Goal: Task Accomplishment & Management: Use online tool/utility

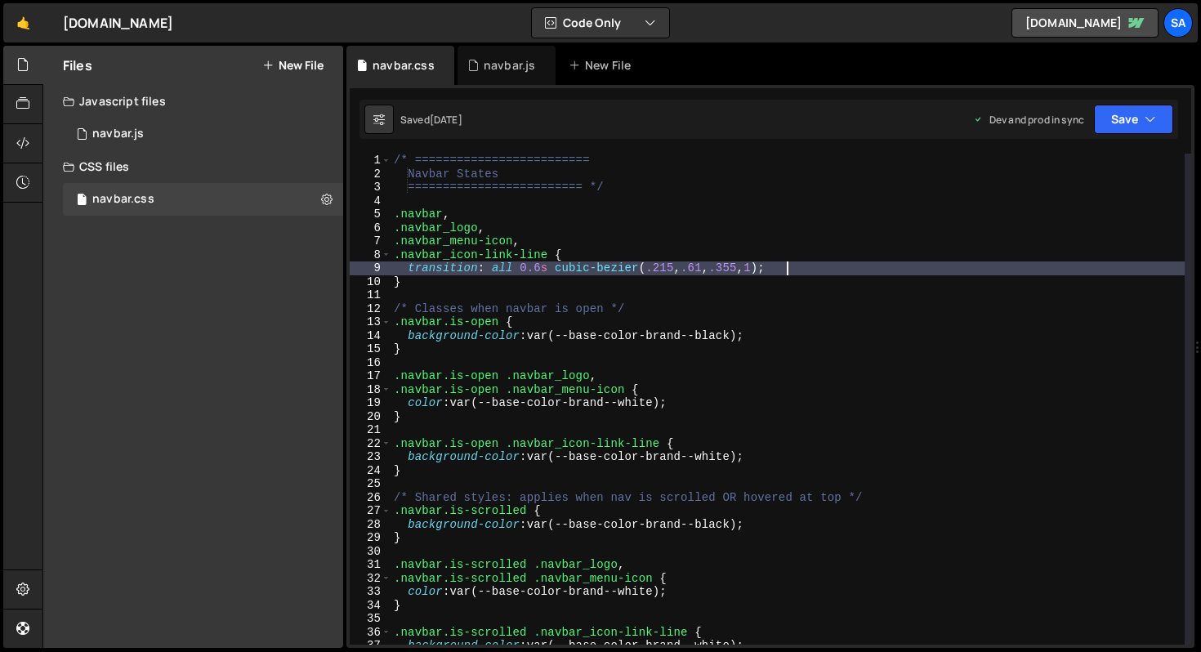
click at [838, 266] on div "/* ========================= Navbar States ========================= */ .navbar…" at bounding box center [788, 413] width 794 height 518
click at [847, 266] on div "/* ========================= Navbar States ========================= */ .navbar…" at bounding box center [788, 413] width 794 height 518
click at [299, 60] on button "New File" at bounding box center [292, 65] width 61 height 13
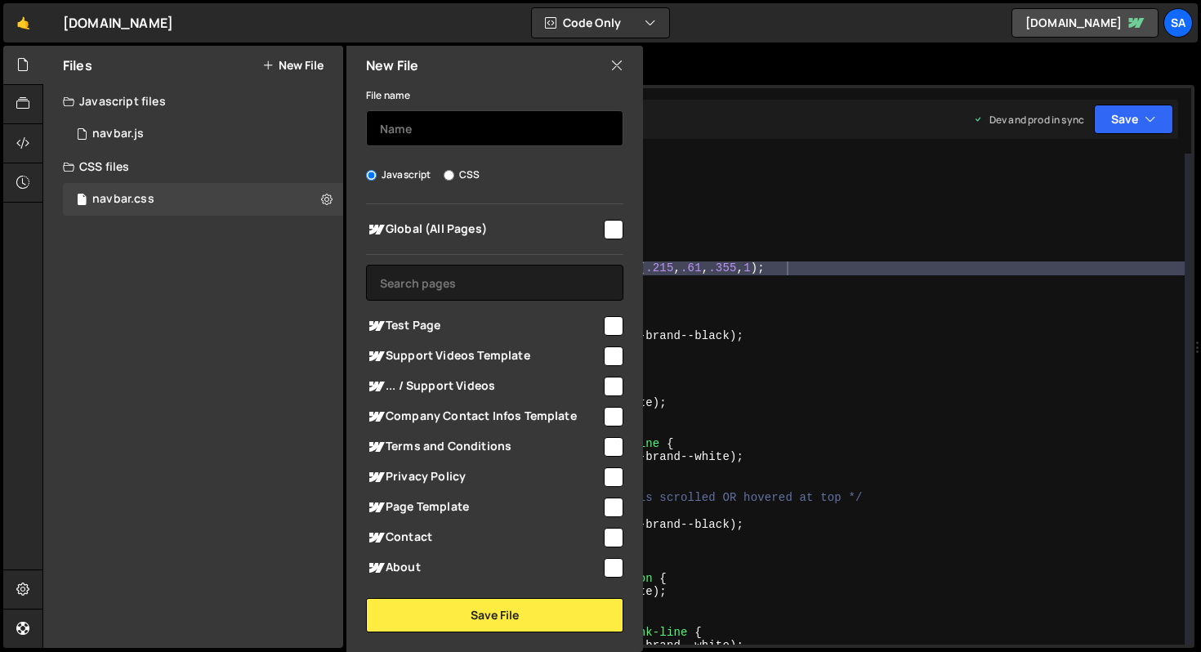
click at [407, 123] on input "text" at bounding box center [494, 128] width 257 height 36
type input "loader"
click at [604, 230] on input "checkbox" at bounding box center [614, 230] width 20 height 20
checkbox input "true"
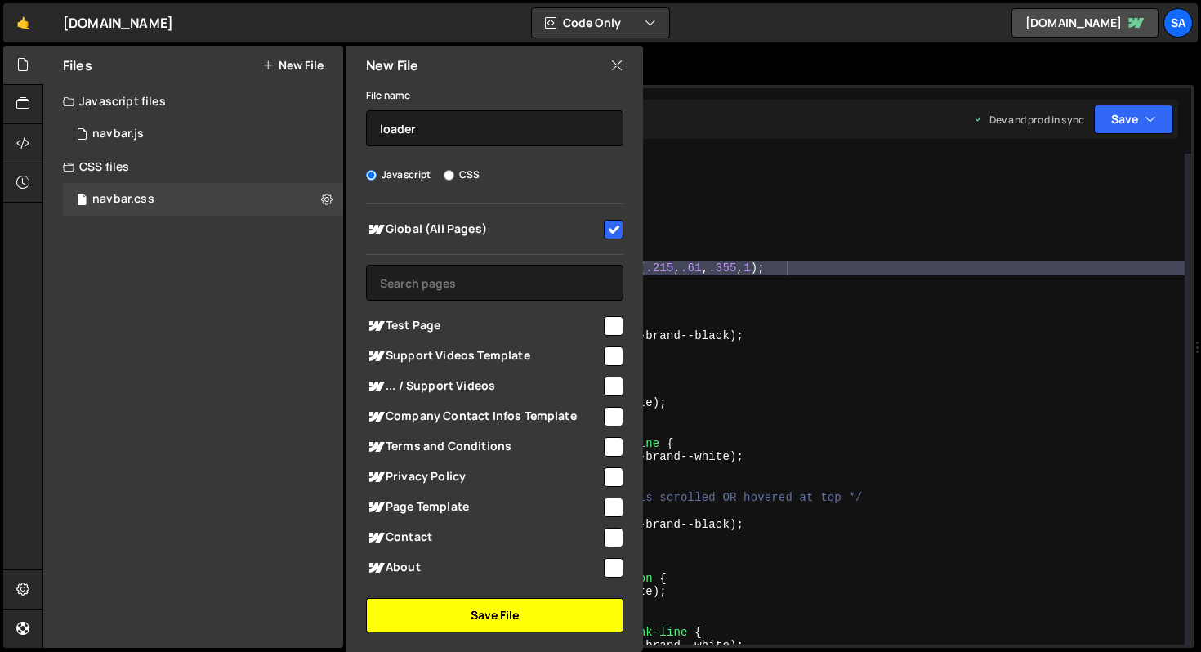
click at [524, 615] on button "Save File" at bounding box center [494, 615] width 257 height 34
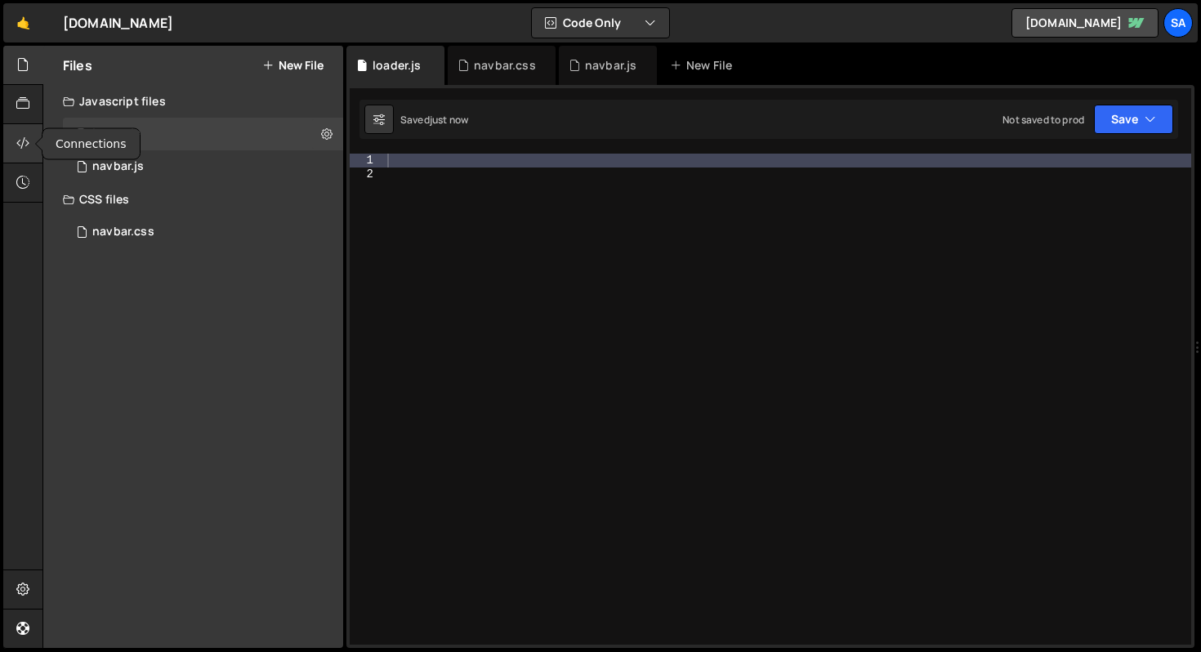
click at [29, 151] on icon at bounding box center [22, 143] width 13 height 18
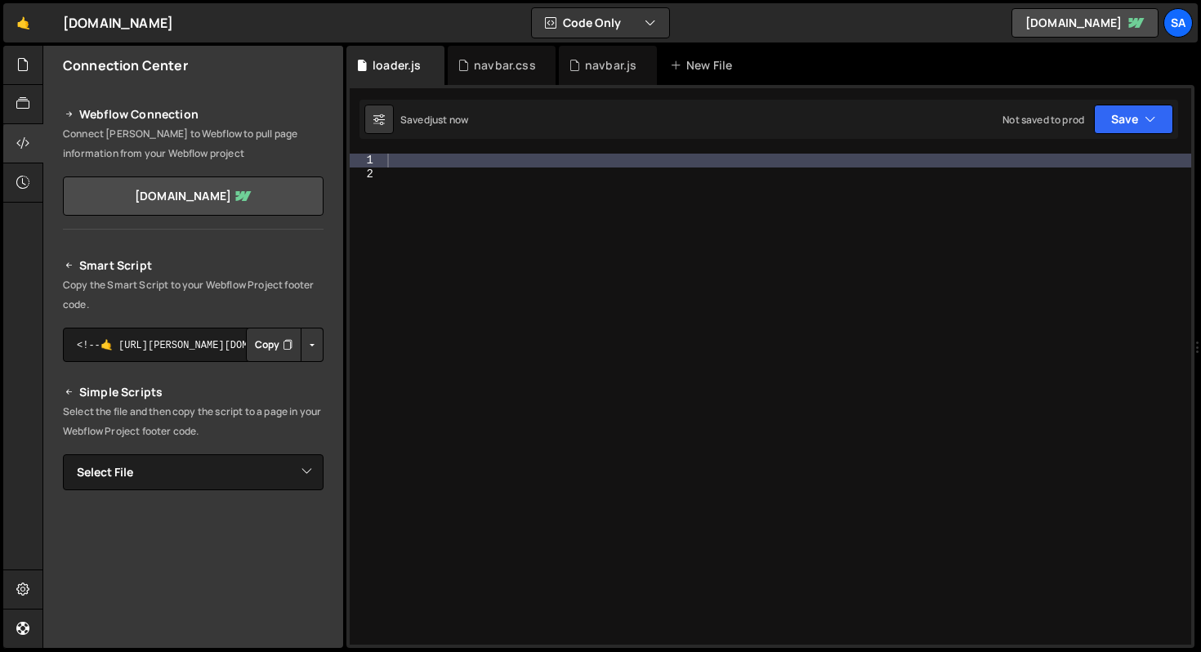
click at [266, 342] on button "Copy" at bounding box center [274, 345] width 56 height 34
click at [439, 160] on div at bounding box center [787, 413] width 807 height 518
click at [29, 111] on icon at bounding box center [22, 104] width 13 height 18
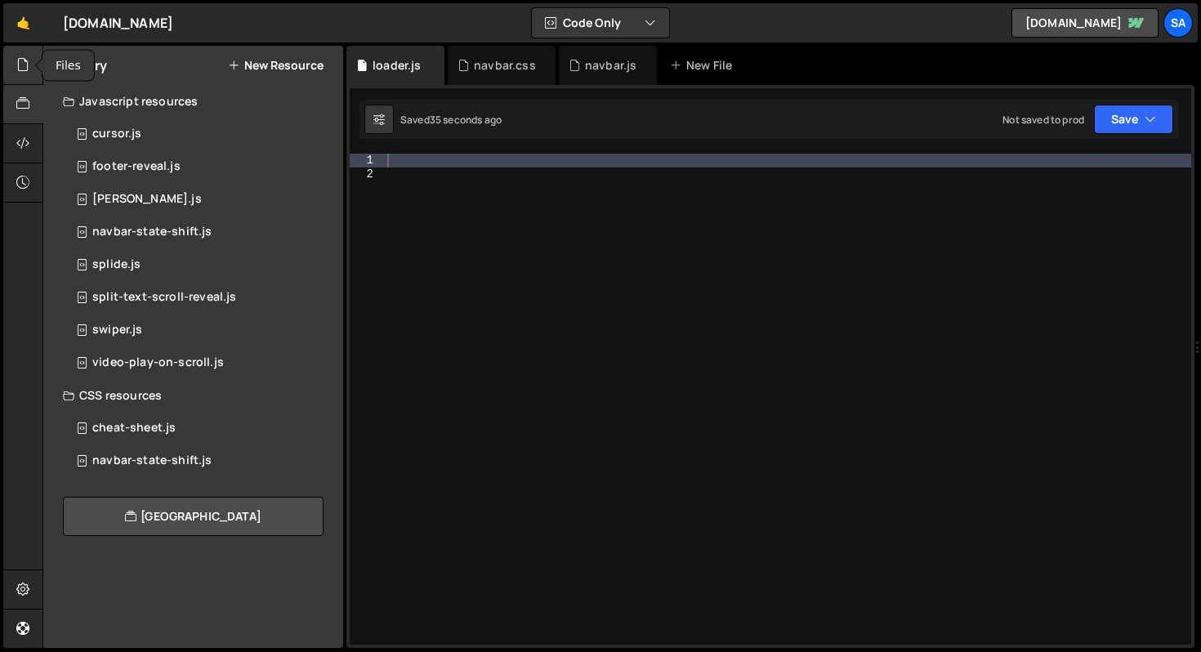
click at [17, 69] on icon at bounding box center [22, 65] width 13 height 18
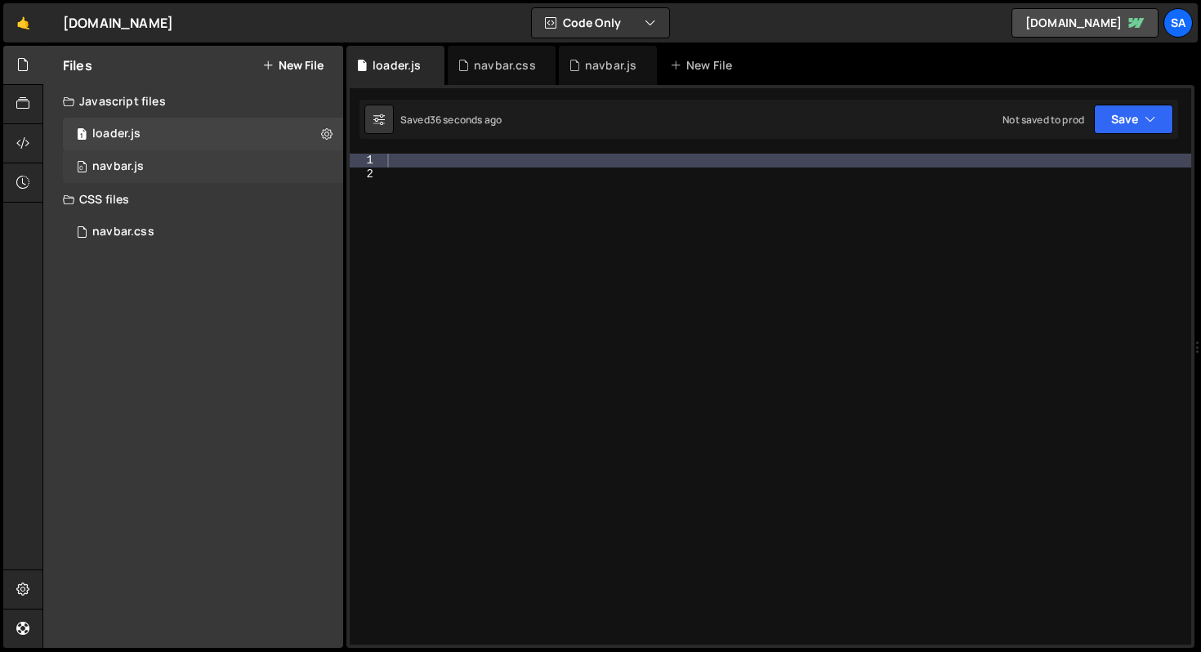
click at [186, 159] on div "0 navbar.js 0" at bounding box center [203, 166] width 280 height 33
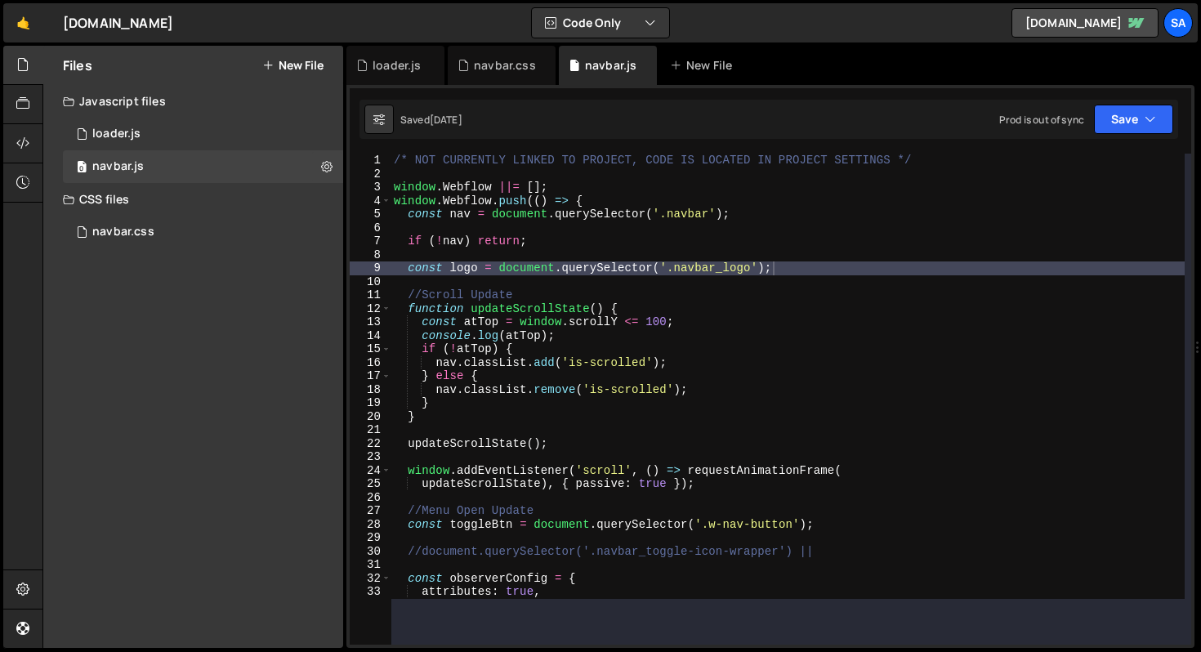
scroll to position [9047, 0]
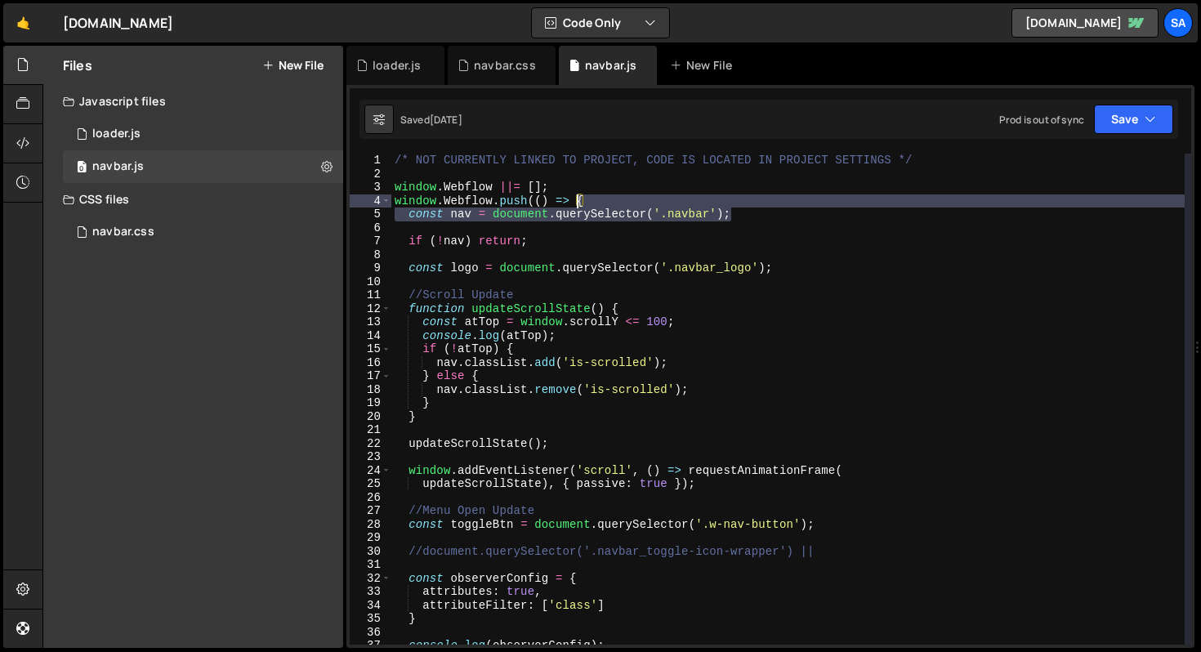
drag, startPoint x: 743, startPoint y: 215, endPoint x: 575, endPoint y: 203, distance: 168.0
click at [575, 203] on div "/* NOT CURRENTLY LINKED TO PROJECT, CODE IS LOCATED IN PROJECT SETTINGS */ wind…" at bounding box center [788, 413] width 794 height 518
click at [576, 190] on div "/* NOT CURRENTLY LINKED TO PROJECT, CODE IS LOCATED IN PROJECT SETTINGS */ wind…" at bounding box center [788, 413] width 794 height 518
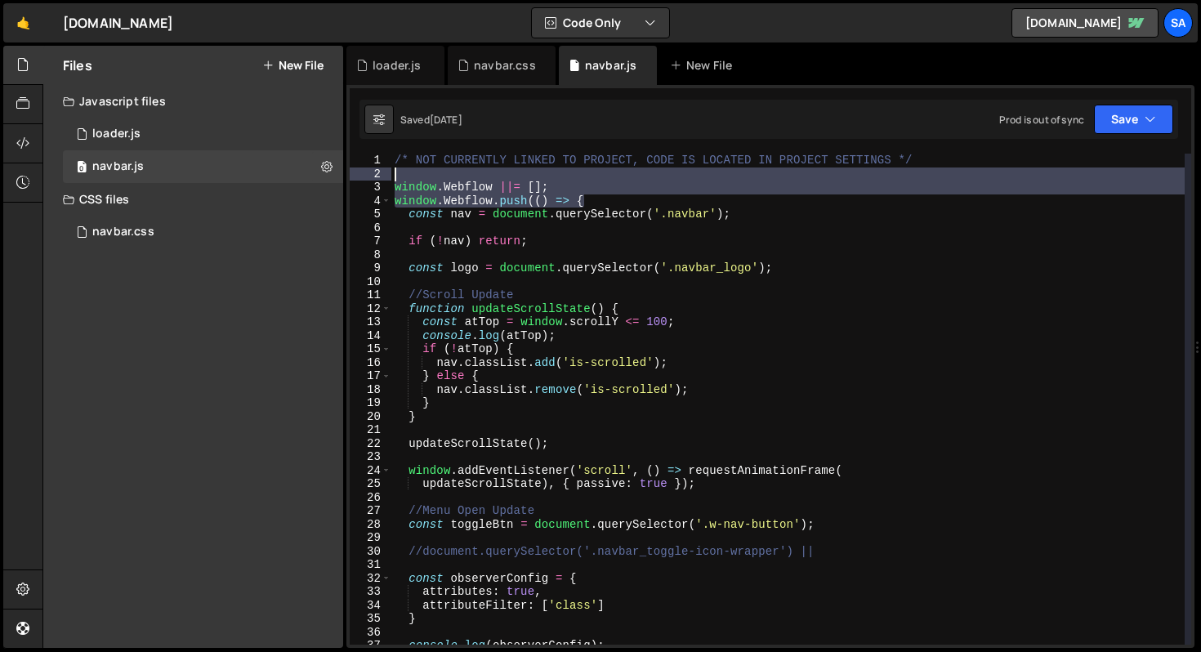
drag, startPoint x: 589, startPoint y: 200, endPoint x: 356, endPoint y: 173, distance: 234.5
click at [356, 173] on div "window.Webflow ||= []; 1 2 3 4 5 6 7 8 9 10 11 12 13 14 15 16 17 18 19 20 21 22…" at bounding box center [771, 399] width 842 height 491
type textarea "window.Webflow ||= [];"
click at [170, 142] on div "1 loader.js 0" at bounding box center [203, 134] width 280 height 33
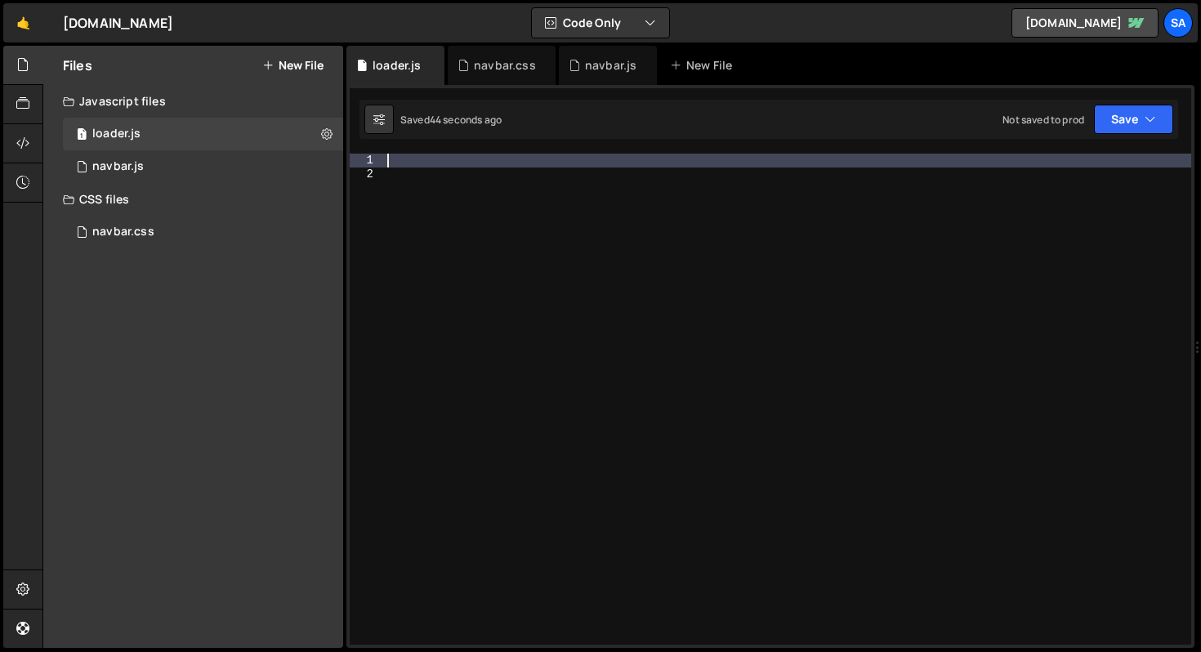
click at [423, 154] on div at bounding box center [787, 413] width 807 height 518
paste textarea "window.Webflow.push(() => {"
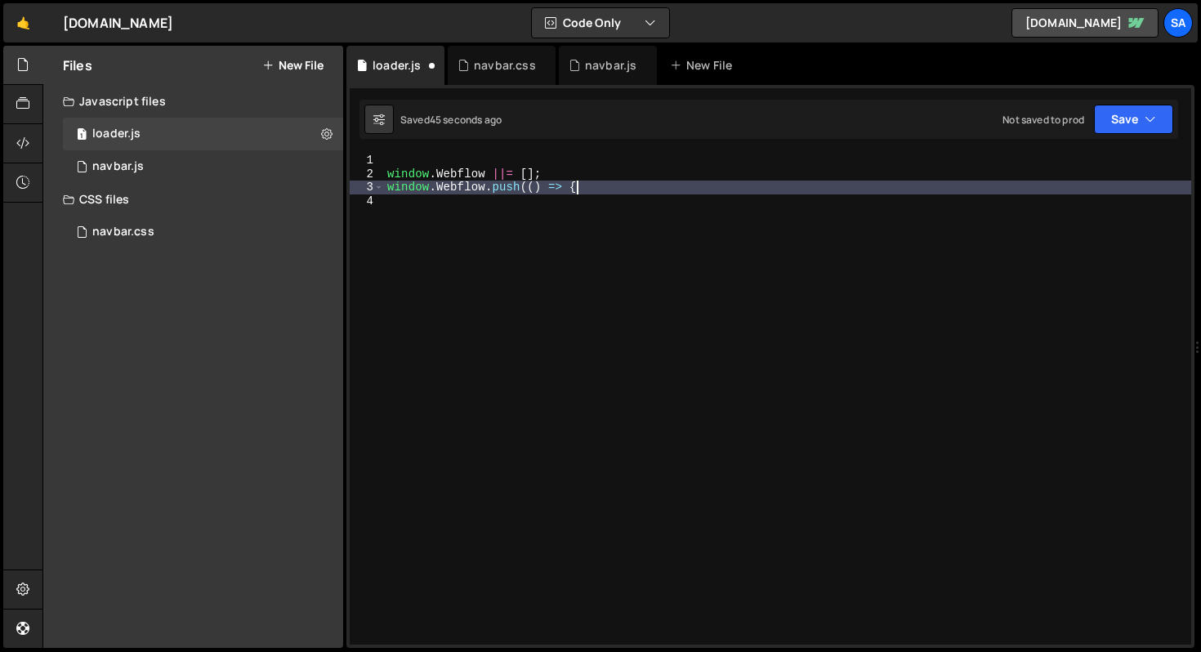
click at [388, 176] on div "window . Webflow ||= [ ] ; window . Webflow . push (( ) => {" at bounding box center [787, 413] width 807 height 518
type textarea "window.Webflow ||= [];"
click at [445, 203] on div "window . Webflow ||= [ ] ; window . Webflow . push (( ) => {" at bounding box center [787, 413] width 807 height 518
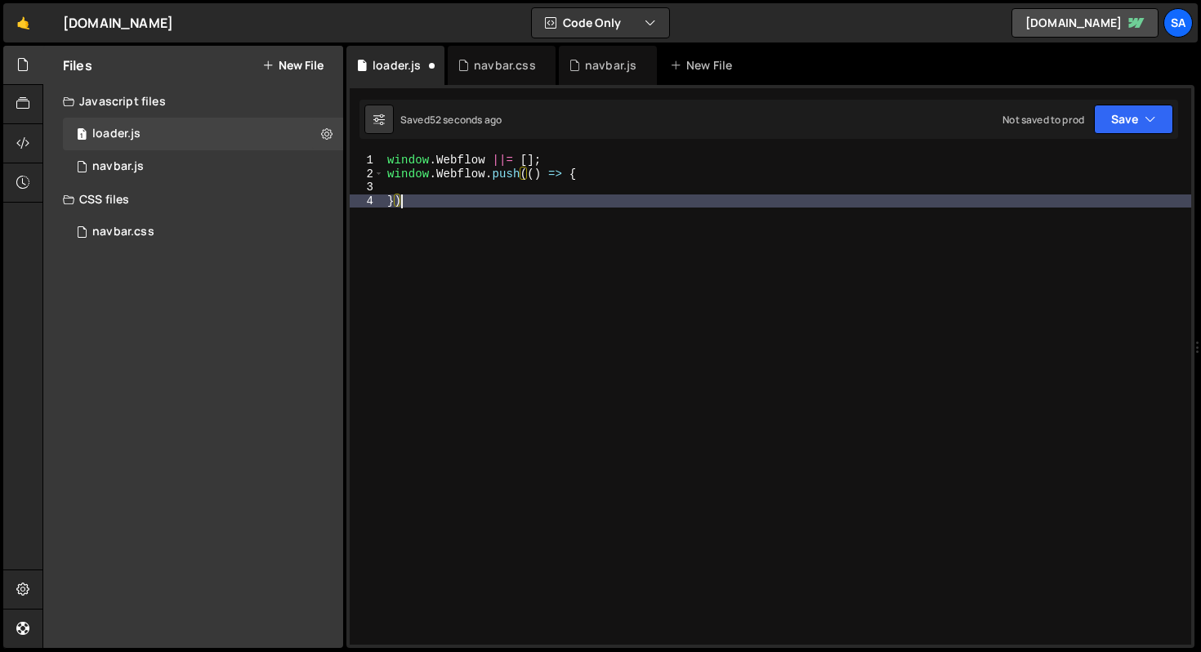
type textarea "});"
click at [580, 192] on div "window . Webflow ||= [ ] ; window . Webflow . push (( ) => { }) ;" at bounding box center [787, 413] width 807 height 518
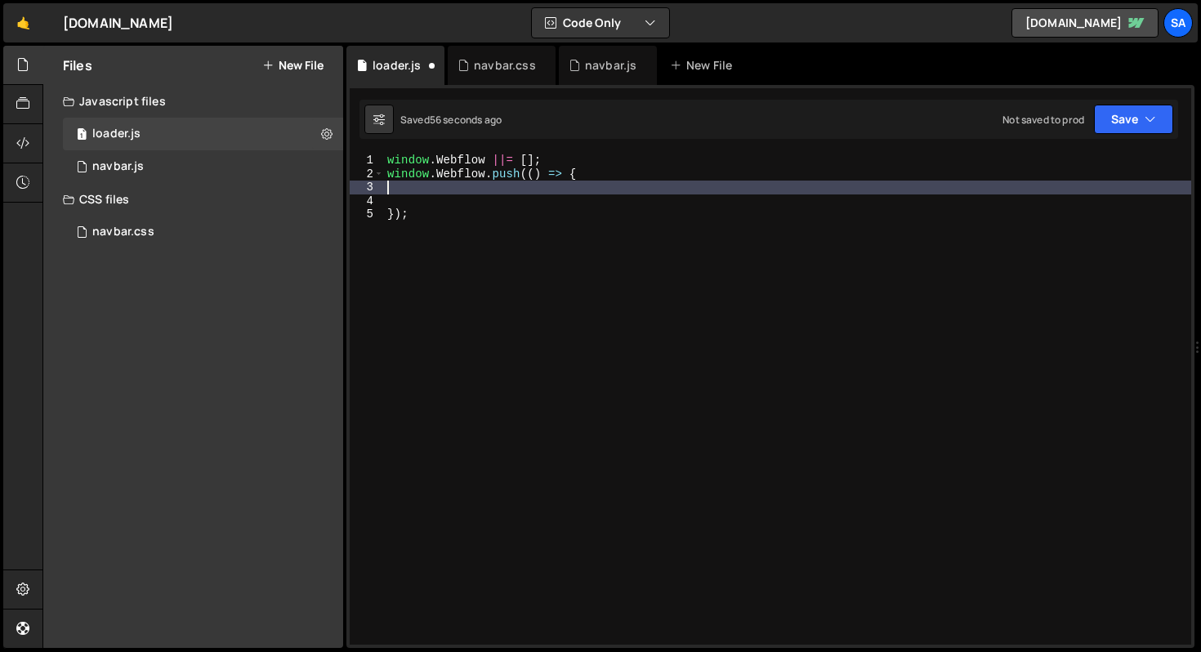
click at [514, 186] on div "window . Webflow ||= [ ] ; window . Webflow . push (( ) => { }) ;" at bounding box center [787, 413] width 807 height 518
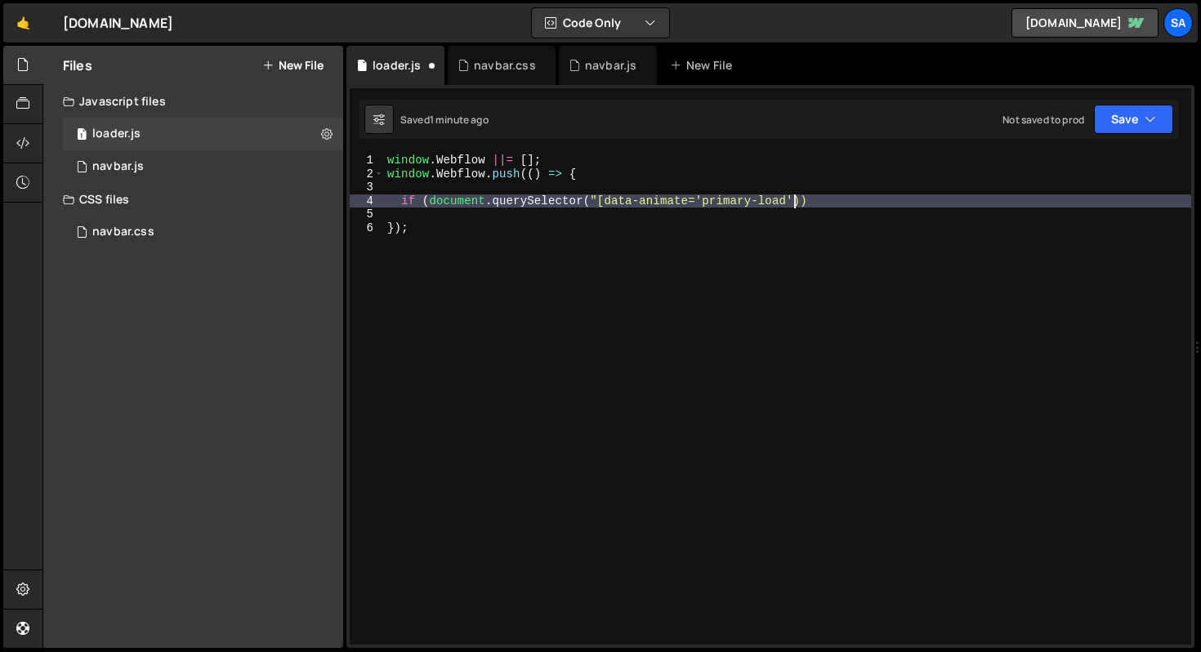
scroll to position [0, 29]
type textarea "if (document.querySelector("[data-animate='primary-load'"))"
click at [852, 194] on div "window . Webflow ||= [ ] ; window . Webflow . push (( ) => { if ( document . qu…" at bounding box center [787, 413] width 807 height 518
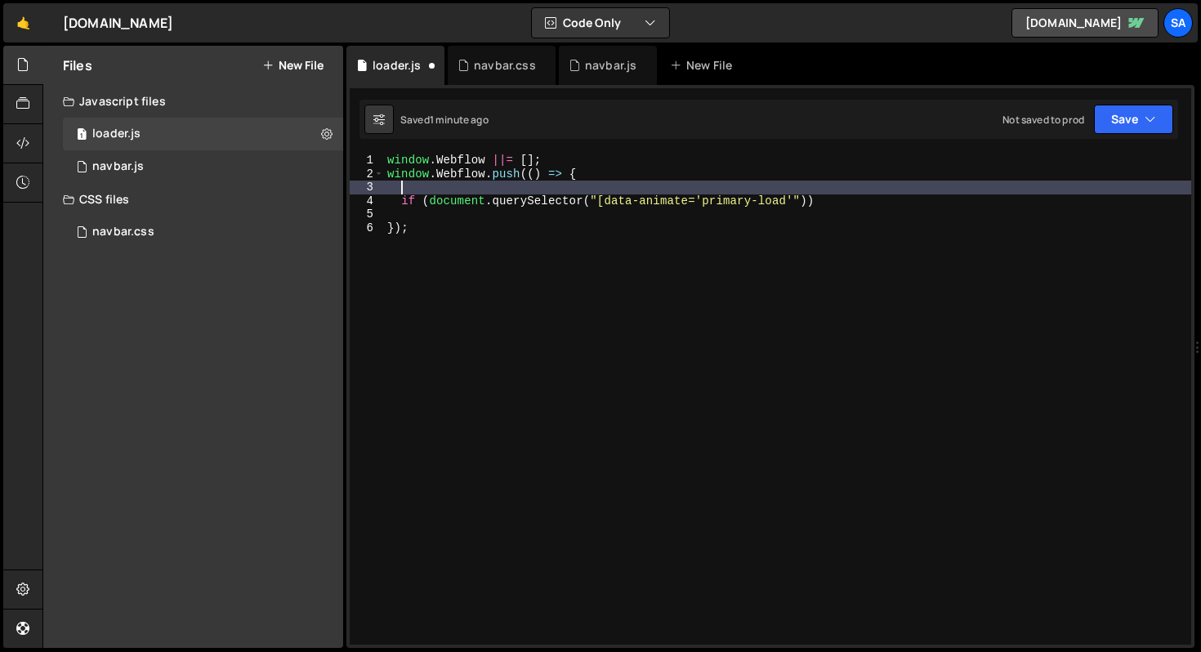
click at [871, 198] on div "window . Webflow ||= [ ] ; window . Webflow . push (( ) => { if ( document . qu…" at bounding box center [787, 413] width 807 height 518
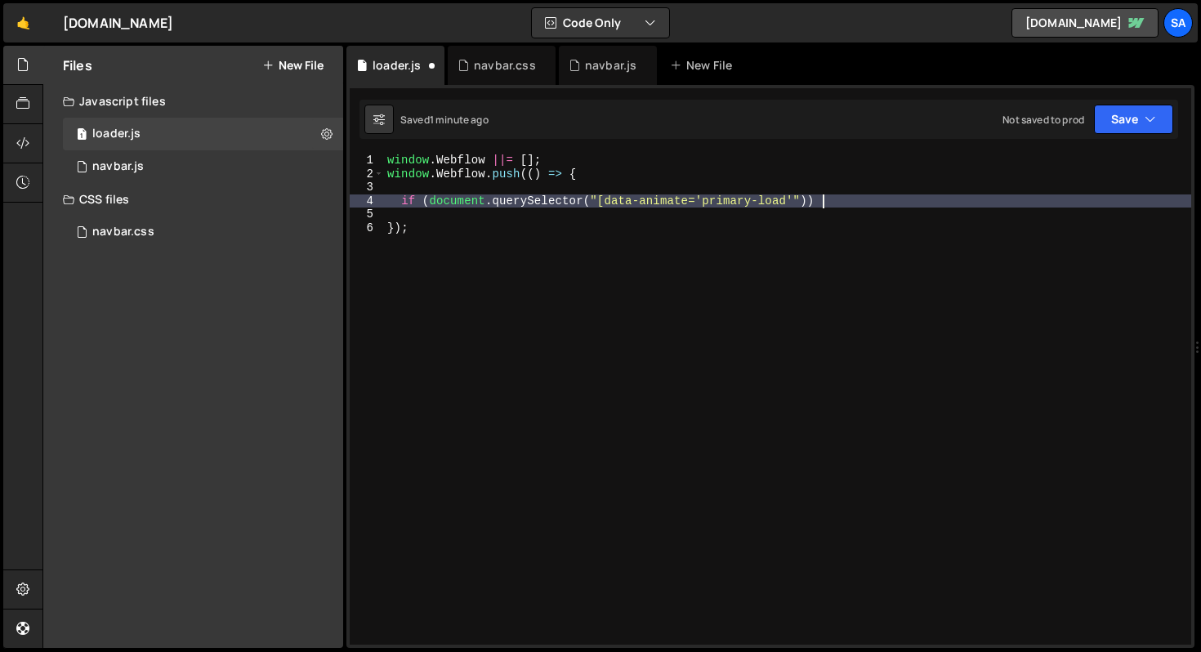
type textarea "if (document.querySelector("[data-animate='primary-load'")) {"
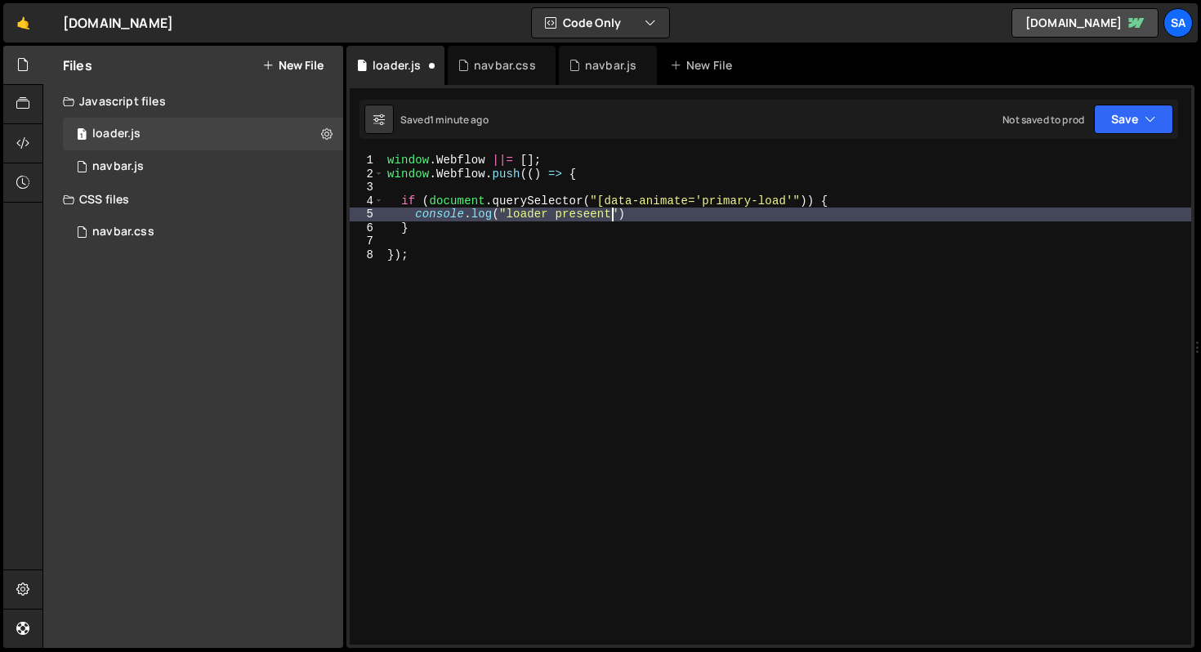
scroll to position [0, 16]
click at [716, 222] on div "window . Webflow ||= [ ] ; window . Webflow . push (( ) => { if ( document . qu…" at bounding box center [787, 413] width 807 height 518
click at [716, 218] on div "window . Webflow ||= [ ] ; window . Webflow . push (( ) => { if ( document . qu…" at bounding box center [787, 413] width 807 height 518
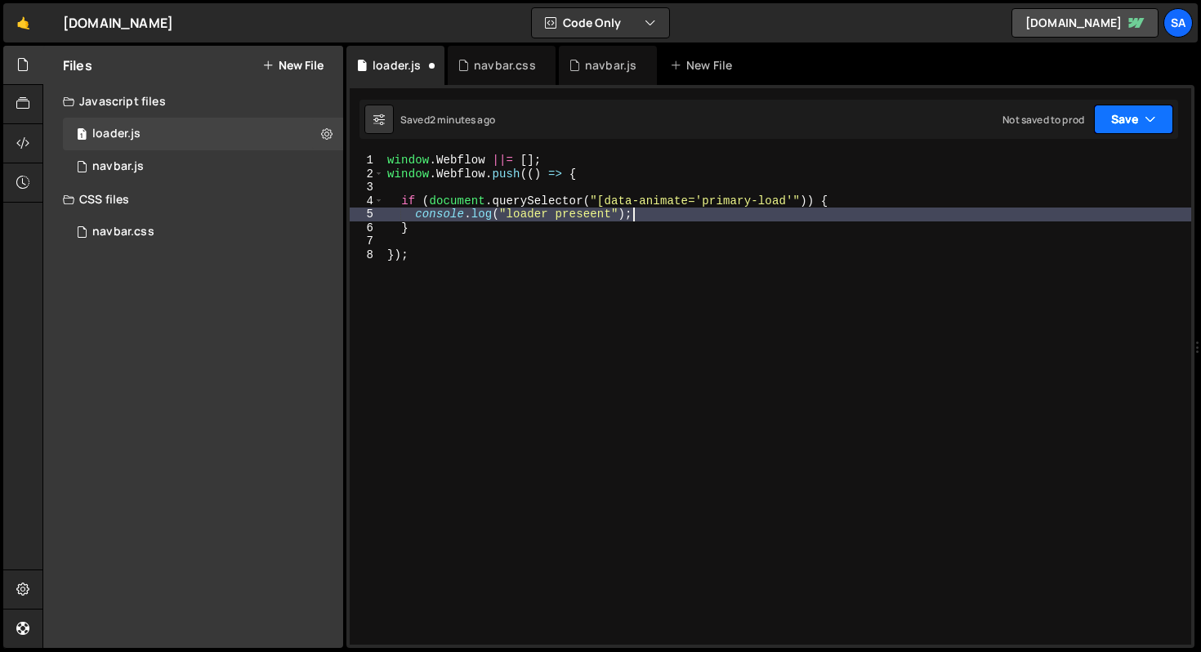
click at [1111, 110] on button "Save" at bounding box center [1133, 119] width 79 height 29
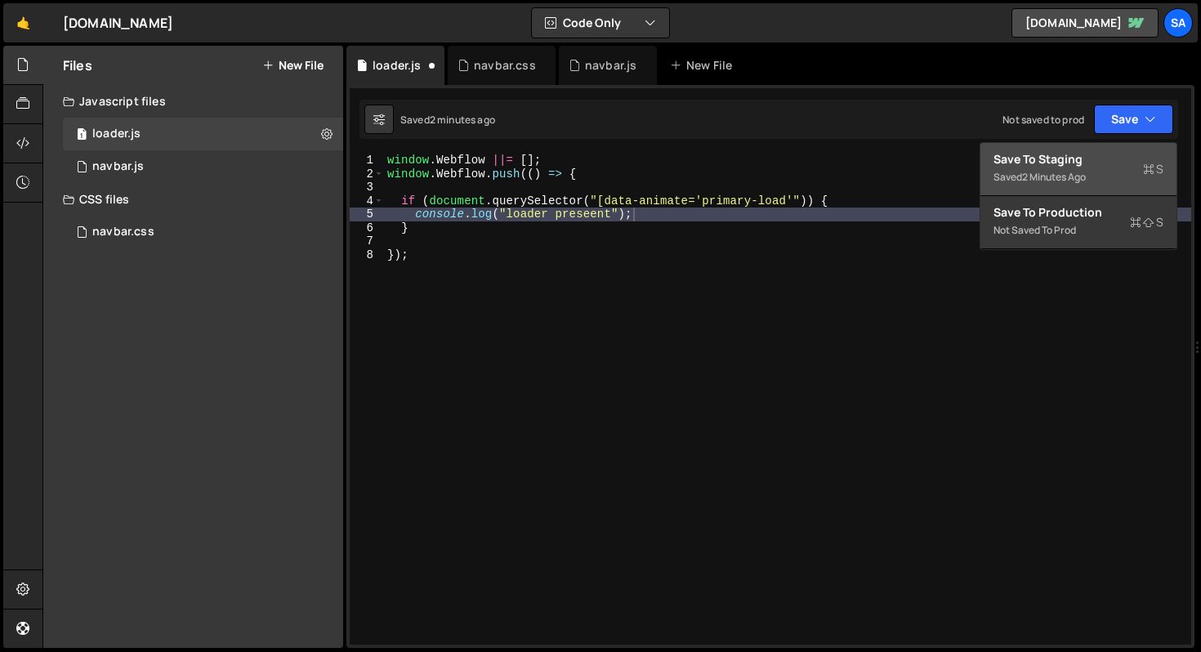
click at [1072, 182] on div "2 minutes ago" at bounding box center [1054, 177] width 64 height 14
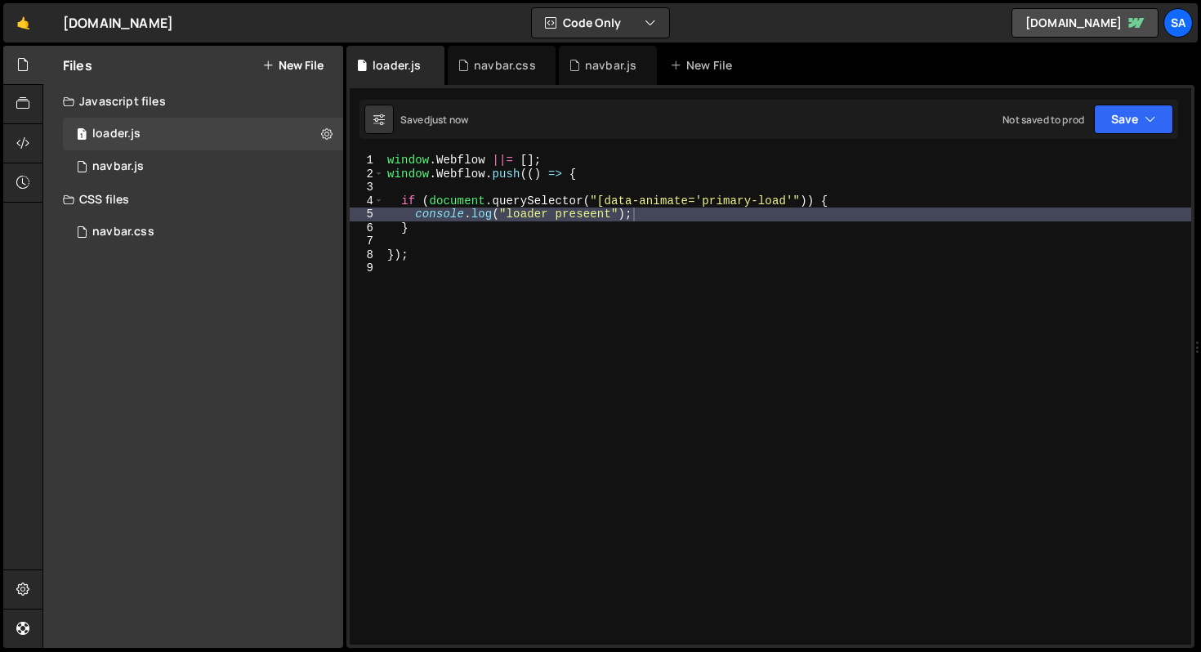
click at [709, 213] on div "window . Webflow ||= [ ] ; window . Webflow . push (( ) => { if ( document . qu…" at bounding box center [787, 413] width 807 height 518
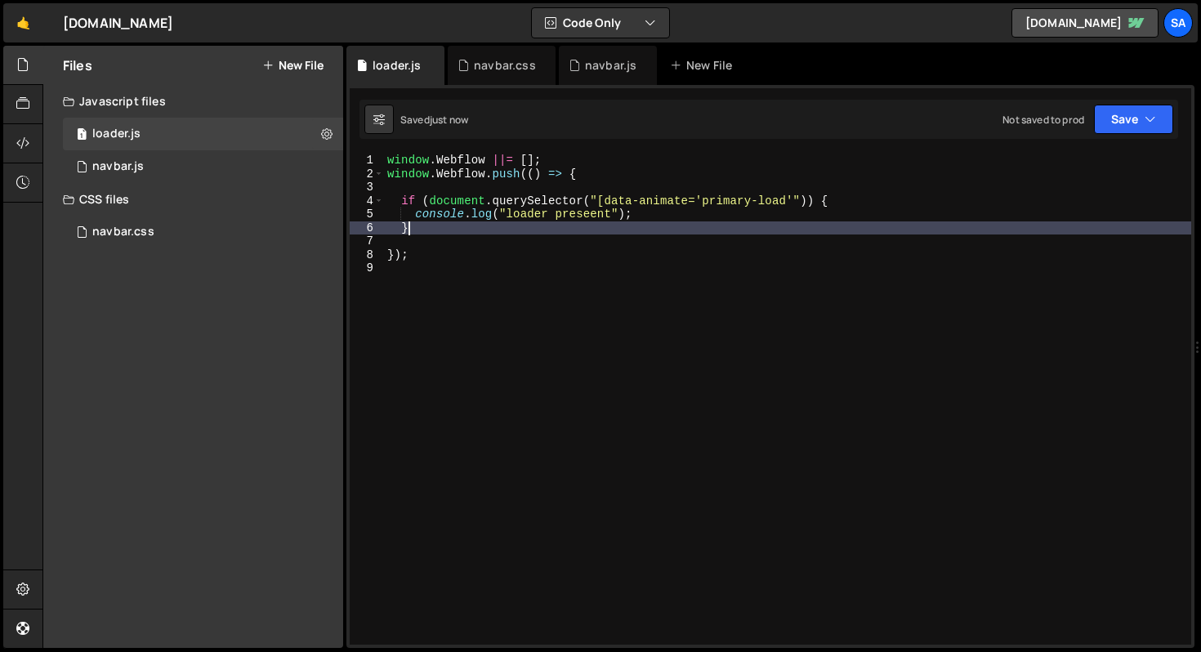
click at [691, 229] on div "window . Webflow ||= [ ] ; window . Webflow . push (( ) => { if ( document . qu…" at bounding box center [787, 413] width 807 height 518
type textarea "}"
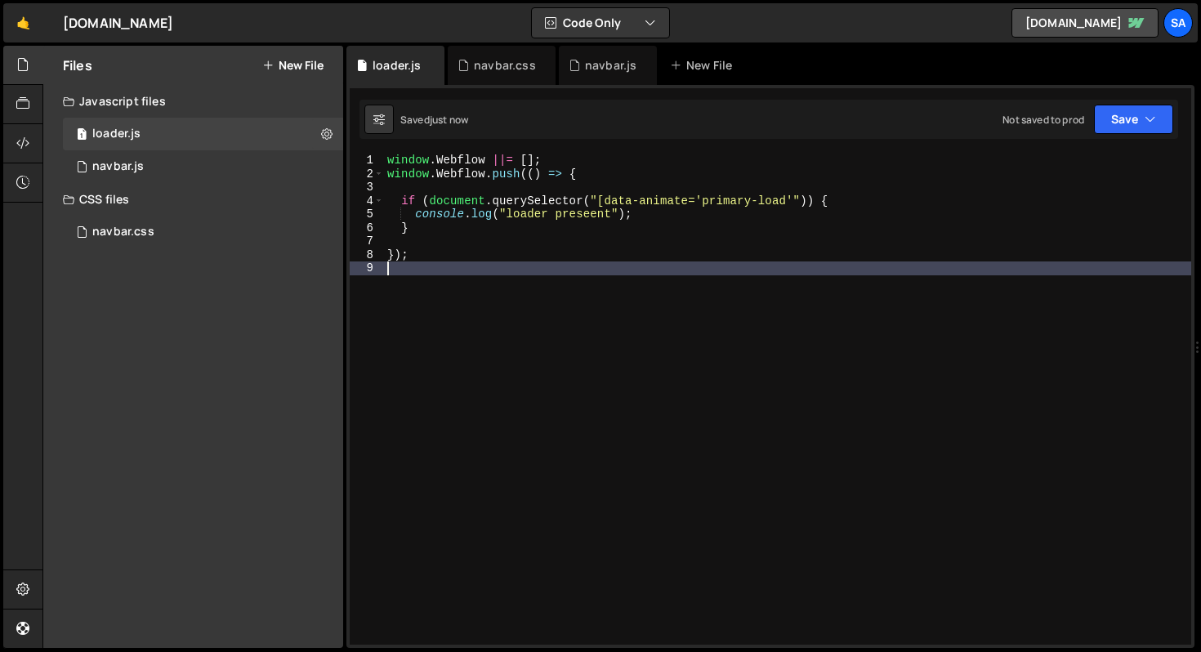
click at [540, 263] on div "window . Webflow ||= [ ] ; window . Webflow . push (( ) => { if ( document . qu…" at bounding box center [787, 413] width 807 height 518
click at [790, 199] on div "window . Webflow ||= [ ] ; window . Webflow . push (( ) => { if ( document . qu…" at bounding box center [787, 413] width 807 height 518
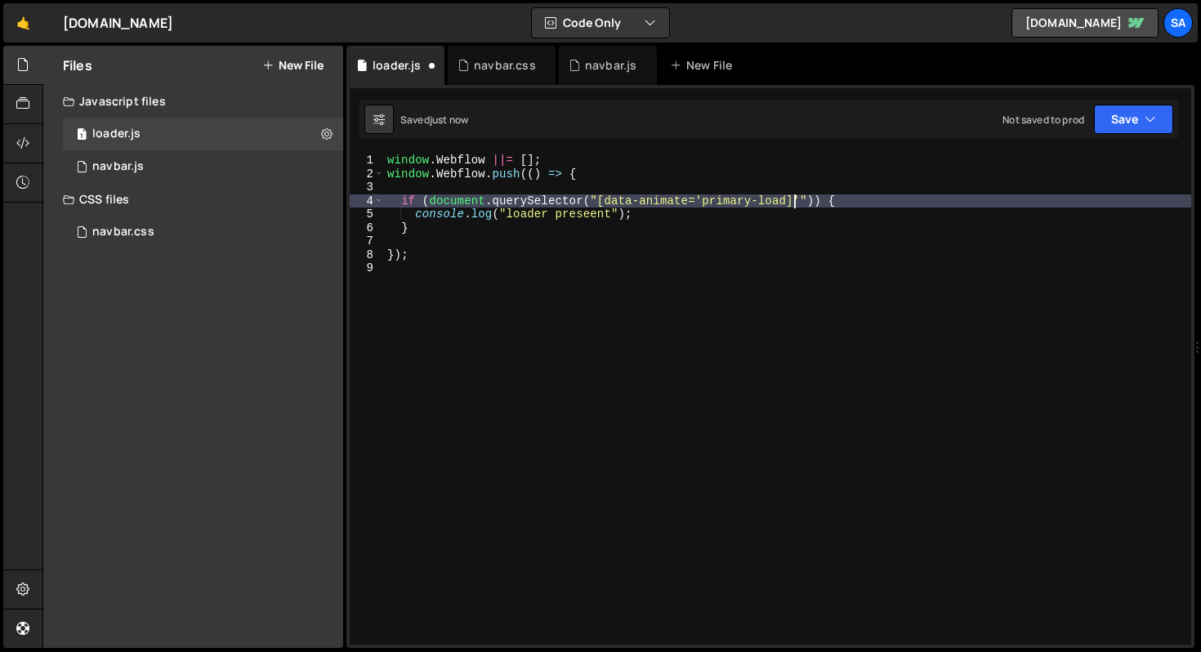
scroll to position [0, 28]
click at [1122, 119] on button "Save" at bounding box center [1133, 119] width 79 height 29
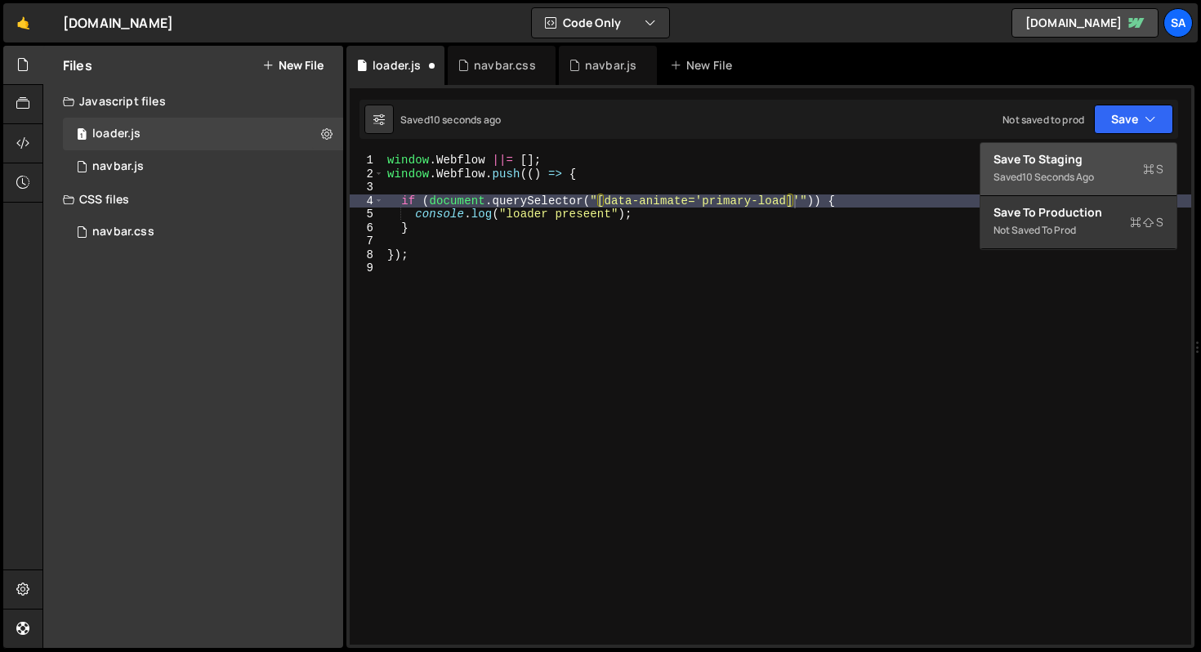
click at [1084, 161] on div "Save to Staging S" at bounding box center [1079, 159] width 170 height 16
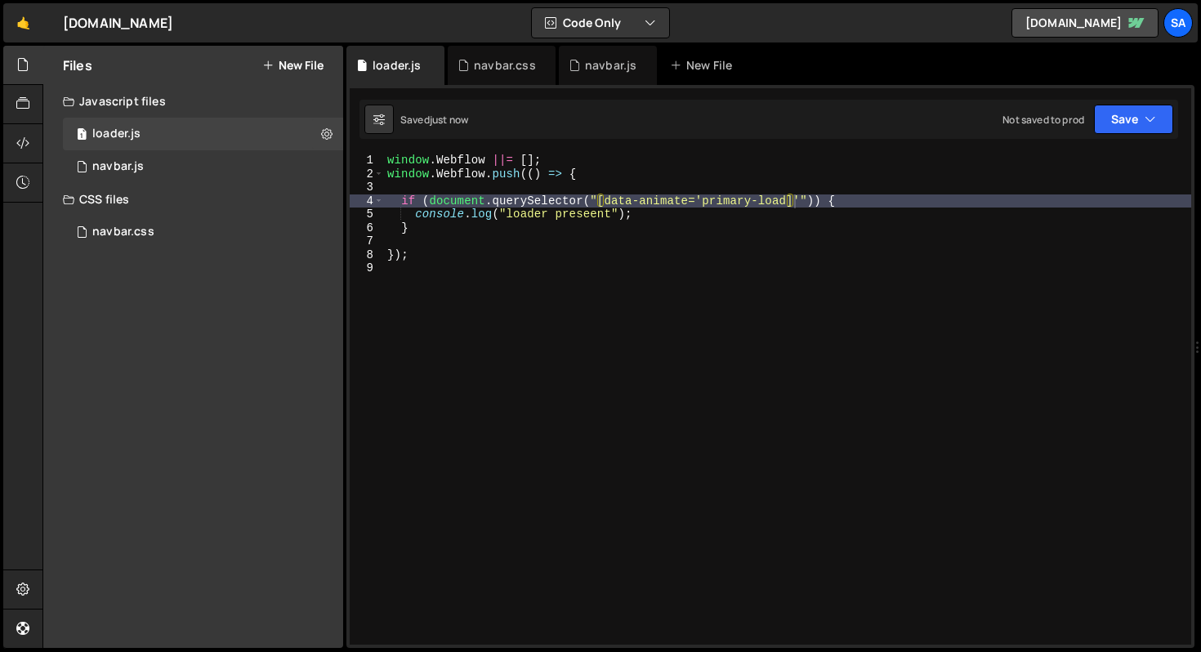
click at [901, 198] on div "window . Webflow ||= [ ] ; window . Webflow . push (( ) => { if ( document . qu…" at bounding box center [787, 413] width 807 height 518
click at [792, 198] on div "window . Webflow ||= [ ] ; window . Webflow . push (( ) => { if ( document . qu…" at bounding box center [787, 413] width 807 height 518
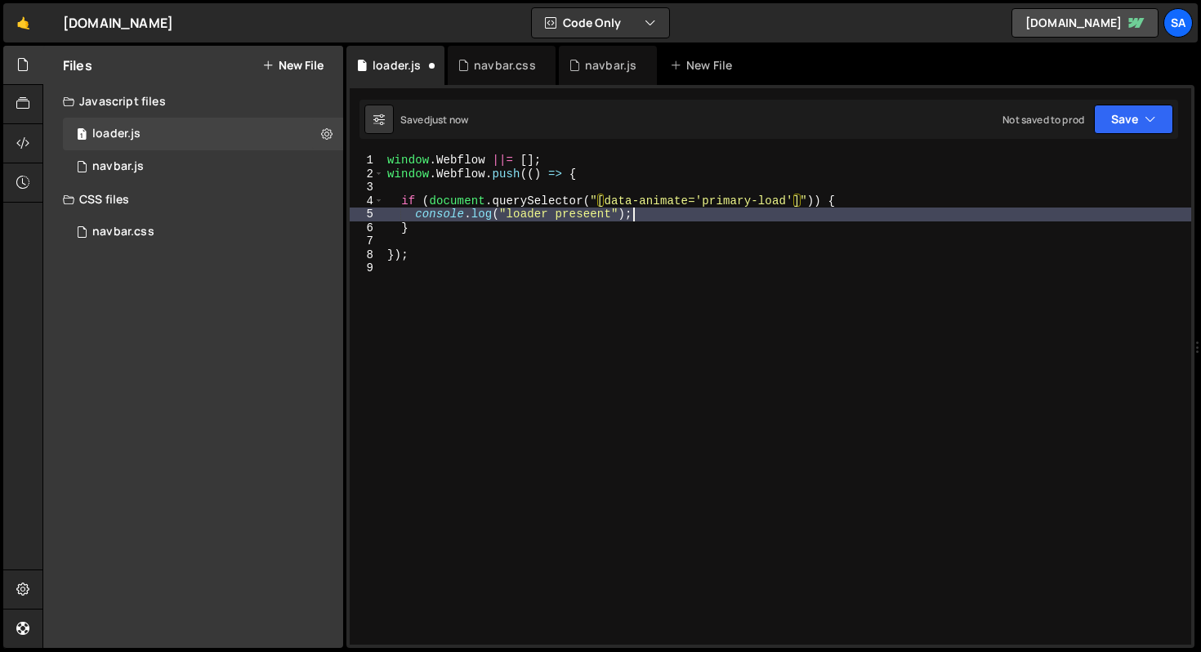
click at [1027, 214] on div "window . Webflow ||= [ ] ; window . Webflow . push (( ) => { if ( document . qu…" at bounding box center [787, 413] width 807 height 518
type textarea "console.log("loader preseent");"
click at [1121, 129] on button "Save" at bounding box center [1133, 119] width 79 height 29
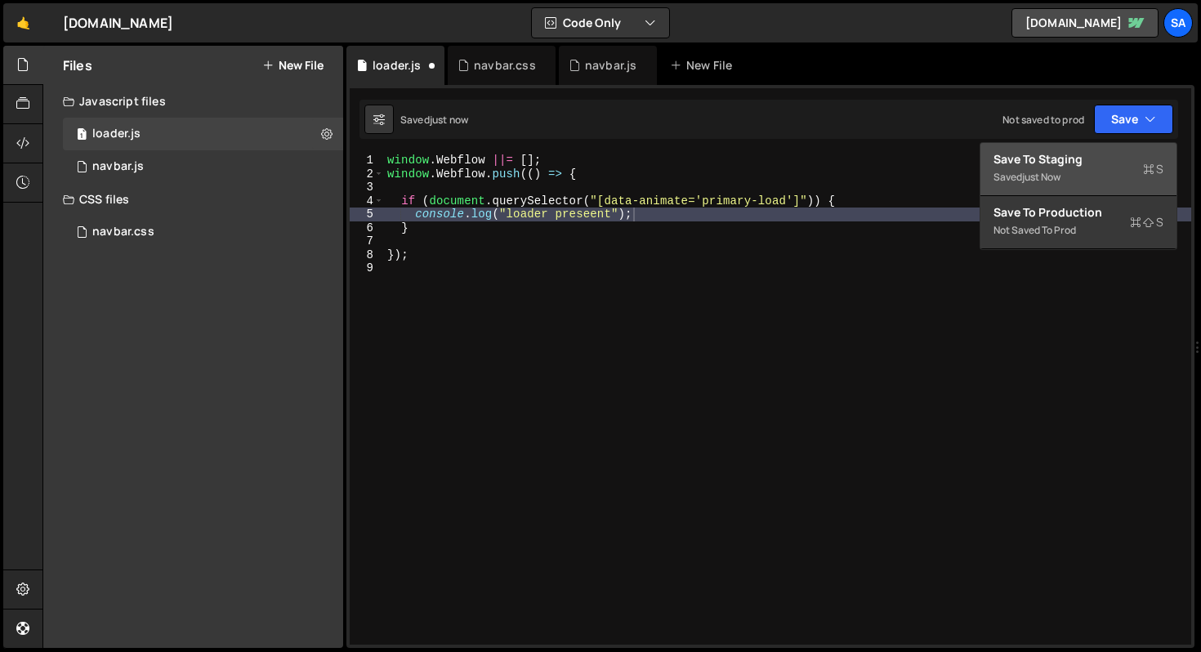
click at [1094, 151] on div "Save to Staging S" at bounding box center [1079, 159] width 170 height 16
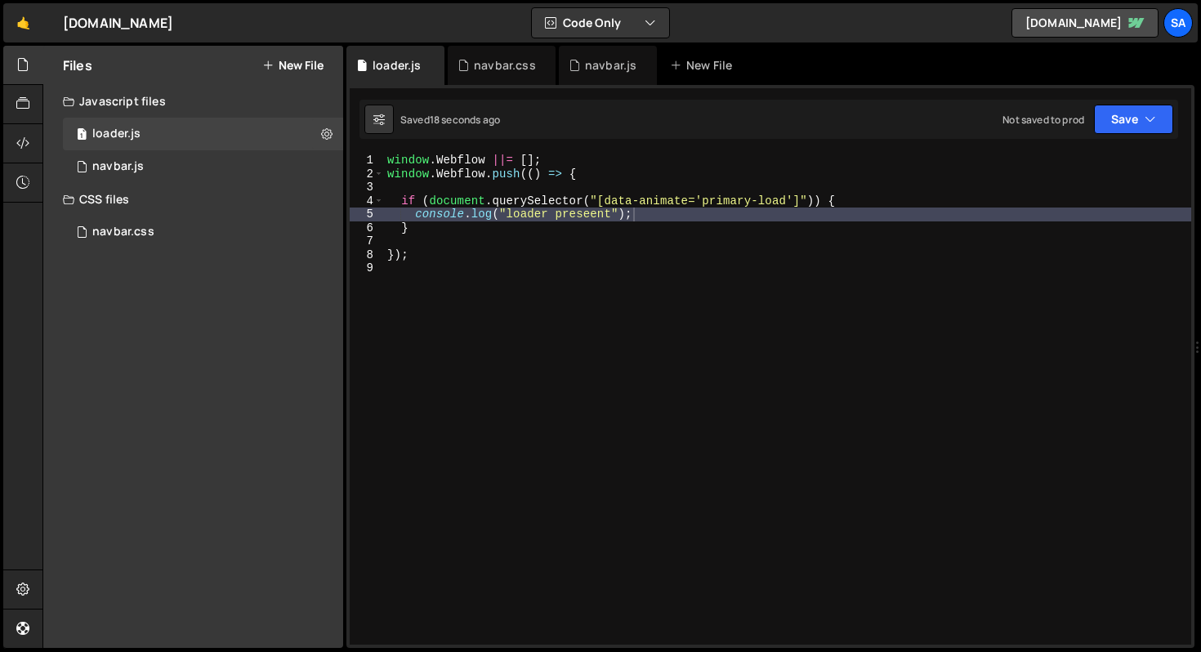
click at [418, 240] on div "window . Webflow ||= [ ] ; window . Webflow . push (( ) => { if ( document . qu…" at bounding box center [787, 413] width 807 height 518
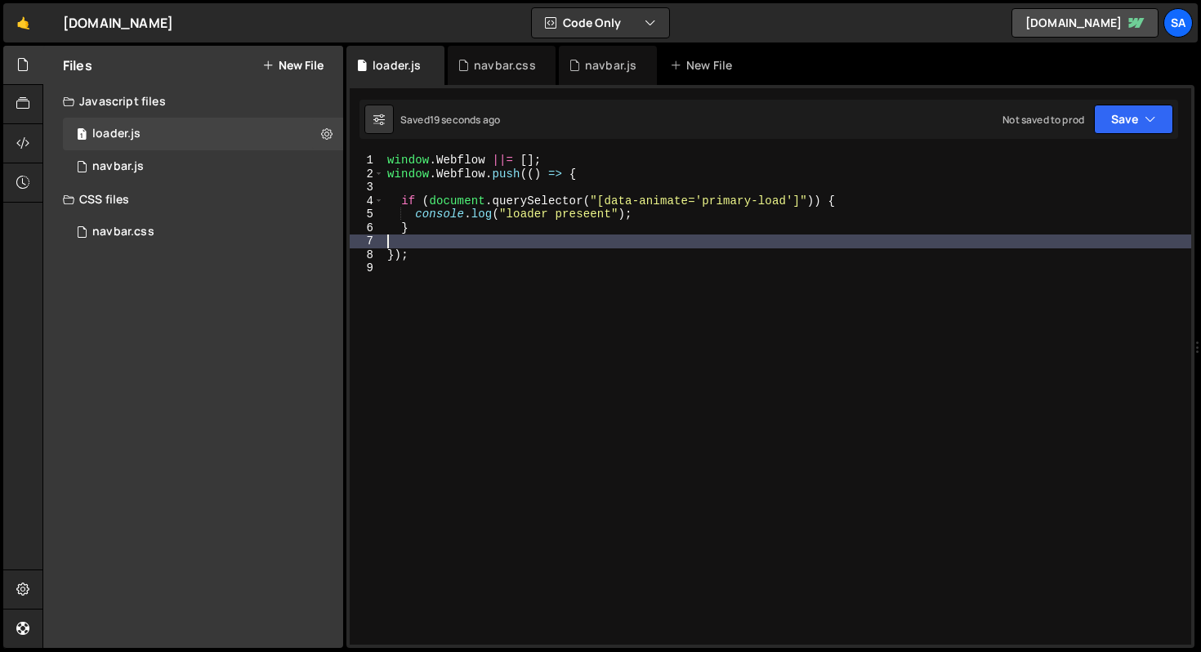
click at [421, 199] on div "window . Webflow ||= [ ] ; window . Webflow . push (( ) => { if ( document . qu…" at bounding box center [787, 413] width 807 height 518
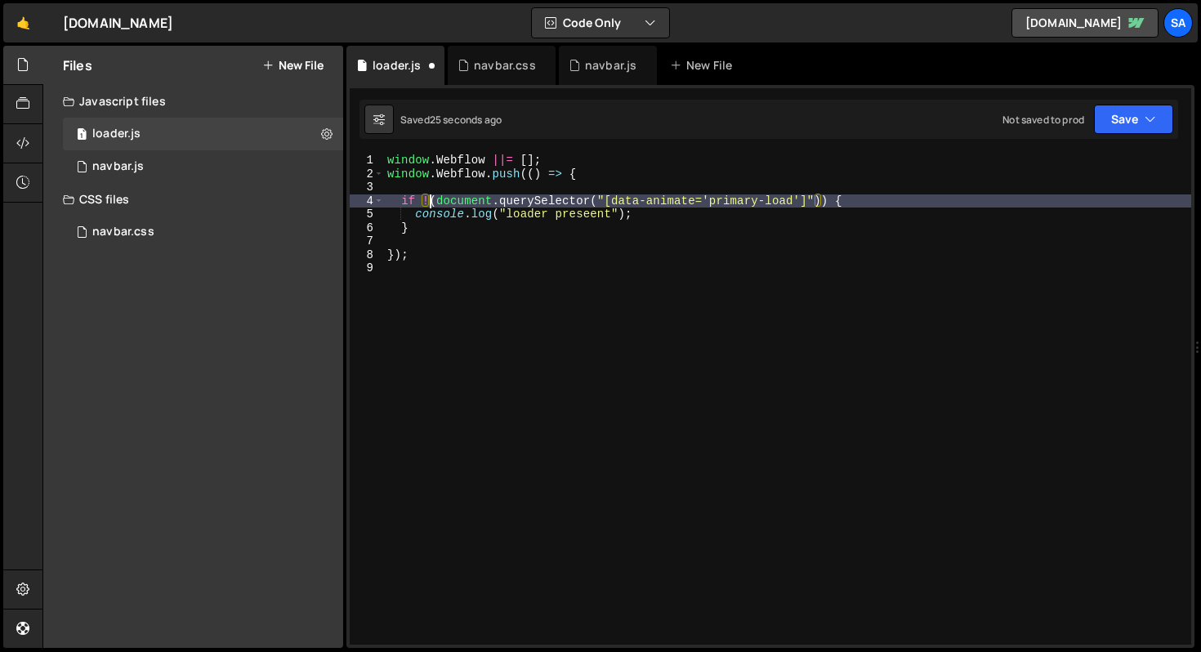
scroll to position [0, 2]
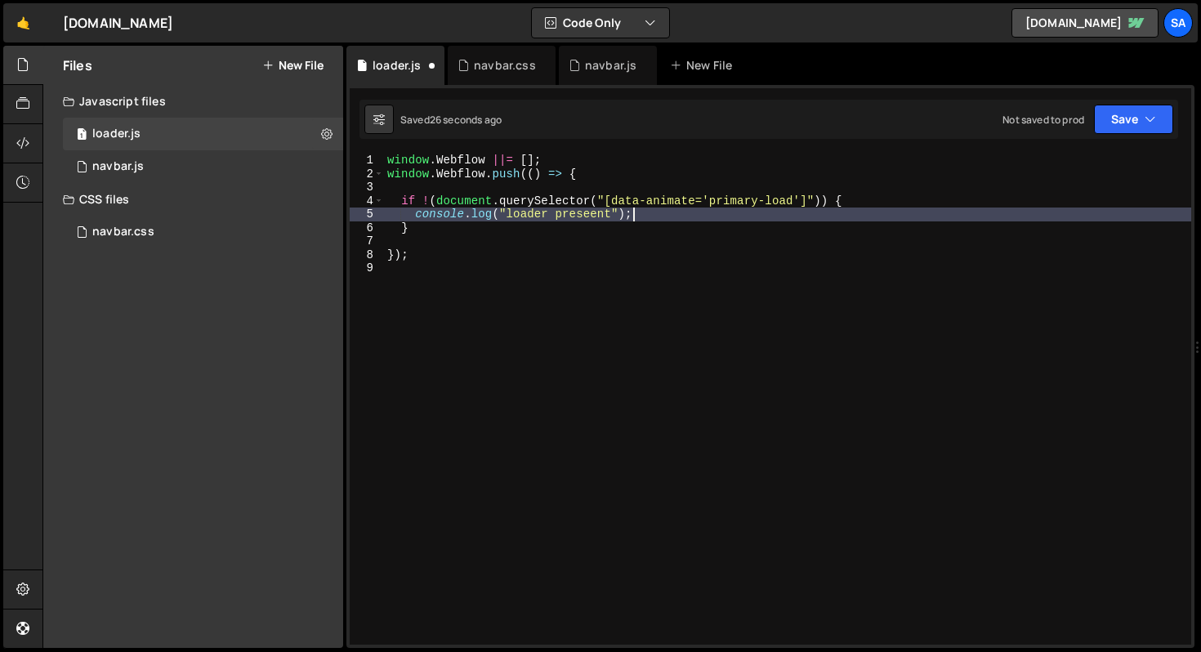
click at [674, 217] on div "window . Webflow ||= [ ] ; window . Webflow . push (( ) => { if ! ( document . …" at bounding box center [787, 413] width 807 height 518
click at [507, 212] on div "window . Webflow ||= [ ] ; window . Webflow . push (( ) => { if ! ( document . …" at bounding box center [787, 413] width 807 height 518
click at [673, 217] on div "window . Webflow ||= [ ] ; window . Webflow . push (( ) => { if ! ( document . …" at bounding box center [787, 413] width 807 height 518
click at [478, 226] on div "window . Webflow ||= [ ] ; window . Webflow . push (( ) => { if ! ( document . …" at bounding box center [787, 413] width 807 height 518
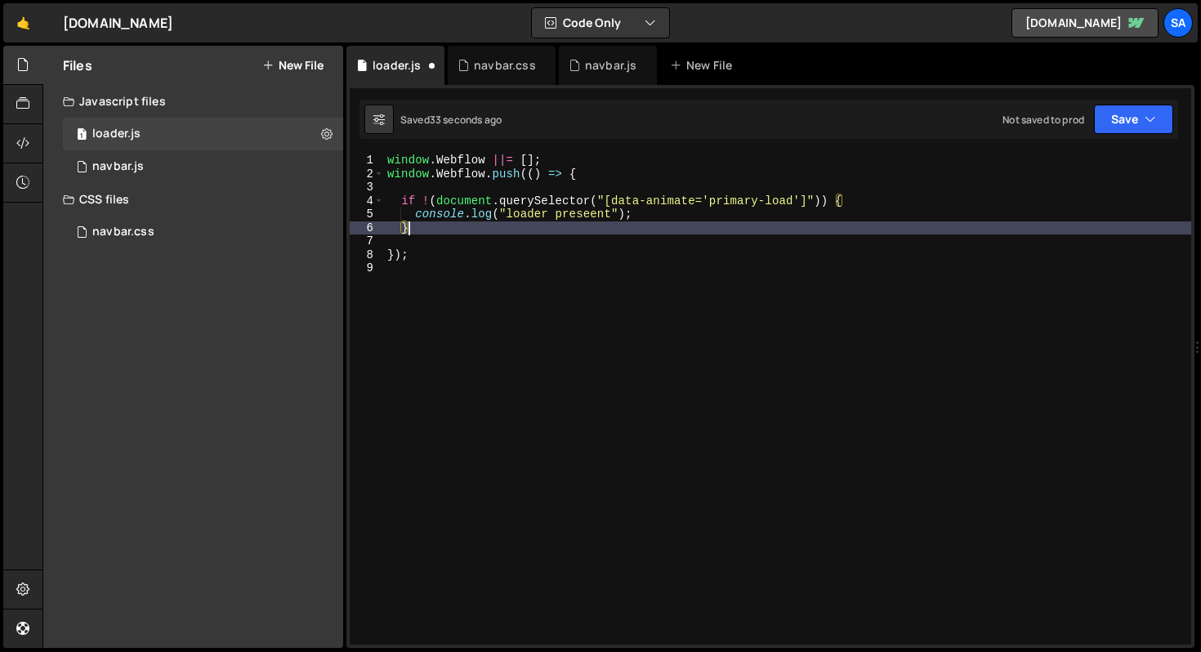
scroll to position [0, 1]
type textarea "} else {"
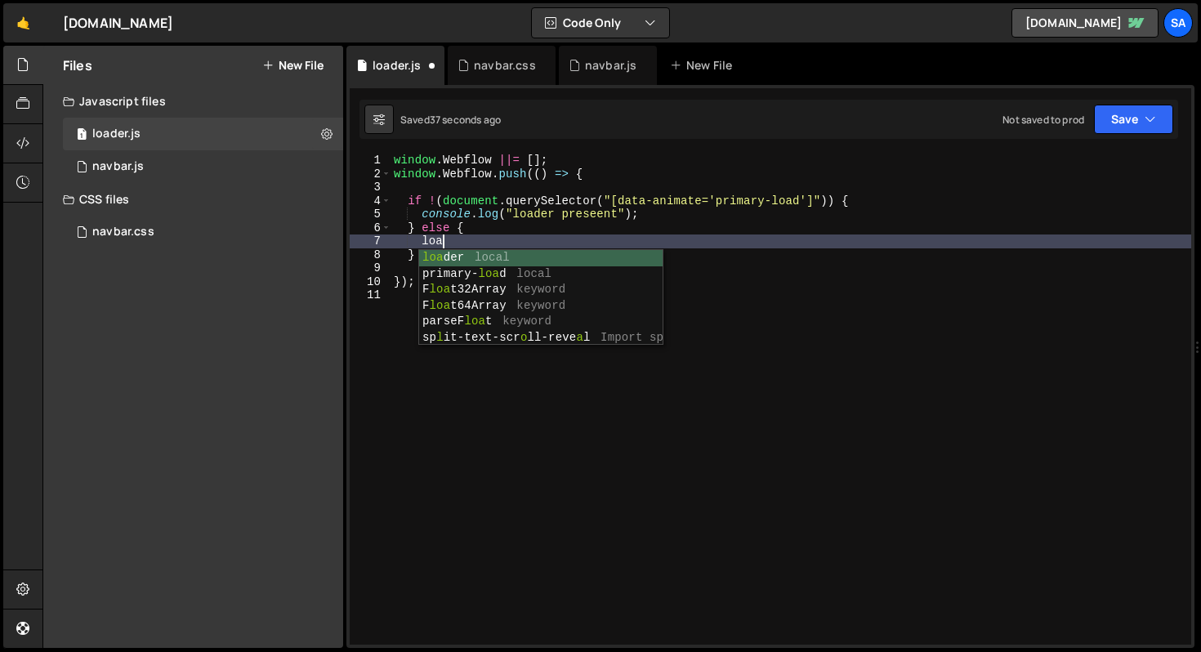
type textarea "l"
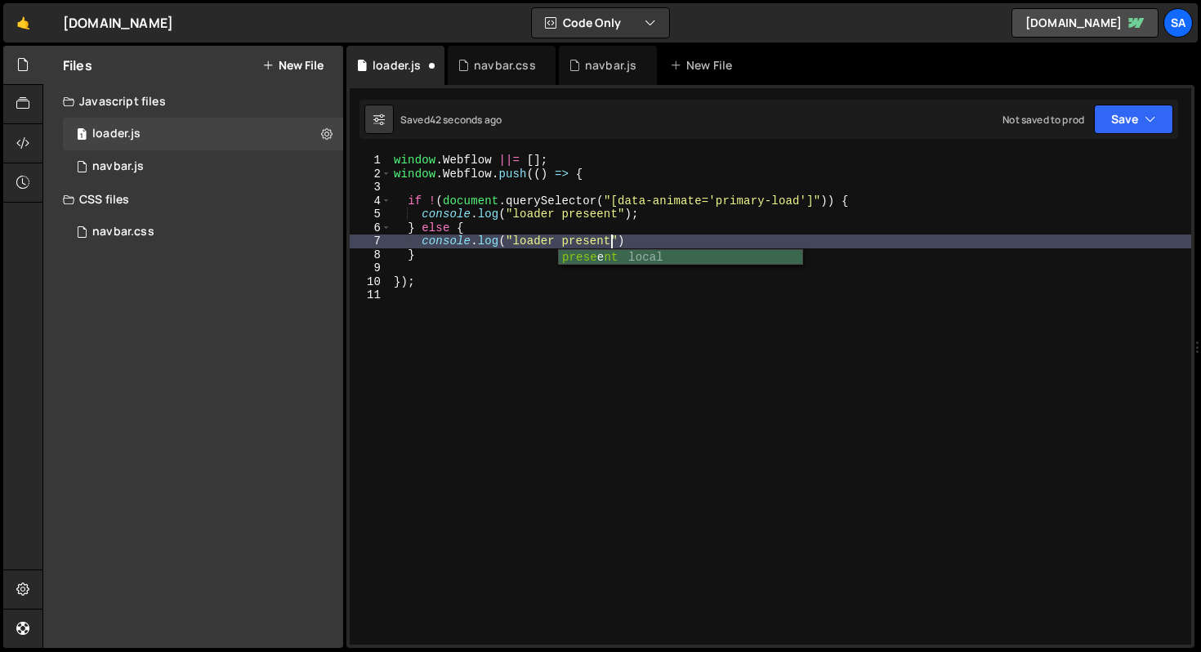
scroll to position [0, 15]
click at [436, 208] on div "window . Webflow ||= [ ] ; window . Webflow . push (( ) => { if ! ( document . …" at bounding box center [791, 413] width 801 height 518
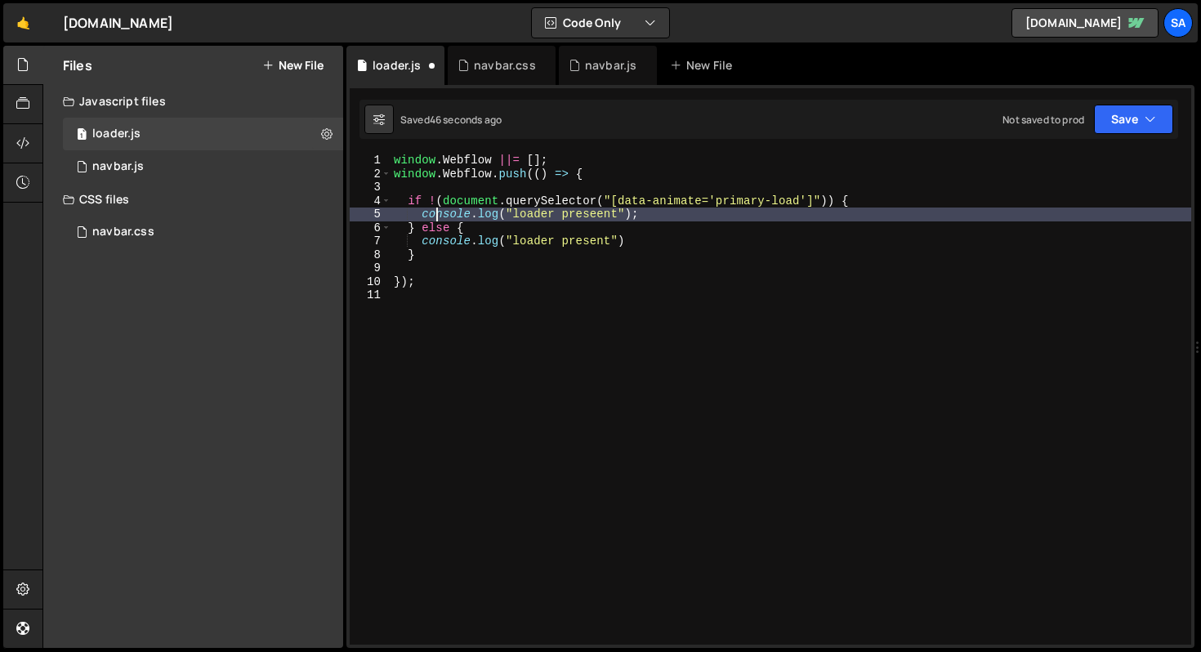
click at [678, 222] on div "window . Webflow ||= [ ] ; window . Webflow . push (( ) => { if ! ( document . …" at bounding box center [791, 413] width 801 height 518
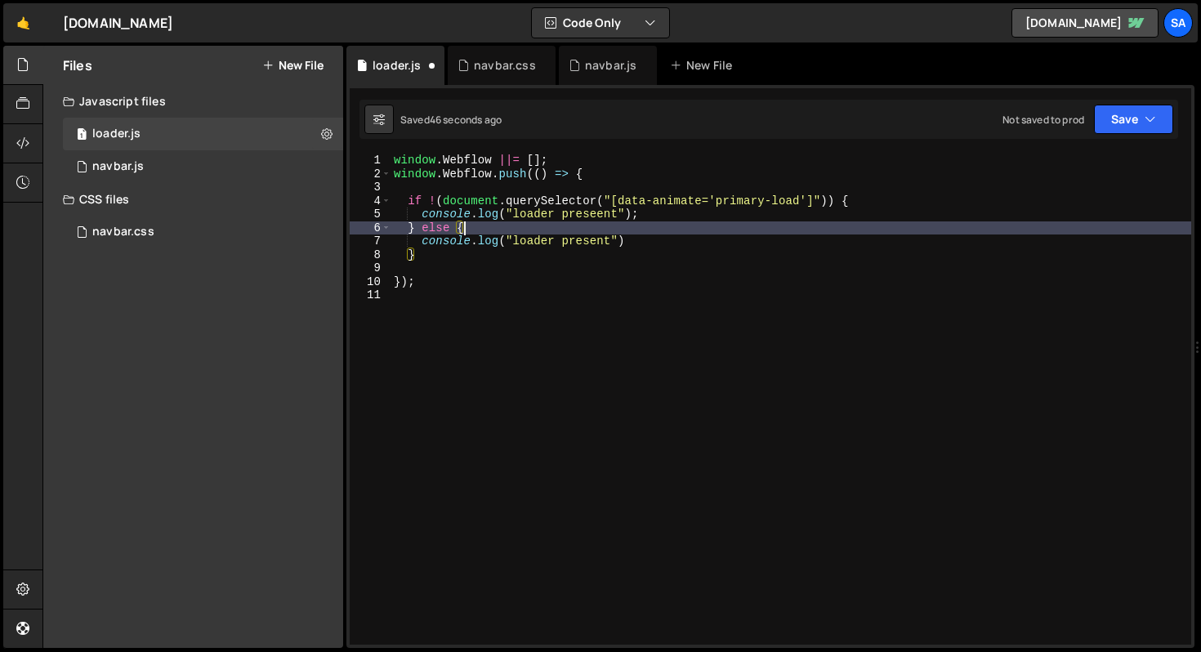
scroll to position [0, 4]
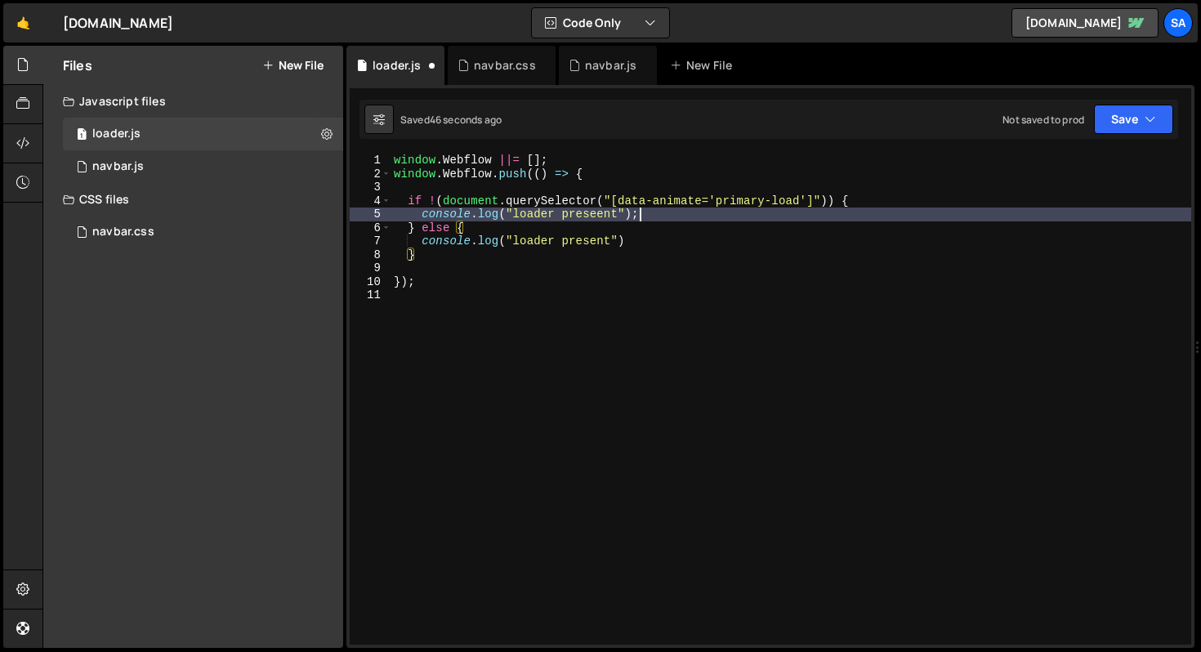
click at [681, 212] on div "window . Webflow ||= [ ] ; window . Webflow . push (( ) => { if ! ( document . …" at bounding box center [791, 413] width 801 height 518
click at [561, 213] on div "window . Webflow ||= [ ] ; window . Webflow . push (( ) => { if ! ( document . …" at bounding box center [791, 413] width 801 height 518
click at [1111, 119] on button "Save" at bounding box center [1133, 119] width 79 height 29
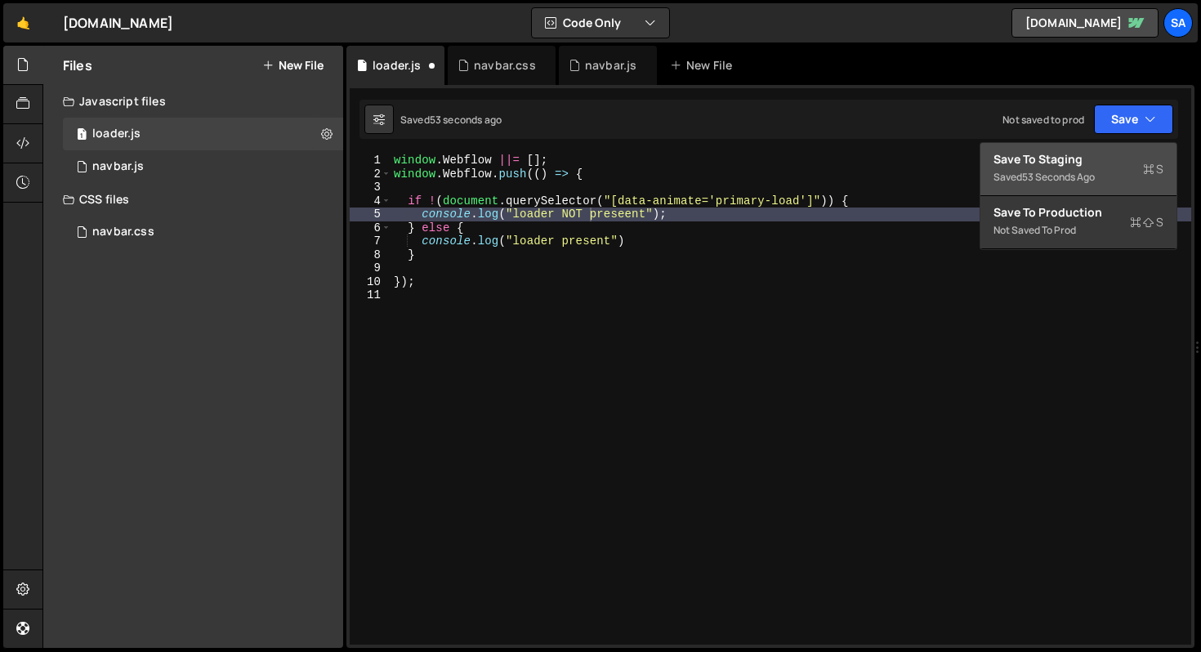
click at [1090, 160] on div "Save to Staging S" at bounding box center [1079, 159] width 170 height 16
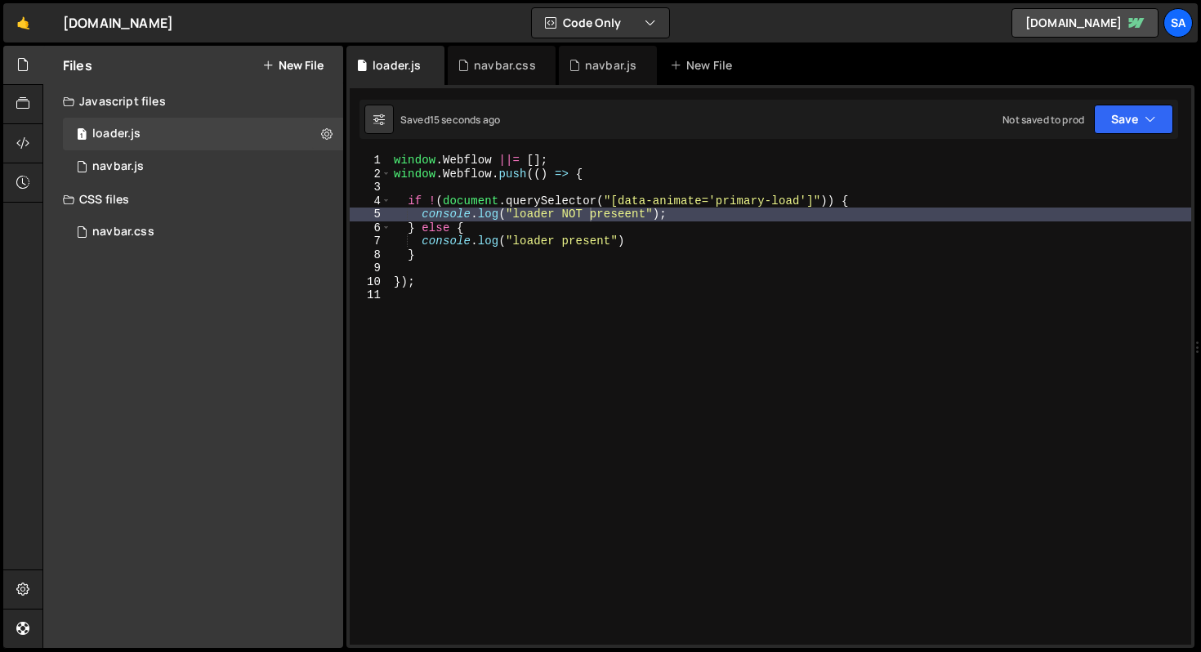
click at [442, 196] on div "window . Webflow ||= [ ] ; window . Webflow . push (( ) => { if ! ( document . …" at bounding box center [791, 413] width 801 height 518
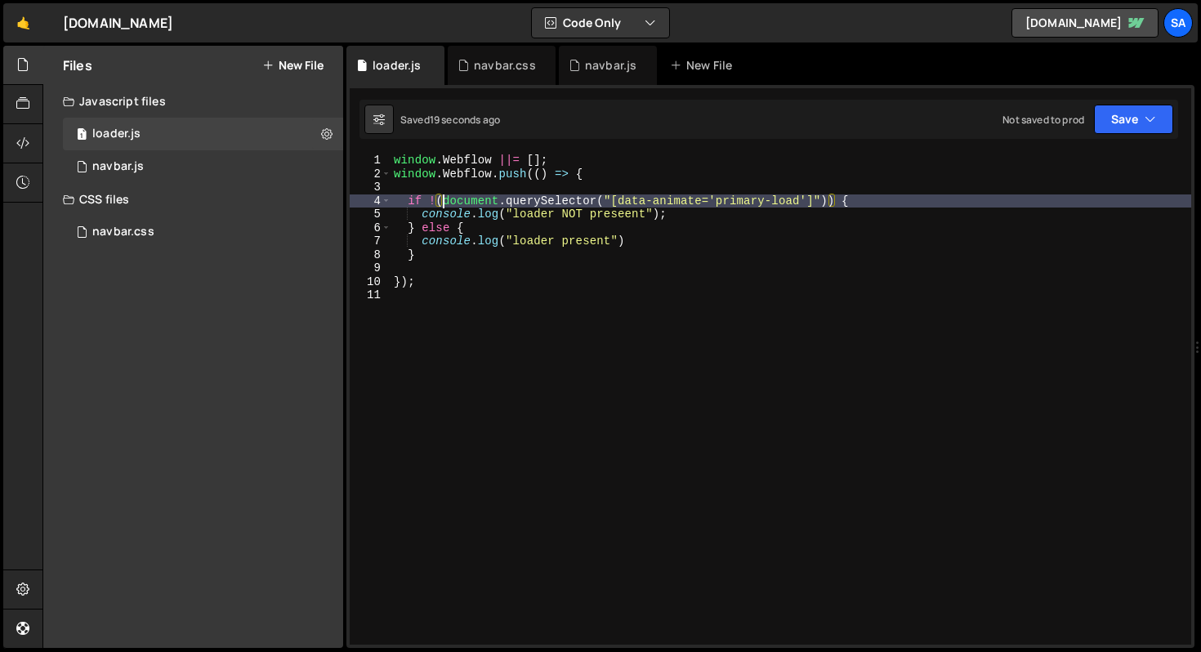
click at [436, 196] on div "window . Webflow ||= [ ] ; window . Webflow . push (( ) => { if ! ( document . …" at bounding box center [791, 413] width 801 height 518
click at [436, 199] on div "window . Webflow ||= [ ] ; window . Webflow . push (( ) => { if ! ( document . …" at bounding box center [791, 413] width 801 height 518
click at [1117, 105] on button "Save" at bounding box center [1133, 119] width 79 height 29
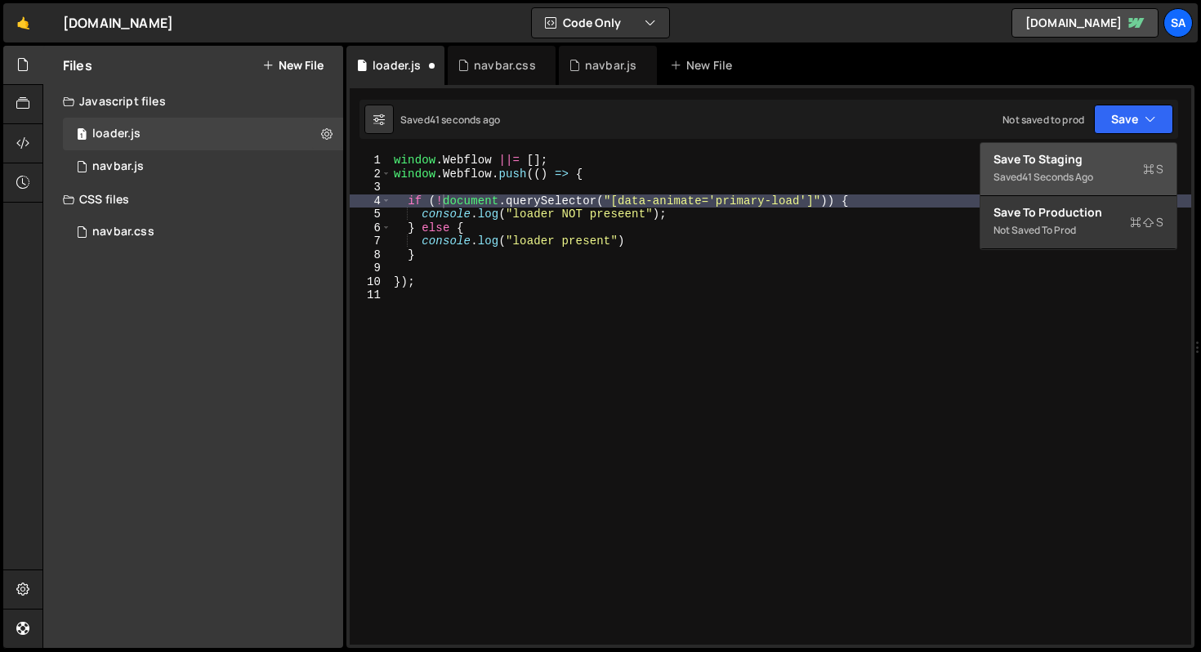
click at [1047, 167] on div "Save to Staging S" at bounding box center [1079, 159] width 170 height 16
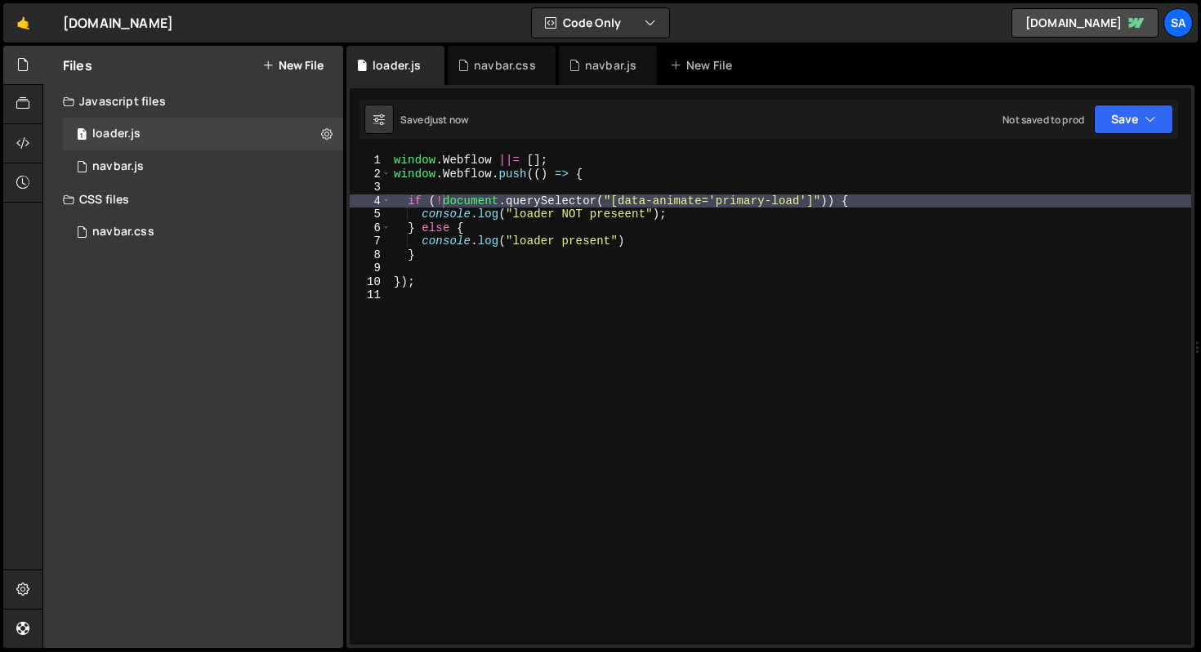
click at [612, 244] on div "window . Webflow ||= [ ] ; window . Webflow . push (( ) => { if ( ! document . …" at bounding box center [791, 413] width 801 height 518
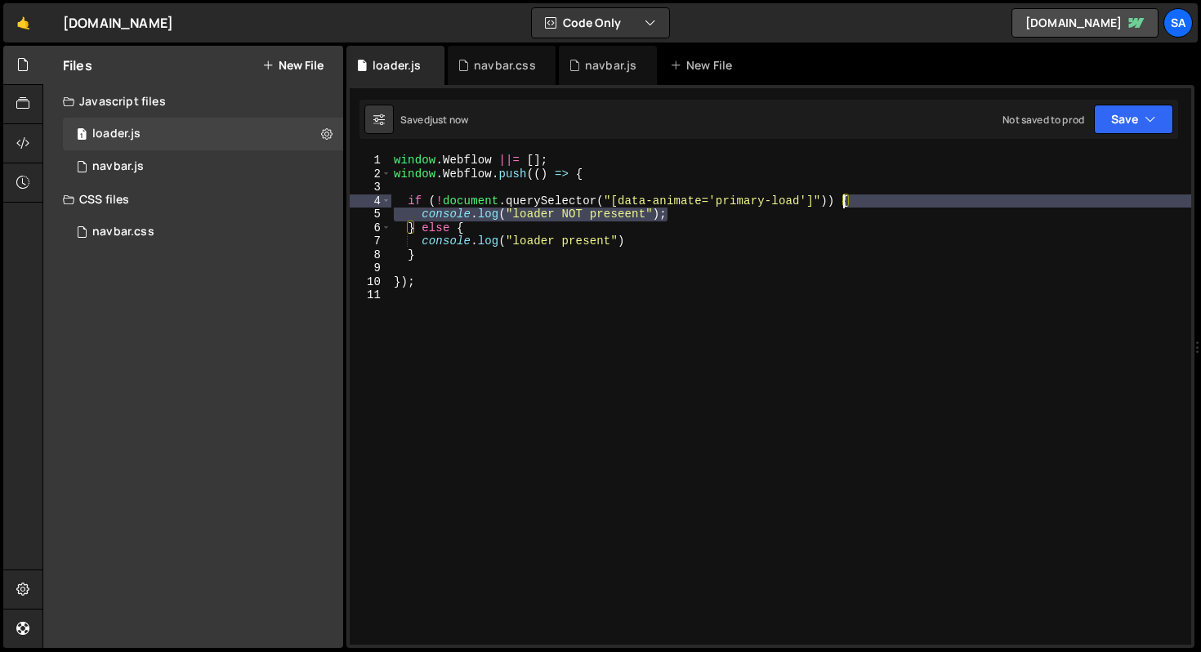
drag, startPoint x: 714, startPoint y: 214, endPoint x: 840, endPoint y: 199, distance: 126.7
click at [840, 199] on div "window . Webflow ||= [ ] ; window . Webflow . push (( ) => { if ( ! document . …" at bounding box center [791, 413] width 801 height 518
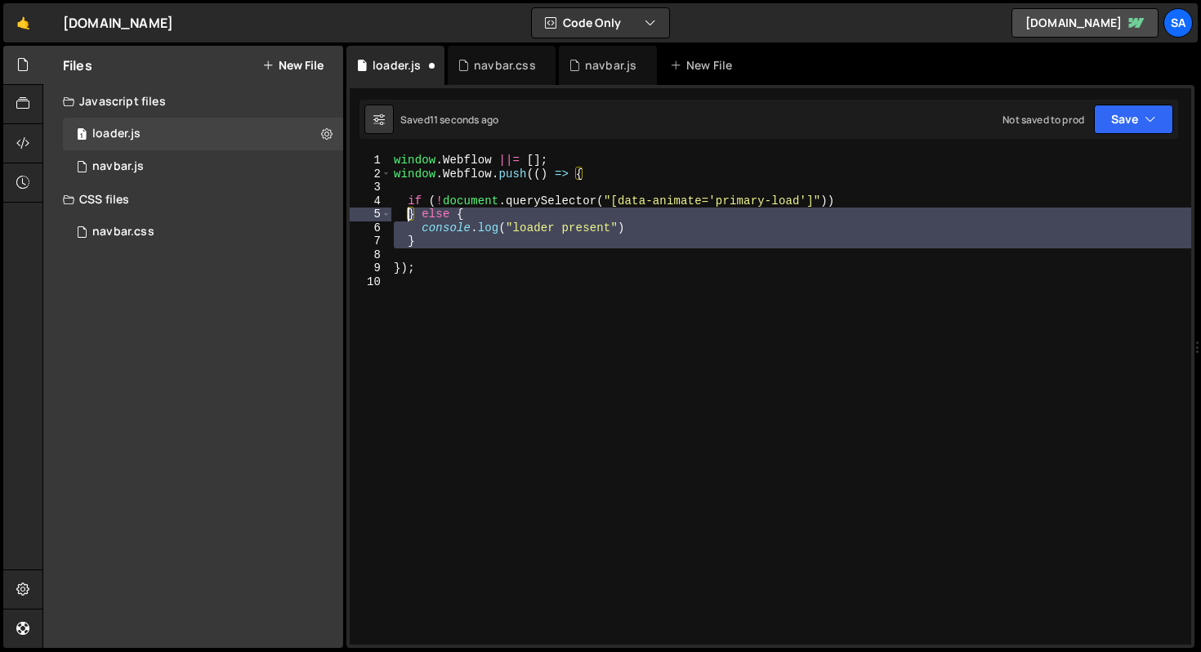
drag, startPoint x: 481, startPoint y: 250, endPoint x: 409, endPoint y: 211, distance: 82.6
click at [409, 211] on div "window . Webflow ||= [ ] ; window . Webflow . push (( ) => { if ( ! document . …" at bounding box center [791, 413] width 801 height 518
type textarea "} else { console.log("loader present")"
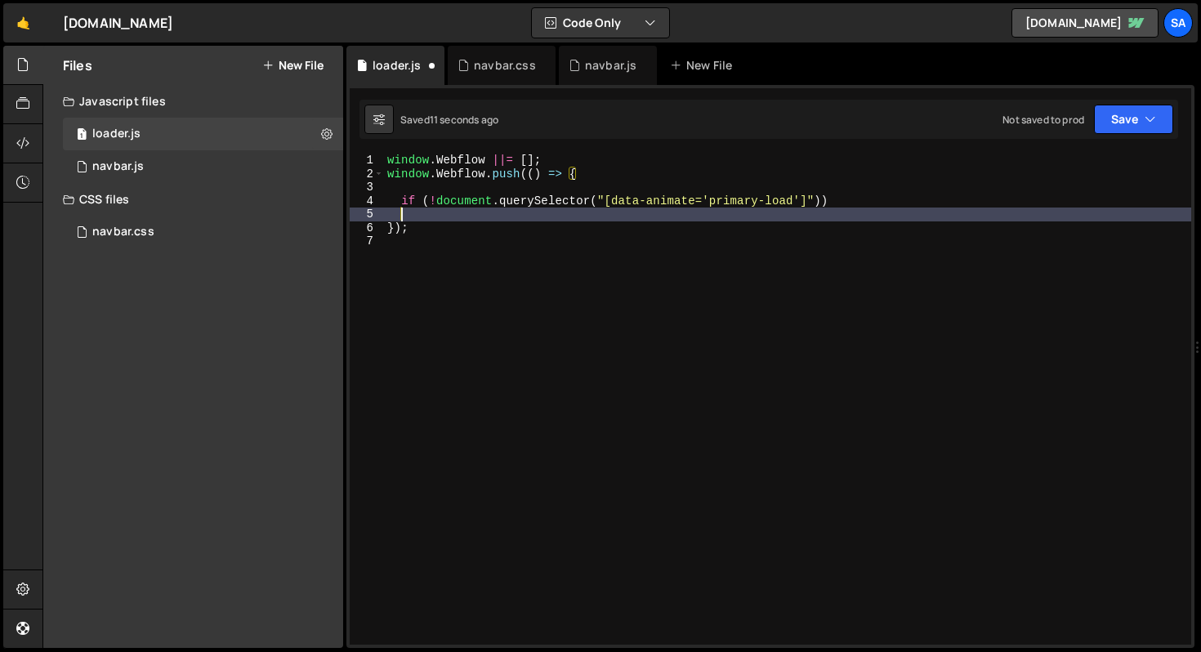
scroll to position [0, 0]
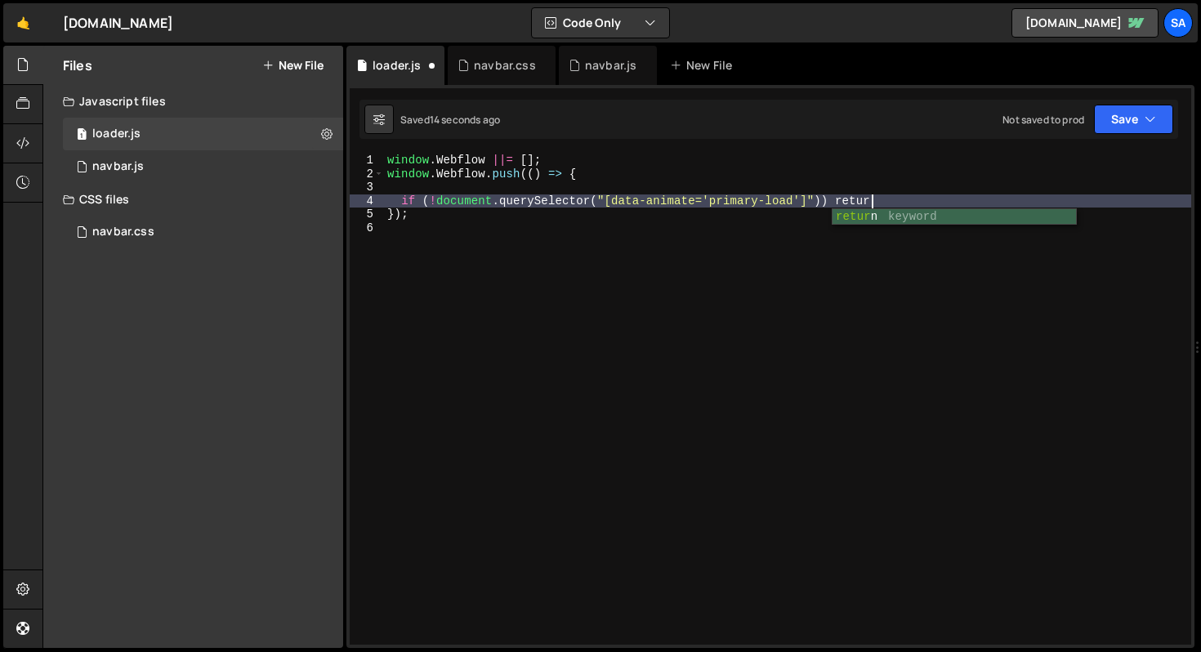
type textarea "if (!document.querySelector("[data-animate='primary-load']")) return;"
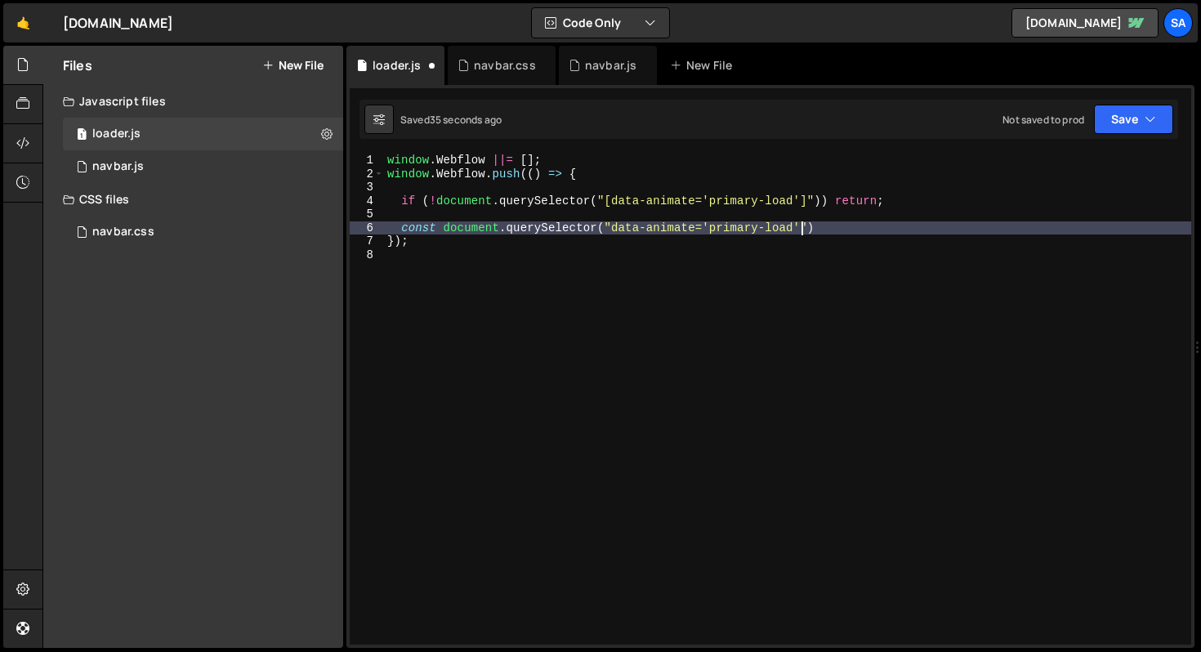
scroll to position [0, 29]
click at [843, 222] on div "window . Webflow ||= [ ] ; window . Webflow . push (( ) => { if ( ! document . …" at bounding box center [787, 413] width 807 height 518
click at [444, 226] on div "window . Webflow ||= [ ] ; window . Webflow . push (( ) => { if ( ! document . …" at bounding box center [787, 413] width 807 height 518
type textarea "const loader = document.querySelector("data-animate='primary-load']")"
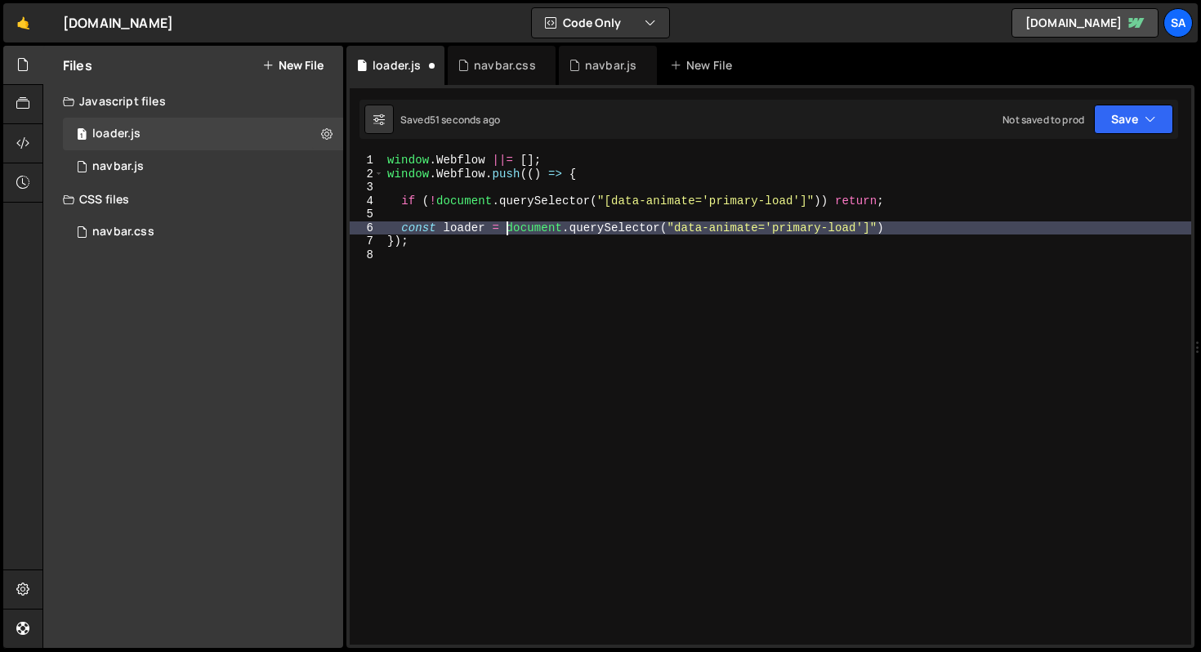
click at [946, 221] on div "window . Webflow ||= [ ] ; window . Webflow . push (( ) => { if ( ! document . …" at bounding box center [787, 413] width 807 height 518
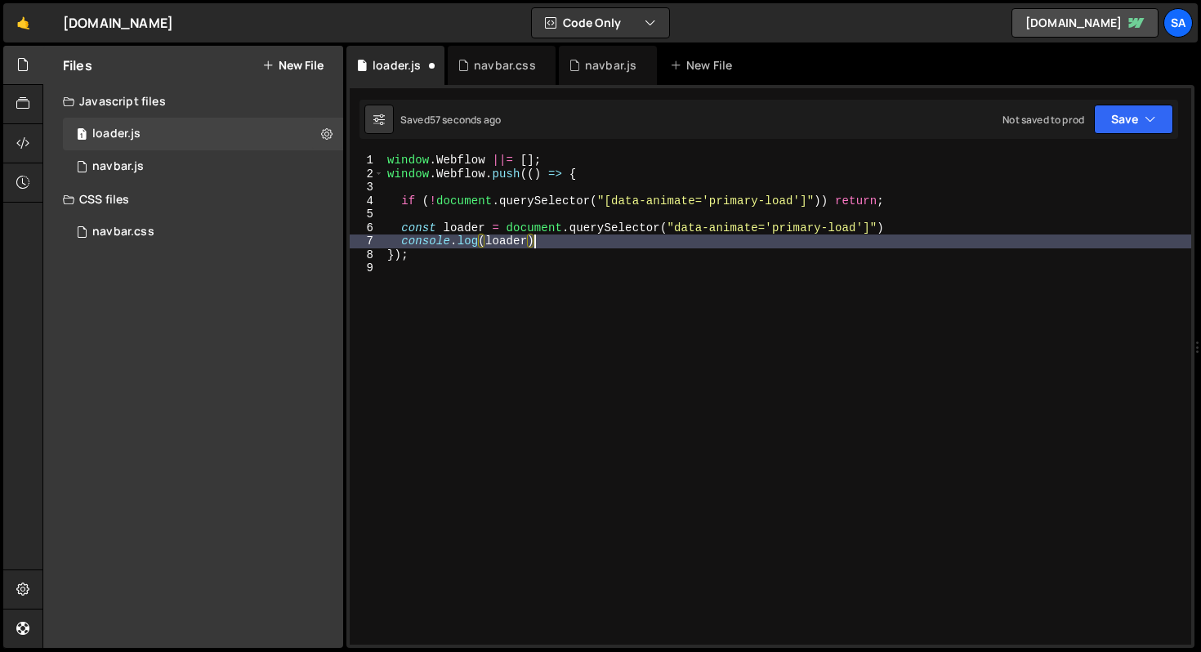
scroll to position [0, 10]
click at [1130, 119] on button "Save" at bounding box center [1133, 119] width 79 height 29
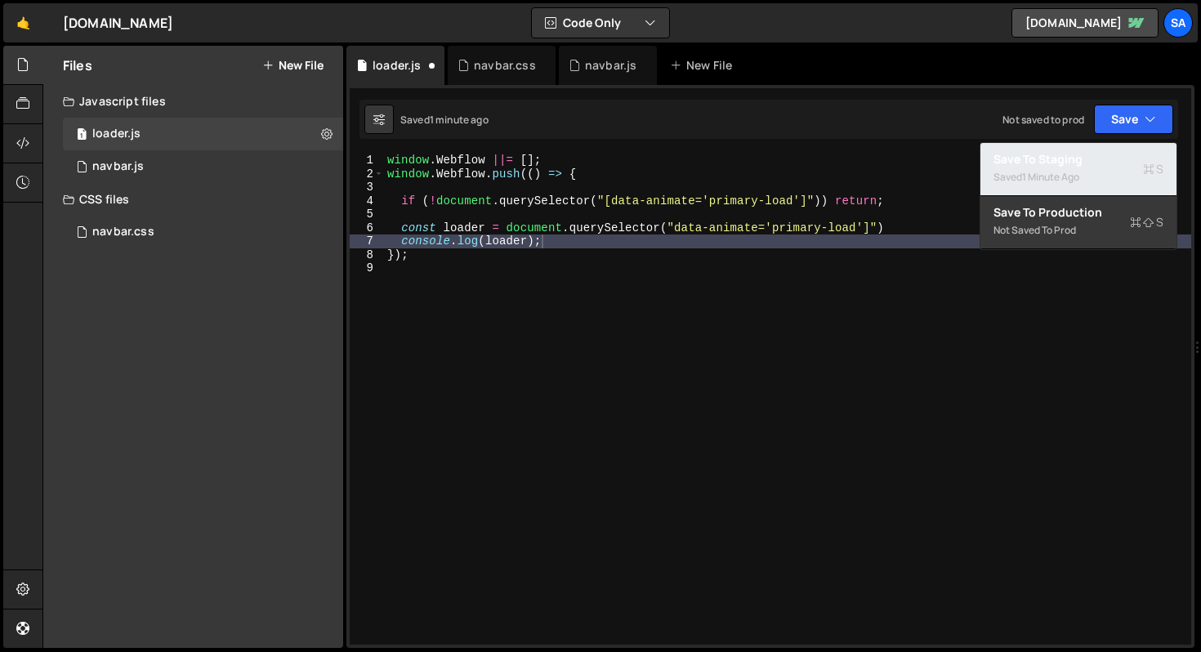
click at [1010, 180] on div "Saved 1 minute ago" at bounding box center [1079, 178] width 170 height 20
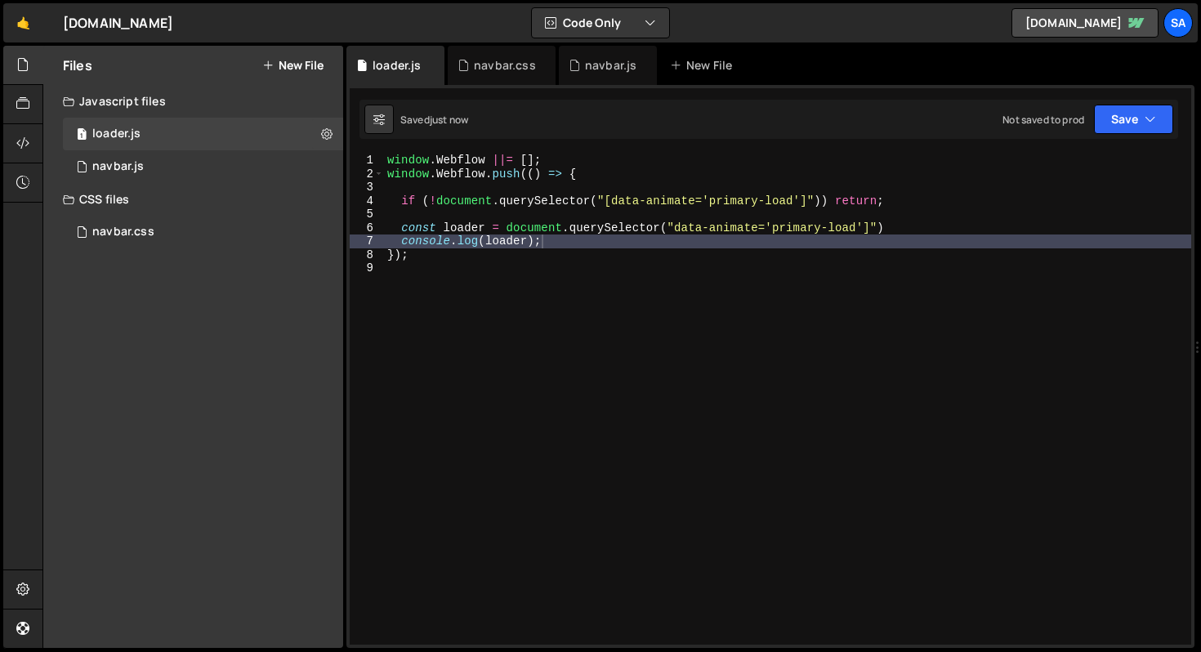
drag, startPoint x: 665, startPoint y: 223, endPoint x: 696, endPoint y: 218, distance: 30.6
click at [665, 222] on div "window . Webflow ||= [ ] ; window . Webflow . push (( ) => { if ( ! document . …" at bounding box center [787, 413] width 807 height 518
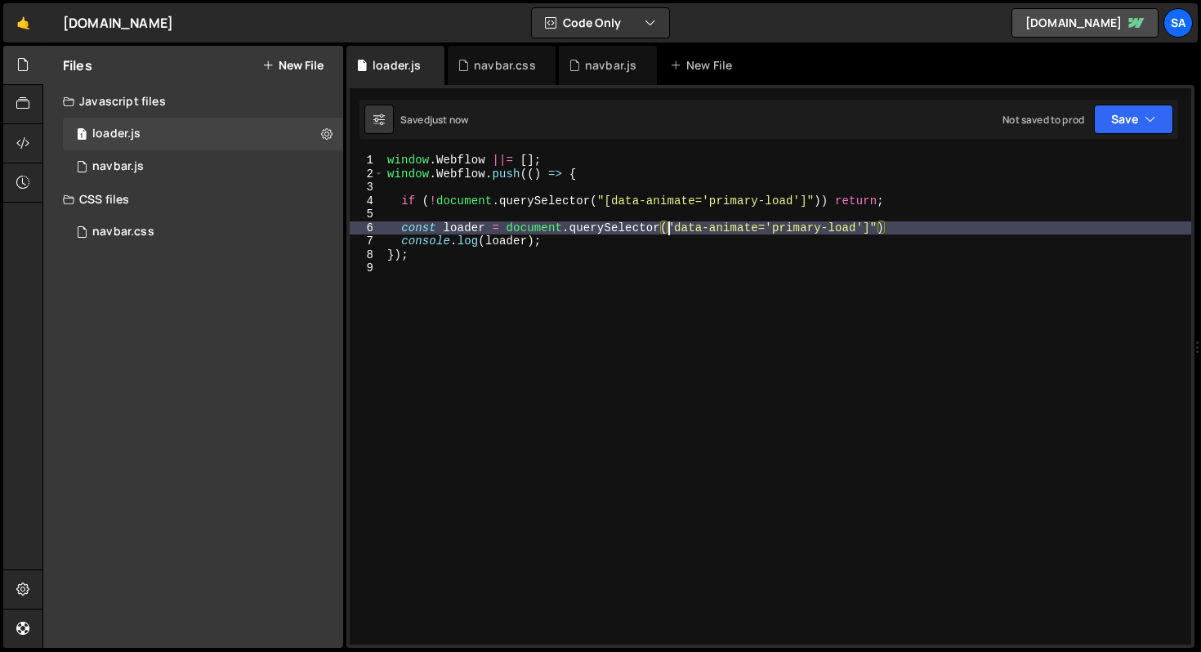
click at [678, 227] on div "window . Webflow ||= [ ] ; window . Webflow . push (( ) => { if ( ! document . …" at bounding box center [787, 413] width 807 height 518
click at [900, 221] on div "window . Webflow ||= [ ] ; window . Webflow . push (( ) => { if ( ! document . …" at bounding box center [787, 413] width 807 height 518
click at [944, 229] on div "window . Webflow ||= [ ] ; window . Webflow . push (( ) => { if ( ! document . …" at bounding box center [787, 413] width 807 height 518
click at [1124, 103] on div "Saved 15 seconds ago Not saved to prod Upgrade to Edit Save Save to Staging S S…" at bounding box center [769, 119] width 819 height 39
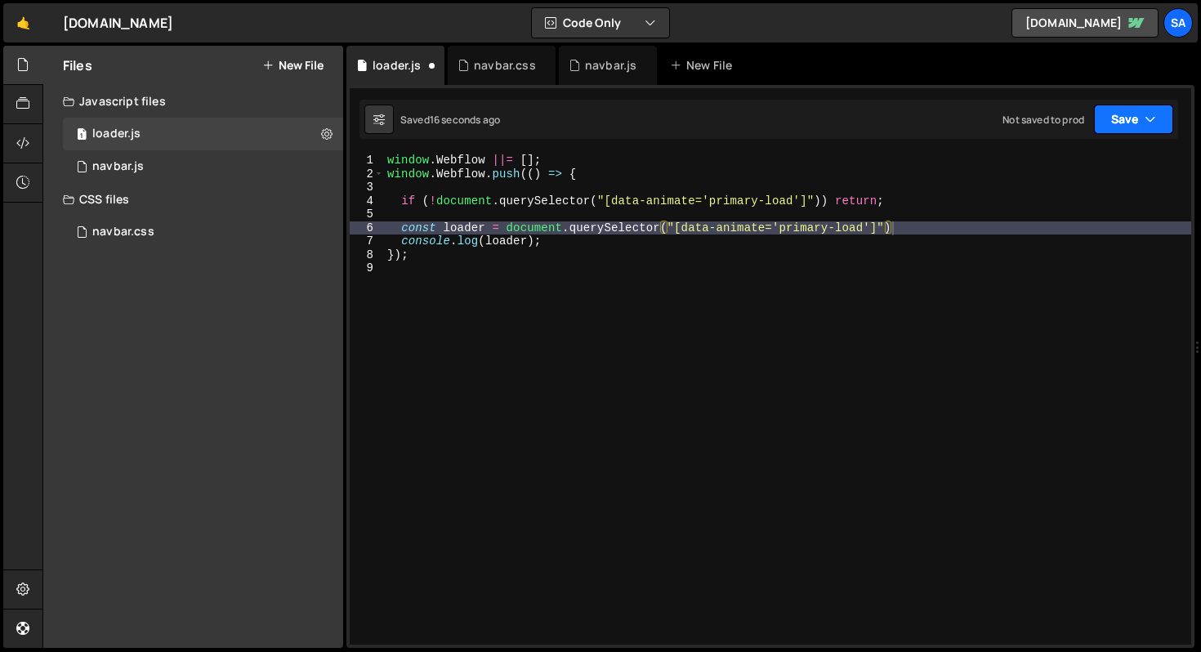
click at [1120, 107] on button "Save" at bounding box center [1133, 119] width 79 height 29
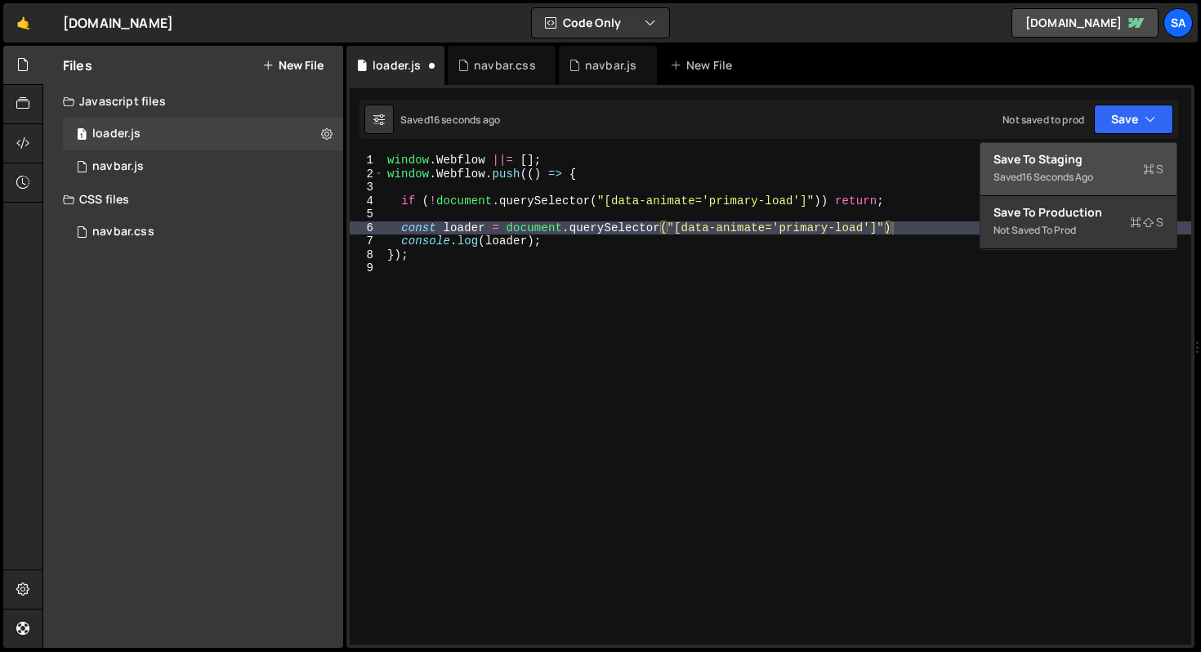
click at [1018, 153] on div "Save to Staging S" at bounding box center [1079, 159] width 170 height 16
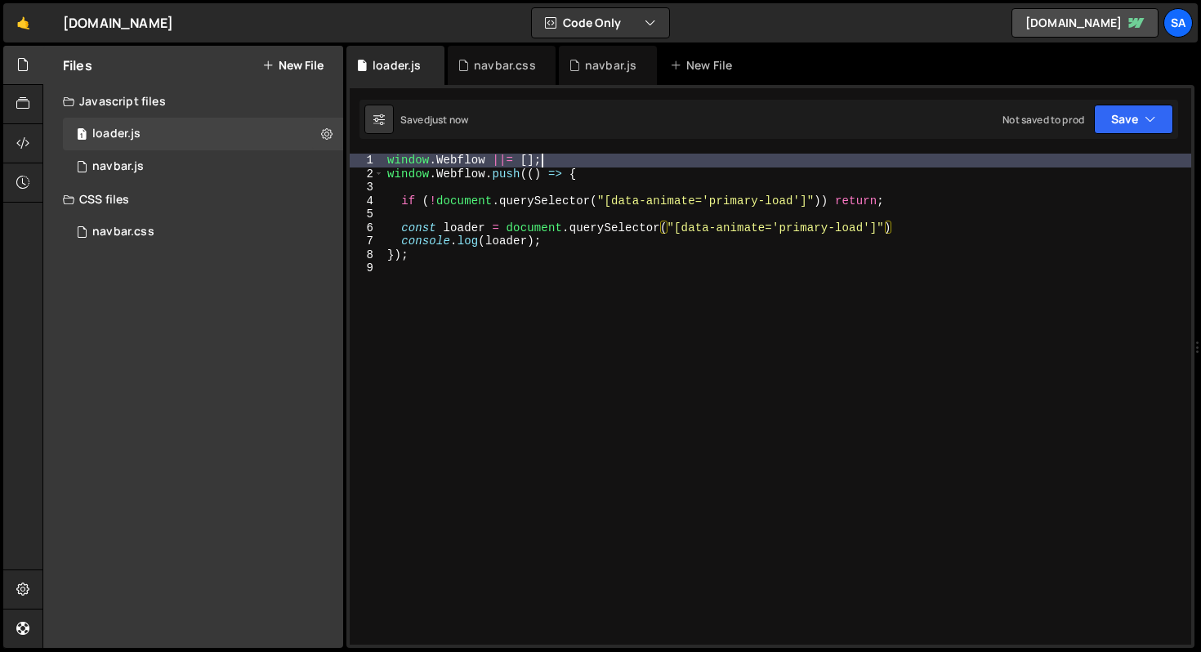
click at [656, 164] on div "window . Webflow ||= [ ] ; window . Webflow . push (( ) => { if ( ! document . …" at bounding box center [787, 413] width 807 height 518
click at [652, 172] on div "window . Webflow ||= [ ] ; window . Webflow . push (( ) => { if ( ! document . …" at bounding box center [787, 413] width 807 height 518
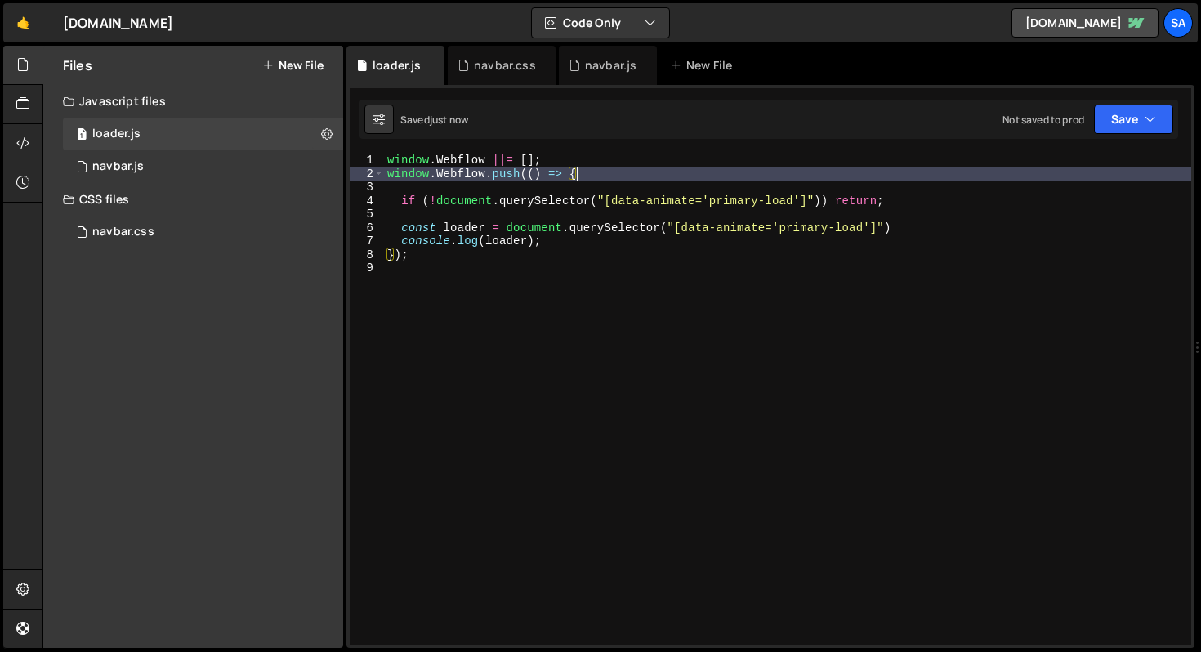
click at [927, 204] on div "window . Webflow ||= [ ] ; window . Webflow . push (( ) => { if ( ! document . …" at bounding box center [787, 413] width 807 height 518
type textarea "if (!document.querySelector("[data-animate='primary-load']")) return;"
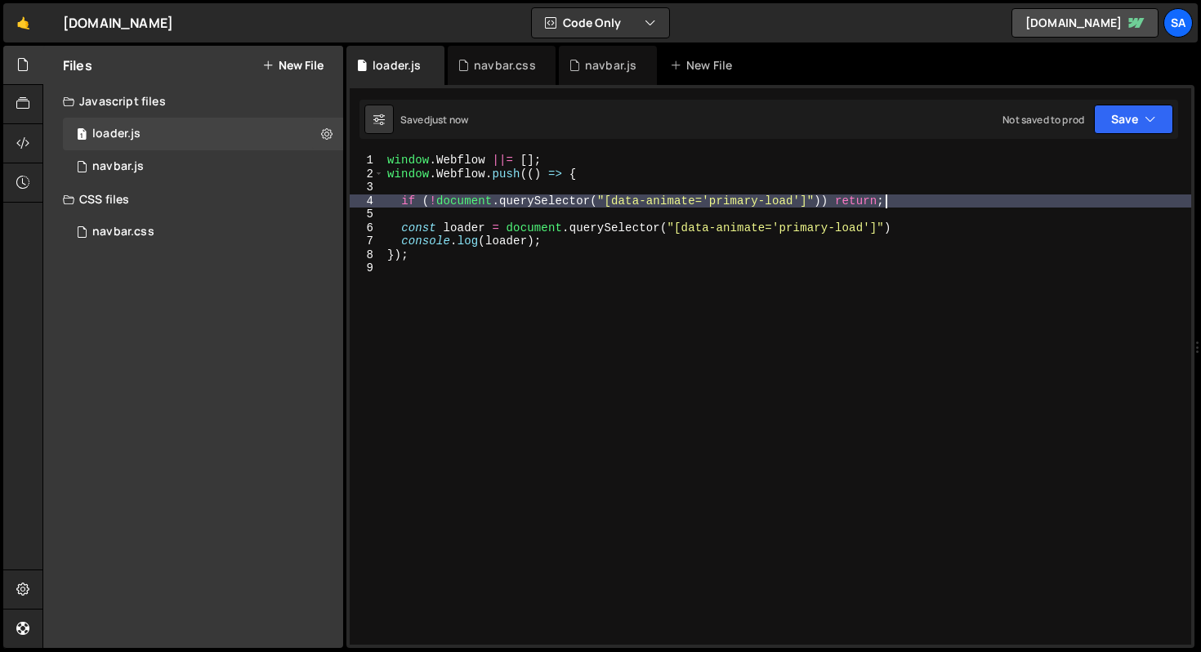
scroll to position [0, 0]
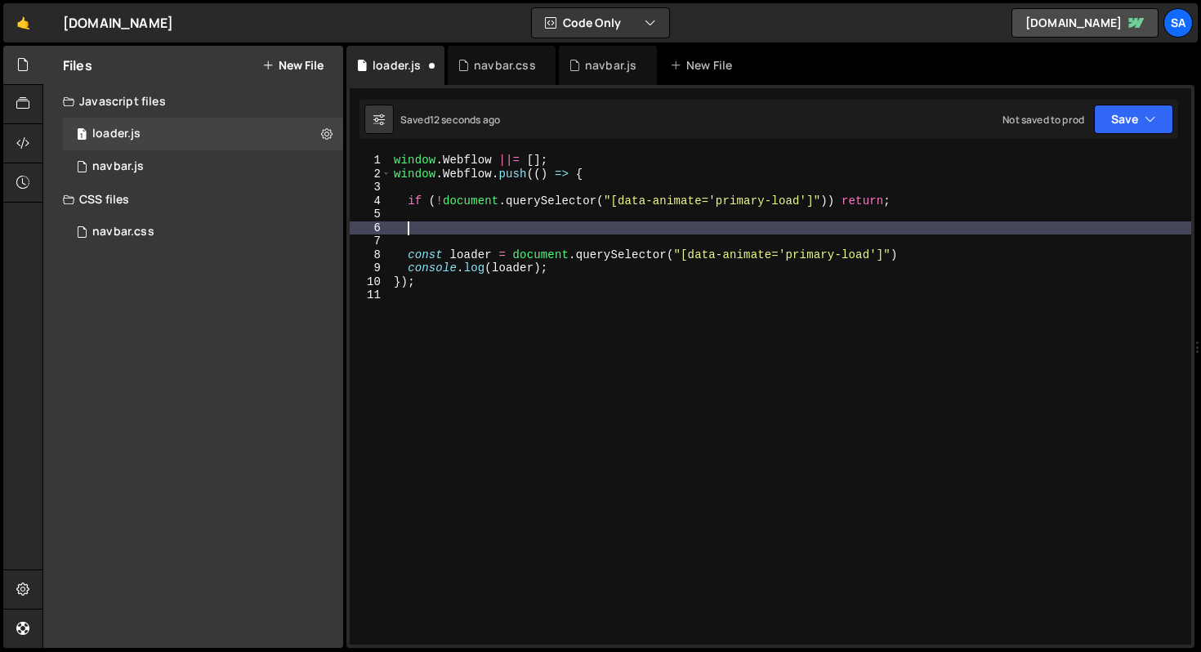
click at [479, 227] on div "window . Webflow ||= [ ] ; window . Webflow . push (( ) => { if ( ! document . …" at bounding box center [791, 413] width 801 height 518
click at [476, 230] on div "window . Webflow ||= [ ] ; window . Webflow . push (( ) => { if ( ! document . …" at bounding box center [791, 413] width 801 height 518
paste textarea "gsap.registerPlugin(SplitText)"
type textarea "gsap.registerPlugin(SplitText)"
click at [919, 247] on div "window . Webflow ||= [ ] ; window . Webflow . push (( ) => { if ( ! document . …" at bounding box center [791, 413] width 801 height 518
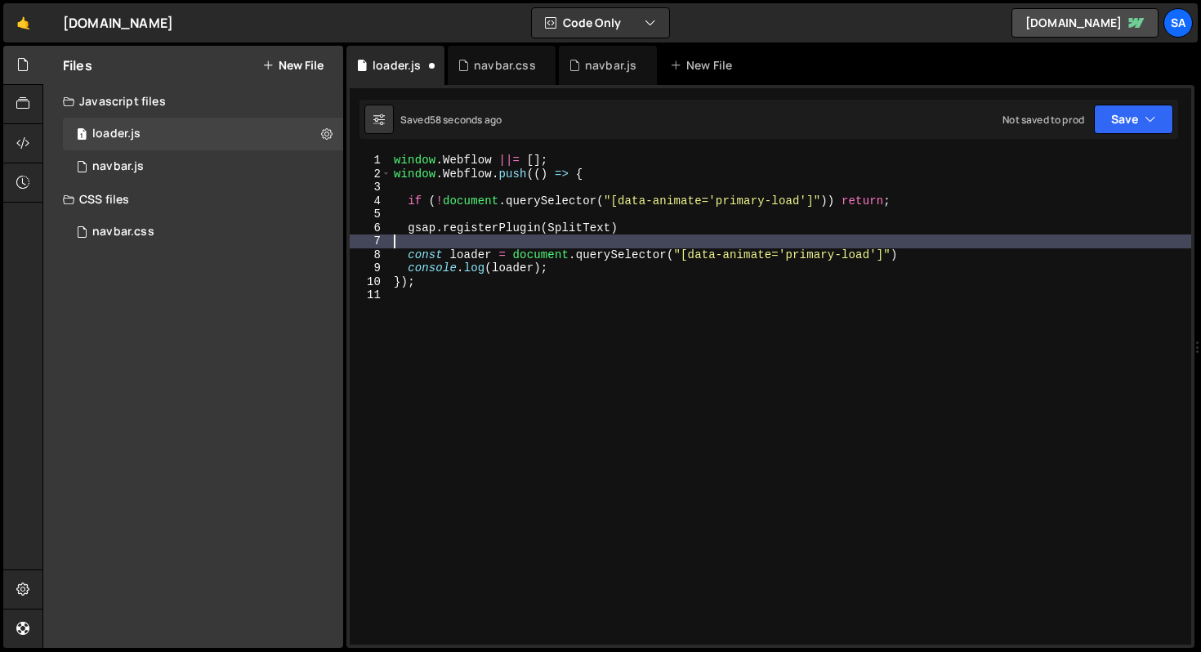
click at [919, 257] on div "window . Webflow ||= [ ] ; window . Webflow . push (( ) => { if ( ! document . …" at bounding box center [791, 413] width 801 height 518
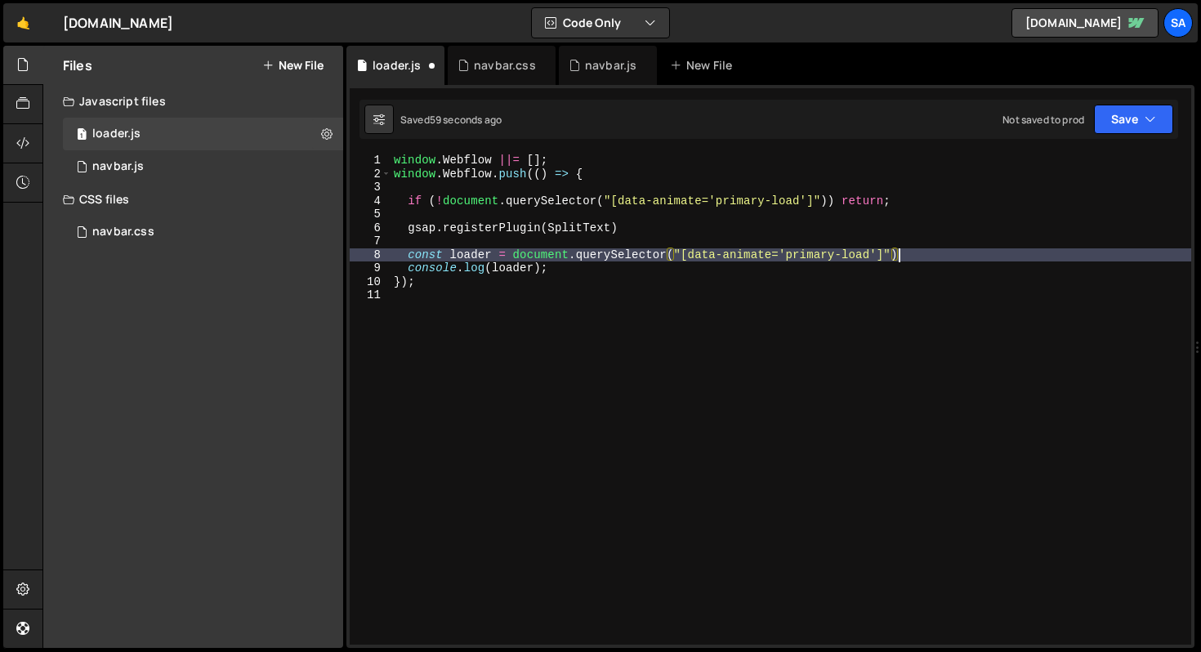
click at [602, 276] on div "window . Webflow ||= [ ] ; window . Webflow . push (( ) => { if ( ! document . …" at bounding box center [791, 413] width 801 height 518
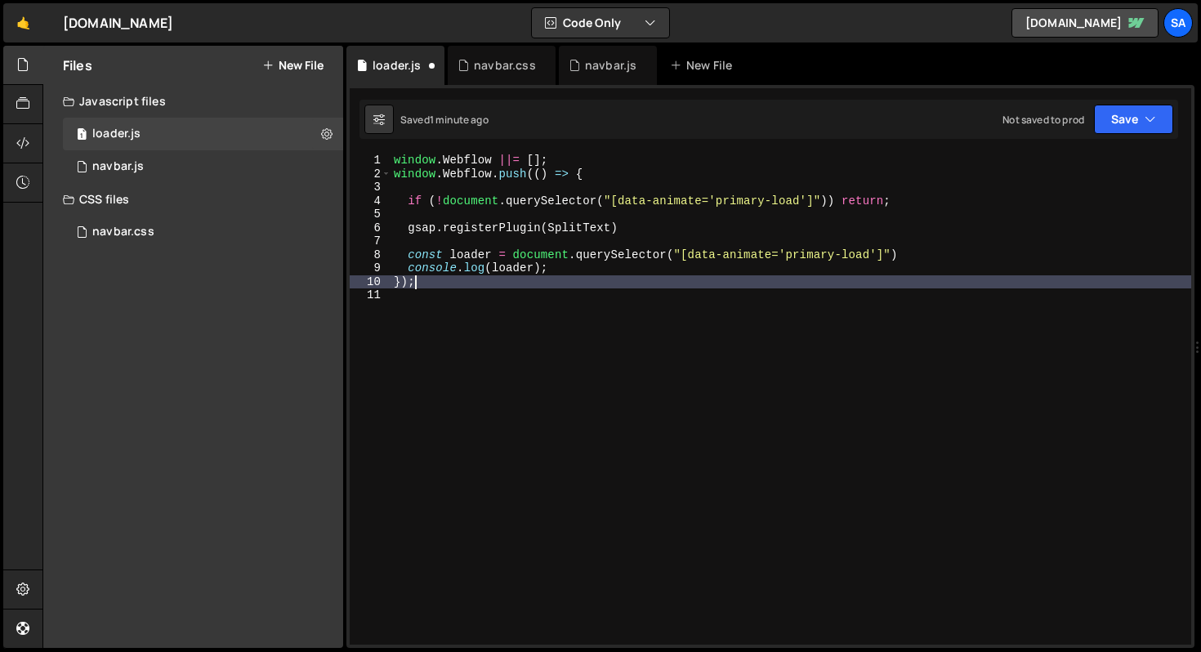
click at [597, 278] on div "window . Webflow ||= [ ] ; window . Webflow . push (( ) => { if ( ! document . …" at bounding box center [791, 413] width 801 height 518
click at [588, 271] on div "window . Webflow ||= [ ] ; window . Webflow . push (( ) => { if ( ! document . …" at bounding box center [791, 413] width 801 height 518
type textarea "console.log(loader);"
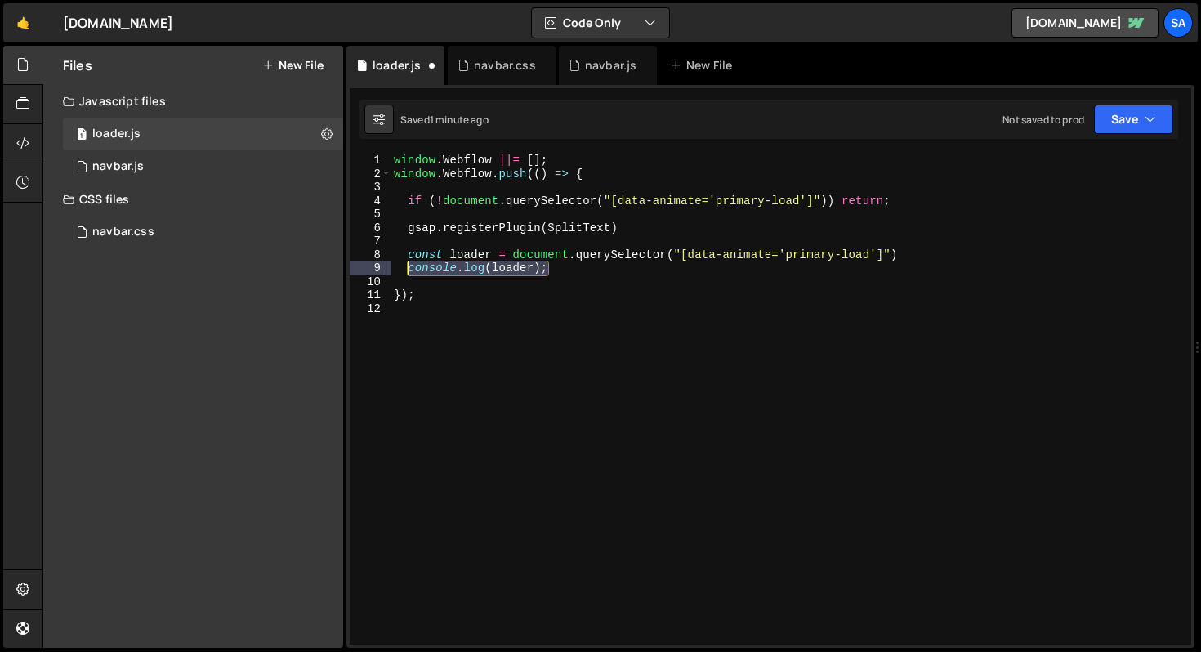
drag, startPoint x: 562, startPoint y: 268, endPoint x: 409, endPoint y: 271, distance: 153.7
click at [409, 271] on div "window . Webflow ||= [ ] ; window . Webflow . push (( ) => { if ( ! document . …" at bounding box center [791, 413] width 801 height 518
type textarea "console.log(loader);"
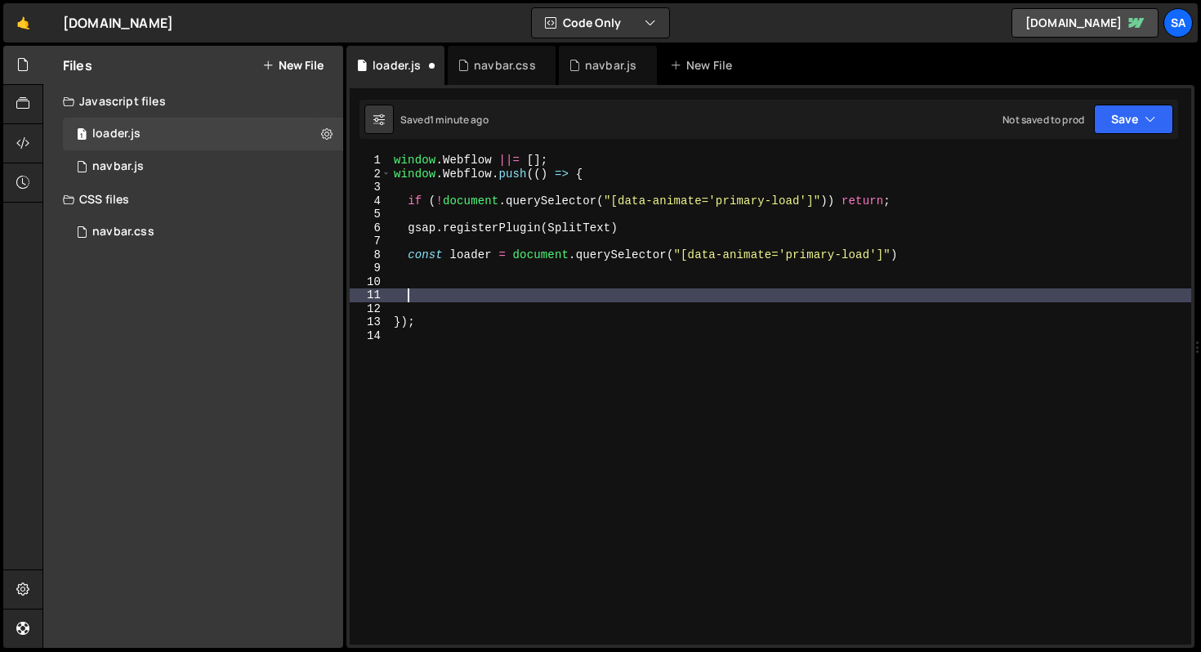
click at [503, 289] on div "window . Webflow ||= [ ] ; window . Webflow . push (( ) => { if ( ! document . …" at bounding box center [791, 413] width 801 height 518
click at [499, 294] on div "window . Webflow ||= [ ] ; window . Webflow . push (( ) => { if ( ! document . …" at bounding box center [791, 413] width 801 height 518
type textarea "o"
type textarea "f"
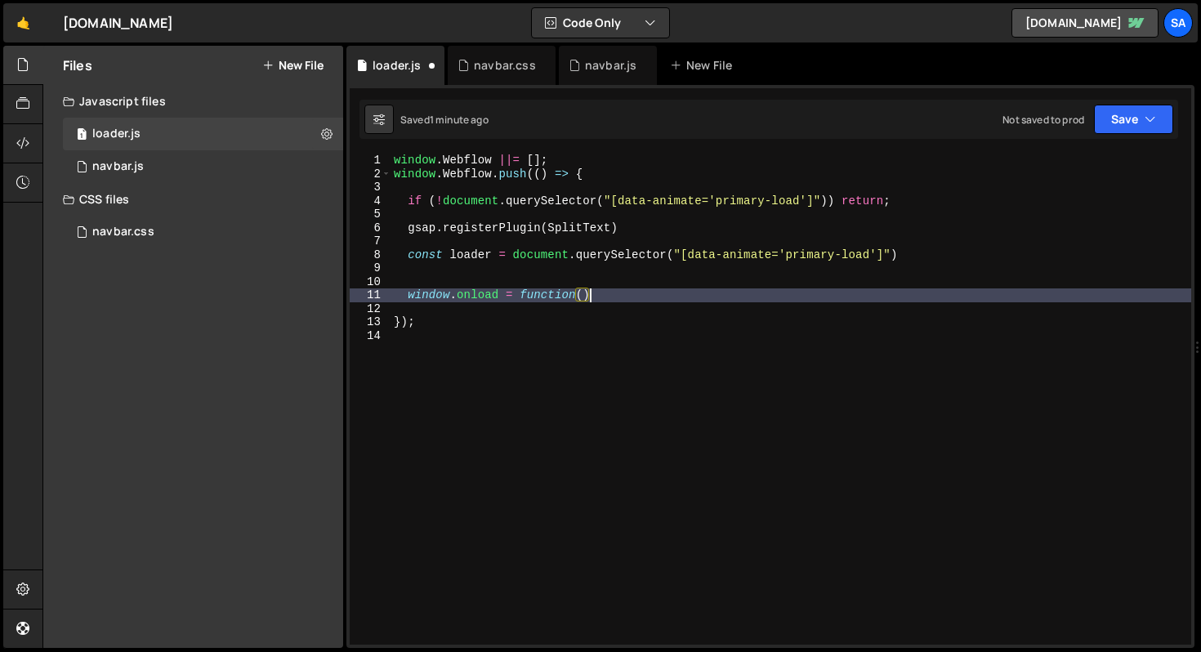
scroll to position [0, 13]
type textarea "window.onload = function() {"
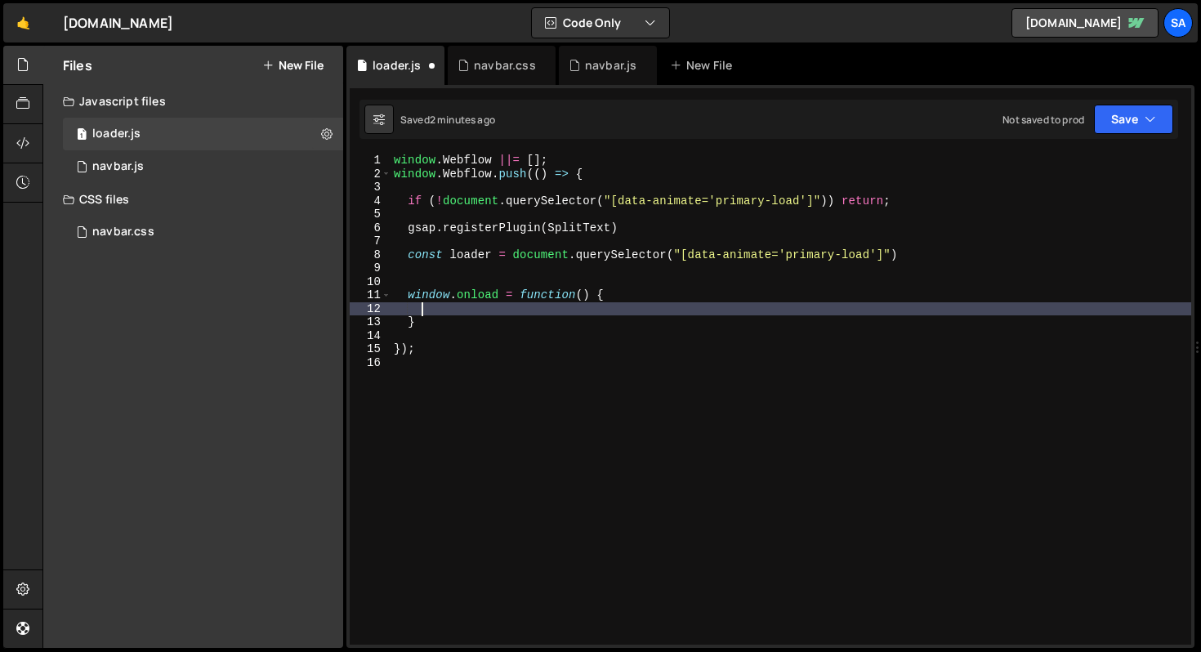
click at [548, 254] on div "window . Webflow ||= [ ] ; window . Webflow . push (( ) => { if ( ! document . …" at bounding box center [791, 413] width 801 height 518
type textarea "const loader = document.querySelector("[data-animate='primary-load']")"
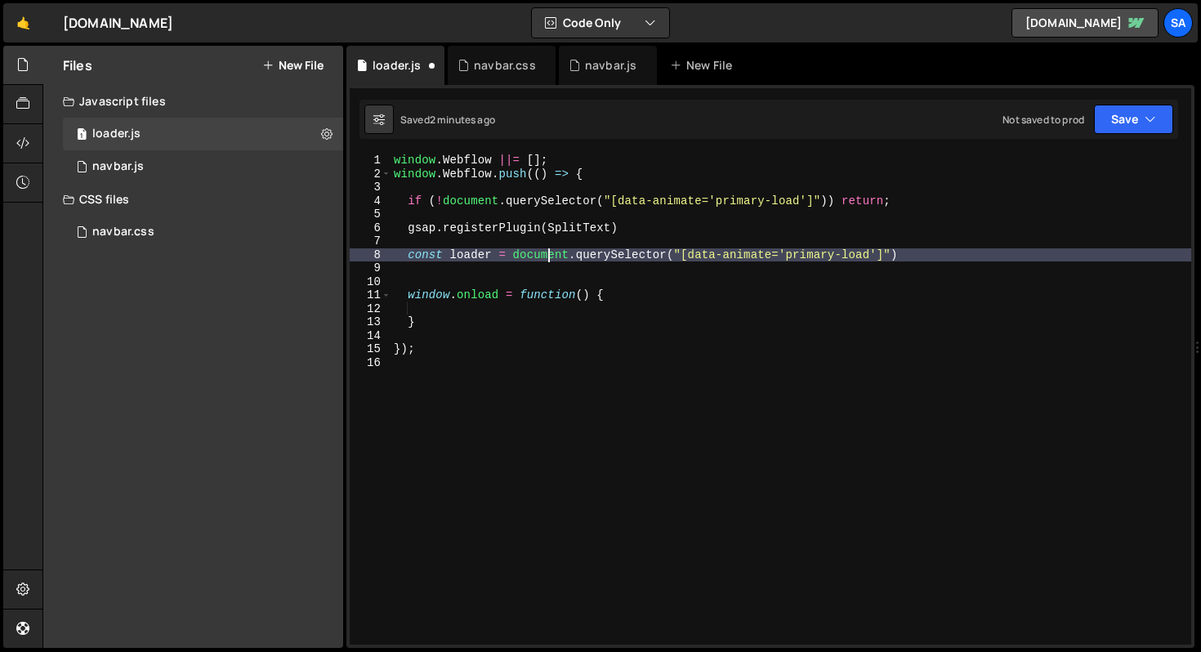
click at [494, 269] on div "window . Webflow ||= [ ] ; window . Webflow . push (( ) => { if ( ! document . …" at bounding box center [791, 413] width 801 height 518
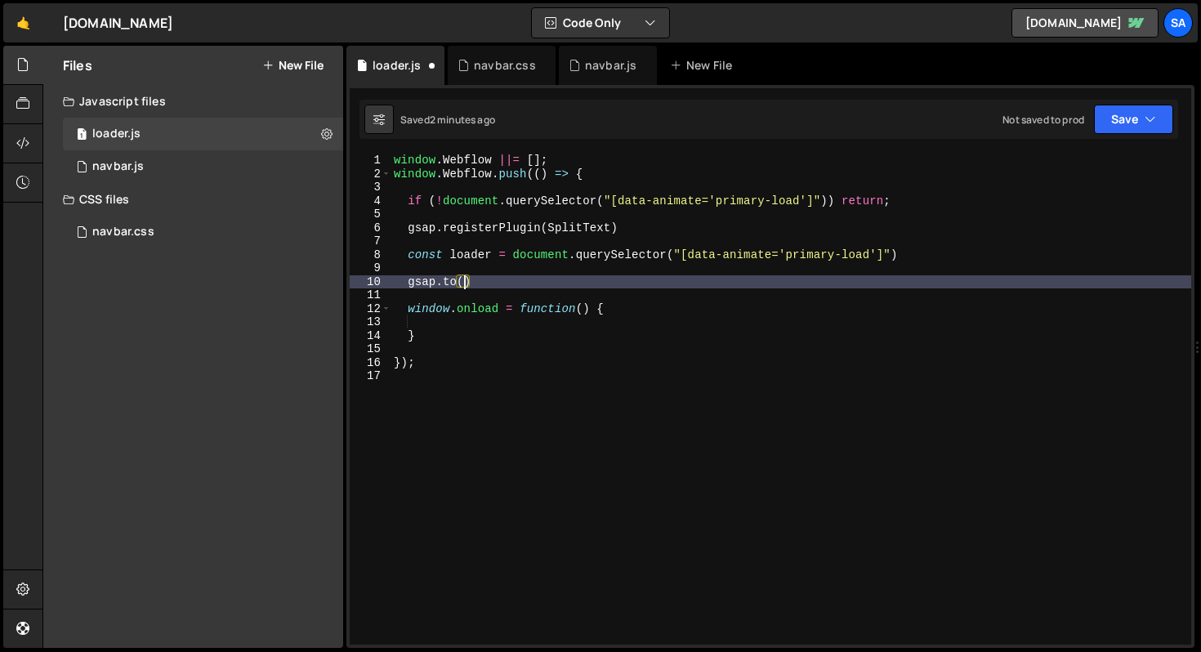
scroll to position [0, 4]
click at [405, 280] on div "window . Webflow ||= [ ] ; window . Webflow . push (( ) => { if ( ! document . …" at bounding box center [791, 413] width 801 height 518
click at [409, 280] on div "window . Webflow ||= [ ] ; window . Webflow . push (( ) => { if ( ! document . …" at bounding box center [791, 413] width 801 height 518
click at [612, 284] on div "window . Webflow ||= [ ] ; window . Webflow . push (( ) => { if ( ! document . …" at bounding box center [791, 413] width 801 height 518
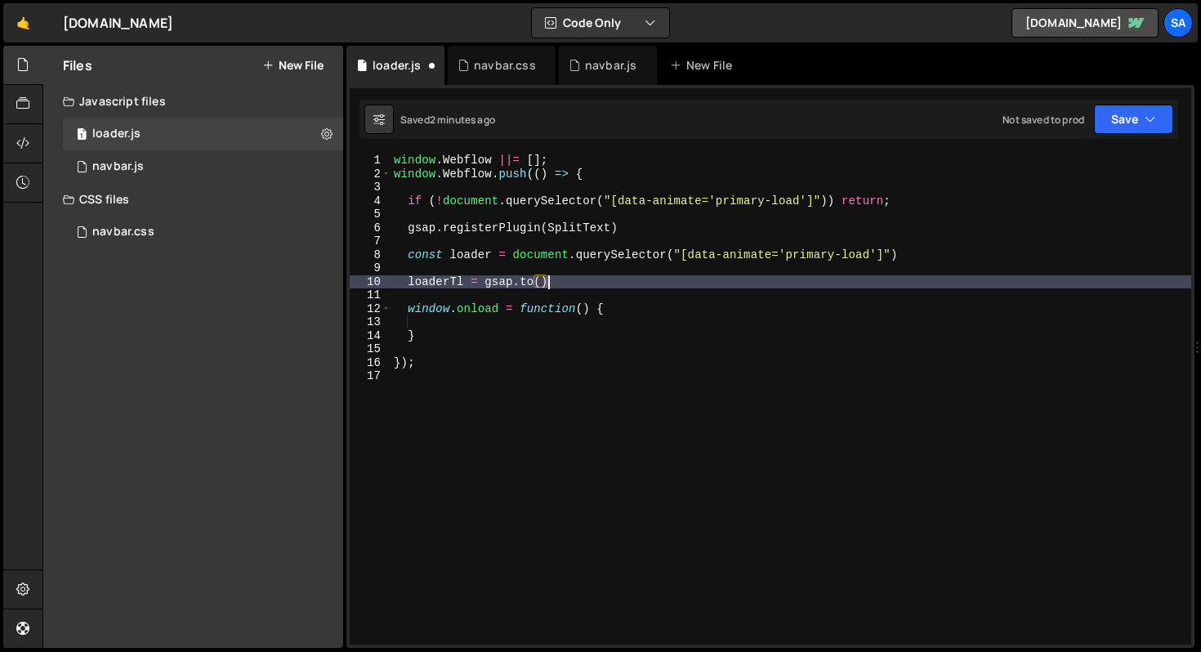
type textarea "loaderTl = gsap.to();"
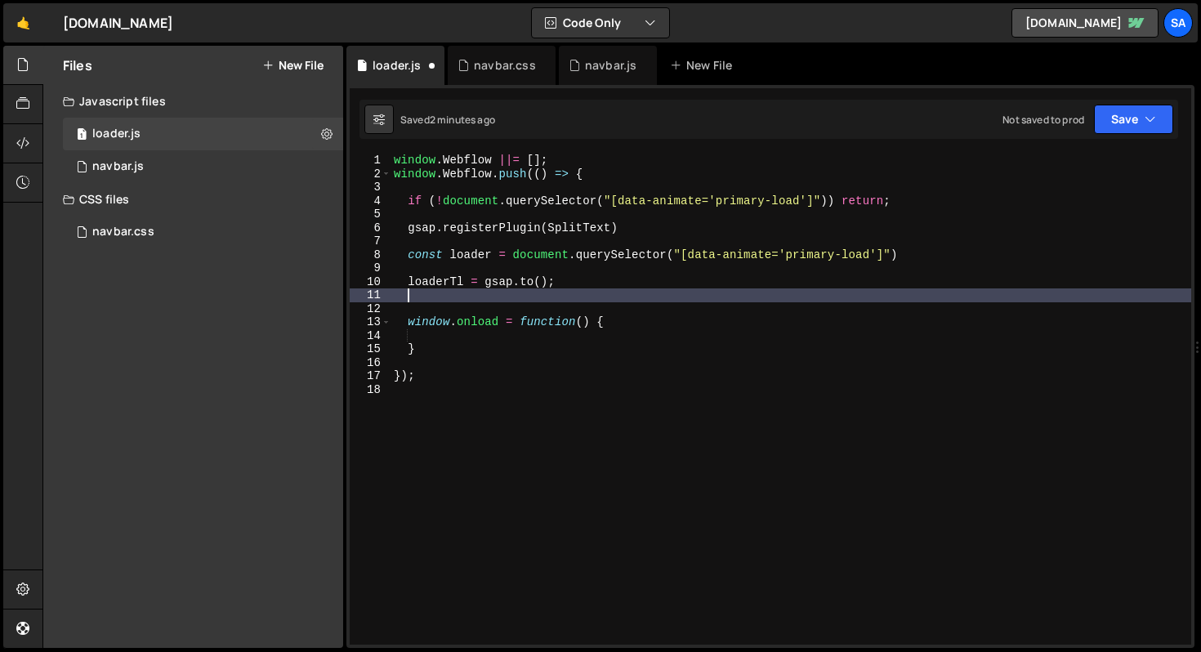
scroll to position [0, 0]
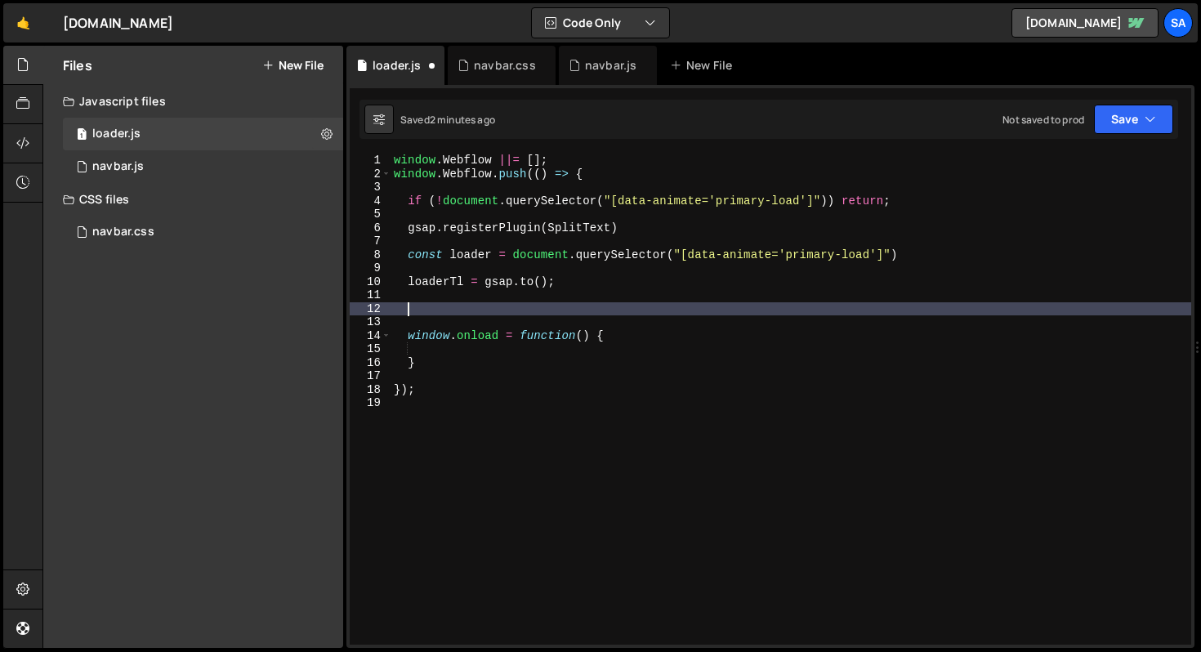
type textarea "l"
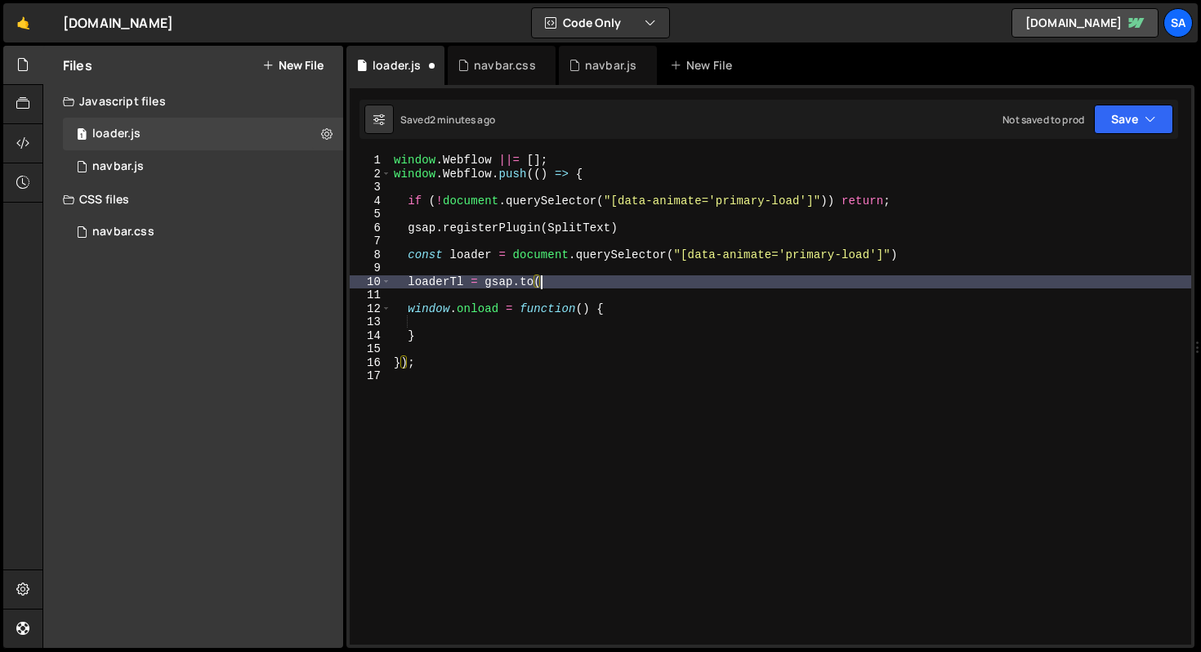
type textarea "loaderTl = gsap.to("
click at [25, 60] on icon at bounding box center [22, 65] width 13 height 18
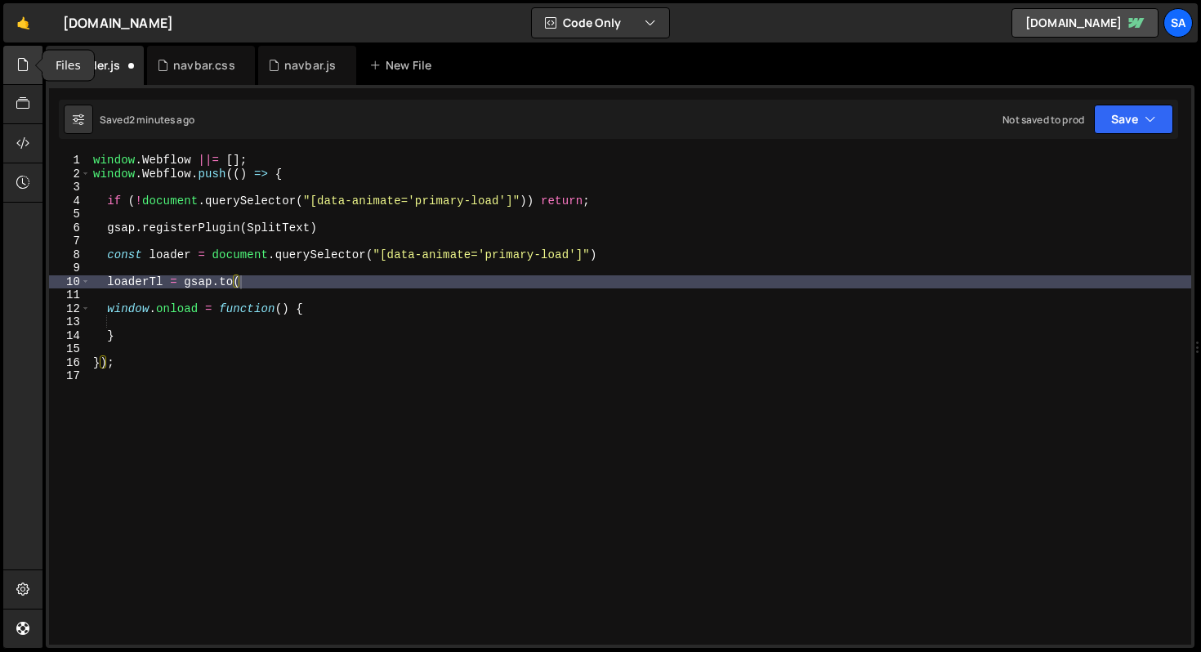
click at [11, 55] on div at bounding box center [23, 65] width 40 height 39
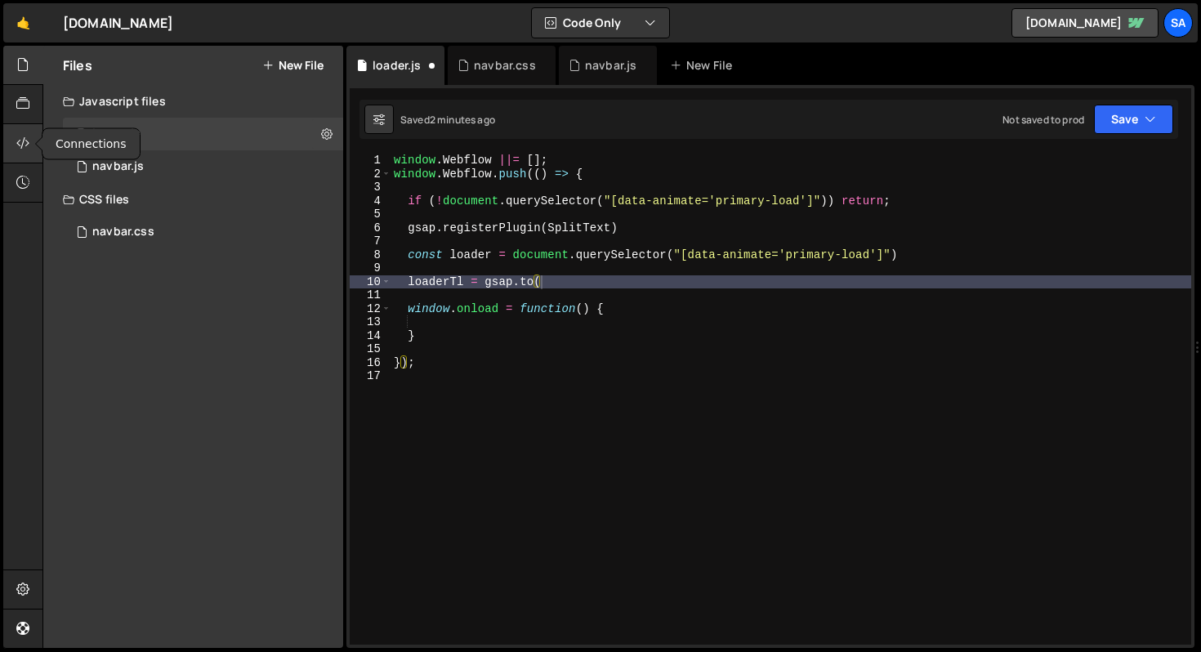
click at [16, 136] on div at bounding box center [23, 143] width 40 height 39
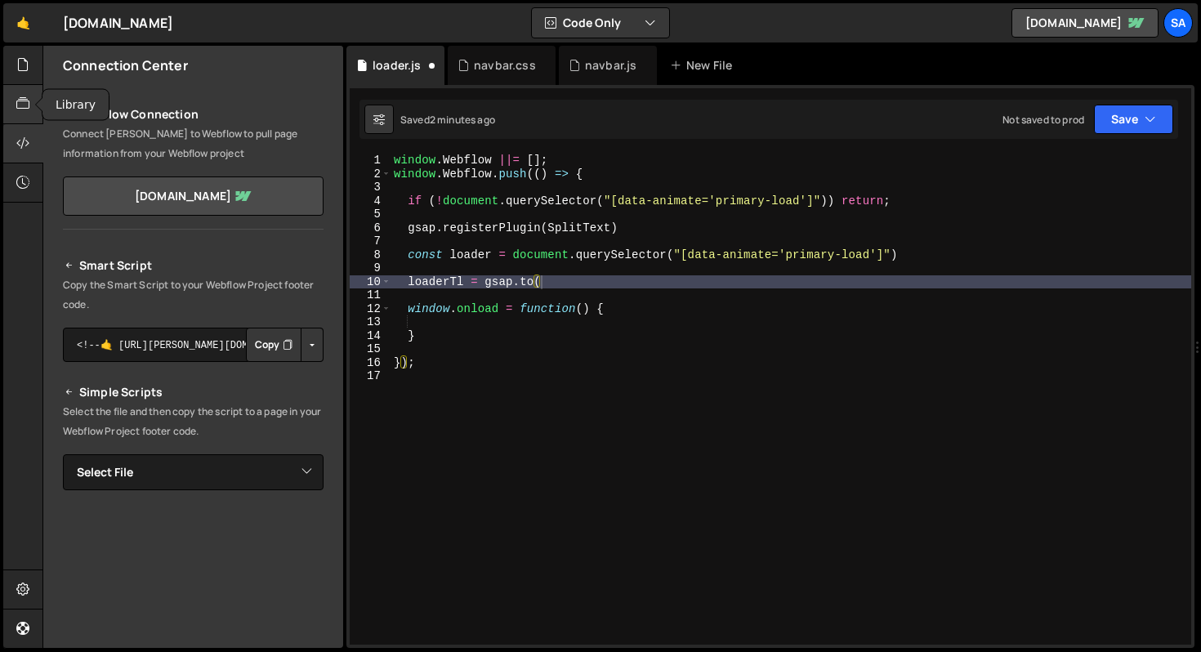
click at [28, 102] on icon at bounding box center [22, 104] width 13 height 18
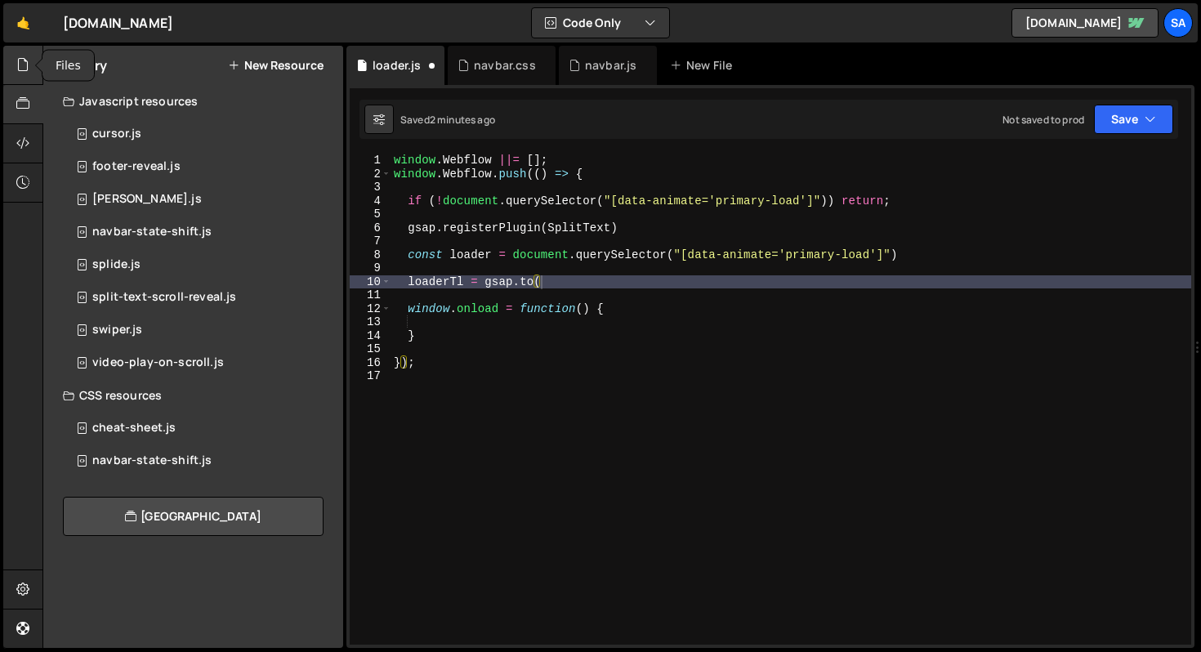
click at [25, 71] on icon at bounding box center [22, 65] width 13 height 18
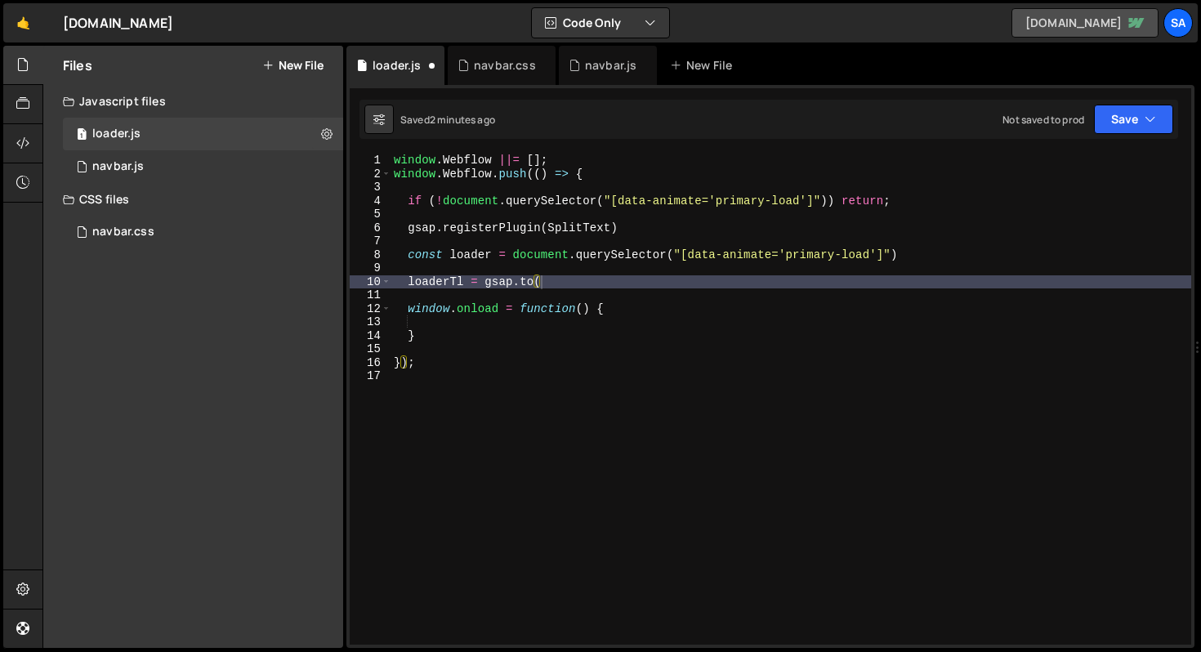
click at [1012, 15] on link "[DOMAIN_NAME]" at bounding box center [1085, 22] width 147 height 29
click at [32, 25] on link "🤙" at bounding box center [23, 22] width 40 height 39
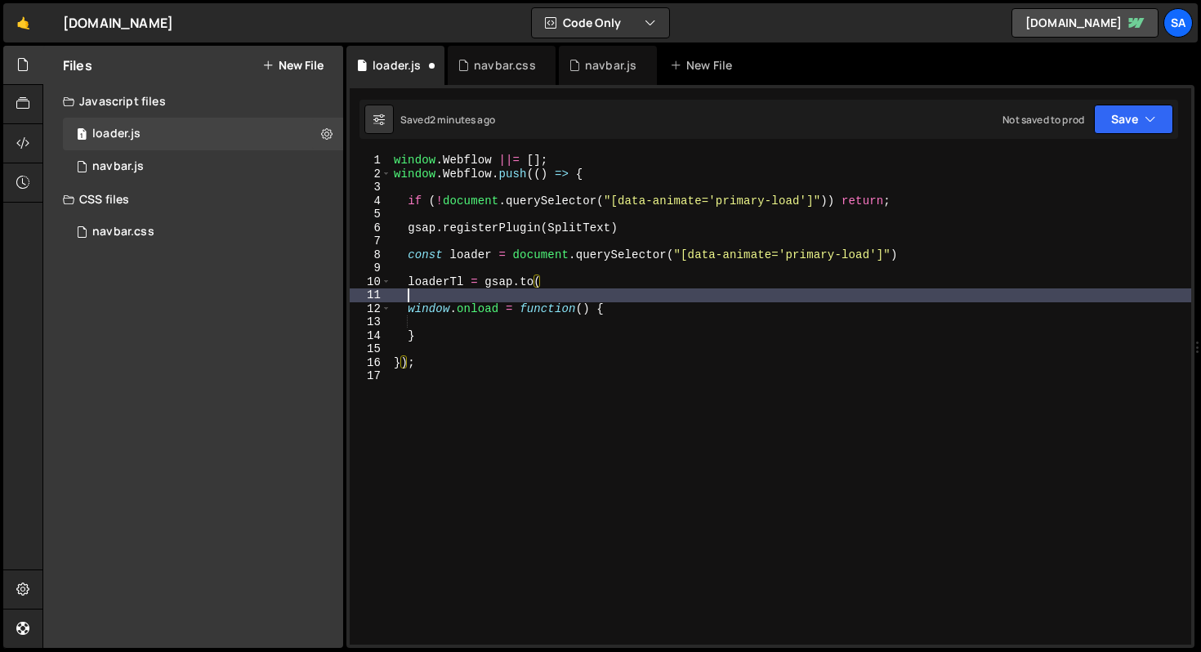
click at [552, 297] on div "window . Webflow ||= [ ] ; window . Webflow . push (( ) => { if ( ! document . …" at bounding box center [791, 413] width 801 height 518
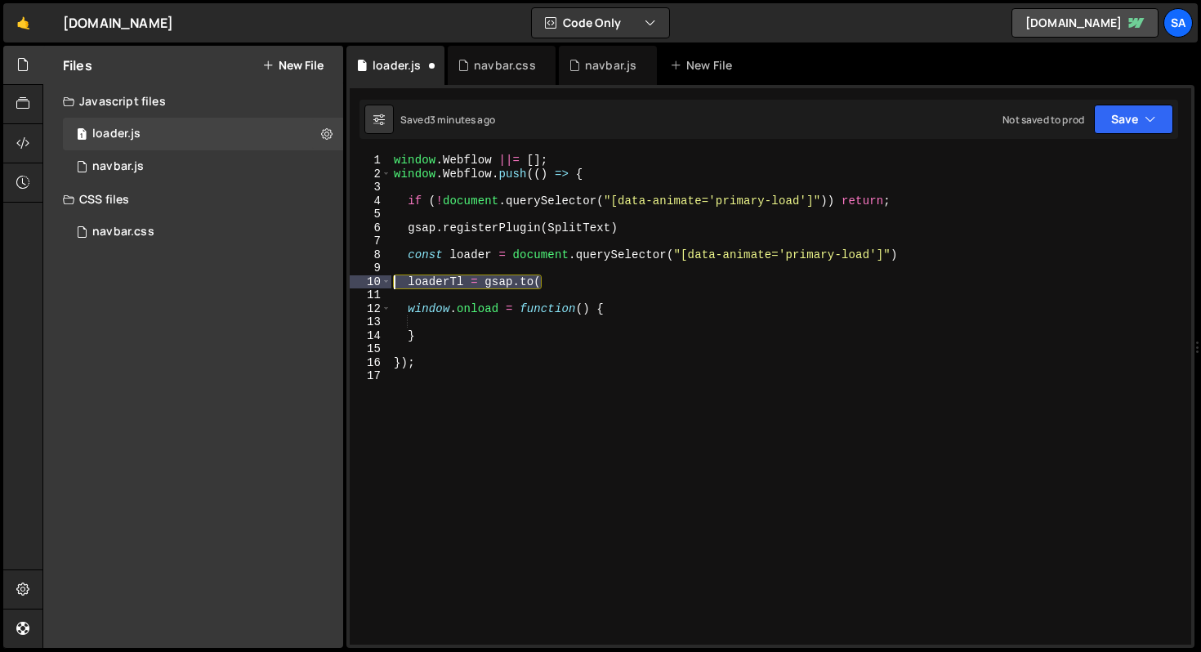
drag, startPoint x: 570, startPoint y: 288, endPoint x: 355, endPoint y: 279, distance: 216.0
click at [355, 279] on div "1 2 3 4 5 6 7 8 9 10 11 12 13 14 15 16 17 window . Webflow ||= [ ] ; window . W…" at bounding box center [771, 399] width 842 height 491
type textarea "loaderTl = gsap.to("
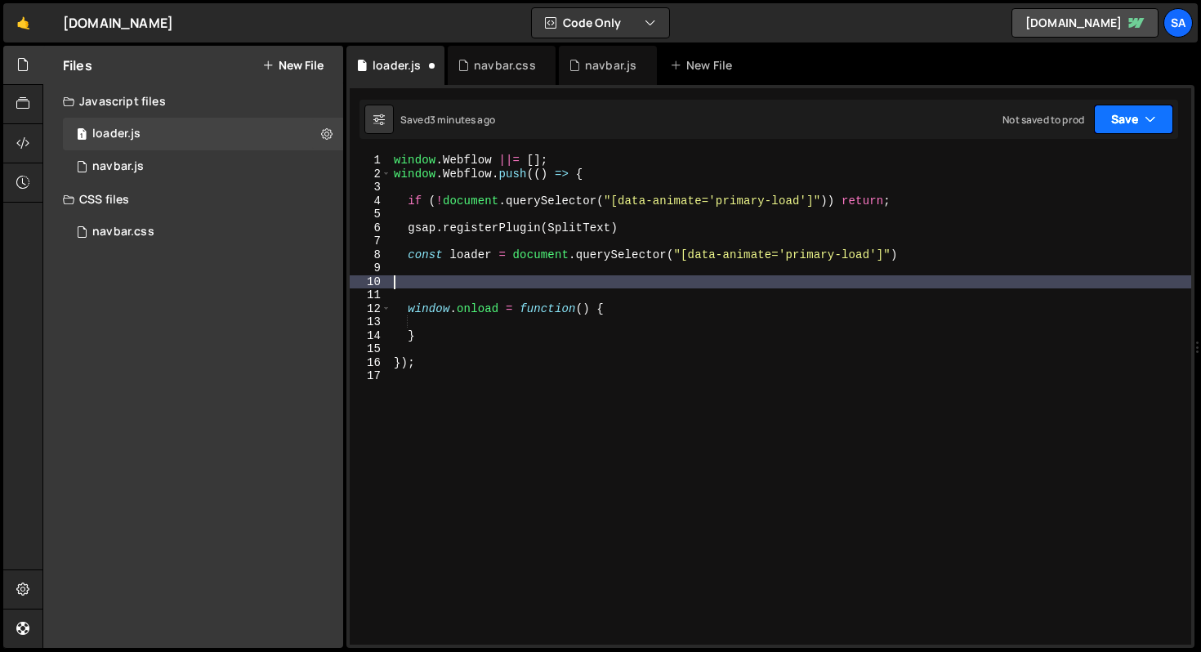
click at [1142, 119] on button "Save" at bounding box center [1133, 119] width 79 height 29
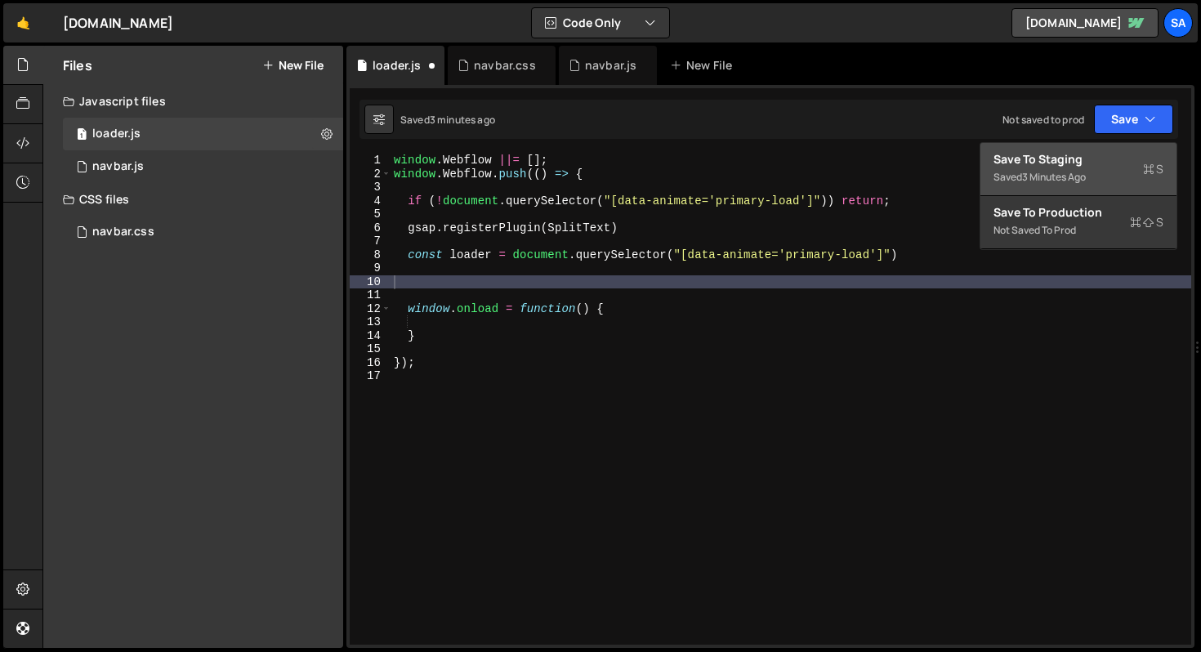
click at [1059, 160] on div "Save to Staging S" at bounding box center [1079, 159] width 170 height 16
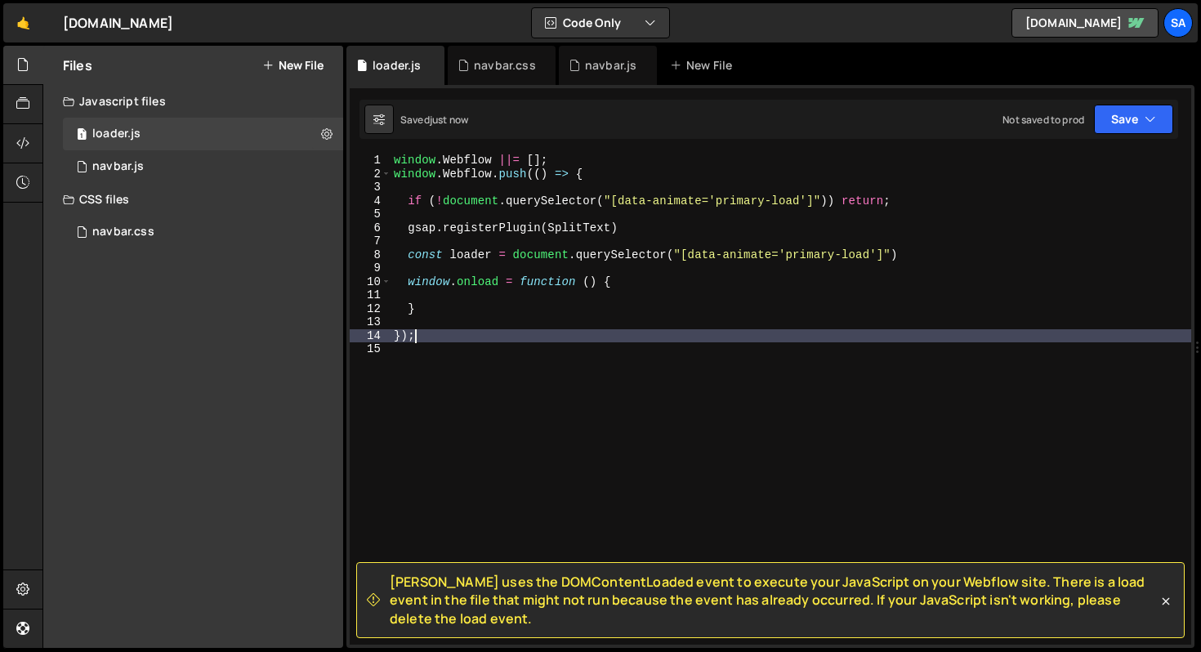
click at [636, 332] on div "window . Webflow ||= [ ] ; window . Webflow . push (( ) => { if ( ! document . …" at bounding box center [791, 413] width 801 height 518
click at [519, 251] on div "window . Webflow ||= [ ] ; window . Webflow . push (( ) => { if ( ! document . …" at bounding box center [791, 413] width 801 height 518
type textarea "const loader = document.querySelector("[data-animate='primary-load']")"
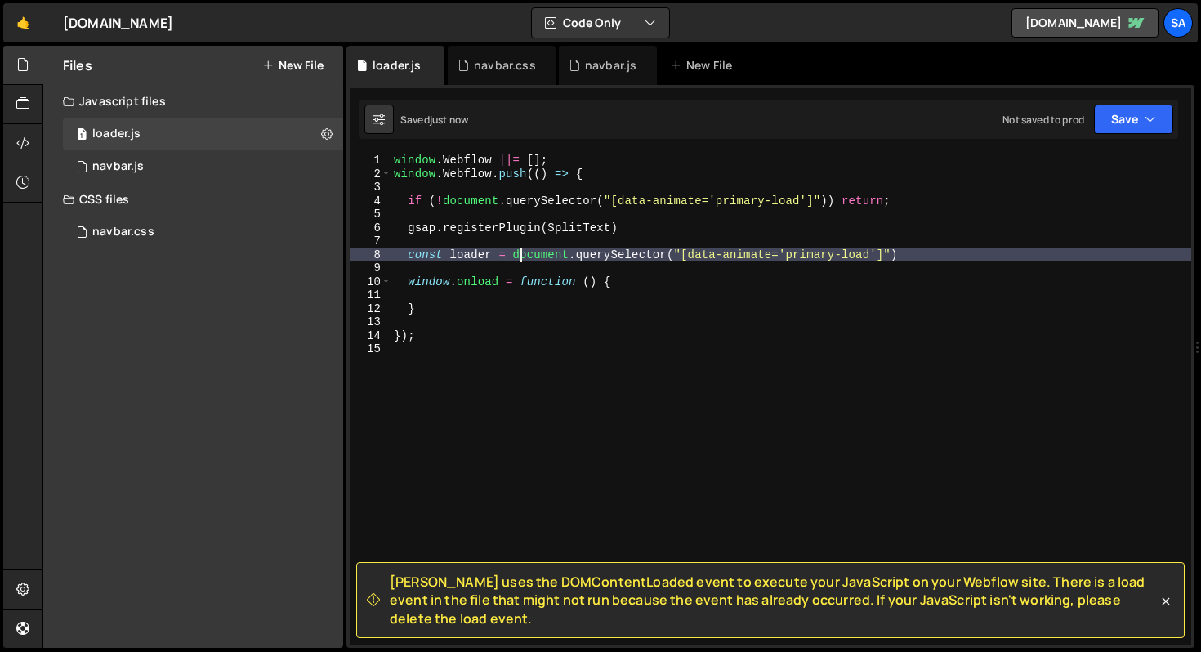
click at [672, 275] on div "window . Webflow ||= [ ] ; window . Webflow . push (( ) => { if ( ! document . …" at bounding box center [791, 413] width 801 height 518
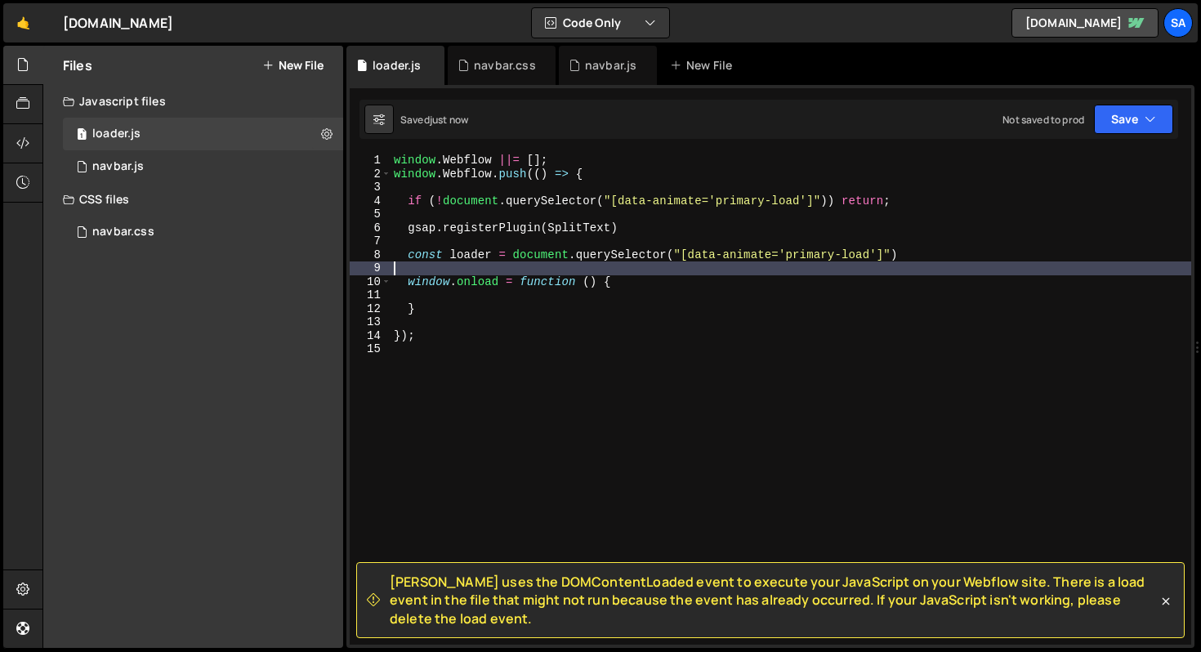
click at [656, 288] on div "window . Webflow ||= [ ] ; window . Webflow . push (( ) => { if ( ! document . …" at bounding box center [791, 413] width 801 height 518
type textarea "window.onload = function () {"
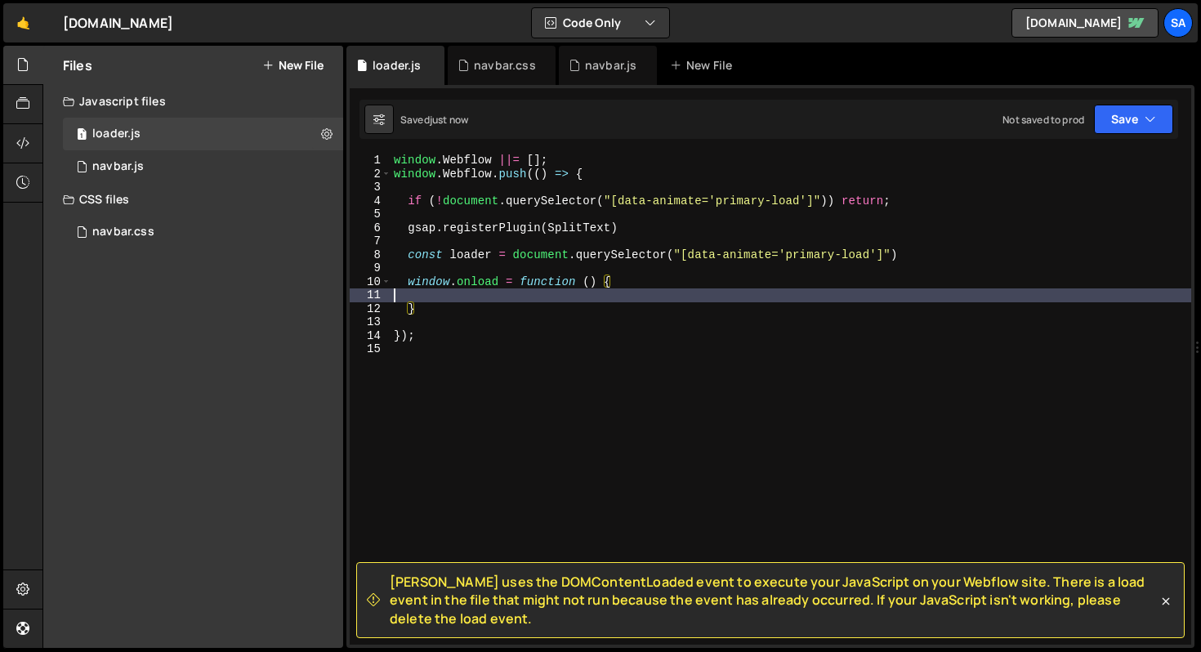
click at [645, 298] on div "window . Webflow ||= [ ] ; window . Webflow . push (( ) => { if ( ! document . …" at bounding box center [791, 413] width 801 height 518
click at [34, 26] on link "🤙" at bounding box center [23, 22] width 40 height 39
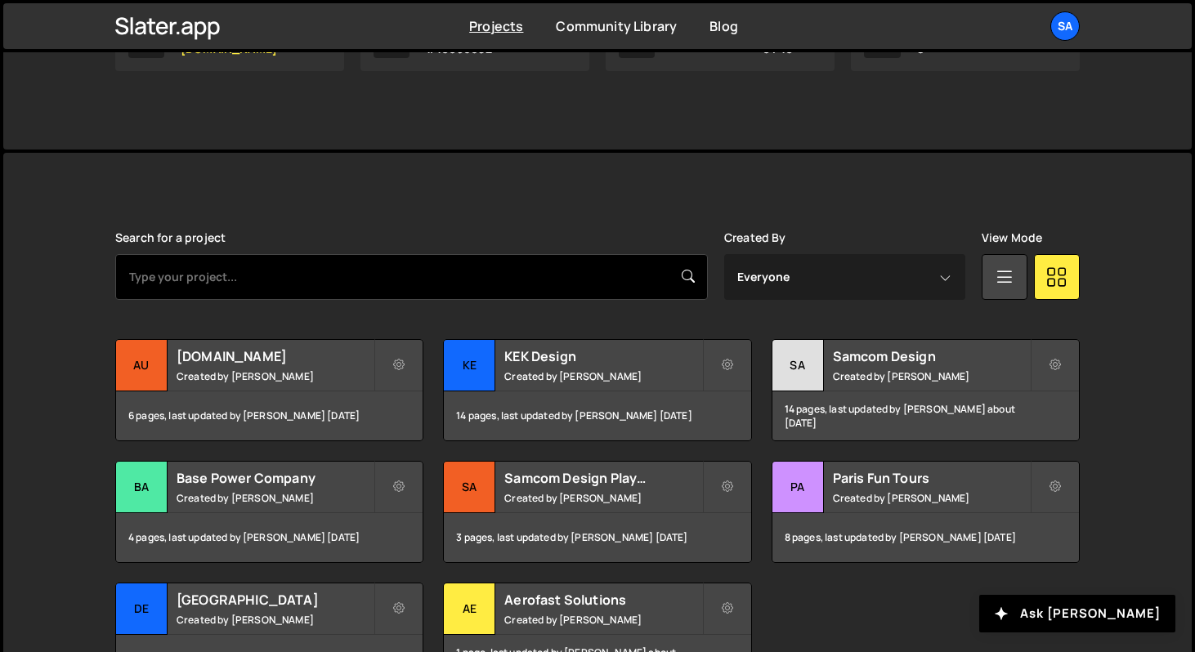
scroll to position [329, 0]
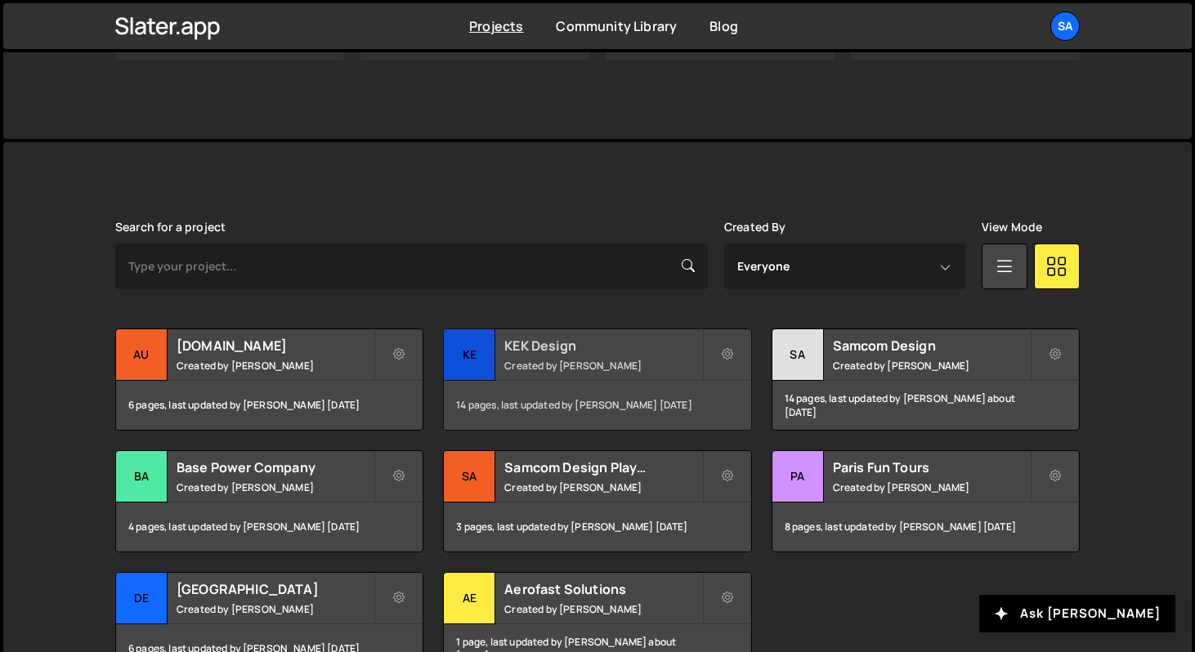
click at [481, 351] on div "KE" at bounding box center [469, 354] width 51 height 51
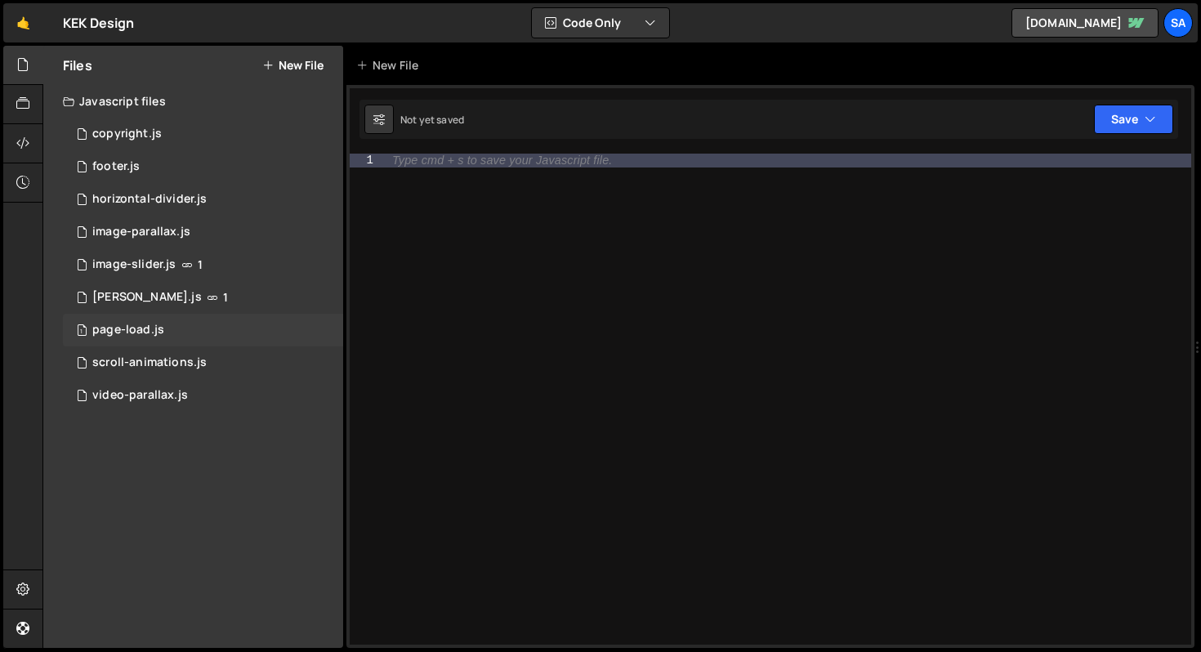
click at [184, 324] on div "1 page-load.js 0" at bounding box center [203, 330] width 280 height 33
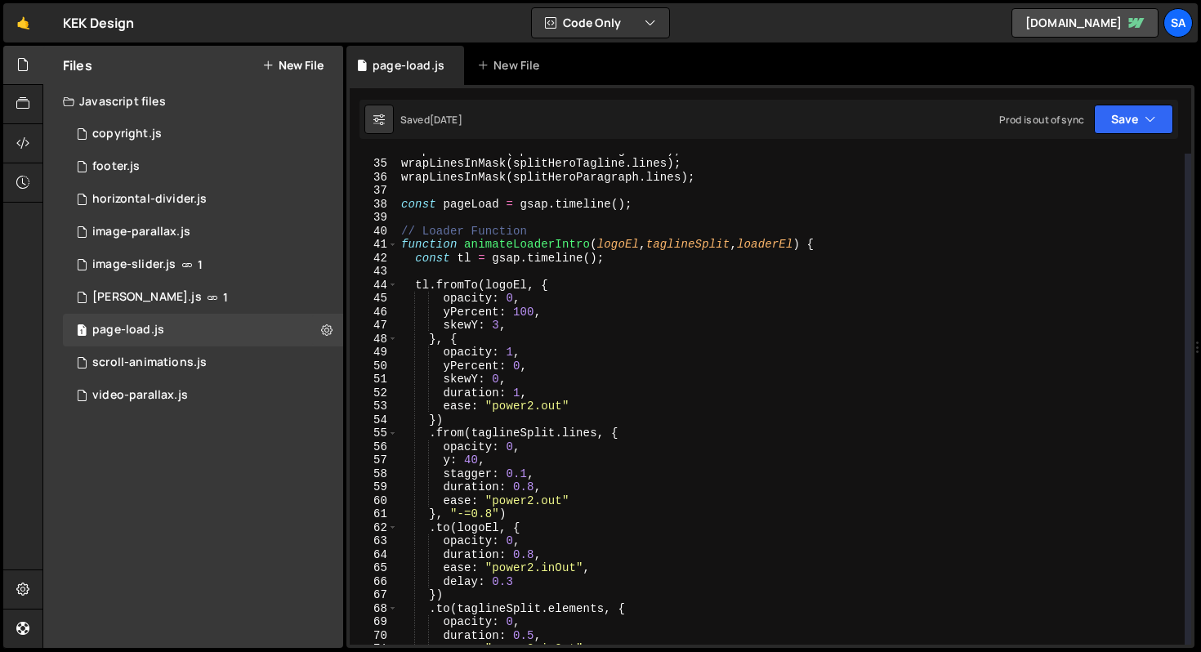
scroll to position [423, 0]
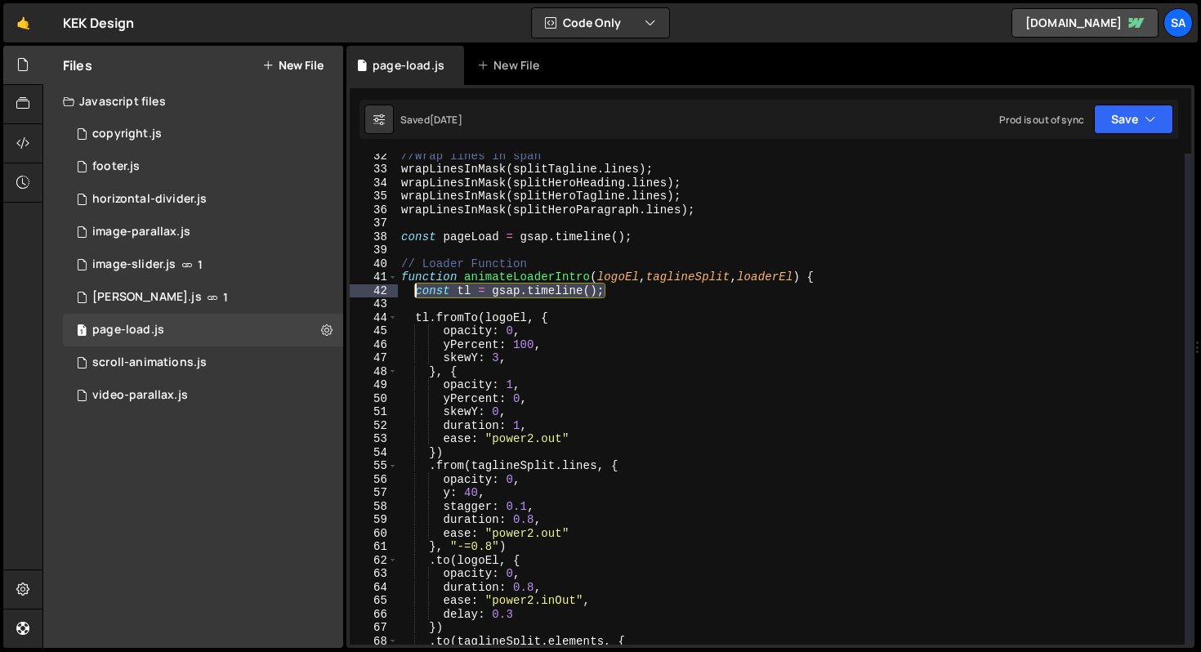
drag, startPoint x: 607, startPoint y: 293, endPoint x: 418, endPoint y: 293, distance: 189.6
click at [418, 294] on div "//Wrap lines in span wrapLinesInMask ( splitTagline . lines ) ; wrapLinesInMask…" at bounding box center [791, 408] width 787 height 518
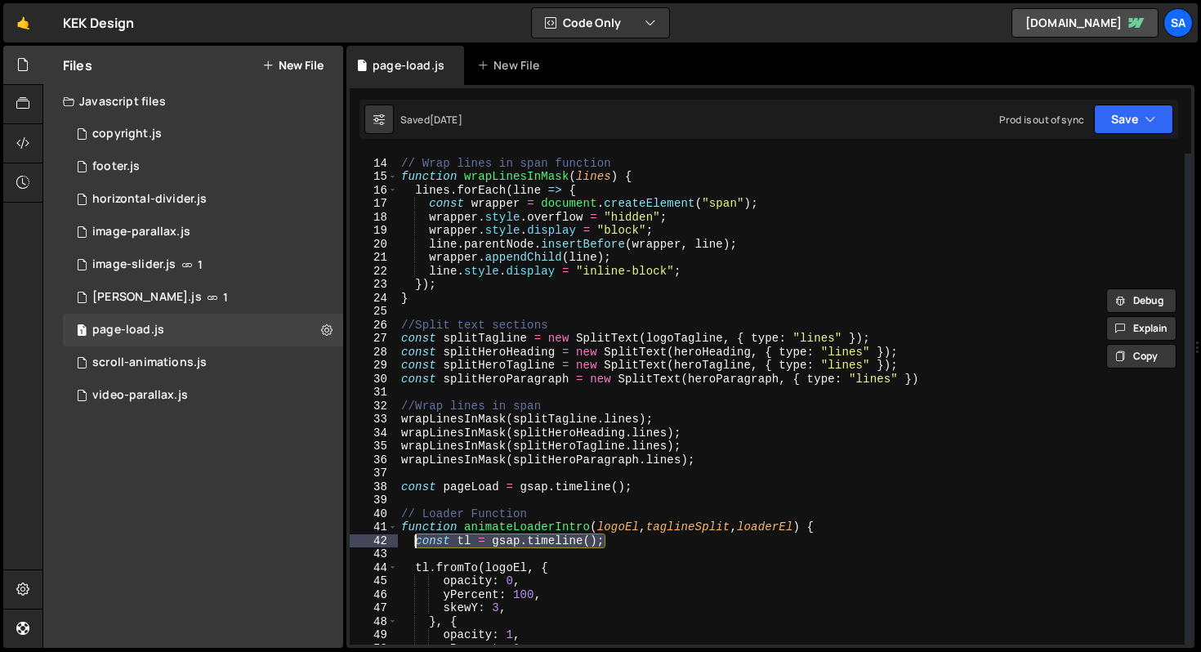
scroll to position [0, 0]
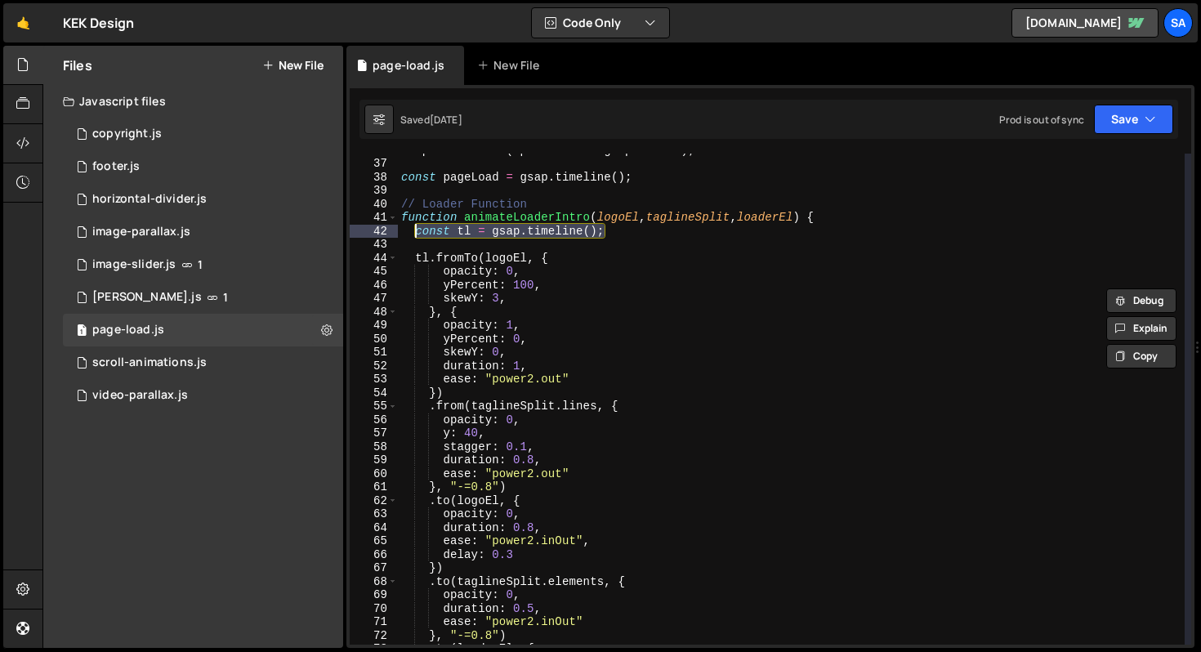
click at [660, 287] on div "wrapLinesInMask ( splitHeroParagraph . lines ) ; const pageLoad = gsap . timeli…" at bounding box center [791, 402] width 787 height 518
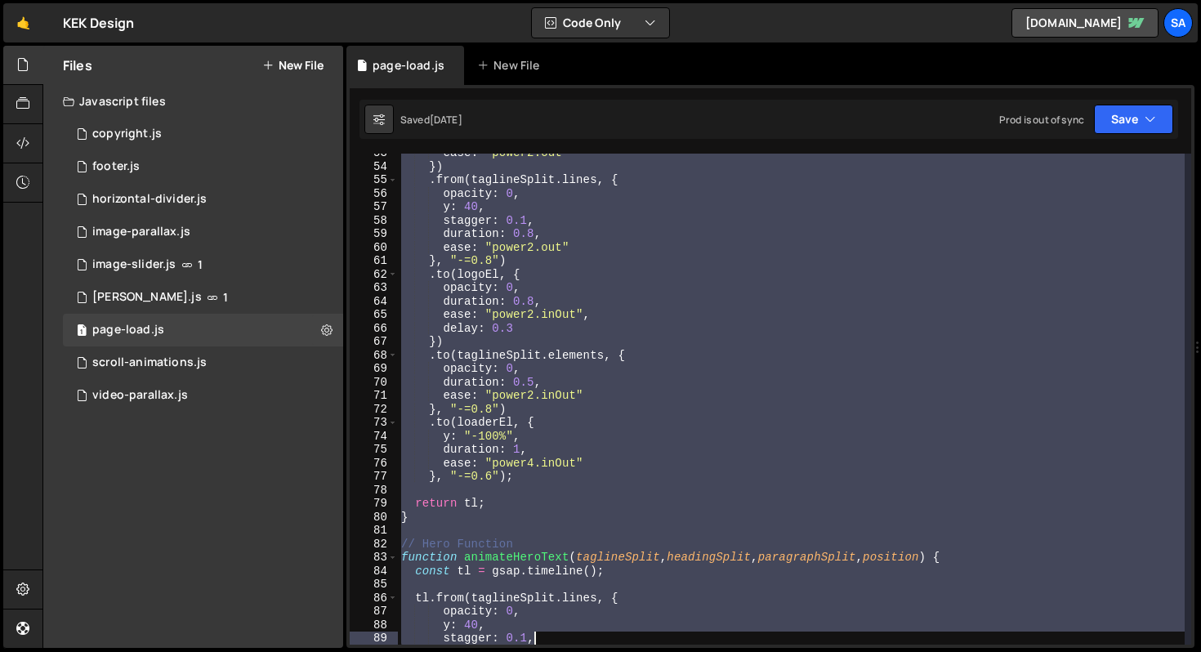
scroll to position [803, 0]
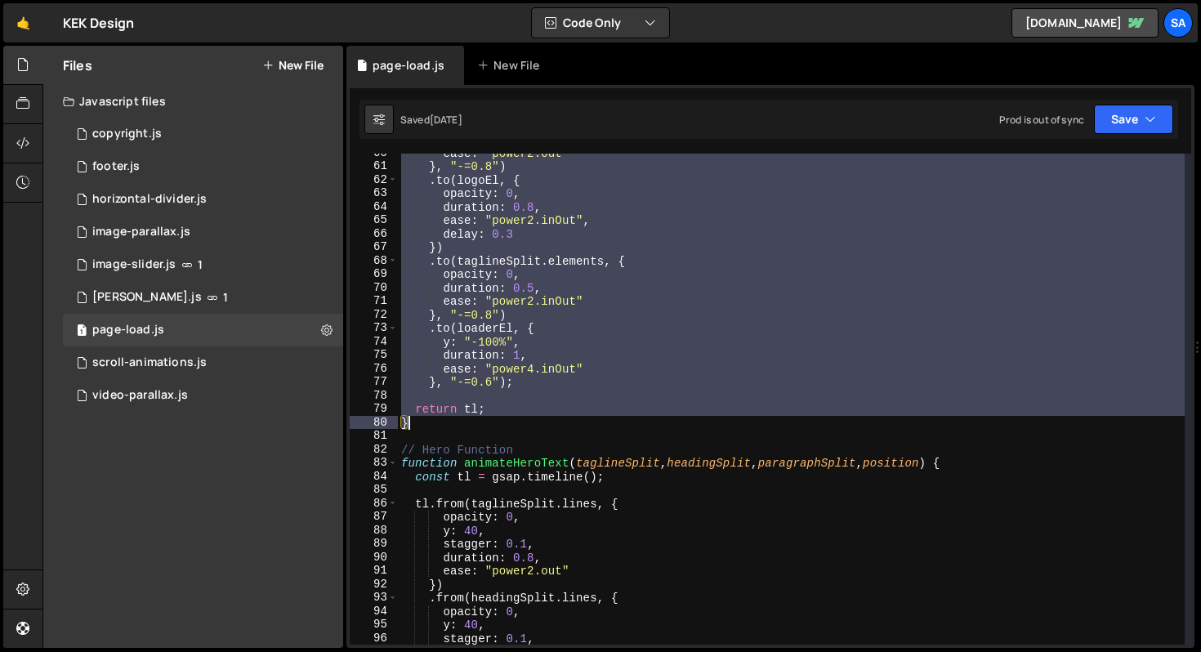
drag, startPoint x: 414, startPoint y: 213, endPoint x: 616, endPoint y: 428, distance: 294.9
click at [616, 428] on div "ease : "power2.out" } , "-=0.8" ) . to ( logoEl , { opacity : 0 , duration : 0.…" at bounding box center [791, 405] width 787 height 518
type textarea "return tl; }"
click at [29, 30] on link "🤙" at bounding box center [23, 22] width 40 height 39
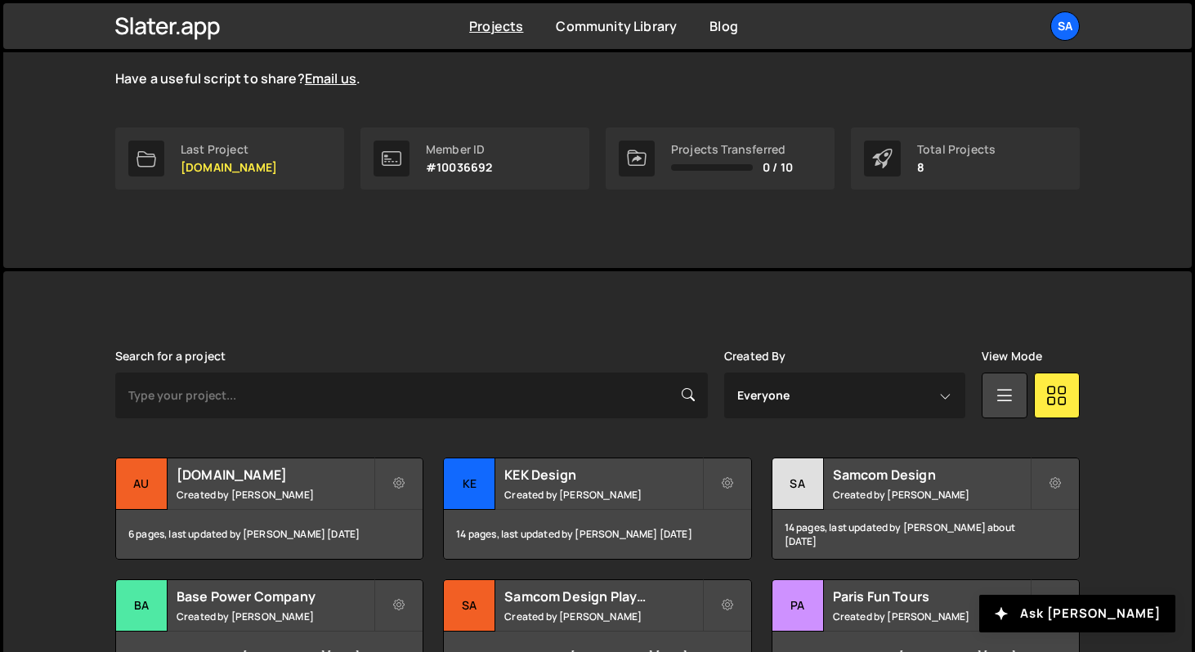
scroll to position [284, 0]
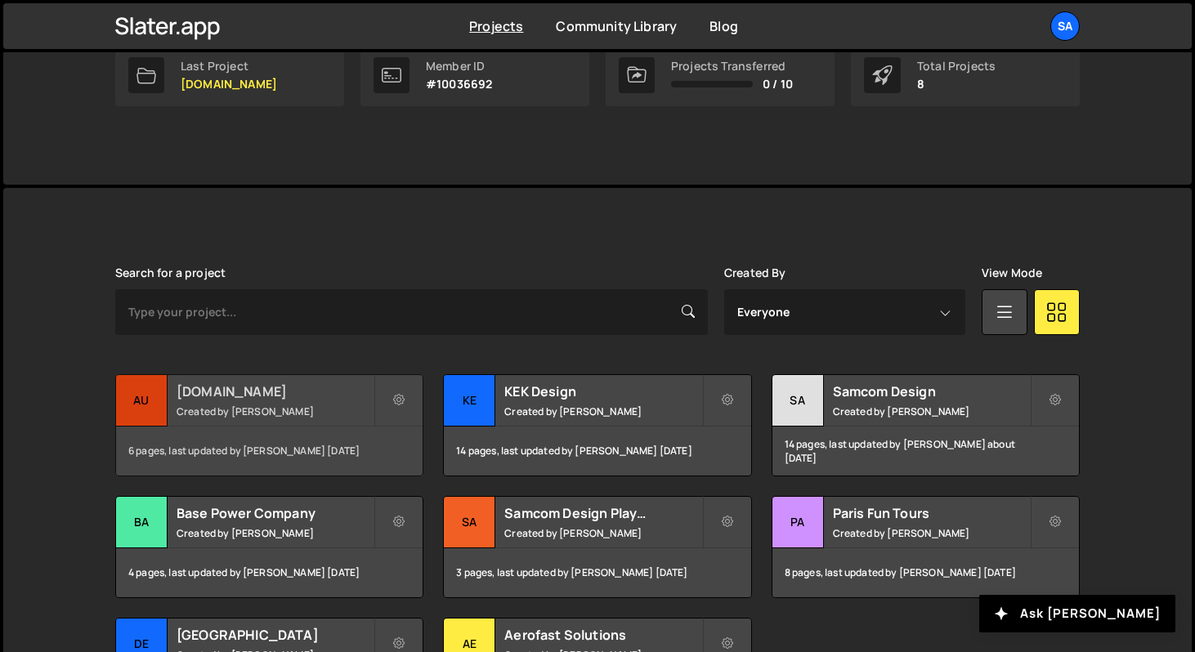
click at [136, 402] on div "au" at bounding box center [141, 400] width 51 height 51
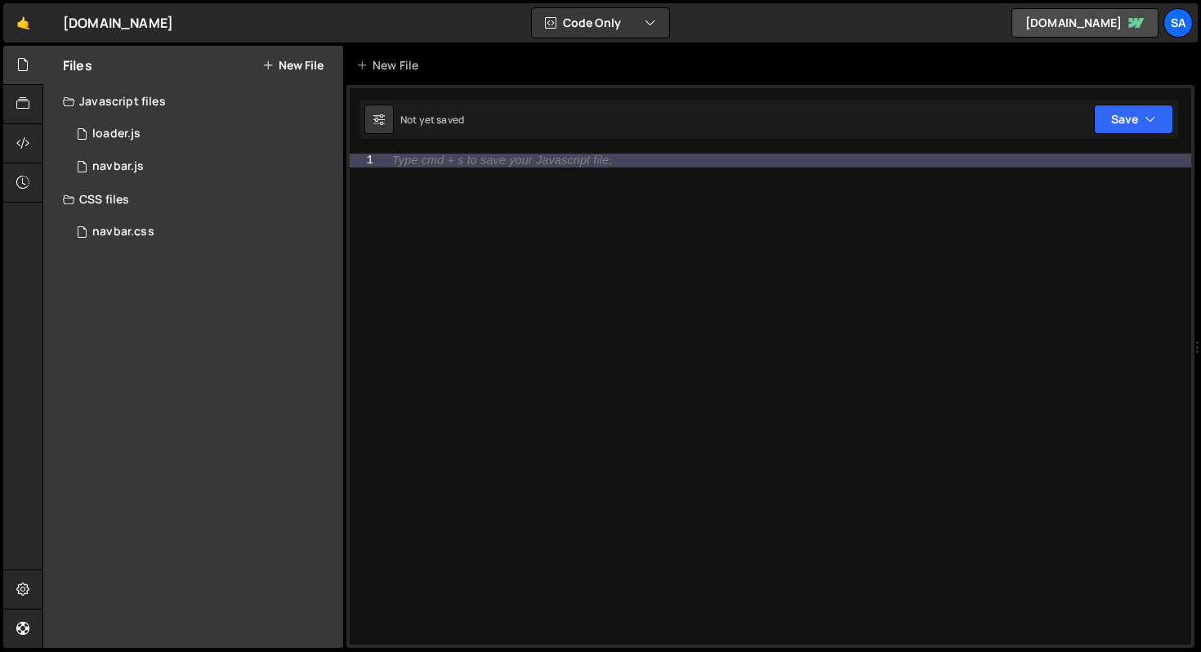
click at [136, 115] on div "Javascript files" at bounding box center [193, 101] width 300 height 33
click at [137, 110] on div "Javascript files" at bounding box center [193, 101] width 300 height 33
click at [137, 123] on div "1 loader.js 0" at bounding box center [206, 134] width 286 height 33
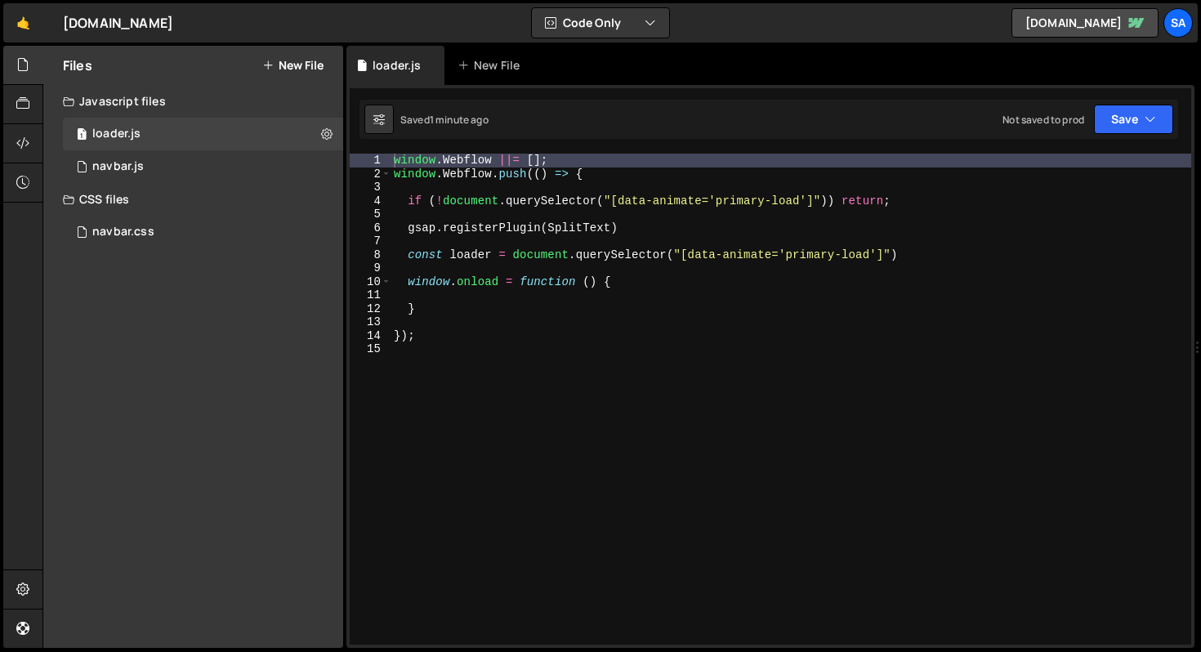
click at [772, 266] on div "window . Webflow ||= [ ] ; window . Webflow . push (( ) => { if ( ! document . …" at bounding box center [791, 413] width 801 height 518
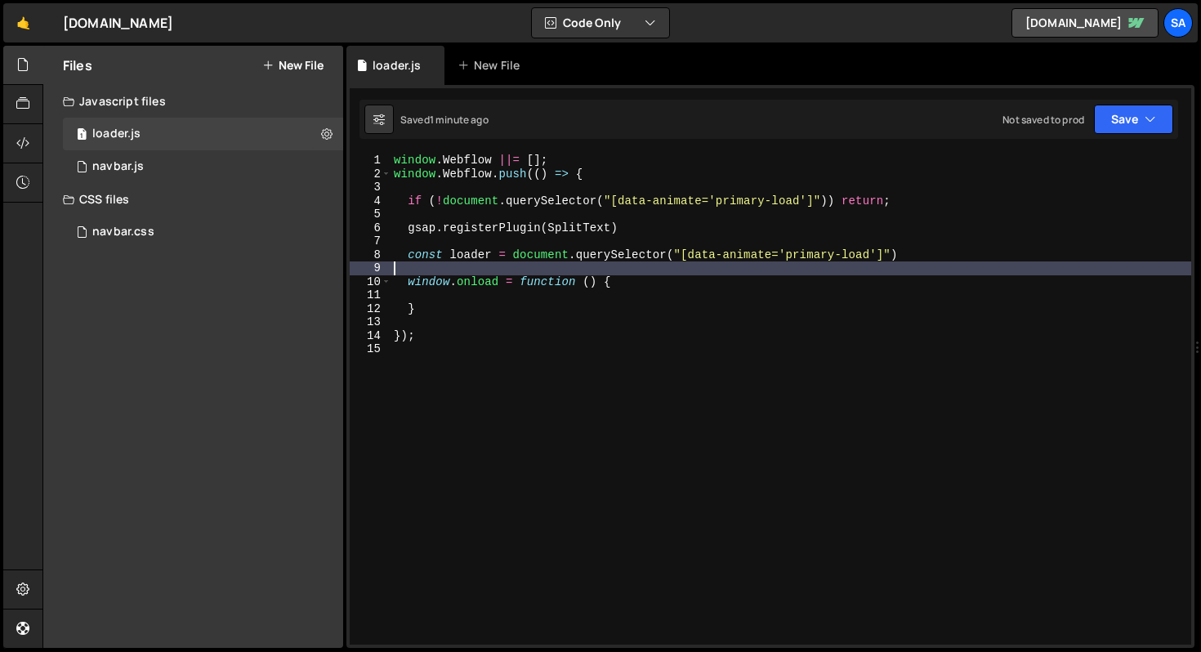
click at [609, 284] on div "window . Webflow ||= [ ] ; window . Webflow . push (( ) => { if ( ! document . …" at bounding box center [791, 413] width 801 height 518
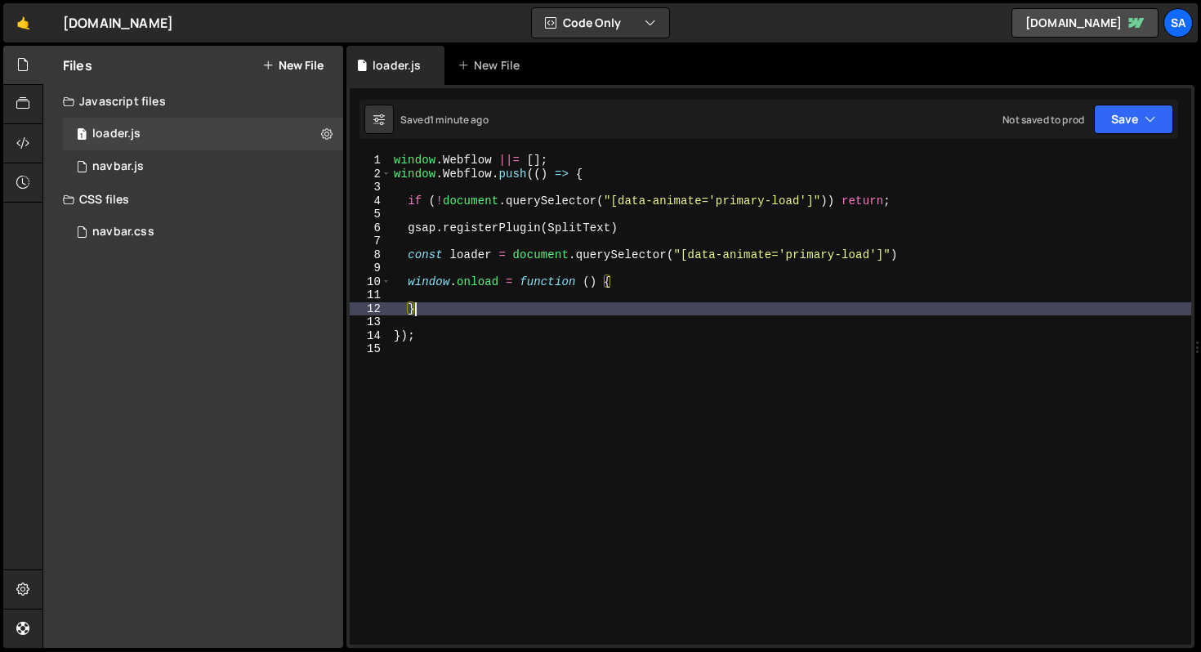
click at [463, 311] on div "window . Webflow ||= [ ] ; window . Webflow . push (( ) => { if ( ! document . …" at bounding box center [791, 413] width 801 height 518
click at [508, 277] on div "window . Webflow ||= [ ] ; window . Webflow . push (( ) => { if ( ! document . …" at bounding box center [791, 413] width 801 height 518
type textarea "window.onload = function () {"
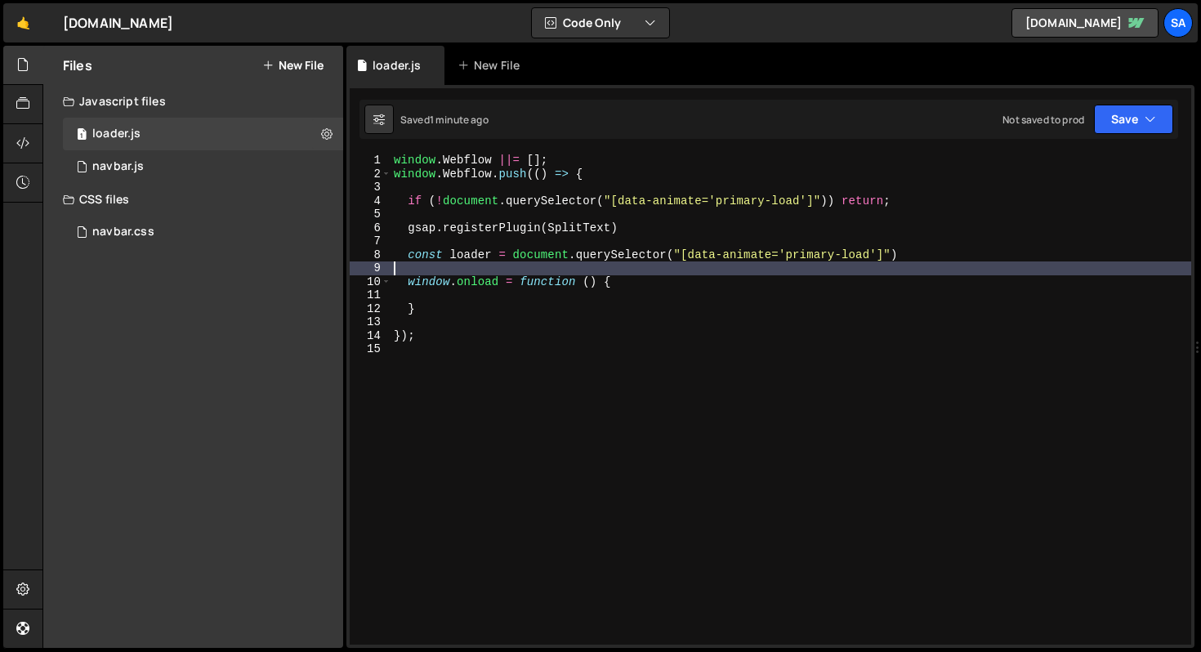
click at [512, 267] on div "window . Webflow ||= [ ] ; window . Webflow . push (( ) => { if ( ! document . …" at bounding box center [791, 413] width 801 height 518
click at [966, 242] on div "window . Webflow ||= [ ] ; window . Webflow . push (( ) => { if ( ! document . …" at bounding box center [791, 413] width 801 height 518
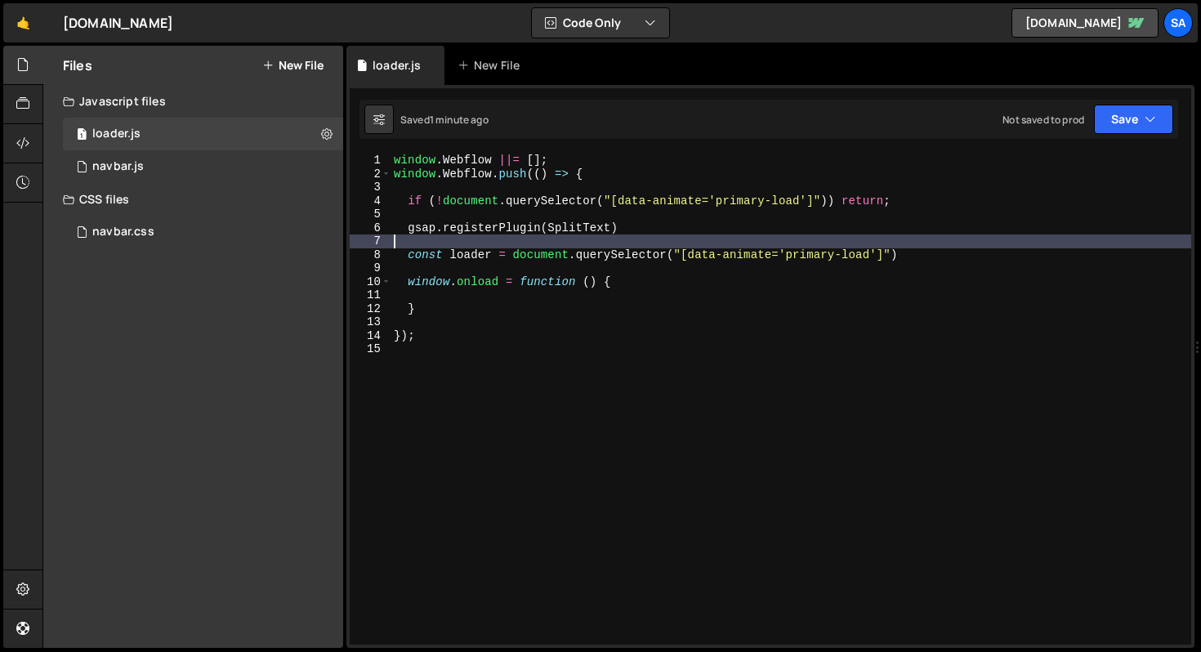
click at [942, 261] on div "window . Webflow ||= [ ] ; window . Webflow . push (( ) => { if ( ! document . …" at bounding box center [791, 413] width 801 height 518
type textarea "const loader = document.querySelector("[data-animate='primary-load']")"
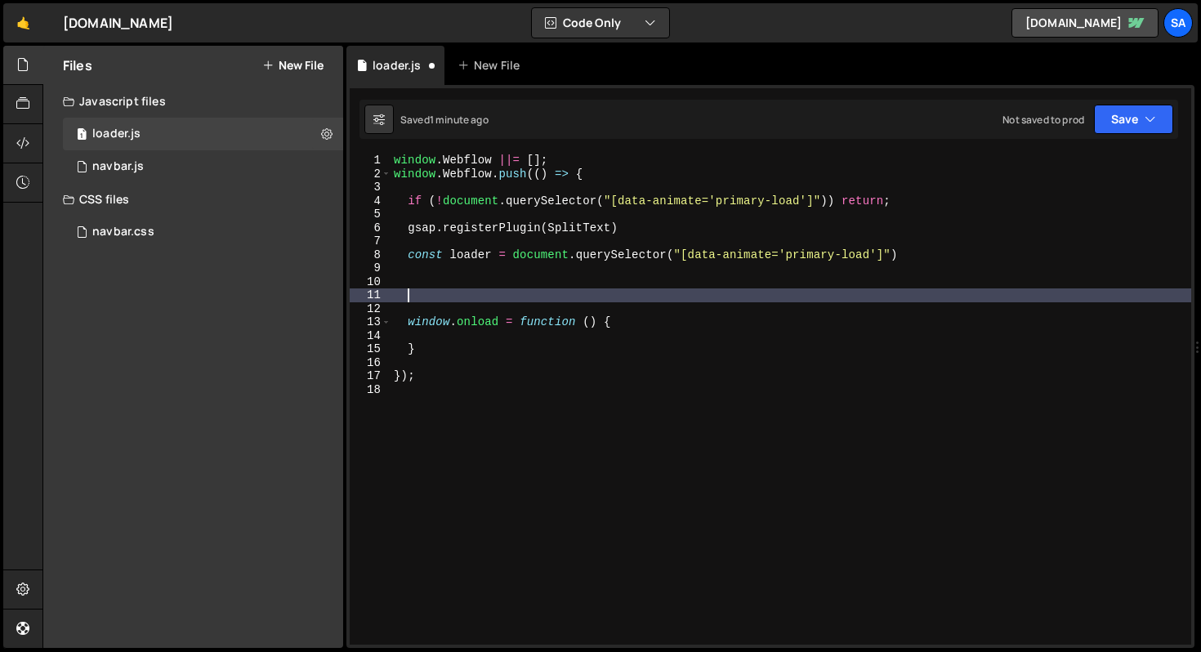
paste textarea "}"
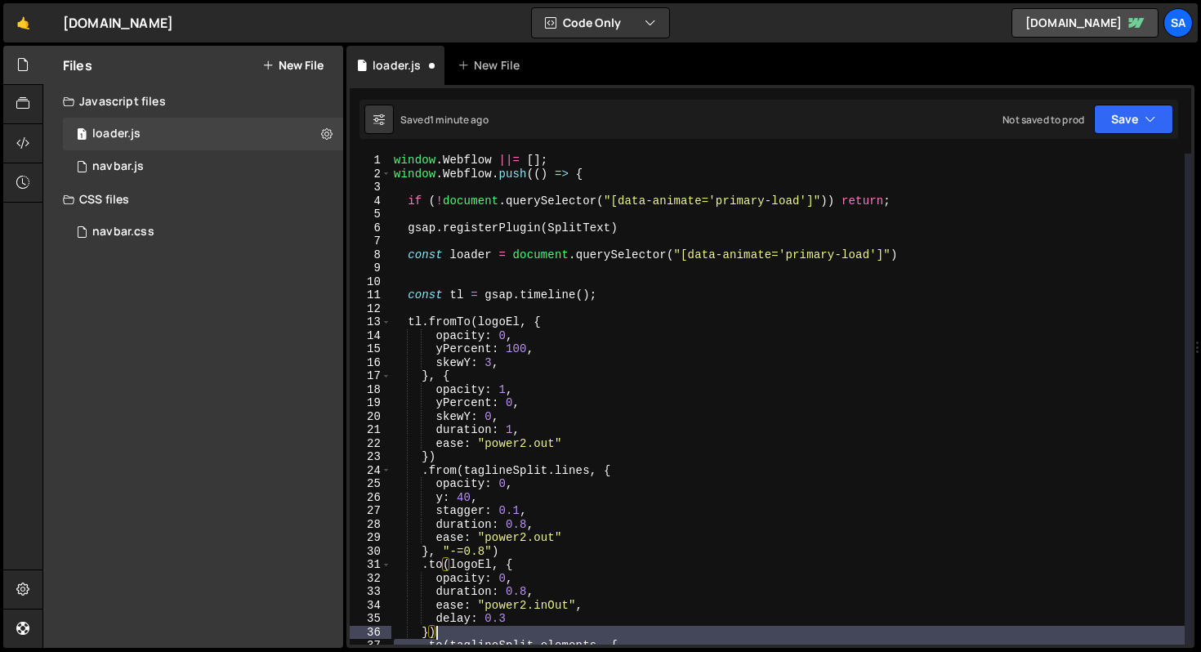
drag, startPoint x: 516, startPoint y: 602, endPoint x: 441, endPoint y: 630, distance: 79.4
click at [441, 630] on div "window . Webflow ||= [ ] ; window . Webflow . push (( ) => { if ( ! document . …" at bounding box center [788, 413] width 794 height 518
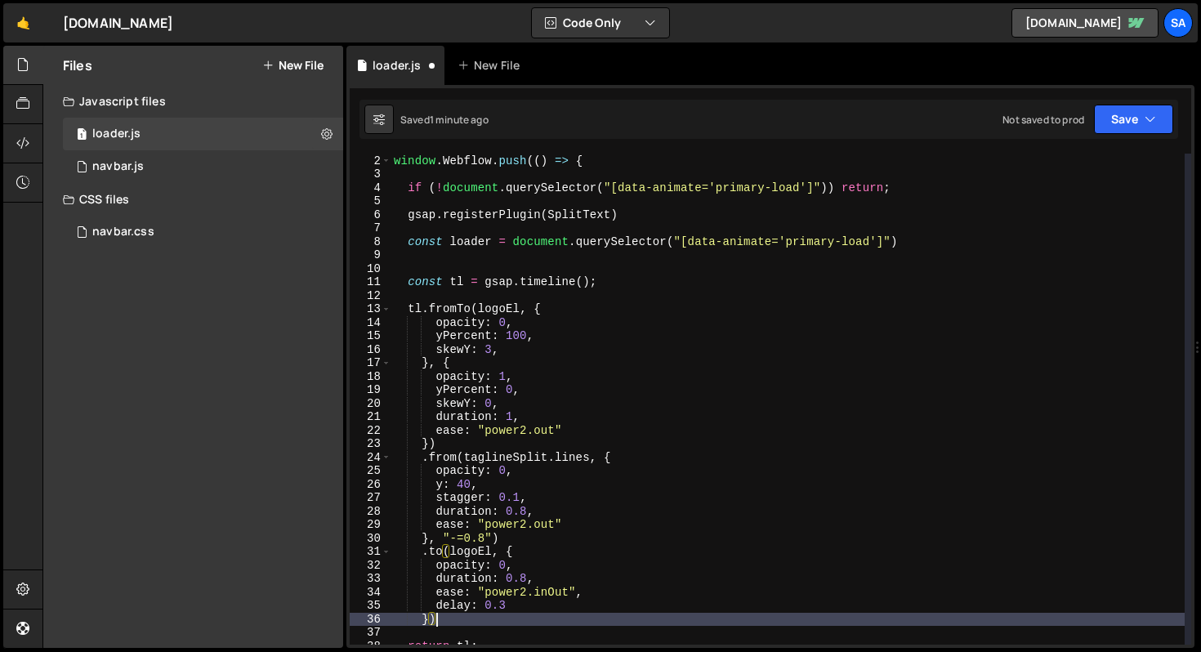
scroll to position [19, 0]
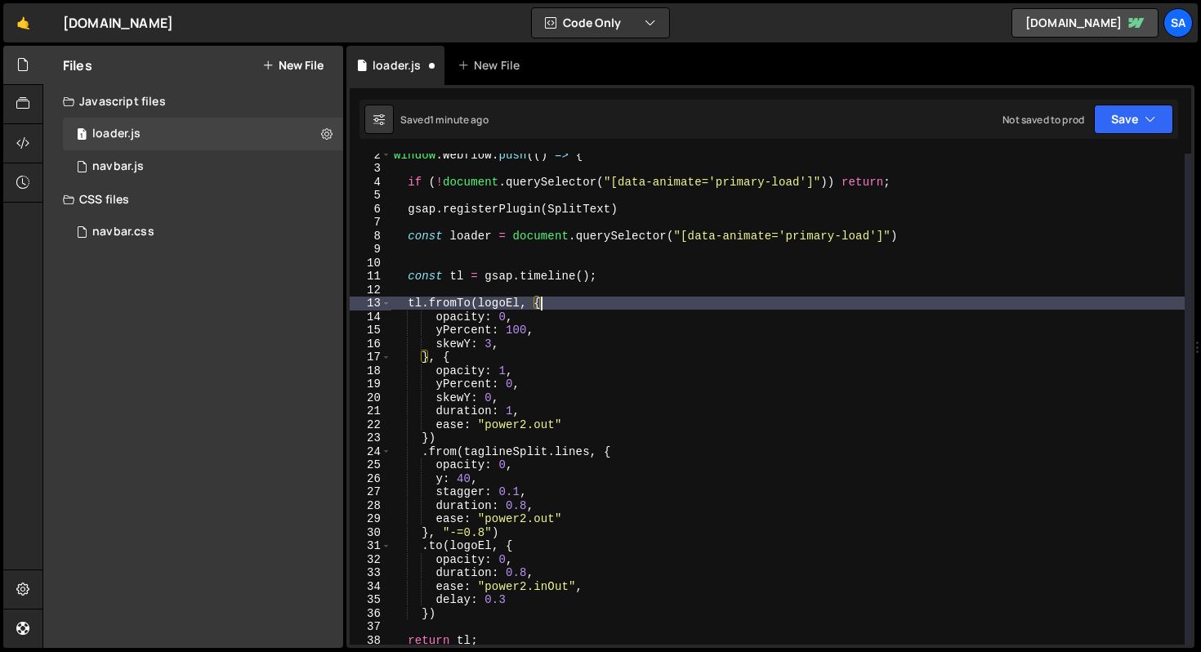
click at [580, 306] on div "window . Webflow . push (( ) => { if ( ! document . querySelector ( "[data-anim…" at bounding box center [788, 407] width 794 height 518
type textarea "tl.fromTo(logoEl, {"
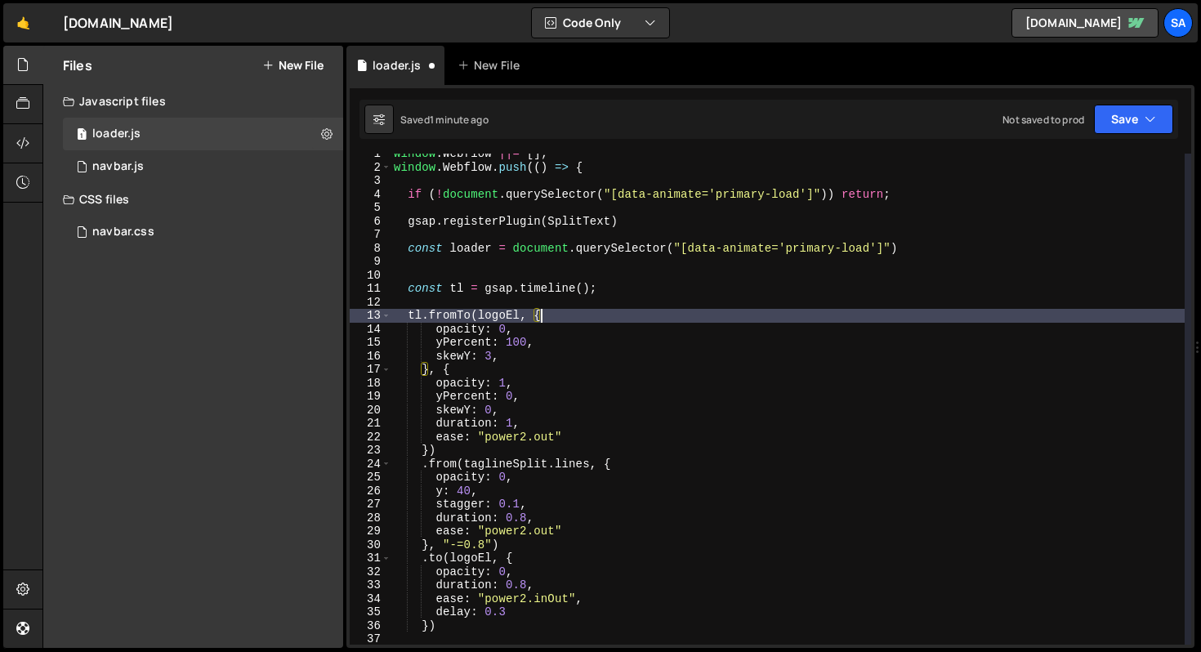
scroll to position [0, 0]
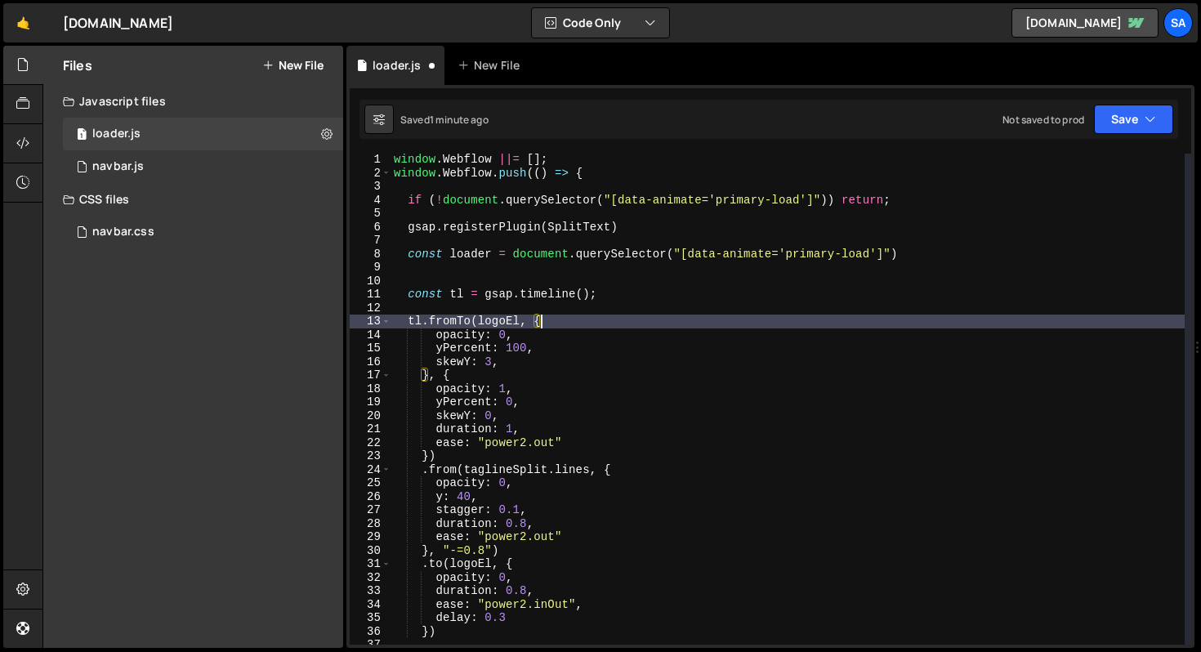
click at [588, 328] on div "window . Webflow ||= [ ] ; window . Webflow . push (( ) => { if ( ! document . …" at bounding box center [788, 412] width 794 height 518
click at [703, 266] on div "window . Webflow ||= [ ] ; window . Webflow . push (( ) => { if ( ! document . …" at bounding box center [788, 412] width 794 height 518
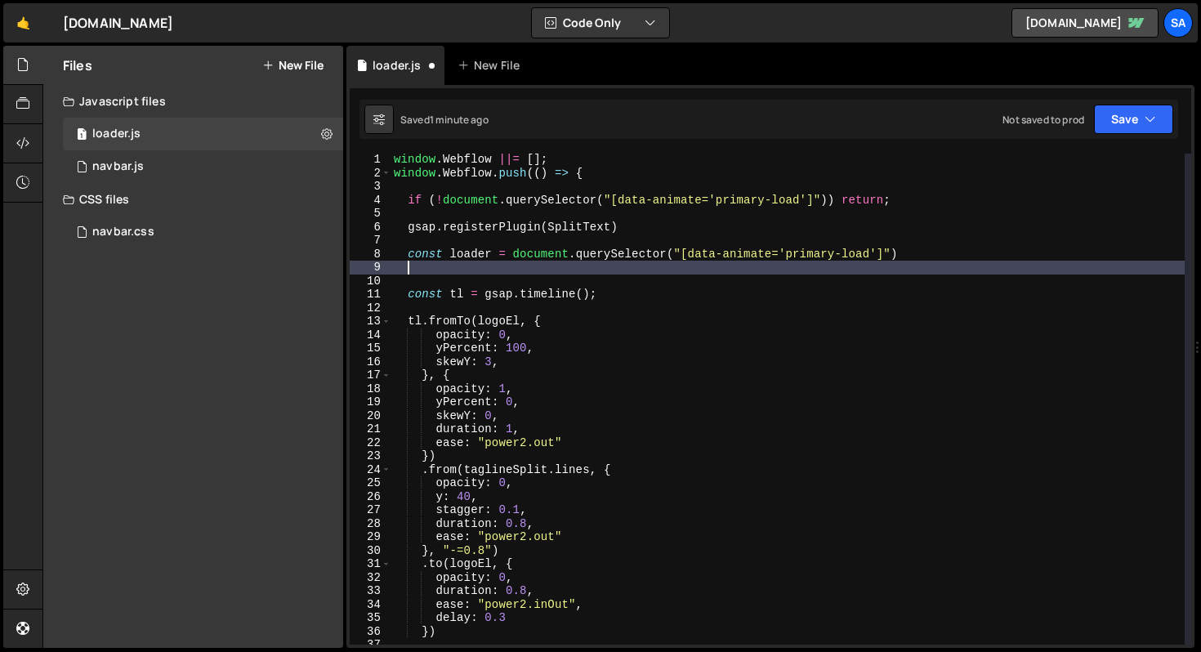
click at [981, 263] on div "window . Webflow ||= [ ] ; window . Webflow . push (( ) => { if ( ! document . …" at bounding box center [788, 412] width 794 height 518
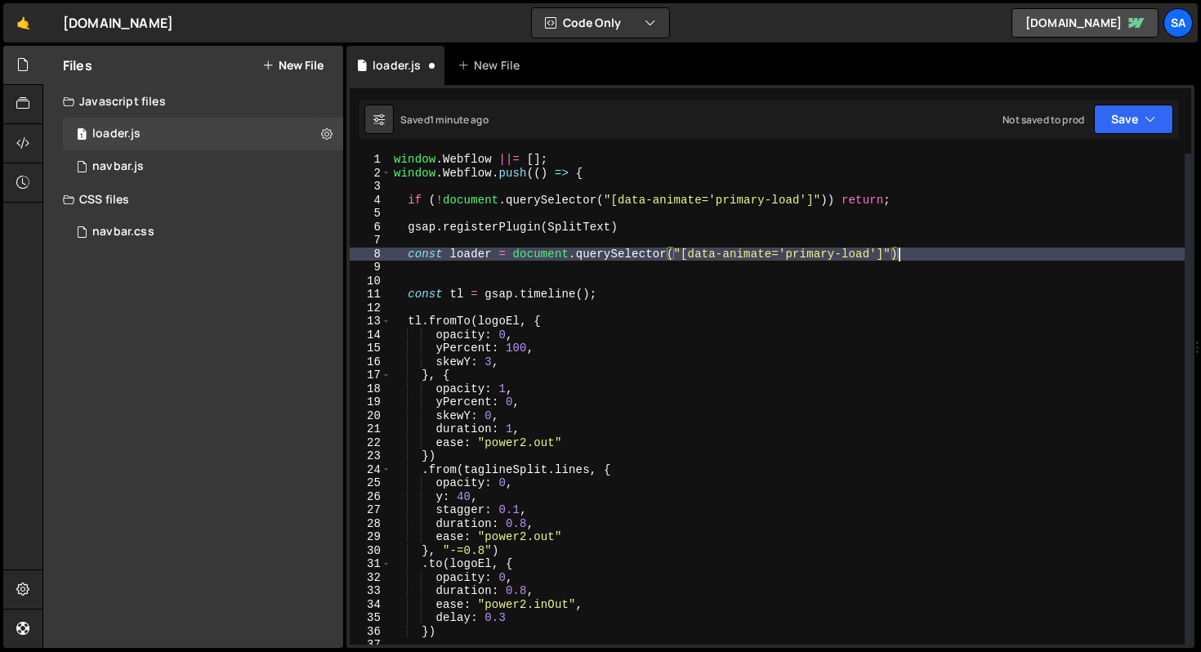
click at [922, 249] on div "window . Webflow ||= [ ] ; window . Webflow . push (( ) => { if ( ! document . …" at bounding box center [788, 412] width 794 height 518
click at [517, 330] on div "window . Webflow ||= [ ] ; window . Webflow . push (( ) => { if ( ! document . …" at bounding box center [788, 412] width 794 height 518
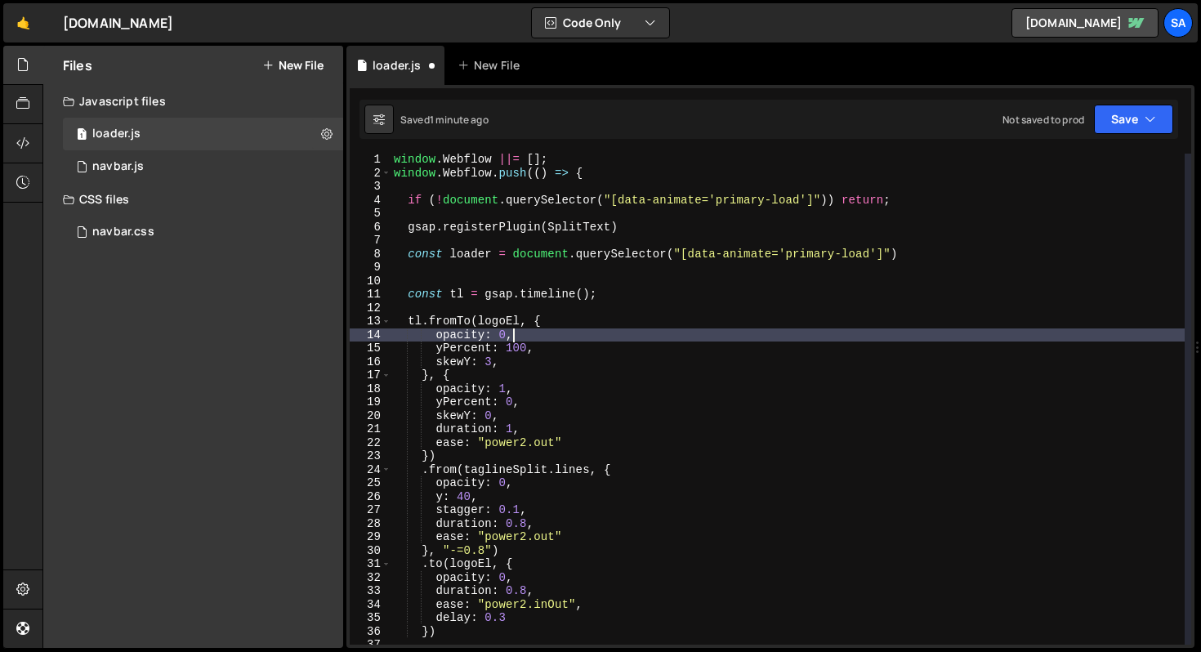
click at [575, 321] on div "window . Webflow ||= [ ] ; window . Webflow . push (( ) => { if ( ! document . …" at bounding box center [788, 412] width 794 height 518
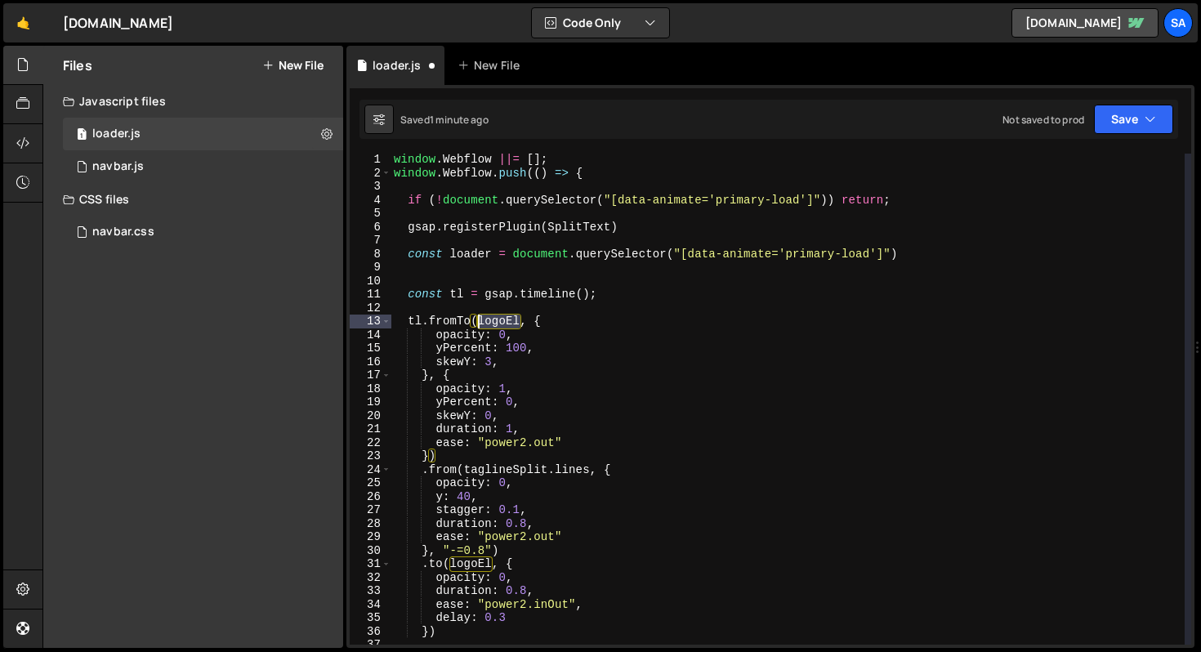
drag, startPoint x: 520, startPoint y: 320, endPoint x: 480, endPoint y: 320, distance: 40.1
click at [480, 320] on div "window . Webflow ||= [ ] ; window . Webflow . push (( ) => { if ( ! document . …" at bounding box center [788, 412] width 794 height 518
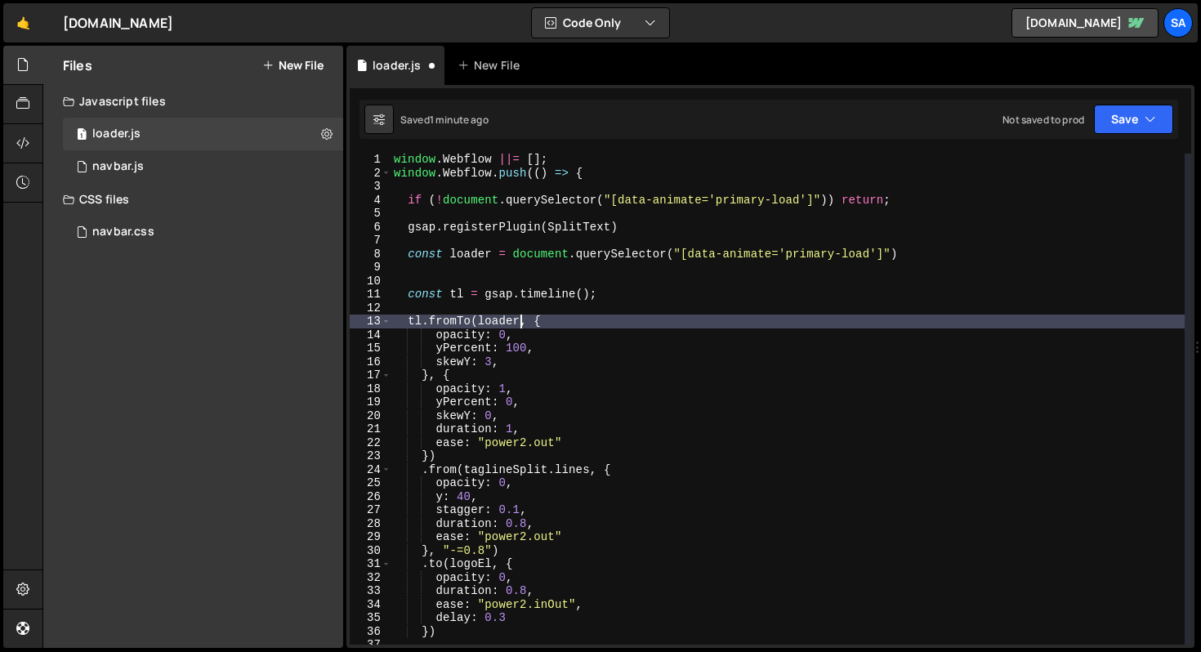
scroll to position [0, 8]
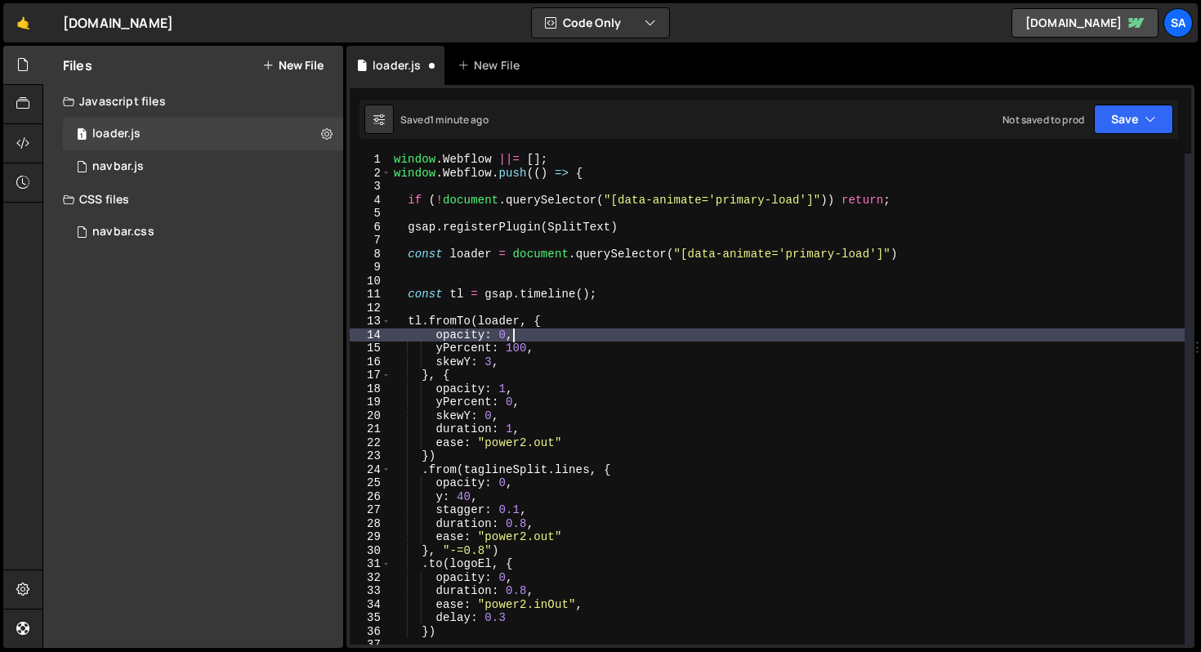
click at [535, 338] on div "window . Webflow ||= [ ] ; window . Webflow . push (( ) => { if ( ! document . …" at bounding box center [788, 412] width 794 height 518
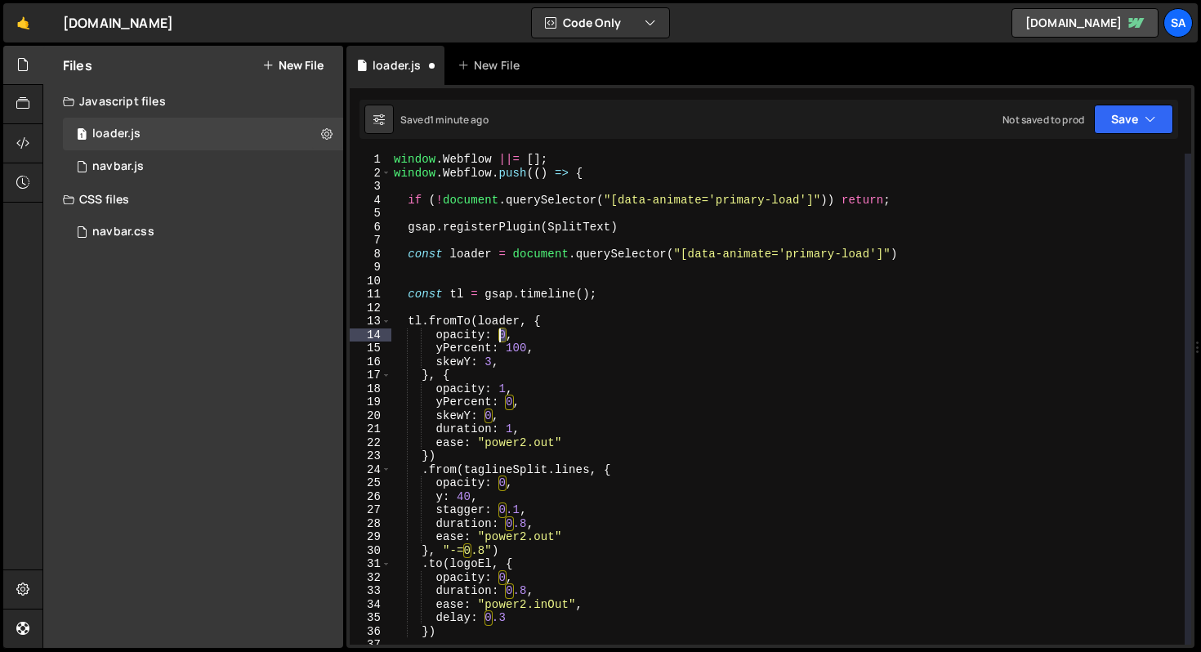
click at [499, 335] on div "window . Webflow ||= [ ] ; window . Webflow . push (( ) => { if ( ! document . …" at bounding box center [788, 412] width 794 height 518
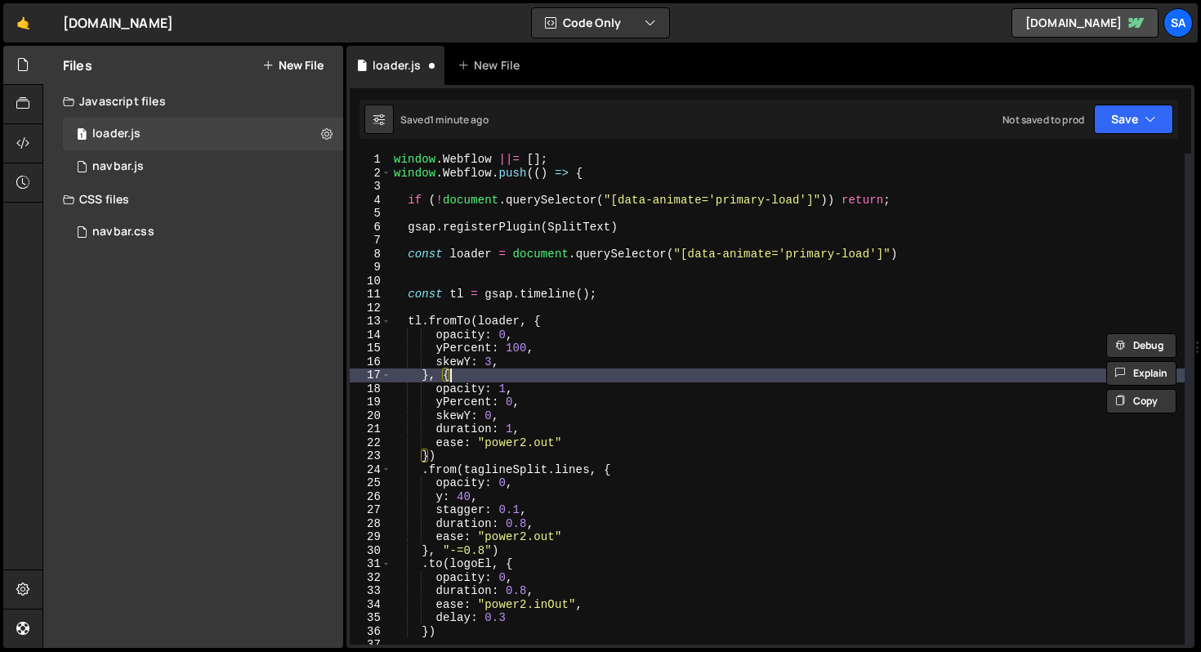
click at [518, 376] on div "window . Webflow ||= [ ] ; window . Webflow . push (( ) => { if ( ! document . …" at bounding box center [788, 412] width 794 height 518
click at [554, 375] on div "window . Webflow ||= [ ] ; window . Webflow . push (( ) => { if ( ! document . …" at bounding box center [788, 412] width 794 height 518
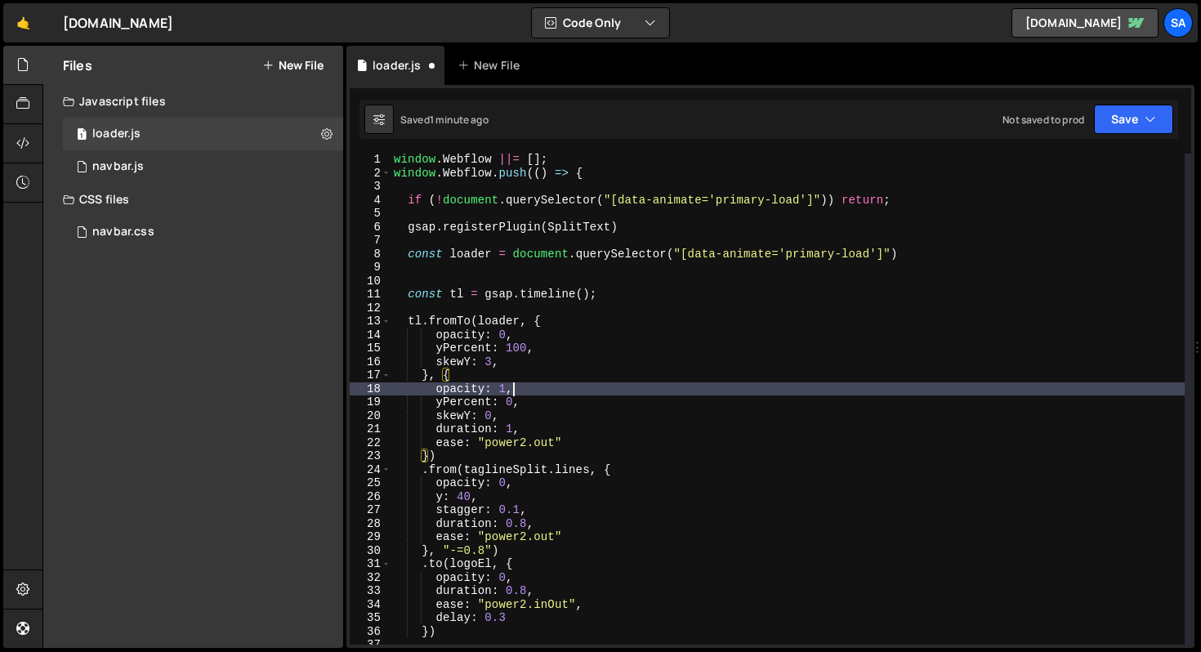
click at [530, 387] on div "window . Webflow ||= [ ] ; window . Webflow . push (( ) => { if ( ! document . …" at bounding box center [788, 412] width 794 height 518
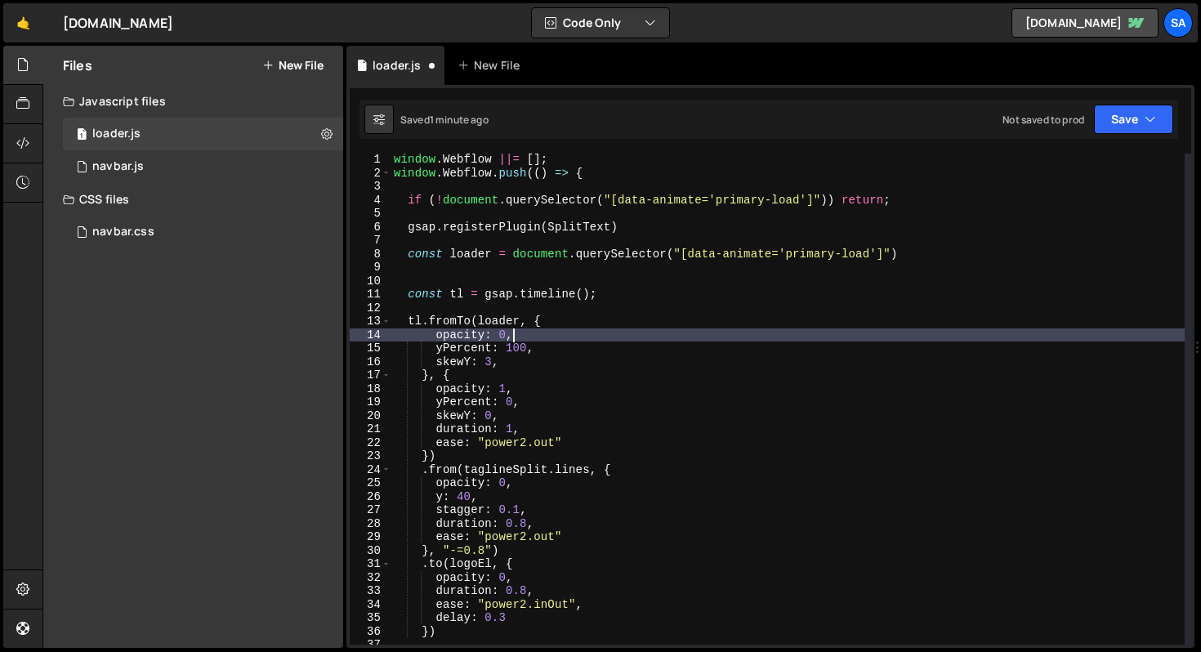
click at [531, 339] on div "window . Webflow ||= [ ] ; window . Webflow . push (( ) => { if ( ! document . …" at bounding box center [788, 412] width 794 height 518
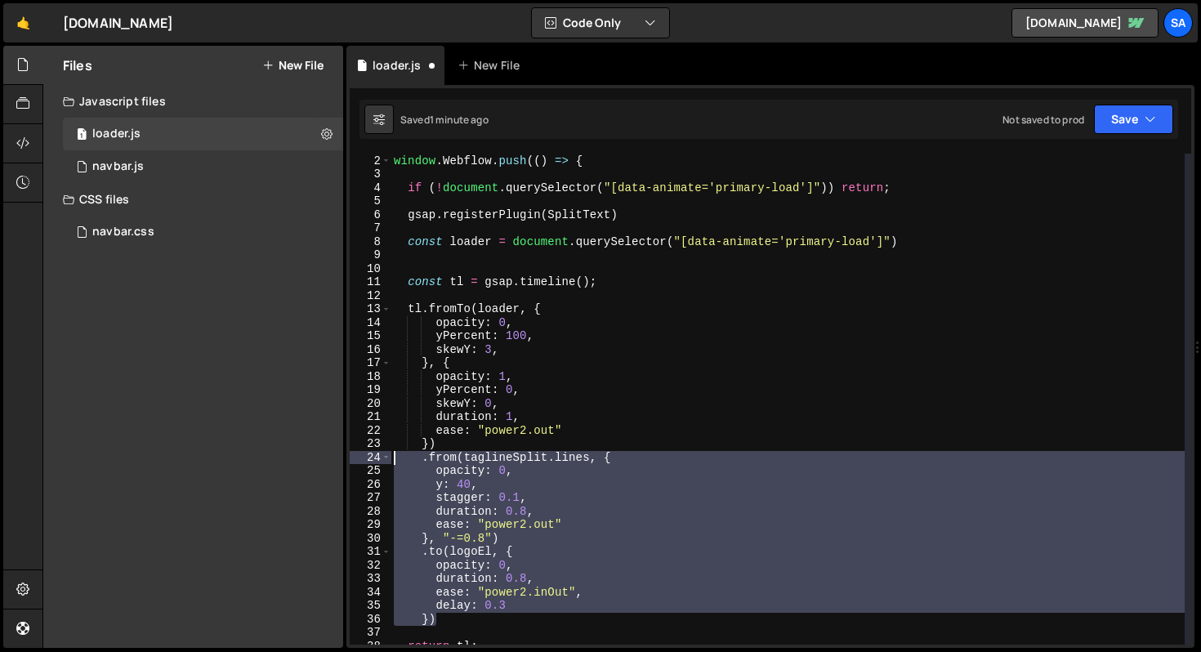
drag, startPoint x: 451, startPoint y: 617, endPoint x: 329, endPoint y: 455, distance: 202.5
click at [329, 455] on div "Files New File Javascript files 1 loader.js 0 0 navbar.js 0 CSS files navbar.cs…" at bounding box center [621, 347] width 1159 height 603
type textarea ".from(taglineSplit.lines, { opacity: 0,"
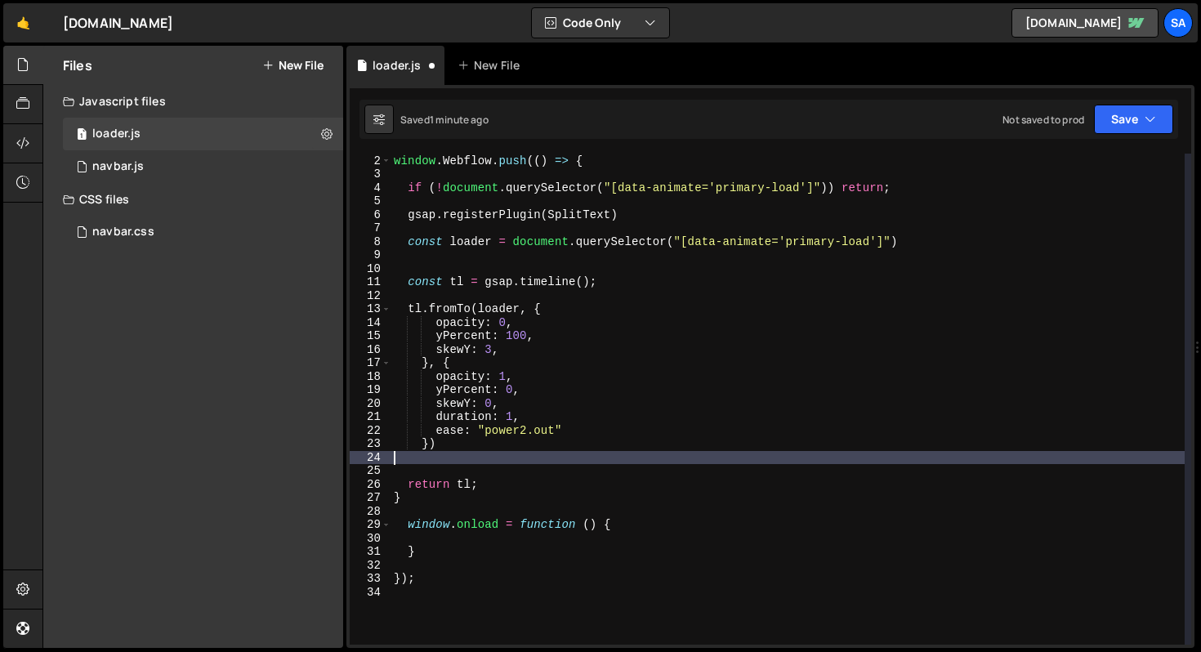
scroll to position [0, 0]
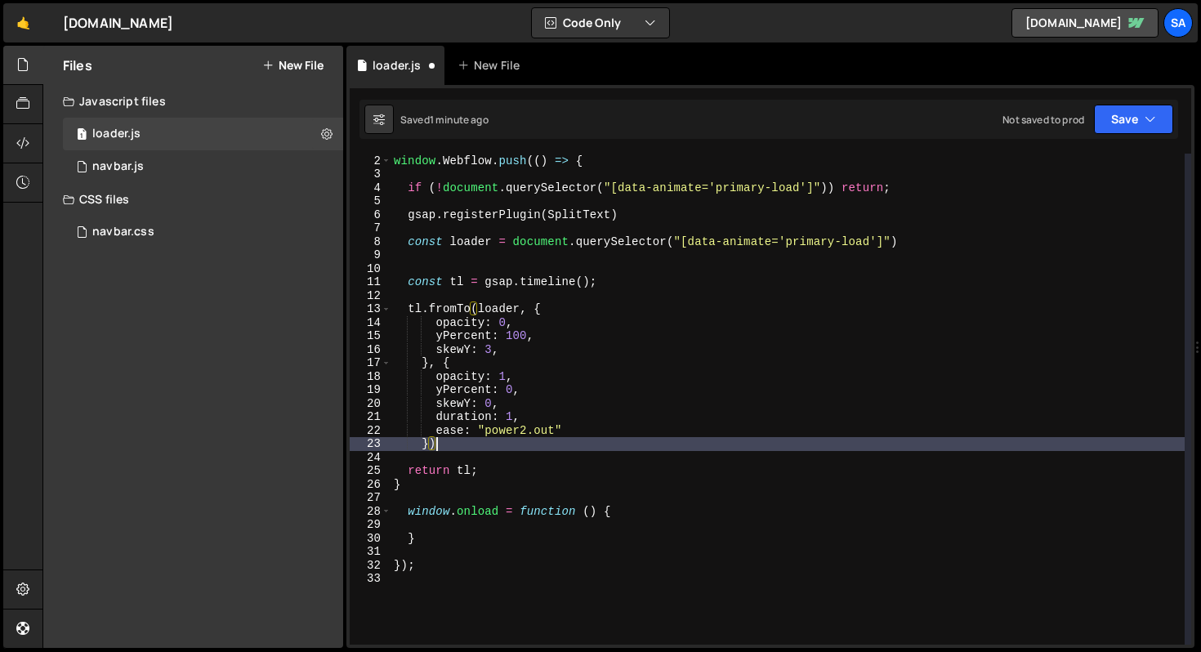
click at [507, 324] on div "window . Webflow ||= [ ] ; window . Webflow . push (( ) => { if ( ! document . …" at bounding box center [788, 400] width 794 height 518
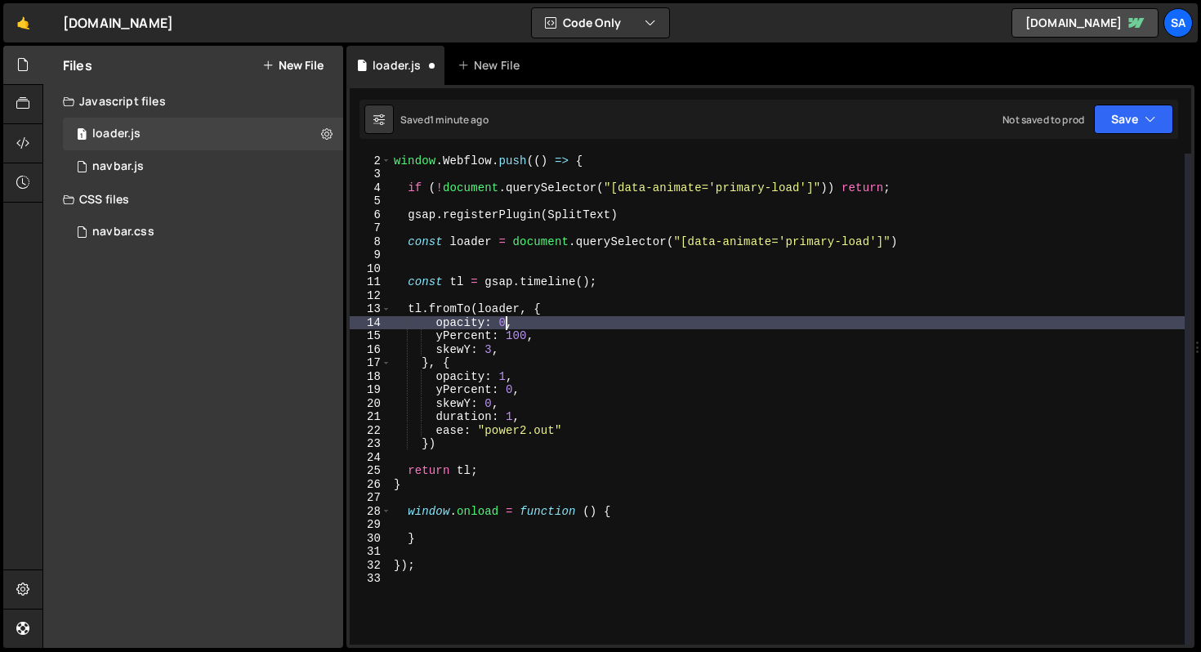
click at [510, 376] on div "window . Webflow ||= [ ] ; window . Webflow . push (( ) => { if ( ! document . …" at bounding box center [788, 400] width 794 height 518
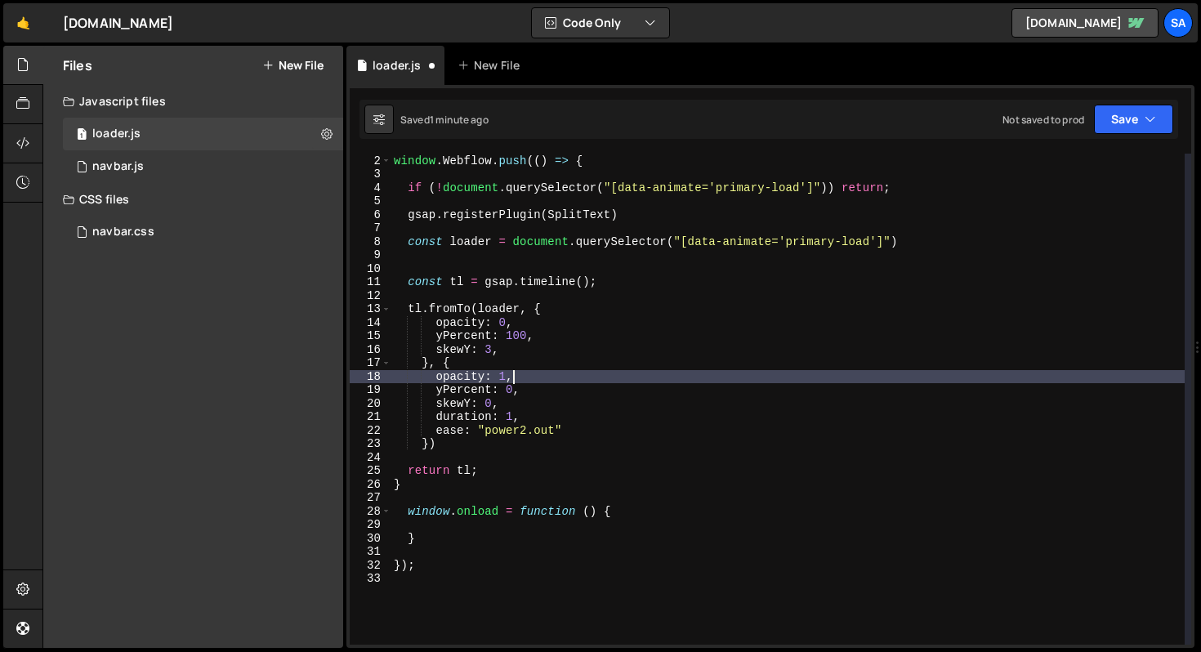
click at [559, 334] on div "window . Webflow ||= [ ] ; window . Webflow . push (( ) => { if ( ! document . …" at bounding box center [788, 400] width 794 height 518
type textarea "yPercent: 100,"
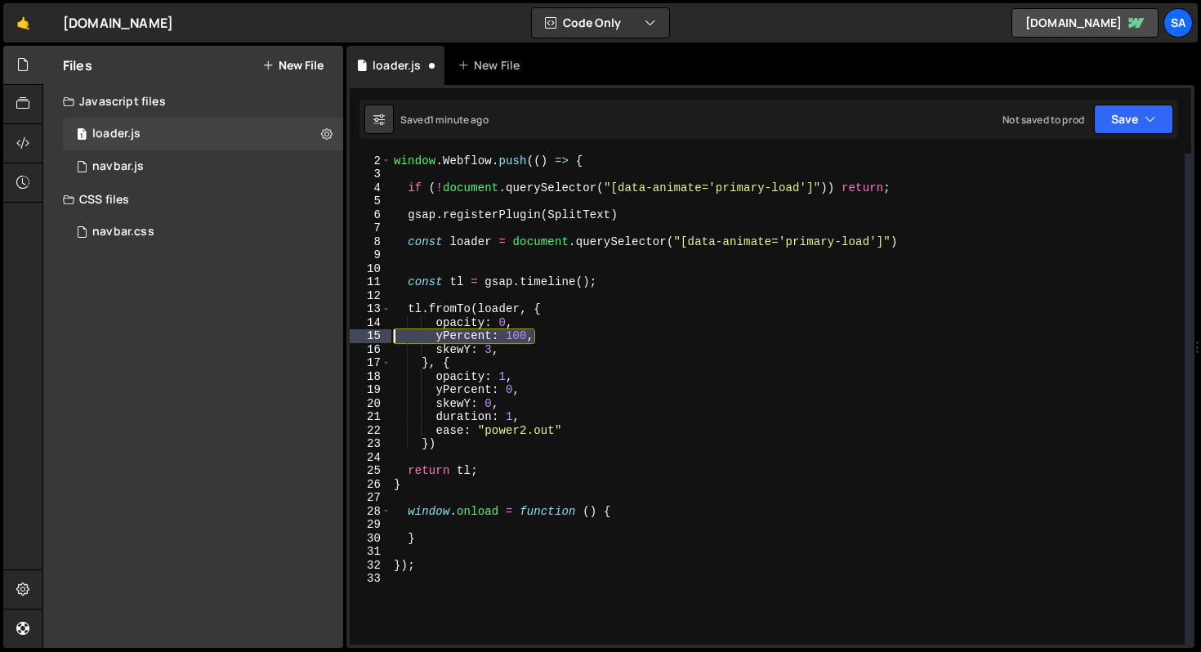
drag, startPoint x: 558, startPoint y: 337, endPoint x: 354, endPoint y: 336, distance: 204.3
click at [354, 336] on div "yPercent: 100, 1 2 3 4 5 6 7 8 9 10 11 12 13 14 15 16 17 18 19 20 21 22 23 24 2…" at bounding box center [771, 399] width 842 height 491
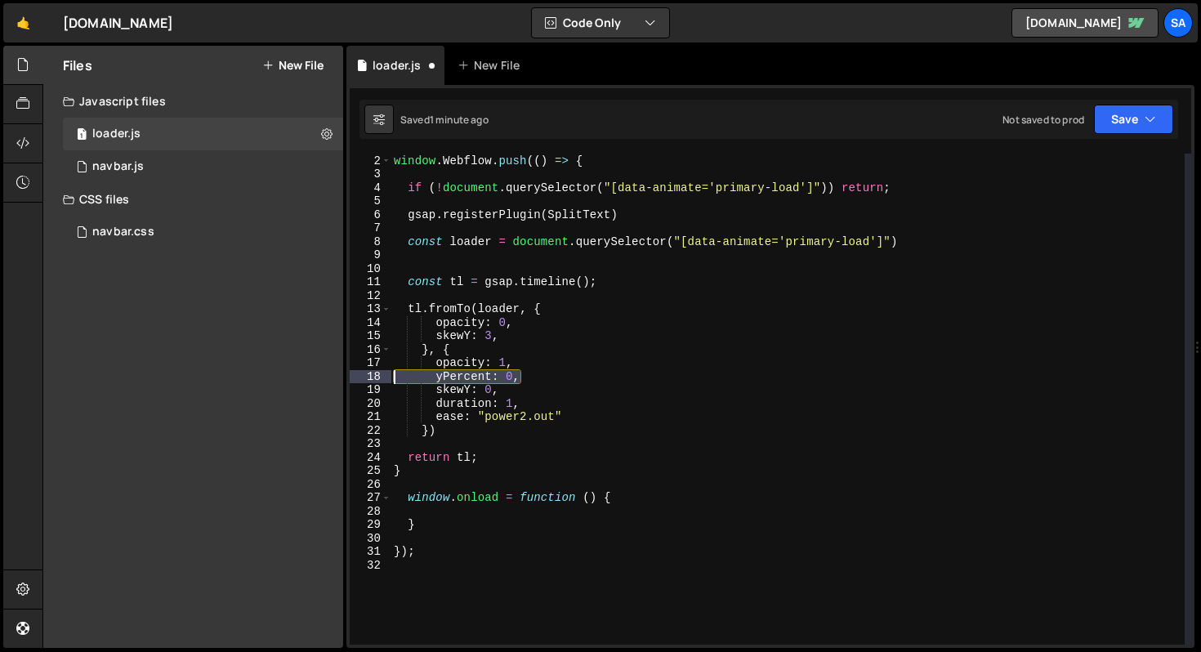
drag, startPoint x: 538, startPoint y: 374, endPoint x: 369, endPoint y: 372, distance: 168.4
click at [369, 372] on div "opacity: 0, 1 2 3 4 5 6 7 8 9 10 11 12 13 14 15 16 17 18 19 20 21 22 23 24 25 2…" at bounding box center [771, 399] width 842 height 491
type textarea "yPercent: 0,"
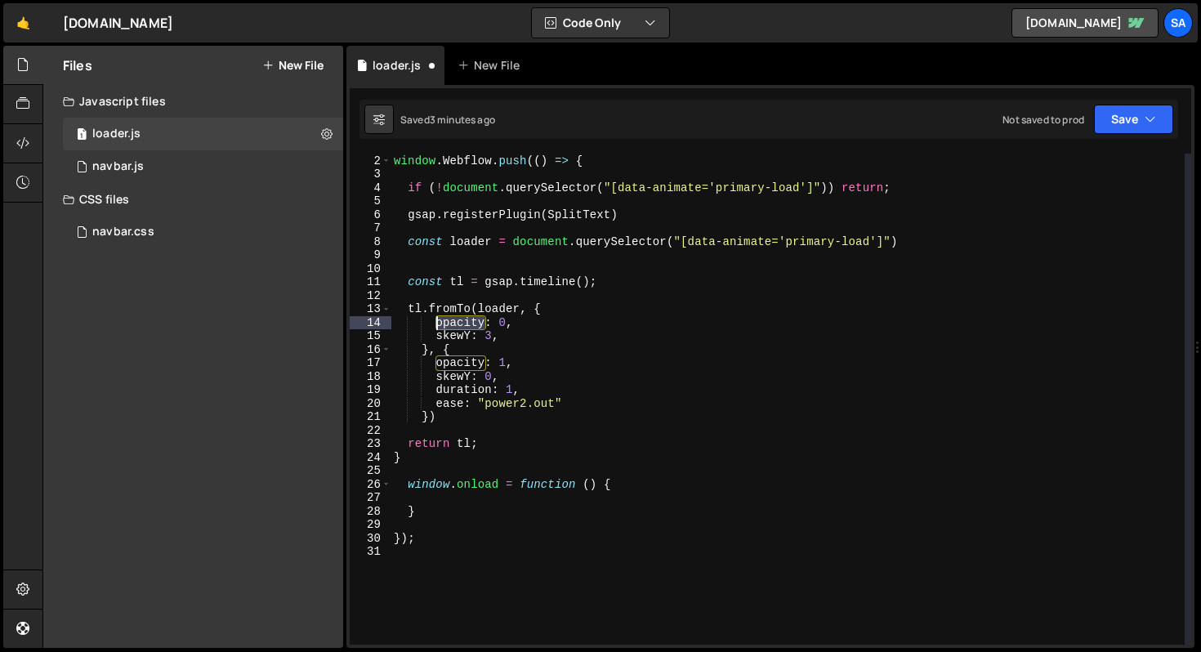
drag, startPoint x: 487, startPoint y: 324, endPoint x: 434, endPoint y: 321, distance: 53.2
click at [434, 321] on div "window . Webflow ||= [ ] ; window . Webflow . push (( ) => { if ( ! document . …" at bounding box center [788, 400] width 794 height 518
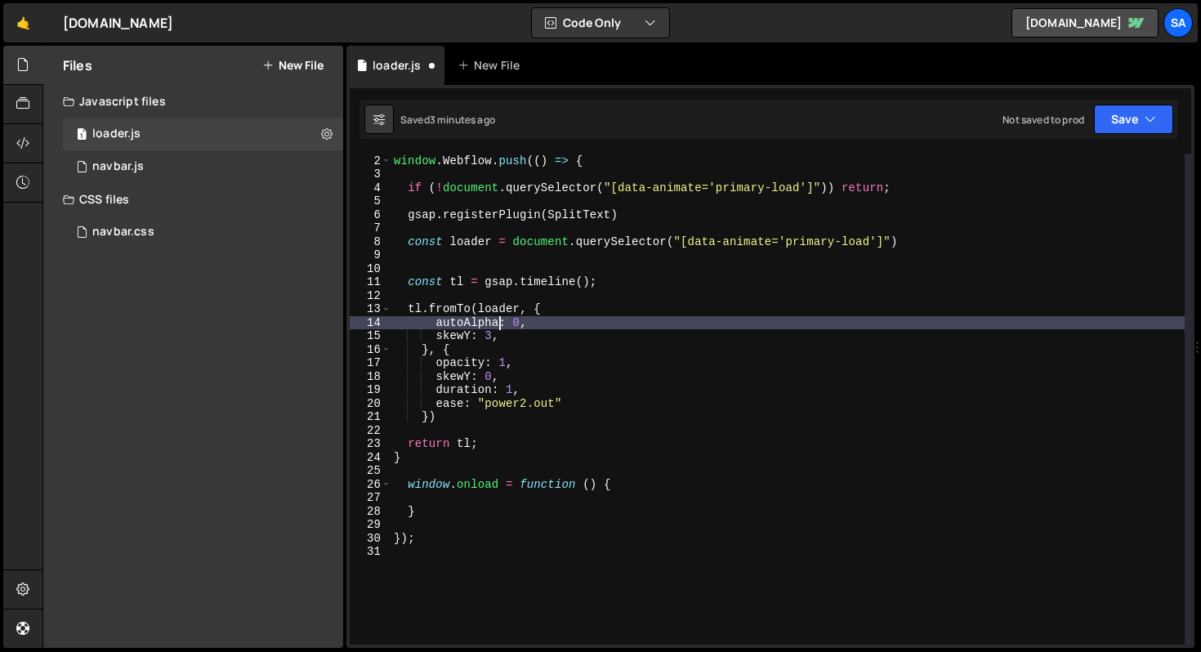
scroll to position [0, 7]
click at [521, 321] on div "window . Webflow ||= [ ] ; window . Webflow . push (( ) => { if ( ! document . …" at bounding box center [788, 400] width 794 height 518
click at [476, 334] on div "window . Webflow ||= [ ] ; window . Webflow . push (( ) => { if ( ! document . …" at bounding box center [788, 400] width 794 height 518
type textarea "skewY: 3,"
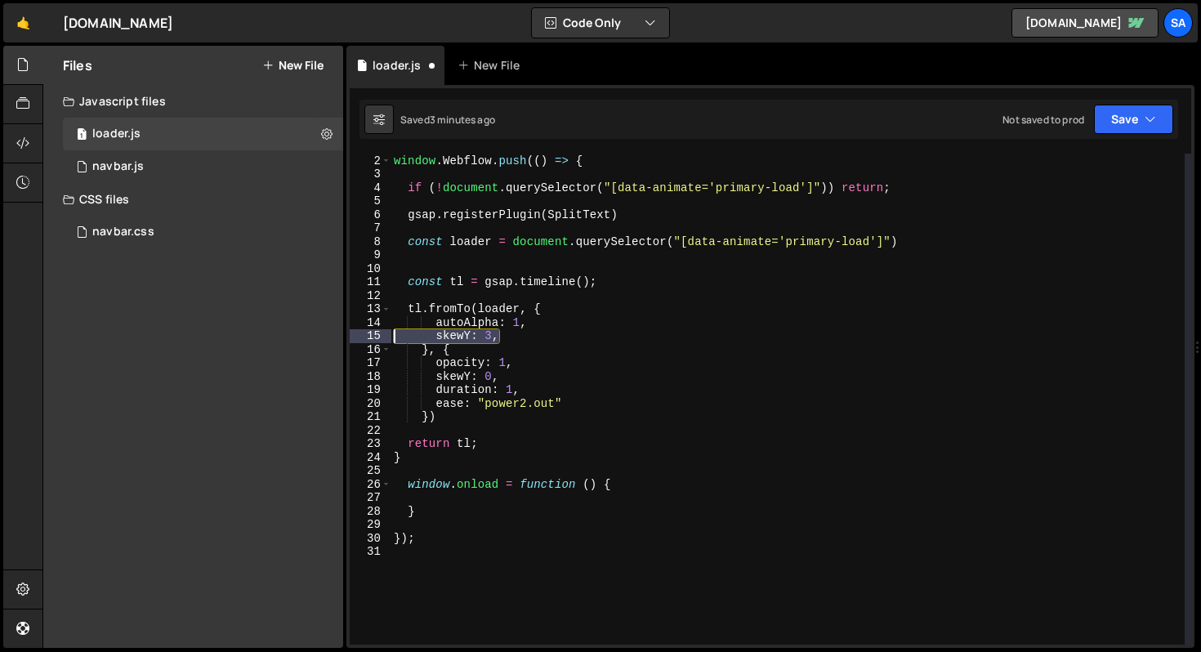
drag, startPoint x: 518, startPoint y: 335, endPoint x: 375, endPoint y: 338, distance: 143.1
click at [375, 338] on div "skewY: 3, 1 2 3 4 5 6 7 8 9 10 11 12 13 14 15 16 17 18 19 20 21 22 23 24 25 26 …" at bounding box center [771, 399] width 842 height 491
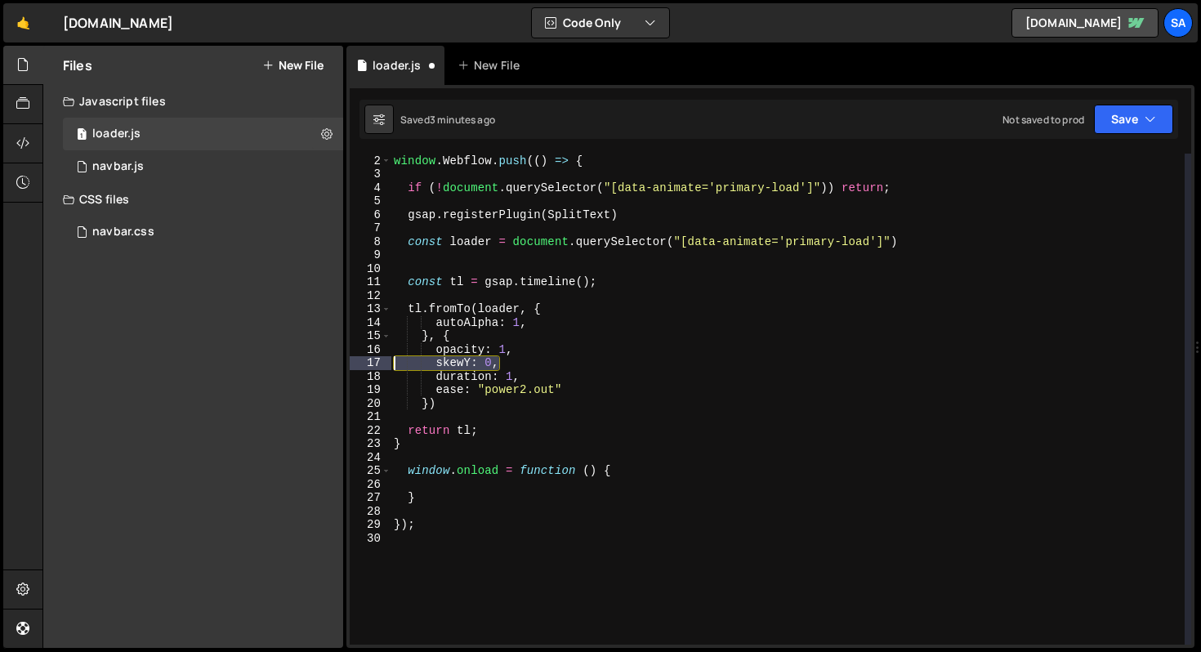
drag, startPoint x: 525, startPoint y: 360, endPoint x: 355, endPoint y: 361, distance: 170.0
click at [355, 361] on div "autoAlpha: 1, 1 2 3 4 5 6 7 8 9 10 11 12 13 14 15 16 17 18 19 20 21 22 23 24 25…" at bounding box center [771, 399] width 842 height 491
type textarea "skewY: 0,"
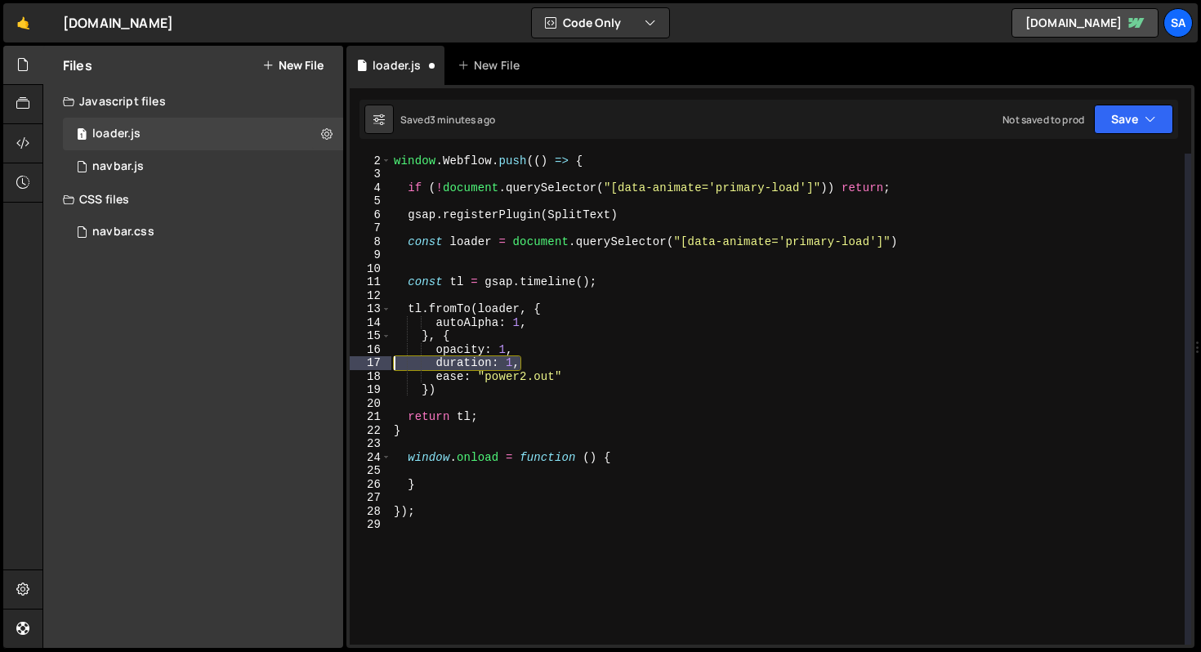
drag, startPoint x: 531, startPoint y: 360, endPoint x: 339, endPoint y: 361, distance: 192.1
click at [339, 361] on div "Files New File Javascript files 1 loader.js 0 0 navbar.js 0 CSS files navbar.cs…" at bounding box center [621, 347] width 1159 height 603
type textarea "duration: 1,"
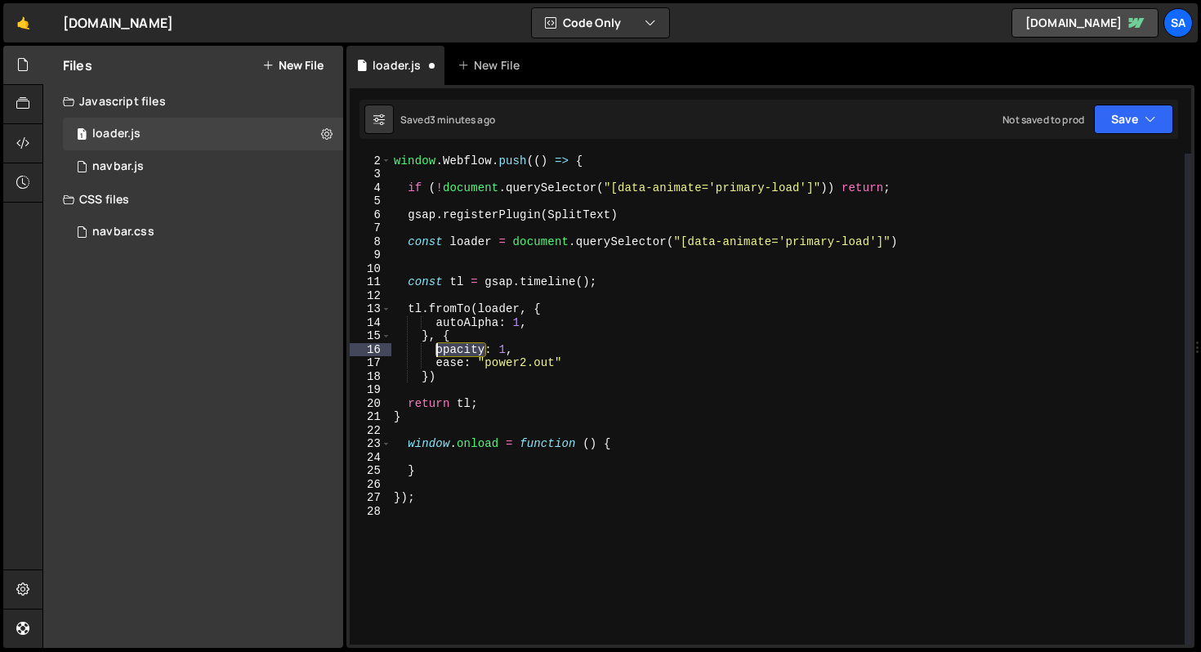
drag, startPoint x: 484, startPoint y: 348, endPoint x: 436, endPoint y: 350, distance: 48.2
click at [436, 350] on div "window . Webflow ||= [ ] ; window . Webflow . push (( ) => { if ( ! document . …" at bounding box center [788, 400] width 794 height 518
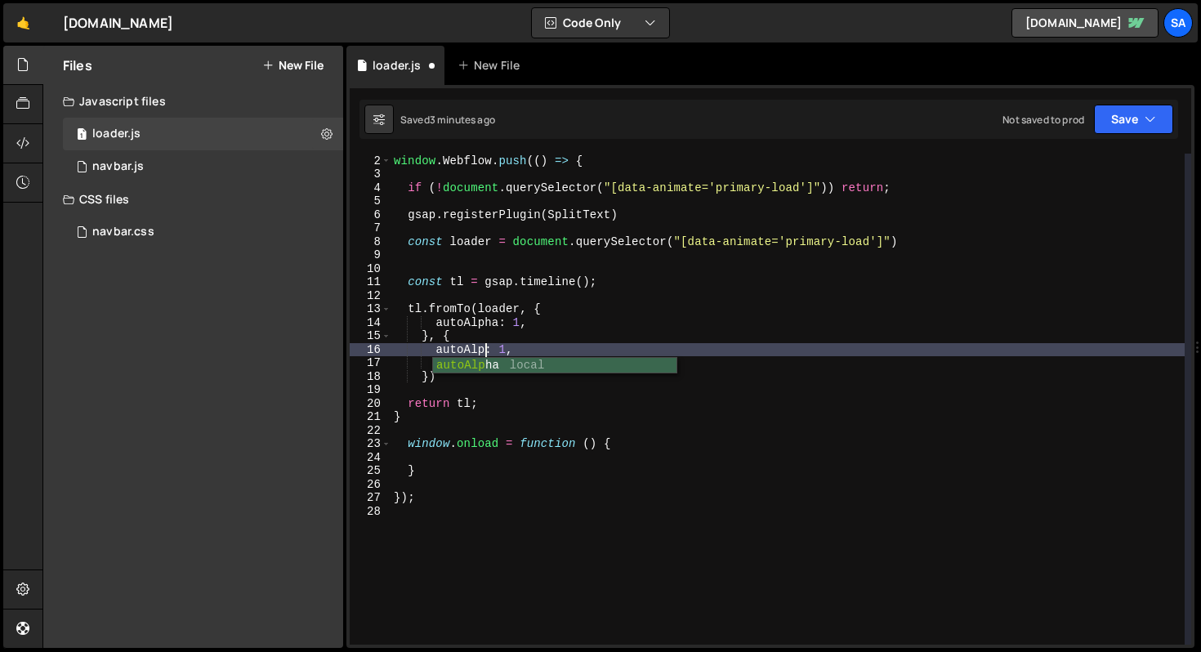
type textarea "autoAlpha: 1,"
click at [550, 352] on div "window . Webflow ||= [ ] ; window . Webflow . push (( ) => { if ( ! document . …" at bounding box center [788, 400] width 794 height 518
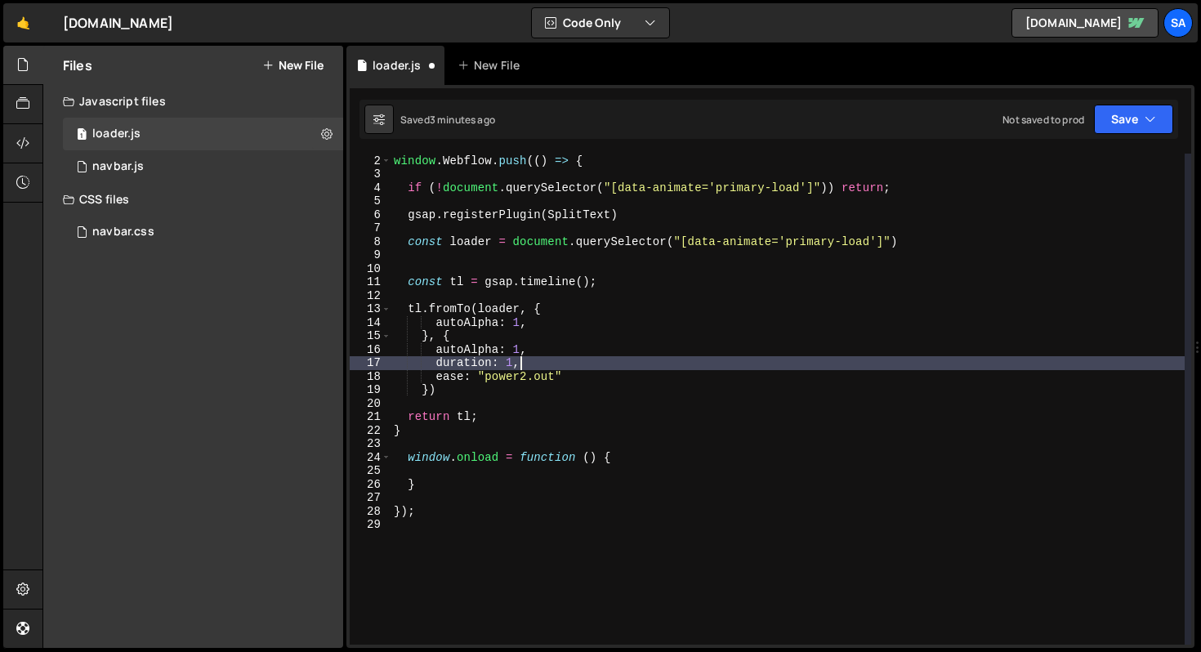
scroll to position [0, 7]
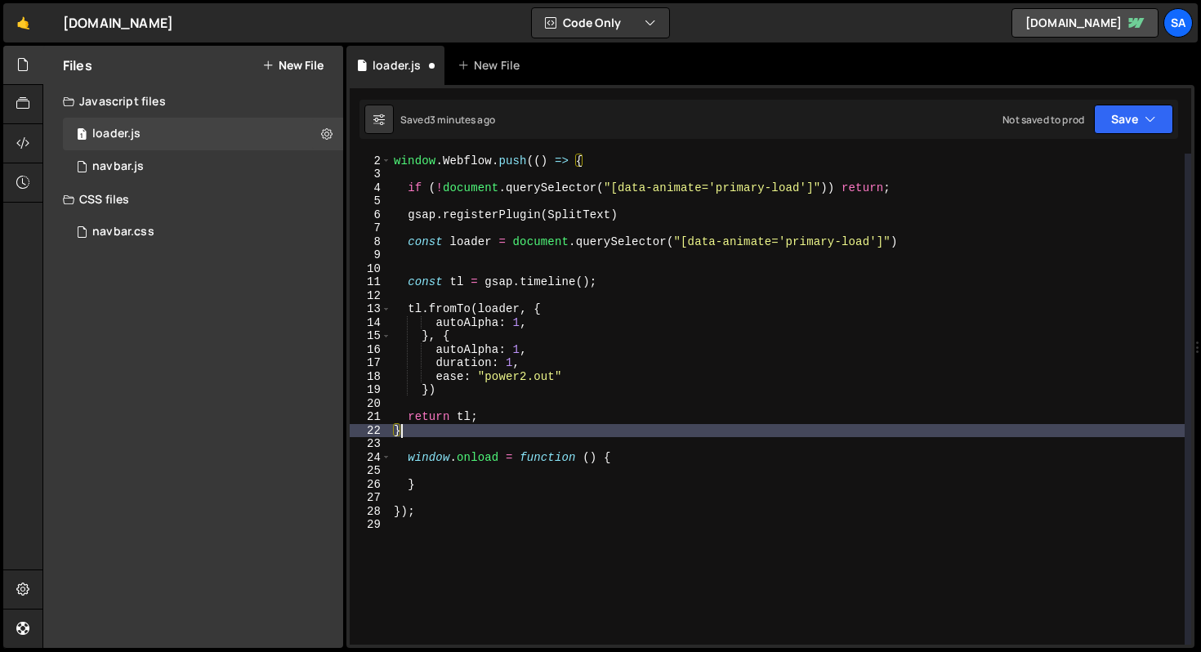
click at [524, 431] on div "window . Webflow ||= [ ] ; window . Webflow . push (( ) => { if ( ! document . …" at bounding box center [788, 400] width 794 height 518
click at [525, 423] on div "window . Webflow ||= [ ] ; window . Webflow . push (( ) => { if ( ! document . …" at bounding box center [788, 400] width 794 height 518
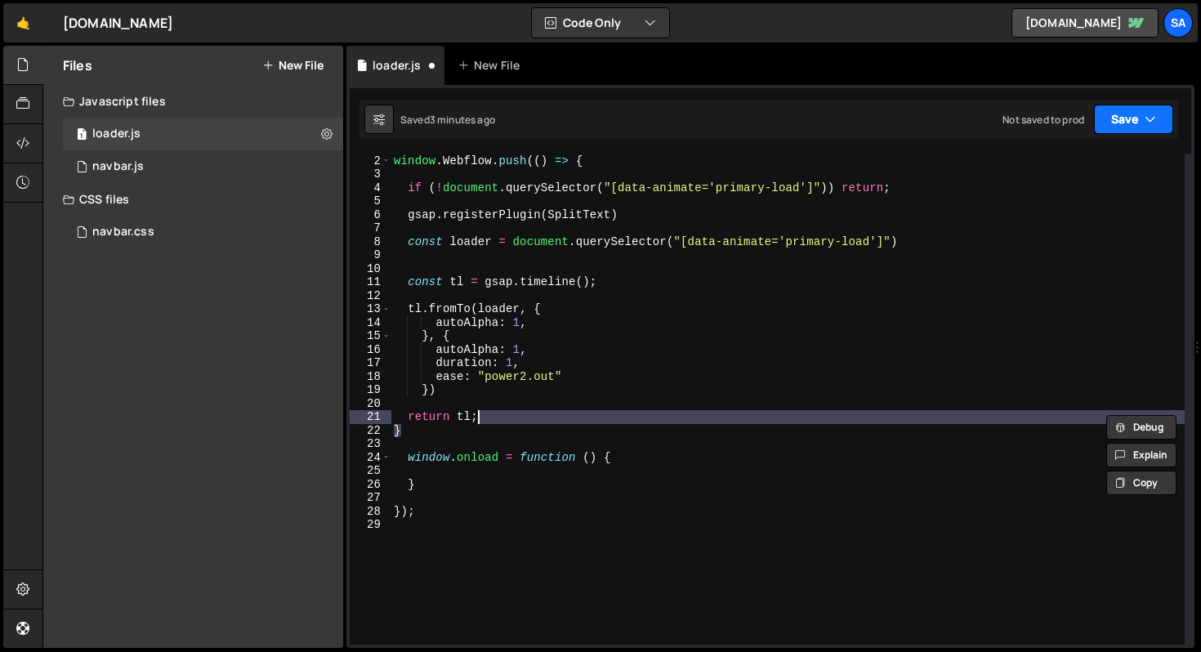
click at [1132, 130] on button "Save" at bounding box center [1133, 119] width 79 height 29
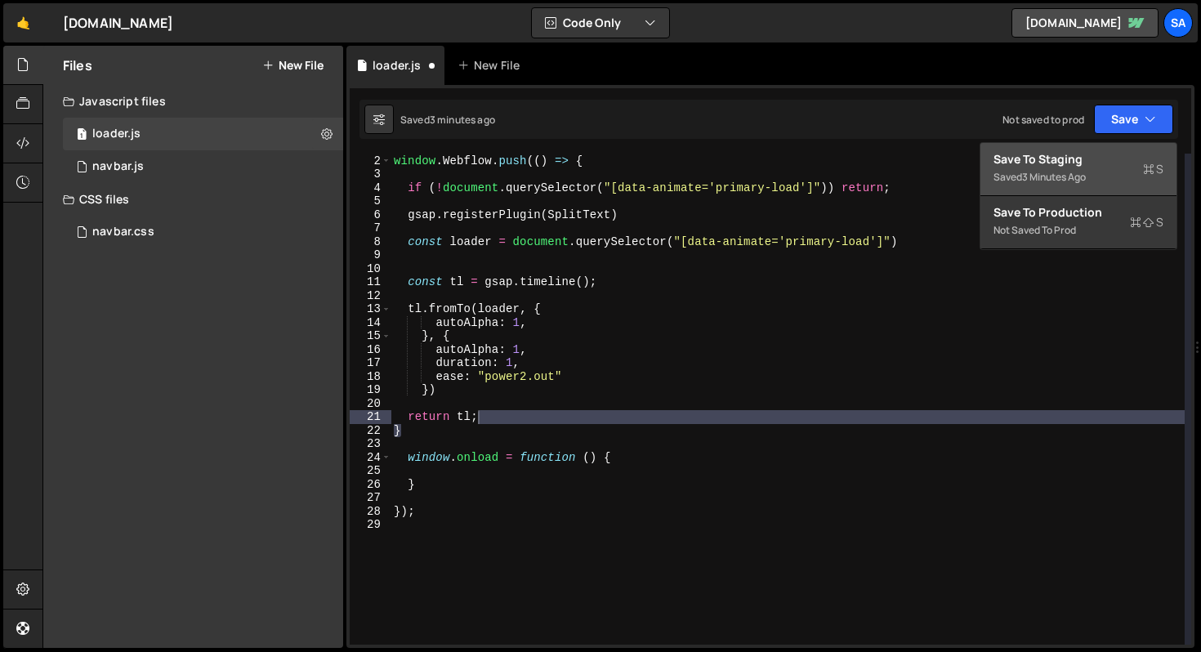
click at [1083, 163] on div "Save to Staging S" at bounding box center [1079, 159] width 170 height 16
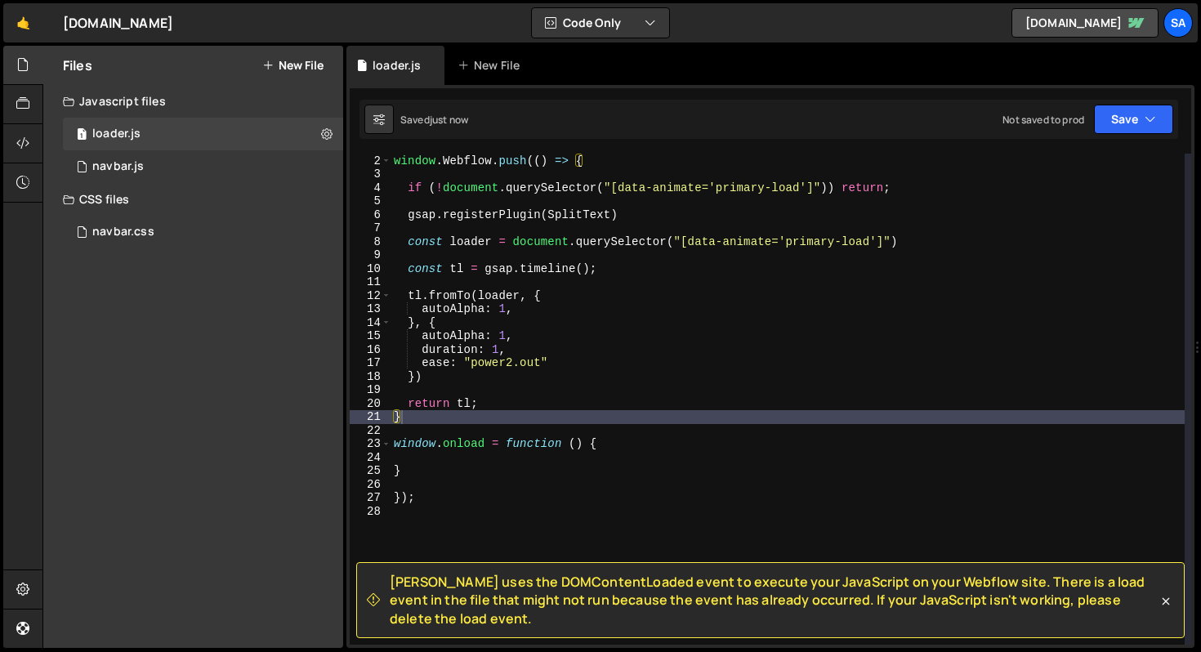
type textarea "})"
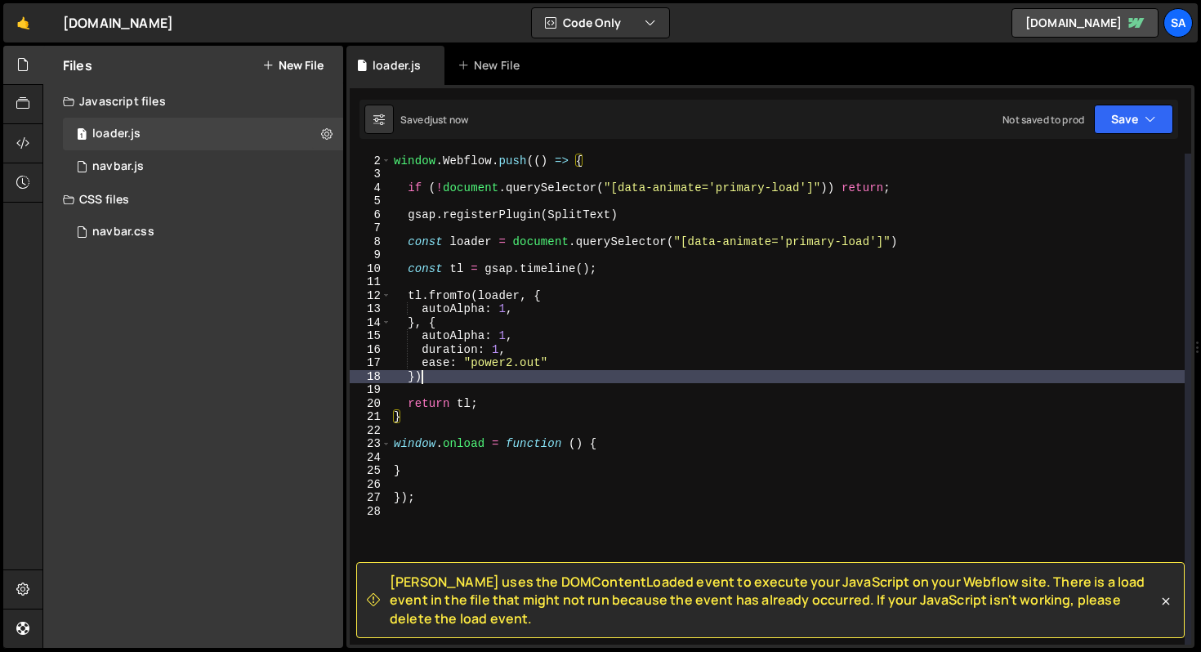
click at [588, 382] on div "window . Webflow ||= [ ] ; window . Webflow . push (( ) => { if ( ! document . …" at bounding box center [788, 400] width 794 height 518
click at [494, 459] on div "window . Webflow ||= [ ] ; window . Webflow . push (( ) => { if ( ! document . …" at bounding box center [788, 400] width 794 height 518
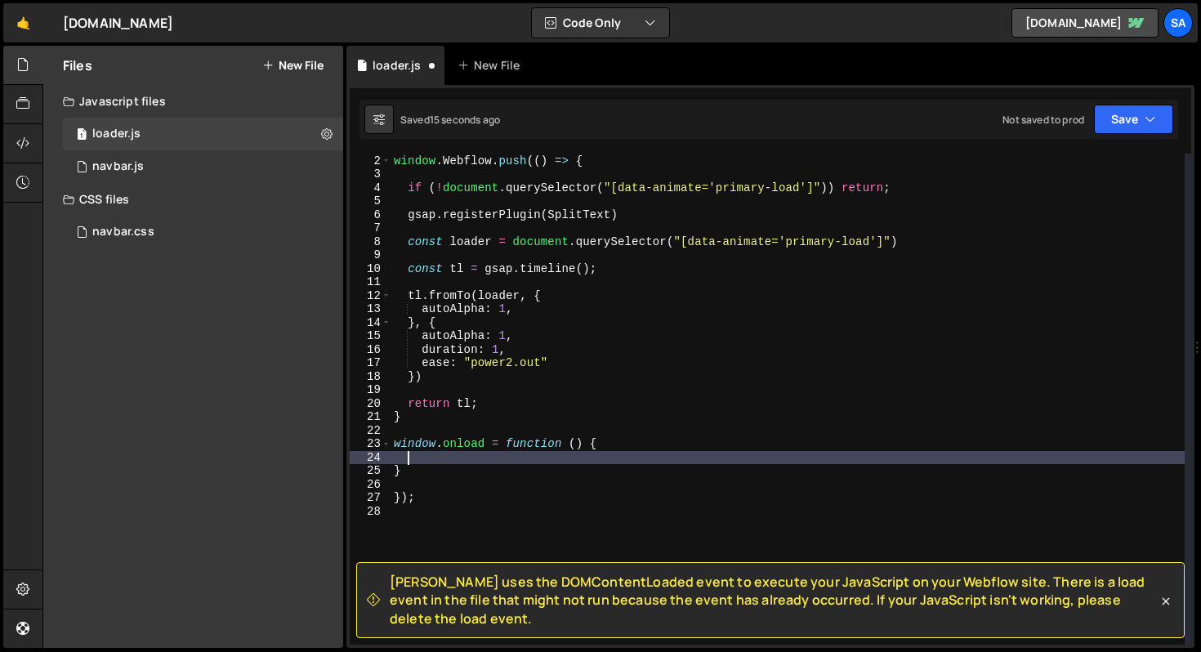
click at [467, 463] on div "window . Webflow ||= [ ] ; window . Webflow . push (( ) => { if ( ! document . …" at bounding box center [788, 400] width 794 height 518
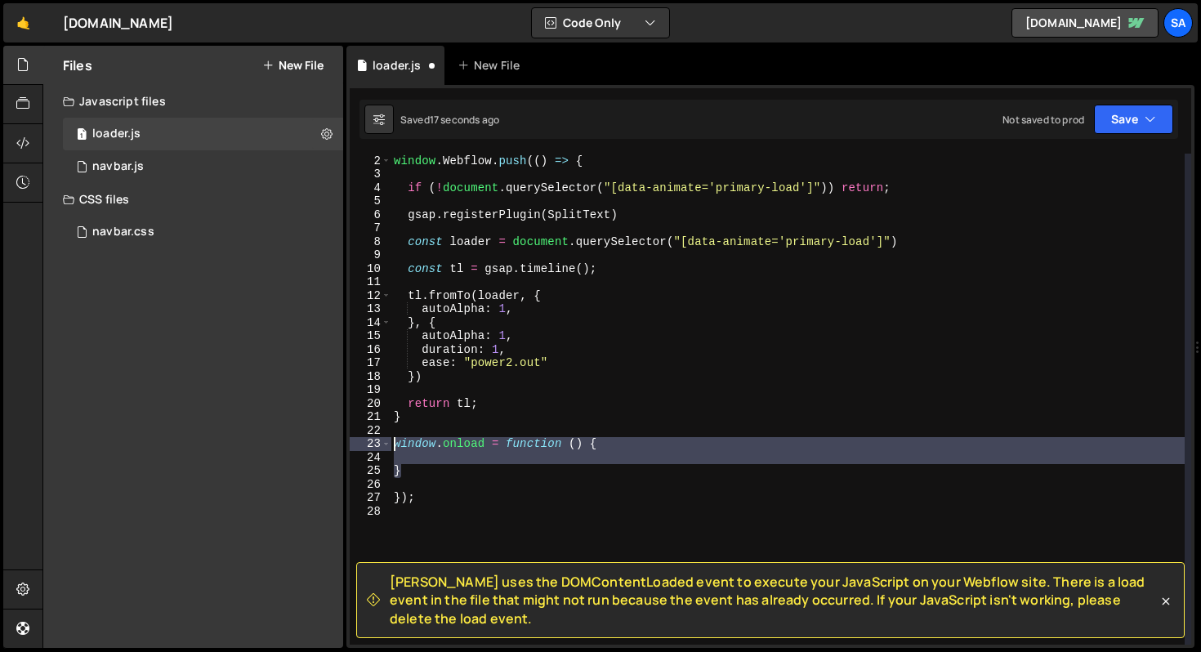
drag, startPoint x: 433, startPoint y: 472, endPoint x: 377, endPoint y: 443, distance: 63.2
click at [377, 443] on div "1 2 3 4 5 6 7 8 9 10 11 12 13 14 15 16 17 18 19 20 21 22 23 24 25 26 27 28 wind…" at bounding box center [771, 399] width 842 height 491
type textarea "window.onload = function () {"
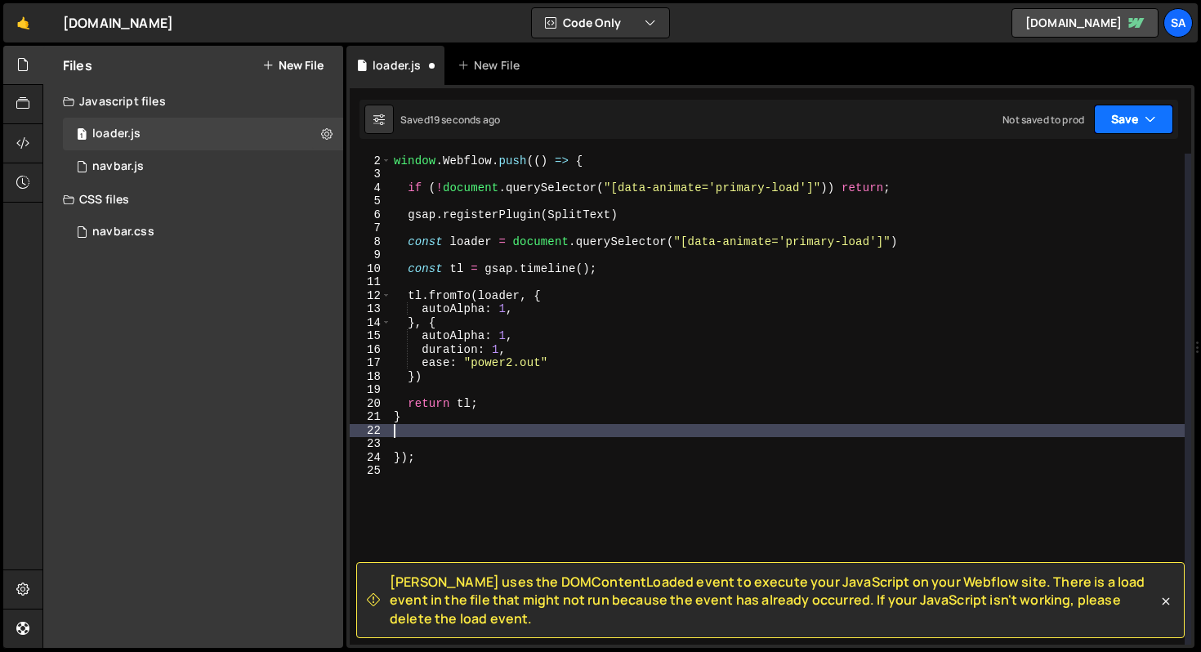
click at [1126, 118] on button "Save" at bounding box center [1133, 119] width 79 height 29
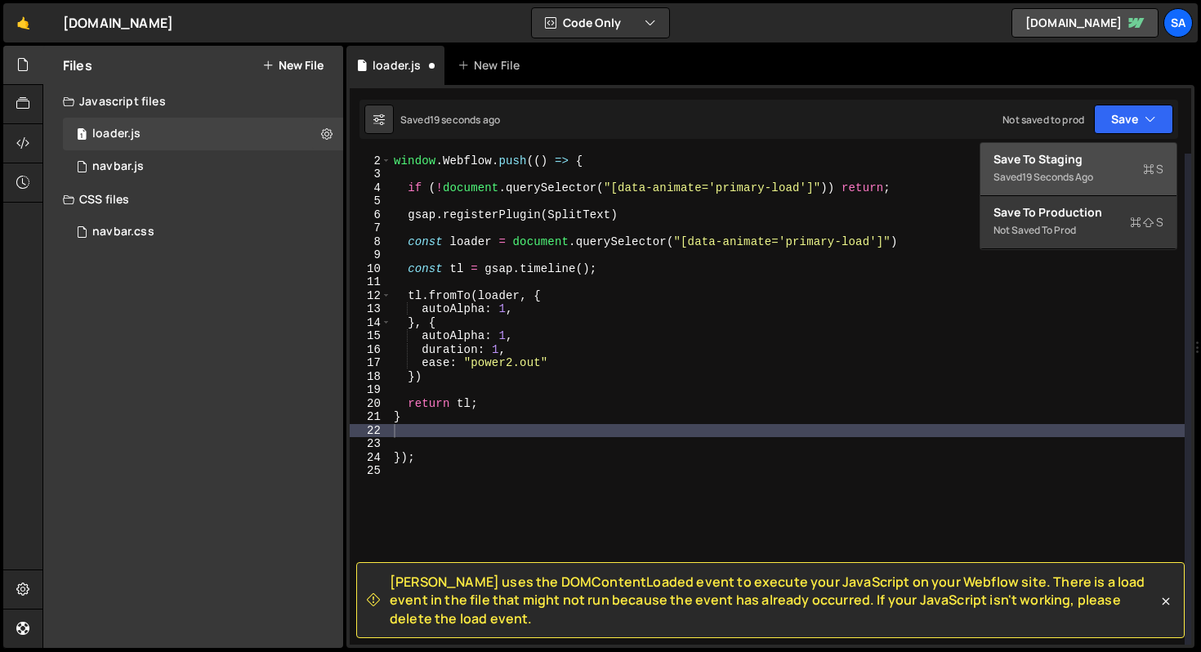
click at [1094, 159] on div "Save to Staging S" at bounding box center [1079, 159] width 170 height 16
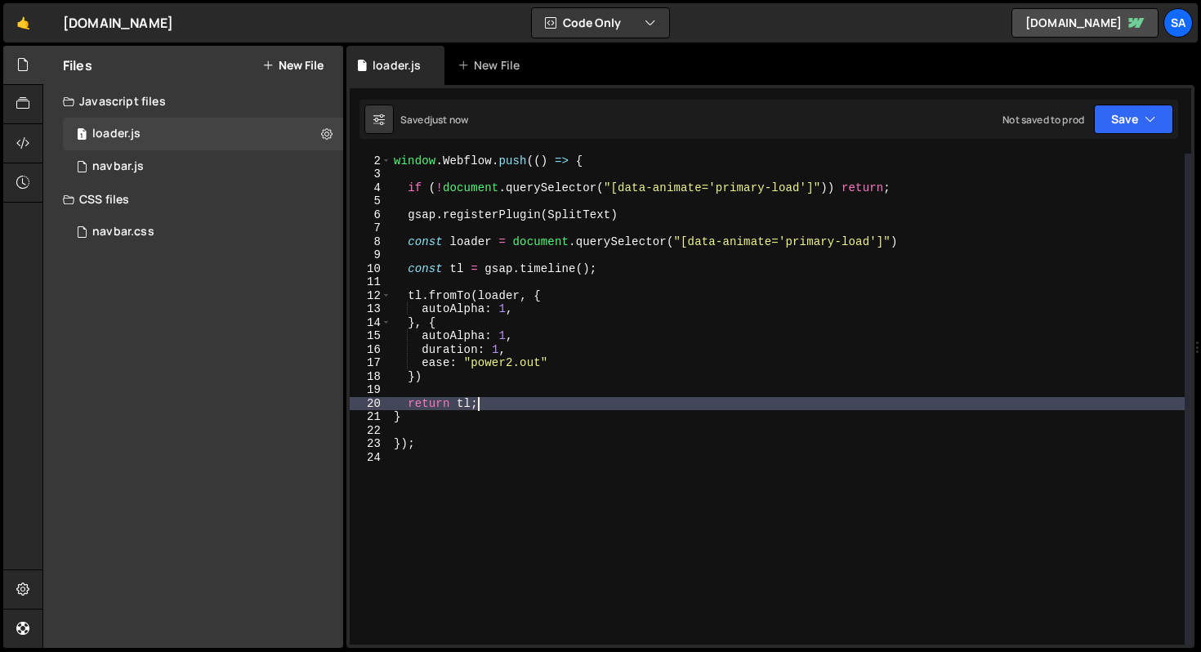
click at [519, 408] on div "window . Webflow ||= [ ] ; window . Webflow . push (( ) => { if ( ! document . …" at bounding box center [788, 400] width 794 height 518
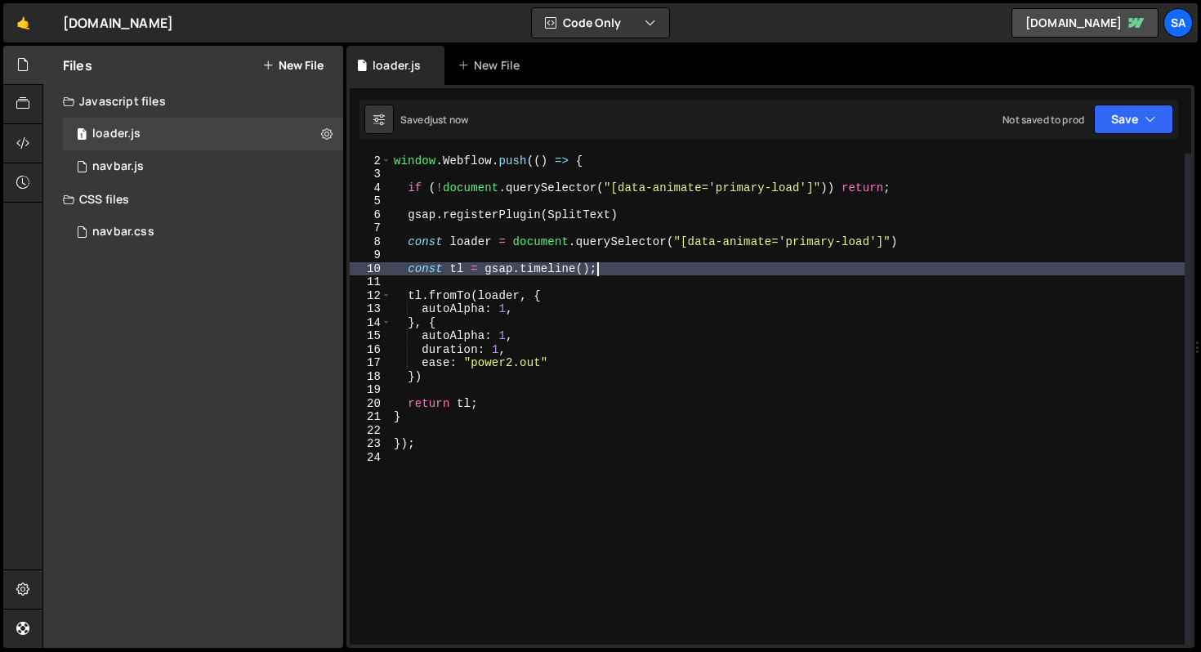
click at [642, 263] on div "window . Webflow ||= [ ] ; window . Webflow . push (( ) => { if ( ! document . …" at bounding box center [788, 400] width 794 height 518
type textarea "const tl = gsap.timeline();"
click at [527, 392] on div "window . Webflow ||= [ ] ; window . Webflow . push (( ) => { if ( ! document . …" at bounding box center [788, 400] width 794 height 518
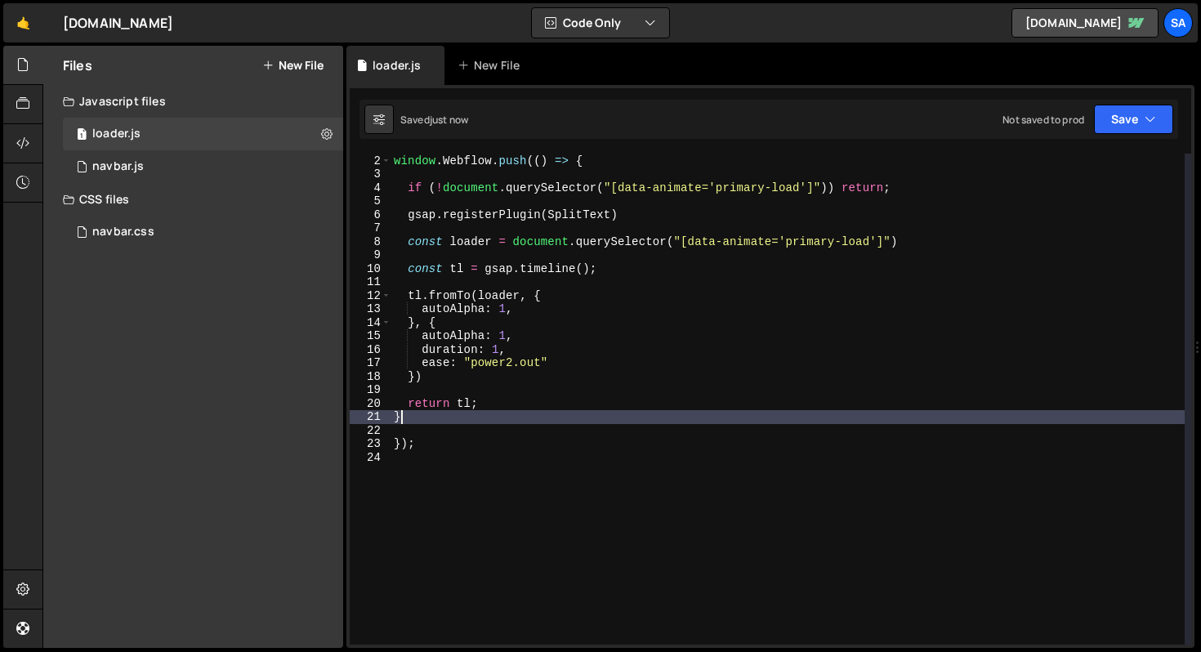
click at [515, 416] on div "window . Webflow ||= [ ] ; window . Webflow . push (( ) => { if ( ! document . …" at bounding box center [788, 400] width 794 height 518
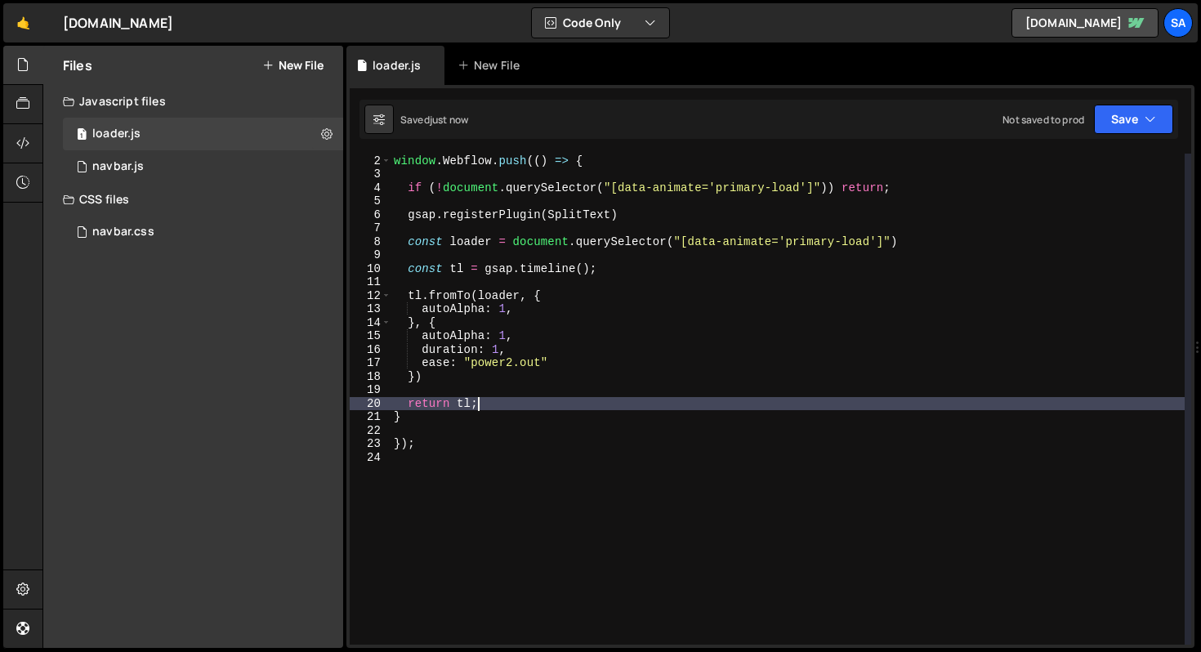
click at [517, 405] on div "window . Webflow ||= [ ] ; window . Webflow . push (( ) => { if ( ! document . …" at bounding box center [788, 400] width 794 height 518
type textarea "return tl;"
click at [527, 426] on div "window . Webflow ||= [ ] ; window . Webflow . push (( ) => { if ( ! document . …" at bounding box center [788, 400] width 794 height 518
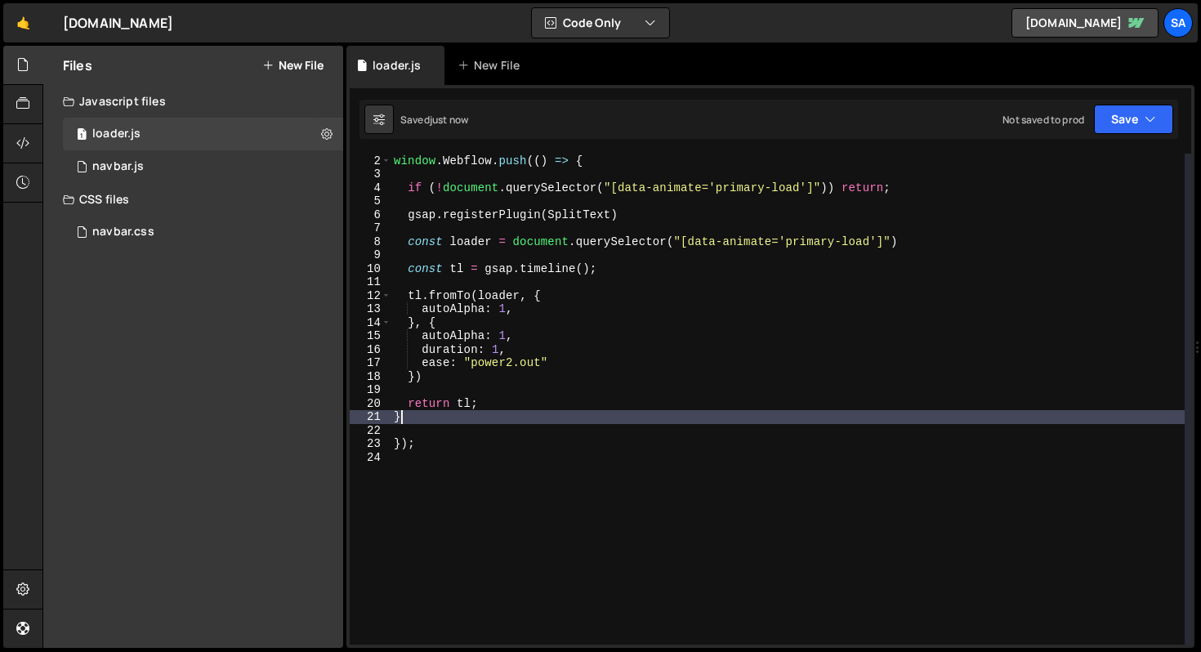
click at [578, 417] on div "window . Webflow ||= [ ] ; window . Webflow . push (( ) => { if ( ! document . …" at bounding box center [788, 400] width 794 height 518
click at [1133, 108] on button "Save" at bounding box center [1133, 119] width 79 height 29
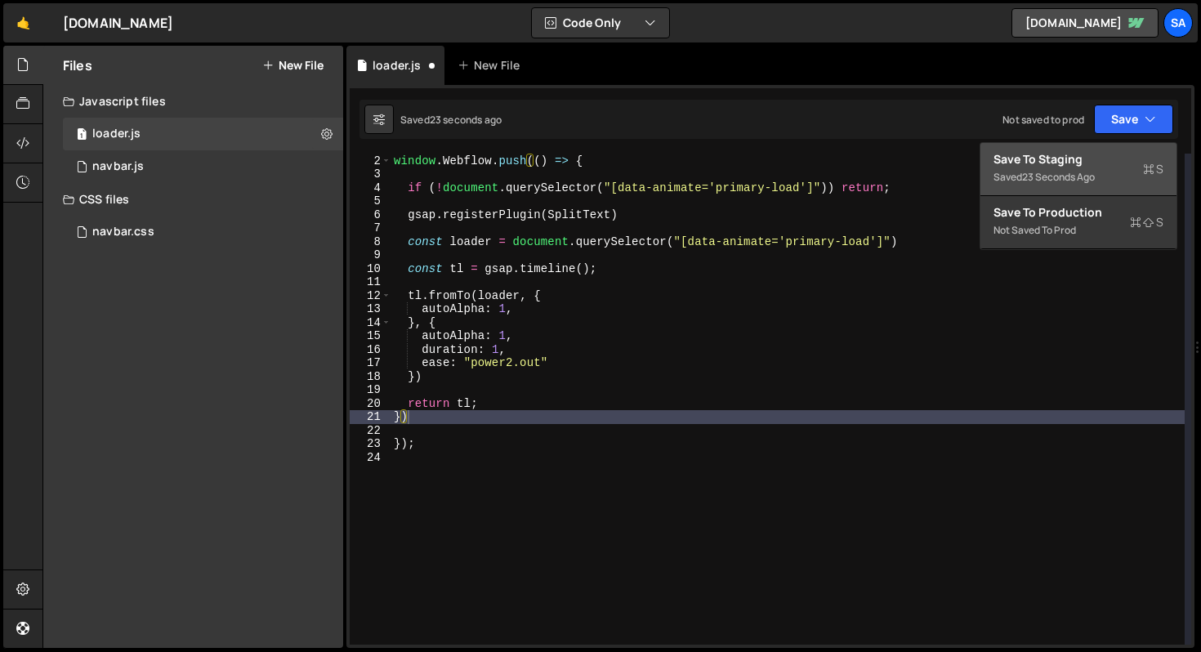
click at [1068, 148] on button "Save to Staging S Saved 23 seconds ago" at bounding box center [1079, 169] width 196 height 53
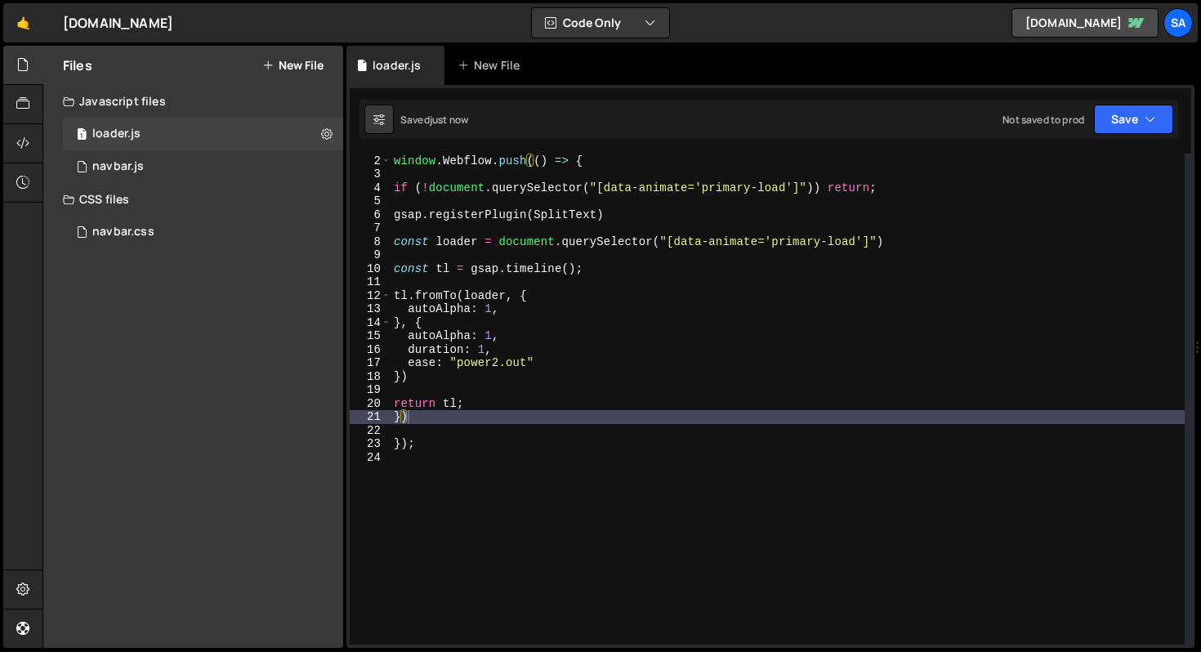
click at [594, 338] on div "window . Webflow ||= [ ] ; window . Webflow . push (( ) => { if ( ! document . …" at bounding box center [788, 400] width 794 height 518
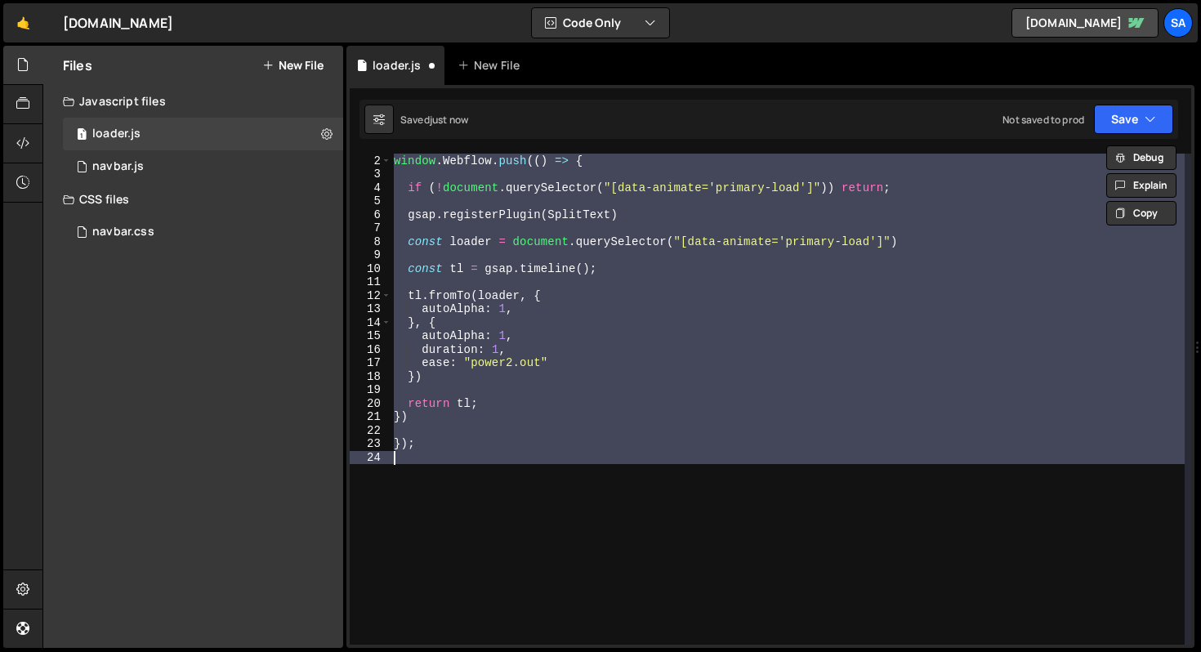
type textarea "}"
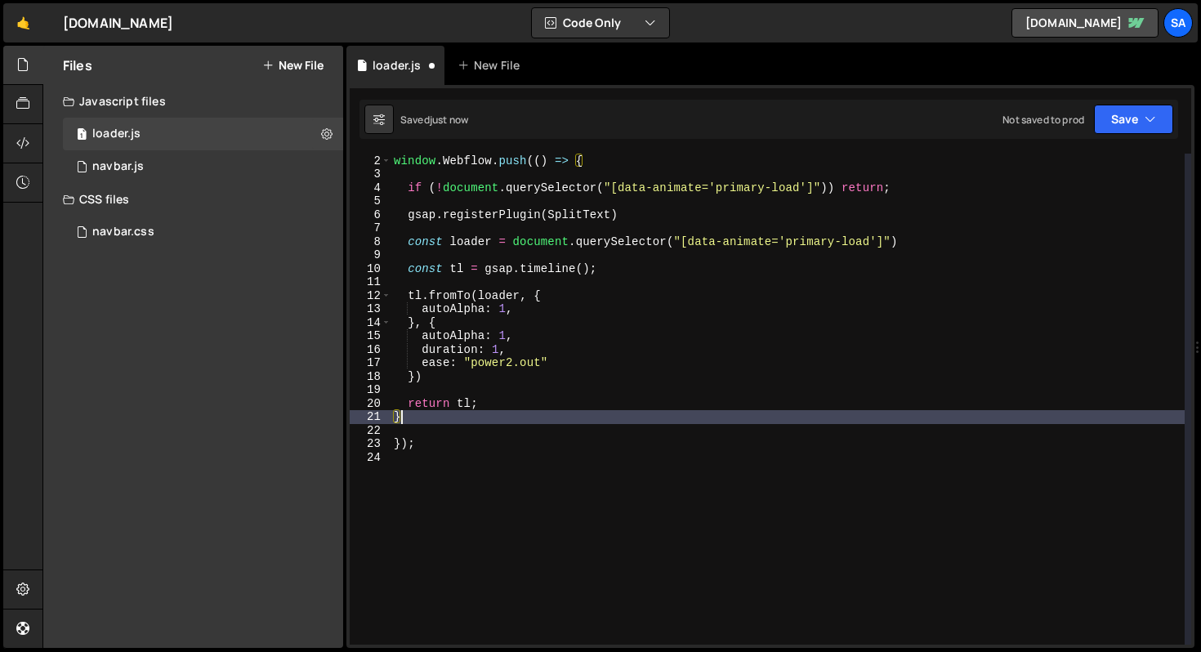
click at [424, 427] on div "window . Webflow ||= [ ] ; window . Webflow . push (( ) => { if ( ! document . …" at bounding box center [788, 400] width 794 height 518
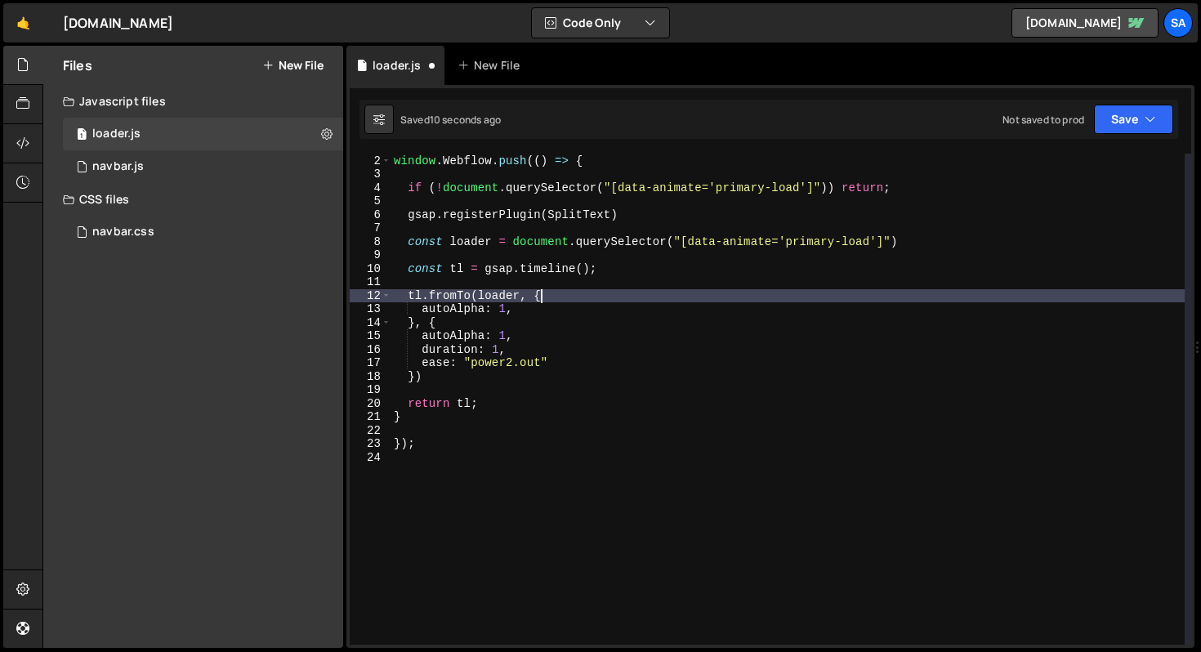
click at [541, 297] on div "window . Webflow ||= [ ] ; window . Webflow . push (( ) => { if ( ! document . …" at bounding box center [788, 400] width 794 height 518
type textarea "tl.fromTo(loader, {"
click at [476, 295] on div "window . Webflow ||= [ ] ; window . Webflow . push (( ) => { if ( ! document . …" at bounding box center [788, 400] width 794 height 518
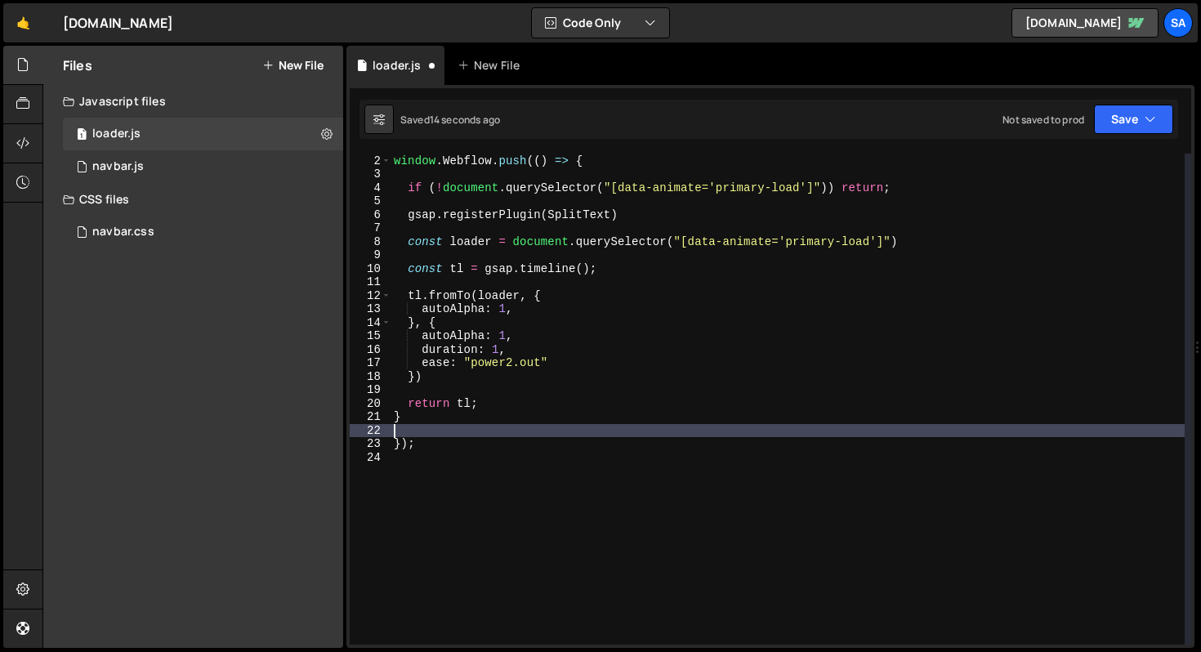
click at [433, 426] on div "window . Webflow ||= [ ] ; window . Webflow . push (( ) => { if ( ! document . …" at bounding box center [788, 400] width 794 height 518
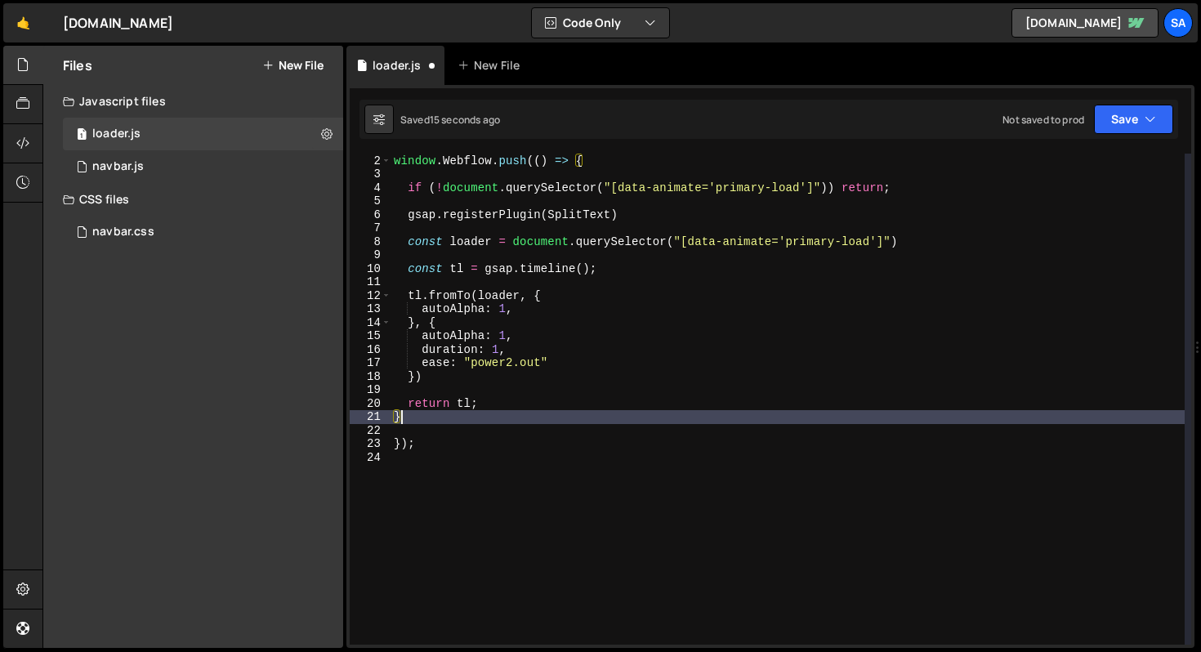
click at [442, 418] on div "window . Webflow ||= [ ] ; window . Webflow . push (( ) => { if ( ! document . …" at bounding box center [788, 400] width 794 height 518
type textarea "}"
type textarea "return tl;"
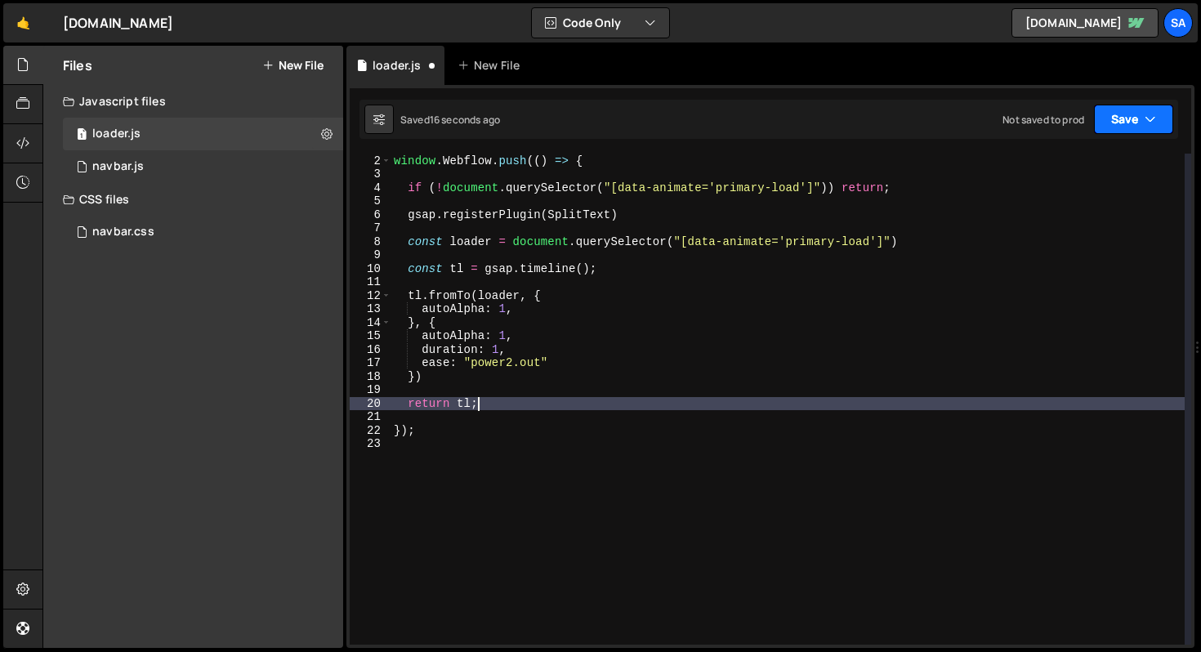
drag, startPoint x: 1124, startPoint y: 119, endPoint x: 1089, endPoint y: 161, distance: 54.0
click at [1125, 119] on button "Save" at bounding box center [1133, 119] width 79 height 29
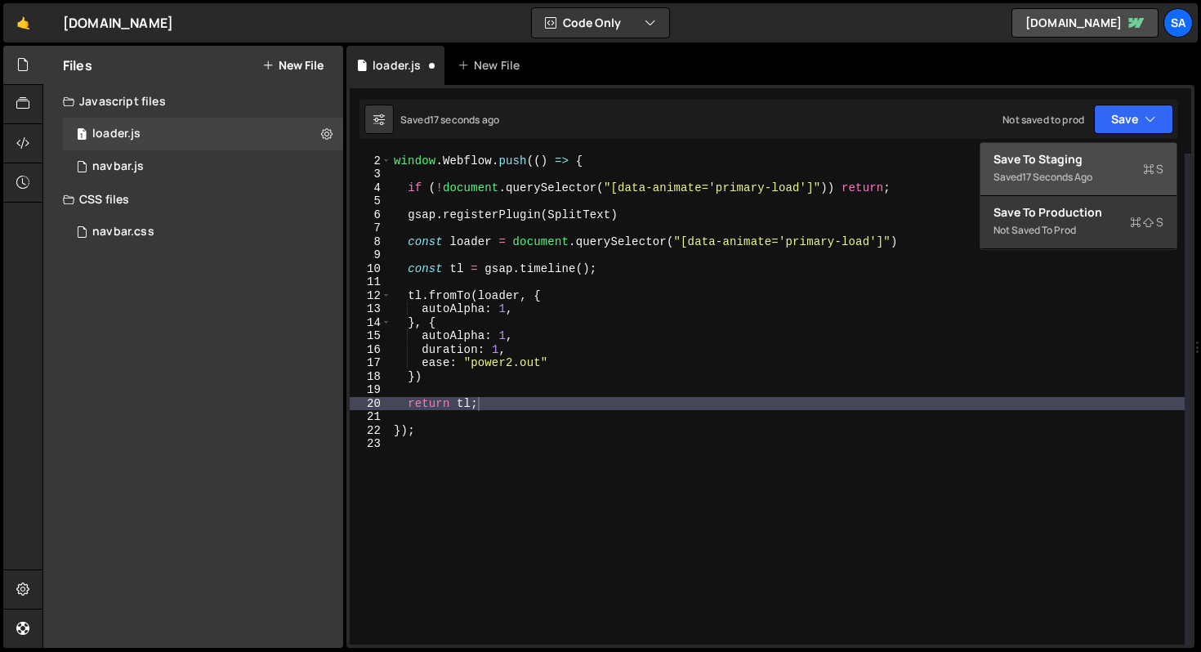
click at [1053, 176] on div "17 seconds ago" at bounding box center [1057, 177] width 70 height 14
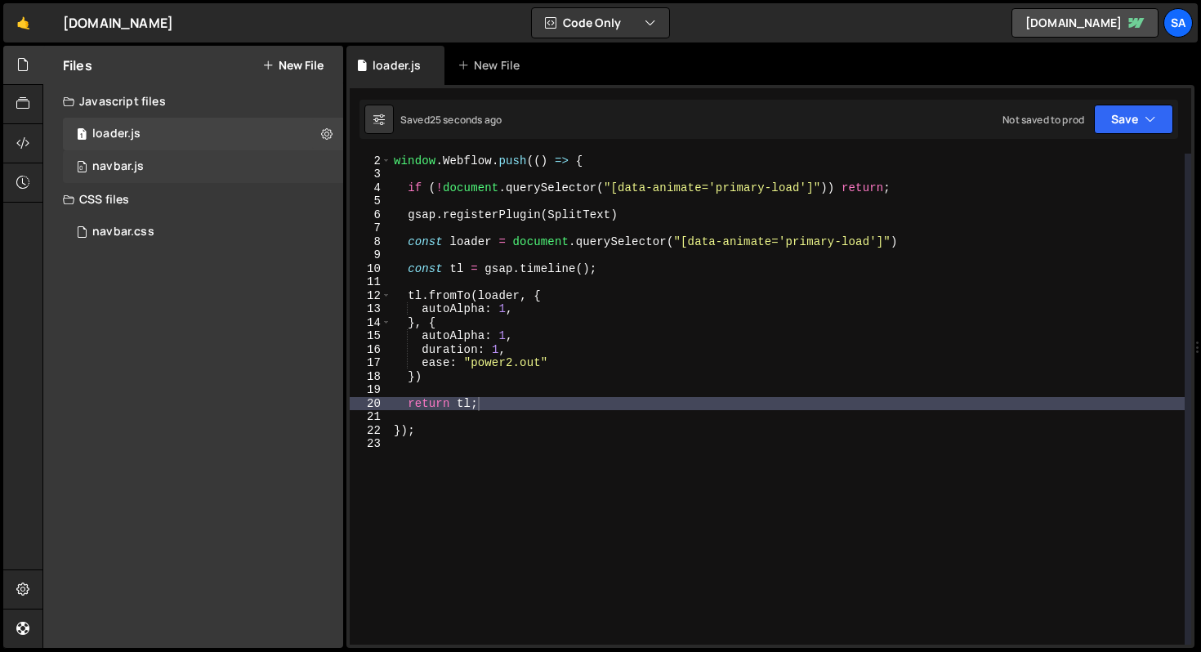
click at [159, 162] on div "0 navbar.js 0" at bounding box center [206, 166] width 286 height 33
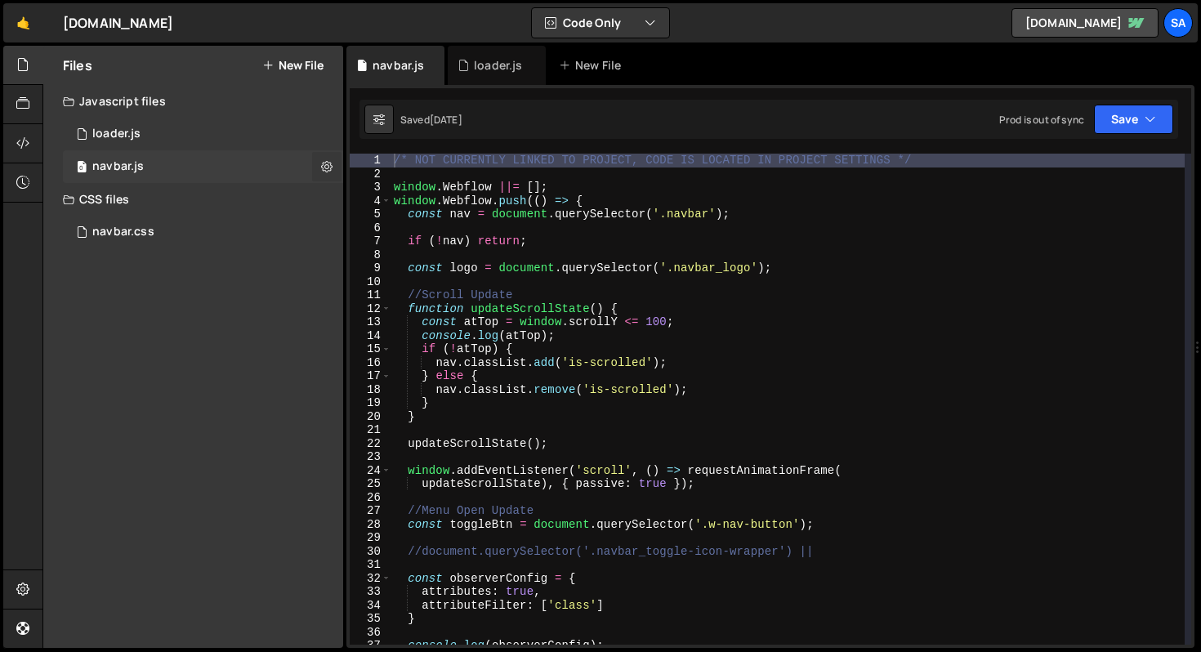
click at [329, 167] on icon at bounding box center [326, 167] width 11 height 16
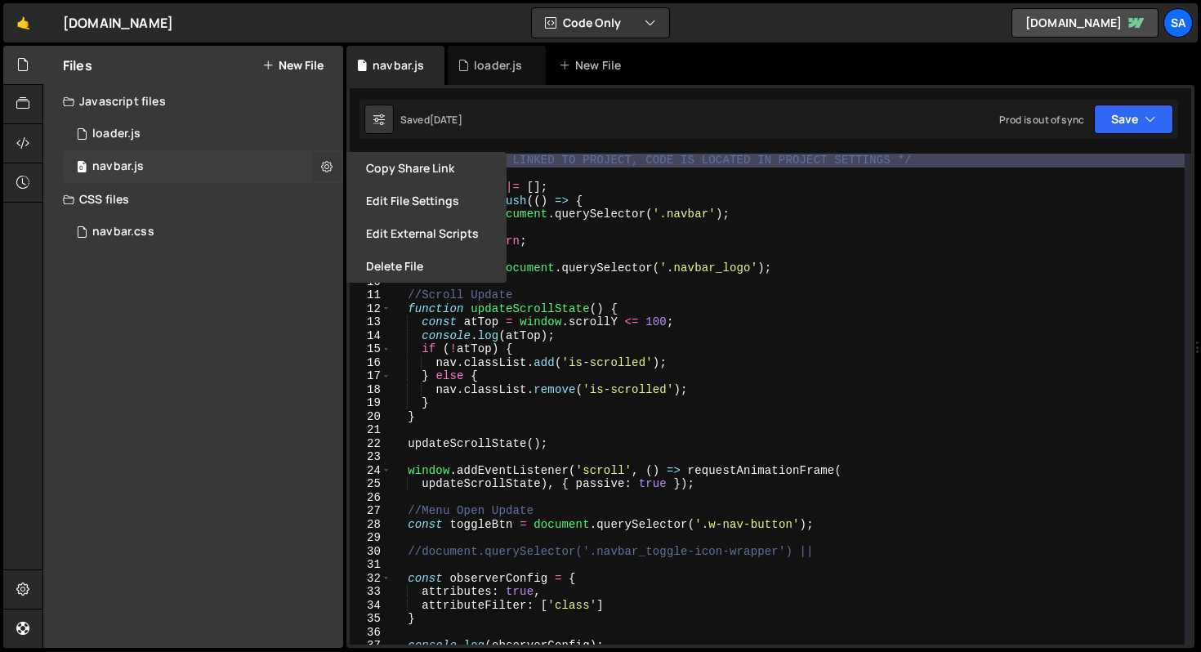
type input "navbar"
radio input "true"
click at [459, 197] on button "Edit File Settings" at bounding box center [427, 201] width 160 height 33
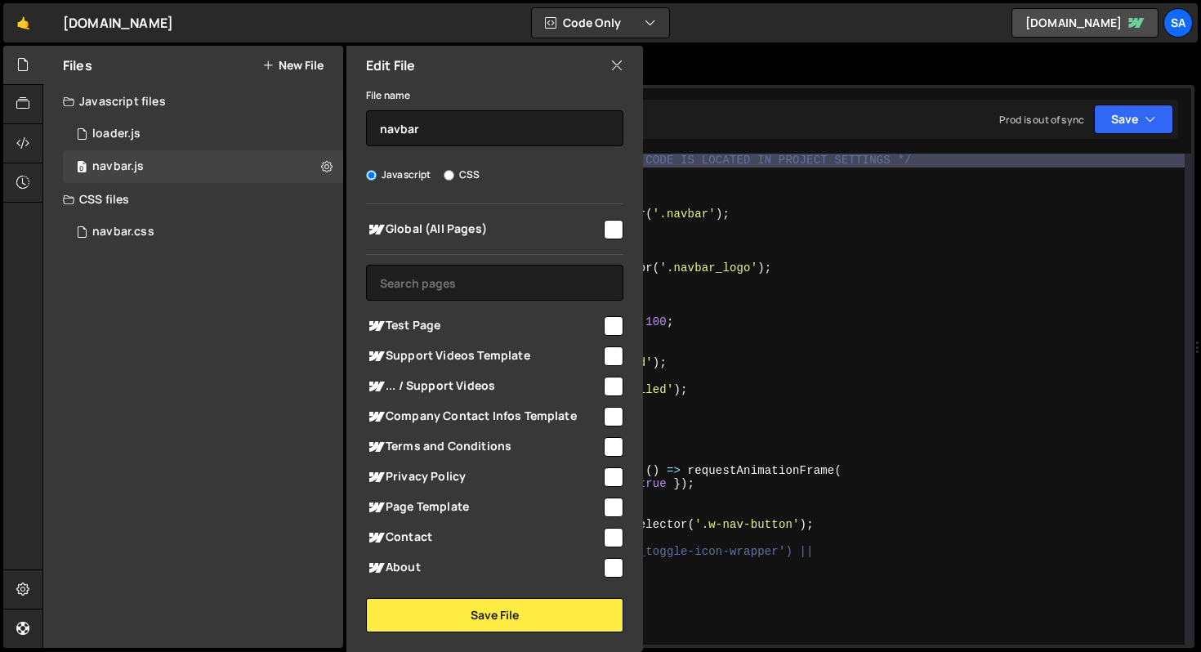
click at [624, 66] on div "Edit File" at bounding box center [495, 65] width 297 height 39
click at [613, 67] on icon at bounding box center [617, 65] width 13 height 18
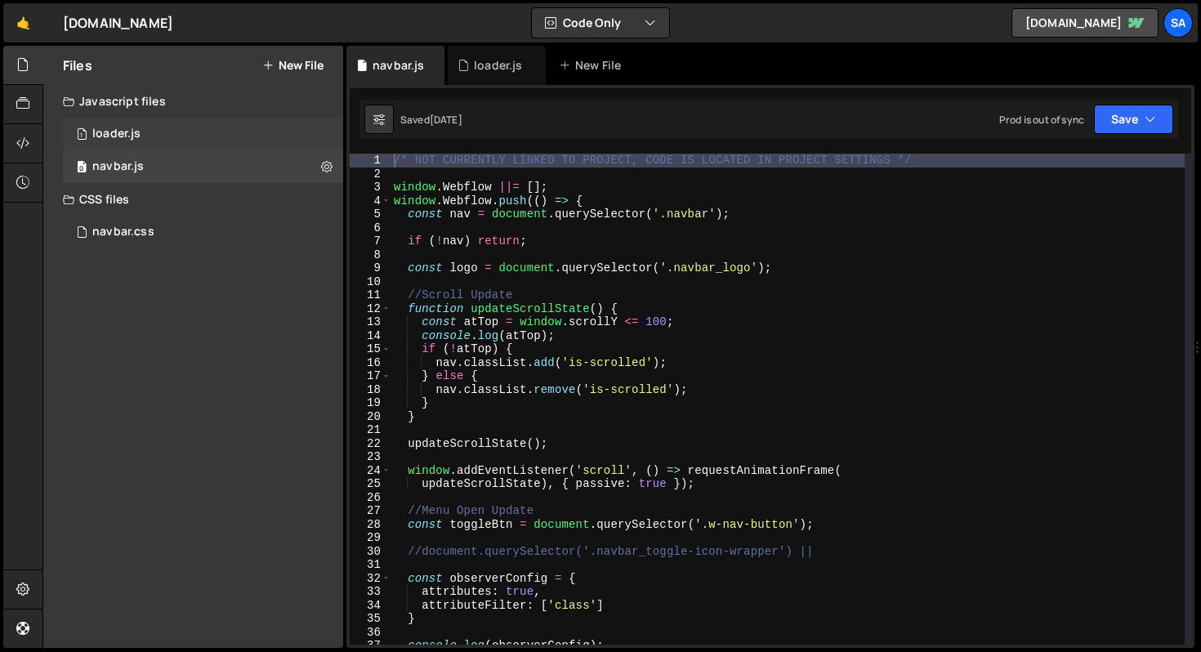
click at [152, 137] on div "1 loader.js 0" at bounding box center [206, 134] width 286 height 33
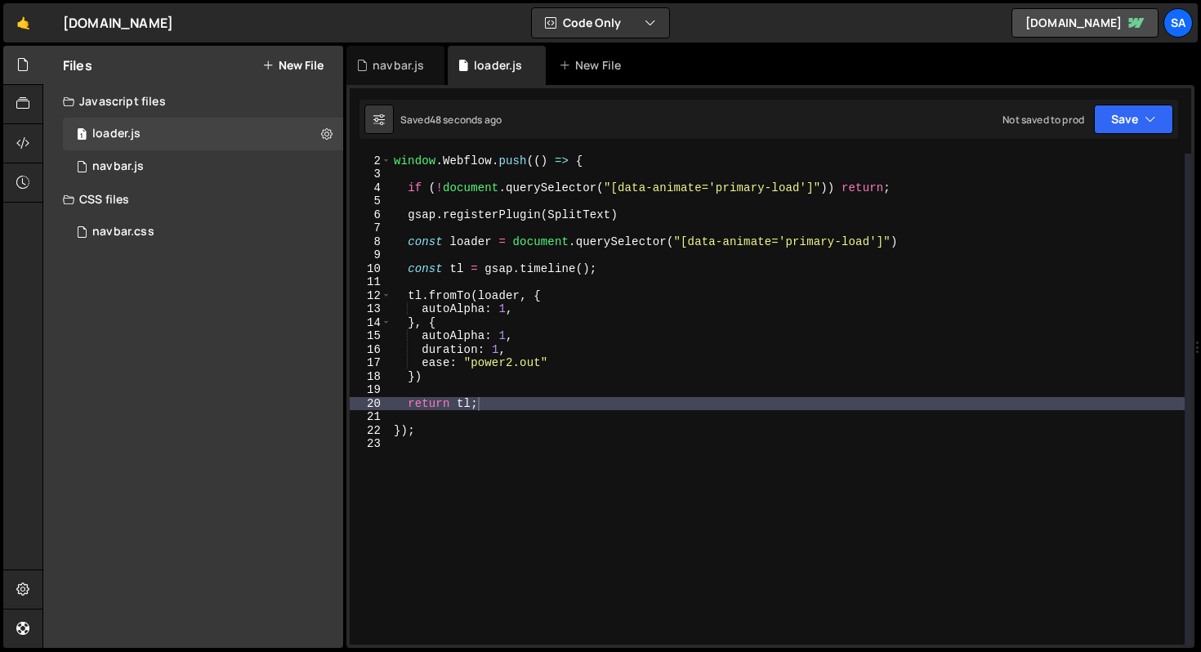
click at [483, 395] on div "window . Webflow ||= [ ] ; window . Webflow . push (( ) => { if ( ! document . …" at bounding box center [788, 400] width 794 height 518
click at [559, 400] on div "window . Webflow ||= [ ] ; window . Webflow . push (( ) => { if ( ! document . …" at bounding box center [788, 400] width 794 height 518
click at [497, 403] on div "window . Webflow ||= [ ] ; window . Webflow . push (( ) => { if ( ! document . …" at bounding box center [788, 400] width 794 height 518
click at [508, 406] on div "window . Webflow ||= [ ] ; window . Webflow . push (( ) => { if ( ! document . …" at bounding box center [788, 400] width 794 height 518
click at [575, 299] on div "window . Webflow ||= [ ] ; window . Webflow . push (( ) => { if ( ! document . …" at bounding box center [788, 400] width 794 height 518
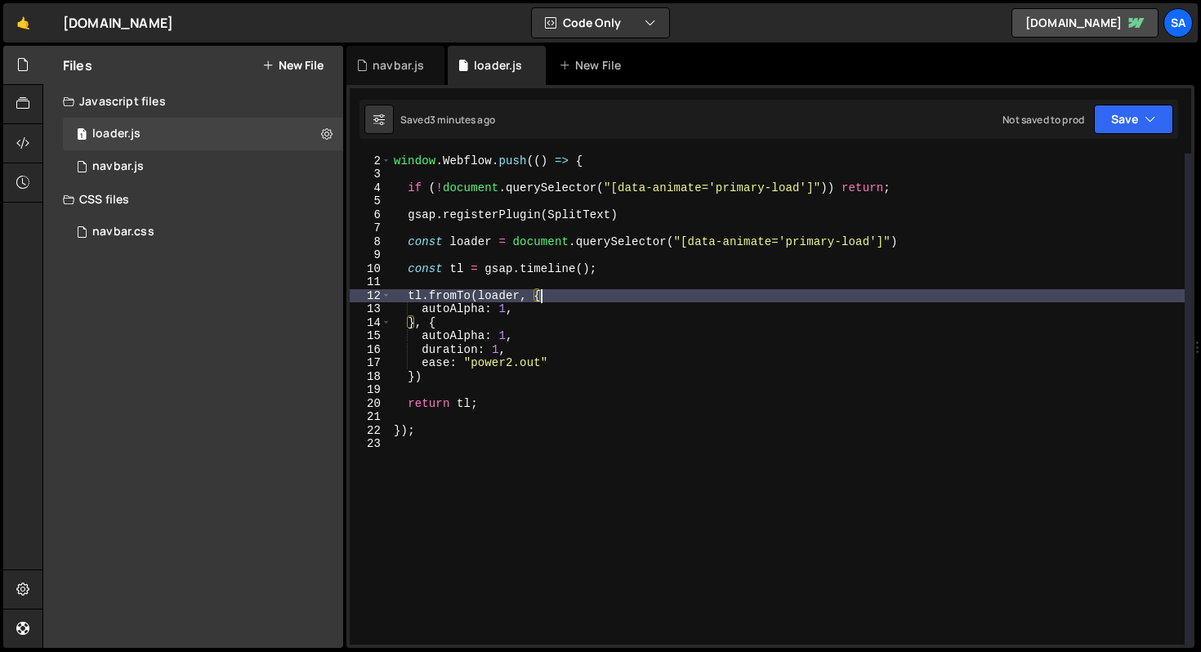
click at [615, 342] on div "window . Webflow ||= [ ] ; window . Webflow . push (( ) => { if ( ! document . …" at bounding box center [788, 400] width 794 height 518
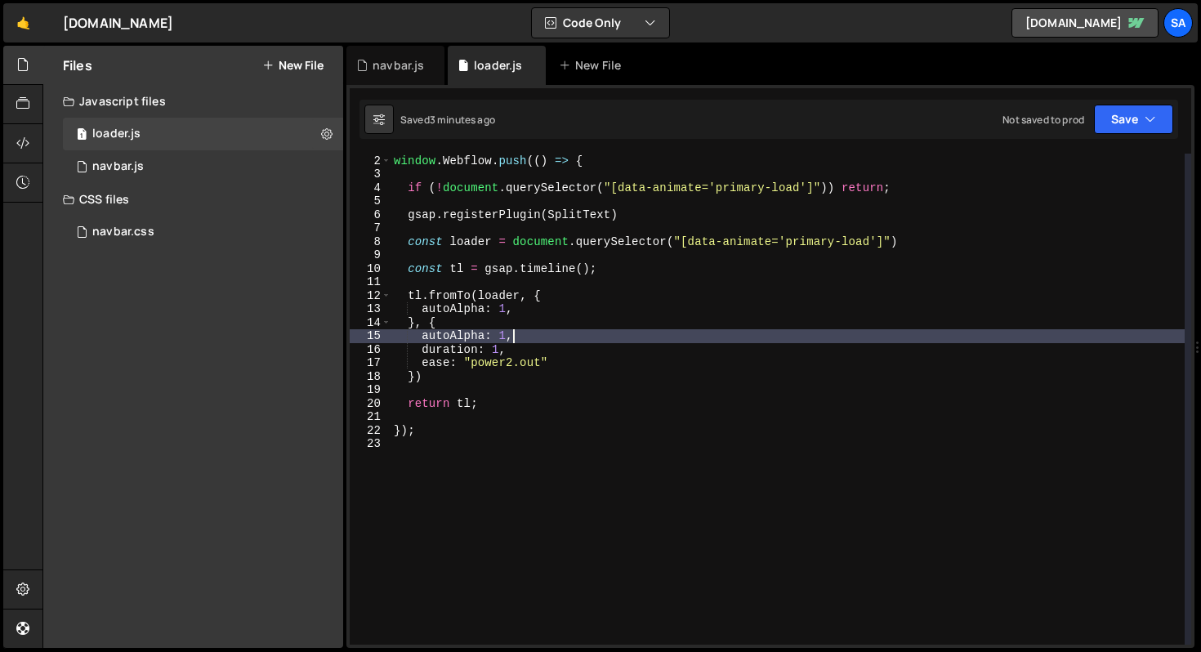
click at [610, 312] on div "window . Webflow ||= [ ] ; window . Webflow . push (( ) => { if ( ! document . …" at bounding box center [788, 400] width 794 height 518
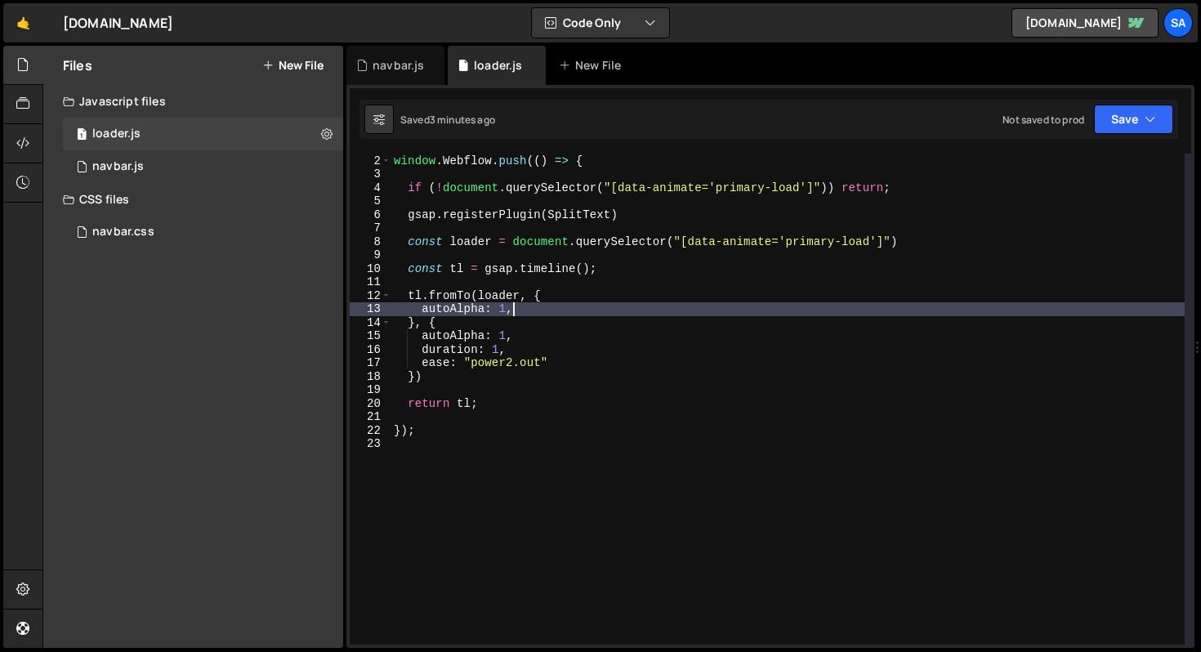
click at [609, 306] on div "window . Webflow ||= [ ] ; window . Webflow . push (( ) => { if ( ! document . …" at bounding box center [788, 400] width 794 height 518
click at [608, 297] on div "window . Webflow ||= [ ] ; window . Webflow . push (( ) => { if ( ! document . …" at bounding box center [788, 400] width 794 height 518
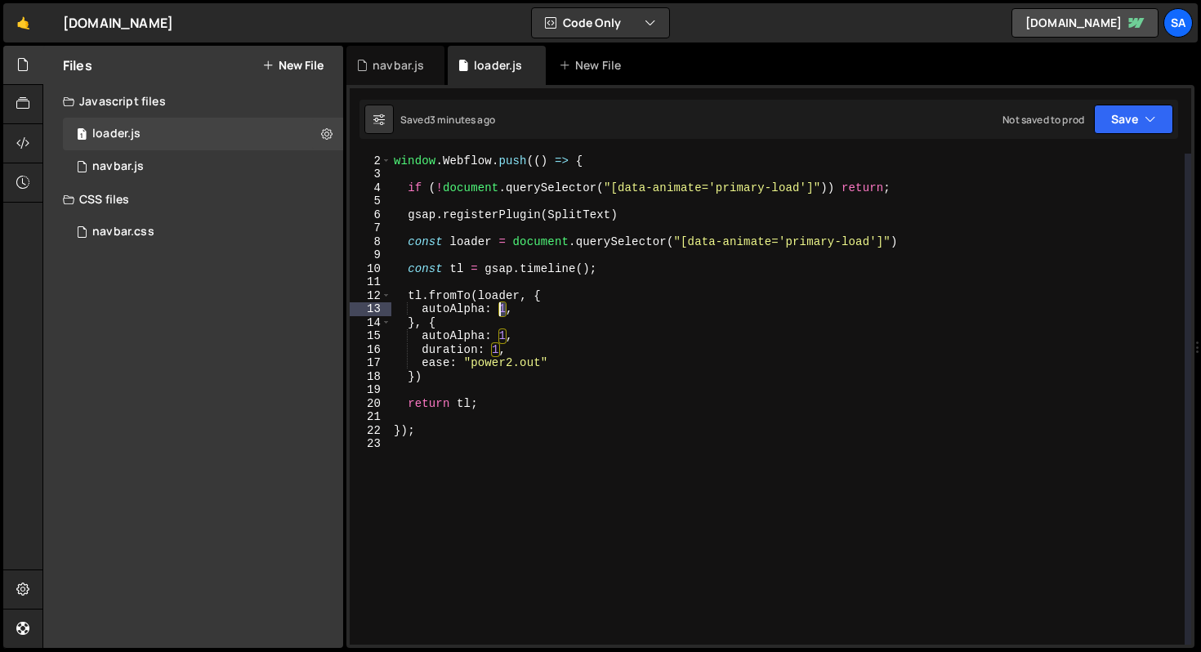
click at [500, 310] on div "window . Webflow ||= [ ] ; window . Webflow . push (( ) => { if ( ! document . …" at bounding box center [788, 400] width 794 height 518
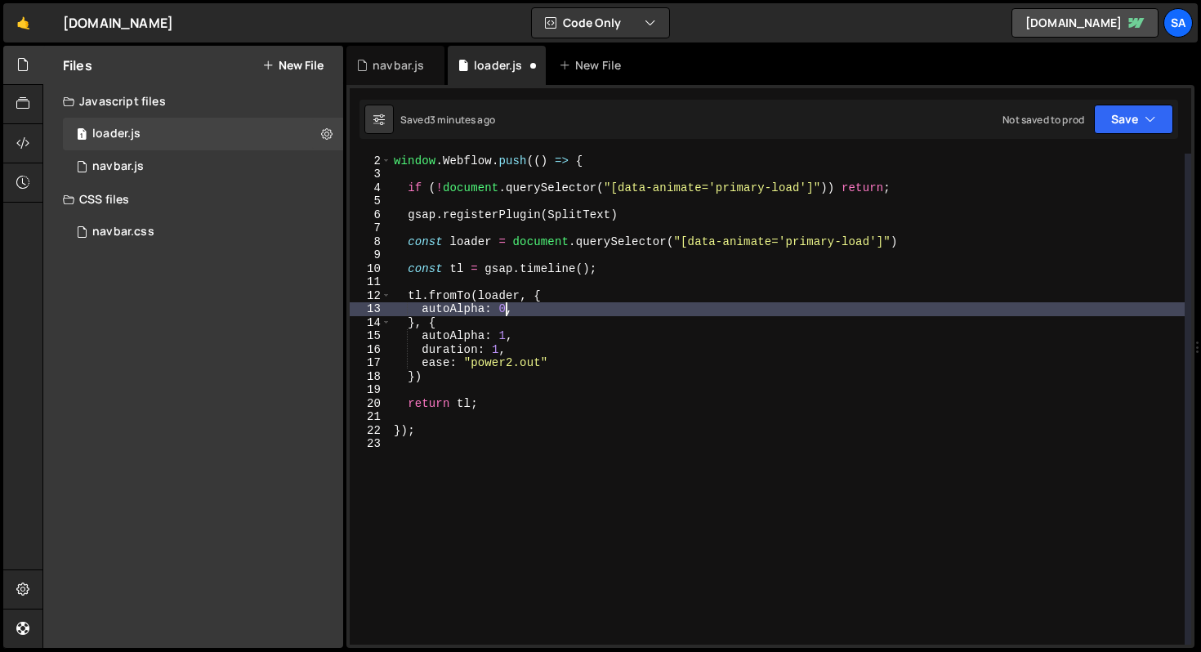
scroll to position [0, 7]
click at [1121, 123] on button "Save" at bounding box center [1133, 119] width 79 height 29
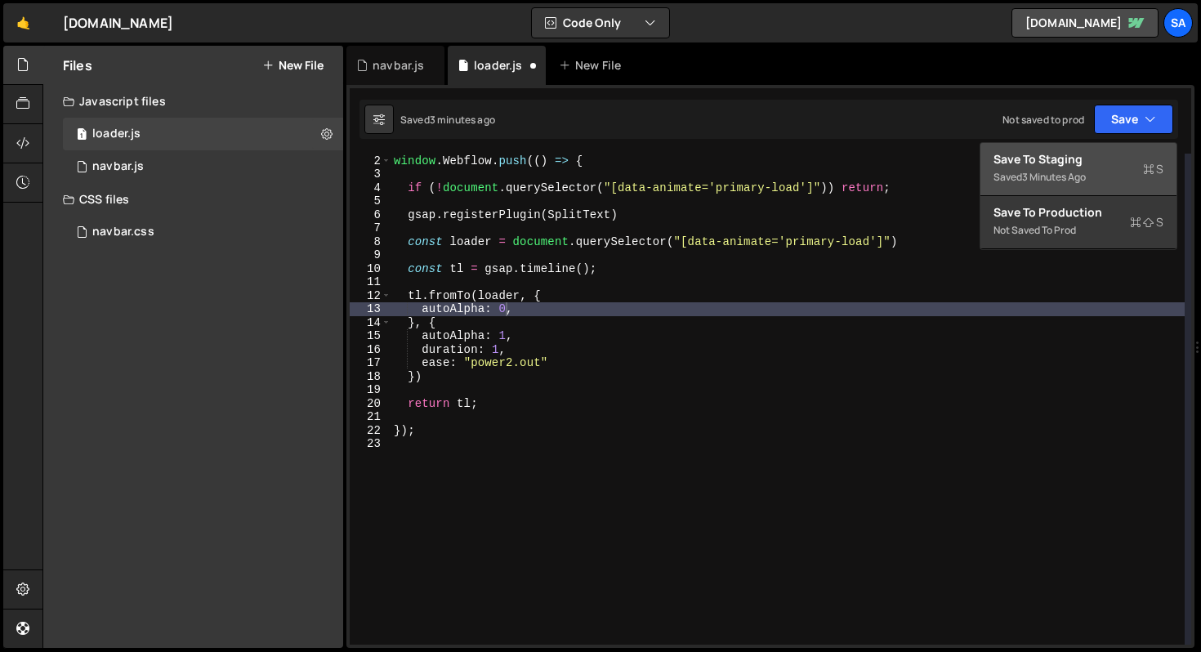
click at [1084, 153] on div "Save to Staging S" at bounding box center [1079, 159] width 170 height 16
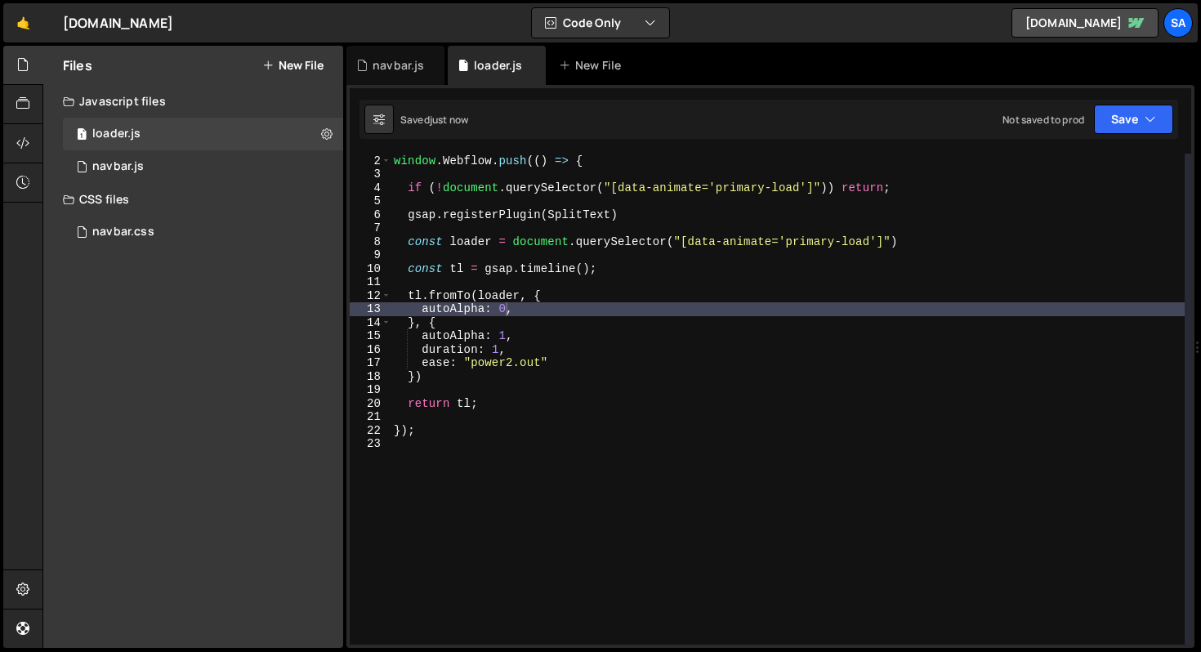
scroll to position [0, 1]
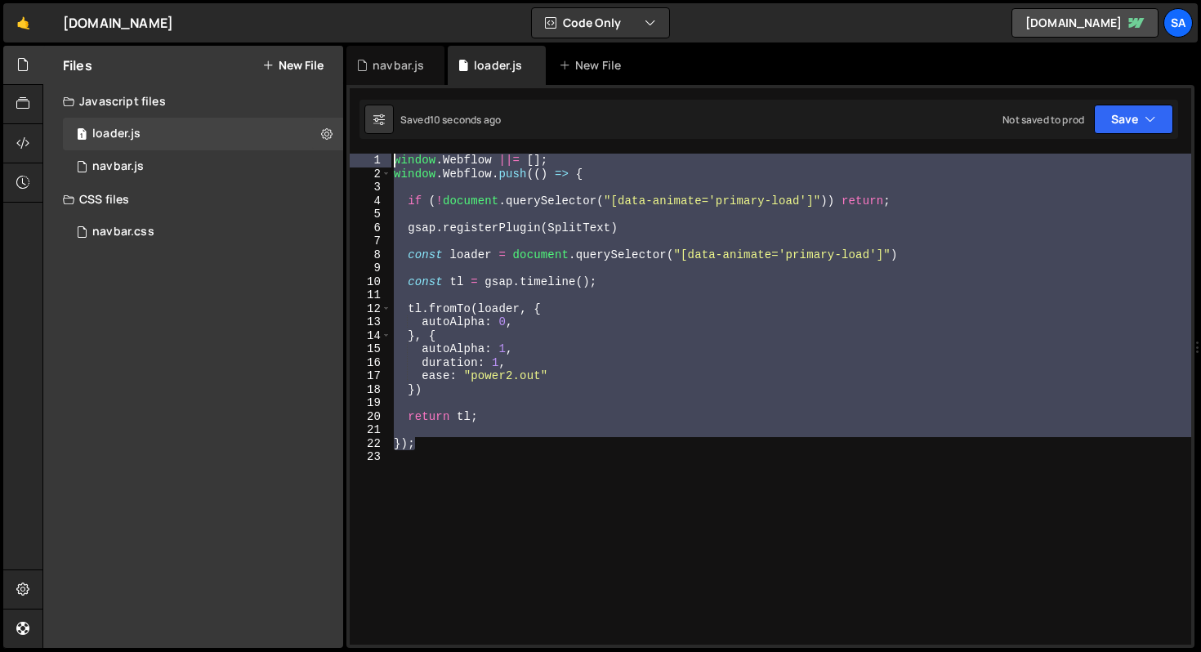
drag, startPoint x: 475, startPoint y: 427, endPoint x: 373, endPoint y: 154, distance: 291.5
click at [373, 154] on div "}); 1 2 3 4 5 6 7 8 9 10 11 12 13 14 15 16 17 18 19 20 21 22 23 window . Webflo…" at bounding box center [771, 399] width 842 height 491
click at [870, 257] on div "window . Webflow ||= [ ] ; window . Webflow . push (( ) => { if ( ! document . …" at bounding box center [791, 399] width 801 height 491
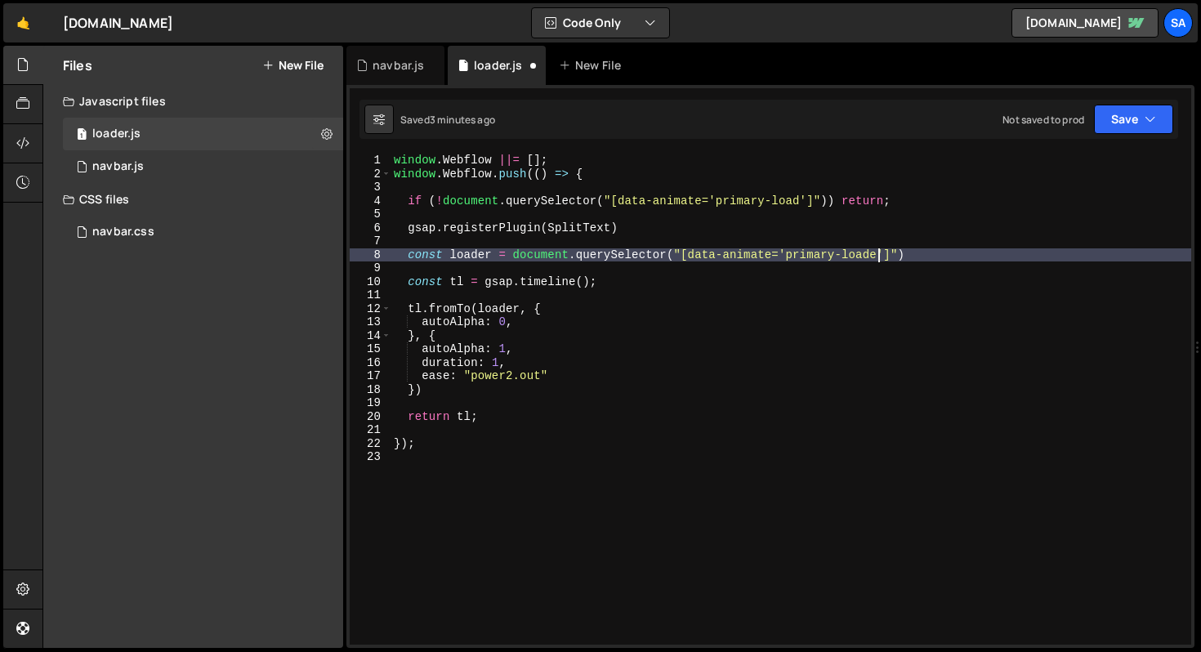
scroll to position [0, 34]
click at [798, 201] on div "window . Webflow ||= [ ] ; window . Webflow . push (( ) => { if ( ! document . …" at bounding box center [791, 413] width 801 height 518
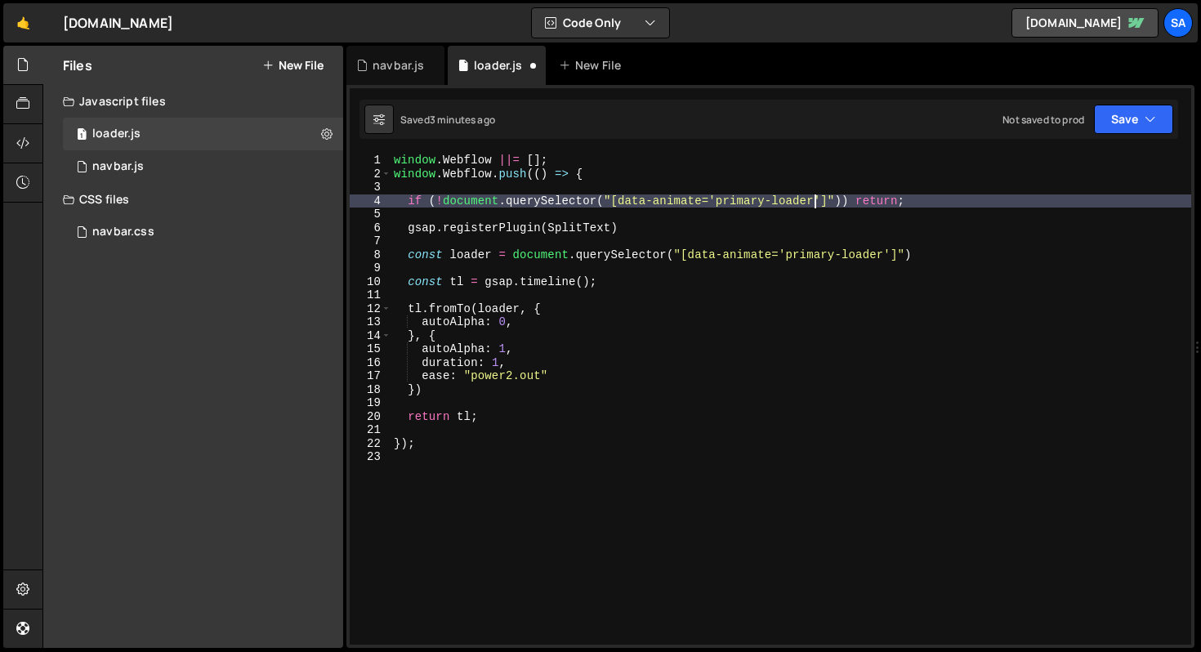
click at [931, 320] on div "window . Webflow ||= [ ] ; window . Webflow . push (( ) => { if ( ! document . …" at bounding box center [791, 413] width 801 height 518
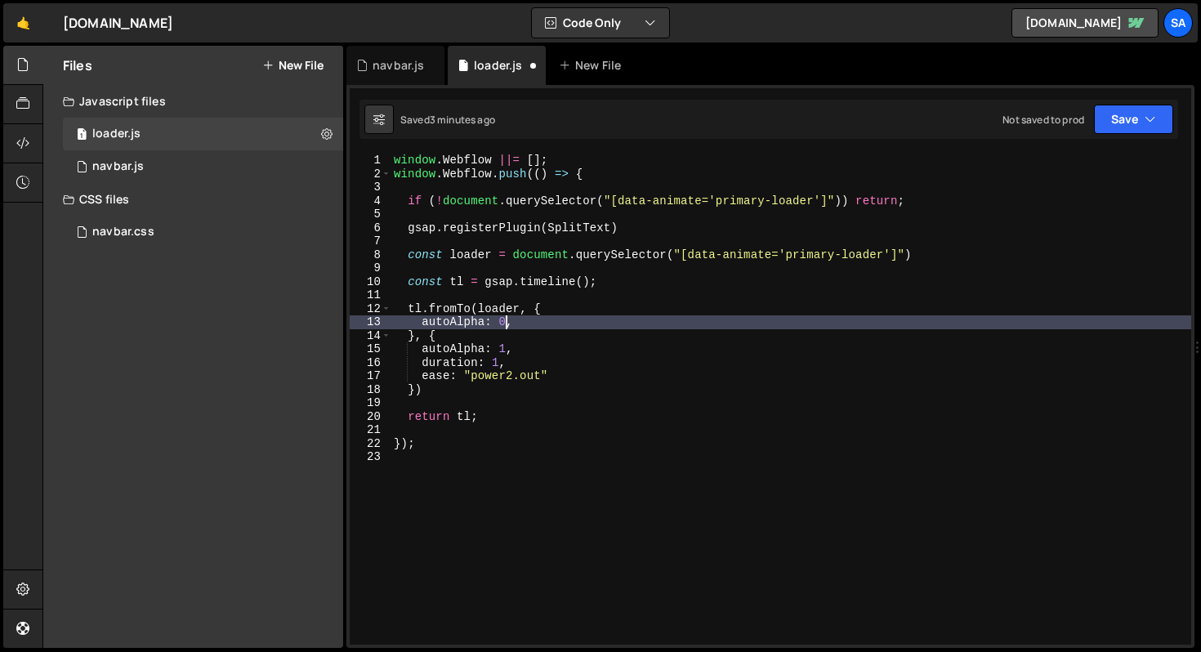
click at [505, 319] on div "window . Webflow ||= [ ] ; window . Webflow . push (( ) => { if ( ! document . …" at bounding box center [791, 413] width 801 height 518
click at [452, 352] on div "window . Webflow ||= [ ] ; window . Webflow . push (( ) => { if ( ! document . …" at bounding box center [791, 413] width 801 height 518
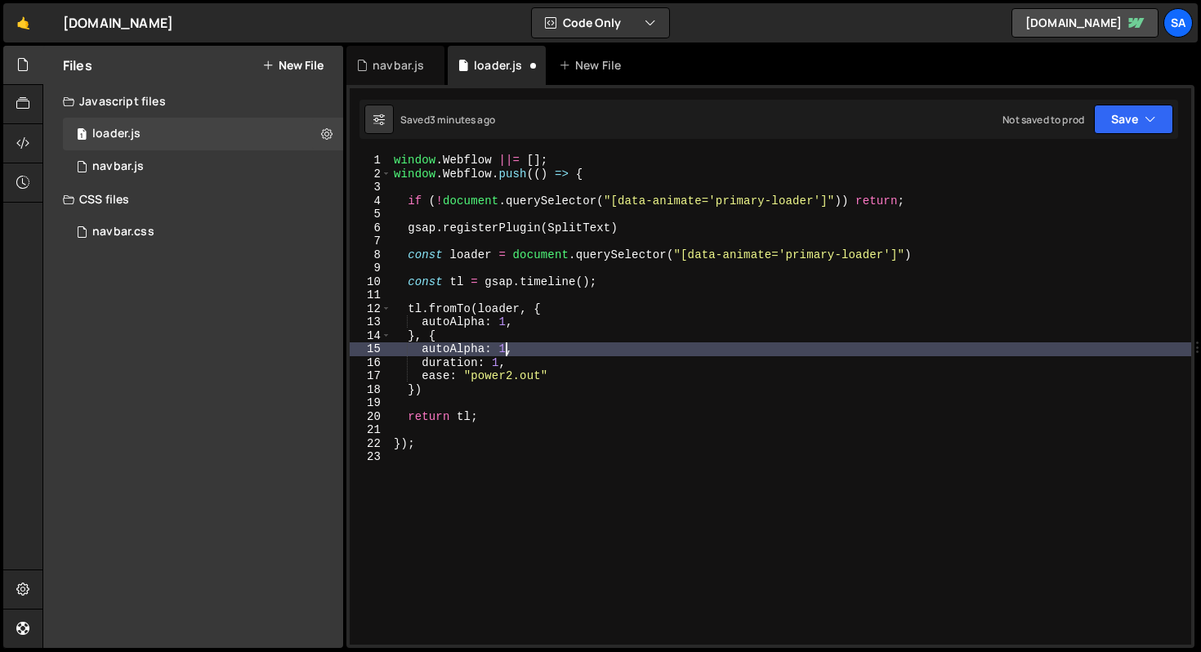
drag, startPoint x: 505, startPoint y: 350, endPoint x: 565, endPoint y: 304, distance: 75.2
click at [504, 349] on div "window . Webflow ||= [ ] ; window . Webflow . push (( ) => { if ( ! document . …" at bounding box center [791, 413] width 801 height 518
click at [736, 309] on div "window . Webflow ||= [ ] ; window . Webflow . push (( ) => { if ( ! document . …" at bounding box center [791, 413] width 801 height 518
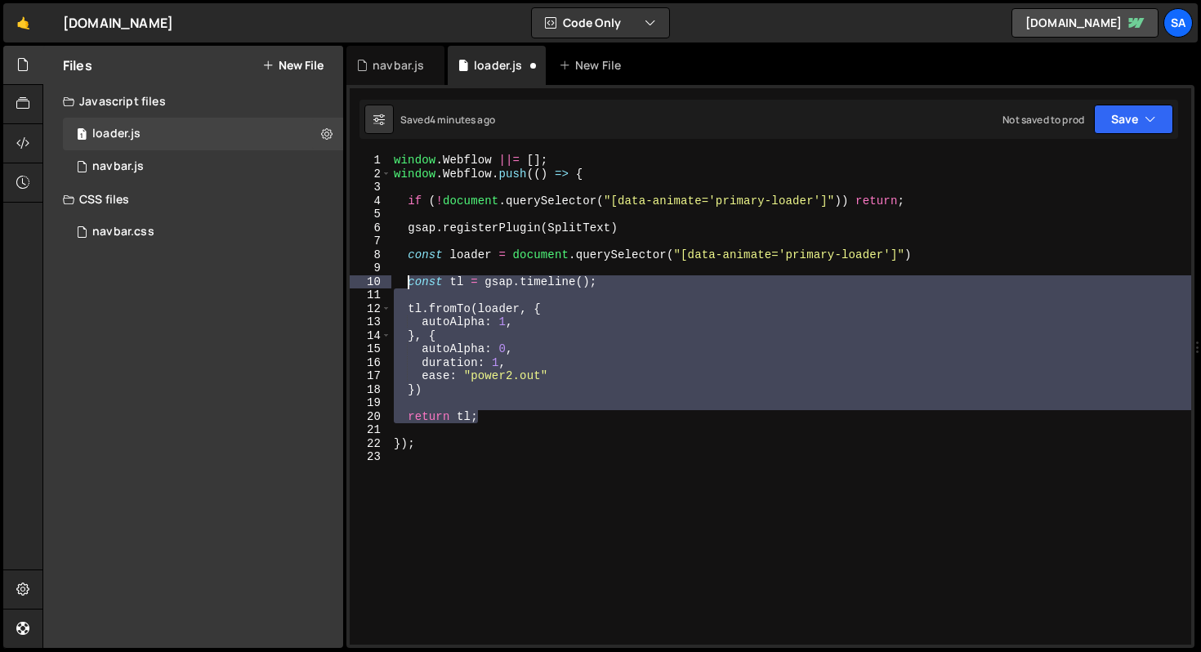
drag, startPoint x: 492, startPoint y: 423, endPoint x: 405, endPoint y: 284, distance: 163.7
click at [405, 284] on div "window . Webflow ||= [ ] ; window . Webflow . push (( ) => { if ( ! document . …" at bounding box center [791, 413] width 801 height 518
paste textarea "});"
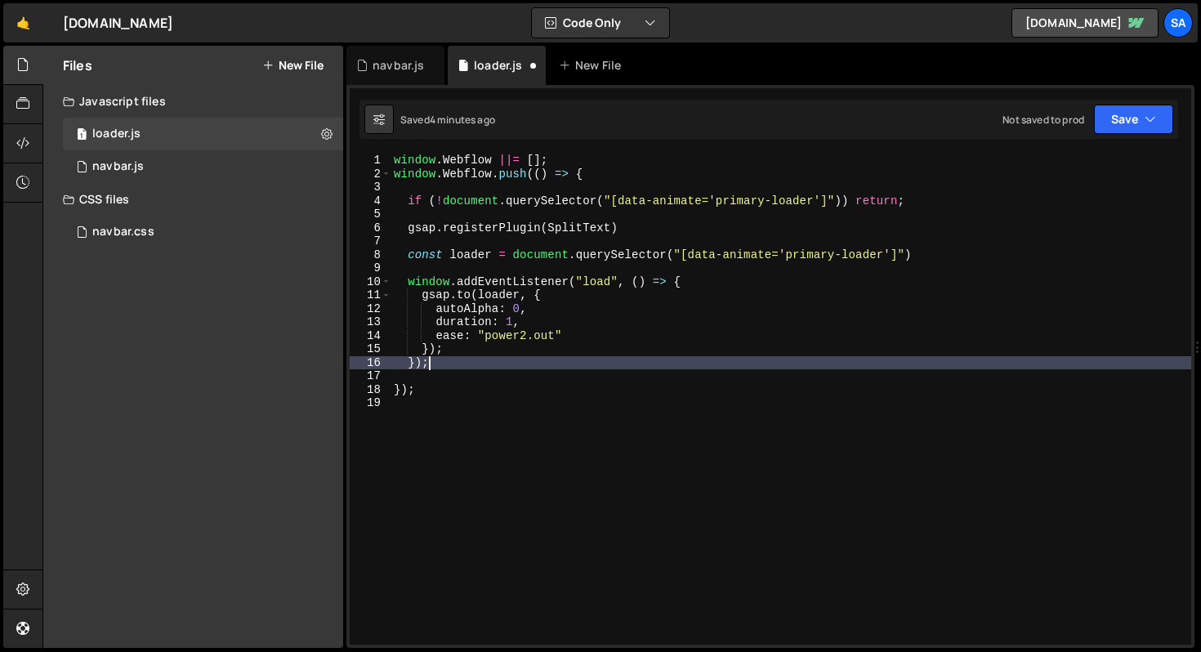
scroll to position [0, 2]
click at [1124, 119] on button "Save" at bounding box center [1133, 119] width 79 height 29
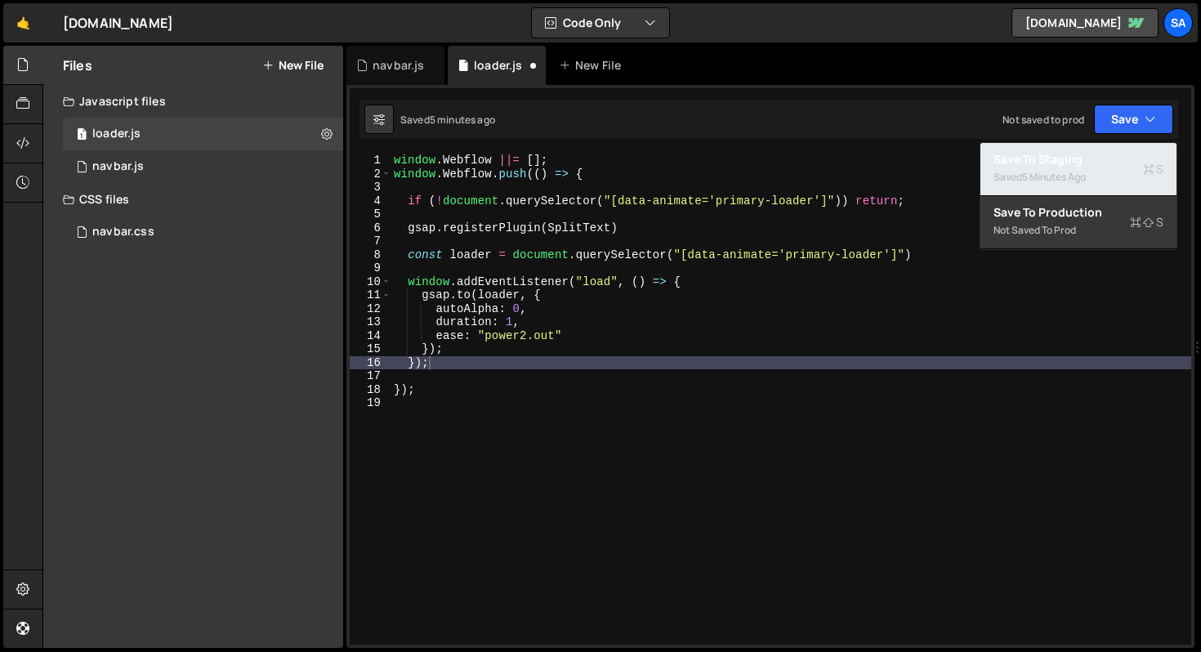
click at [1080, 176] on div "5 minutes ago" at bounding box center [1054, 177] width 64 height 14
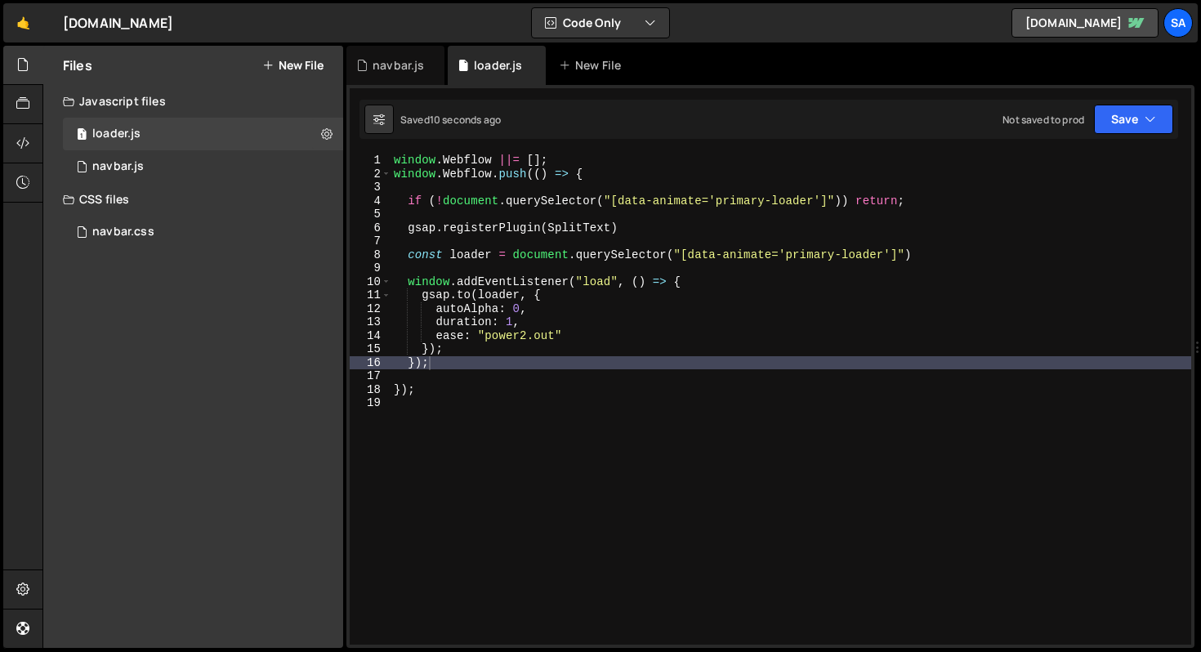
click at [552, 355] on div "window . Webflow ||= [ ] ; window . Webflow . push (( ) => { if ( ! document . …" at bounding box center [791, 413] width 801 height 518
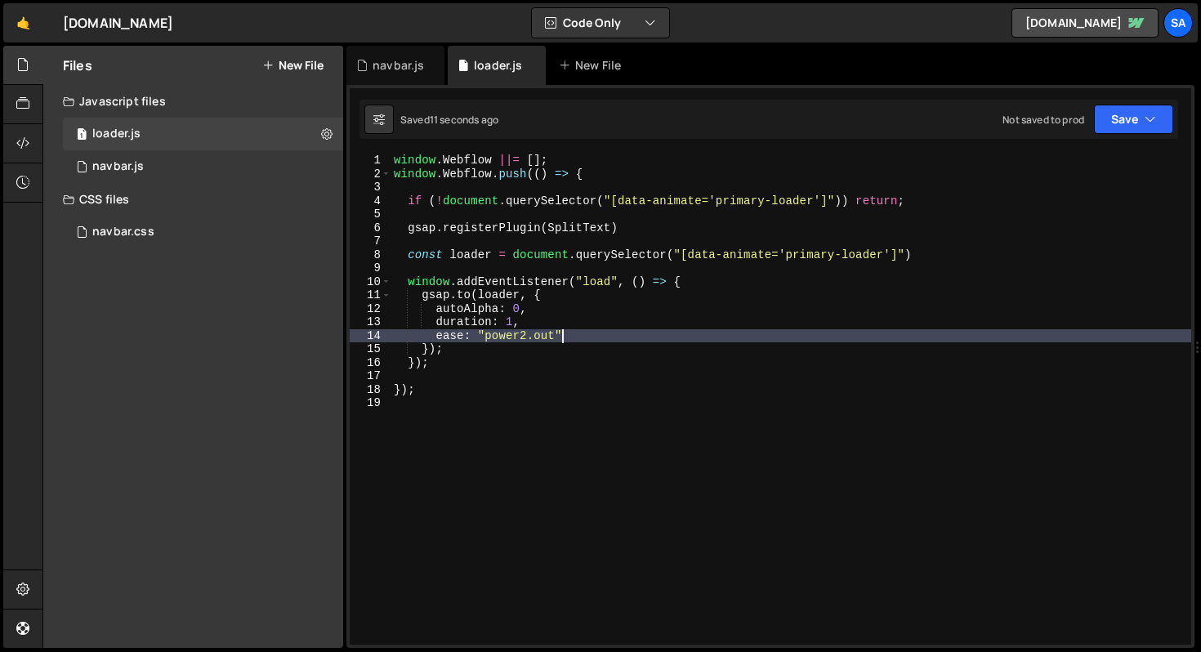
click at [601, 337] on div "window . Webflow ||= [ ] ; window . Webflow . push (( ) => { if ( ! document . …" at bounding box center [791, 413] width 801 height 518
click at [478, 358] on div "window . Webflow ||= [ ] ; window . Webflow . push (( ) => { if ( ! document . …" at bounding box center [791, 413] width 801 height 518
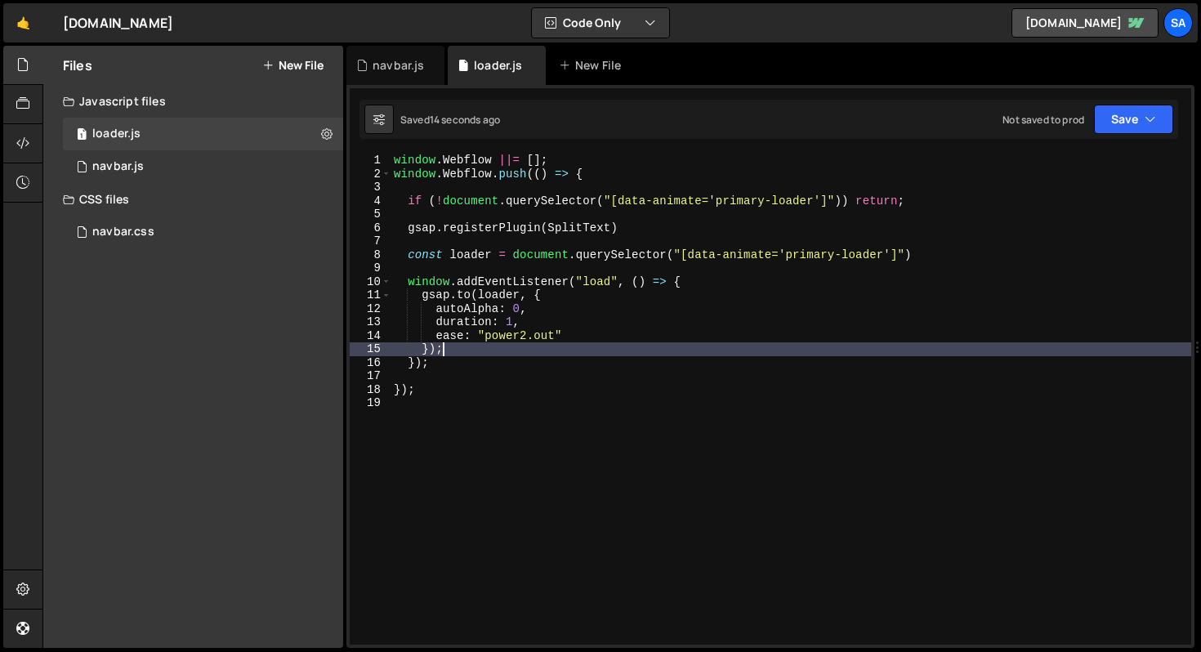
click at [476, 350] on div "window . Webflow ||= [ ] ; window . Webflow . push (( ) => { if ( ! document . …" at bounding box center [791, 413] width 801 height 518
type textarea "});"
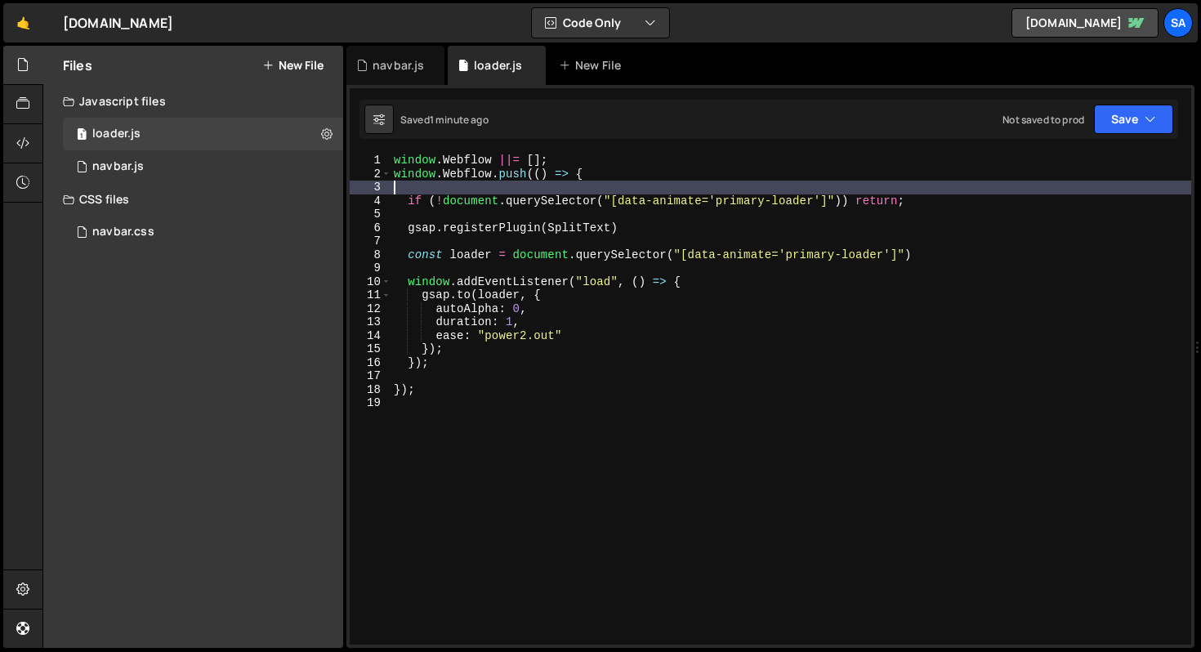
click at [422, 190] on div "window . Webflow ||= [ ] ; window . Webflow . push (( ) => { if ( ! document . …" at bounding box center [791, 413] width 801 height 518
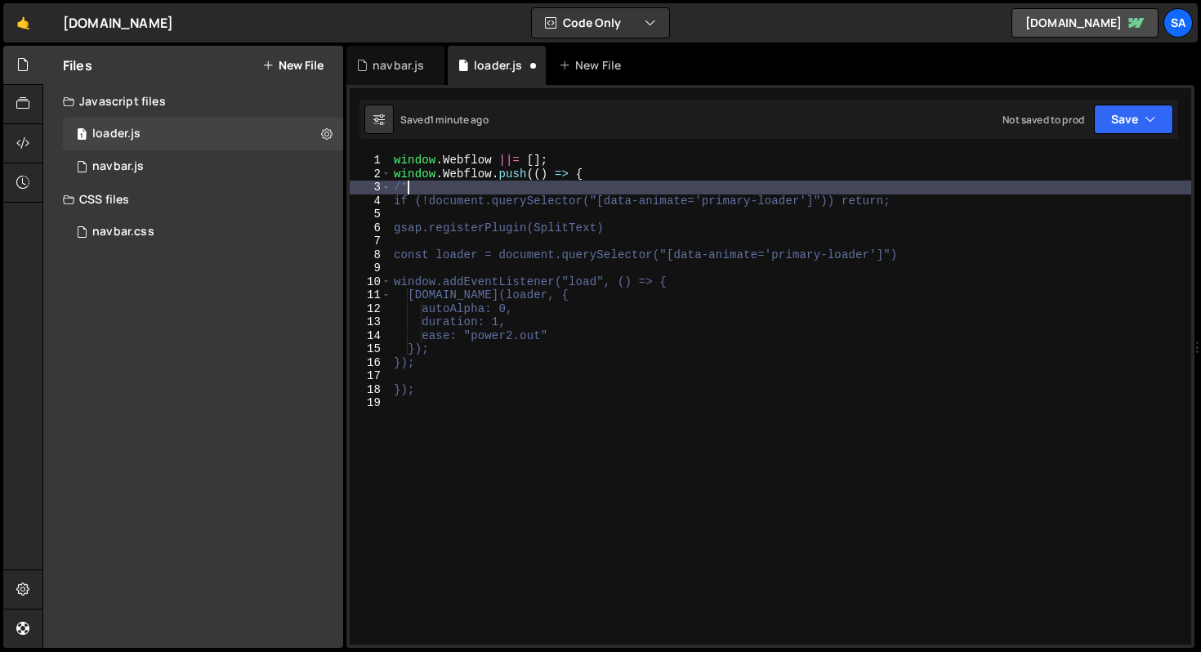
click at [454, 384] on div "window . Webflow ||= [ ] ; window . Webflow . push (( ) => { /* if (!document.q…" at bounding box center [791, 413] width 801 height 518
type textarea "});"
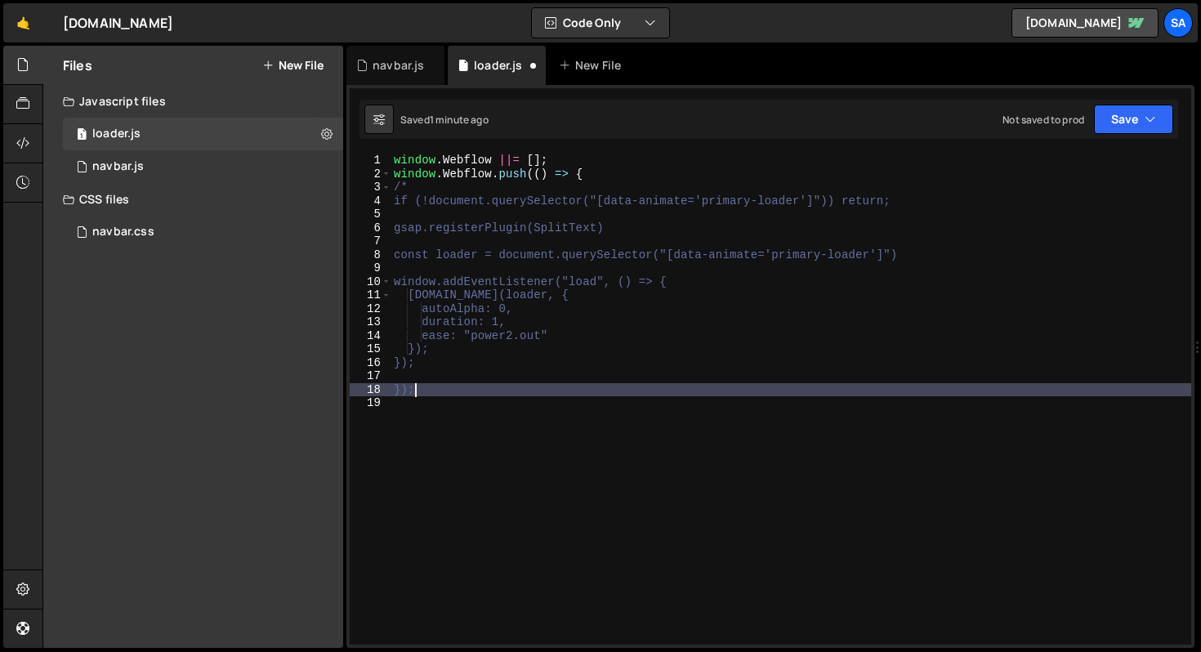
click at [444, 403] on div "window . Webflow ||= [ ] ; window . Webflow . push (( ) => { /* if (!document.q…" at bounding box center [791, 413] width 801 height 518
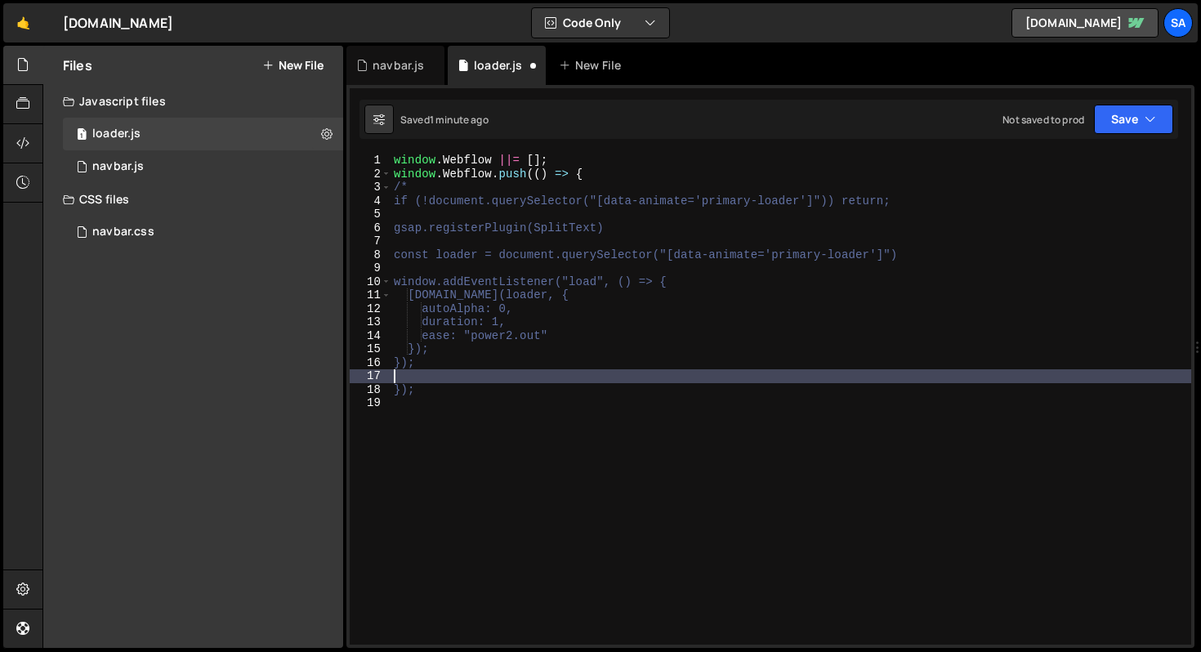
click at [452, 379] on div "window . Webflow ||= [ ] ; window . Webflow . push (( ) => { /* if (!document.q…" at bounding box center [791, 413] width 801 height 518
click at [1093, 127] on div "Not saved to prod Upgrade to Edit Save Save to Staging S Saved 1 minute ago Sav…" at bounding box center [1088, 119] width 171 height 29
click at [1101, 124] on button "Save" at bounding box center [1133, 119] width 79 height 29
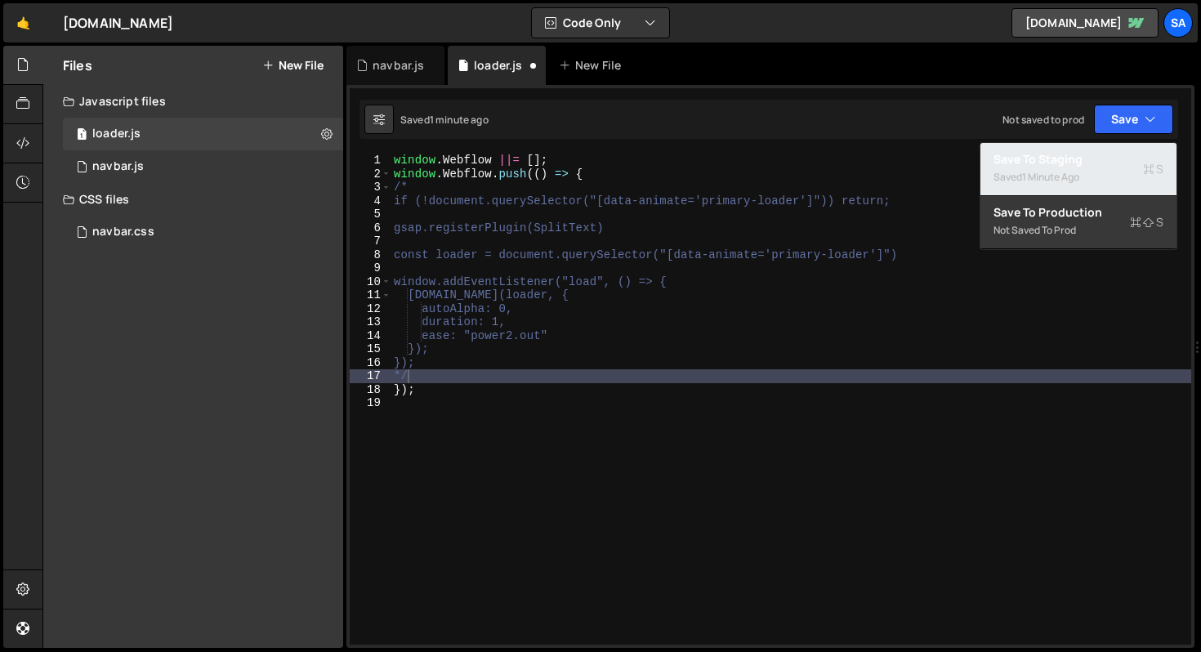
click at [1092, 172] on div "Saved 1 minute ago" at bounding box center [1079, 178] width 170 height 20
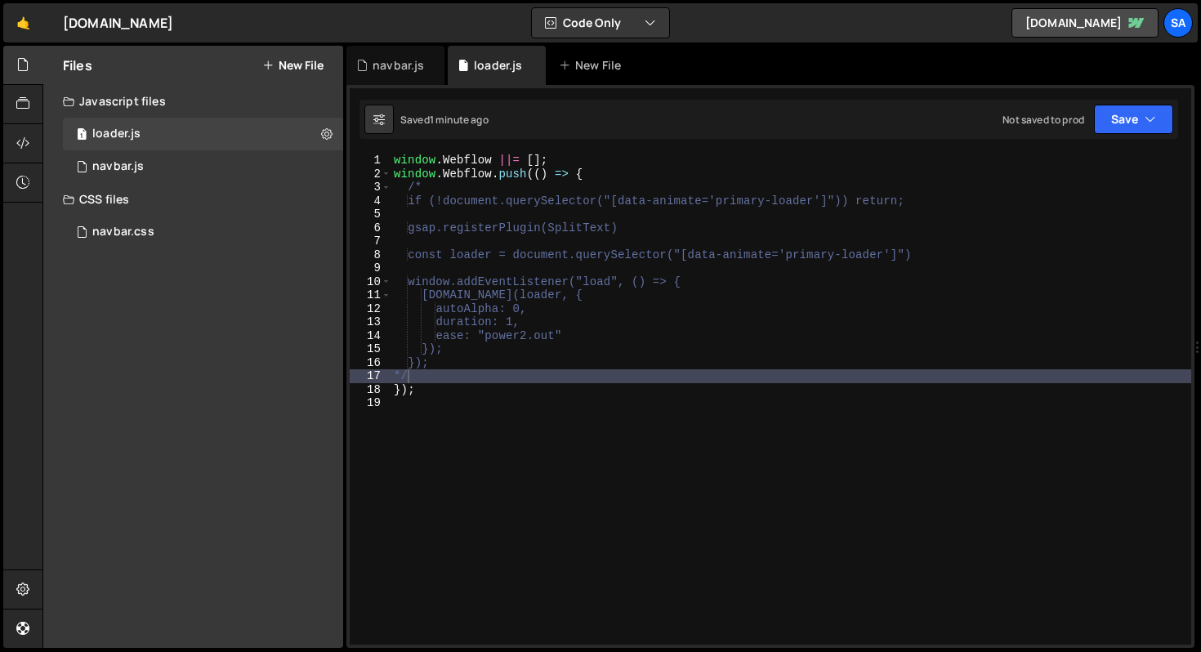
drag, startPoint x: 455, startPoint y: 377, endPoint x: 446, endPoint y: 369, distance: 12.1
click at [454, 376] on div "window . Webflow ||= [ ] ; window . Webflow . push (( ) => { /* if (!document.q…" at bounding box center [791, 413] width 801 height 518
type textarea "*"
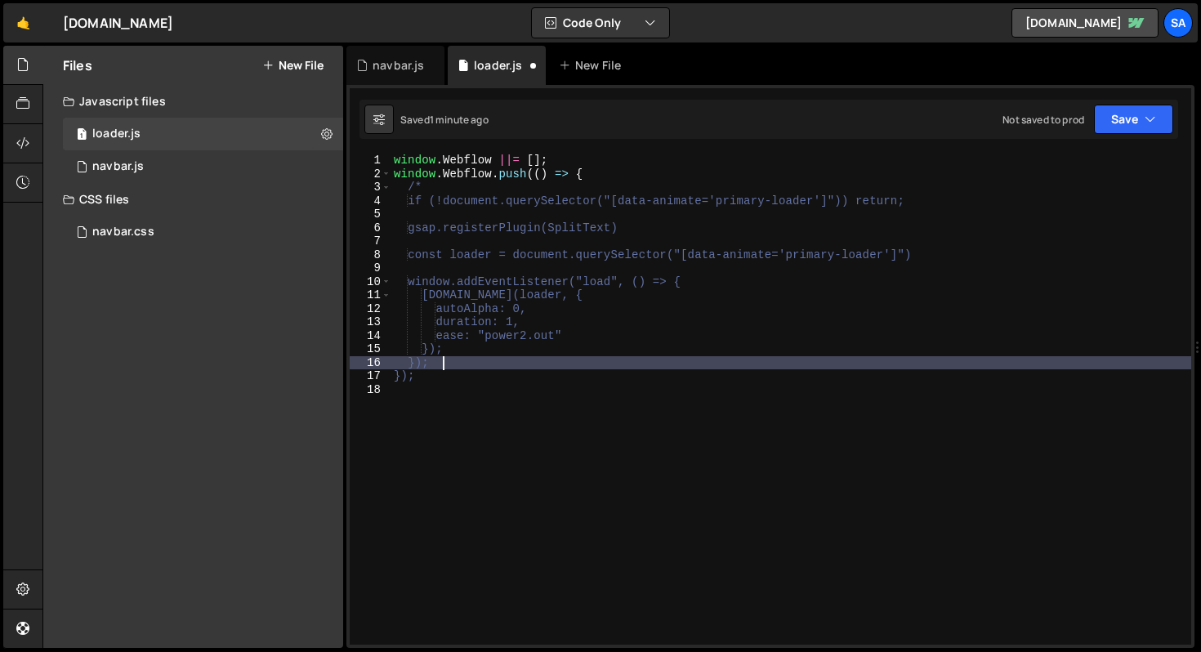
click at [446, 189] on div "window . Webflow ||= [ ] ; window . Webflow . push (( ) => { /* if (!document.q…" at bounding box center [791, 413] width 801 height 518
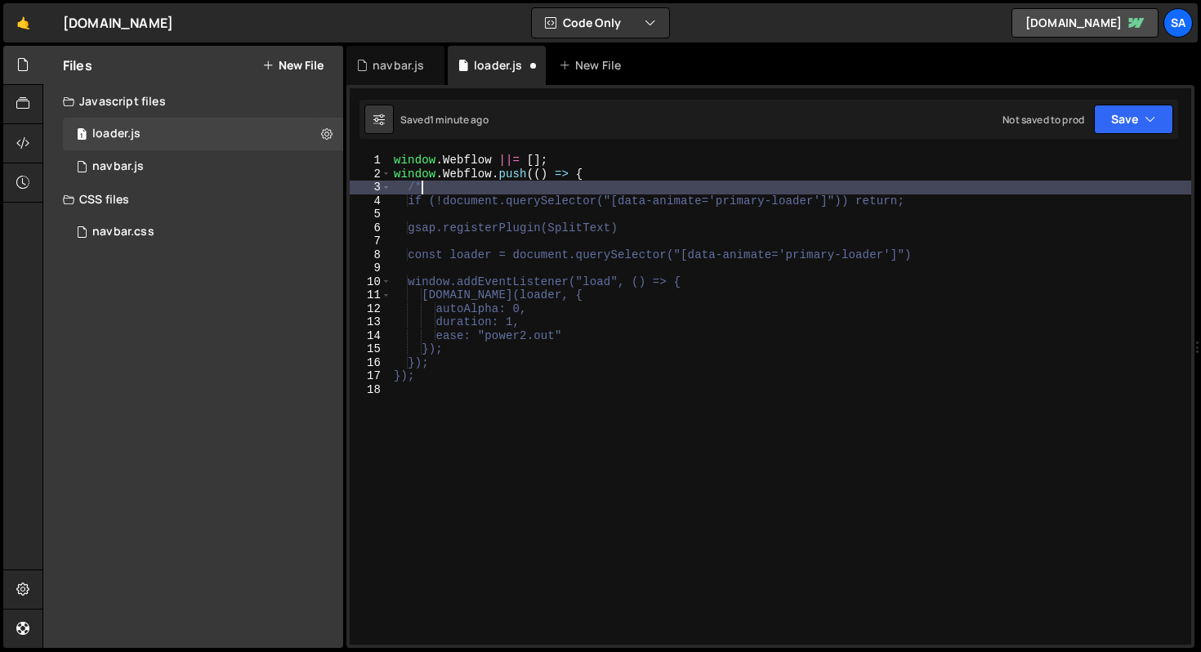
type textarea "/"
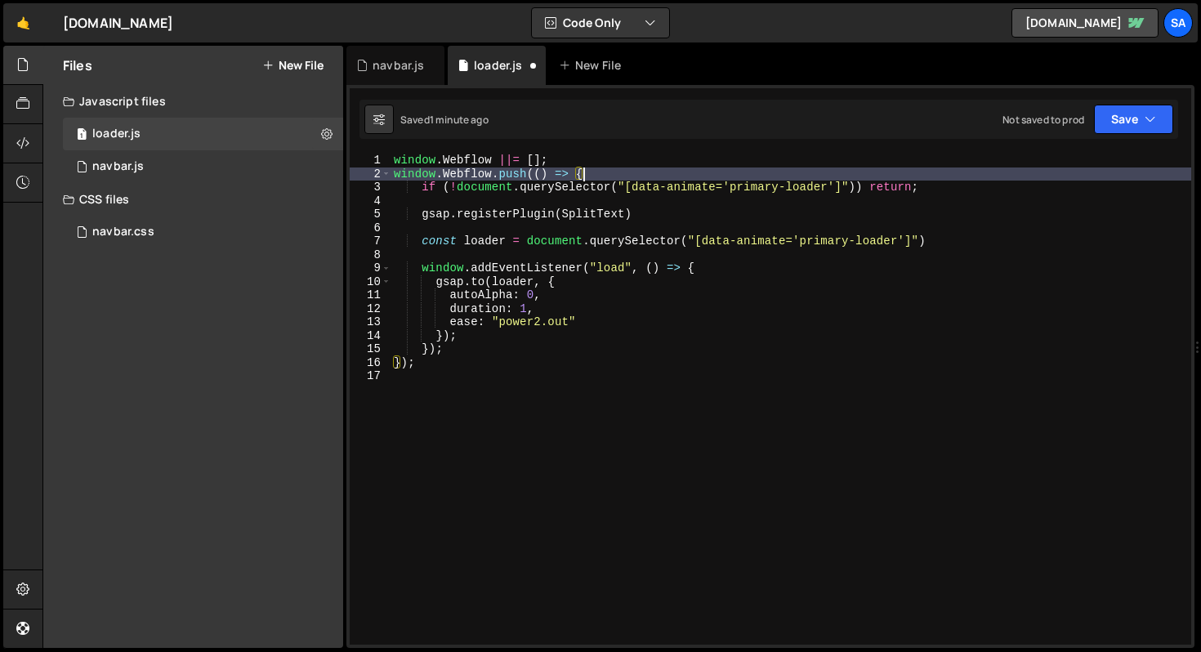
click at [1088, 123] on div "Not saved to prod Upgrade to Edit Save Save to Staging S Saved 1 minute ago Sav…" at bounding box center [1088, 119] width 171 height 29
click at [1101, 120] on button "Save" at bounding box center [1133, 119] width 79 height 29
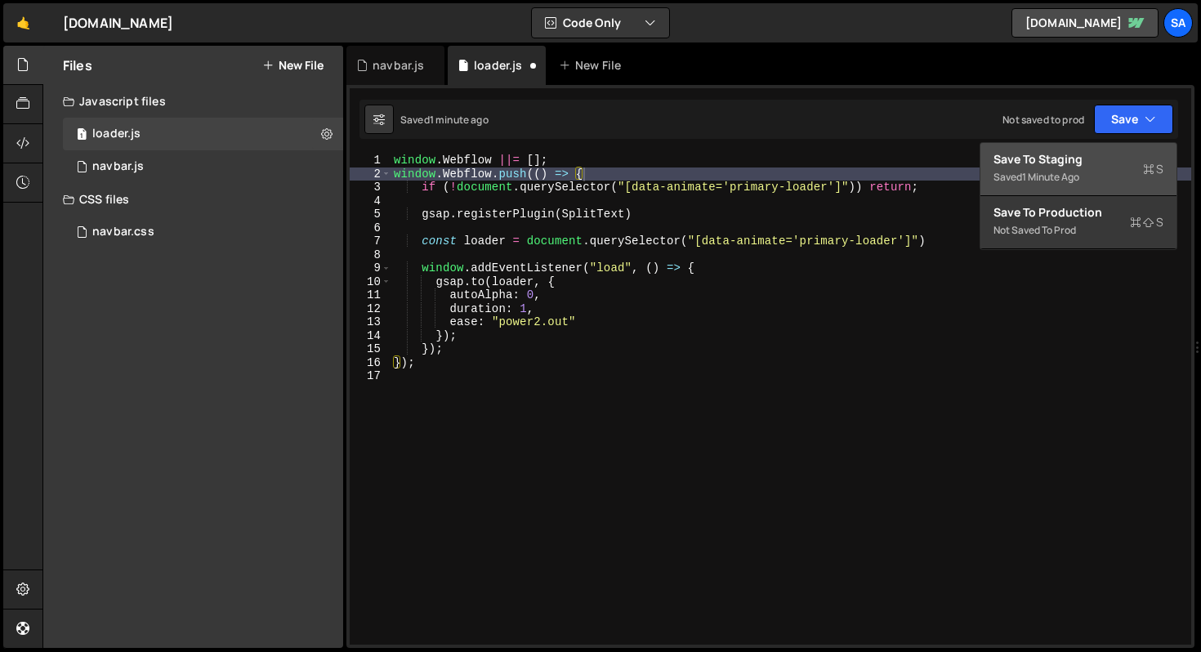
click at [1057, 176] on div "1 minute ago" at bounding box center [1050, 177] width 57 height 14
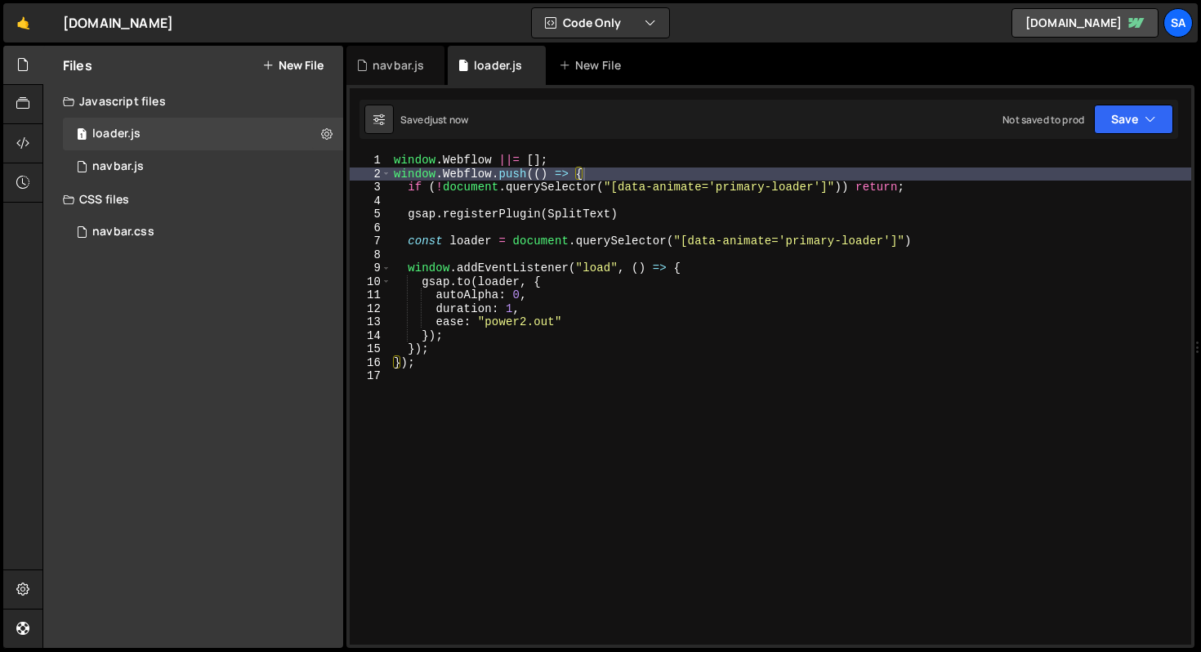
click at [655, 335] on div "window . Webflow ||= [ ] ; window . Webflow . push (( ) => { if ( ! document . …" at bounding box center [791, 413] width 801 height 518
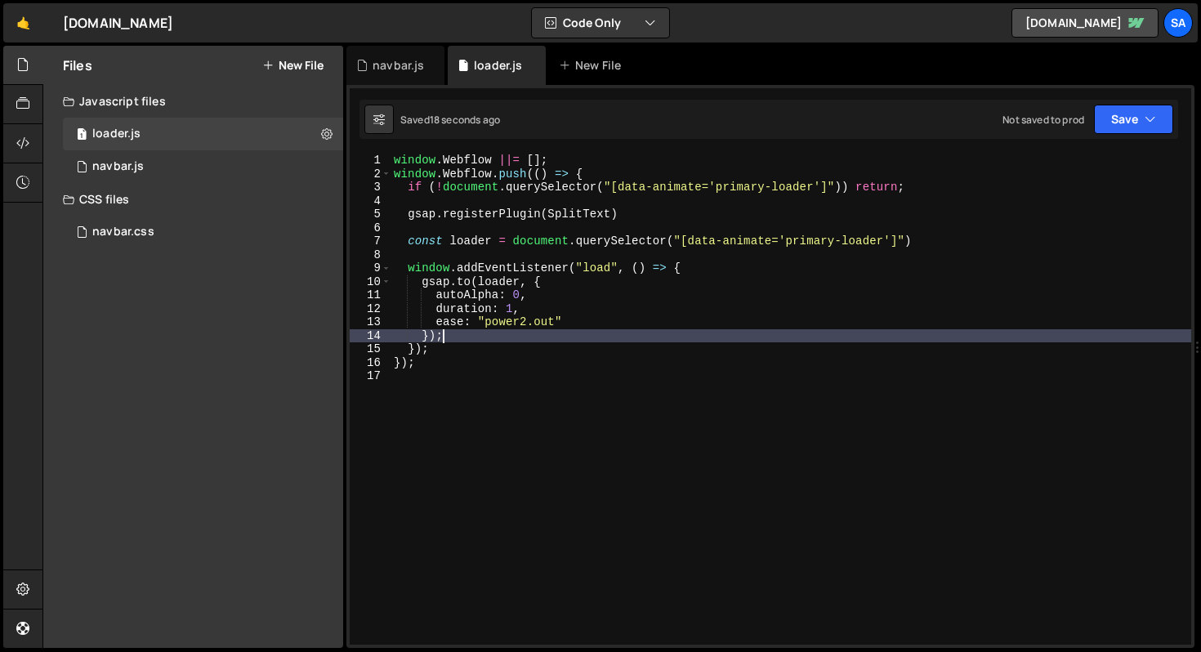
click at [551, 335] on div "window . Webflow ||= [ ] ; window . Webflow . push (( ) => { if ( ! document . …" at bounding box center [791, 413] width 801 height 518
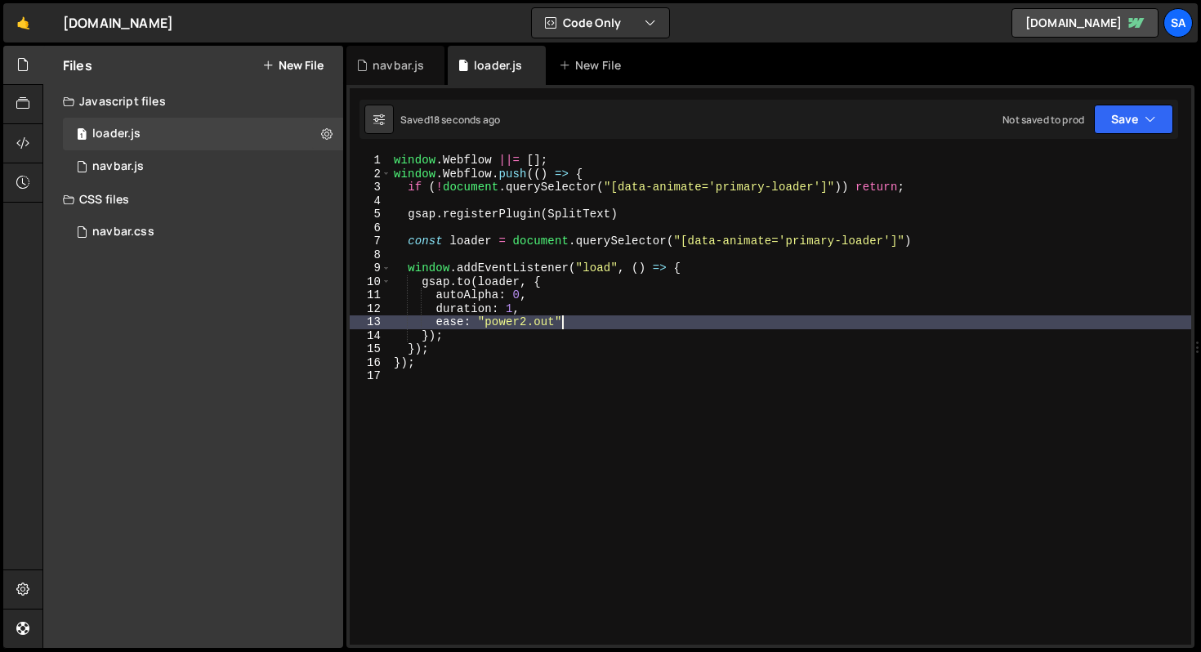
click at [652, 320] on div "window . Webflow ||= [ ] ; window . Webflow . push (( ) => { if ( ! document . …" at bounding box center [791, 413] width 801 height 518
click at [575, 318] on div "window . Webflow ||= [ ] ; window . Webflow . push (( ) => { if ( ! document . …" at bounding box center [791, 413] width 801 height 518
click at [673, 271] on div "window . Webflow ||= [ ] ; window . Webflow . push (( ) => { if ( ! document . …" at bounding box center [791, 413] width 801 height 518
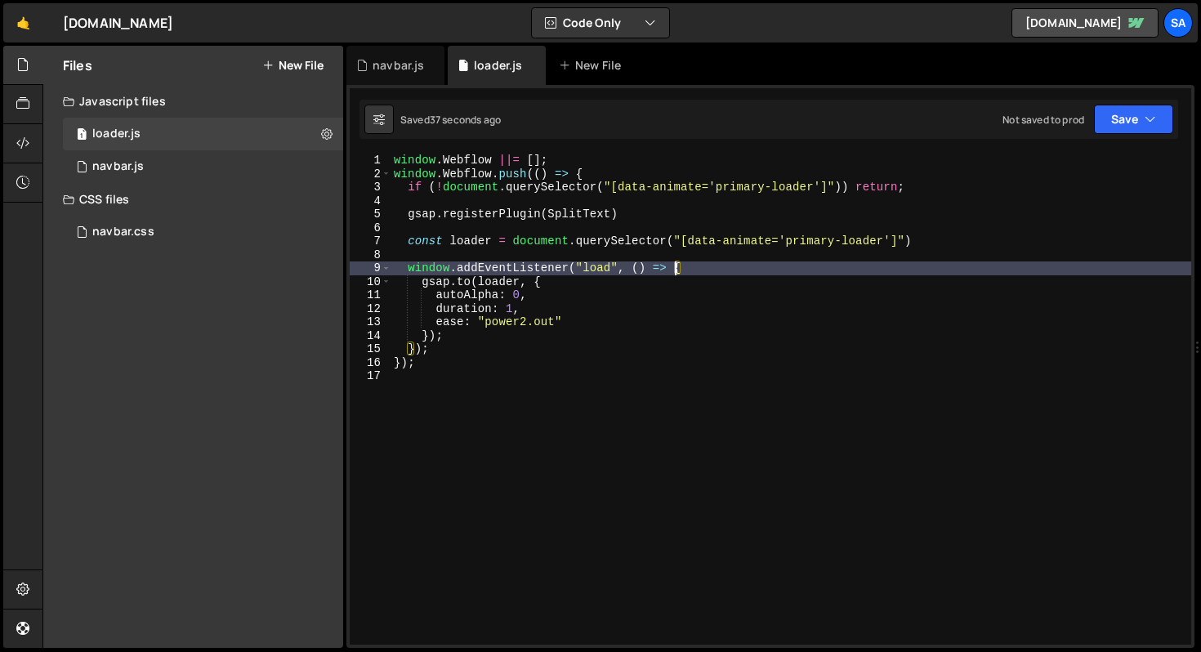
click at [804, 269] on div "window . Webflow ||= [ ] ; window . Webflow . push (( ) => { if ( ! document . …" at bounding box center [791, 413] width 801 height 518
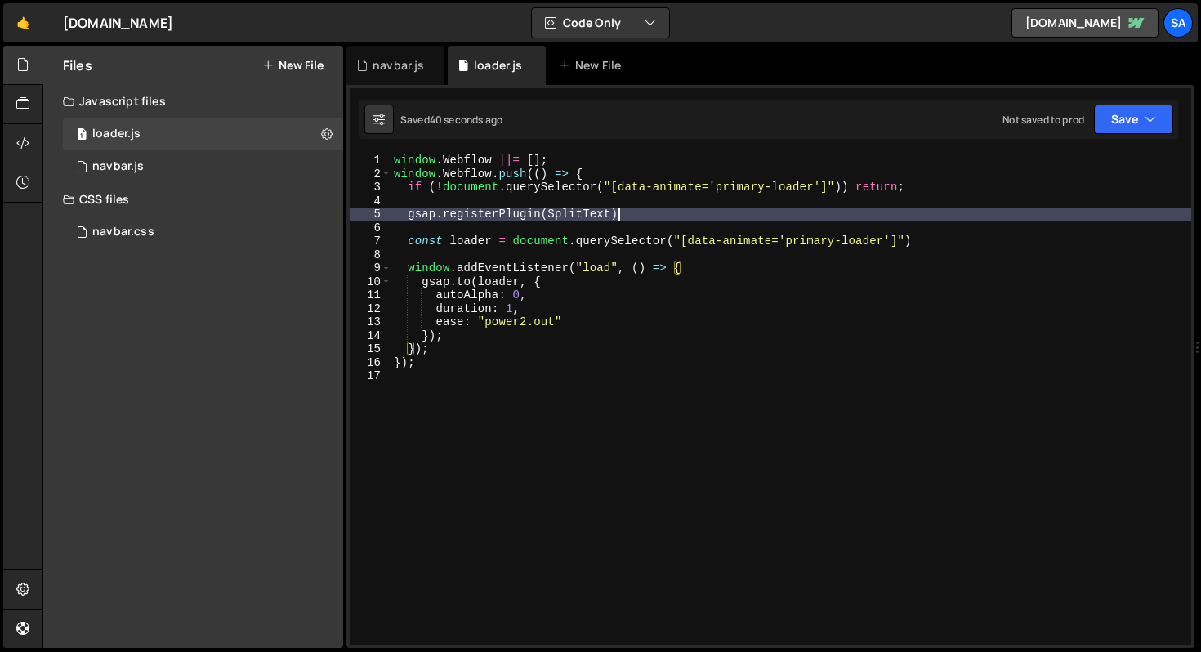
click at [642, 210] on div "window . Webflow ||= [ ] ; window . Webflow . push (( ) => { if ( ! document . …" at bounding box center [791, 413] width 801 height 518
click at [967, 190] on div "window . Webflow ||= [ ] ; window . Webflow . push (( ) => { if ( ! document . …" at bounding box center [791, 413] width 801 height 518
type textarea "if (!document.querySelector("[data-animate='primary-loader']")) return;"
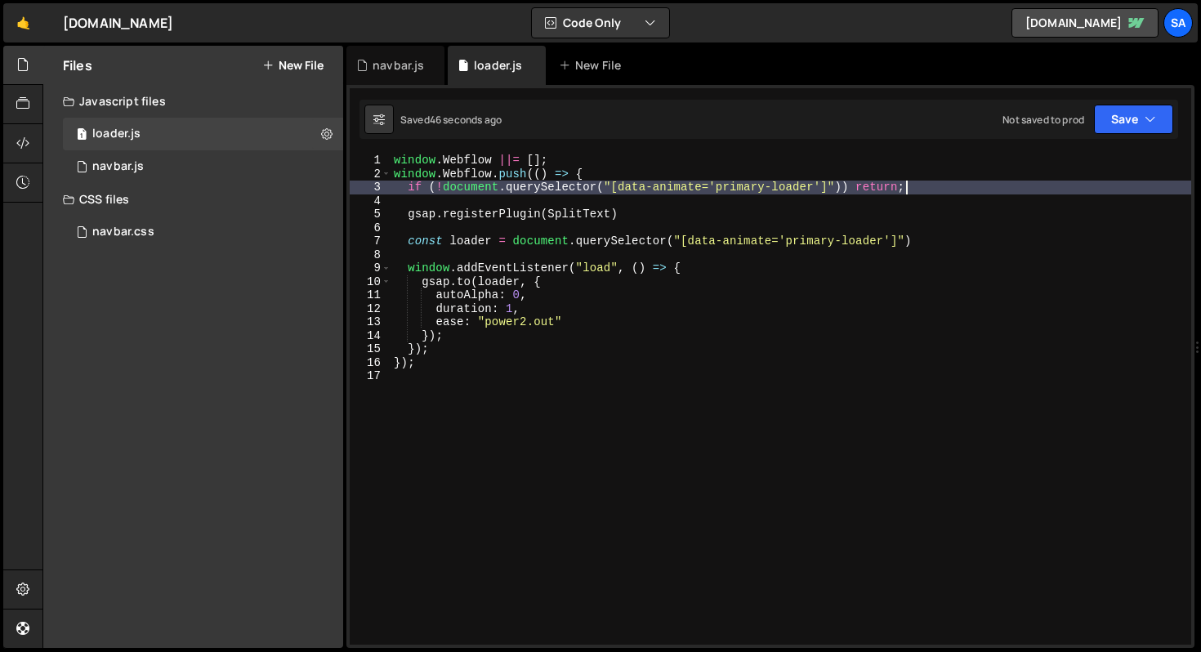
click at [937, 193] on div "window . Webflow ||= [ ] ; window . Webflow . push (( ) => { if ( ! document . …" at bounding box center [791, 413] width 801 height 518
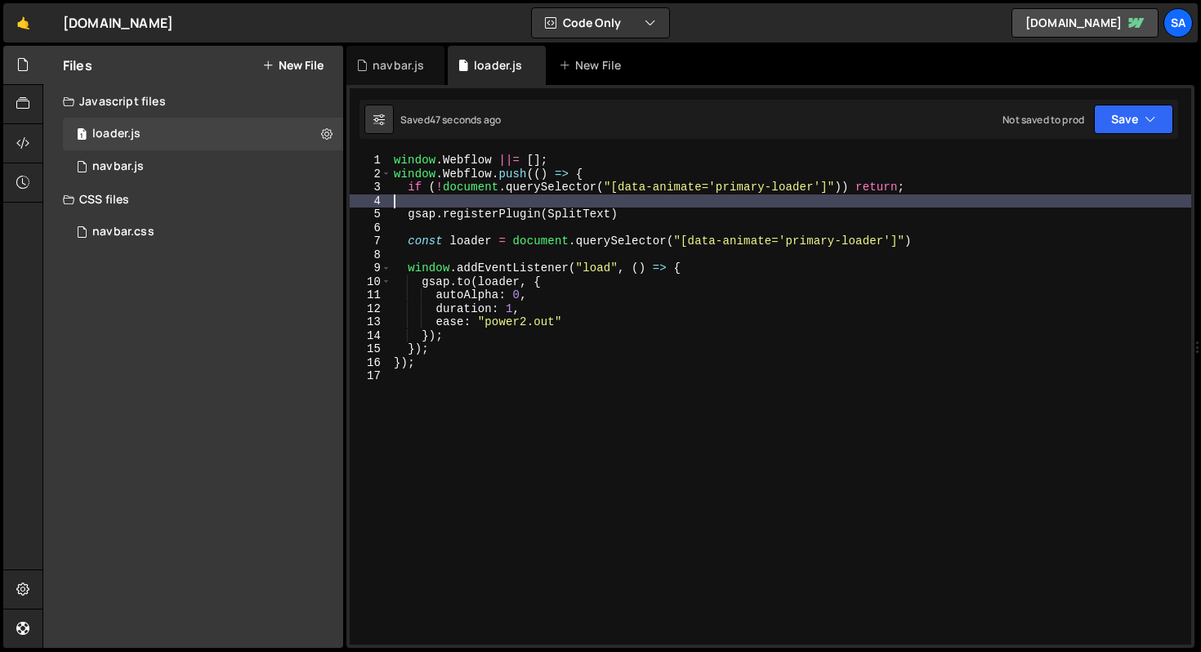
click at [775, 202] on div "window . Webflow ||= [ ] ; window . Webflow . push (( ) => { if ( ! document . …" at bounding box center [791, 413] width 801 height 518
click at [716, 219] on div "window . Webflow ||= [ ] ; window . Webflow . push (( ) => { if ( ! document . …" at bounding box center [791, 413] width 801 height 518
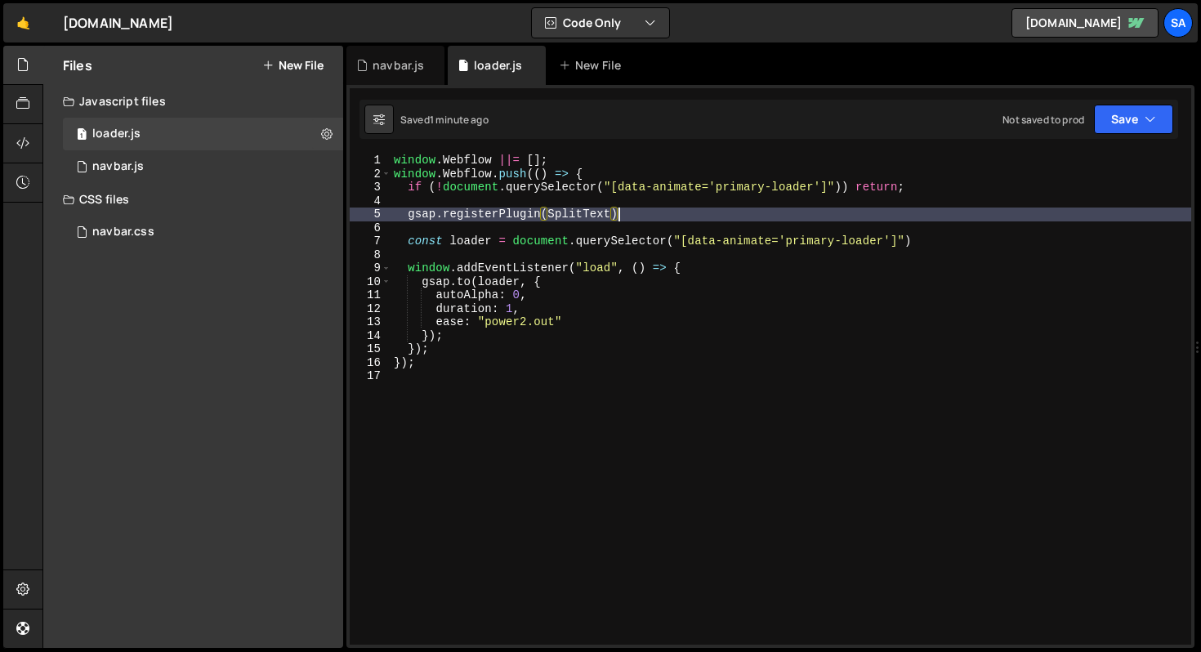
click at [484, 346] on div "window . Webflow ||= [ ] ; window . Webflow . push (( ) => { if ( ! document . …" at bounding box center [791, 413] width 801 height 518
type textarea "});"
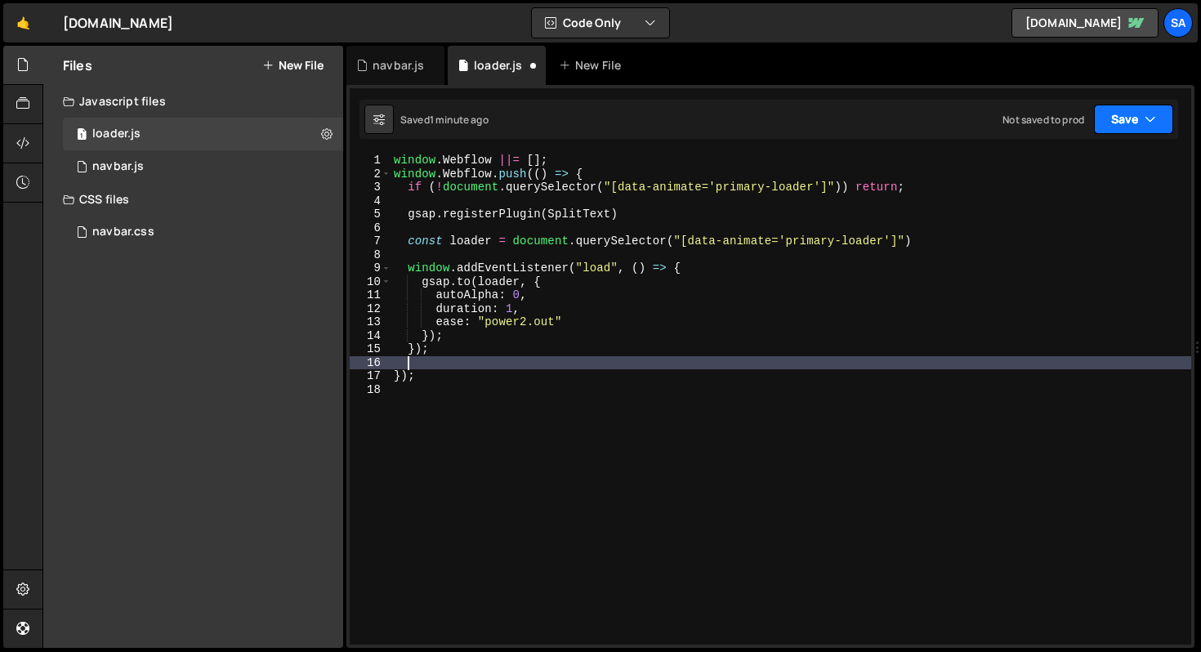
click at [1118, 132] on button "Save" at bounding box center [1133, 119] width 79 height 29
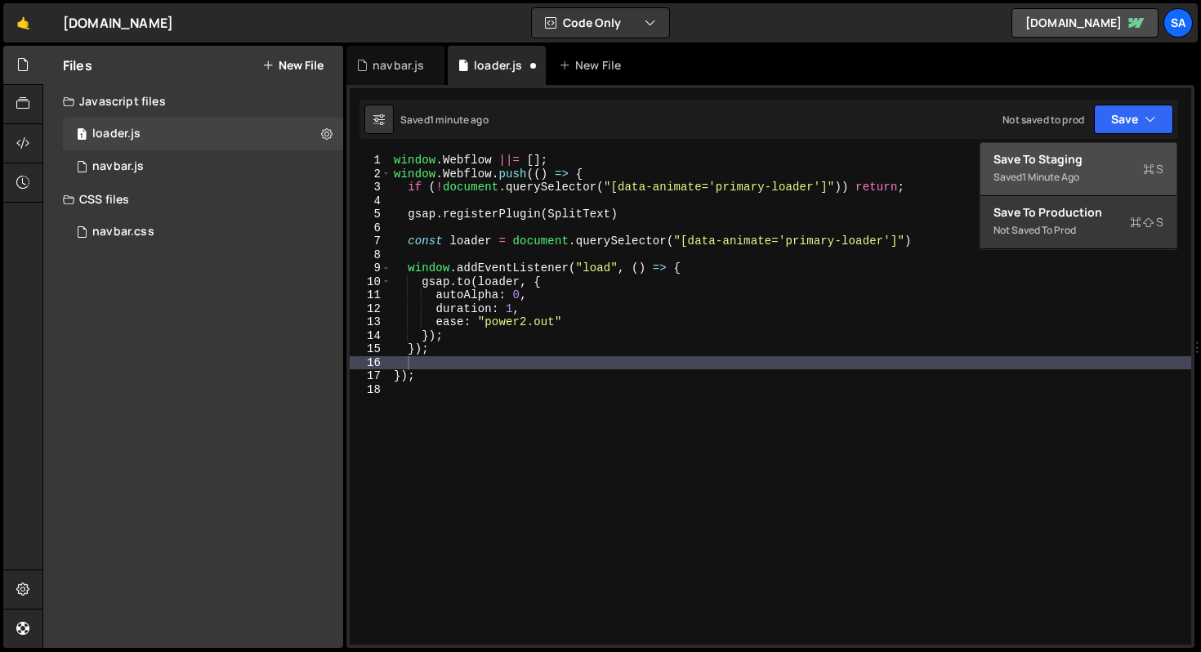
click at [1084, 162] on div "Save to Staging S" at bounding box center [1079, 159] width 170 height 16
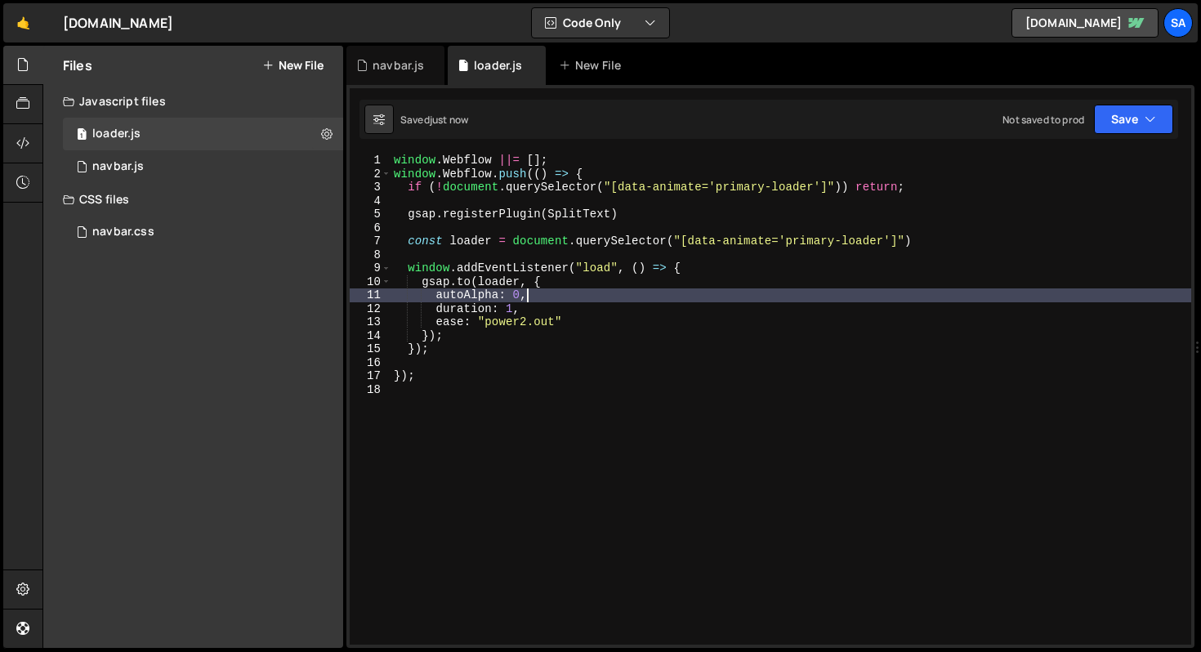
click at [663, 299] on div "window . Webflow ||= [ ] ; window . Webflow . push (( ) => { if ( ! document . …" at bounding box center [791, 413] width 801 height 518
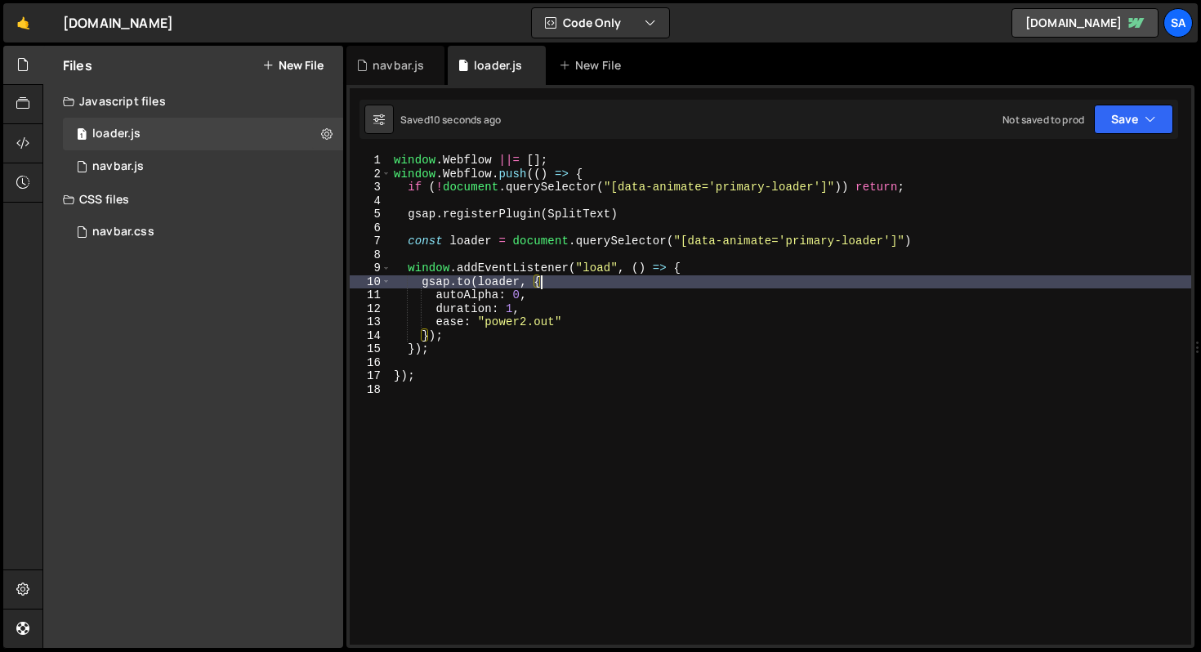
click at [570, 284] on div "window . Webflow ||= [ ] ; window . Webflow . push (( ) => { if ( ! document . …" at bounding box center [791, 413] width 801 height 518
click at [570, 302] on div "window . Webflow ||= [ ] ; window . Webflow . push (( ) => { if ( ! document . …" at bounding box center [791, 413] width 801 height 518
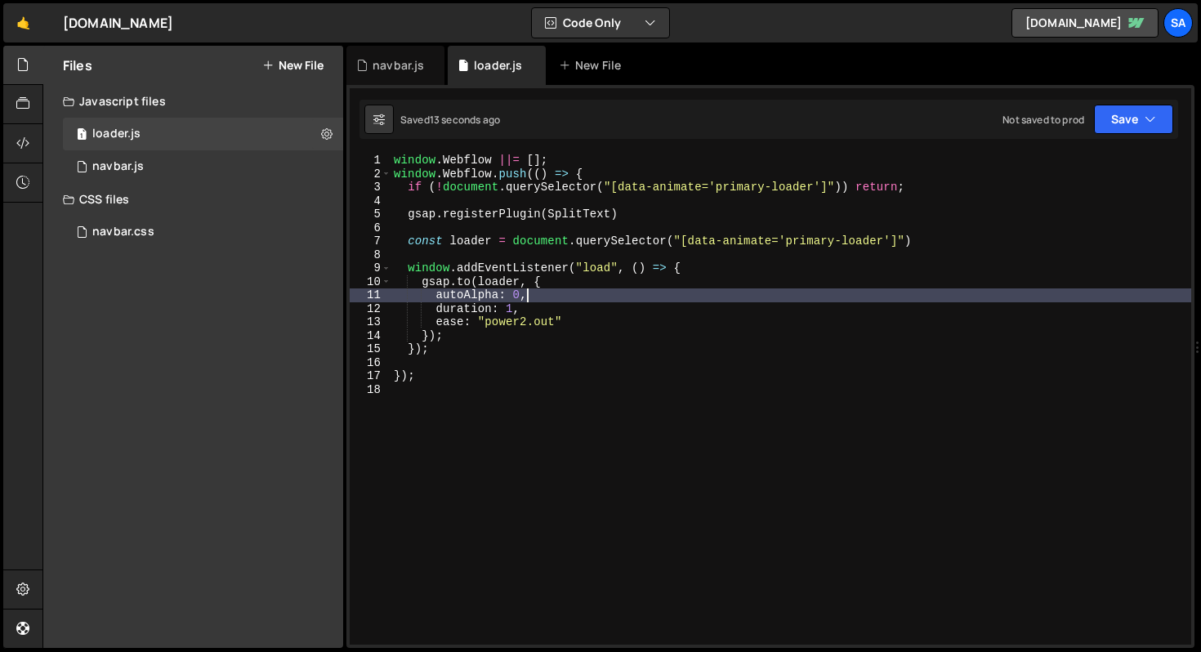
click at [548, 304] on div "window . Webflow ||= [ ] ; window . Webflow . push (( ) => { if ( ! document . …" at bounding box center [791, 413] width 801 height 518
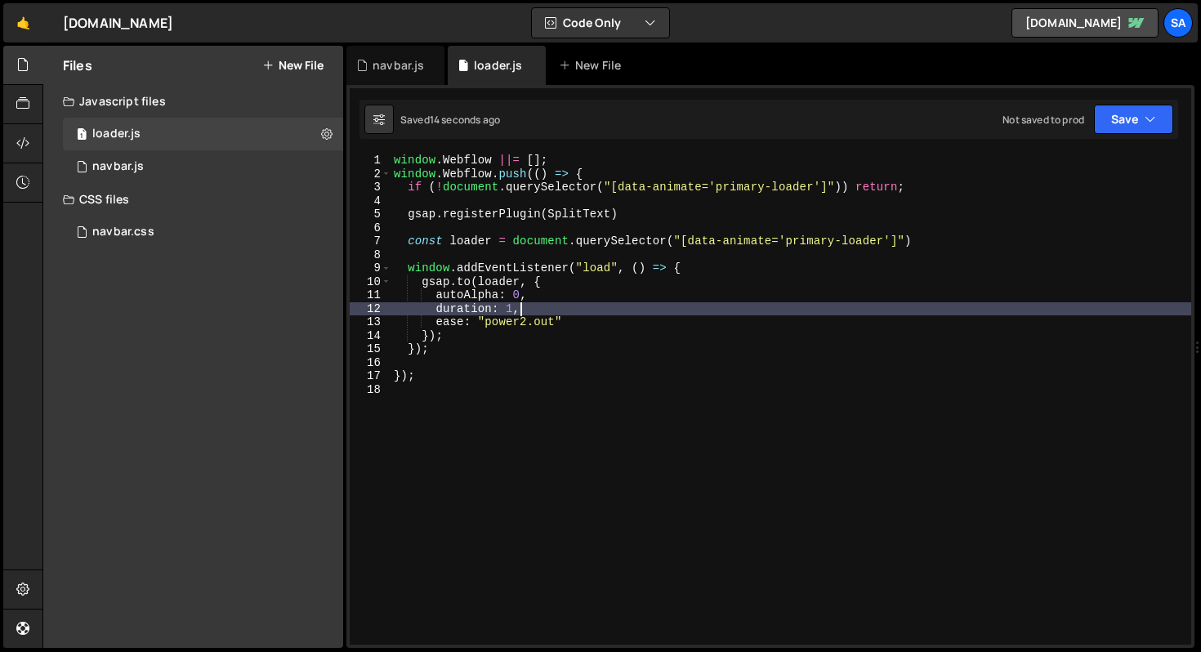
click at [609, 315] on div "window . Webflow ||= [ ] ; window . Webflow . push (( ) => { if ( ! document . …" at bounding box center [791, 413] width 801 height 518
click at [601, 321] on div "window . Webflow ||= [ ] ; window . Webflow . push (( ) => { if ( ! document . …" at bounding box center [791, 413] width 801 height 518
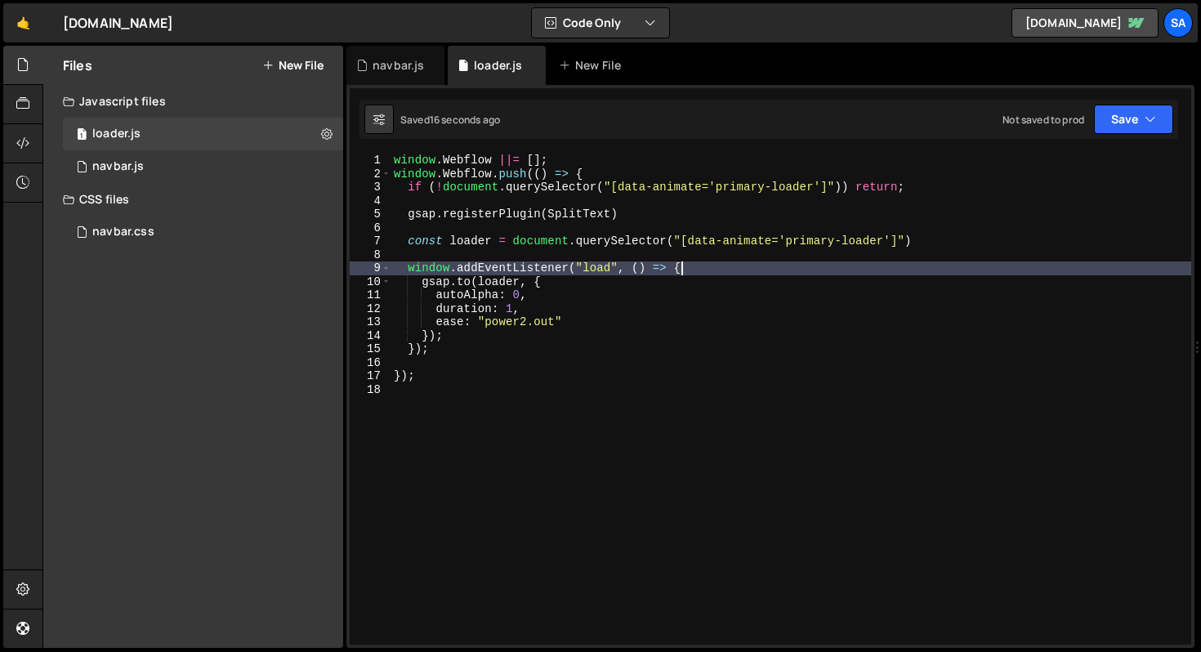
click at [741, 266] on div "window . Webflow ||= [ ] ; window . Webflow . push (( ) => { if ( ! document . …" at bounding box center [791, 413] width 801 height 518
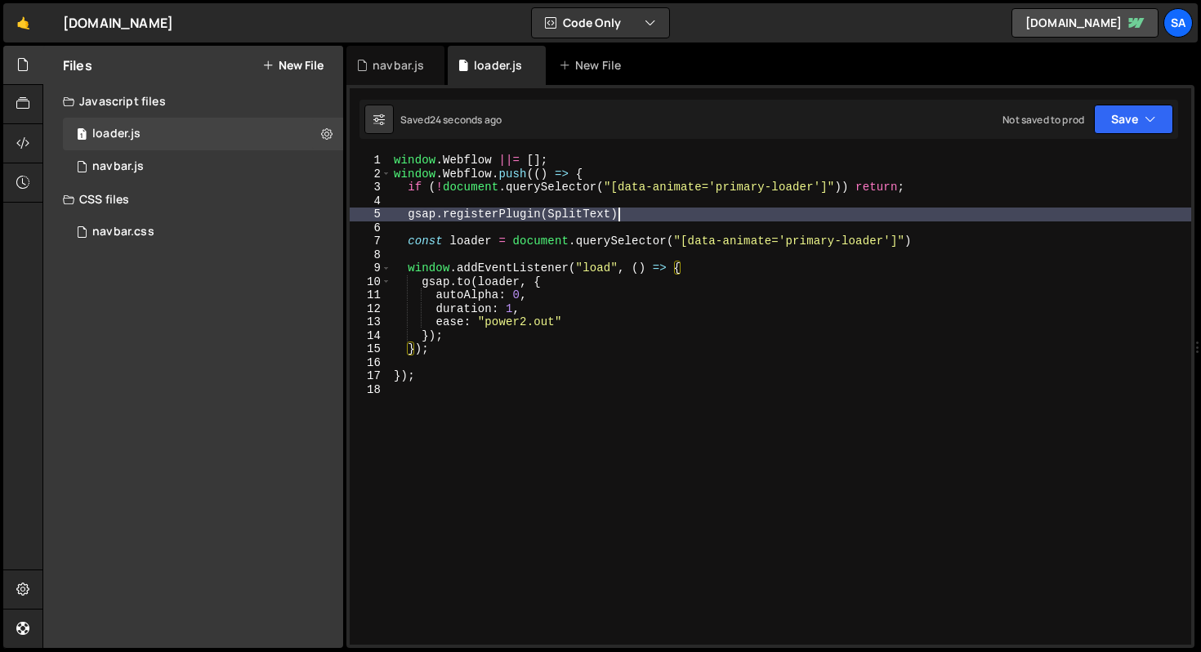
click at [946, 216] on div "window . Webflow ||= [ ] ; window . Webflow . push (( ) => { if ( ! document . …" at bounding box center [791, 413] width 801 height 518
click at [940, 248] on div "window . Webflow ||= [ ] ; window . Webflow . push (( ) => { if ( ! document . …" at bounding box center [791, 413] width 801 height 518
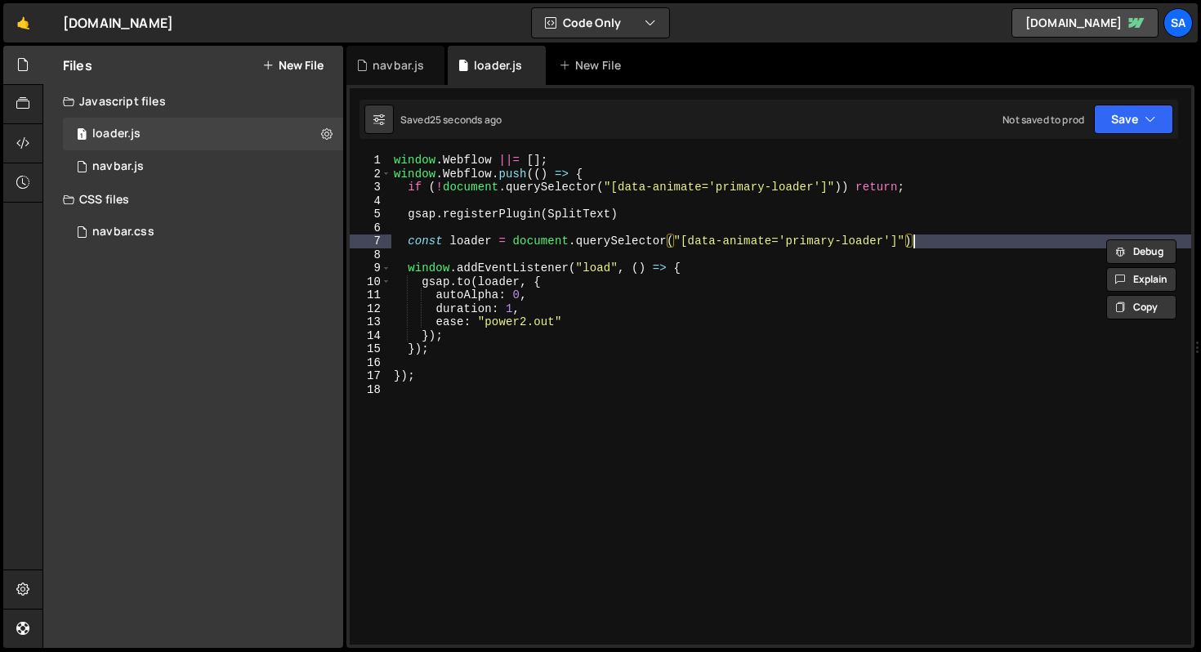
click at [937, 244] on div "window . Webflow ||= [ ] ; window . Webflow . push (( ) => { if ( ! document . …" at bounding box center [791, 399] width 801 height 491
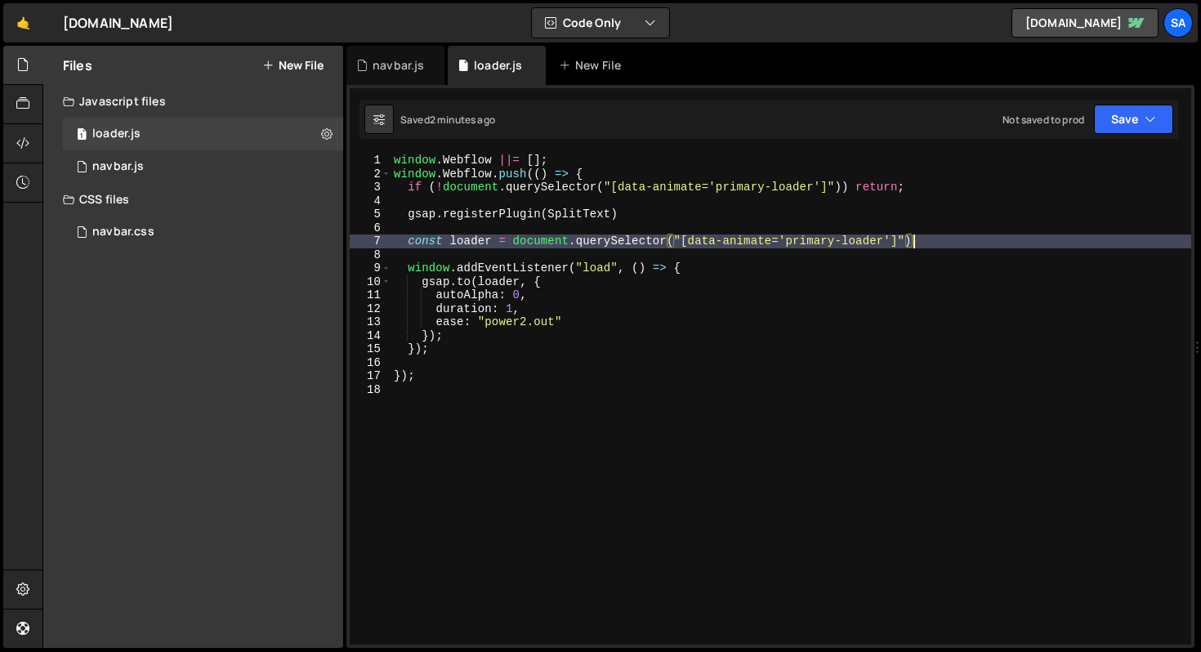
click at [430, 374] on div "window . Webflow ||= [ ] ; window . Webflow . push (( ) => { if ( ! document . …" at bounding box center [791, 413] width 801 height 518
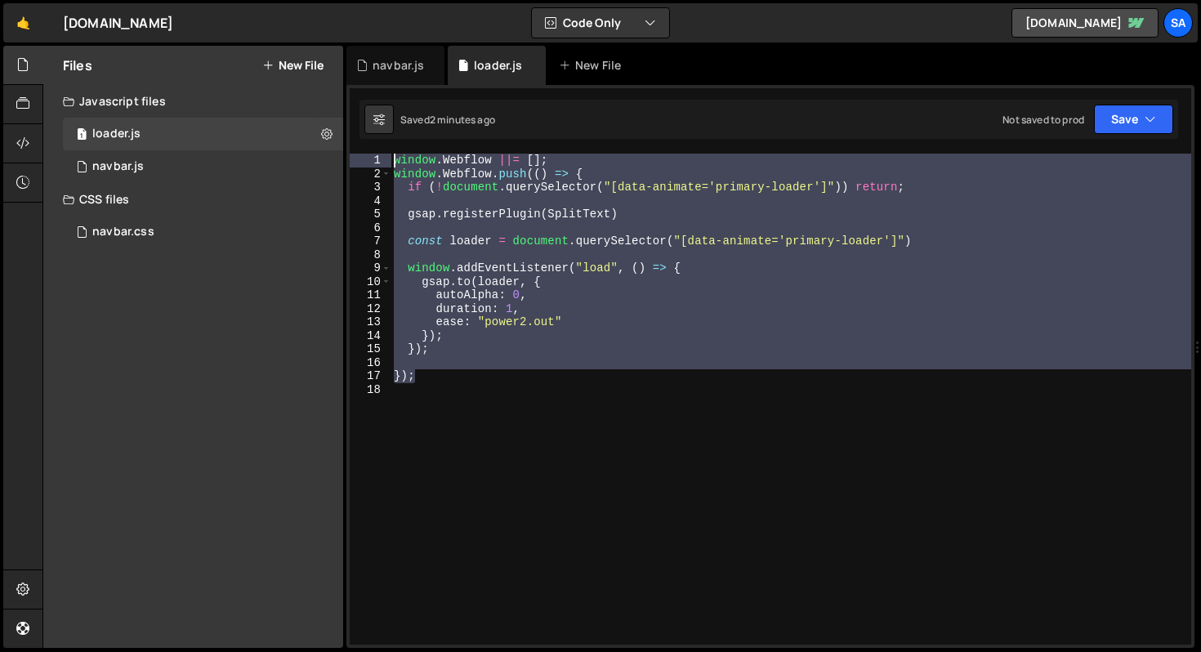
drag, startPoint x: 471, startPoint y: 378, endPoint x: 388, endPoint y: 159, distance: 234.8
click at [388, 159] on div "}); 1 2 3 4 5 6 7 8 9 10 11 12 13 14 15 16 17 18 window . Webflow ||= [ ] ; win…" at bounding box center [771, 399] width 842 height 491
click at [588, 353] on div "window . Webflow ||= [ ] ; window . Webflow . push (( ) => { if ( ! document . …" at bounding box center [791, 399] width 801 height 491
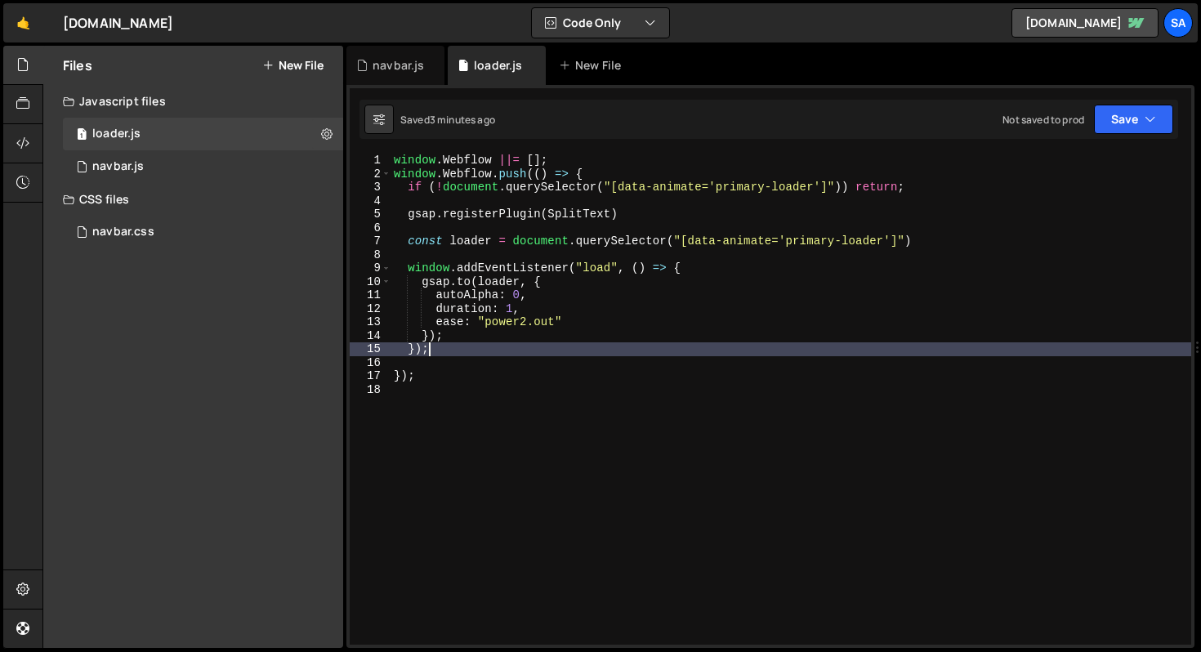
click at [956, 241] on div "window . Webflow ||= [ ] ; window . Webflow . push (( ) => { if ( ! document . …" at bounding box center [791, 413] width 801 height 518
type textarea "const loader = document.querySelector("[data-animate='primary-loader']")"
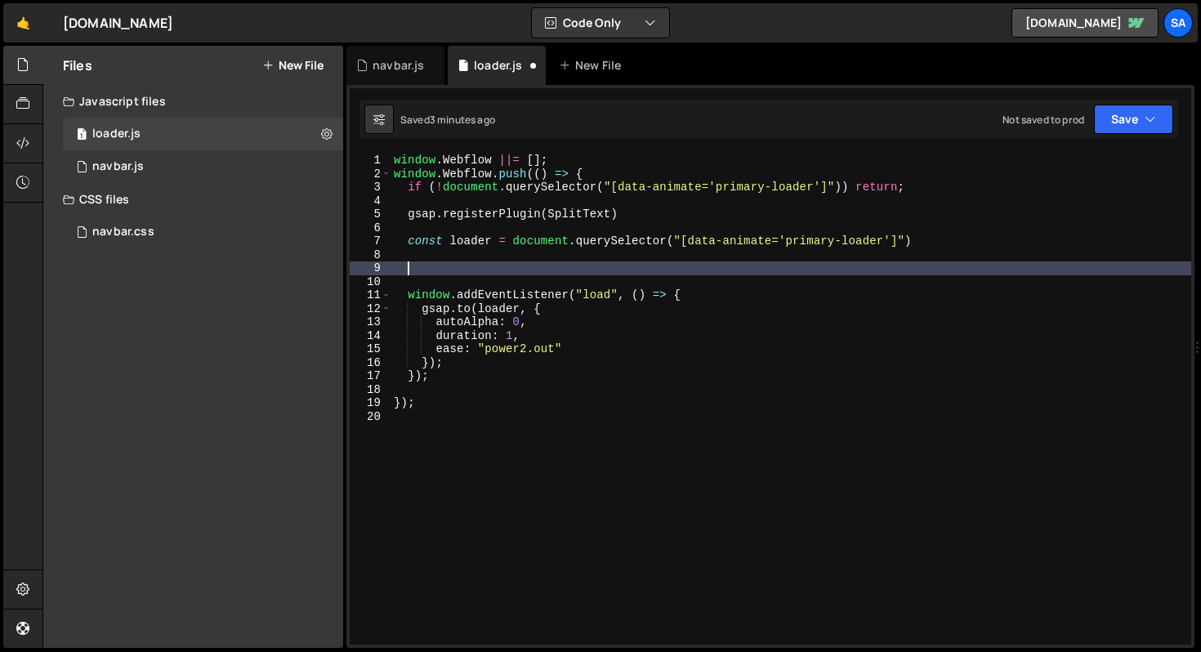
paste textarea "gsap.set(loader, { autoAlpha: 1 });"
type textarea "gsap.set(loader, { autoAlpha: 1 });"
click at [1140, 106] on button "Save" at bounding box center [1133, 119] width 79 height 29
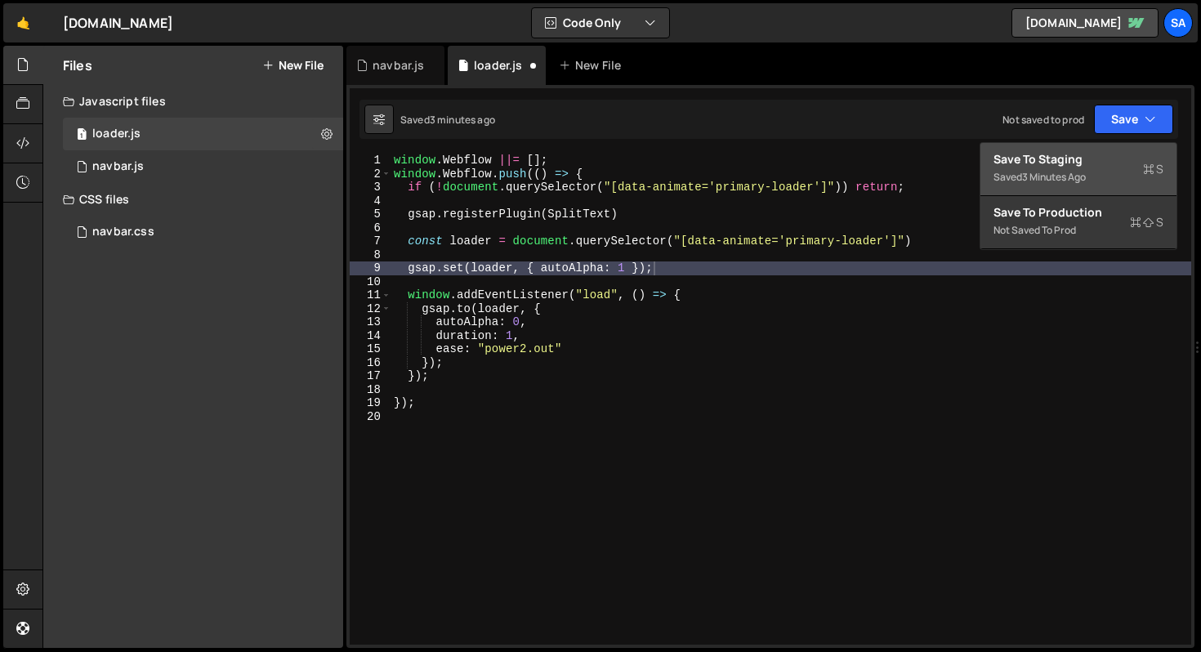
click at [1089, 159] on div "Save to Staging S" at bounding box center [1079, 159] width 170 height 16
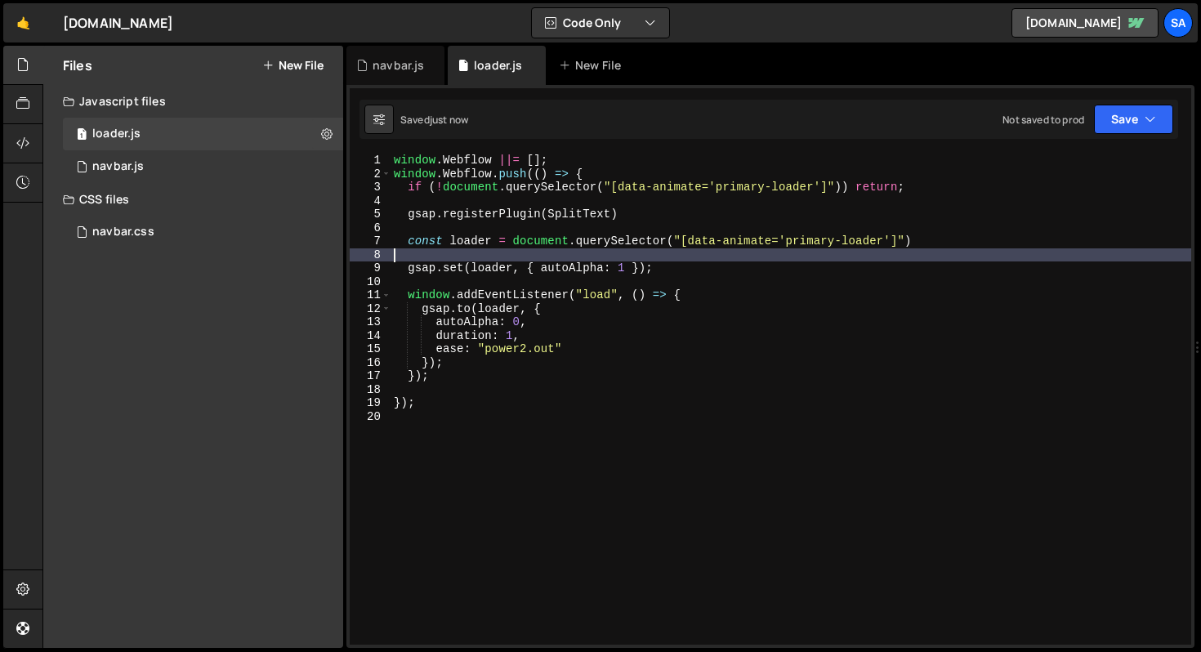
click at [741, 249] on div "window . Webflow ||= [ ] ; window . Webflow . push (( ) => { if ( ! document . …" at bounding box center [791, 413] width 801 height 518
click at [734, 280] on div "window . Webflow ||= [ ] ; window . Webflow . push (( ) => { if ( ! document . …" at bounding box center [791, 413] width 801 height 518
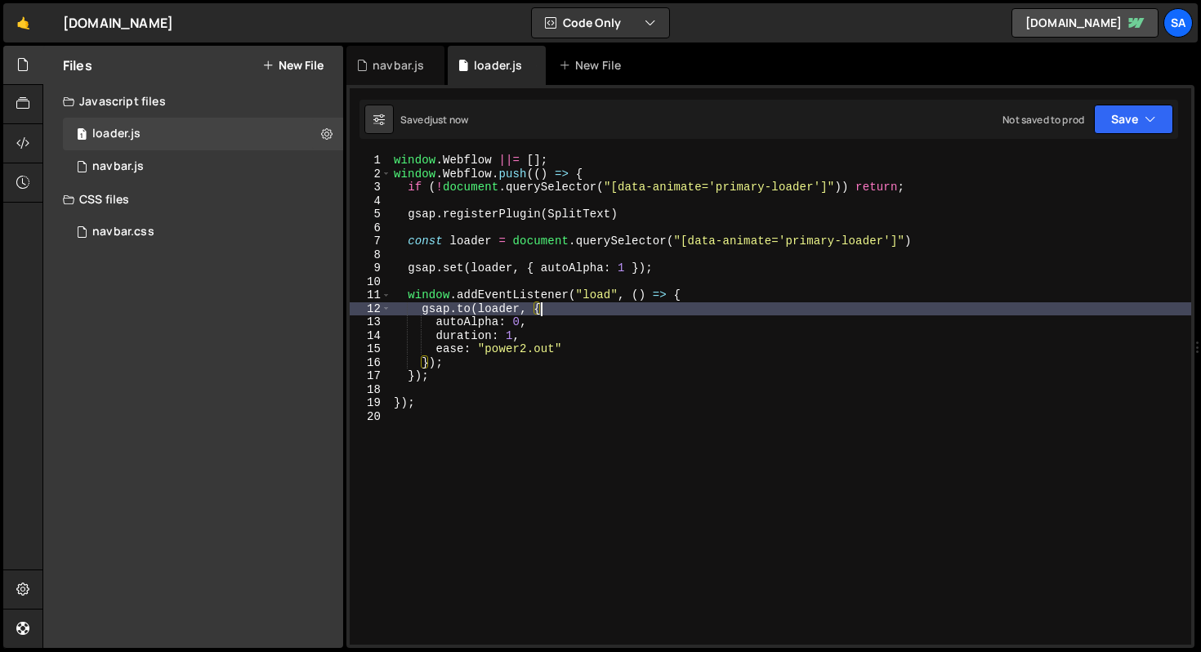
click at [716, 302] on div "window . Webflow ||= [ ] ; window . Webflow . push (( ) => { if ( ! document . …" at bounding box center [791, 413] width 801 height 518
click at [642, 333] on div "window . Webflow ||= [ ] ; window . Webflow . push (( ) => { if ( ! document . …" at bounding box center [791, 413] width 801 height 518
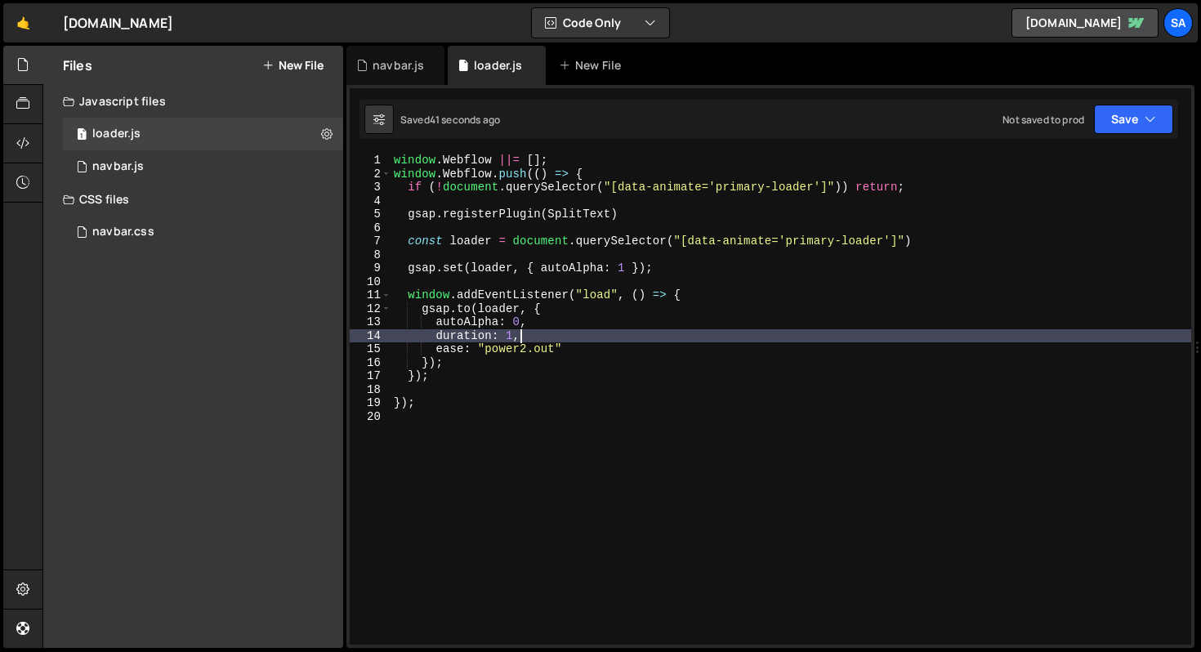
click at [639, 347] on div "window . Webflow ||= [ ] ; window . Webflow . push (( ) => { if ( ! document . …" at bounding box center [791, 413] width 801 height 518
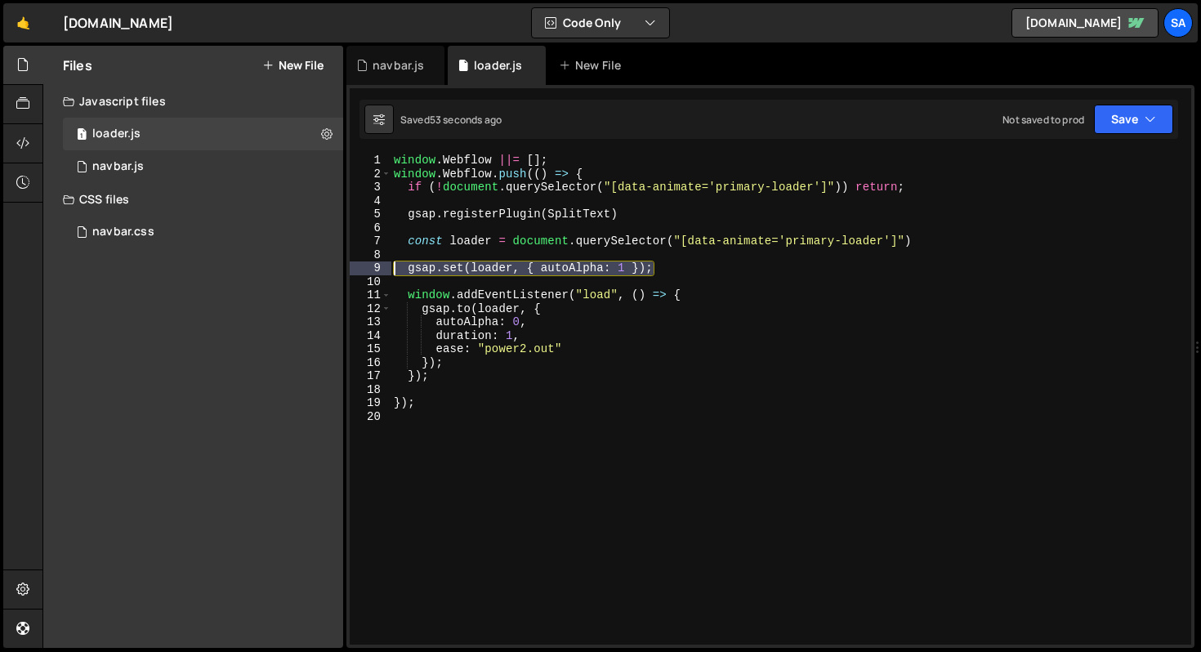
drag, startPoint x: 686, startPoint y: 271, endPoint x: 374, endPoint y: 271, distance: 312.2
click at [374, 271] on div "ease: "power2.out" 1 2 3 4 5 6 7 8 9 10 11 12 13 14 15 16 17 18 19 20 window . …" at bounding box center [771, 399] width 842 height 491
type textarea "gsap.set(loader, { autoAlpha: 1 });"
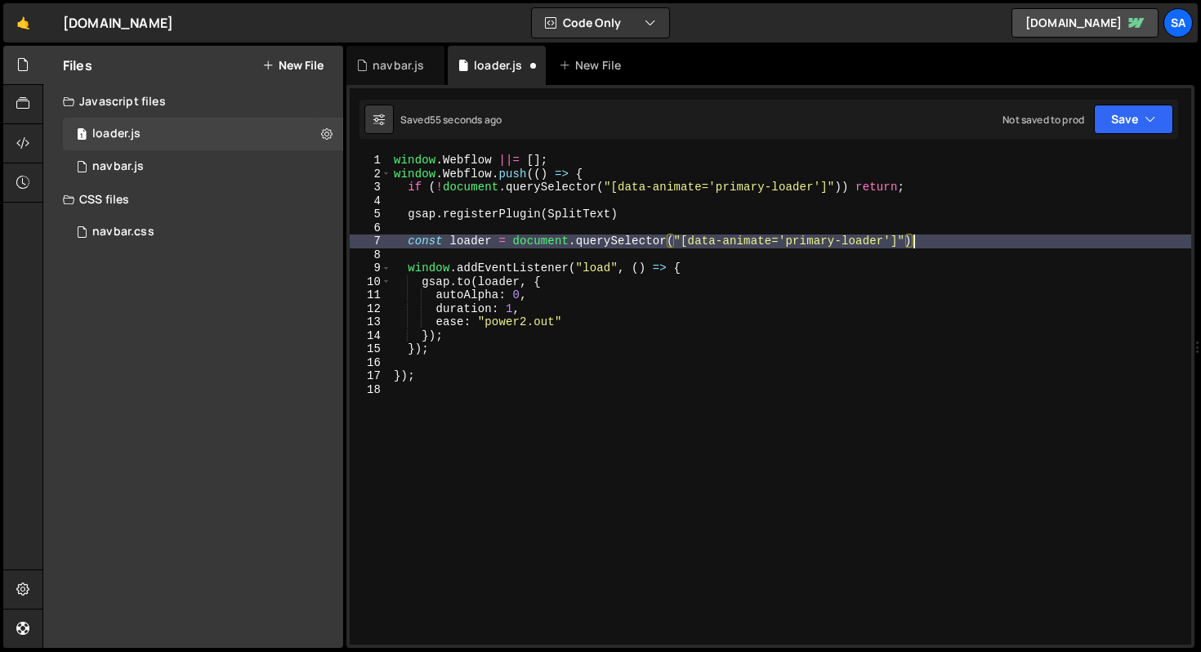
click at [754, 262] on div "window . Webflow ||= [ ] ; window . Webflow . push (( ) => { if ( ! document . …" at bounding box center [791, 413] width 801 height 518
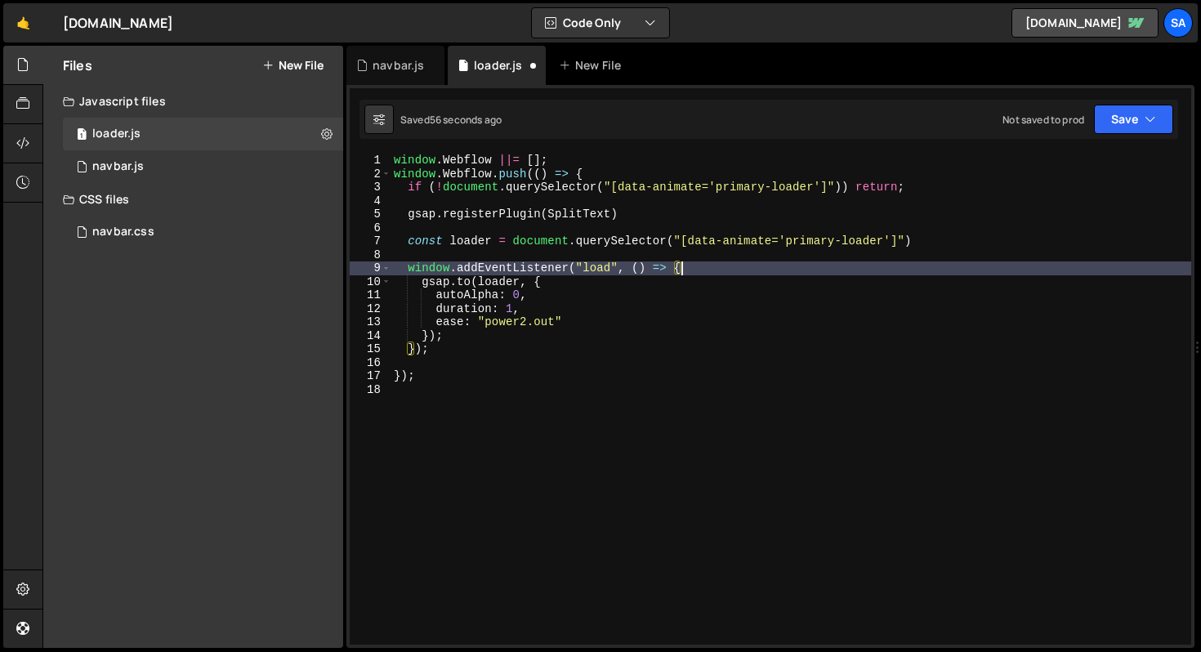
click at [744, 269] on div "window . Webflow ||= [ ] ; window . Webflow . push (( ) => { if ( ! document . …" at bounding box center [791, 413] width 801 height 518
click at [569, 284] on div "window . Webflow ||= [ ] ; window . Webflow . push (( ) => { if ( ! document . …" at bounding box center [791, 413] width 801 height 518
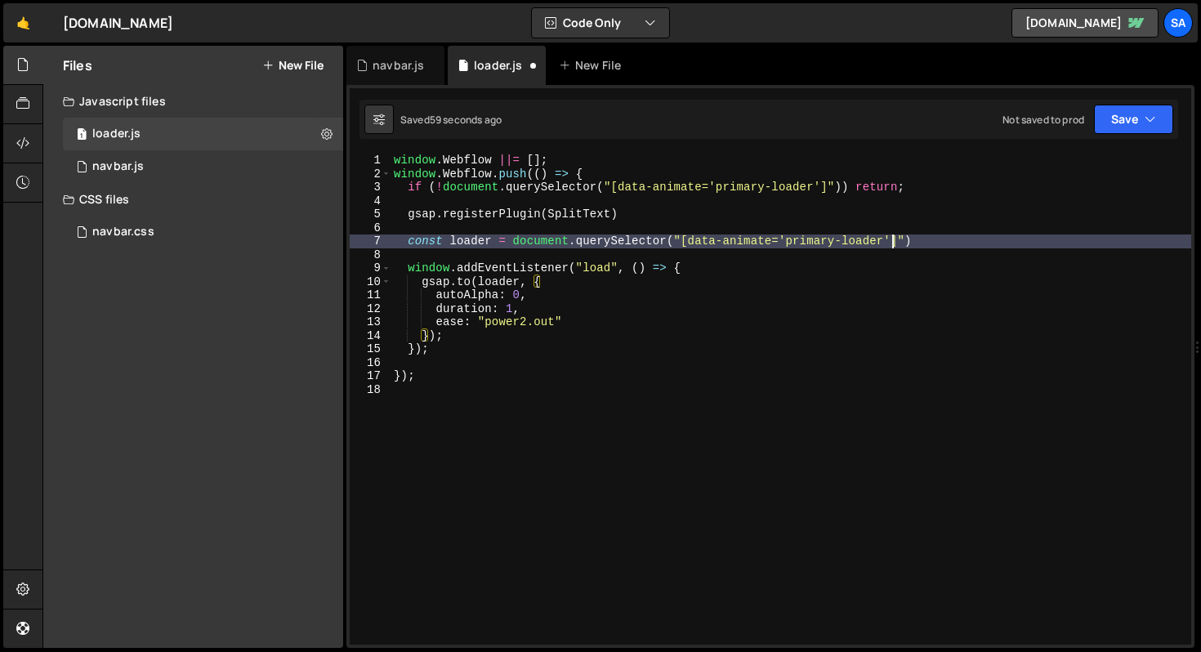
click at [889, 245] on div "window . Webflow ||= [ ] ; window . Webflow . push (( ) => { if ( ! document . …" at bounding box center [791, 413] width 801 height 518
type textarea "const loader = document.querySelector("[data-animate='primary-loader']")"
click at [946, 245] on div "window . Webflow ||= [ ] ; window . Webflow . push (( ) => { if ( ! document . …" at bounding box center [791, 413] width 801 height 518
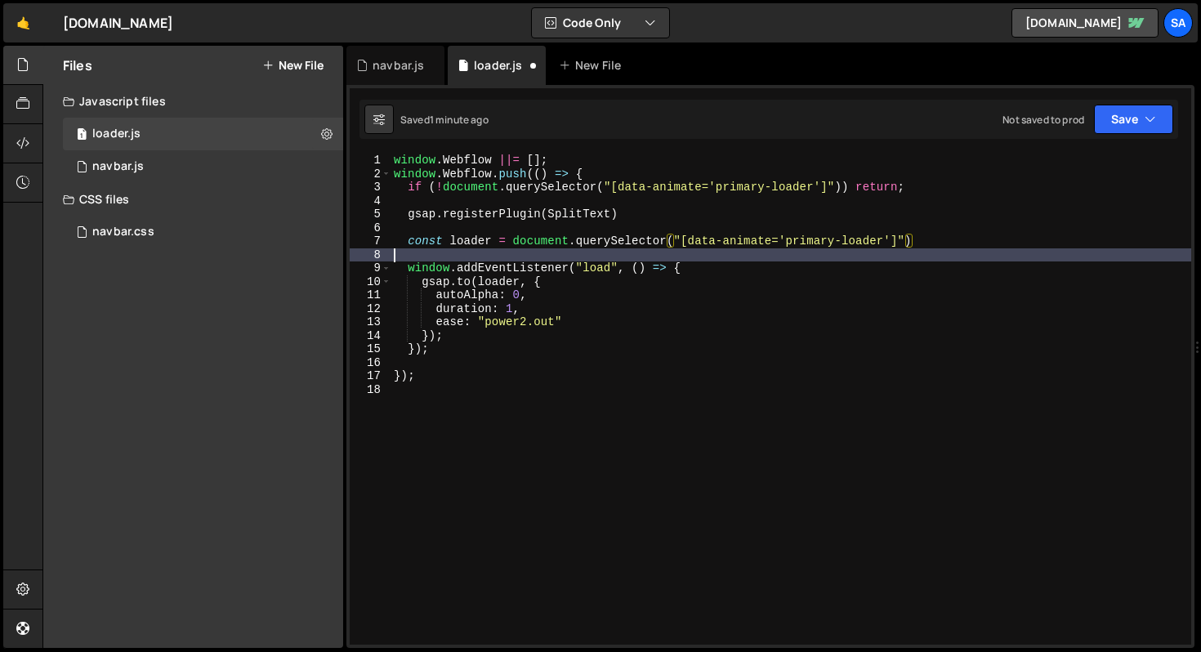
click at [727, 261] on div "window . Webflow ||= [ ] ; window . Webflow . push (( ) => { if ( ! document . …" at bounding box center [791, 413] width 801 height 518
click at [718, 268] on div "window . Webflow ||= [ ] ; window . Webflow . push (( ) => { if ( ! document . …" at bounding box center [791, 413] width 801 height 518
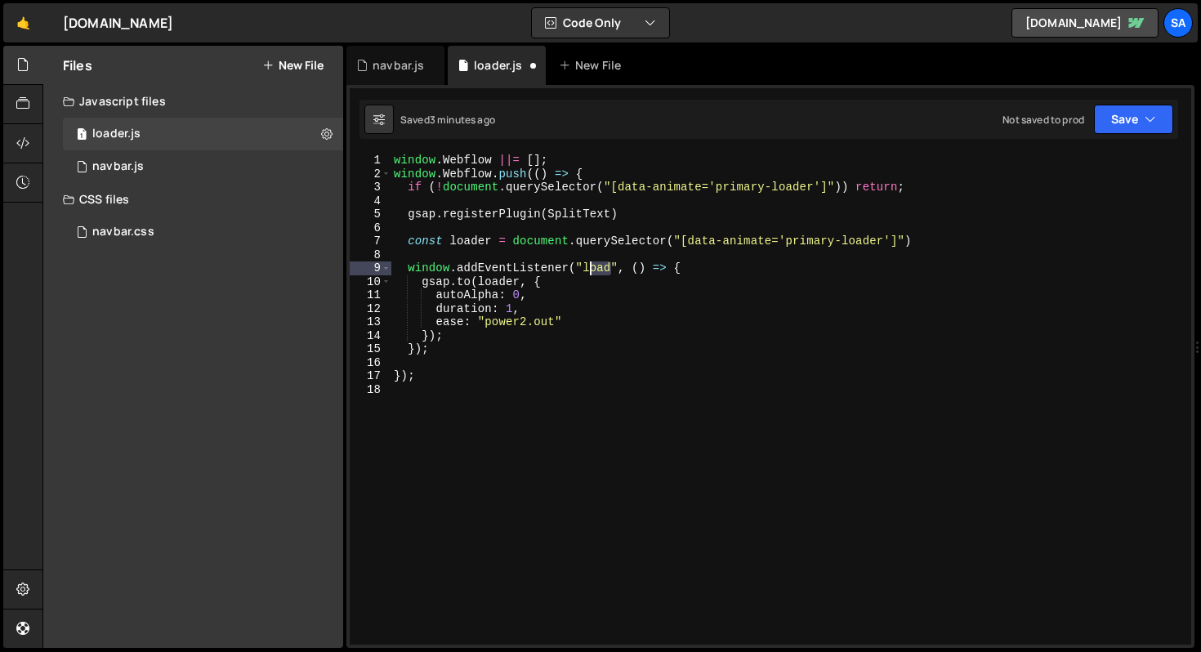
drag, startPoint x: 611, startPoint y: 271, endPoint x: 585, endPoint y: 270, distance: 25.3
click at [585, 270] on div "window . Webflow ||= [ ] ; window . Webflow . push (( ) => { if ( ! document . …" at bounding box center [791, 413] width 801 height 518
paste textarea "DOMContentLoade"
type textarea "window.addEventListener("DOMContentLoaded", () => {"
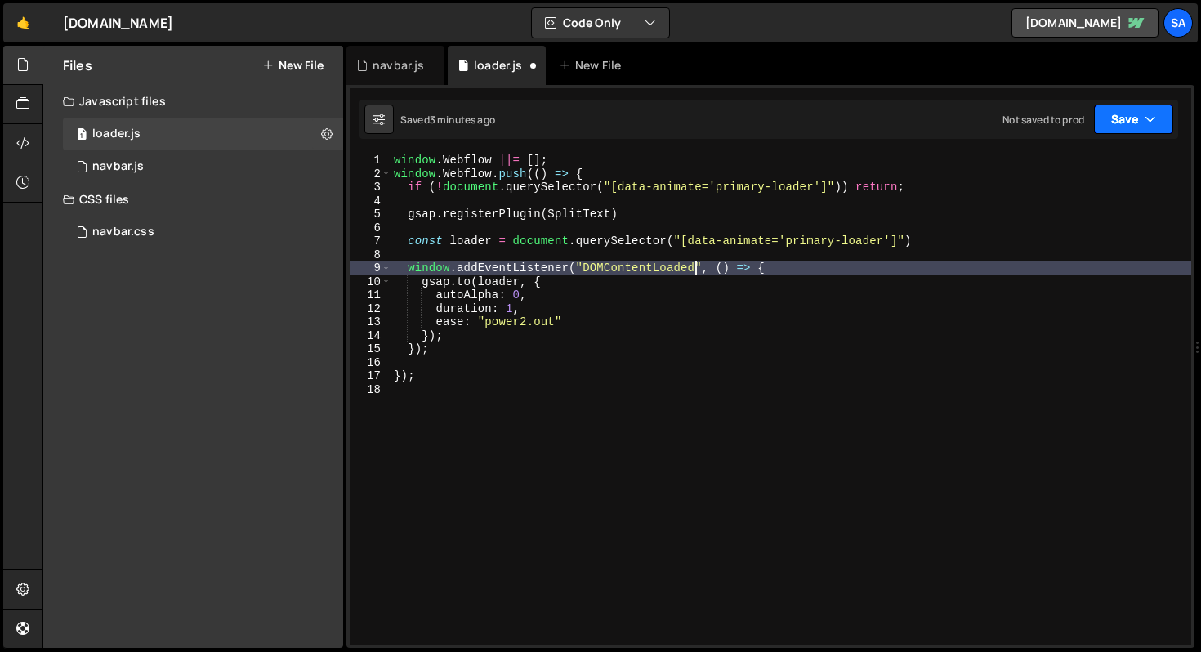
click at [1124, 114] on button "Save" at bounding box center [1133, 119] width 79 height 29
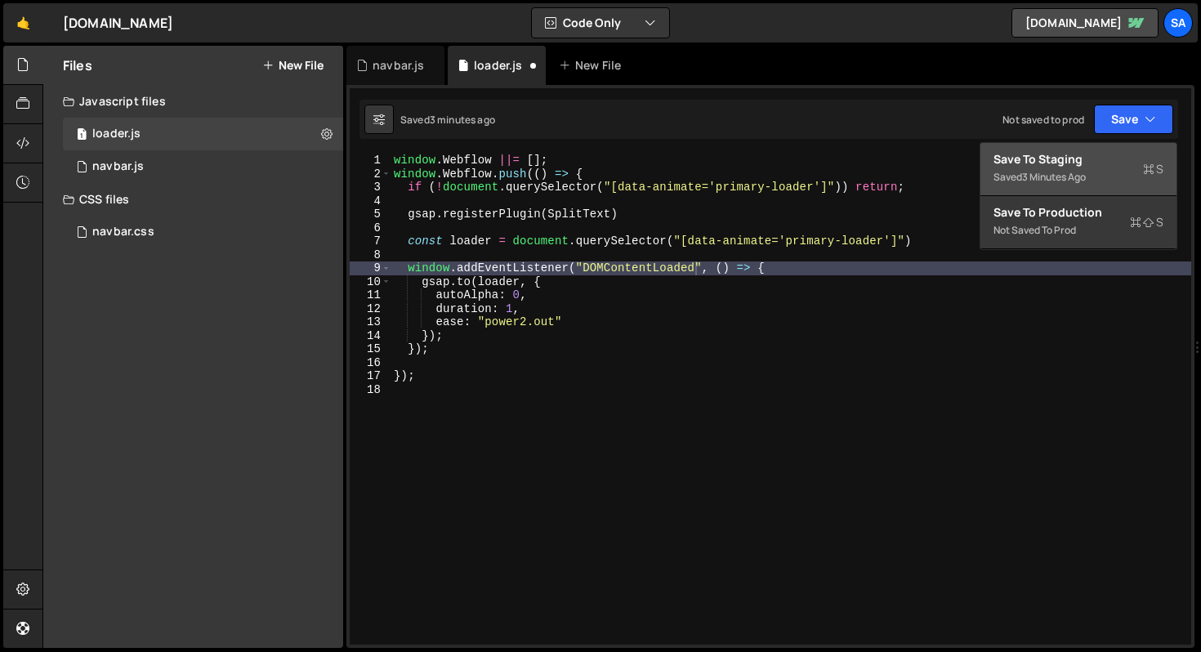
click at [1077, 153] on div "Save to Staging S" at bounding box center [1079, 159] width 170 height 16
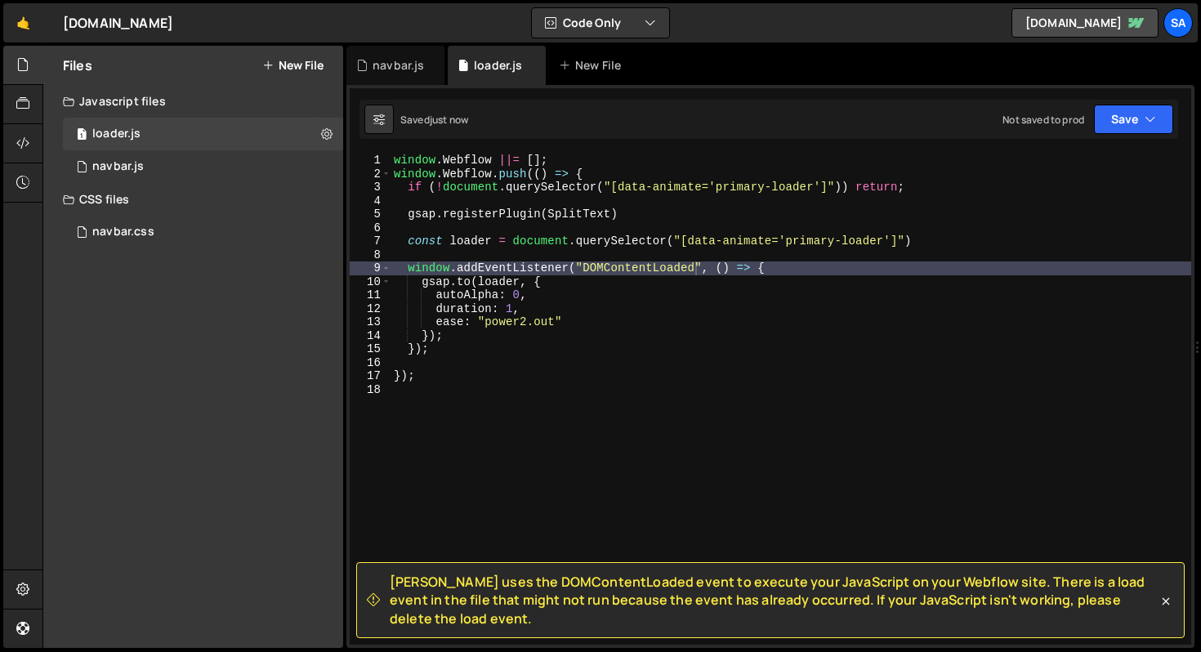
click at [749, 468] on div "window . Webflow ||= [ ] ; window . Webflow . push (( ) => { if ( ! document . …" at bounding box center [791, 413] width 801 height 518
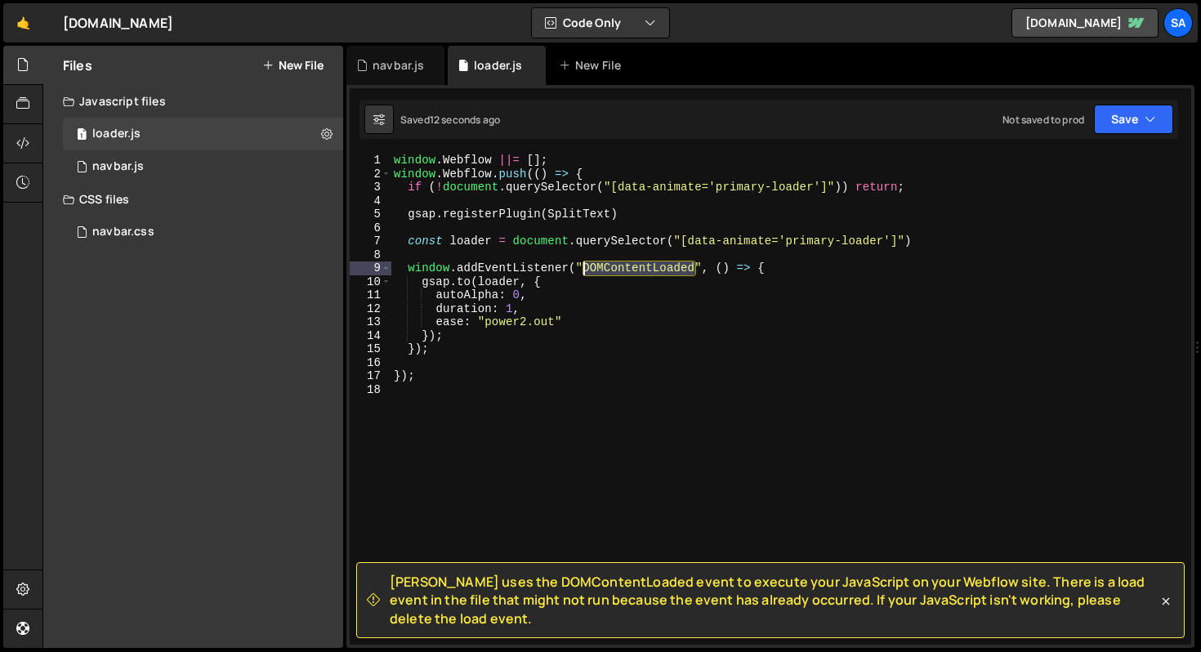
drag, startPoint x: 695, startPoint y: 272, endPoint x: 584, endPoint y: 266, distance: 111.3
click at [584, 266] on div "window . Webflow ||= [ ] ; window . Webflow . push (( ) => { if ( ! document . …" at bounding box center [791, 413] width 801 height 518
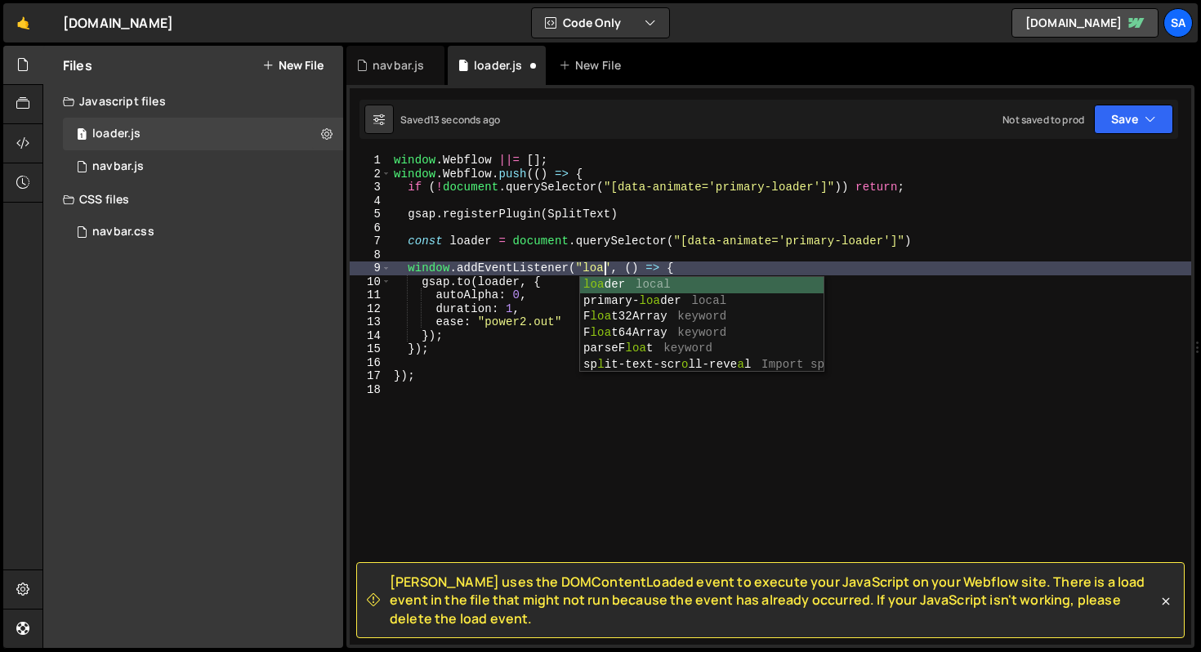
type textarea "window.addEventListener("load", () => {"
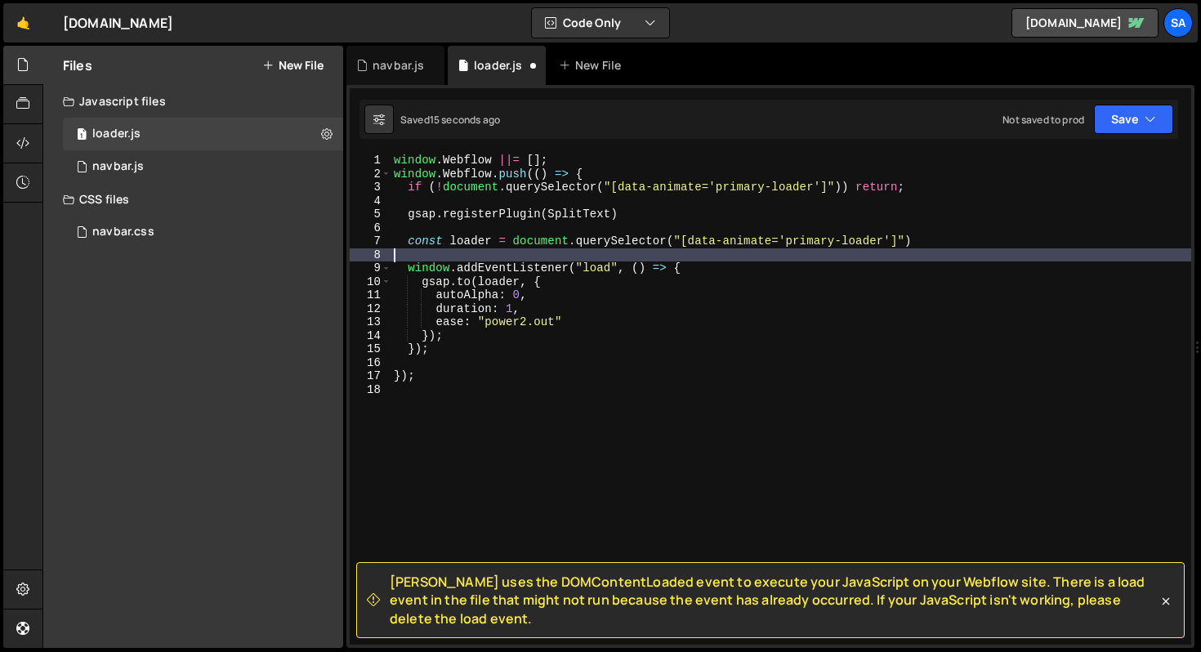
click at [946, 257] on div "window . Webflow ||= [ ] ; window . Webflow . push (( ) => { if ( ! document . …" at bounding box center [791, 413] width 801 height 518
click at [1117, 123] on button "Save" at bounding box center [1133, 119] width 79 height 29
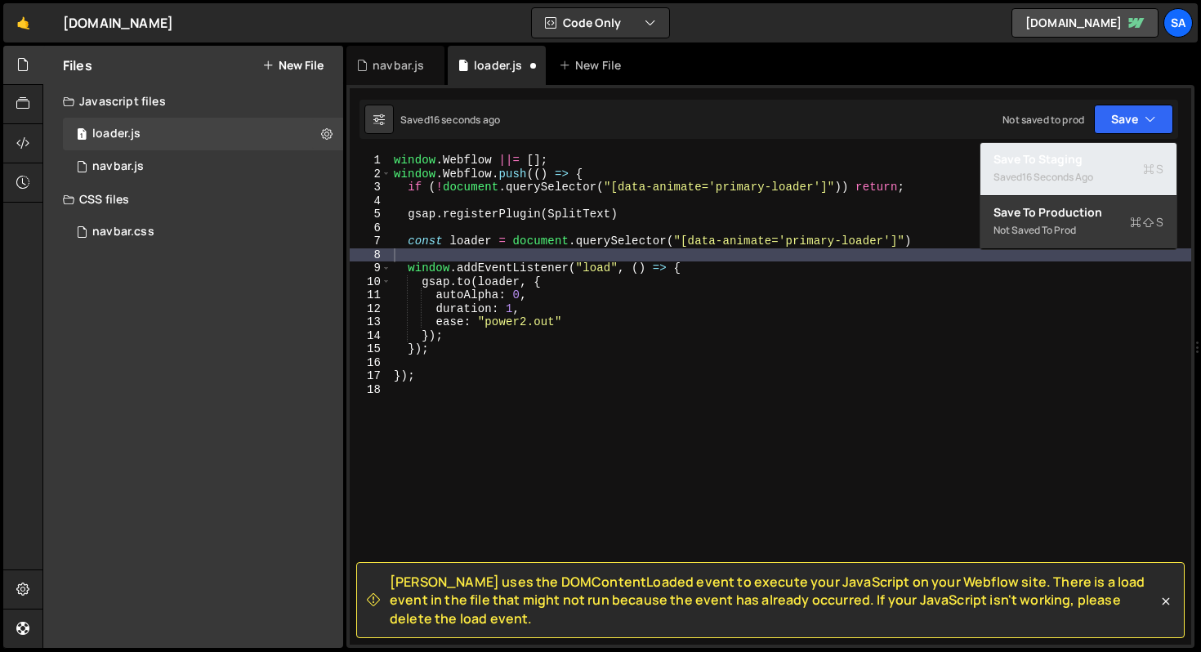
click at [1005, 186] on div "Saved 16 seconds ago" at bounding box center [1079, 178] width 170 height 20
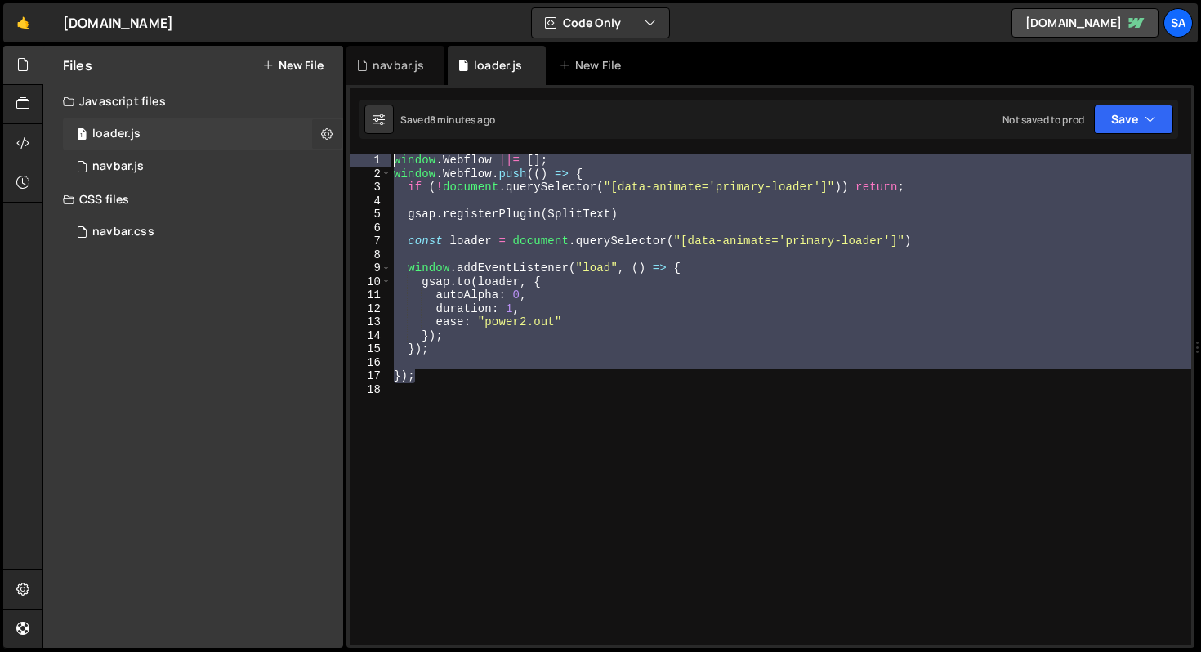
drag, startPoint x: 468, startPoint y: 382, endPoint x: 338, endPoint y: 127, distance: 286.9
click at [338, 127] on div "Files New File Javascript files 1 loader.js 0 0 navbar.js 0 CSS files navbar.cs…" at bounding box center [621, 347] width 1159 height 603
type textarea "window.Webflow ||= []; window.Webflow.push(() => {"
paste textarea
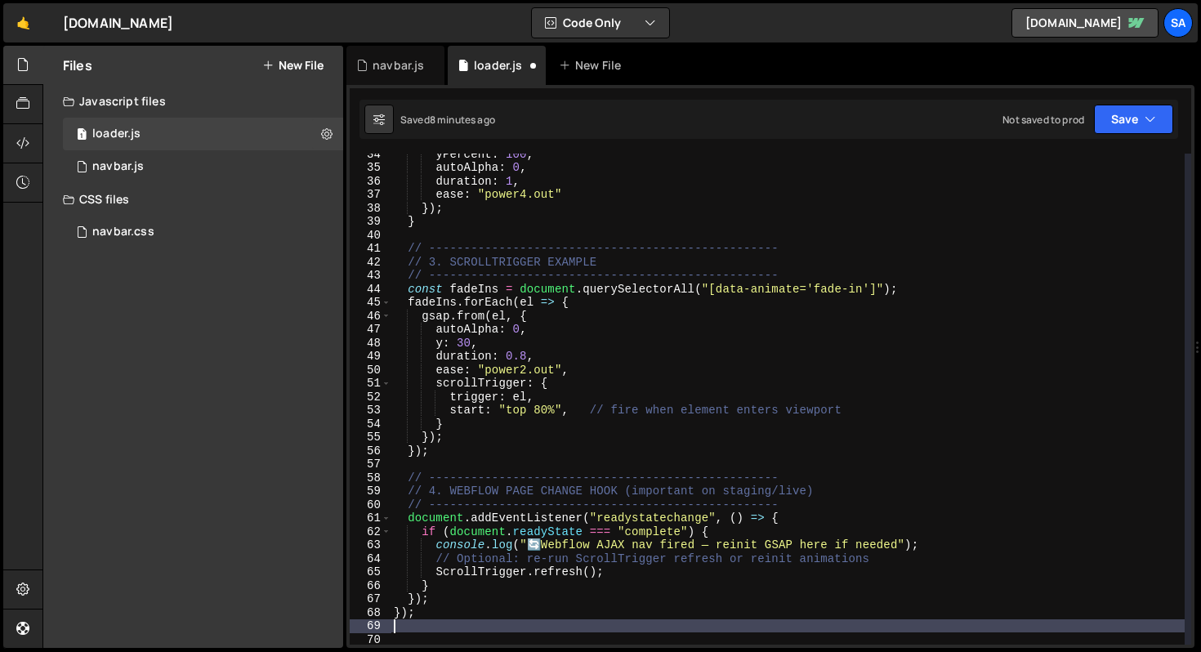
scroll to position [499, 0]
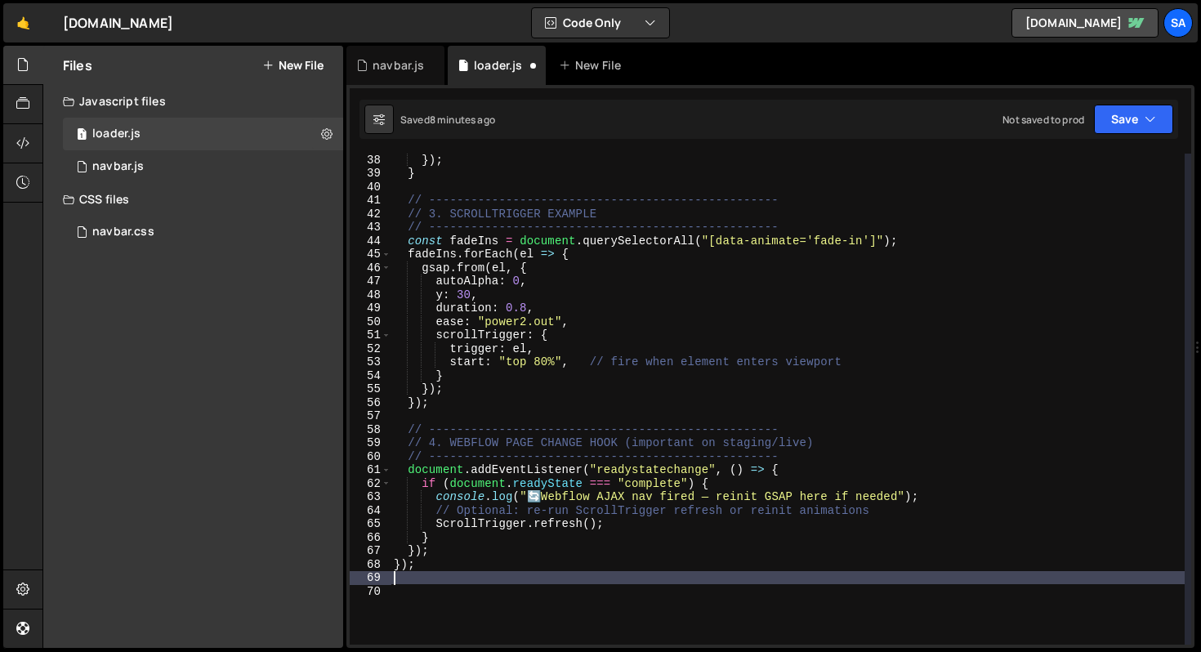
click at [587, 524] on div "}) ; } // -------------------------------------------------- // 3. SCROLLTRIGGE…" at bounding box center [788, 412] width 794 height 518
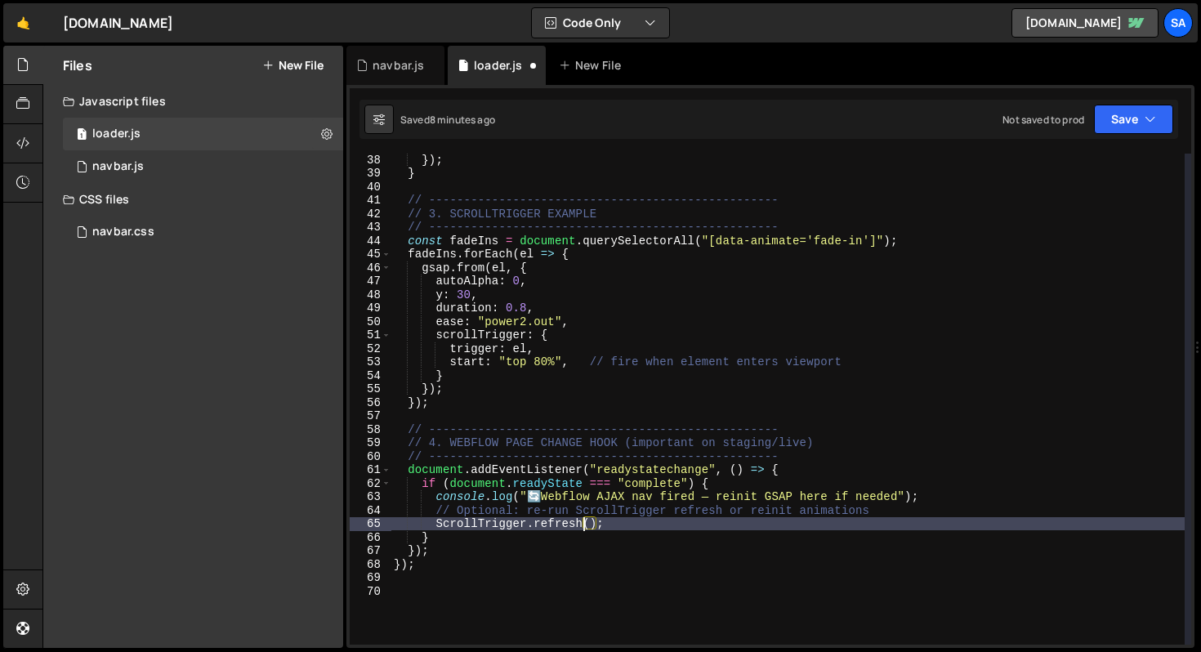
click at [646, 521] on div "}) ; } // -------------------------------------------------- // 3. SCROLLTRIGGE…" at bounding box center [788, 412] width 794 height 518
click at [917, 495] on div "}) ; } // -------------------------------------------------- // 3. SCROLLTRIGGE…" at bounding box center [788, 412] width 794 height 518
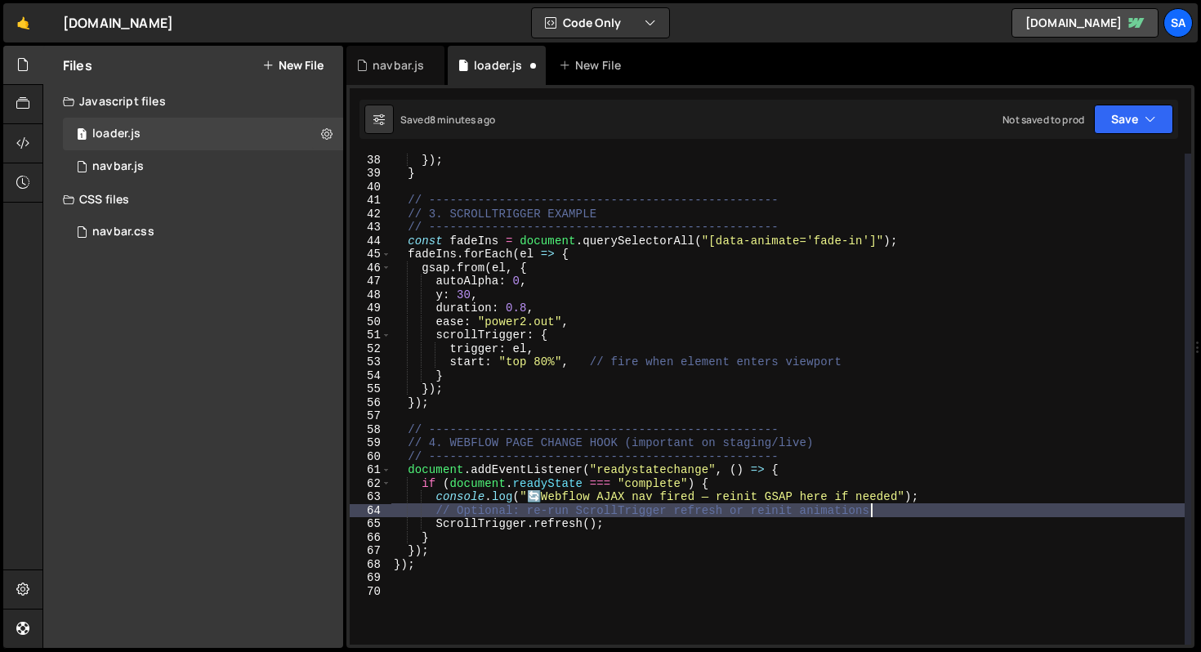
click at [904, 510] on div "}) ; } // -------------------------------------------------- // 3. SCROLLTRIGGE…" at bounding box center [788, 412] width 794 height 518
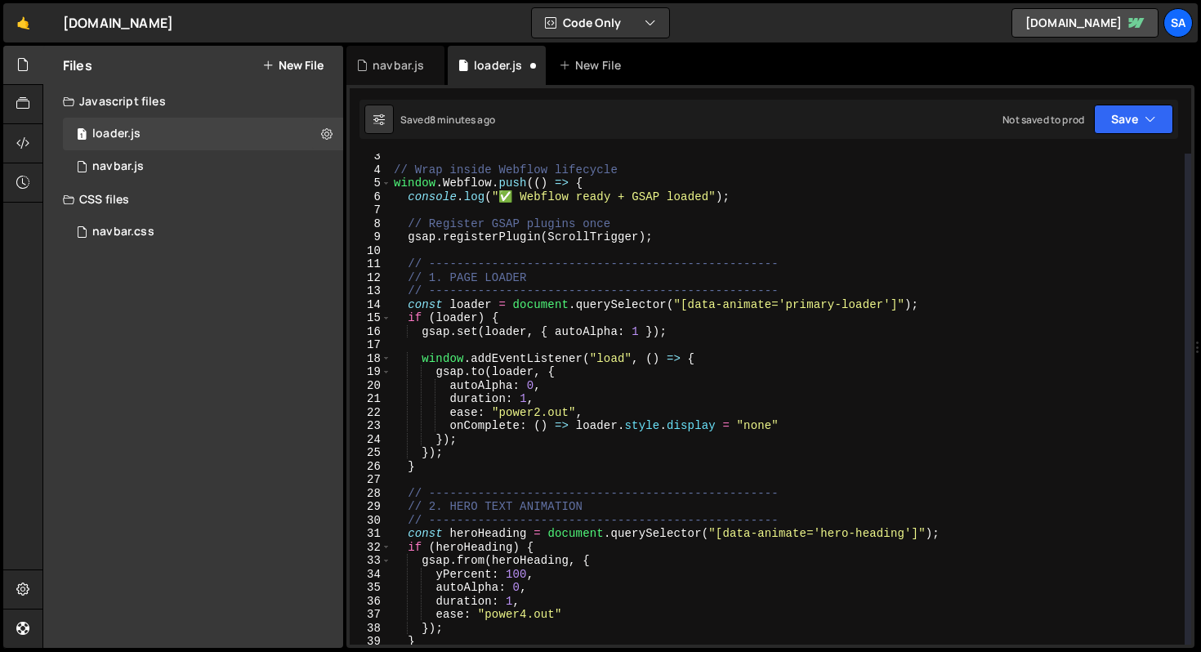
scroll to position [0, 0]
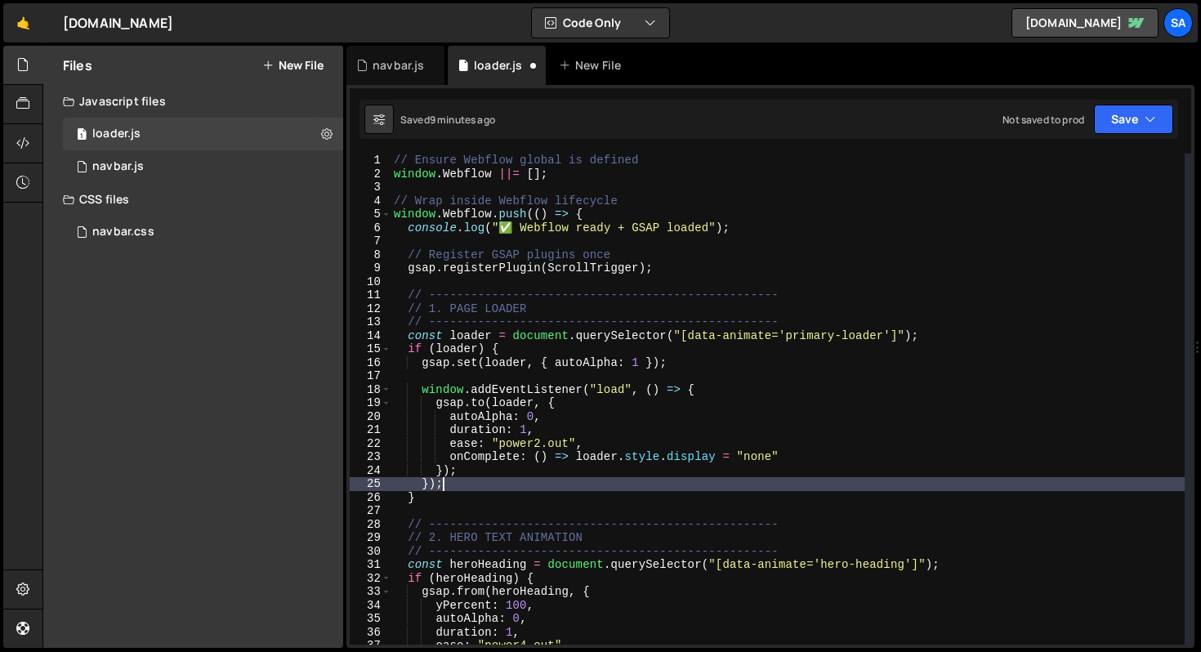
click at [554, 481] on div "// Ensure Webflow global is defined window . Webflow ||= [ ] ; // Wrap inside W…" at bounding box center [788, 413] width 794 height 518
click at [508, 520] on div "// Ensure Webflow global is defined window . Webflow ||= [ ] ; // Wrap inside W…" at bounding box center [788, 413] width 794 height 518
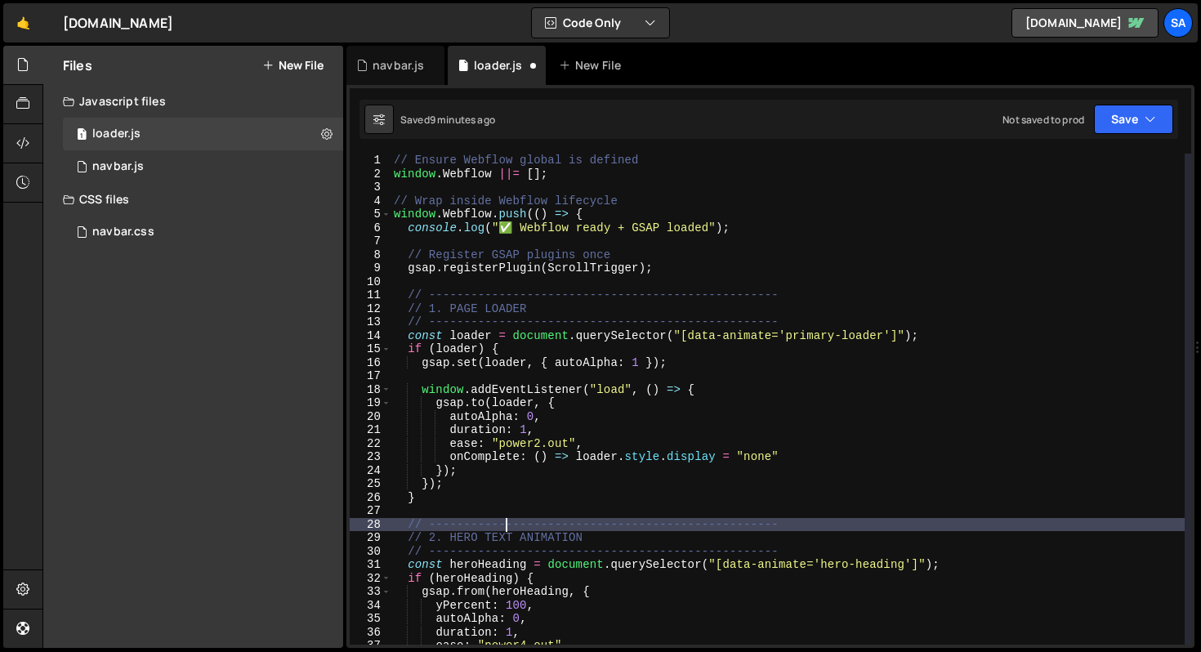
click at [757, 270] on div "// Ensure Webflow global is defined window . Webflow ||= [ ] ; // Wrap inside W…" at bounding box center [788, 413] width 794 height 518
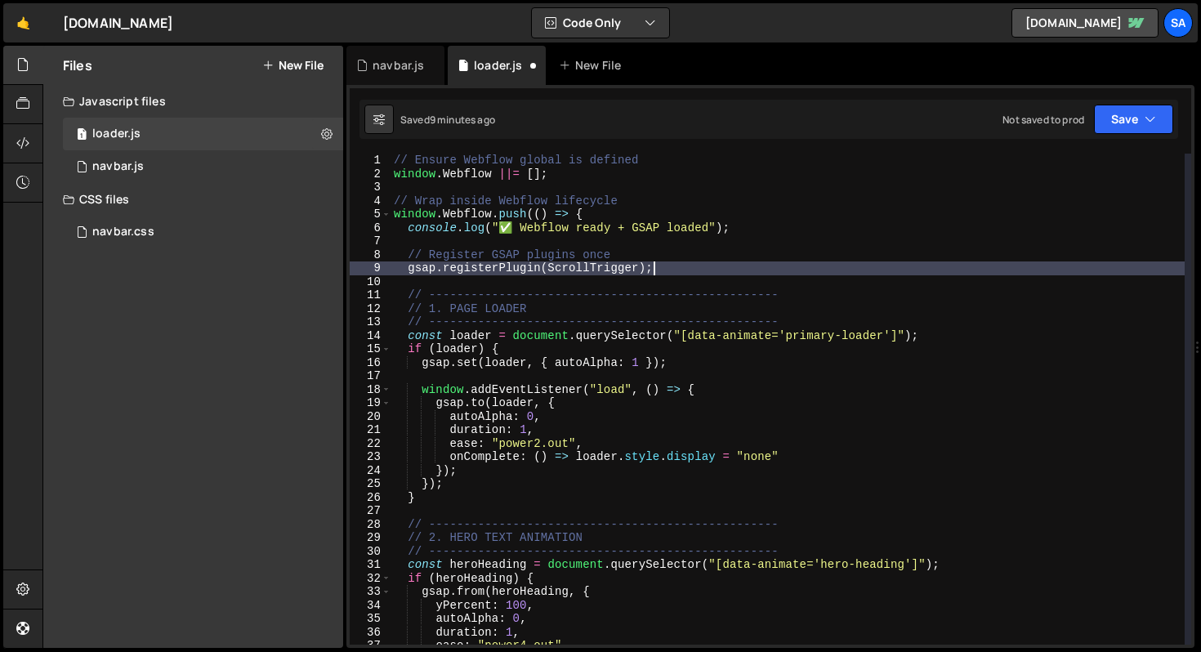
click at [772, 230] on div "// Ensure Webflow global is defined window . Webflow ||= [ ] ; // Wrap inside W…" at bounding box center [788, 413] width 794 height 518
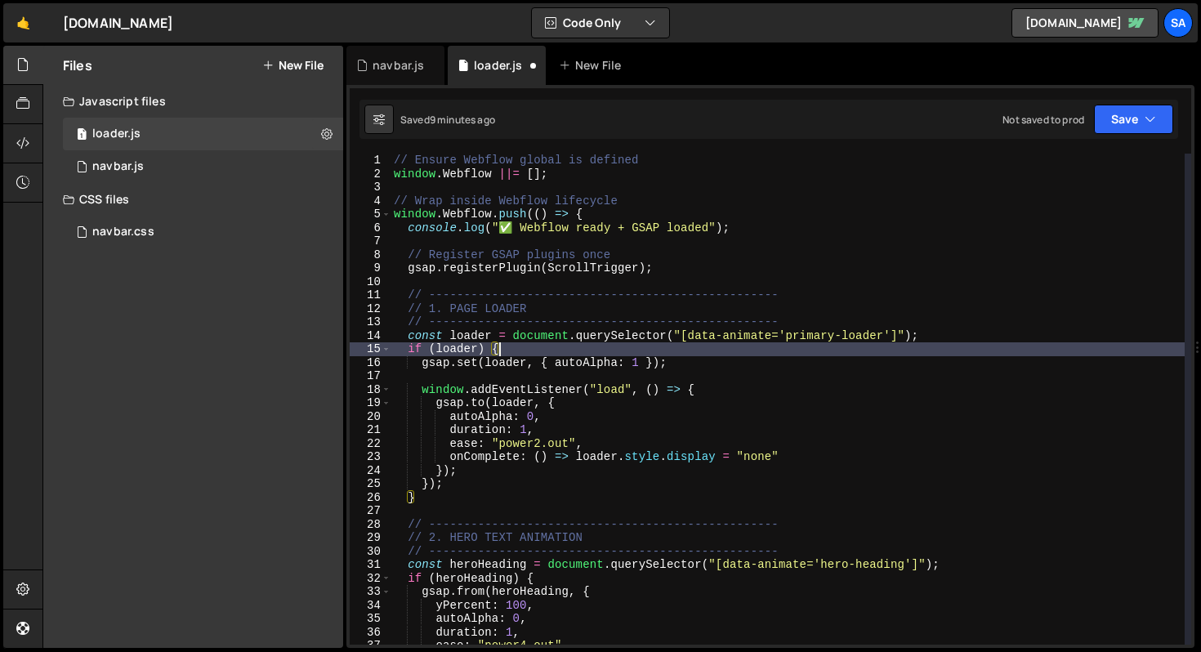
click at [539, 352] on div "// Ensure Webflow global is defined window . Webflow ||= [ ] ; // Wrap inside W…" at bounding box center [788, 413] width 794 height 518
click at [500, 491] on div "// Ensure Webflow global is defined window . Webflow ||= [ ] ; // Wrap inside W…" at bounding box center [788, 413] width 794 height 518
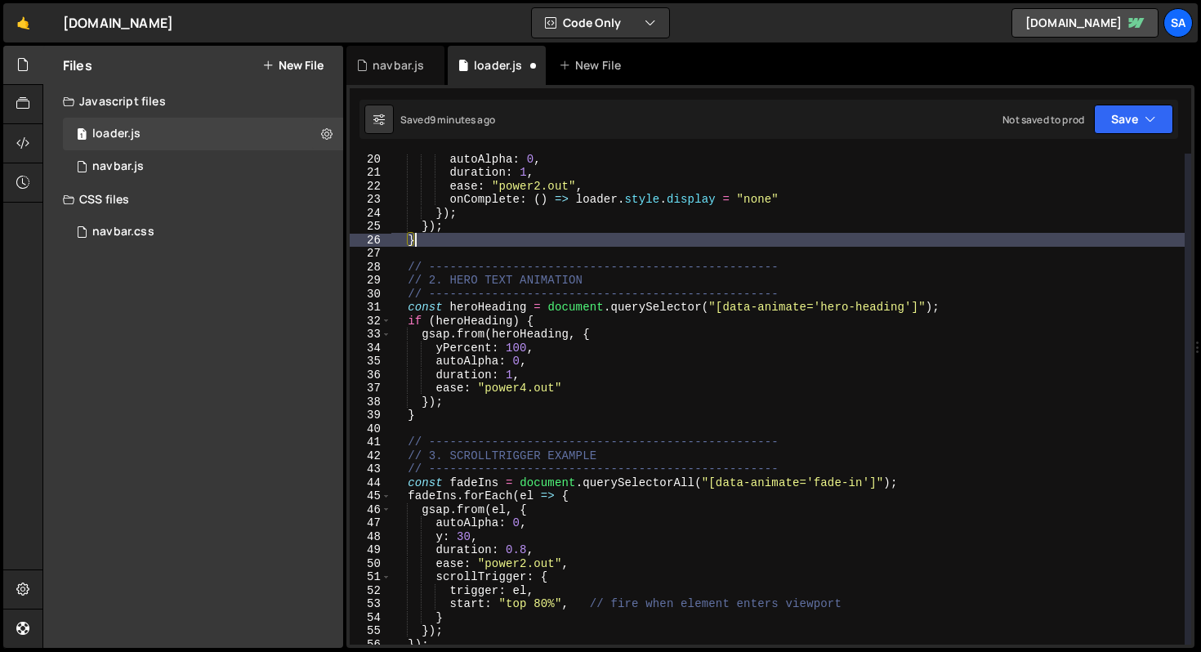
scroll to position [335, 0]
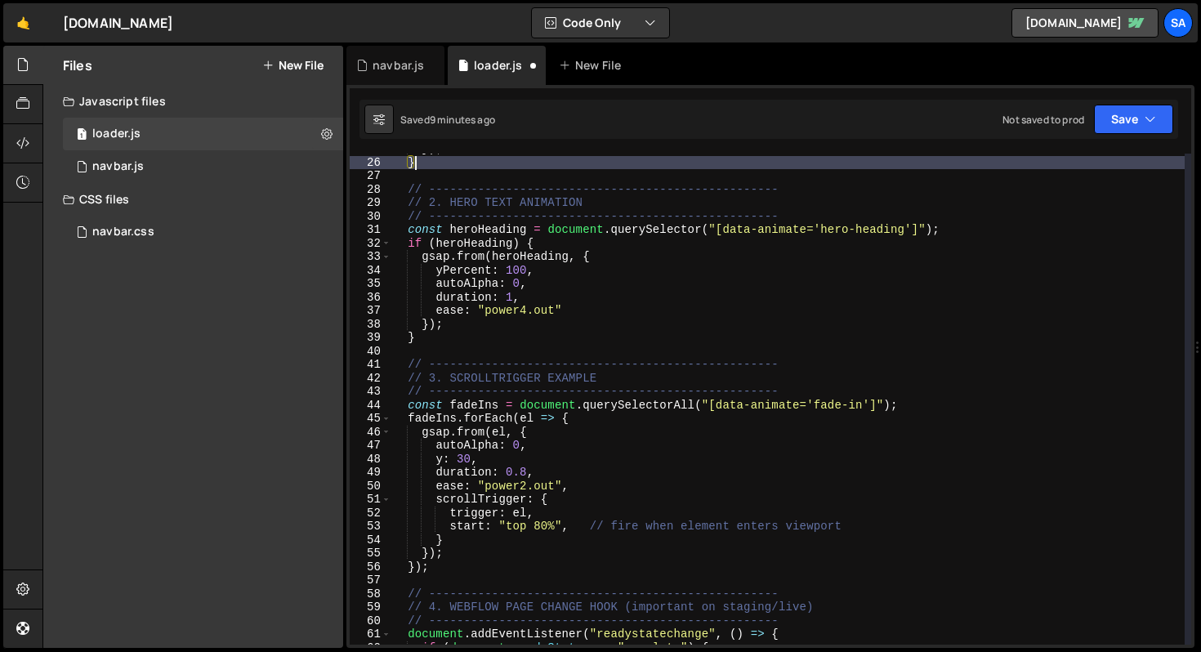
click at [841, 364] on div "}) ; } // -------------------------------------------------- // 2. HERO TEXT AN…" at bounding box center [788, 401] width 794 height 518
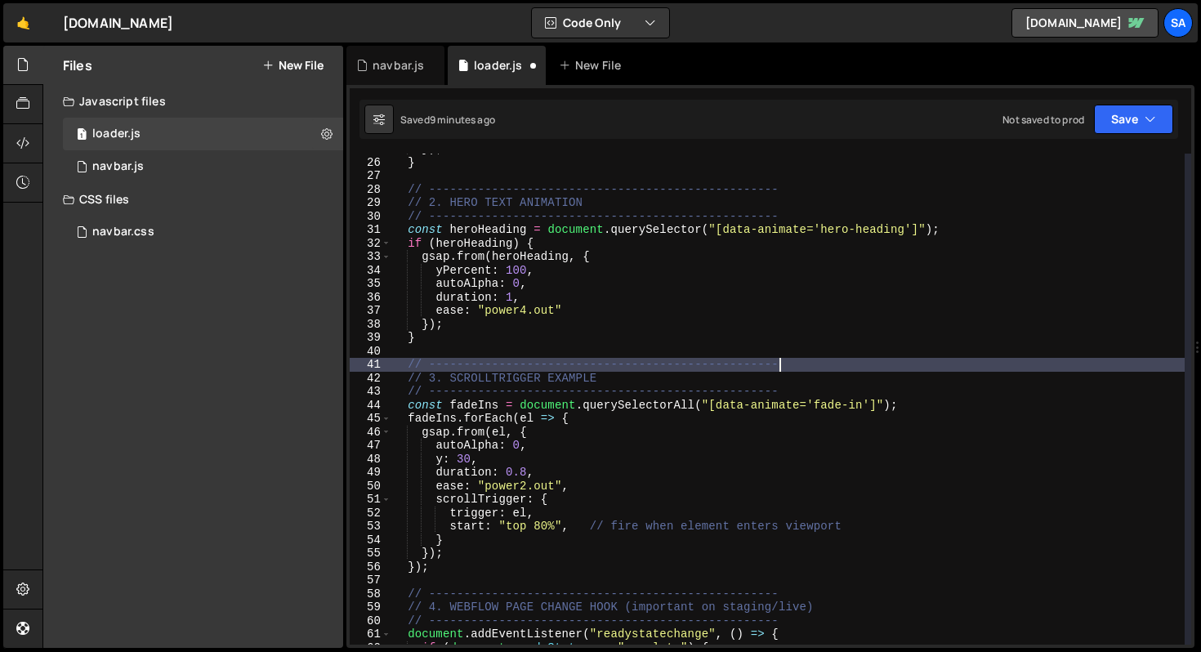
click at [828, 384] on div "}) ; } // -------------------------------------------------- // 2. HERO TEXT AN…" at bounding box center [788, 401] width 794 height 518
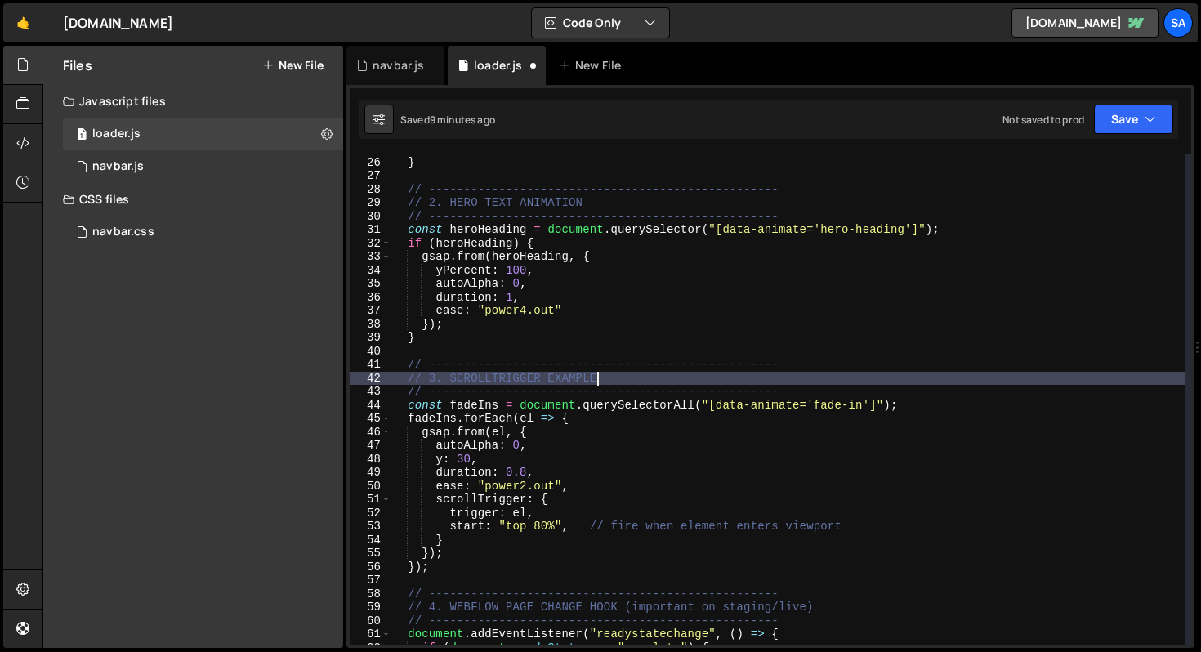
click at [825, 389] on div "}) ; } // -------------------------------------------------- // 2. HERO TEXT AN…" at bounding box center [788, 401] width 794 height 518
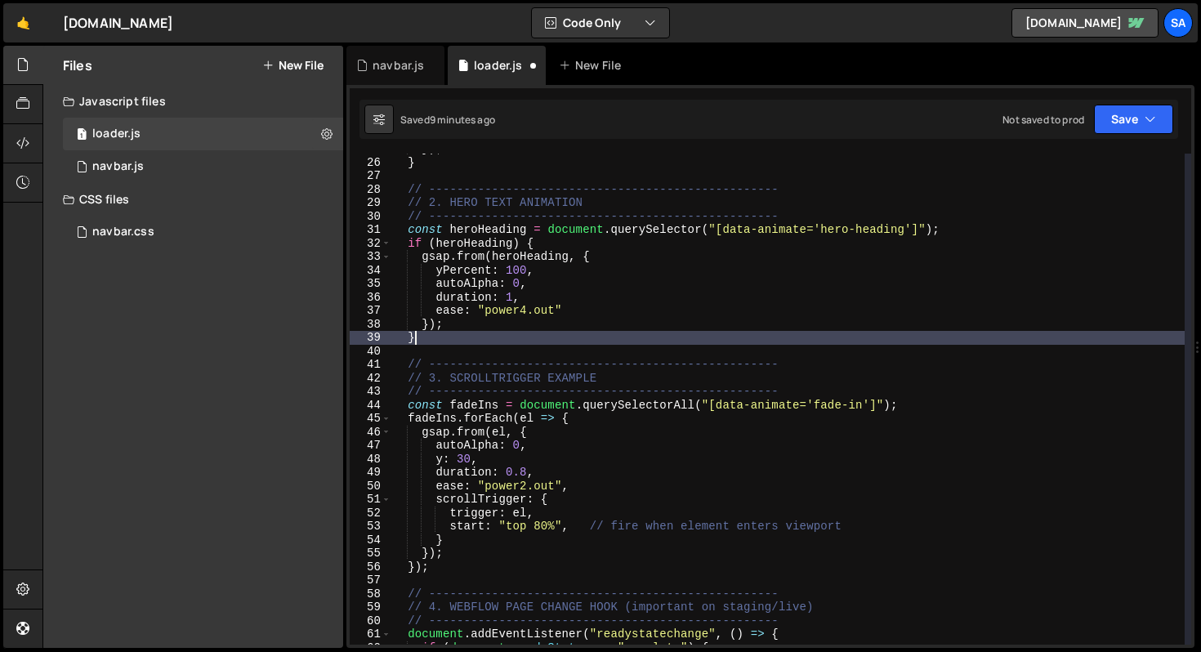
click at [859, 339] on div "}) ; } // -------------------------------------------------- // 2. HERO TEXT AN…" at bounding box center [788, 401] width 794 height 518
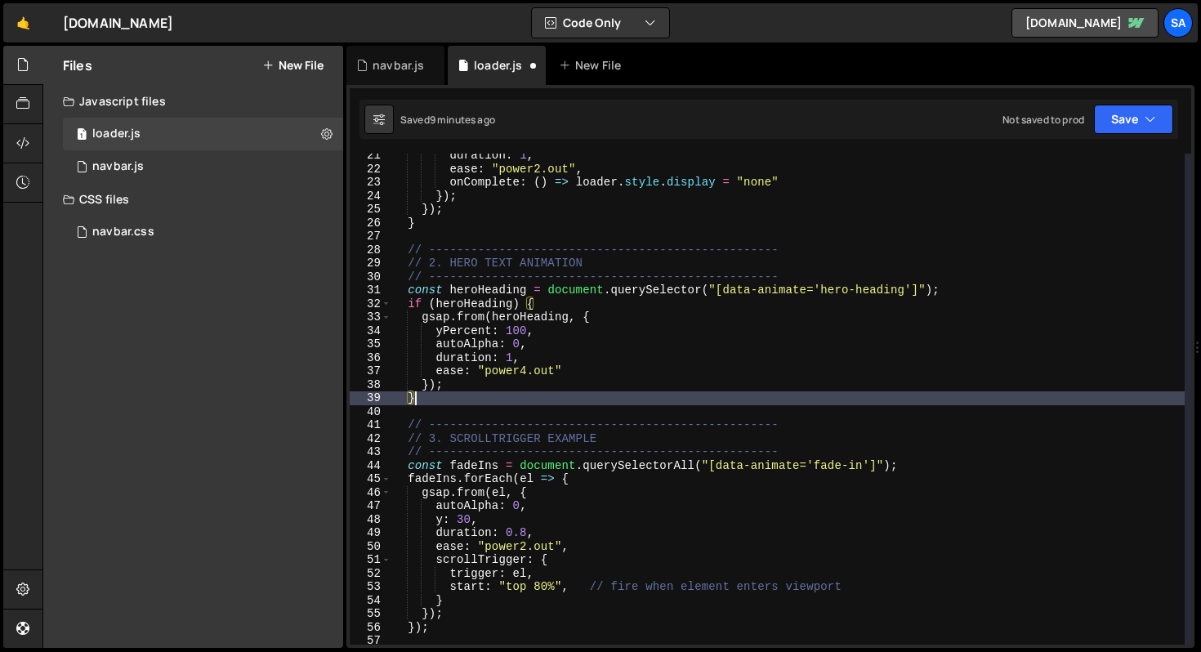
scroll to position [224, 0]
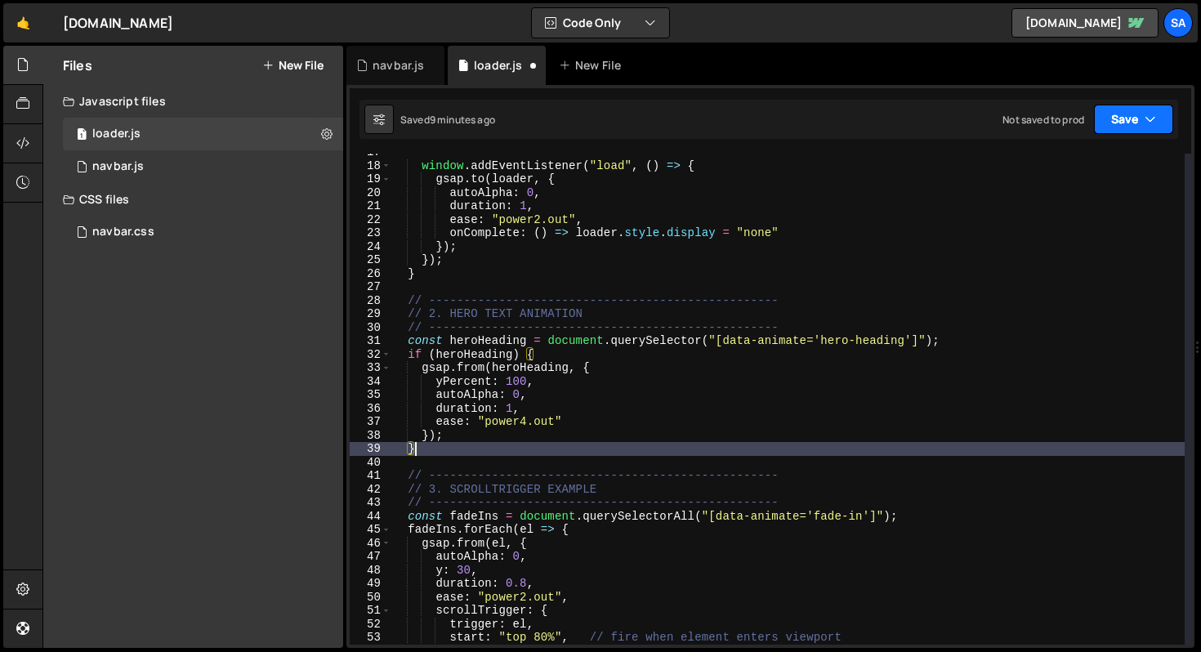
click at [1131, 120] on button "Save" at bounding box center [1133, 119] width 79 height 29
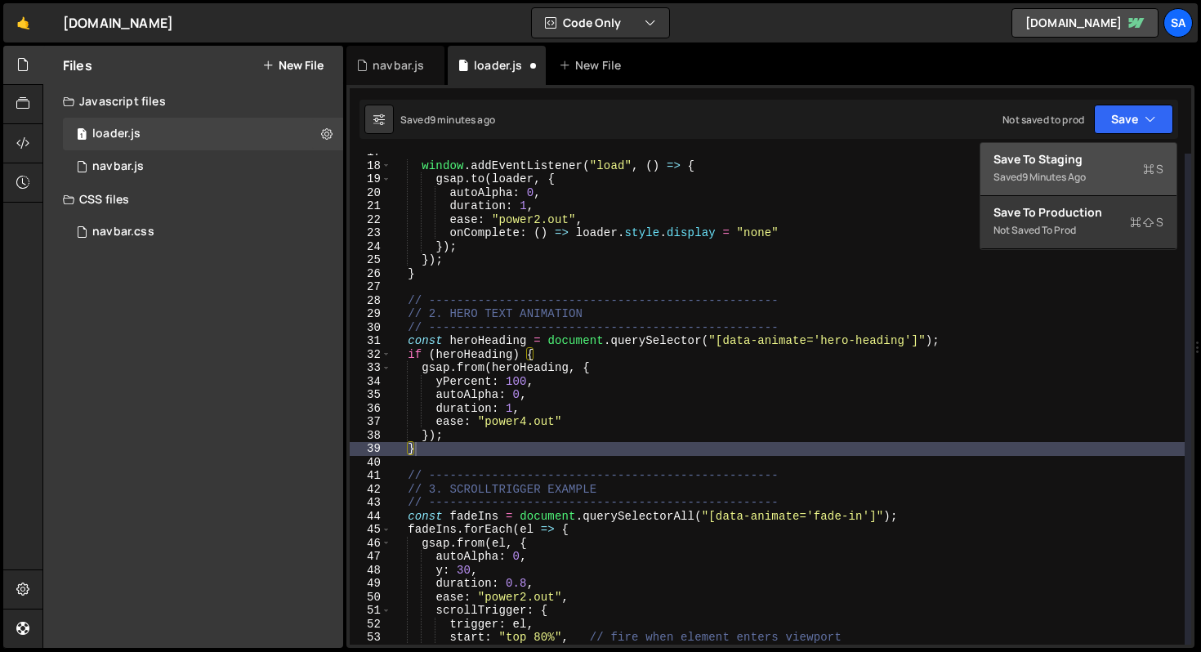
click at [1094, 164] on div "Save to Staging S" at bounding box center [1079, 159] width 170 height 16
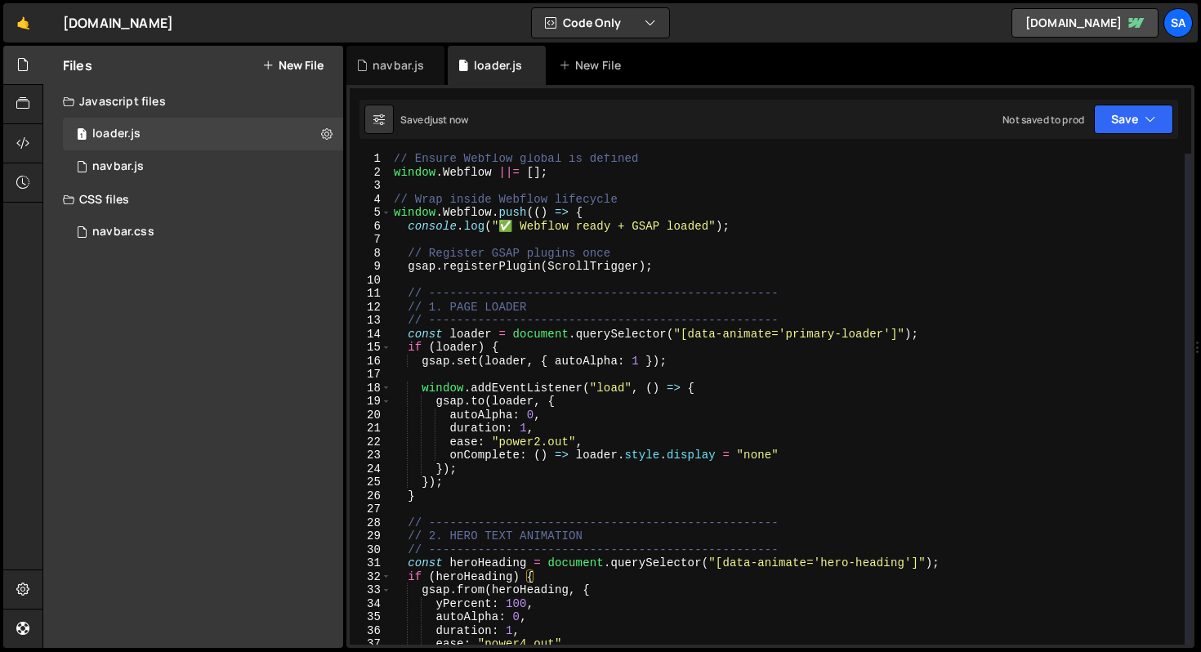
scroll to position [0, 0]
click at [776, 363] on div "// Ensure Webflow global is defined window . Webflow ||= [ ] ; // Wrap inside W…" at bounding box center [788, 413] width 794 height 518
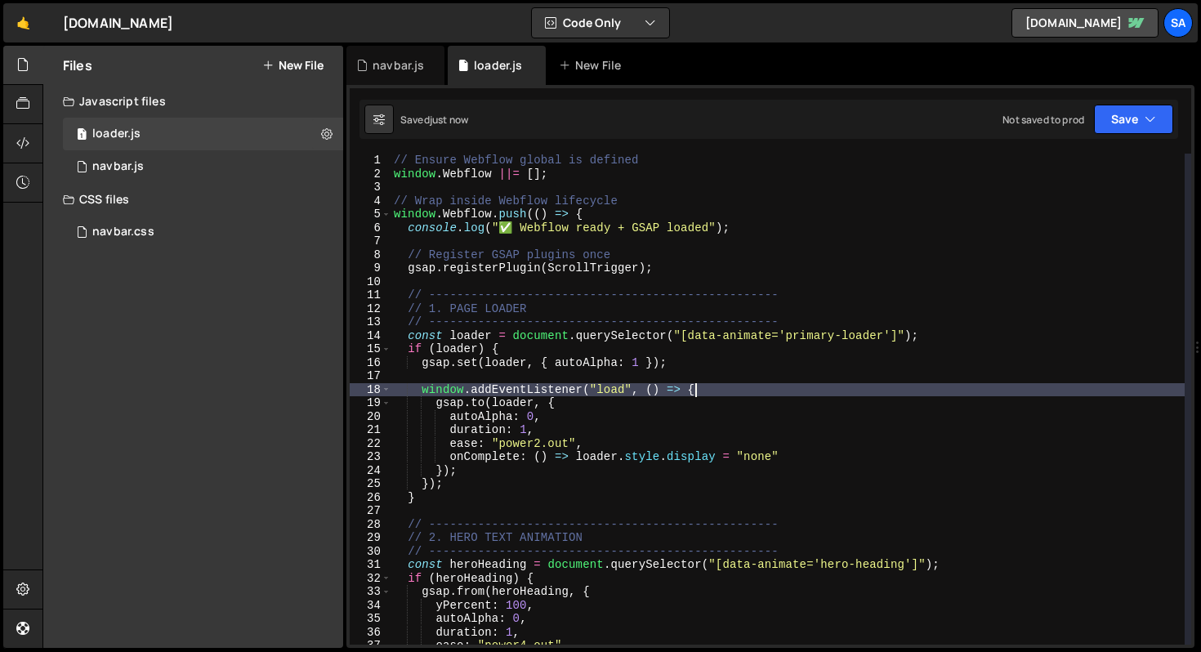
click at [728, 384] on div "// Ensure Webflow global is defined window . Webflow ||= [ ] ; // Wrap inside W…" at bounding box center [788, 413] width 794 height 518
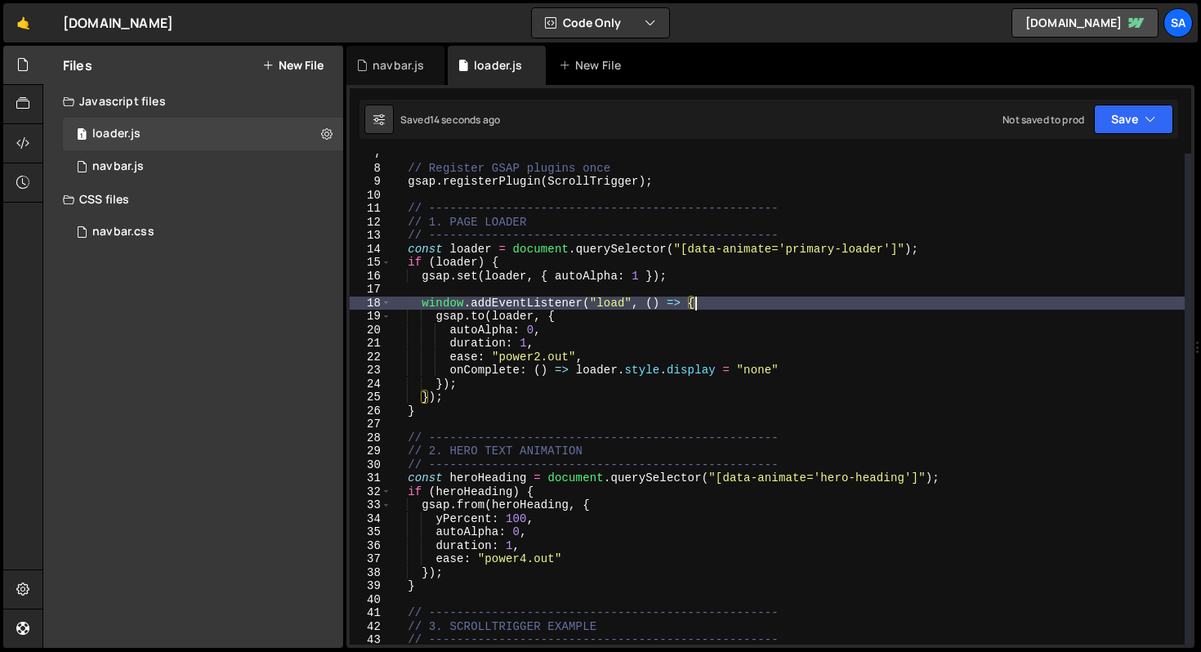
scroll to position [150, 0]
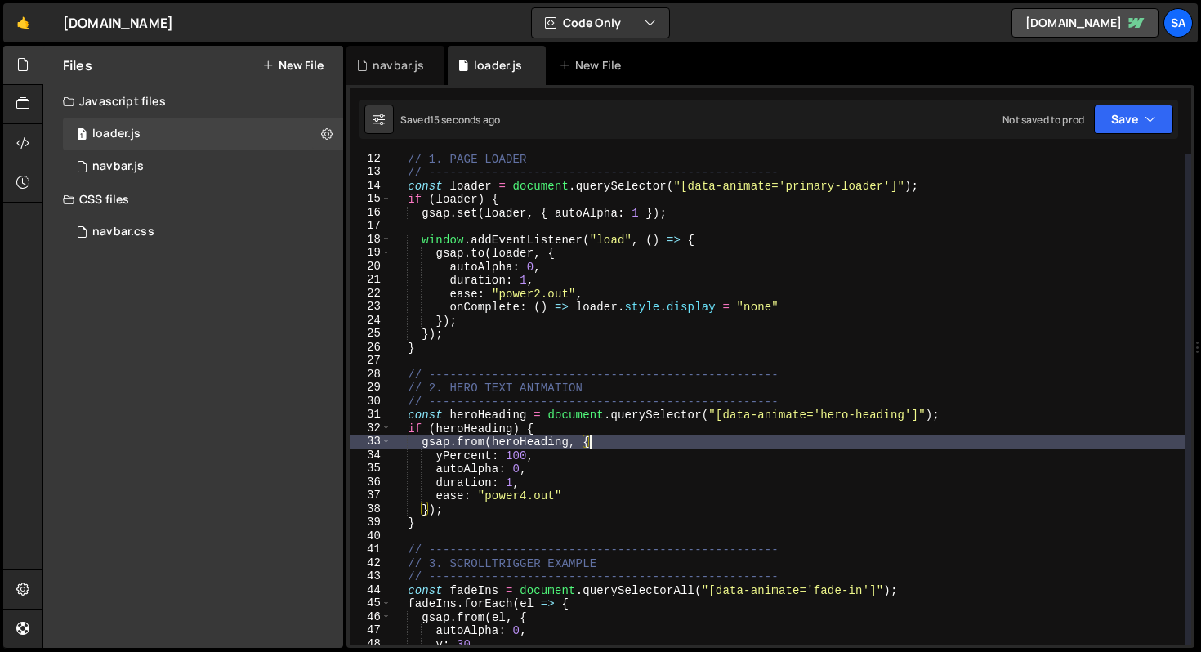
click at [611, 441] on div "// 1. PAGE LOADER // -------------------------------------------------- const l…" at bounding box center [788, 411] width 794 height 518
click at [558, 481] on div "// 1. PAGE LOADER // -------------------------------------------------- const l…" at bounding box center [788, 411] width 794 height 518
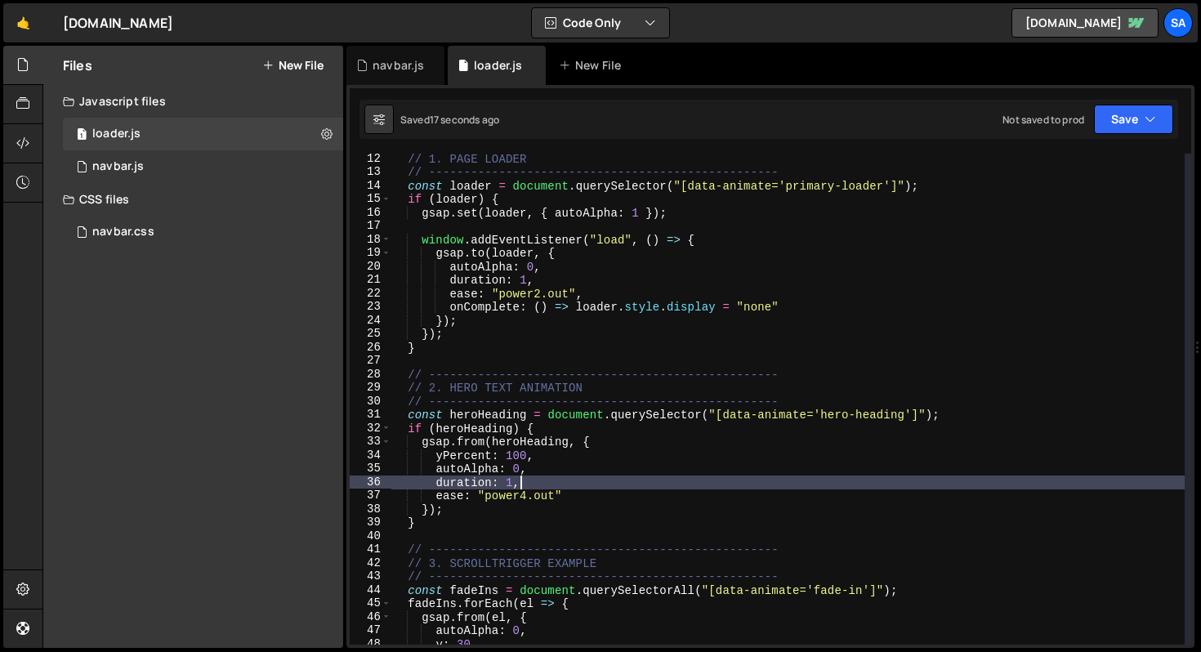
click at [587, 489] on div "// 1. PAGE LOADER // -------------------------------------------------- const l…" at bounding box center [788, 411] width 794 height 518
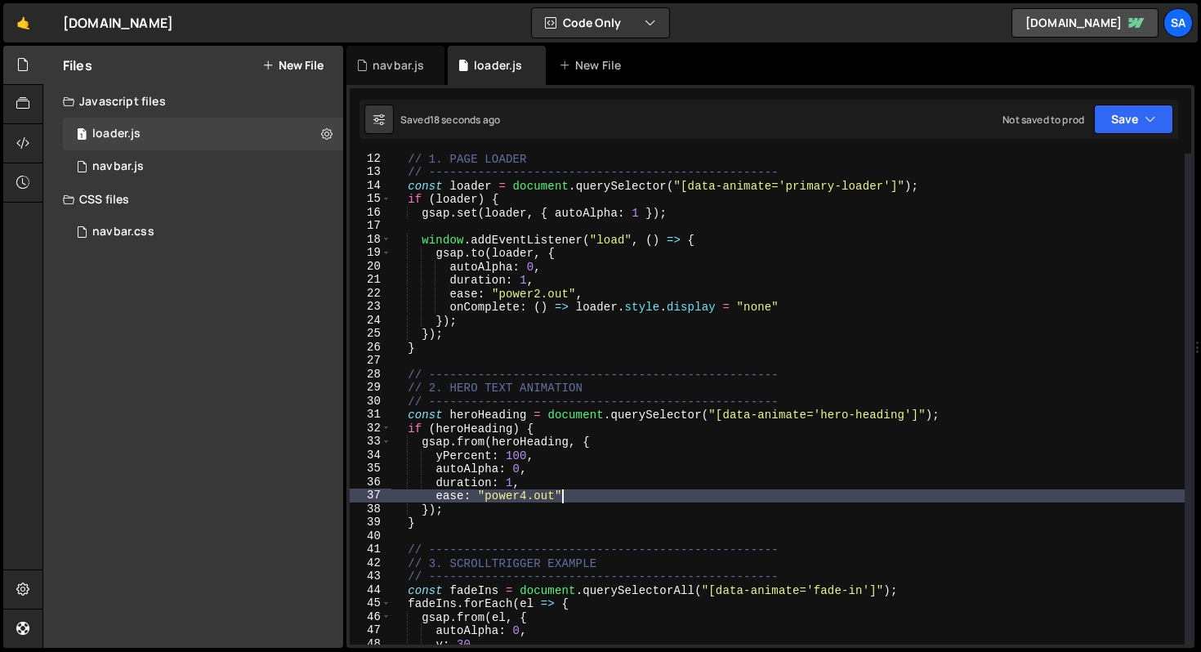
click at [584, 494] on div "// 1. PAGE LOADER // -------------------------------------------------- const l…" at bounding box center [788, 411] width 794 height 518
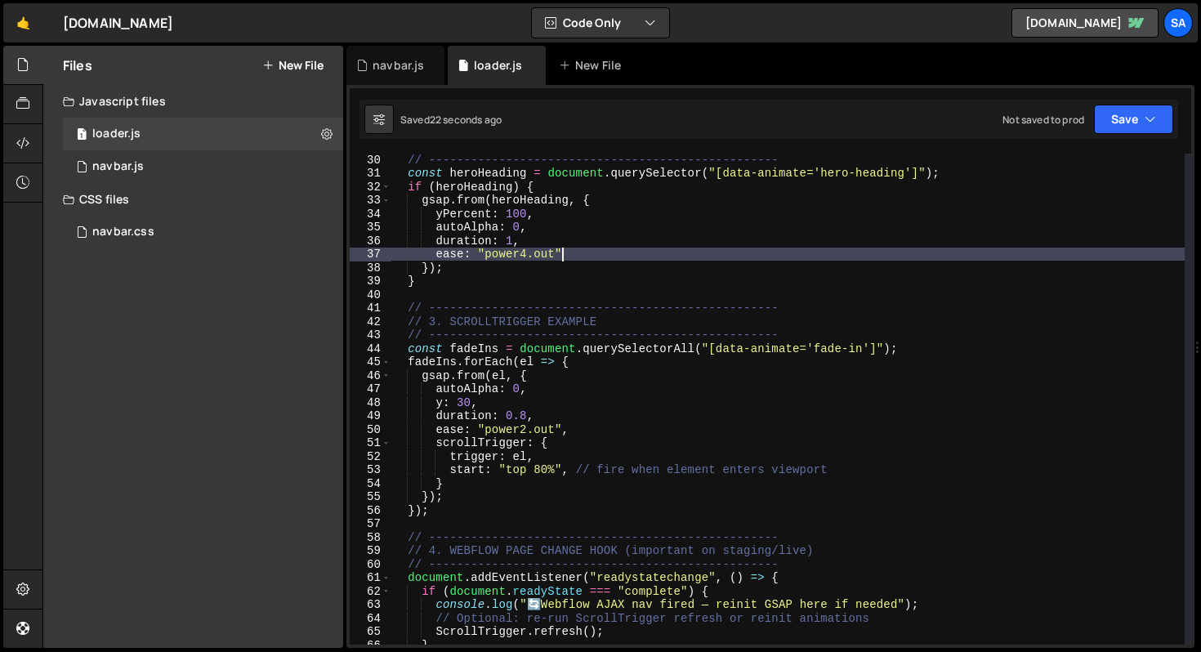
scroll to position [411, 0]
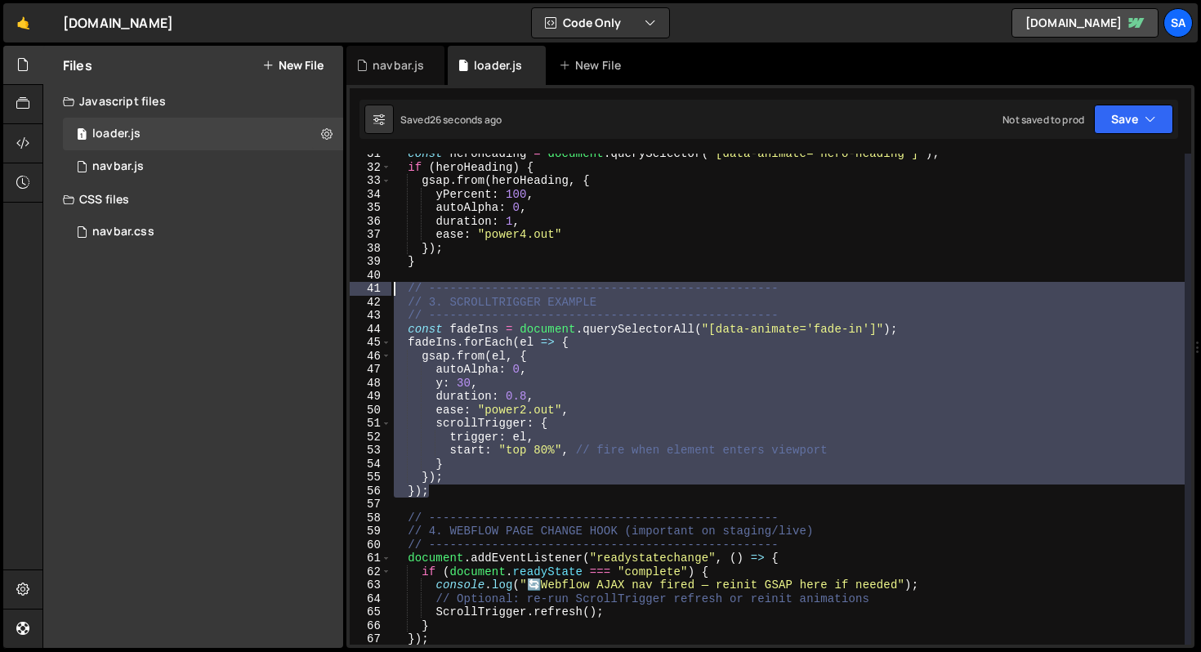
drag, startPoint x: 475, startPoint y: 494, endPoint x: 367, endPoint y: 285, distance: 235.4
click at [367, 285] on div "ease: "power4.out" 31 32 33 34 35 36 37 38 39 40 41 42 43 44 45 46 47 48 49 50 …" at bounding box center [771, 399] width 842 height 491
type textarea "// -------------------------------------------------- // 3. SCROLLTRIGGER EXAMP…"
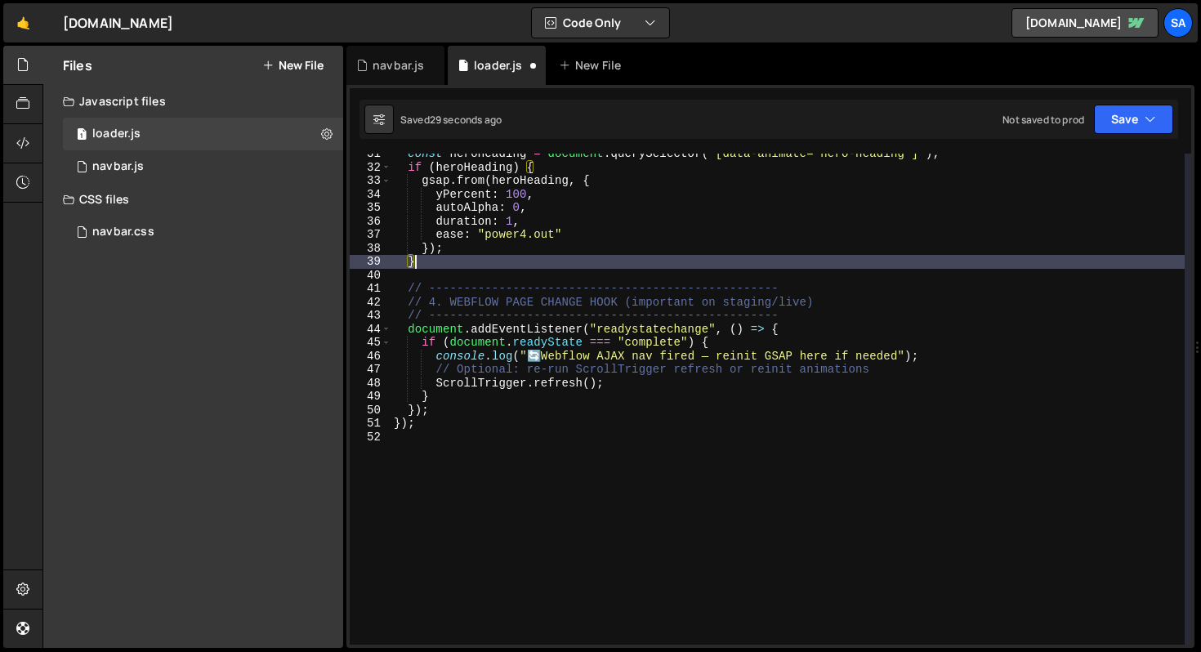
click at [436, 303] on div "const heroHeading = document . querySelector ( "[data-animate='hero-heading']" …" at bounding box center [788, 406] width 794 height 518
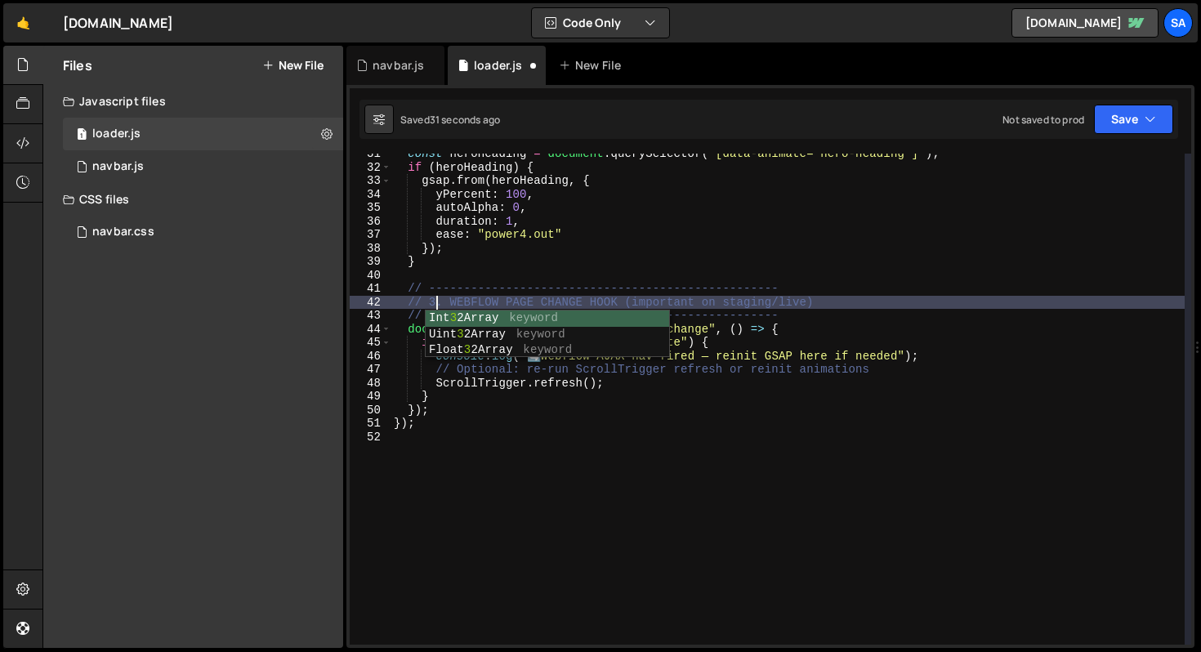
click at [567, 259] on div "const heroHeading = document . querySelector ( "[data-animate='hero-heading']" …" at bounding box center [788, 406] width 794 height 518
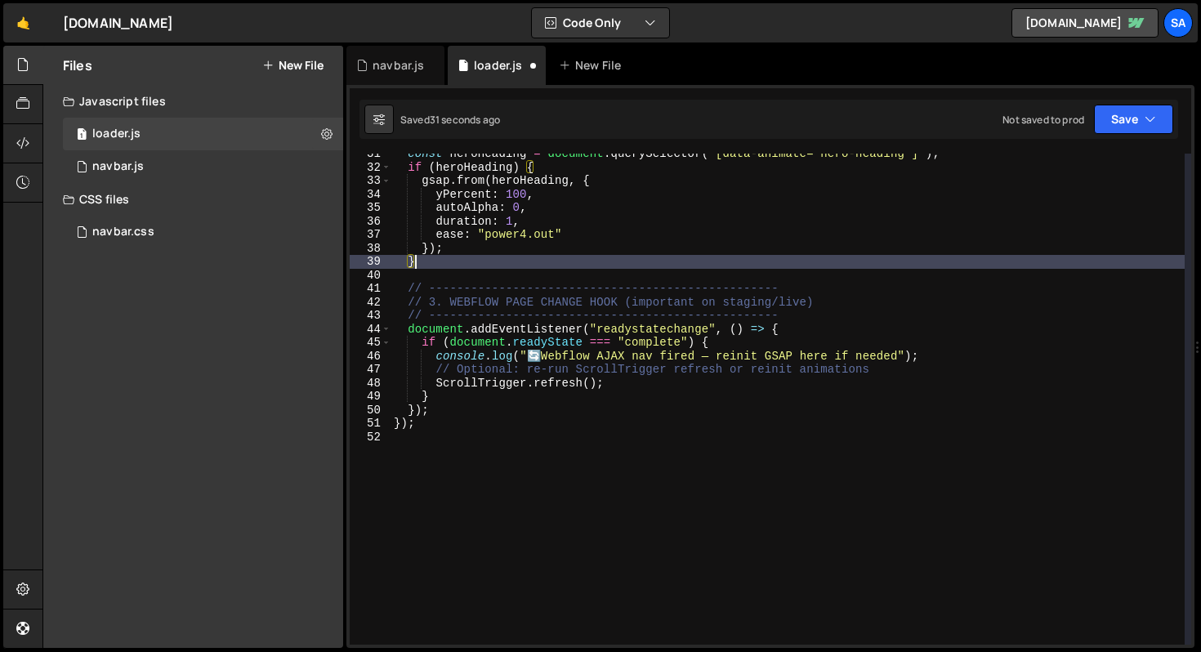
scroll to position [0, 1]
click at [817, 333] on div "const heroHeading = document . querySelector ( "[data-animate='hero-heading']" …" at bounding box center [788, 406] width 794 height 518
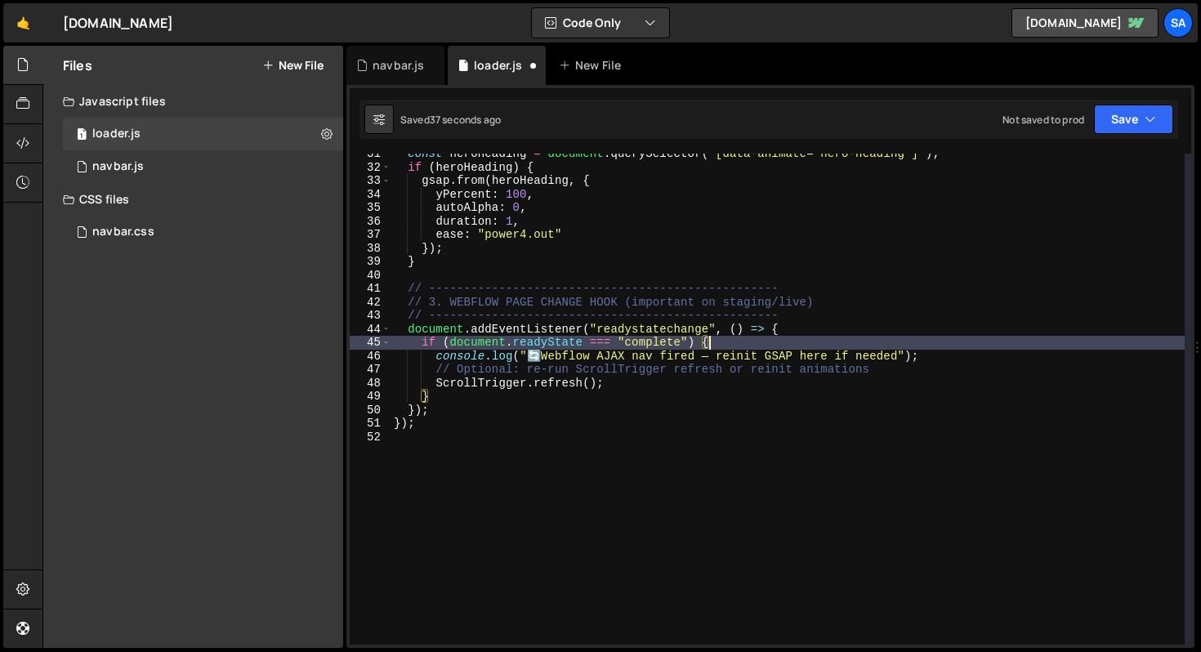
click at [771, 346] on div "const heroHeading = document . querySelector ( "[data-animate='hero-heading']" …" at bounding box center [788, 406] width 794 height 518
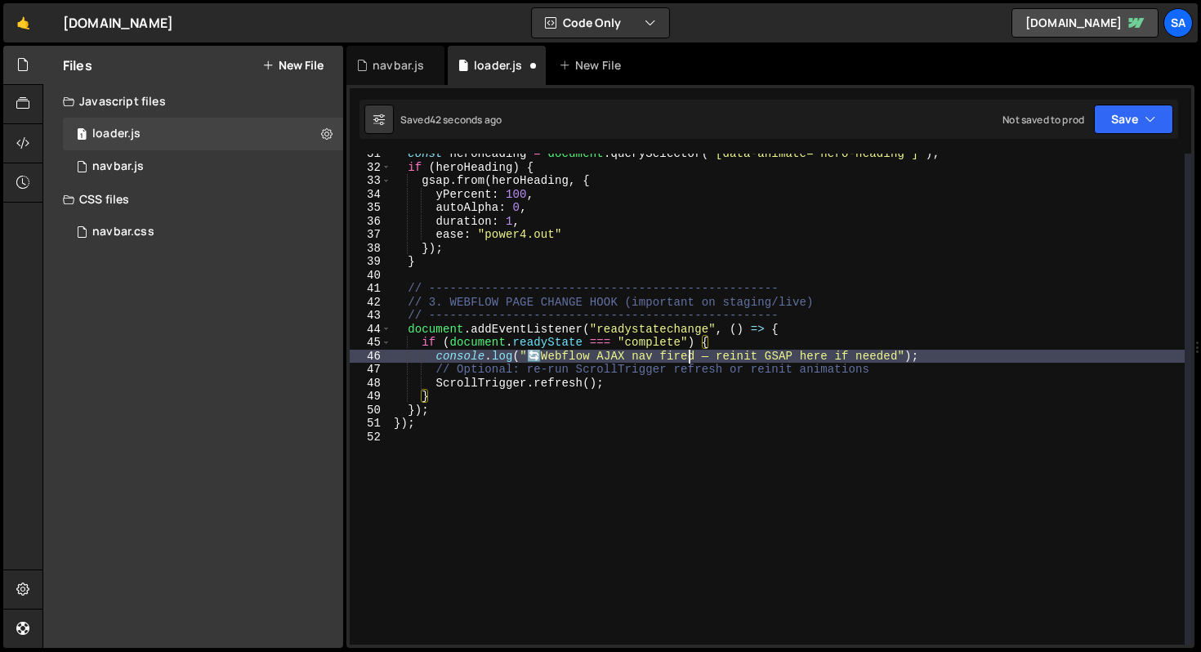
click at [692, 356] on div "const heroHeading = document . querySelector ( "[data-animate='hero-heading']" …" at bounding box center [788, 406] width 794 height 518
click at [660, 375] on div "const heroHeading = document . querySelector ( "[data-animate='hero-heading']" …" at bounding box center [788, 406] width 794 height 518
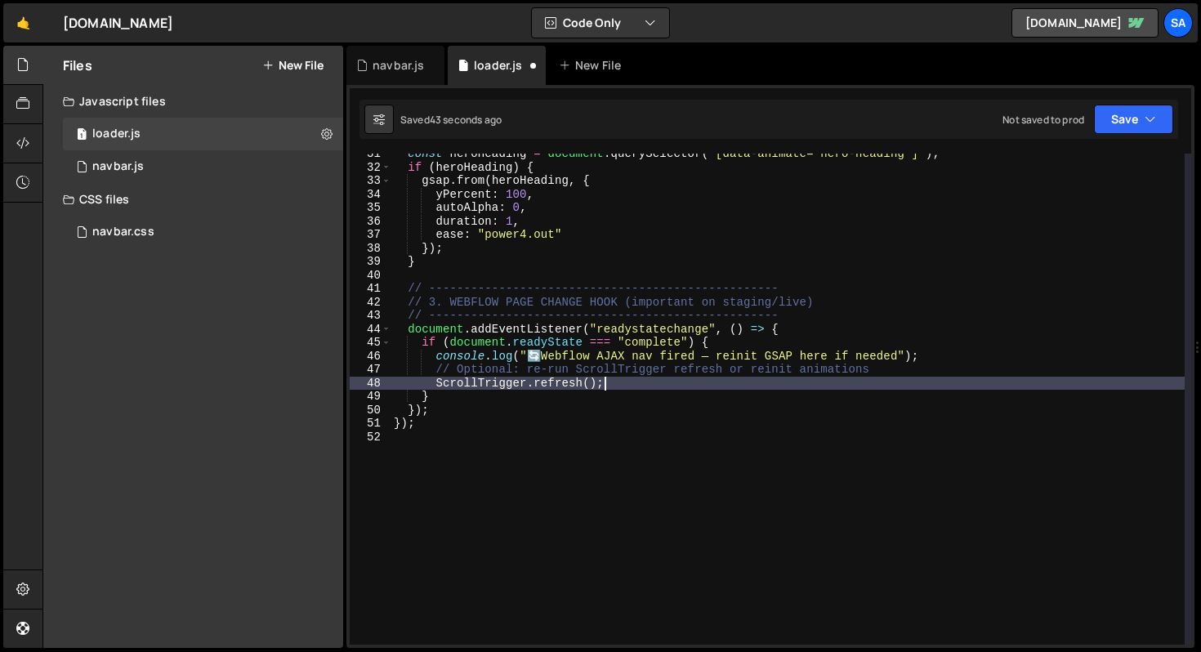
click at [660, 382] on div "const heroHeading = document . querySelector ( "[data-animate='hero-heading']" …" at bounding box center [788, 406] width 794 height 518
click at [604, 382] on div "const heroHeading = document . querySelector ( "[data-animate='hero-heading']" …" at bounding box center [788, 406] width 794 height 518
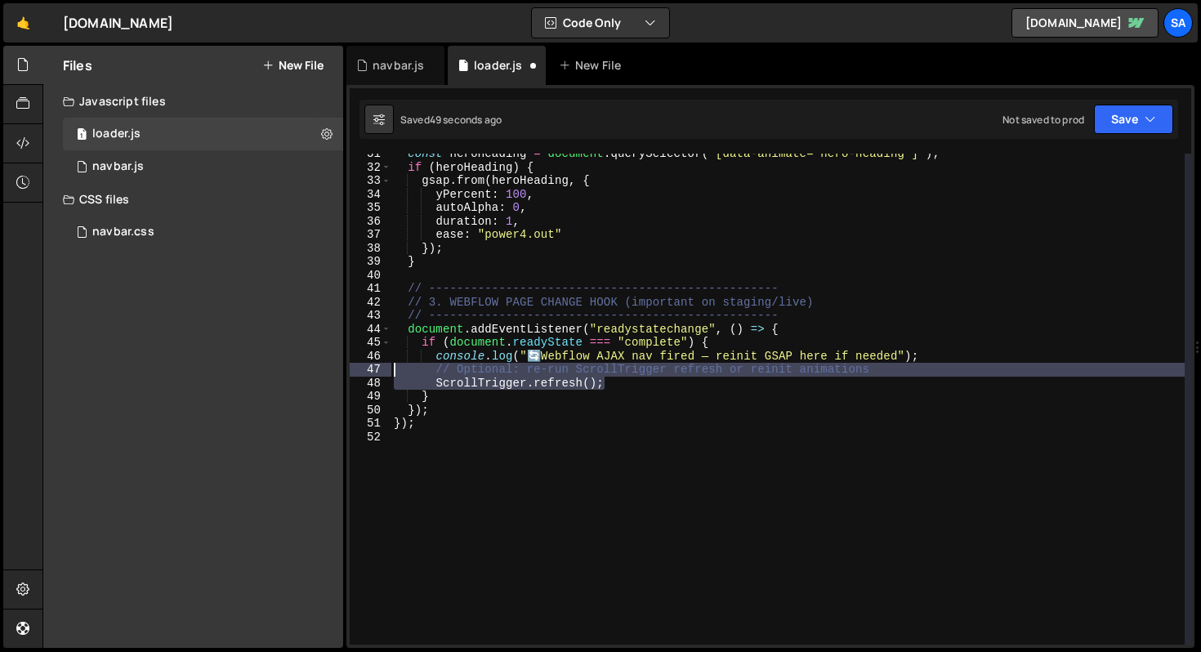
drag, startPoint x: 621, startPoint y: 383, endPoint x: 374, endPoint y: 368, distance: 248.1
click at [374, 368] on div "ScrollTrigger.refresh(); 31 32 33 34 35 36 37 38 39 40 41 42 43 44 45 46 47 48 …" at bounding box center [771, 399] width 842 height 491
type textarea "// Optional: re-run ScrollTrigger refresh or reinit animations ScrollTrigger.re…"
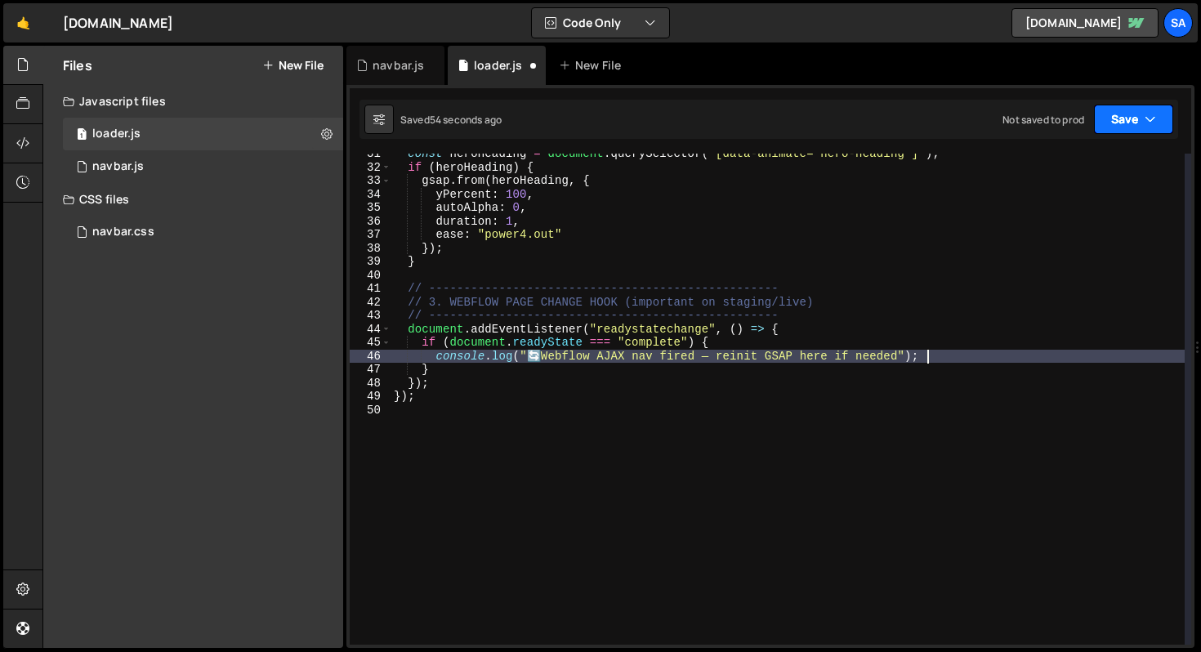
click at [1136, 119] on button "Save" at bounding box center [1133, 119] width 79 height 29
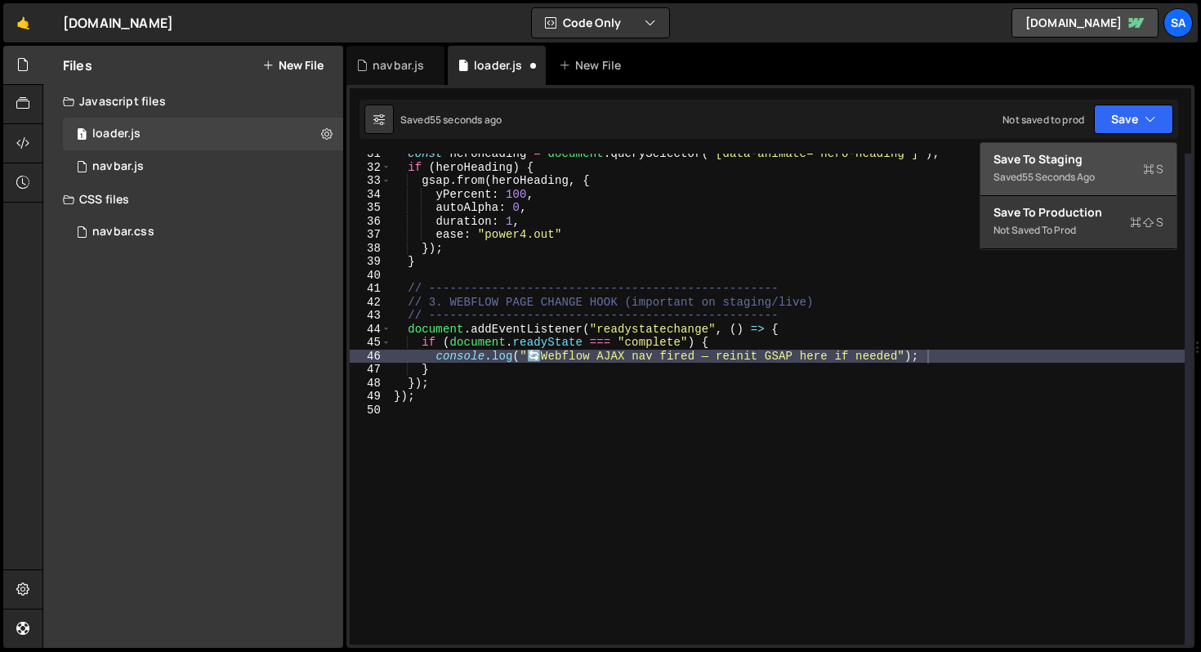
click at [1092, 151] on div "Save to Staging S" at bounding box center [1079, 159] width 170 height 16
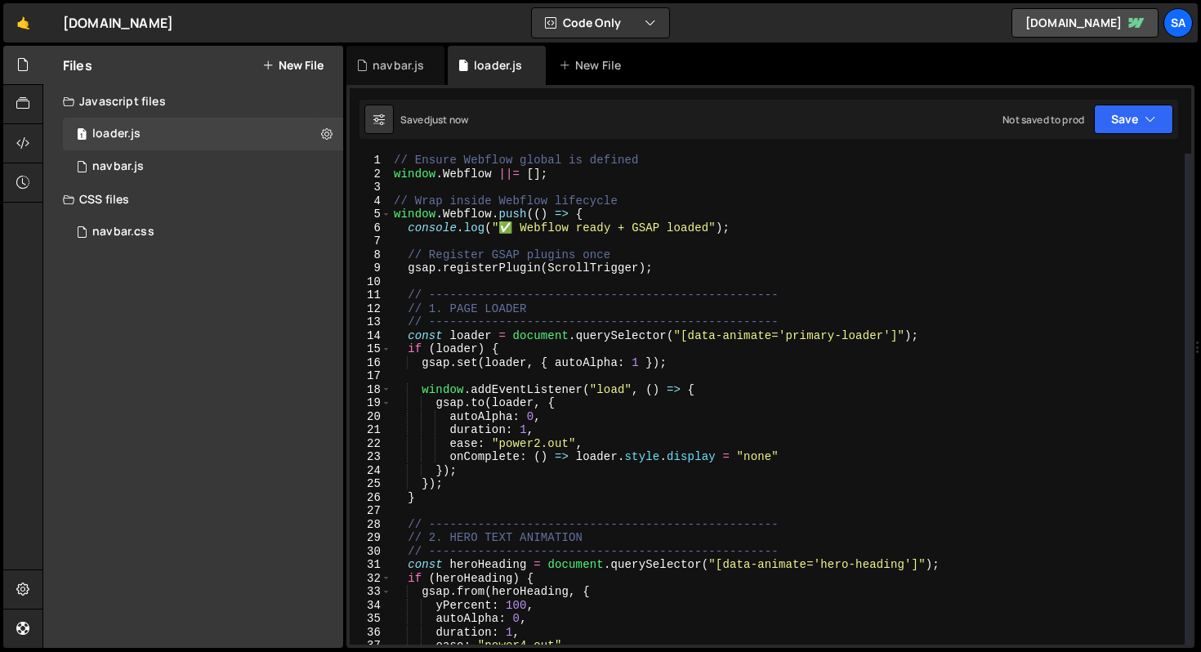
click at [920, 340] on div "// Ensure Webflow global is defined window . Webflow ||= [ ] ; // Wrap inside W…" at bounding box center [788, 413] width 794 height 518
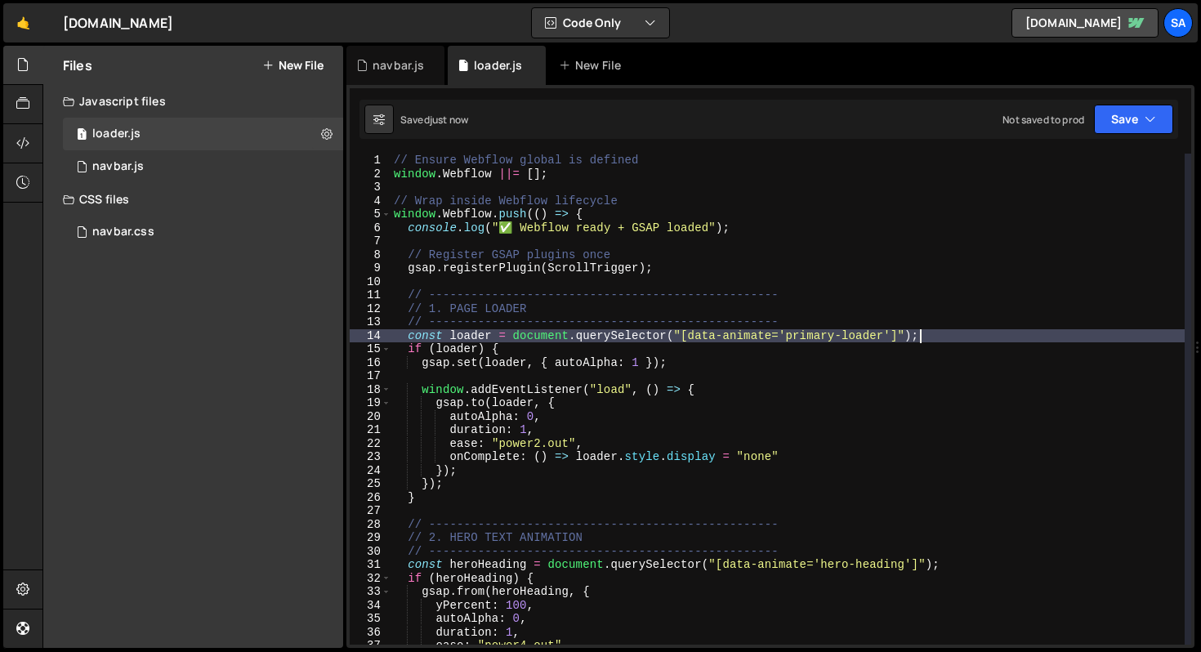
click at [700, 364] on div "// Ensure Webflow global is defined window . Webflow ||= [ ] ; // Wrap inside W…" at bounding box center [788, 413] width 794 height 518
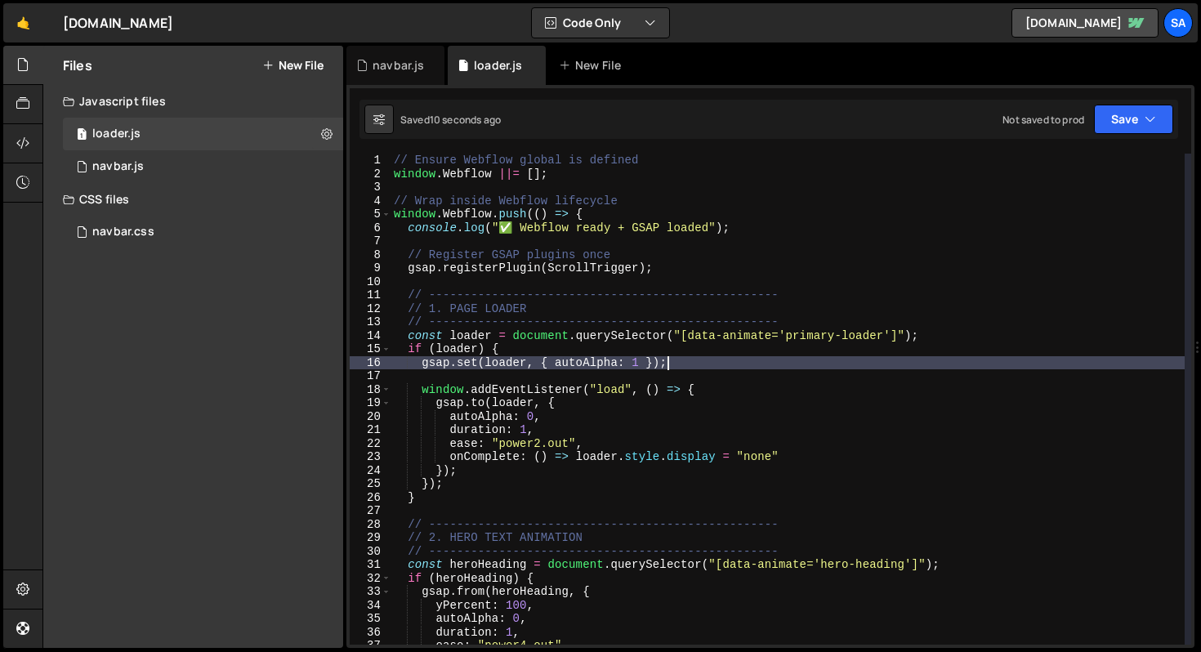
click at [558, 350] on div "// Ensure Webflow global is defined window . Webflow ||= [ ] ; // Wrap inside W…" at bounding box center [788, 413] width 794 height 518
click at [810, 361] on div "// Ensure Webflow global is defined window . Webflow ||= [ ] ; // Wrap inside W…" at bounding box center [788, 413] width 794 height 518
click at [705, 364] on div "// Ensure Webflow global is defined window . Webflow ||= [ ] ; // Wrap inside W…" at bounding box center [788, 413] width 794 height 518
click at [738, 383] on div "// Ensure Webflow global is defined window . Webflow ||= [ ] ; // Wrap inside W…" at bounding box center [788, 413] width 794 height 518
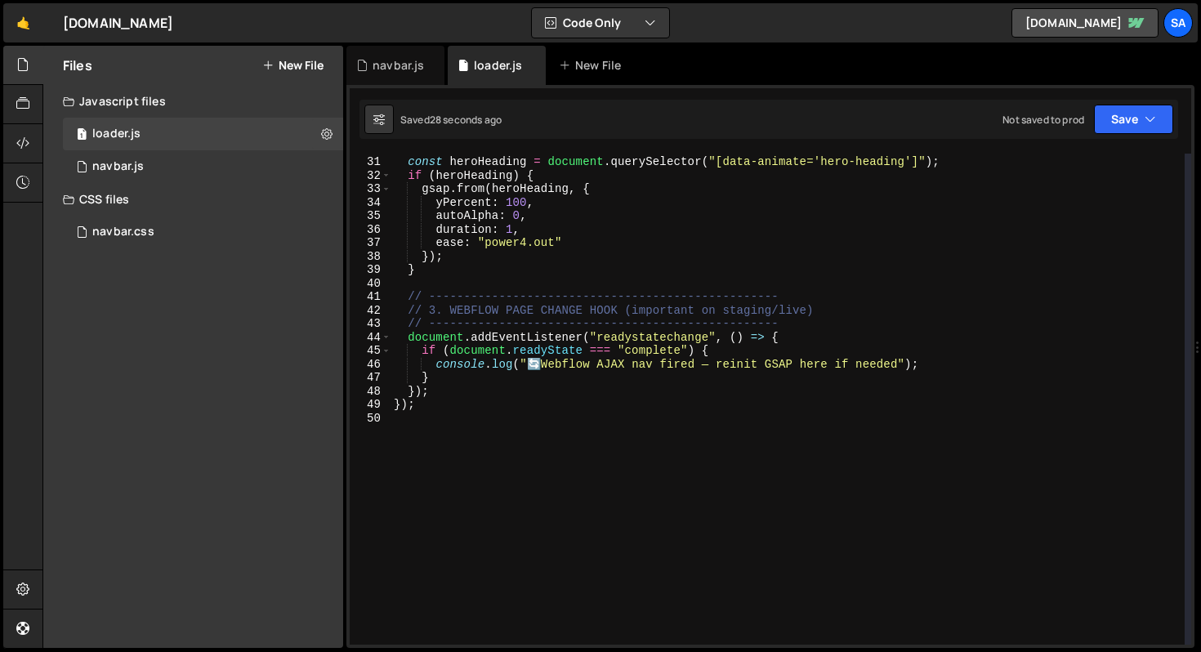
scroll to position [403, 0]
click at [1106, 141] on div "1 Type cmd + s to save your Javascript file. הההההההההההההההההההההההההההההההההה…" at bounding box center [771, 366] width 848 height 563
click at [1124, 119] on button "Save" at bounding box center [1133, 119] width 79 height 29
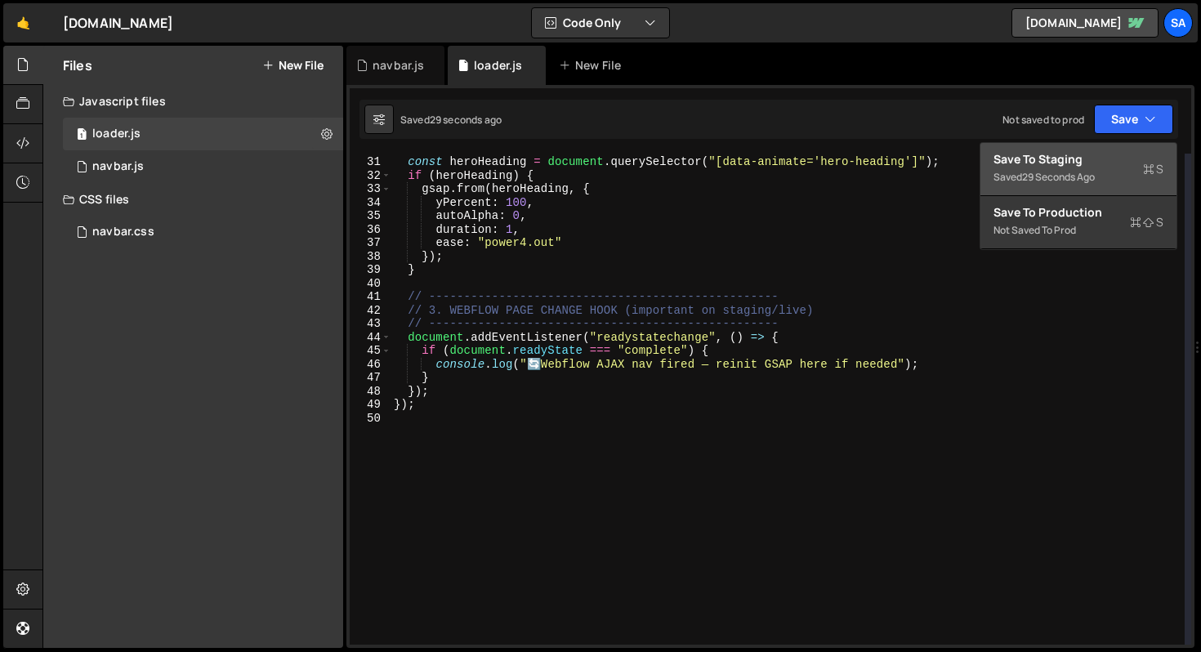
click at [1037, 169] on div "Saved 29 seconds ago" at bounding box center [1079, 178] width 170 height 20
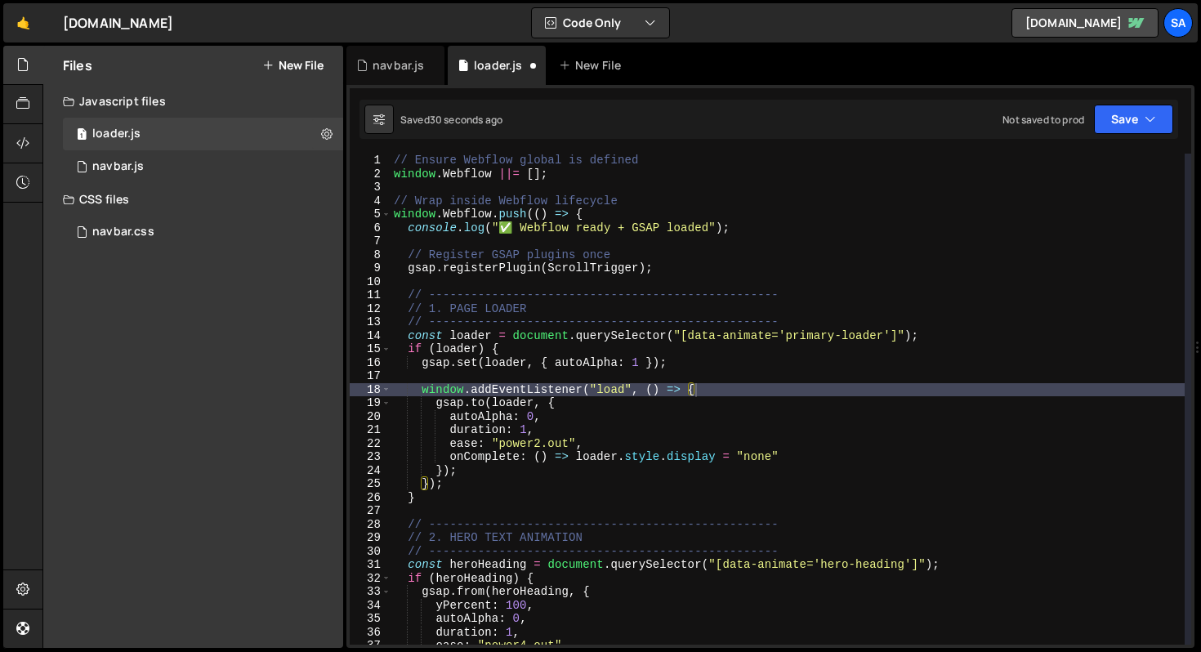
scroll to position [0, 0]
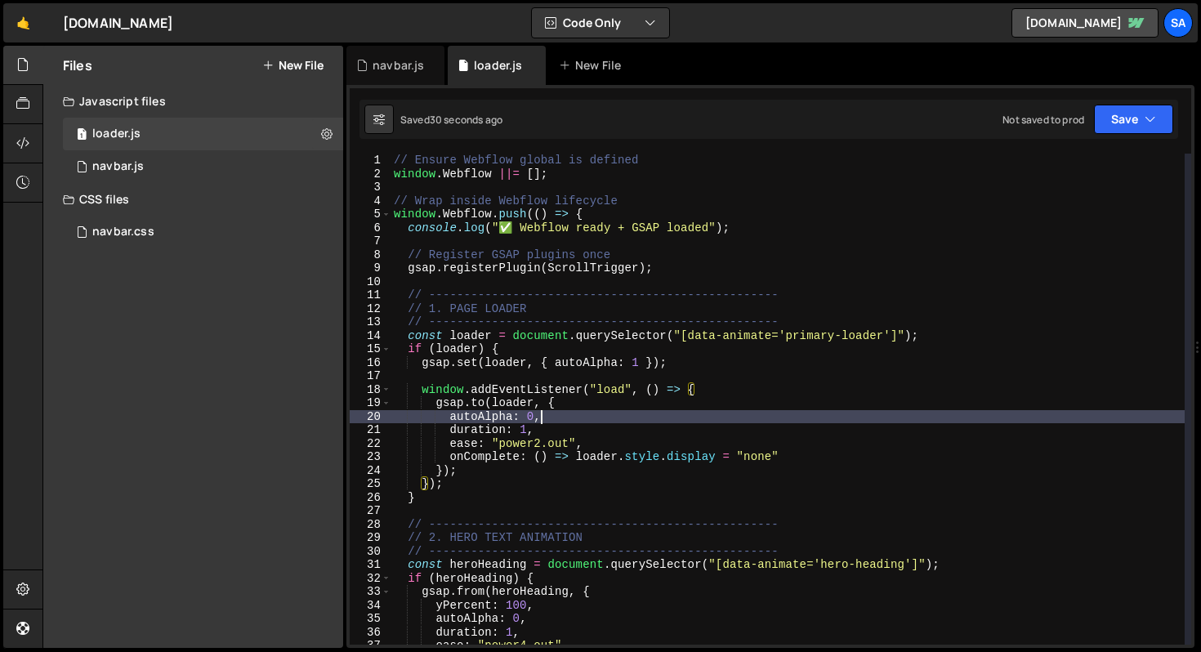
click at [588, 411] on div "// Ensure Webflow global is defined window . Webflow ||= [ ] ; // Wrap inside W…" at bounding box center [788, 413] width 794 height 518
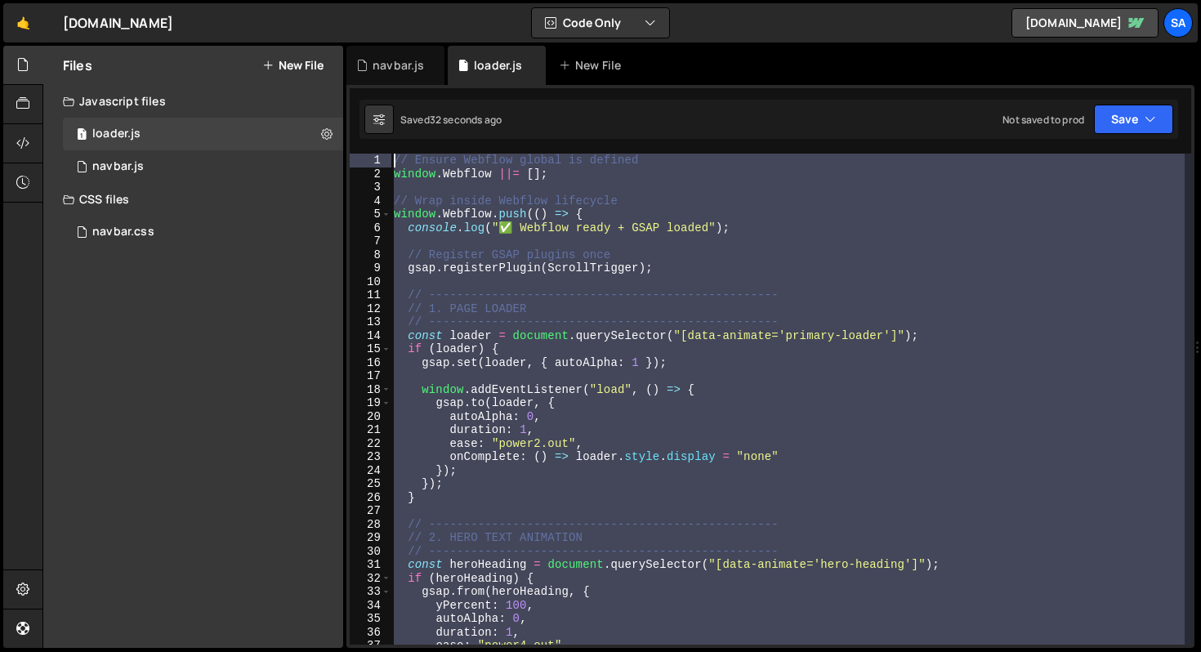
drag, startPoint x: 448, startPoint y: 625, endPoint x: 394, endPoint y: 115, distance: 512.8
click at [396, 115] on div "Debug Explain Copy navbar.js loader.js New File Saved 32 seconds ago Not saved …" at bounding box center [771, 347] width 848 height 603
click at [573, 325] on div "// Ensure Webflow global is defined window . Webflow ||= [ ] ; // Wrap inside W…" at bounding box center [788, 399] width 794 height 491
drag, startPoint x: 429, startPoint y: 425, endPoint x: 347, endPoint y: 3, distance: 429.7
click at [347, 3] on div "Hold on a sec... Are you certain you wish to leave this page? Any changes you'v…" at bounding box center [600, 326] width 1201 height 652
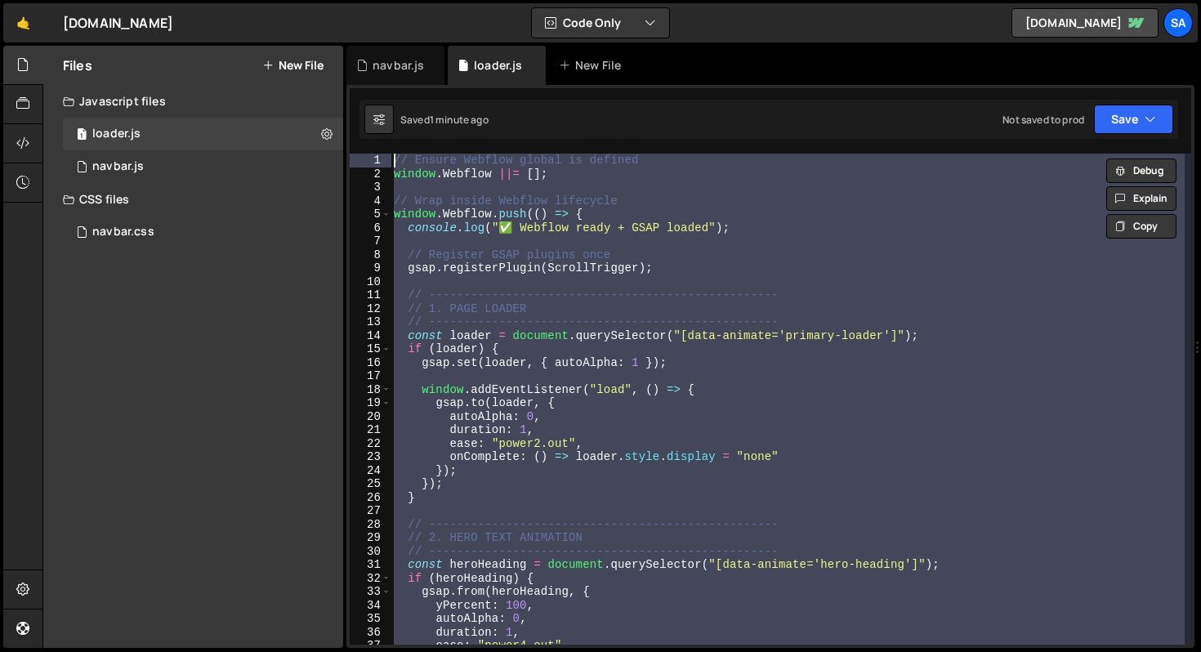
paste textarea "})"
type textarea "});"
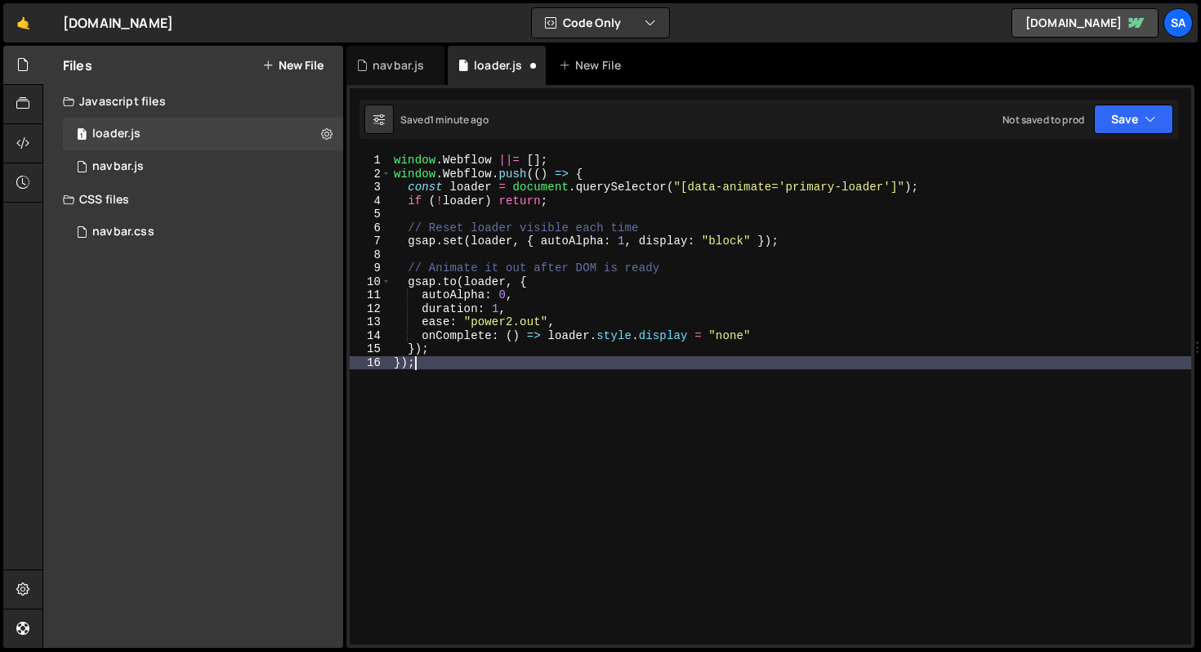
click at [534, 363] on div "window . Webflow ||= [ ] ; window . Webflow . push (( ) => { const loader = doc…" at bounding box center [791, 413] width 801 height 518
click at [1138, 123] on button "Save" at bounding box center [1133, 119] width 79 height 29
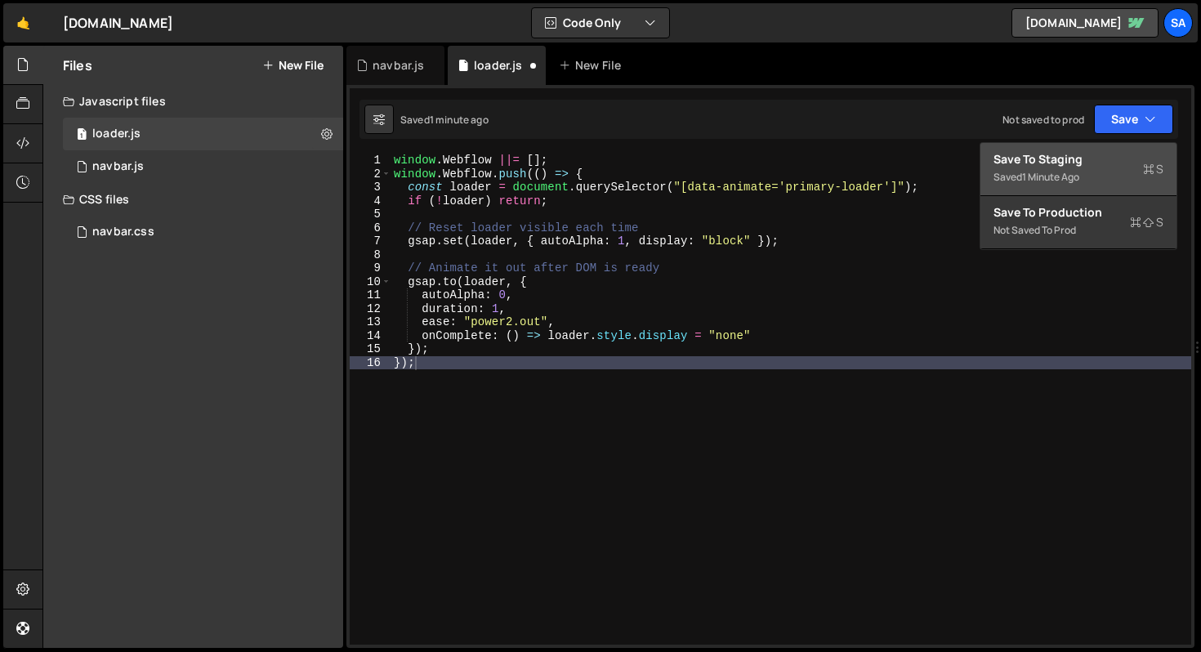
click at [1055, 168] on div "Saved 1 minute ago" at bounding box center [1079, 178] width 170 height 20
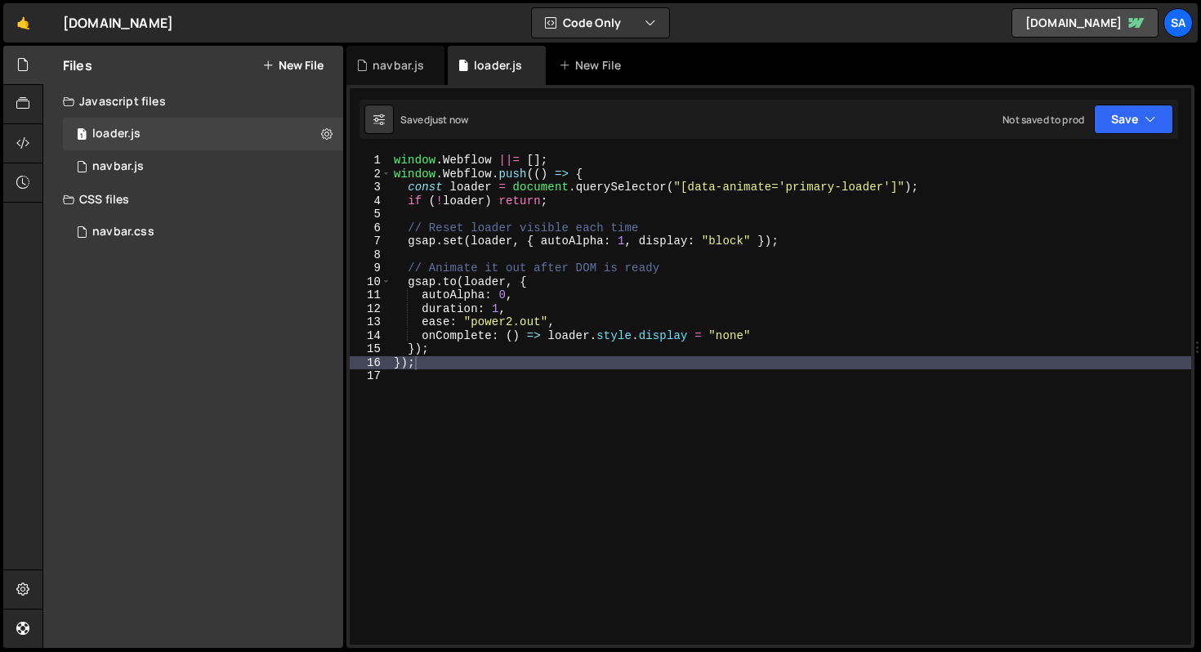
click at [606, 215] on div "window . Webflow ||= [ ] ; window . Webflow . push (( ) => { const loader = doc…" at bounding box center [791, 413] width 801 height 518
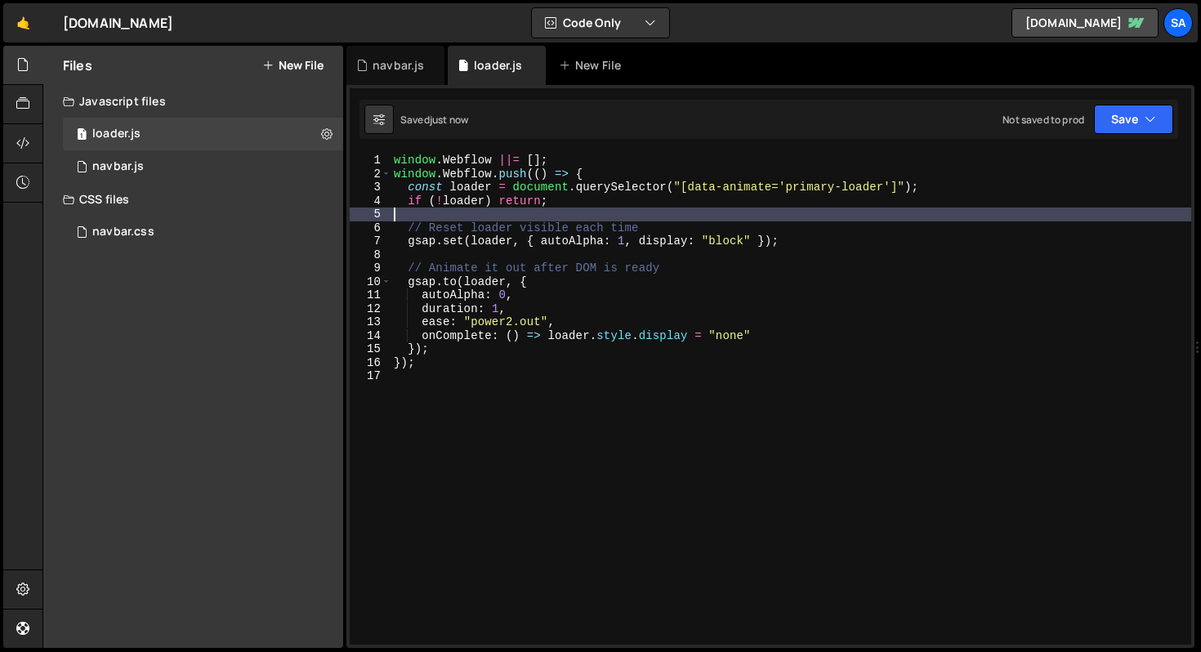
click at [611, 211] on div "window . Webflow ||= [ ] ; window . Webflow . push (( ) => { const loader = doc…" at bounding box center [791, 413] width 801 height 518
click at [693, 212] on div "window . Webflow ||= [ ] ; window . Webflow . push (( ) => { const loader = doc…" at bounding box center [791, 413] width 801 height 518
click at [694, 200] on div "window . Webflow ||= [ ] ; window . Webflow . push (( ) => { const loader = doc…" at bounding box center [791, 413] width 801 height 518
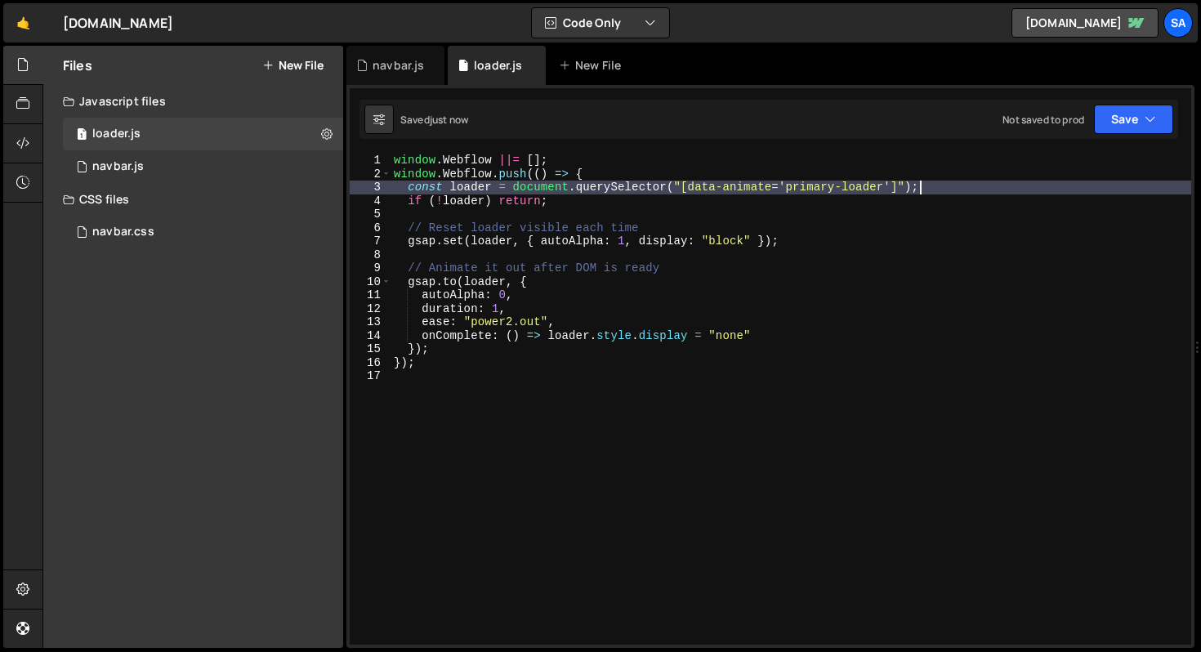
click at [987, 181] on div "window . Webflow ||= [ ] ; window . Webflow . push (( ) => { const loader = doc…" at bounding box center [791, 413] width 801 height 518
click at [809, 230] on div "window . Webflow ||= [ ] ; window . Webflow . push (( ) => { const loader = doc…" at bounding box center [791, 413] width 801 height 518
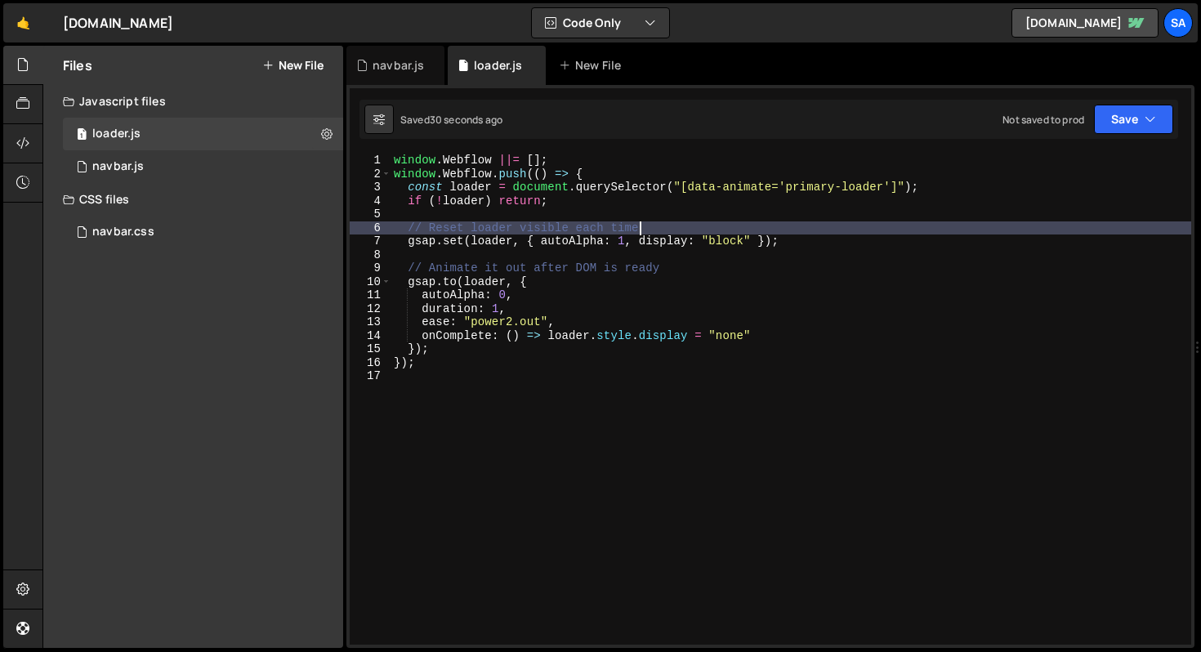
click at [803, 244] on div "window . Webflow ||= [ ] ; window . Webflow . push (( ) => { const loader = doc…" at bounding box center [791, 413] width 801 height 518
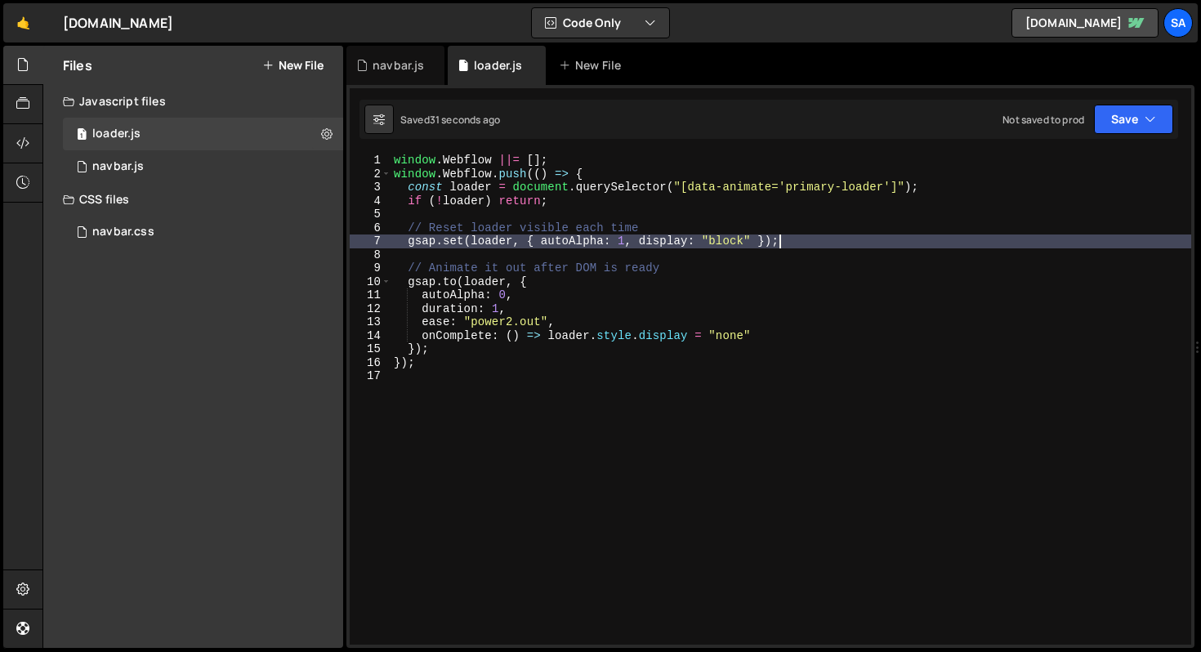
click at [829, 272] on div "window . Webflow ||= [ ] ; window . Webflow . push (( ) => { const loader = doc…" at bounding box center [791, 413] width 801 height 518
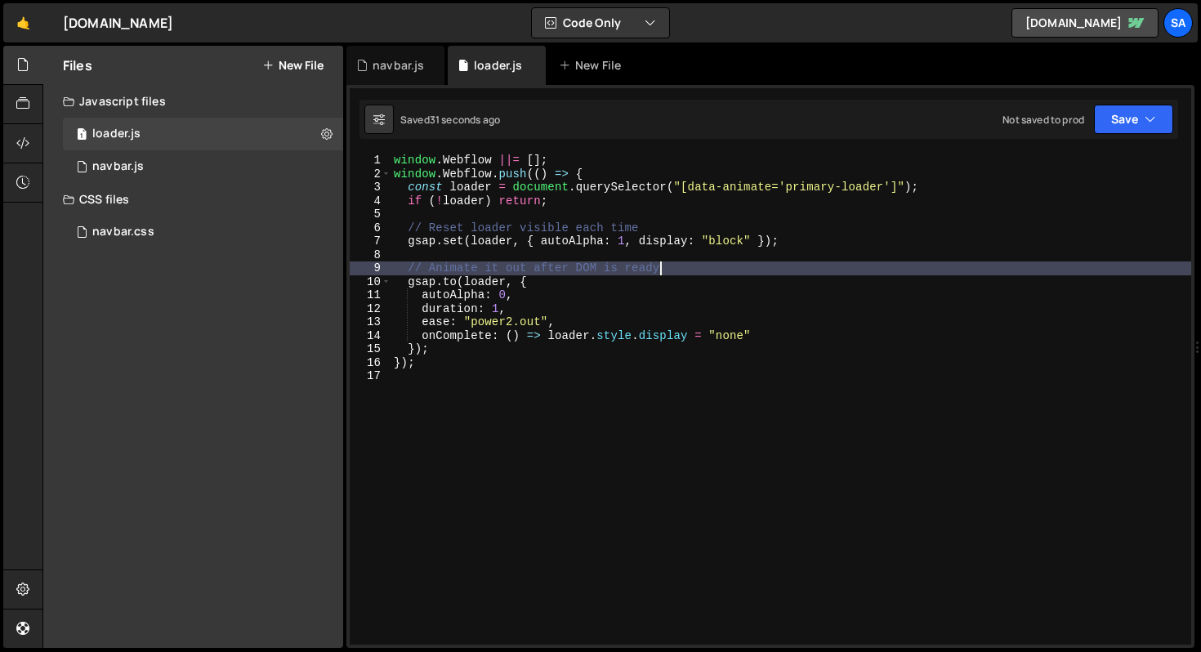
click at [821, 298] on div "window . Webflow ||= [ ] ; window . Webflow . push (( ) => { const loader = doc…" at bounding box center [791, 413] width 801 height 518
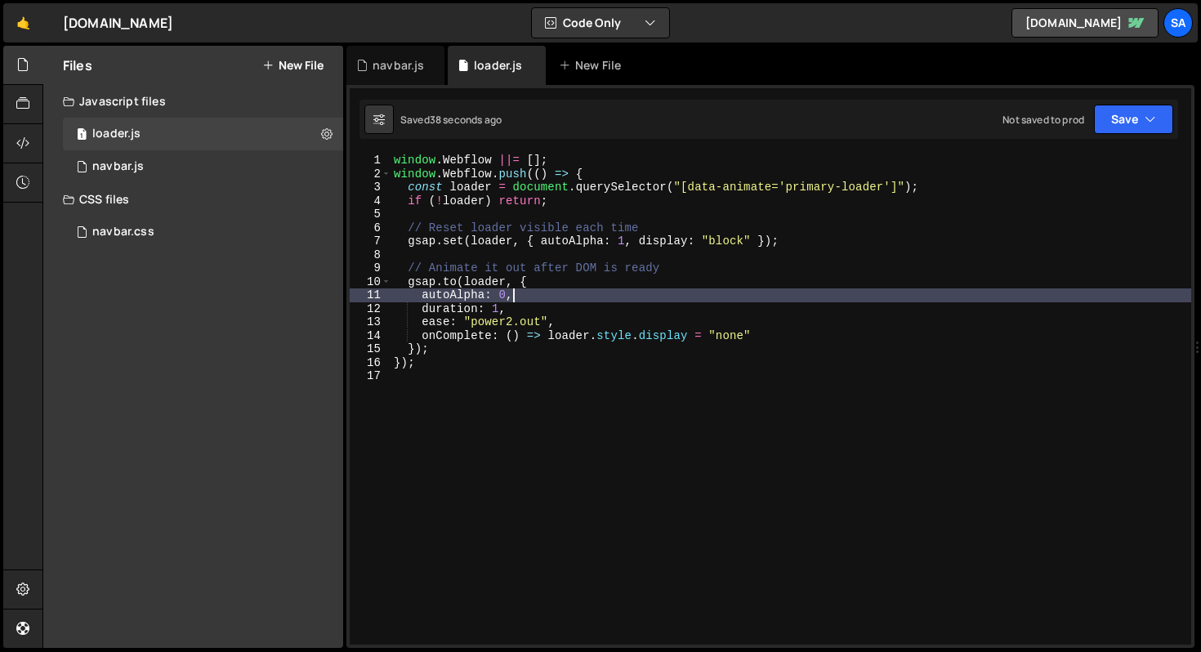
click at [490, 188] on div "window . Webflow ||= [ ] ; window . Webflow . push (( ) => { const loader = doc…" at bounding box center [791, 413] width 801 height 518
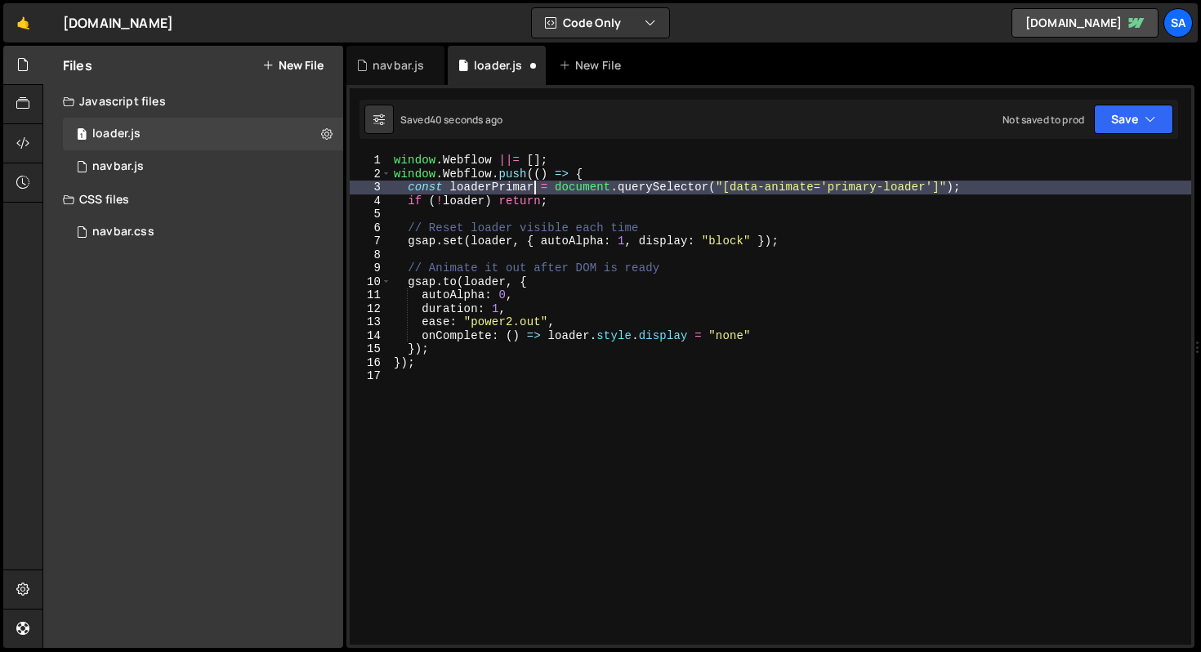
scroll to position [0, 10]
click at [484, 200] on div "window . Webflow ||= [ ] ; window . Webflow . push (( ) => { const loaderPrimar…" at bounding box center [791, 413] width 801 height 518
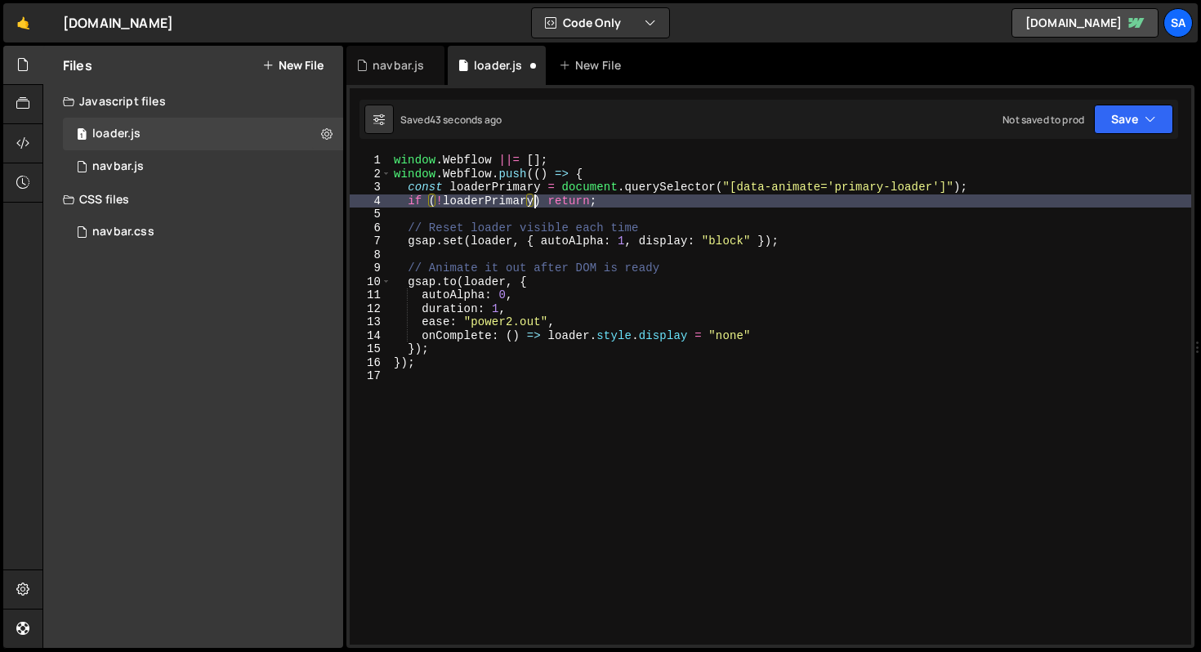
scroll to position [0, 9]
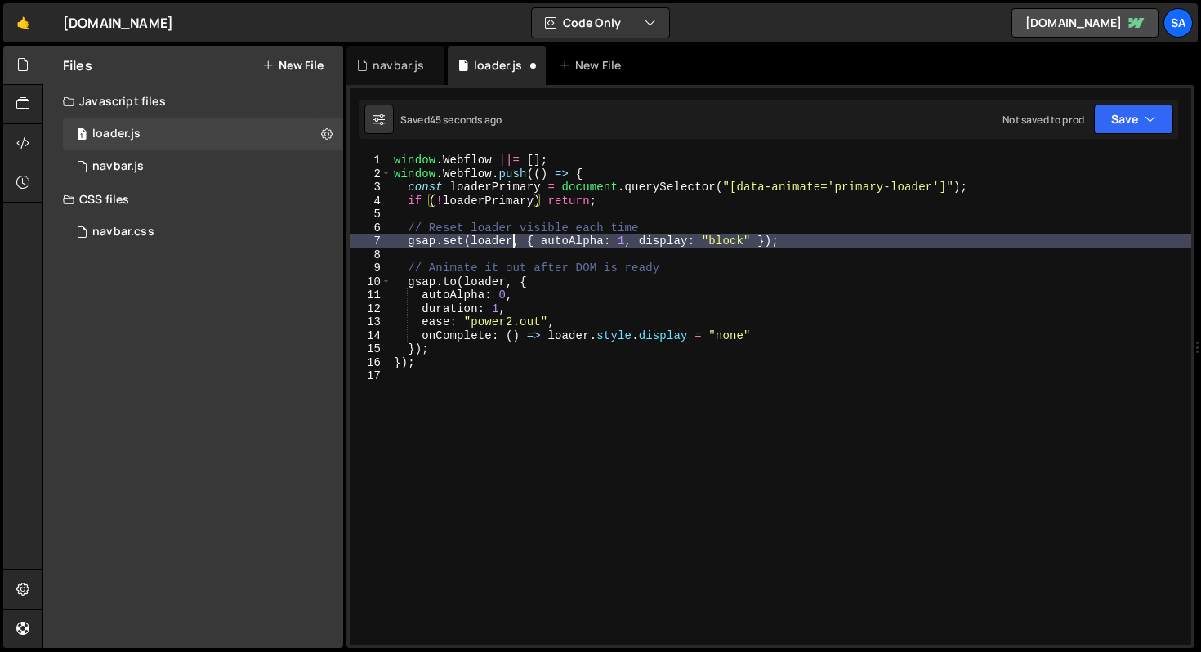
click at [513, 240] on div "window . Webflow ||= [ ] ; window . Webflow . push (( ) => { const loaderPrimar…" at bounding box center [791, 413] width 801 height 518
click at [508, 280] on div "window . Webflow ||= [ ] ; window . Webflow . push (( ) => { const loaderPrimar…" at bounding box center [791, 413] width 801 height 518
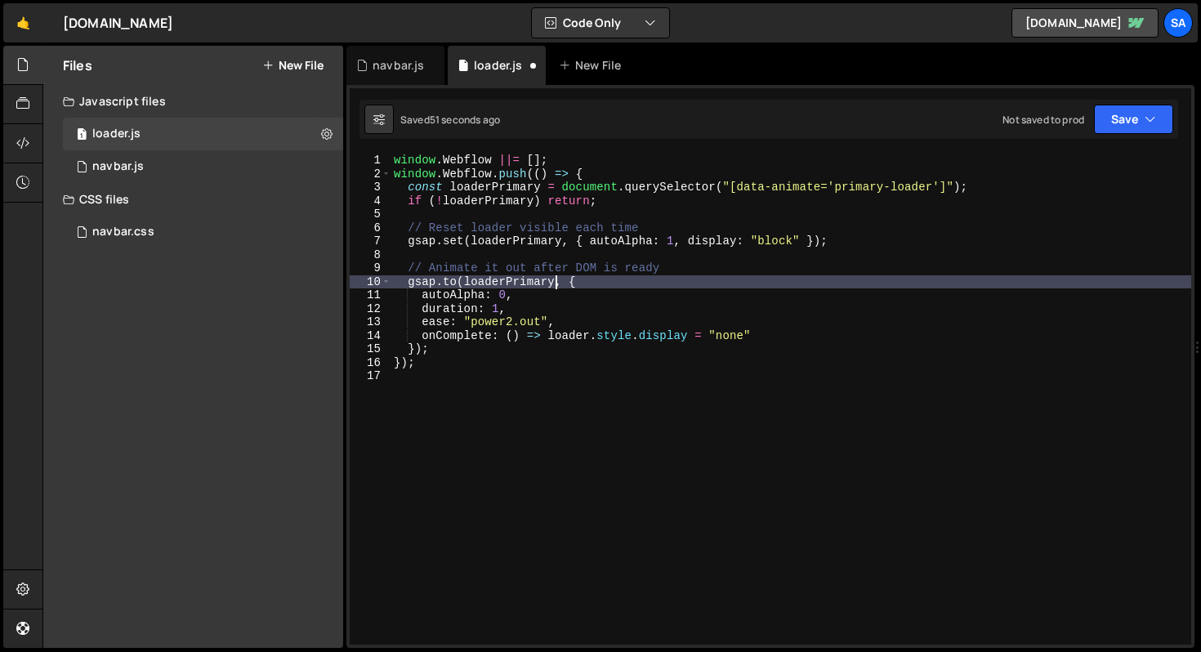
scroll to position [0, 11]
click at [776, 333] on div "window . Webflow ||= [ ] ; window . Webflow . push (( ) => { const loaderPrimar…" at bounding box center [791, 413] width 801 height 518
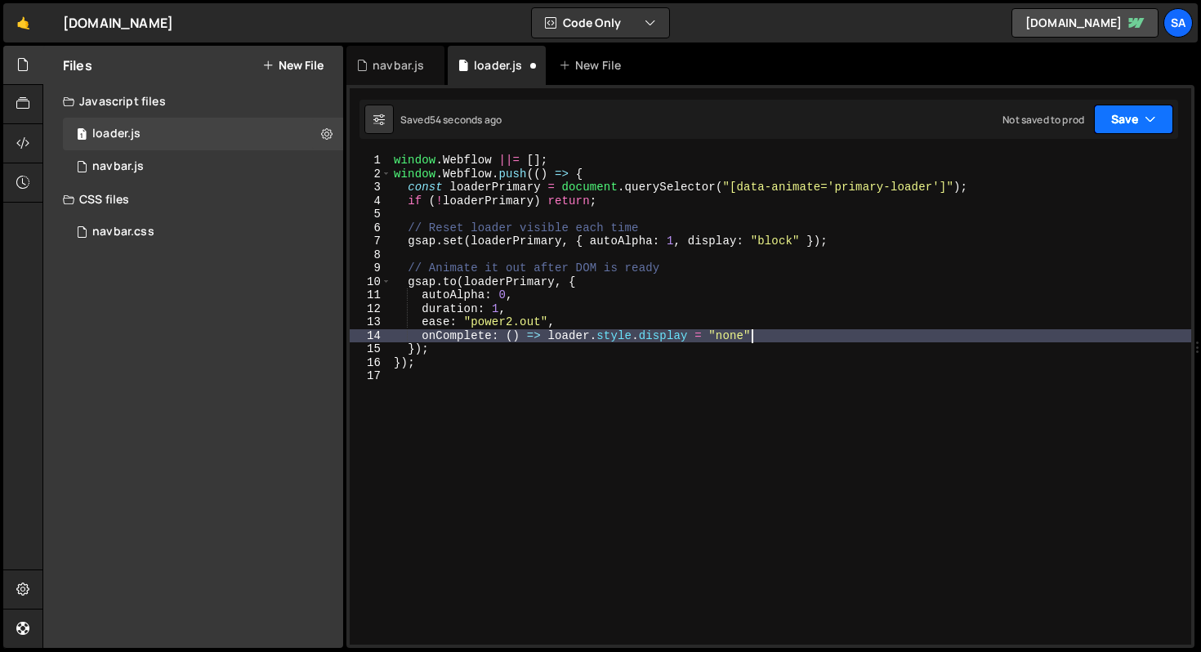
click at [1130, 127] on button "Save" at bounding box center [1133, 119] width 79 height 29
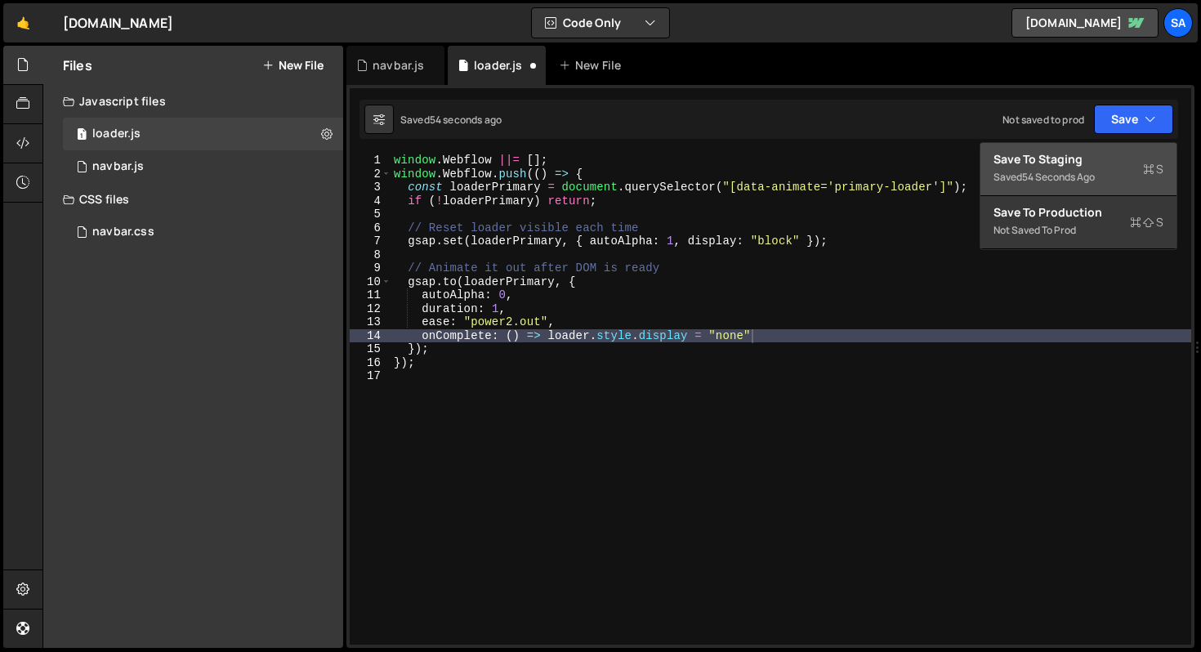
click at [1076, 157] on div "Save to Staging S" at bounding box center [1079, 159] width 170 height 16
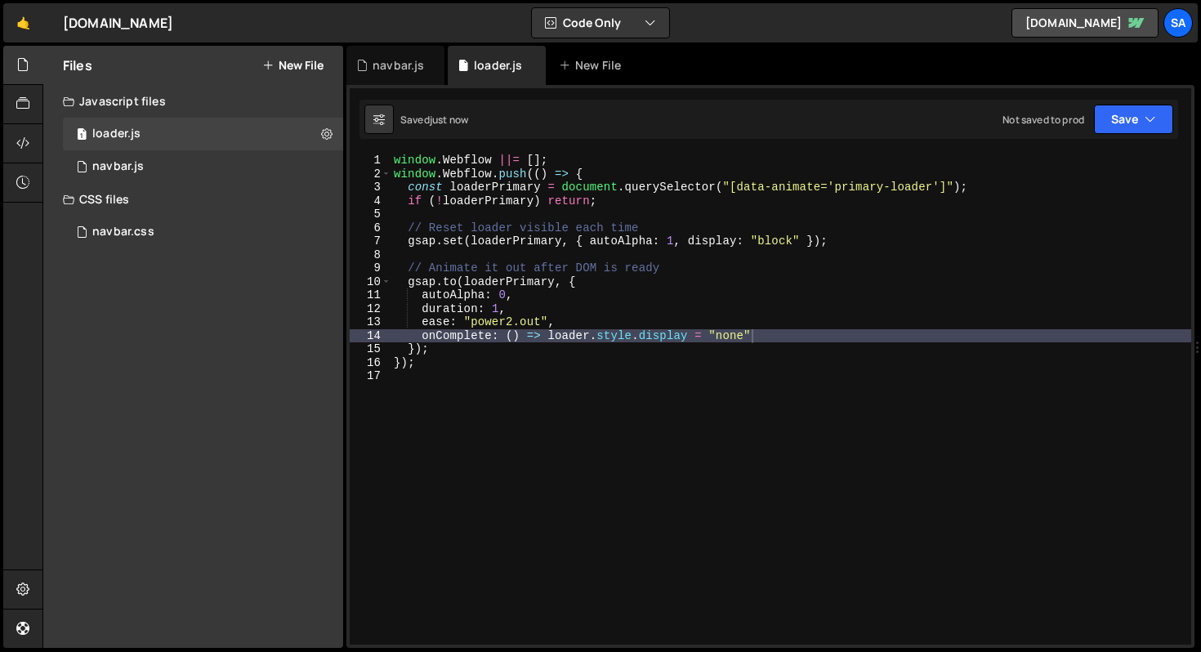
type textarea "duration: 1,"
click at [840, 309] on div "window . Webflow ||= [ ] ; window . Webflow . push (( ) => { const loaderPrimar…" at bounding box center [791, 413] width 801 height 518
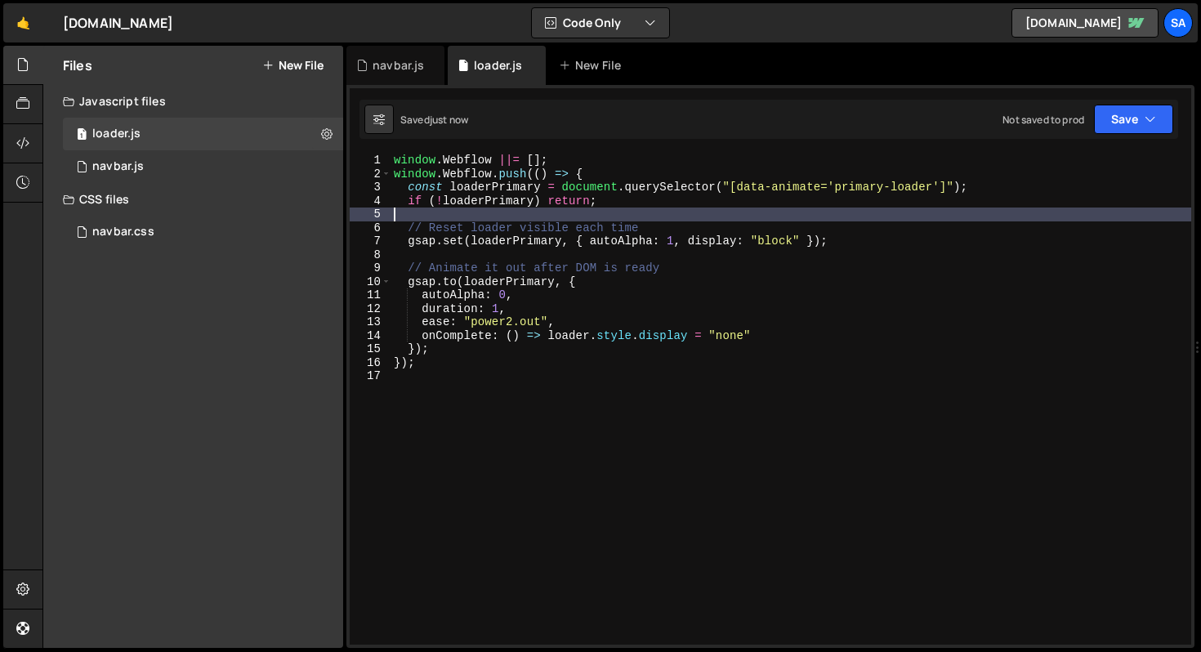
click at [945, 216] on div "window . Webflow ||= [ ] ; window . Webflow . push (( ) => { const loaderPrimar…" at bounding box center [791, 413] width 801 height 518
click at [623, 175] on div "window . Webflow ||= [ ] ; window . Webflow . push (( ) => { const loaderPrimar…" at bounding box center [791, 413] width 801 height 518
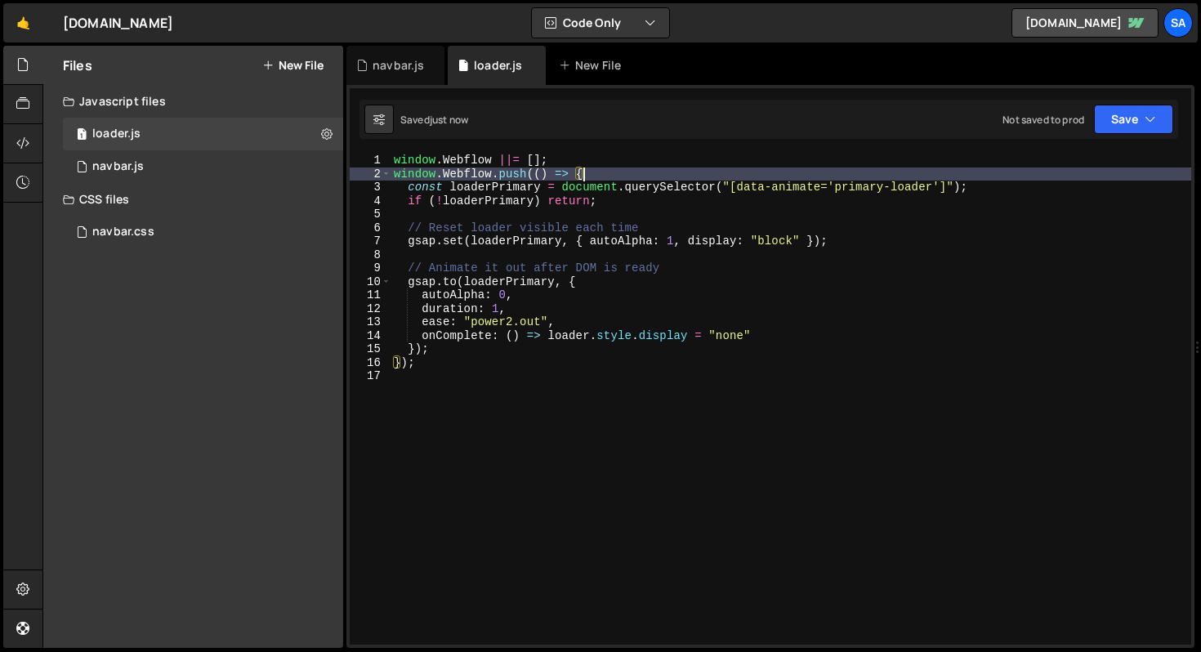
click at [678, 195] on div "window . Webflow ||= [ ] ; window . Webflow . push (( ) => { const loaderPrimar…" at bounding box center [791, 413] width 801 height 518
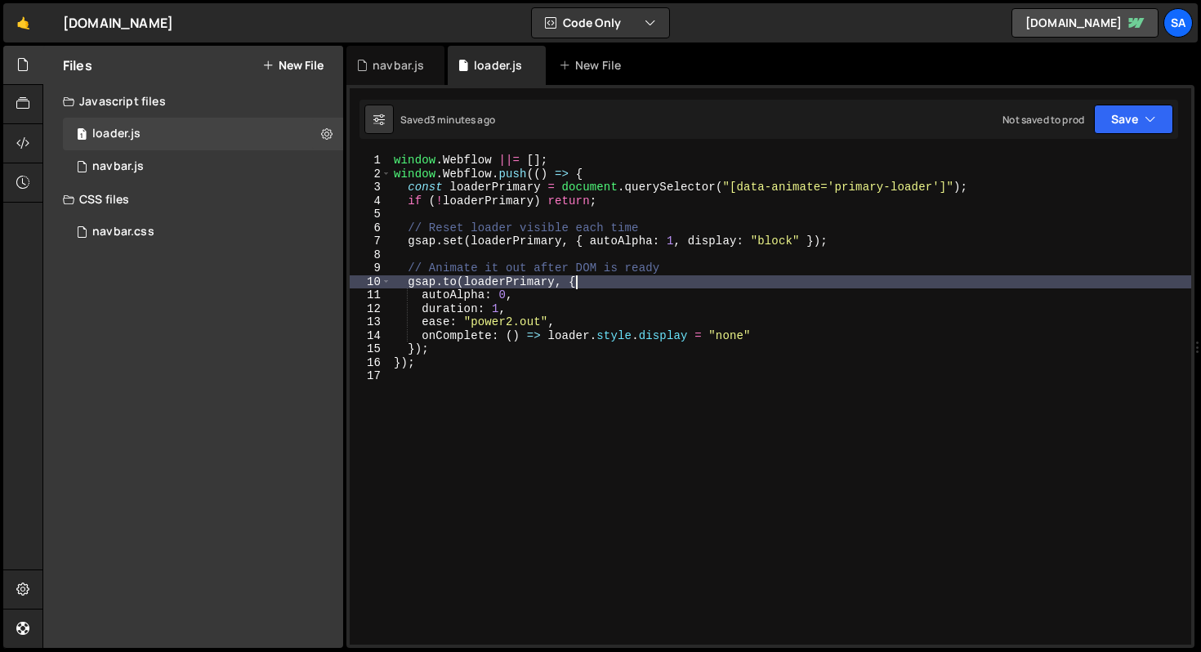
click at [622, 288] on div "window . Webflow ||= [ ] ; window . Webflow . push (( ) => { const loaderPrimar…" at bounding box center [791, 413] width 801 height 518
click at [900, 237] on div "window . Webflow ||= [ ] ; window . Webflow . push (( ) => { const loaderPrimar…" at bounding box center [791, 413] width 801 height 518
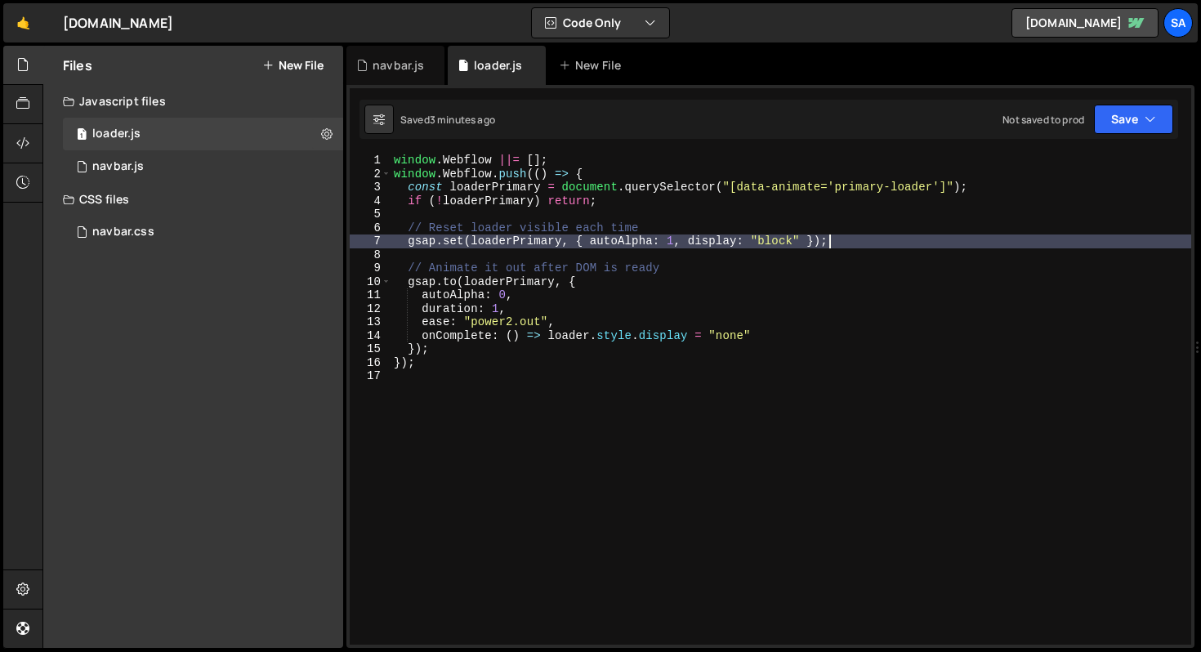
click at [713, 192] on div "window . Webflow ||= [ ] ; window . Webflow . push (( ) => { const loaderPrimar…" at bounding box center [791, 413] width 801 height 518
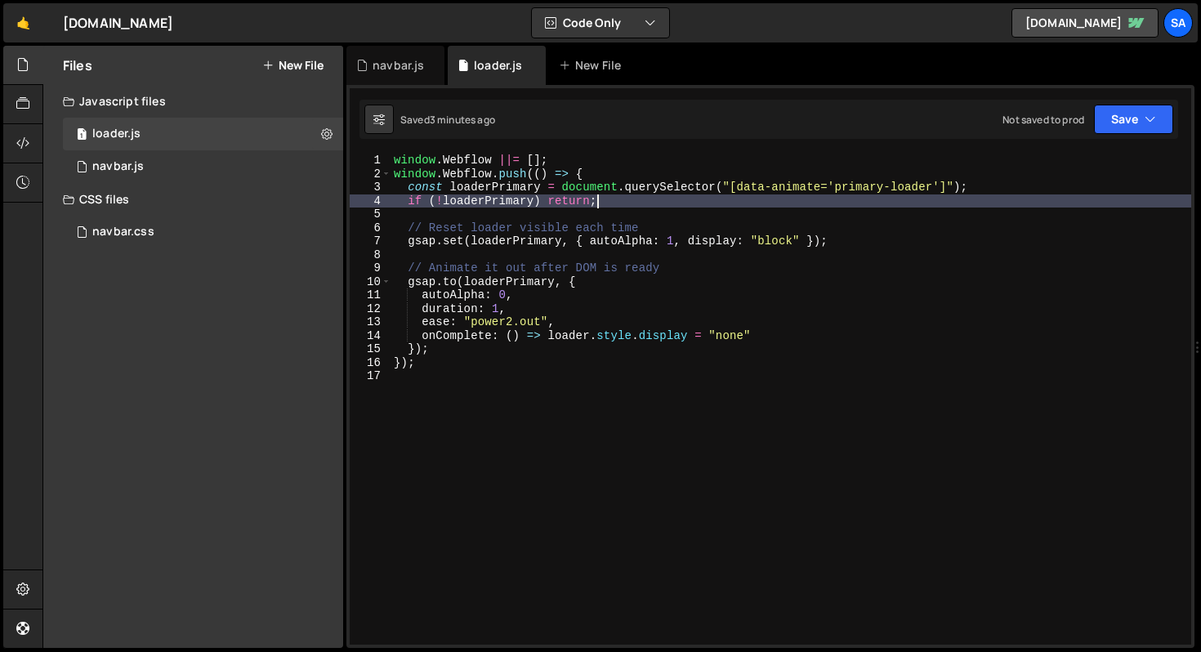
click at [694, 199] on div "window . Webflow ||= [ ] ; window . Webflow . push (( ) => { const loaderPrimar…" at bounding box center [791, 413] width 801 height 518
type textarea "if (!loaderPrimary) return;"
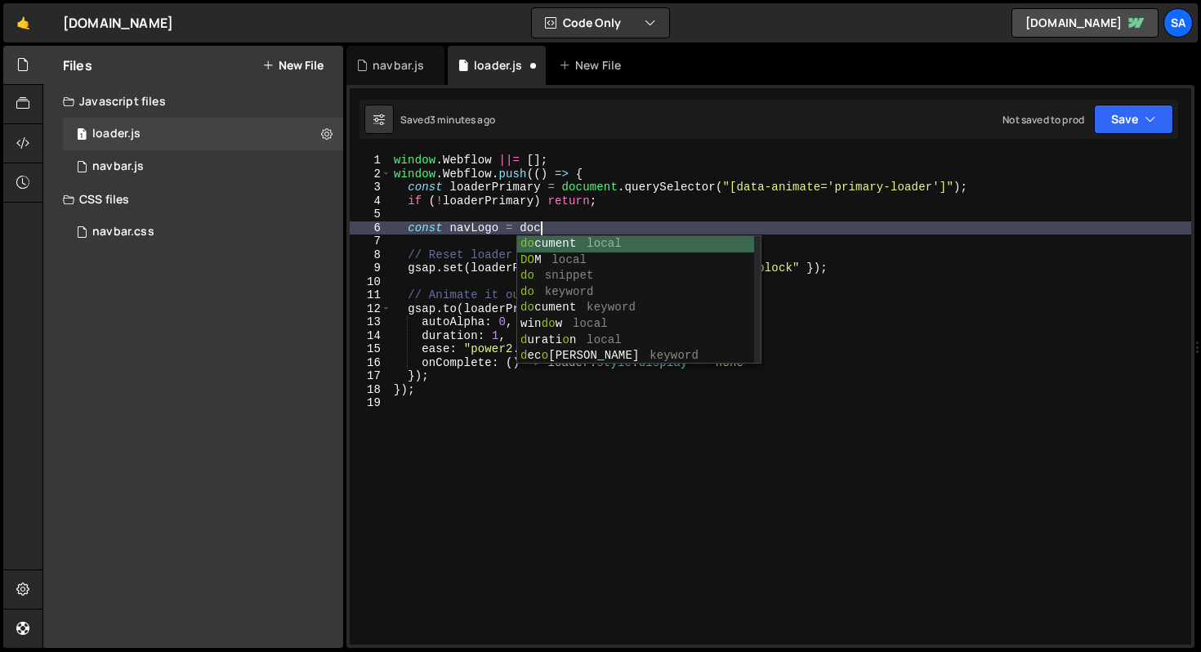
scroll to position [0, 9]
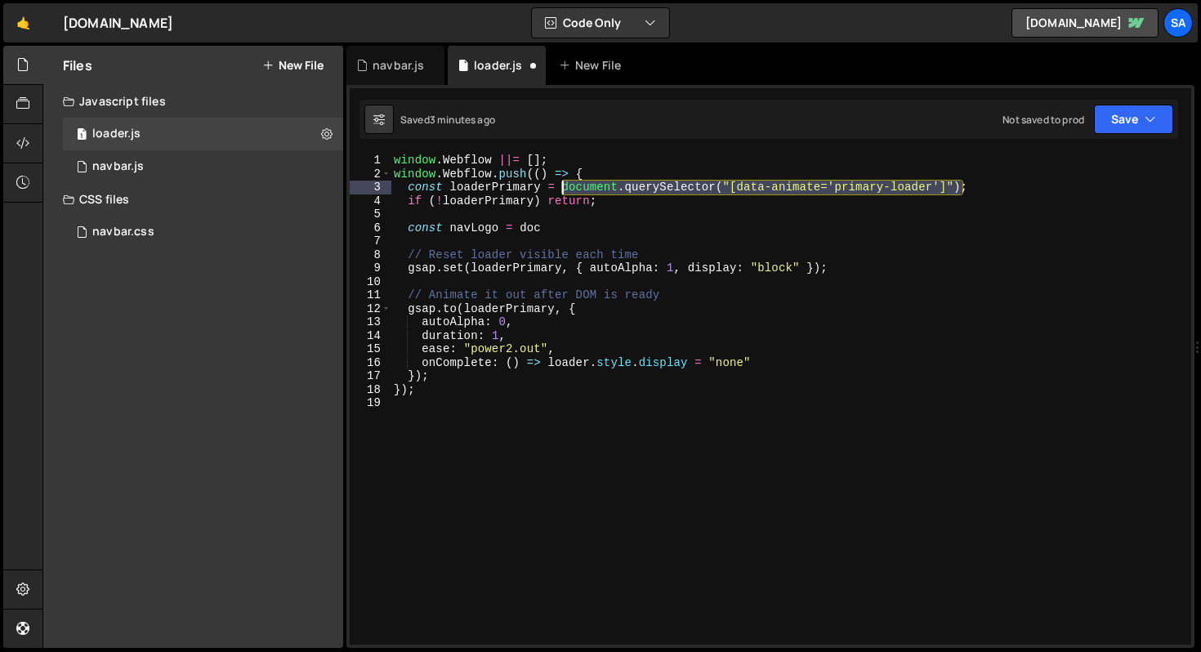
drag, startPoint x: 962, startPoint y: 189, endPoint x: 562, endPoint y: 192, distance: 399.7
click at [562, 192] on div "window . Webflow ||= [ ] ; window . Webflow . push (( ) => { const loaderPrimar…" at bounding box center [791, 413] width 801 height 518
click at [894, 191] on div "window . Webflow ||= [ ] ; window . Webflow . push (( ) => { const loaderPrimar…" at bounding box center [791, 399] width 801 height 491
drag, startPoint x: 962, startPoint y: 189, endPoint x: 565, endPoint y: 190, distance: 397.2
click at [565, 190] on div "window . Webflow ||= [ ] ; window . Webflow . push (( ) => { const loaderPrimar…" at bounding box center [791, 413] width 801 height 518
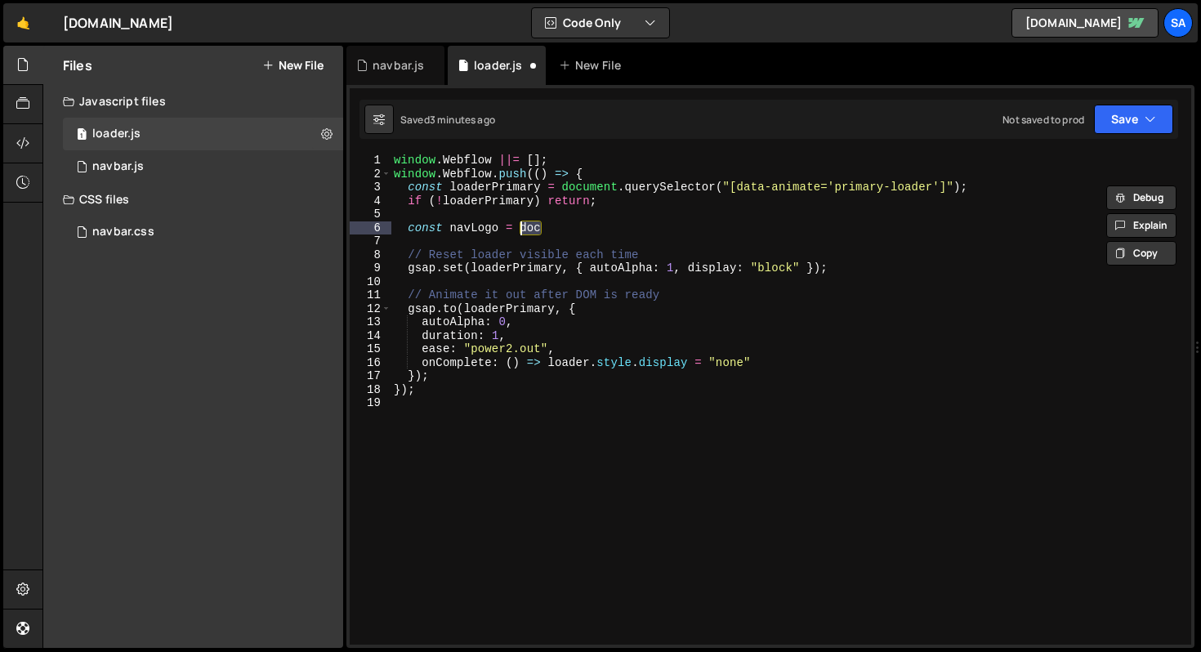
drag, startPoint x: 549, startPoint y: 229, endPoint x: 521, endPoint y: 226, distance: 28.0
click at [521, 226] on div "window . Webflow ||= [ ] ; window . Webflow . push (( ) => { const loaderPrimar…" at bounding box center [791, 413] width 801 height 518
paste textarea "ument.querySelector("[data-animate='primary-loader']");"
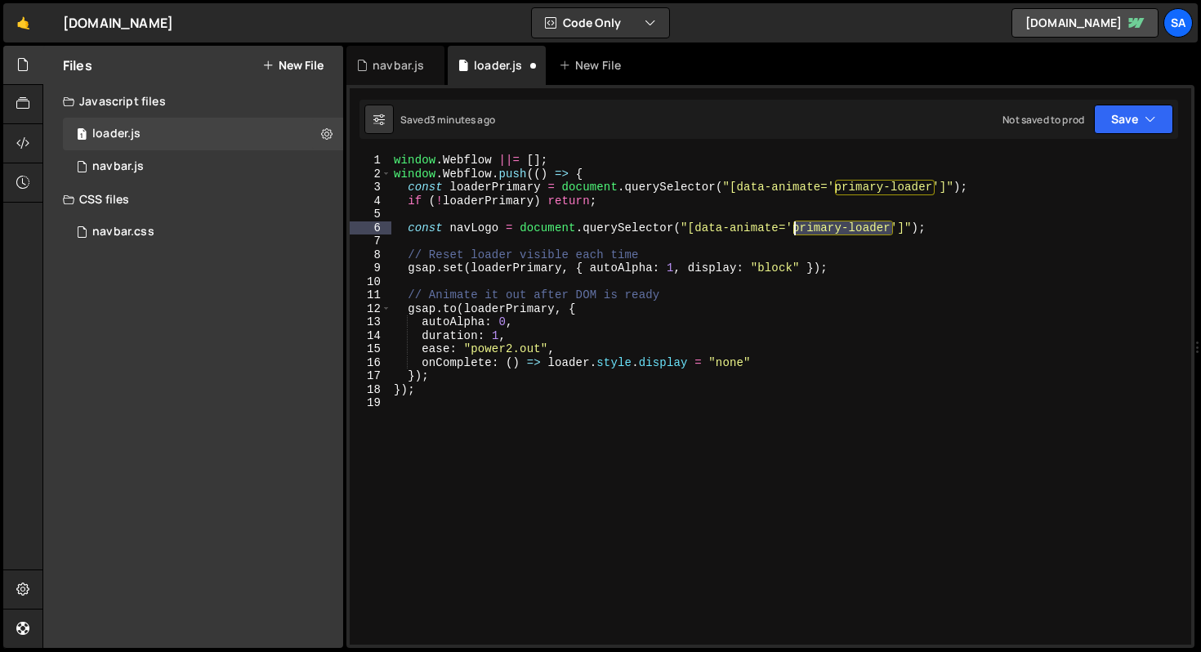
drag, startPoint x: 891, startPoint y: 226, endPoint x: 794, endPoint y: 228, distance: 96.5
click at [794, 228] on div "window . Webflow ||= [ ] ; window . Webflow . push (( ) => { const loaderPrimar…" at bounding box center [791, 413] width 801 height 518
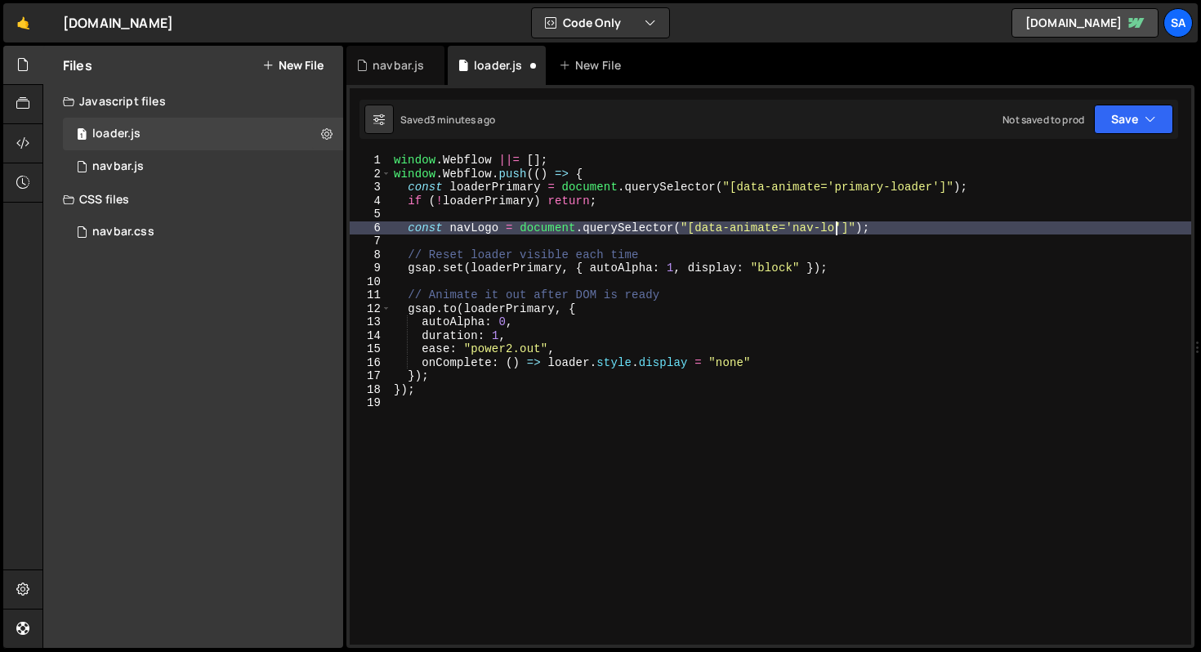
scroll to position [0, 31]
type textarea "const navLogo = document.querySelector("[data-animate='nav-logo']");"
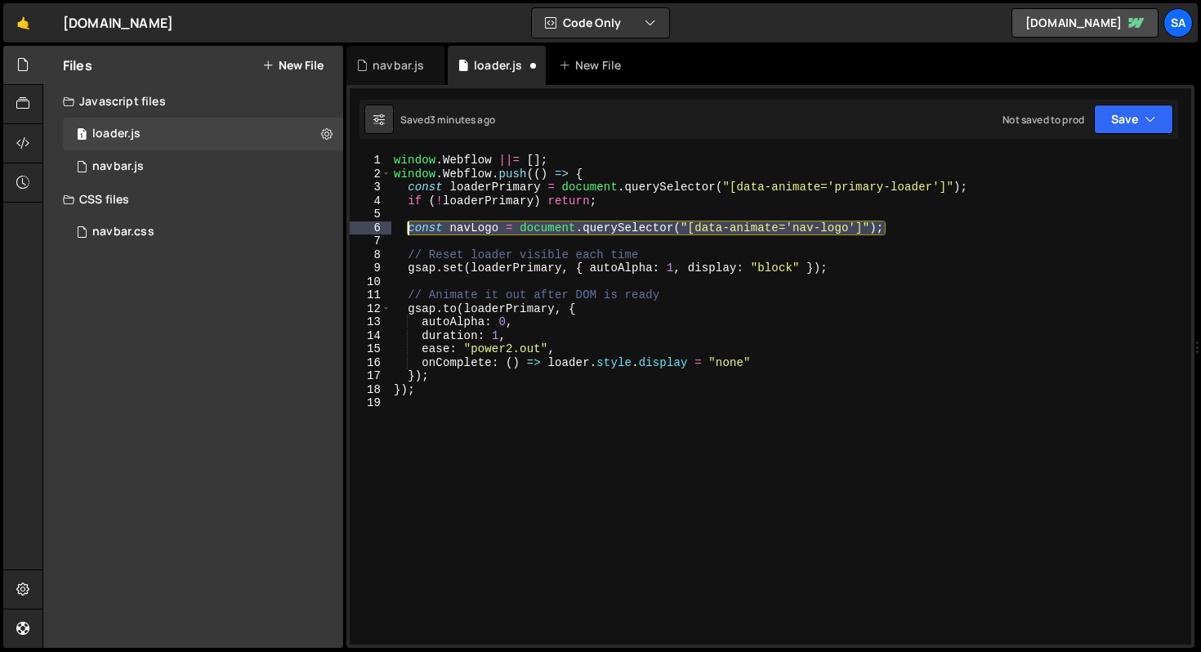
drag, startPoint x: 899, startPoint y: 225, endPoint x: 407, endPoint y: 226, distance: 492.0
click at [407, 226] on div "window . Webflow ||= [ ] ; window . Webflow . push (( ) => { const loaderPrimar…" at bounding box center [791, 413] width 801 height 518
click at [927, 224] on div "window . Webflow ||= [ ] ; window . Webflow . push (( ) => { const loaderPrimar…" at bounding box center [791, 399] width 801 height 491
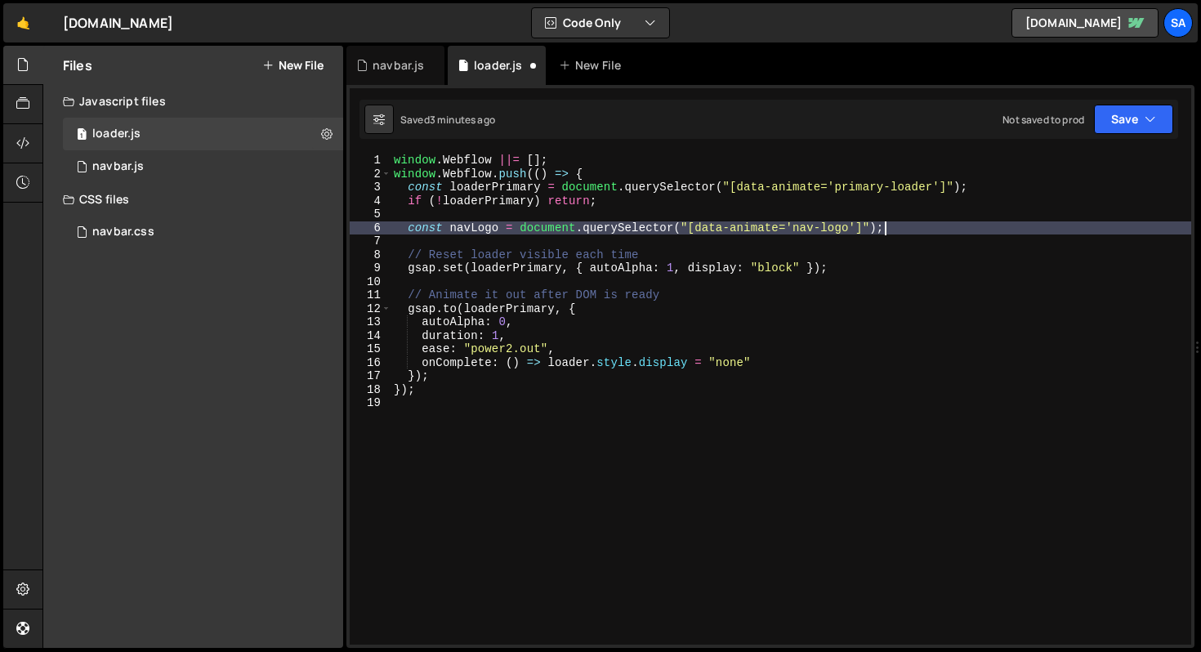
click at [918, 230] on div "window . Webflow ||= [ ] ; window . Webflow . push (( ) => { const loaderPrimar…" at bounding box center [791, 413] width 801 height 518
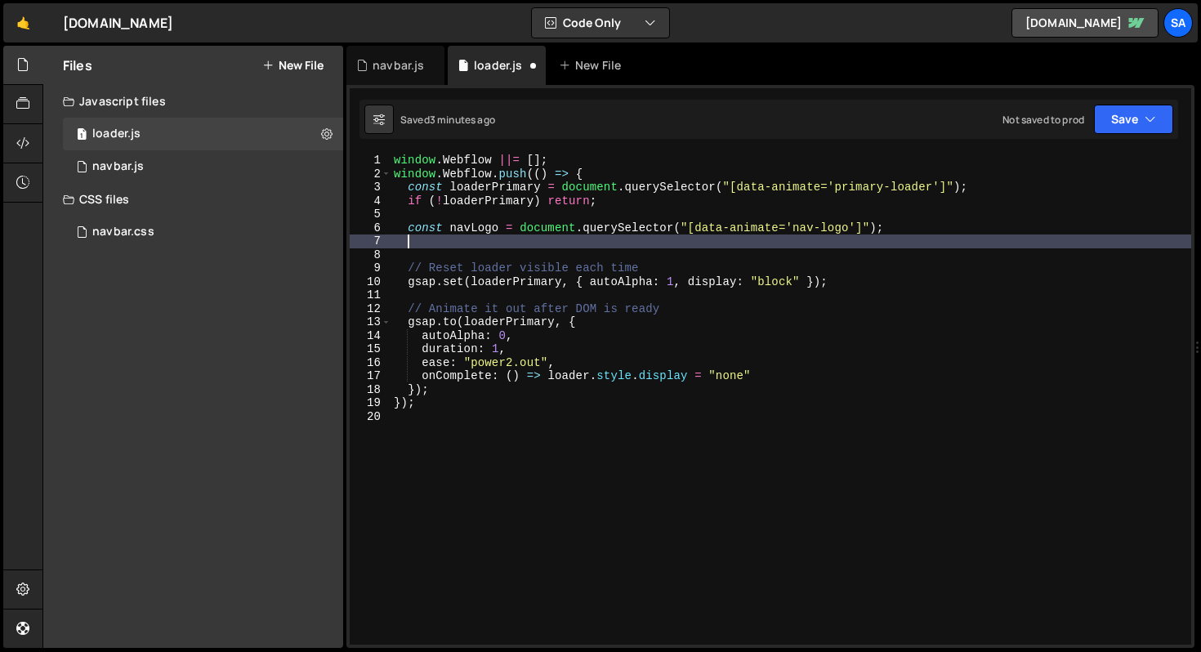
scroll to position [0, 0]
paste textarea "const navLogo = document.querySelector("[data-animate='nav-logo']");"
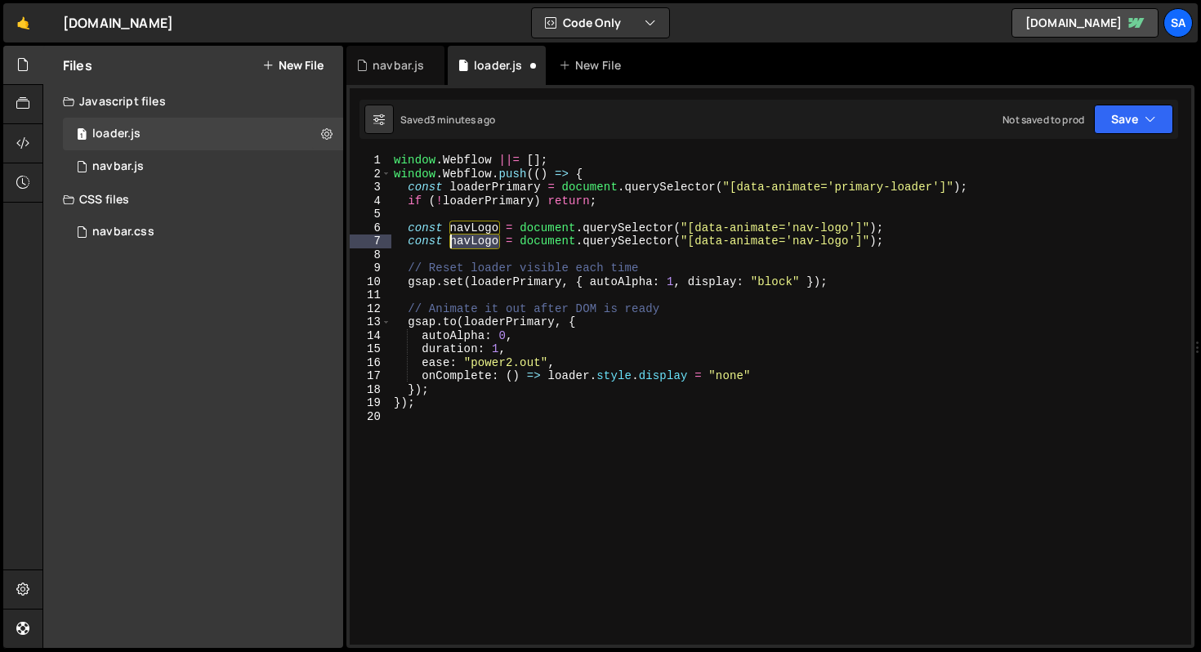
drag, startPoint x: 495, startPoint y: 241, endPoint x: 450, endPoint y: 241, distance: 45.0
click at [450, 241] on div "window . Webflow ||= [ ] ; window . Webflow . push (( ) => { const loaderPrimar…" at bounding box center [791, 413] width 801 height 518
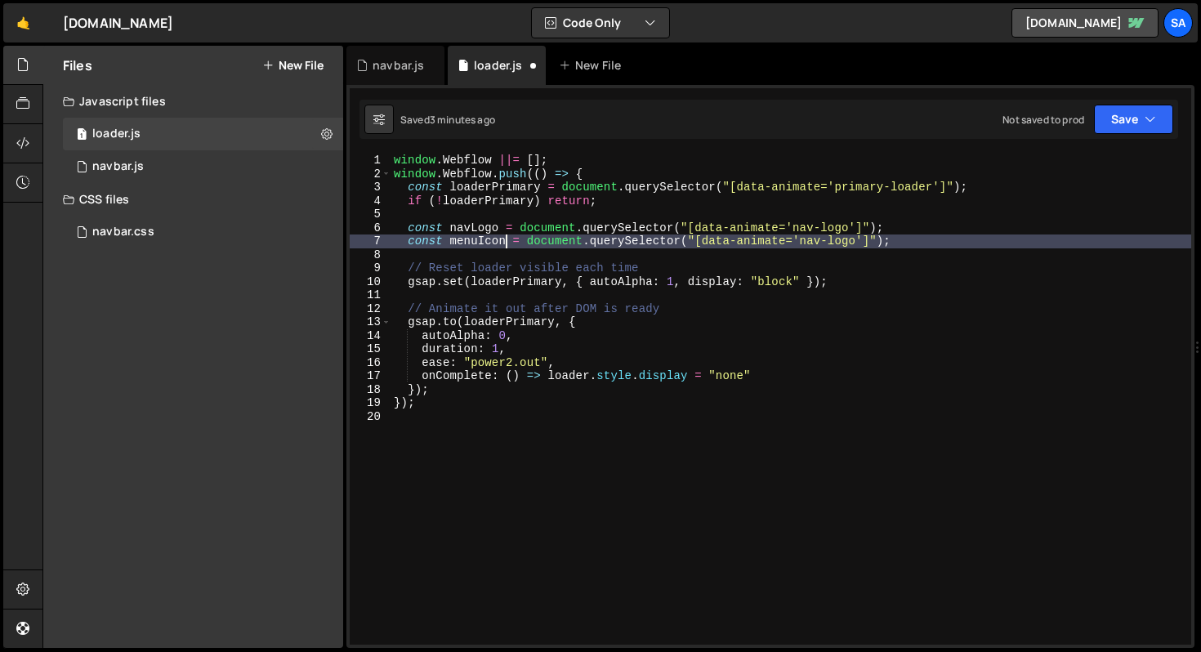
scroll to position [0, 7]
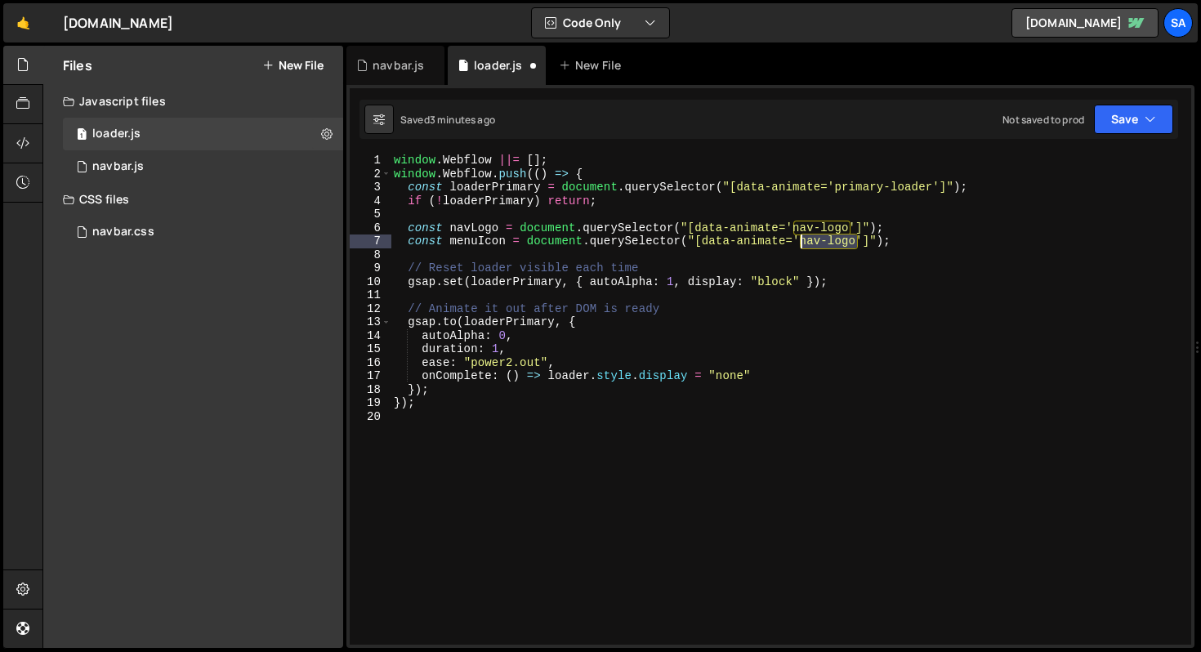
drag, startPoint x: 854, startPoint y: 248, endPoint x: 803, endPoint y: 244, distance: 50.8
click at [803, 244] on div "window . Webflow ||= [ ] ; window . Webflow . push (( ) => { const loaderPrimar…" at bounding box center [791, 413] width 801 height 518
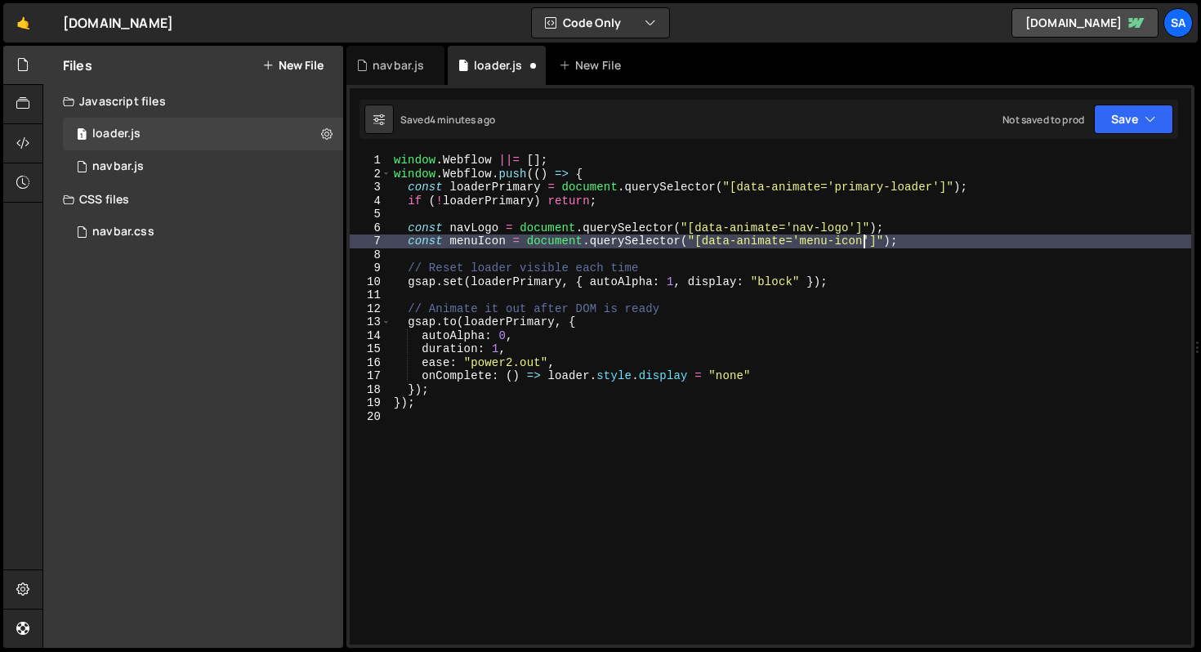
scroll to position [0, 33]
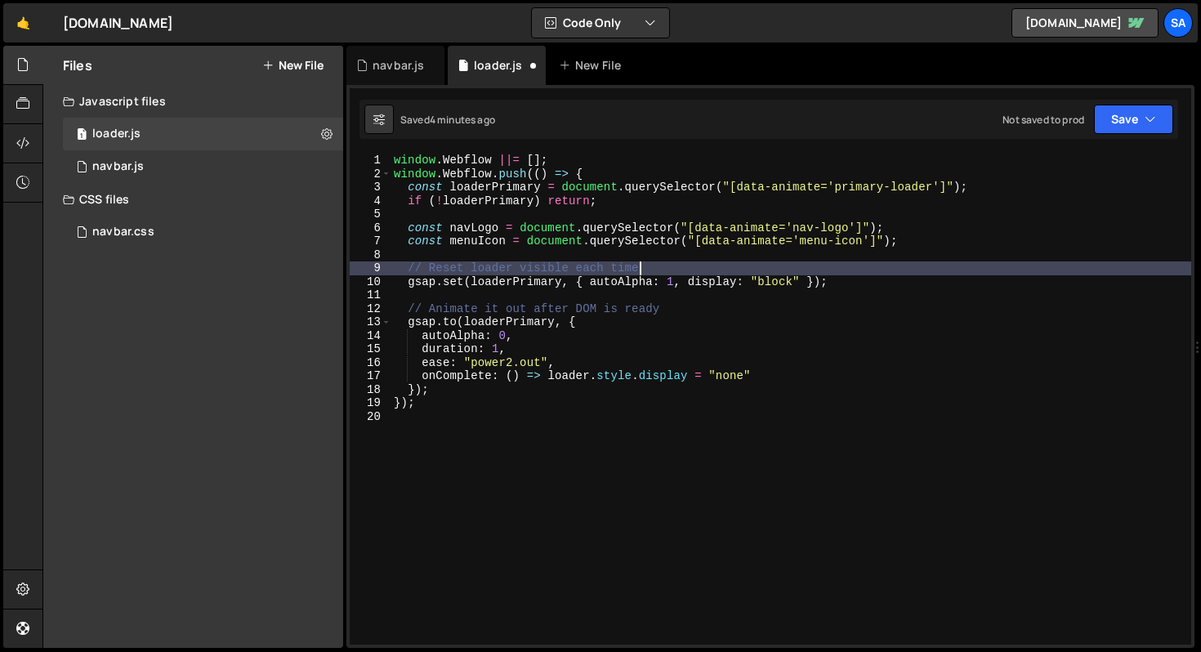
click at [849, 274] on div "window . Webflow ||= [ ] ; window . Webflow . push (( ) => { const loaderPrimar…" at bounding box center [791, 413] width 801 height 518
click at [848, 277] on div "window . Webflow ||= [ ] ; window . Webflow . push (( ) => { const loaderPrimar…" at bounding box center [791, 413] width 801 height 518
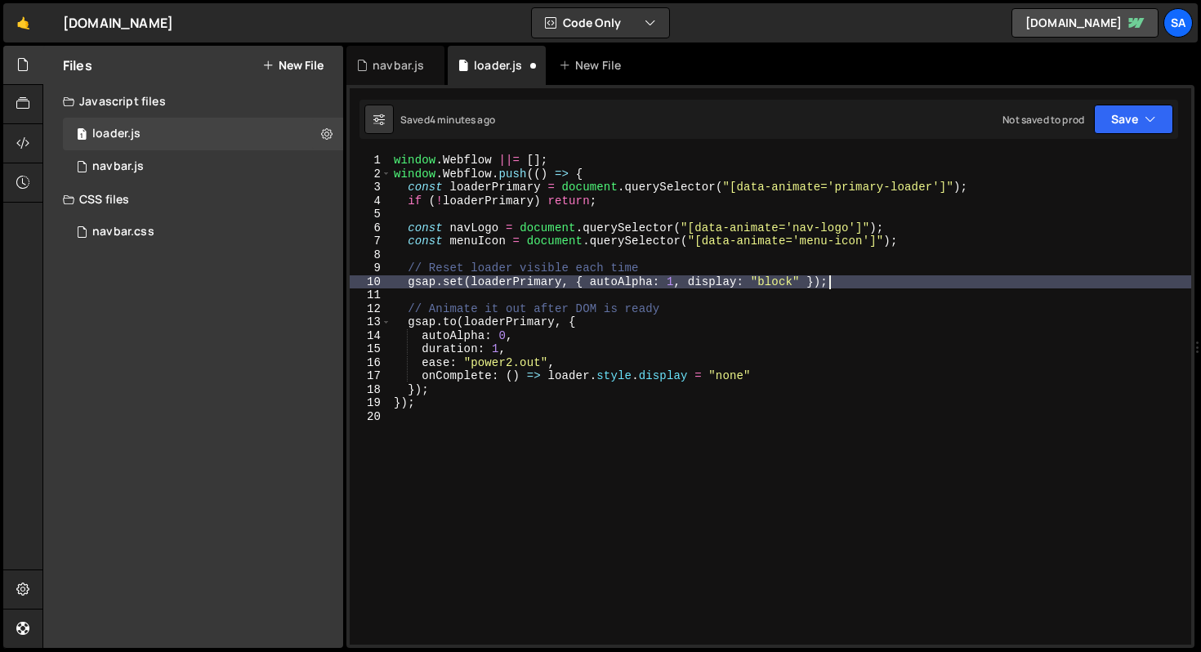
click at [409, 310] on div "window . Webflow ||= [ ] ; window . Webflow . push (( ) => { const loaderPrimar…" at bounding box center [791, 413] width 801 height 518
type textarea "// Animate it out after DOM is ready"
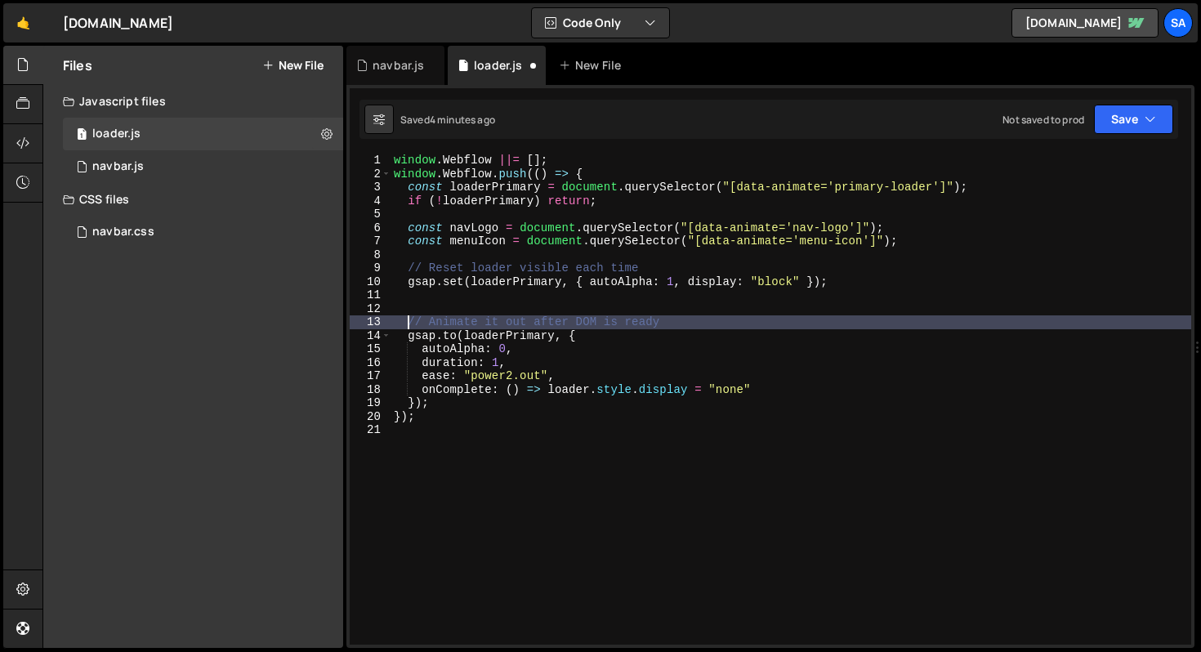
scroll to position [0, 1]
click at [450, 303] on div "window . Webflow ||= [ ] ; window . Webflow . push (( ) => { const loaderPrimar…" at bounding box center [791, 413] width 801 height 518
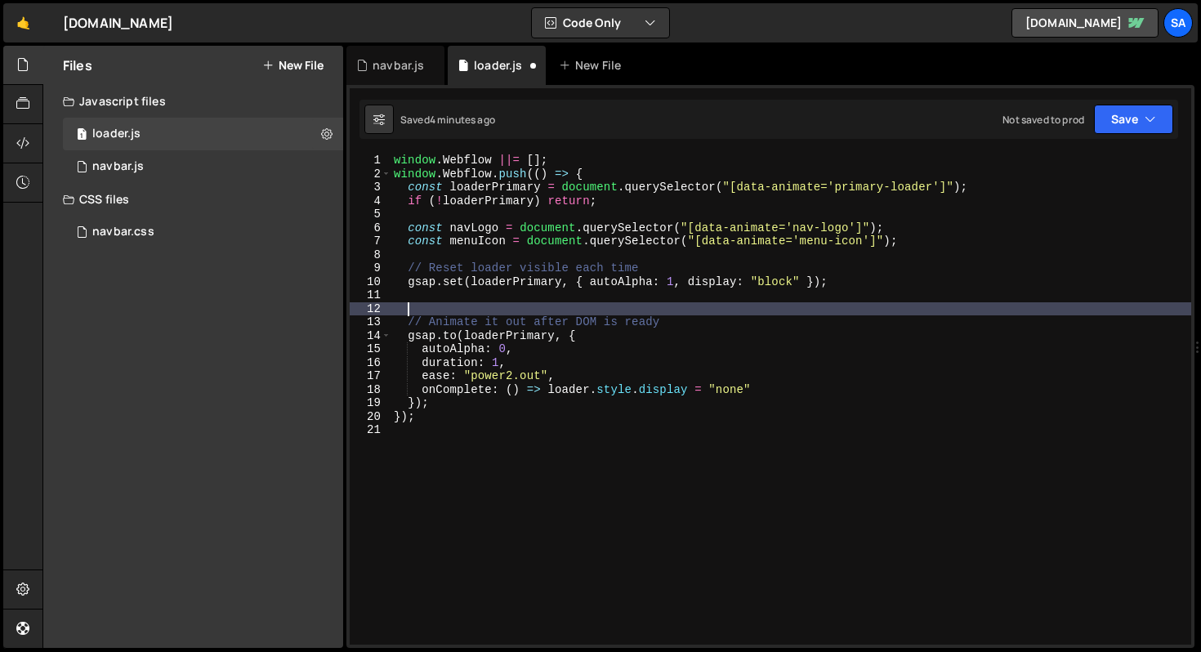
scroll to position [0, 0]
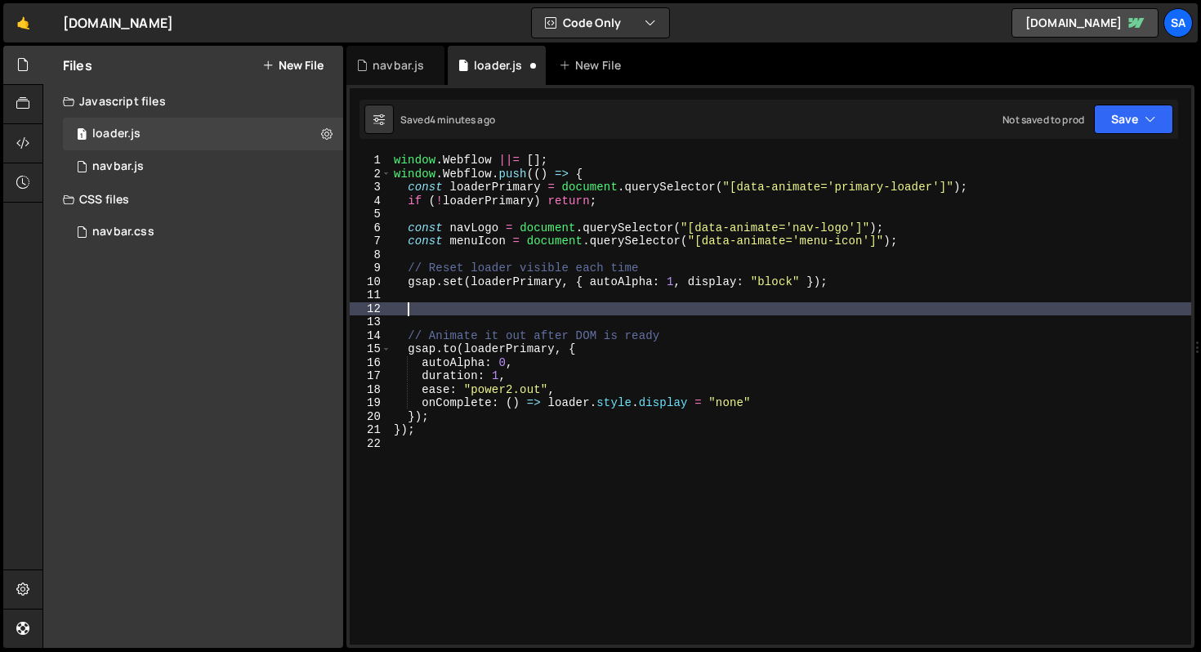
click at [446, 303] on div "window . Webflow ||= [ ] ; window . Webflow . push (( ) => { const loaderPrimar…" at bounding box center [791, 413] width 801 height 518
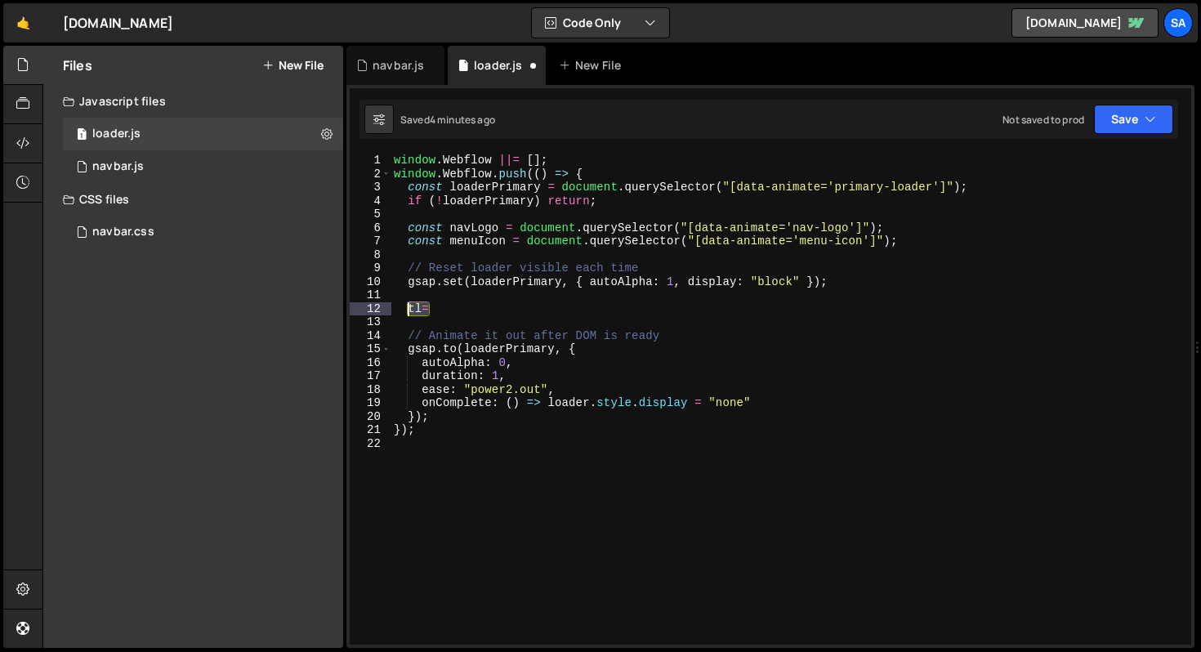
drag, startPoint x: 432, startPoint y: 311, endPoint x: 410, endPoint y: 313, distance: 21.4
click at [410, 313] on div "window . Webflow ||= [ ] ; window . Webflow . push (( ) => { const loaderPrimar…" at bounding box center [791, 413] width 801 height 518
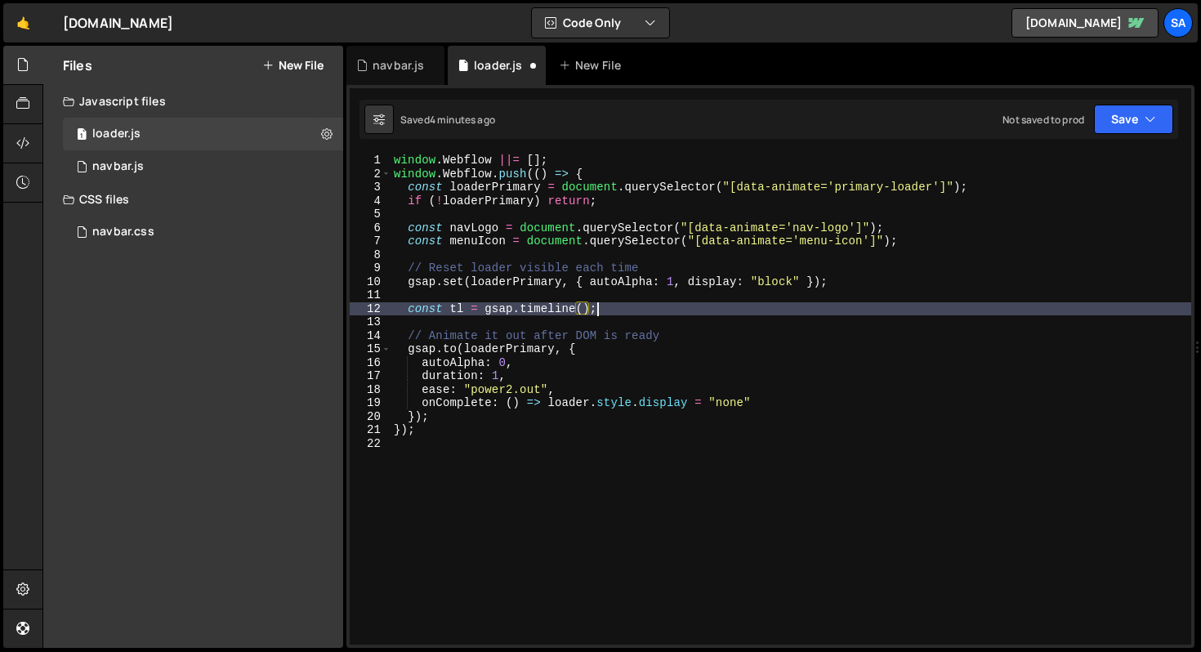
scroll to position [0, 13]
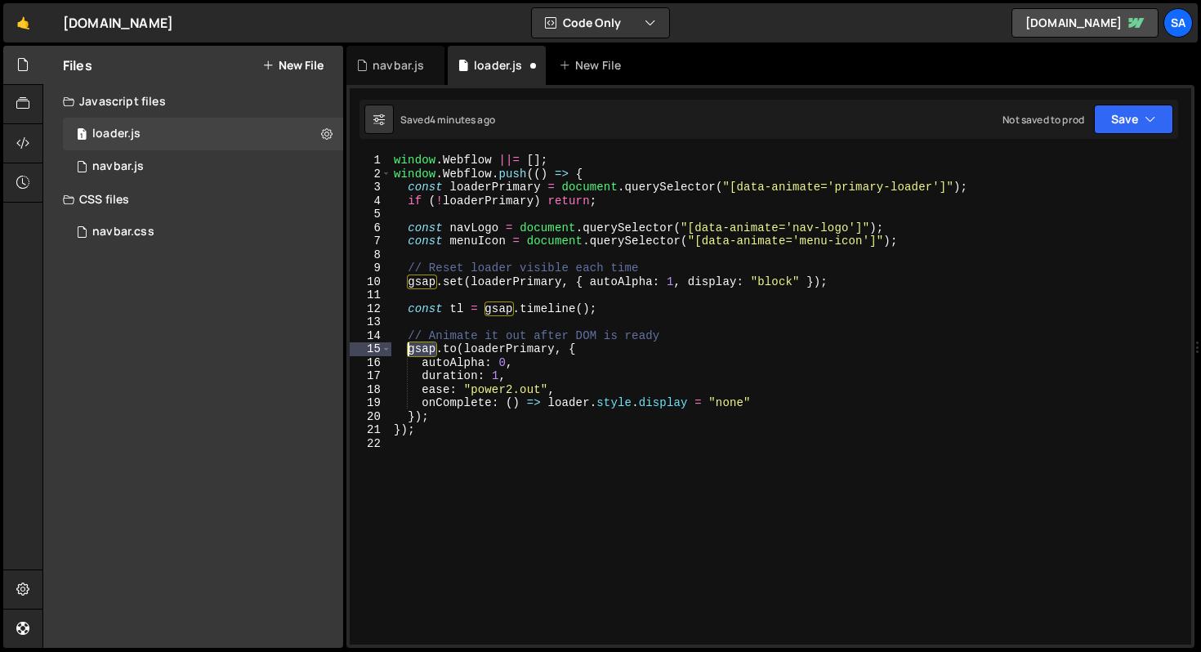
drag, startPoint x: 437, startPoint y: 349, endPoint x: 410, endPoint y: 350, distance: 27.0
click at [410, 350] on div "window . Webflow ||= [ ] ; window . Webflow . push (( ) => { const loaderPrimar…" at bounding box center [791, 413] width 801 height 518
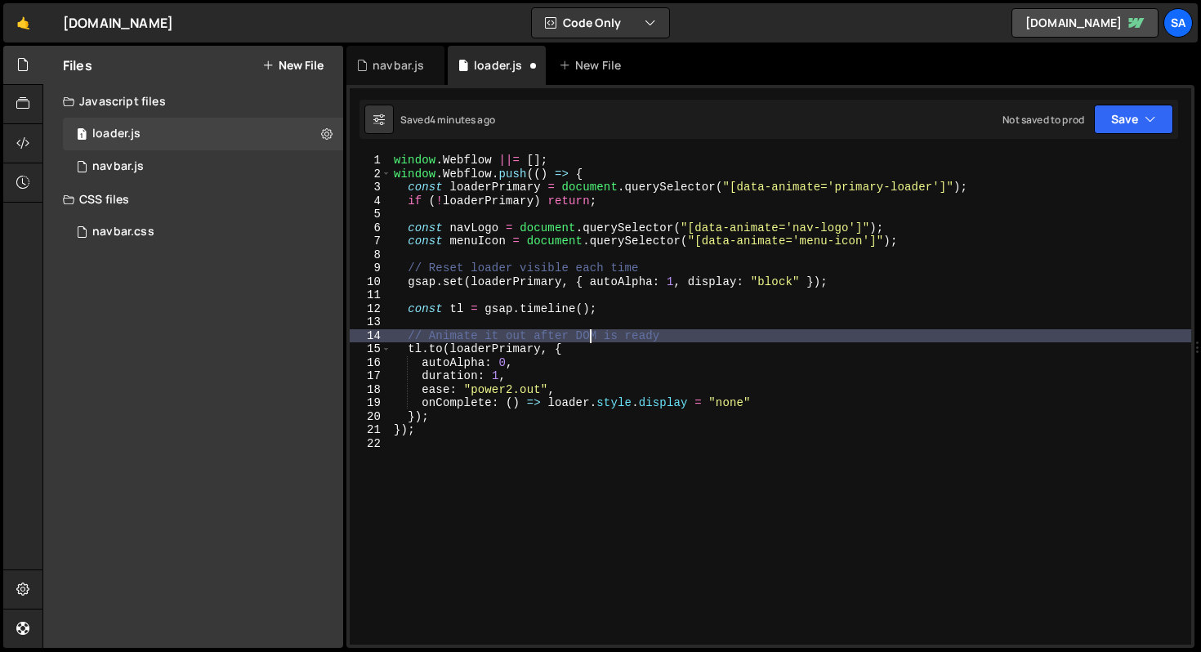
click at [592, 340] on div "window . Webflow ||= [ ] ; window . Webflow . push (( ) => { const loaderPrimar…" at bounding box center [791, 413] width 801 height 518
click at [579, 349] on div "window . Webflow ||= [ ] ; window . Webflow . push (( ) => { const loaderPrimar…" at bounding box center [791, 413] width 801 height 518
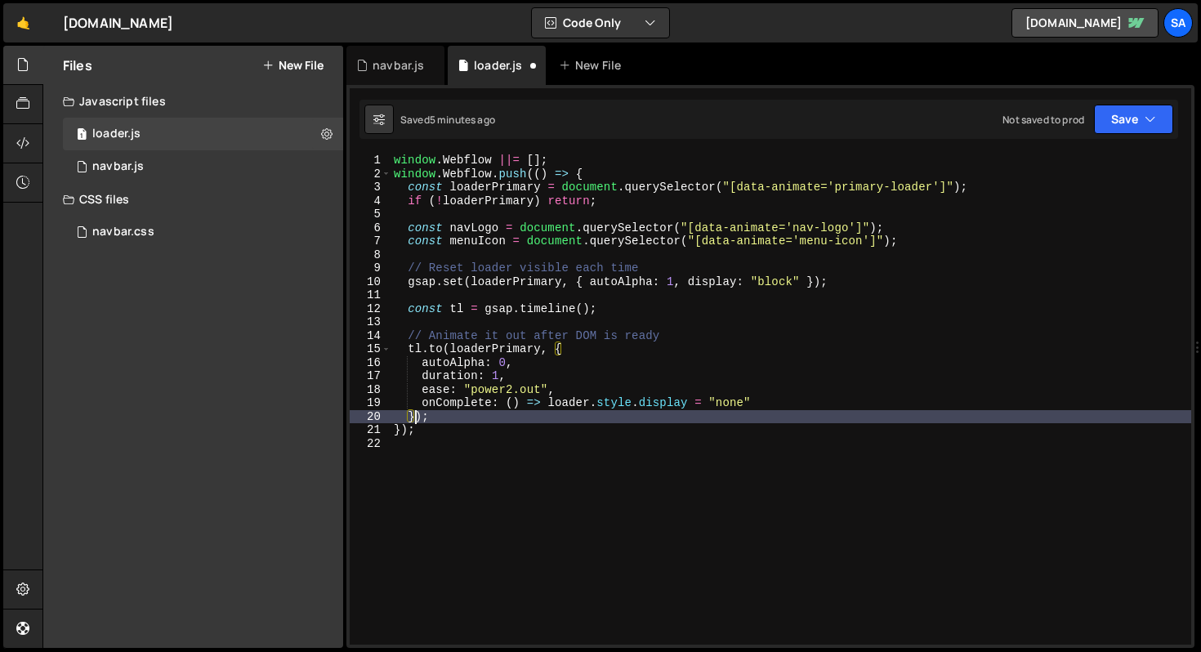
click at [417, 416] on div "window . Webflow ||= [ ] ; window . Webflow . push (( ) => { const loaderPrimar…" at bounding box center [791, 413] width 801 height 518
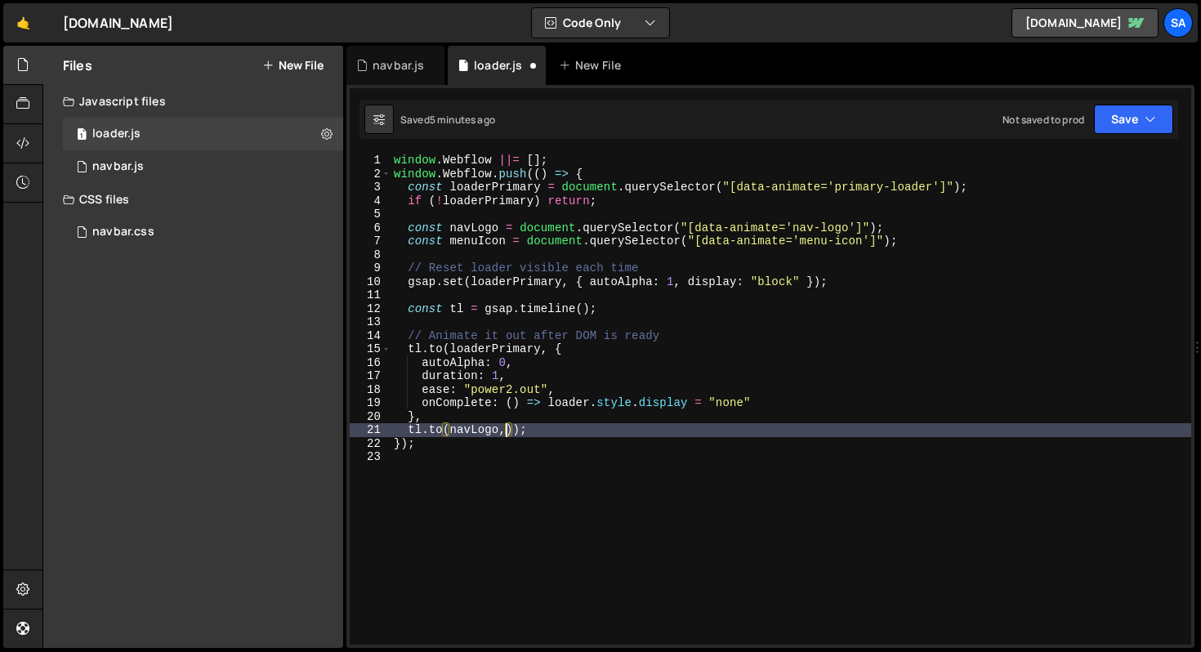
scroll to position [0, 7]
type textarea "tl.to(navLogo, {);"
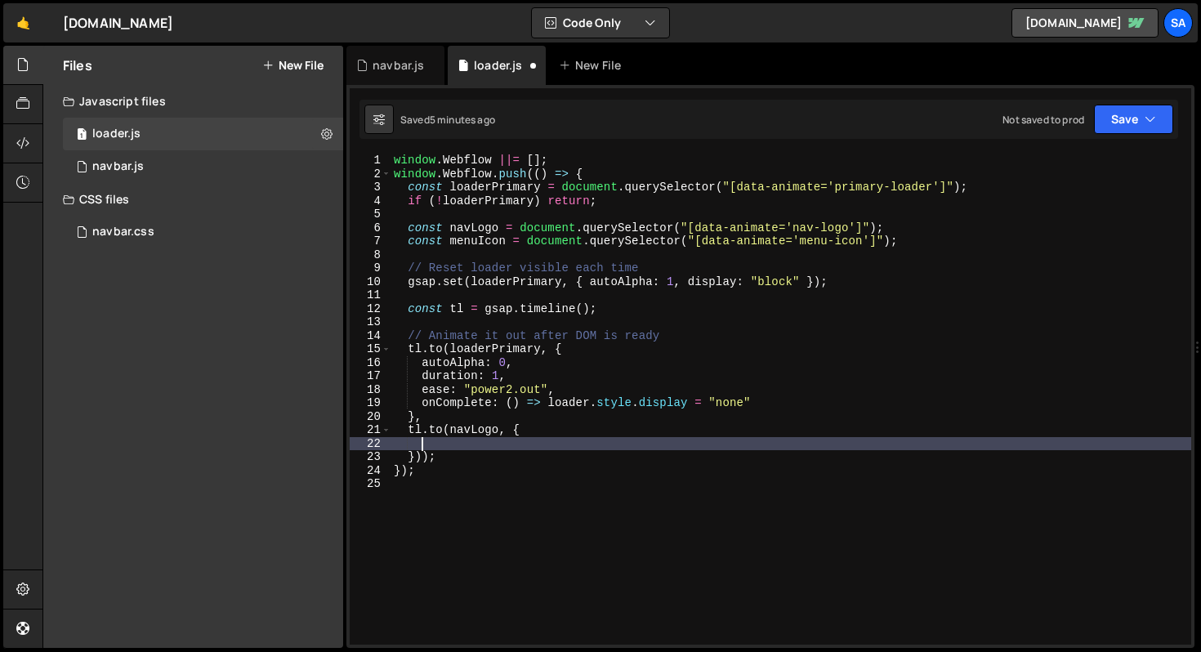
click at [445, 447] on div "window . Webflow ||= [ ] ; window . Webflow . push (( ) => { const loaderPrimar…" at bounding box center [791, 413] width 801 height 518
click at [429, 432] on div "window . Webflow ||= [ ] ; window . Webflow . push (( ) => { const loaderPrimar…" at bounding box center [791, 413] width 801 height 518
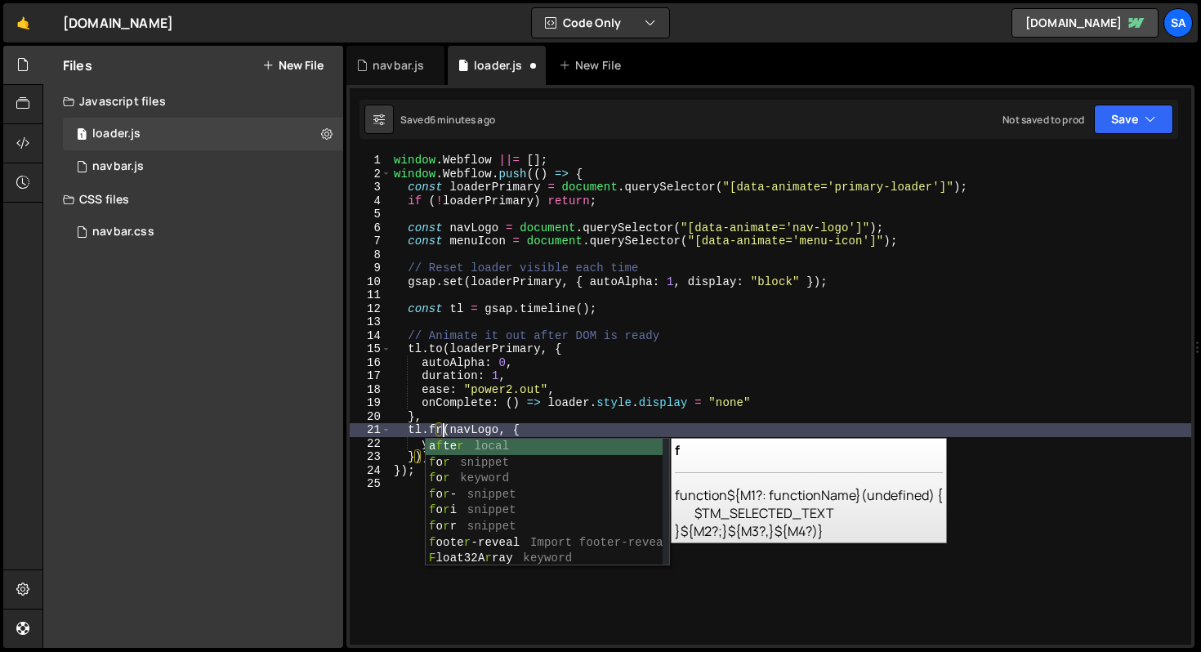
scroll to position [0, 4]
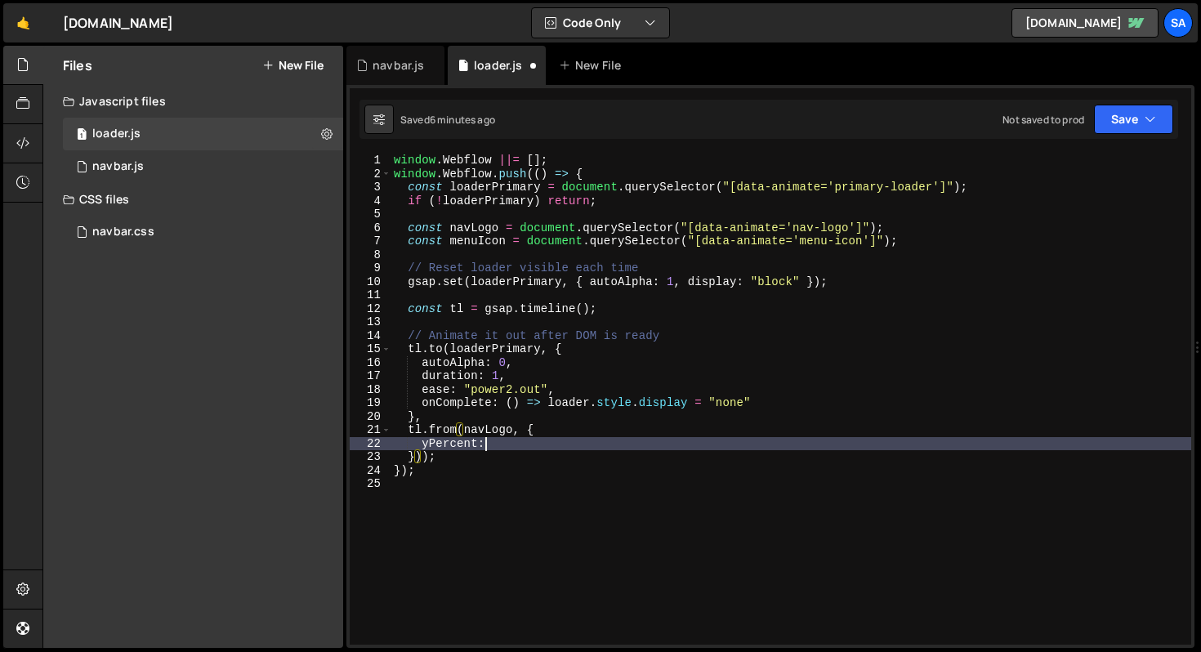
click at [517, 445] on div "window . Webflow ||= [ ] ; window . Webflow . push (( ) => { const loaderPrimar…" at bounding box center [791, 413] width 801 height 518
type textarea "yPercent:100,"
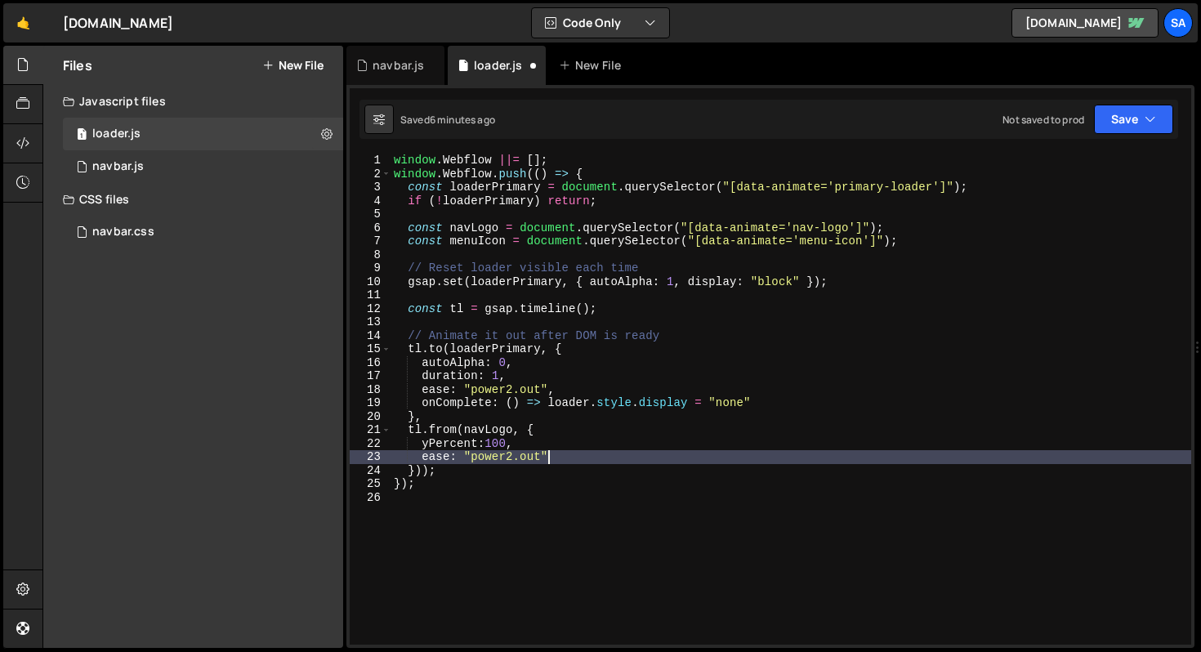
scroll to position [0, 10]
click at [1123, 119] on button "Save" at bounding box center [1133, 119] width 79 height 29
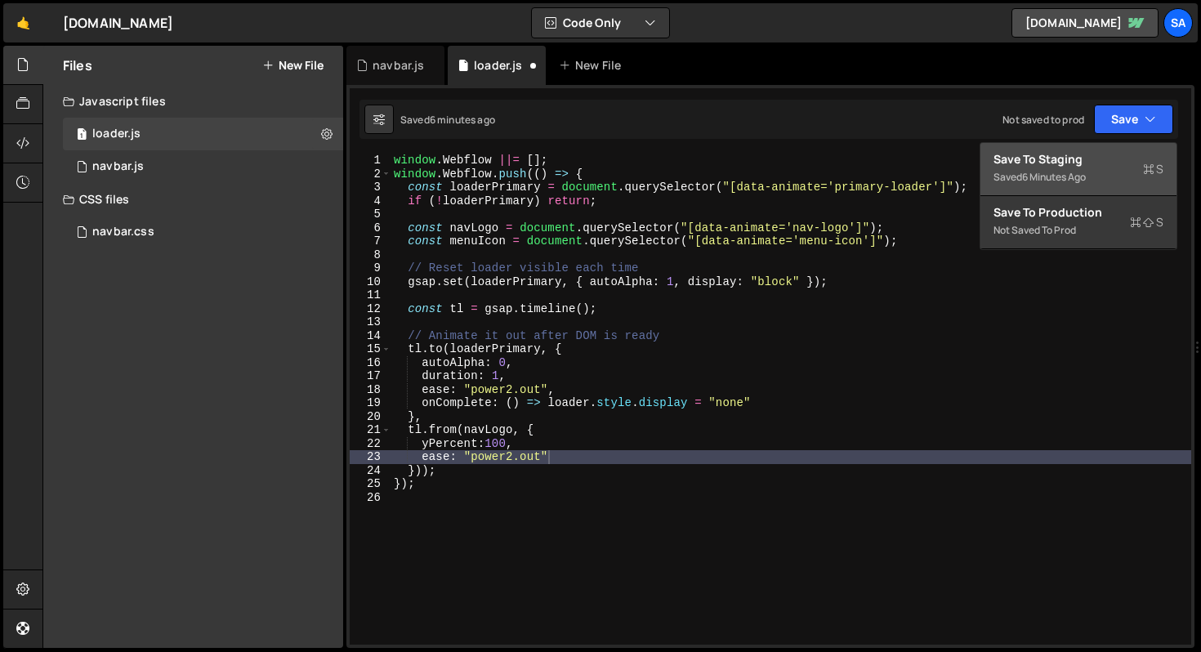
click at [1078, 170] on div "6 minutes ago" at bounding box center [1054, 177] width 64 height 14
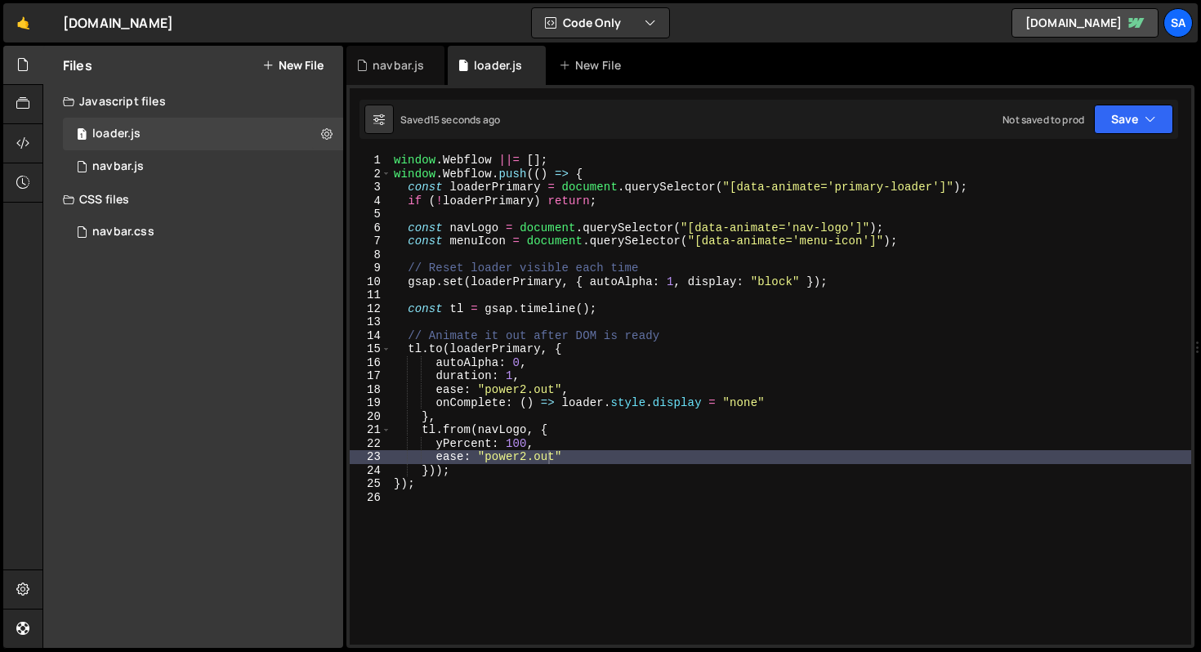
type textarea "yPercent: 100,"
click at [553, 444] on div "window . Webflow ||= [ ] ; window . Webflow . push (( ) => { const loaderPrimar…" at bounding box center [791, 413] width 801 height 518
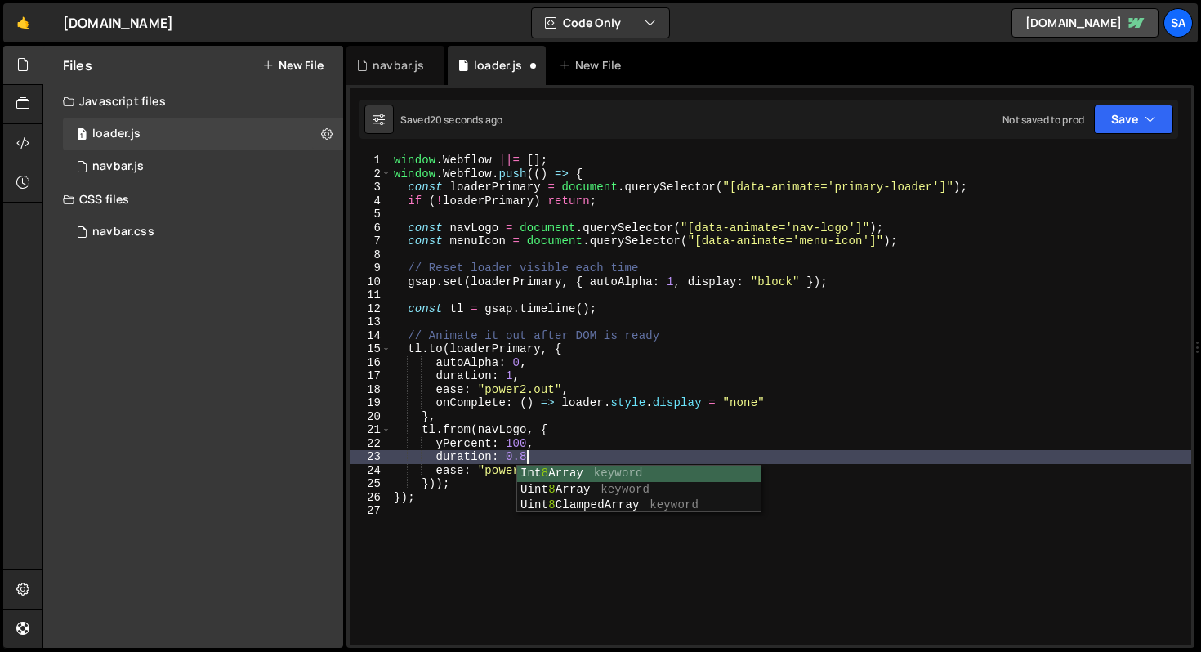
scroll to position [0, 9]
click at [587, 466] on div "window . Webflow ||= [ ] ; window . Webflow . push (( ) => { const loaderPrimar…" at bounding box center [791, 413] width 801 height 518
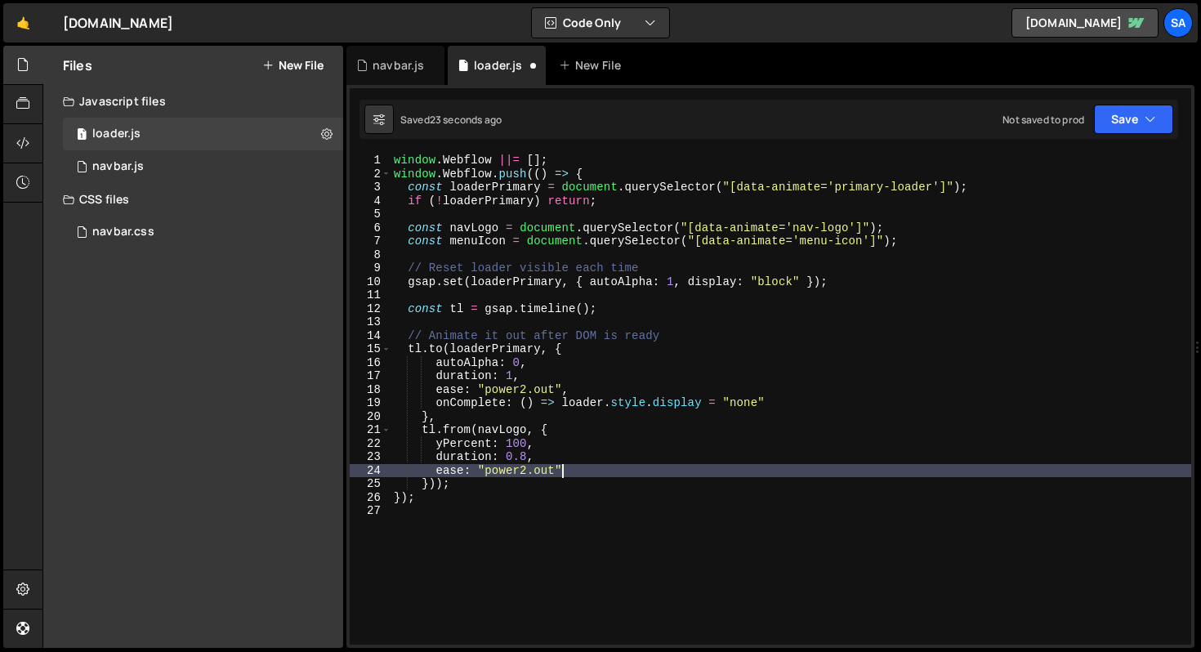
click at [576, 459] on div "window . Webflow ||= [ ] ; window . Webflow . push (( ) => { const loaderPrimar…" at bounding box center [791, 413] width 801 height 518
type textarea "duration: 0.8,"
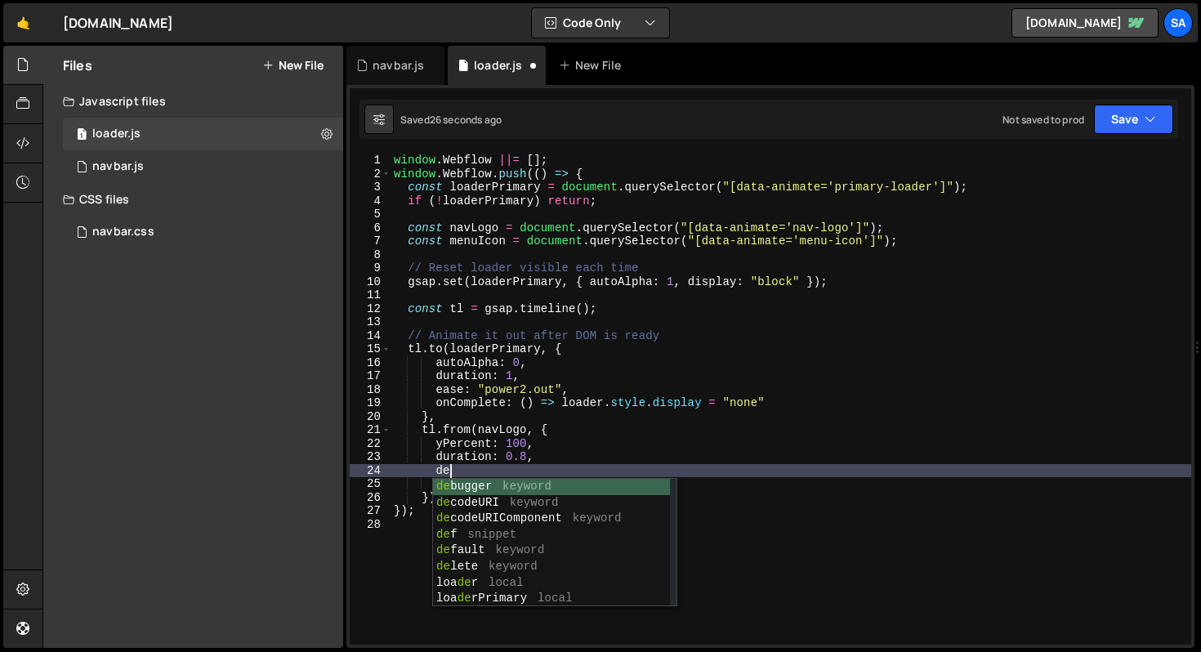
type textarea "d"
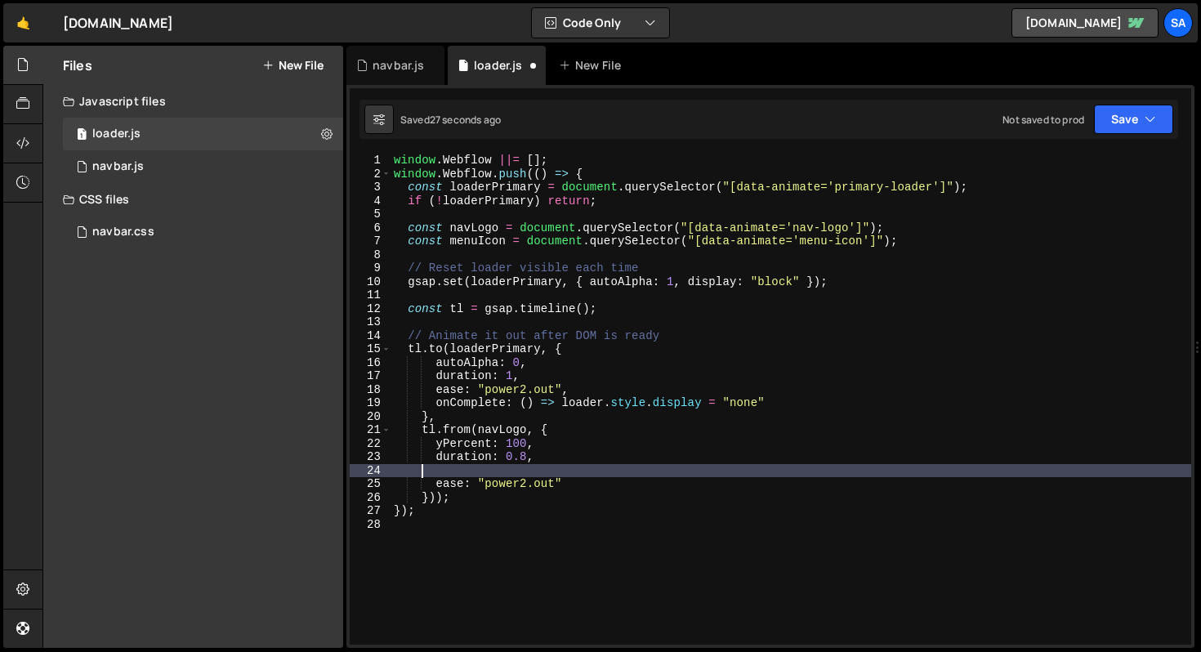
scroll to position [0, 0]
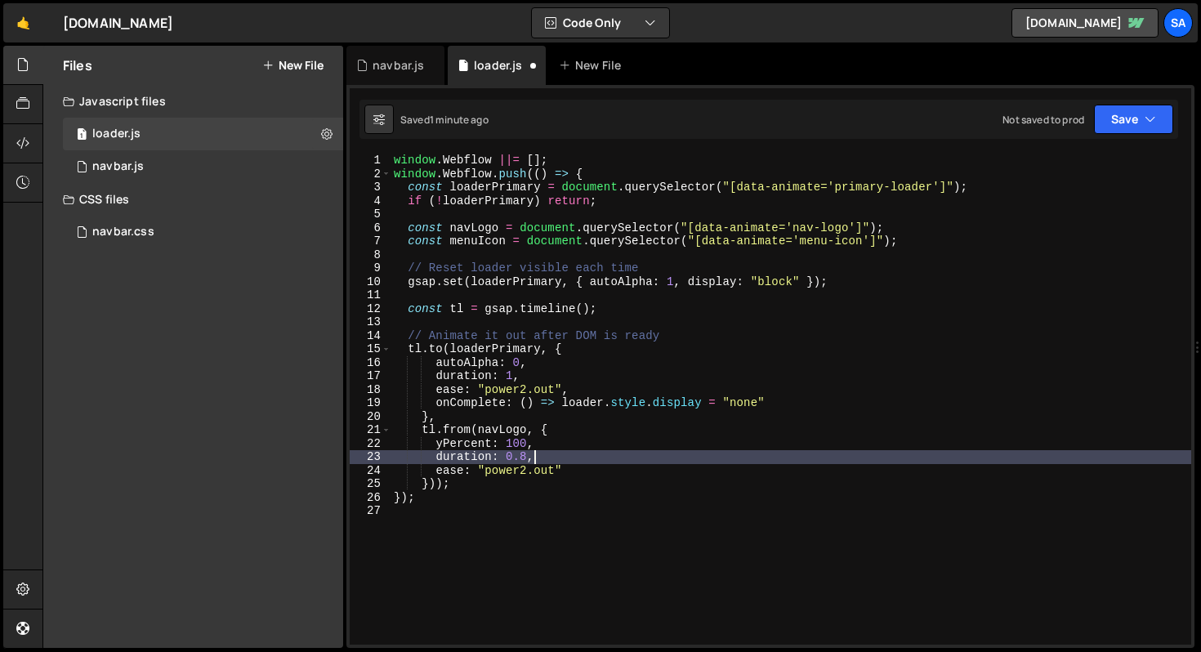
click at [619, 478] on div "window . Webflow ||= [ ] ; window . Webflow . push (( ) => { const loaderPrimar…" at bounding box center [791, 413] width 801 height 518
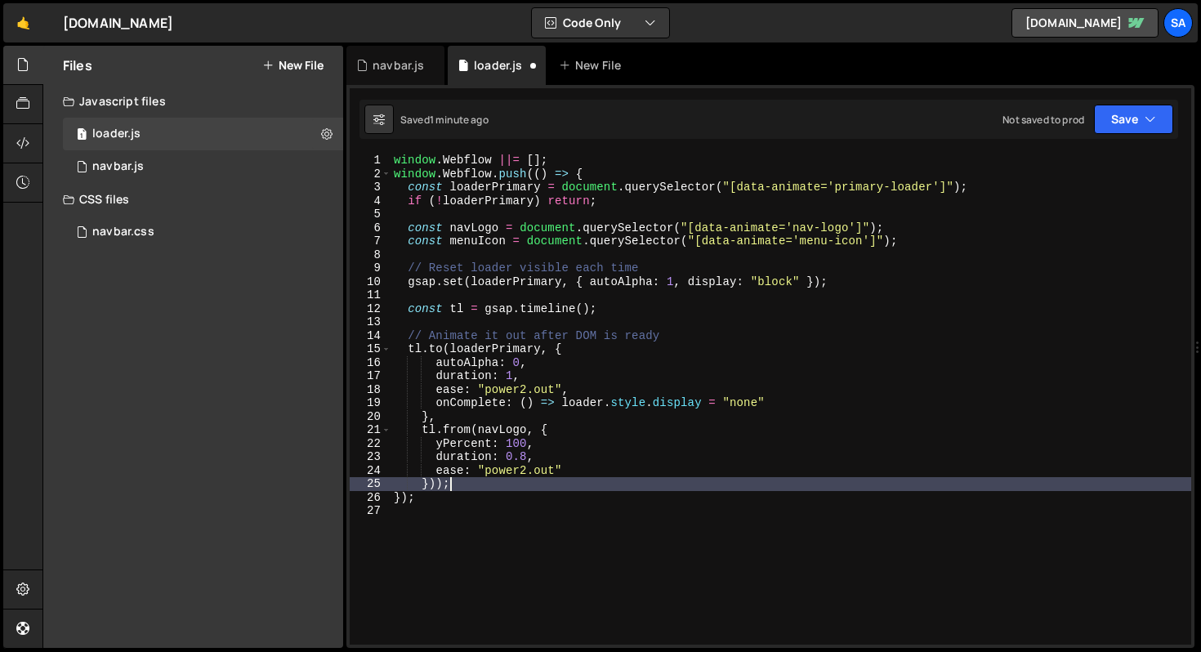
click at [604, 467] on div "window . Webflow ||= [ ] ; window . Webflow . push (( ) => { const loaderPrimar…" at bounding box center [791, 413] width 801 height 518
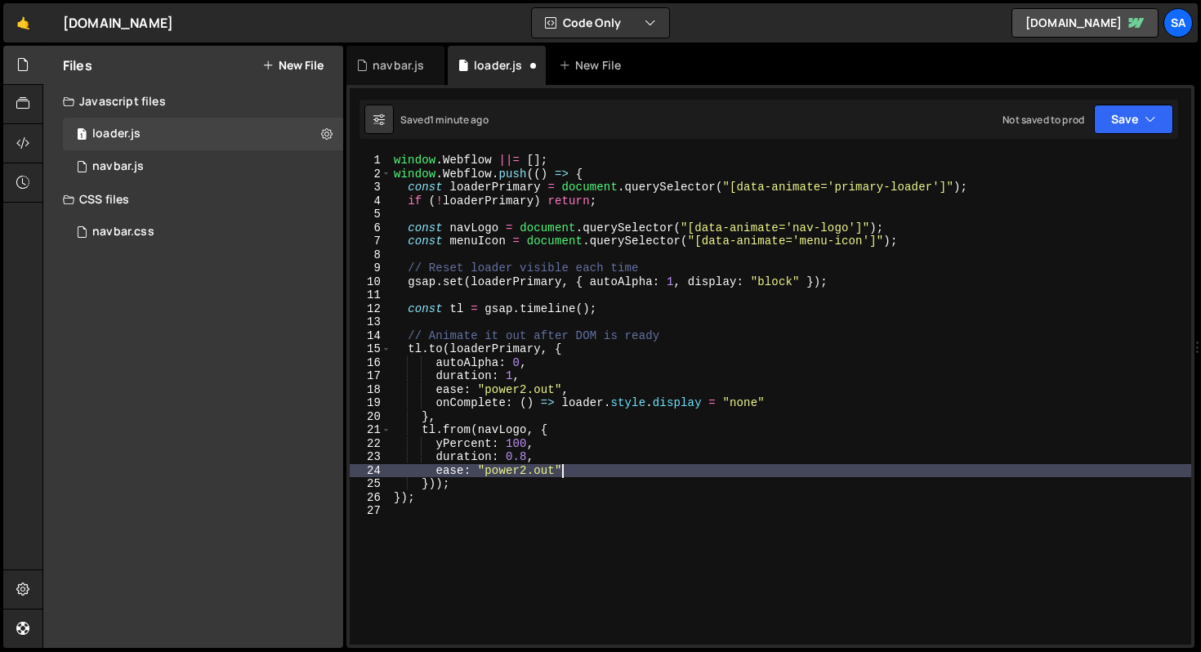
click at [427, 485] on div "window . Webflow ||= [ ] ; window . Webflow . push (( ) => { const loaderPrimar…" at bounding box center [791, 413] width 801 height 518
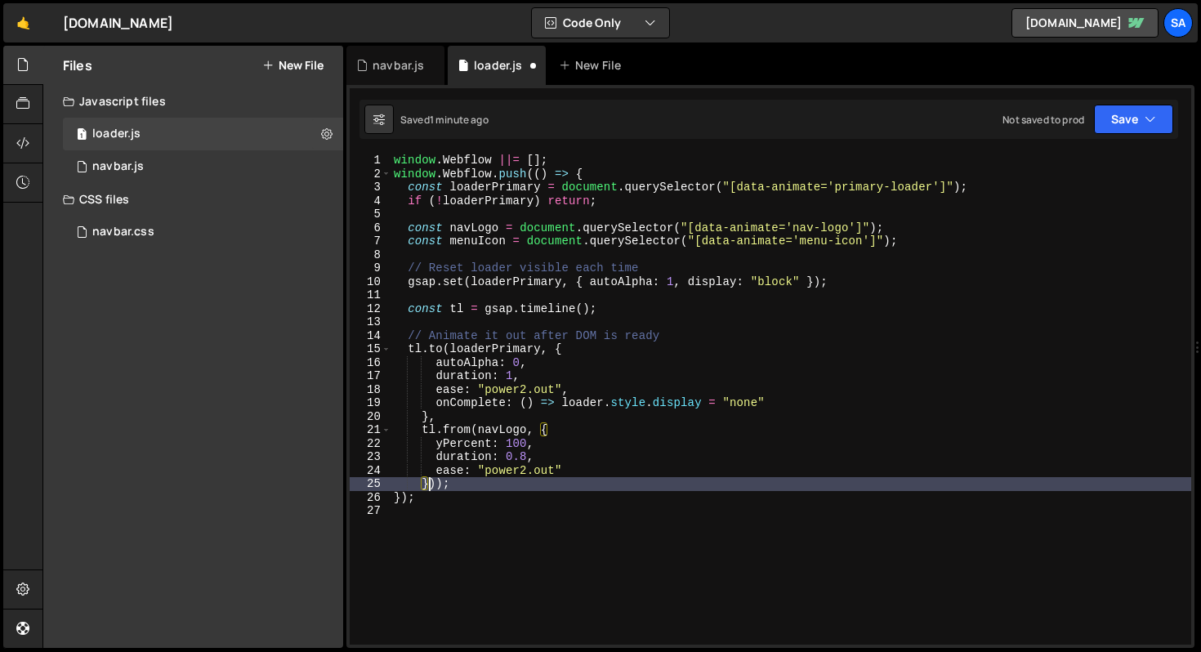
scroll to position [0, 2]
paste textarea ""-=1""
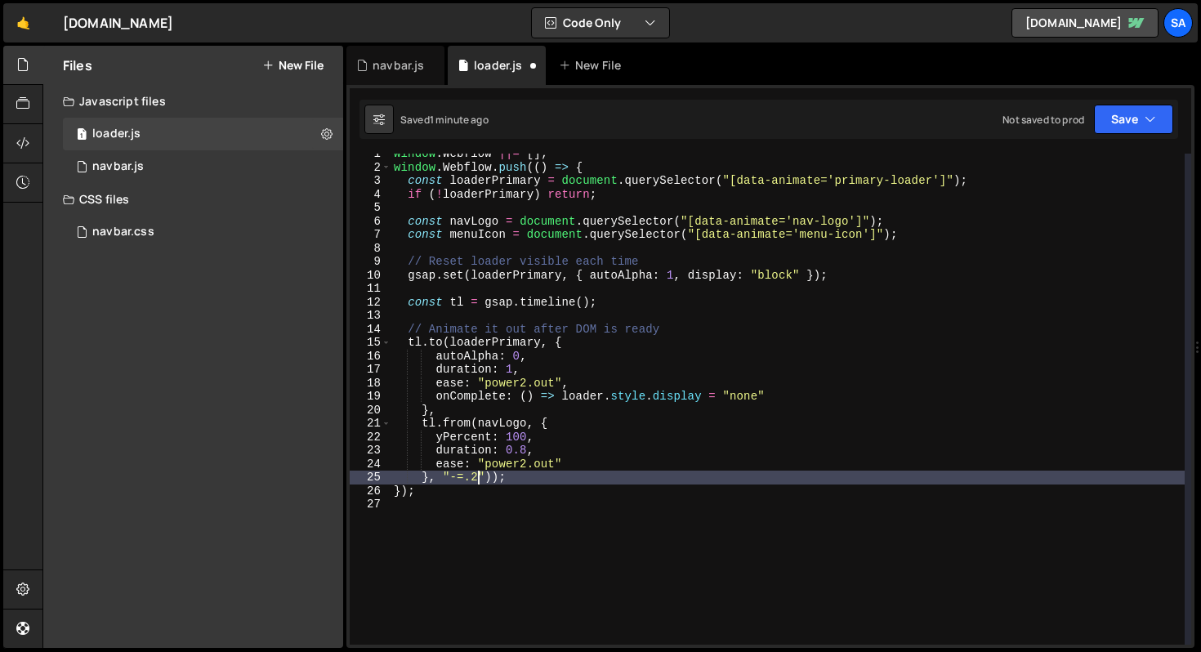
scroll to position [7, 0]
click at [1112, 132] on button "Save" at bounding box center [1133, 119] width 79 height 29
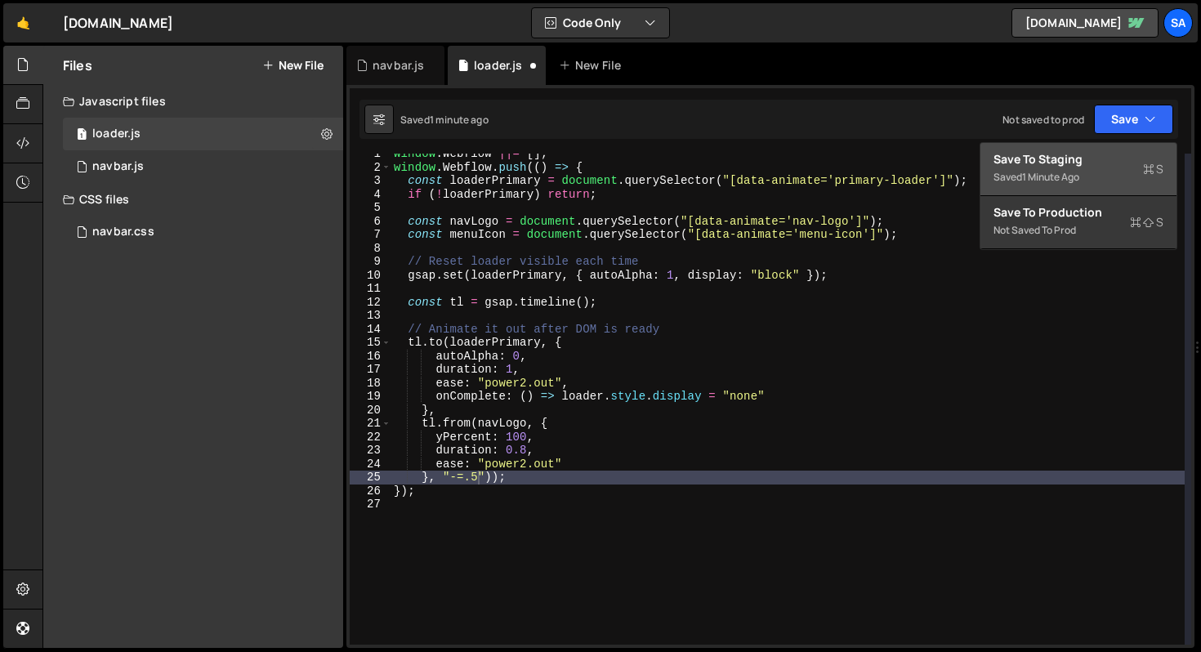
click at [1085, 146] on button "Save to Staging S Saved 1 minute ago" at bounding box center [1079, 169] width 196 height 53
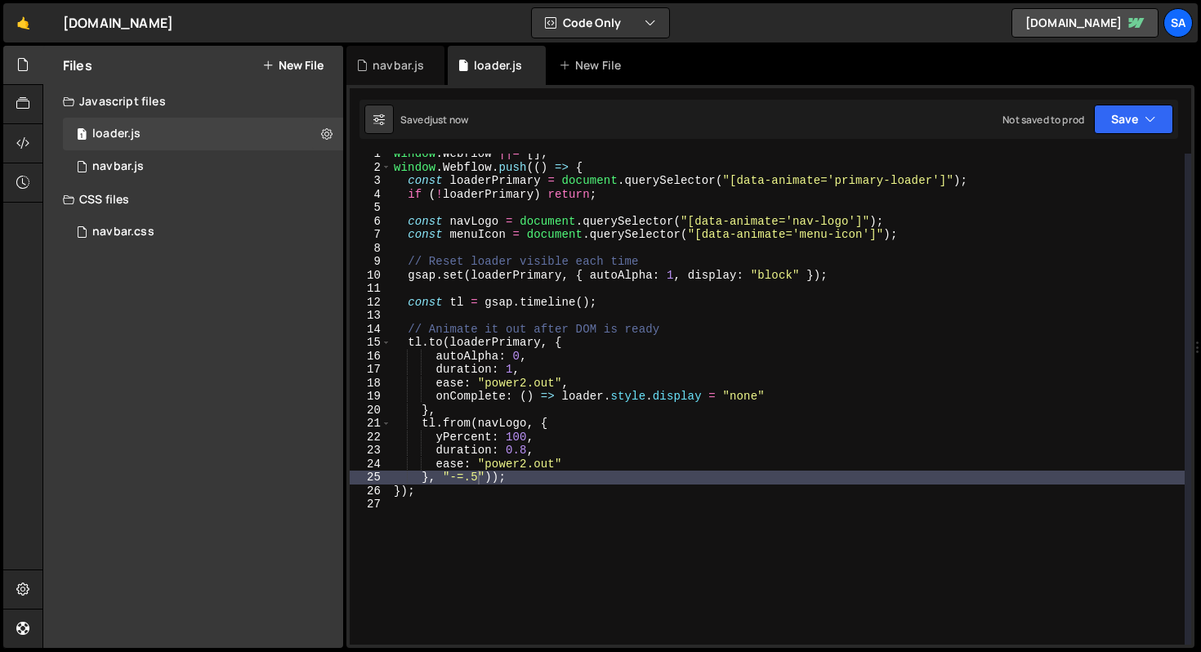
click at [475, 477] on div "window . Webflow ||= [ ] ; window . Webflow . push (( ) => { const loaderPrimar…" at bounding box center [788, 406] width 794 height 518
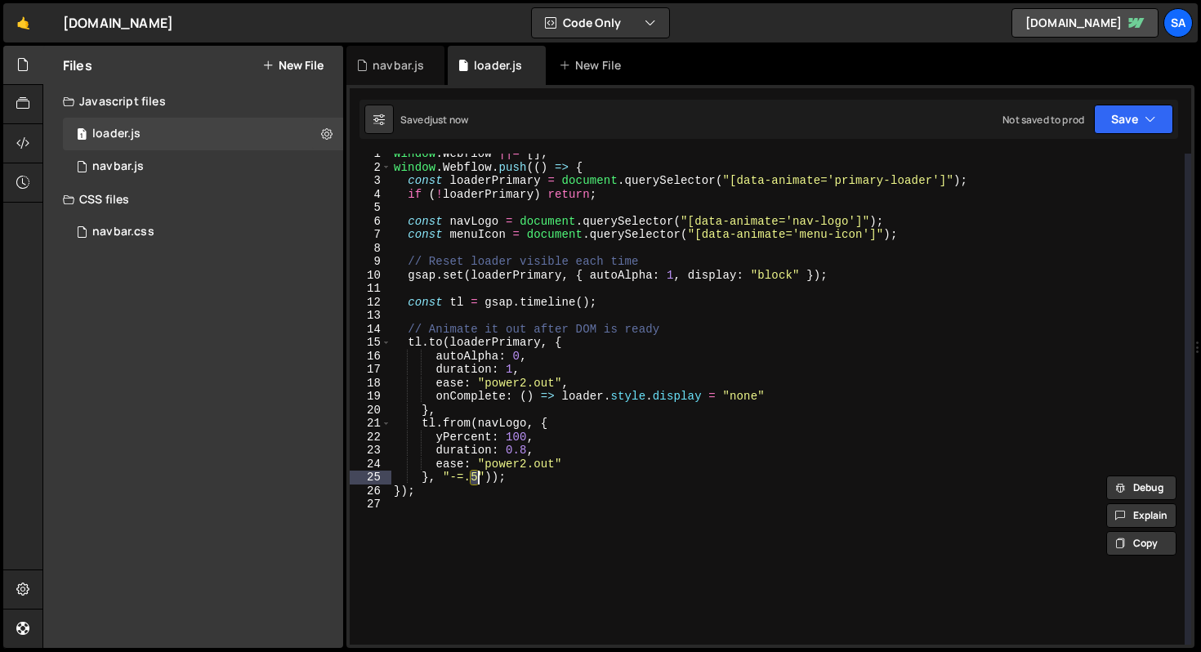
click at [477, 474] on div "window . Webflow ||= [ ] ; window . Webflow . push (( ) => { const loaderPrimar…" at bounding box center [788, 399] width 794 height 491
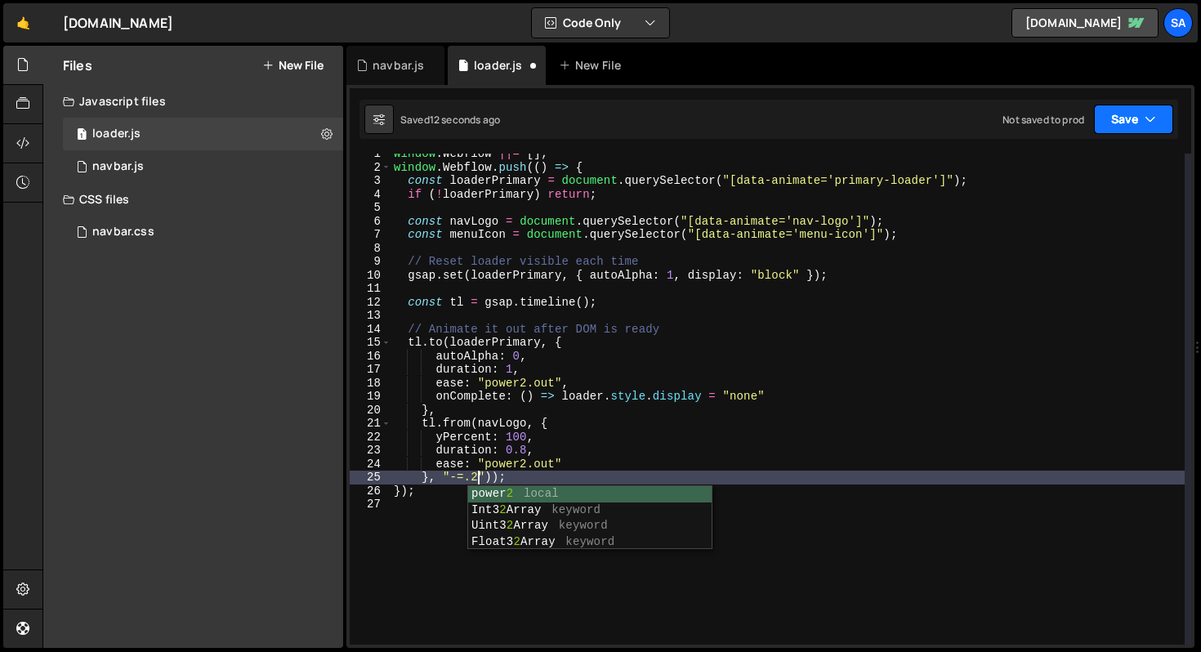
click at [1116, 123] on button "Save" at bounding box center [1133, 119] width 79 height 29
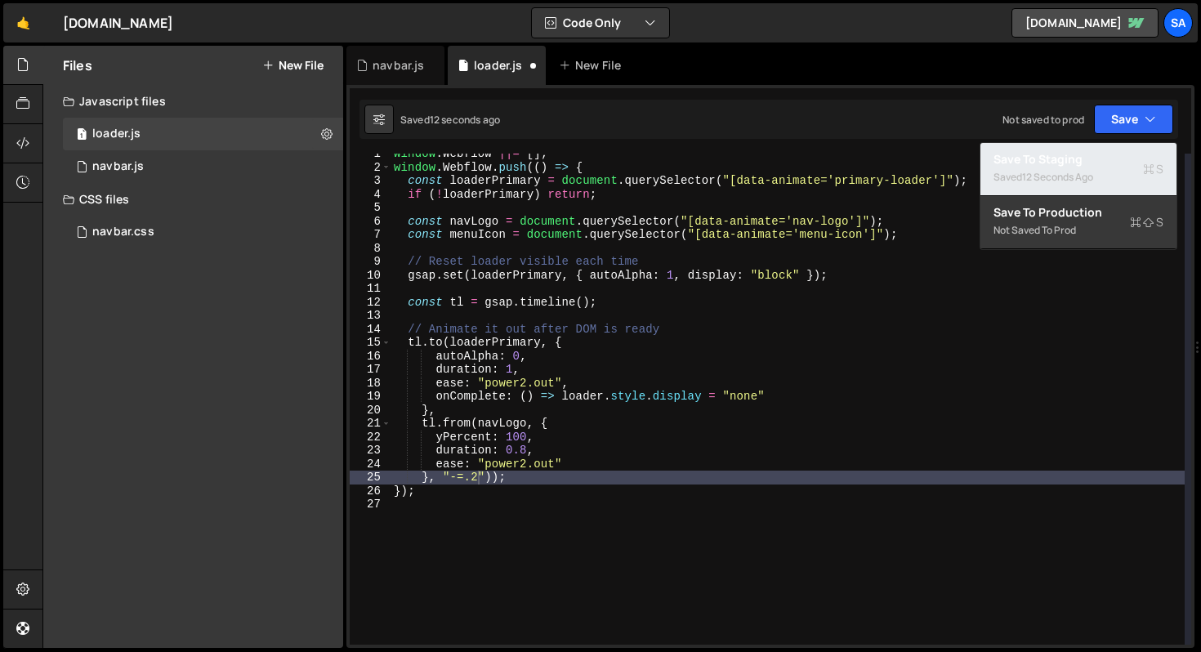
click at [1076, 174] on div "12 seconds ago" at bounding box center [1057, 177] width 71 height 14
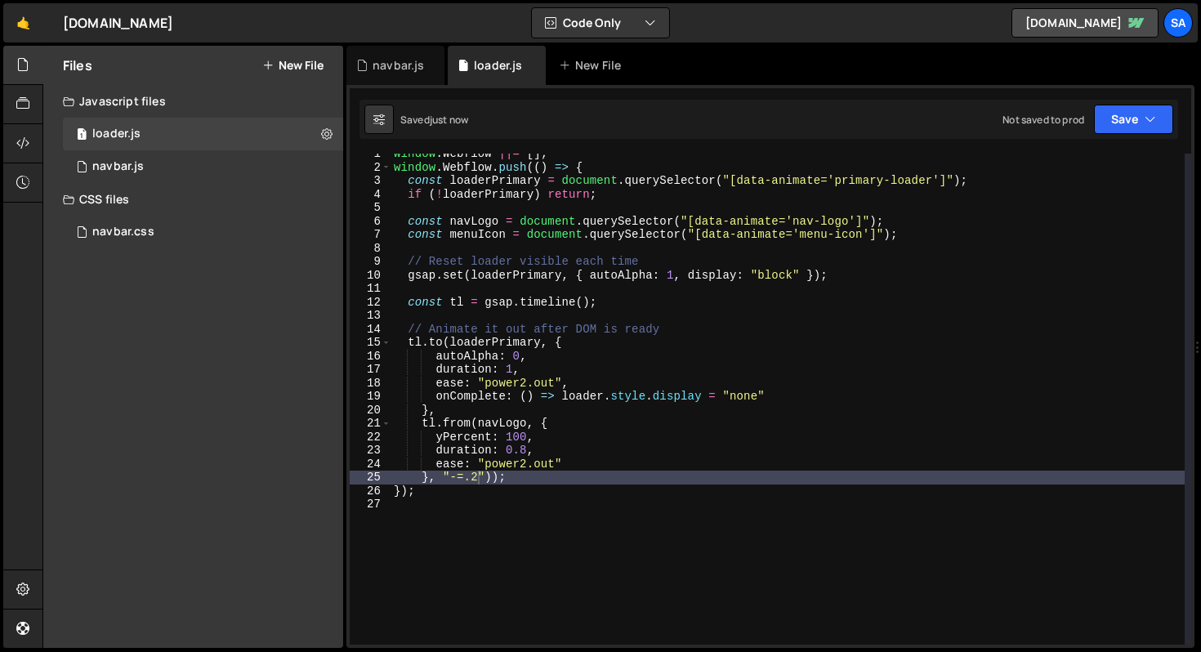
click at [527, 474] on div "window . Webflow ||= [ ] ; window . Webflow . push (( ) => { const loaderPrimar…" at bounding box center [788, 406] width 794 height 518
click at [492, 478] on div "window . Webflow ||= [ ] ; window . Webflow . push (( ) => { const loaderPrimar…" at bounding box center [788, 406] width 794 height 518
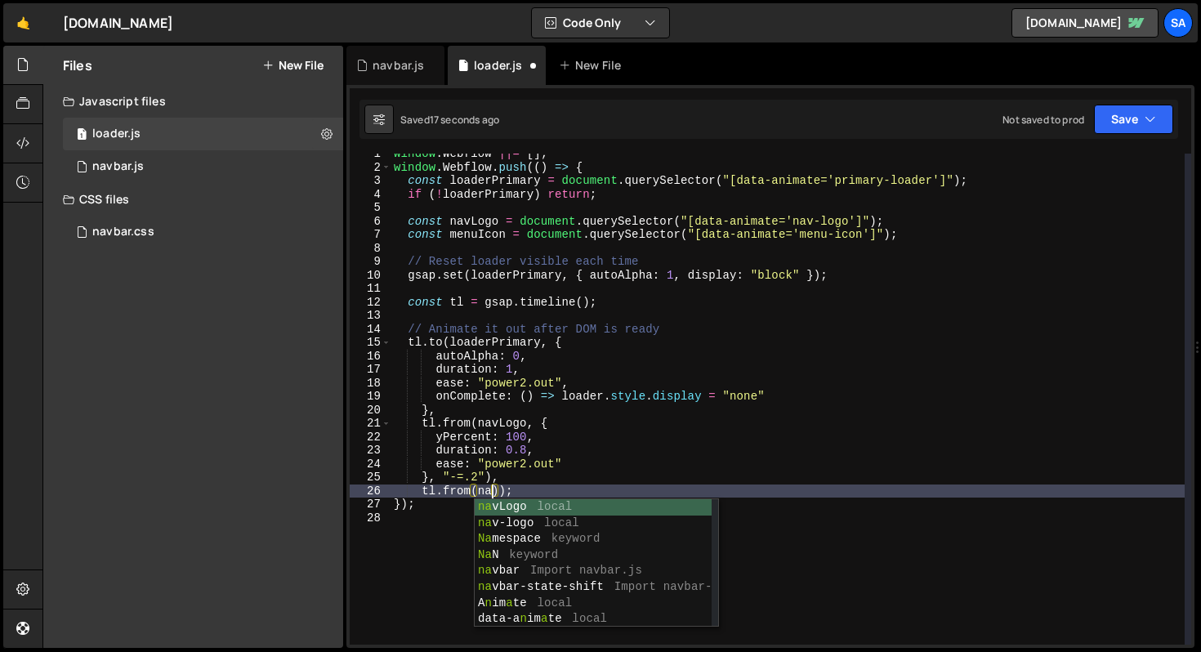
scroll to position [0, 7]
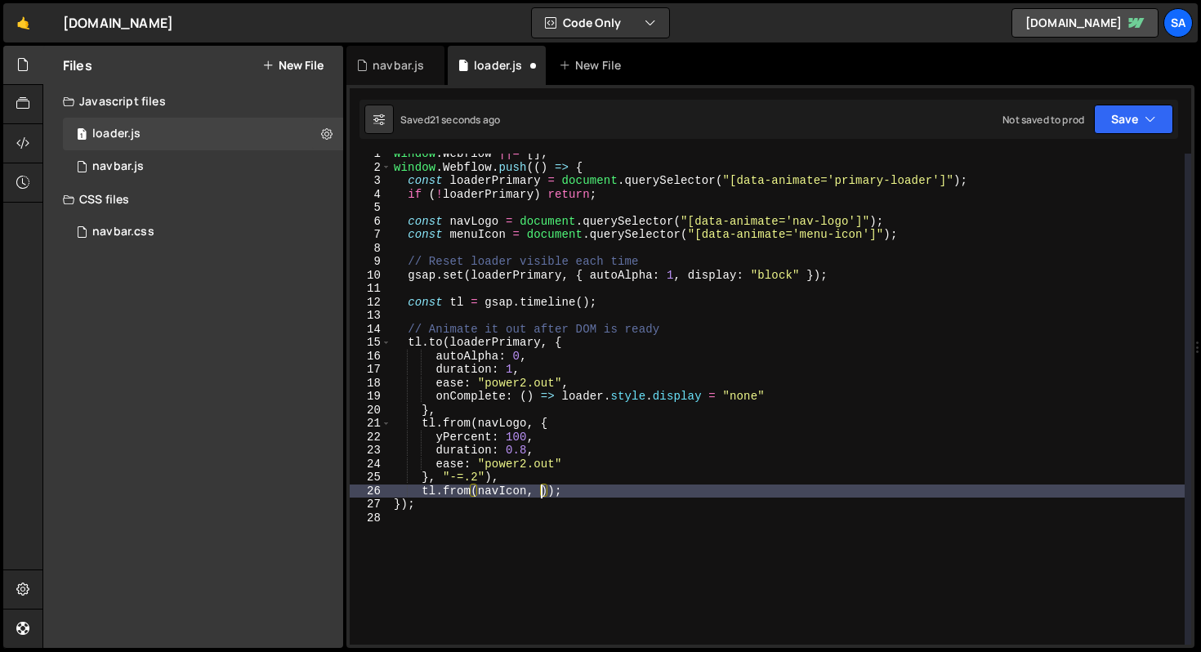
type textarea "tl.from(navIcon, {);"
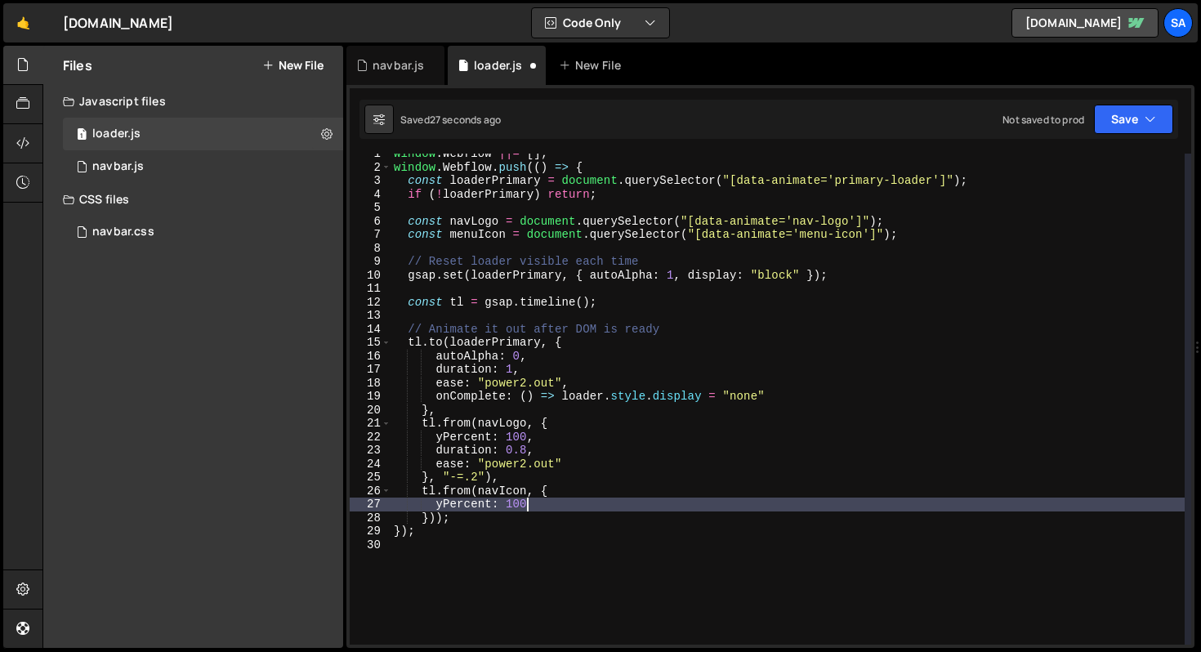
type textarea "yPercent: 100,"
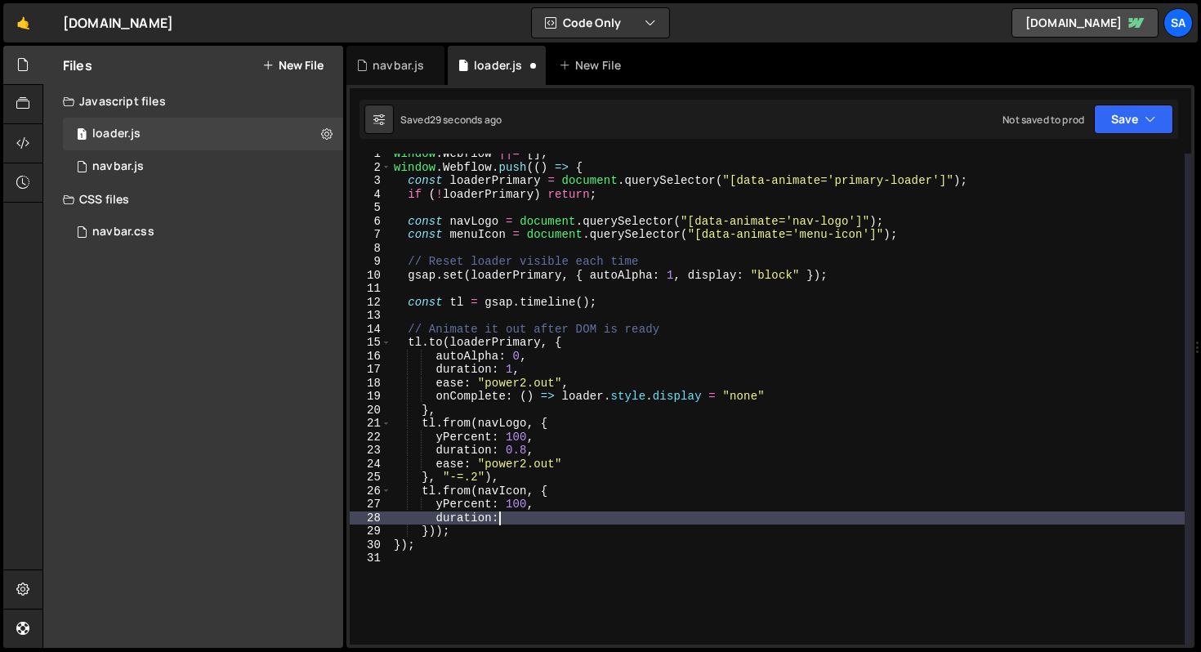
scroll to position [0, 7]
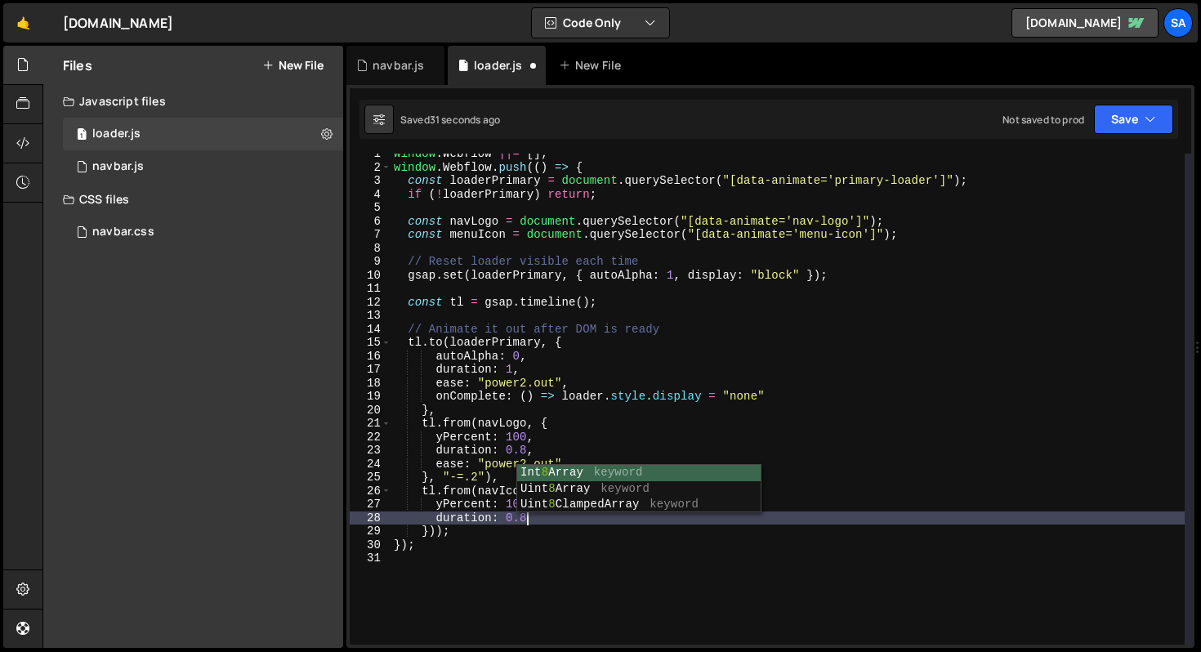
type textarea "duration: 0.8,"
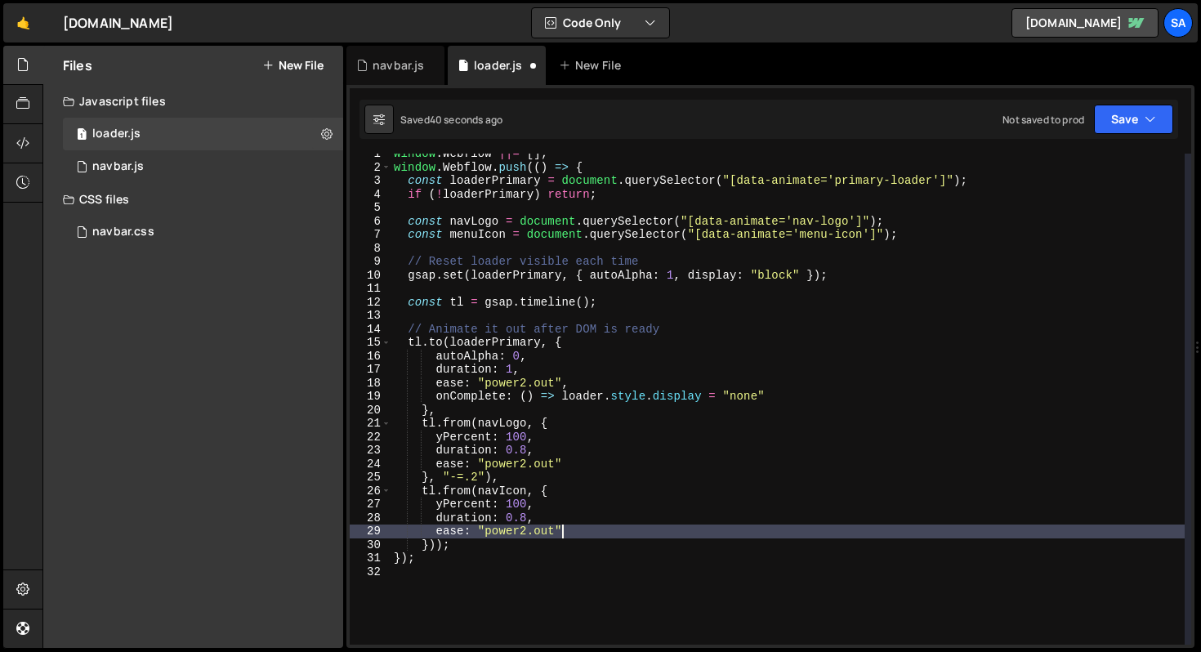
scroll to position [0, 11]
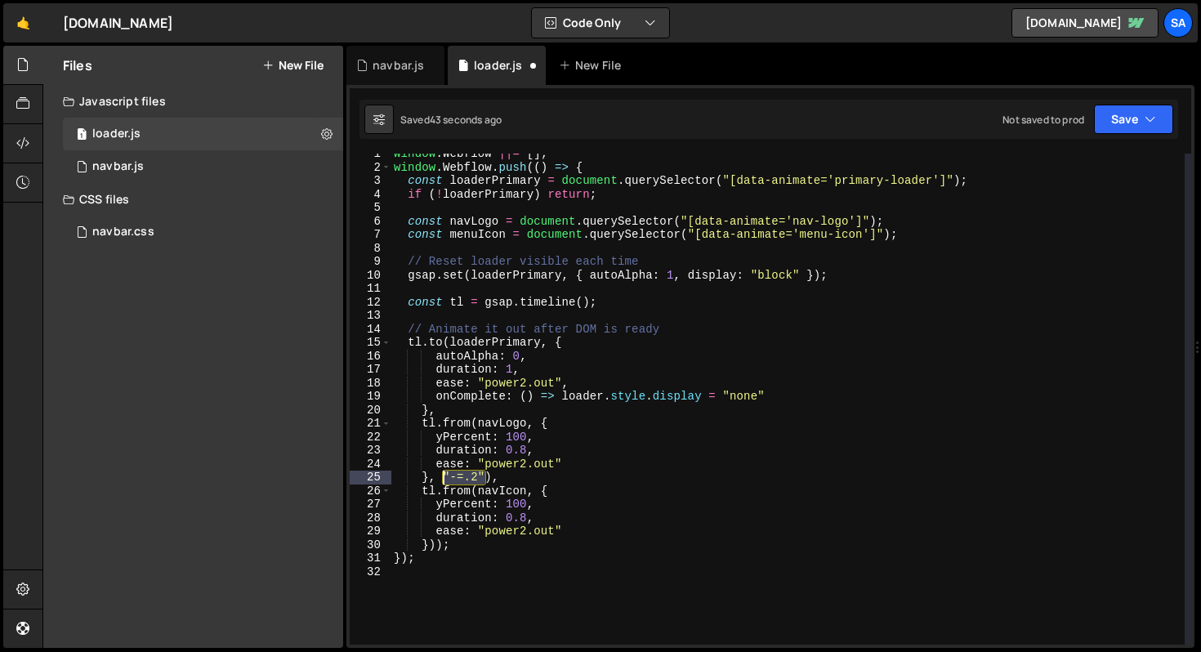
drag, startPoint x: 485, startPoint y: 476, endPoint x: 441, endPoint y: 476, distance: 44.1
click at [441, 476] on div "window . Webflow ||= [ ] ; window . Webflow . push (( ) => { const loaderPrimar…" at bounding box center [788, 406] width 794 height 518
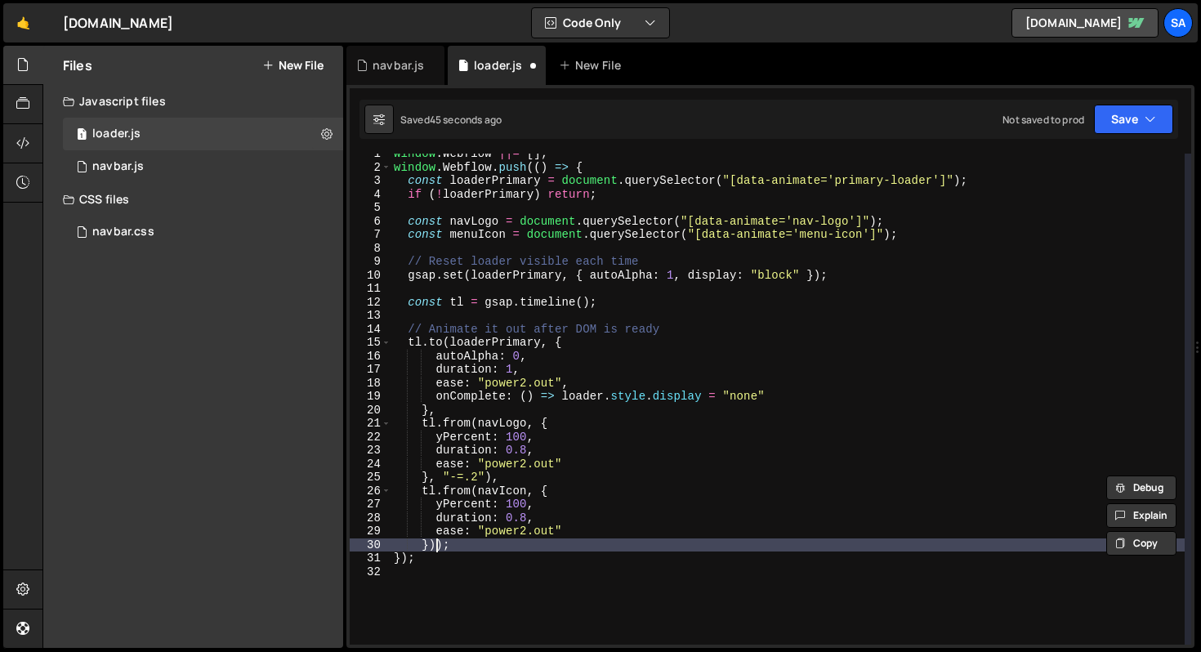
click at [436, 544] on div "window . Webflow ||= [ ] ; window . Webflow . push (( ) => { const loaderPrimar…" at bounding box center [788, 406] width 794 height 518
click at [430, 544] on div "window . Webflow ||= [ ] ; window . Webflow . push (( ) => { const loaderPrimar…" at bounding box center [788, 406] width 794 height 518
paste textarea ""-=.2""
click at [1105, 121] on button "Save" at bounding box center [1133, 119] width 79 height 29
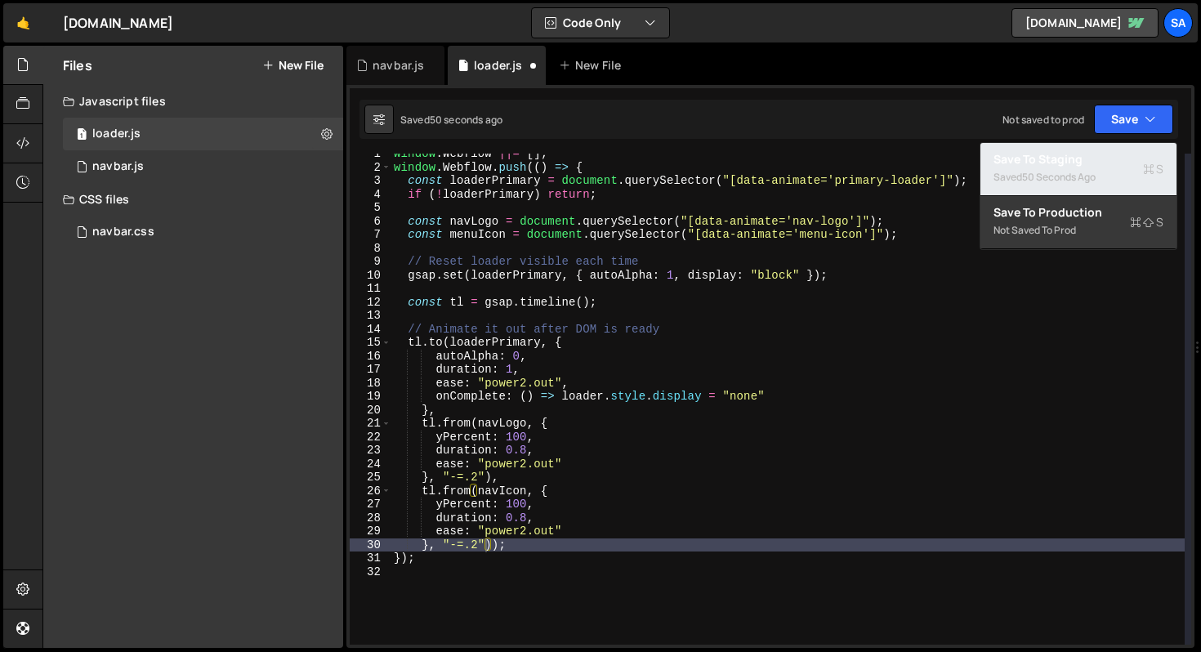
click at [1051, 178] on div "50 seconds ago" at bounding box center [1059, 177] width 74 height 14
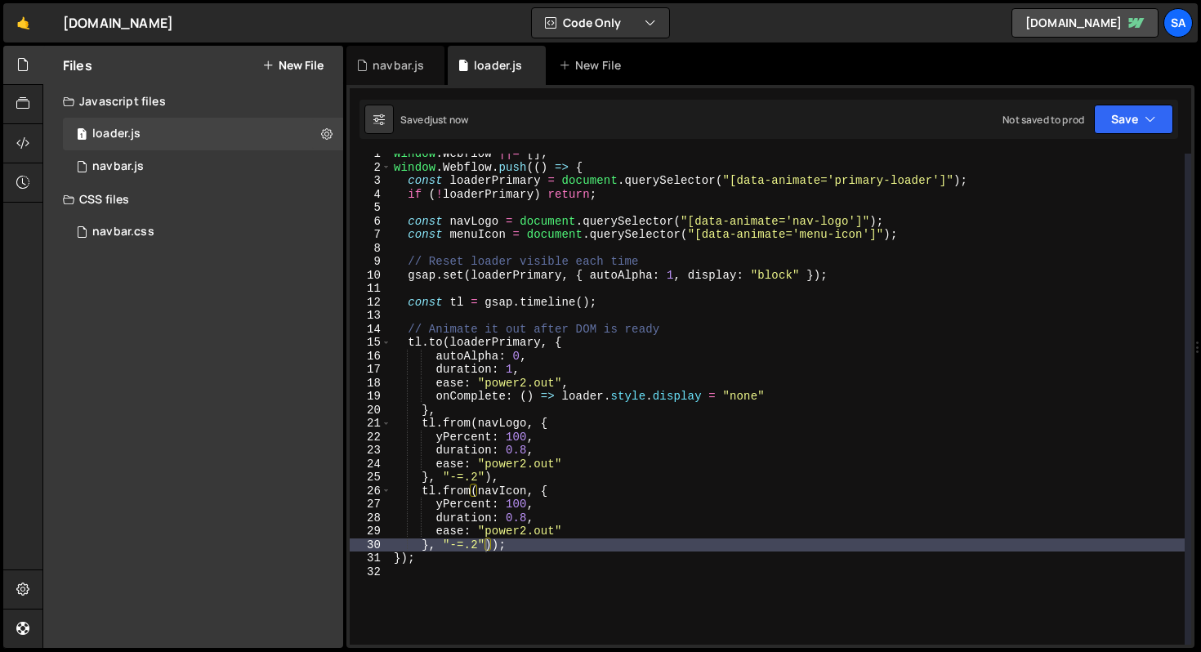
click at [485, 483] on div "window . Webflow ||= [ ] ; window . Webflow . push (( ) => { const loaderPrimar…" at bounding box center [788, 406] width 794 height 518
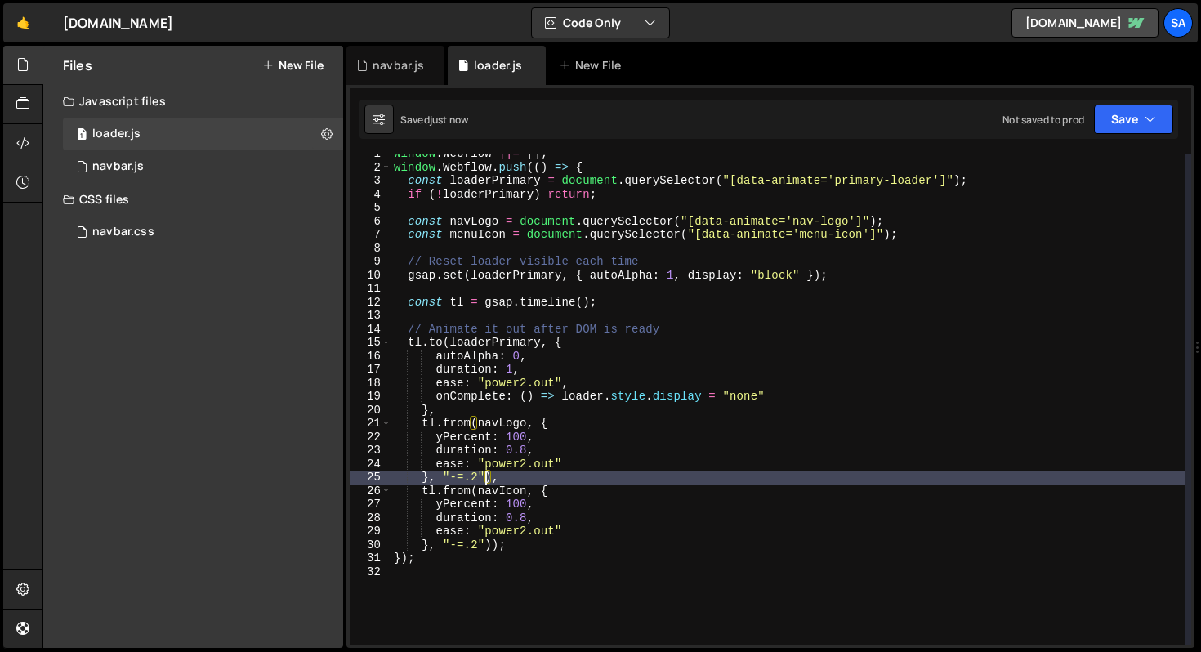
click at [563, 482] on div "window . Webflow ||= [ ] ; window . Webflow . push (( ) => { const loaderPrimar…" at bounding box center [788, 406] width 794 height 518
click at [543, 418] on div "window . Webflow ||= [ ] ; window . Webflow . push (( ) => { const loaderPrimar…" at bounding box center [788, 406] width 794 height 518
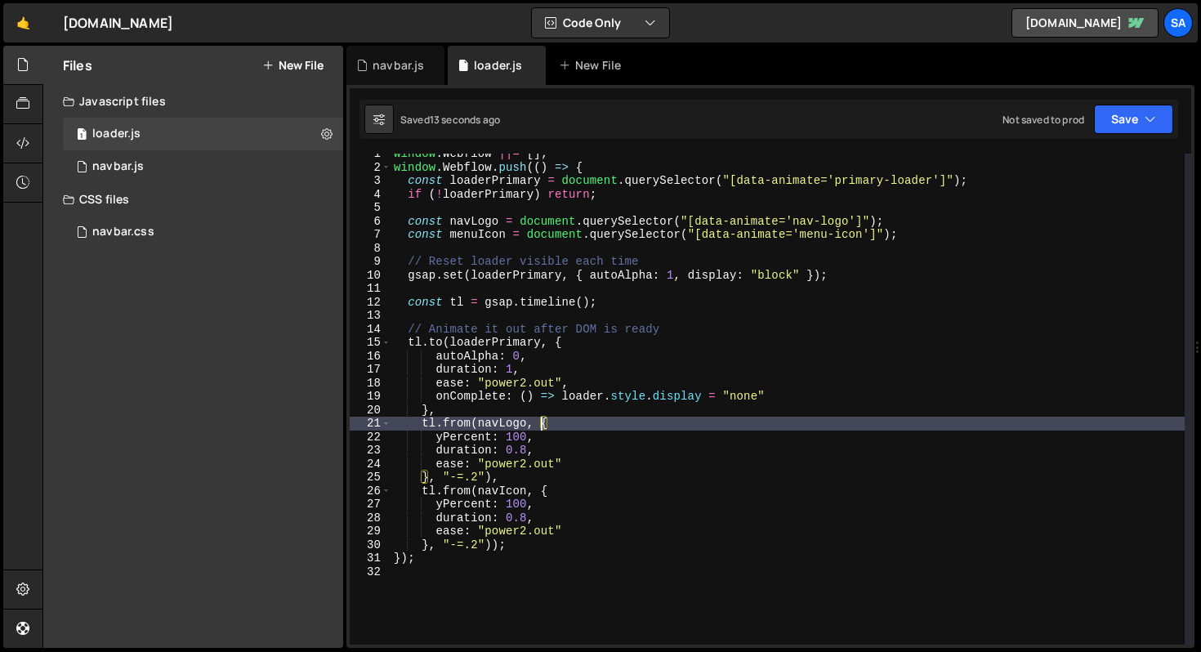
click at [490, 478] on div "window . Webflow ||= [ ] ; window . Webflow . push (( ) => { const loaderPrimar…" at bounding box center [788, 406] width 794 height 518
click at [476, 423] on div "window . Webflow ||= [ ] ; window . Webflow . push (( ) => { const loaderPrimar…" at bounding box center [788, 406] width 794 height 518
click at [534, 488] on div "window . Webflow ||= [ ] ; window . Webflow . push (( ) => { const loaderPrimar…" at bounding box center [788, 406] width 794 height 518
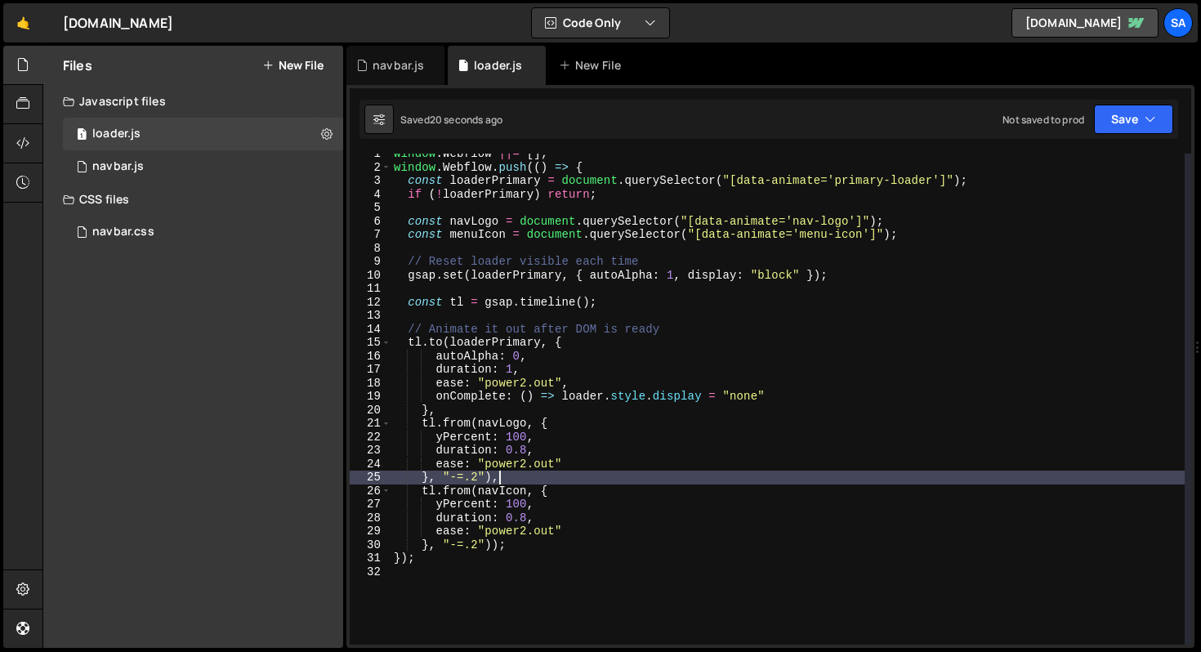
click at [532, 480] on div "window . Webflow ||= [ ] ; window . Webflow . push (( ) => { const loaderPrimar…" at bounding box center [788, 406] width 794 height 518
click at [476, 489] on div "window . Webflow ||= [ ] ; window . Webflow . push (( ) => { const loaderPrimar…" at bounding box center [788, 406] width 794 height 518
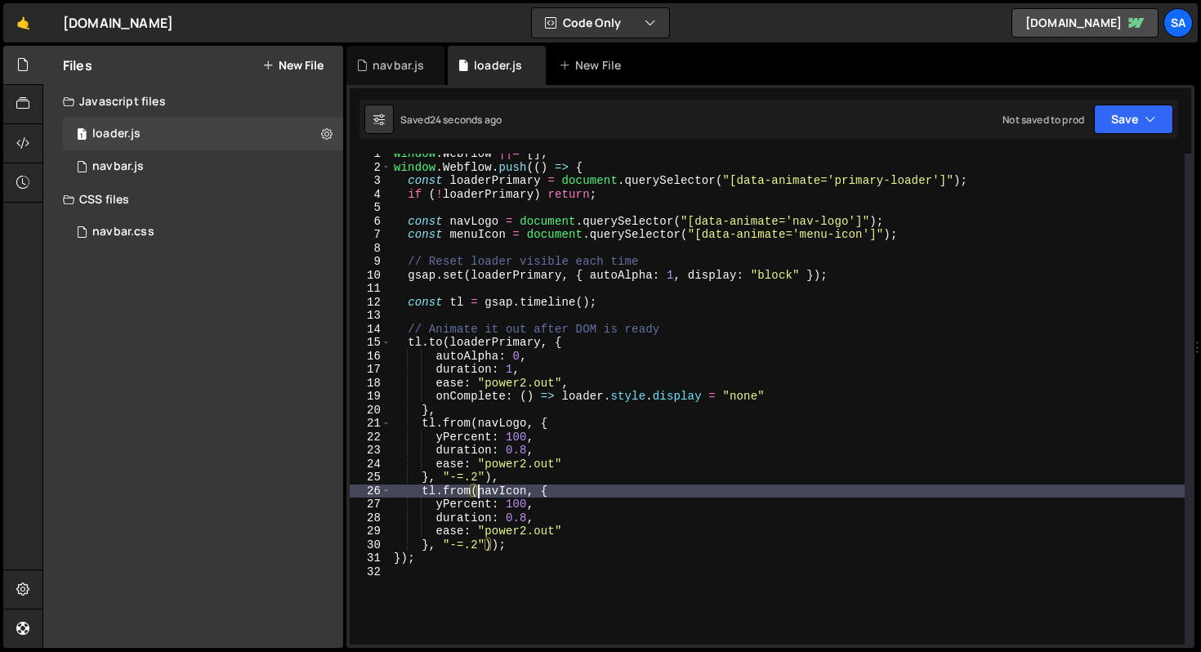
click at [497, 544] on div "window . Webflow ||= [ ] ; window . Webflow . push (( ) => { const loaderPrimar…" at bounding box center [788, 406] width 794 height 518
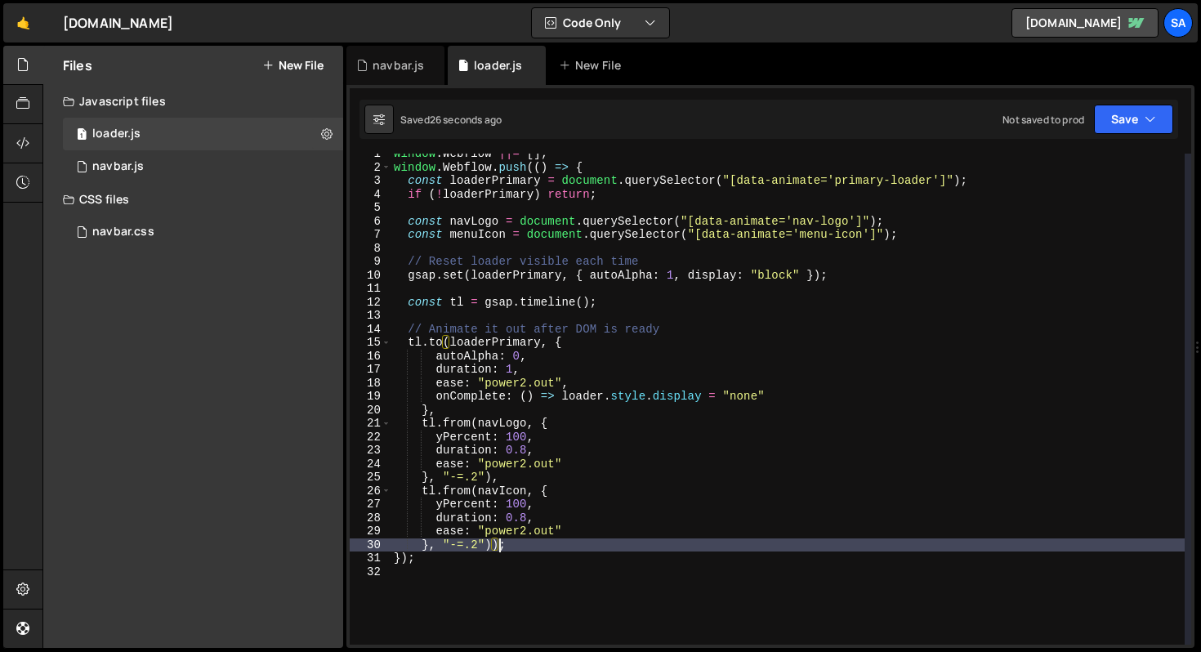
click at [492, 544] on div "window . Webflow ||= [ ] ; window . Webflow . push (( ) => { const loaderPrimar…" at bounding box center [788, 406] width 794 height 518
click at [543, 493] on div "window . Webflow ||= [ ] ; window . Webflow . push (( ) => { const loaderPrimar…" at bounding box center [788, 406] width 794 height 518
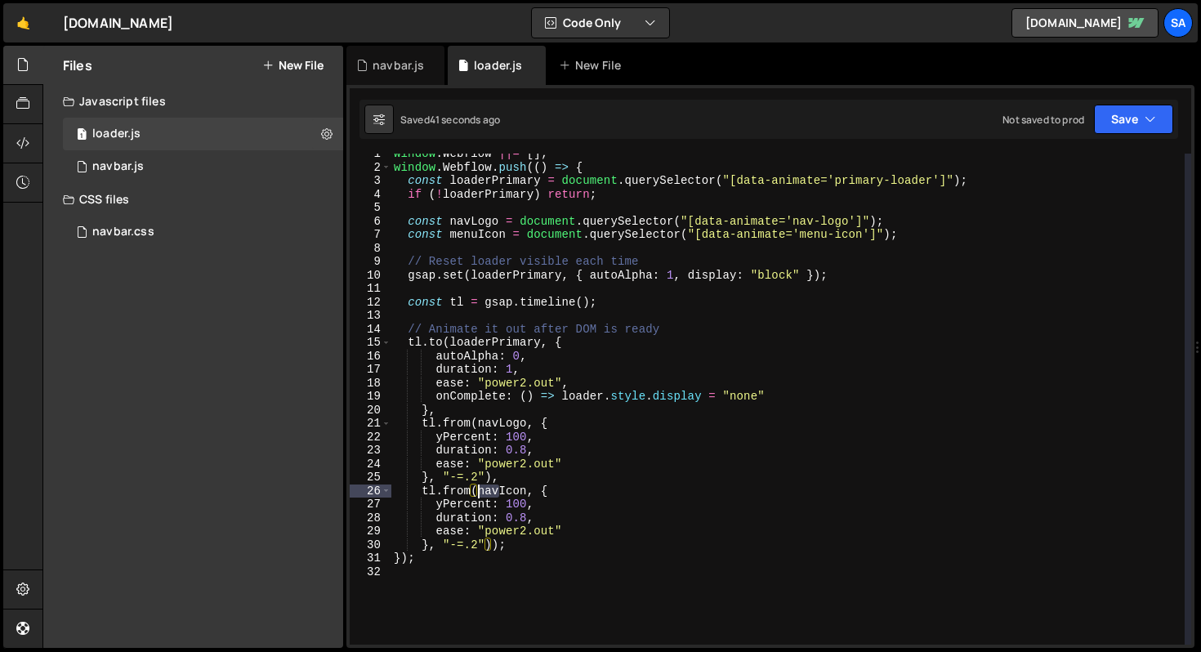
drag, startPoint x: 499, startPoint y: 490, endPoint x: 479, endPoint y: 490, distance: 19.6
click at [479, 490] on div "window . Webflow ||= [ ] ; window . Webflow . push (( ) => { const loaderPrimar…" at bounding box center [788, 406] width 794 height 518
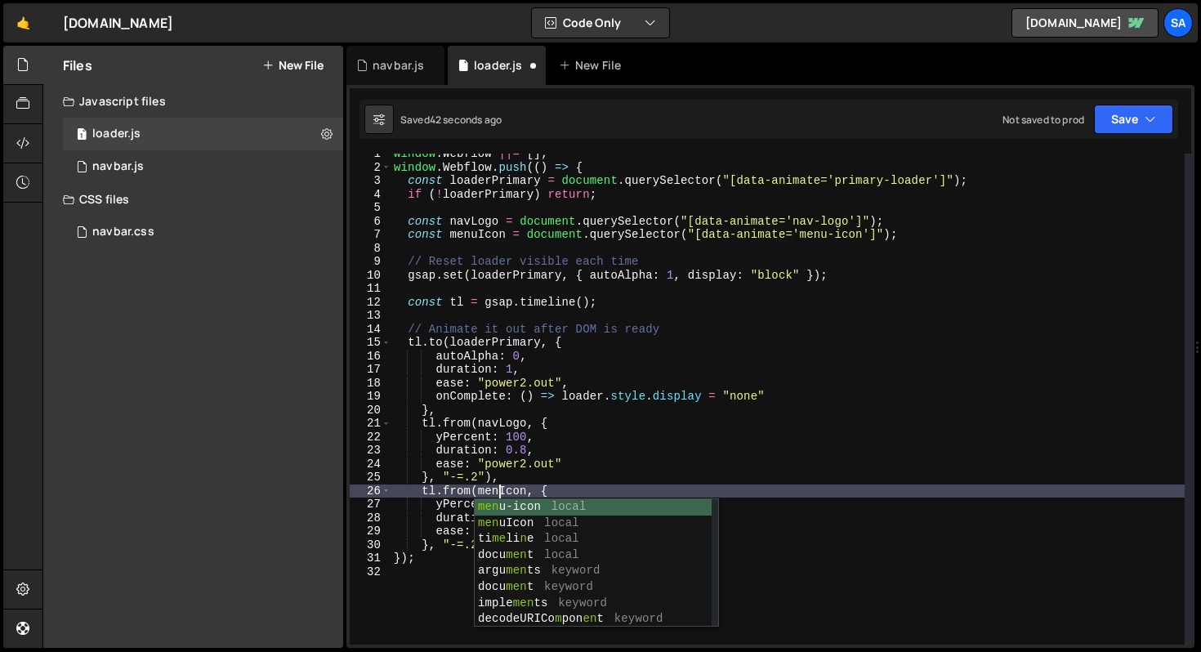
scroll to position [0, 7]
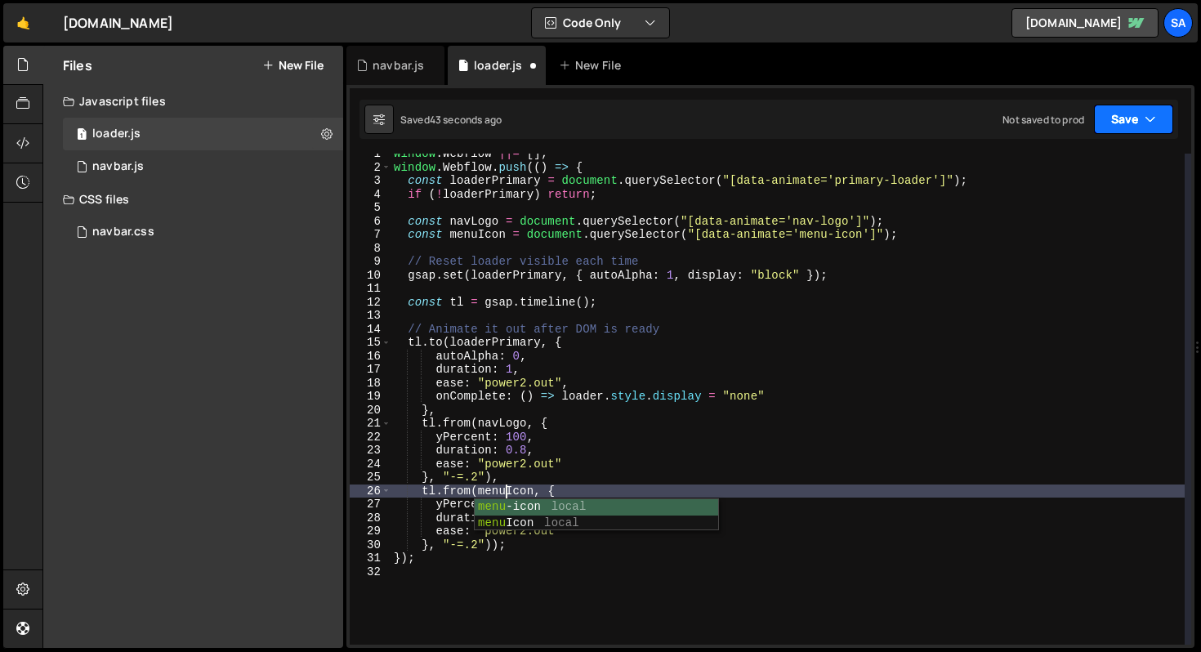
click at [1139, 115] on button "Save" at bounding box center [1133, 119] width 79 height 29
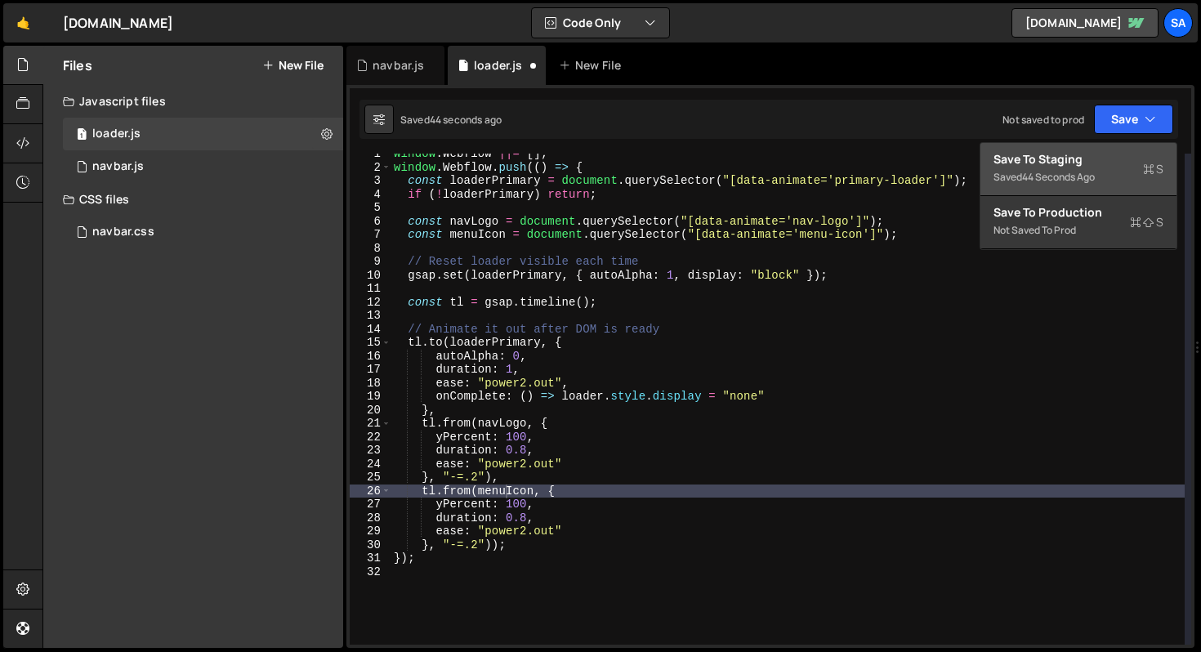
click at [1086, 160] on div "Save to Staging S" at bounding box center [1079, 159] width 170 height 16
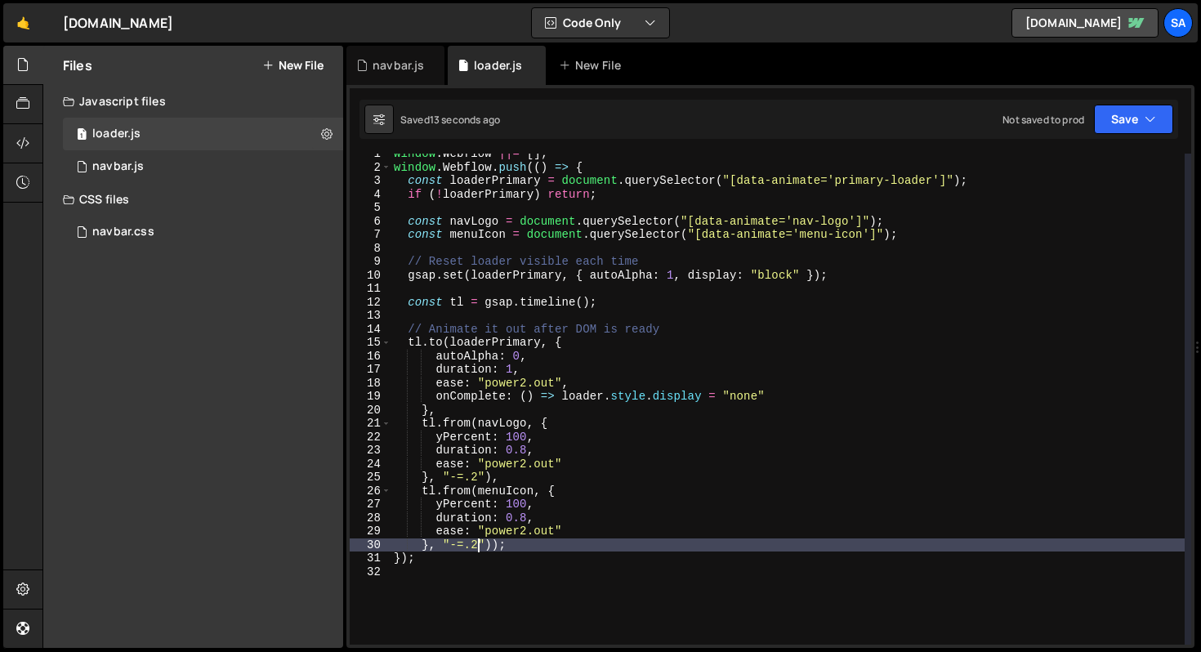
click at [476, 542] on div "window . Webflow ||= [ ] ; window . Webflow . push (( ) => { const loaderPrimar…" at bounding box center [788, 406] width 794 height 518
click at [1130, 121] on button "Save" at bounding box center [1133, 119] width 79 height 29
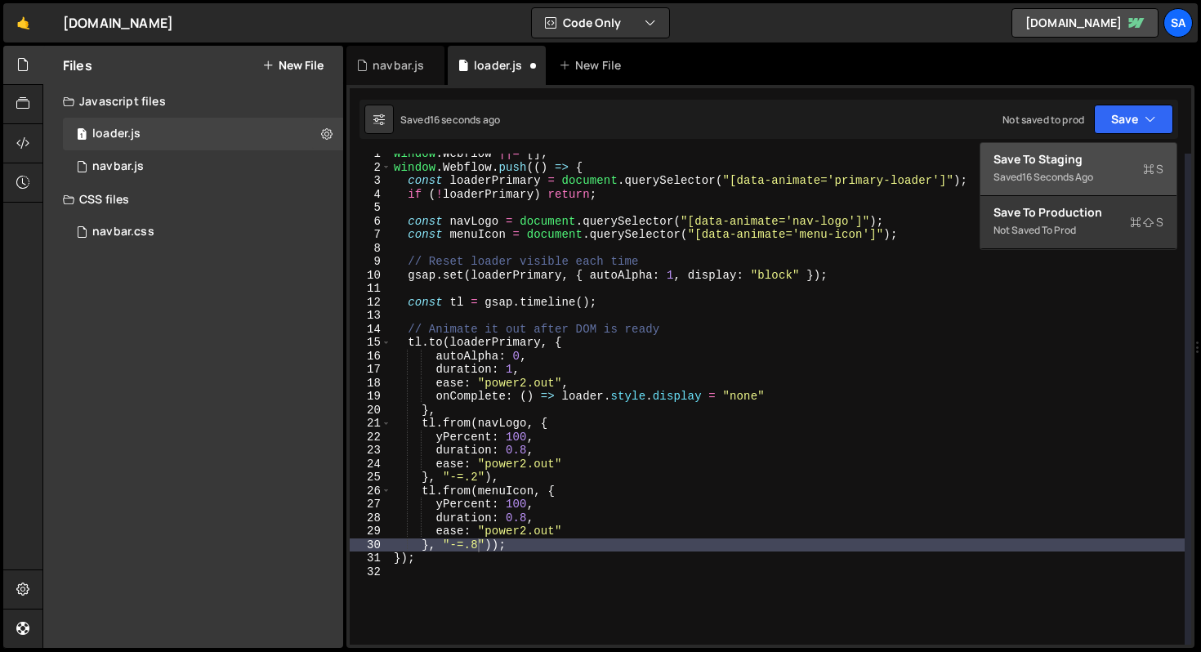
click at [1064, 166] on div "Save to Staging S" at bounding box center [1079, 159] width 170 height 16
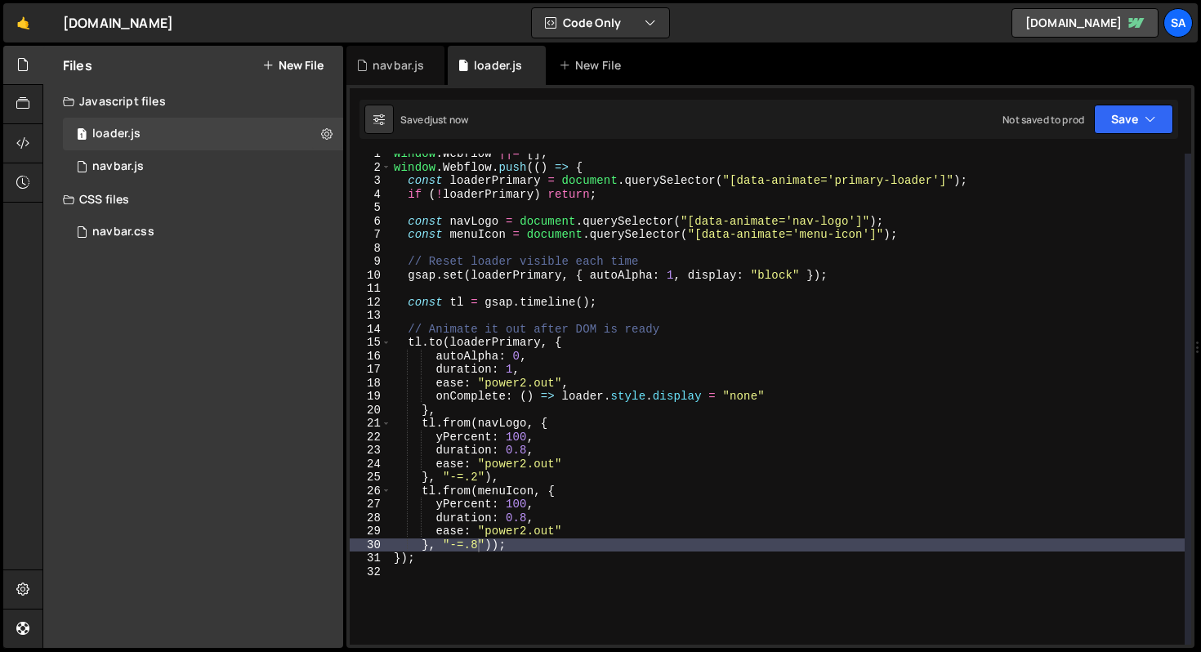
click at [476, 545] on div "window . Webflow ||= [ ] ; window . Webflow . push (( ) => { const loaderPrimar…" at bounding box center [788, 406] width 794 height 518
type textarea "}, "-=.4"));"
click at [1125, 133] on button "Save" at bounding box center [1133, 119] width 79 height 29
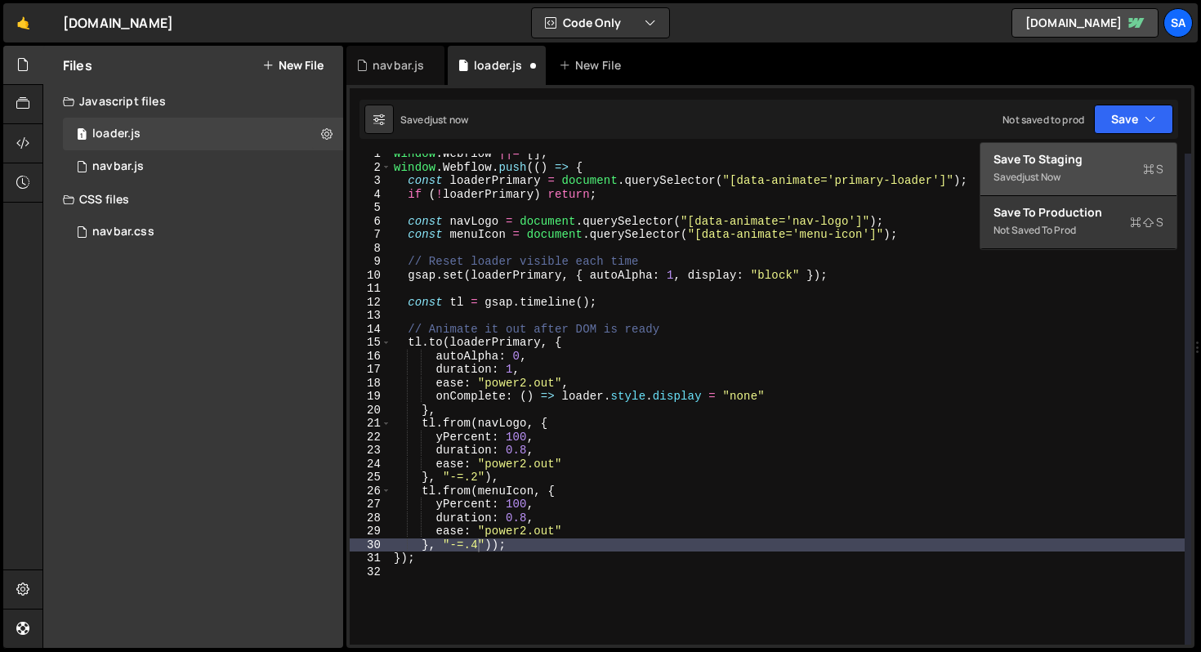
click at [1018, 165] on div "Save to Staging S" at bounding box center [1079, 159] width 170 height 16
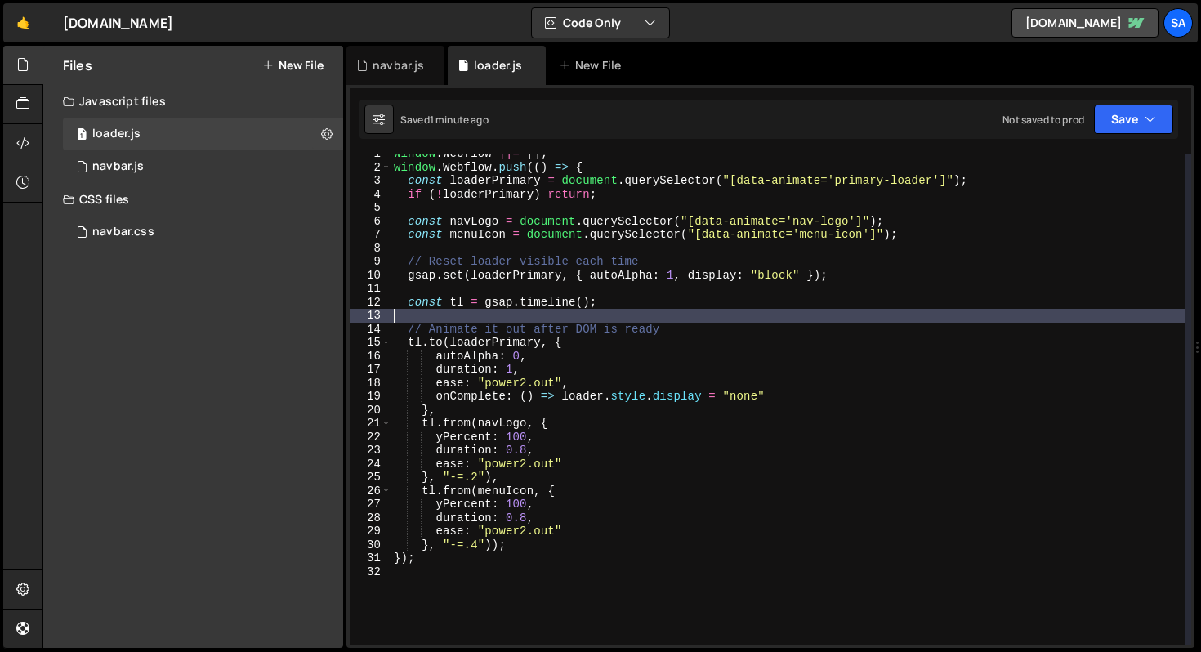
click at [726, 312] on div "window . Webflow ||= [ ] ; window . Webflow . push (( ) => { const loaderPrimar…" at bounding box center [788, 406] width 794 height 518
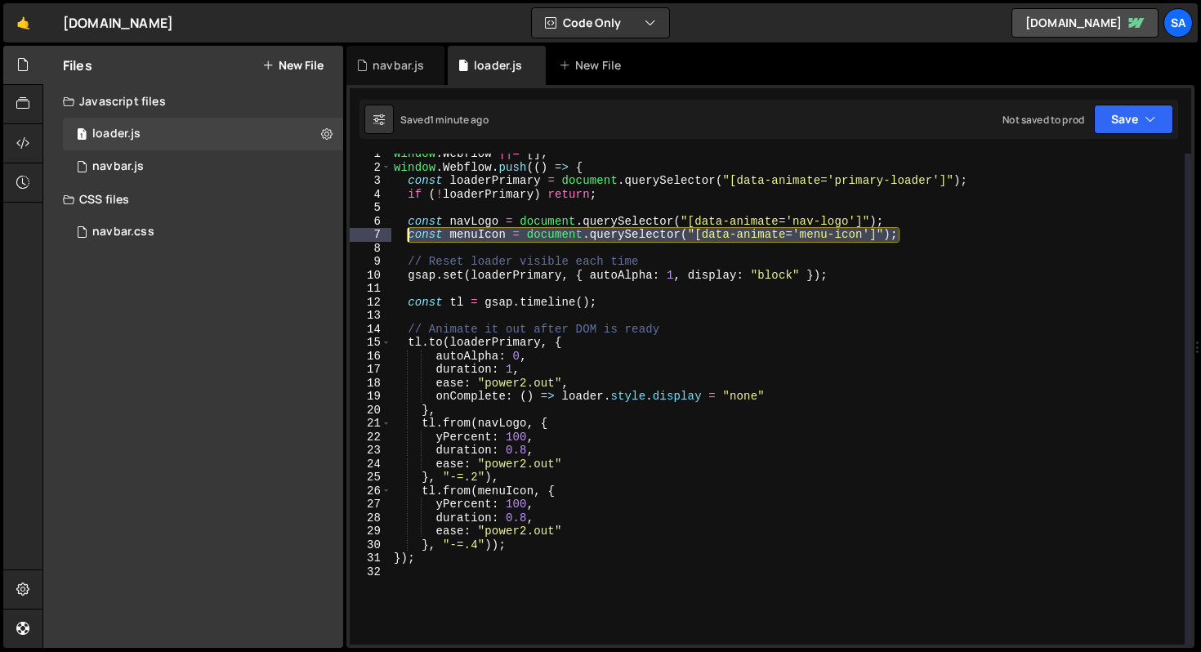
drag, startPoint x: 921, startPoint y: 232, endPoint x: 409, endPoint y: 235, distance: 512.4
click at [409, 235] on div "window . Webflow ||= [ ] ; window . Webflow . push (( ) => { const loaderPrimar…" at bounding box center [788, 406] width 794 height 518
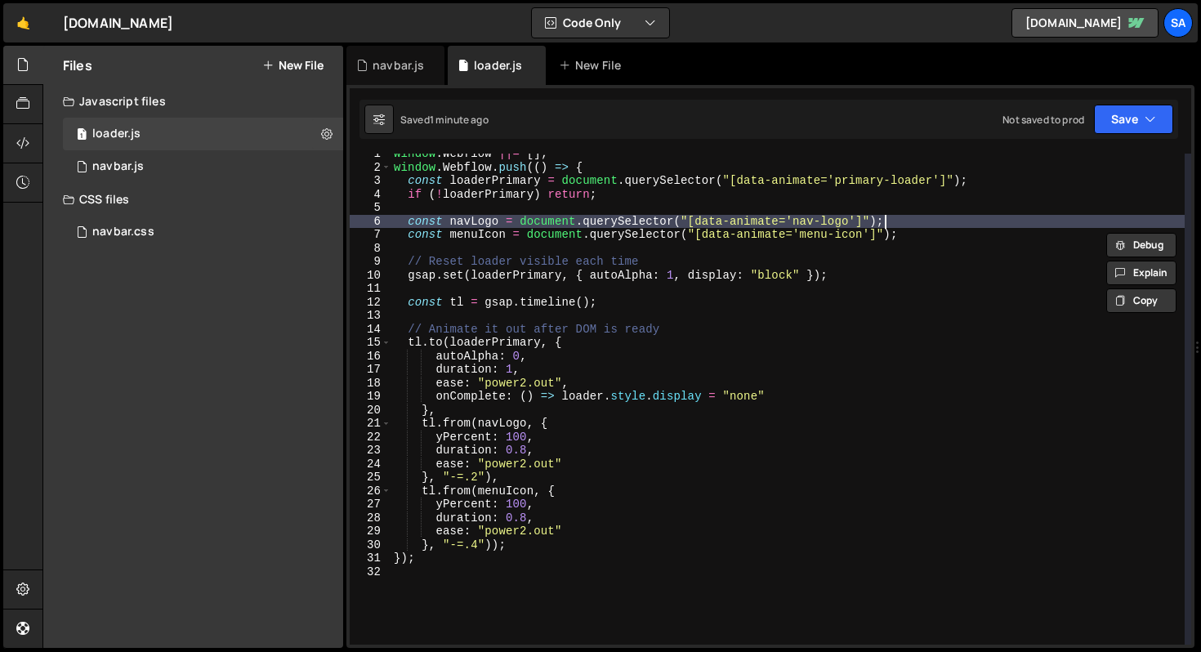
click at [912, 228] on div "window . Webflow ||= [ ] ; window . Webflow . push (( ) => { const loaderPrimar…" at bounding box center [788, 406] width 794 height 518
click at [909, 235] on div "window . Webflow ||= [ ] ; window . Webflow . push (( ) => { const loaderPrimar…" at bounding box center [788, 406] width 794 height 518
type textarea "const menuIcon = document.querySelector("[data-animate='menu-icon']");"
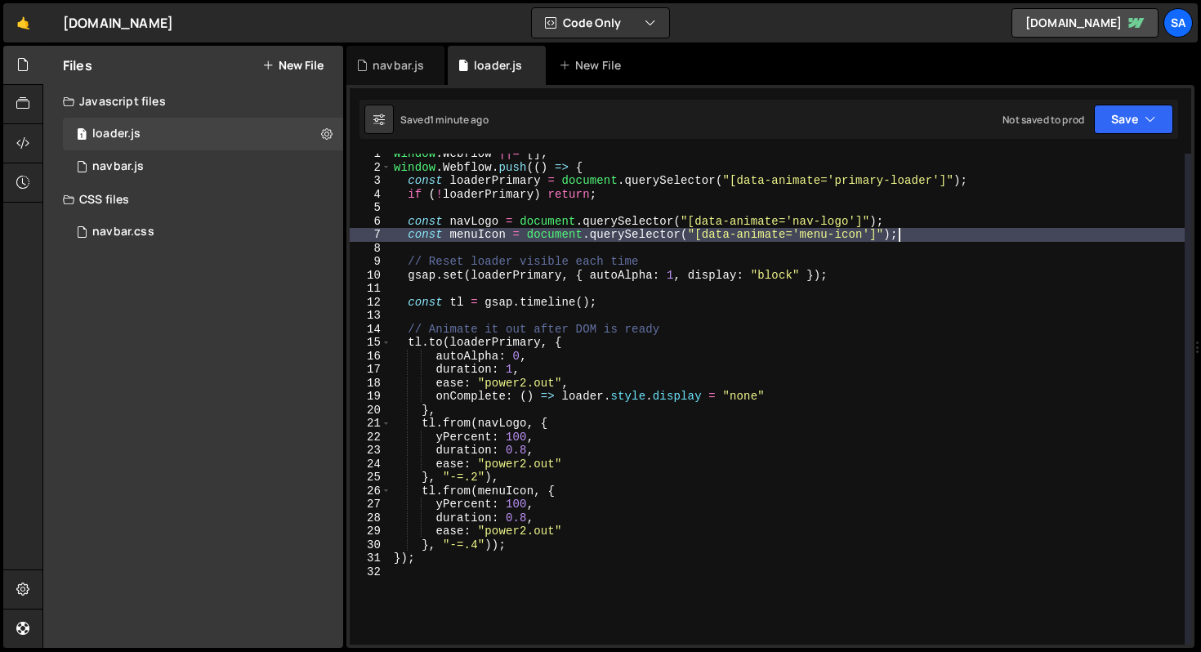
paste textarea "const menuIcon = document.querySelector("[data-animate='menu-icon']");"
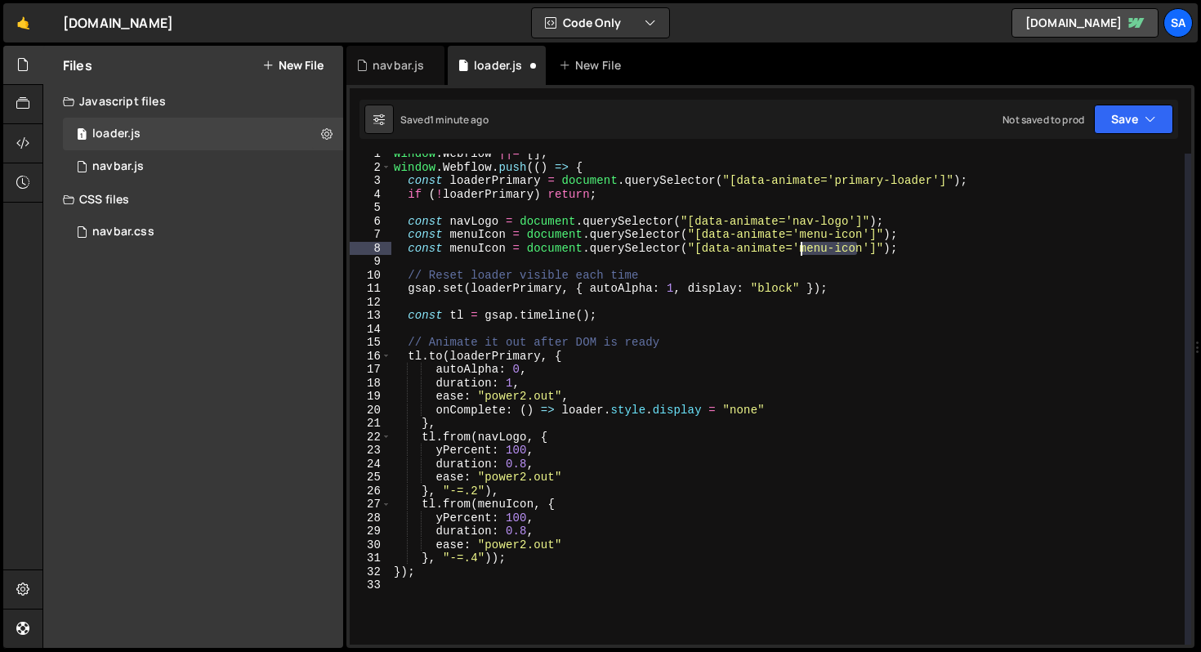
drag, startPoint x: 861, startPoint y: 249, endPoint x: 803, endPoint y: 248, distance: 58.1
click at [803, 248] on div "window . Webflow ||= [ ] ; window . Webflow . push (( ) => { const loaderPrimar…" at bounding box center [788, 406] width 794 height 518
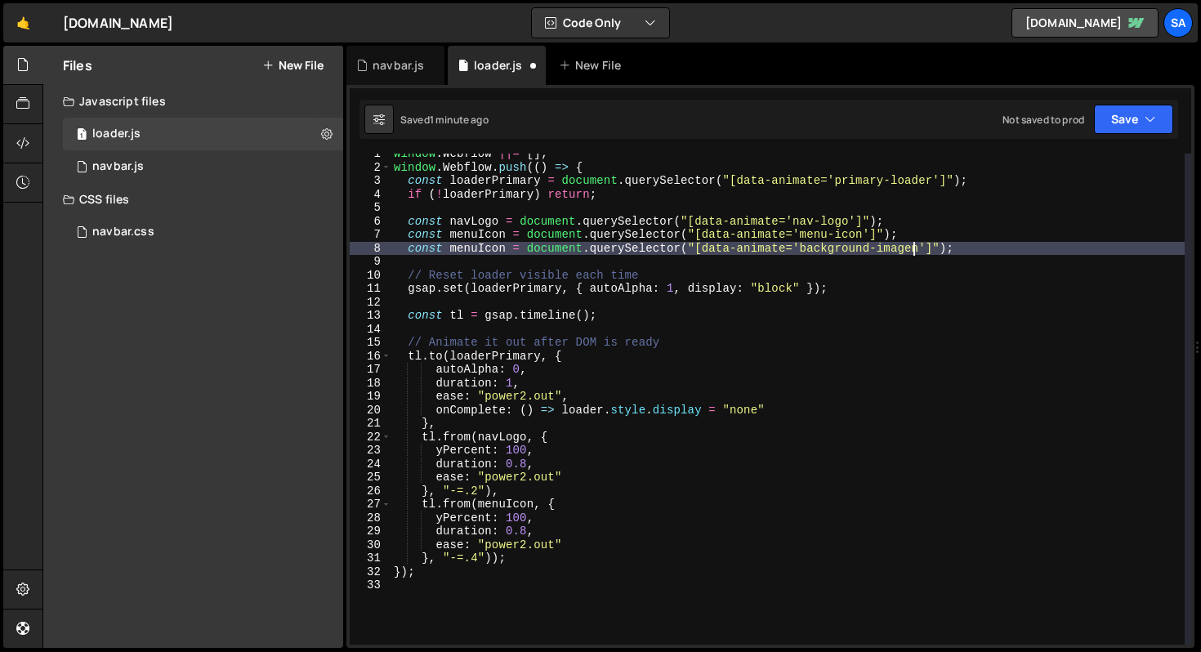
scroll to position [0, 36]
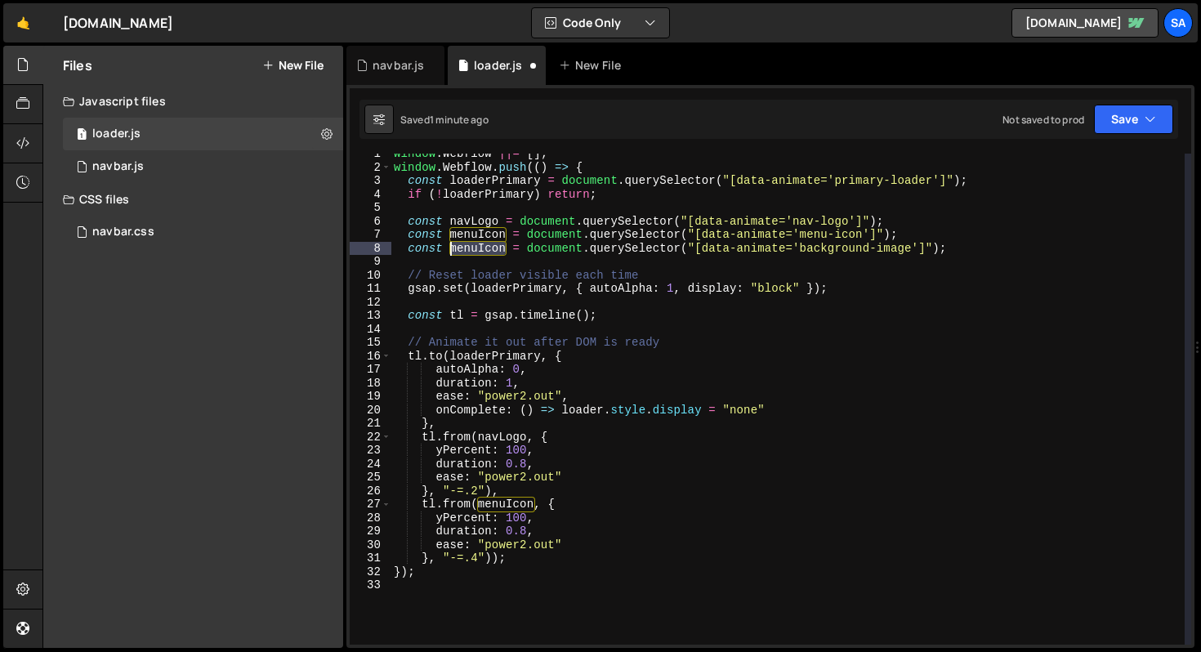
drag, startPoint x: 504, startPoint y: 249, endPoint x: 451, endPoint y: 246, distance: 53.2
click at [451, 246] on div "window . Webflow ||= [ ] ; window . Webflow . push (( ) => { const loaderPrimar…" at bounding box center [788, 406] width 794 height 518
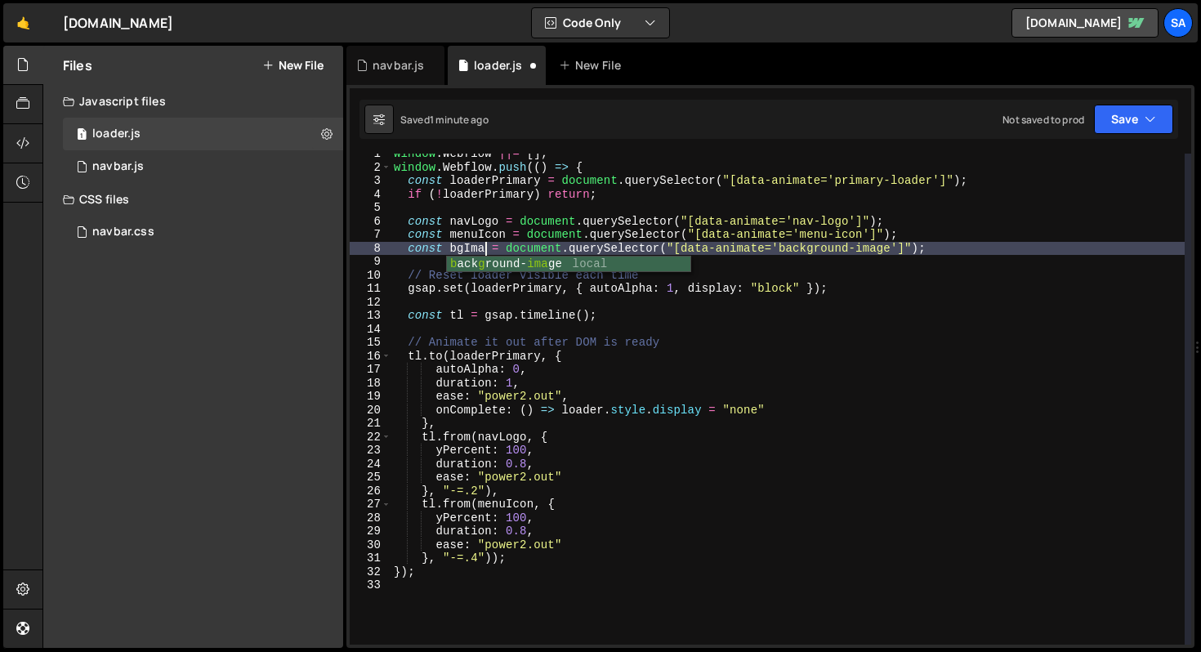
scroll to position [0, 7]
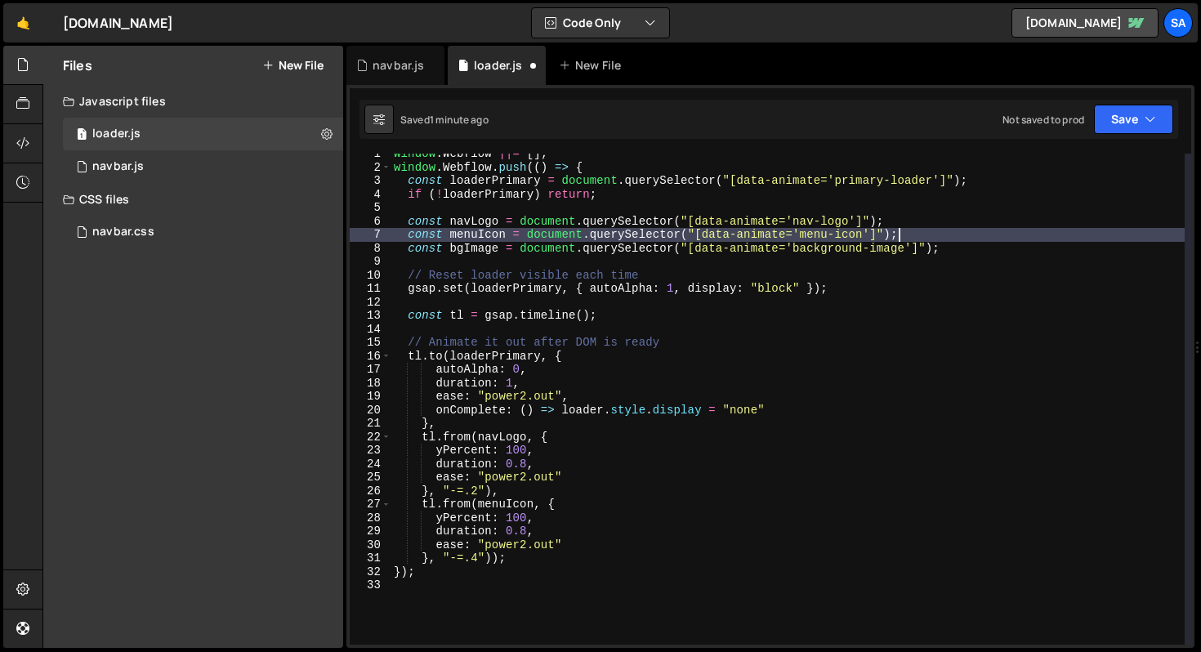
click at [972, 238] on div "window . Webflow ||= [ ] ; window . Webflow . push (( ) => { const loaderPrimar…" at bounding box center [788, 406] width 794 height 518
click at [967, 251] on div "window . Webflow ||= [ ] ; window . Webflow . push (( ) => { const loaderPrimar…" at bounding box center [788, 406] width 794 height 518
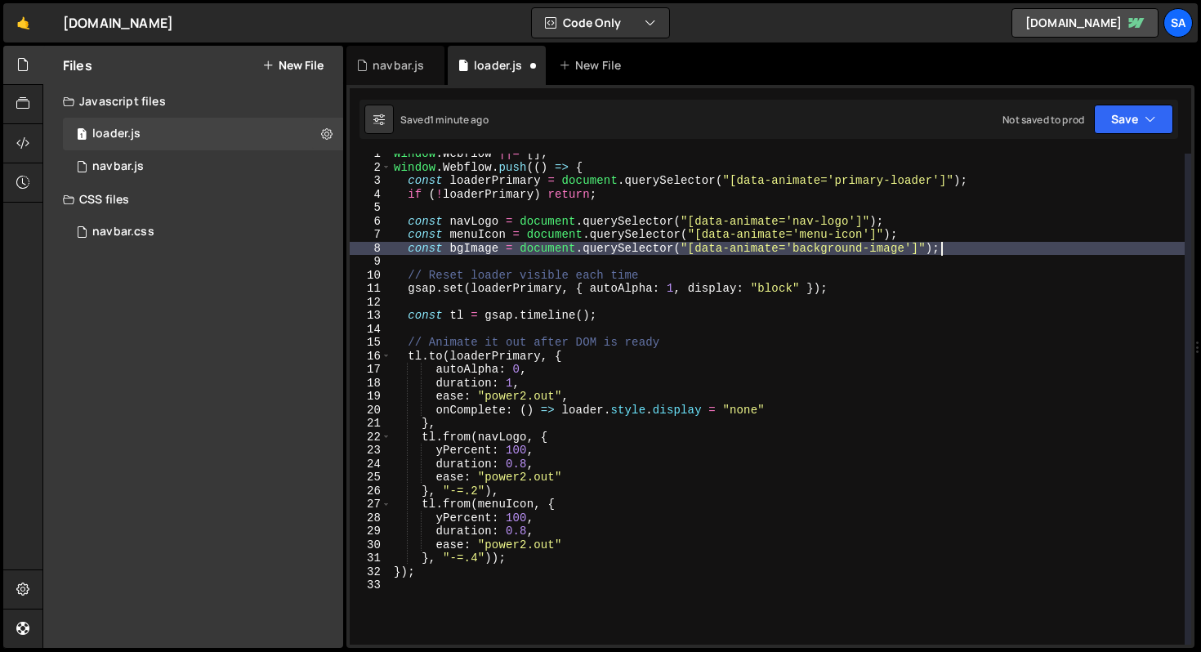
click at [946, 251] on div "window . Webflow ||= [ ] ; window . Webflow . push (( ) => { const loaderPrimar…" at bounding box center [788, 406] width 794 height 518
click at [1111, 120] on button "Save" at bounding box center [1133, 119] width 79 height 29
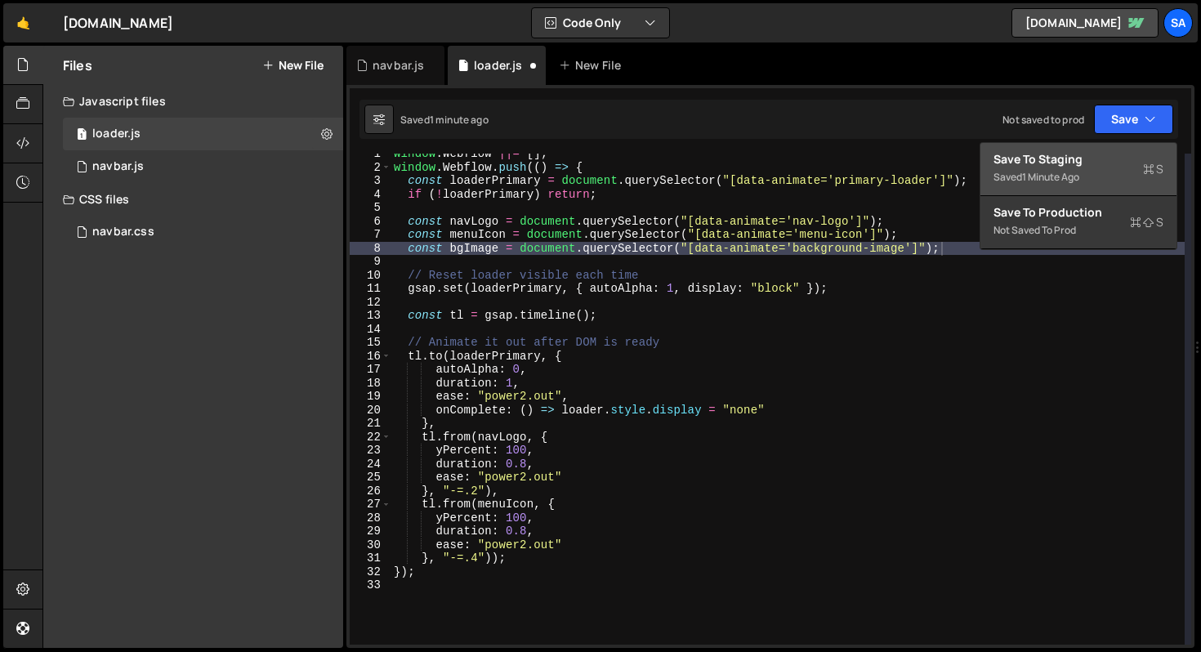
click at [1087, 145] on button "Save to Staging S Saved 1 minute ago" at bounding box center [1079, 169] width 196 height 53
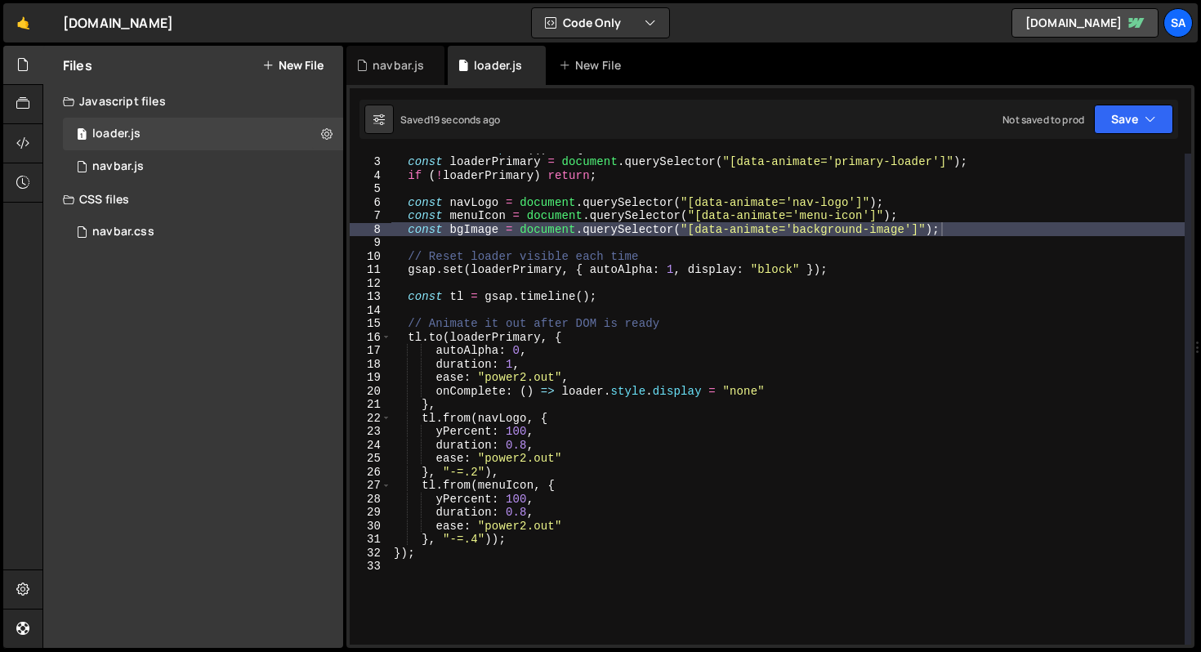
scroll to position [25, 0]
click at [516, 537] on div "window . Webflow . push (( ) => { const loaderPrimary = document . querySelecto…" at bounding box center [788, 400] width 794 height 518
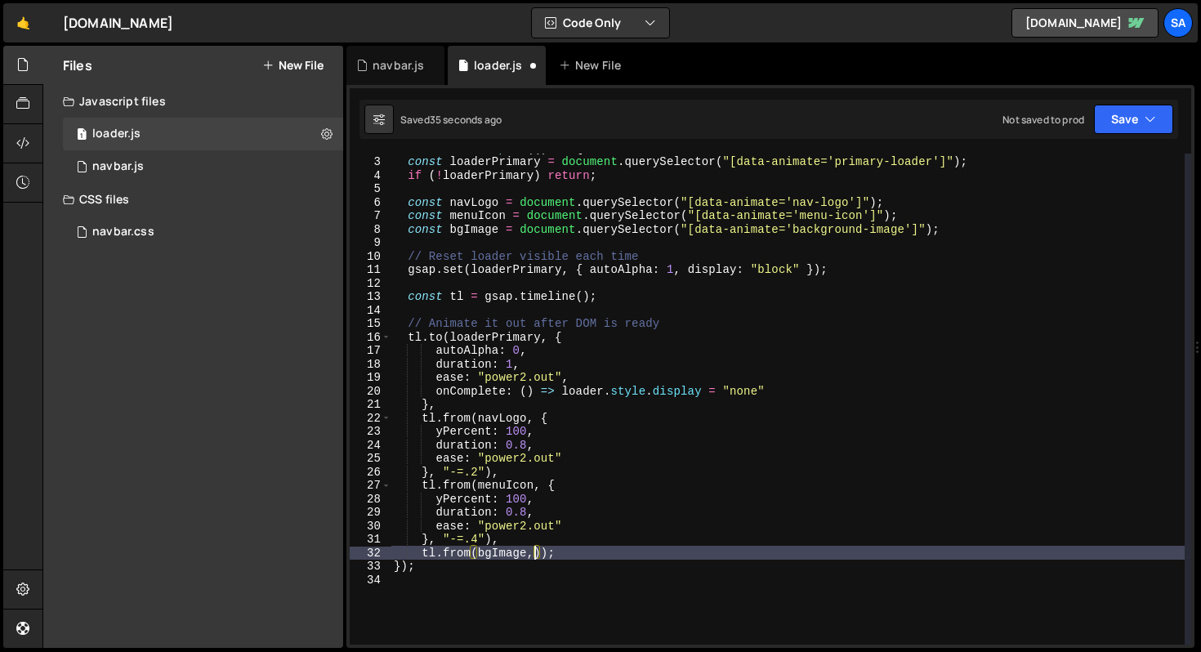
scroll to position [0, 10]
type textarea "tl.from(bgImage, {);"
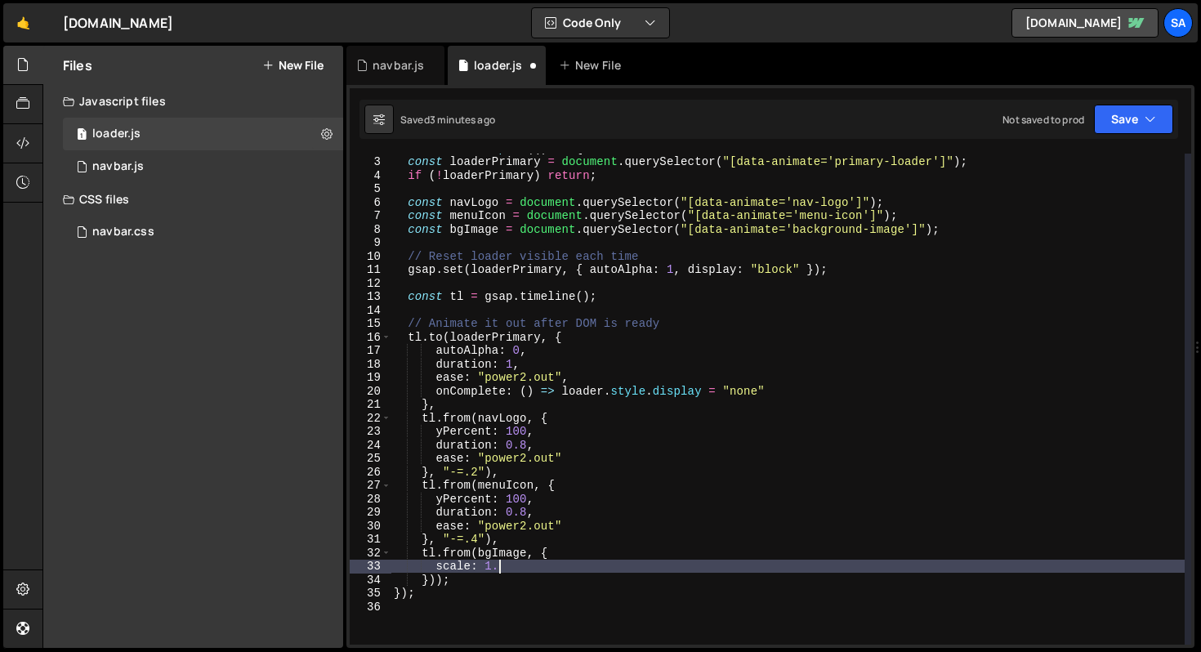
scroll to position [0, 7]
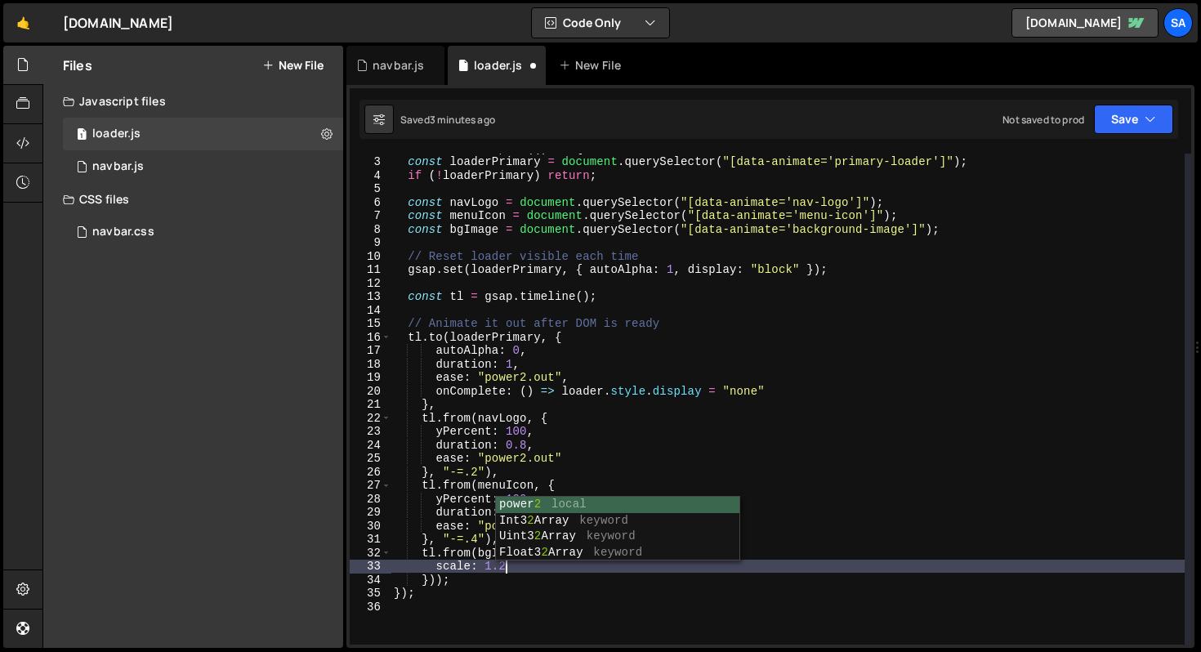
type textarea "scale: 1.2,"
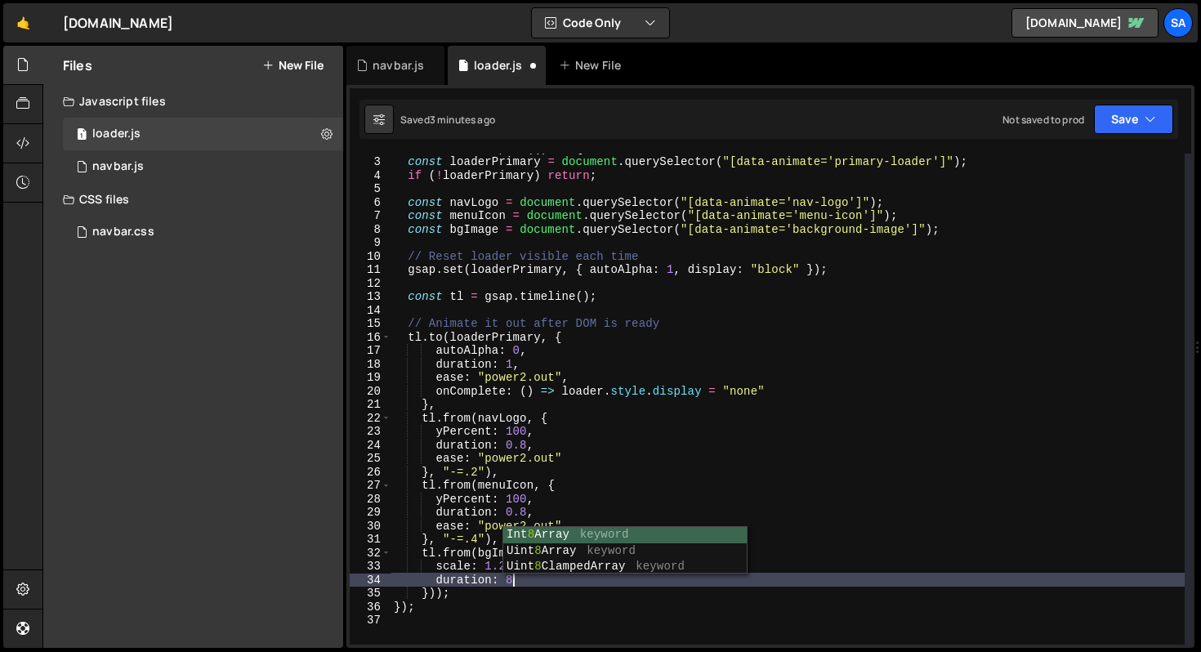
scroll to position [0, 7]
type textarea "duration: 0.8,"
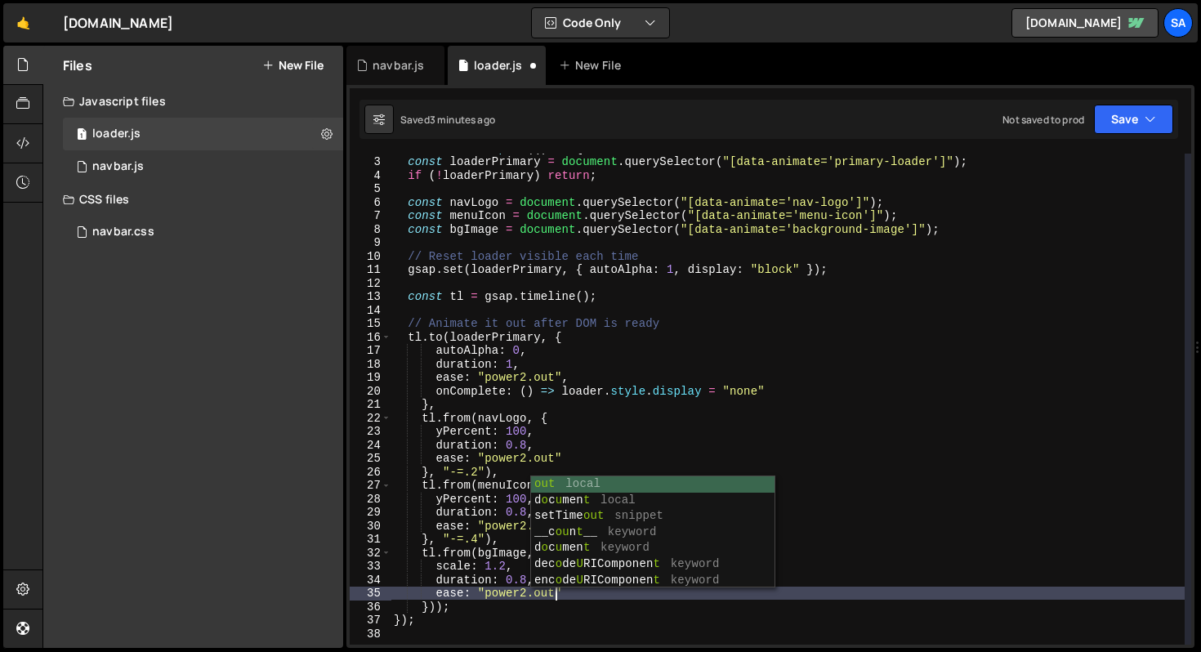
scroll to position [0, 11]
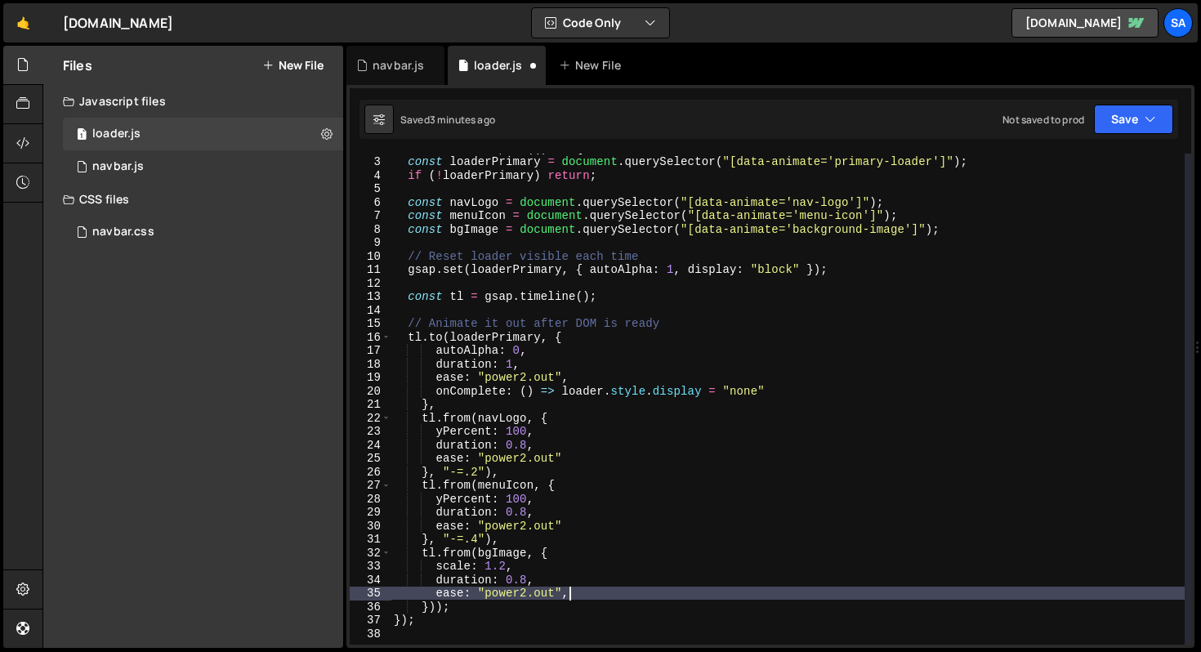
type textarea "ease: "power2.out""
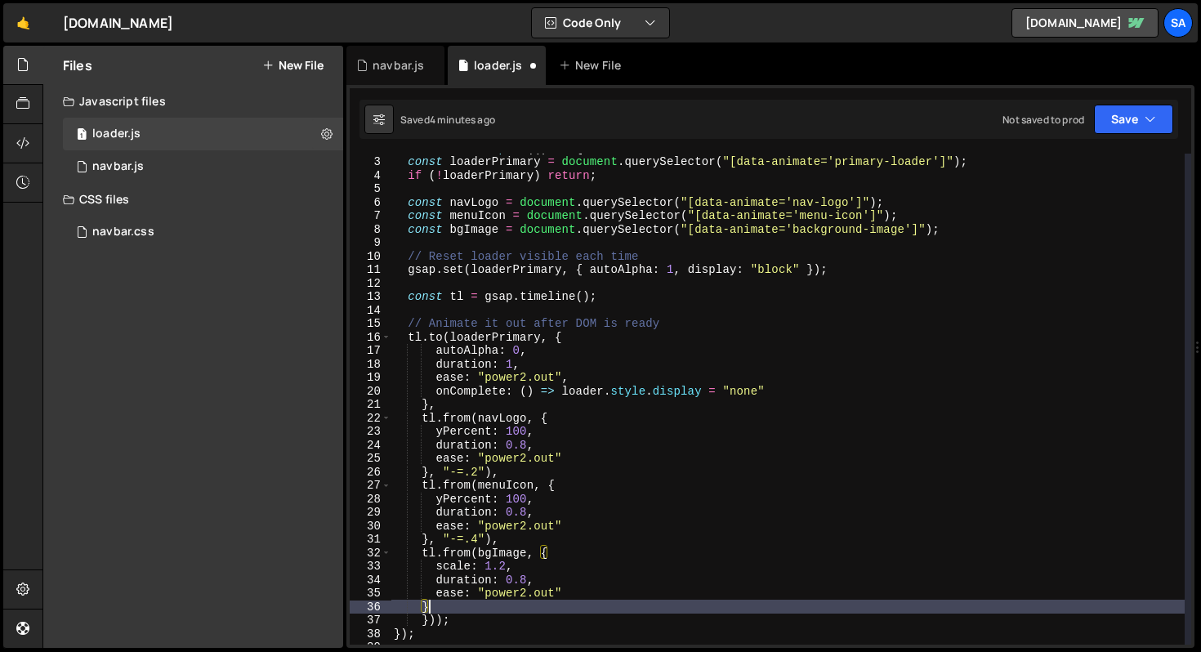
scroll to position [0, 2]
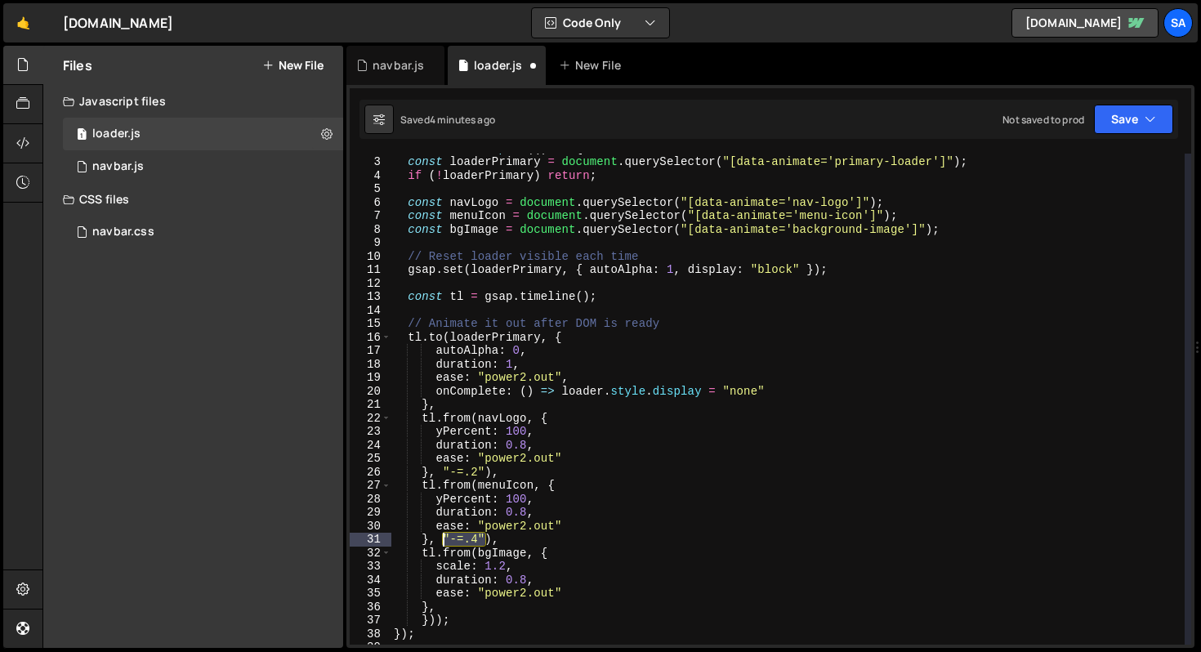
drag, startPoint x: 485, startPoint y: 536, endPoint x: 444, endPoint y: 539, distance: 41.8
click at [444, 539] on div "window . Webflow . push (( ) => { const loaderPrimary = document . querySelecto…" at bounding box center [788, 400] width 794 height 518
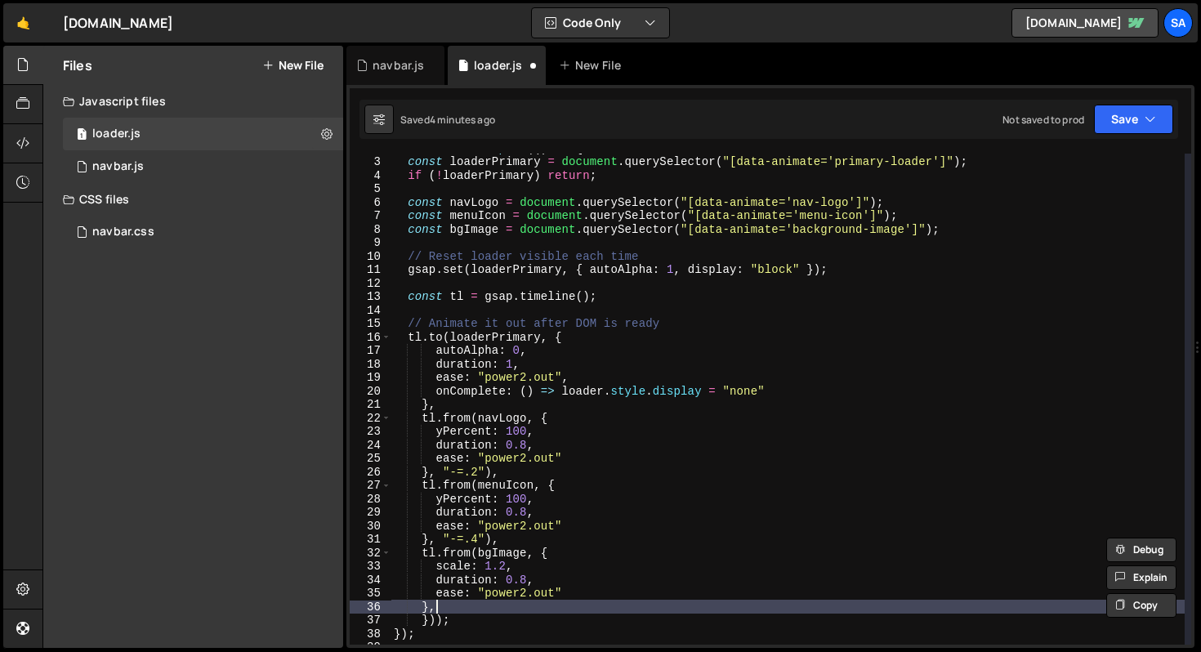
click at [437, 604] on div "window . Webflow . push (( ) => { const loaderPrimary = document . querySelecto…" at bounding box center [788, 400] width 794 height 518
paste textarea ""-=.4""
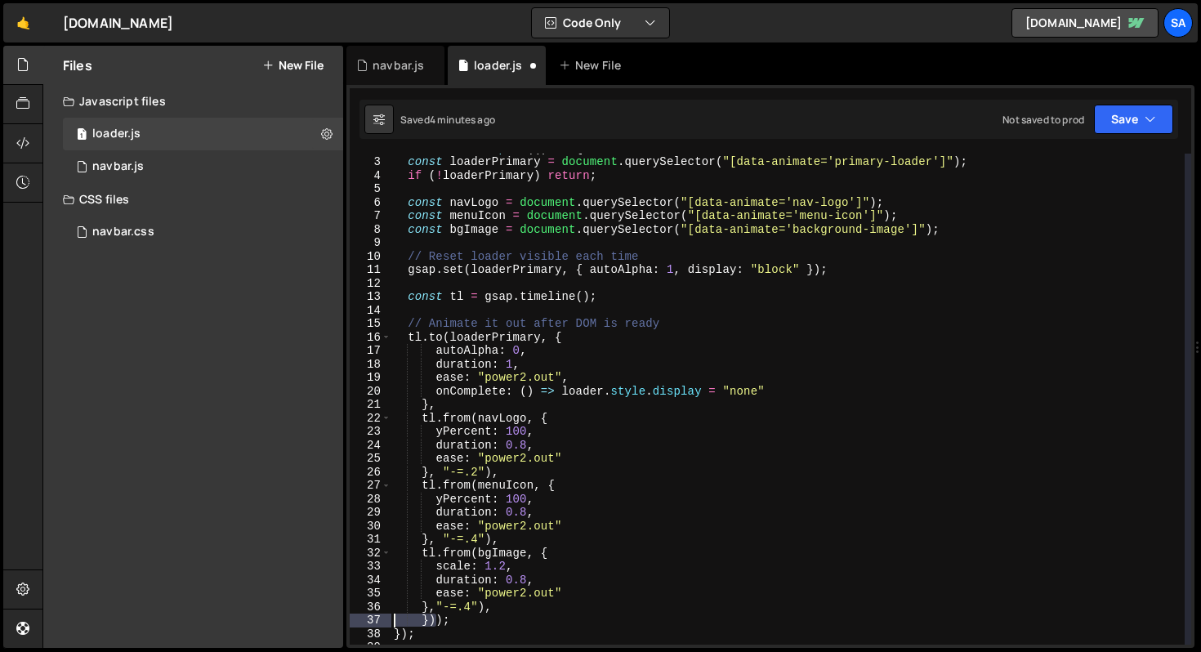
drag, startPoint x: 435, startPoint y: 620, endPoint x: 397, endPoint y: 615, distance: 37.8
click at [388, 619] on div "},"-=.4"), 2 3 4 5 6 7 8 9 10 11 12 13 14 15 16 17 18 19 20 21 22 23 24 25 26 2…" at bounding box center [771, 399] width 842 height 491
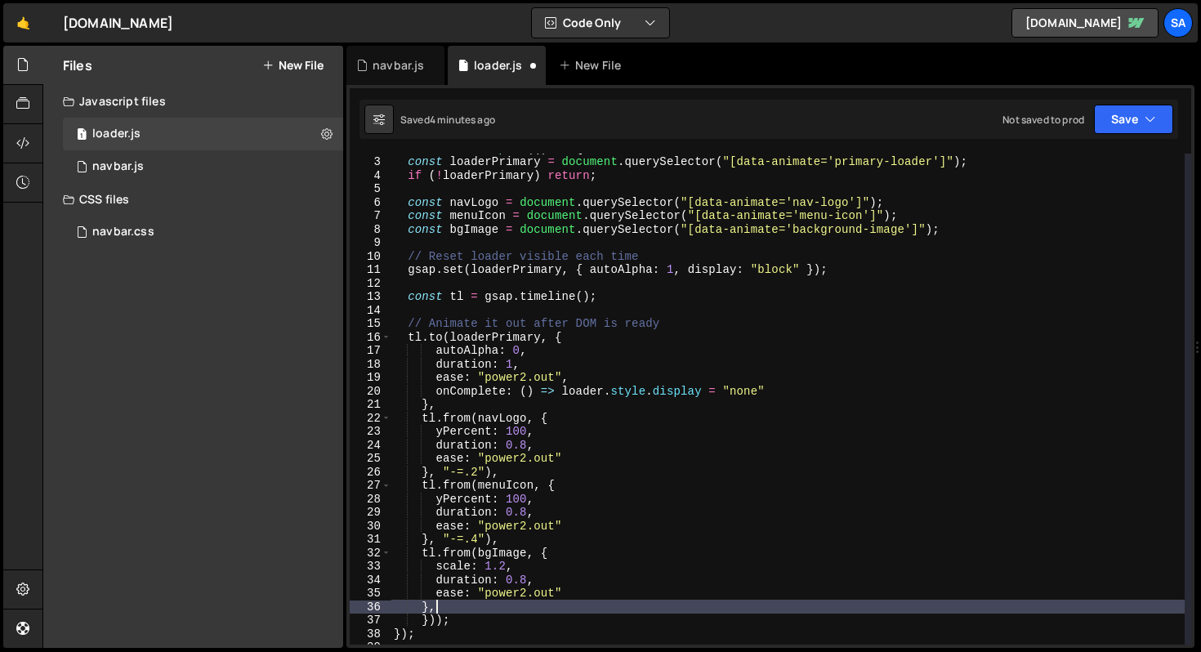
type textarea "},"
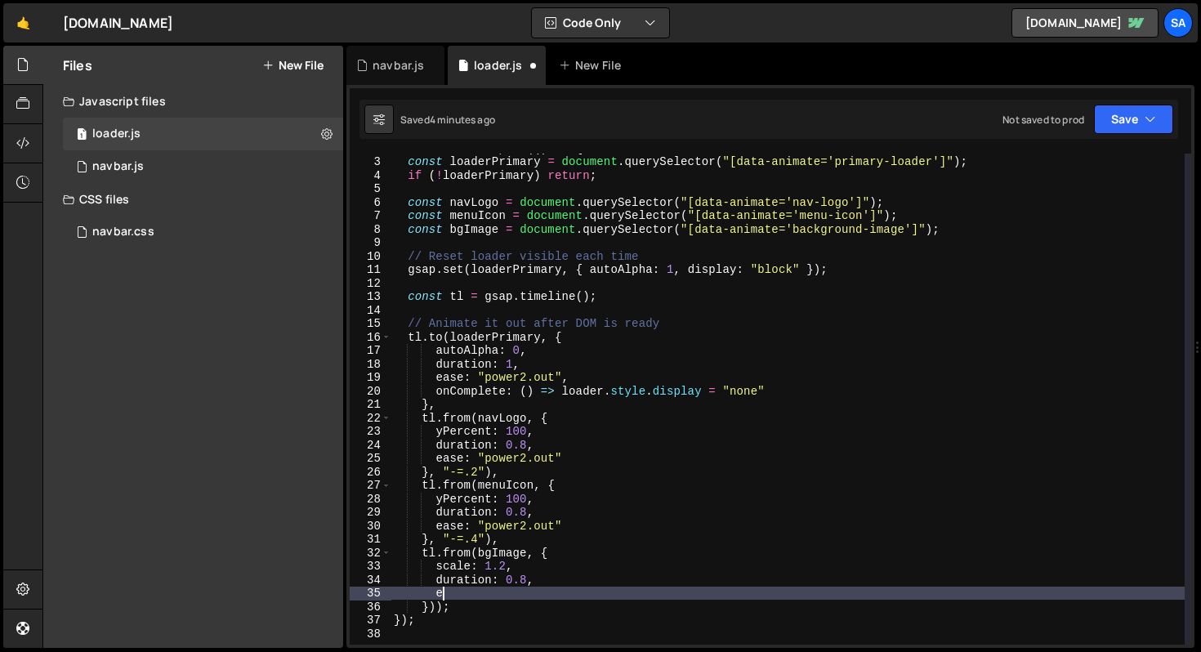
type textarea "duration: 0.8,"
click at [429, 607] on div "window . Webflow . push (( ) => { const loaderPrimary = document . querySelecto…" at bounding box center [788, 400] width 794 height 518
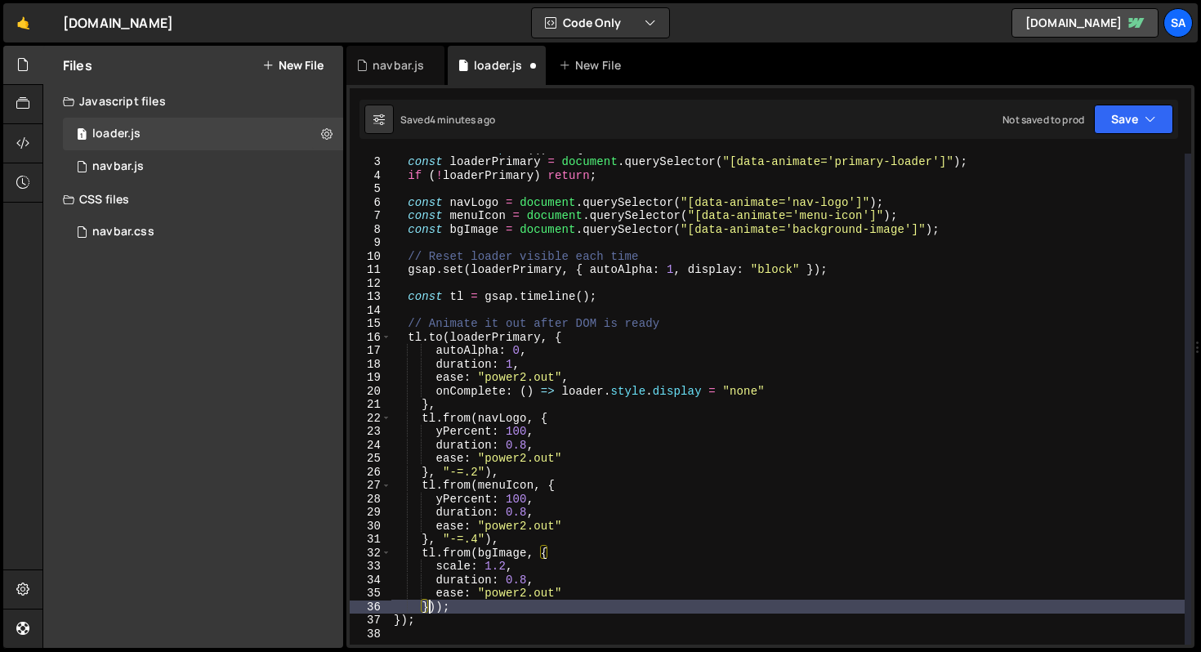
scroll to position [0, 3]
paste textarea ""-=.4""
click at [1119, 131] on button "Save" at bounding box center [1133, 119] width 79 height 29
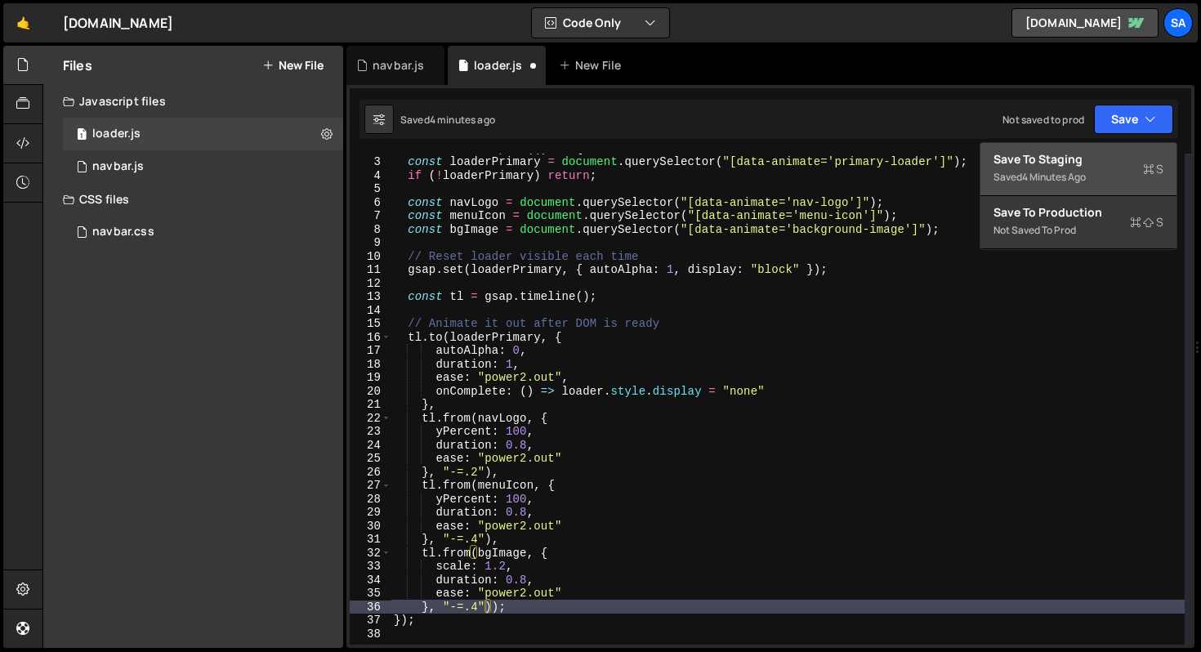
click at [1067, 158] on div "Save to Staging S" at bounding box center [1079, 159] width 170 height 16
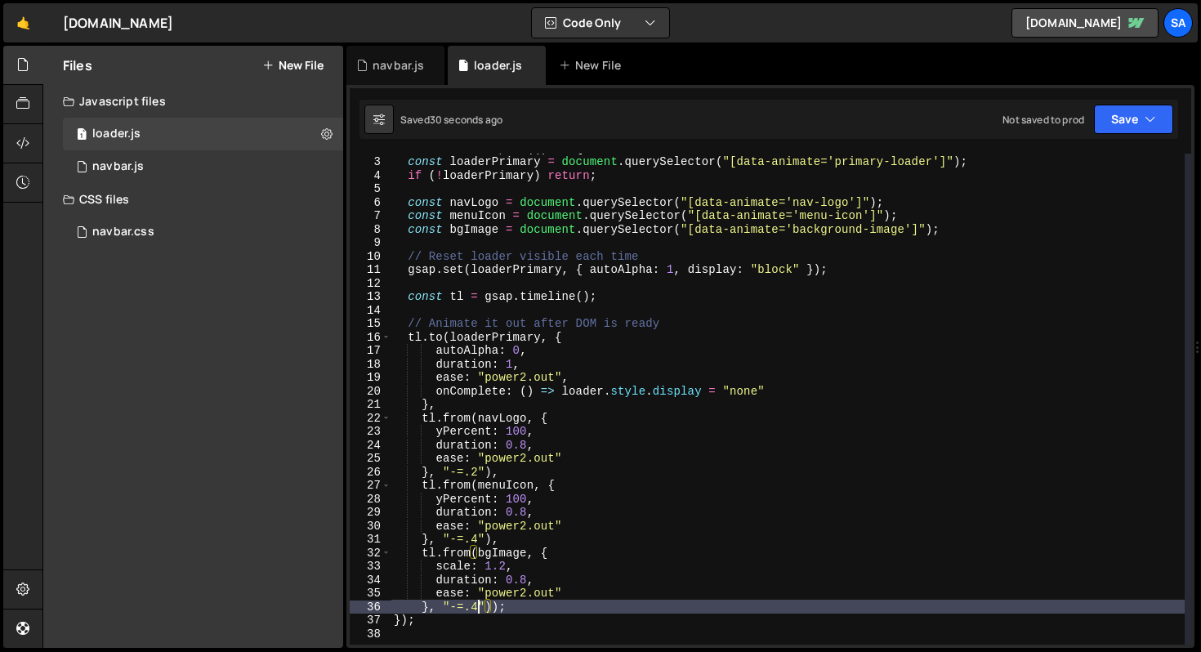
click at [476, 605] on div "window . Webflow . push (( ) => { const loaderPrimary = document . querySelecto…" at bounding box center [788, 400] width 794 height 518
click at [709, 468] on div "window . Webflow . push (( ) => { const loaderPrimary = document . querySelecto…" at bounding box center [788, 400] width 794 height 518
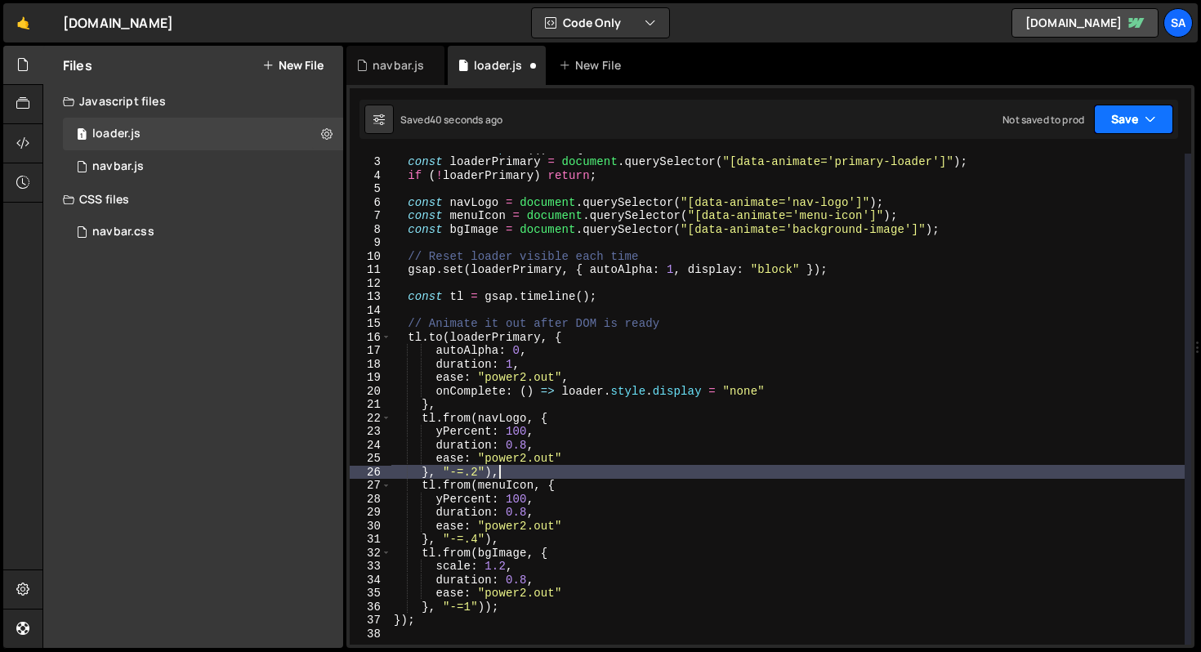
click at [1115, 122] on button "Save" at bounding box center [1133, 119] width 79 height 29
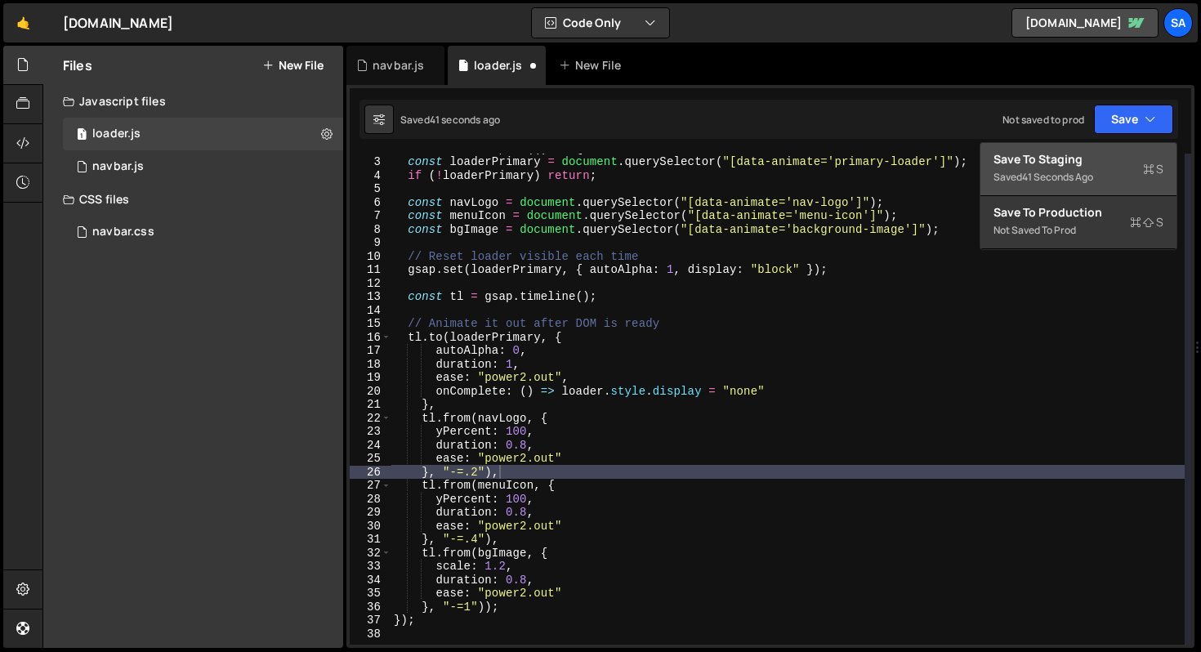
click at [1038, 153] on div "Save to Staging S" at bounding box center [1079, 159] width 170 height 16
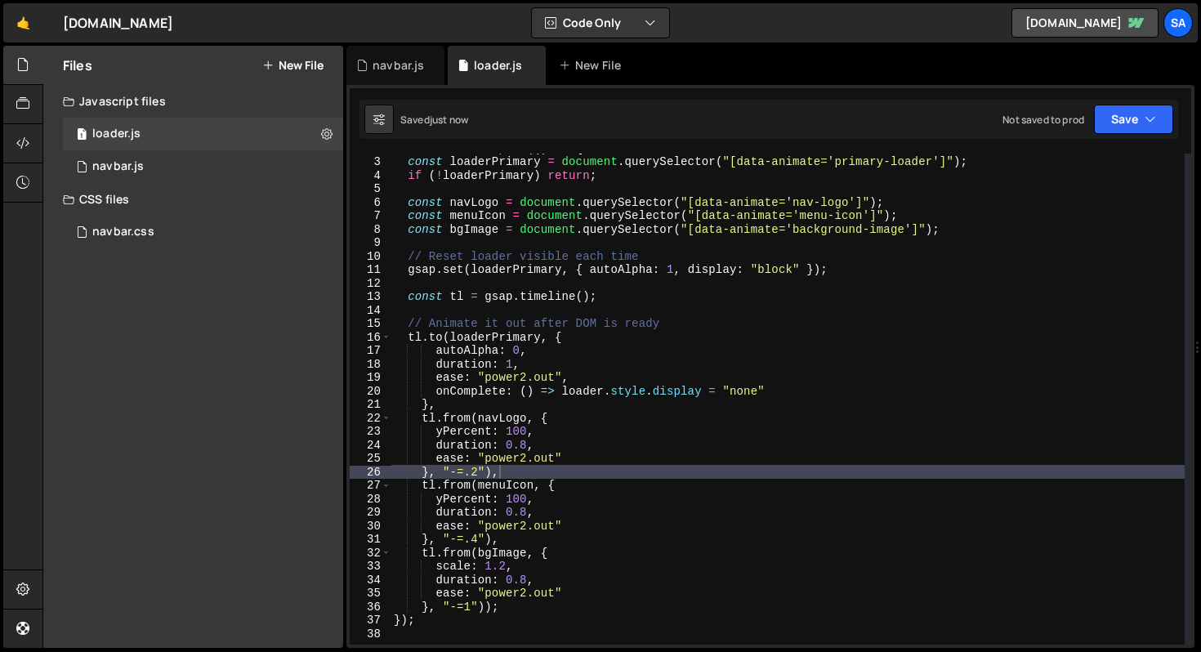
click at [509, 562] on div "window . Webflow . push (( ) => { const loaderPrimary = document . querySelecto…" at bounding box center [788, 400] width 794 height 518
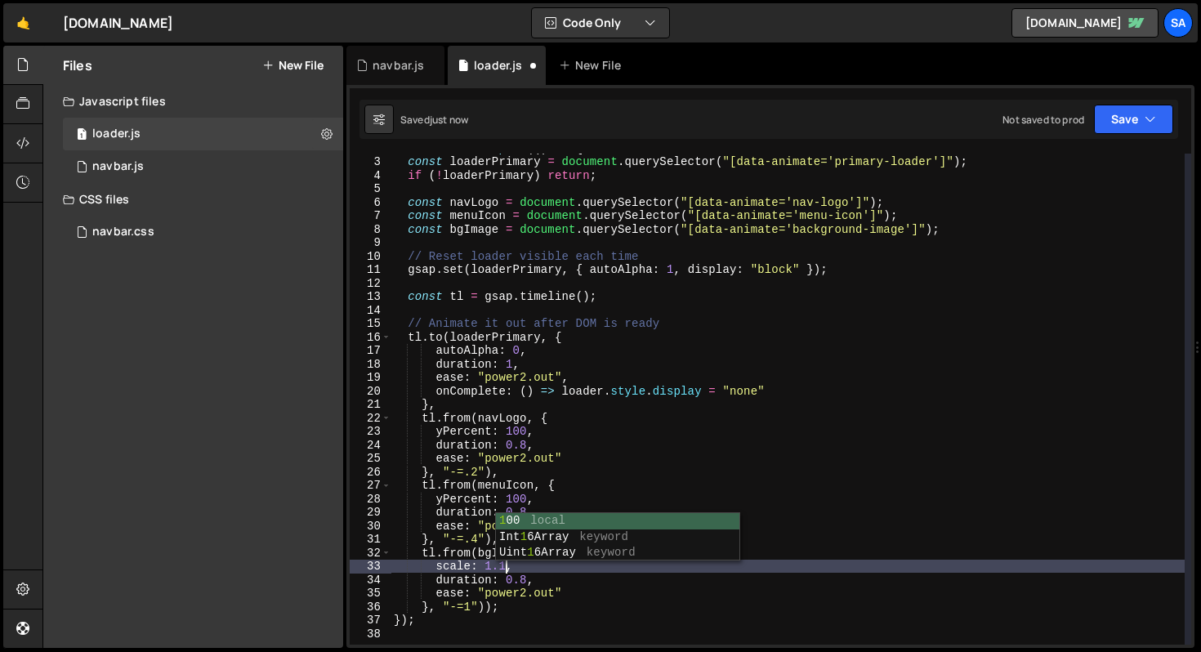
scroll to position [0, 7]
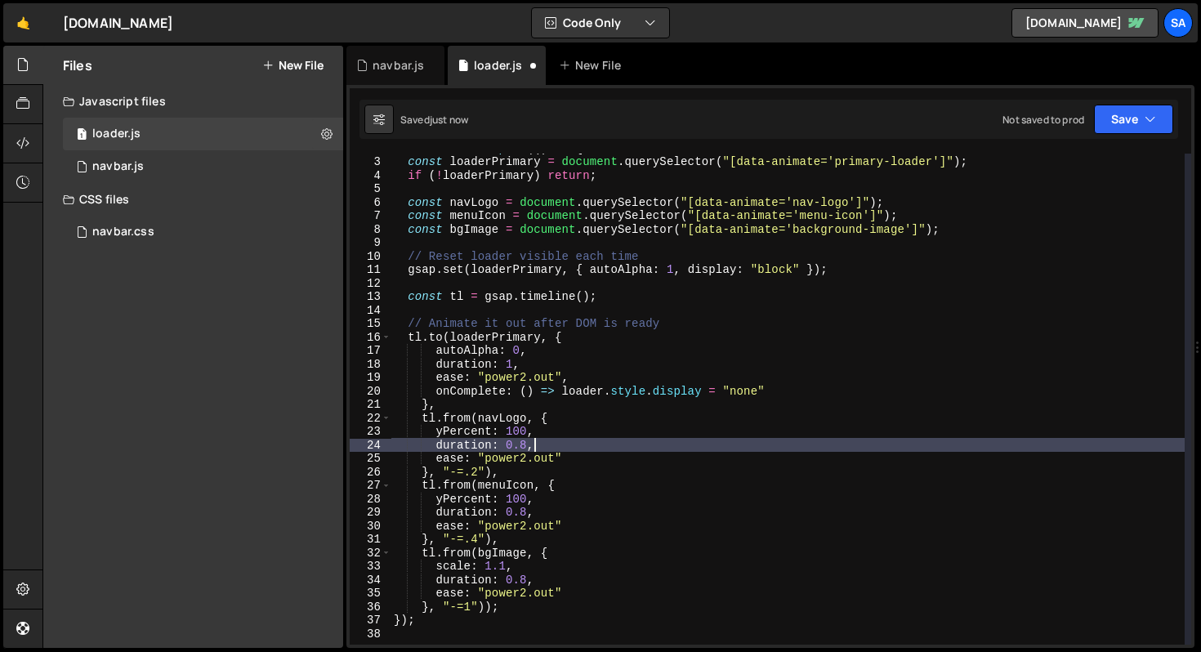
click at [878, 444] on div "window . Webflow . push (( ) => { const loaderPrimary = document . querySelecto…" at bounding box center [788, 400] width 794 height 518
click at [1126, 132] on button "Save" at bounding box center [1133, 119] width 79 height 29
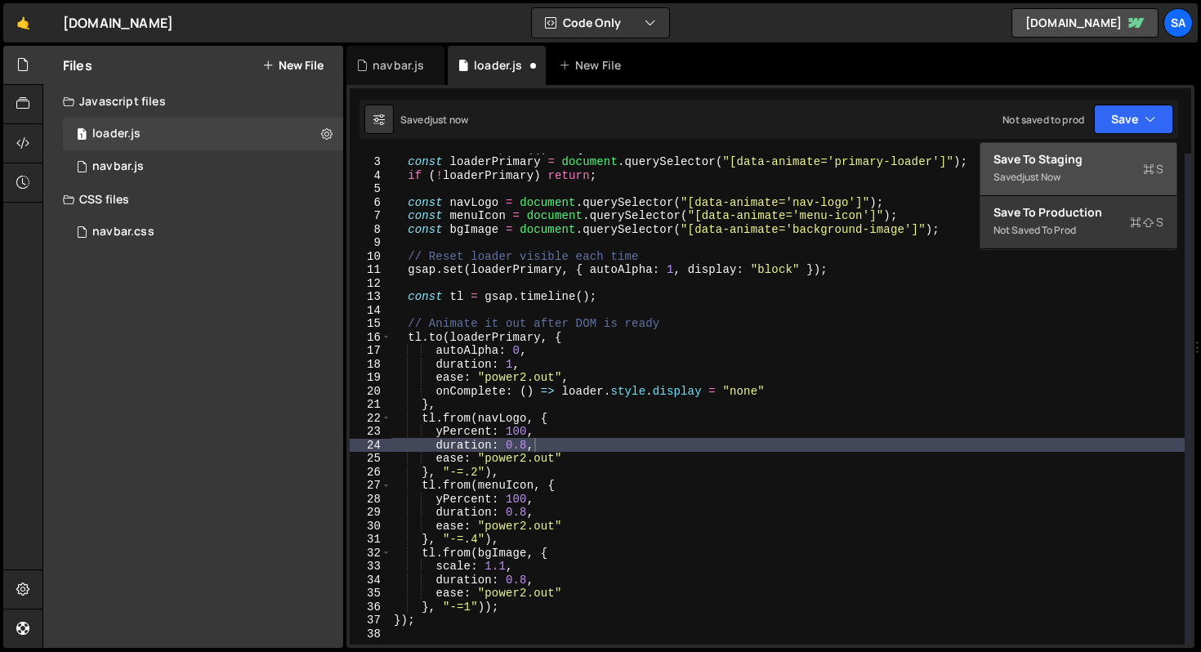
click at [1067, 161] on div "Save to Staging S" at bounding box center [1079, 159] width 170 height 16
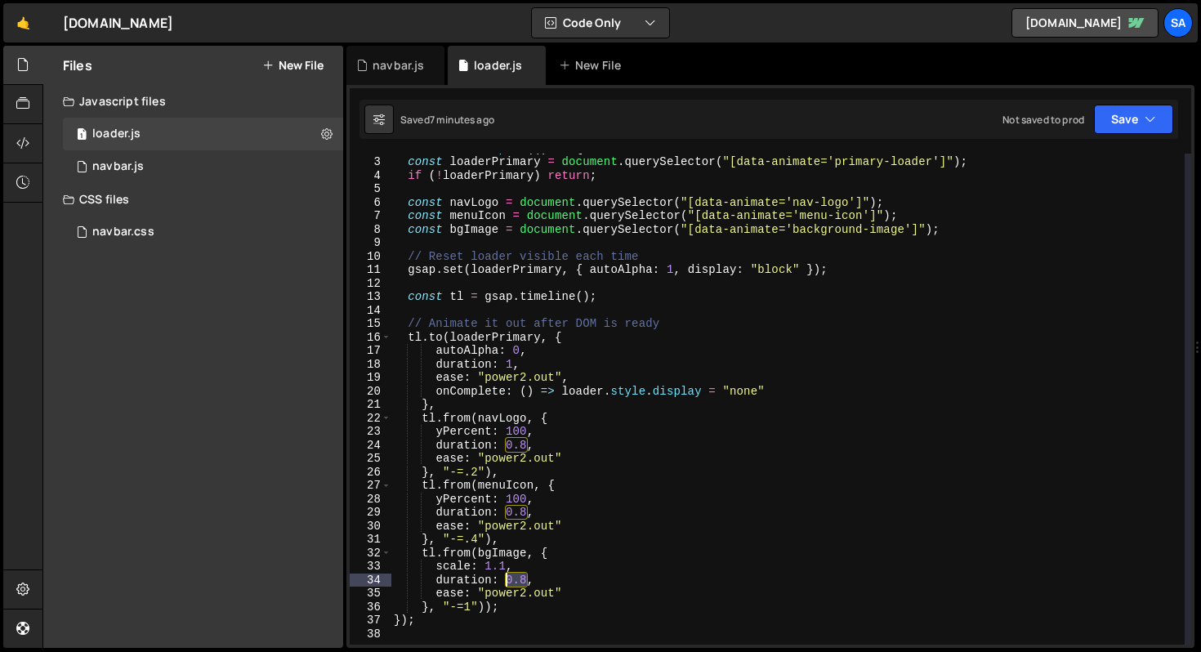
drag, startPoint x: 526, startPoint y: 579, endPoint x: 509, endPoint y: 579, distance: 16.3
click at [508, 579] on div "window . Webflow . push (( ) => { const loaderPrimary = document . querySelecto…" at bounding box center [788, 400] width 794 height 518
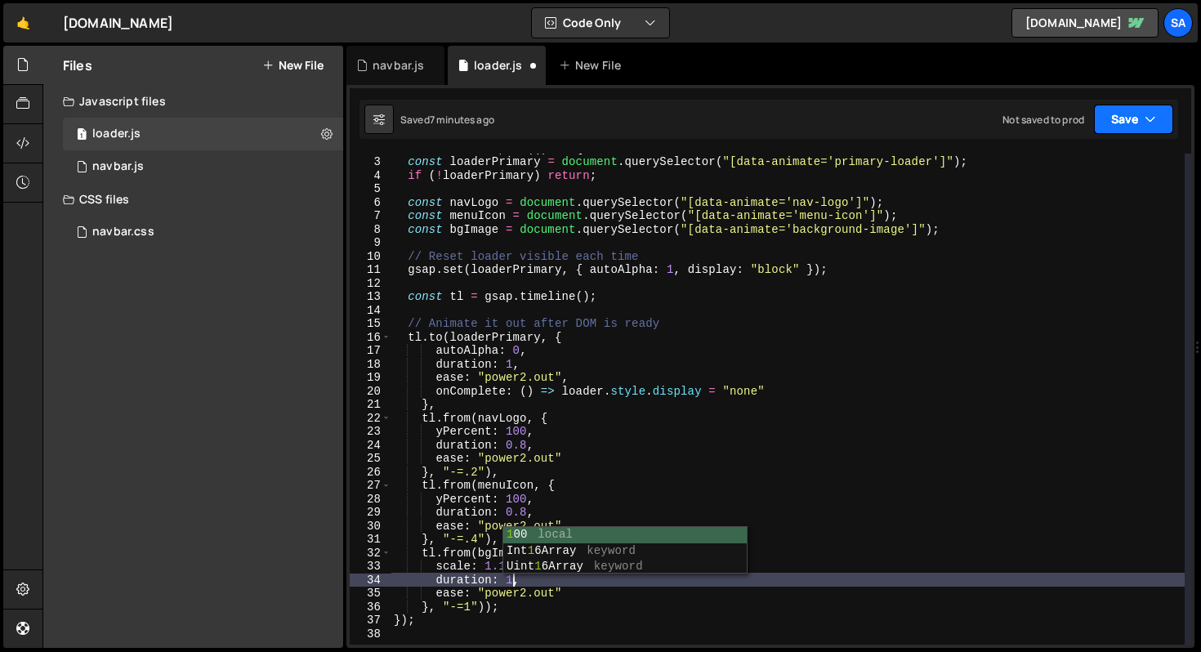
click at [1107, 121] on button "Save" at bounding box center [1133, 119] width 79 height 29
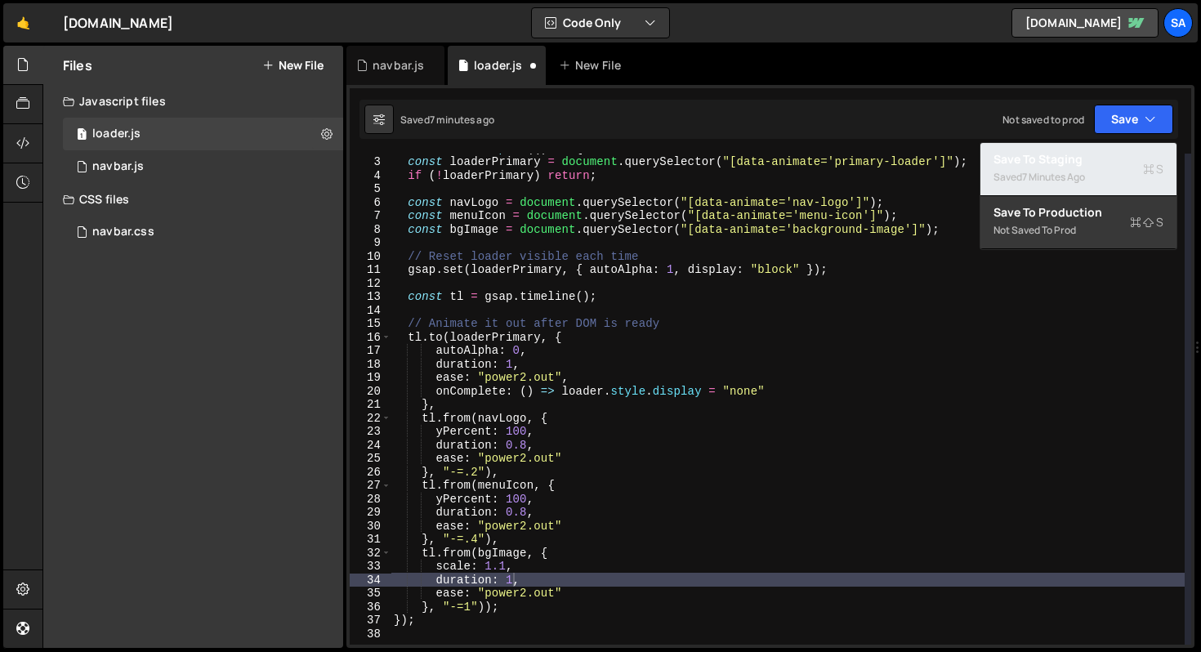
click at [1063, 172] on div "7 minutes ago" at bounding box center [1053, 177] width 63 height 14
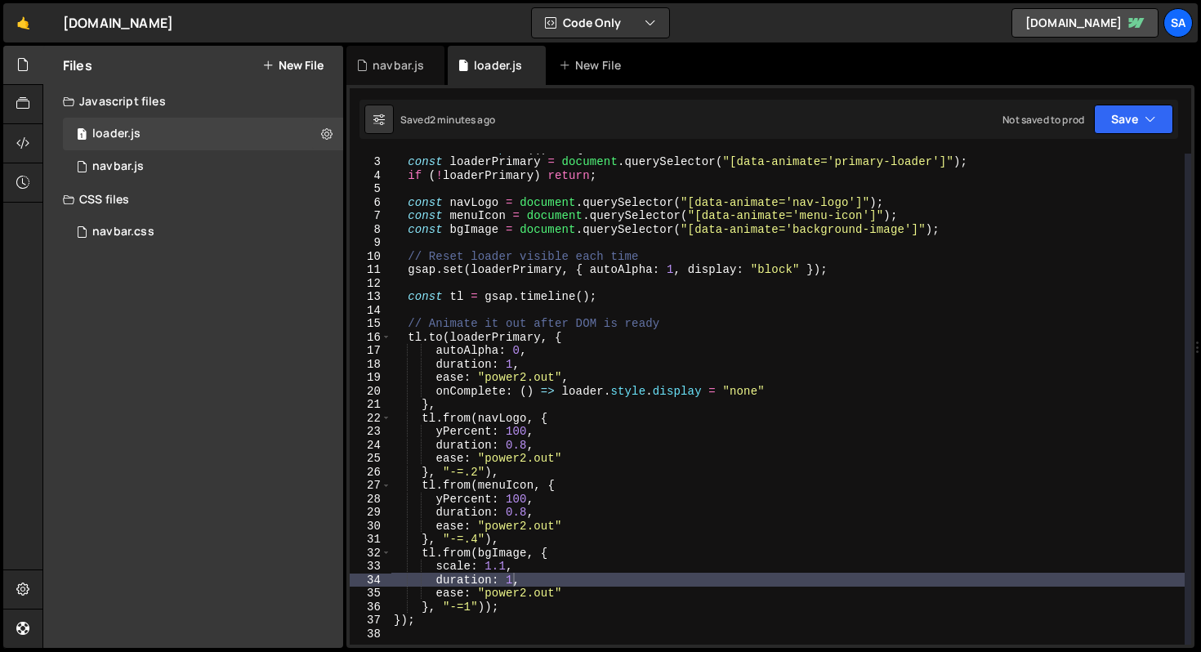
click at [607, 326] on div "window . Webflow . push (( ) => { const loaderPrimary = document . querySelecto…" at bounding box center [788, 400] width 794 height 518
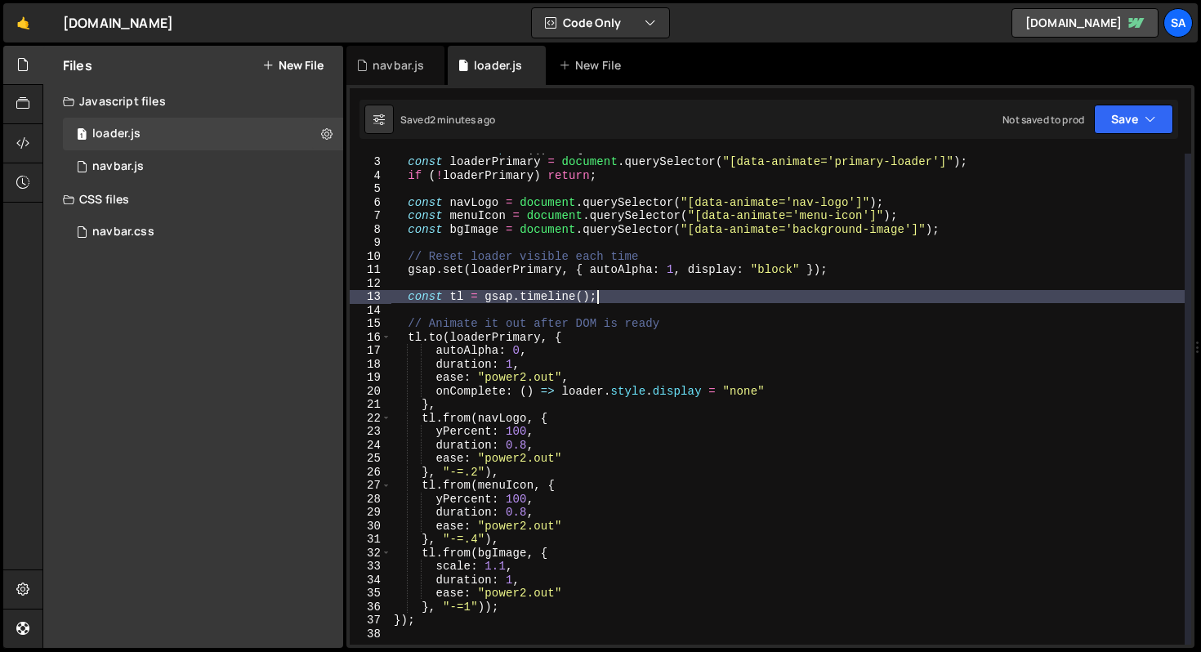
click at [666, 302] on div "window . Webflow . push (( ) => { const loaderPrimary = document . querySelecto…" at bounding box center [788, 400] width 794 height 518
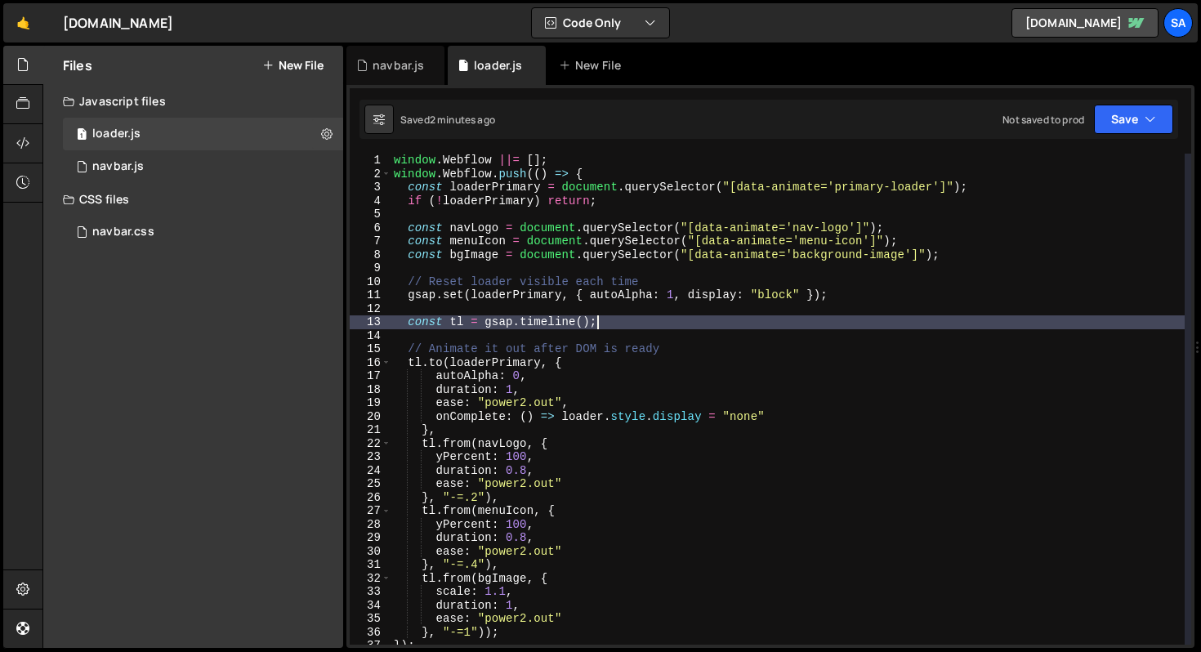
click at [611, 176] on div "window . Webflow ||= [ ] ; window . Webflow . push (( ) => { const loaderPrimar…" at bounding box center [788, 413] width 794 height 518
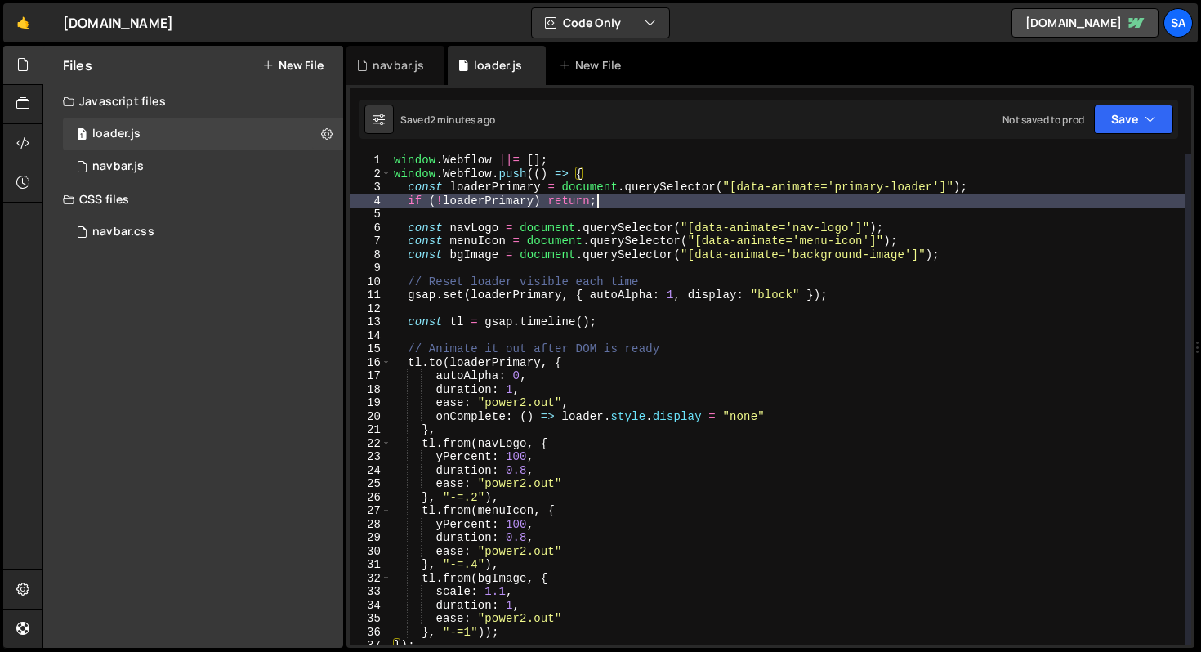
click at [620, 200] on div "window . Webflow ||= [ ] ; window . Webflow . push (( ) => { const loaderPrimar…" at bounding box center [788, 413] width 794 height 518
click at [604, 173] on div "window . Webflow ||= [ ] ; window . Webflow . push (( ) => { const loaderPrimar…" at bounding box center [788, 413] width 794 height 518
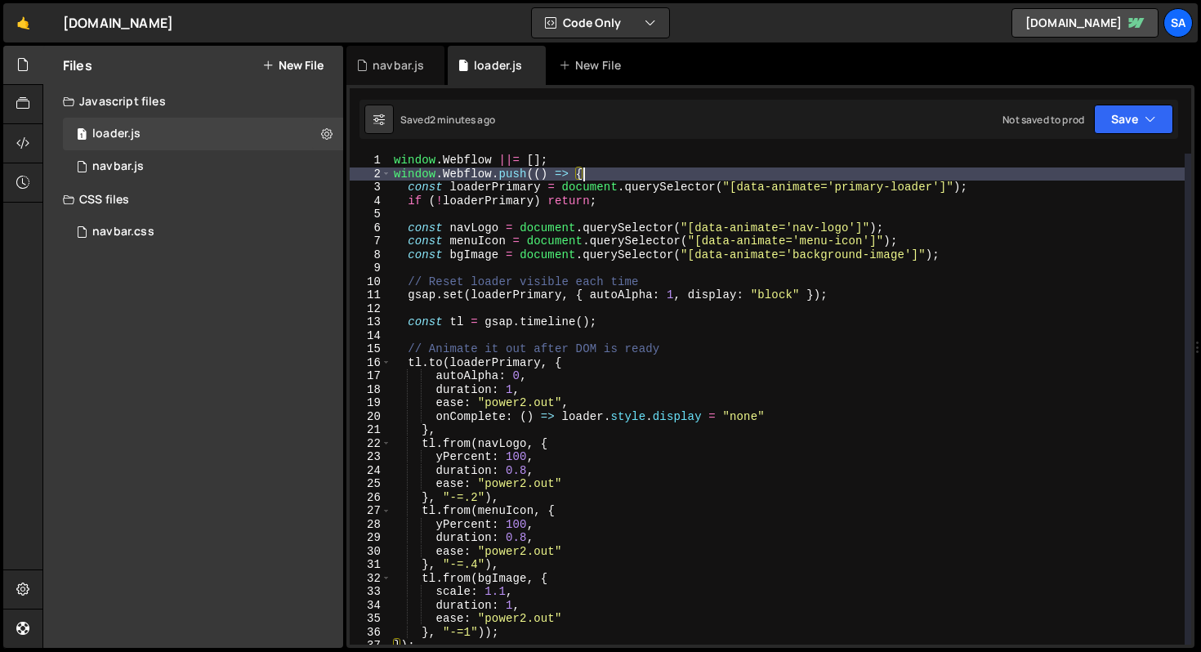
click at [626, 204] on div "window . Webflow ||= [ ] ; window . Webflow . push (( ) => { const loaderPrimar…" at bounding box center [788, 413] width 794 height 518
type textarea "if (!loaderPrimary) return;"
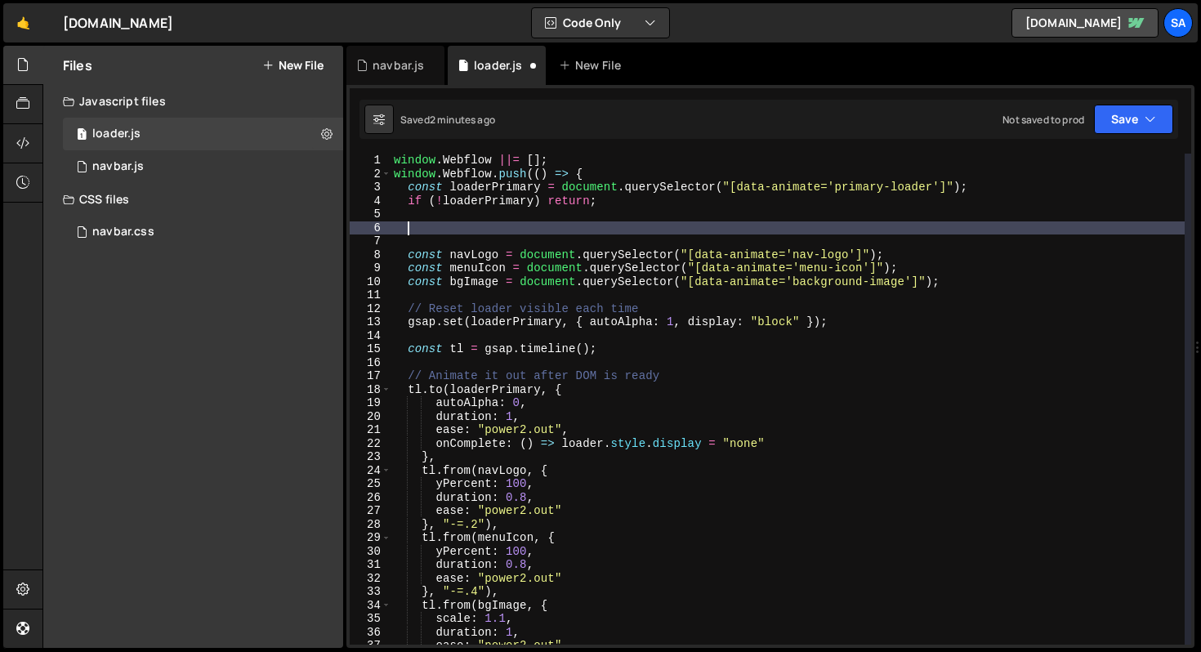
click at [440, 238] on div "window . Webflow ||= [ ] ; window . Webflow . push (( ) => { const loaderPrimar…" at bounding box center [788, 413] width 794 height 518
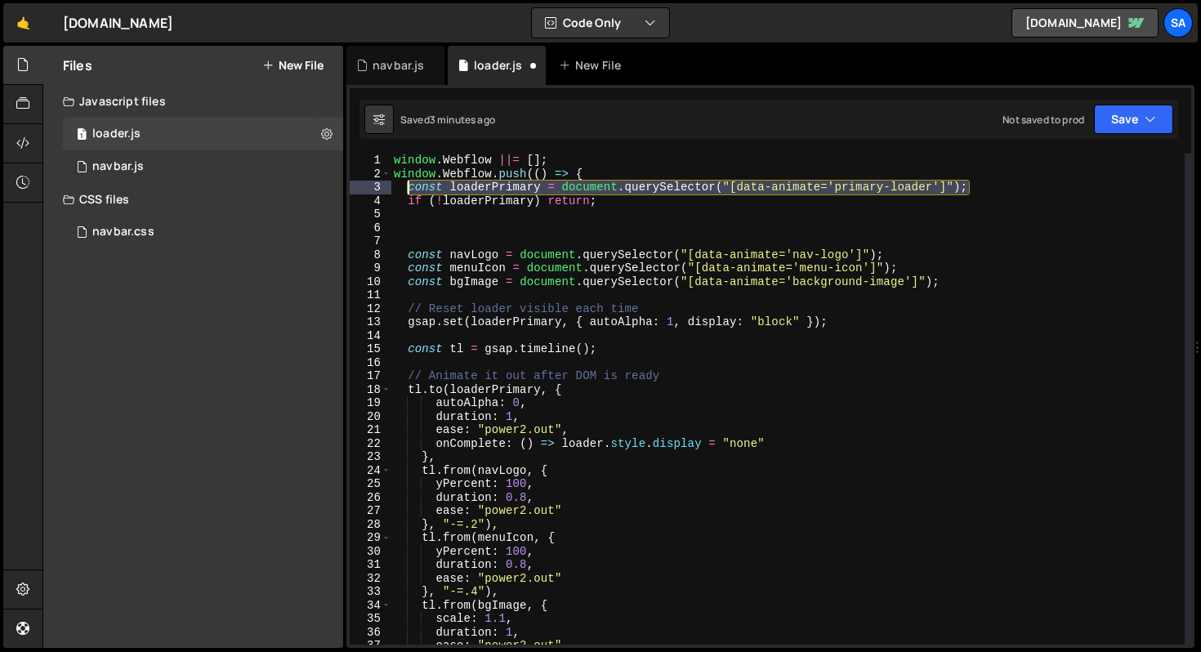
drag, startPoint x: 969, startPoint y: 187, endPoint x: 410, endPoint y: 188, distance: 559.0
click at [410, 188] on div "window . Webflow ||= [ ] ; window . Webflow . push (( ) => { const loaderPrimar…" at bounding box center [788, 413] width 794 height 518
type textarea "const loaderPrimary = document.querySelector("[data-animate='primary-loader']");"
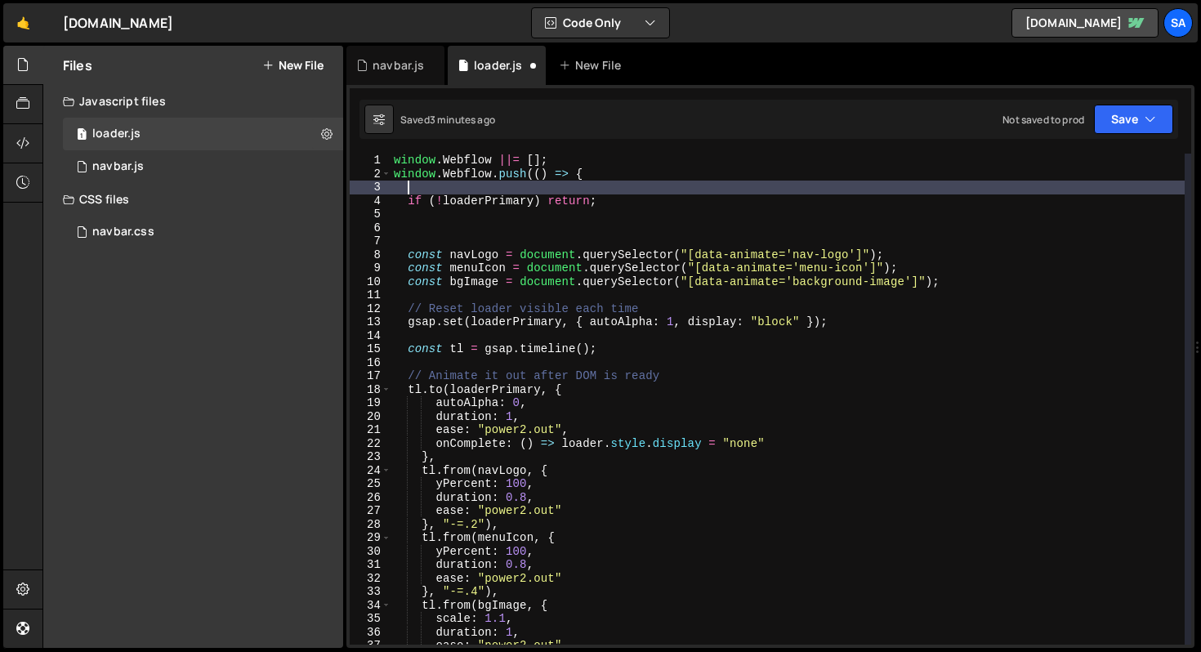
click at [437, 247] on div "window . Webflow ||= [ ] ; window . Webflow . push (( ) => { if ( ! loaderPrima…" at bounding box center [788, 413] width 794 height 518
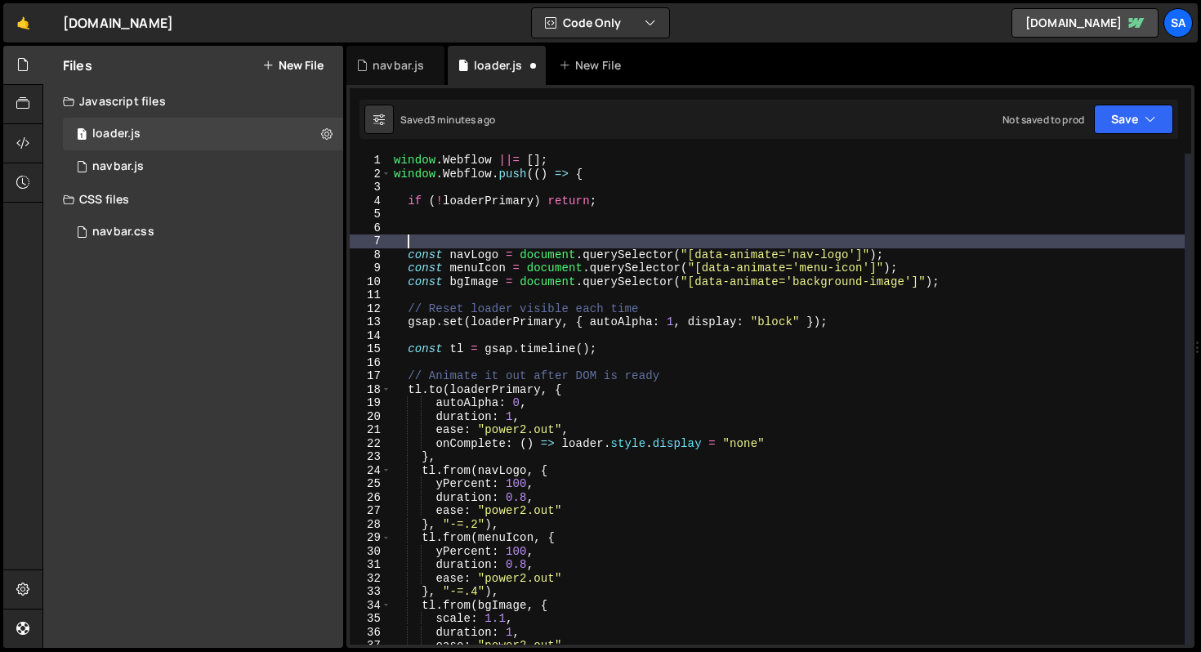
paste textarea "const loaderPrimary = document.querySelector("[data-animate='primary-loader']");"
type textarea "const loaderPrimary = document.querySelector("[data-animate='primary-loader']");"
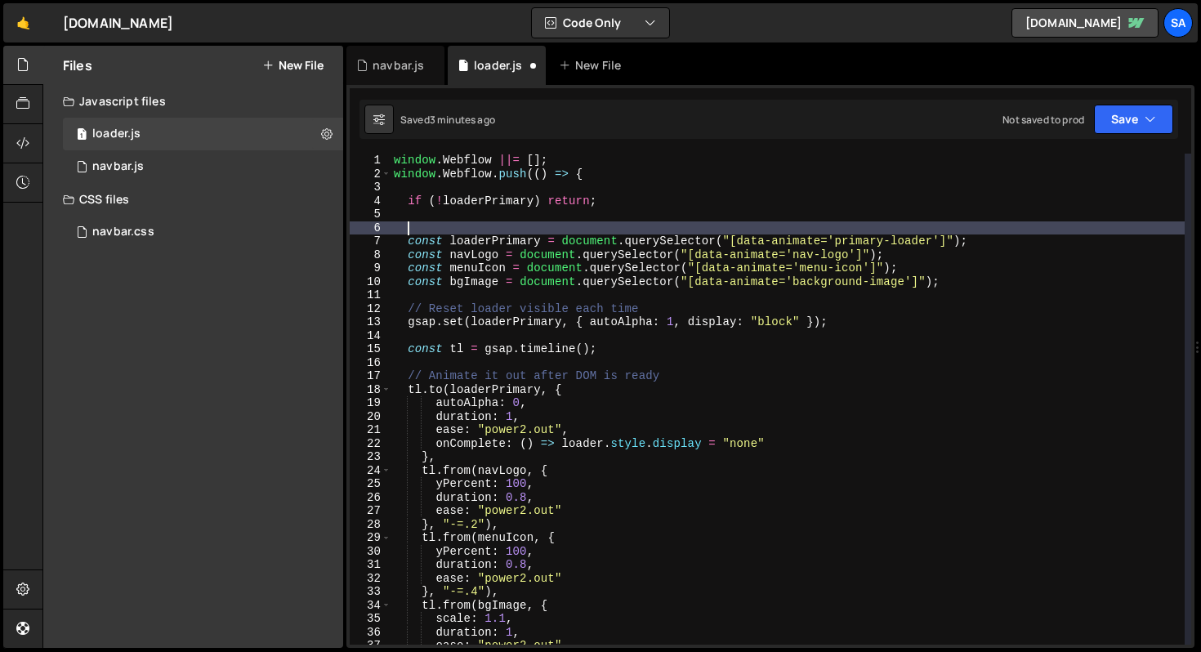
click at [426, 221] on div "window . Webflow ||= [ ] ; window . Webflow . push (( ) => { if ( ! loaderPrima…" at bounding box center [788, 413] width 794 height 518
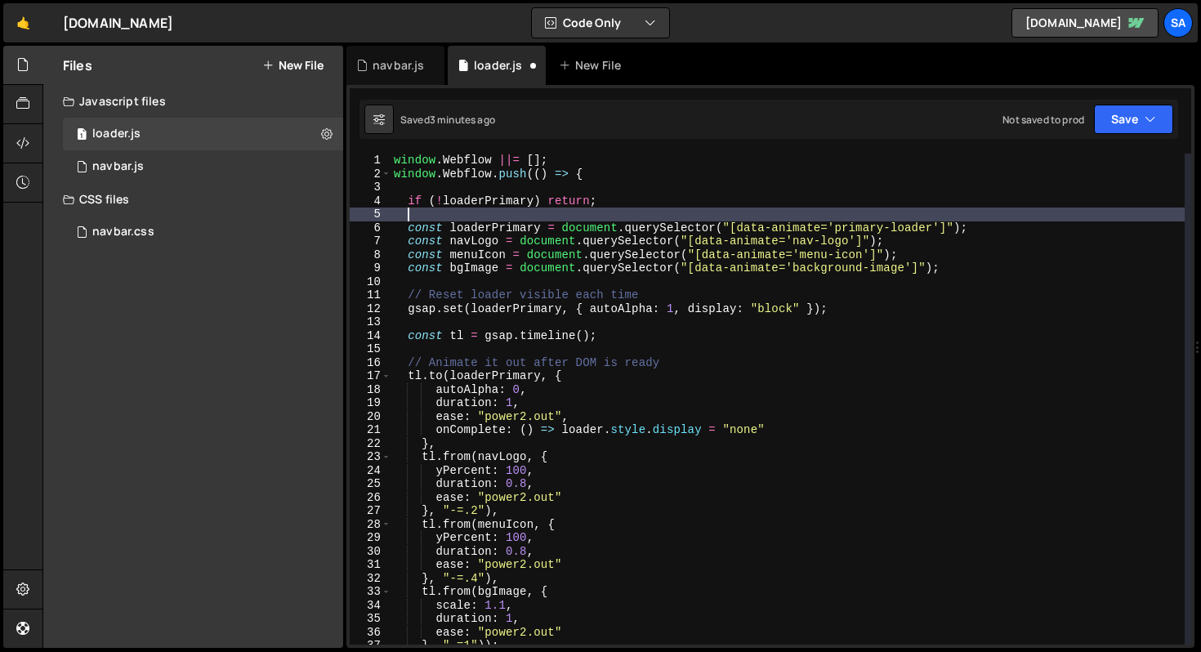
click at [443, 192] on div "window . Webflow ||= [ ] ; window . Webflow . push (( ) => { if ( ! loaderPrima…" at bounding box center [788, 413] width 794 height 518
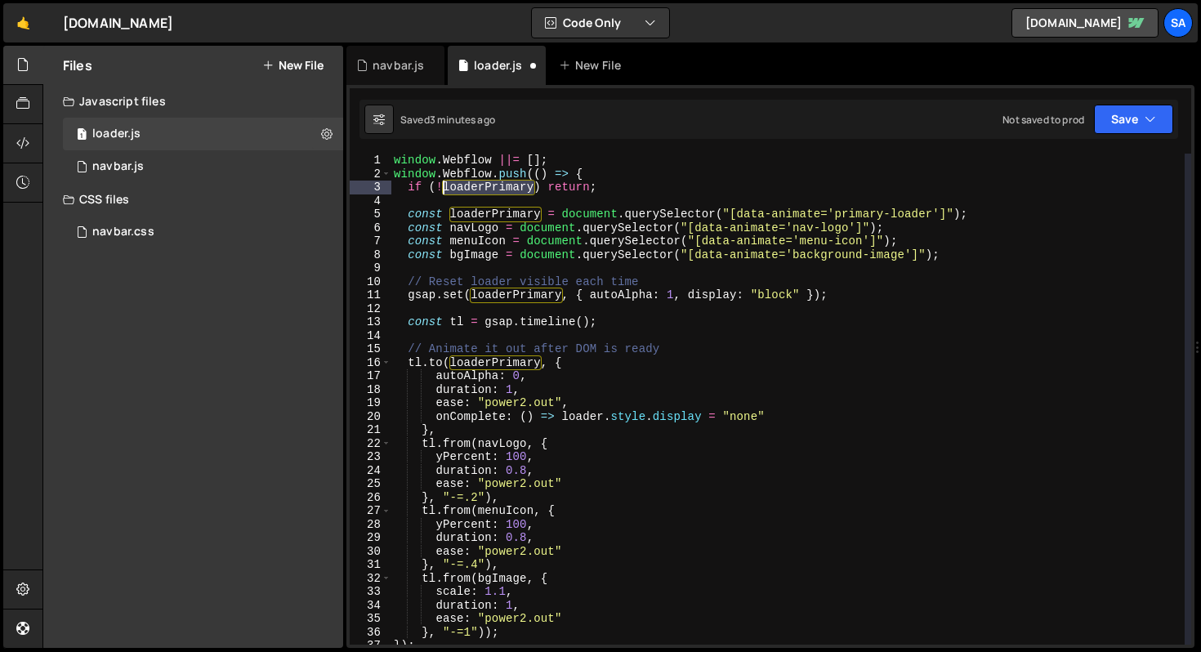
drag, startPoint x: 535, startPoint y: 190, endPoint x: 444, endPoint y: 190, distance: 90.7
click at [444, 190] on div "window . Webflow ||= [ ] ; window . Webflow . push (( ) => { if ( ! loaderPrima…" at bounding box center [788, 413] width 794 height 518
click at [611, 217] on div "window . Webflow ||= [ ] ; window . Webflow . push (( ) => { if ( ! loaderPrima…" at bounding box center [788, 413] width 794 height 518
type textarea "const loaderPrimary = document.querySelector("[data-animate='primary-loader']");"
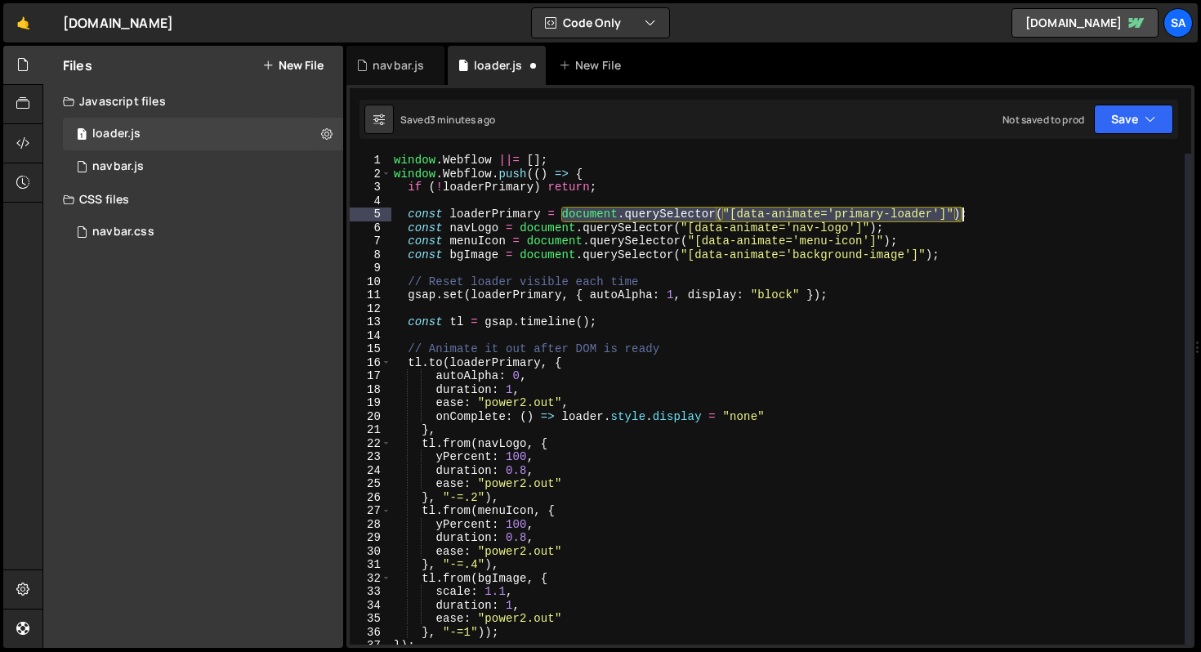
drag, startPoint x: 563, startPoint y: 217, endPoint x: 960, endPoint y: 213, distance: 396.4
click at [960, 213] on div "window . Webflow ||= [ ] ; window . Webflow . push (( ) => { if ( ! loaderPrima…" at bounding box center [788, 413] width 794 height 518
click at [542, 201] on div "window . Webflow ||= [ ] ; window . Webflow . push (( ) => { if ( ! loaderPrima…" at bounding box center [788, 413] width 794 height 518
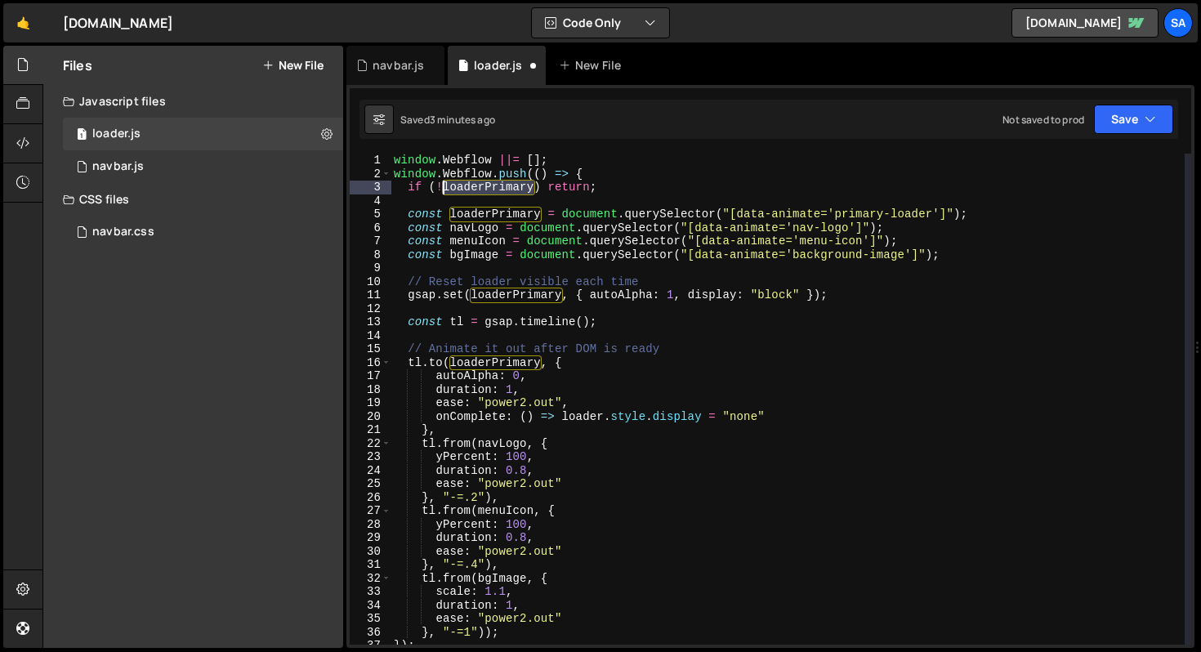
drag, startPoint x: 534, startPoint y: 189, endPoint x: 443, endPoint y: 189, distance: 90.7
click at [443, 189] on div "window . Webflow ||= [ ] ; window . Webflow . push (( ) => { if ( ! loaderPrima…" at bounding box center [788, 413] width 794 height 518
paste textarea "document.querySelector("[data-animate='primary-loader']")"
type textarea "if (!document.querySelector("[data-animate='primary-loader']")) return;"
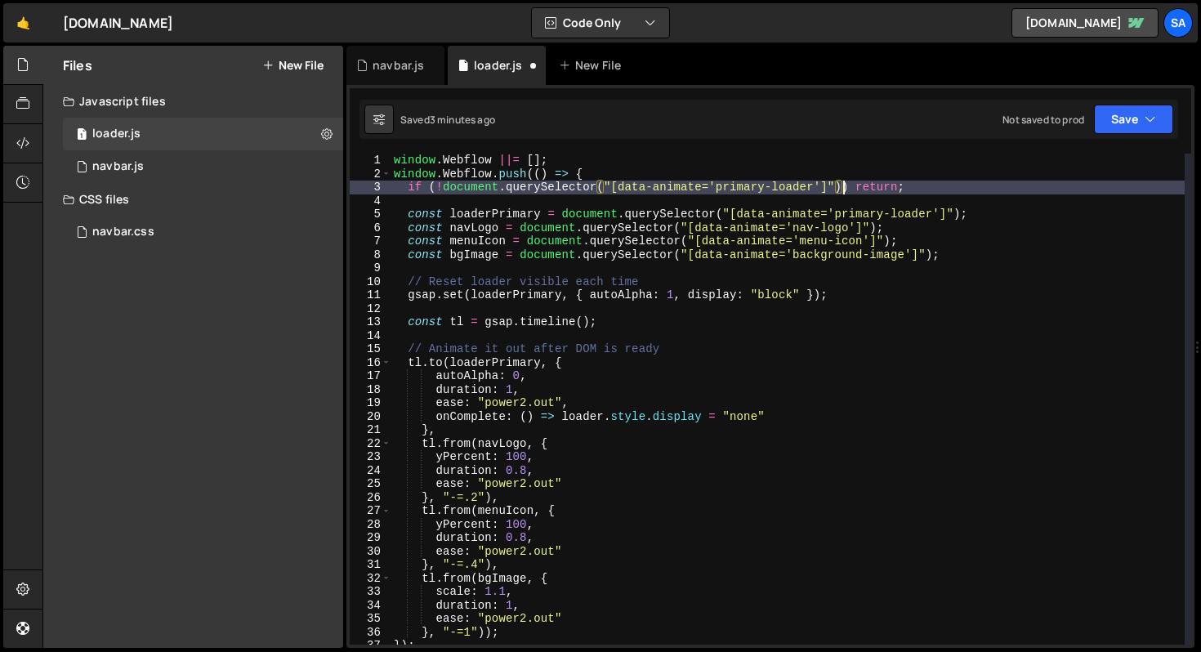
click at [938, 201] on div "window . Webflow ||= [ ] ; window . Webflow . push (( ) => { if ( ! document . …" at bounding box center [788, 413] width 794 height 518
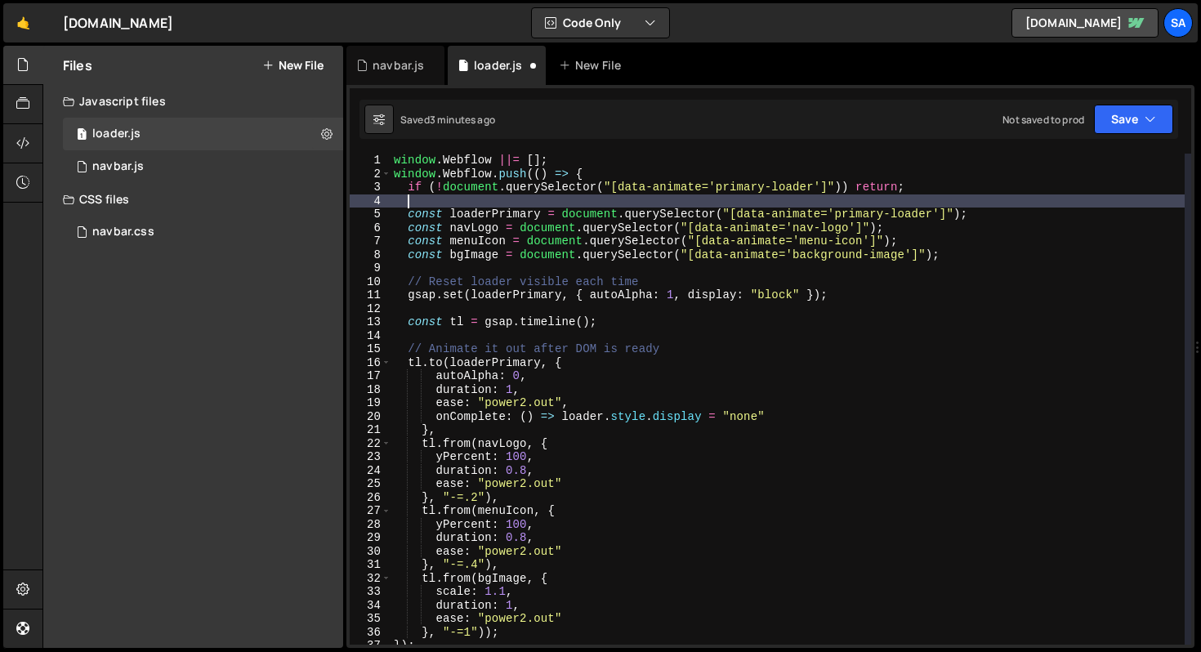
click at [991, 214] on div "window . Webflow ||= [ ] ; window . Webflow . push (( ) => { if ( ! document . …" at bounding box center [788, 413] width 794 height 518
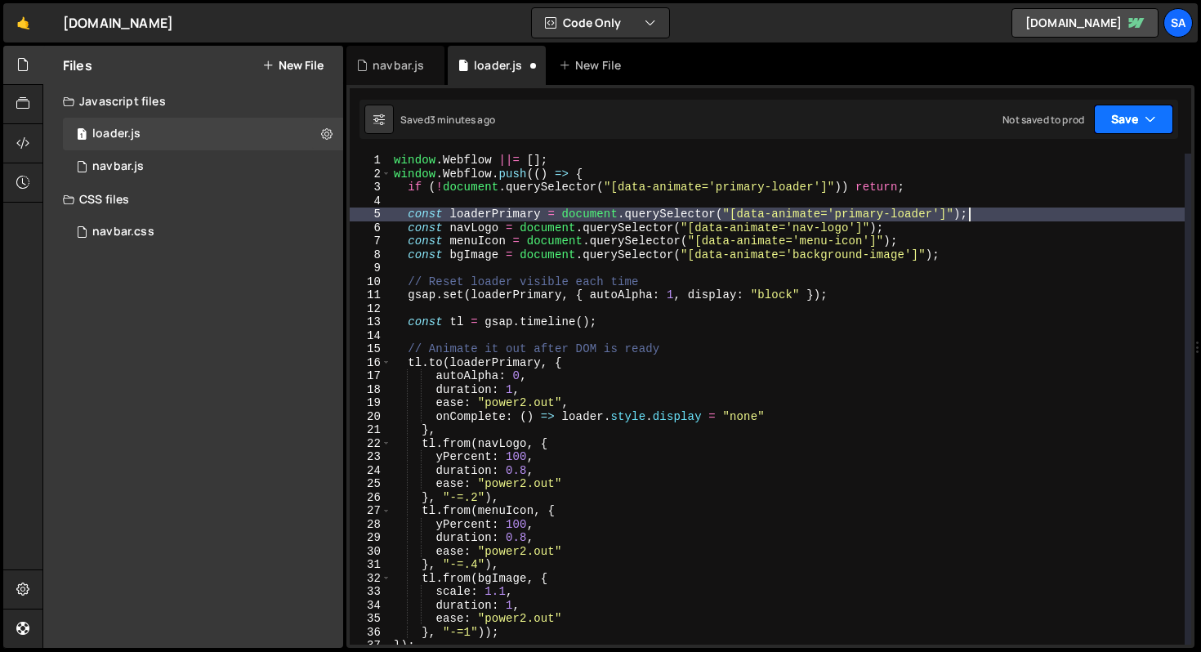
type textarea "const loaderPrimary = document.querySelector("[data-animate='primary-loader']");"
click at [1112, 114] on button "Save" at bounding box center [1133, 119] width 79 height 29
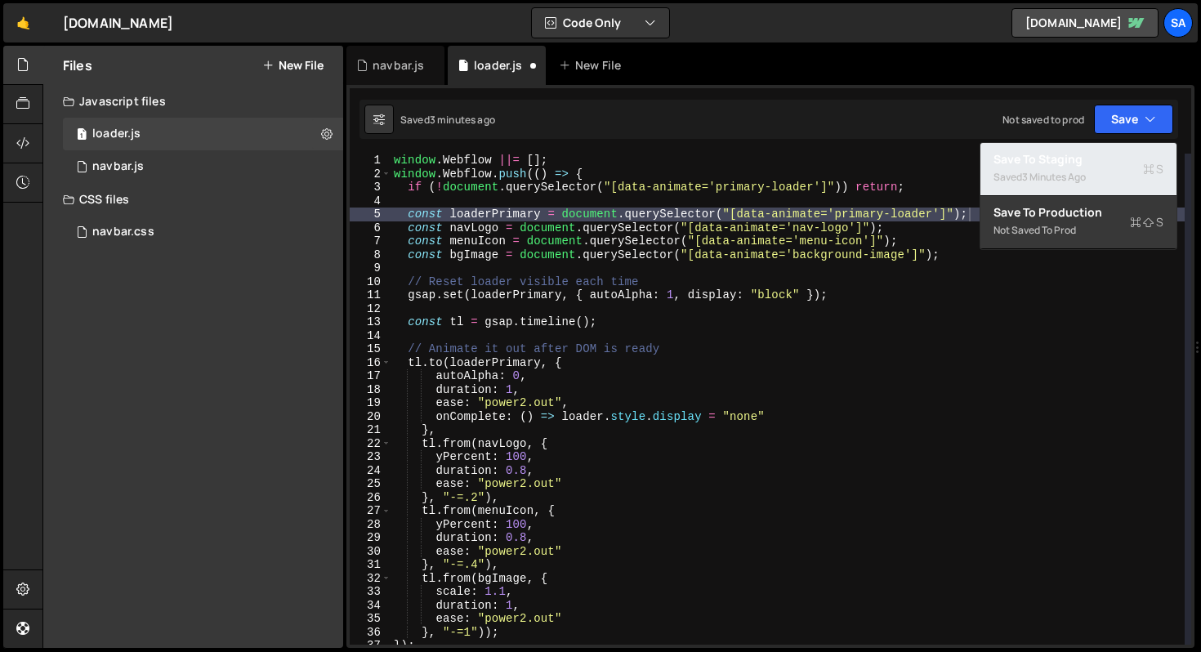
click at [1036, 174] on div "3 minutes ago" at bounding box center [1054, 177] width 64 height 14
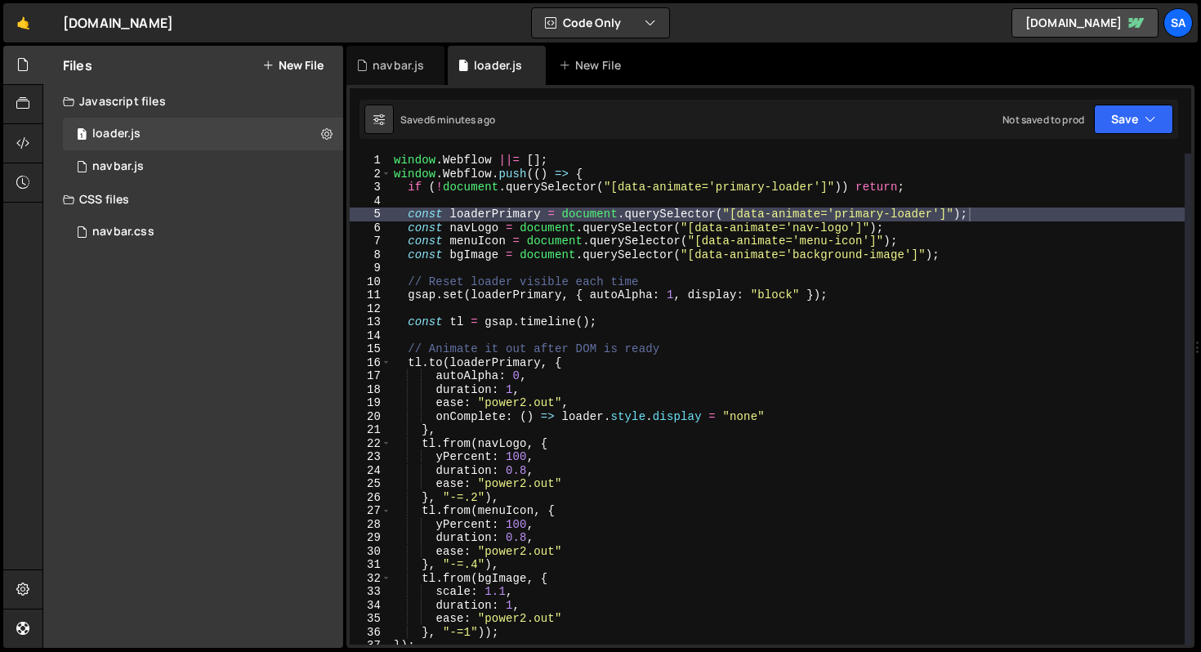
click at [773, 312] on div "window . Webflow ||= [ ] ; window . Webflow . push (( ) => { if ( ! document . …" at bounding box center [788, 413] width 794 height 518
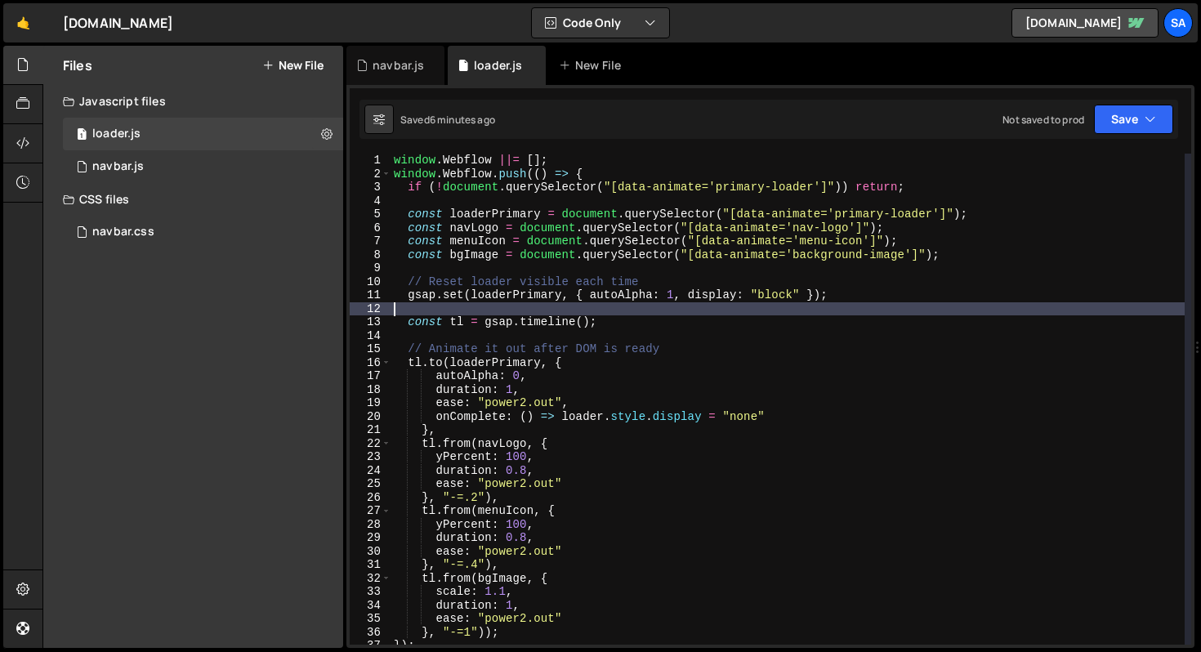
click at [769, 317] on div "window . Webflow ||= [ ] ; window . Webflow . push (( ) => { if ( ! document . …" at bounding box center [788, 413] width 794 height 518
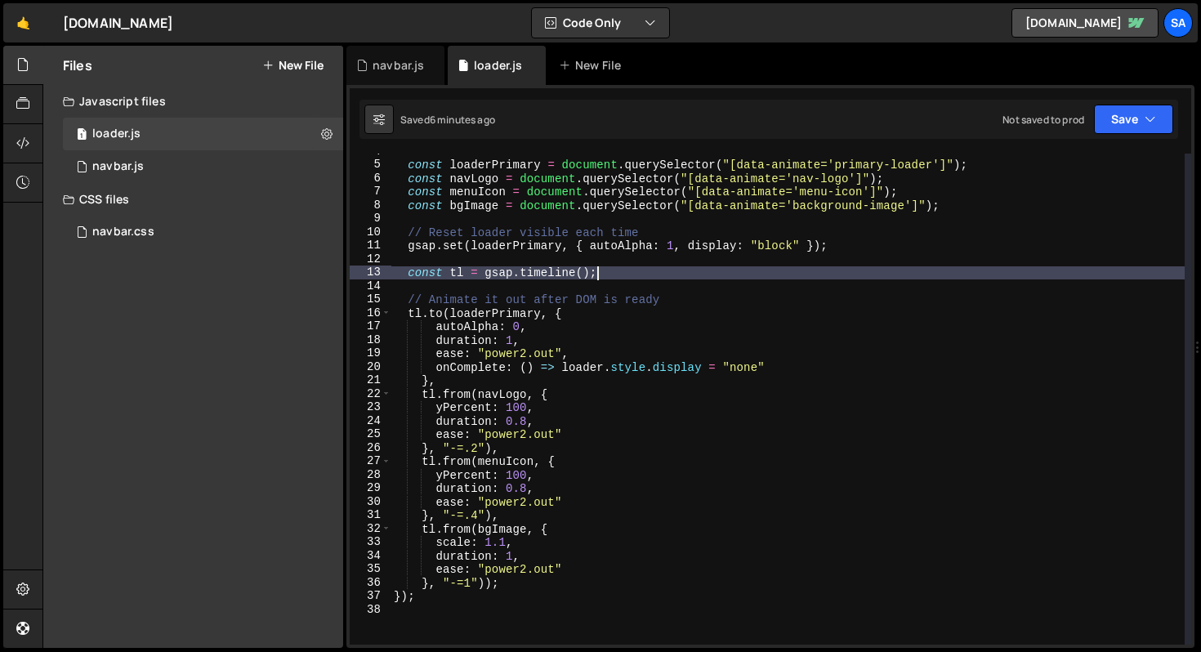
scroll to position [167, 0]
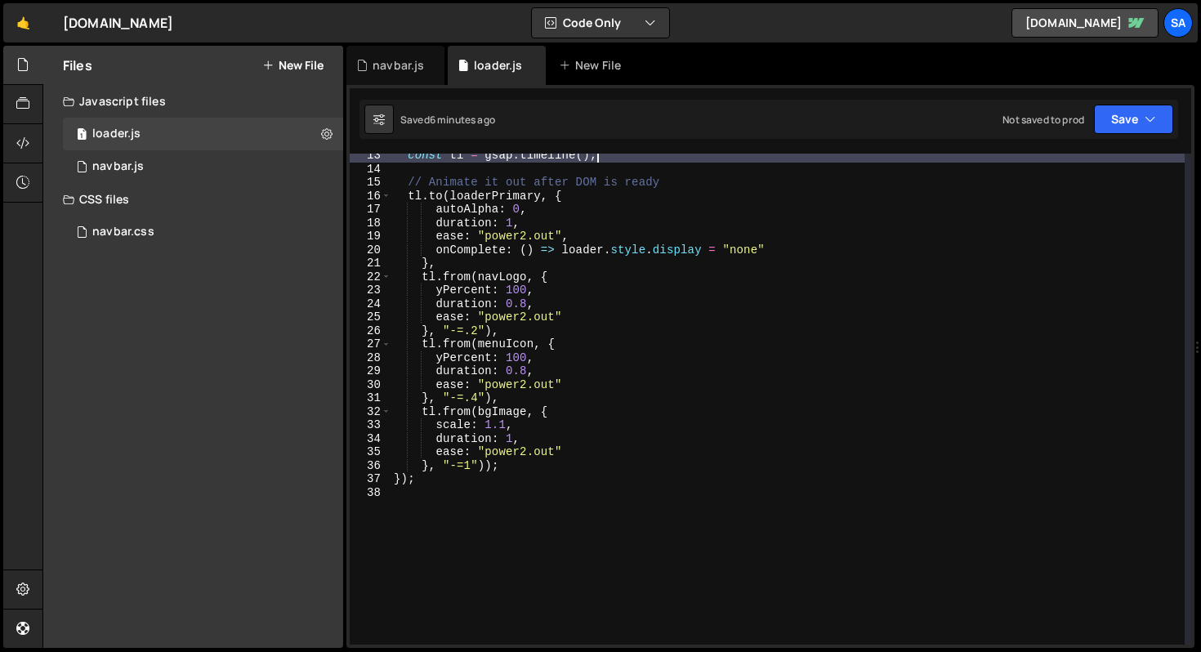
click at [557, 469] on div "const tl = gsap . timeline ( ) ; // Animate it out after DOM is ready tl . to (…" at bounding box center [788, 408] width 794 height 518
type textarea "}, "-=1"));"
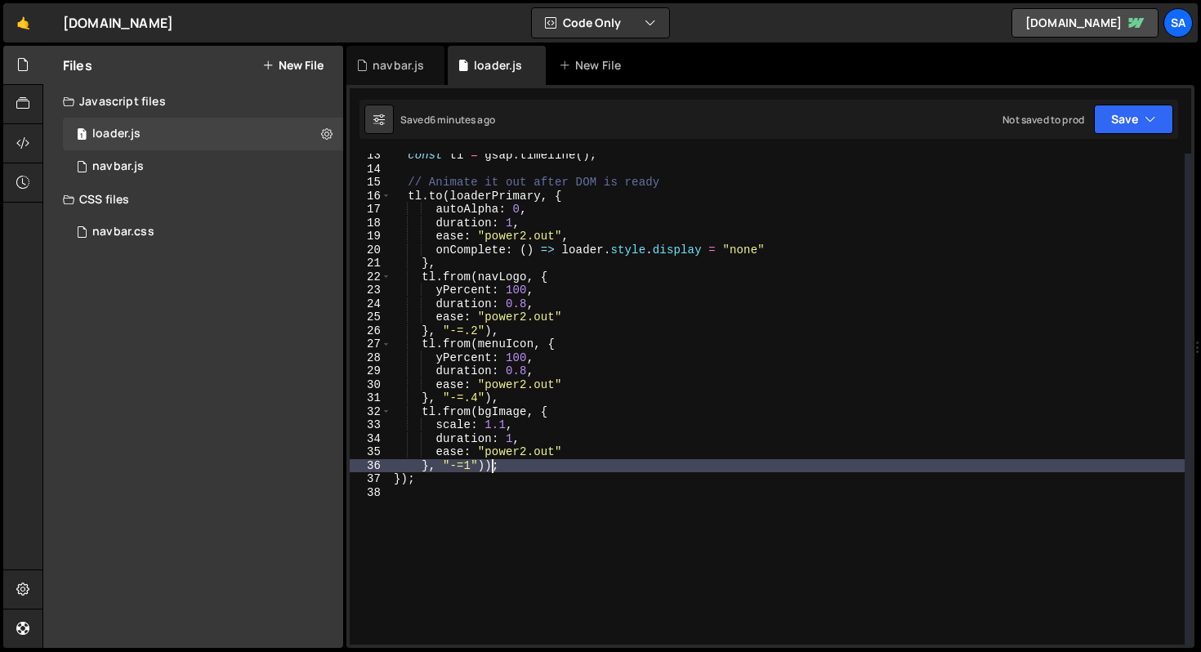
click at [493, 467] on div "const tl = gsap . timeline ( ) ; // Animate it out after DOM is ready tl . to (…" at bounding box center [788, 408] width 794 height 518
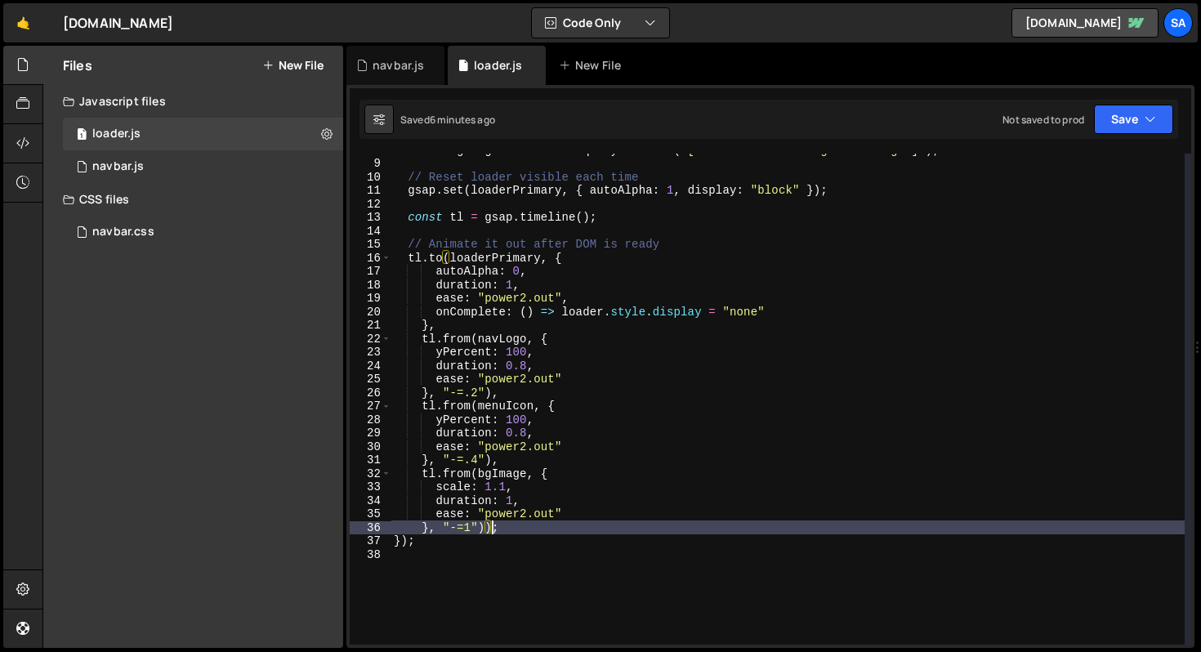
scroll to position [55, 0]
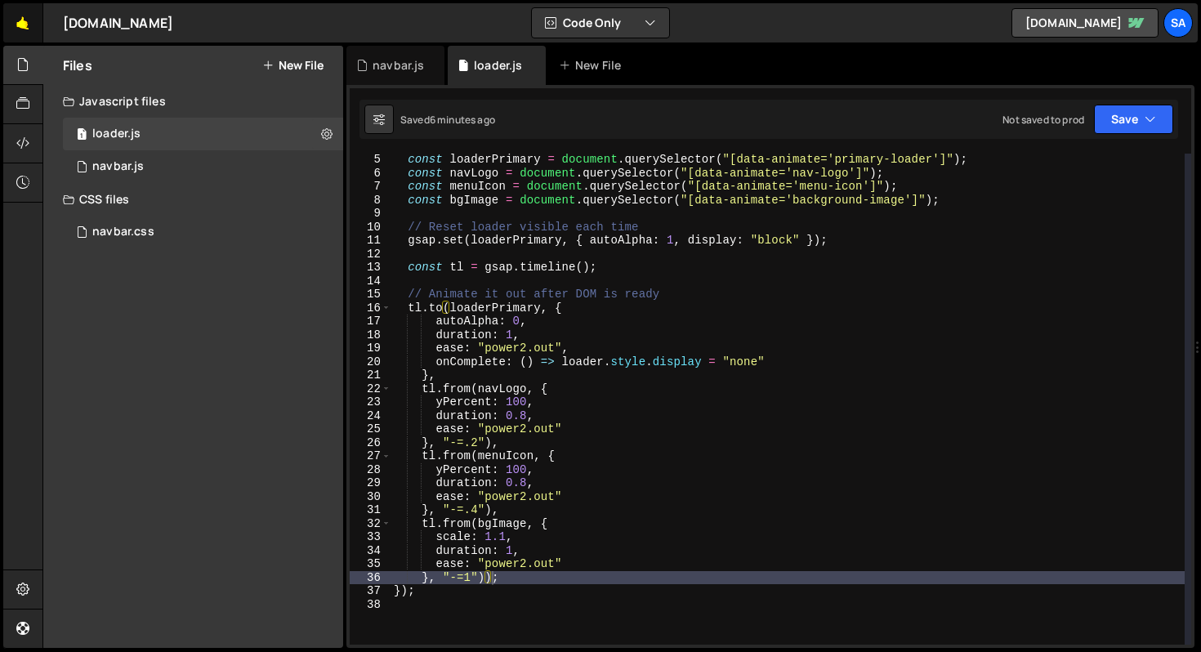
click at [26, 19] on link "🤙" at bounding box center [23, 22] width 40 height 39
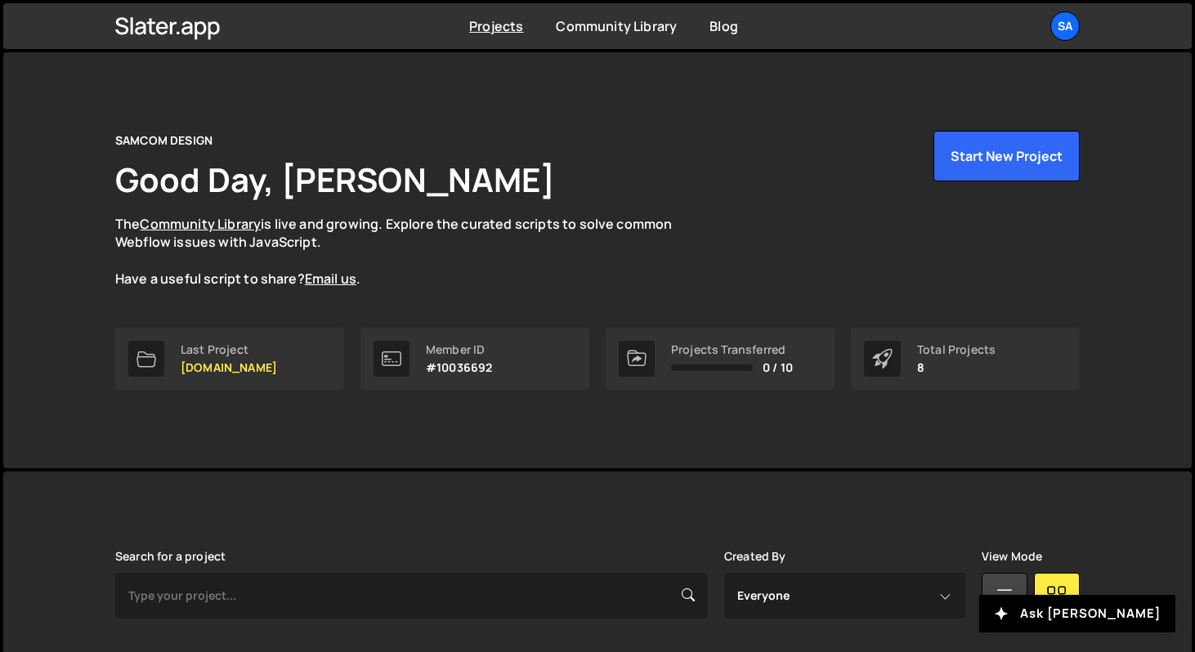
scroll to position [432, 0]
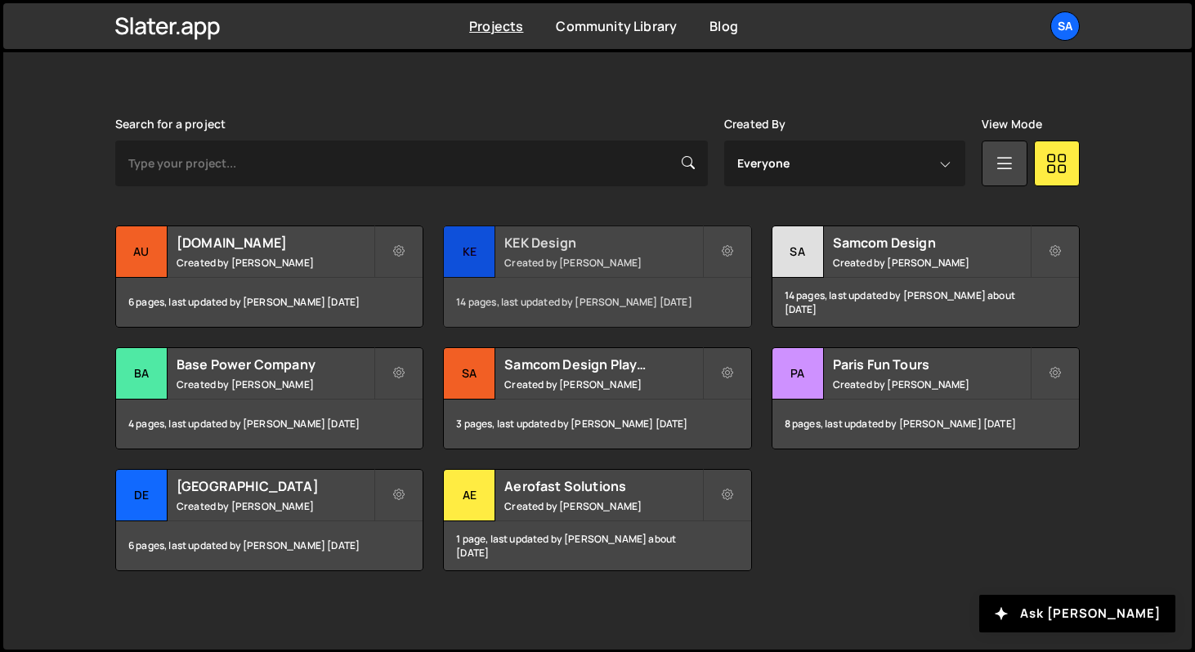
click at [468, 246] on div "KE" at bounding box center [469, 251] width 51 height 51
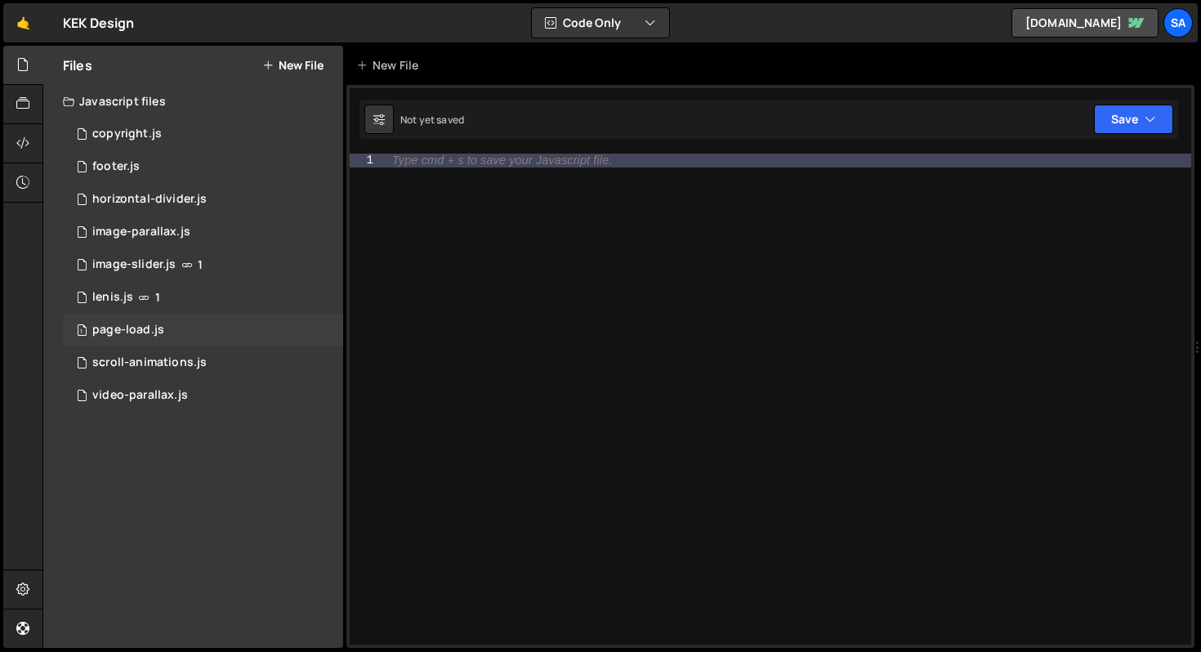
click at [195, 326] on div "1 page-load.js 0" at bounding box center [203, 330] width 280 height 33
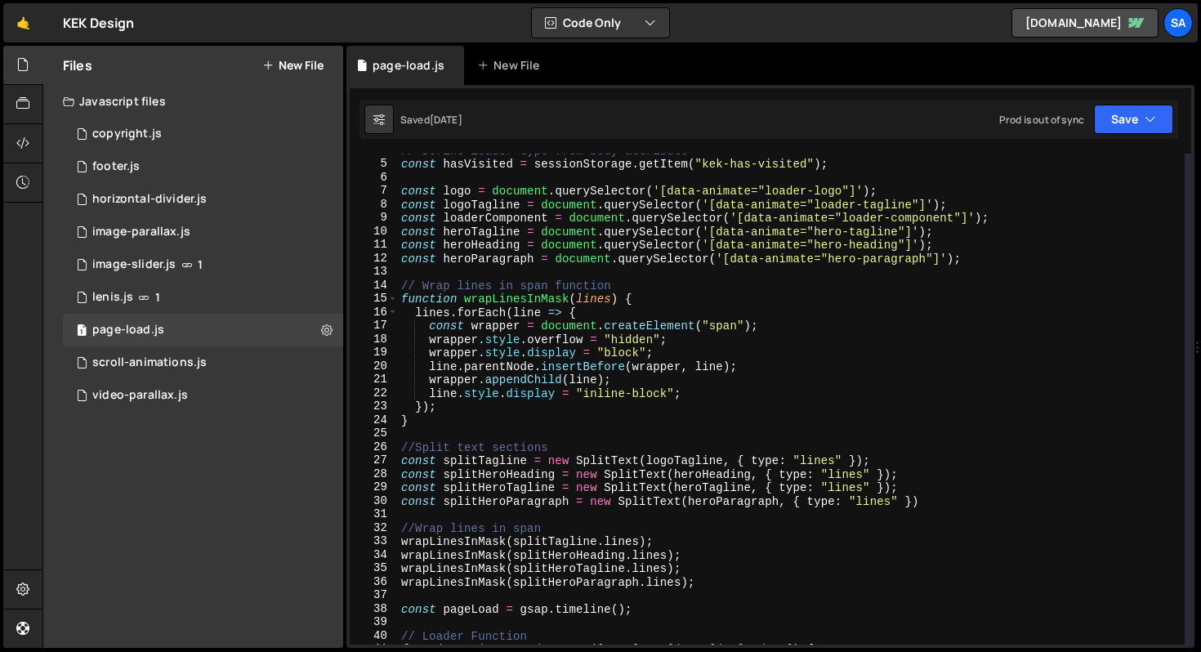
scroll to position [56, 0]
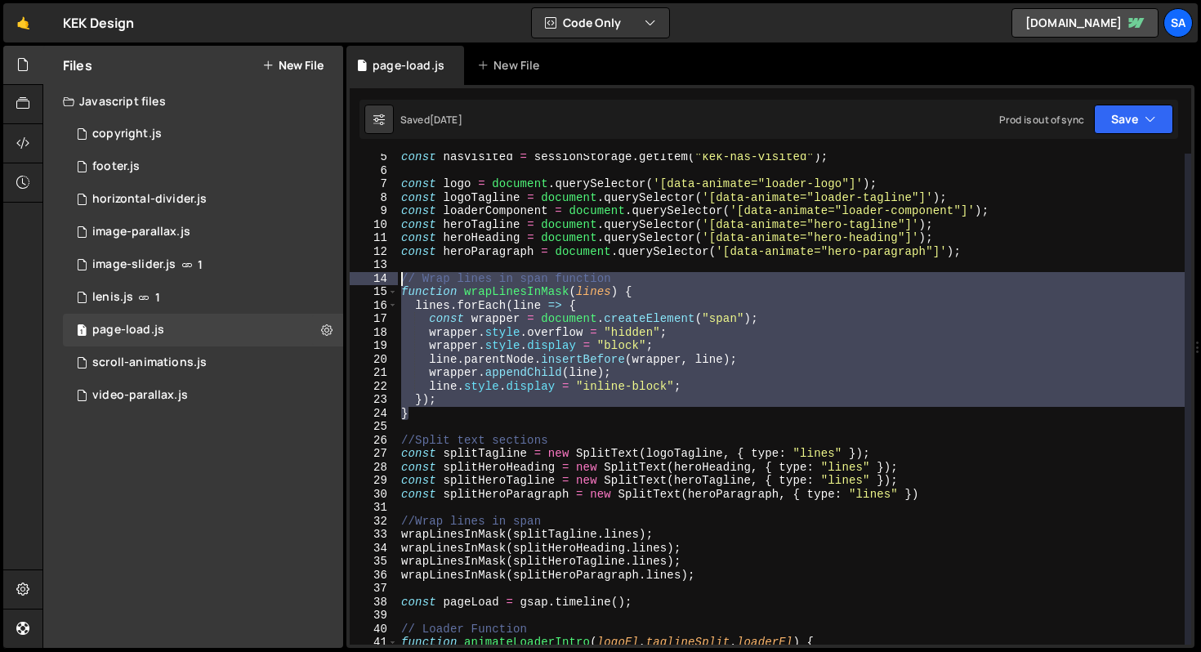
drag, startPoint x: 427, startPoint y: 412, endPoint x: 400, endPoint y: 283, distance: 131.9
click at [400, 283] on div "const hasVisited = sessionStorage . getItem ( "kek-has-visited" ) ; const logo …" at bounding box center [791, 409] width 787 height 518
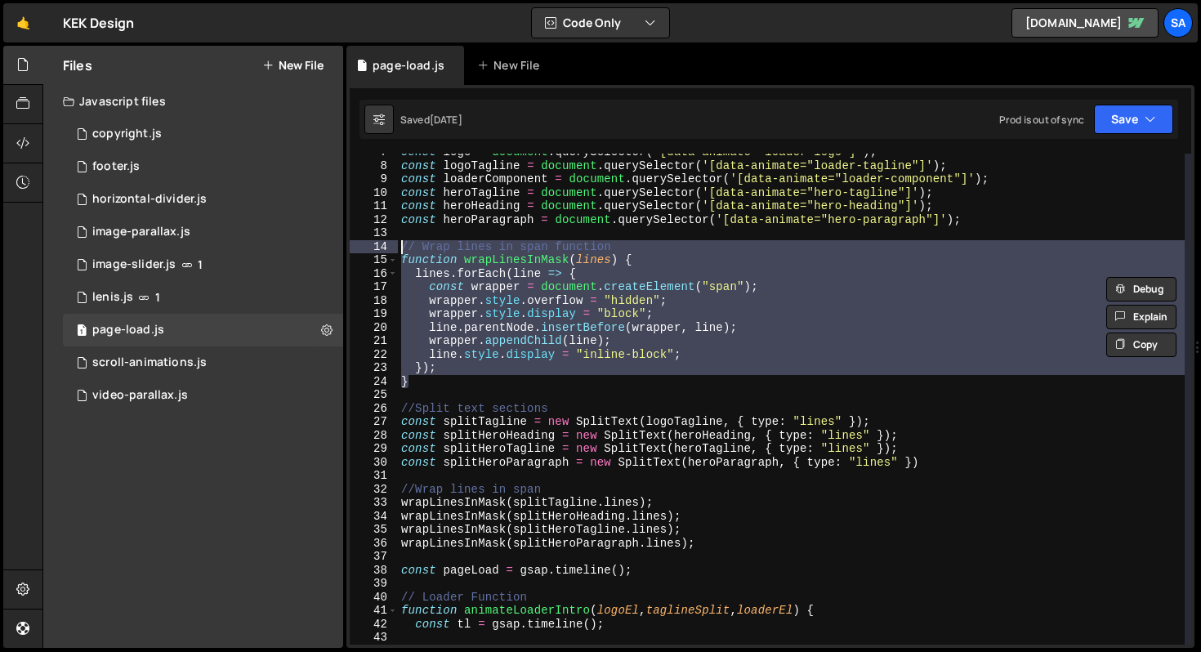
scroll to position [101, 0]
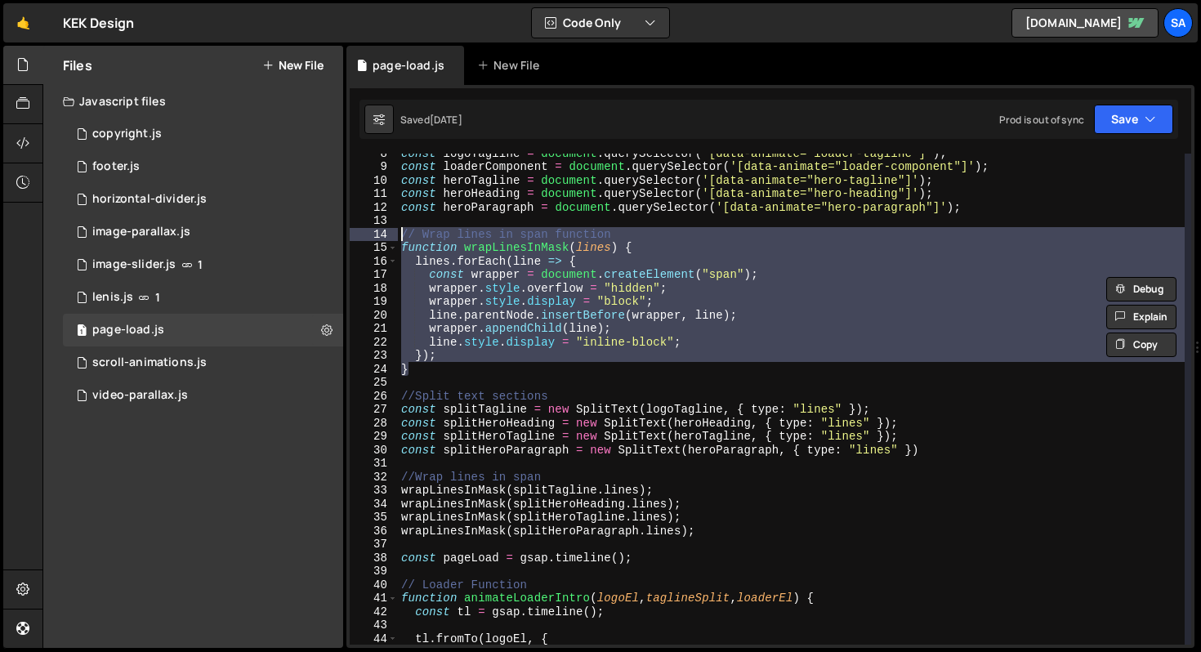
click at [506, 303] on div "const logoTagline = document . querySelector ( '[data-animate="loader-tagline"]…" at bounding box center [791, 399] width 787 height 491
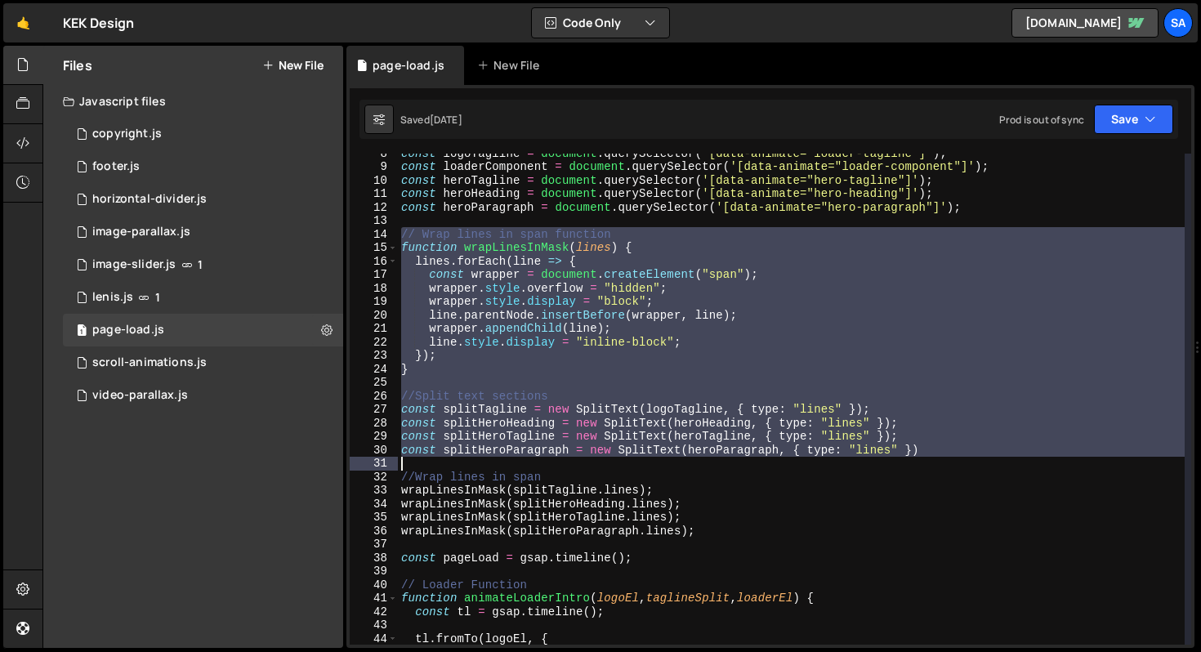
drag, startPoint x: 403, startPoint y: 233, endPoint x: 533, endPoint y: 465, distance: 266.0
click at [533, 465] on div "const logoTagline = document . querySelector ( '[data-animate="loader-tagline"]…" at bounding box center [791, 405] width 787 height 518
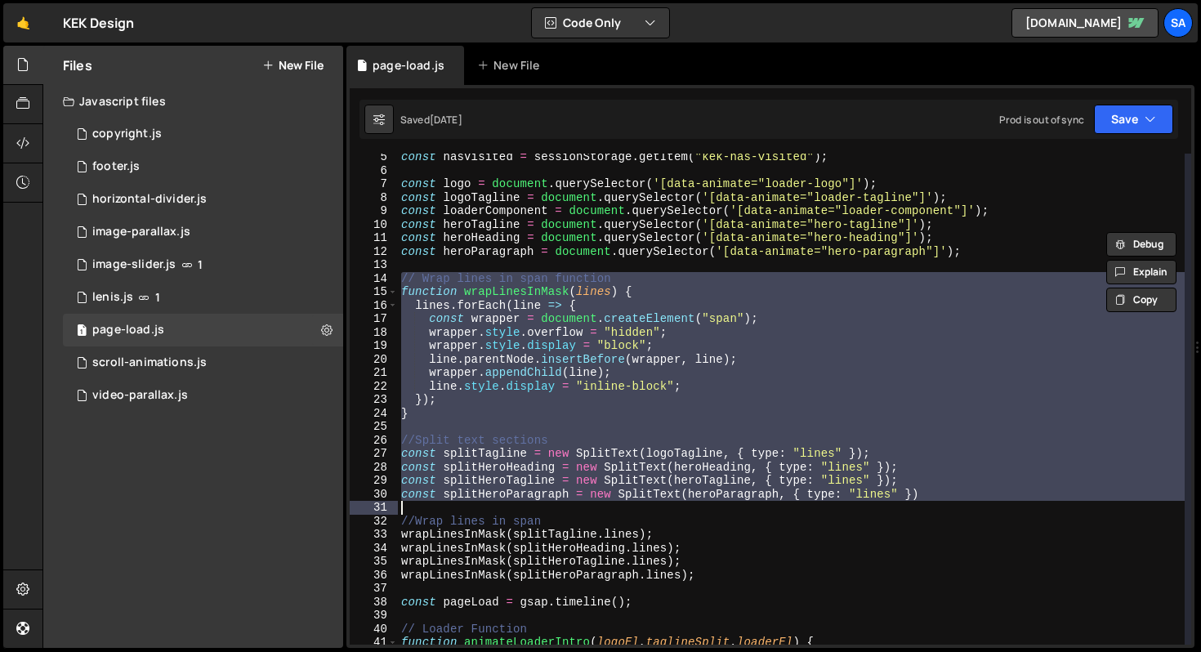
scroll to position [57, 0]
click at [659, 291] on div "const hasVisited = sessionStorage . getItem ( "kek-has-visited" ) ; const logo …" at bounding box center [791, 399] width 787 height 491
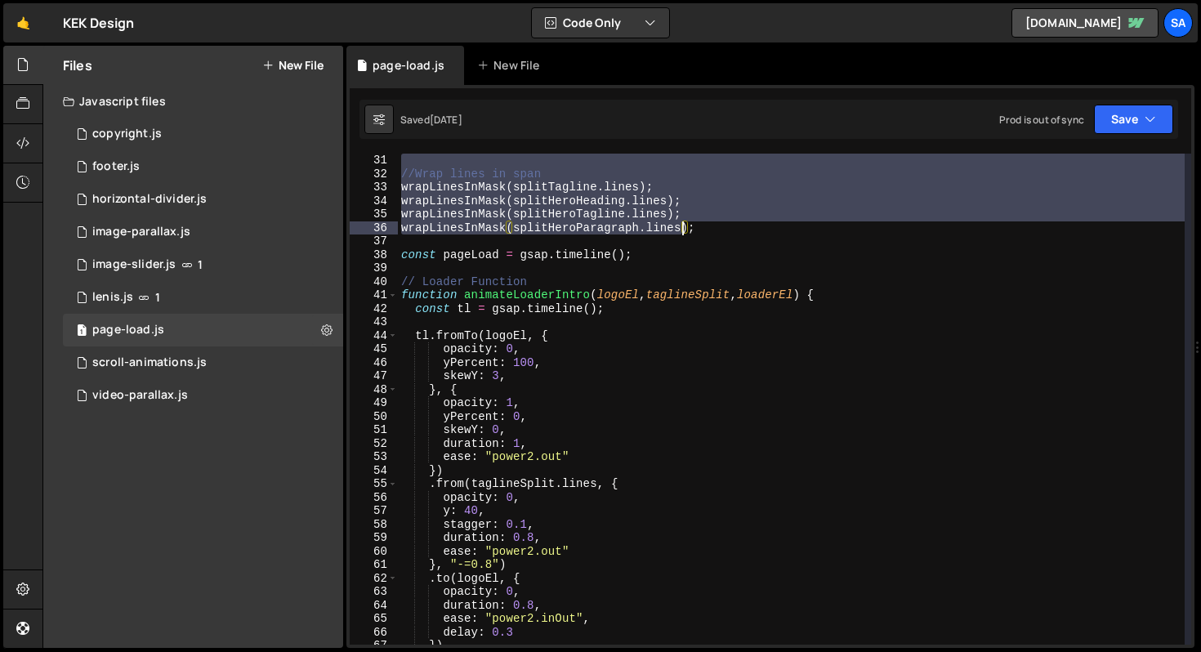
scroll to position [405, 0]
drag, startPoint x: 402, startPoint y: 278, endPoint x: 705, endPoint y: 230, distance: 306.9
click at [705, 230] on div "//Wrap lines in span wrapLinesInMask ( splitTagline . lines ) ; wrapLinesInMask…" at bounding box center [791, 413] width 787 height 518
type textarea "wrapLinesInMask(splitHeroTagline.lines); wrapLinesInMask(splitHeroParagraph.lin…"
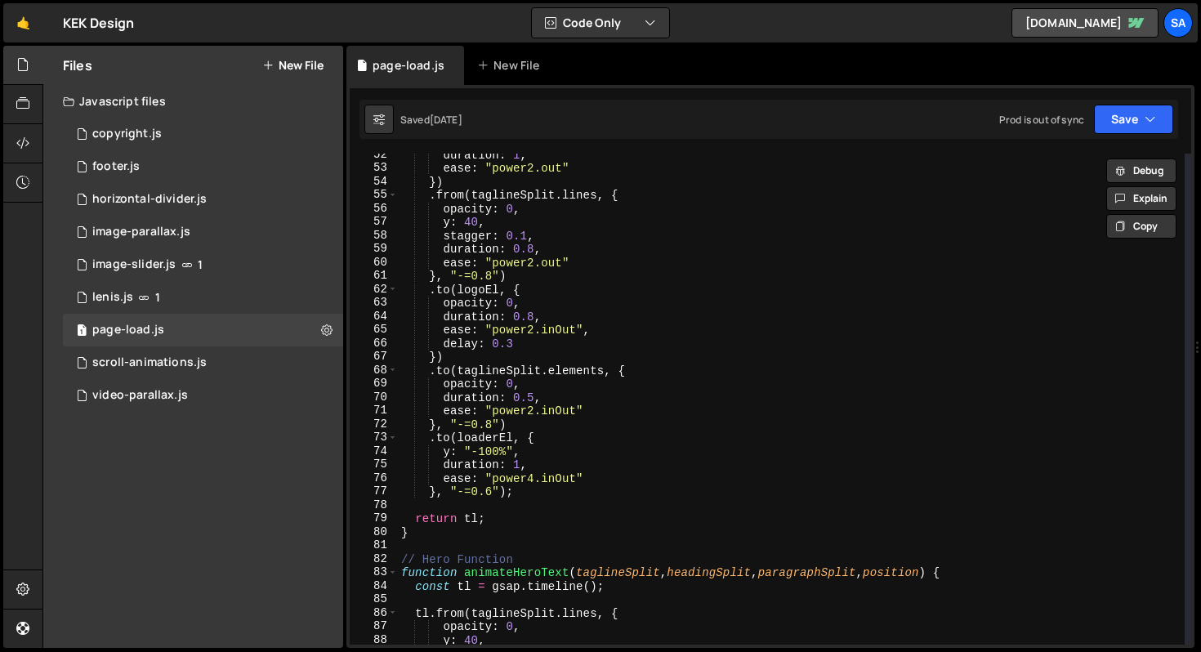
scroll to position [784, 0]
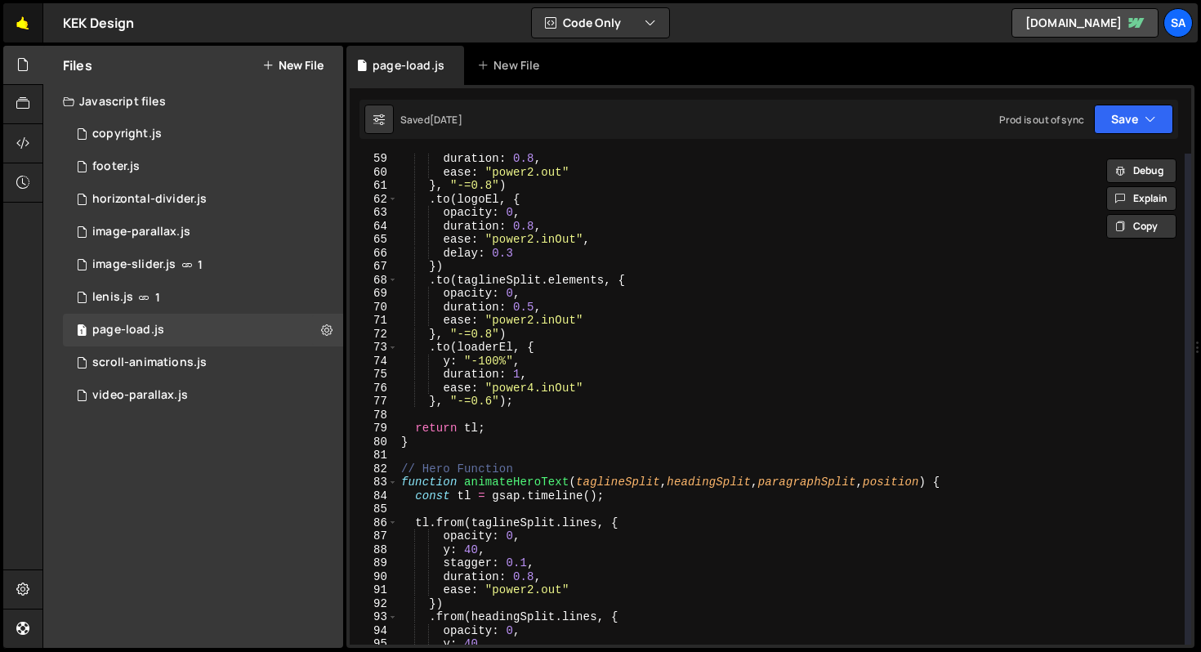
click at [18, 23] on link "🤙" at bounding box center [23, 22] width 40 height 39
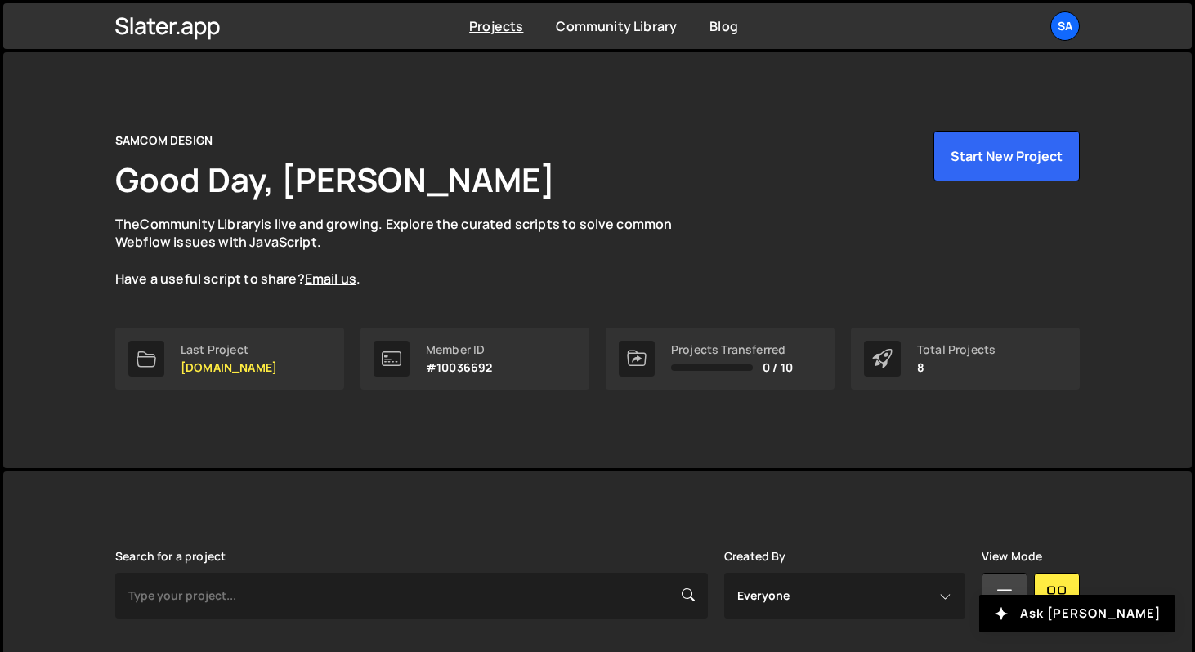
scroll to position [368, 0]
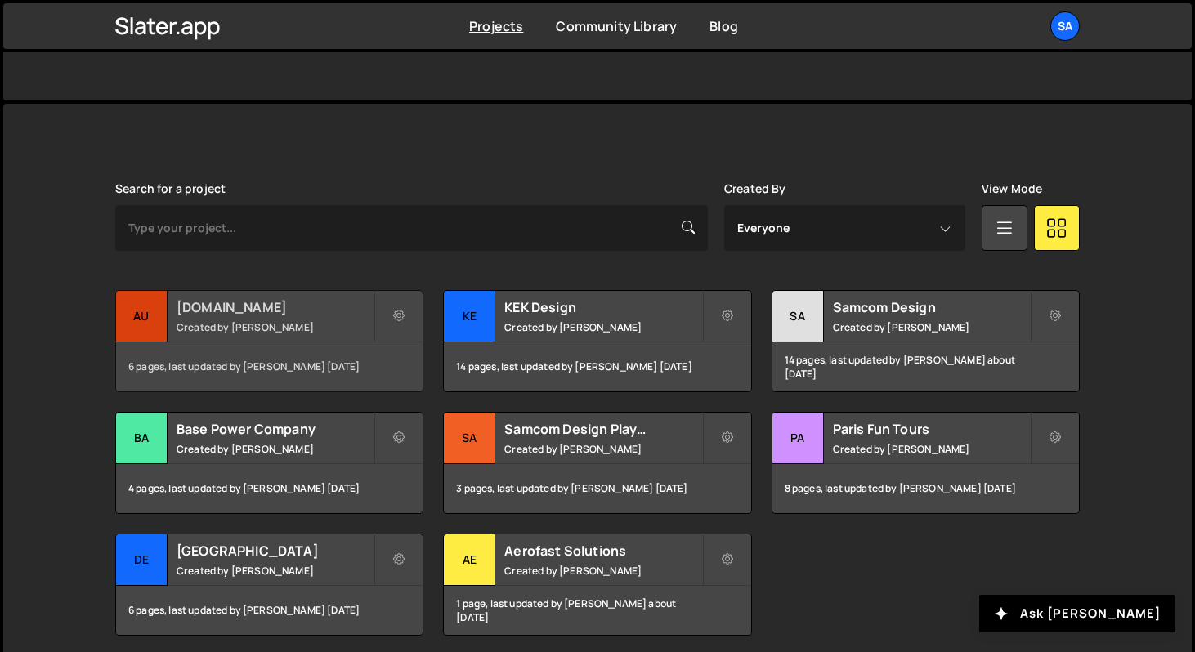
click at [150, 323] on div "au" at bounding box center [141, 316] width 51 height 51
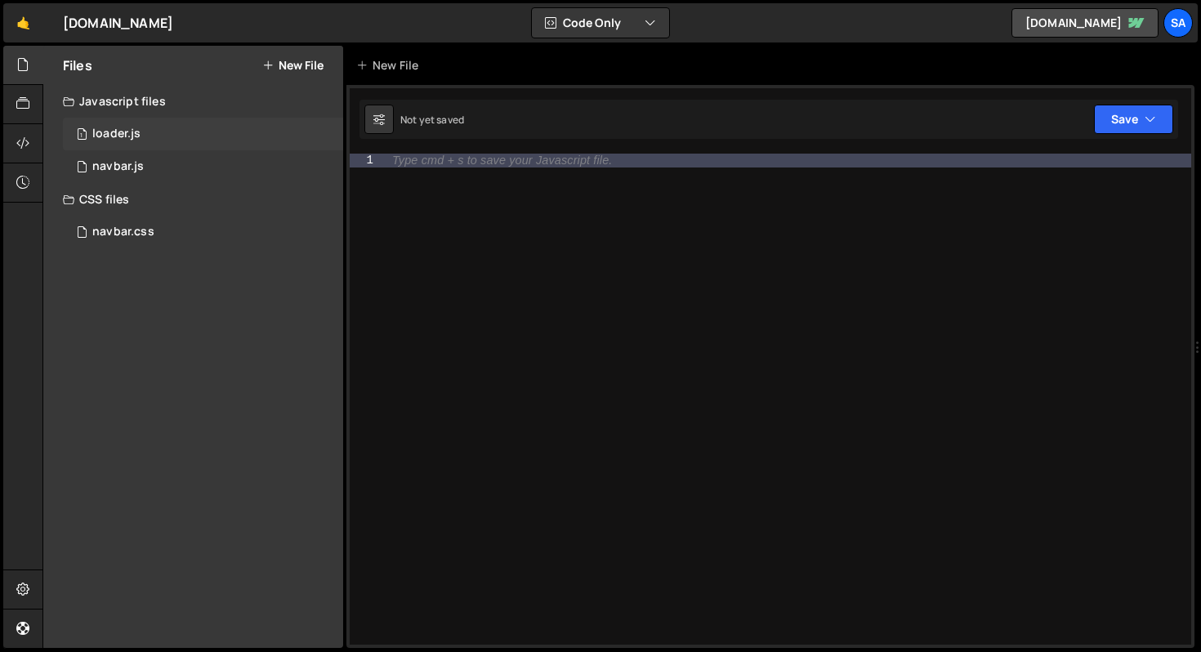
click at [190, 136] on div "1 loader.js 0" at bounding box center [203, 134] width 280 height 33
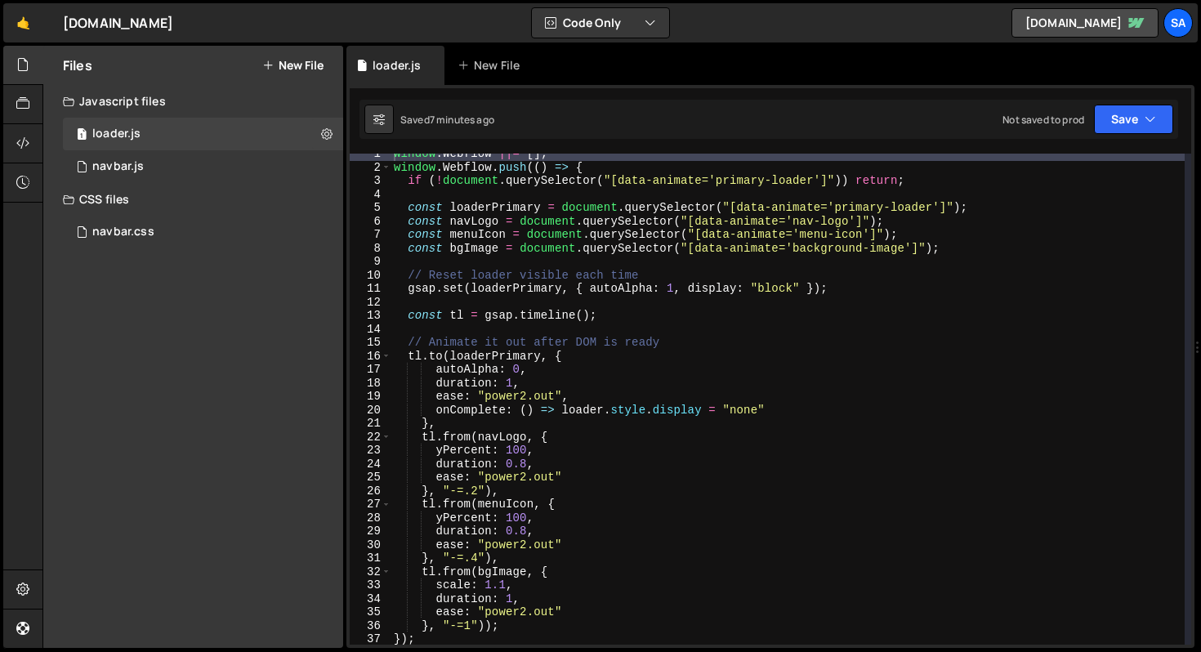
scroll to position [260, 0]
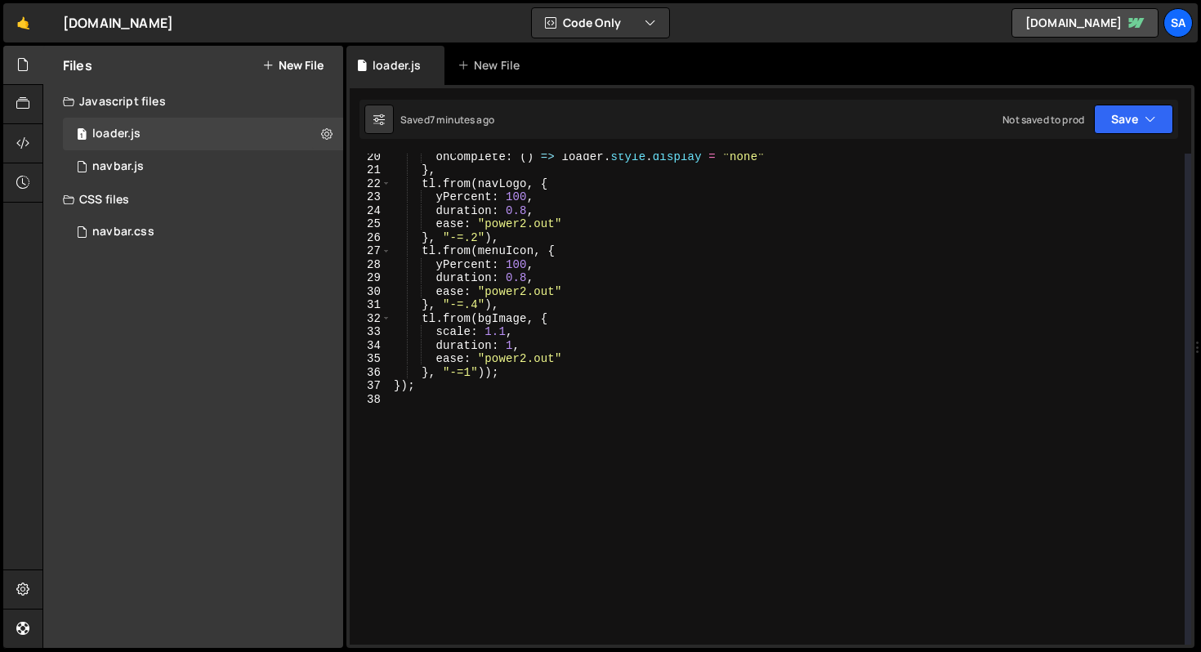
type textarea "});"
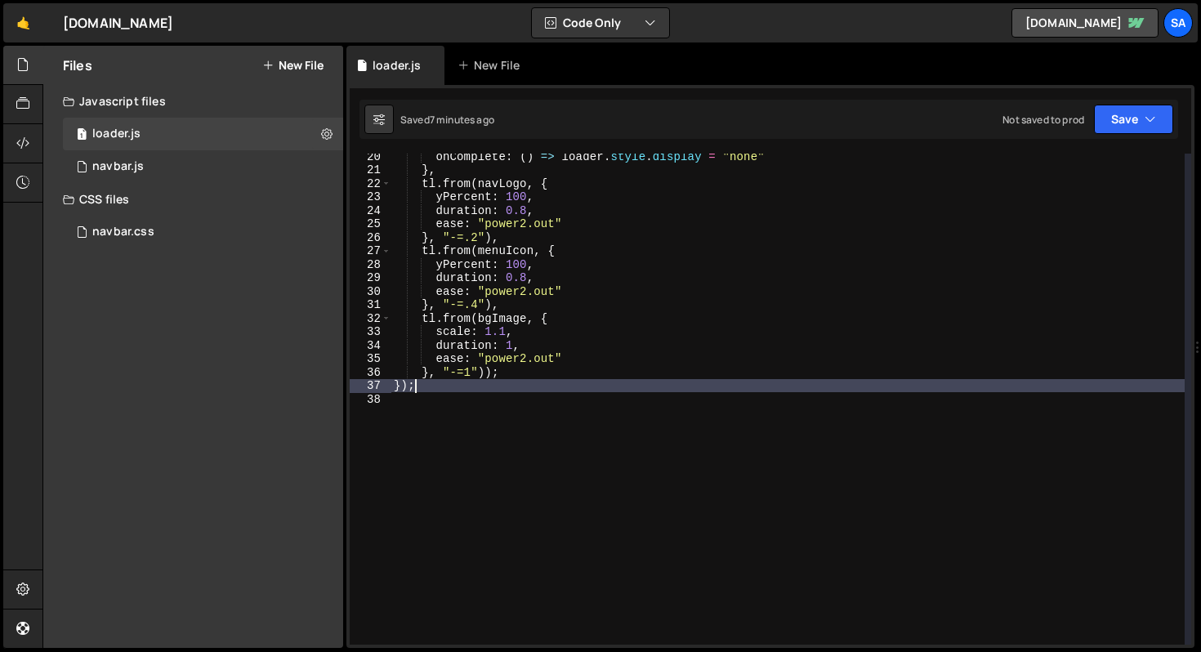
click at [542, 392] on div "onComplete : ( ) => loader . style . display = "none" } , tl . from ( navLogo ,…" at bounding box center [788, 409] width 794 height 518
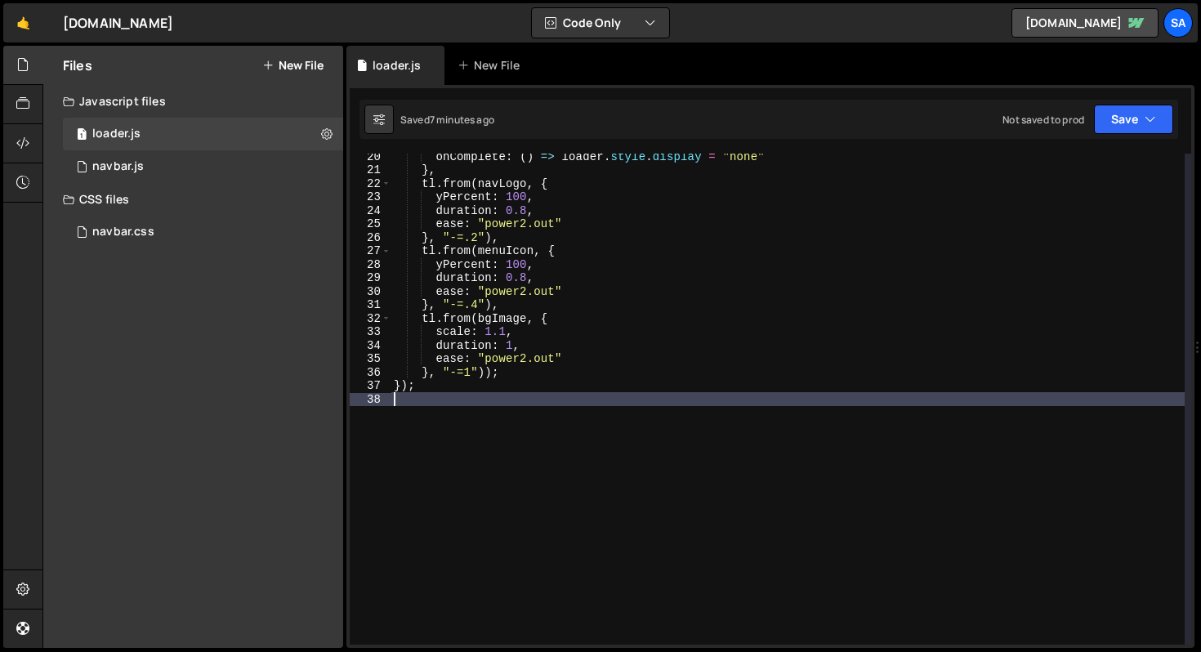
click at [521, 414] on div "onComplete : ( ) => loader . style . display = "none" } , tl . from ( navLogo ,…" at bounding box center [788, 409] width 794 height 518
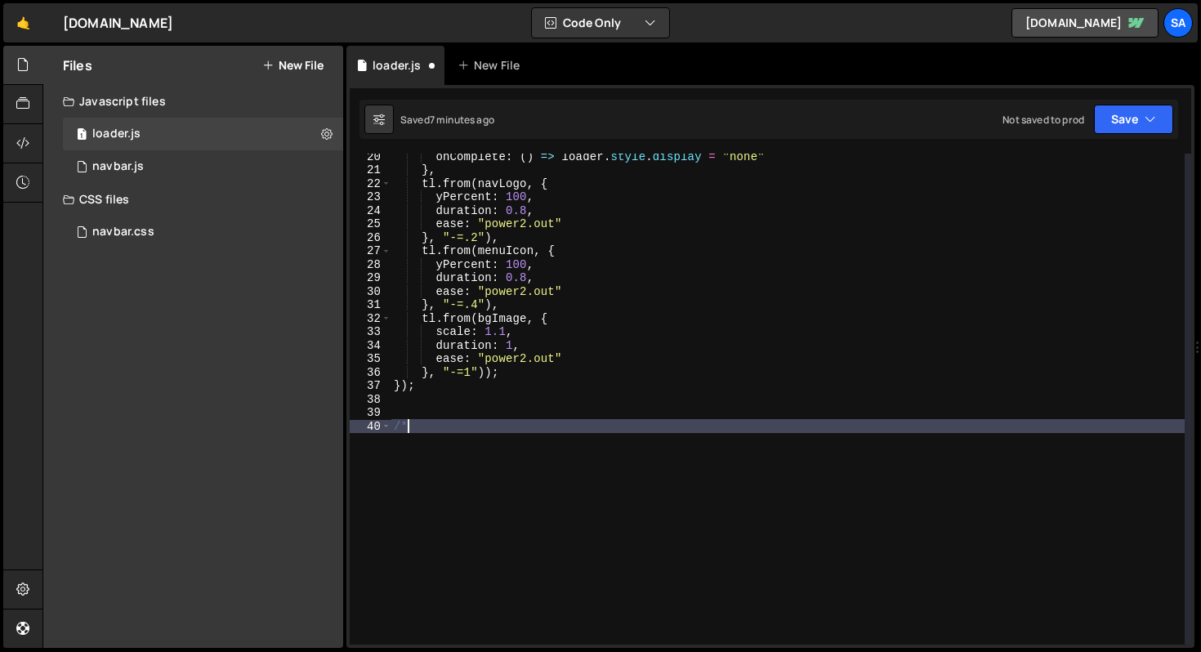
type textarea "/*"
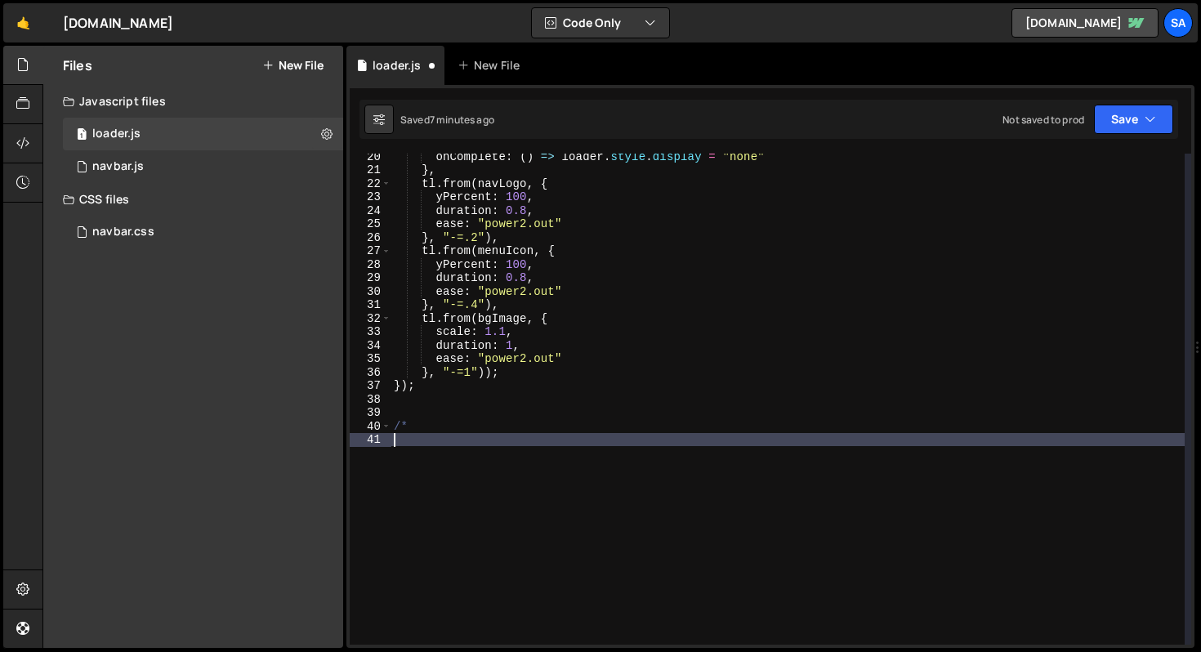
paste textarea "wrapLinesInMask(splitHeroParagraph.lines);"
type textarea "wrapLinesInMask(splitHeroParagraph.lines);"
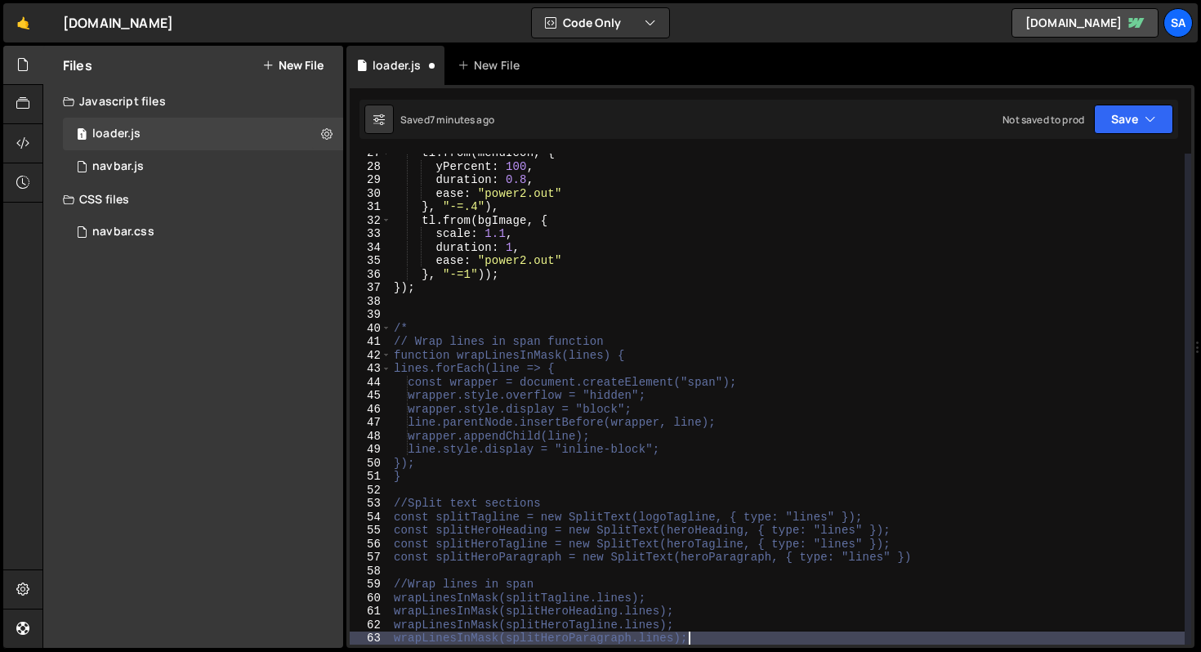
scroll to position [446, 0]
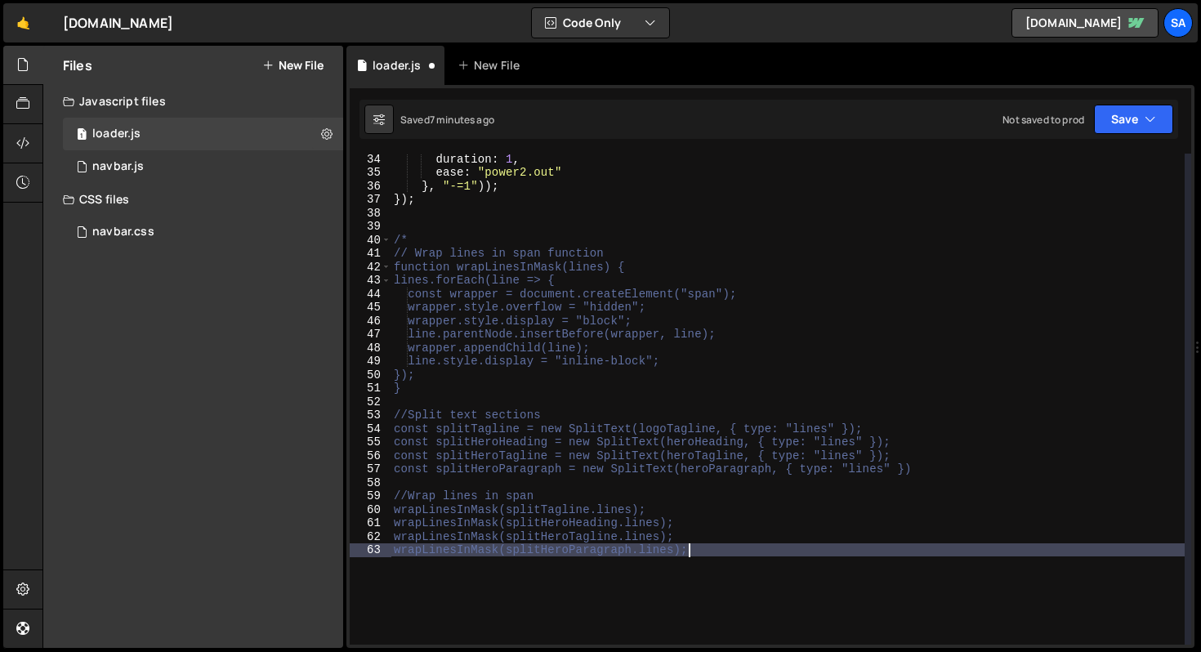
click at [417, 220] on div "duration : 1 , ease : "power2.out" } , "-=1" )) ; }) ; /* // Wrap lines in span…" at bounding box center [788, 411] width 794 height 518
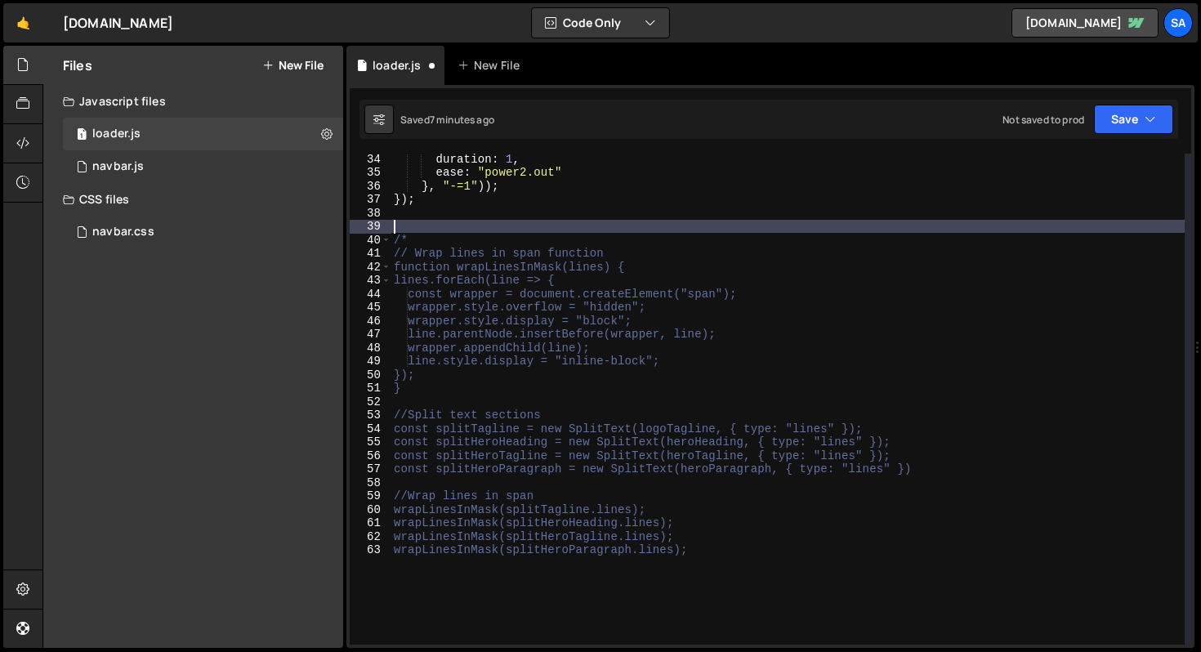
click at [418, 241] on div "duration : 1 , ease : "power2.out" } , "-=1" )) ; }) ; /* // Wrap lines in span…" at bounding box center [788, 411] width 794 height 518
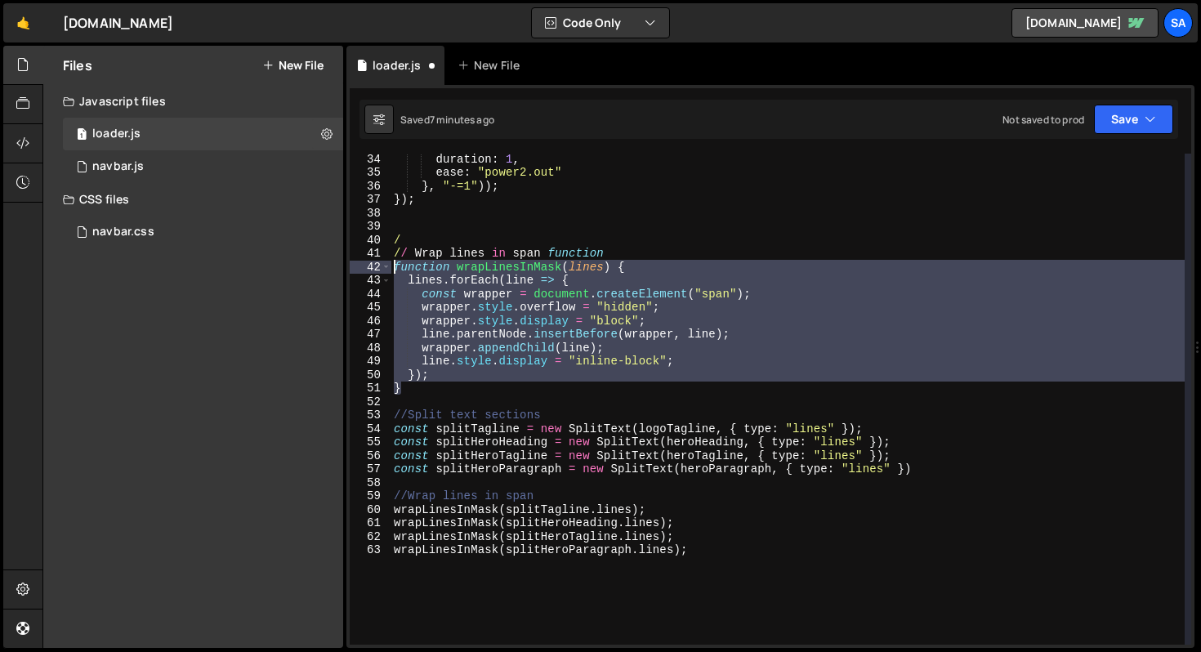
drag, startPoint x: 423, startPoint y: 388, endPoint x: 365, endPoint y: 271, distance: 130.1
click at [365, 271] on div "/ 34 35 36 37 38 39 40 41 42 43 44 45 46 47 48 49 50 51 52 53 54 55 56 57 58 59…" at bounding box center [771, 399] width 842 height 491
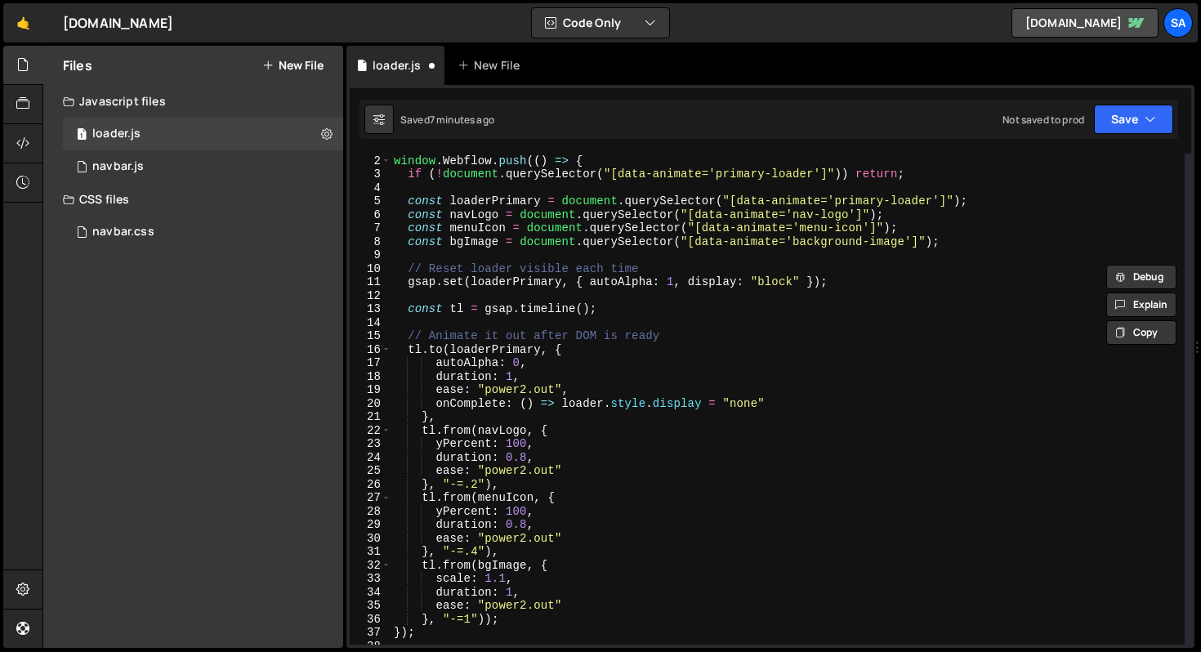
scroll to position [0, 0]
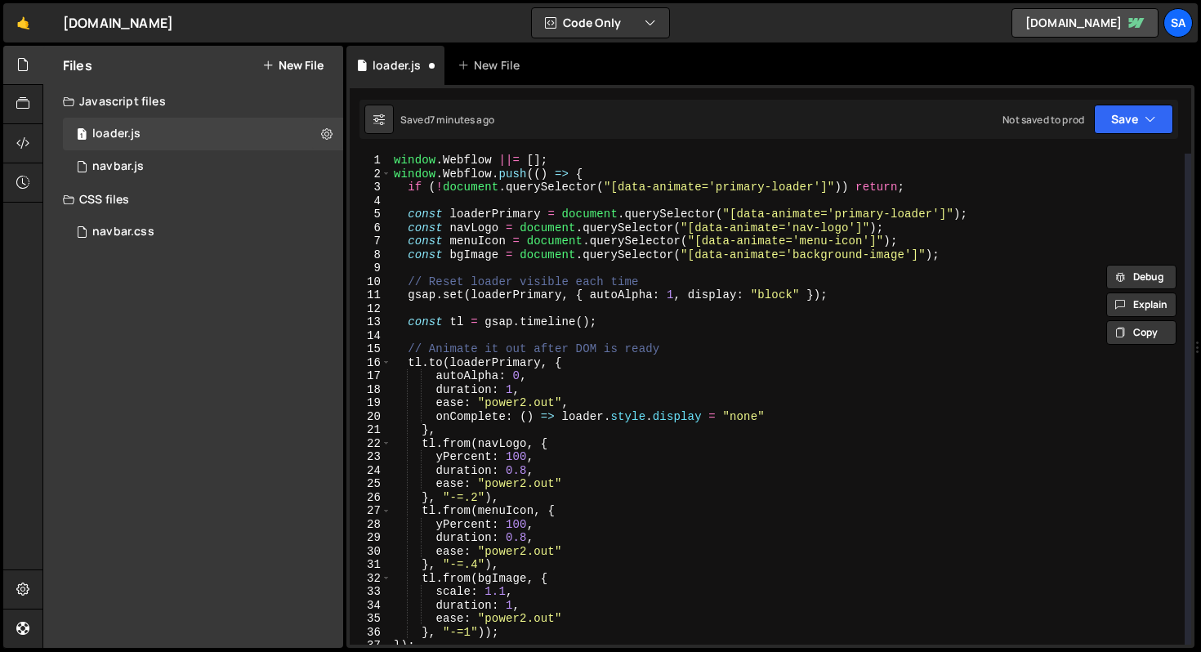
click at [893, 293] on div "window . Webflow ||= [ ] ; window . Webflow . push (( ) => { if ( ! document . …" at bounding box center [788, 413] width 794 height 518
type textarea "gsap.set(loaderPrimary, { autoAlpha: 1, display: "block" });"
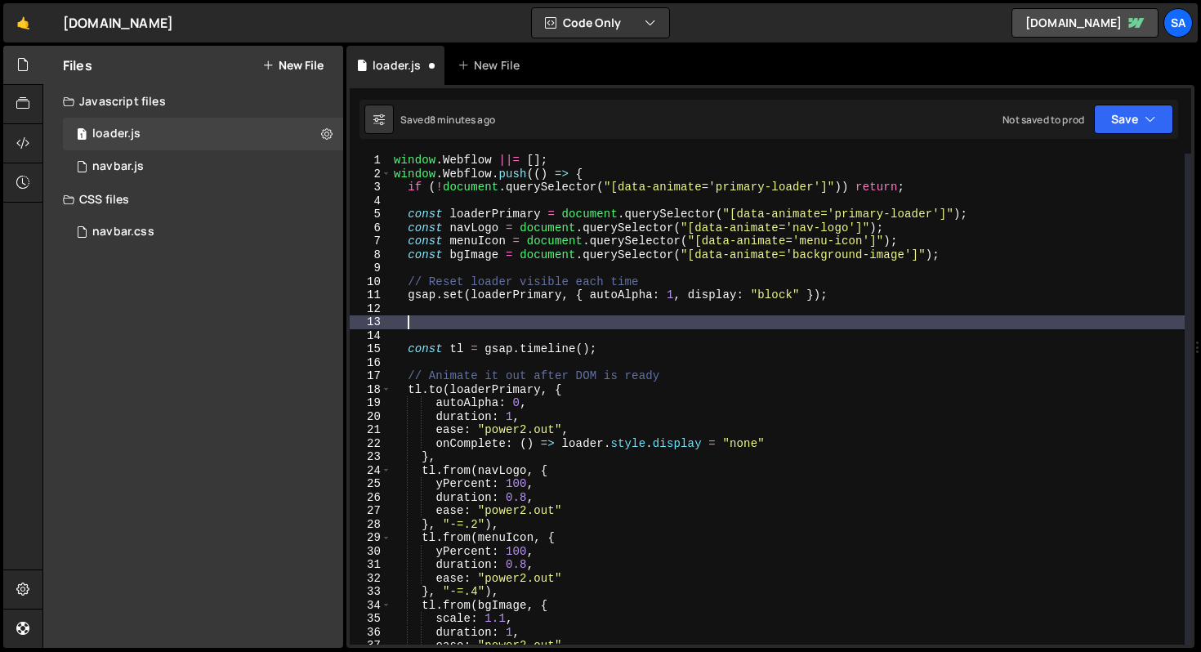
paste textarea "}"
type textarea "}"
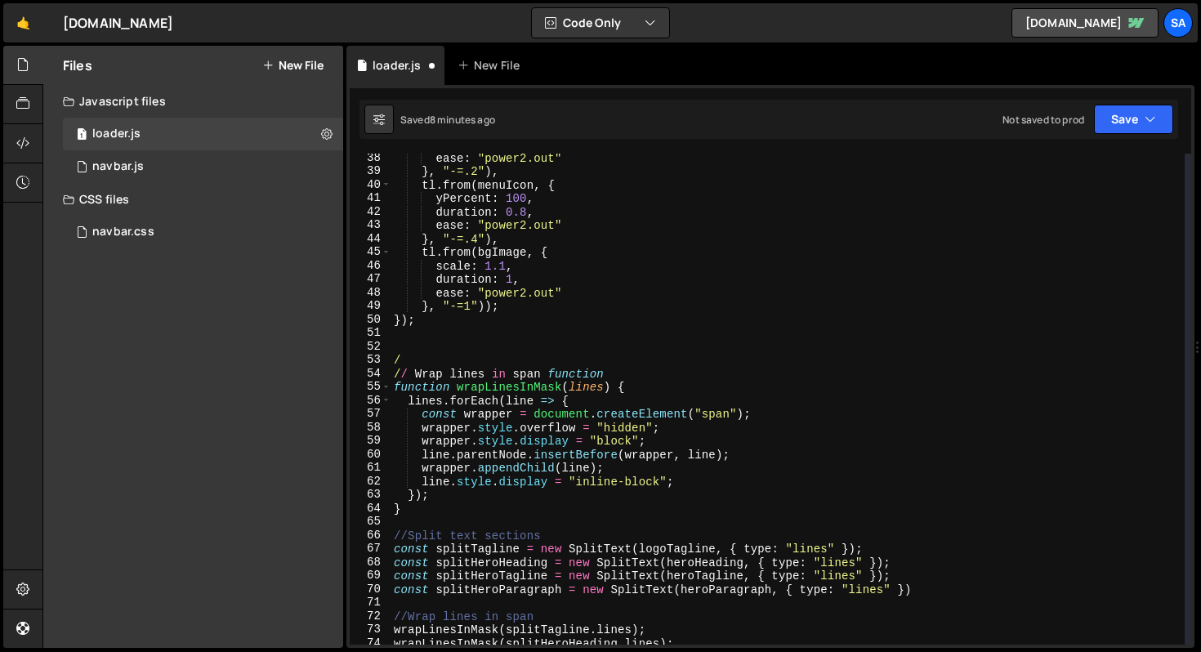
scroll to position [672, 0]
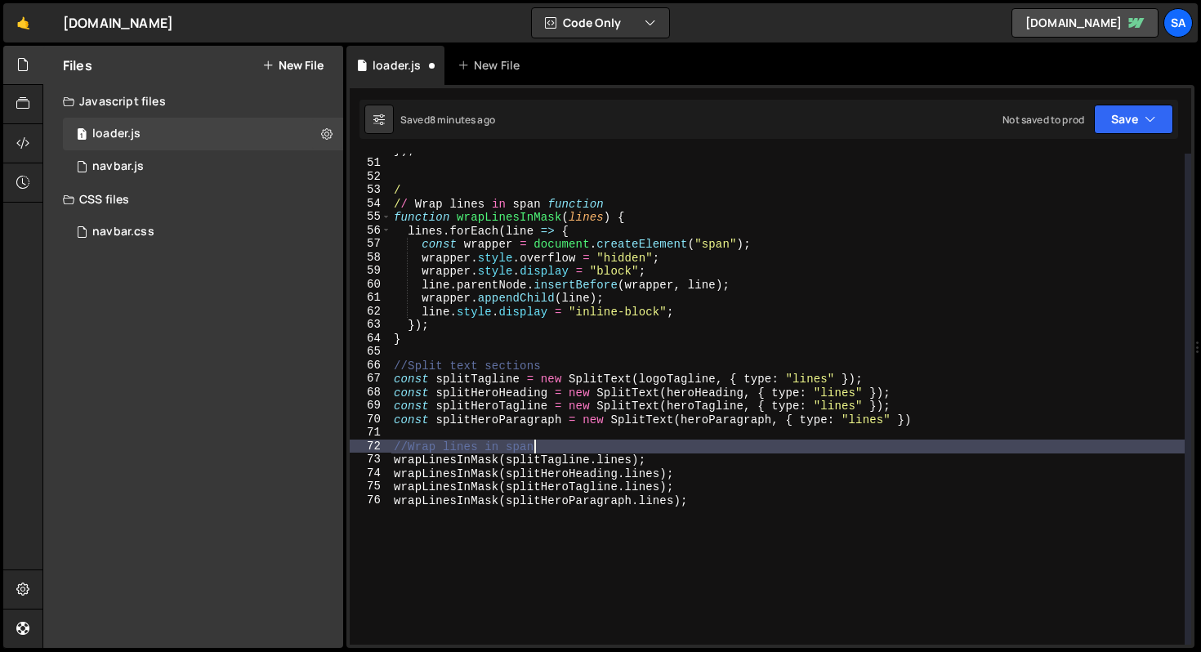
click at [649, 441] on div "}) ; / / / Wrap lines in span function function wrapLinesInMask ( lines ) { lin…" at bounding box center [788, 402] width 794 height 518
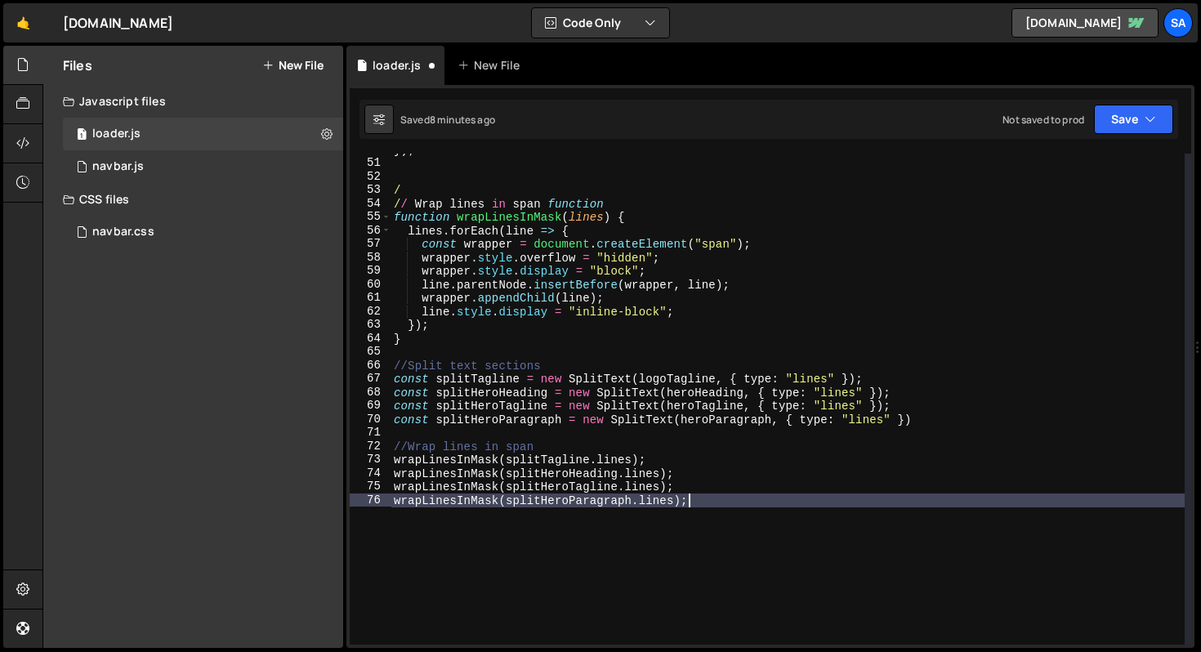
click at [705, 501] on div "}) ; / / / Wrap lines in span function function wrapLinesInMask ( lines ) { lin…" at bounding box center [788, 402] width 794 height 518
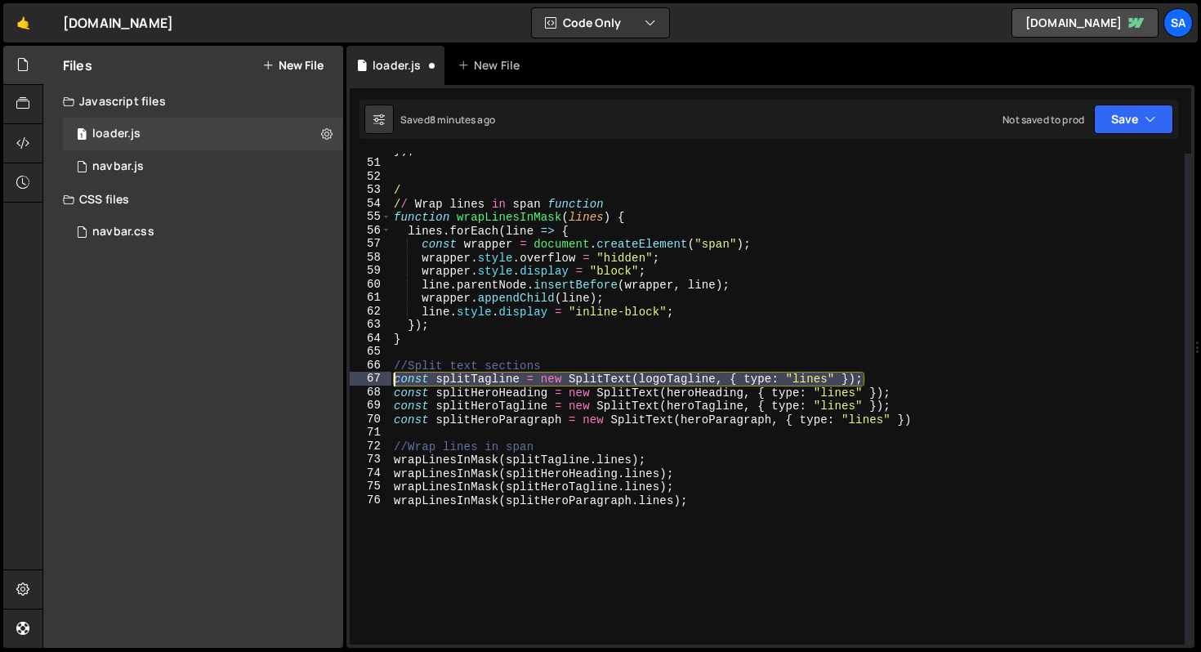
drag, startPoint x: 871, startPoint y: 374, endPoint x: 290, endPoint y: 383, distance: 581.2
click at [290, 383] on div "Files New File Javascript files 1 loader.js 0 0 navbar.js 0 CSS files navbar.cs…" at bounding box center [621, 347] width 1159 height 603
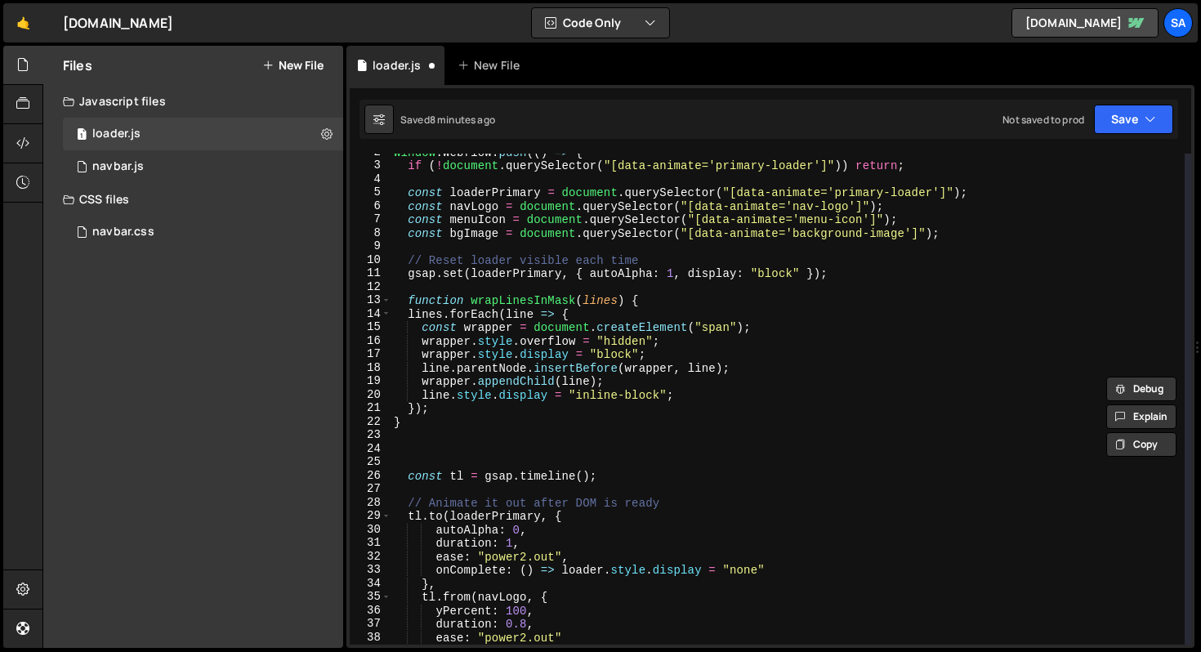
scroll to position [9, 0]
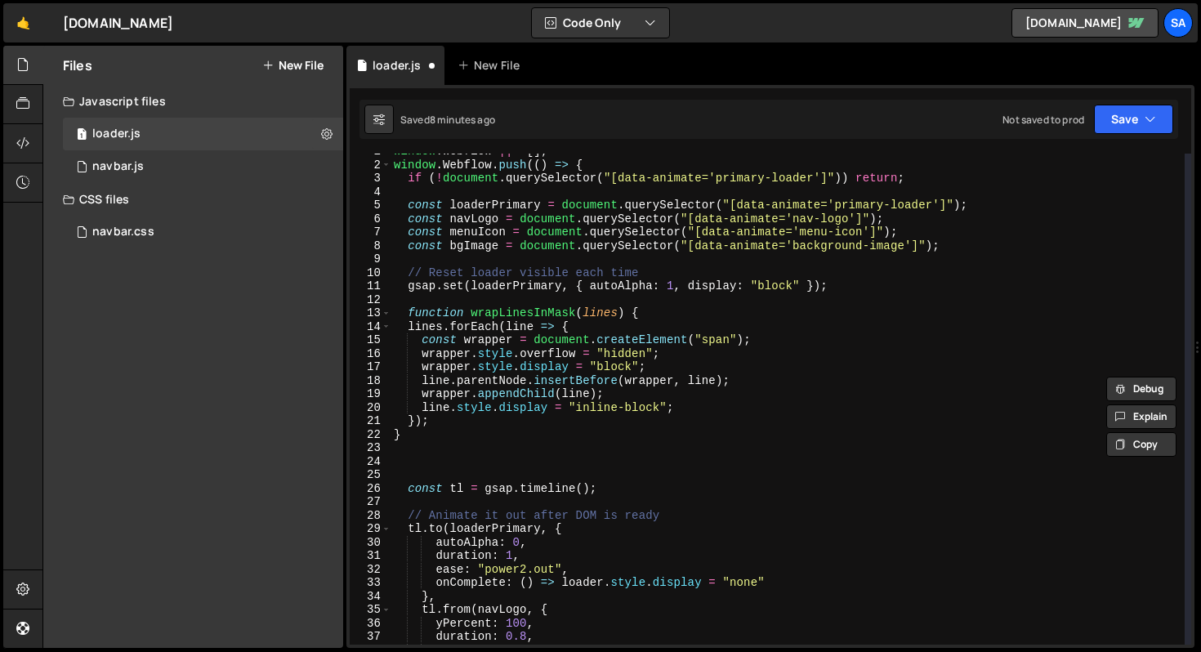
click at [458, 441] on div "window . Webflow ||= [ ] ; window . Webflow . push (( ) => { if ( ! document . …" at bounding box center [788, 404] width 794 height 518
type textarea "}"
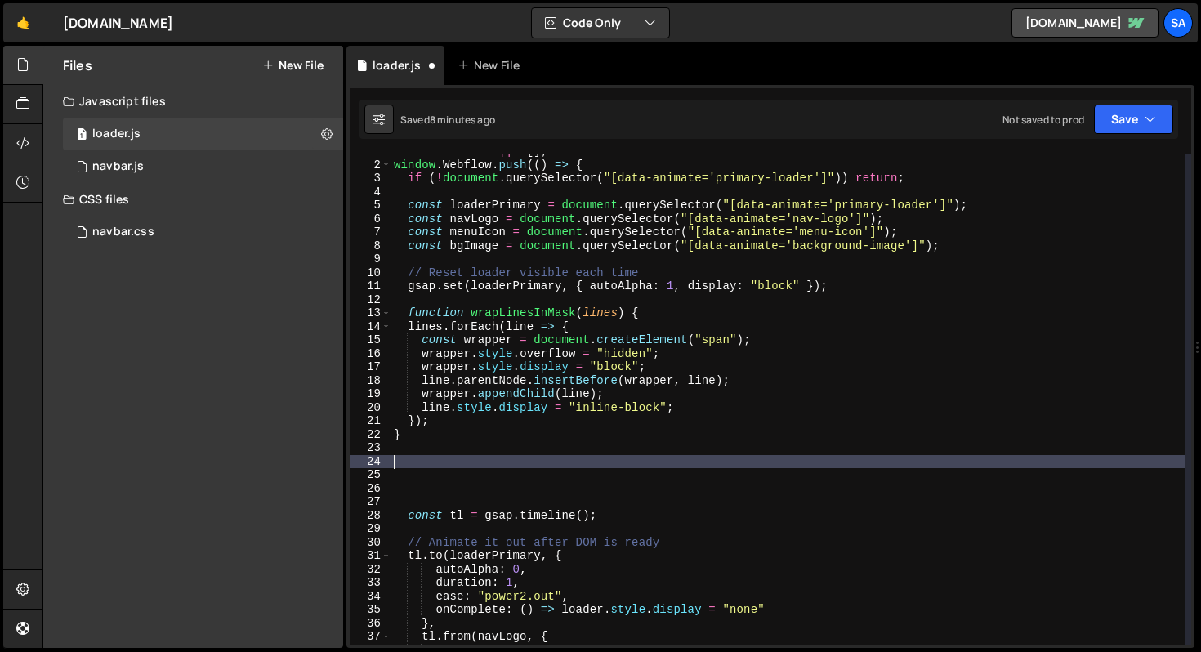
paste textarea "const splitTagline = new SplitText(logoTagline, { type: "lines" });"
type textarea "const splitTagline = new SplitText(logoTagline, { type: "lines" });"
click at [630, 447] on div "window . Webflow ||= [ ] ; window . Webflow . push (( ) => { if ( ! document . …" at bounding box center [788, 404] width 794 height 518
click at [670, 457] on div "window . Webflow ||= [ ] ; window . Webflow . push (( ) => { if ( ! document . …" at bounding box center [788, 404] width 794 height 518
click at [808, 460] on div "window . Webflow ||= [ ] ; window . Webflow . push (( ) => { if ( ! document . …" at bounding box center [788, 404] width 794 height 518
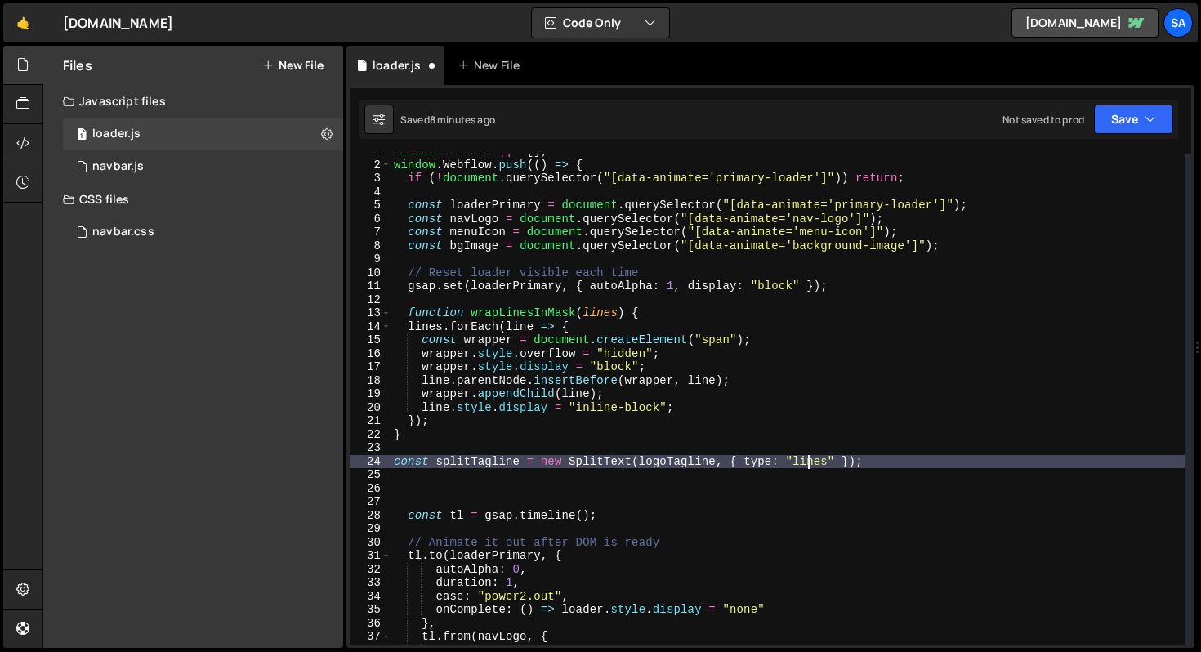
click at [916, 462] on div "window . Webflow ||= [ ] ; window . Webflow . push (( ) => { if ( ! document . …" at bounding box center [788, 404] width 794 height 518
click at [731, 464] on div "window . Webflow ||= [ ] ; window . Webflow . push (( ) => { if ( ! document . …" at bounding box center [788, 404] width 794 height 518
click at [689, 459] on div "window . Webflow ||= [ ] ; window . Webflow . push (( ) => { if ( ! document . …" at bounding box center [788, 404] width 794 height 518
click at [664, 464] on div "window . Webflow ||= [ ] ; window . Webflow . push (( ) => { if ( ! document . …" at bounding box center [788, 404] width 794 height 518
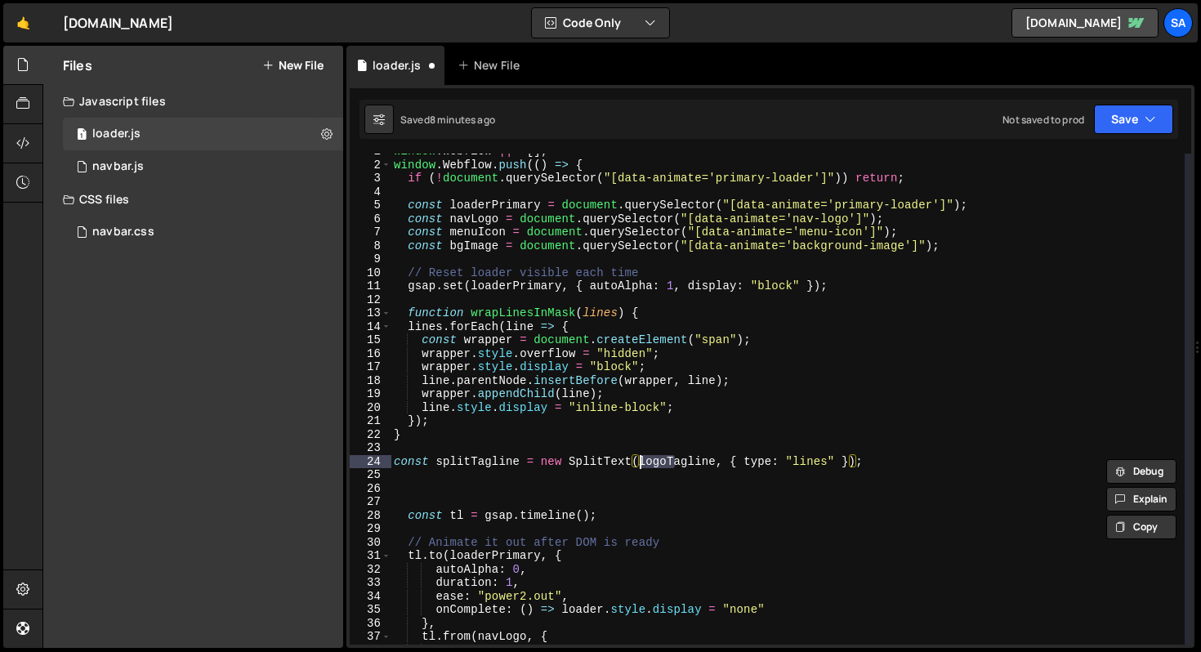
drag, startPoint x: 674, startPoint y: 462, endPoint x: 642, endPoint y: 463, distance: 32.7
click at [642, 463] on div "window . Webflow ||= [ ] ; window . Webflow . push (( ) => { if ( ! document . …" at bounding box center [788, 404] width 794 height 518
type textarea "const splitTagline = new SplitText(tagline, { type: "lines" });"
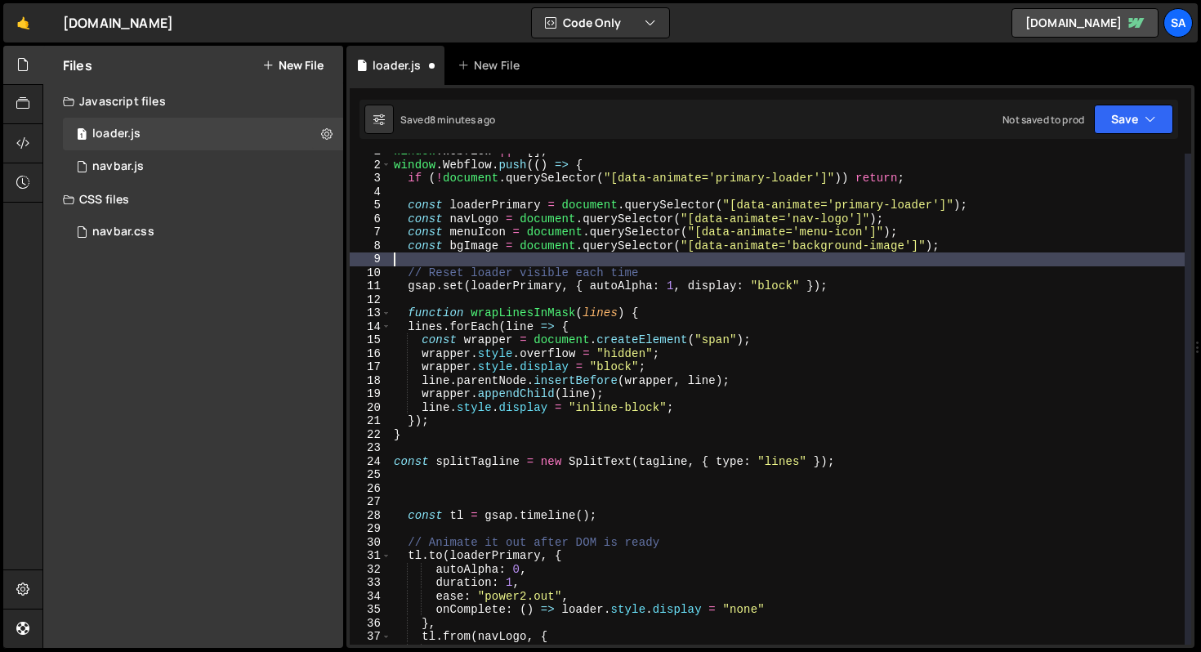
click at [893, 256] on div "window . Webflow ||= [ ] ; window . Webflow . push (( ) => { if ( ! document . …" at bounding box center [788, 404] width 794 height 518
click at [449, 265] on div "window . Webflow ||= [ ] ; window . Webflow . push (( ) => { if ( ! document . …" at bounding box center [788, 404] width 794 height 518
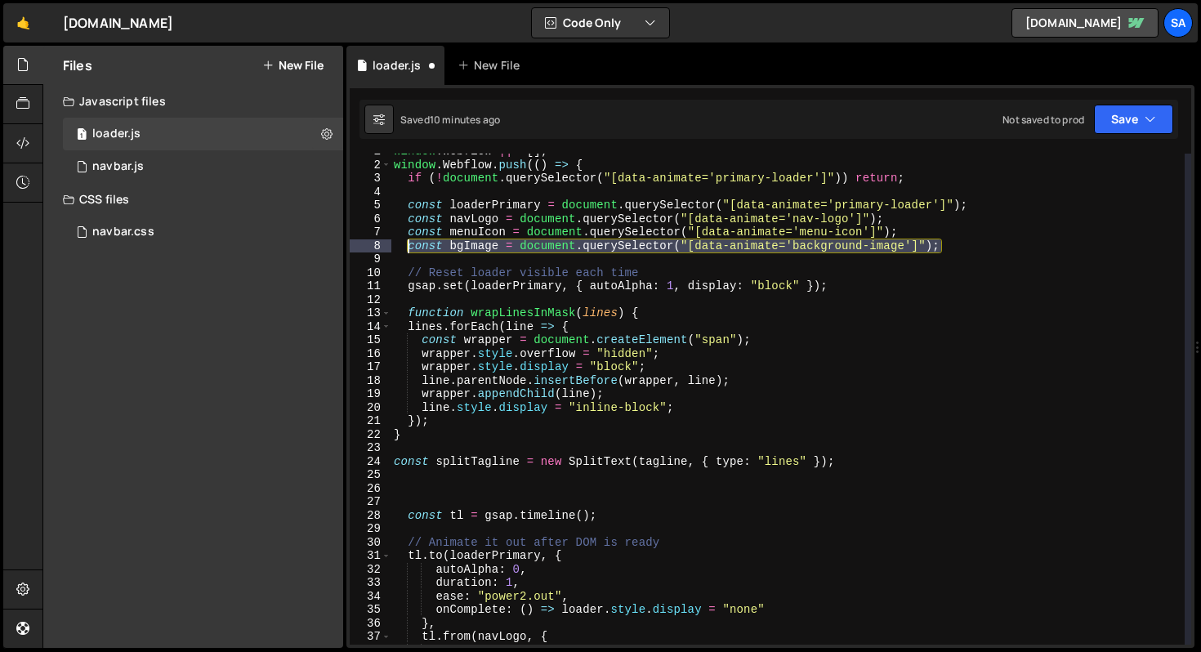
drag, startPoint x: 837, startPoint y: 249, endPoint x: 408, endPoint y: 246, distance: 429.1
click at [408, 246] on div "window . Webflow ||= [ ] ; window . Webflow . push (( ) => { if ( ! document . …" at bounding box center [788, 404] width 794 height 518
type textarea "const bgImage = document.querySelector("[data-animate='background-image']");"
click at [951, 250] on div "window . Webflow ||= [ ] ; window . Webflow . push (( ) => { if ( ! document . …" at bounding box center [788, 399] width 794 height 491
paste textarea "const bgImage = document.querySelector("[data-animate='background-image']");"
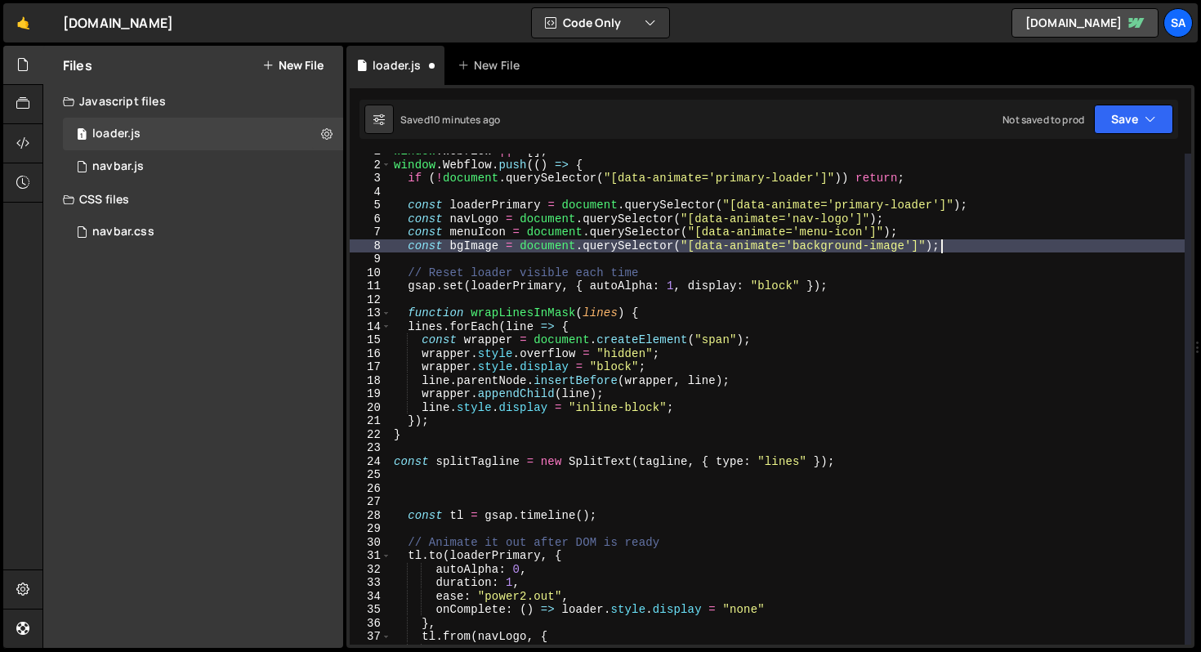
type textarea "const bgImage = document.querySelector("[data-animate='background-image']");"
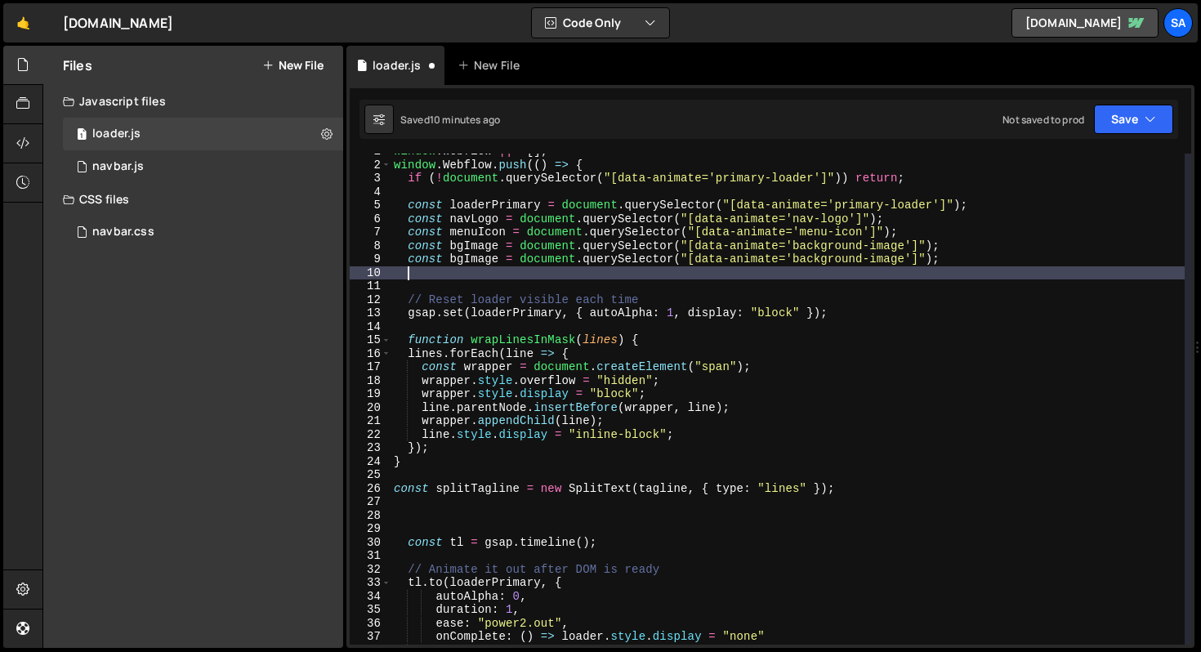
paste textarea "const bgImage = document.querySelector("[data-animate='background-image']");"
type textarea "const bgImage = document.querySelector("[data-animate='background-image']");"
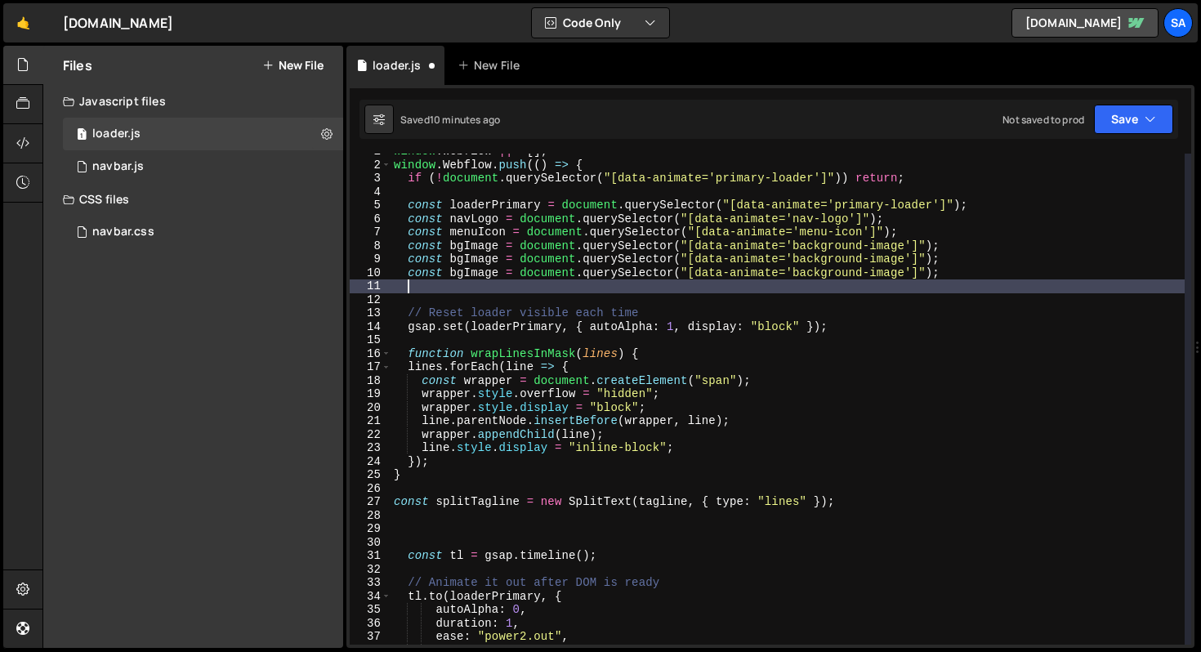
paste textarea "const bgImage = document.querySelector("[data-animate='background-image']");"
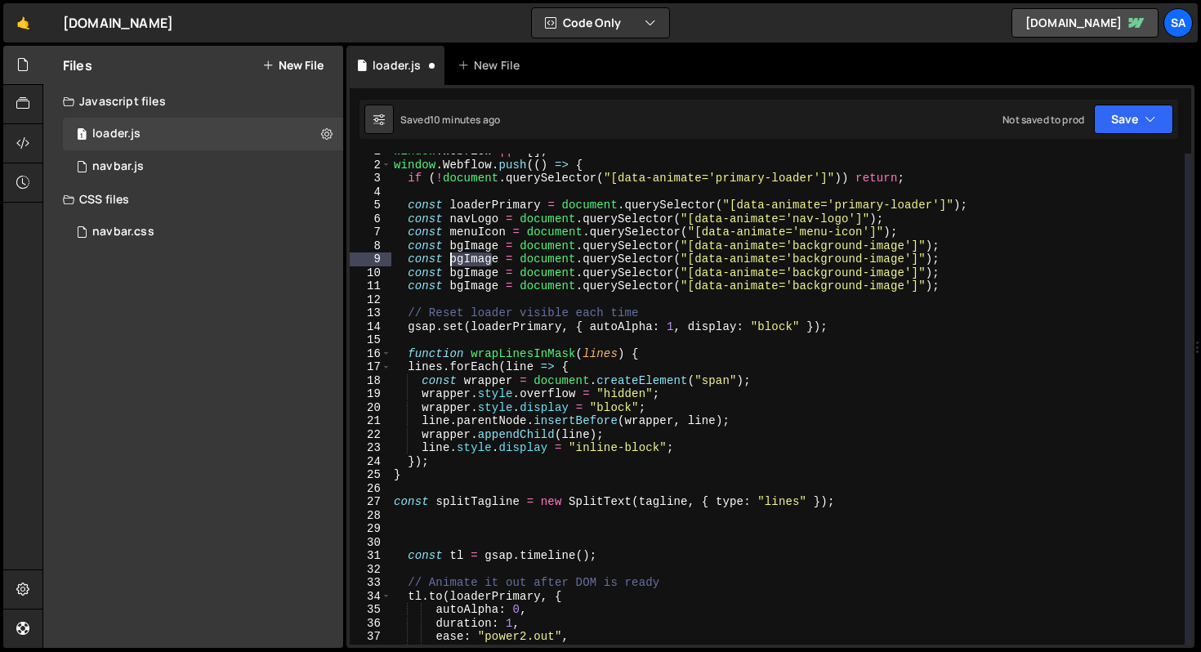
drag, startPoint x: 495, startPoint y: 262, endPoint x: 452, endPoint y: 261, distance: 43.3
click at [452, 261] on div "window . Webflow ||= [ ] ; window . Webflow . push (( ) => { if ( ! document . …" at bounding box center [788, 404] width 794 height 518
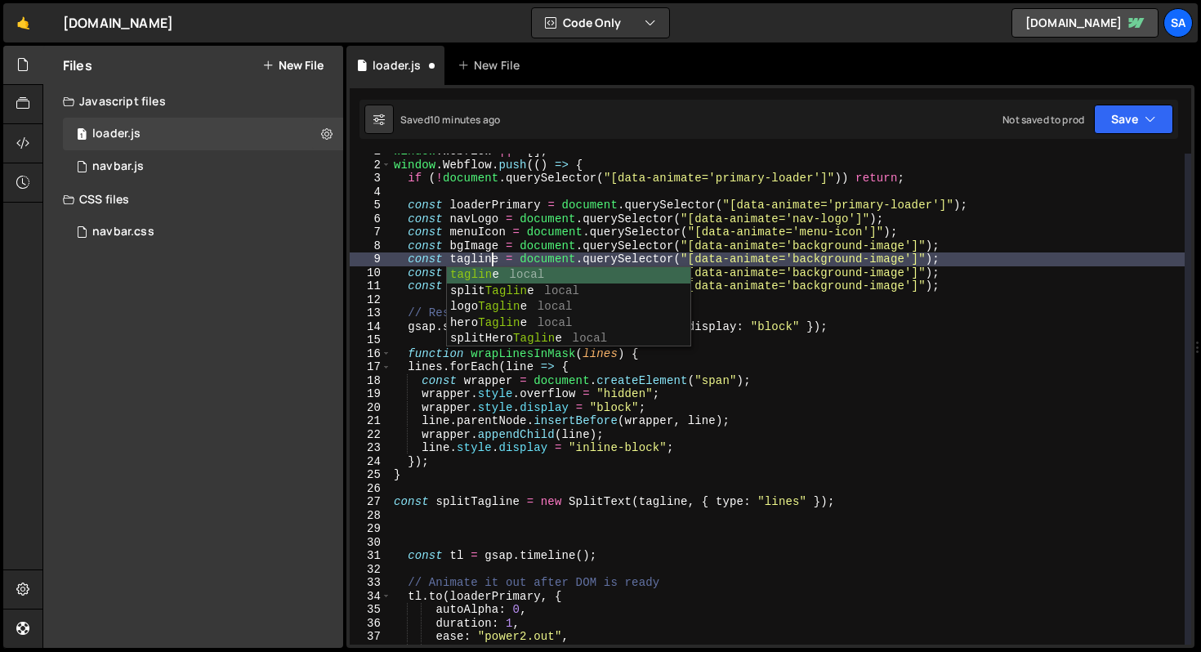
scroll to position [0, 7]
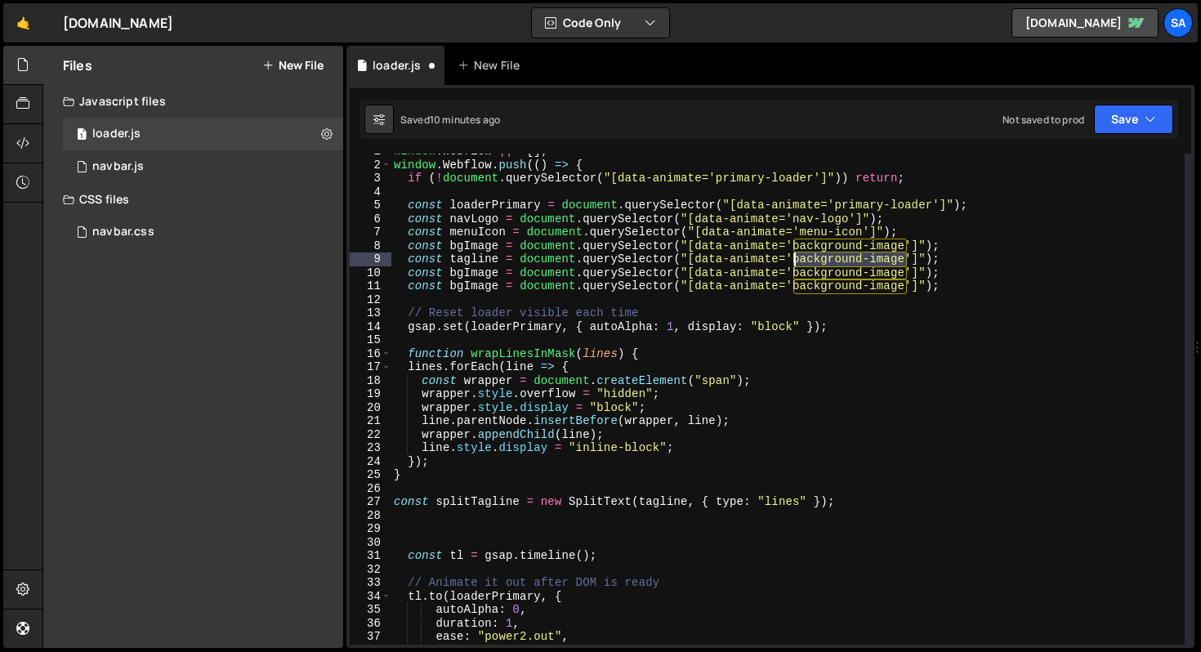
drag, startPoint x: 908, startPoint y: 260, endPoint x: 794, endPoint y: 259, distance: 113.6
click at [794, 259] on div "window . Webflow ||= [ ] ; window . Webflow . push (( ) => { if ( ! document . …" at bounding box center [788, 404] width 794 height 518
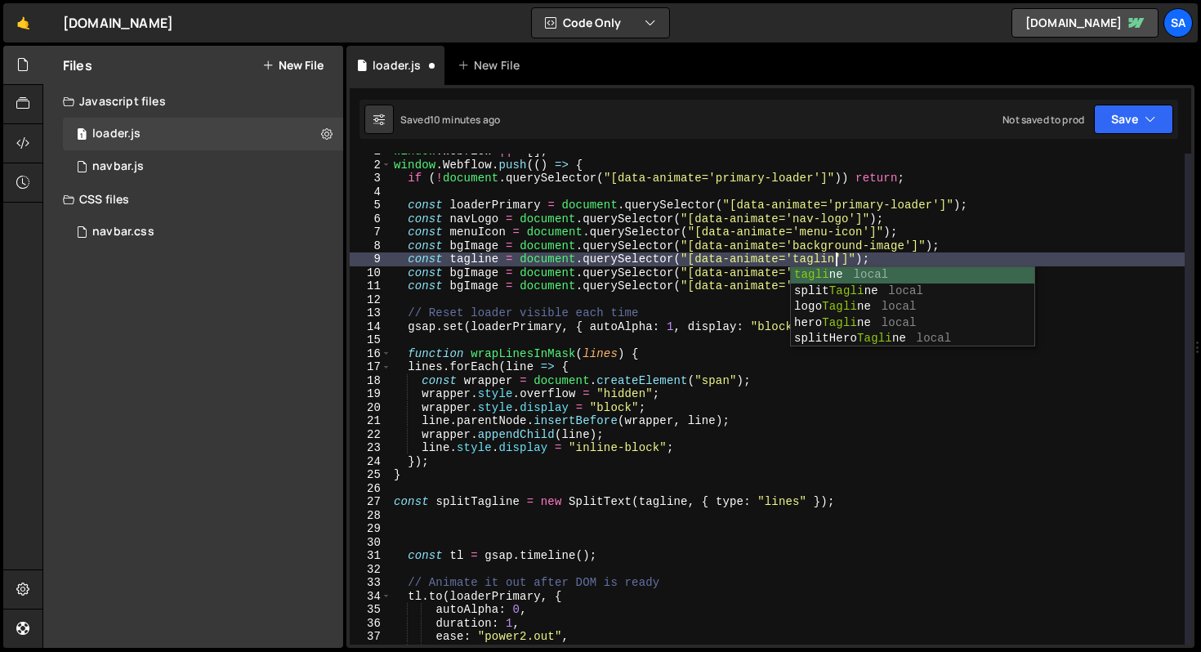
scroll to position [0, 31]
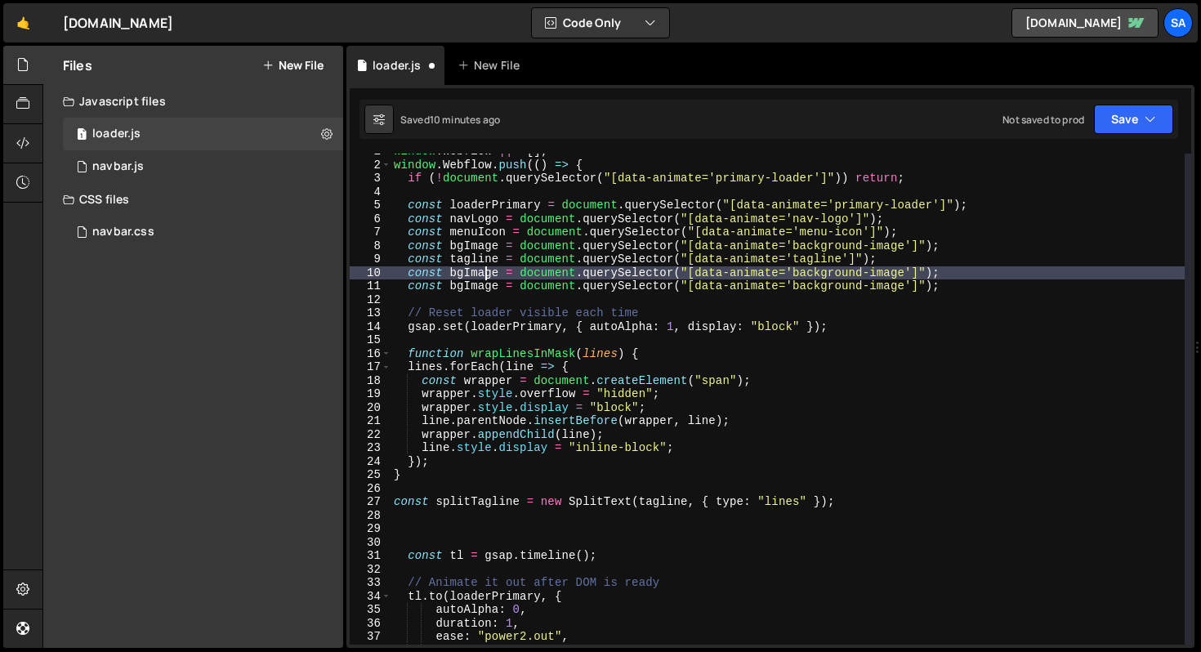
click at [488, 275] on div "window . Webflow ||= [ ] ; window . Webflow . push (( ) => { if ( ! document . …" at bounding box center [788, 404] width 794 height 518
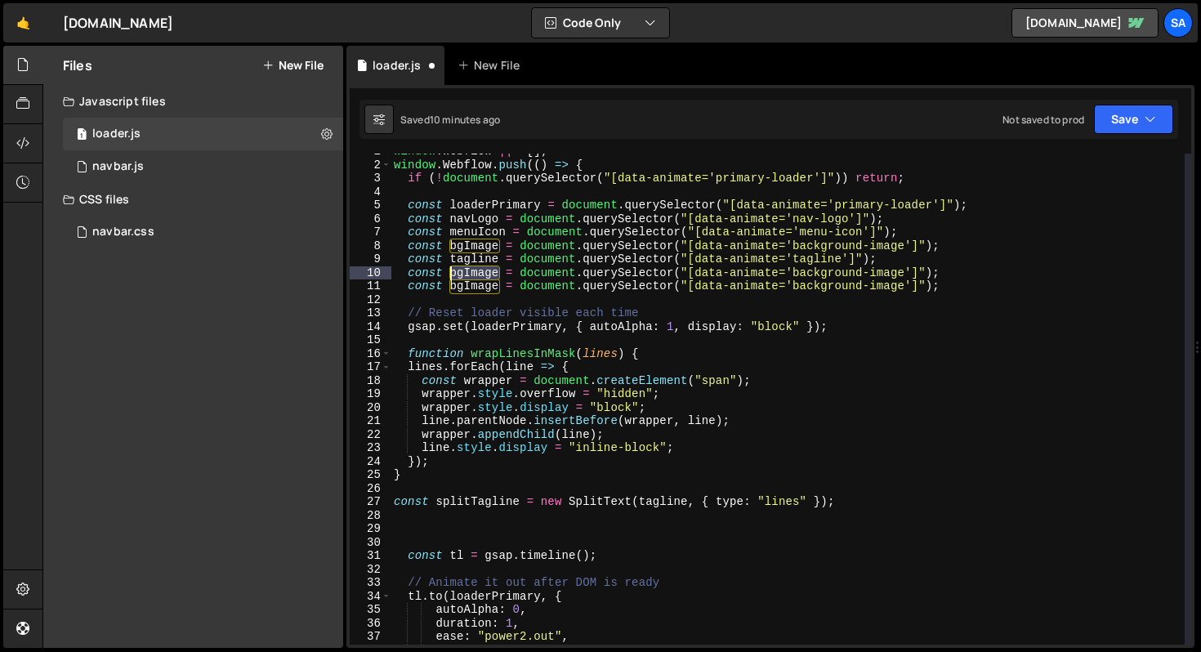
drag, startPoint x: 496, startPoint y: 275, endPoint x: 451, endPoint y: 272, distance: 45.0
click at [451, 272] on div "window . Webflow ||= [ ] ; window . Webflow . push (( ) => { if ( ! document . …" at bounding box center [788, 404] width 794 height 518
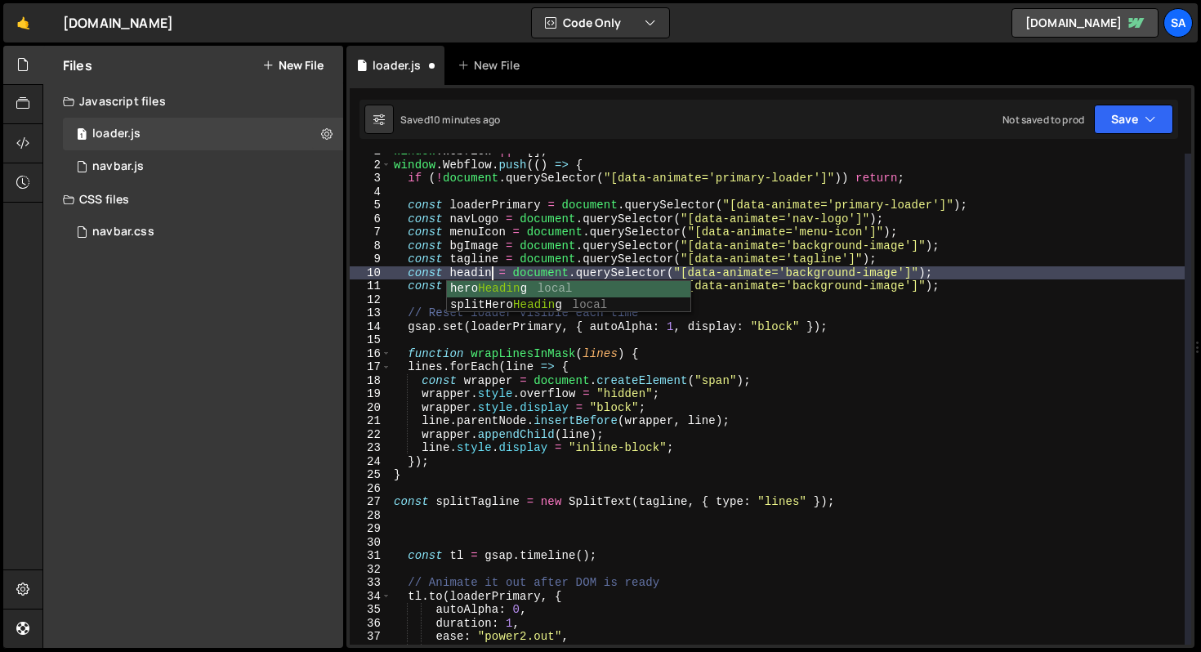
scroll to position [0, 7]
click at [914, 279] on div "window . Webflow ||= [ ] ; window . Webflow . push (( ) => { if ( ! document . …" at bounding box center [788, 404] width 794 height 518
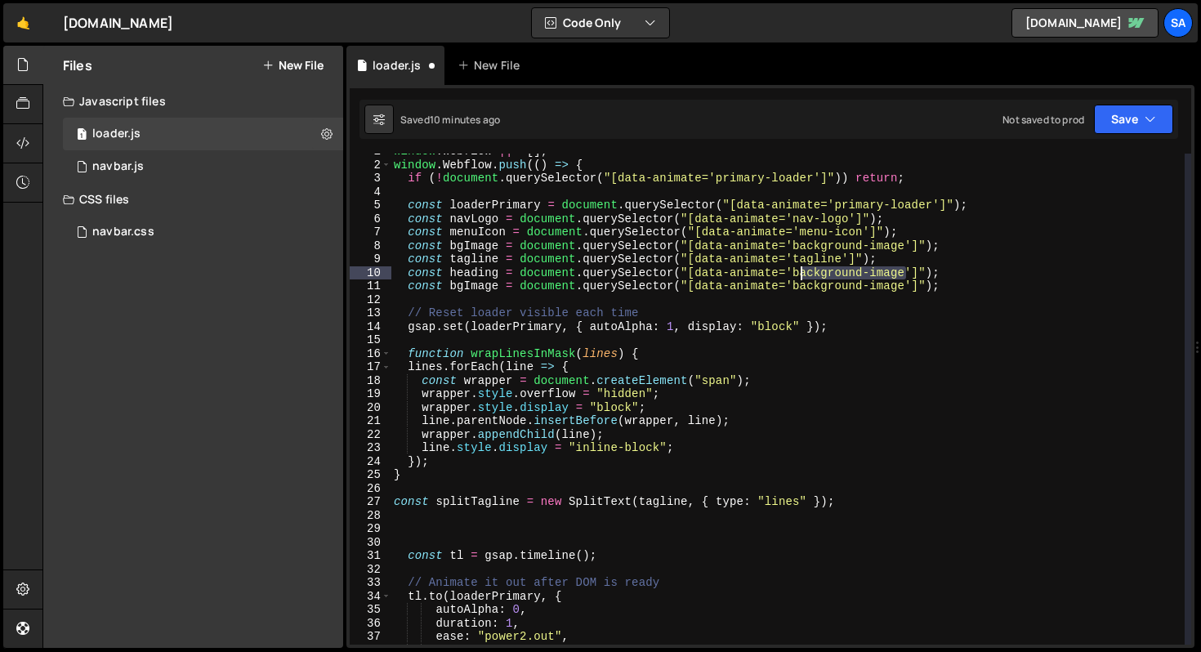
drag, startPoint x: 905, startPoint y: 272, endPoint x: 798, endPoint y: 274, distance: 106.3
click at [798, 274] on div "window . Webflow ||= [ ] ; window . Webflow . push (( ) => { if ( ! document . …" at bounding box center [788, 404] width 794 height 518
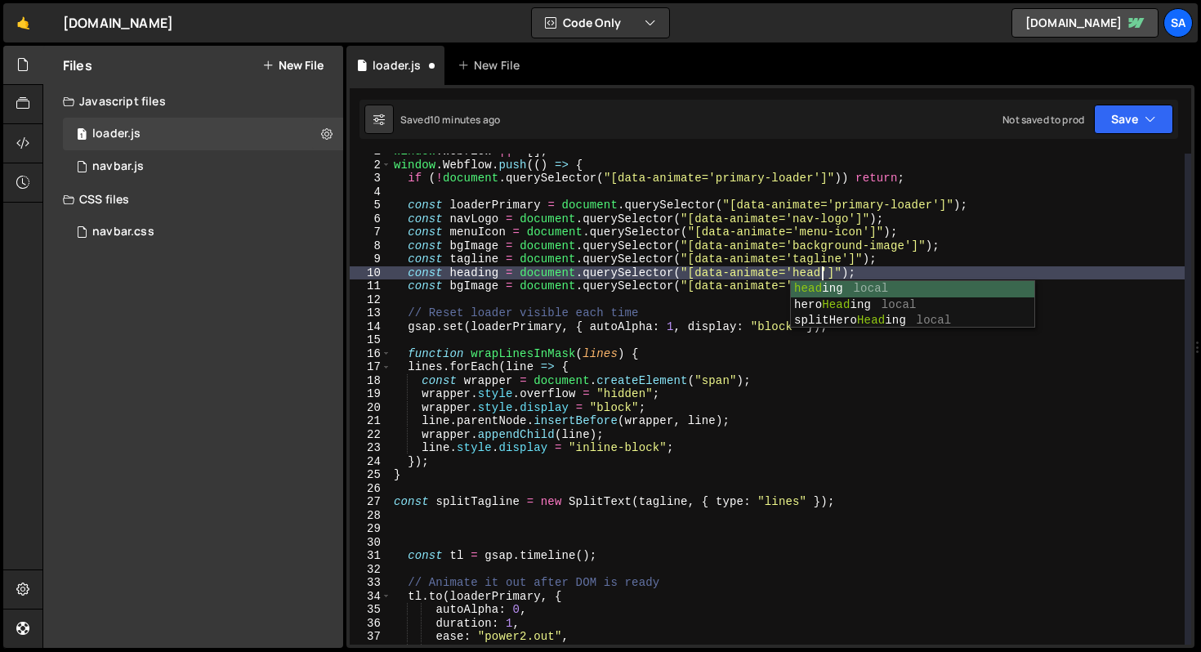
scroll to position [0, 31]
click at [587, 274] on div "window . Webflow ||= [ ] ; window . Webflow . push (( ) => { if ( ! document . …" at bounding box center [788, 404] width 794 height 518
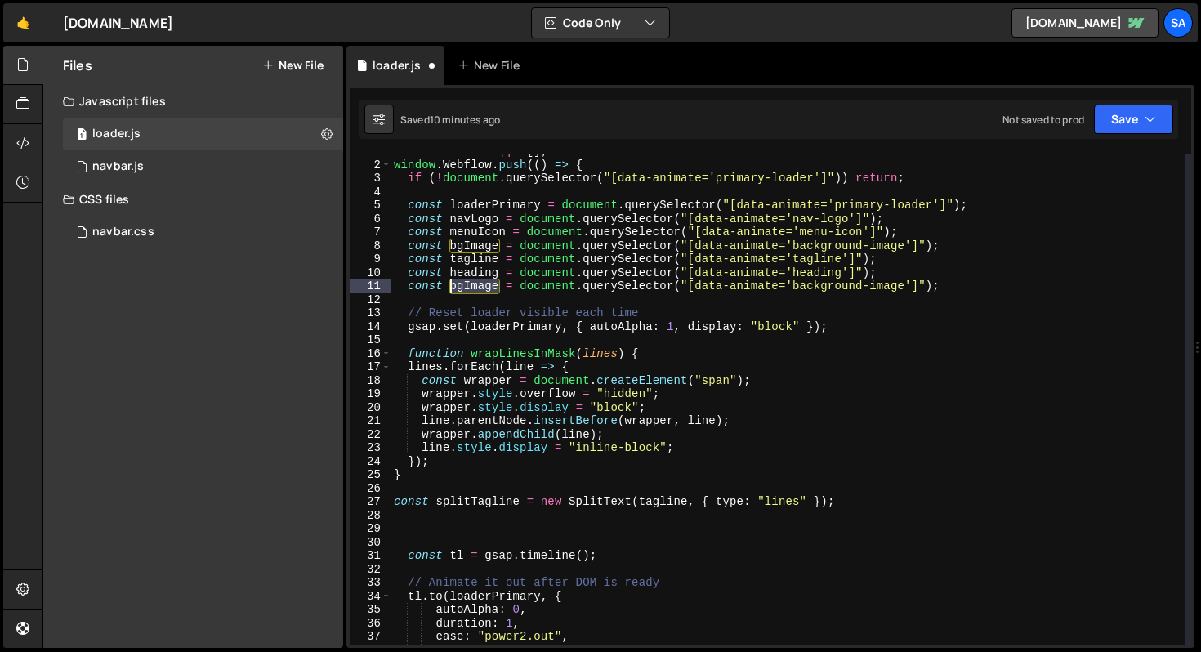
drag, startPoint x: 498, startPoint y: 288, endPoint x: 451, endPoint y: 285, distance: 46.7
click at [451, 285] on div "window . Webflow ||= [ ] ; window . Webflow . push (( ) => { if ( ! document . …" at bounding box center [788, 404] width 794 height 518
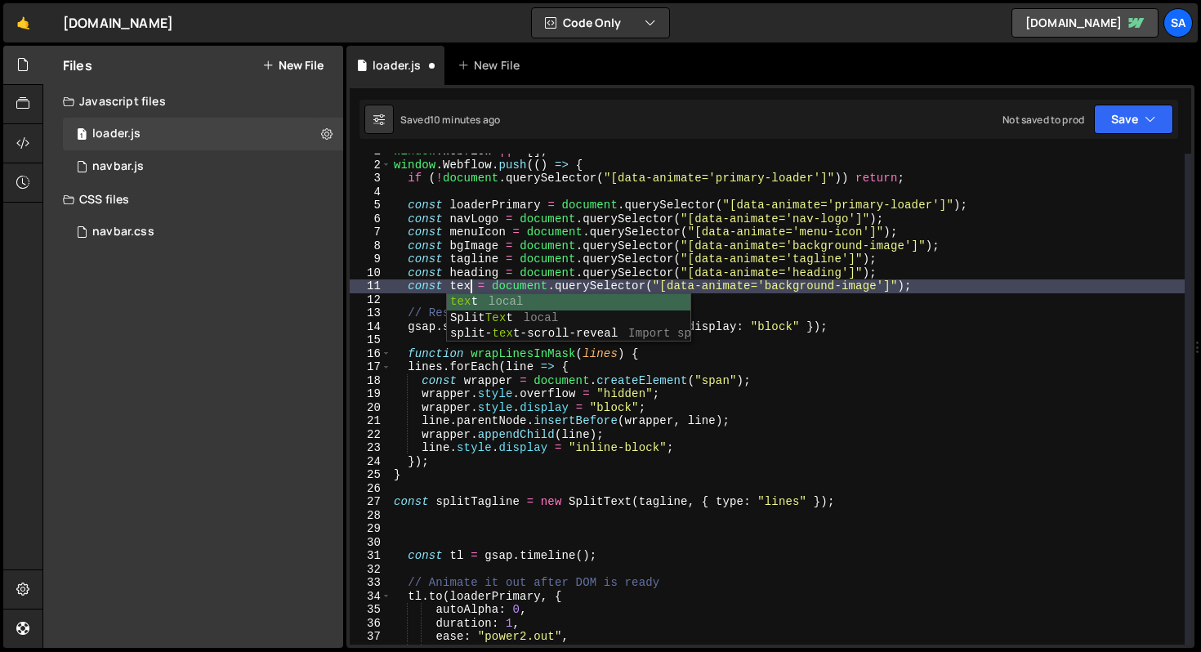
scroll to position [0, 5]
click at [880, 290] on div "window . Webflow ||= [ ] ; window . Webflow . push (( ) => { if ( ! document . …" at bounding box center [788, 404] width 794 height 518
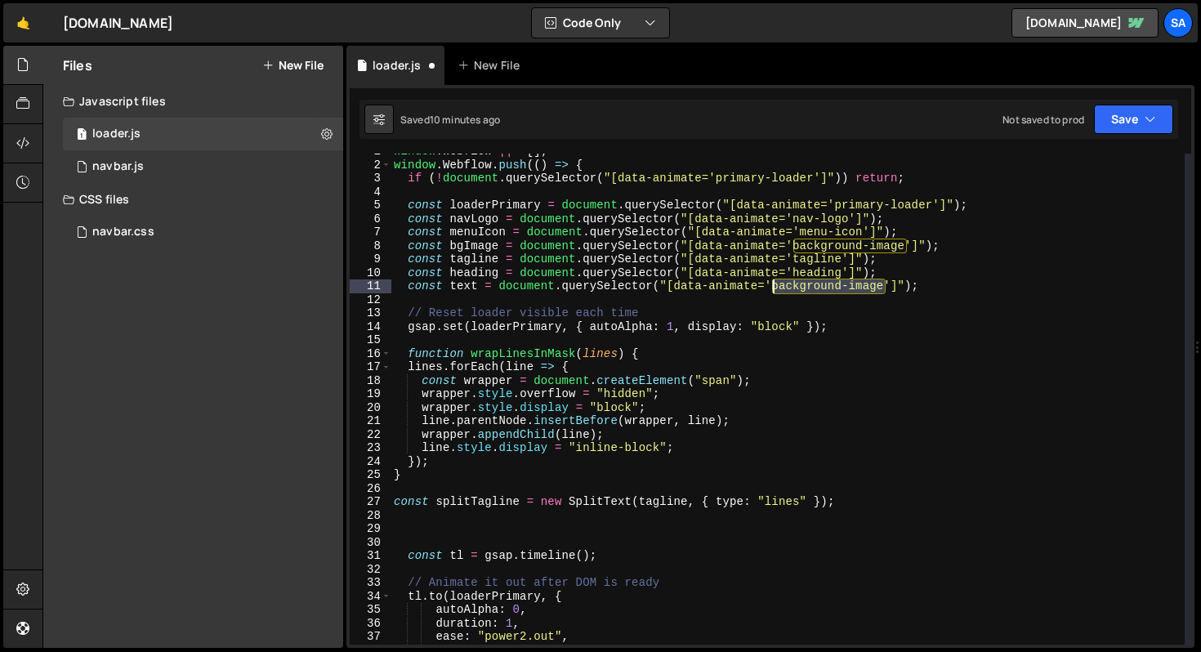
drag, startPoint x: 887, startPoint y: 287, endPoint x: 772, endPoint y: 284, distance: 114.5
click at [772, 284] on div "window . Webflow ||= [ ] ; window . Webflow . push (( ) => { if ( ! document . …" at bounding box center [788, 404] width 794 height 518
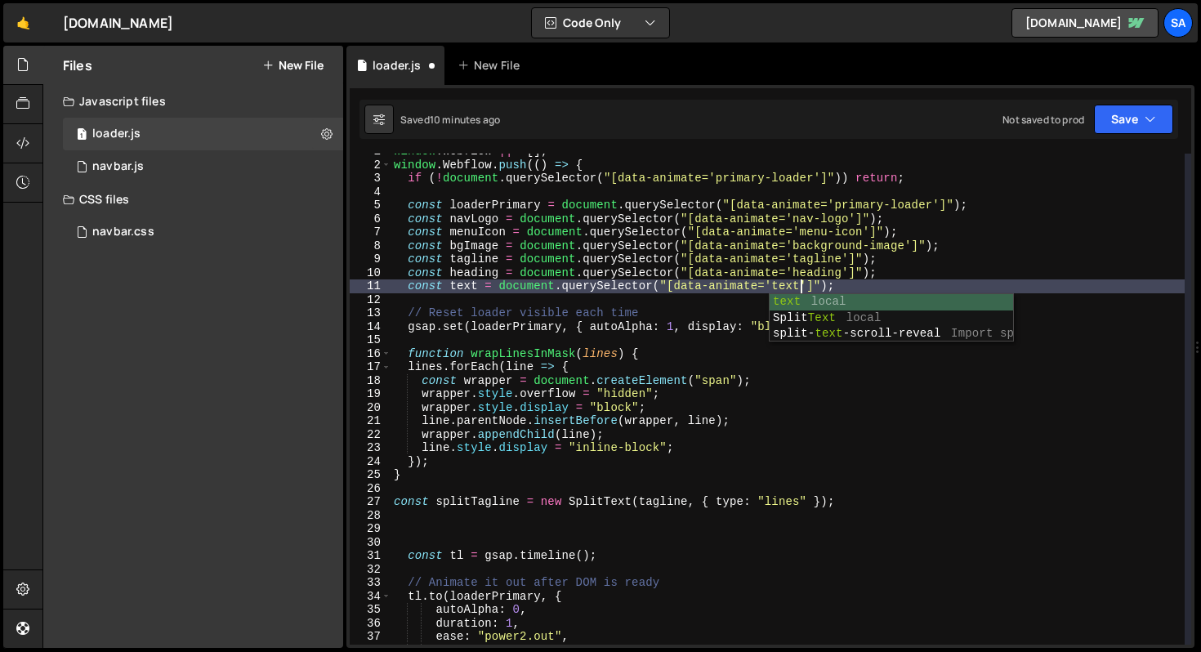
scroll to position [0, 28]
click at [960, 285] on div "window . Webflow ||= [ ] ; window . Webflow . push (( ) => { if ( ! document . …" at bounding box center [788, 404] width 794 height 518
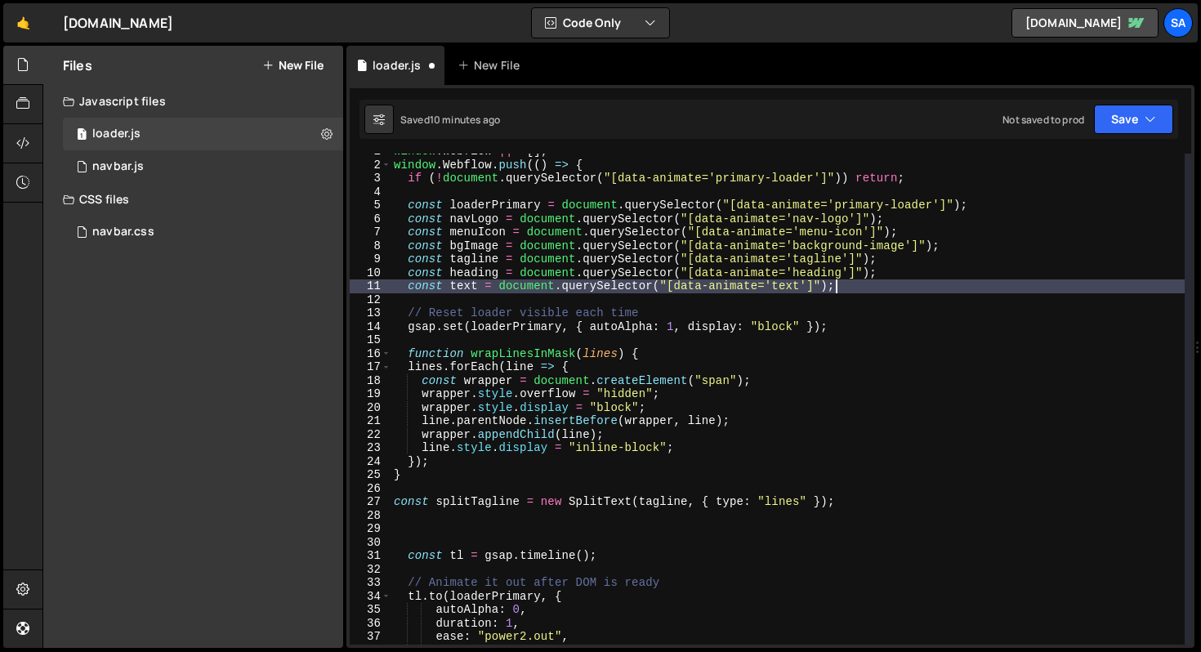
click at [934, 251] on div "window . Webflow ||= [ ] ; window . Webflow . push (( ) => { if ( ! document . …" at bounding box center [788, 404] width 794 height 518
type textarea "const bgImage = document.querySelector("[data-animate='background-image']");"
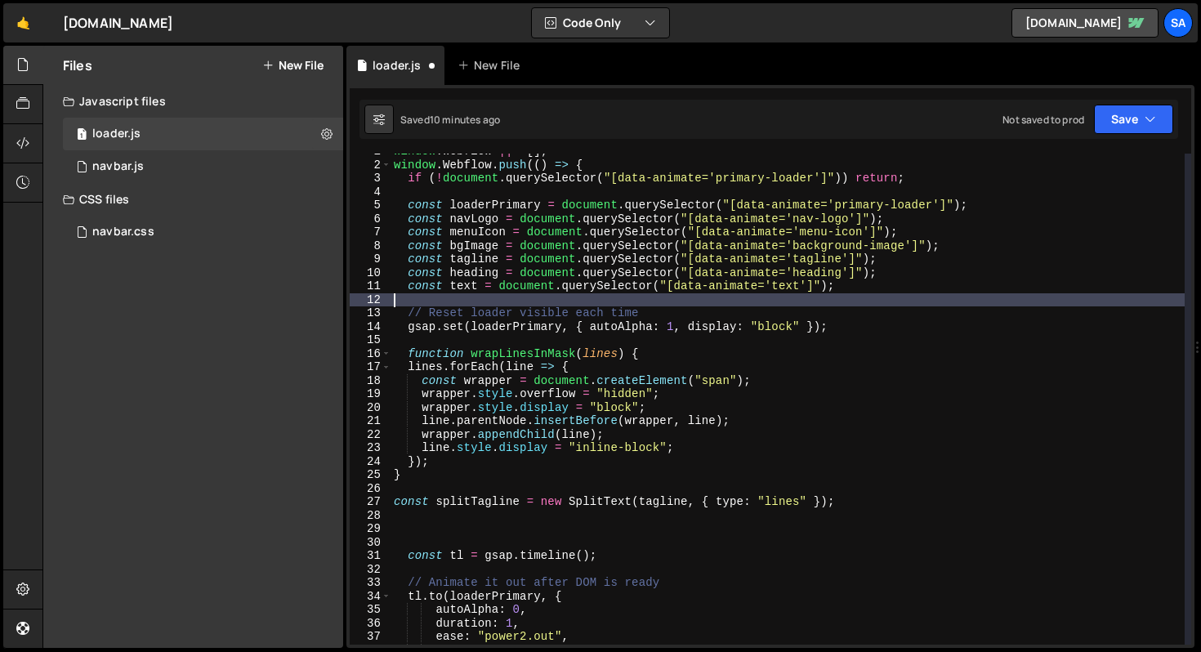
click at [885, 302] on div "window . Webflow ||= [ ] ; window . Webflow . push (( ) => { if ( ! document . …" at bounding box center [788, 404] width 794 height 518
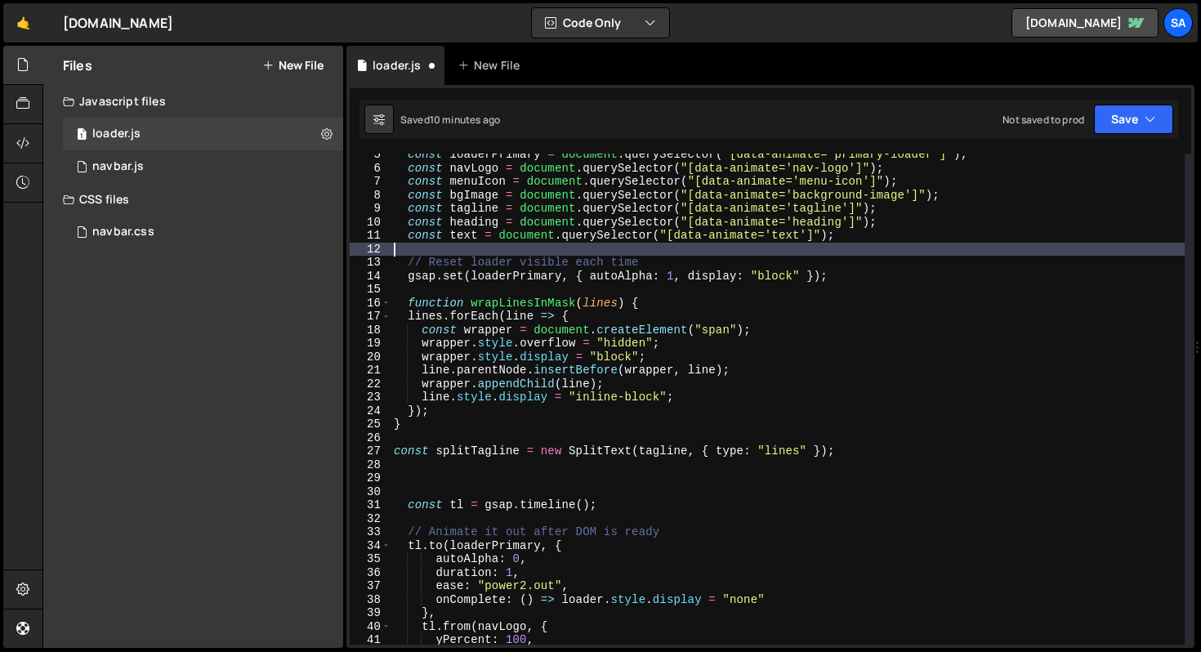
scroll to position [60, 0]
click at [837, 327] on div "const loaderPrimary = document . querySelector ( "[data-animate='primary-loader…" at bounding box center [788, 407] width 794 height 518
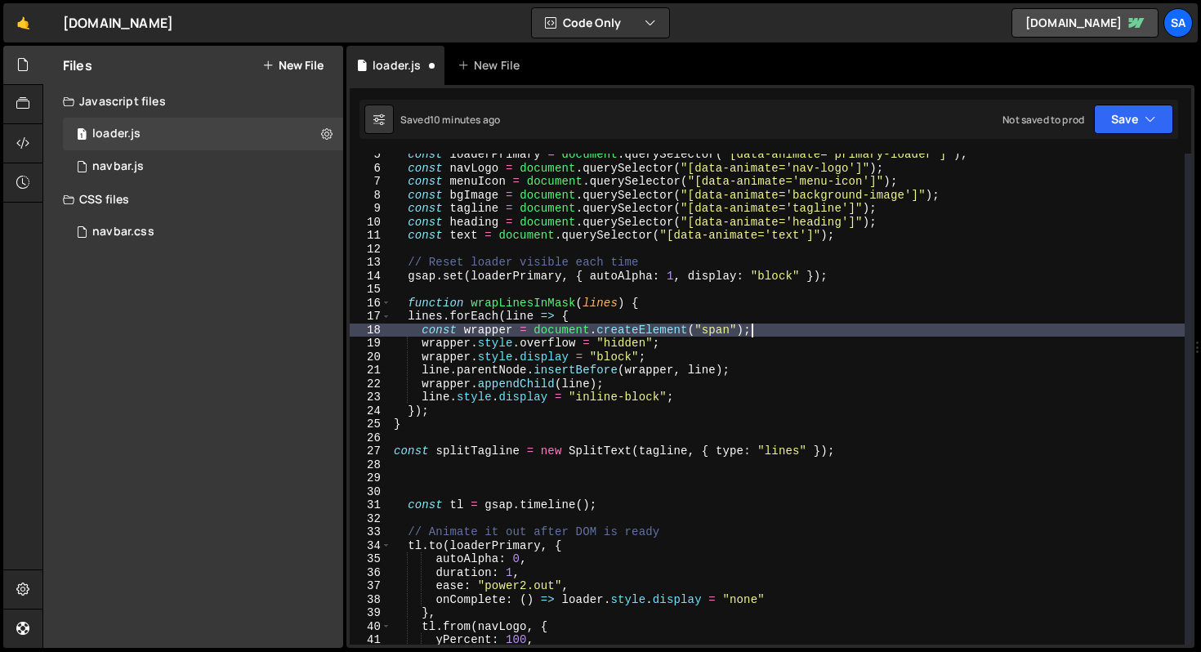
click at [837, 315] on div "const loaderPrimary = document . querySelector ( "[data-animate='primary-loader…" at bounding box center [788, 407] width 794 height 518
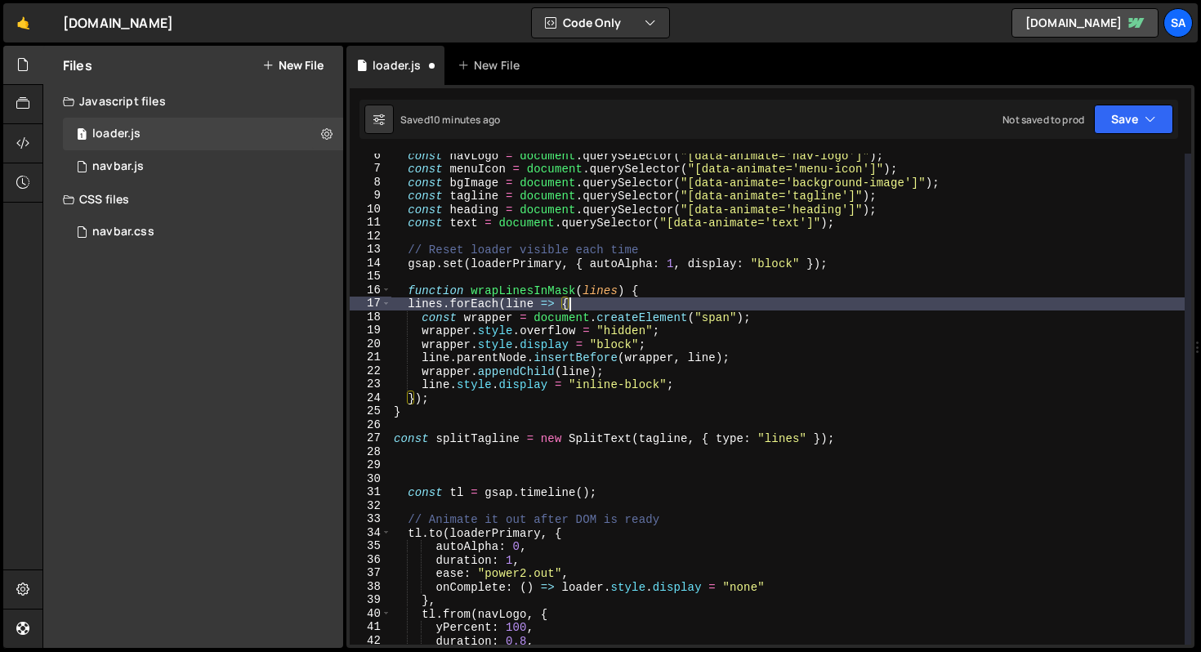
scroll to position [78, 0]
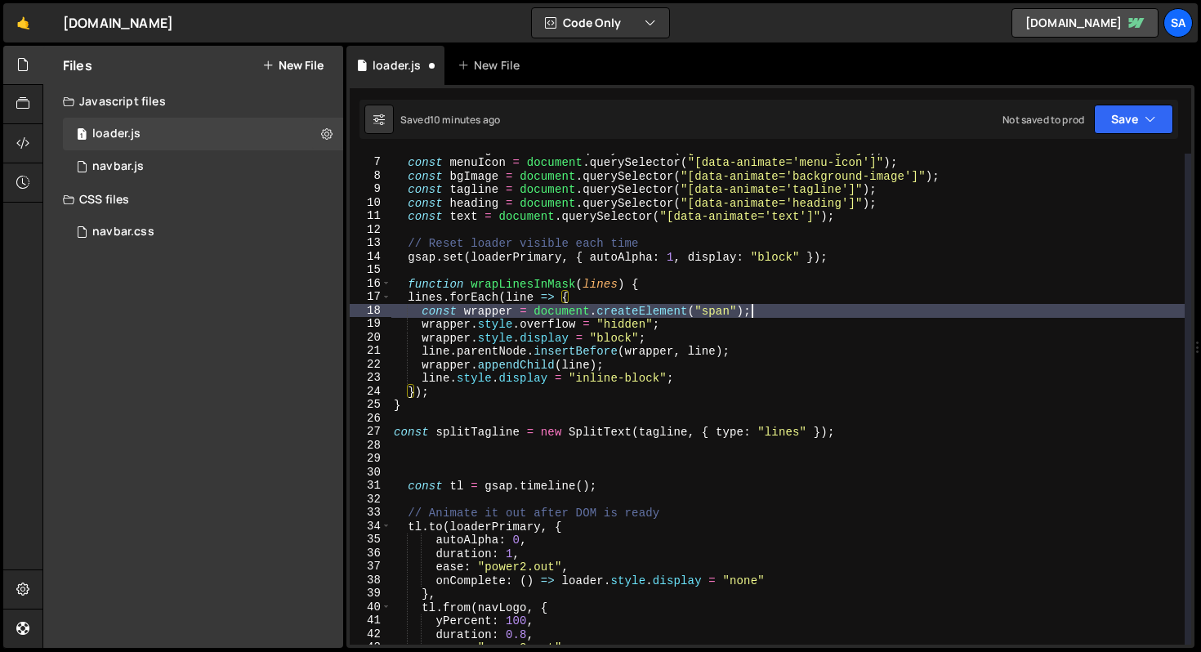
click at [835, 311] on div "const navLogo = document . querySelector ( "[data-animate='nav-logo']" ) ; cons…" at bounding box center [788, 401] width 794 height 518
click at [803, 381] on div "const navLogo = document . querySelector ( "[data-animate='nav-logo']" ) ; cons…" at bounding box center [788, 401] width 794 height 518
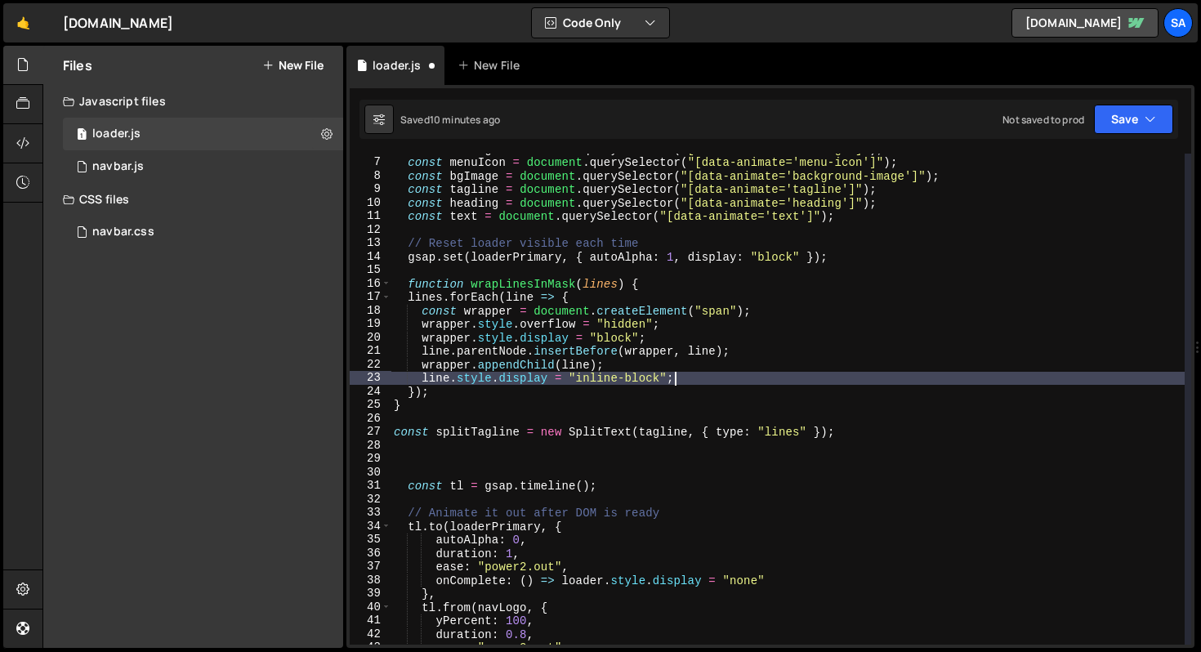
click at [746, 399] on div "const navLogo = document . querySelector ( "[data-animate='nav-logo']" ) ; cons…" at bounding box center [788, 401] width 794 height 518
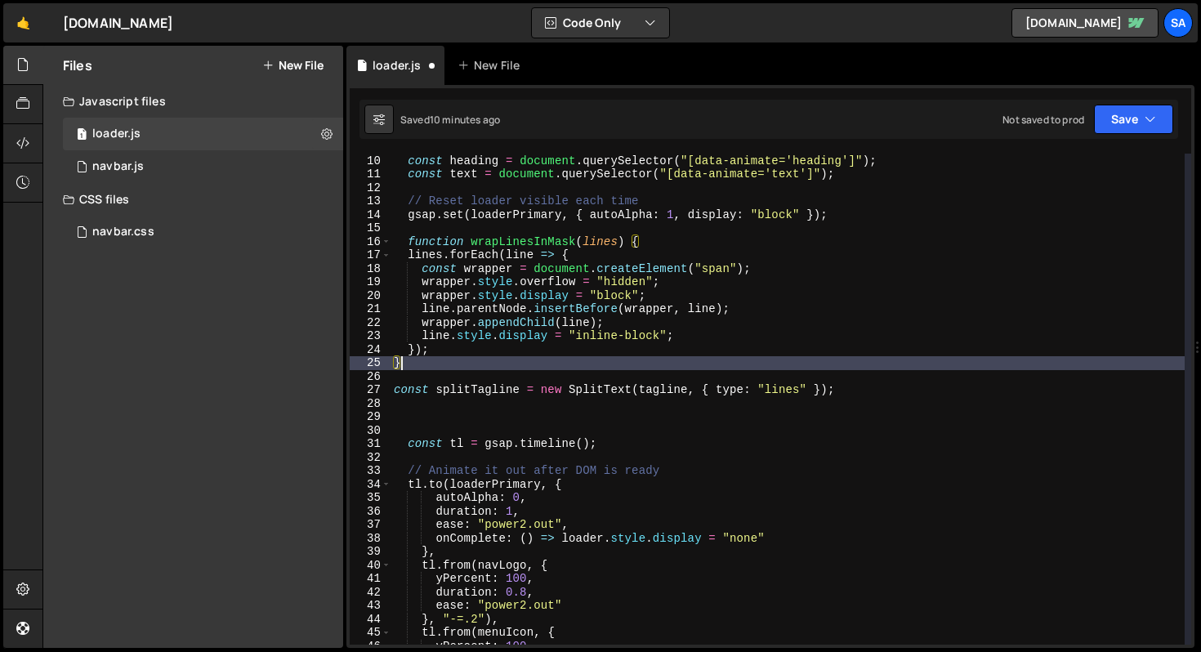
scroll to position [147, 0]
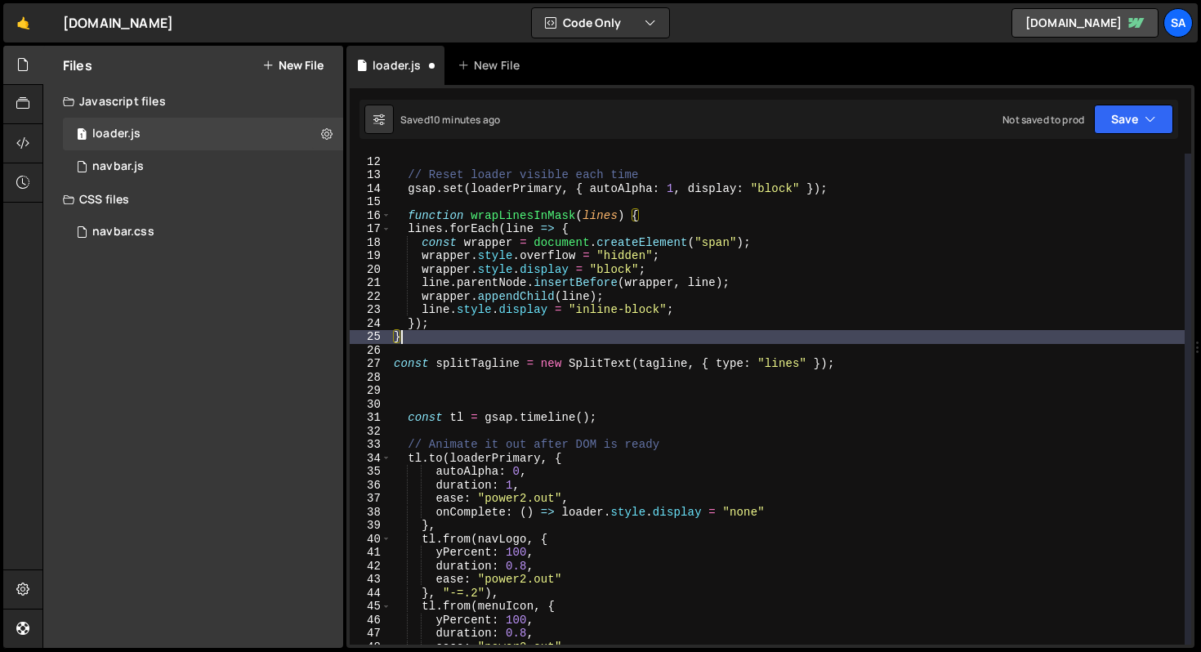
click at [914, 362] on div "const text = document . querySelector ( "[data-animate='text']" ) ; // Reset lo…" at bounding box center [788, 400] width 794 height 518
type textarea "const splitTagline = new SplitText(tagline, { type: "lines" });"
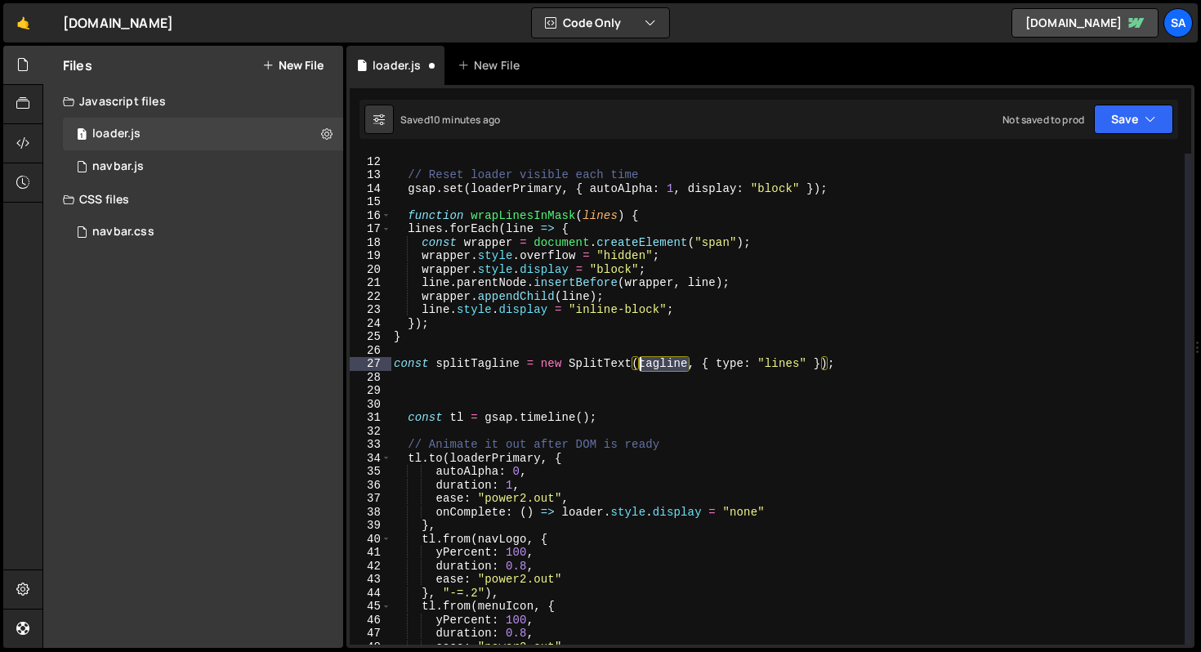
drag, startPoint x: 691, startPoint y: 364, endPoint x: 640, endPoint y: 362, distance: 50.7
click at [640, 362] on div "const text = document . querySelector ( "[data-animate='text']" ) ; // Reset lo…" at bounding box center [788, 400] width 794 height 518
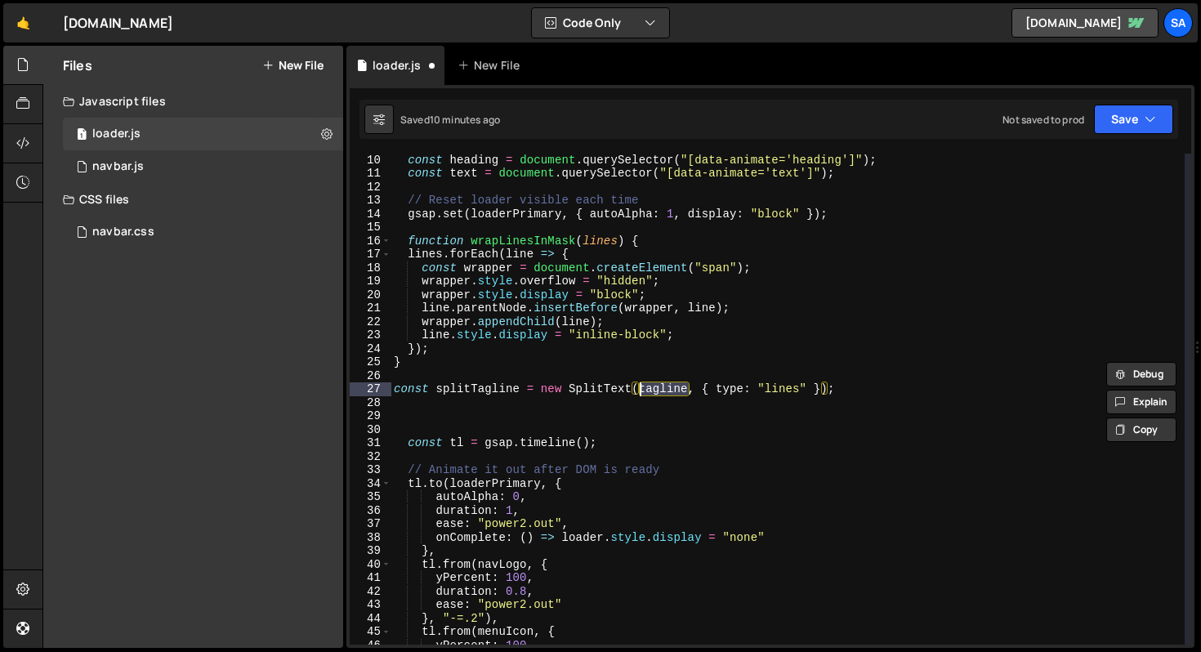
scroll to position [122, 0]
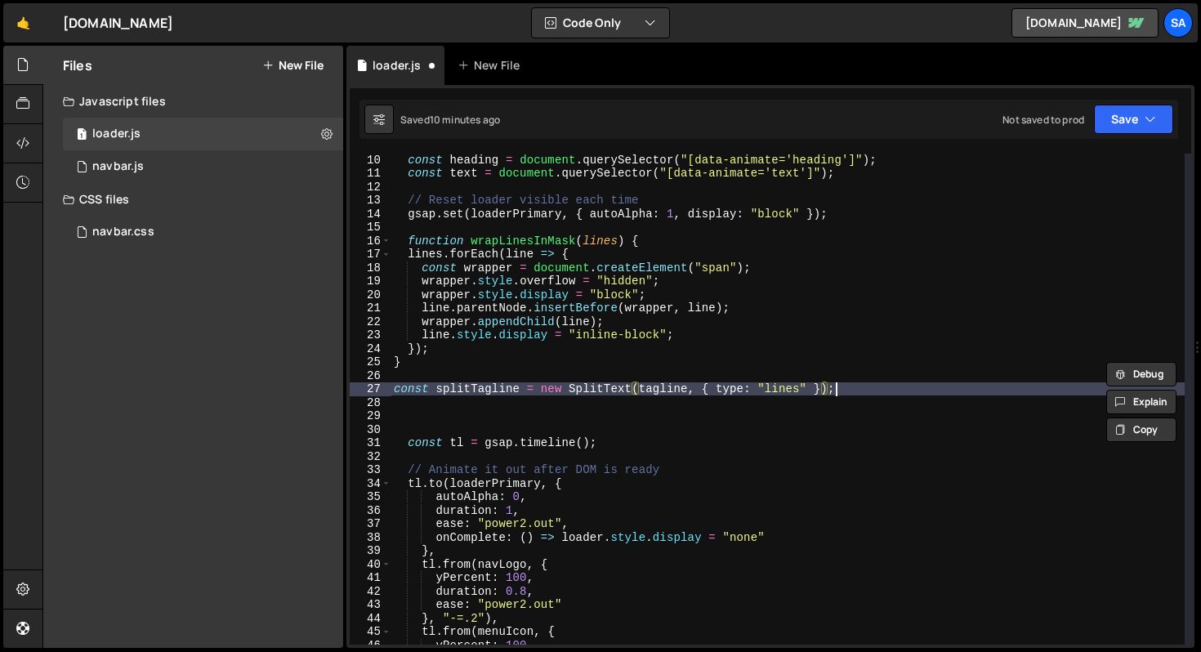
click at [869, 387] on div "const heading = document . querySelector ( "[data-animate='heading']" ) ; const…" at bounding box center [788, 412] width 794 height 518
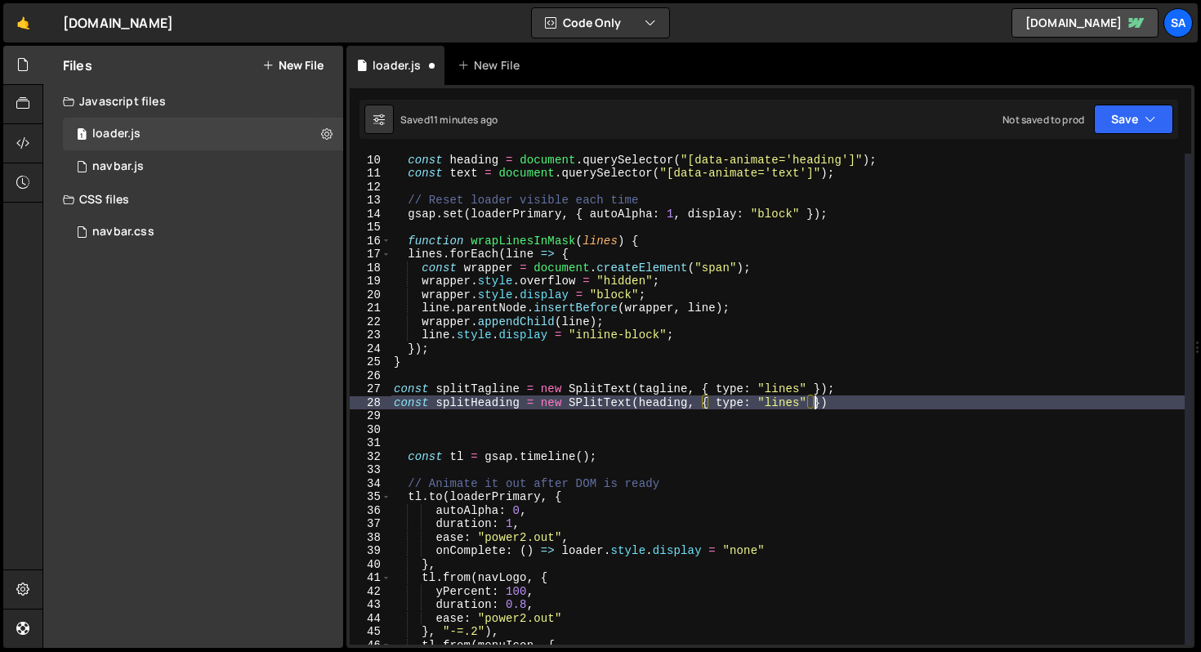
scroll to position [0, 29]
type textarea "const splitHeading = new SPlitText(heading, { type: "lines" });"
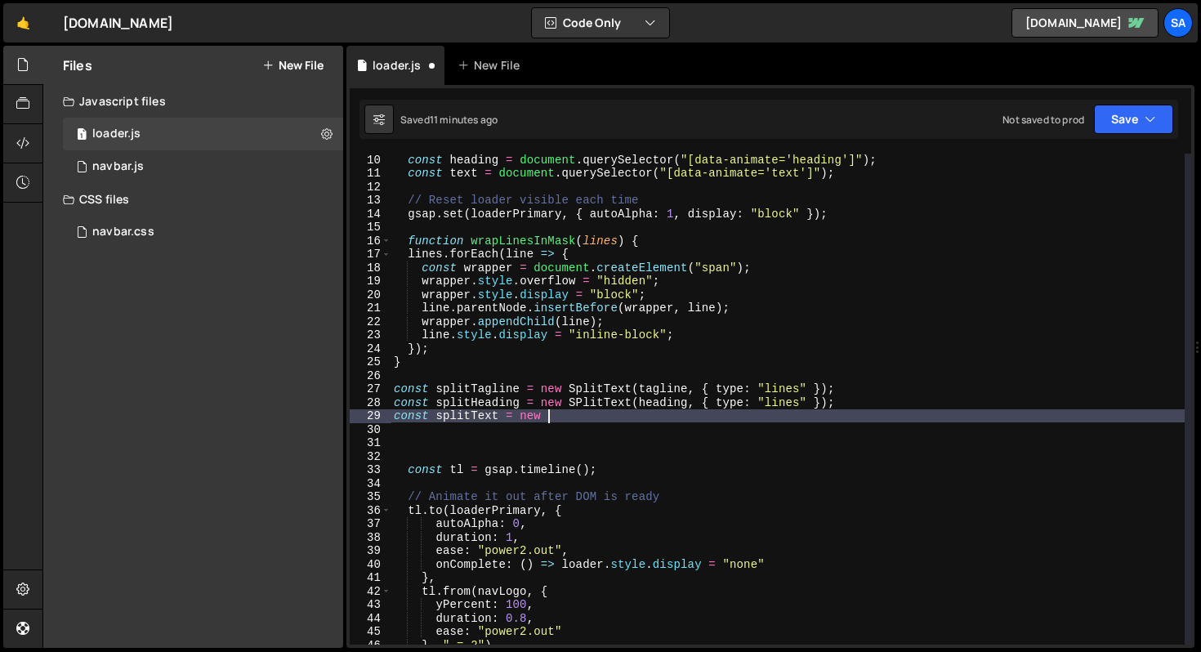
scroll to position [0, 10]
click at [584, 402] on div "const heading = document . querySelector ( "[data-animate='heading']" ) ; const…" at bounding box center [788, 412] width 794 height 518
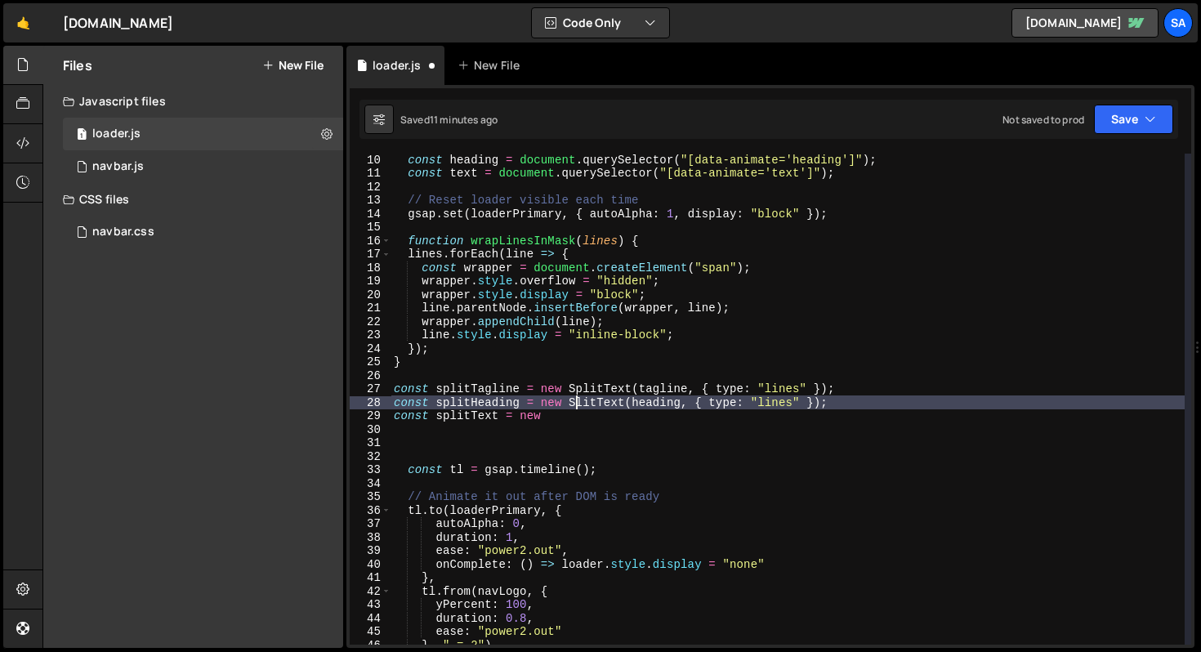
scroll to position [0, 13]
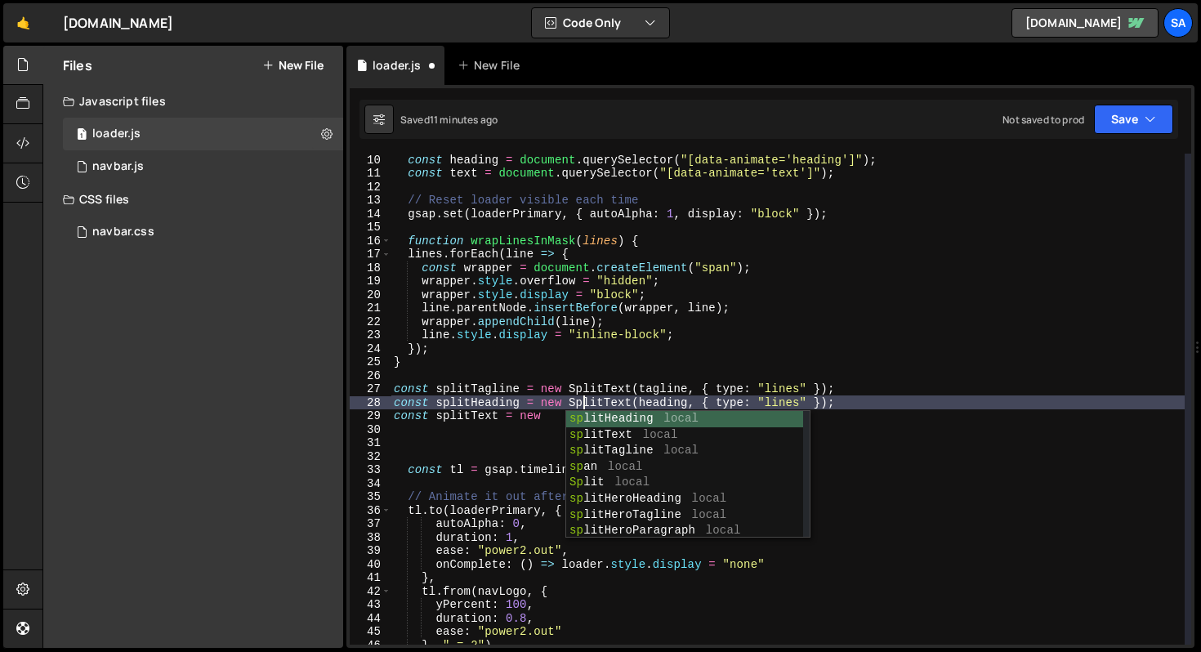
click at [543, 421] on div "const heading = document . querySelector ( "[data-animate='heading']" ) ; const…" at bounding box center [788, 412] width 794 height 518
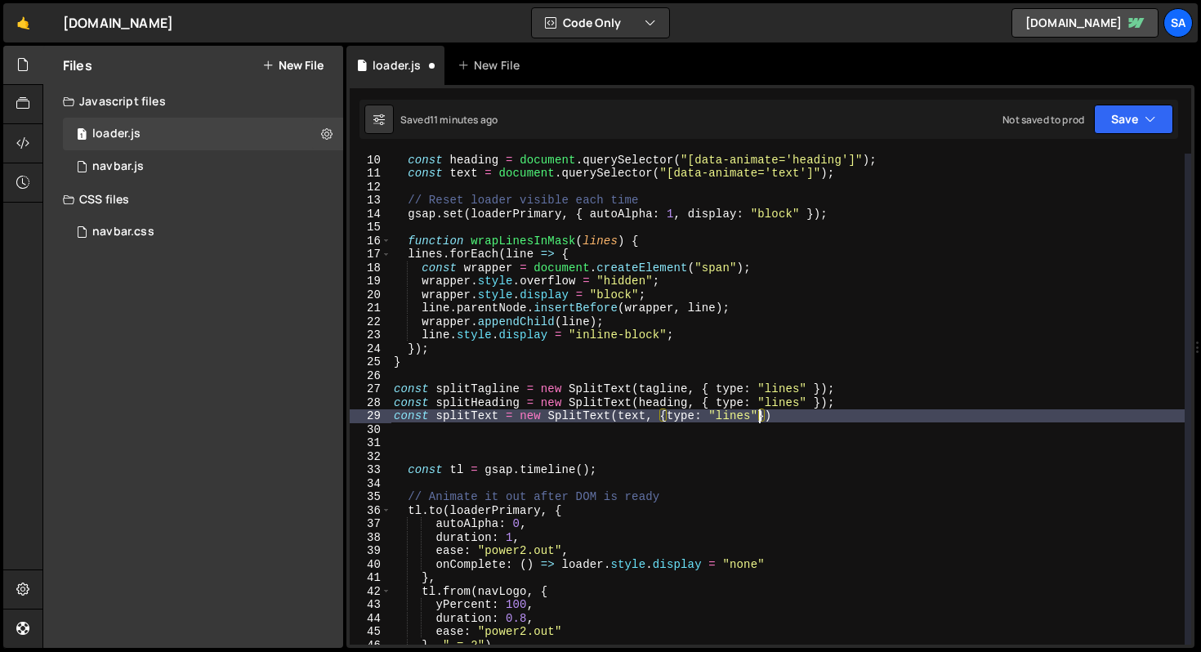
scroll to position [0, 25]
type textarea "const splitText = new SplitText(text, {type: "lines"});"
click at [642, 423] on div "const heading = document . querySelector ( "[data-animate='heading']" ) ; const…" at bounding box center [788, 412] width 794 height 518
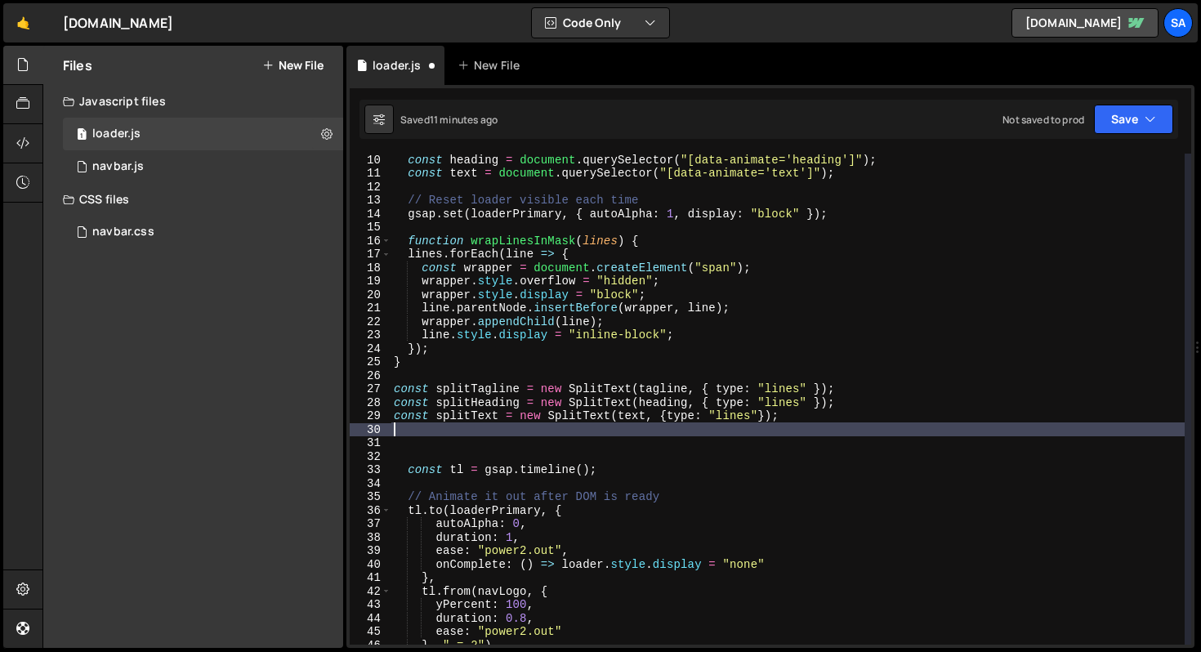
scroll to position [0, 0]
click at [569, 415] on div "const heading = document . querySelector ( "[data-animate='heading']" ) ; const…" at bounding box center [788, 412] width 794 height 518
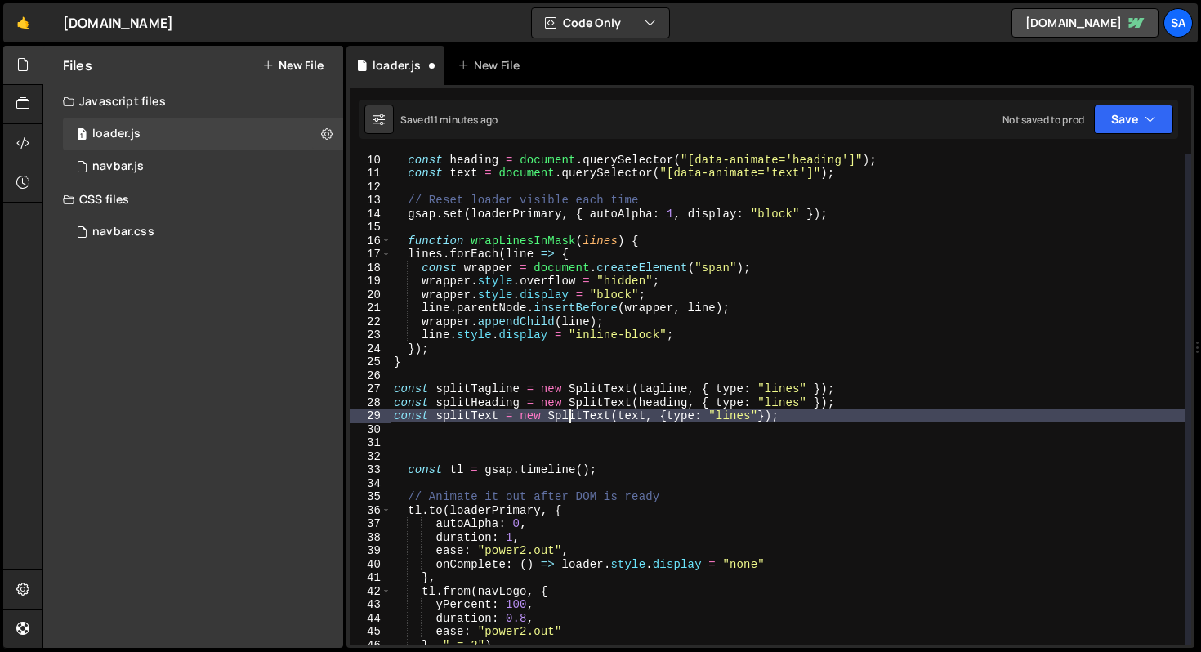
click at [973, 396] on div "const heading = document . querySelector ( "[data-animate='heading']" ) ; const…" at bounding box center [788, 412] width 794 height 518
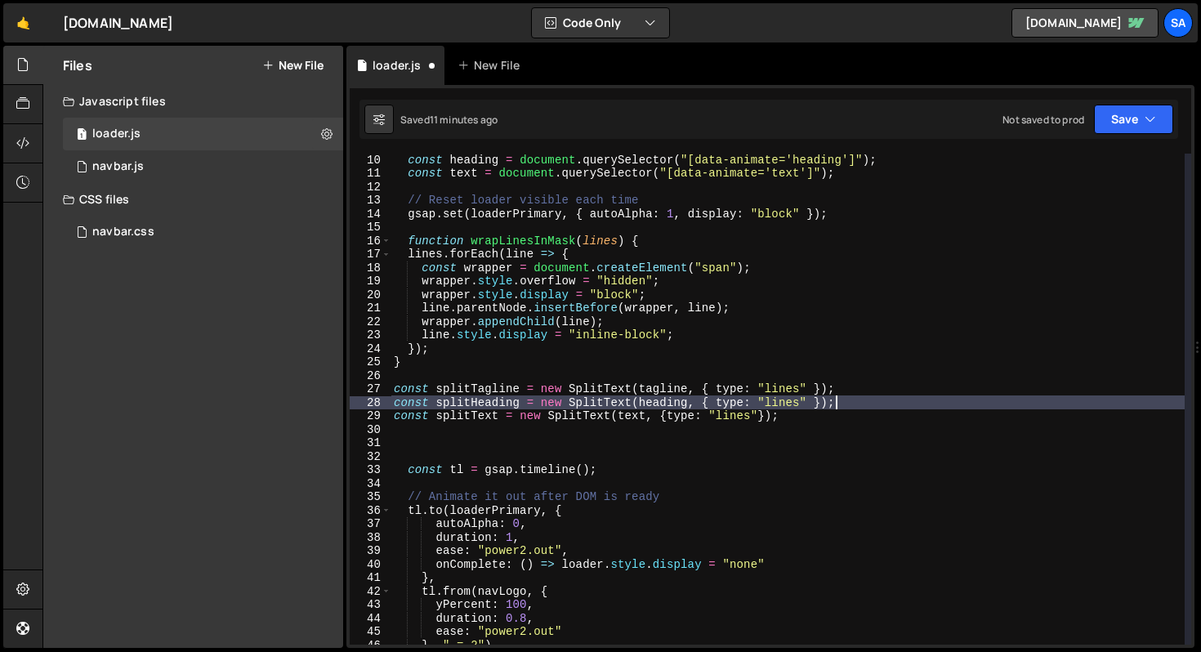
click at [954, 388] on div "const heading = document . querySelector ( "[data-animate='heading']" ) ; const…" at bounding box center [788, 412] width 794 height 518
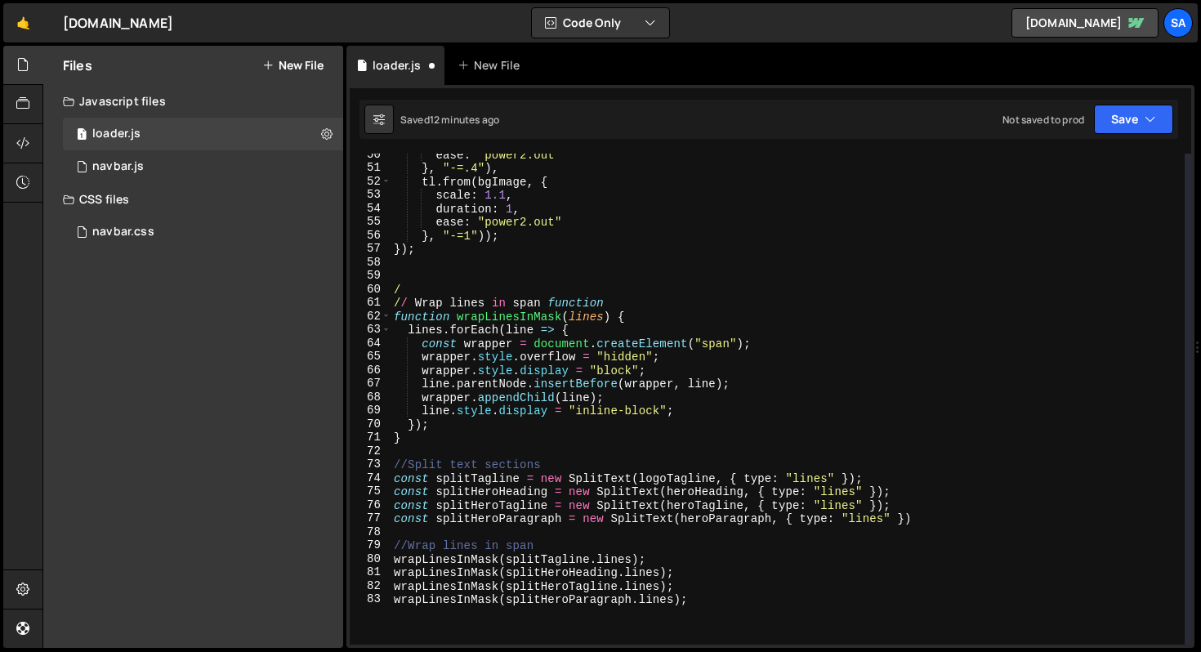
scroll to position [679, 0]
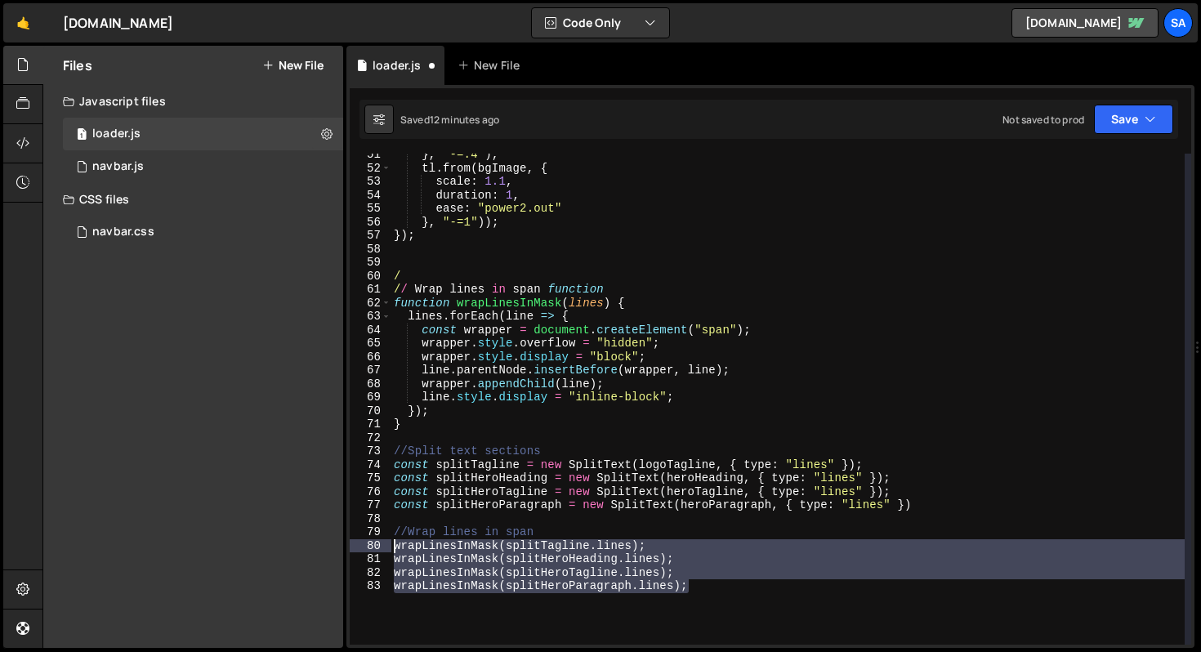
drag, startPoint x: 698, startPoint y: 587, endPoint x: 378, endPoint y: 549, distance: 322.6
click at [378, 549] on div "const splitTagline = new SplitText(tagline, { type: "lines" }); 51 52 53 54 55 …" at bounding box center [771, 399] width 842 height 491
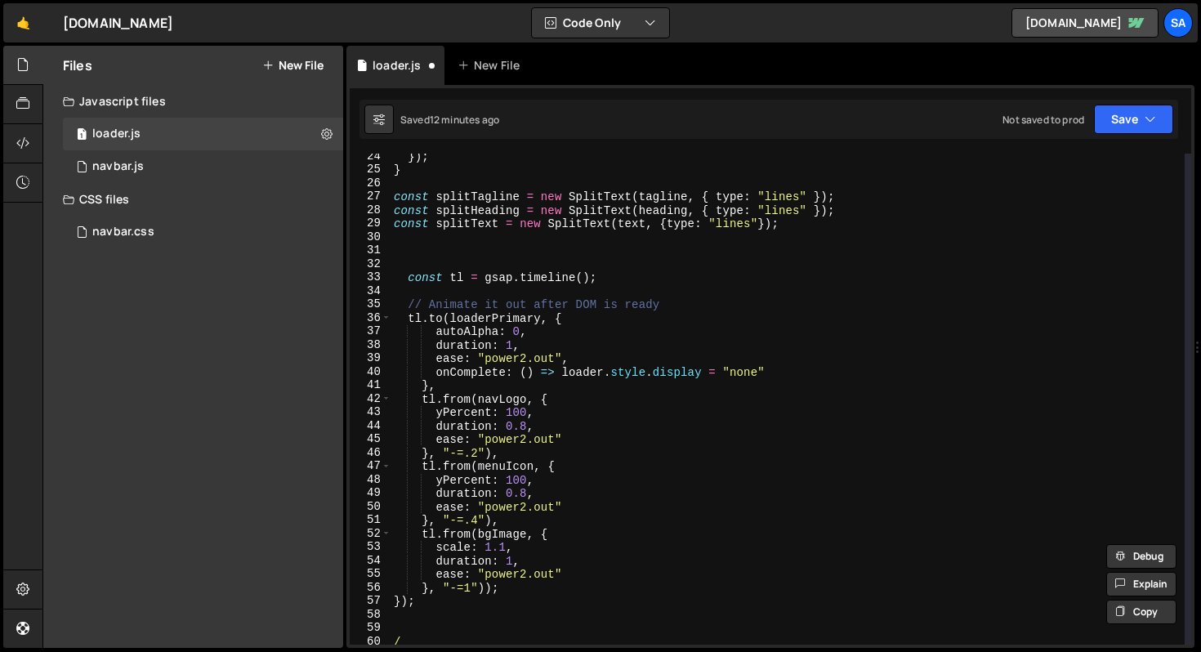
scroll to position [208, 0]
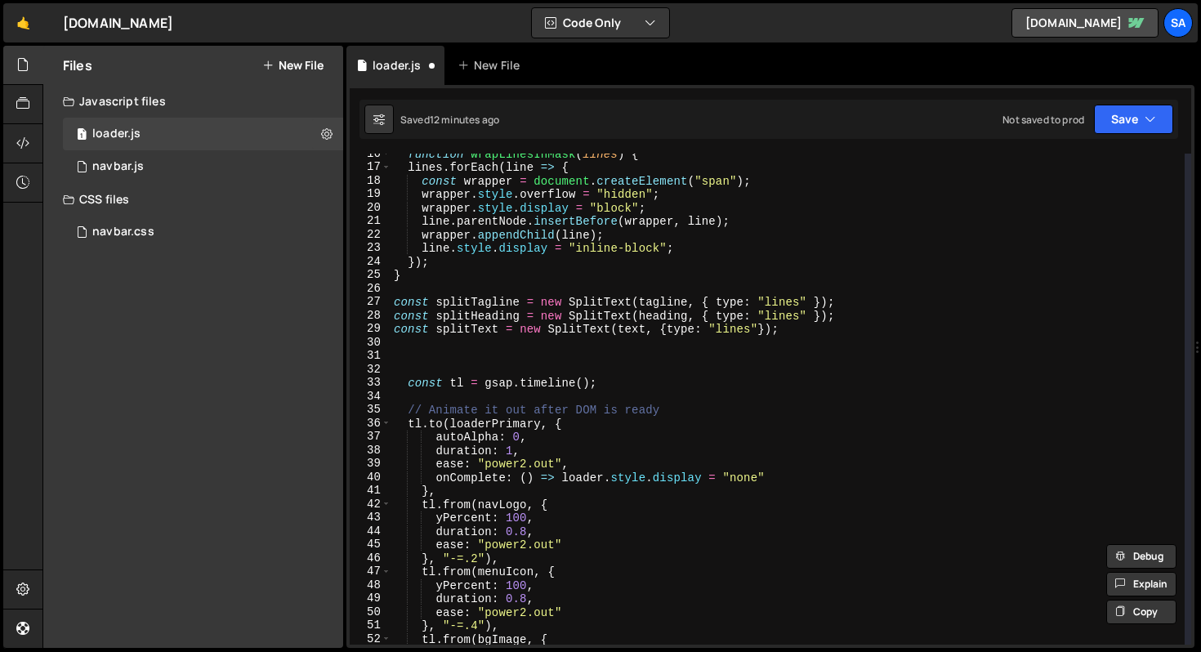
click at [832, 334] on div "function wrapLinesInMask ( lines ) { lines . forEach ( line => { const wrapper …" at bounding box center [788, 406] width 794 height 518
type textarea "const splitText = new SplitText(text, {type: "lines"});"
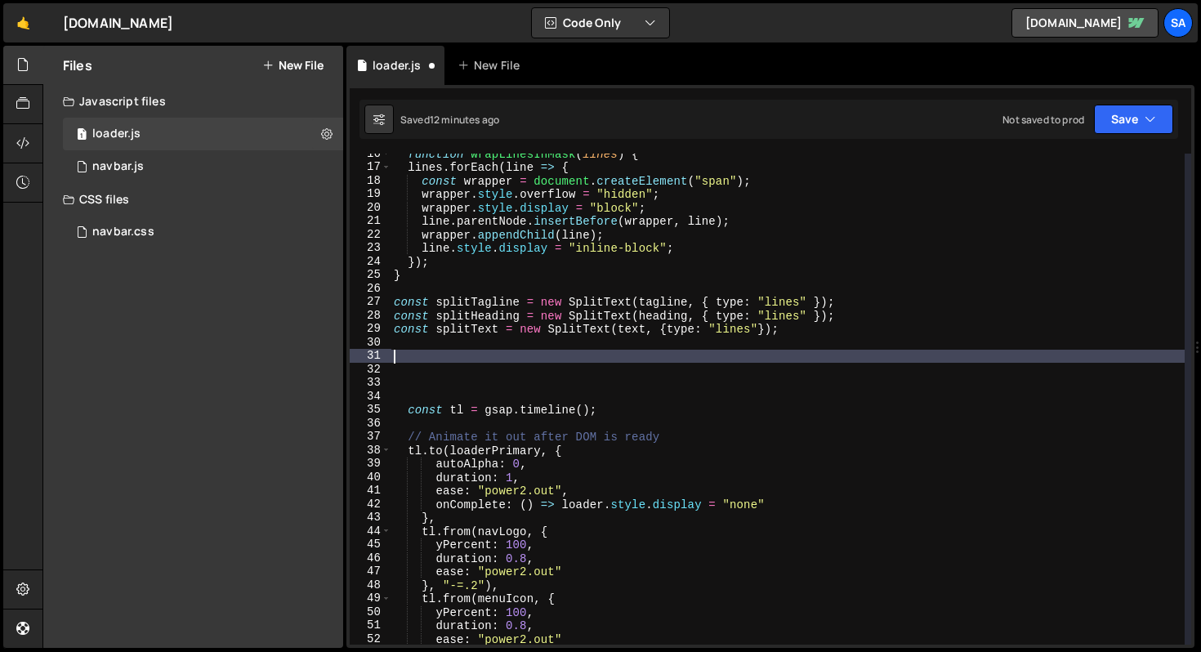
paste textarea "wrapLinesInMask(splitHeroParagraph.lines);"
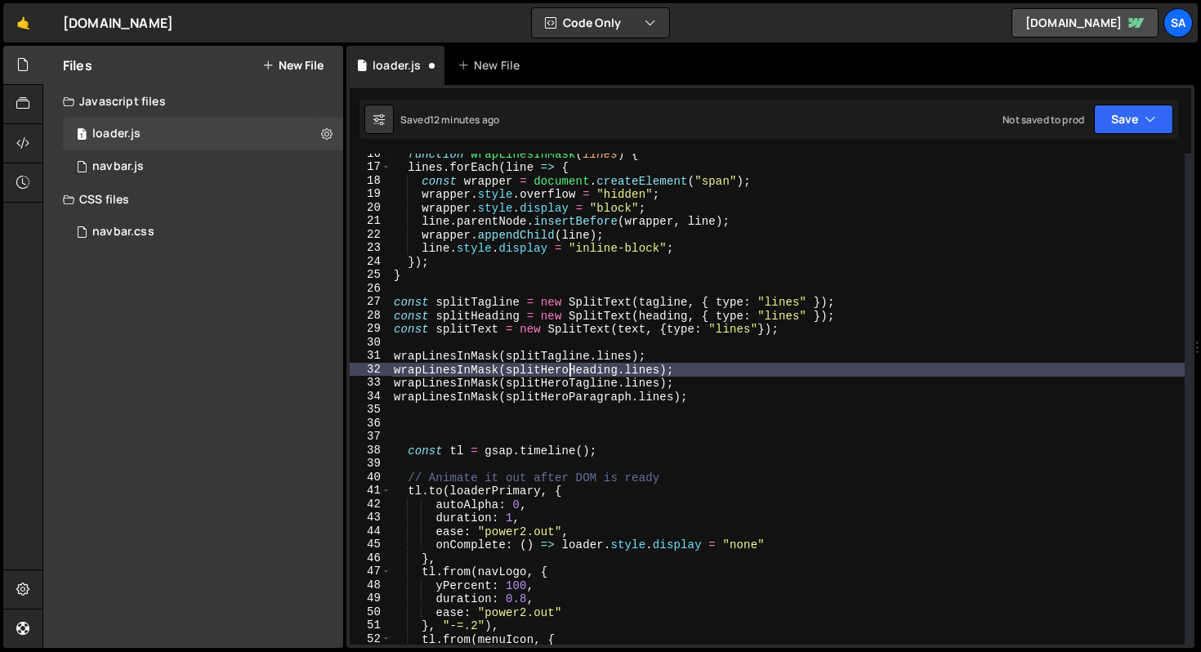
click at [569, 369] on div "function wrapLinesInMask ( lines ) { lines . forEach ( line => { const wrapper …" at bounding box center [788, 406] width 794 height 518
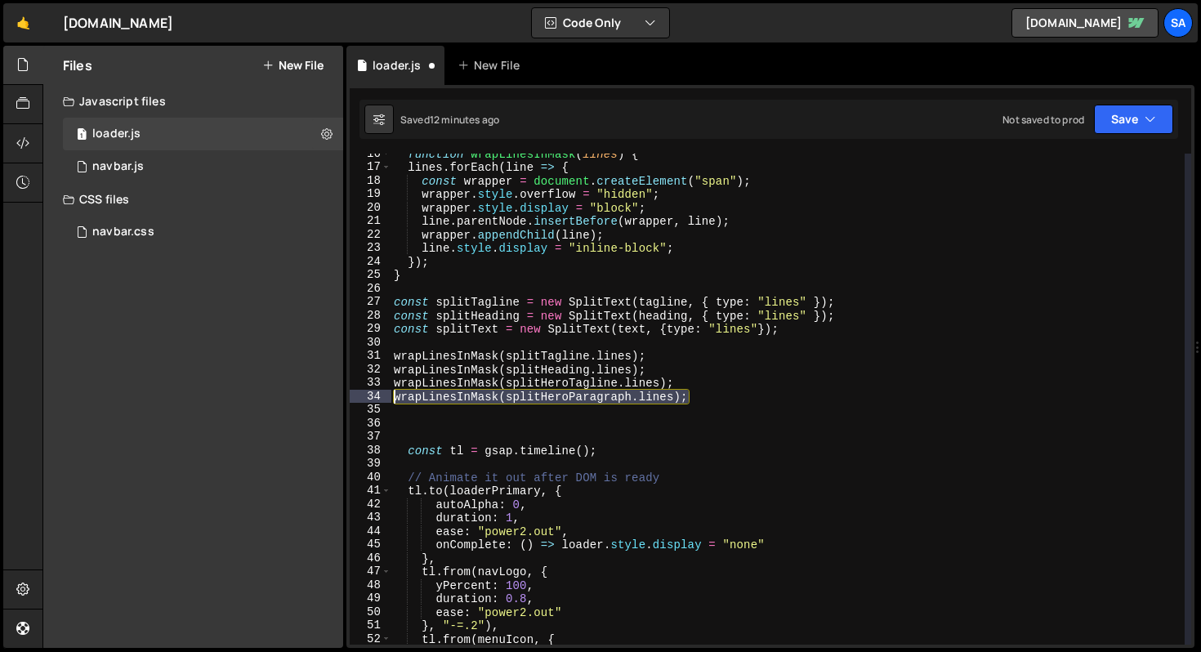
drag, startPoint x: 573, startPoint y: 395, endPoint x: 374, endPoint y: 397, distance: 198.6
click at [374, 397] on div "wrapLinesInMask(splitHeading.lines); 16 17 18 19 20 21 22 23 24 25 26 27 28 29 …" at bounding box center [771, 399] width 842 height 491
type textarea "wrapLinesInMask(splitHeroParagraph.lines);"
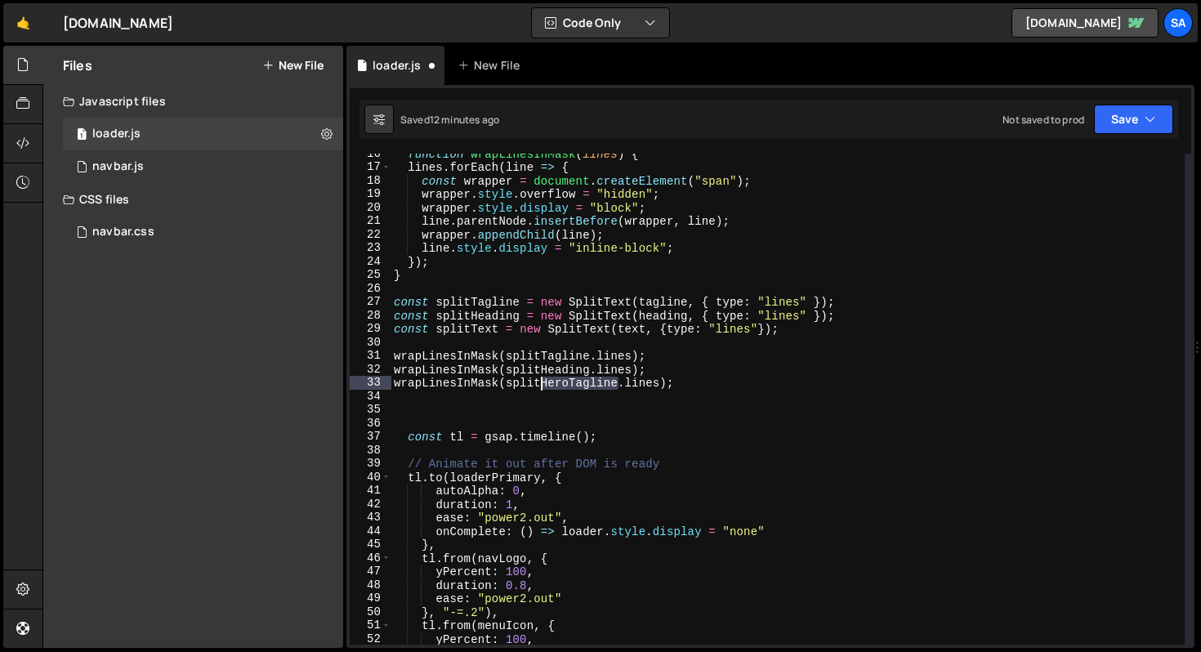
drag, startPoint x: 619, startPoint y: 383, endPoint x: 545, endPoint y: 383, distance: 73.6
click at [545, 383] on div "function wrapLinesInMask ( lines ) { lines . forEach ( line => { const wrapper …" at bounding box center [788, 406] width 794 height 518
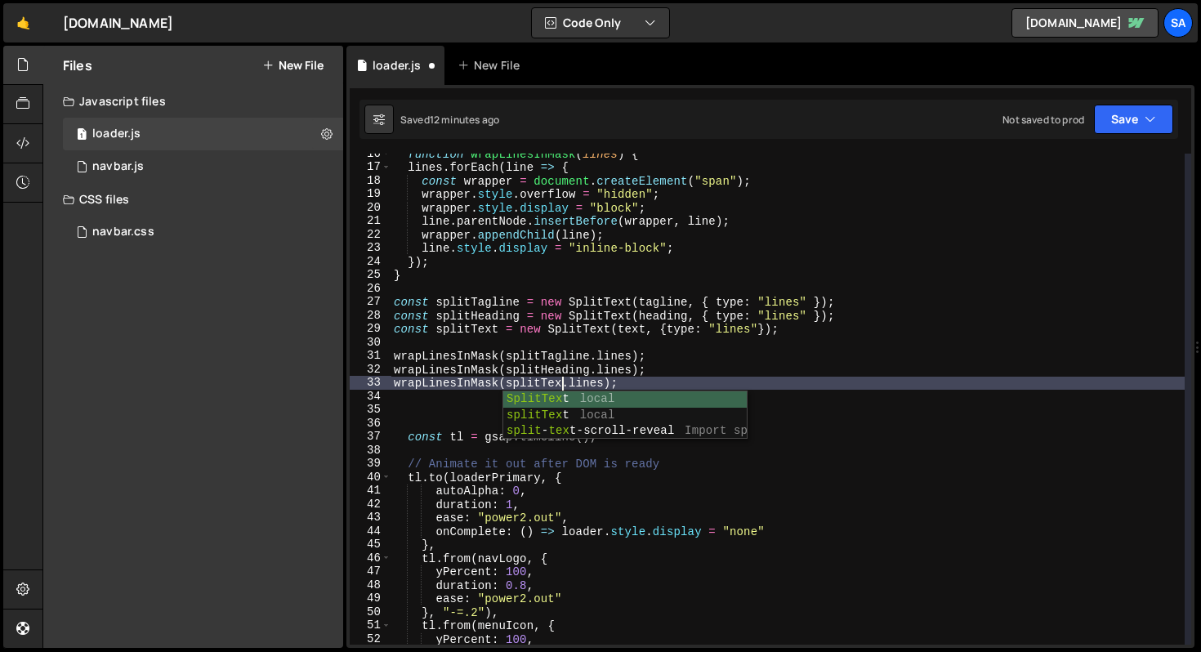
scroll to position [0, 11]
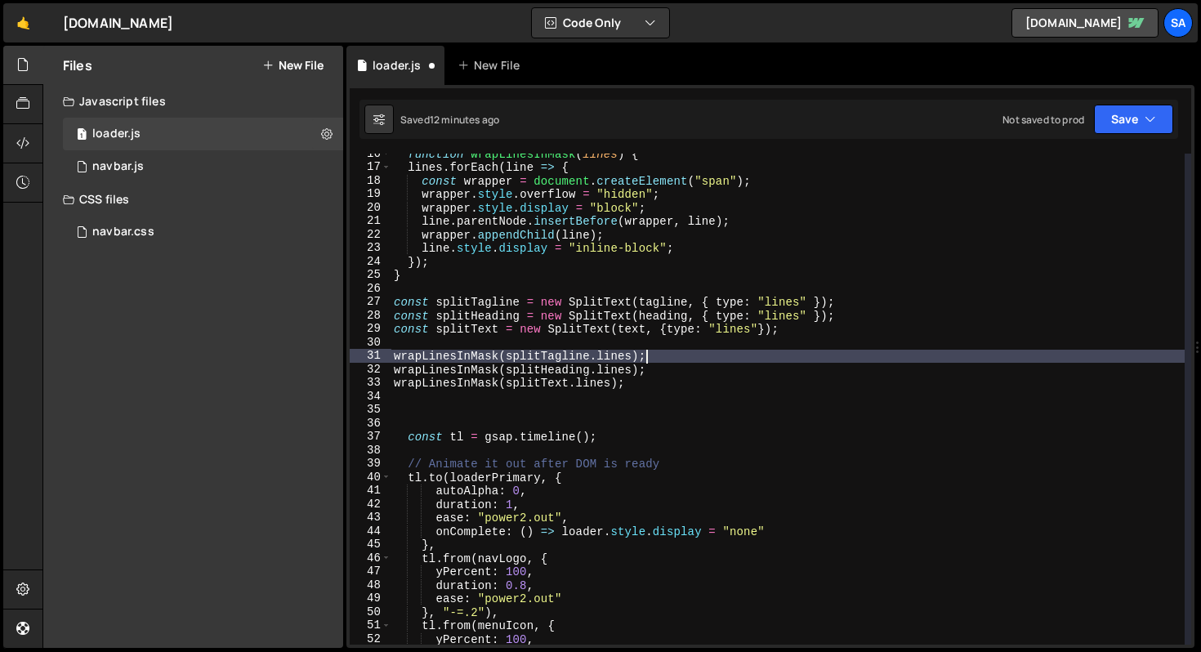
click at [755, 354] on div "function wrapLinesInMask ( lines ) { lines . forEach ( line => { const wrapper …" at bounding box center [788, 406] width 794 height 518
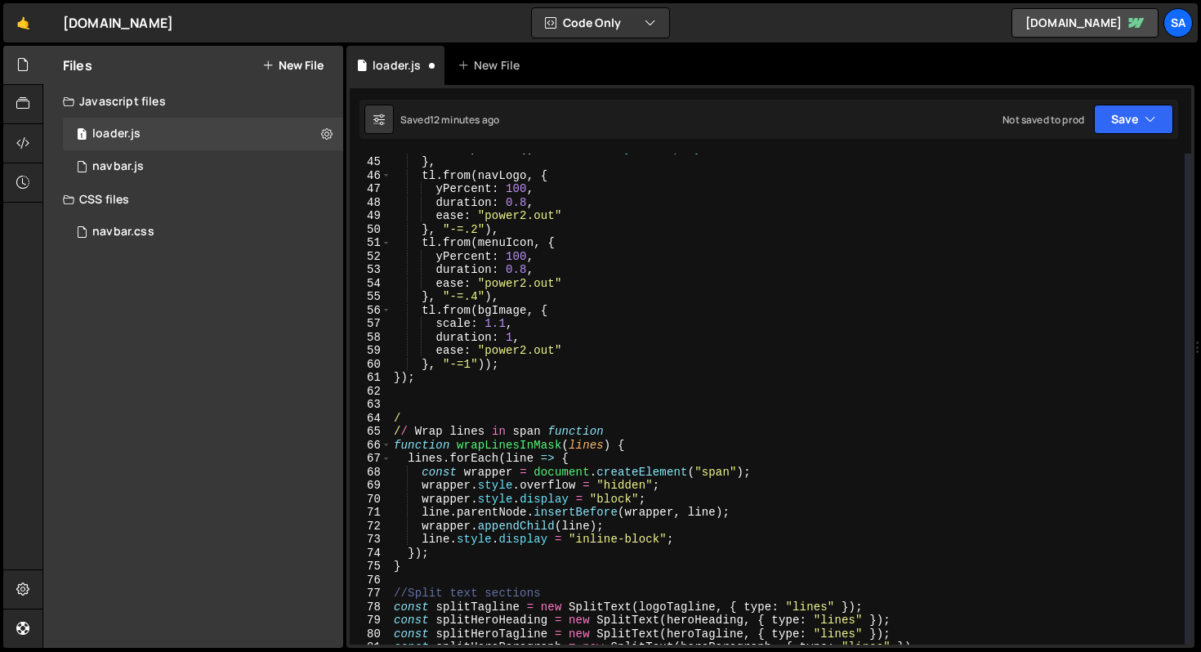
scroll to position [637, 0]
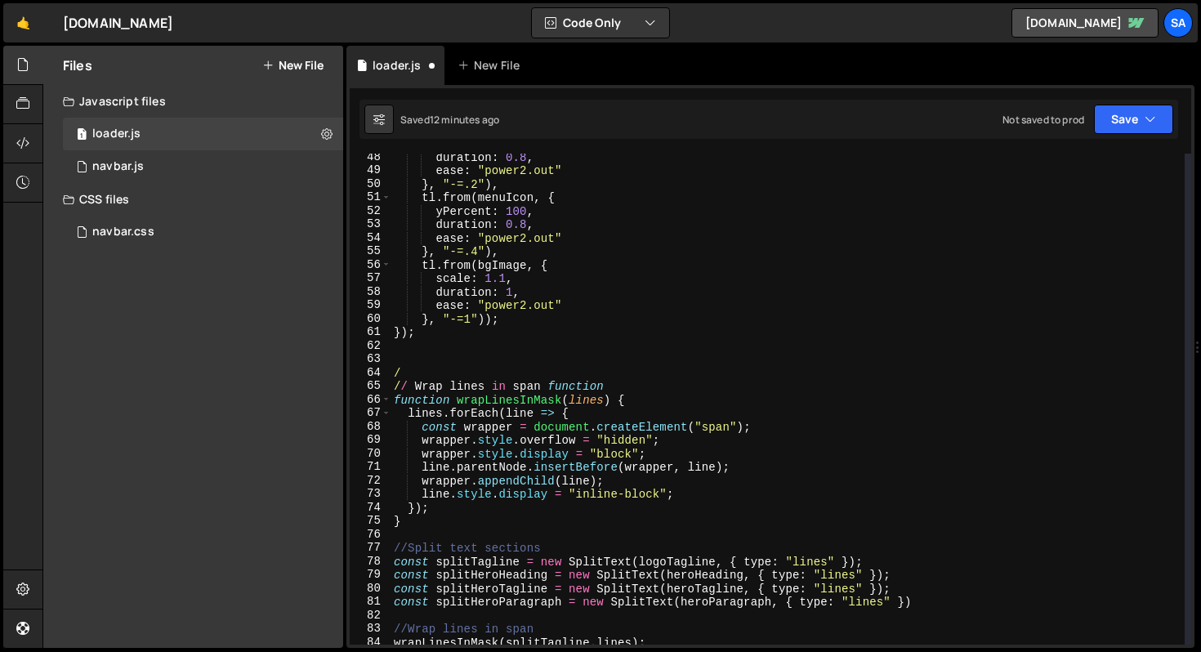
click at [421, 378] on div "duration : 0.8 , ease : "power2.out" } , "-=.2" ) , tl . from ( menuIcon , { yP…" at bounding box center [788, 409] width 794 height 518
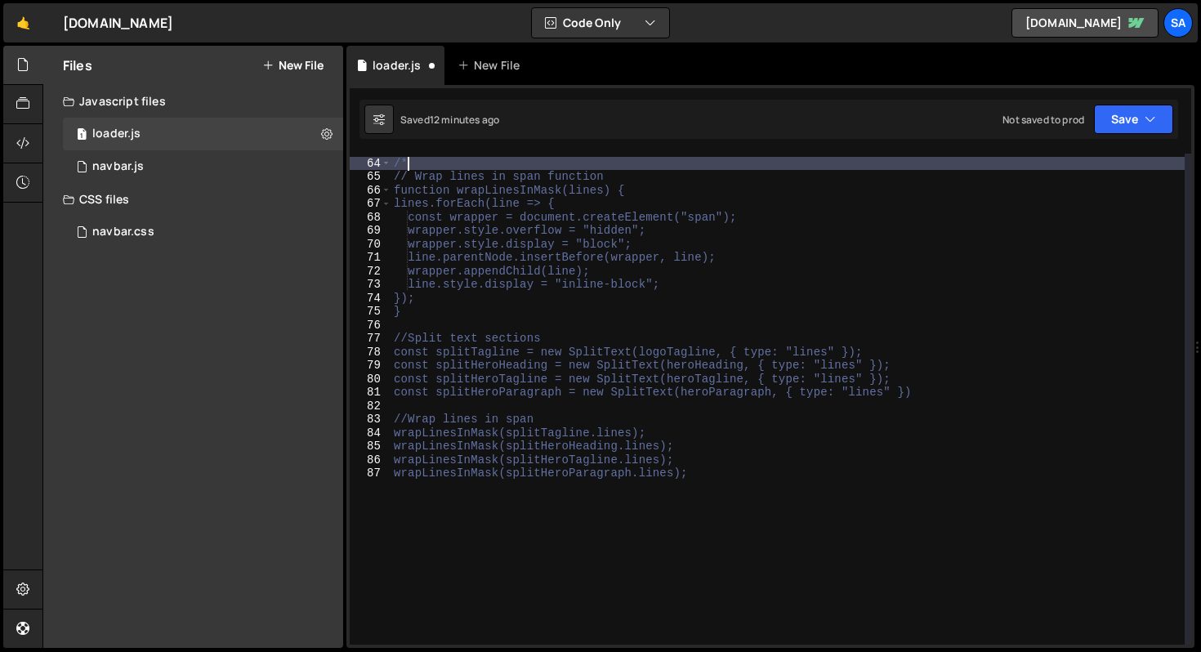
scroll to position [846, 0]
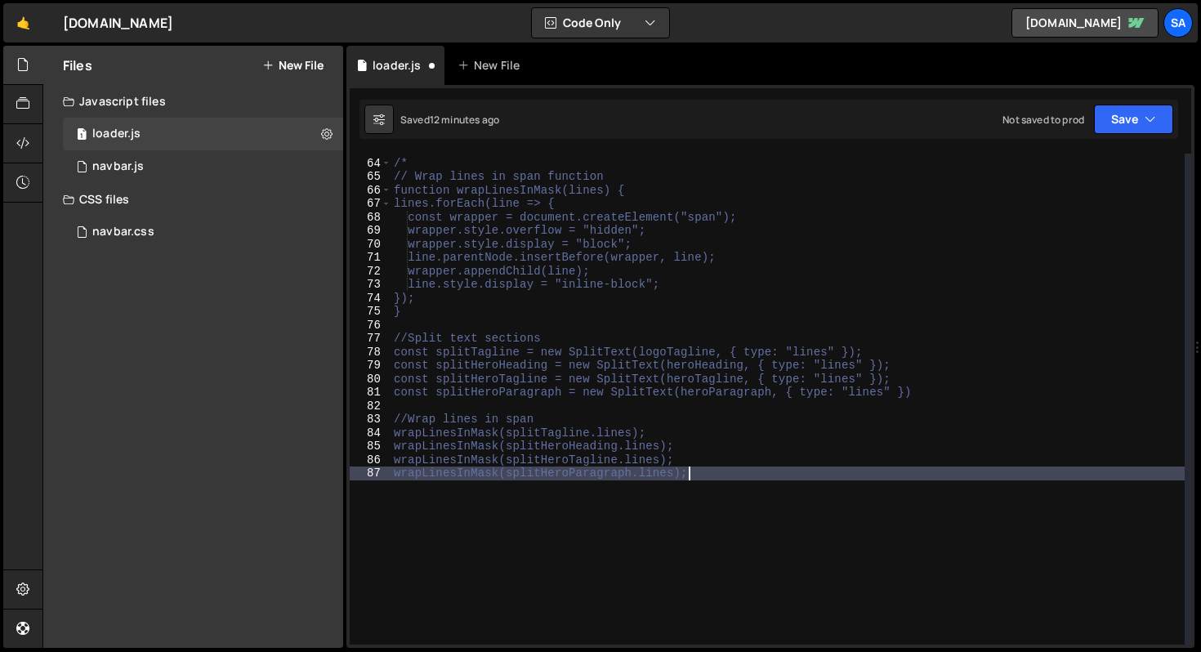
click at [765, 485] on div "/* // Wrap lines in span function function wrapLinesInMask(lines) { lines.forEa…" at bounding box center [788, 402] width 794 height 518
type textarea "wrapLinesInMask(splitHeroParagraph.lines);"
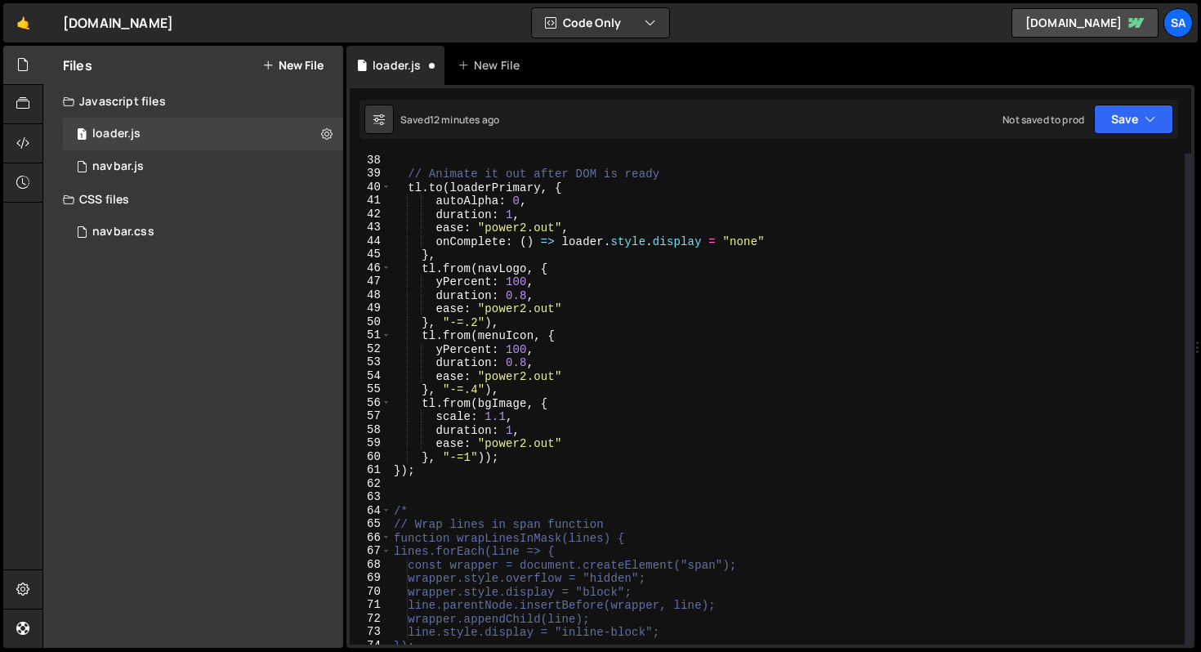
scroll to position [400, 0]
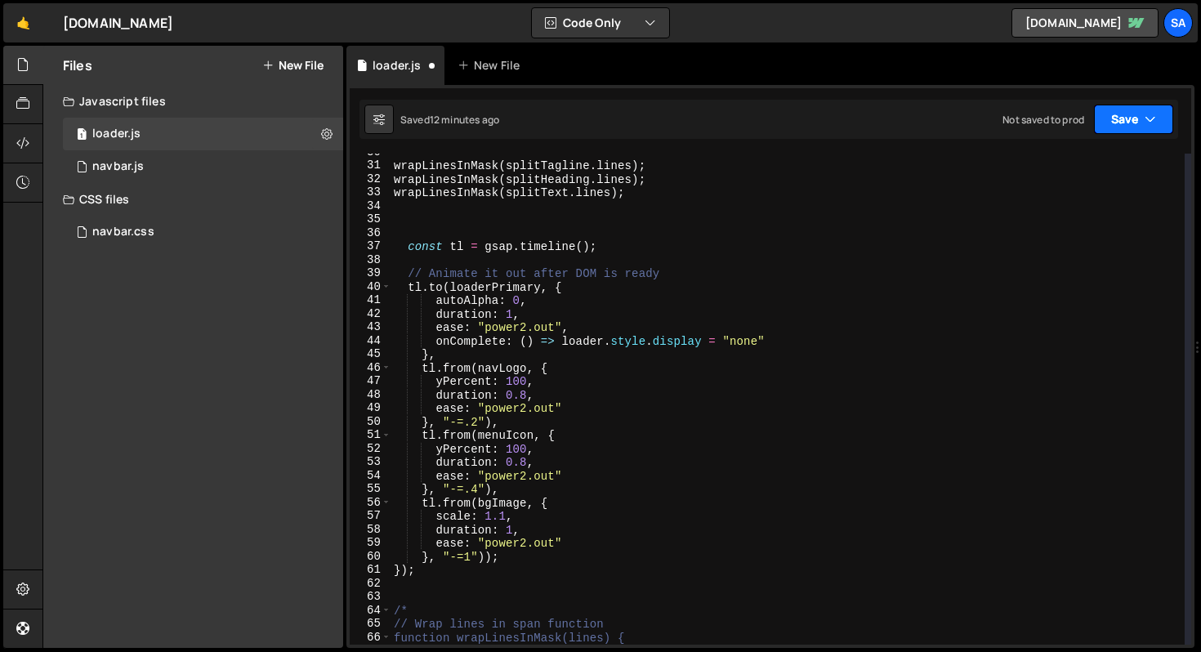
click at [1124, 123] on button "Save" at bounding box center [1133, 119] width 79 height 29
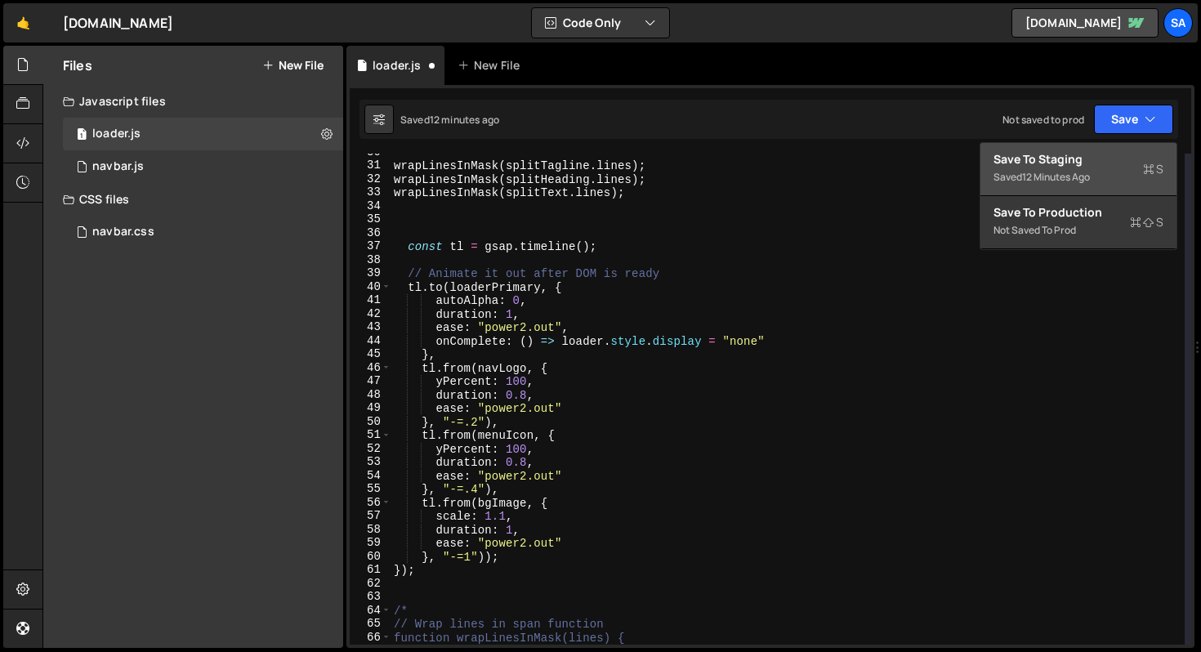
click at [1072, 159] on div "Save to Staging S" at bounding box center [1079, 159] width 170 height 16
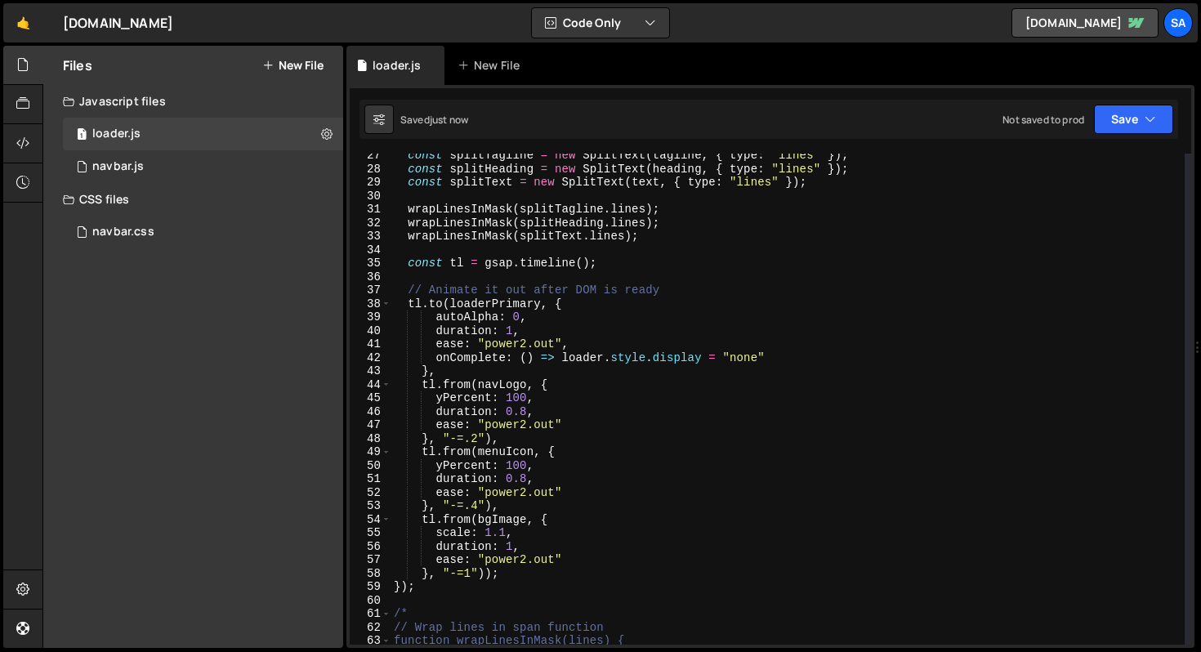
scroll to position [356, 0]
click at [485, 574] on div "const splitTagline = new SplitText ( tagline , { type : "lines" }) ; const spli…" at bounding box center [788, 408] width 794 height 518
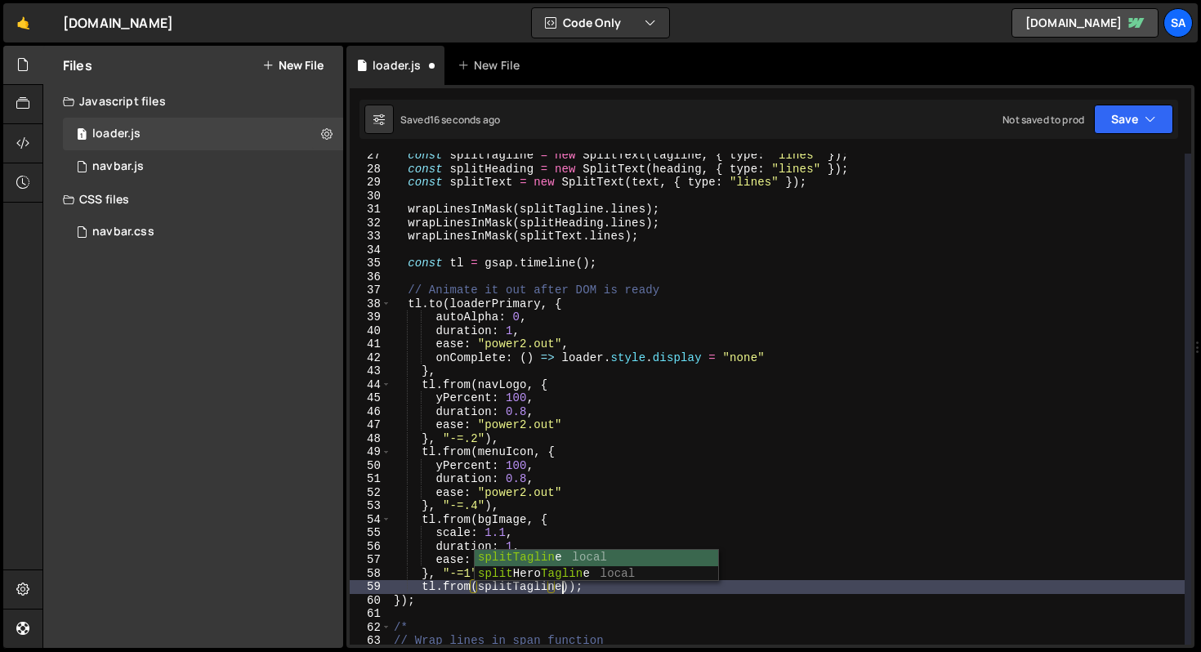
scroll to position [0, 11]
type textarea "tl.from(splitTagline, {);"
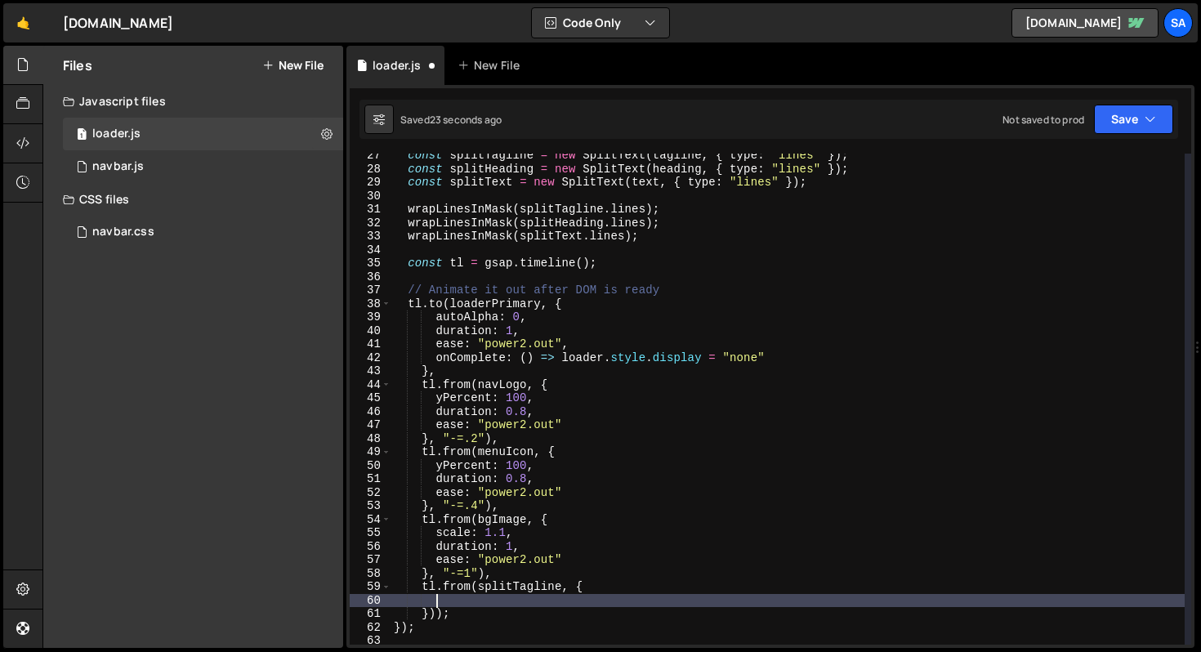
type textarea "a"
type textarea "yPercent:100,"
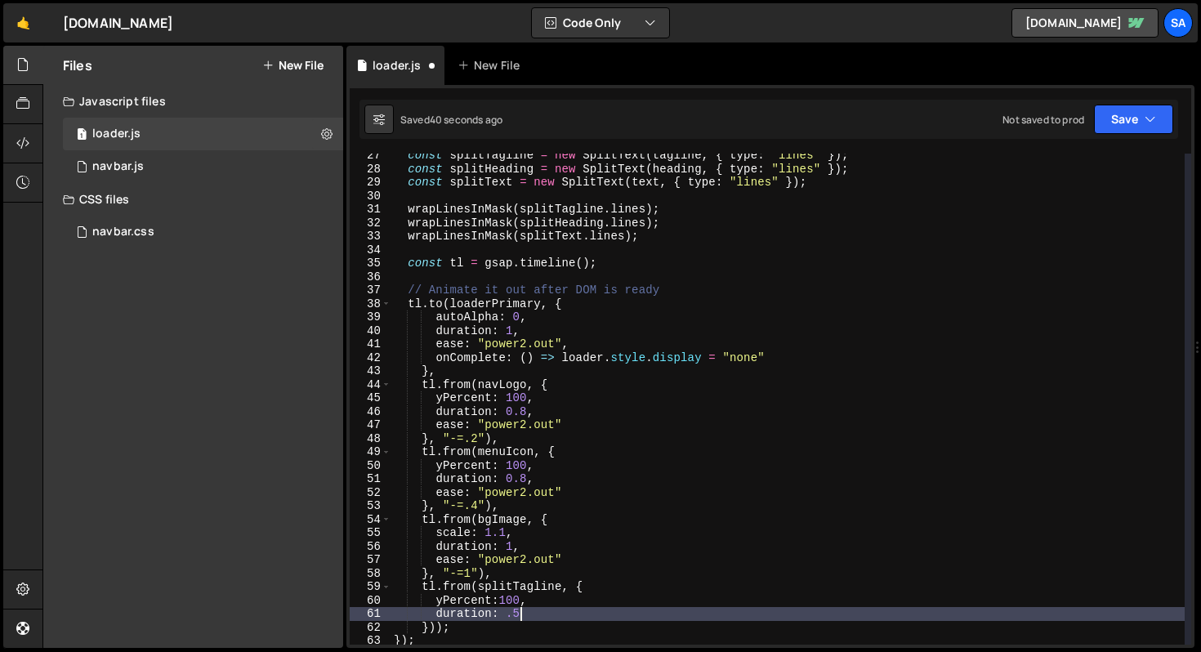
type textarea "duration: .5,"
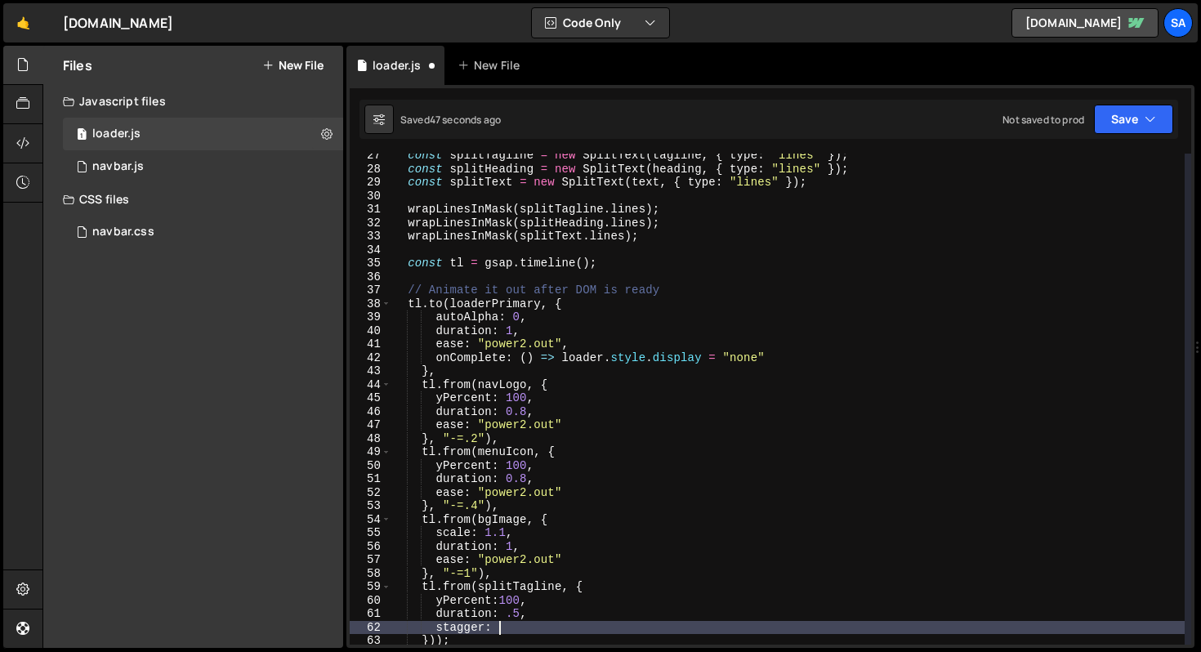
scroll to position [0, 7]
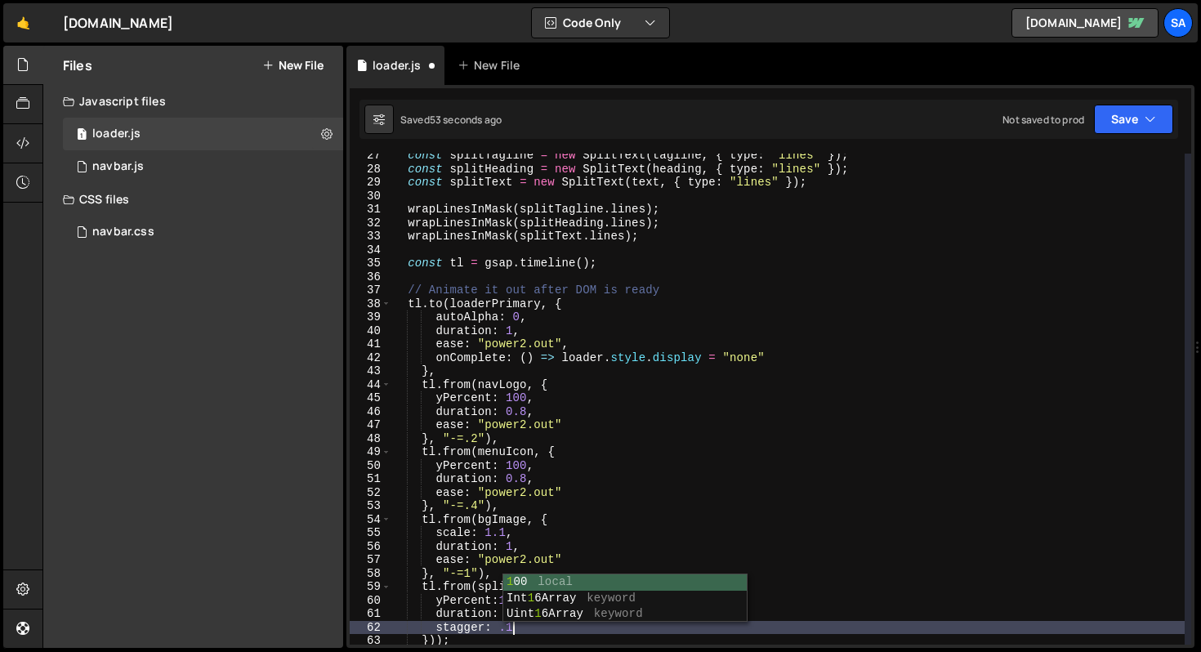
type textarea "stagger: .1,"
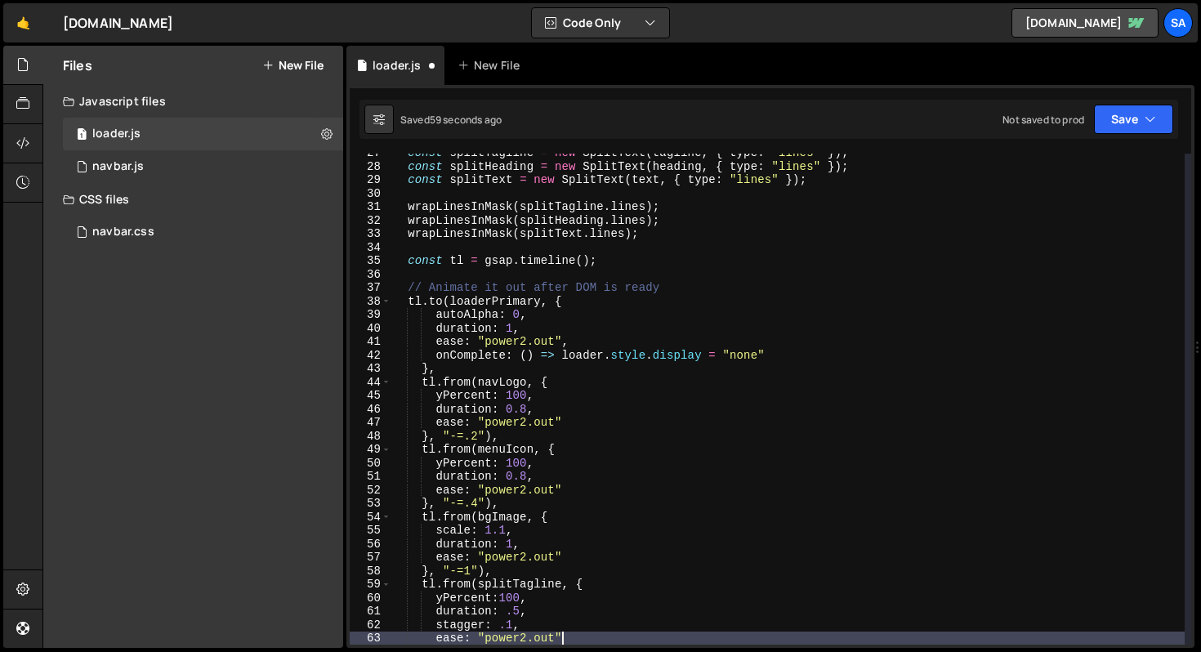
scroll to position [0, 11]
type textarea "ease: "power2.out","
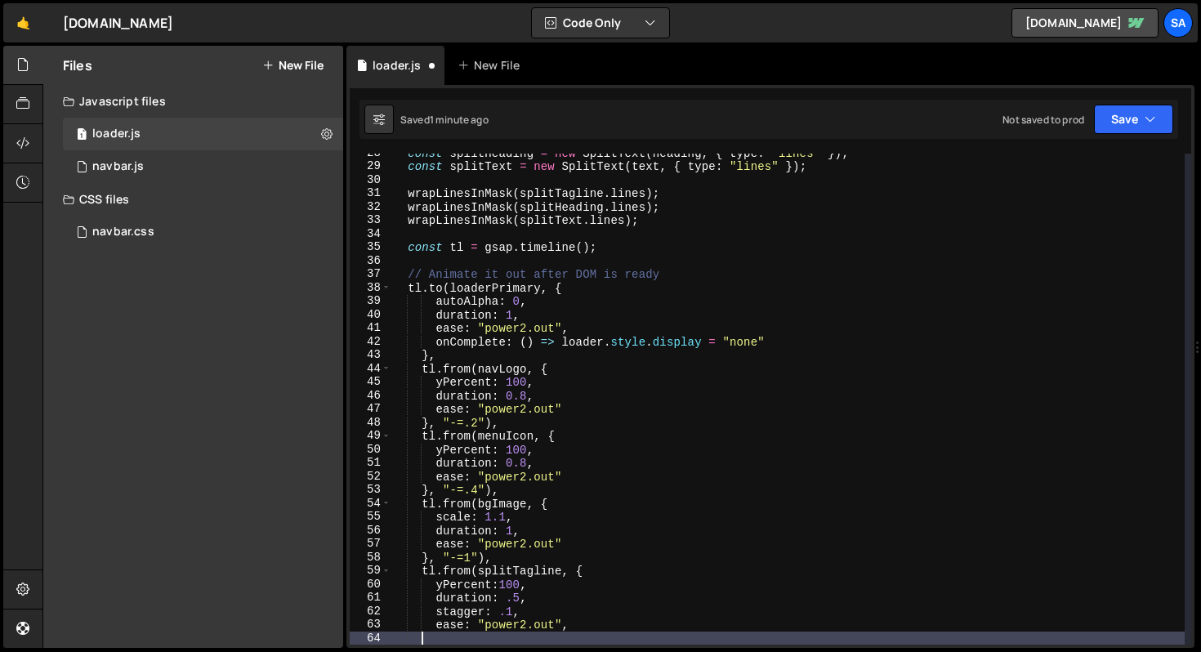
scroll to position [0, 0]
click at [433, 637] on div "const splitHeading = new SplitText ( heading , { type : "lines" }) ; const spli…" at bounding box center [788, 405] width 794 height 518
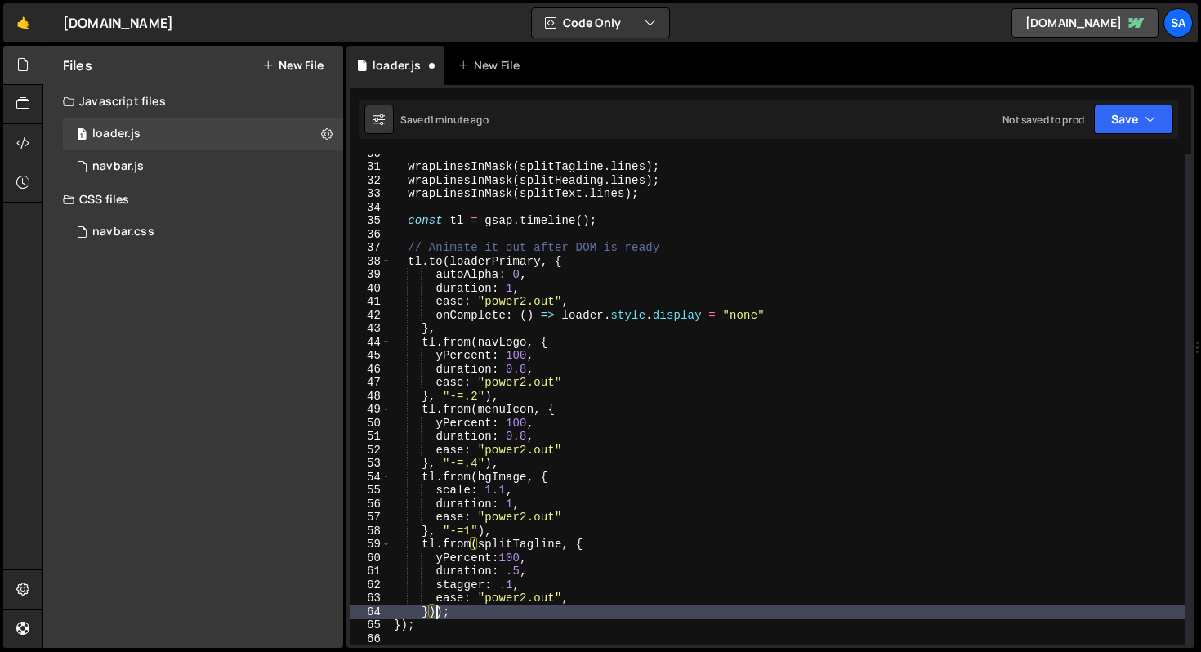
scroll to position [399, 0]
click at [427, 611] on div "wrapLinesInMask ( splitTagline . lines ) ; wrapLinesInMask ( splitHeading . lin…" at bounding box center [788, 404] width 794 height 518
click at [551, 594] on div "wrapLinesInMask ( splitTagline . lines ) ; wrapLinesInMask ( splitHeading . lin…" at bounding box center [788, 404] width 794 height 518
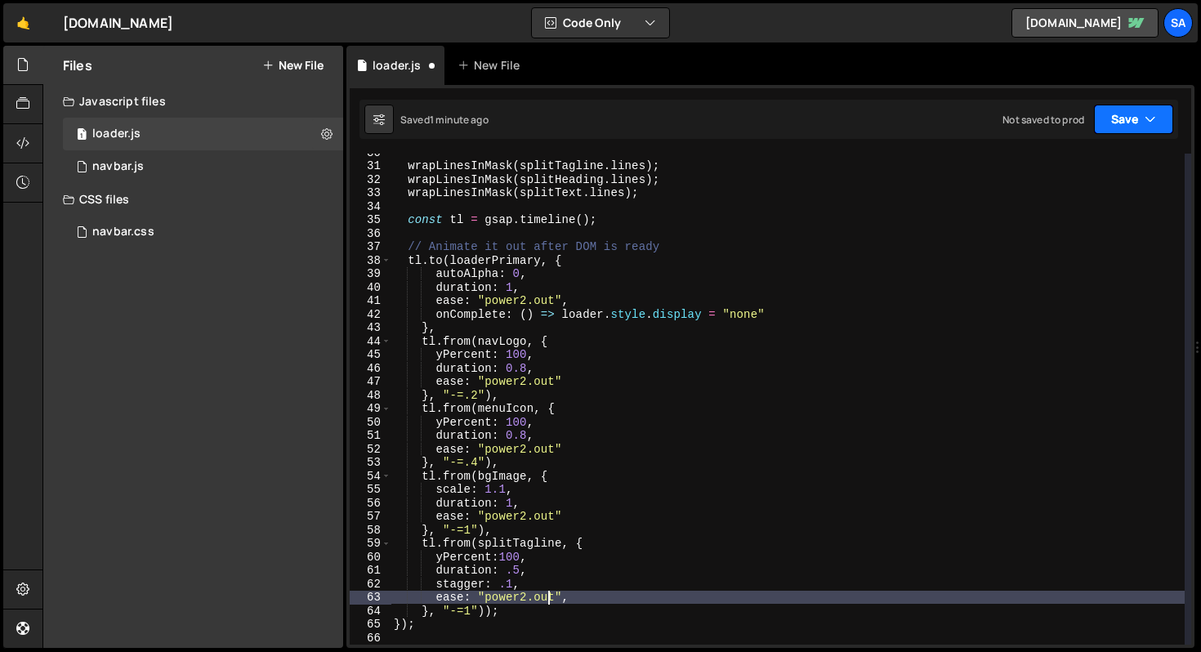
click at [1138, 124] on button "Save" at bounding box center [1133, 119] width 79 height 29
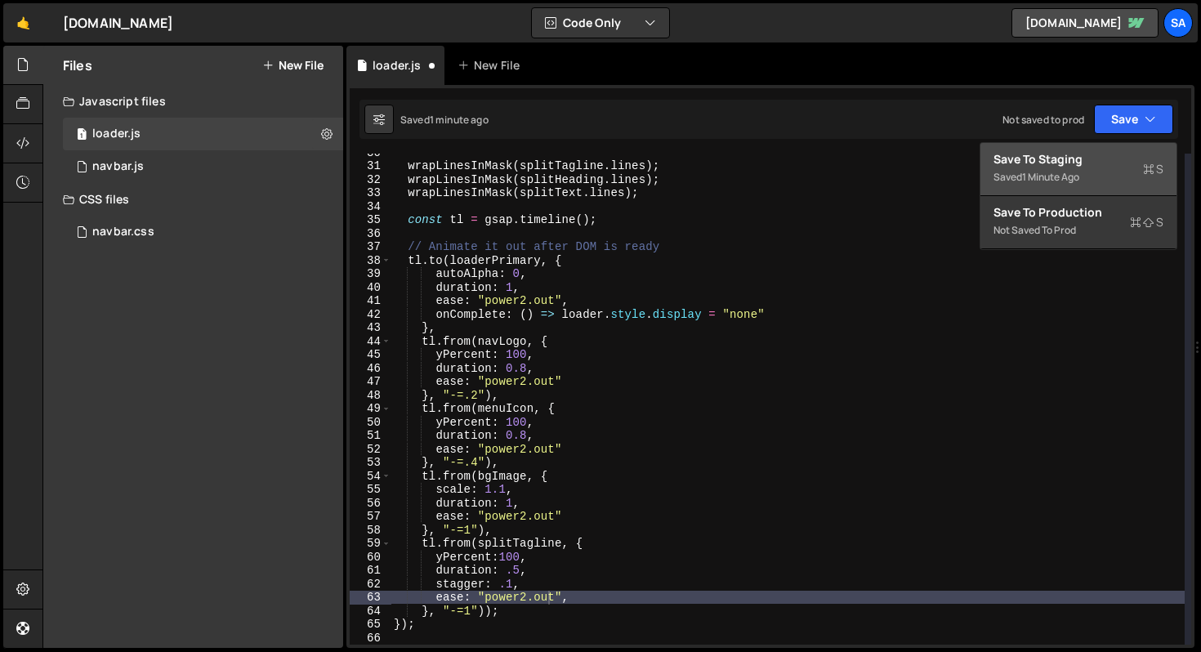
click at [1059, 170] on div "1 minute ago" at bounding box center [1050, 177] width 57 height 14
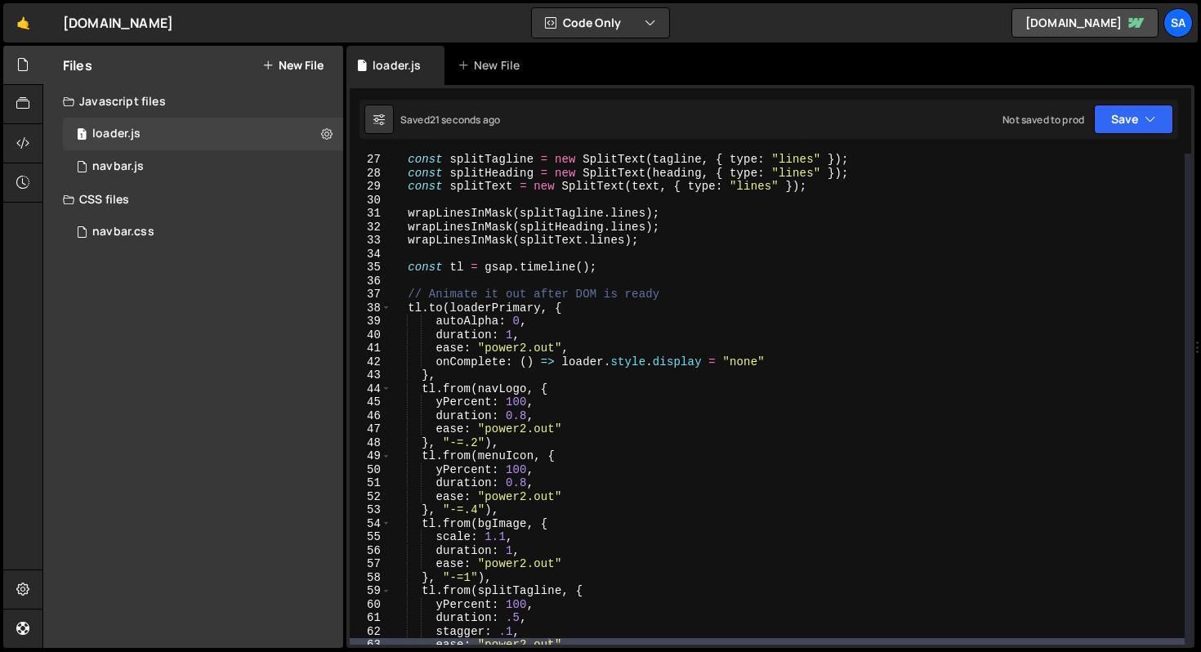
scroll to position [345, 0]
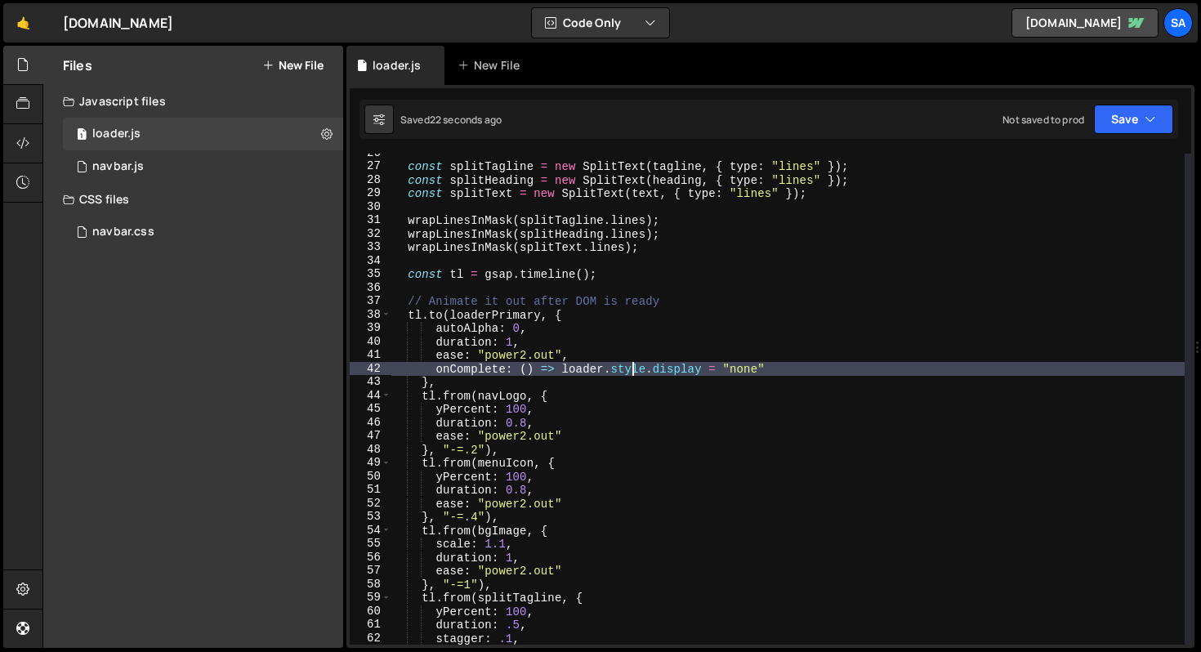
click at [632, 365] on div "const splitTagline = new SplitText ( tagline , { type : "lines" }) ; const spli…" at bounding box center [788, 405] width 794 height 518
click at [606, 368] on div "const splitTagline = new SplitText ( tagline , { type : "lines" }) ; const spli…" at bounding box center [788, 405] width 794 height 518
click at [827, 364] on div "const splitTagline = new SplitText ( tagline , { type : "lines" }) ; const spli…" at bounding box center [788, 405] width 794 height 518
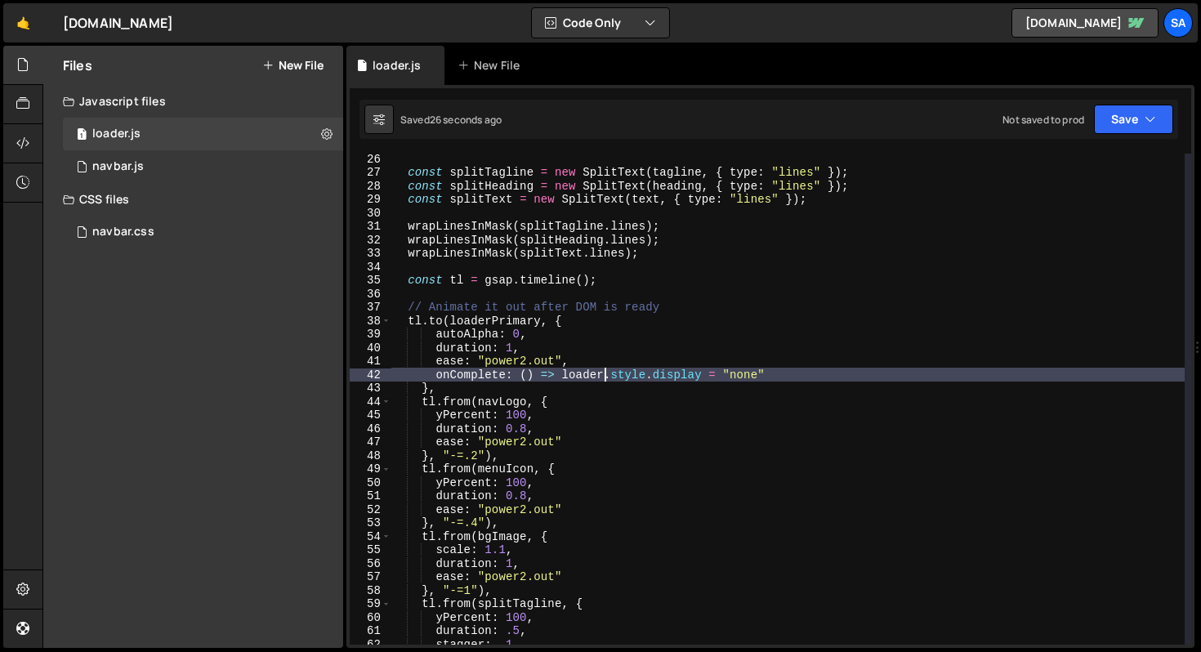
click at [604, 374] on div "const splitTagline = new SplitText ( tagline , { type : "lines" }) ; const spli…" at bounding box center [788, 411] width 794 height 518
click at [1133, 116] on button "Save" at bounding box center [1133, 119] width 79 height 29
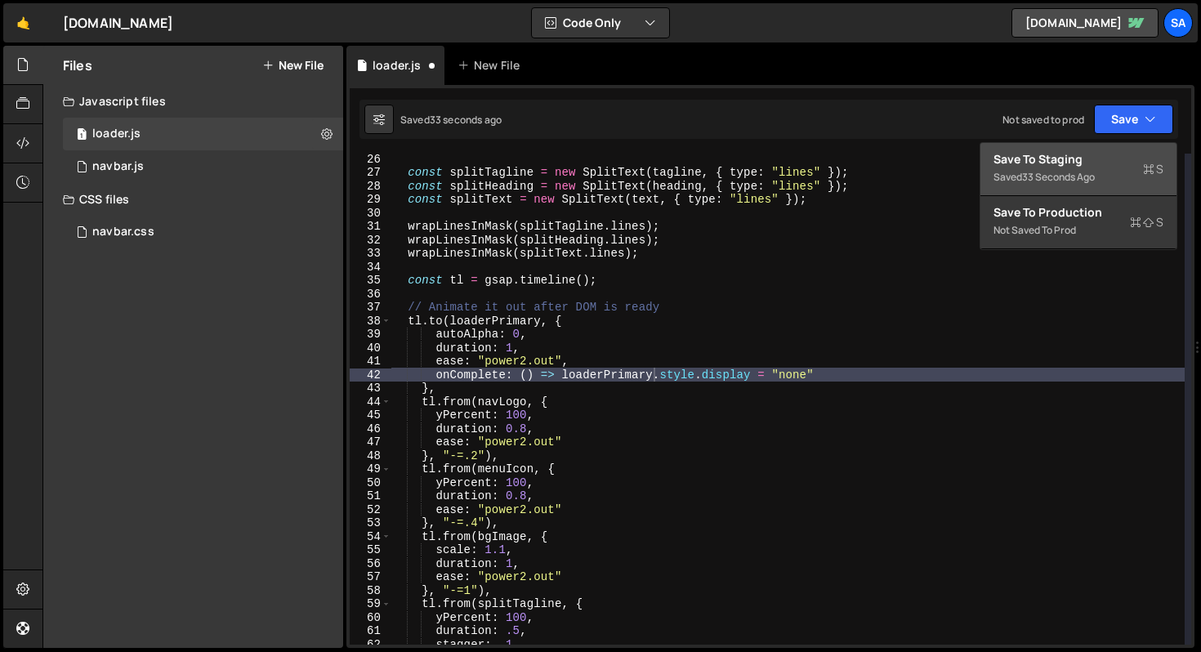
click at [1084, 154] on div "Save to Staging S" at bounding box center [1079, 159] width 170 height 16
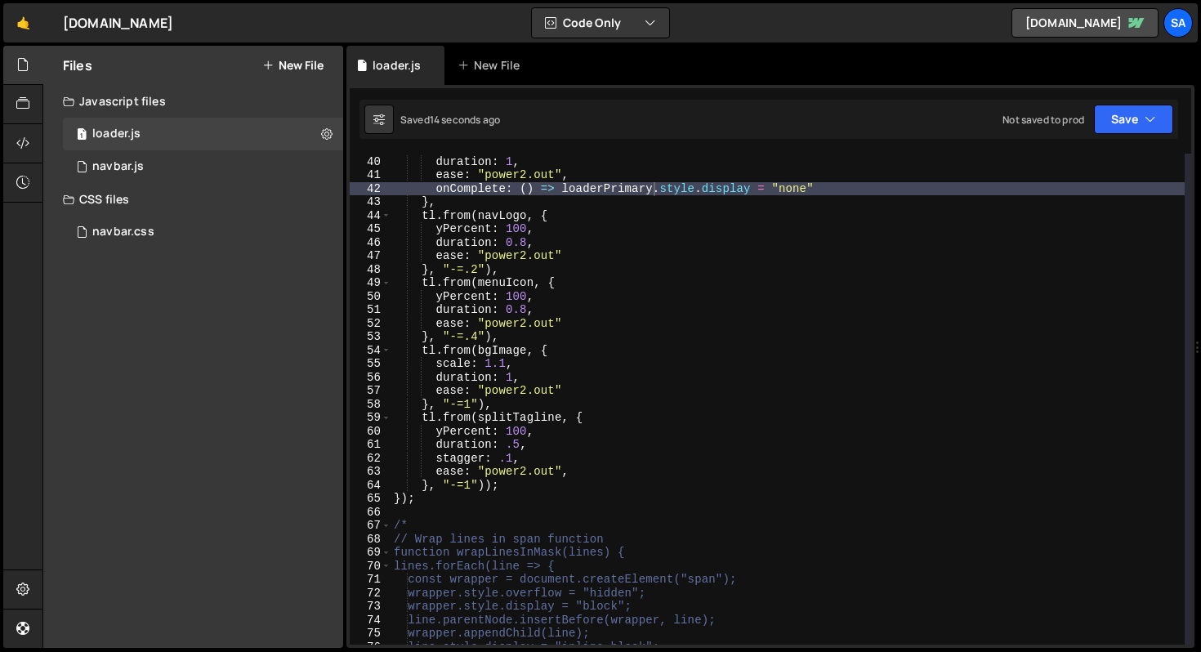
scroll to position [524, 0]
click at [649, 421] on div "autoAlpha : 0 , duration : 1 , ease : "power2.out" , onComplete : ( ) => loader…" at bounding box center [788, 400] width 794 height 518
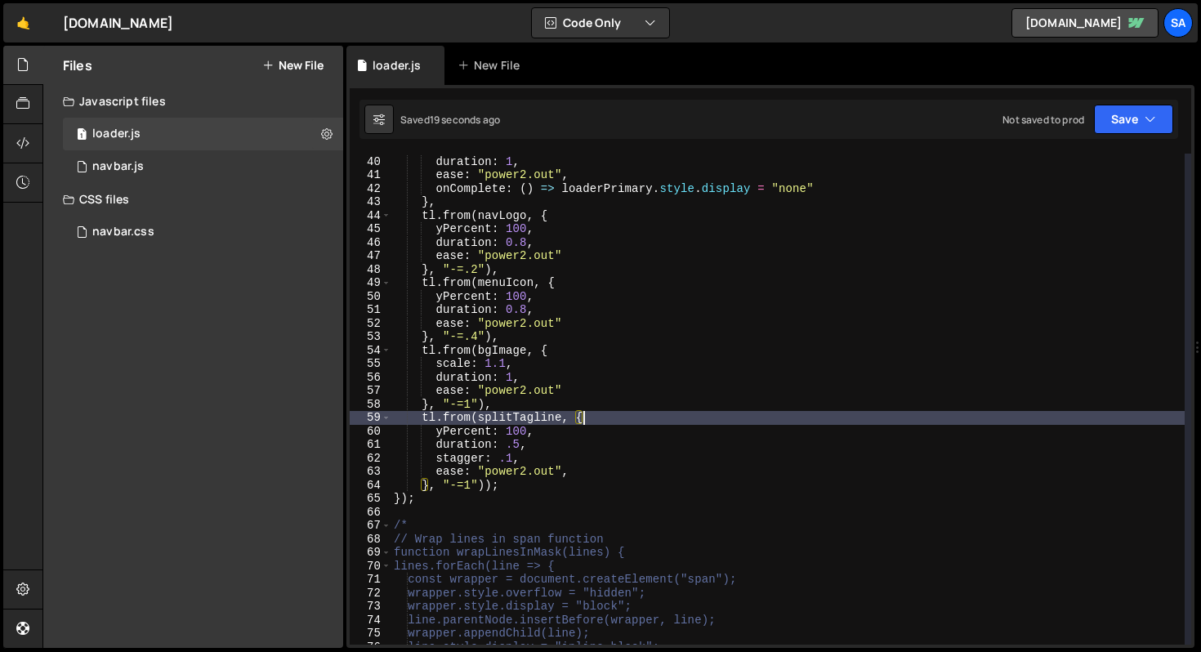
scroll to position [0, 12]
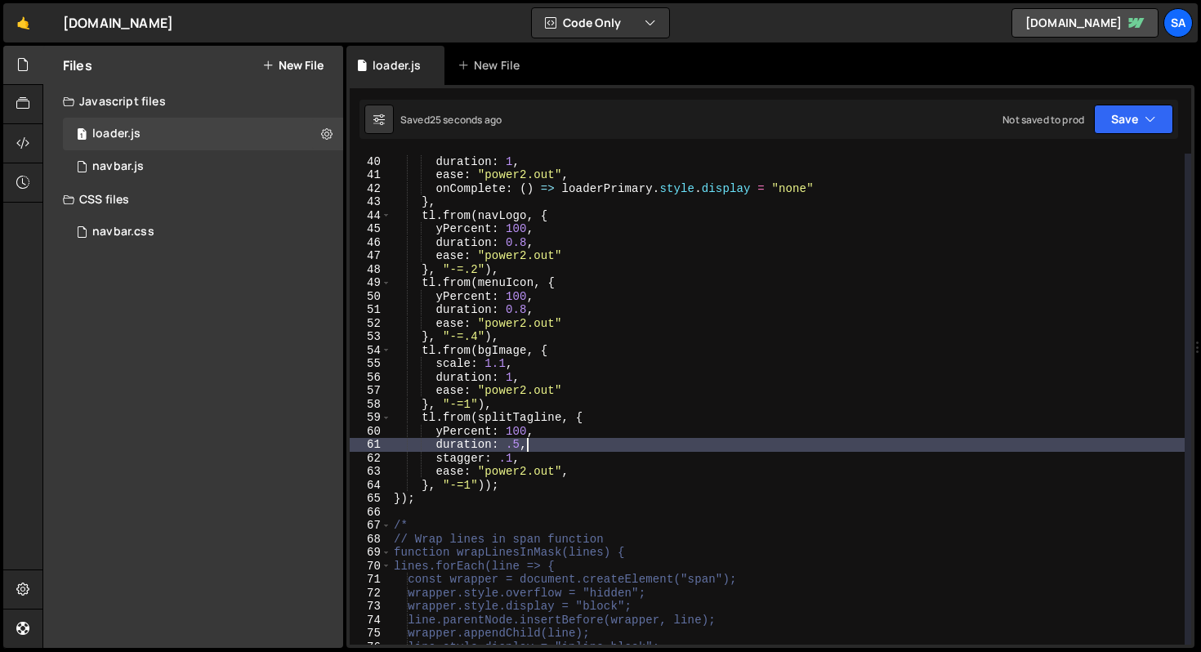
click at [566, 439] on div "autoAlpha : 0 , duration : 1 , ease : "power2.out" , onComplete : ( ) => loader…" at bounding box center [788, 400] width 794 height 518
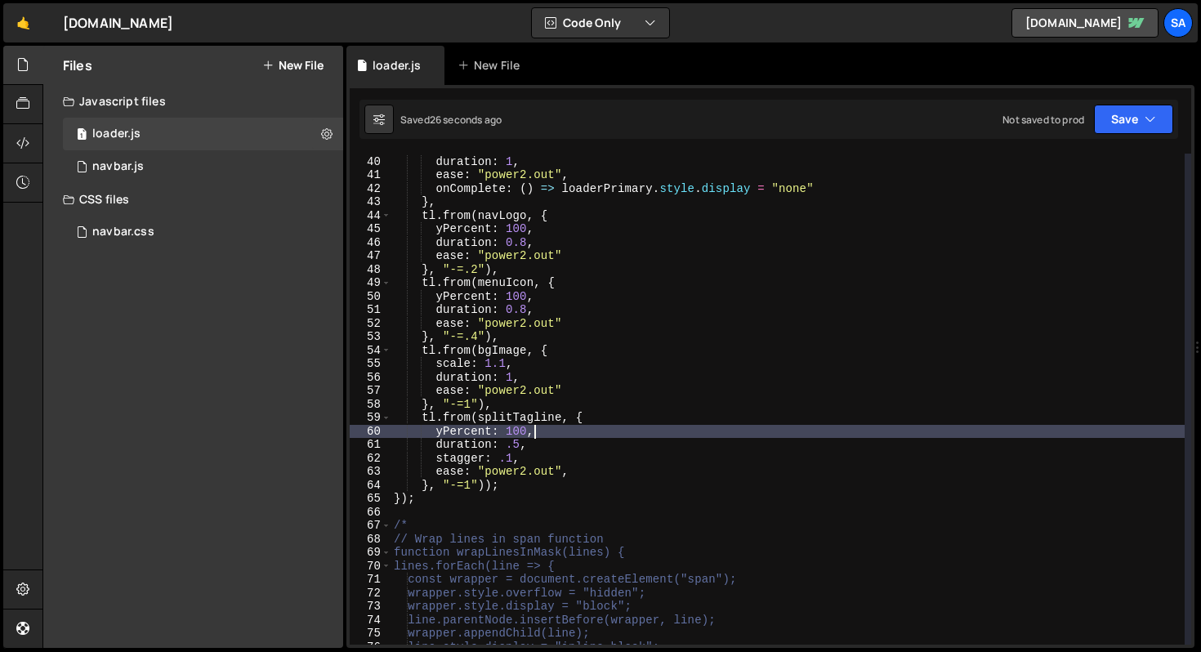
click at [565, 432] on div "autoAlpha : 0 , duration : 1 , ease : "power2.out" , onComplete : ( ) => loader…" at bounding box center [788, 400] width 794 height 518
click at [593, 461] on div "autoAlpha : 0 , duration : 1 , ease : "power2.out" , onComplete : ( ) => loader…" at bounding box center [788, 400] width 794 height 518
type textarea "stagger: .1,"
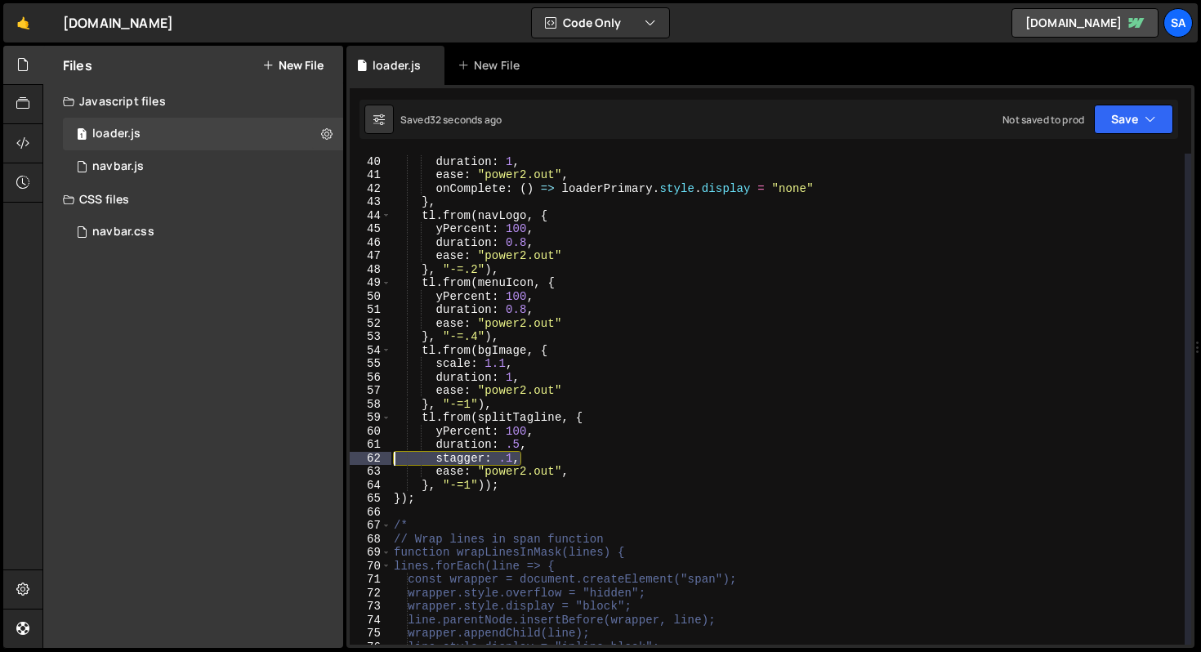
drag, startPoint x: 545, startPoint y: 462, endPoint x: 336, endPoint y: 454, distance: 209.4
click at [336, 454] on div "Files New File Javascript files 1 loader.js 0 0 navbar.js 0 CSS files navbar.cs…" at bounding box center [621, 347] width 1159 height 603
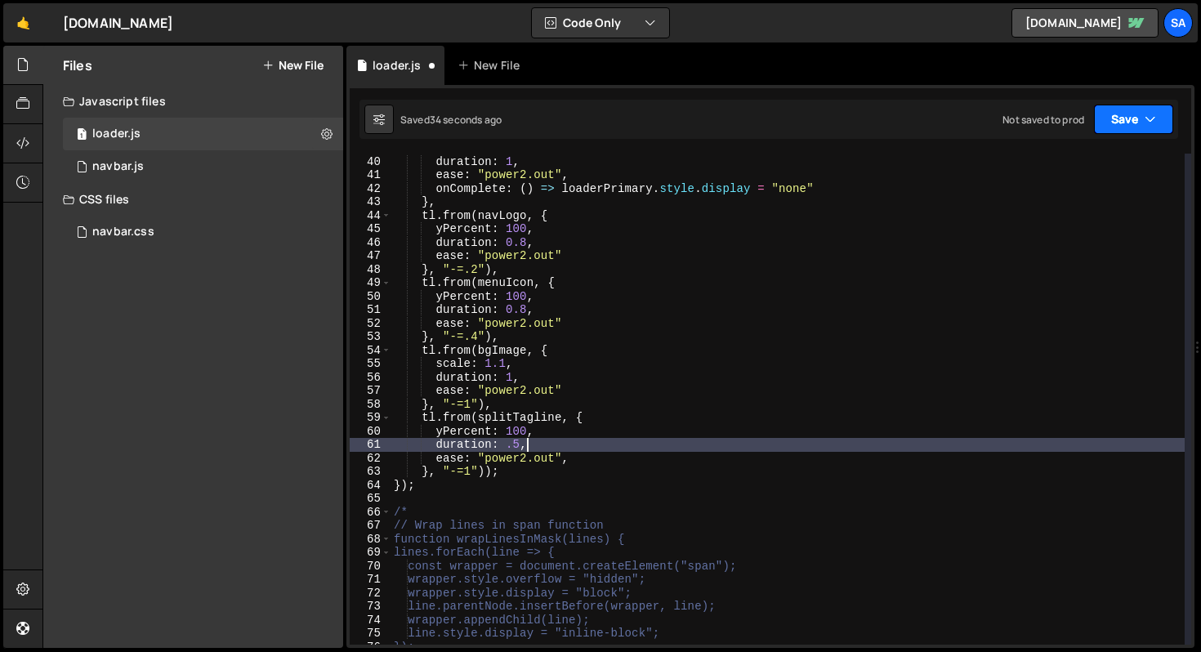
click at [1109, 116] on button "Save" at bounding box center [1133, 119] width 79 height 29
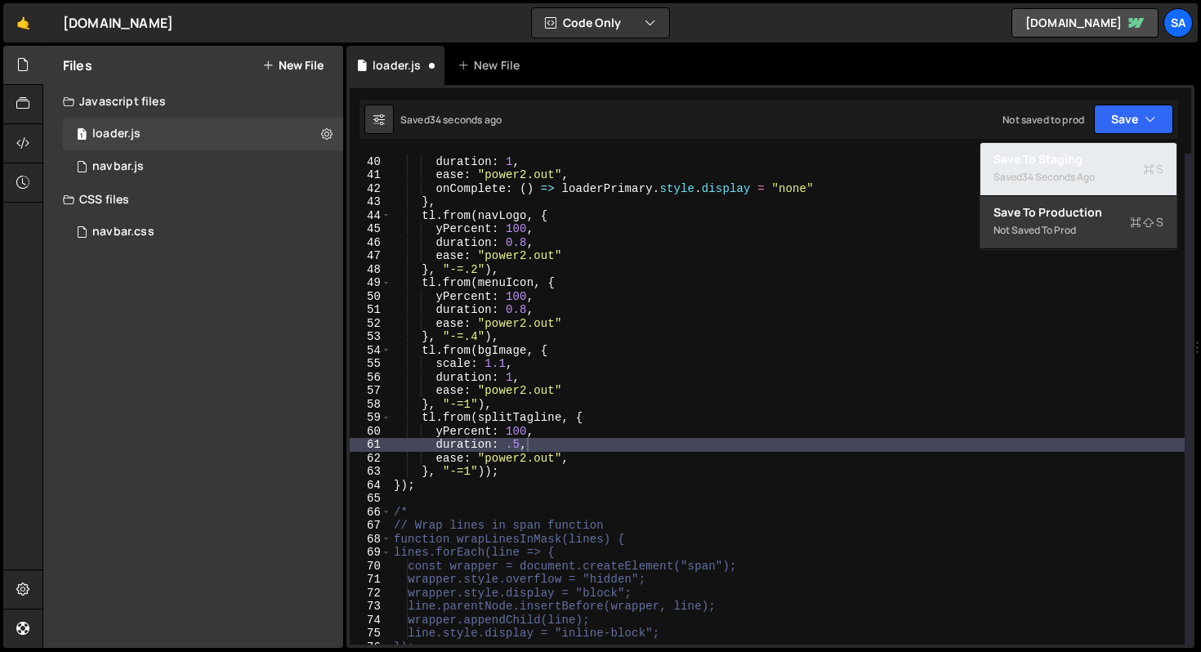
click at [1040, 172] on div "34 seconds ago" at bounding box center [1058, 177] width 73 height 14
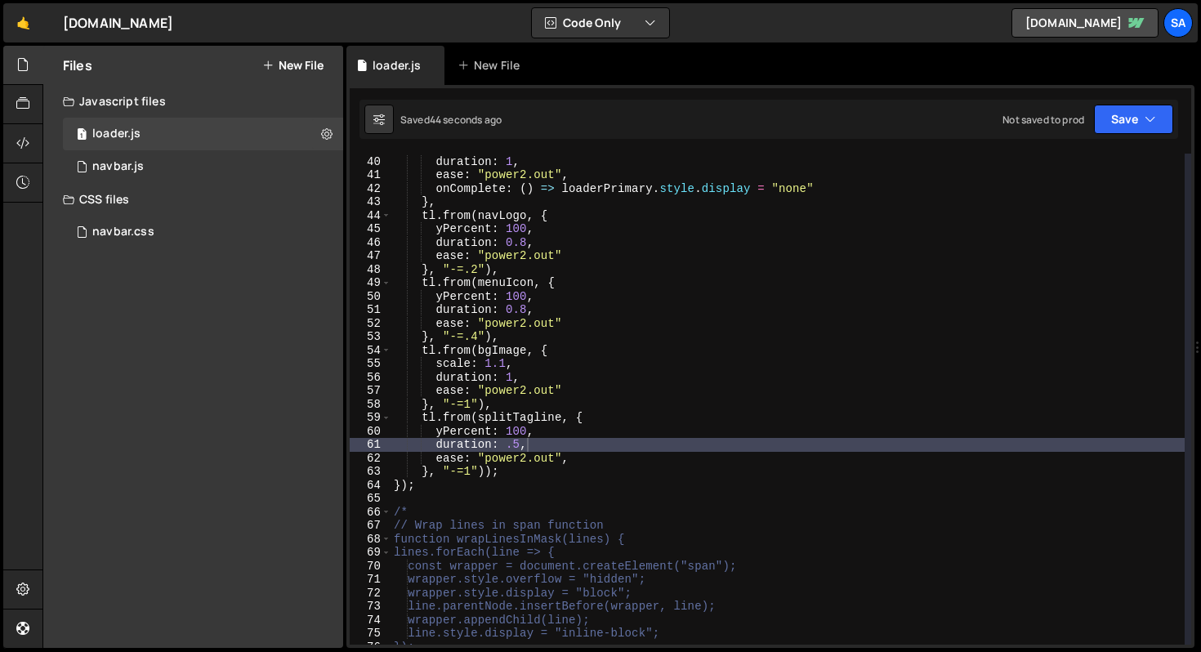
click at [541, 425] on div "autoAlpha : 0 , duration : 1 , ease : "power2.out" , onComplete : ( ) => loader…" at bounding box center [788, 400] width 794 height 518
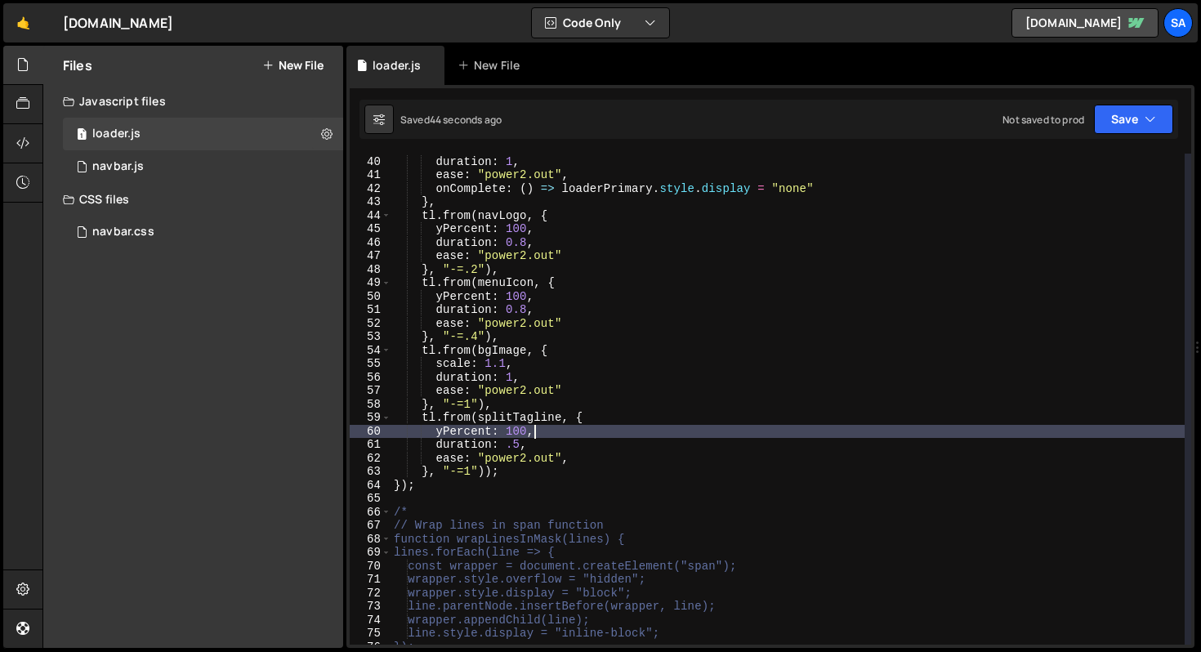
click at [628, 419] on div "autoAlpha : 0 , duration : 1 , ease : "power2.out" , onComplete : ( ) => loader…" at bounding box center [788, 400] width 794 height 518
type textarea "tl.from(splitTagline, {"
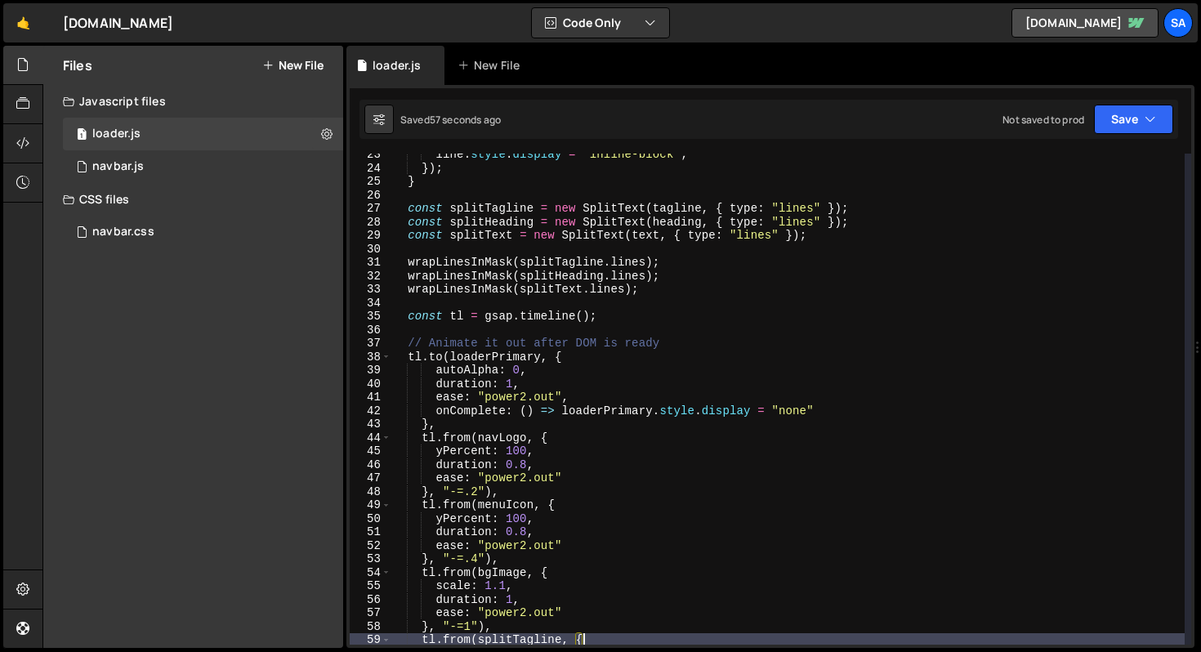
scroll to position [296, 0]
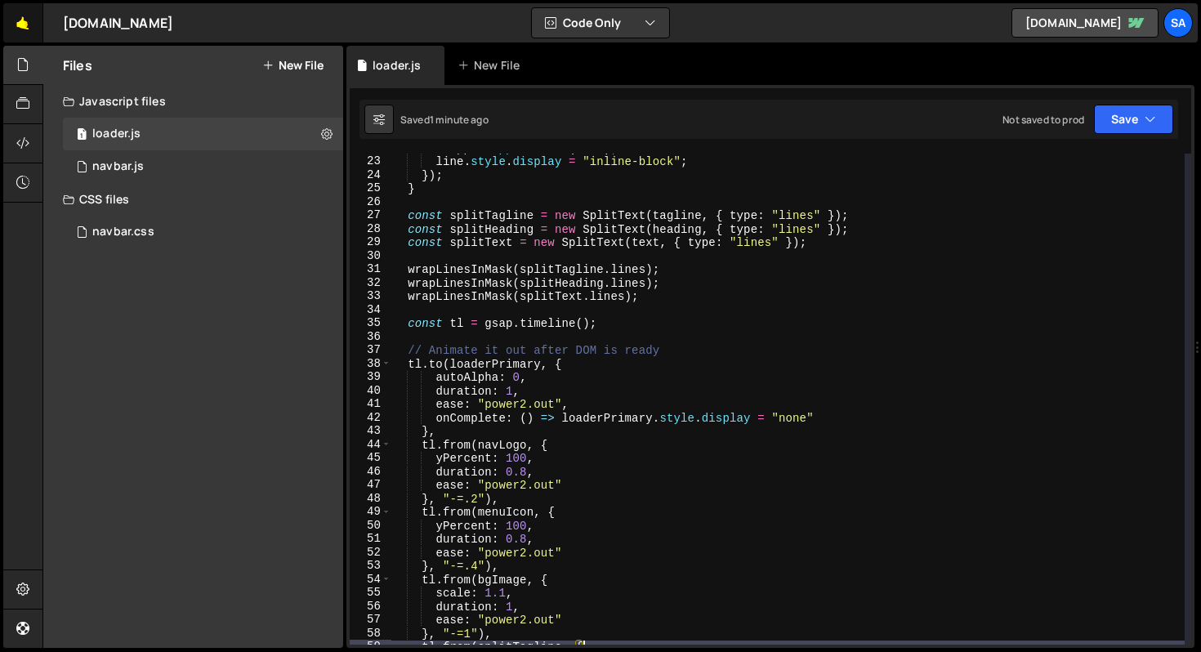
click at [22, 22] on link "🤙" at bounding box center [23, 22] width 40 height 39
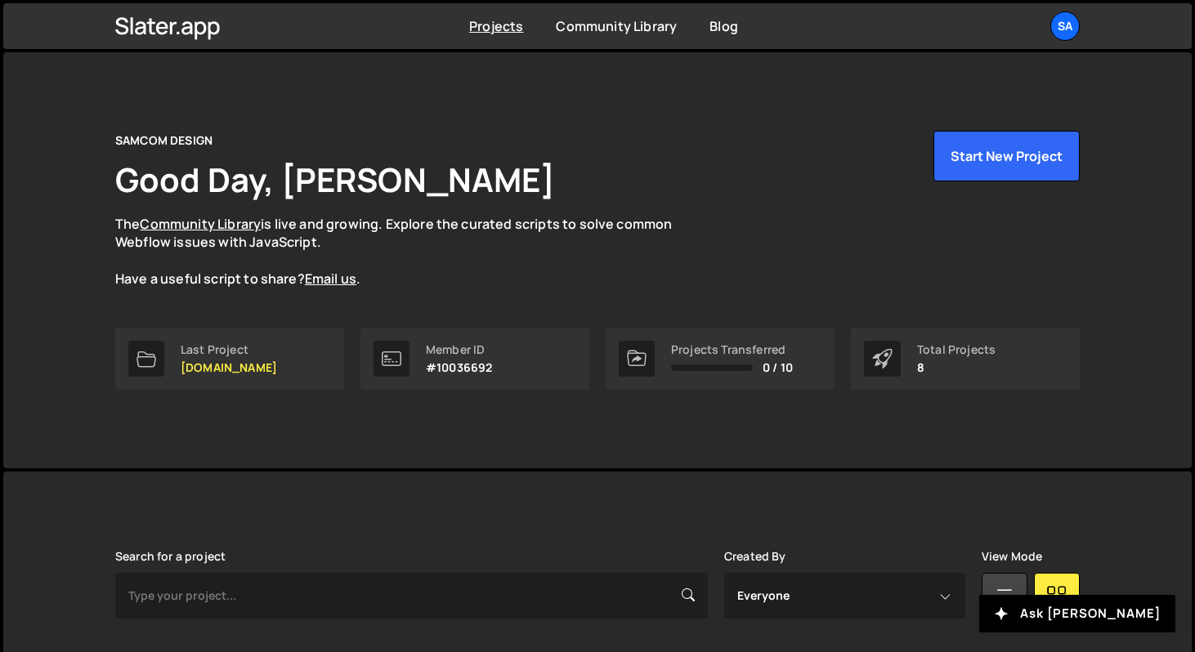
scroll to position [367, 0]
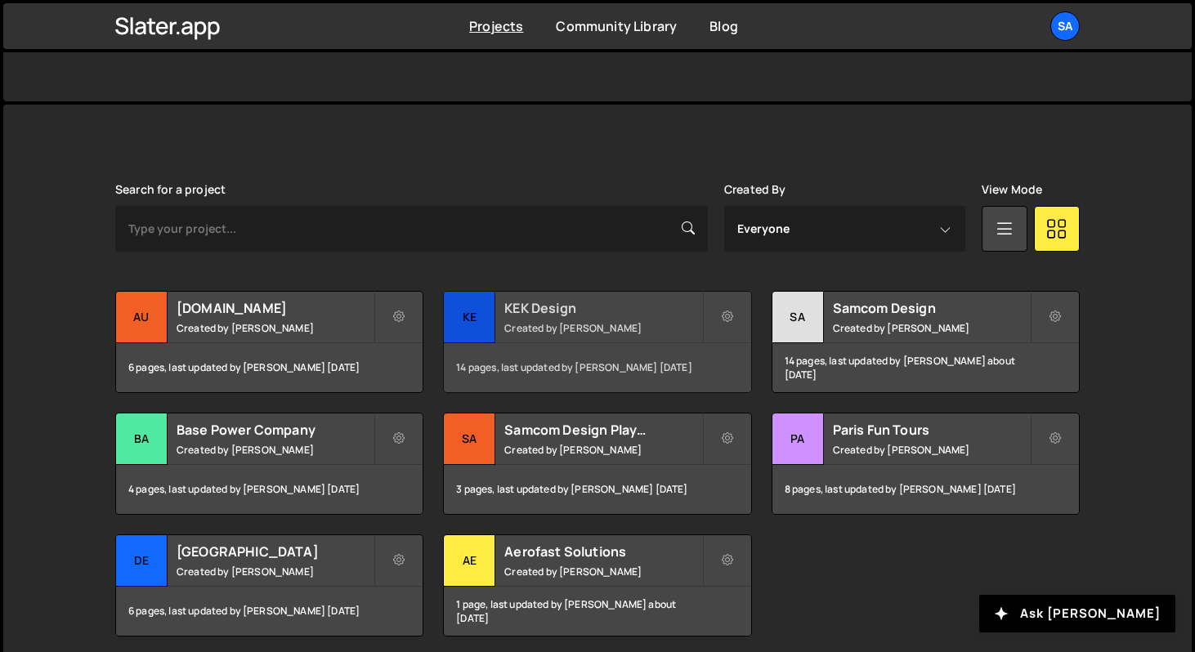
click at [472, 315] on div "KE" at bounding box center [469, 317] width 51 height 51
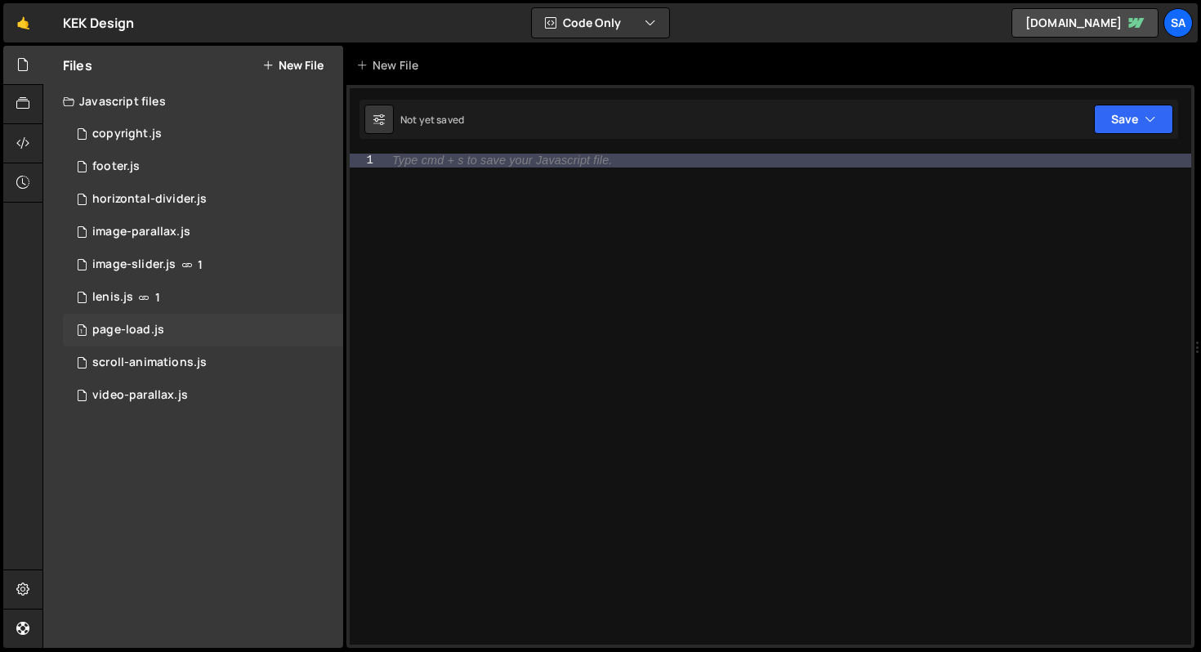
click at [158, 328] on div "page-load.js" at bounding box center [128, 330] width 72 height 15
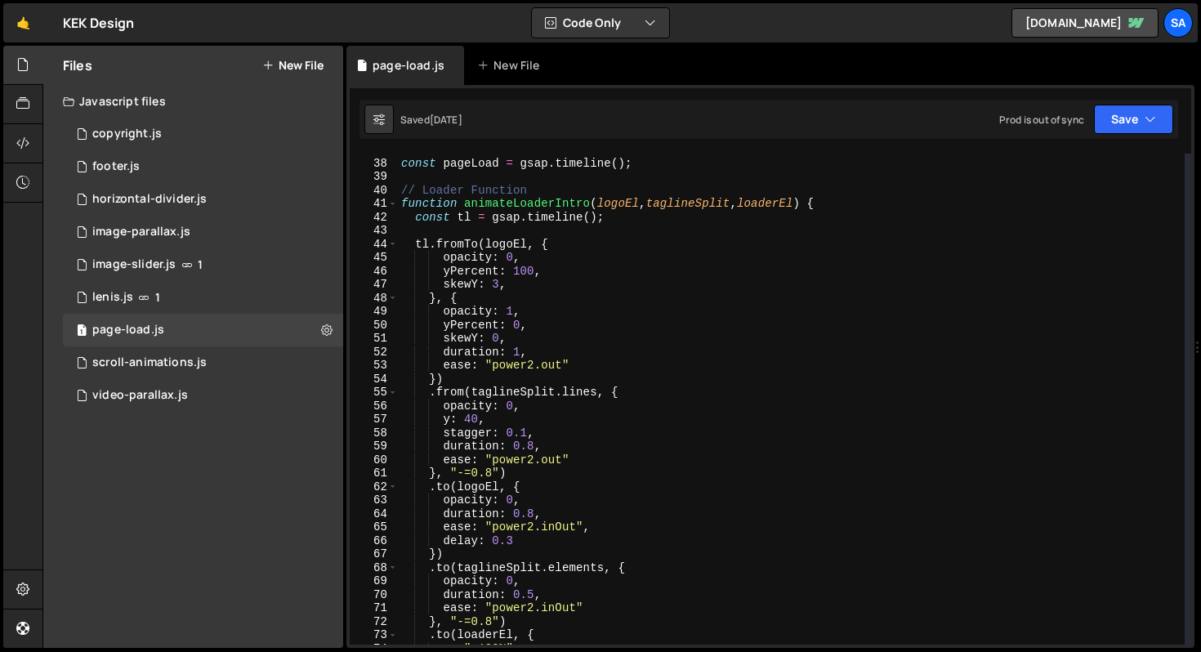
scroll to position [544, 0]
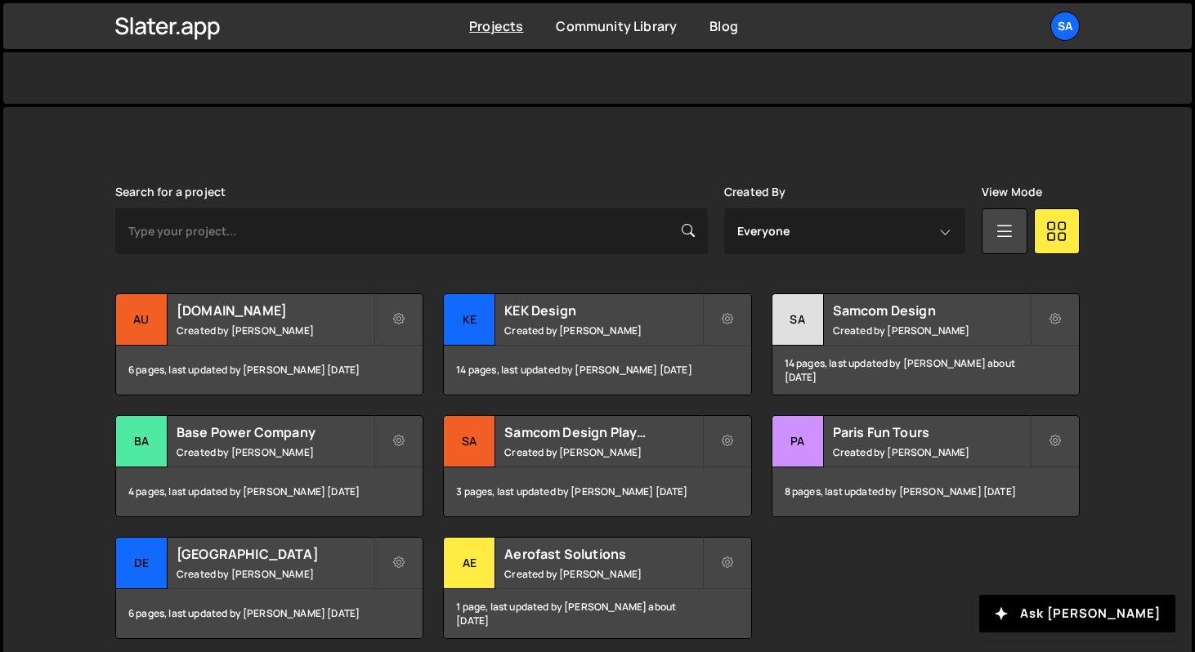
scroll to position [367, 0]
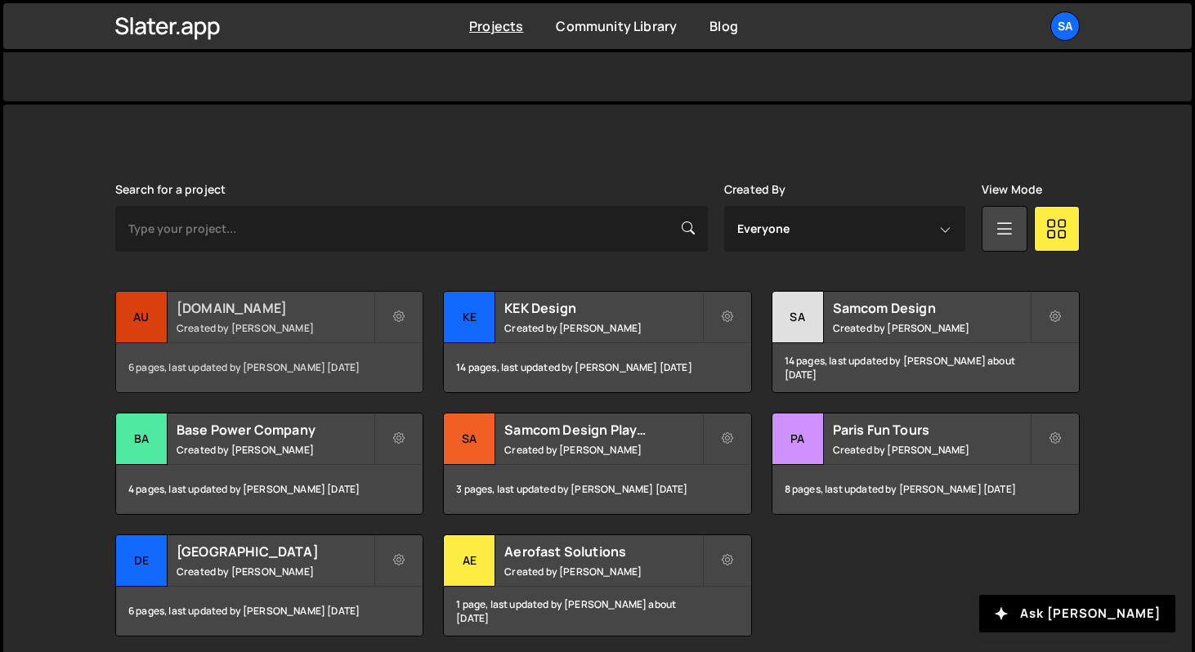
click at [117, 320] on div "au" at bounding box center [141, 317] width 51 height 51
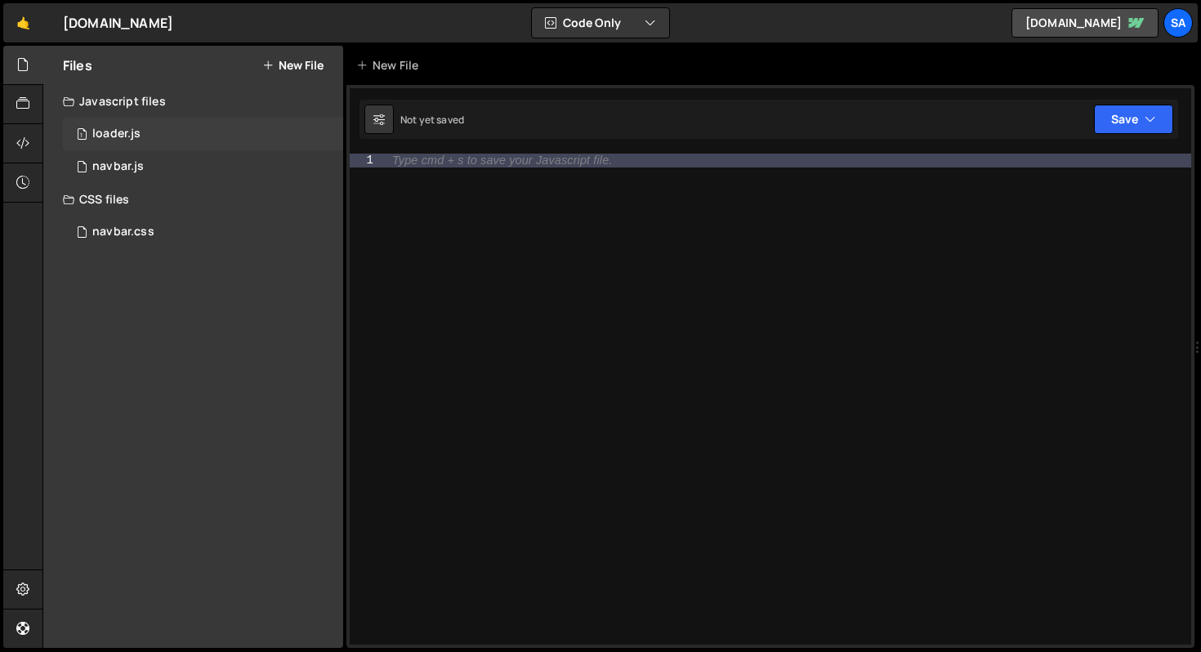
click at [185, 130] on div "1 loader.js 0" at bounding box center [203, 134] width 280 height 33
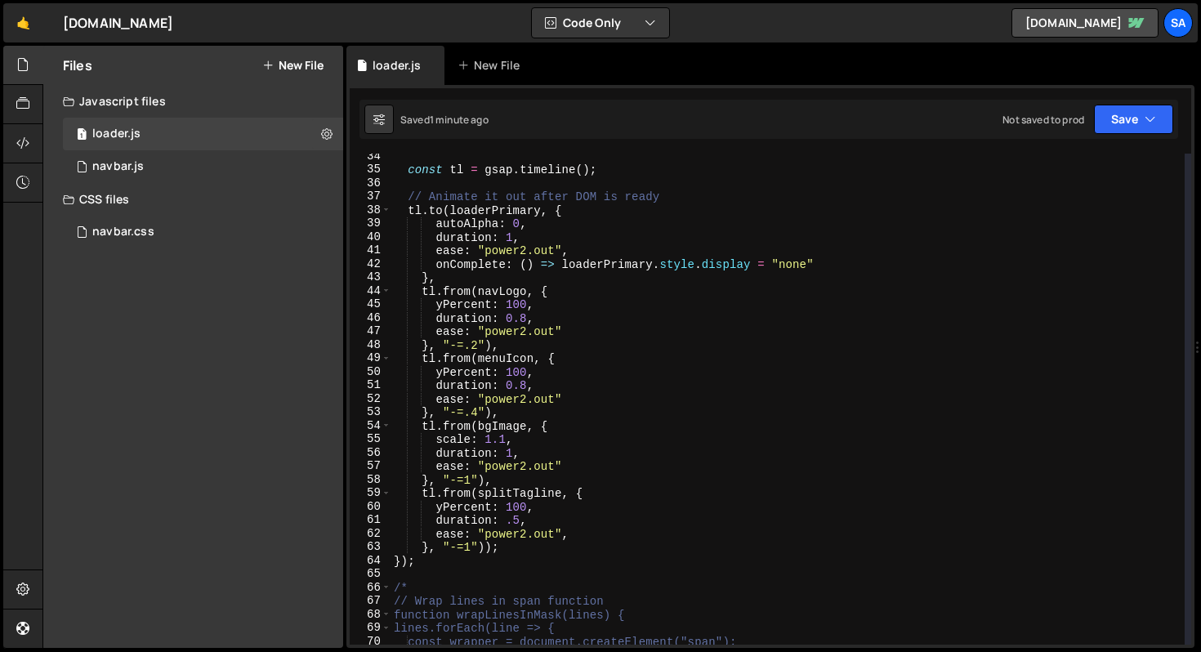
scroll to position [499, 0]
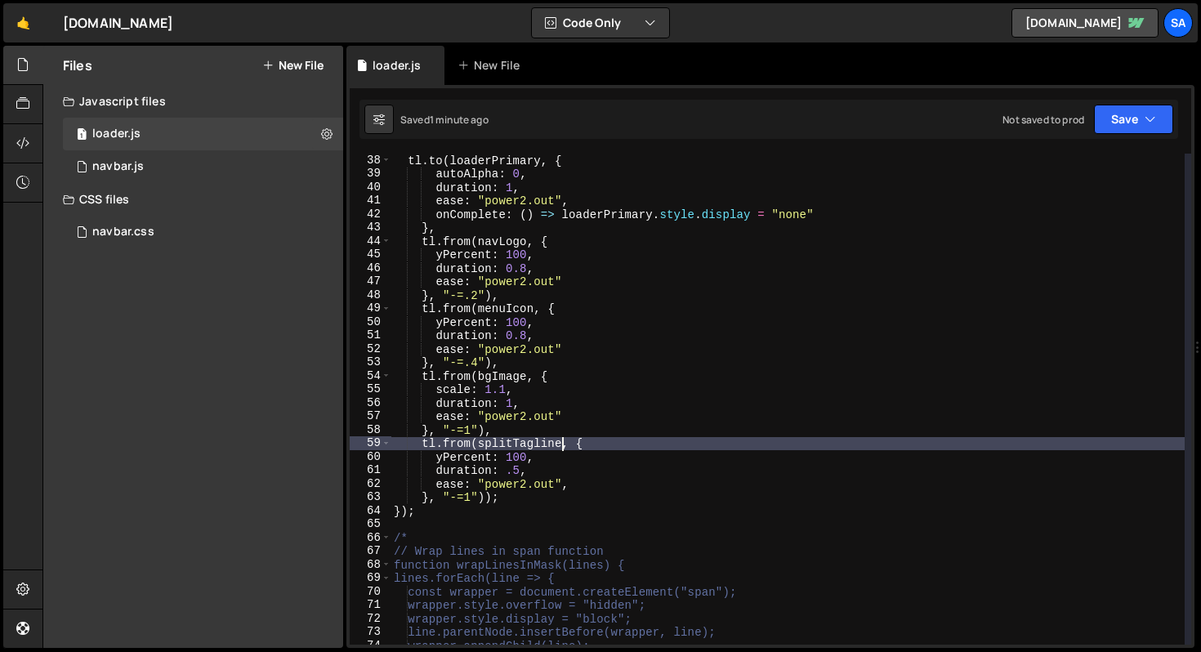
click at [563, 441] on div "tl . to ( loaderPrimary , { autoAlpha : 0 , duration : 1 , ease : "power2.out" …" at bounding box center [788, 413] width 794 height 518
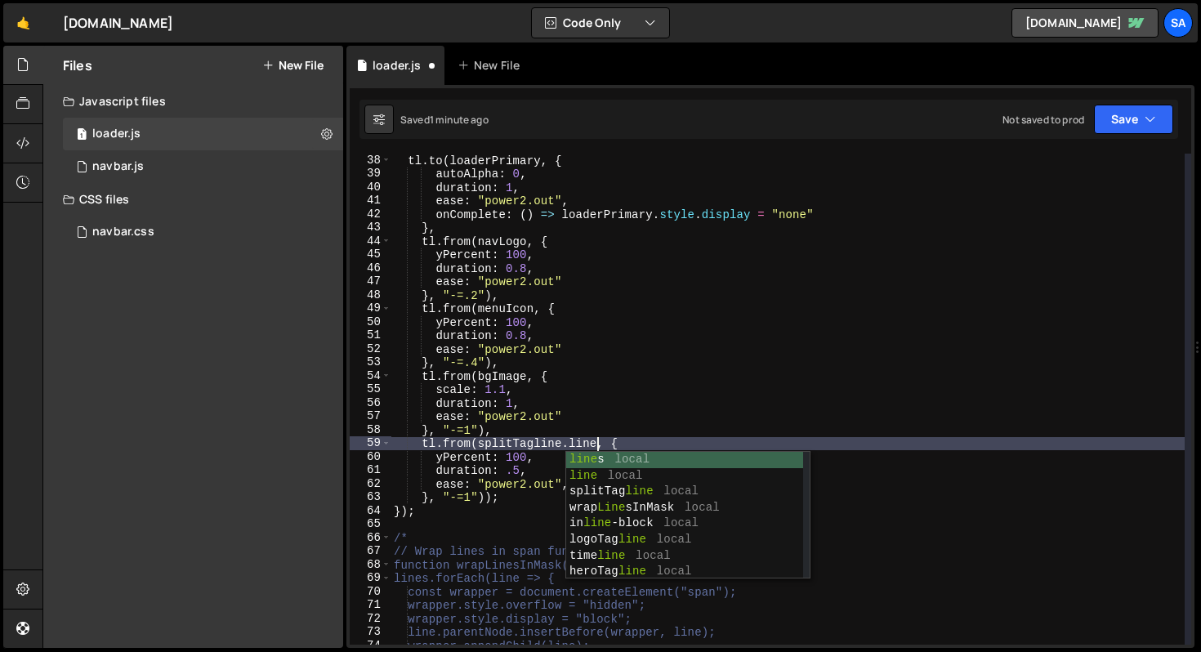
scroll to position [0, 14]
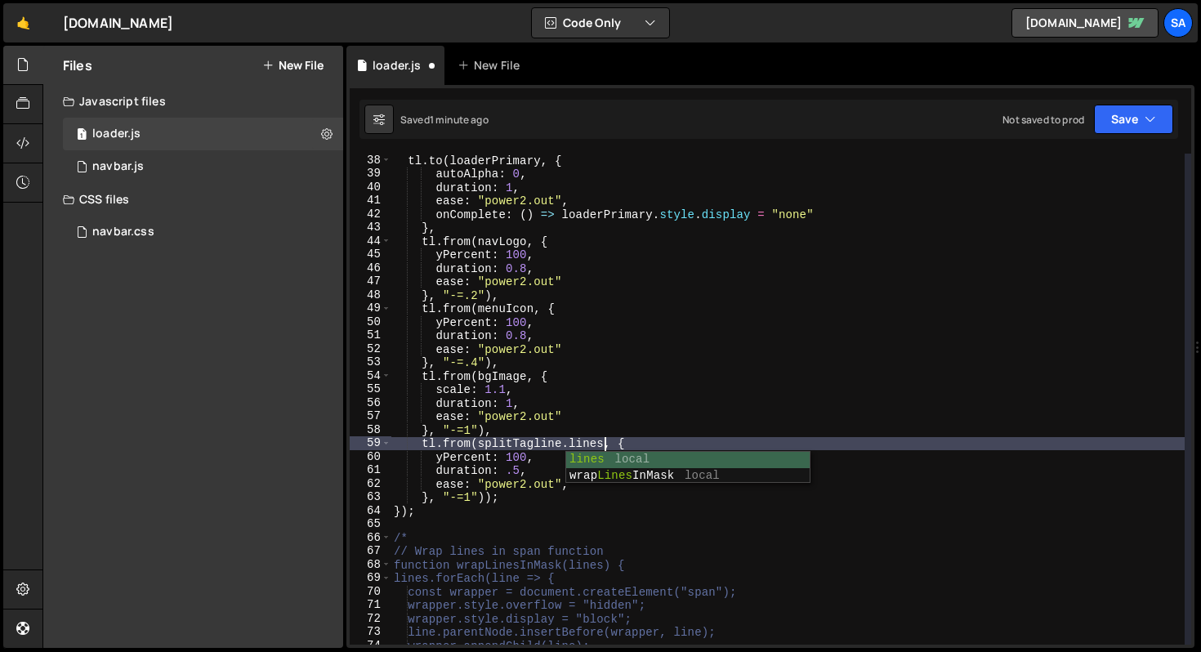
click at [729, 368] on div "tl . to ( loaderPrimary , { autoAlpha : 0 , duration : 1 , ease : "power2.out" …" at bounding box center [788, 413] width 794 height 518
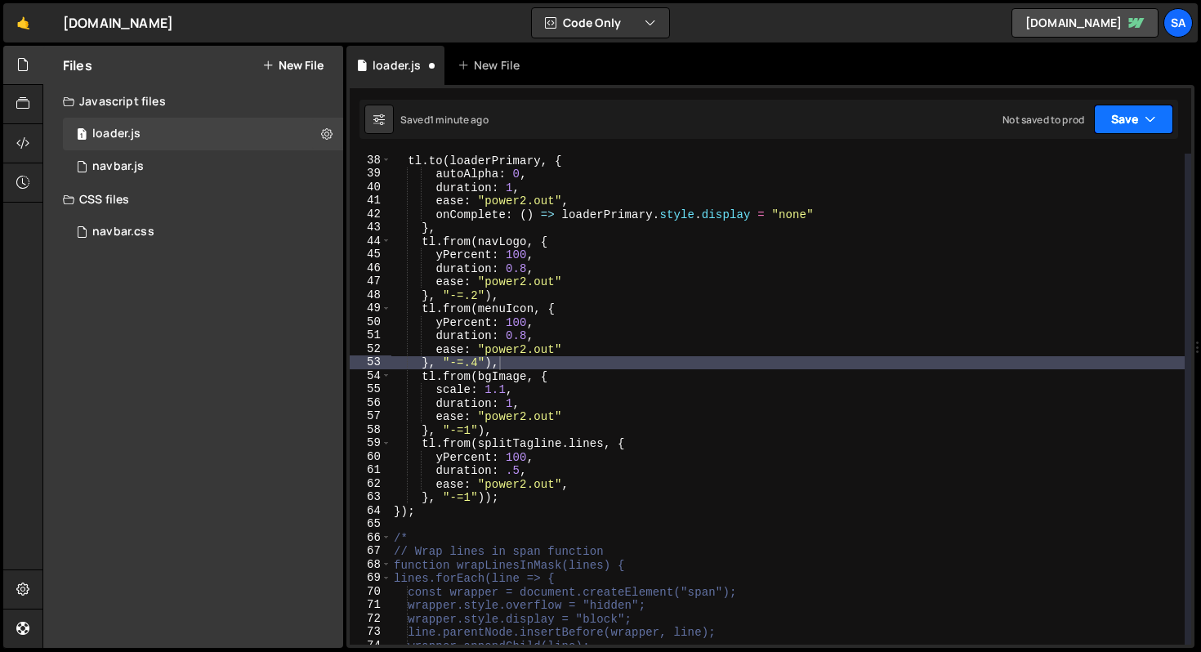
click at [1134, 122] on button "Save" at bounding box center [1133, 119] width 79 height 29
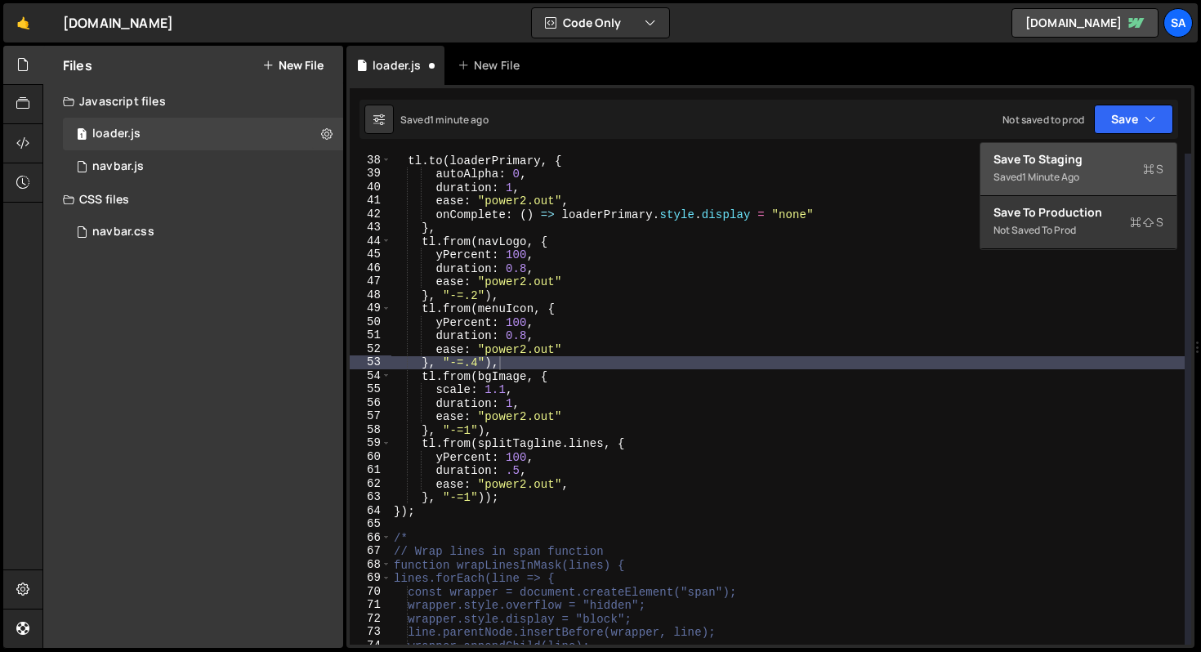
click at [1066, 172] on div "1 minute ago" at bounding box center [1050, 177] width 57 height 14
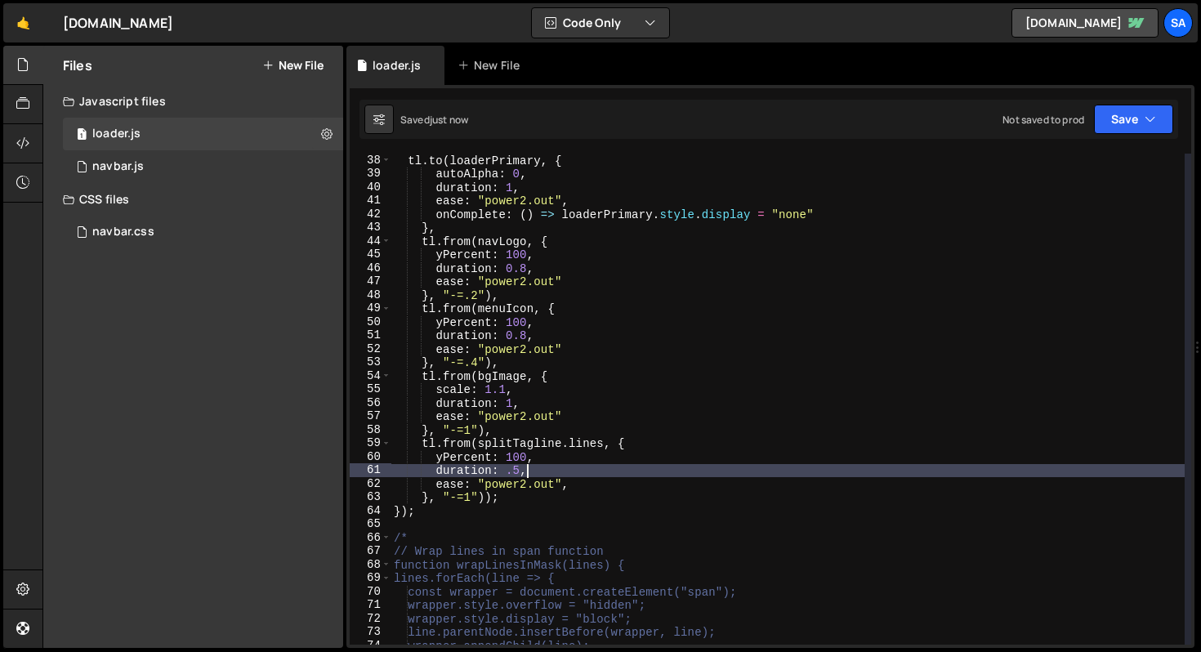
click at [566, 465] on div "tl . to ( loaderPrimary , { autoAlpha : 0 , duration : 1 , ease : "power2.out" …" at bounding box center [788, 413] width 794 height 518
click at [488, 499] on div "tl . to ( loaderPrimary , { autoAlpha : 0 , duration : 1 , ease : "power2.out" …" at bounding box center [788, 413] width 794 height 518
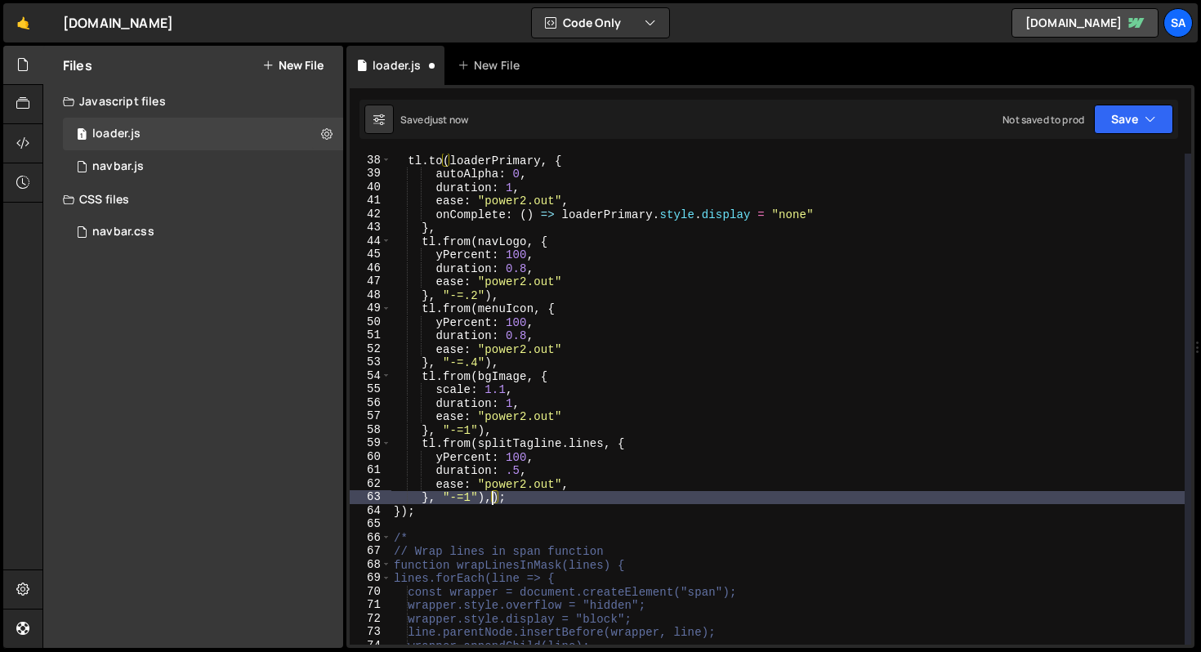
scroll to position [0, 2]
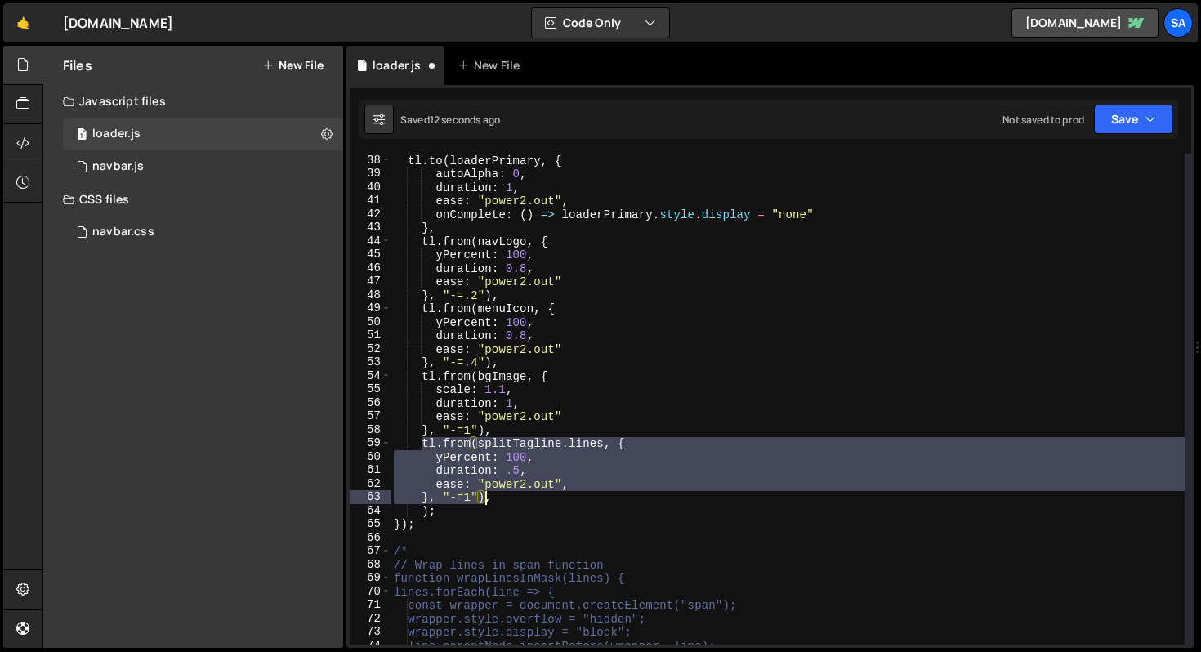
drag, startPoint x: 423, startPoint y: 447, endPoint x: 485, endPoint y: 497, distance: 79.0
click at [485, 497] on div "tl . to ( loaderPrimary , { autoAlpha : 0 , duration : 1 , ease : "power2.out" …" at bounding box center [788, 413] width 794 height 518
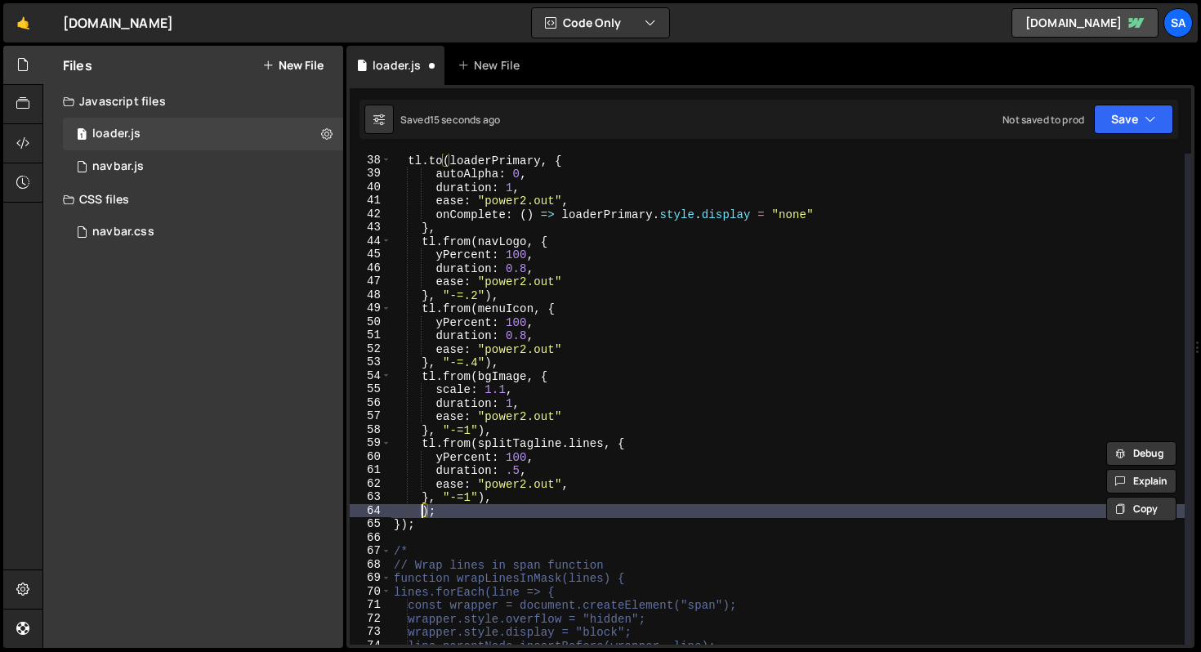
click at [423, 512] on div "tl . to ( loaderPrimary , { autoAlpha : 0 , duration : 1 , ease : "power2.out" …" at bounding box center [788, 413] width 794 height 518
paste textarea "}, "-=1")"
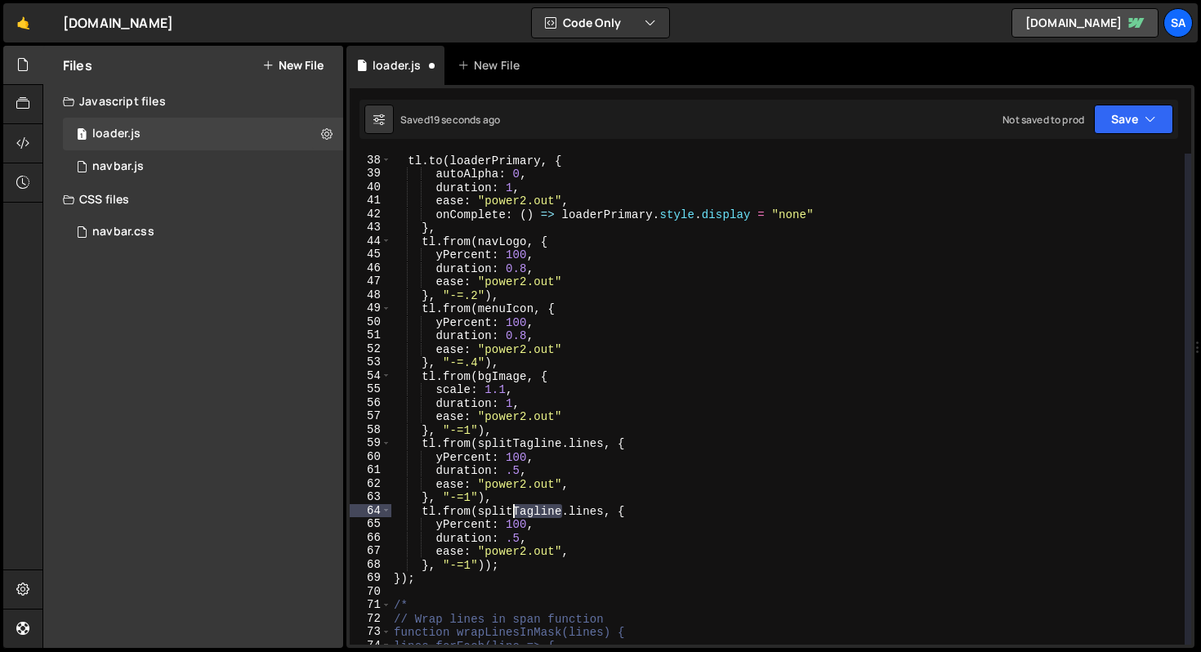
drag, startPoint x: 560, startPoint y: 512, endPoint x: 515, endPoint y: 510, distance: 45.0
click at [514, 511] on div "tl . to ( loaderPrimary , { autoAlpha : 0 , duration : 1 , ease : "power2.out" …" at bounding box center [788, 413] width 794 height 518
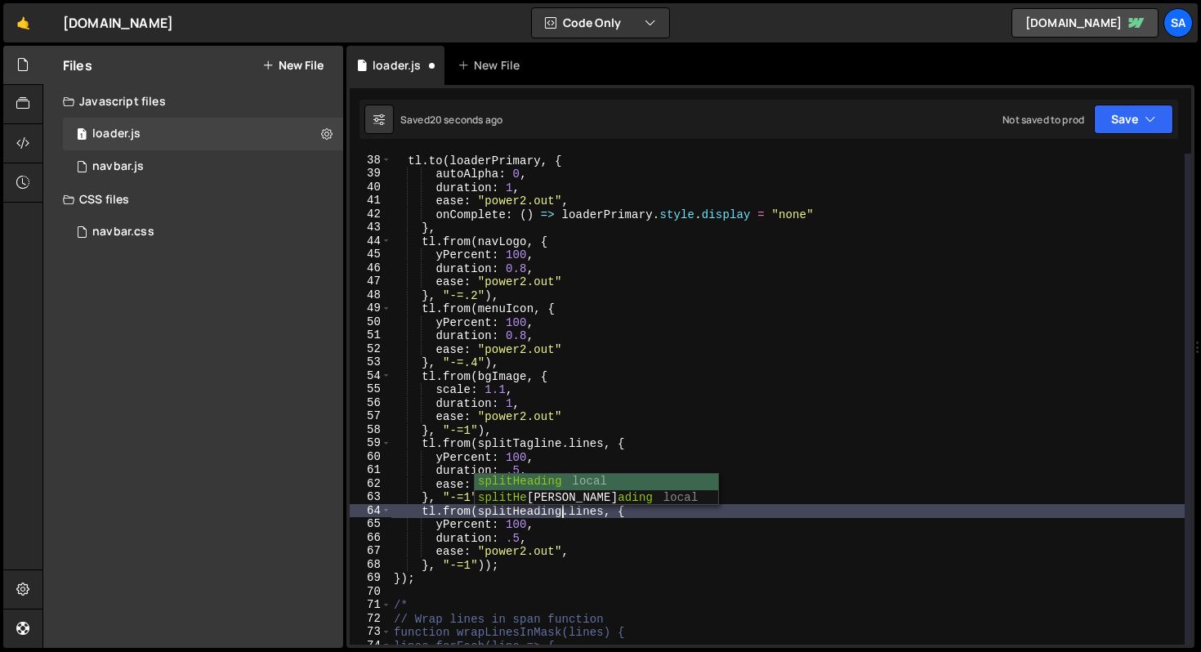
scroll to position [0, 11]
click at [472, 565] on div "tl . to ( loaderPrimary , { autoAlpha : 0 , duration : 1 , ease : "power2.out" …" at bounding box center [788, 413] width 794 height 518
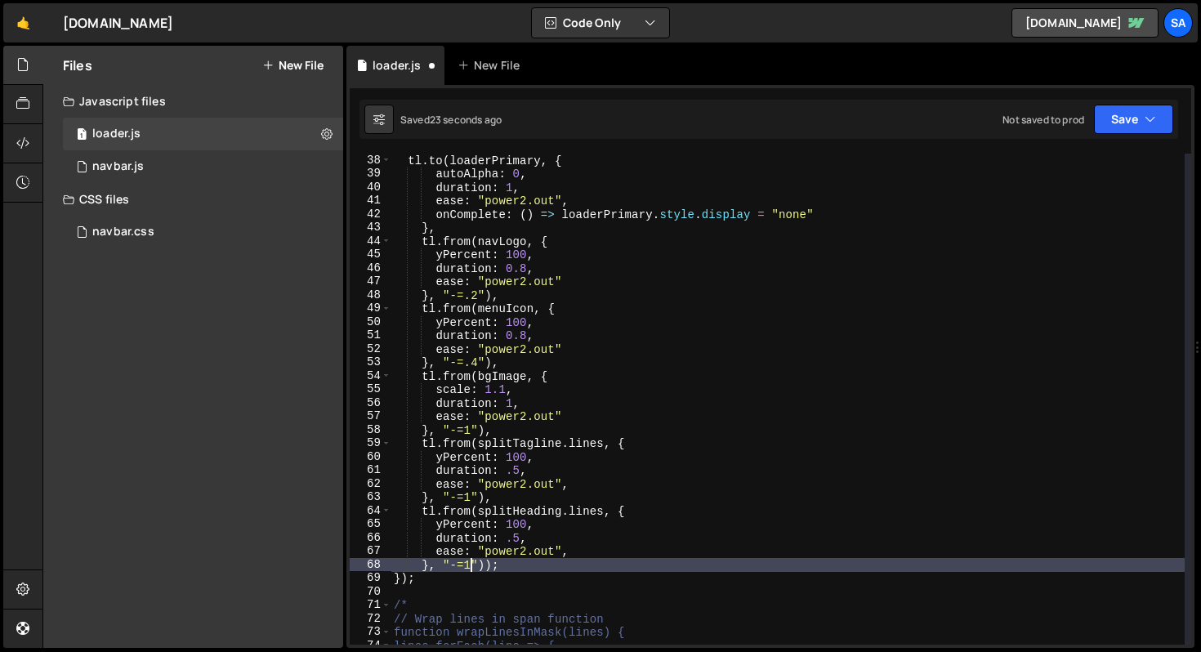
scroll to position [0, 6]
click at [535, 569] on div "tl . to ( loaderPrimary , { autoAlpha : 0 , duration : 1 , ease : "power2.out" …" at bounding box center [788, 413] width 794 height 518
click at [472, 565] on div "tl . to ( loaderPrimary , { autoAlpha : 0 , duration : 1 , ease : "power2.out" …" at bounding box center [788, 413] width 794 height 518
click at [644, 523] on div "tl . to ( loaderPrimary , { autoAlpha : 0 , duration : 1 , ease : "power2.out" …" at bounding box center [788, 413] width 794 height 518
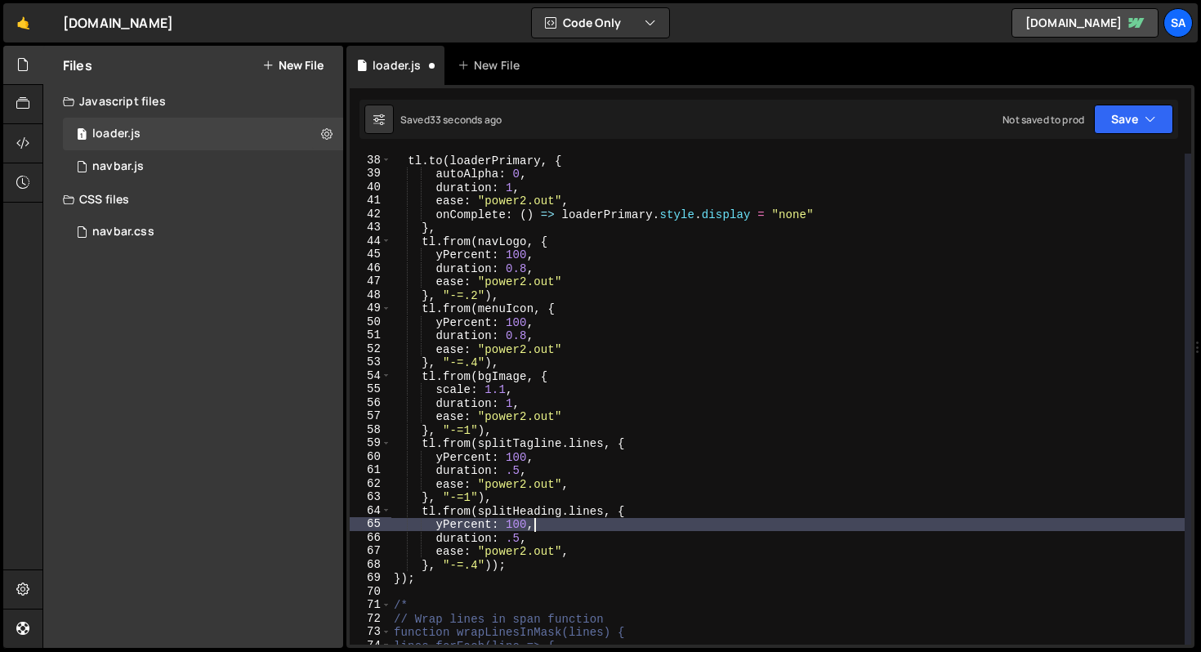
click at [561, 563] on div "tl . to ( loaderPrimary , { autoAlpha : 0 , duration : 1 , ease : "power2.out" …" at bounding box center [788, 413] width 794 height 518
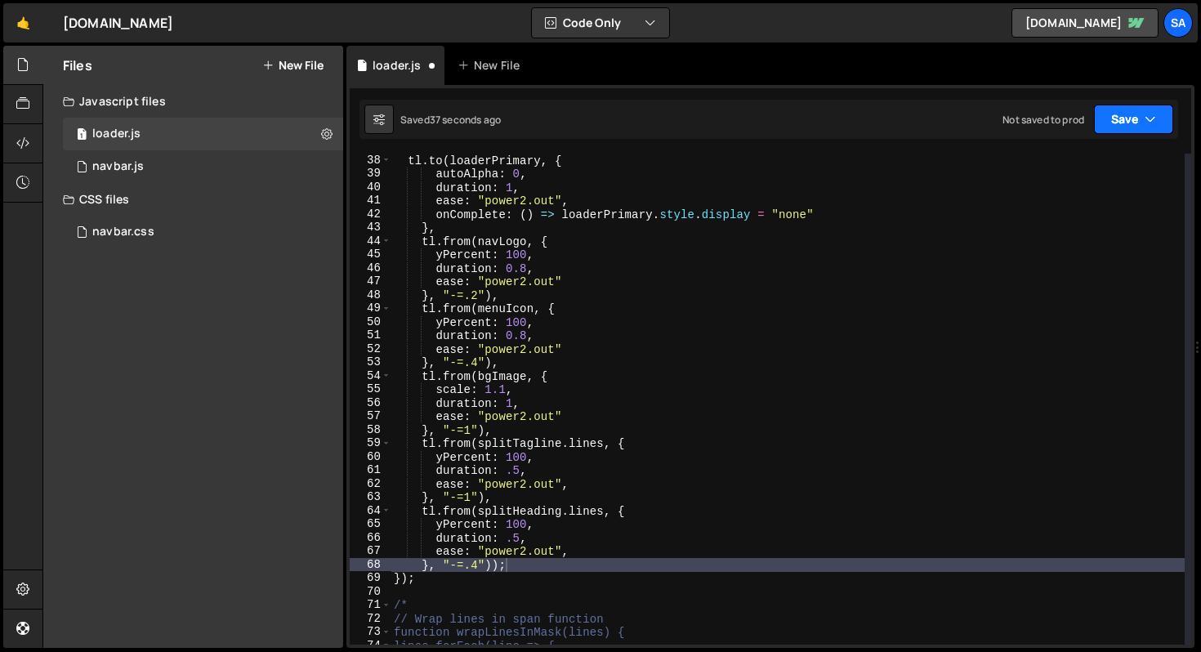
click at [1124, 127] on button "Save" at bounding box center [1133, 119] width 79 height 29
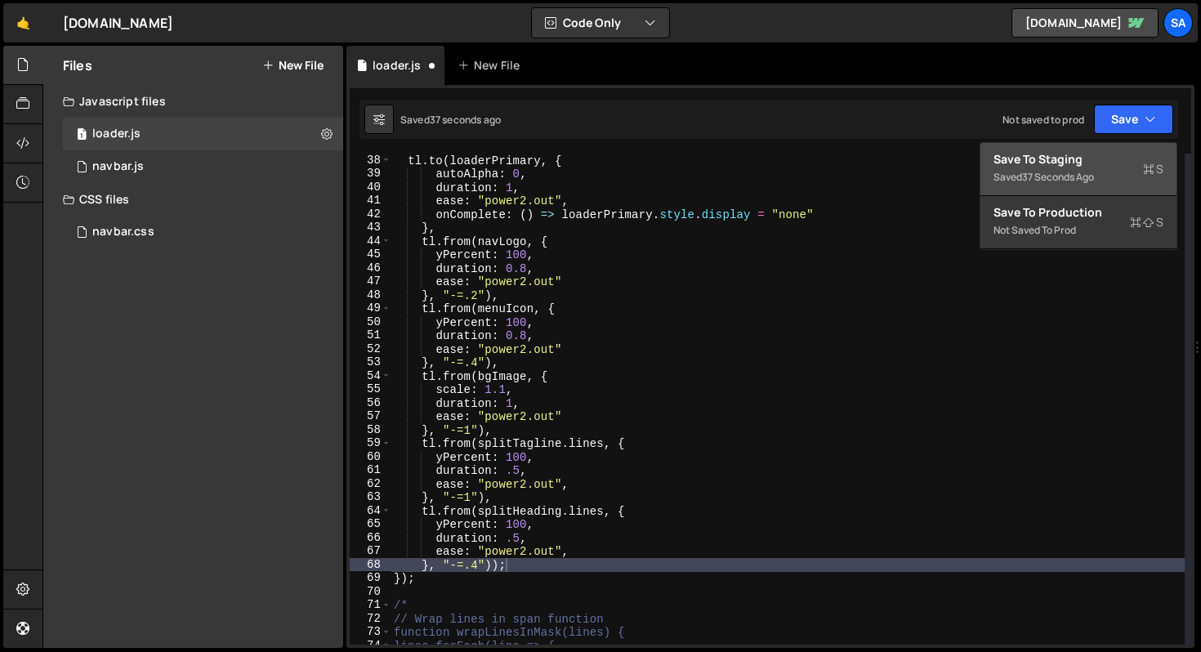
click at [1049, 177] on div "37 seconds ago" at bounding box center [1058, 177] width 72 height 14
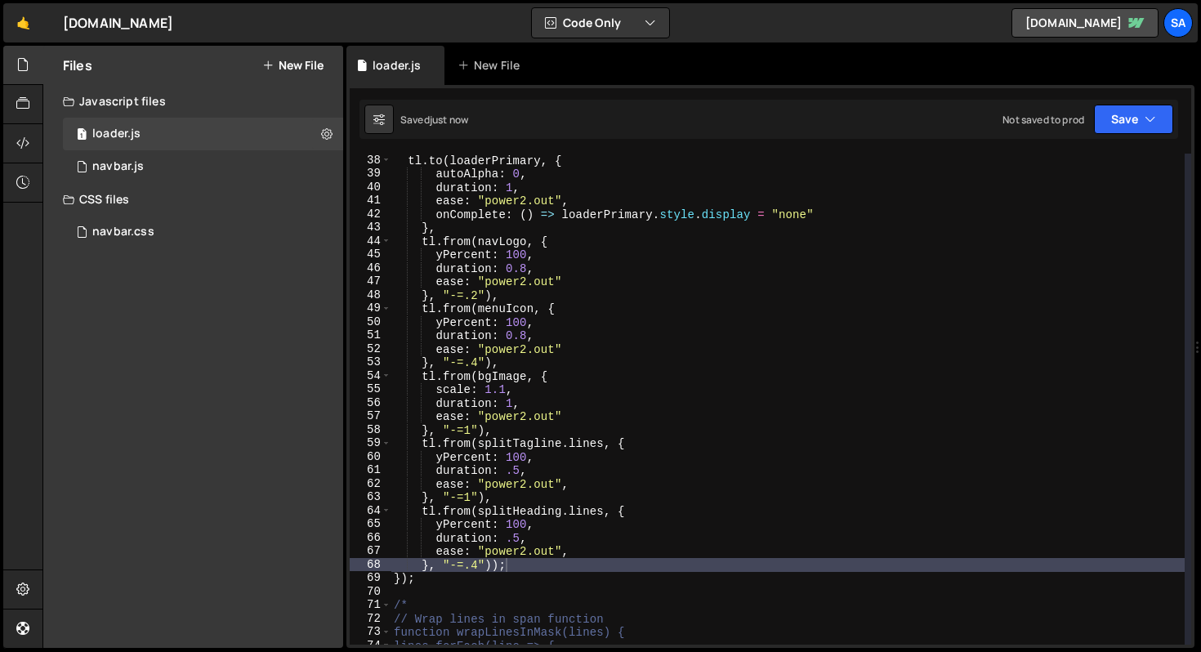
type textarea "duration: .5,"
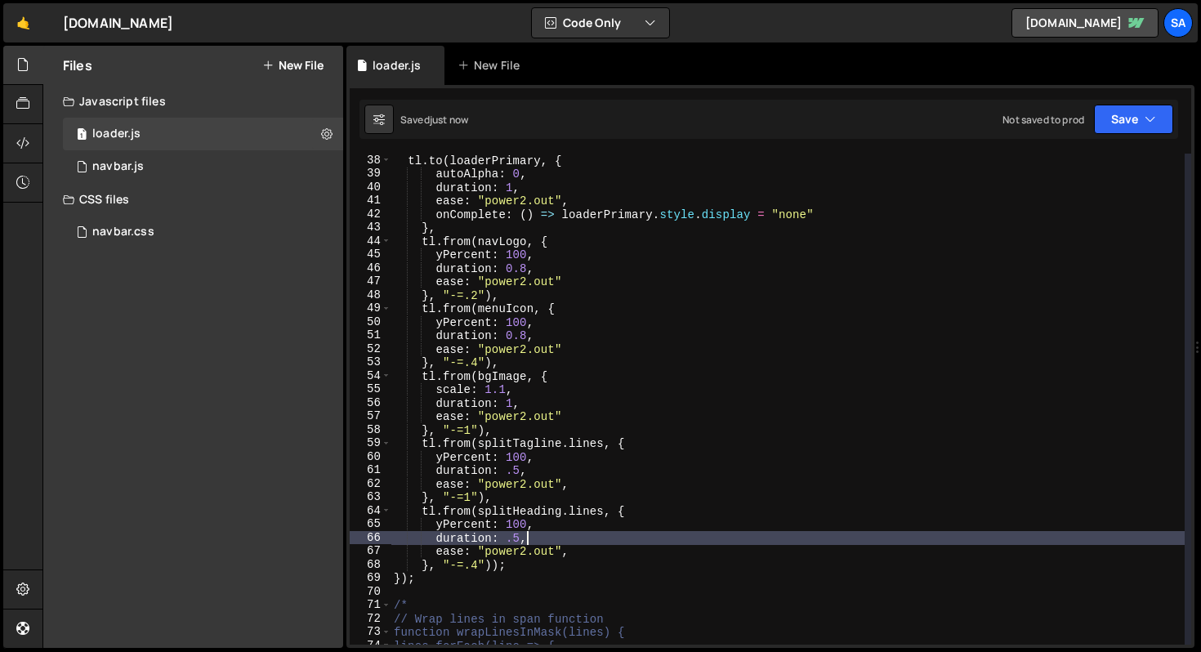
click at [536, 542] on div "tl . to ( loaderPrimary , { autoAlpha : 0 , duration : 1 , ease : "power2.out" …" at bounding box center [788, 413] width 794 height 518
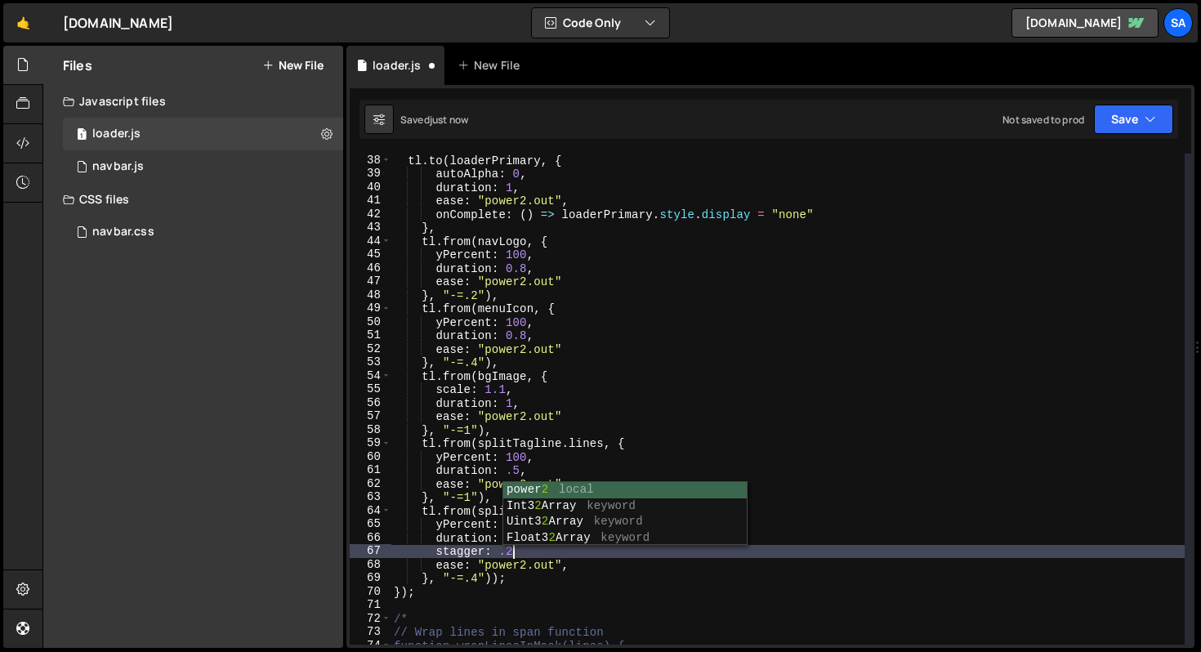
scroll to position [0, 7]
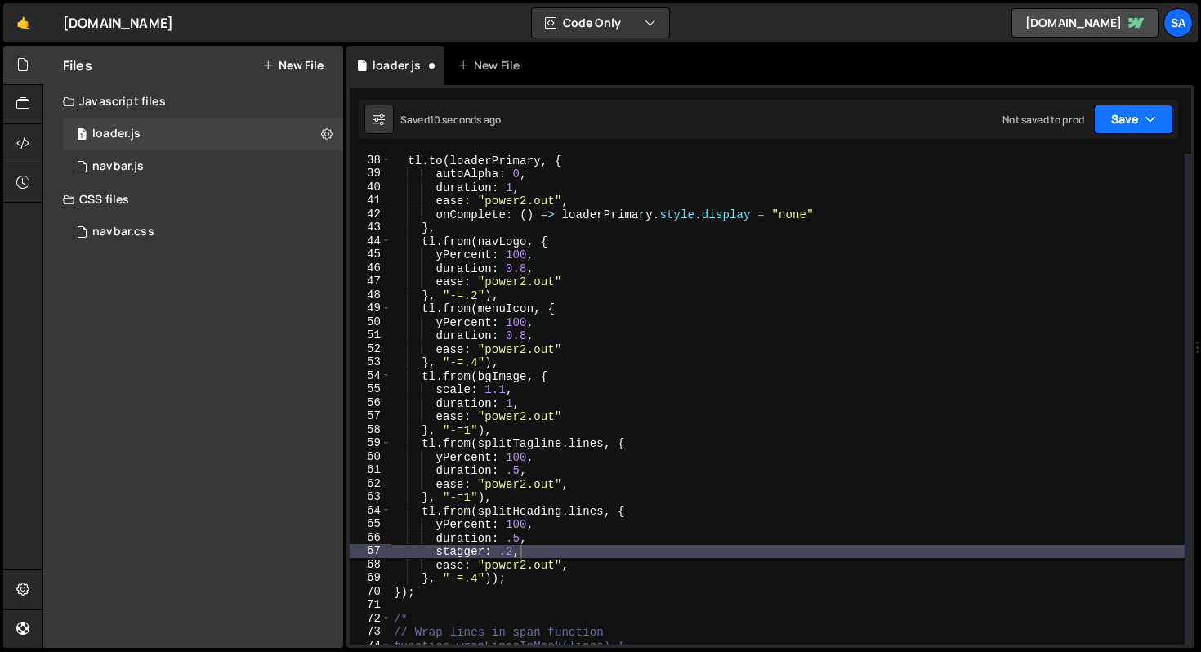
click at [1124, 114] on button "Save" at bounding box center [1133, 119] width 79 height 29
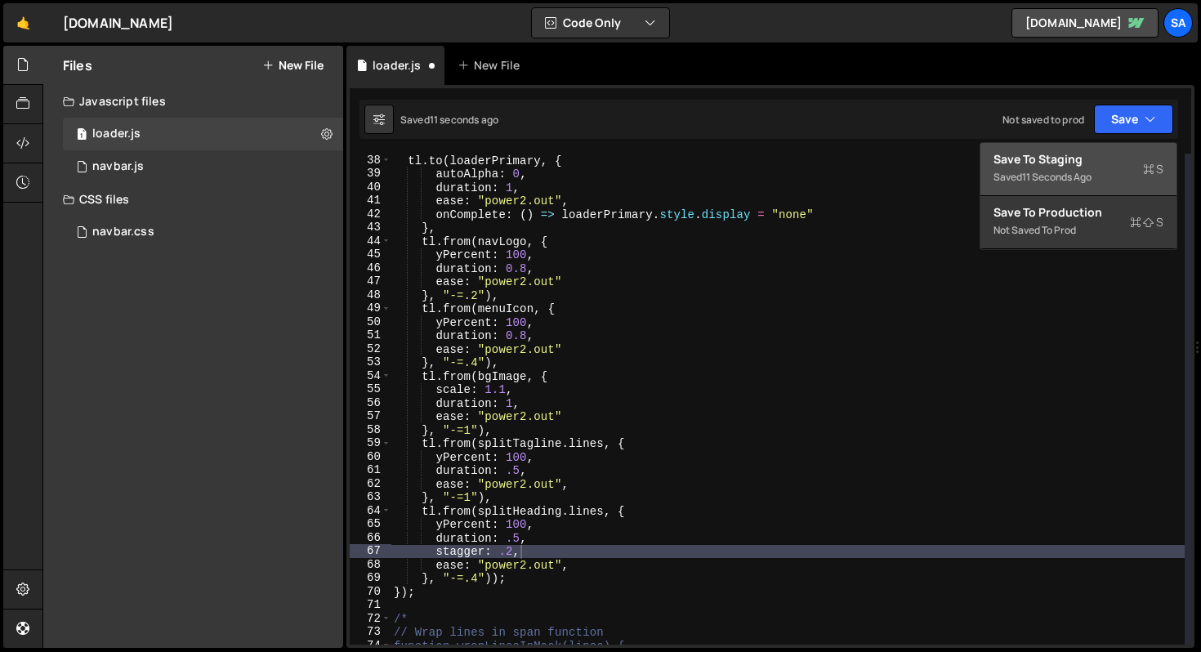
click at [1040, 165] on div "Save to Staging S" at bounding box center [1079, 159] width 170 height 16
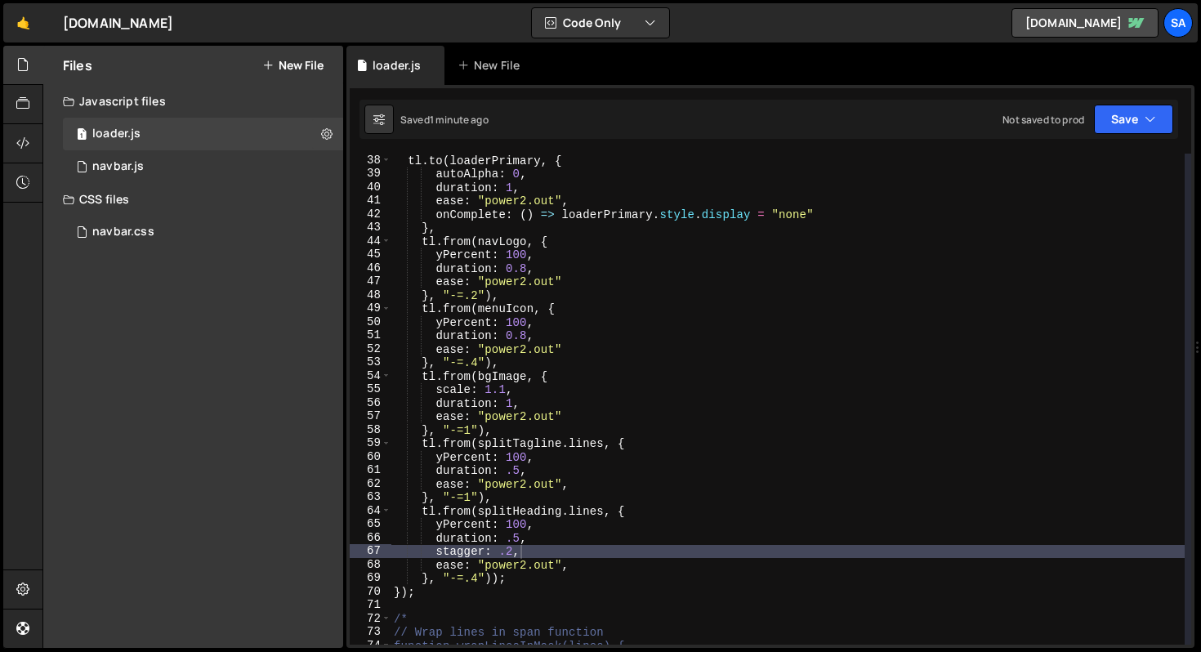
click at [778, 209] on div "tl . to ( loaderPrimary , { autoAlpha : 0 , duration : 1 , ease : "power2.out" …" at bounding box center [788, 413] width 794 height 518
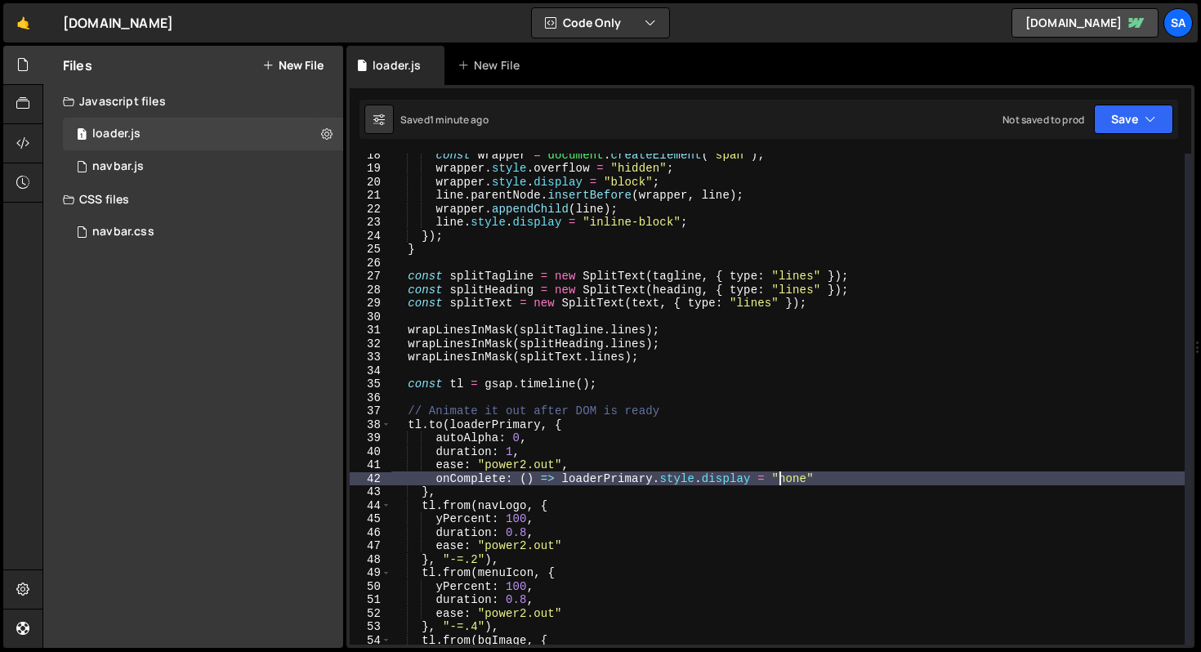
scroll to position [235, 0]
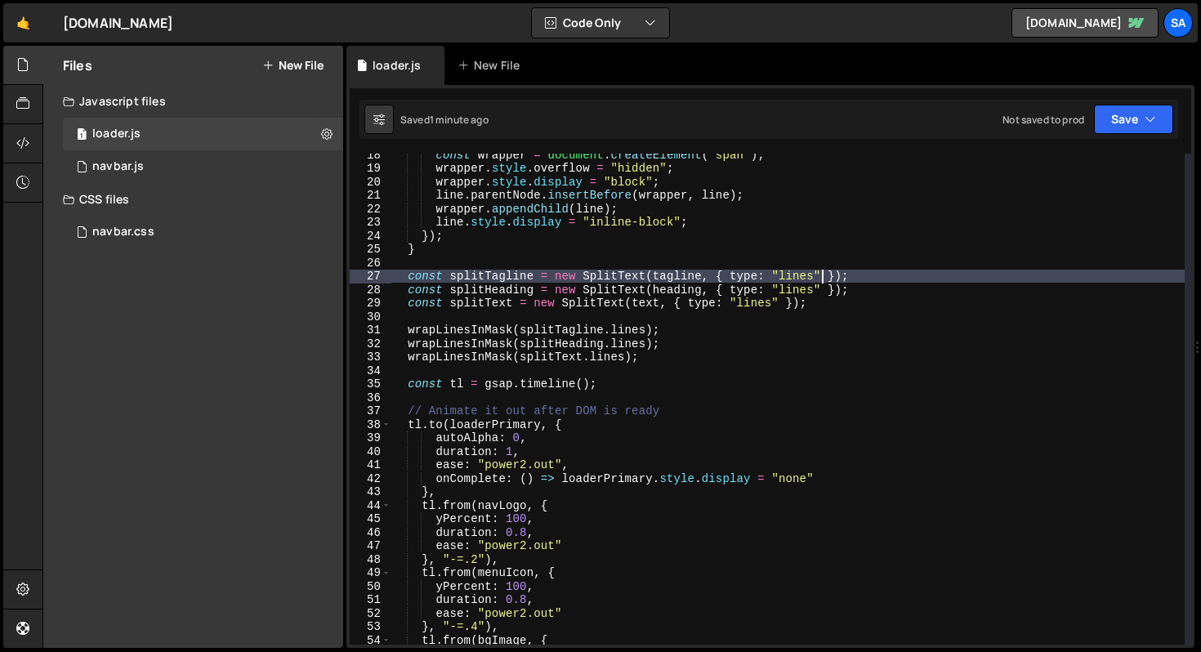
click at [821, 271] on div "const wrapper = document . createElement ( "span" ) ; wrapper . style . overflo…" at bounding box center [788, 407] width 794 height 518
paste textarea "linesClass: "my-split-line""
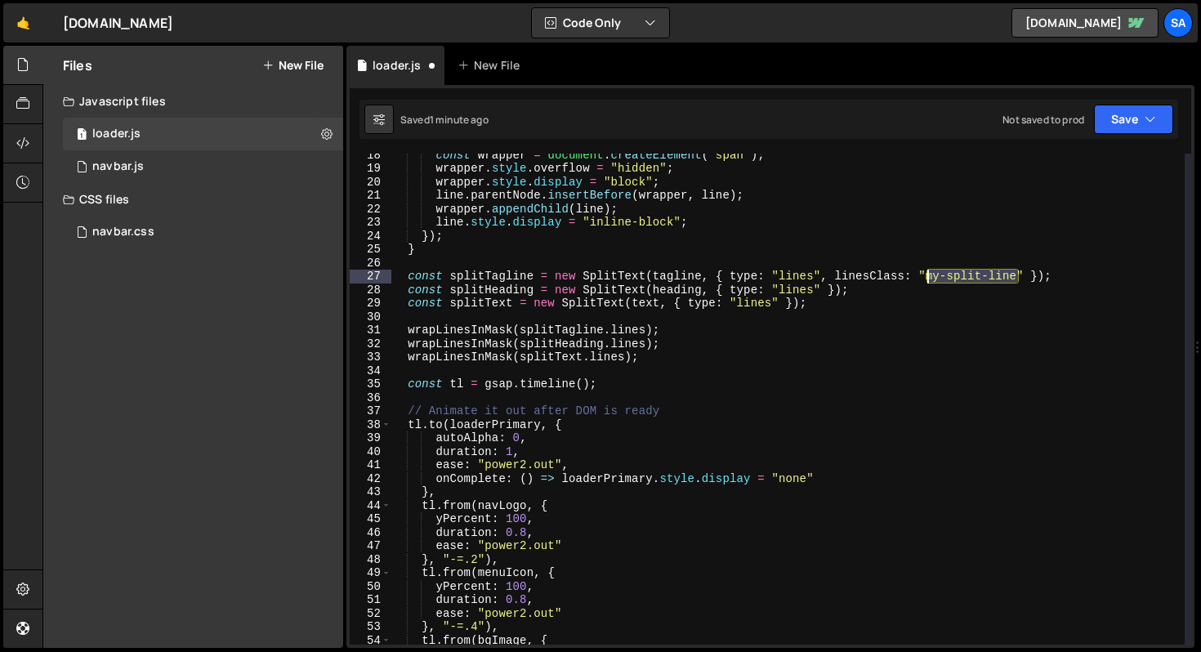
drag, startPoint x: 1017, startPoint y: 278, endPoint x: 928, endPoint y: 274, distance: 89.2
click at [928, 274] on div "const wrapper = document . createElement ( "span" ) ; wrapper . style . overflo…" at bounding box center [788, 407] width 794 height 518
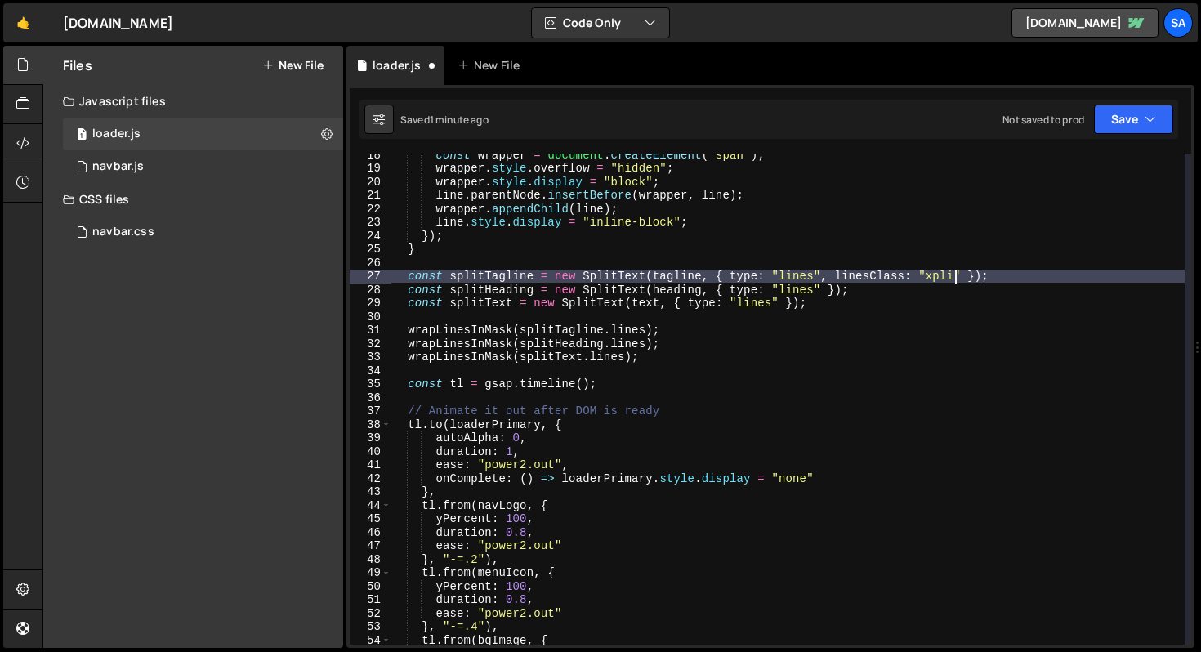
scroll to position [0, 39]
type textarea "const splitTagline = new SplitText(tagline, { type: "lines", linesClass: "split…"
click at [1055, 267] on div "const wrapper = document . createElement ( "span" ) ; wrapper . style . overflo…" at bounding box center [788, 407] width 794 height 518
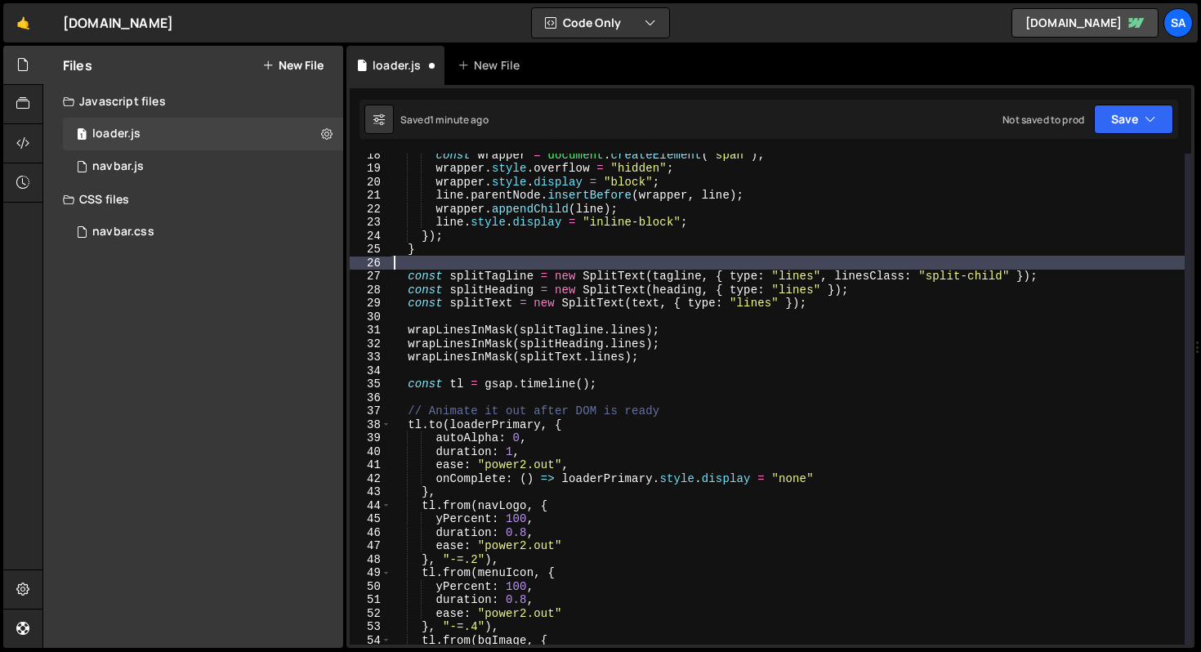
scroll to position [0, 0]
click at [1064, 270] on div "const wrapper = document . createElement ( "span" ) ; wrapper . style . overflo…" at bounding box center [788, 407] width 794 height 518
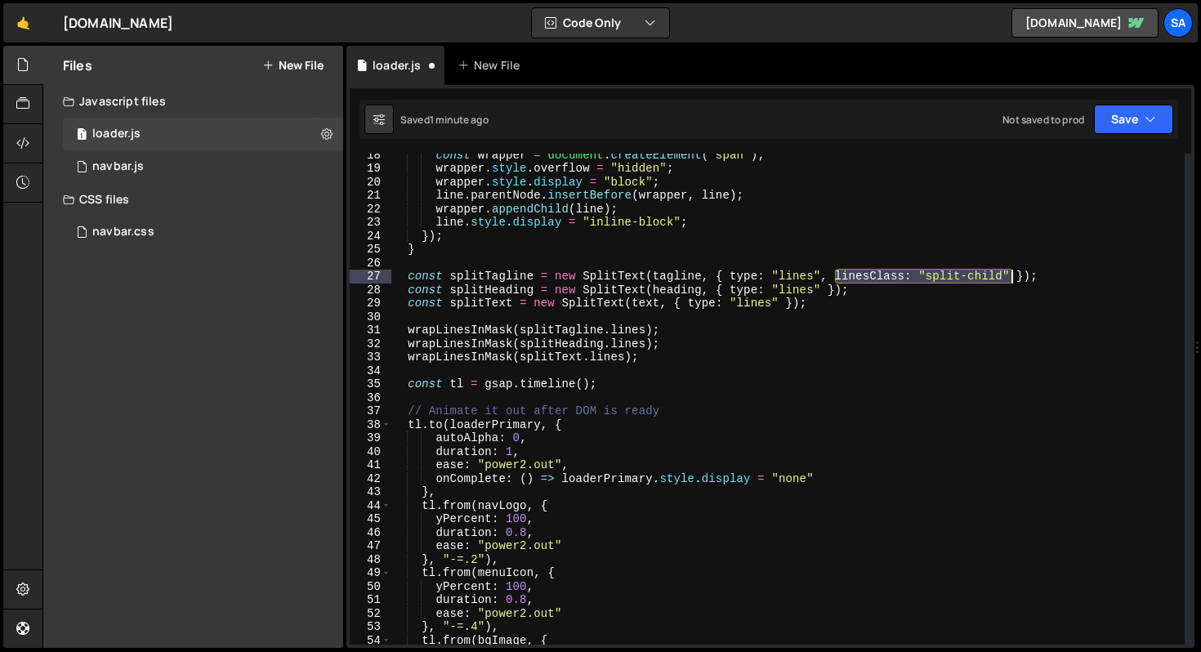
drag, startPoint x: 839, startPoint y: 275, endPoint x: 1009, endPoint y: 275, distance: 170.0
click at [1009, 275] on div "const wrapper = document . createElement ( "span" ) ; wrapper . style . overflo…" at bounding box center [788, 407] width 794 height 518
click at [820, 291] on div "const wrapper = document . createElement ( "span" ) ; wrapper . style . overflo…" at bounding box center [788, 407] width 794 height 518
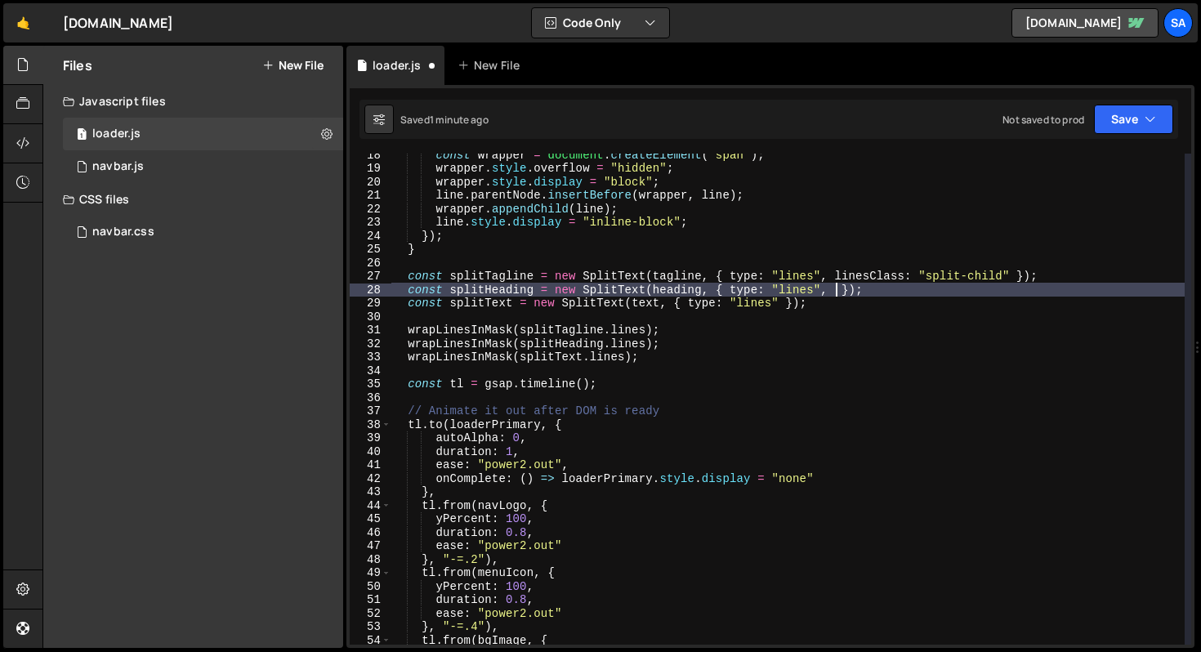
scroll to position [0, 30]
paste textarea "linesClass: "split-child""
click at [778, 302] on div "const wrapper = document . createElement ( "span" ) ; wrapper . style . overflo…" at bounding box center [788, 407] width 794 height 518
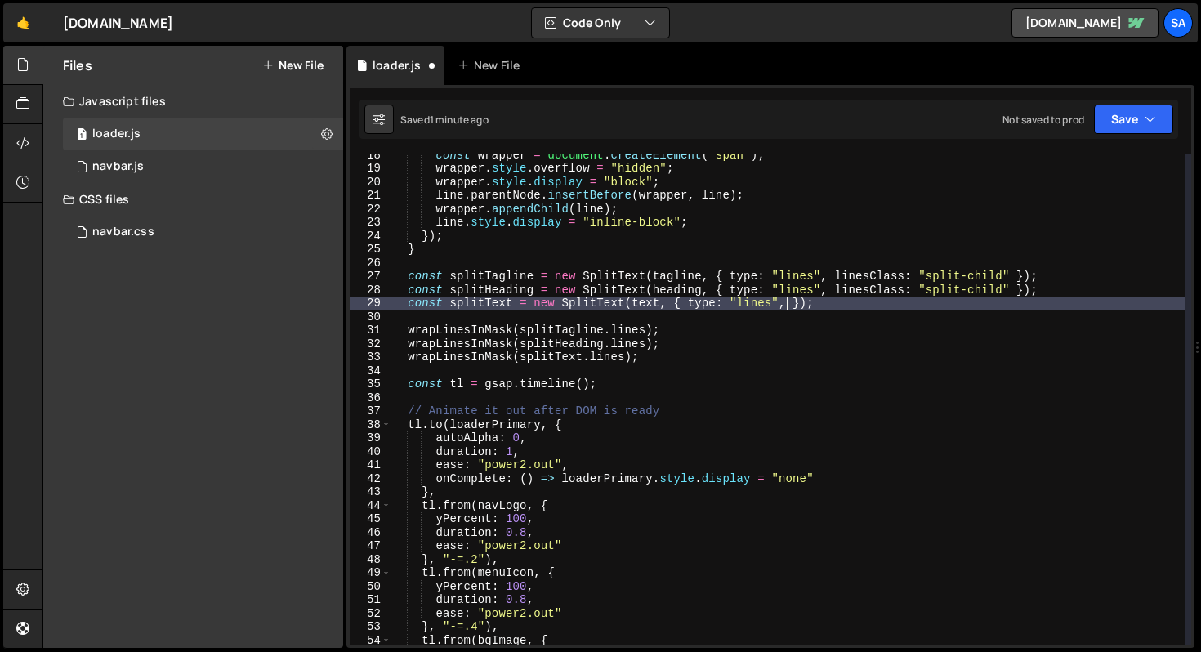
scroll to position [0, 28]
paste textarea "linesClass: "split-child""
click at [1142, 130] on button "Save" at bounding box center [1133, 119] width 79 height 29
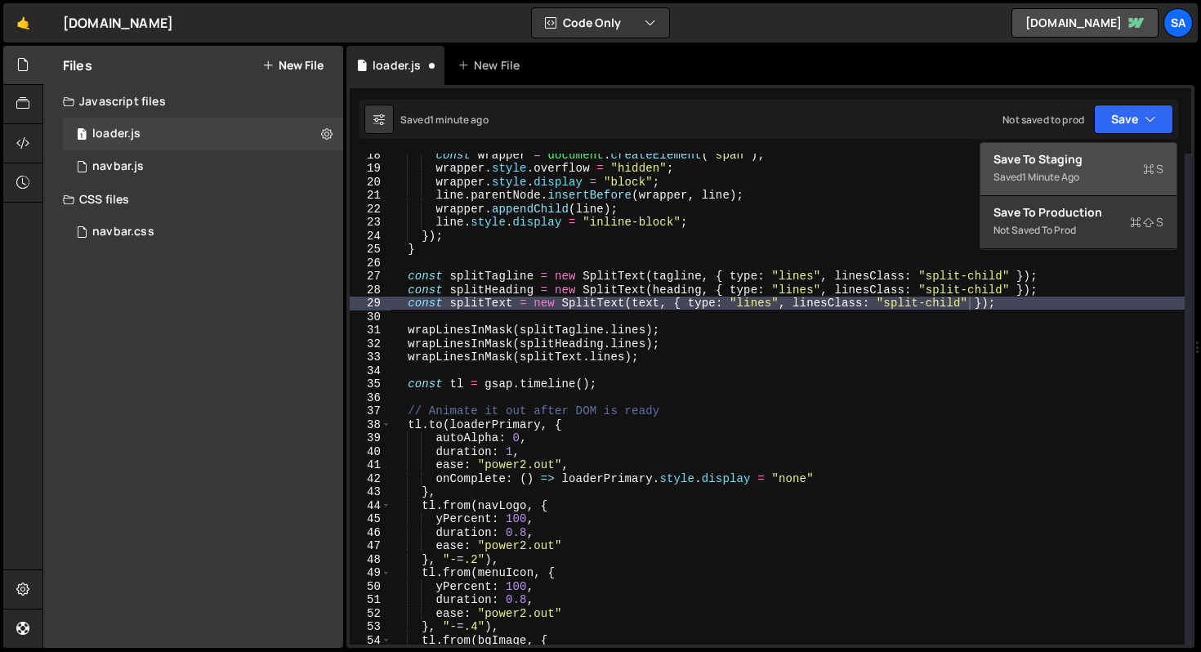
click at [1110, 151] on div "Save to Staging S" at bounding box center [1079, 159] width 170 height 16
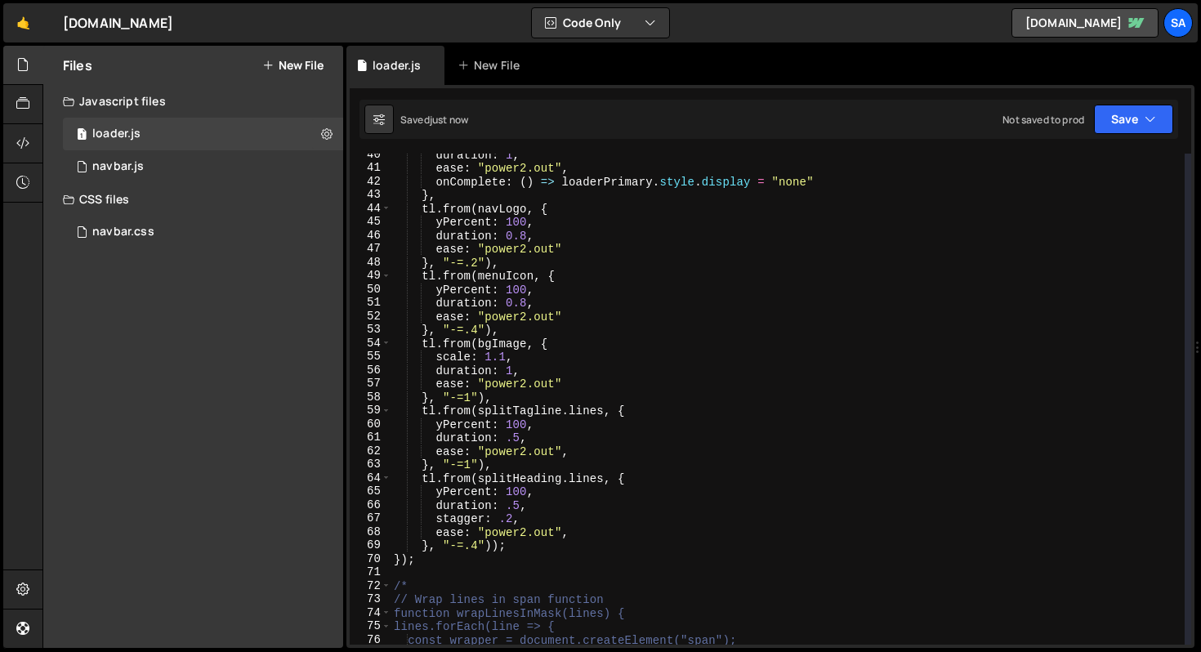
scroll to position [544, 0]
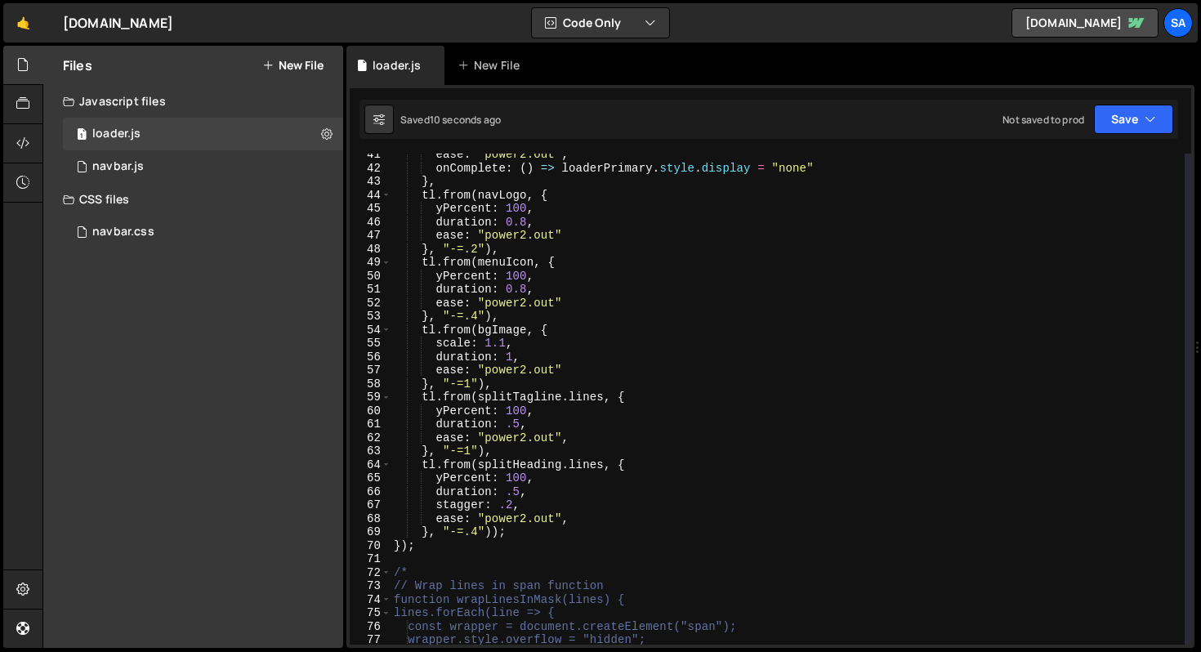
click at [509, 506] on div "ease : "power2.out" , onComplete : ( ) => loaderPrimary . style . display = "no…" at bounding box center [788, 407] width 794 height 518
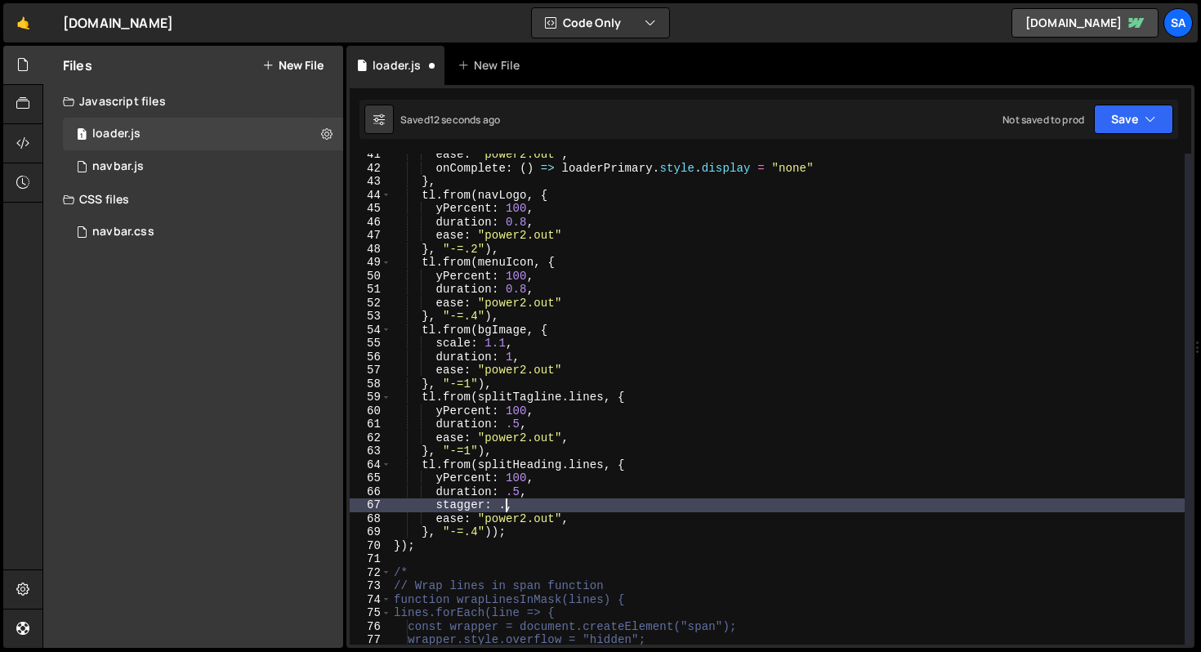
scroll to position [0, 7]
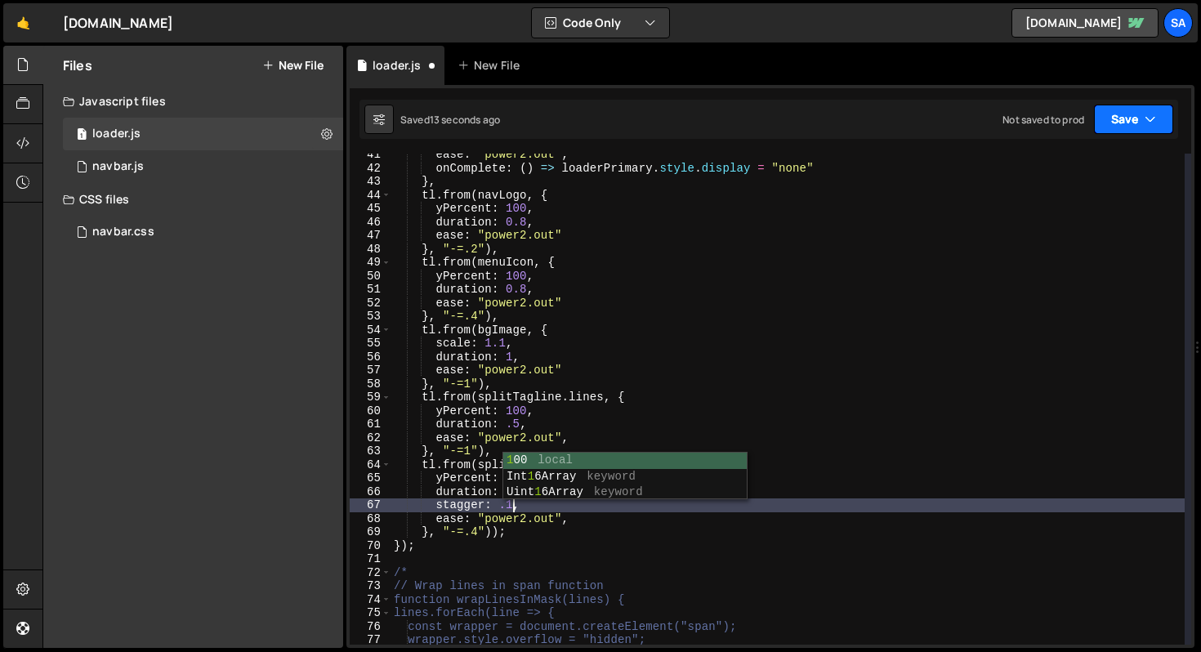
click at [1110, 114] on button "Save" at bounding box center [1133, 119] width 79 height 29
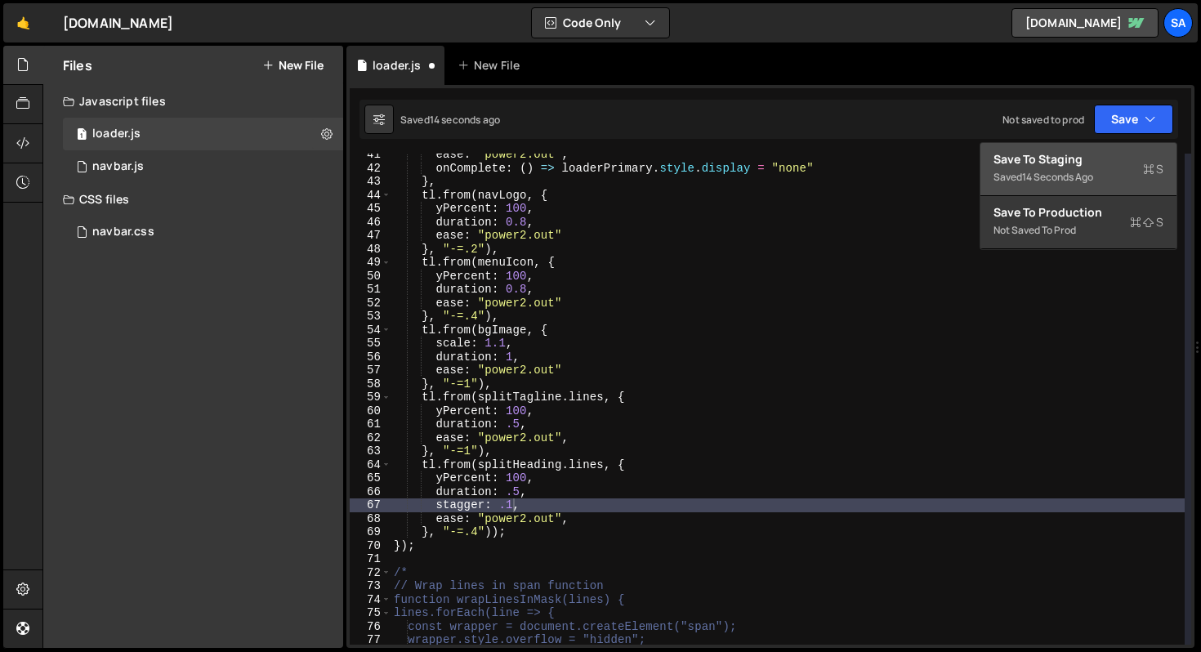
click at [1074, 165] on div "Save to Staging S" at bounding box center [1079, 159] width 170 height 16
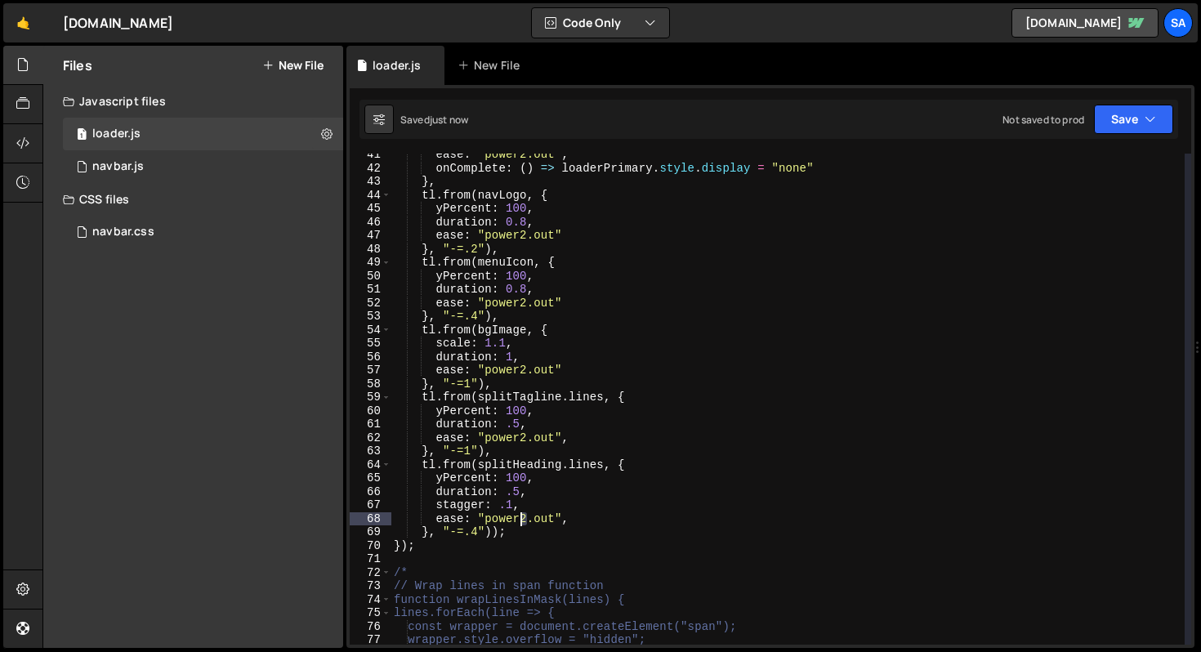
click at [521, 517] on div "ease : "power2.out" , onComplete : ( ) => loaderPrimary . style . display = "no…" at bounding box center [788, 407] width 794 height 518
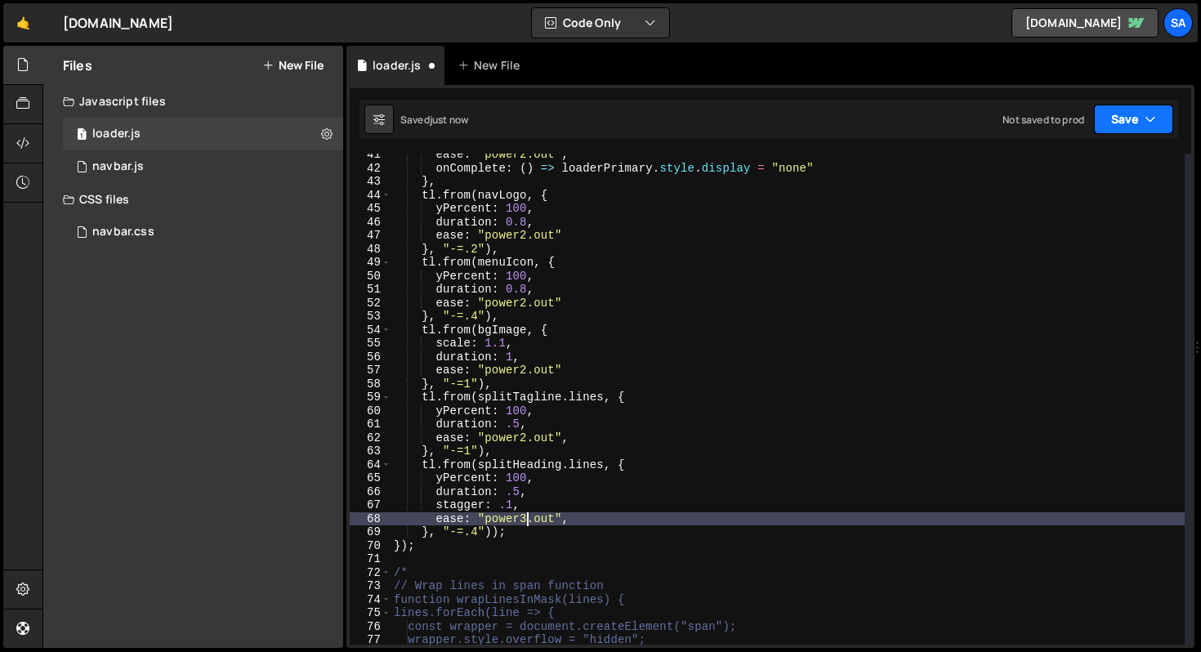
click at [1138, 130] on button "Save" at bounding box center [1133, 119] width 79 height 29
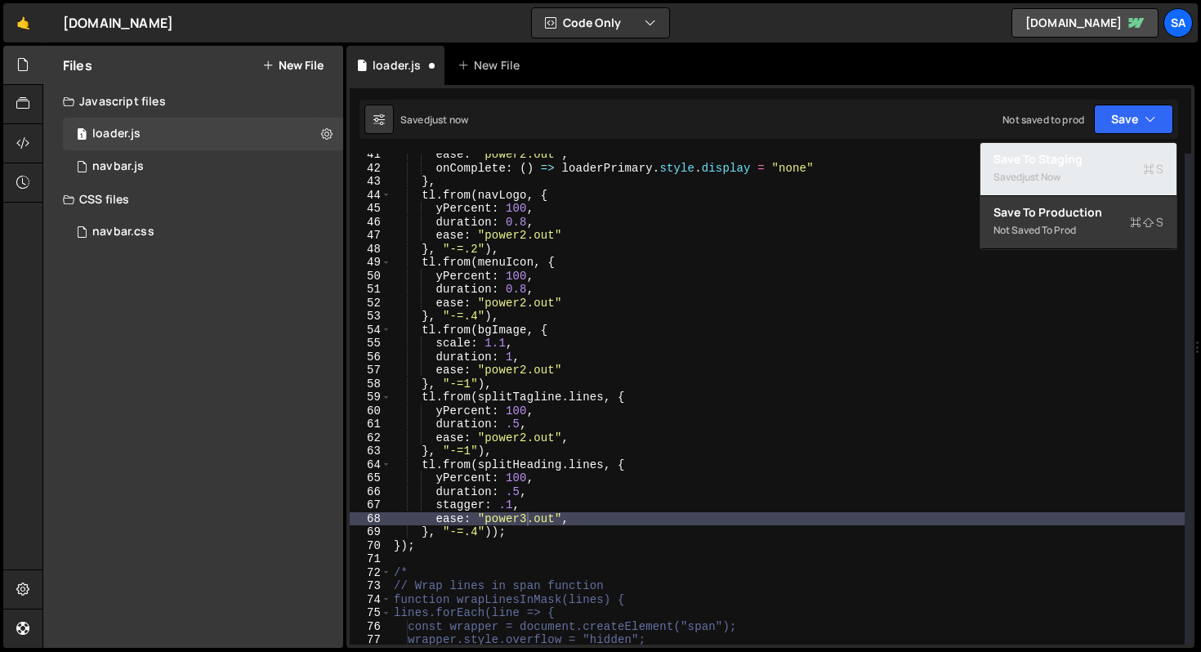
click at [1076, 170] on div "Saved just now" at bounding box center [1079, 178] width 170 height 20
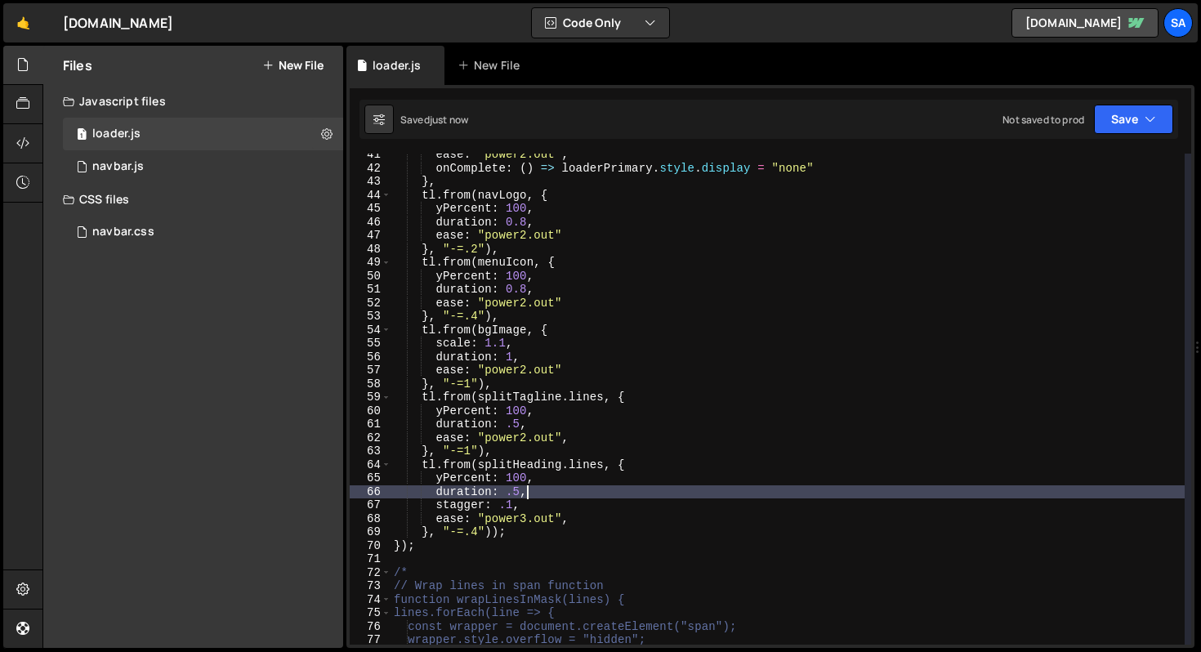
click at [525, 492] on div "ease : "power2.out" , onComplete : ( ) => loaderPrimary . style . display = "no…" at bounding box center [788, 407] width 794 height 518
click at [520, 492] on div "ease : "power2.out" , onComplete : ( ) => loaderPrimary . style . display = "no…" at bounding box center [788, 407] width 794 height 518
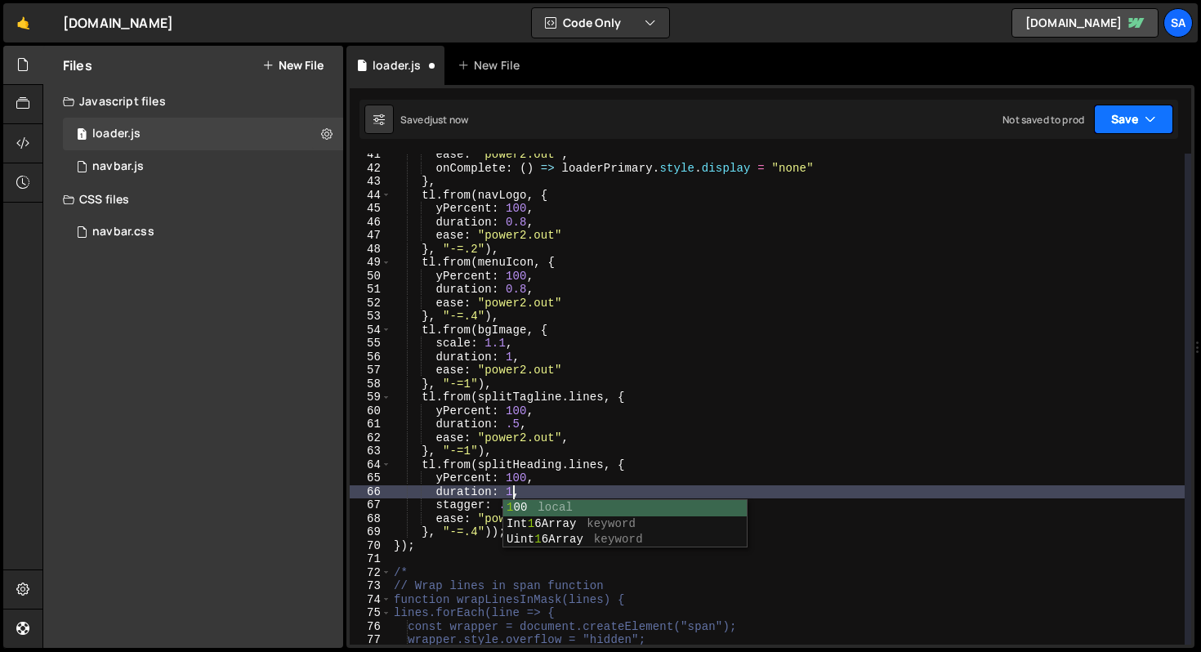
click at [1128, 119] on button "Save" at bounding box center [1133, 119] width 79 height 29
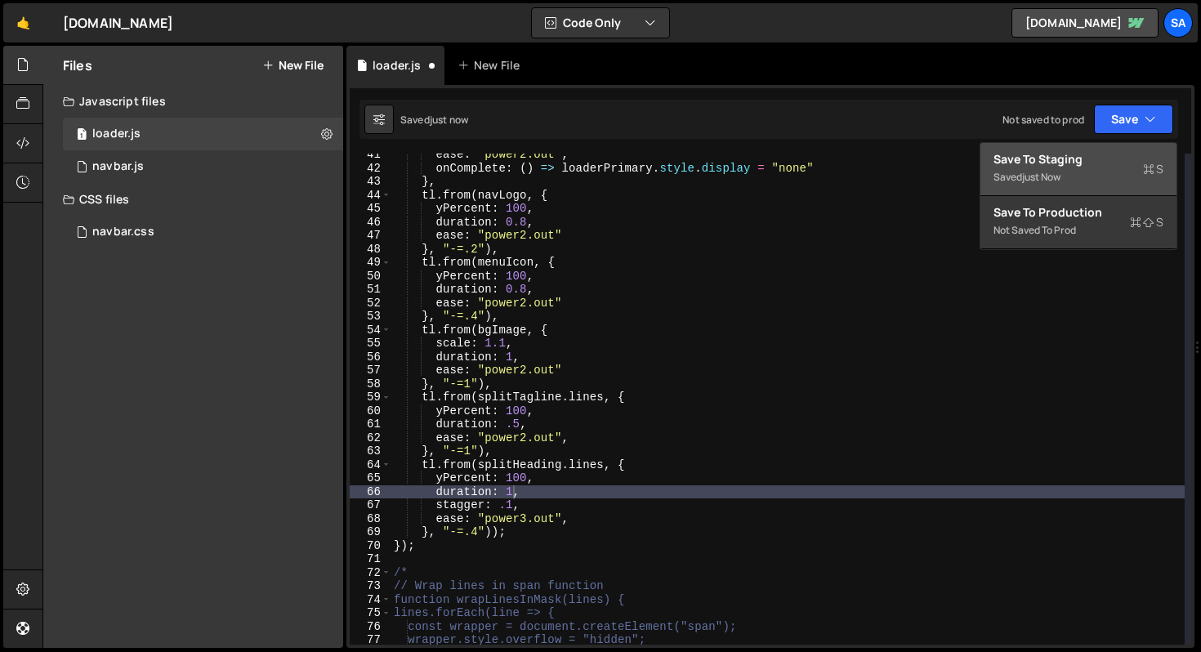
click at [1083, 162] on div "Save to Staging S" at bounding box center [1079, 159] width 170 height 16
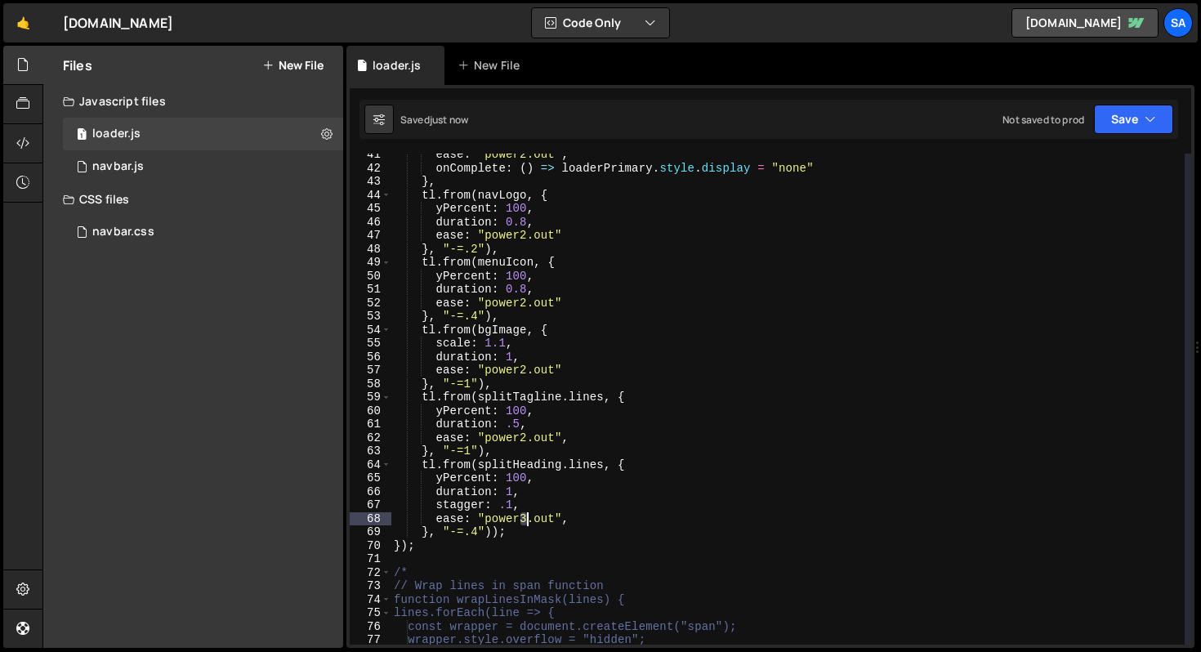
click at [525, 517] on div "ease : "power2.out" , onComplete : ( ) => loaderPrimary . style . display = "no…" at bounding box center [788, 407] width 794 height 518
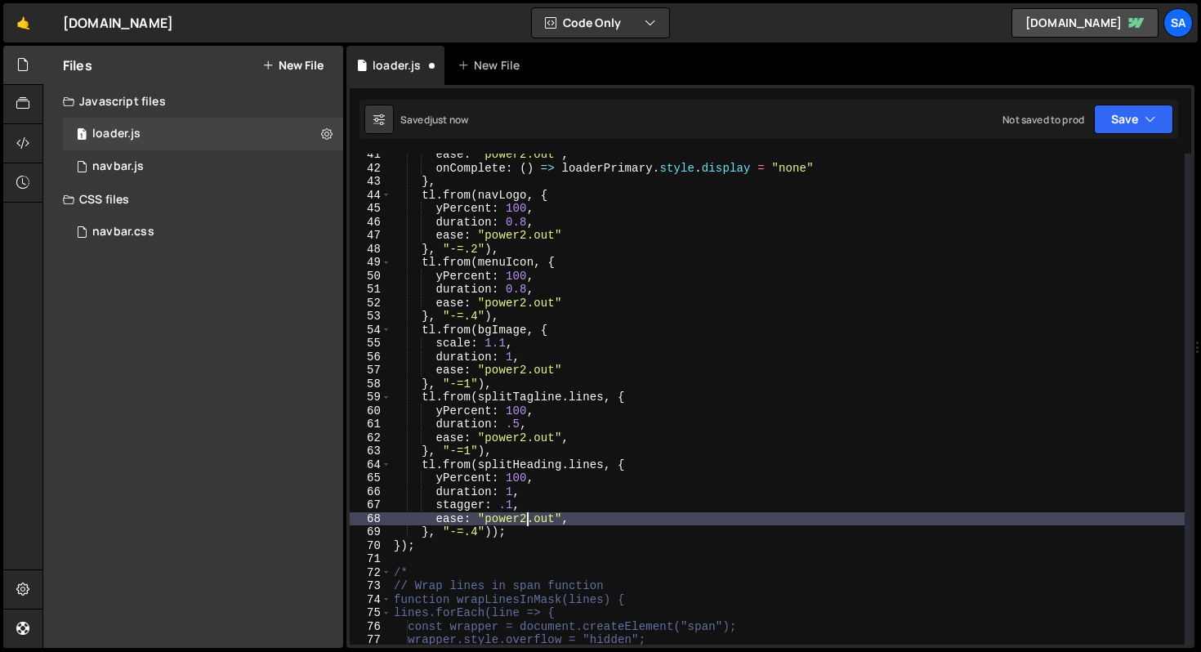
scroll to position [0, 9]
click at [1143, 121] on button "Save" at bounding box center [1133, 119] width 79 height 29
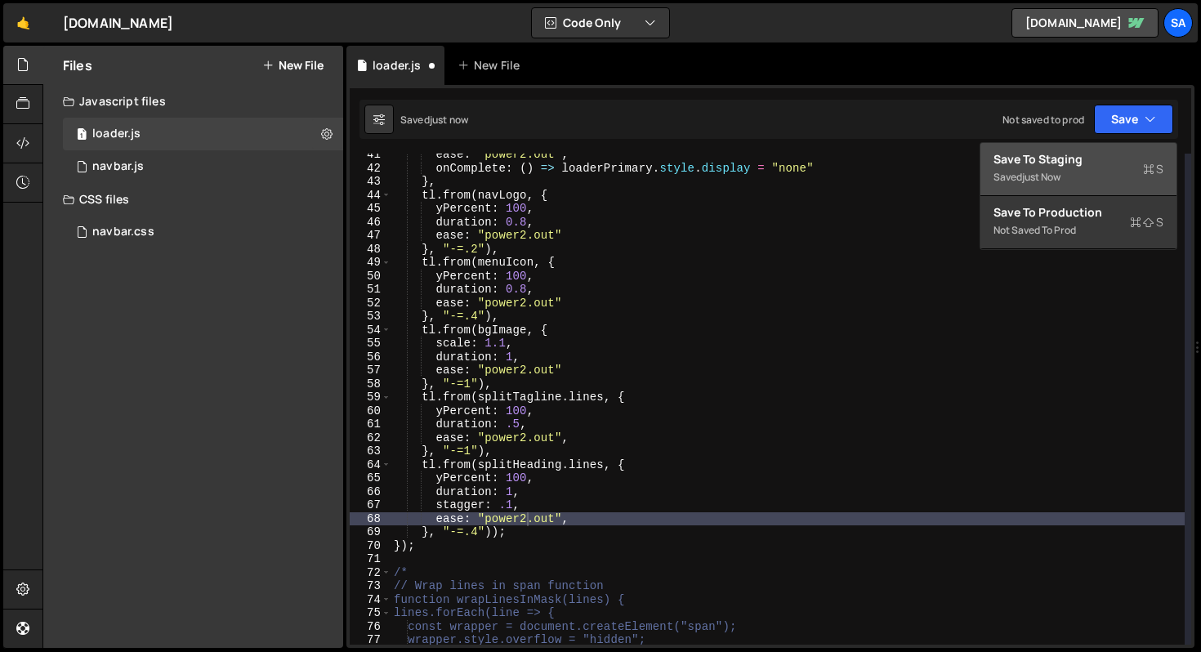
click at [1094, 154] on div "Save to Staging S" at bounding box center [1079, 159] width 170 height 16
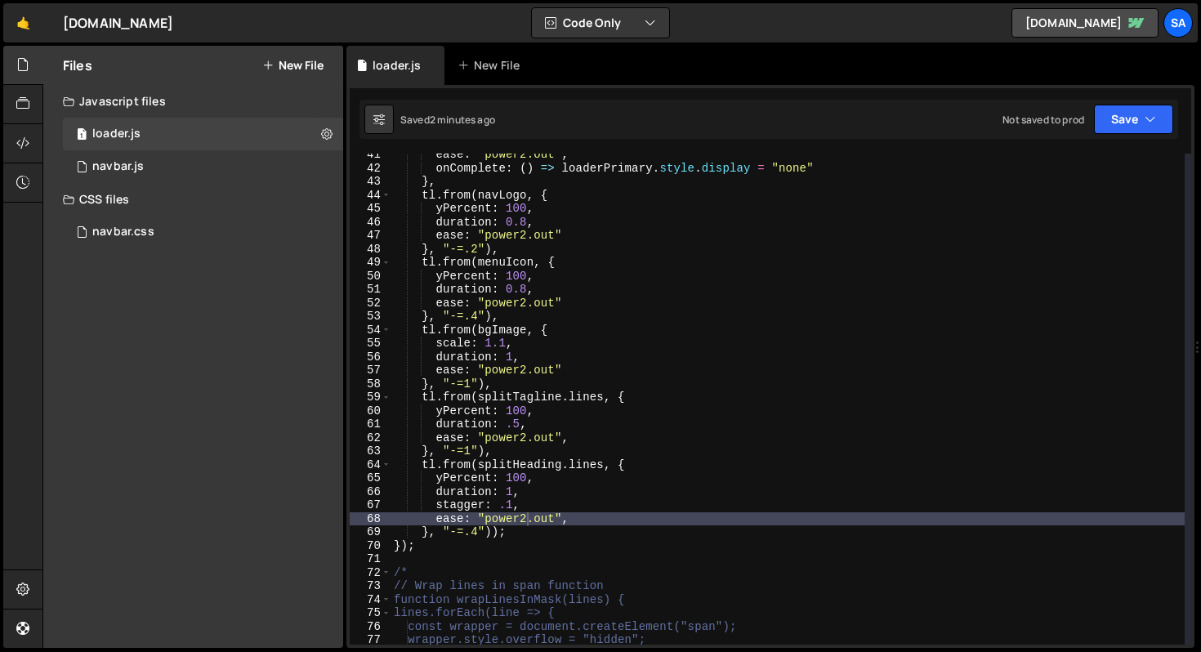
click at [477, 532] on div "ease : "power2.out" , onComplete : ( ) => loaderPrimary . style . display = "no…" at bounding box center [788, 407] width 794 height 518
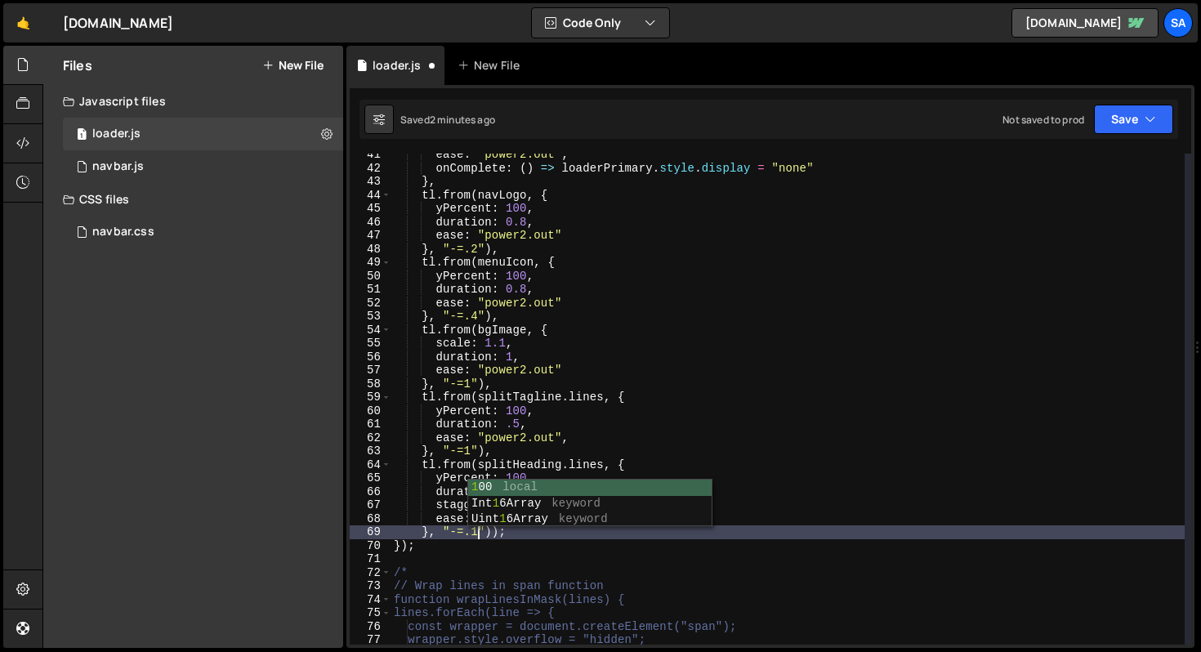
scroll to position [0, 6]
click at [1119, 118] on button "Save" at bounding box center [1133, 119] width 79 height 29
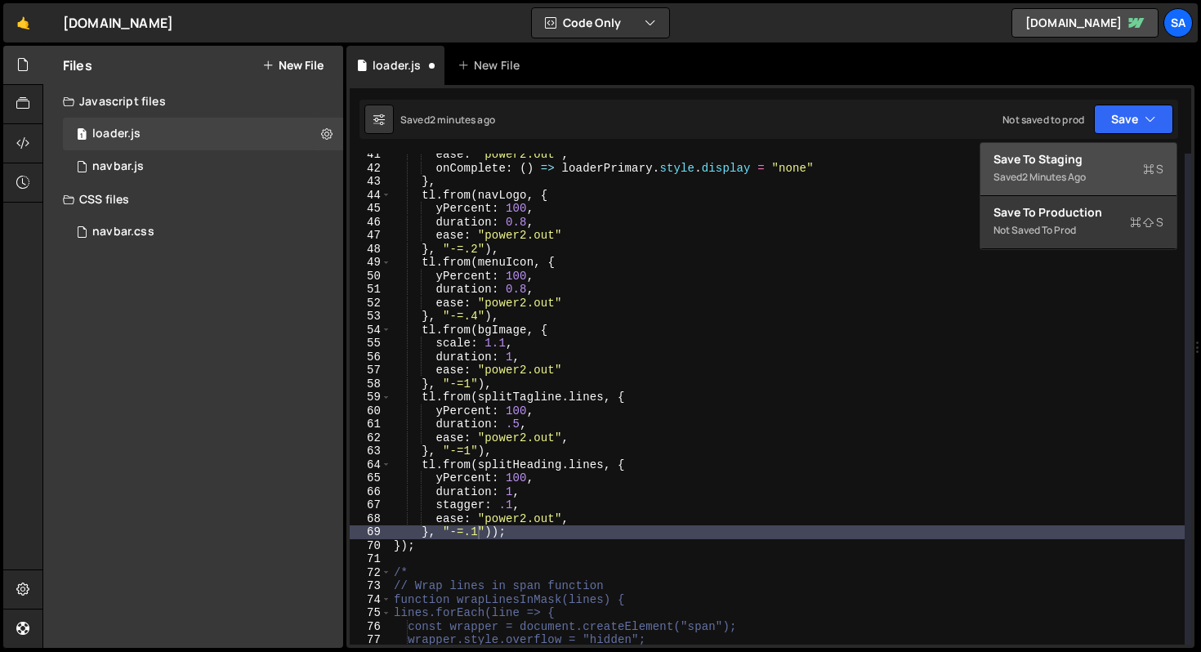
click at [1022, 159] on div "Save to Staging S" at bounding box center [1079, 159] width 170 height 16
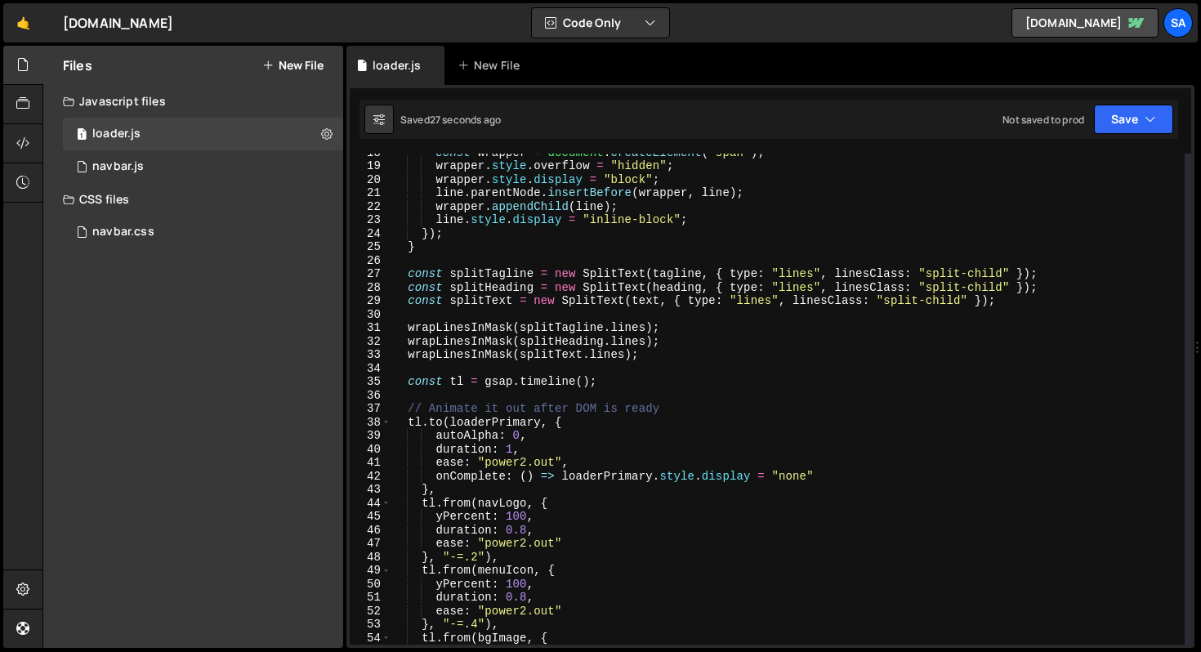
scroll to position [230, 0]
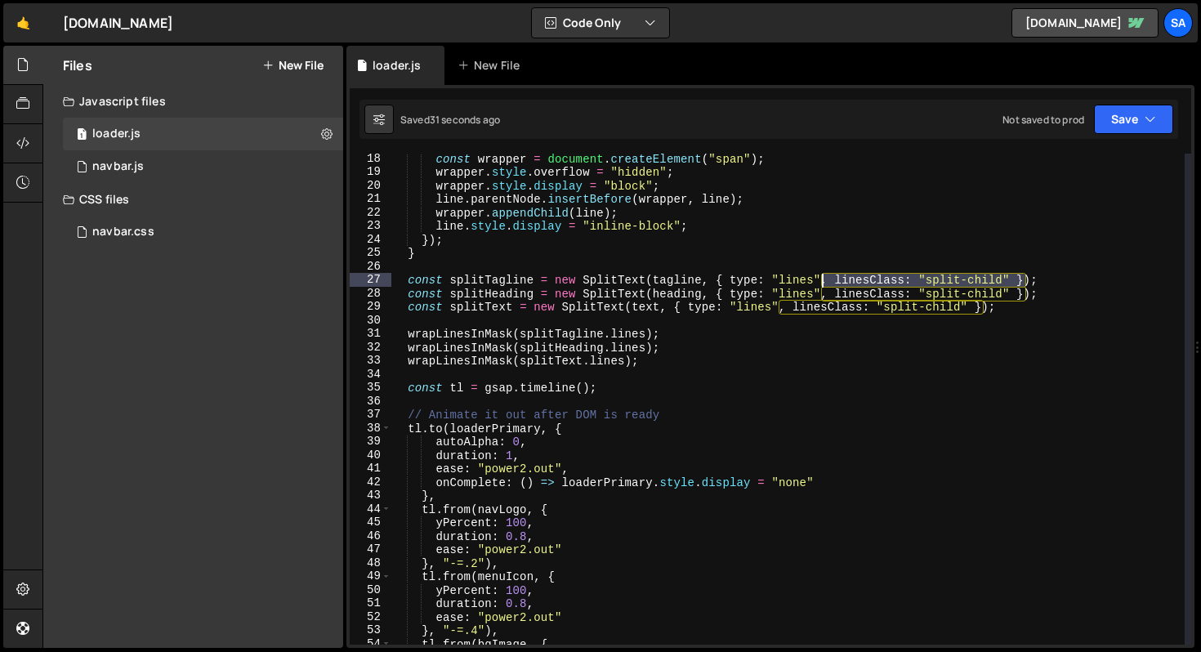
drag, startPoint x: 1027, startPoint y: 280, endPoint x: 823, endPoint y: 278, distance: 203.5
click at [823, 278] on div "const wrapper = document . createElement ( "span" ) ; wrapper . style . overflo…" at bounding box center [788, 411] width 794 height 518
type textarea "const splitTagline = new SplitText(tagline, { type: "lines");"
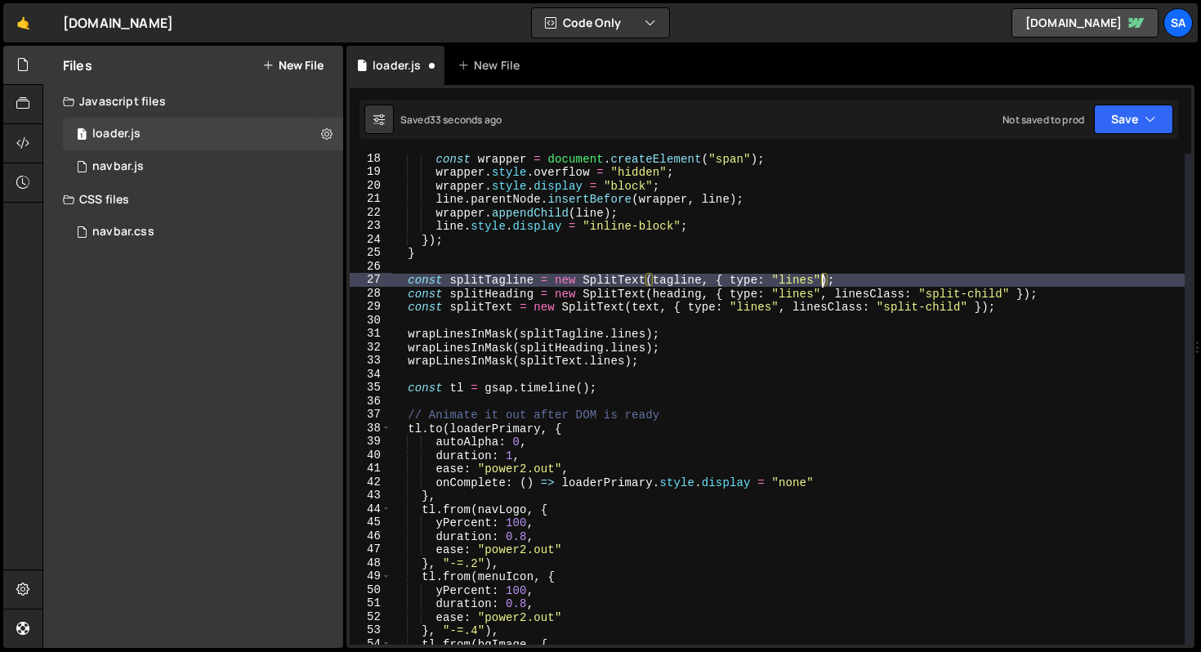
click at [870, 280] on div "const wrapper = document . createElement ( "span" ) ; wrapper . style . overflo…" at bounding box center [788, 411] width 794 height 518
click at [1106, 127] on button "Save" at bounding box center [1133, 119] width 79 height 29
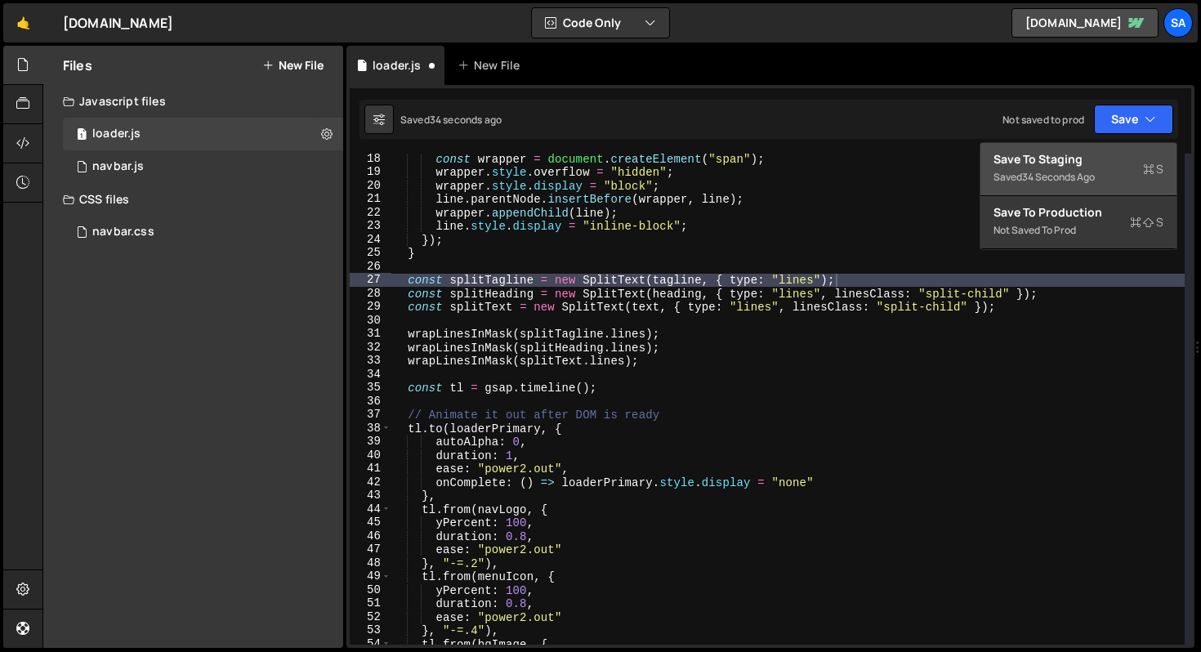
click at [1097, 161] on div "Save to Staging S" at bounding box center [1079, 159] width 170 height 16
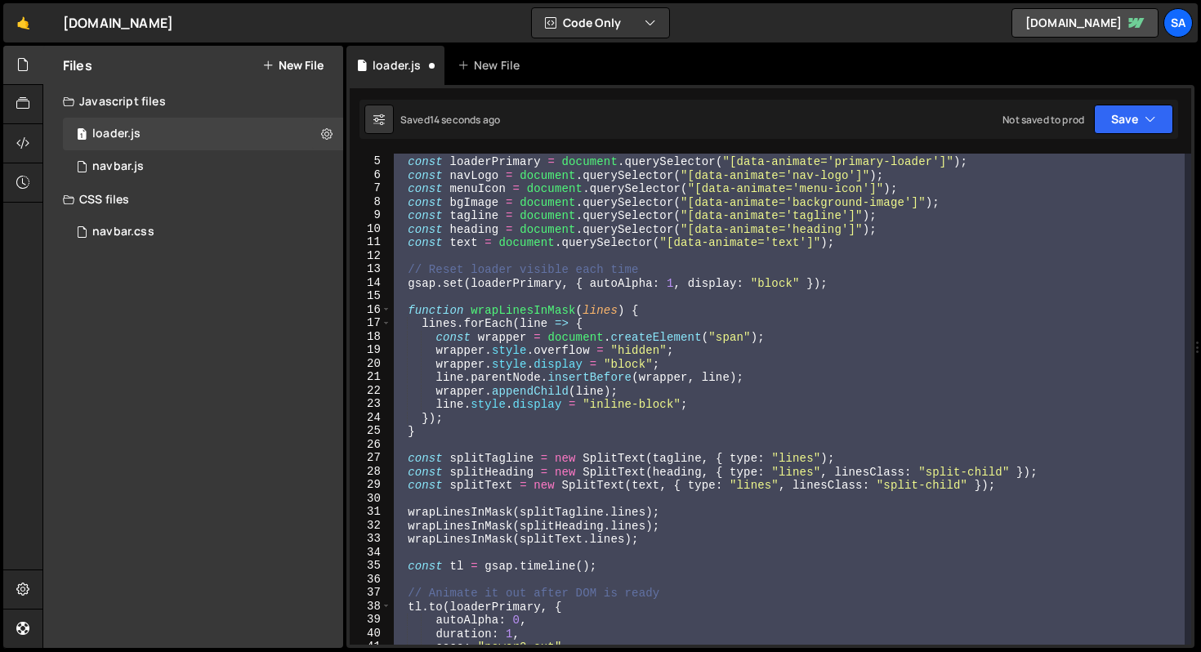
scroll to position [103, 0]
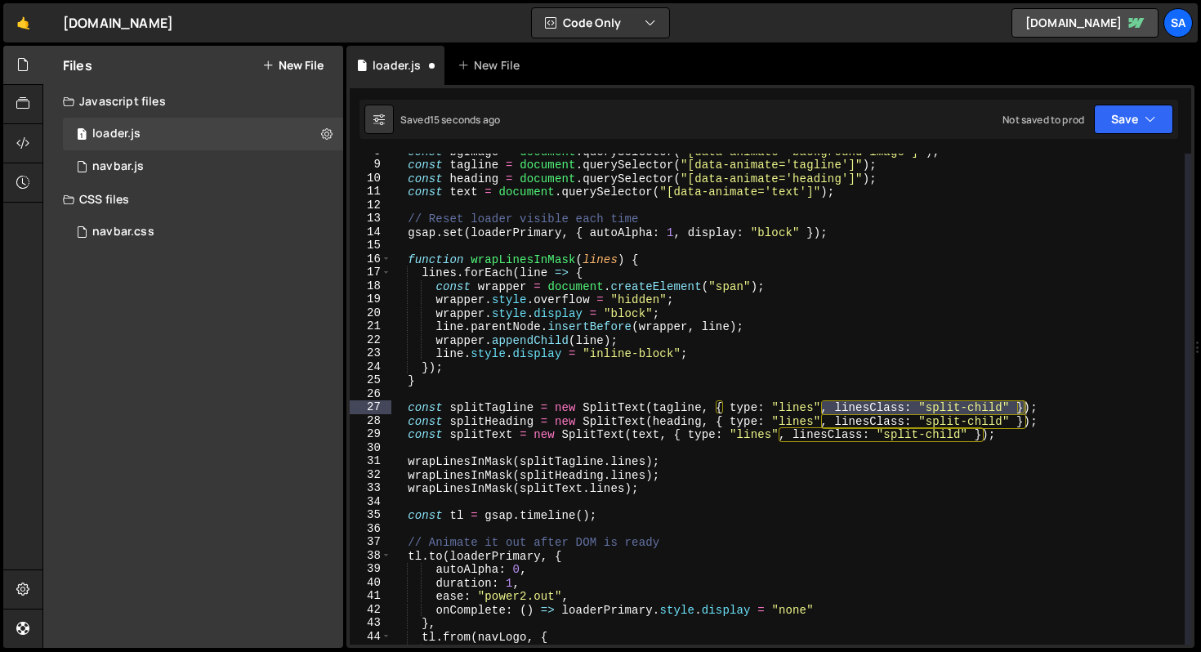
click at [842, 390] on div "const bgImage = document . querySelector ( "[data-animate='background-image']" …" at bounding box center [788, 404] width 794 height 518
drag, startPoint x: 823, startPoint y: 406, endPoint x: 1013, endPoint y: 404, distance: 189.6
click at [1013, 404] on div "const bgImage = document . querySelector ( "[data-animate='background-image']" …" at bounding box center [788, 404] width 794 height 518
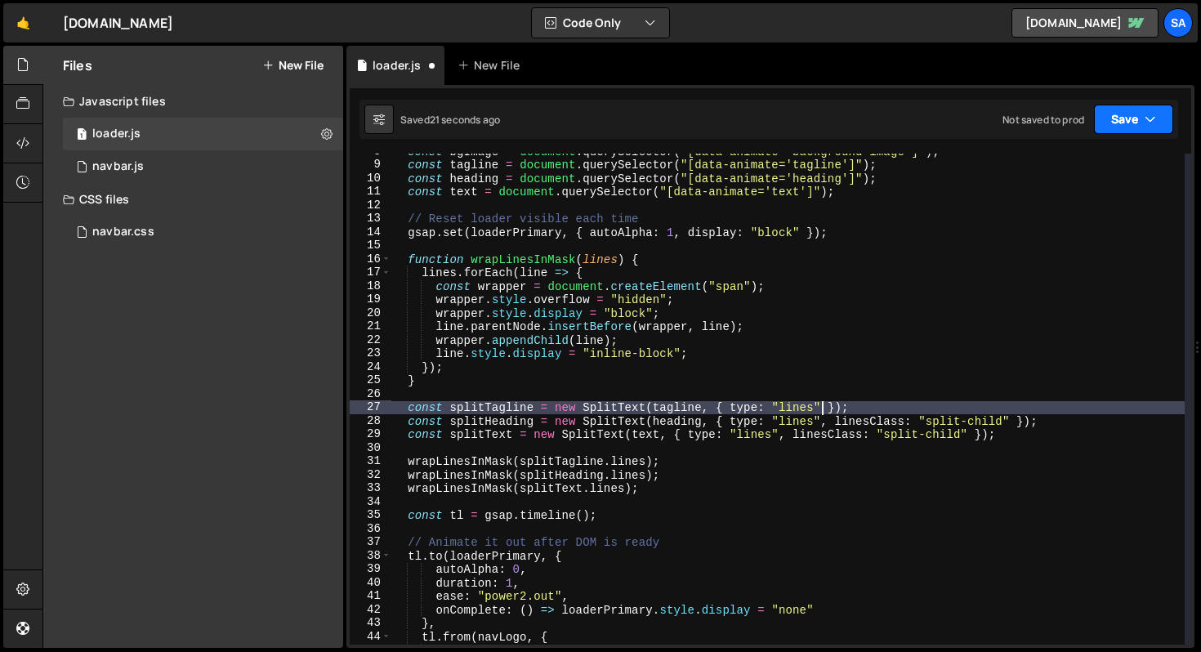
click at [1110, 127] on button "Save" at bounding box center [1133, 119] width 79 height 29
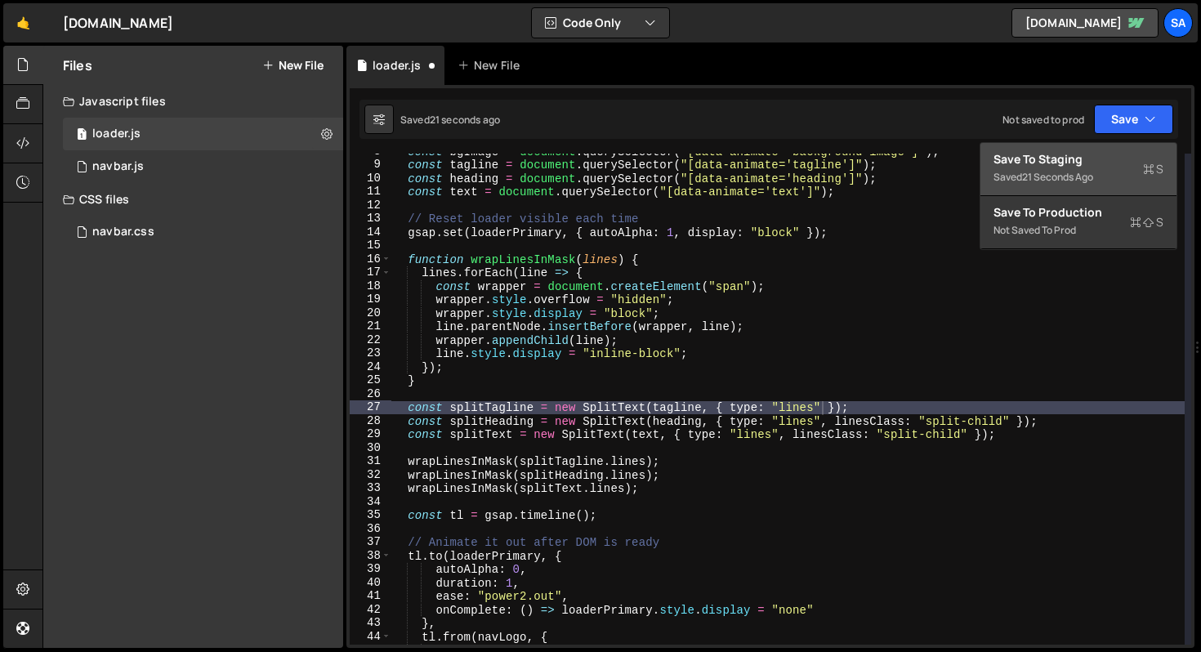
click at [1089, 168] on div "Saved 21 seconds ago" at bounding box center [1079, 178] width 170 height 20
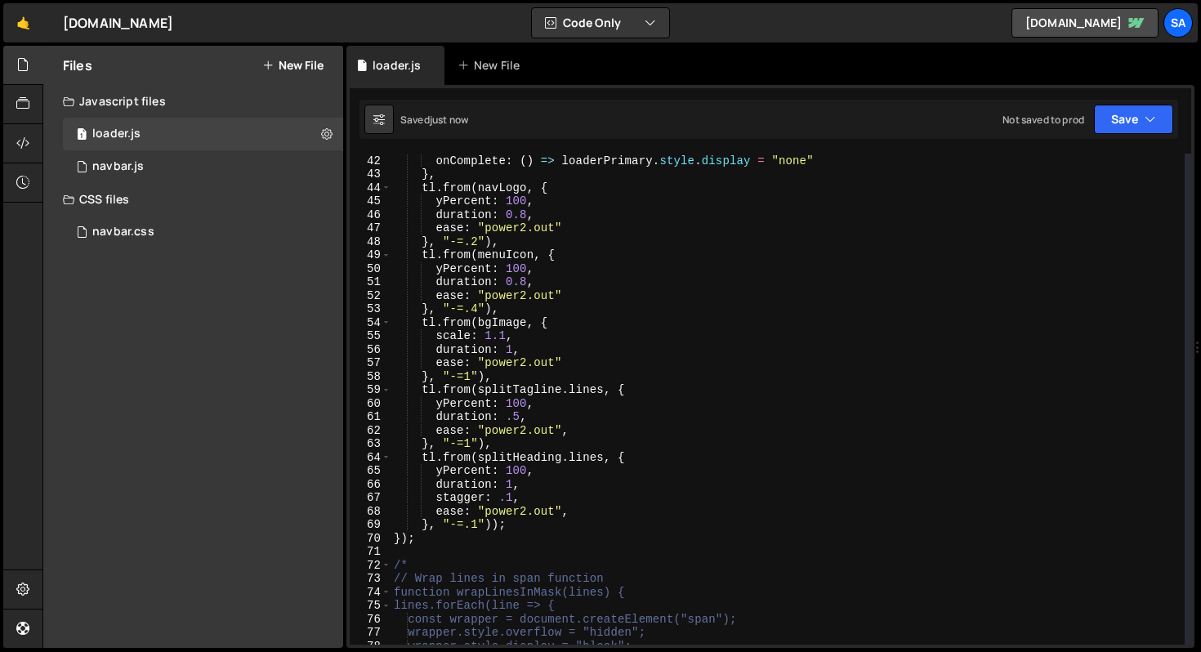
scroll to position [552, 0]
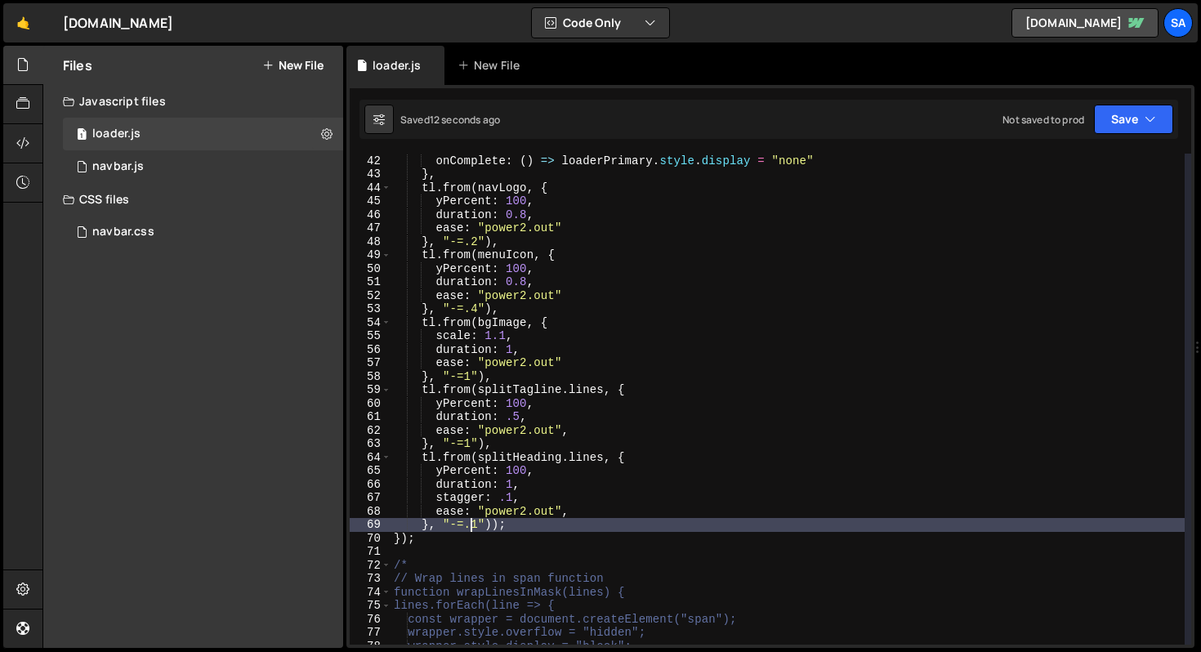
click at [472, 525] on div "ease : "power2.out" , onComplete : ( ) => loaderPrimary . style . display = "no…" at bounding box center [788, 400] width 794 height 518
click at [471, 441] on div "ease : "power2.out" , onComplete : ( ) => loaderPrimary . style . display = "no…" at bounding box center [788, 400] width 794 height 518
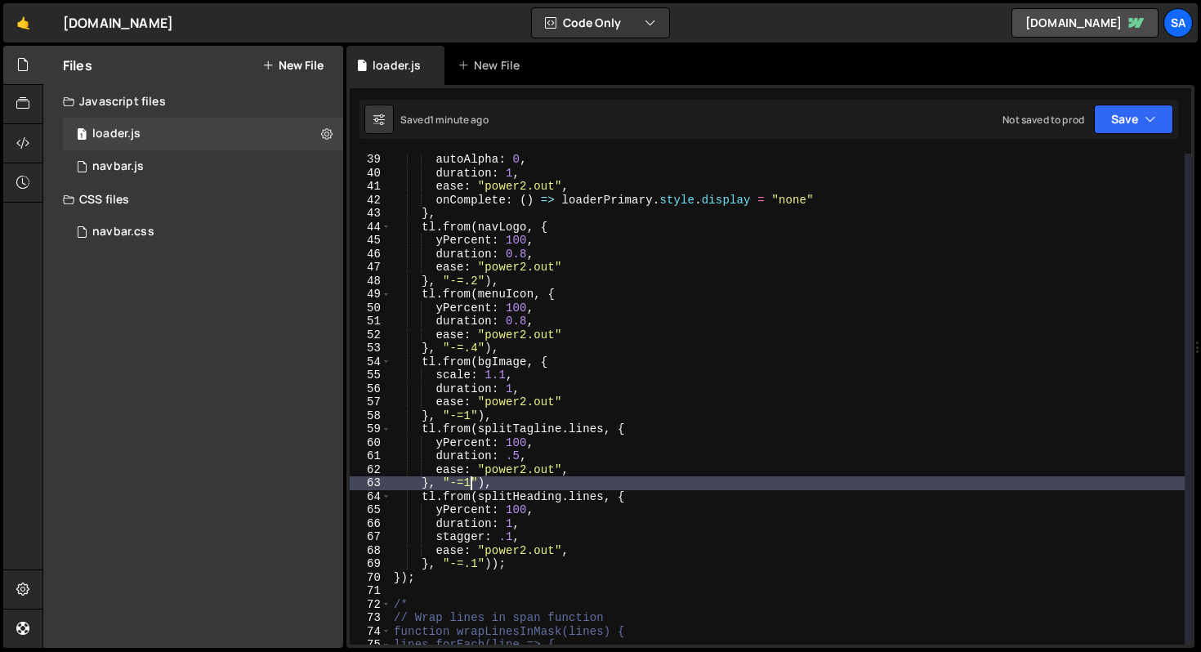
scroll to position [492, 0]
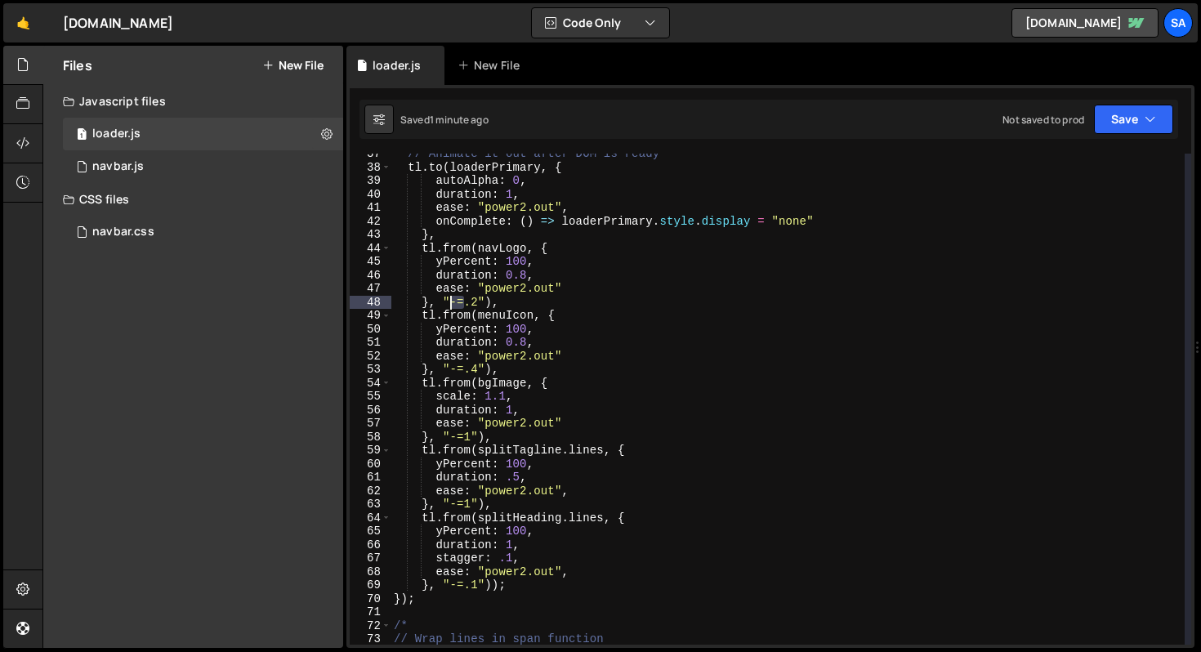
drag, startPoint x: 465, startPoint y: 302, endPoint x: 451, endPoint y: 300, distance: 14.0
click at [451, 300] on div "// Animate it out after DOM is ready tl . to ( loaderPrimary , { autoAlpha : 0 …" at bounding box center [788, 406] width 794 height 518
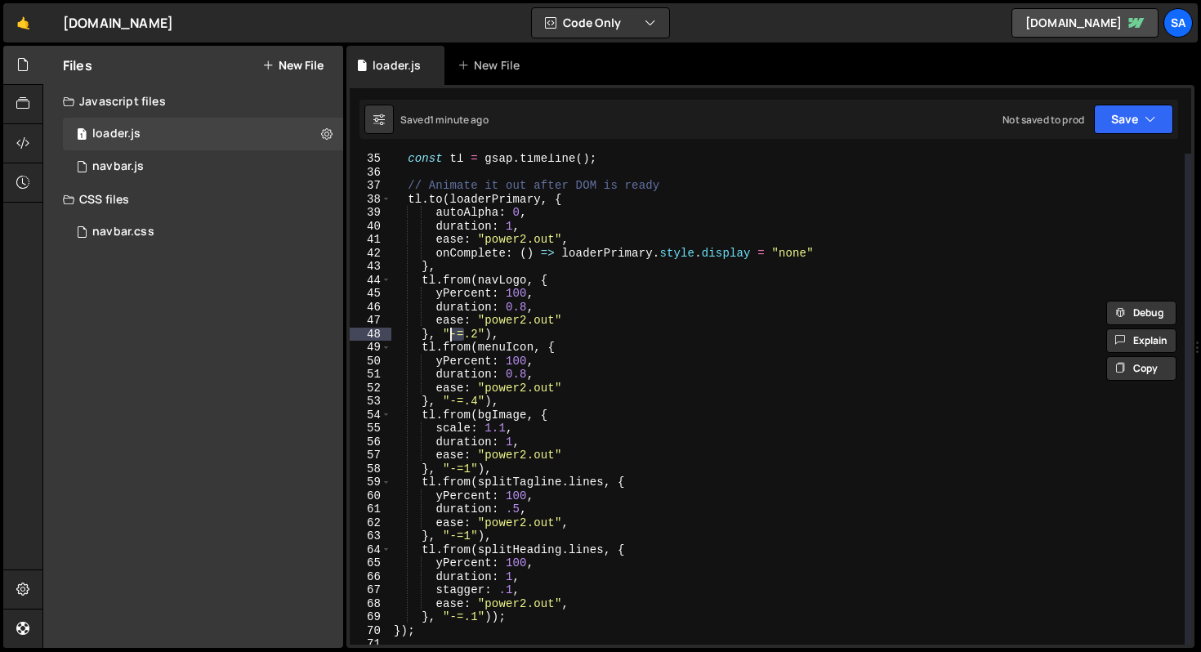
scroll to position [0, 4]
drag, startPoint x: 467, startPoint y: 404, endPoint x: 450, endPoint y: 404, distance: 16.3
click at [450, 405] on div "const tl = gsap . timeline ( ) ; // Animate it out after DOM is ready tl . to (…" at bounding box center [788, 411] width 794 height 518
drag, startPoint x: 465, startPoint y: 467, endPoint x: 451, endPoint y: 467, distance: 13.9
click at [451, 467] on div "const tl = gsap . timeline ( ) ; // Animate it out after DOM is ready tl . to (…" at bounding box center [788, 411] width 794 height 518
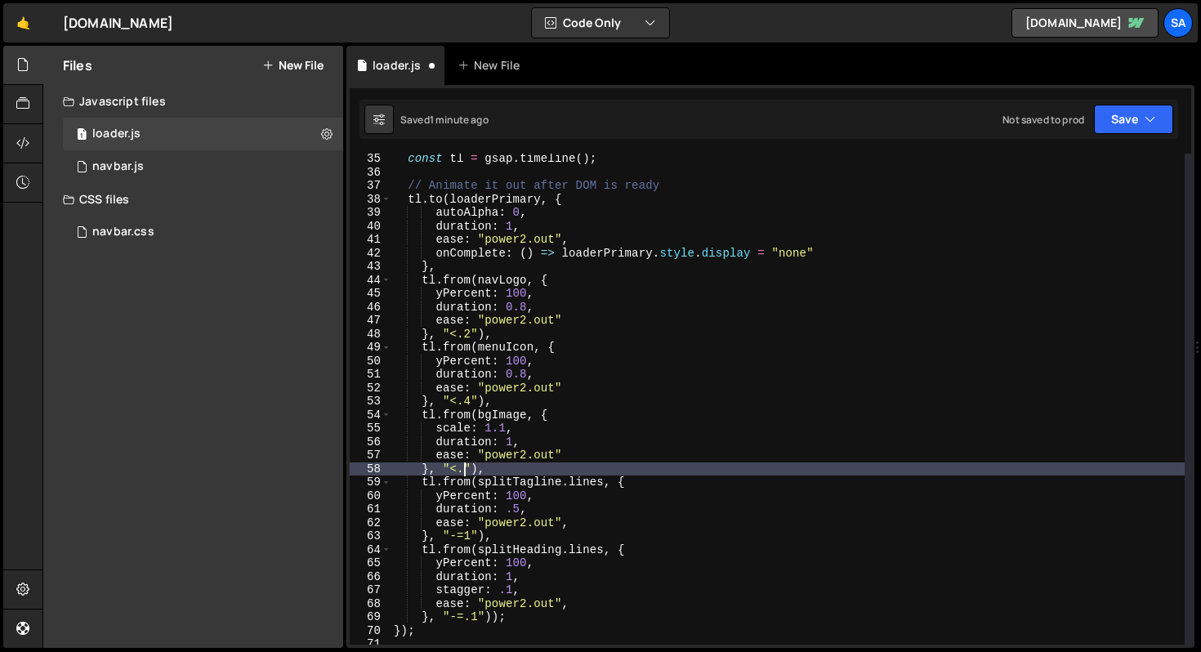
scroll to position [0, 5]
click at [583, 413] on div "const tl = gsap . timeline ( ) ; // Animate it out after DOM is ready tl . to (…" at bounding box center [788, 411] width 794 height 518
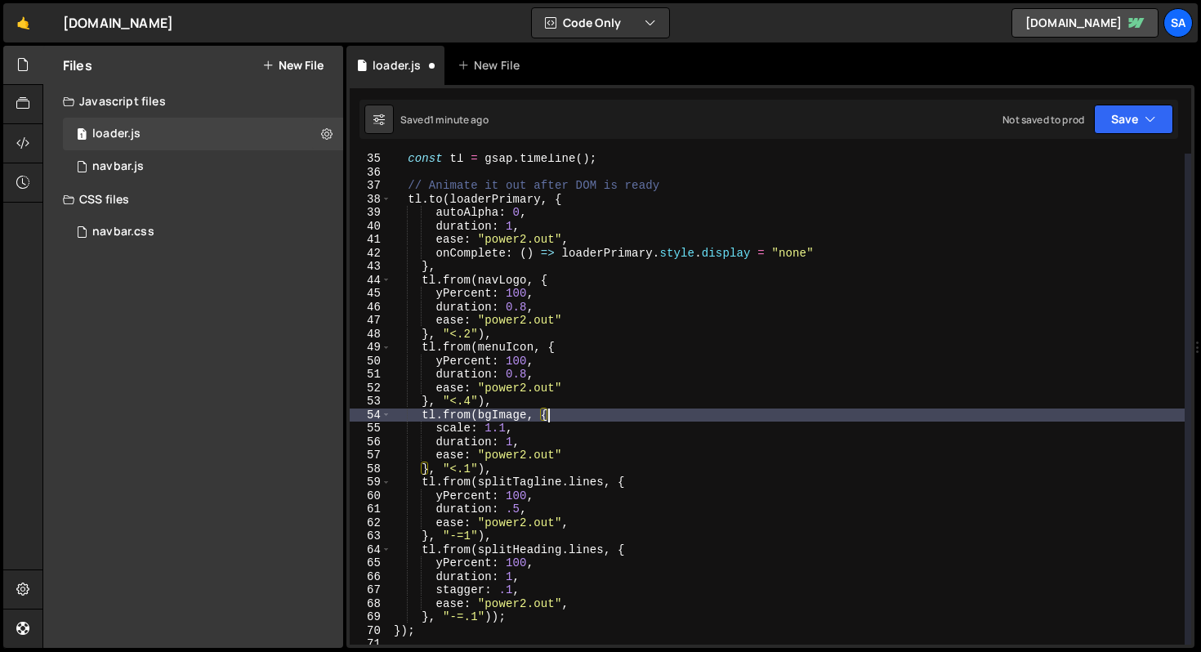
click at [465, 536] on div "const tl = gsap . timeline ( ) ; // Animate it out after DOM is ready tl . to (…" at bounding box center [788, 411] width 794 height 518
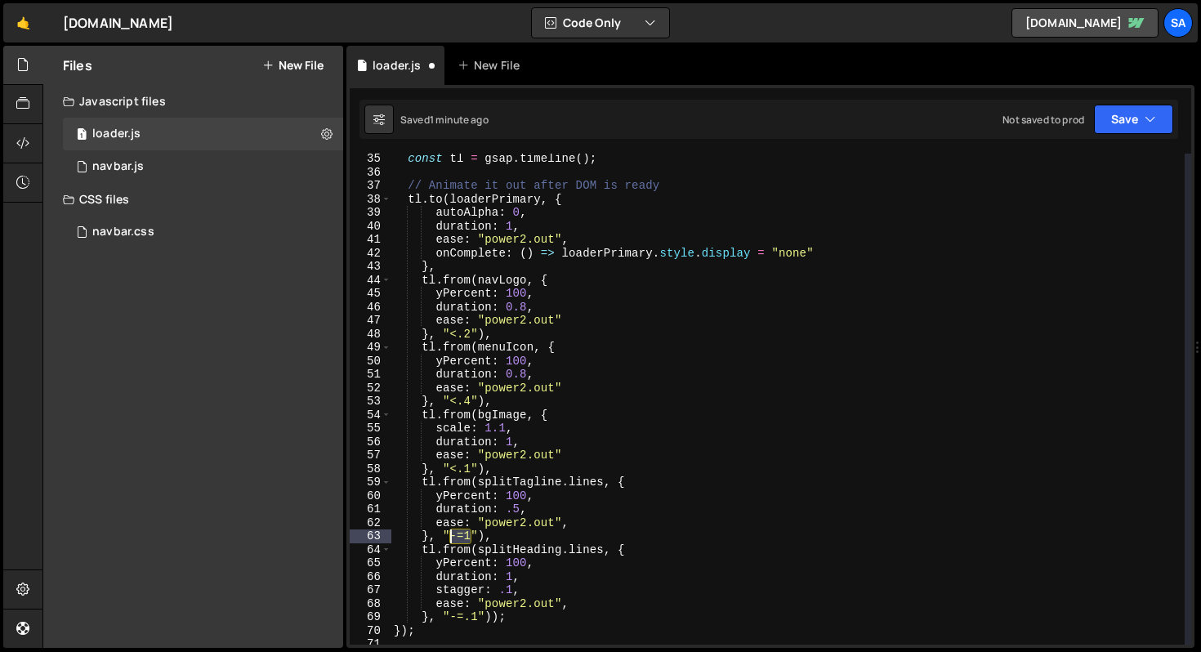
drag, startPoint x: 472, startPoint y: 535, endPoint x: 453, endPoint y: 535, distance: 18.8
click at [453, 535] on div "const tl = gsap . timeline ( ) ; // Animate it out after DOM is ready tl . to (…" at bounding box center [788, 411] width 794 height 518
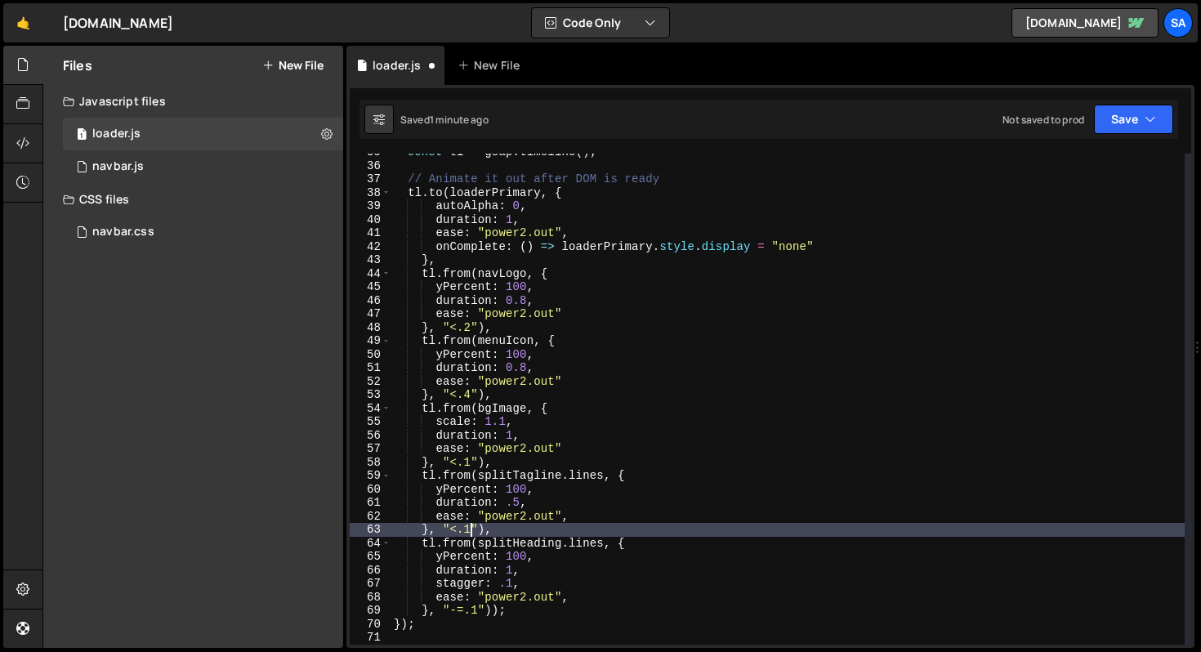
scroll to position [472, 0]
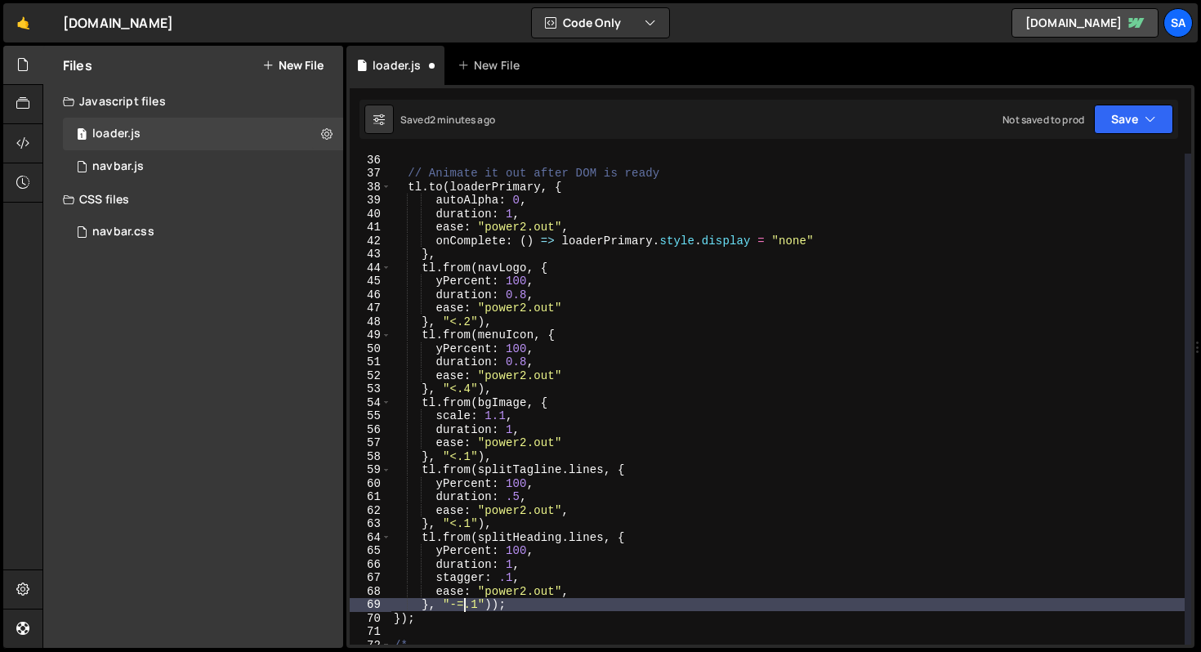
click at [464, 606] on div "// Animate it out after DOM is ready tl . to ( loaderPrimary , { autoAlpha : 0 …" at bounding box center [788, 412] width 794 height 518
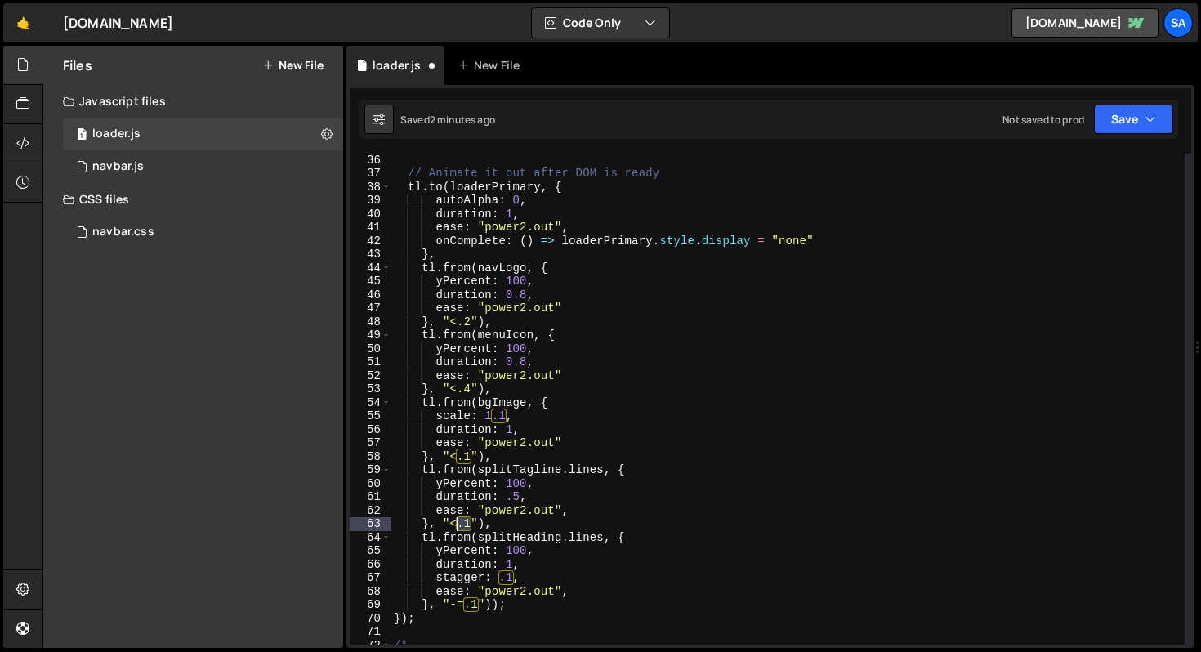
drag, startPoint x: 471, startPoint y: 525, endPoint x: 459, endPoint y: 523, distance: 12.4
click at [459, 523] on div "// Animate it out after DOM is ready tl . to ( loaderPrimary , { autoAlpha : 0 …" at bounding box center [788, 412] width 794 height 518
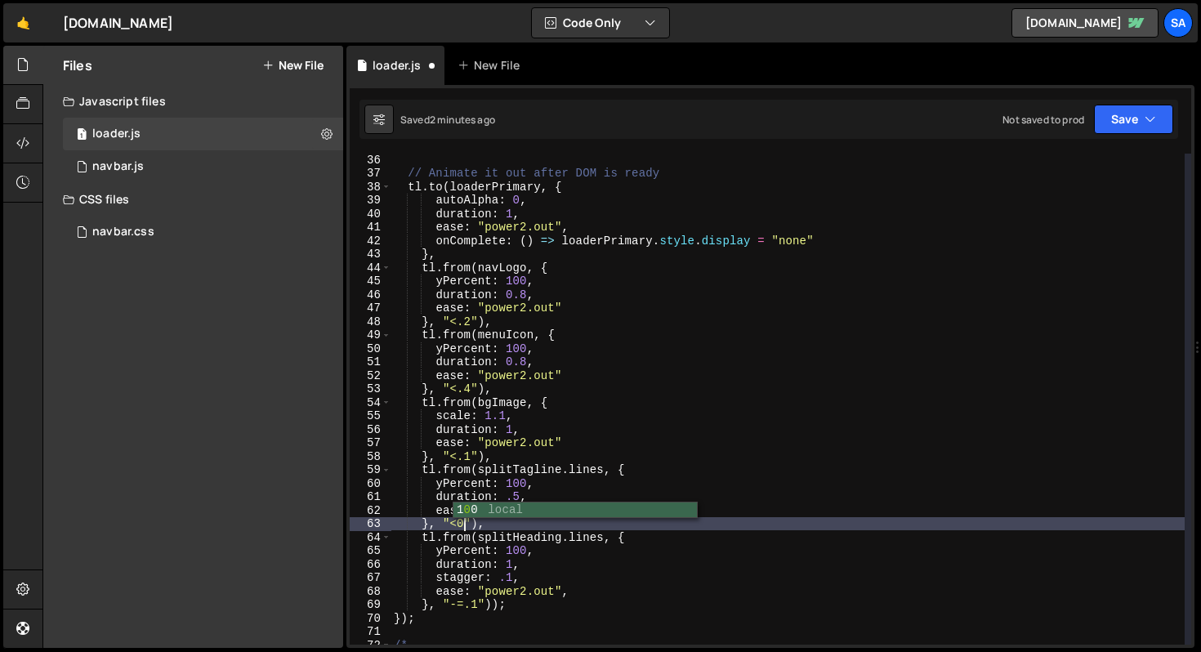
click at [475, 606] on div "// Animate it out after DOM is ready tl . to ( loaderPrimary , { autoAlpha : 0 …" at bounding box center [788, 412] width 794 height 518
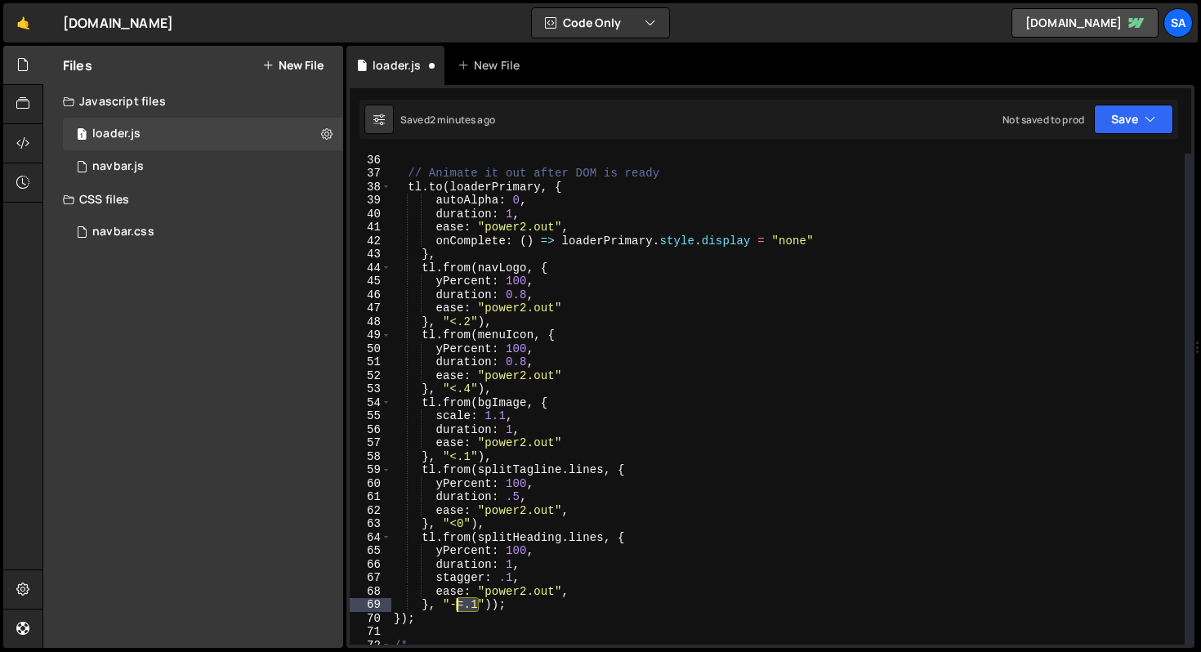
drag, startPoint x: 477, startPoint y: 605, endPoint x: 458, endPoint y: 605, distance: 19.6
click at [458, 605] on div "// Animate it out after DOM is ready tl . to ( loaderPrimary , { autoAlpha : 0 …" at bounding box center [788, 412] width 794 height 518
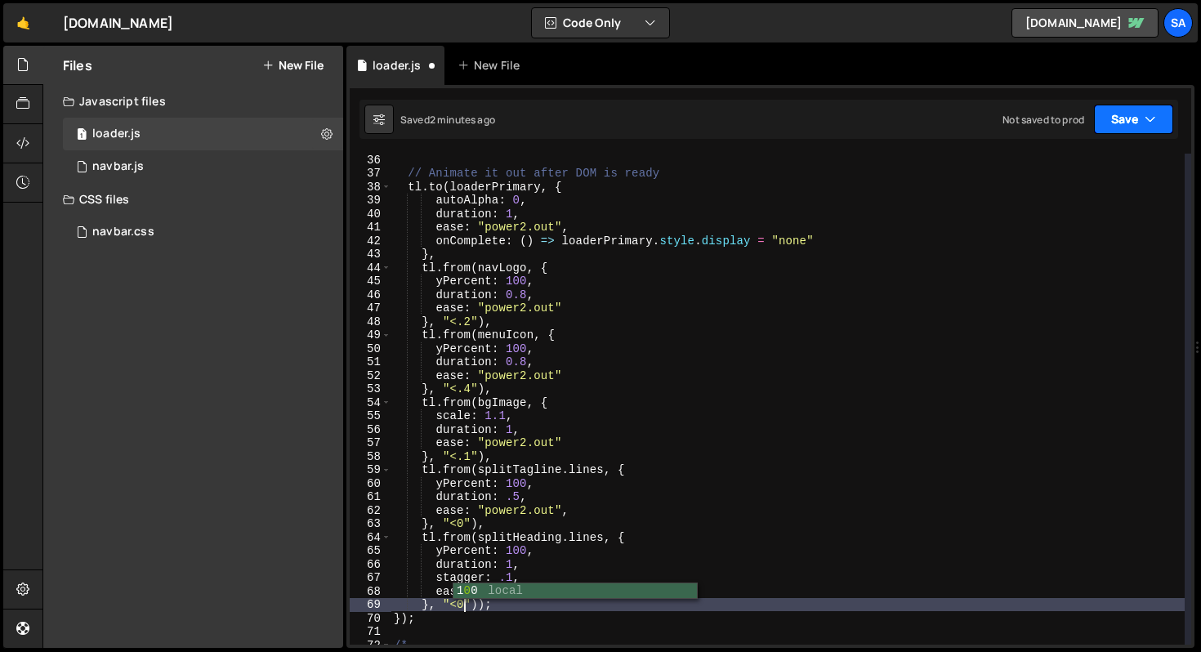
click at [1116, 119] on button "Save" at bounding box center [1133, 119] width 79 height 29
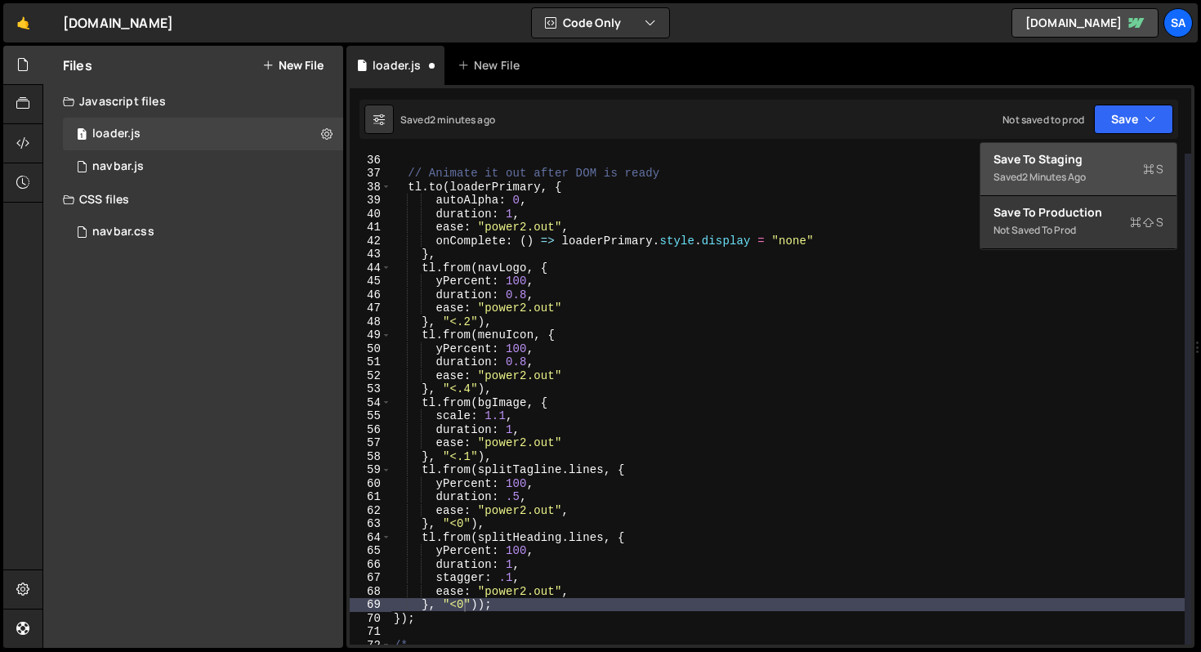
click at [1095, 143] on button "Save to Staging S Saved 2 minutes ago" at bounding box center [1079, 169] width 196 height 53
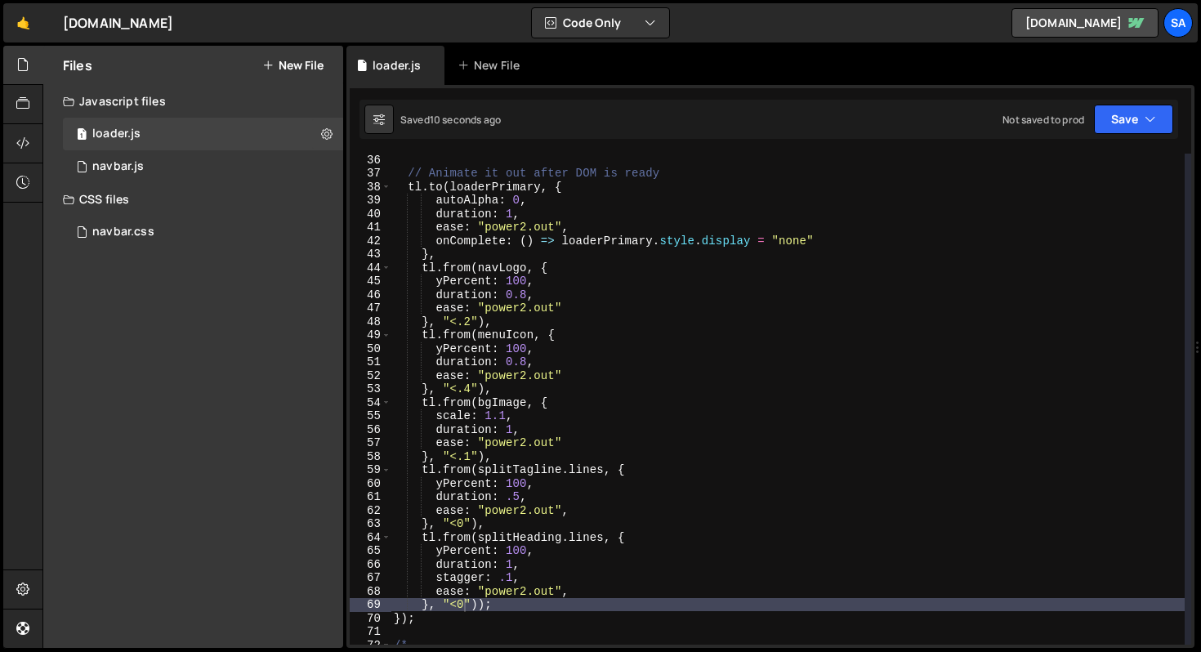
click at [683, 443] on div "// Animate it out after DOM is ready tl . to ( loaderPrimary , { autoAlpha : 0 …" at bounding box center [788, 412] width 794 height 518
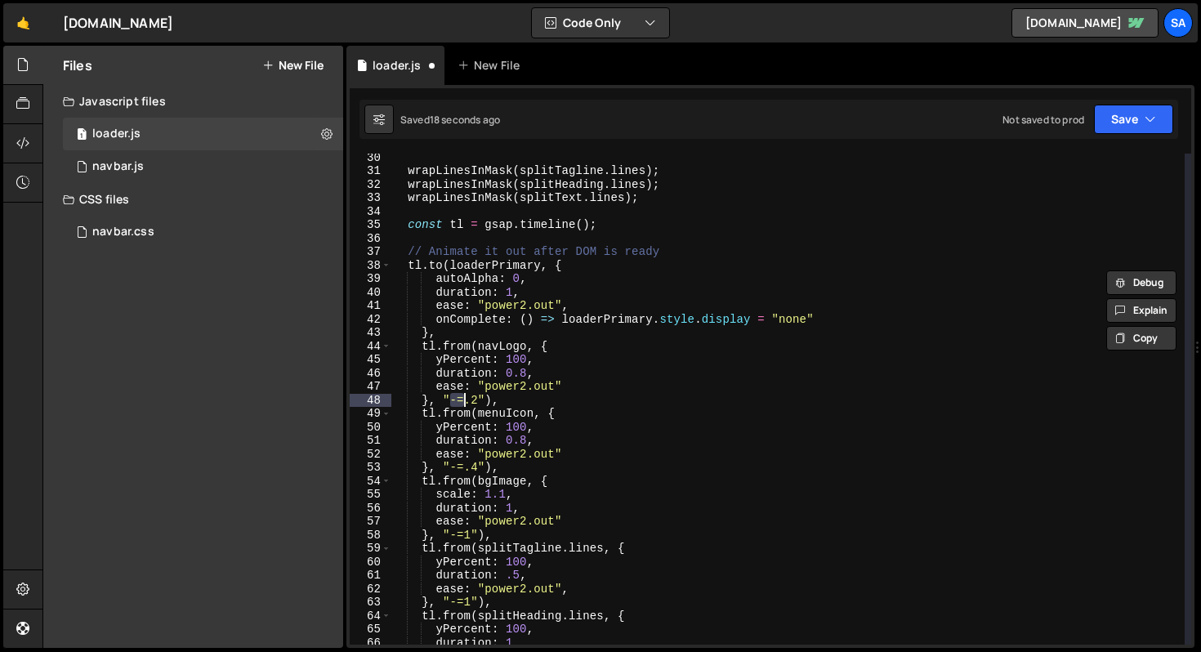
scroll to position [394, 0]
click at [1113, 130] on button "Save" at bounding box center [1133, 119] width 79 height 29
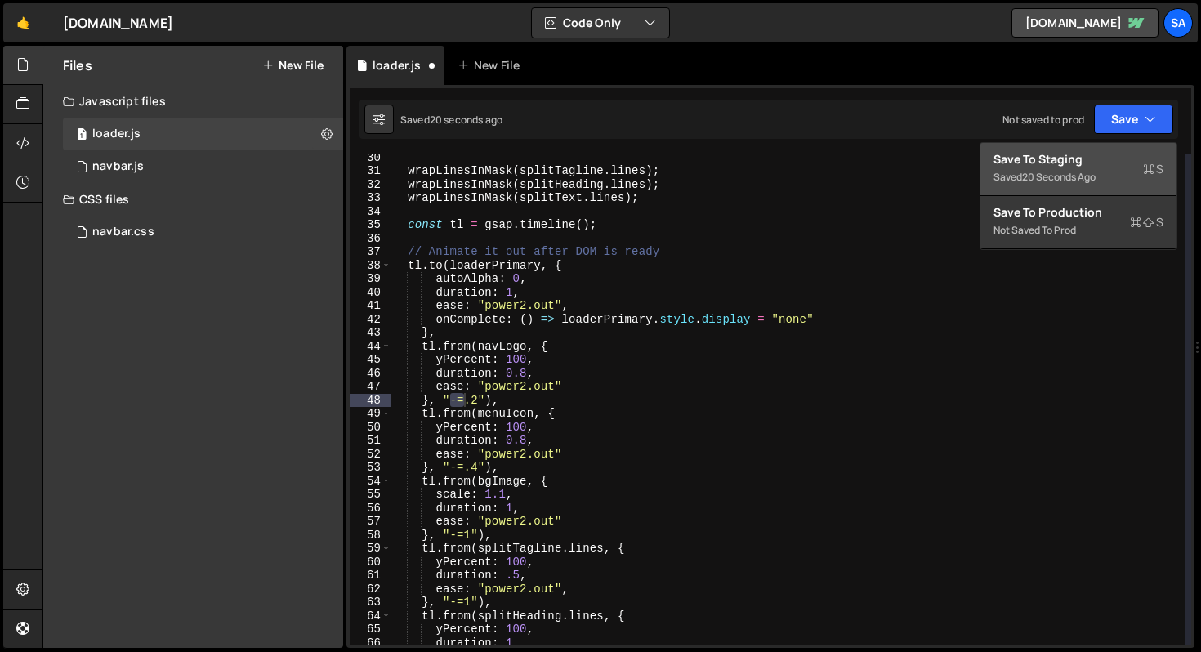
click at [1064, 179] on div "20 seconds ago" at bounding box center [1059, 177] width 74 height 14
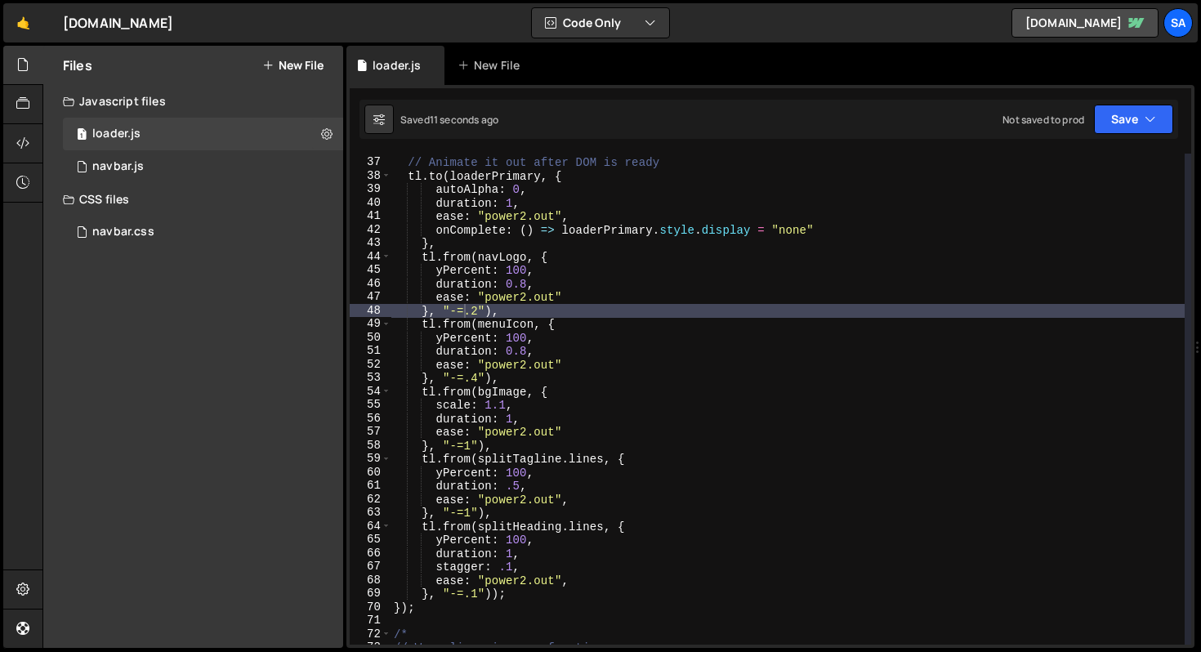
scroll to position [496, 0]
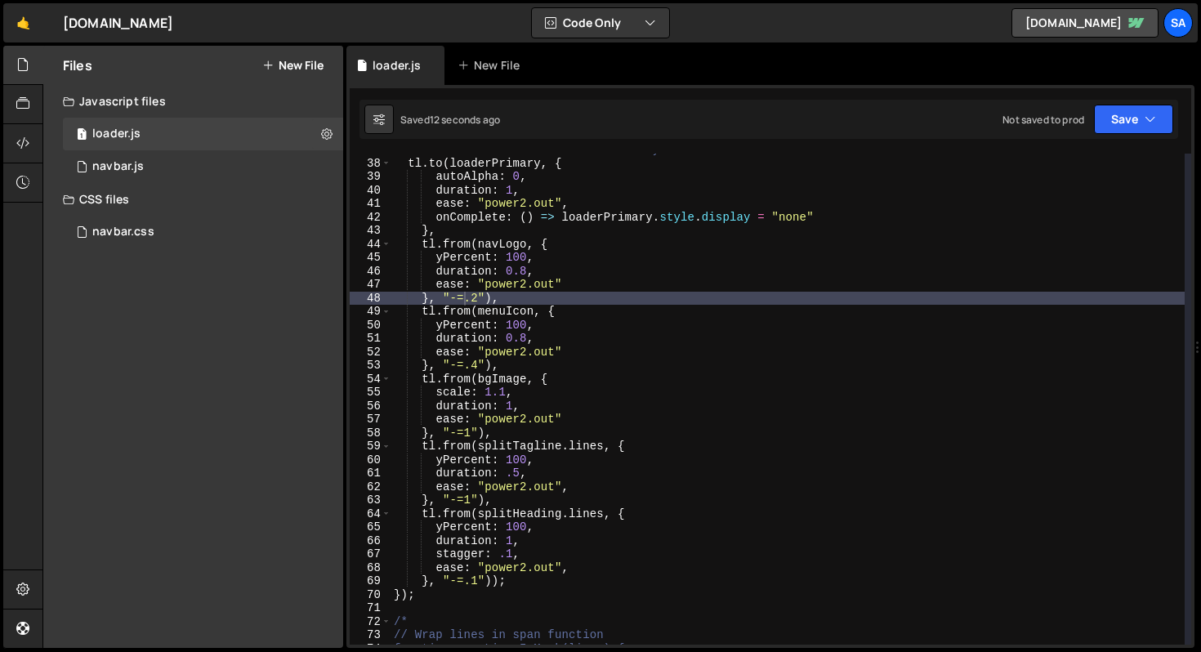
click at [478, 579] on div "// Animate it out after DOM is ready tl . to ( loaderPrimary , { autoAlpha : 0 …" at bounding box center [788, 402] width 794 height 518
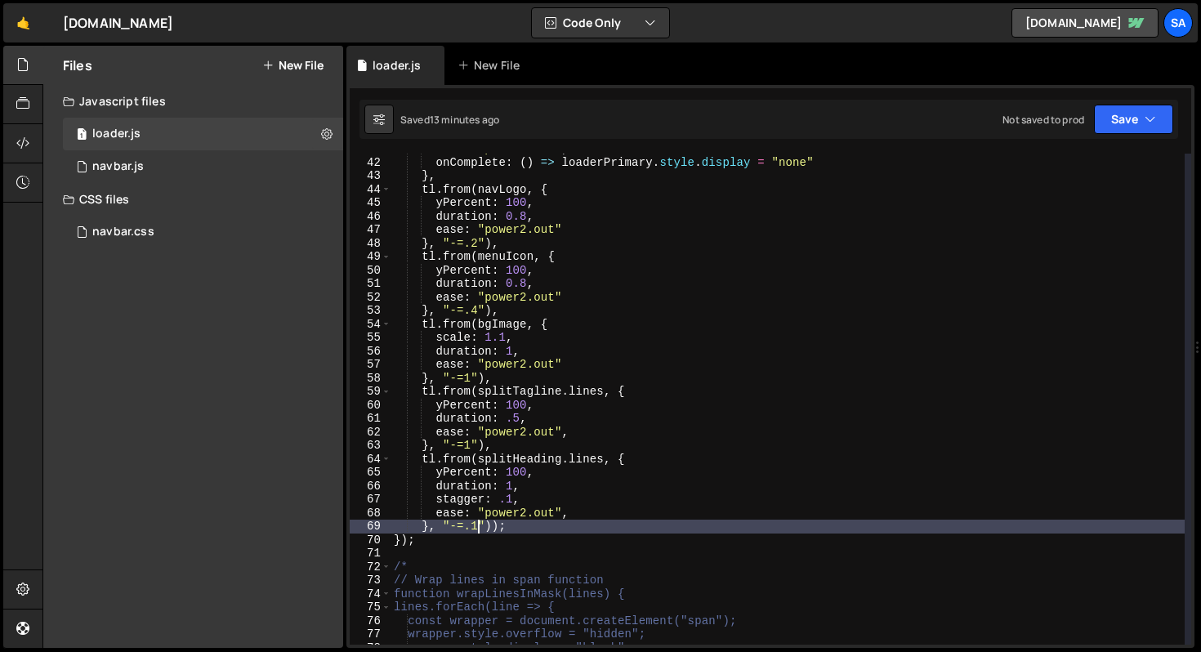
scroll to position [539, 0]
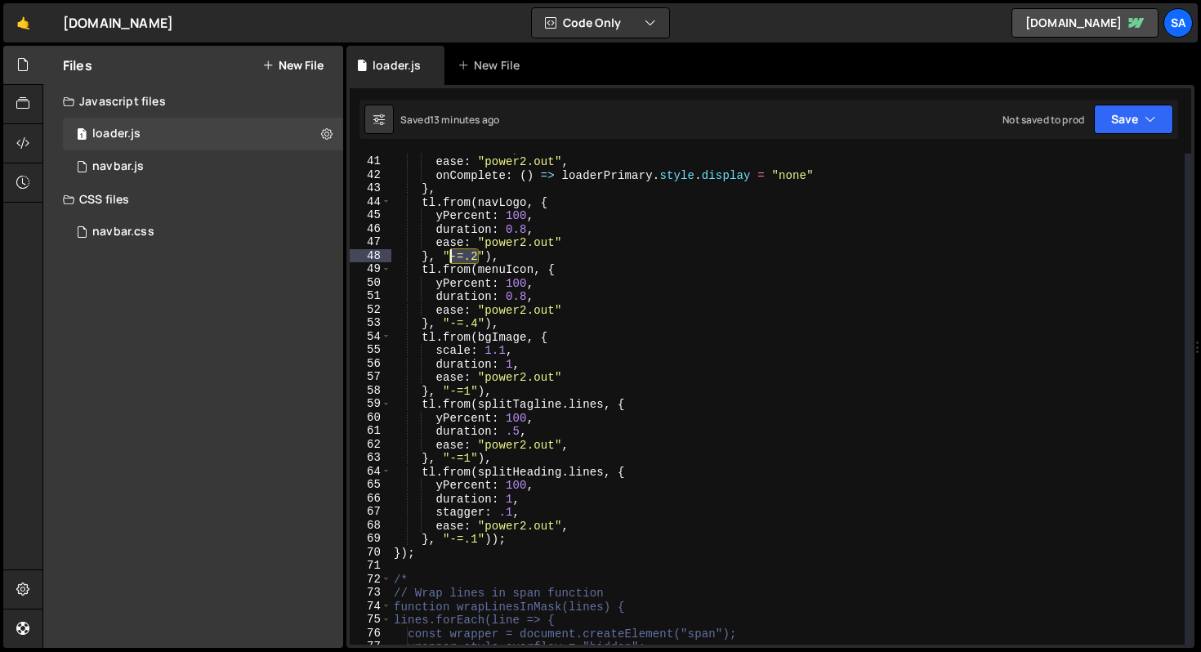
drag, startPoint x: 476, startPoint y: 257, endPoint x: 450, endPoint y: 255, distance: 26.3
click at [450, 255] on div "duration : 1 , ease : "power2.out" , onComplete : ( ) => loaderPrimary . style …" at bounding box center [788, 400] width 794 height 518
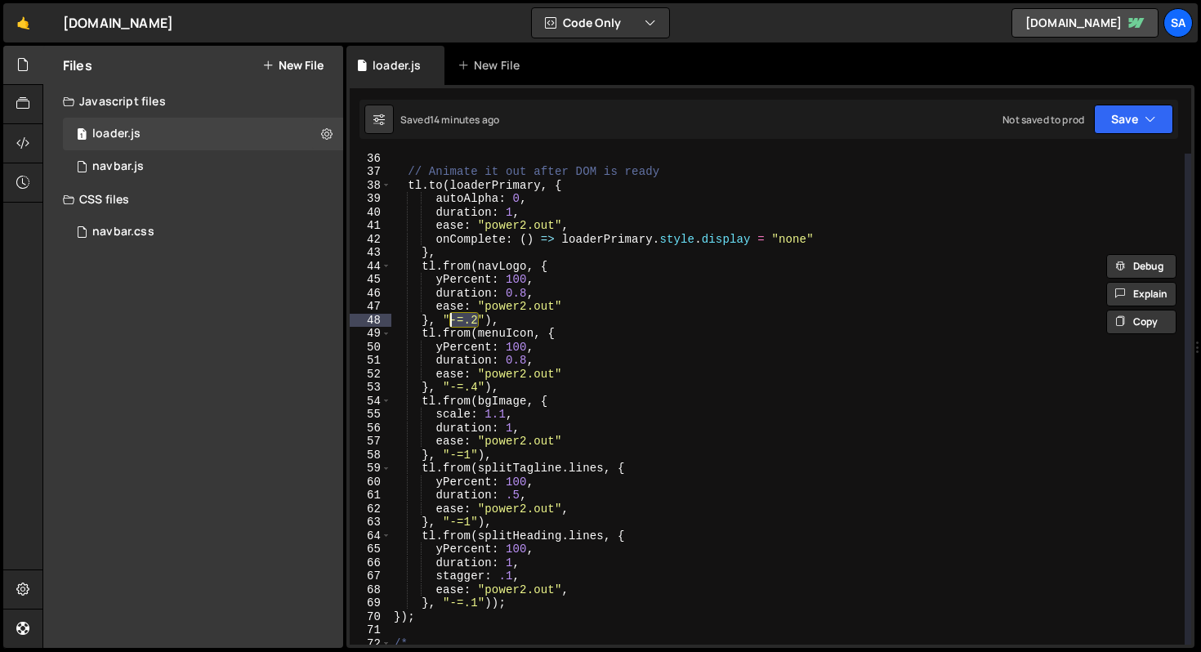
scroll to position [452, 0]
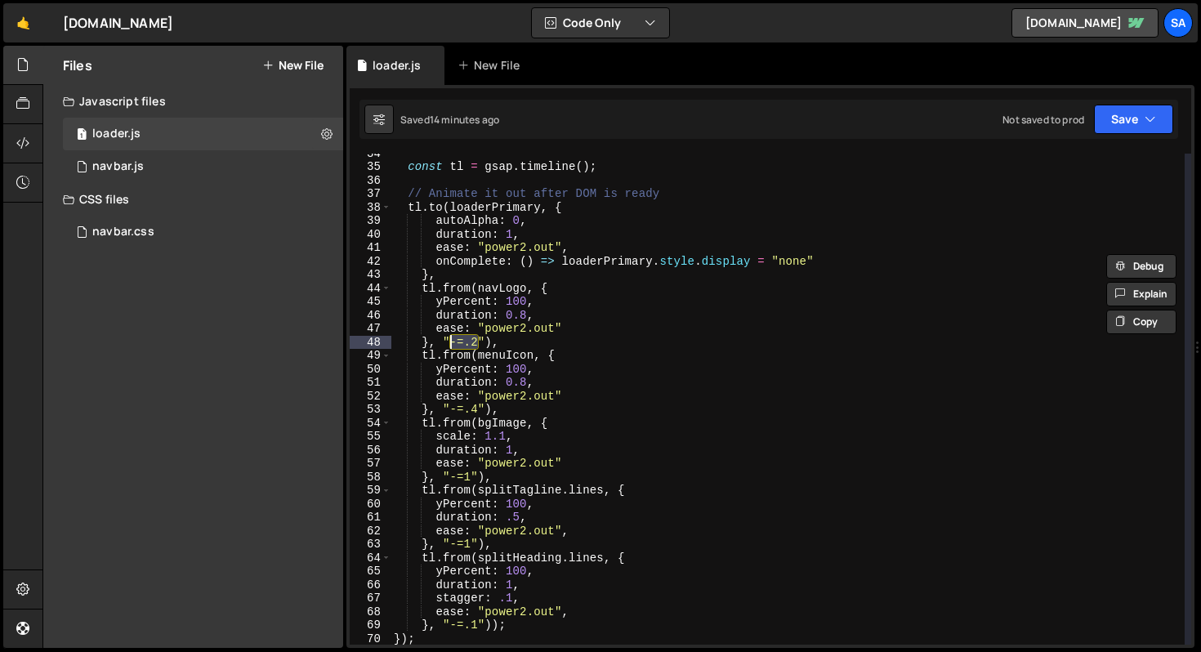
paste textarea "<0.5"
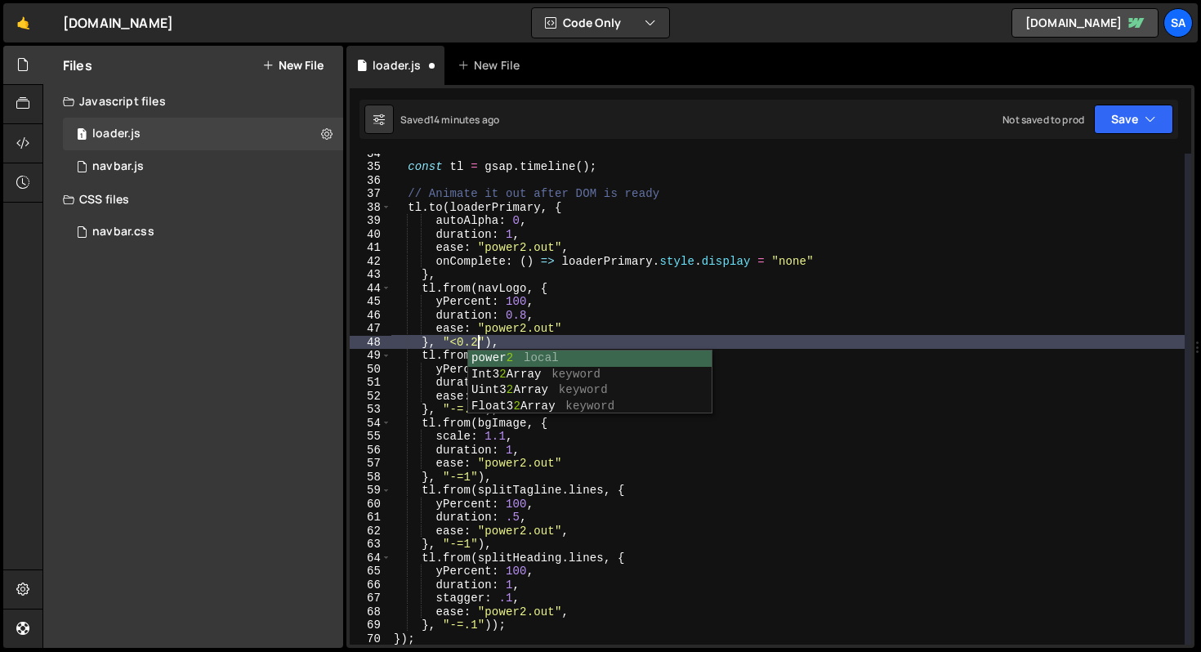
scroll to position [0, 5]
click at [494, 319] on div "const tl = gsap . timeline ( ) ; // Animate it out after DOM is ready tl . to (…" at bounding box center [788, 405] width 794 height 518
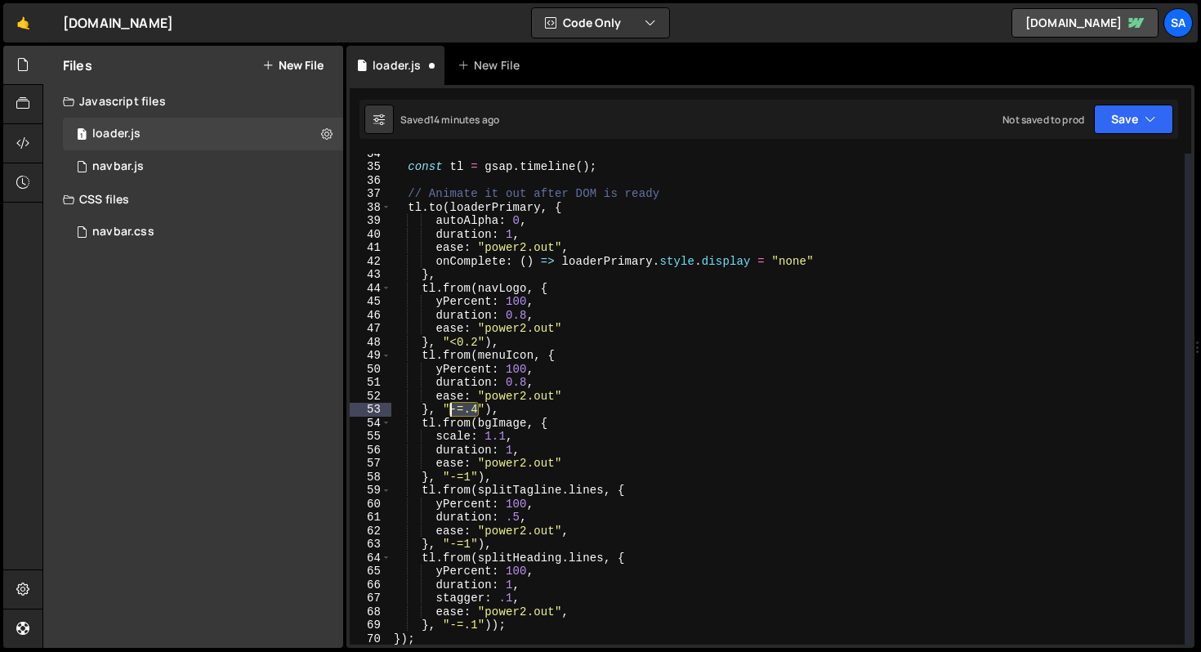
drag, startPoint x: 478, startPoint y: 412, endPoint x: 483, endPoint y: 401, distance: 11.7
click at [450, 410] on div "const tl = gsap . timeline ( ) ; // Animate it out after DOM is ready tl . to (…" at bounding box center [788, 405] width 794 height 518
paste textarea "<0.5"
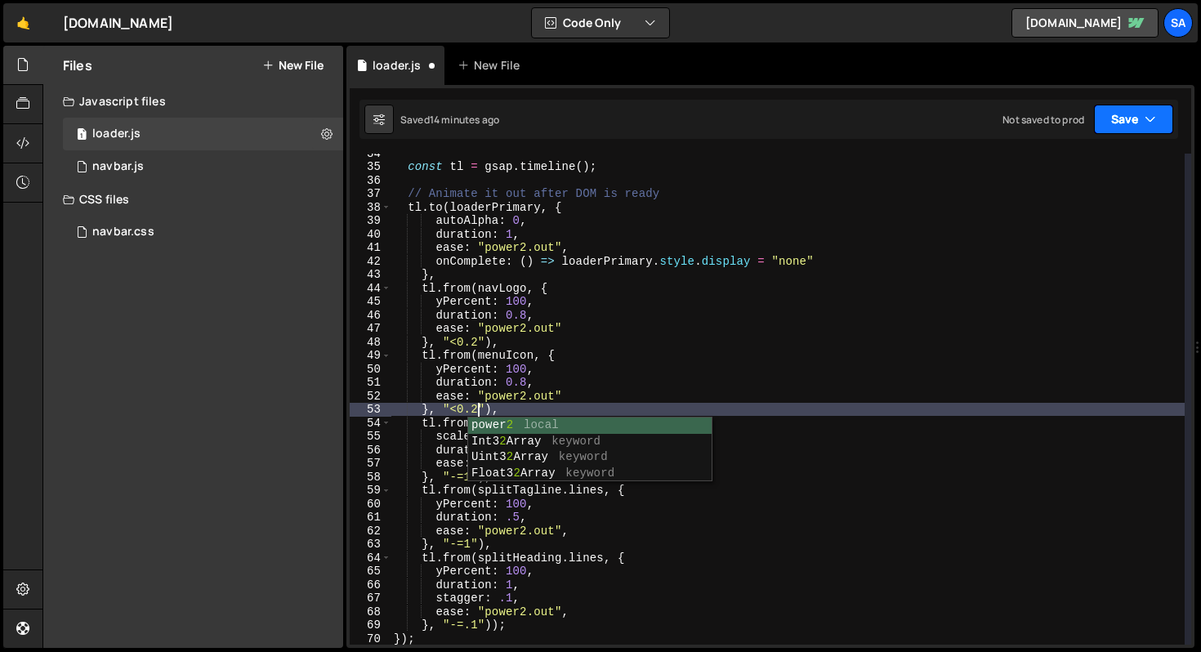
click at [1116, 127] on button "Save" at bounding box center [1133, 119] width 79 height 29
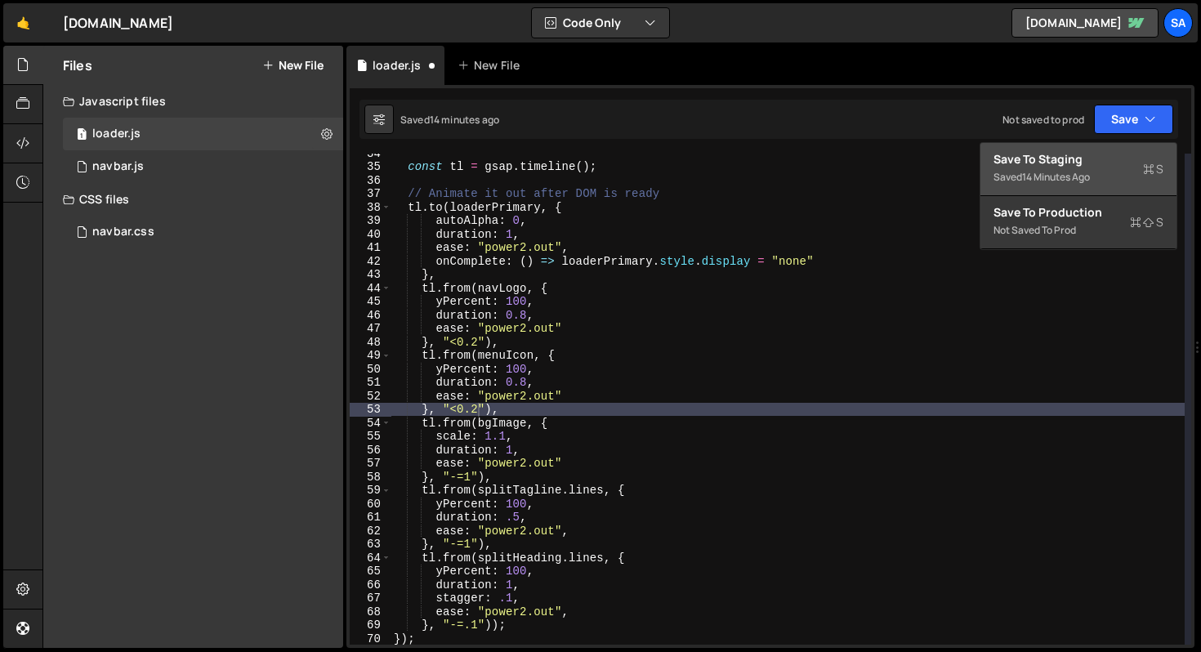
click at [1039, 160] on div "Save to Staging S" at bounding box center [1079, 159] width 170 height 16
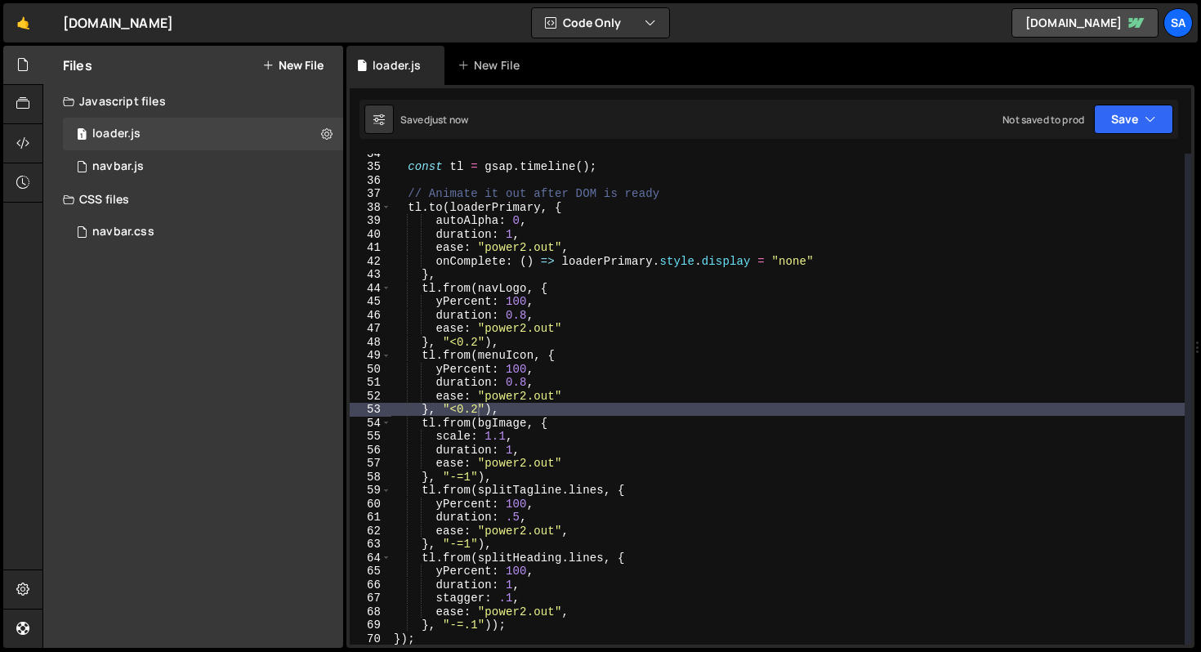
scroll to position [471, 0]
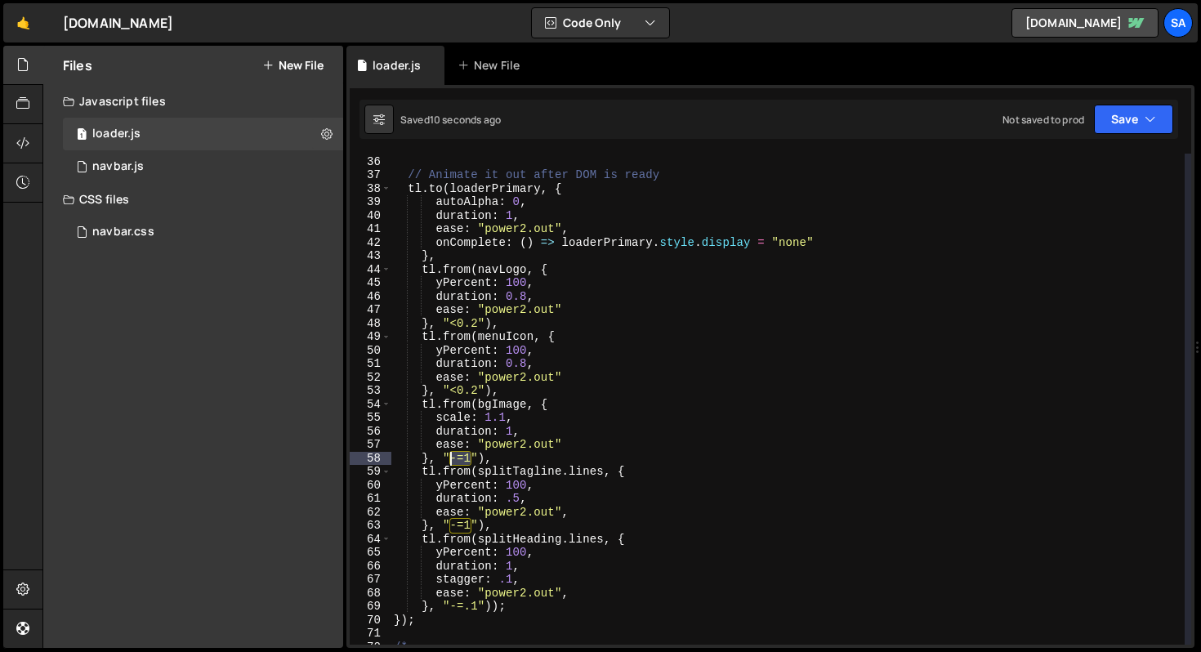
drag, startPoint x: 471, startPoint y: 457, endPoint x: 452, endPoint y: 458, distance: 18.8
click at [452, 458] on div "const tl = gsap . timeline ( ) ; // Animate it out after DOM is ready tl . to (…" at bounding box center [788, 400] width 794 height 518
paste textarea "<0.5"
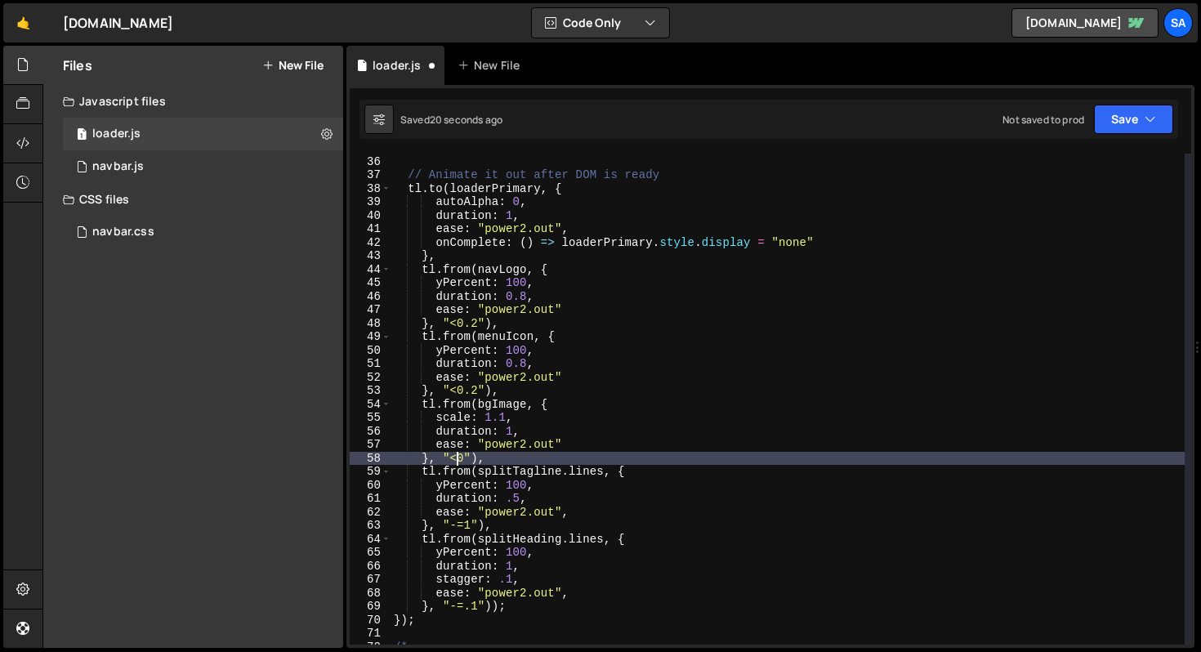
scroll to position [0, 5]
click at [1116, 123] on button "Save" at bounding box center [1133, 119] width 79 height 29
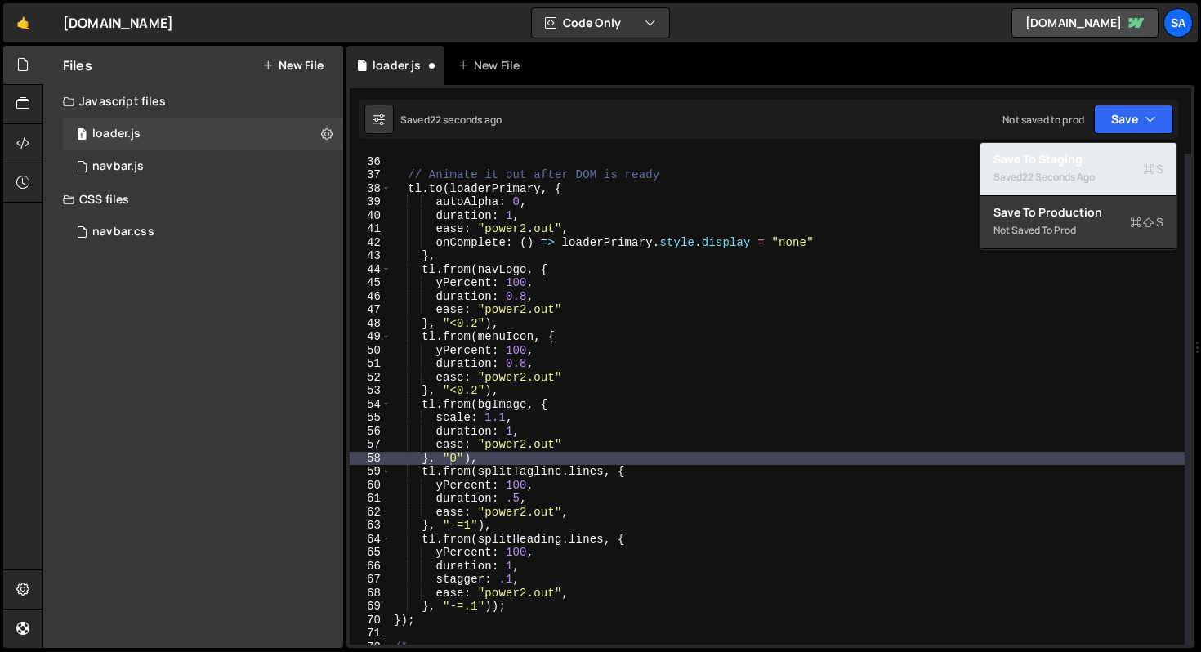
click at [1019, 172] on div "Saved 22 seconds ago" at bounding box center [1079, 178] width 170 height 20
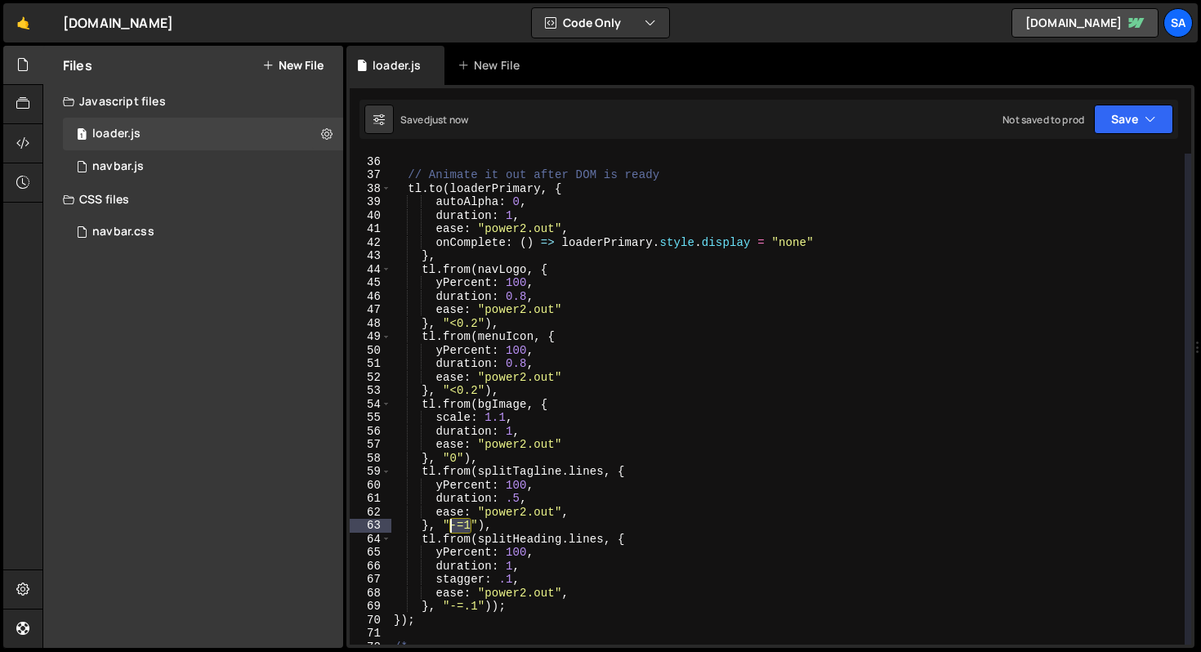
drag, startPoint x: 470, startPoint y: 526, endPoint x: 452, endPoint y: 526, distance: 18.0
click at [452, 526] on div "const tl = gsap . timeline ( ) ; // Animate it out after DOM is ready tl . to (…" at bounding box center [788, 400] width 794 height 518
paste textarea "<0.5"
click at [474, 526] on div "const tl = gsap . timeline ( ) ; // Animate it out after DOM is ready tl . to (…" at bounding box center [788, 400] width 794 height 518
click at [476, 526] on div "const tl = gsap . timeline ( ) ; // Animate it out after DOM is ready tl . to (…" at bounding box center [788, 399] width 794 height 491
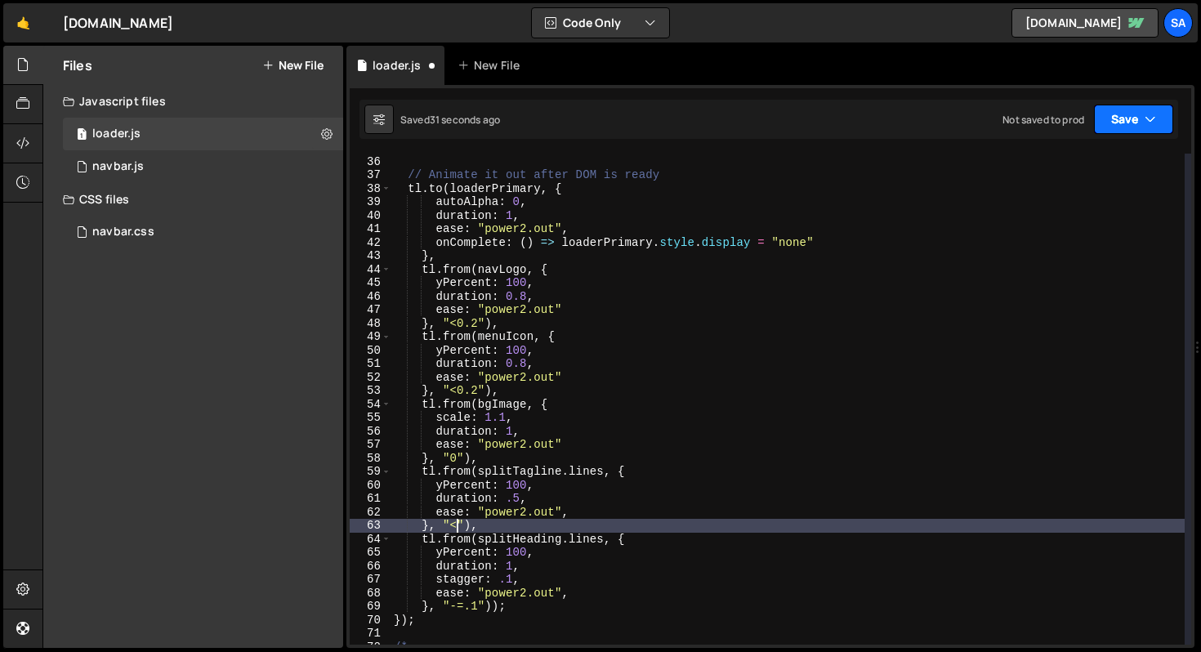
click at [1125, 118] on button "Save" at bounding box center [1133, 119] width 79 height 29
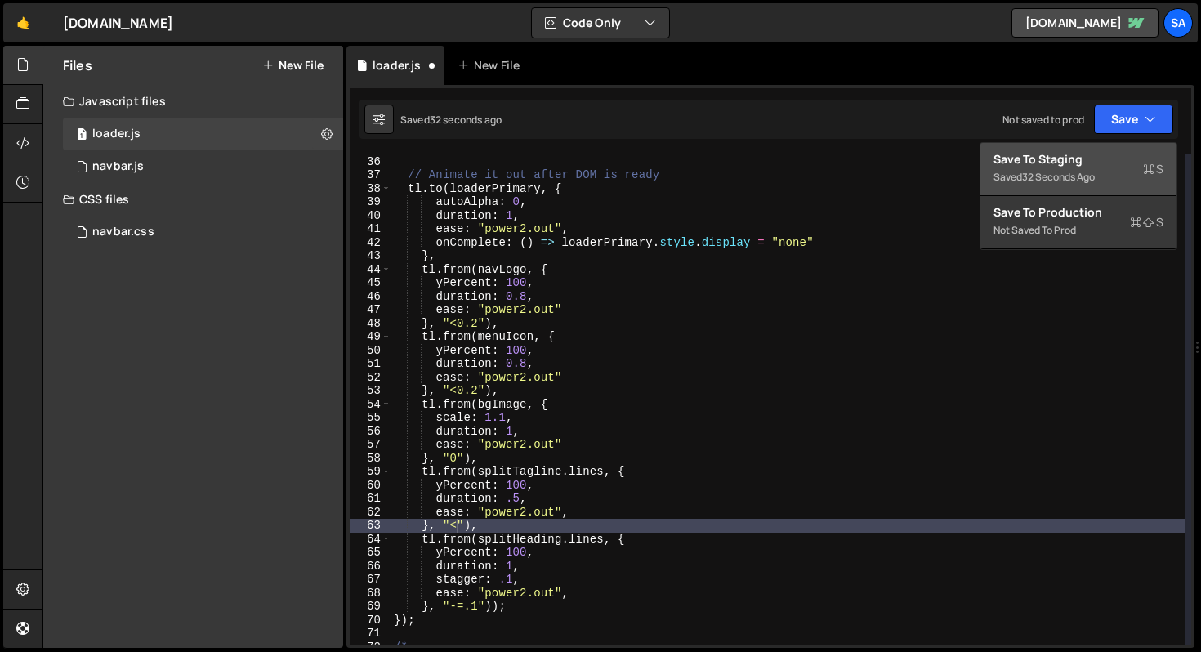
click at [1072, 181] on div "32 seconds ago" at bounding box center [1058, 177] width 73 height 14
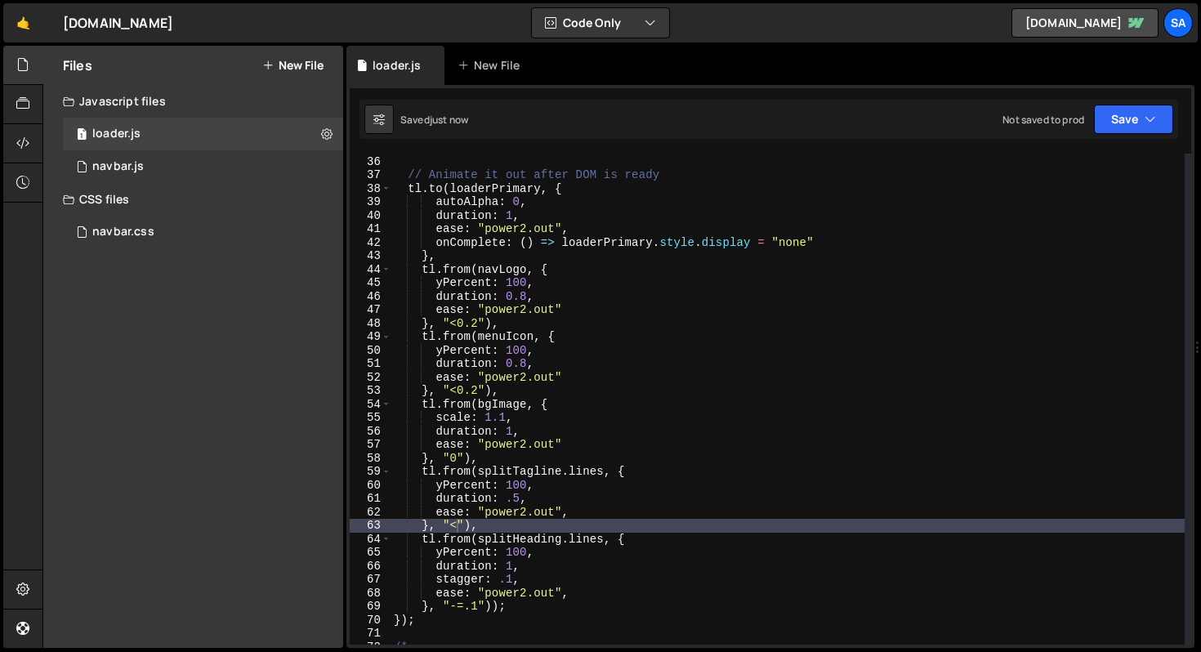
click at [478, 608] on div "const tl = gsap . timeline ( ) ; // Animate it out after DOM is ready tl . to (…" at bounding box center [788, 400] width 794 height 518
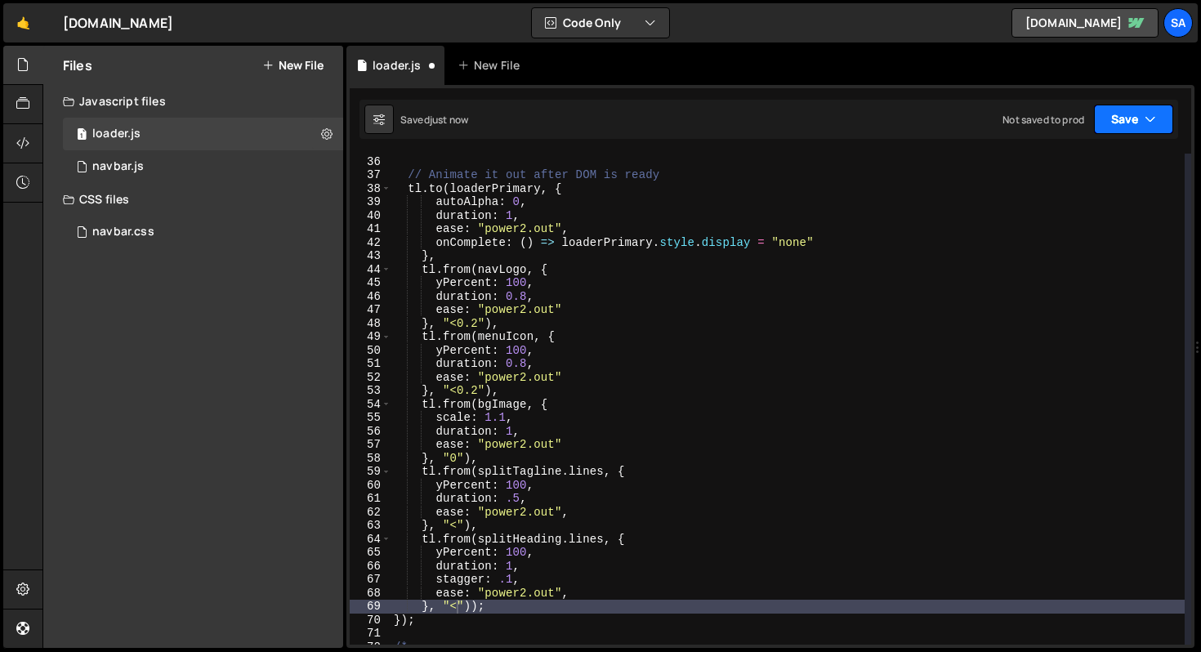
click at [1128, 121] on button "Save" at bounding box center [1133, 119] width 79 height 29
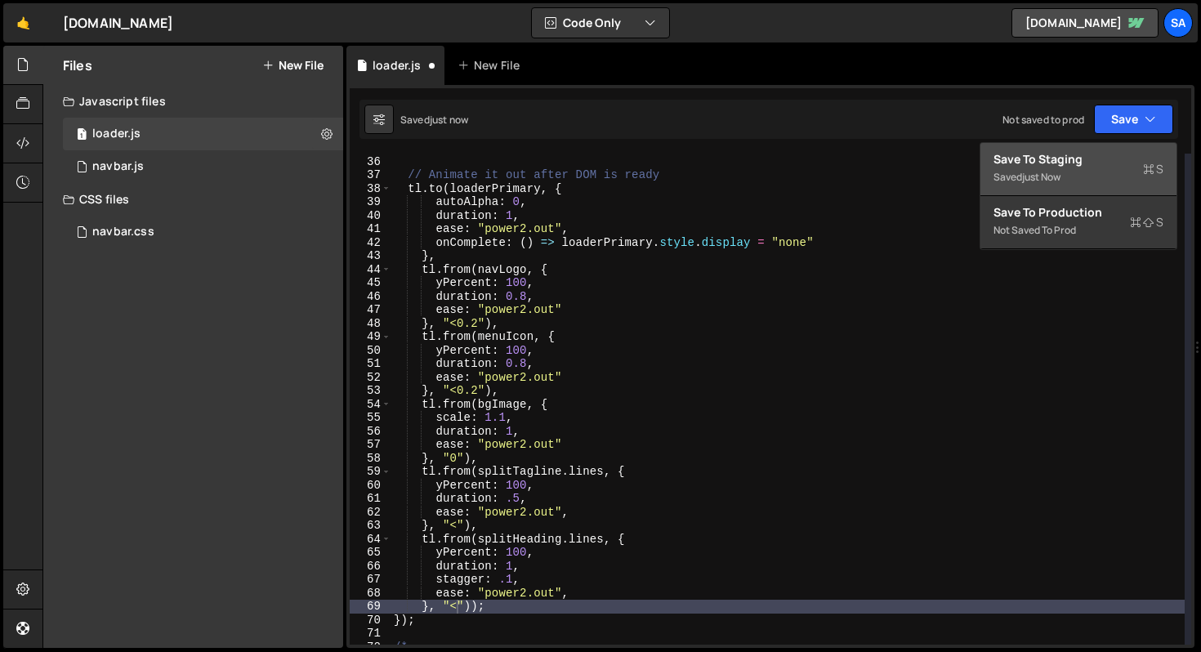
click at [1082, 179] on div "Saved just now" at bounding box center [1079, 178] width 170 height 20
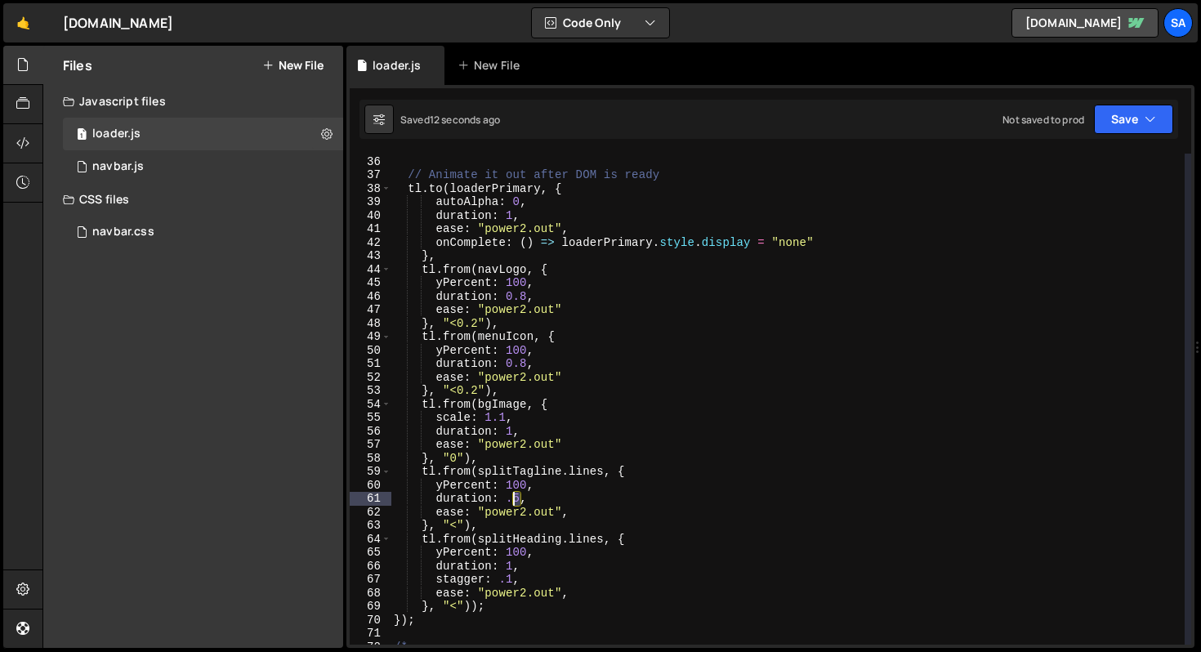
drag, startPoint x: 519, startPoint y: 500, endPoint x: 510, endPoint y: 500, distance: 9.0
click at [510, 500] on div "const tl = gsap . timeline ( ) ; // Animate it out after DOM is ready tl . to (…" at bounding box center [788, 400] width 794 height 518
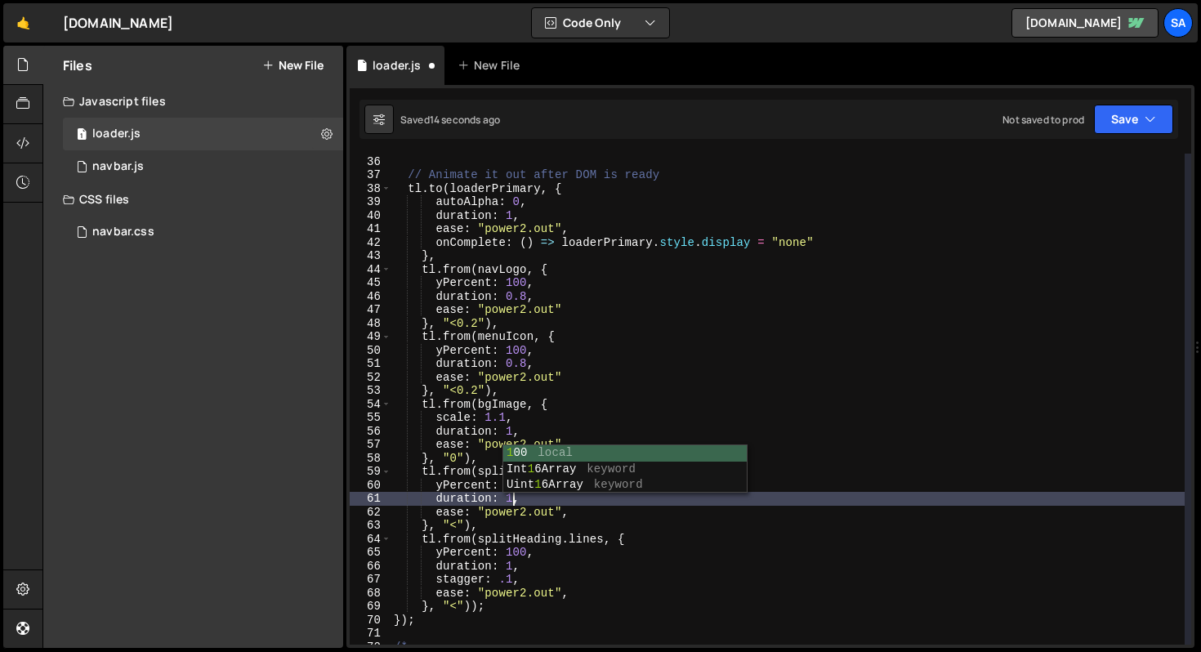
scroll to position [0, 7]
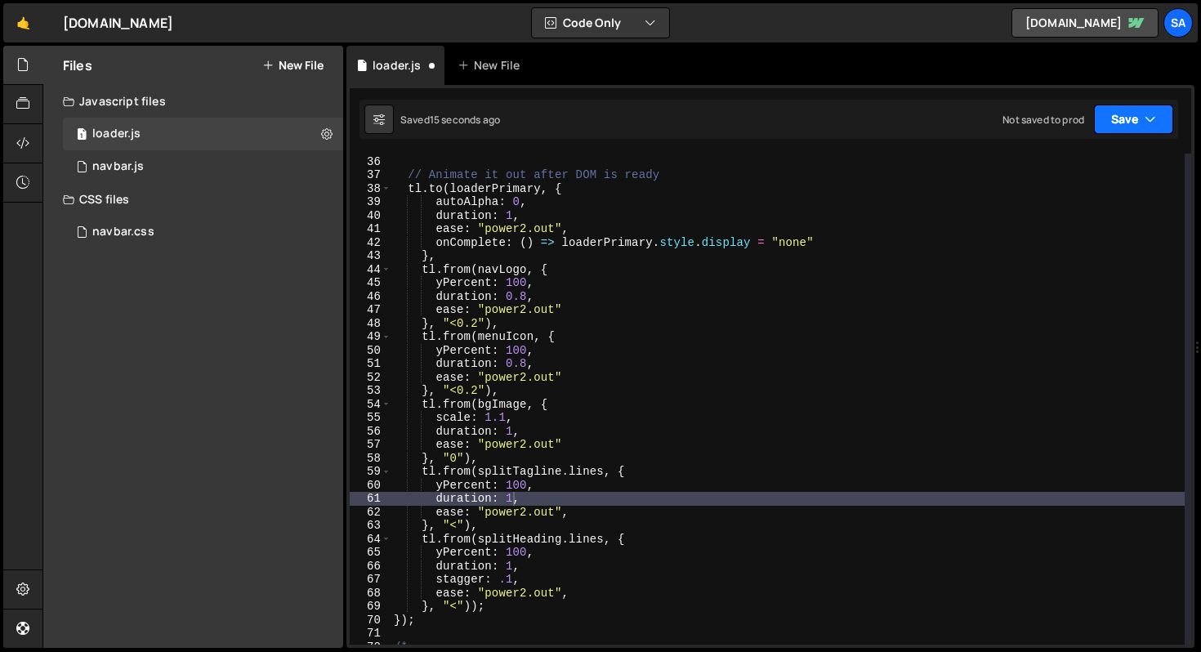
click at [1133, 120] on button "Save" at bounding box center [1133, 119] width 79 height 29
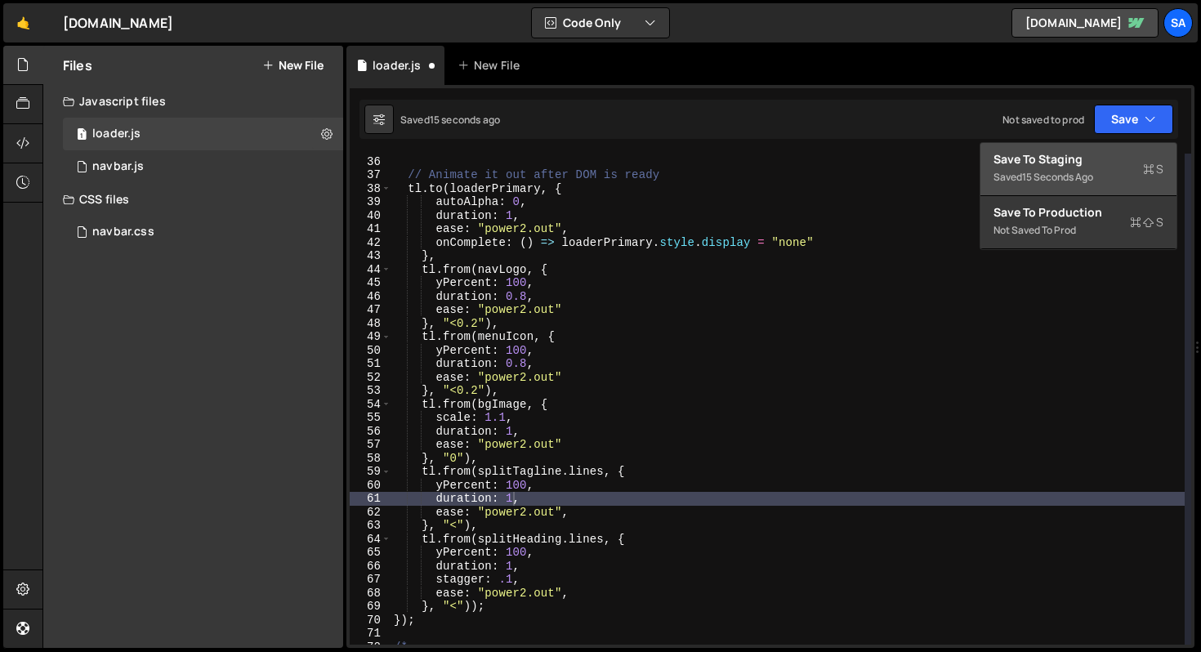
click at [1074, 177] on div "15 seconds ago" at bounding box center [1057, 177] width 71 height 14
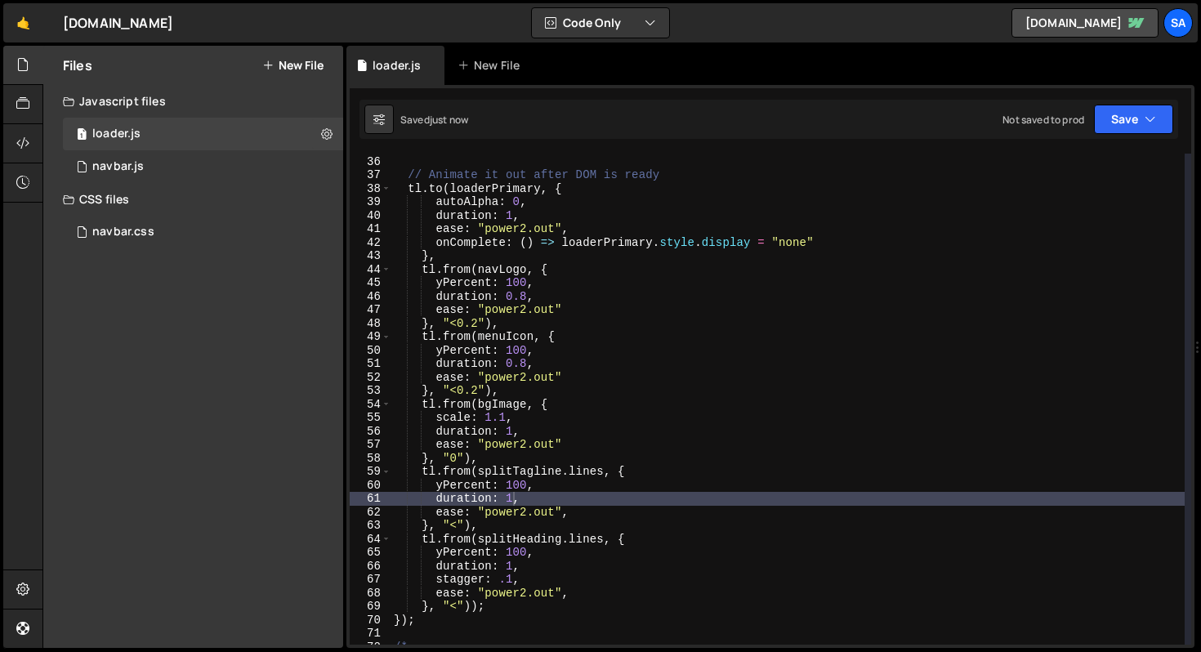
click at [458, 522] on div "const tl = gsap . timeline ( ) ; // Animate it out after DOM is ready tl . to (…" at bounding box center [788, 400] width 794 height 518
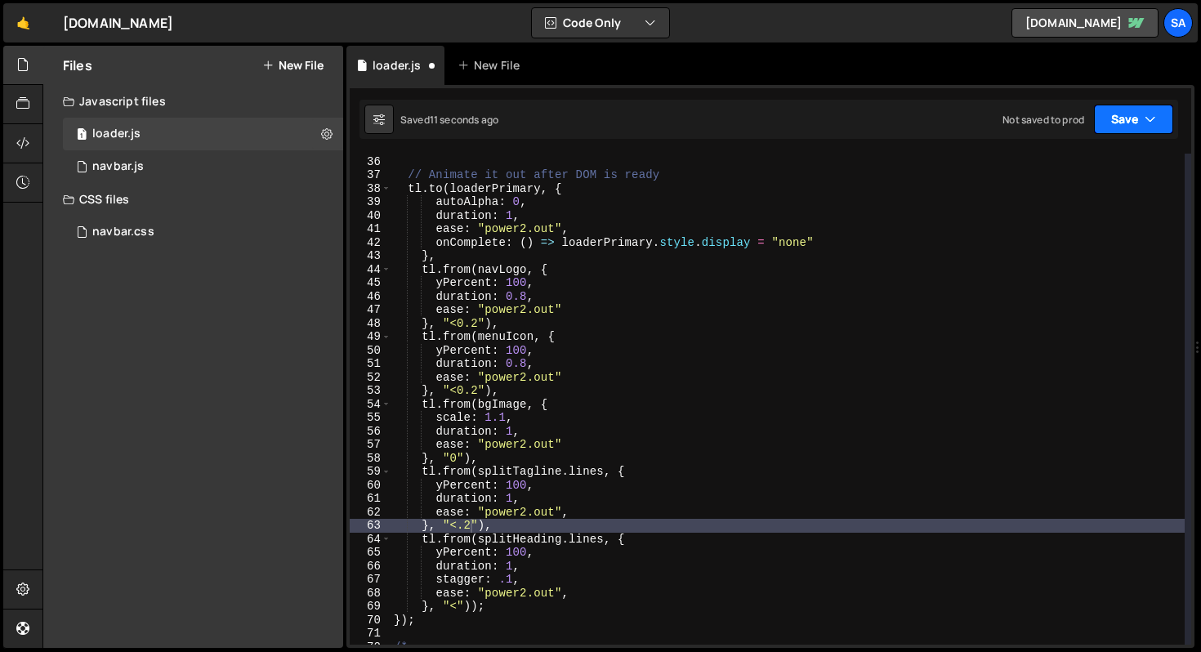
click at [1128, 107] on button "Save" at bounding box center [1133, 119] width 79 height 29
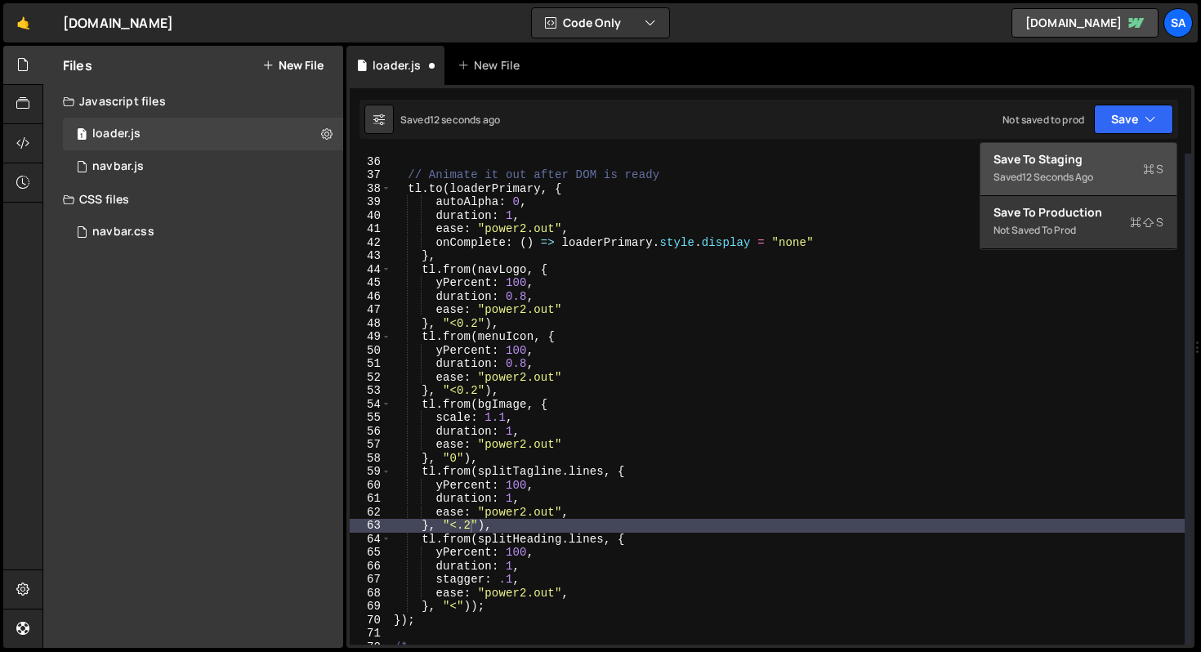
click at [1101, 155] on div "Save to Staging S" at bounding box center [1079, 159] width 170 height 16
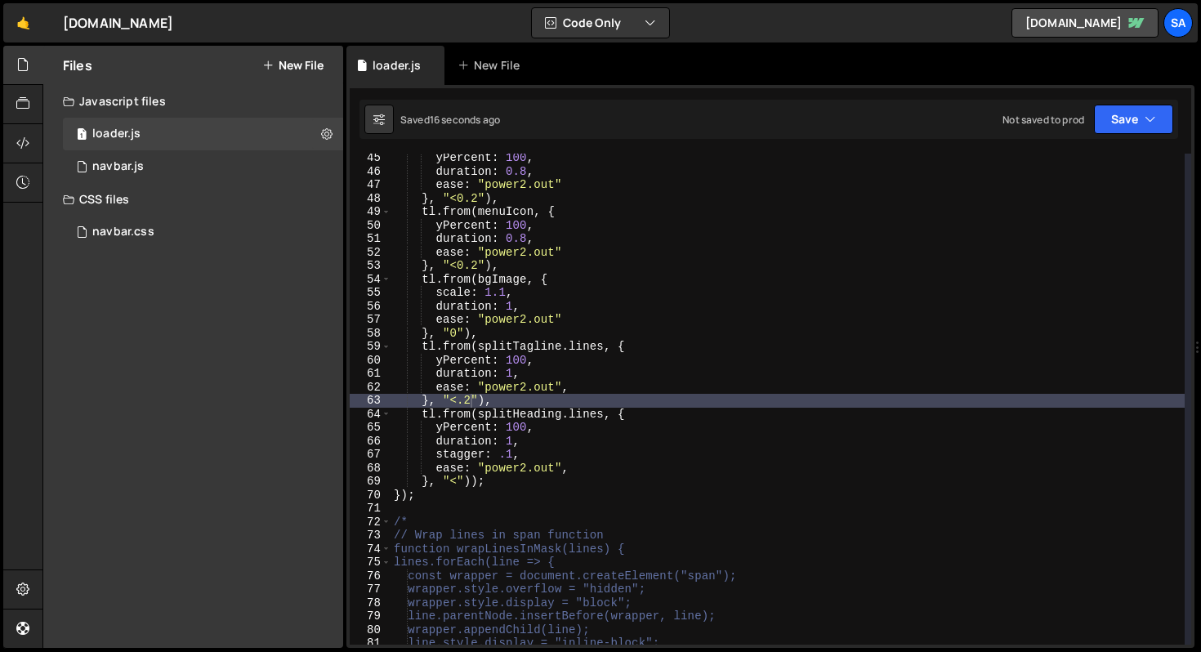
scroll to position [660, 0]
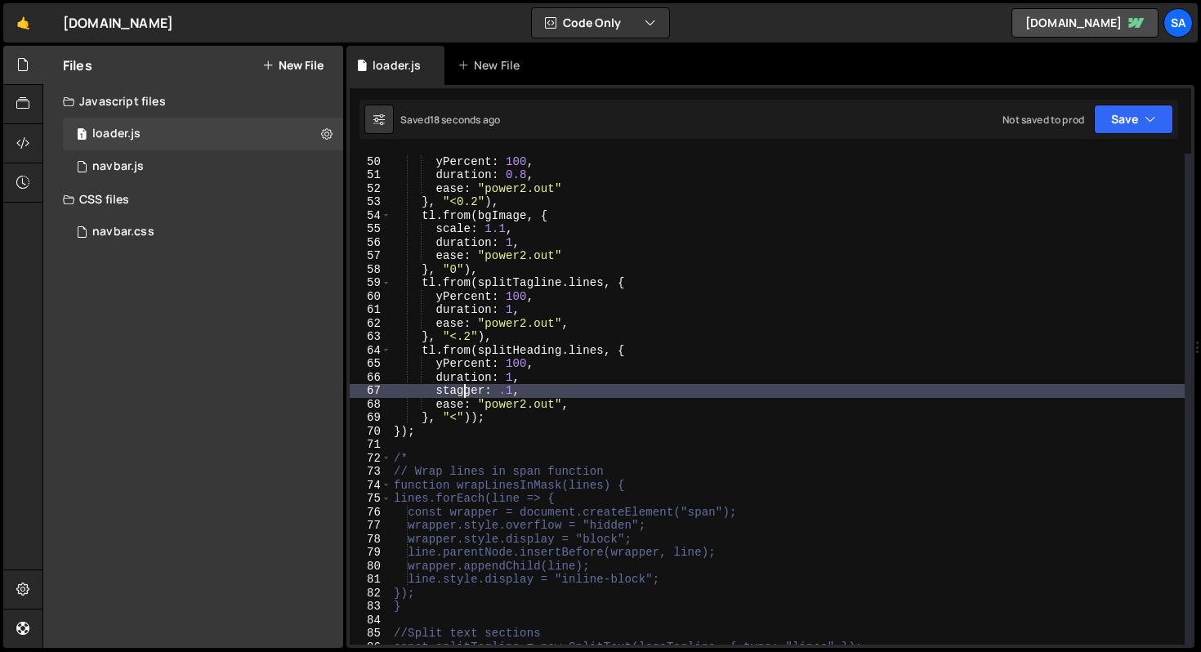
click at [463, 387] on div "tl . from ( menuIcon , { yPercent : 100 , duration : 0.8 , ease : "power2.out" …" at bounding box center [788, 400] width 794 height 518
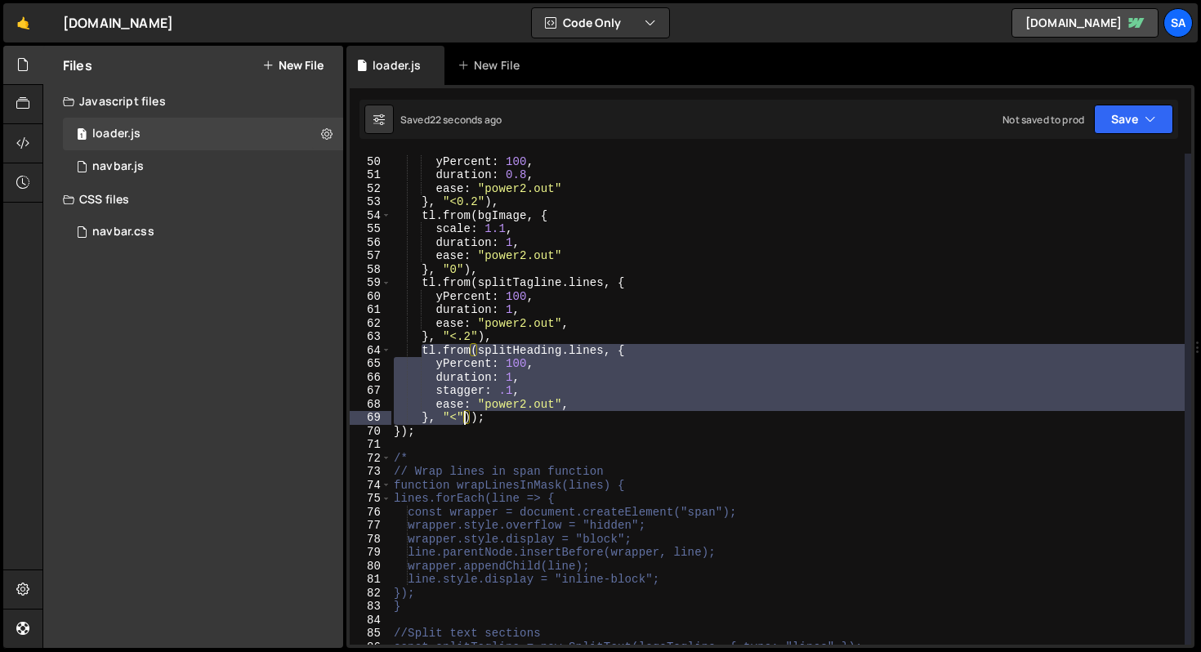
drag, startPoint x: 423, startPoint y: 352, endPoint x: 467, endPoint y: 414, distance: 76.2
click at [467, 414] on div "tl . from ( menuIcon , { yPercent : 100 , duration : 0.8 , ease : "power2.out" …" at bounding box center [788, 400] width 794 height 518
click at [469, 405] on div "tl . from ( menuIcon , { yPercent : 100 , duration : 0.8 , ease : "power2.out" …" at bounding box center [788, 399] width 794 height 491
drag, startPoint x: 472, startPoint y: 414, endPoint x: 423, endPoint y: 354, distance: 77.3
click at [423, 354] on div "tl . from ( menuIcon , { yPercent : 100 , duration : 0.8 , ease : "power2.out" …" at bounding box center [788, 400] width 794 height 518
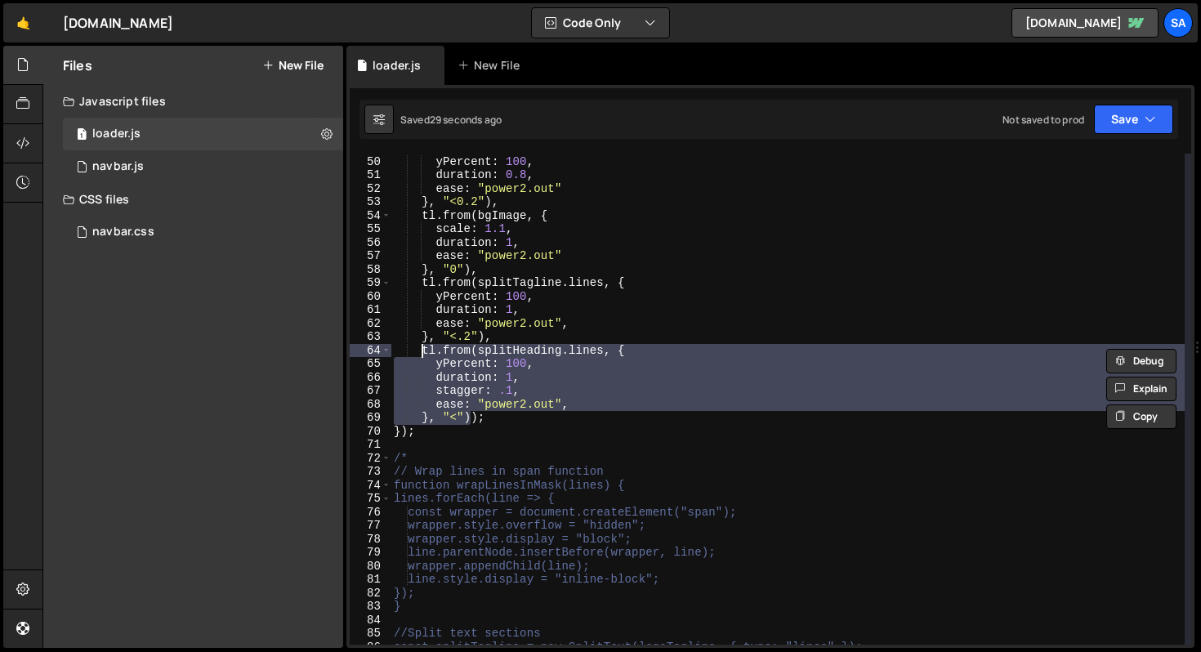
click at [473, 421] on div "tl . from ( menuIcon , { yPercent : 100 , duration : 0.8 , ease : "power2.out" …" at bounding box center [788, 399] width 794 height 491
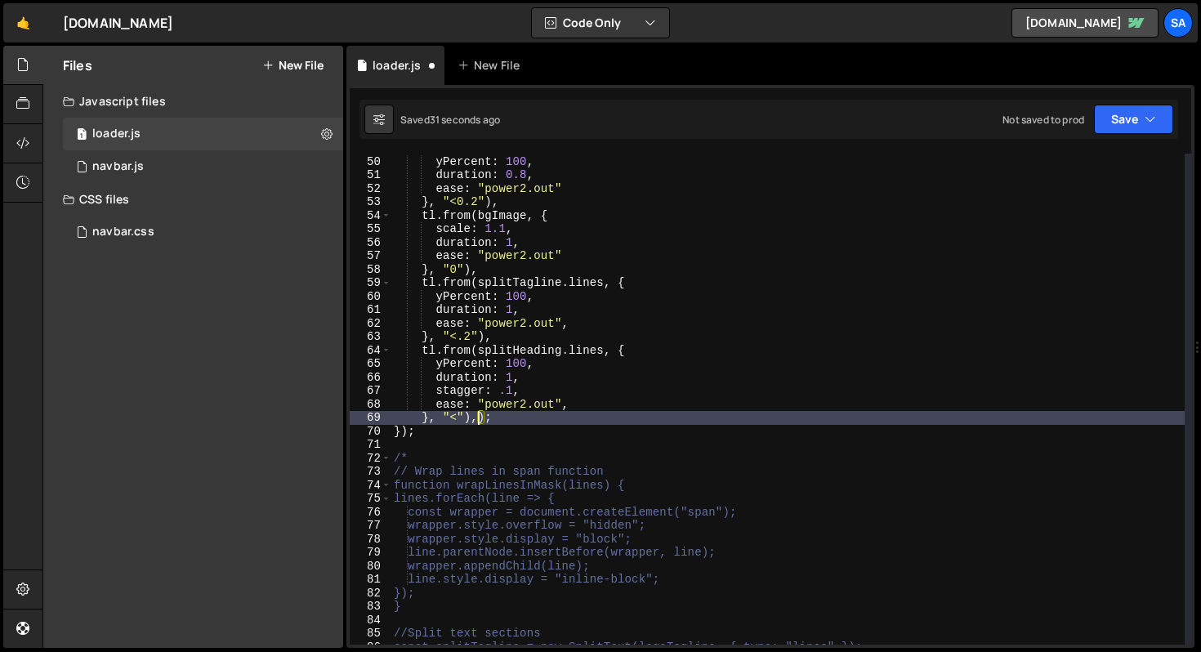
scroll to position [0, 2]
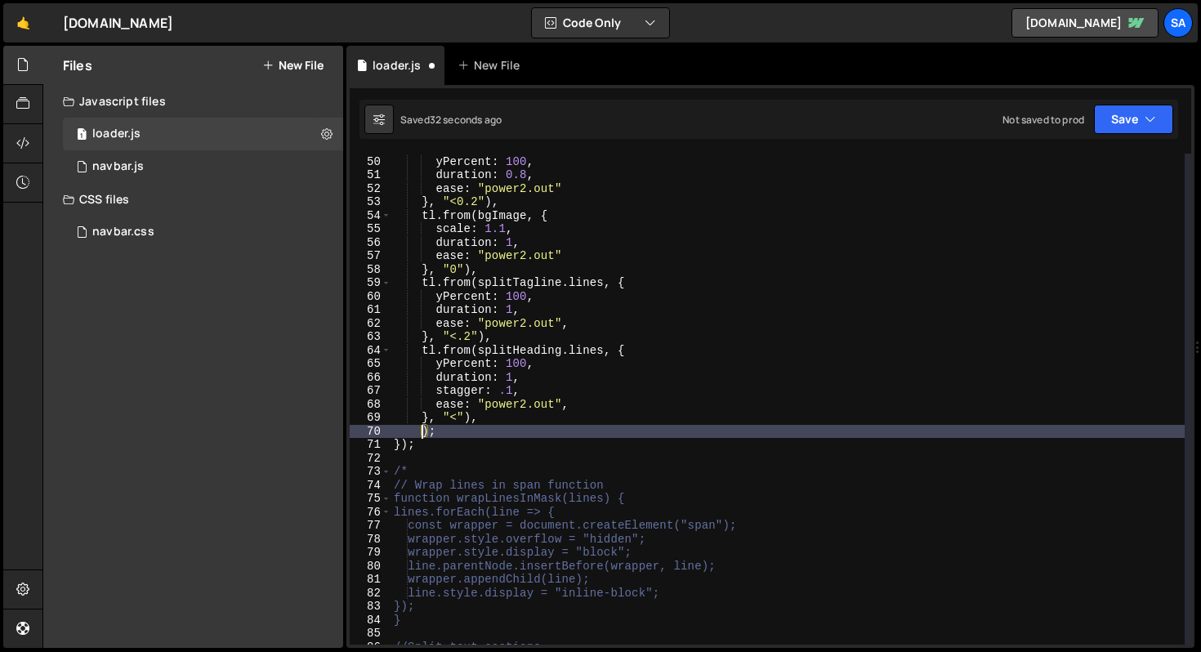
paste textarea "}, "<")"
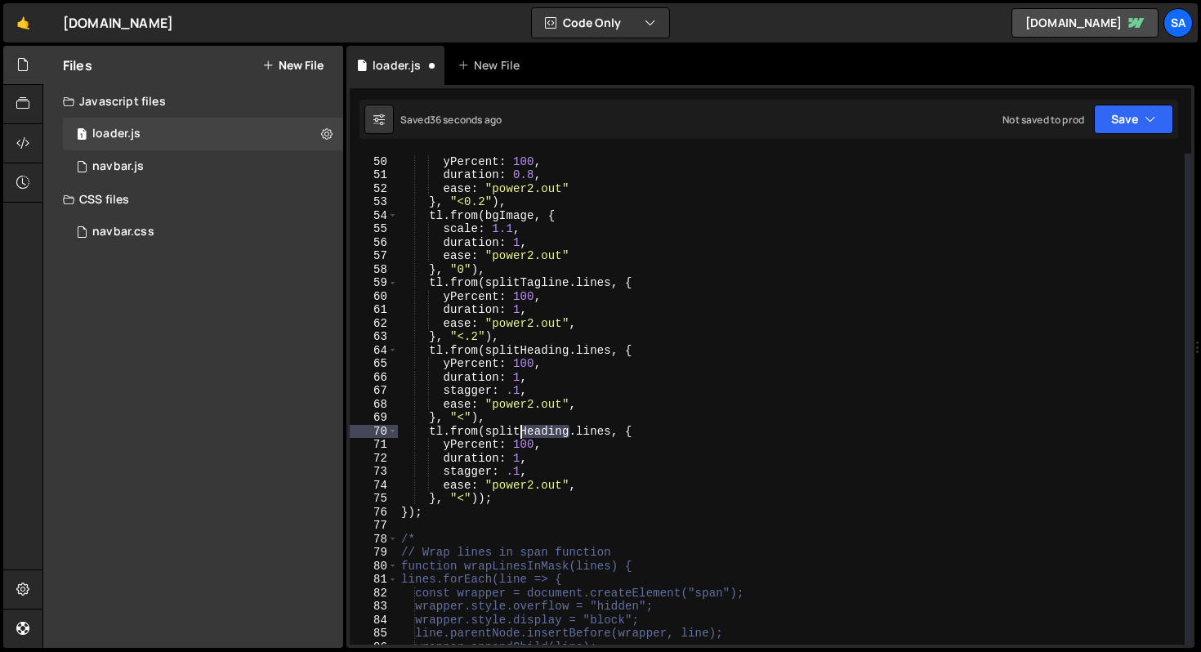
drag, startPoint x: 568, startPoint y: 432, endPoint x: 523, endPoint y: 431, distance: 45.0
click at [522, 431] on div "tl . from ( menuIcon , { yPercent : 100 , duration : 0.8 , ease : "power2.out" …" at bounding box center [791, 400] width 787 height 518
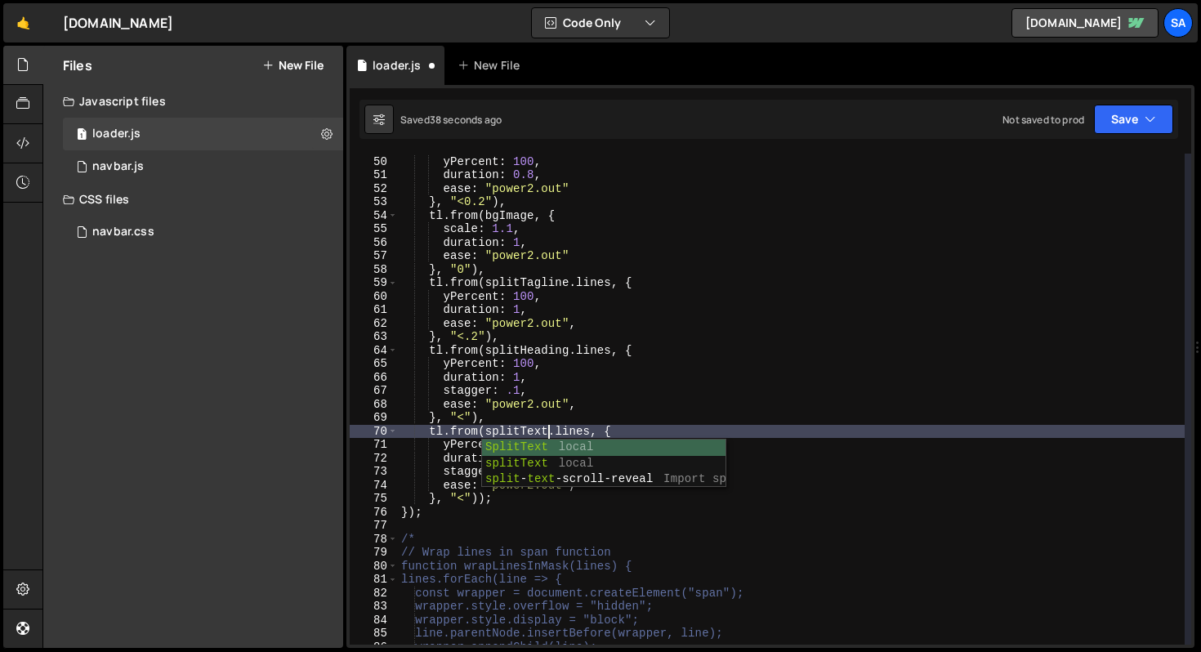
click at [691, 422] on div "tl . from ( menuIcon , { yPercent : 100 , duration : 0.8 , ease : "power2.out" …" at bounding box center [791, 400] width 787 height 518
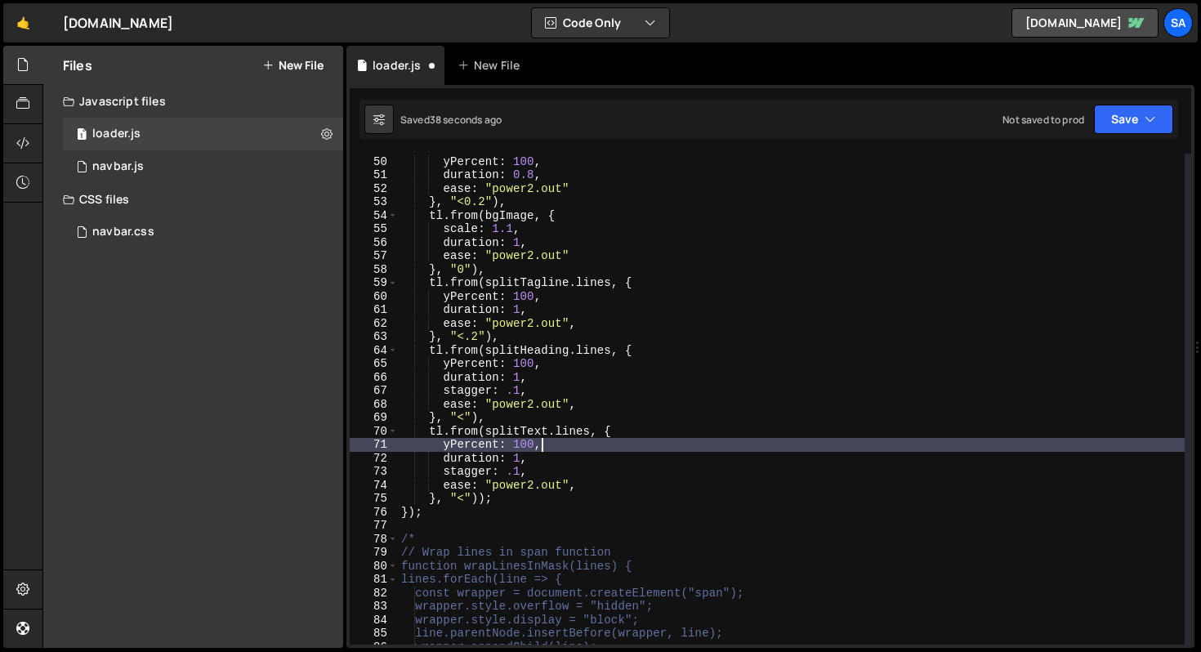
click at [664, 439] on div "tl . from ( menuIcon , { yPercent : 100 , duration : 0.8 , ease : "power2.out" …" at bounding box center [791, 400] width 787 height 518
click at [668, 427] on div "tl . from ( menuIcon , { yPercent : 100 , duration : 0.8 , ease : "power2.out" …" at bounding box center [791, 400] width 787 height 518
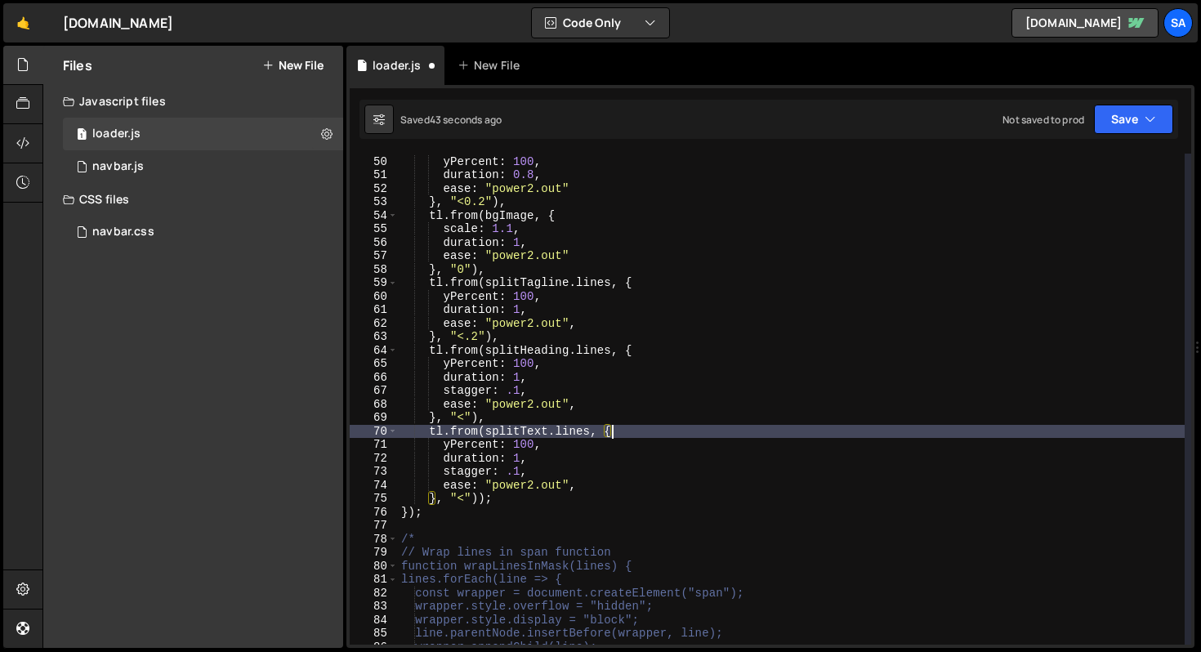
click at [520, 458] on div "tl . from ( menuIcon , { yPercent : 100 , duration : 0.8 , ease : "power2.out" …" at bounding box center [791, 400] width 787 height 518
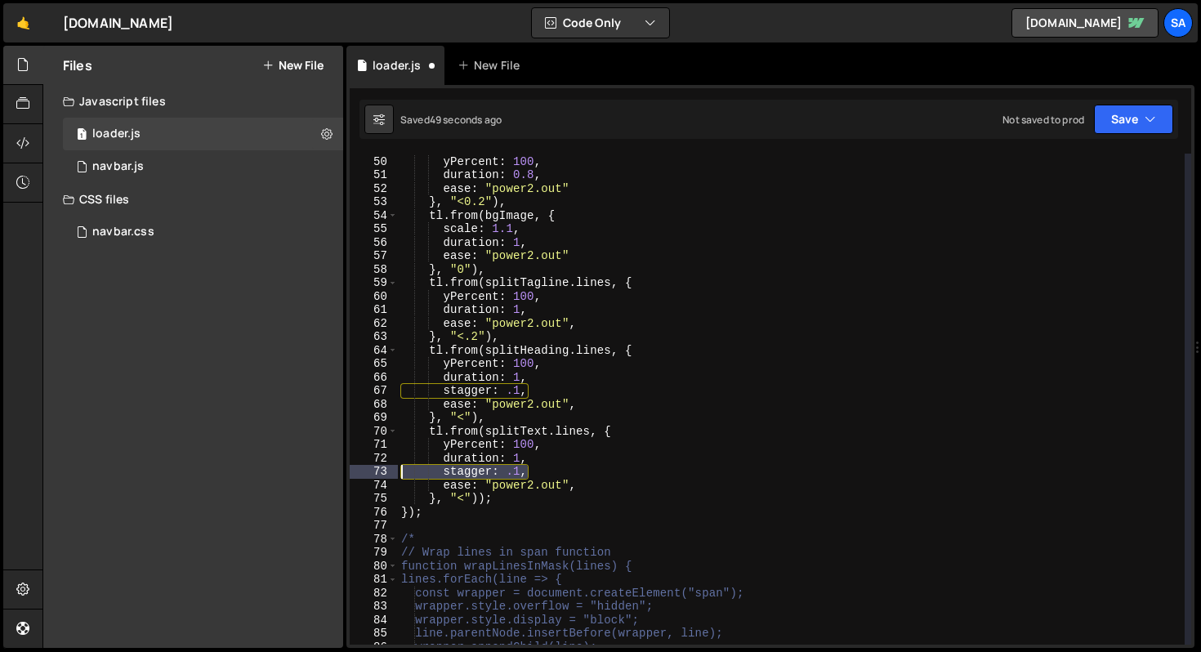
drag, startPoint x: 535, startPoint y: 475, endPoint x: 365, endPoint y: 467, distance: 169.3
click at [365, 467] on div "duration: 1, 49 50 51 52 53 54 55 56 57 58 59 60 61 62 63 64 65 66 67 68 69 70 …" at bounding box center [771, 399] width 842 height 491
type textarea "stagger: .1,"
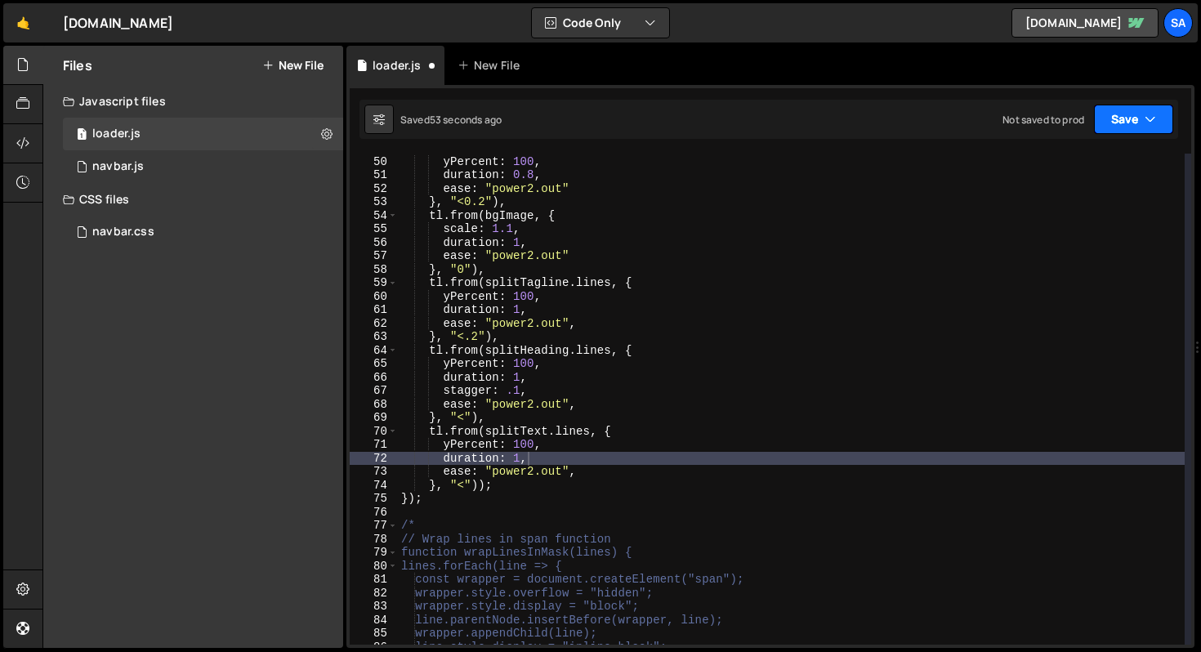
click at [1126, 116] on button "Save" at bounding box center [1133, 119] width 79 height 29
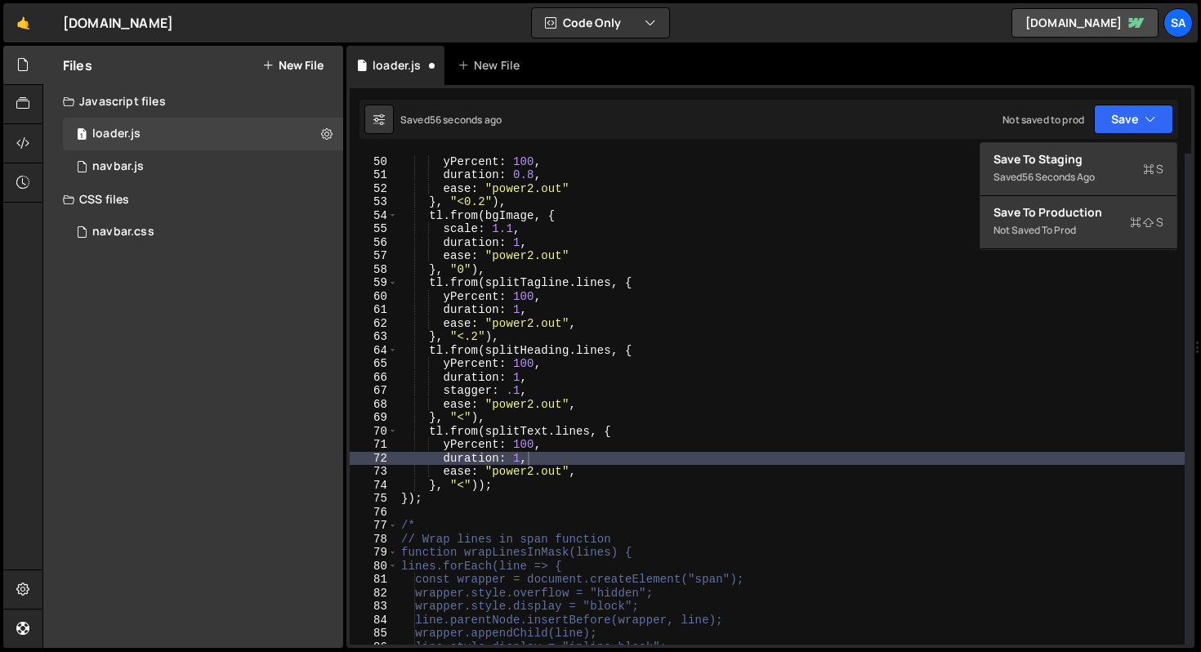
click at [465, 484] on div "tl . from ( menuIcon , { yPercent : 100 , duration : 0.8 , ease : "power2.out" …" at bounding box center [791, 400] width 787 height 518
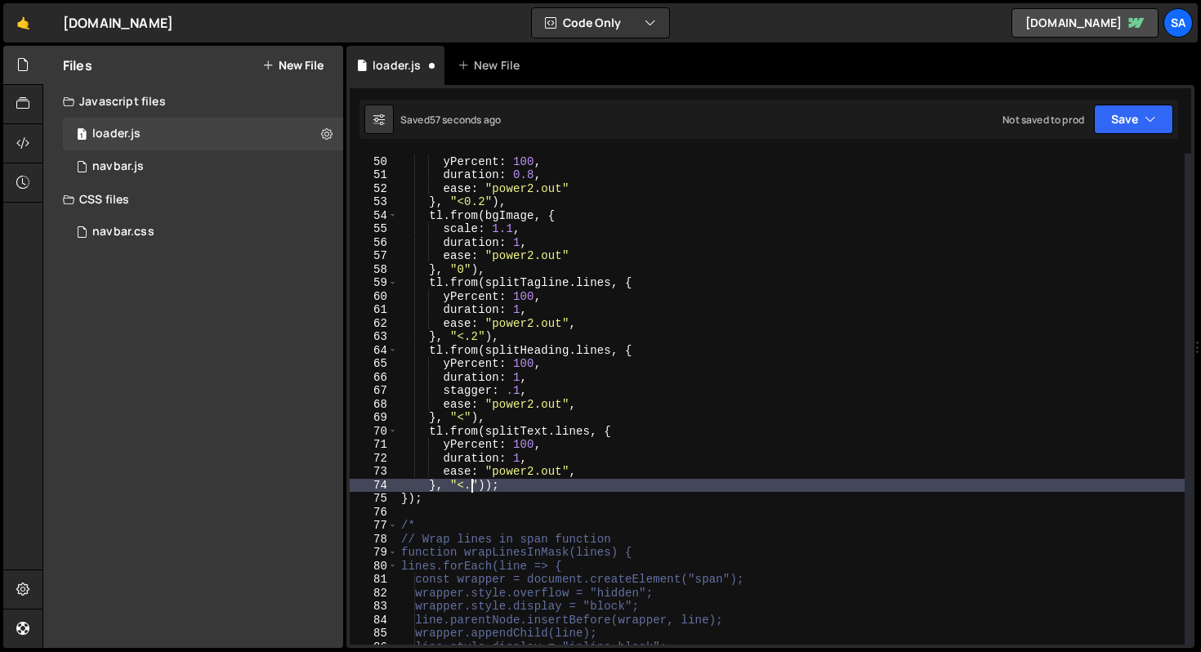
scroll to position [0, 5]
click at [1131, 122] on button "Save" at bounding box center [1133, 119] width 79 height 29
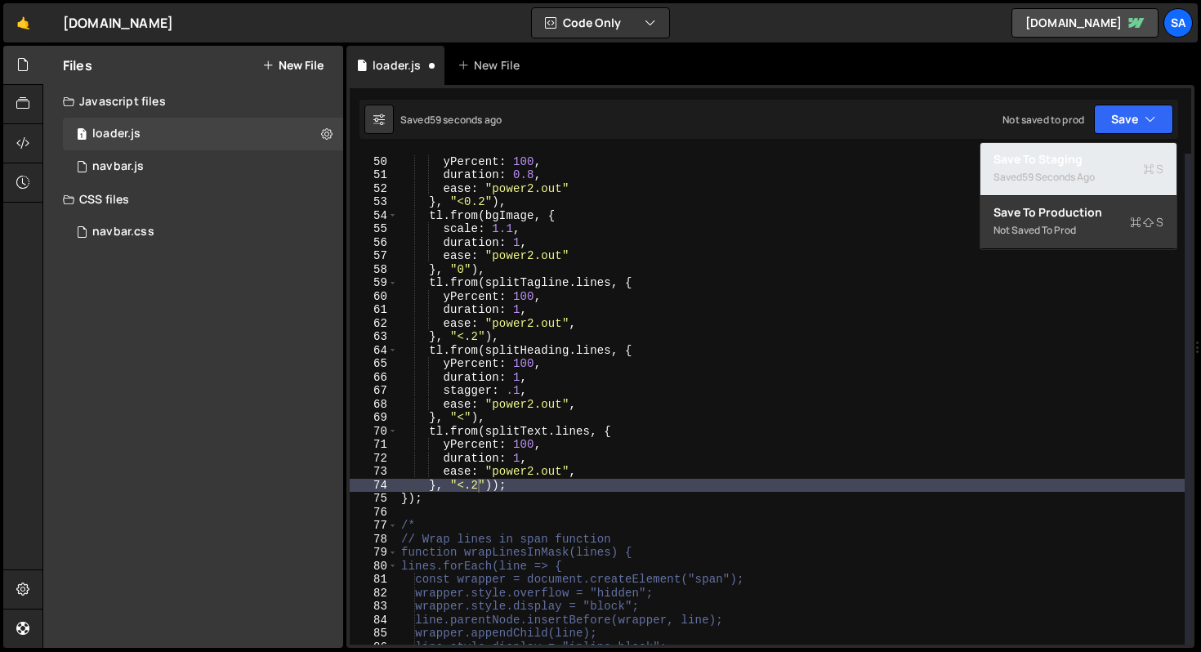
click at [1112, 172] on div "Saved 59 seconds ago" at bounding box center [1079, 178] width 170 height 20
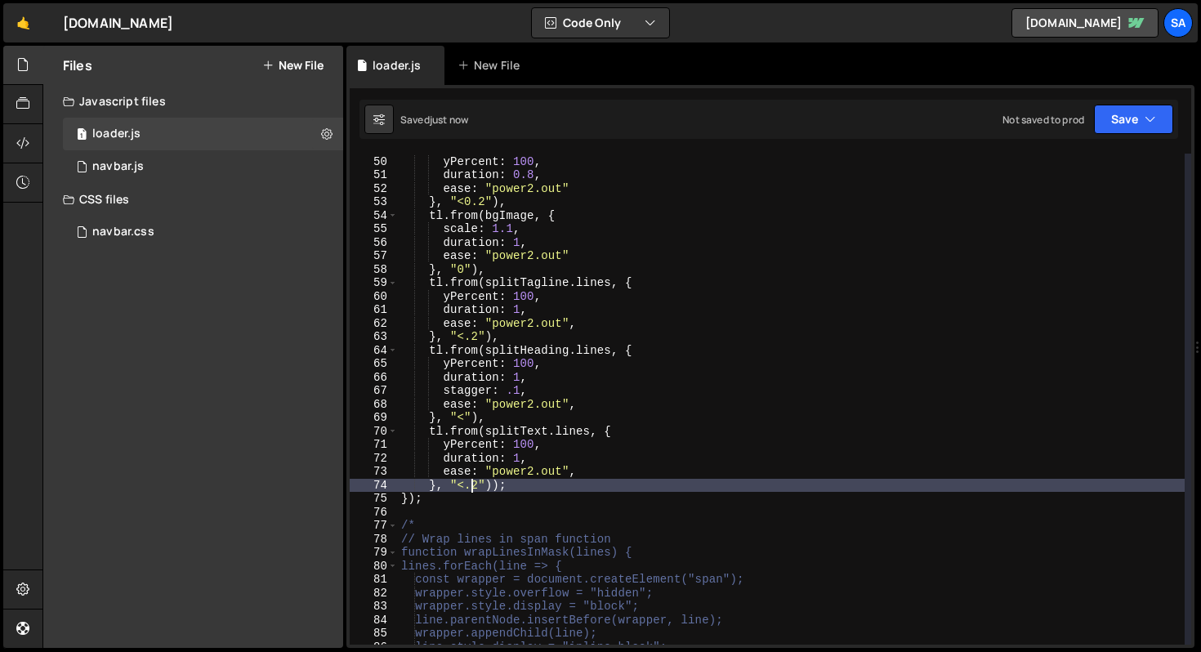
click at [474, 484] on div "tl . from ( menuIcon , { yPercent : 100 , duration : 0.8 , ease : "power2.out" …" at bounding box center [791, 400] width 787 height 518
click at [1134, 123] on button "Save" at bounding box center [1133, 119] width 79 height 29
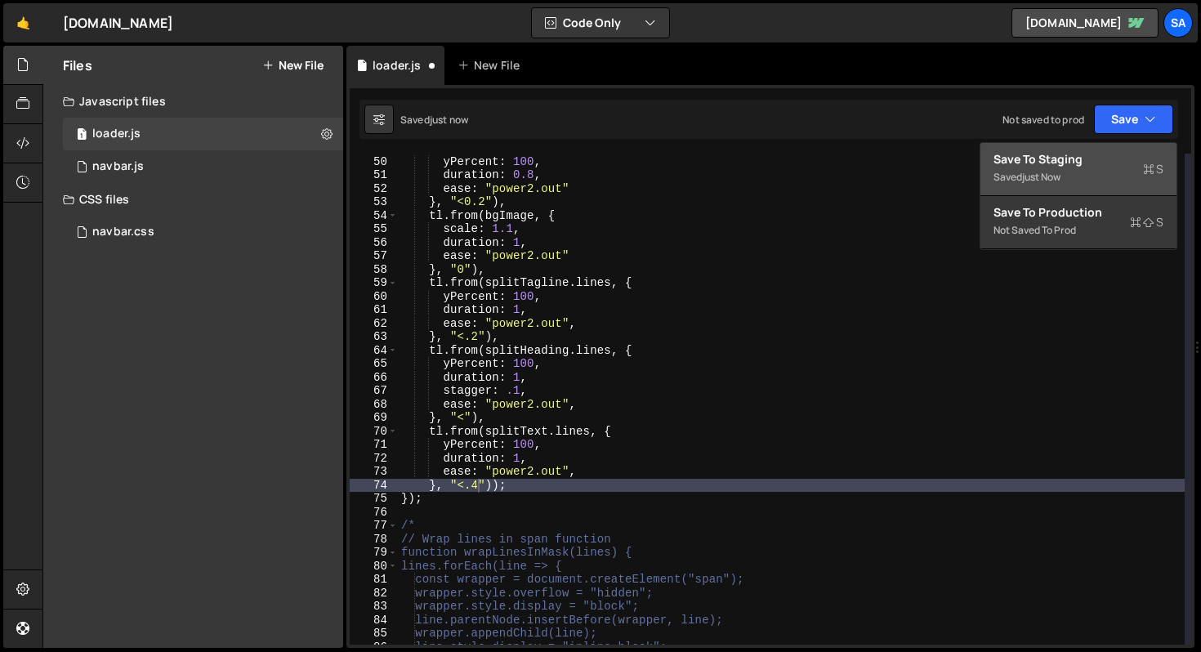
click at [1103, 183] on div "Saved just now" at bounding box center [1079, 178] width 170 height 20
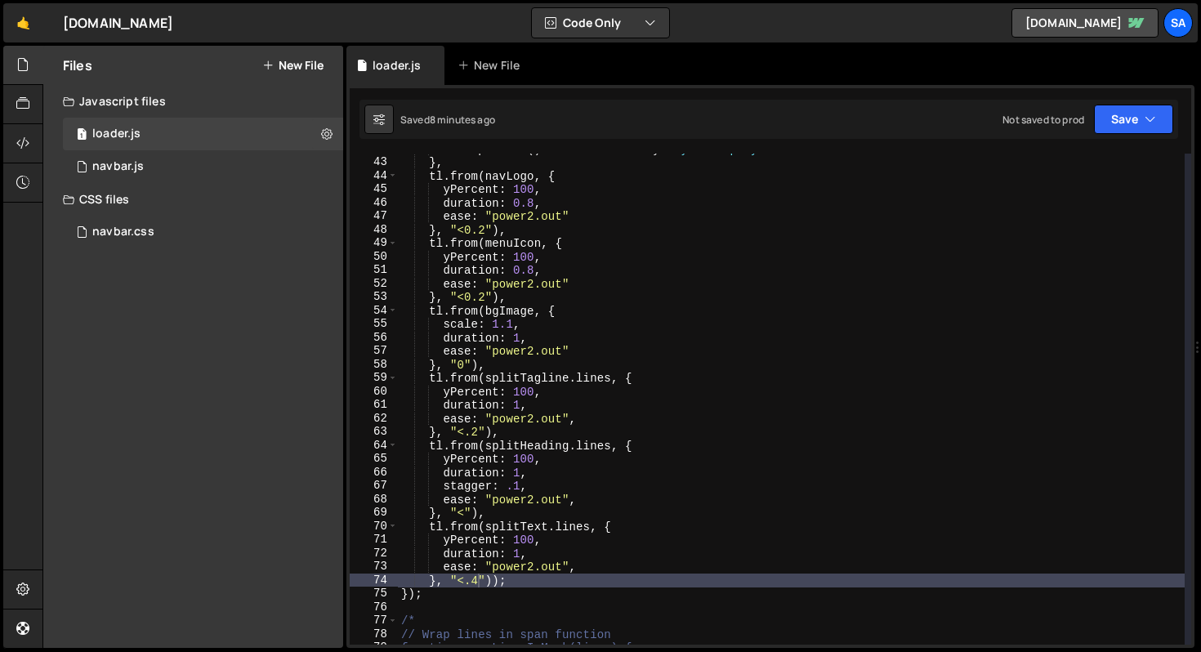
scroll to position [710, 0]
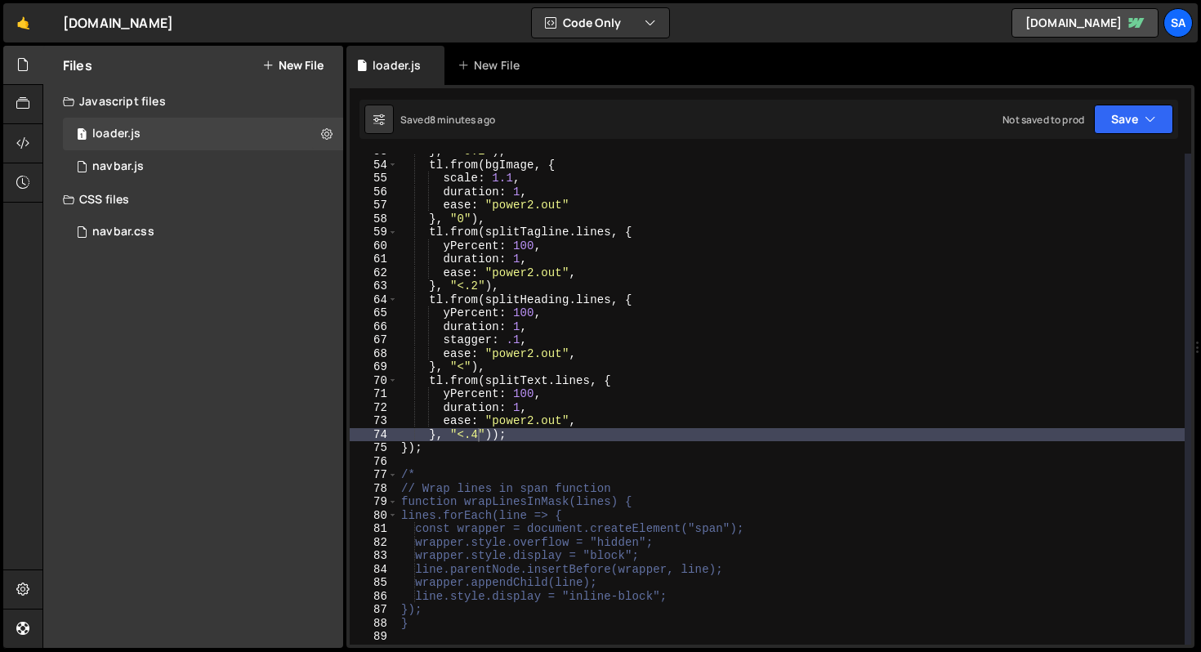
click at [442, 454] on div "} , "<0.2" ) , tl . from ( bgImage , { scale : 1.1 , duration : 1 , ease : "pow…" at bounding box center [791, 404] width 787 height 518
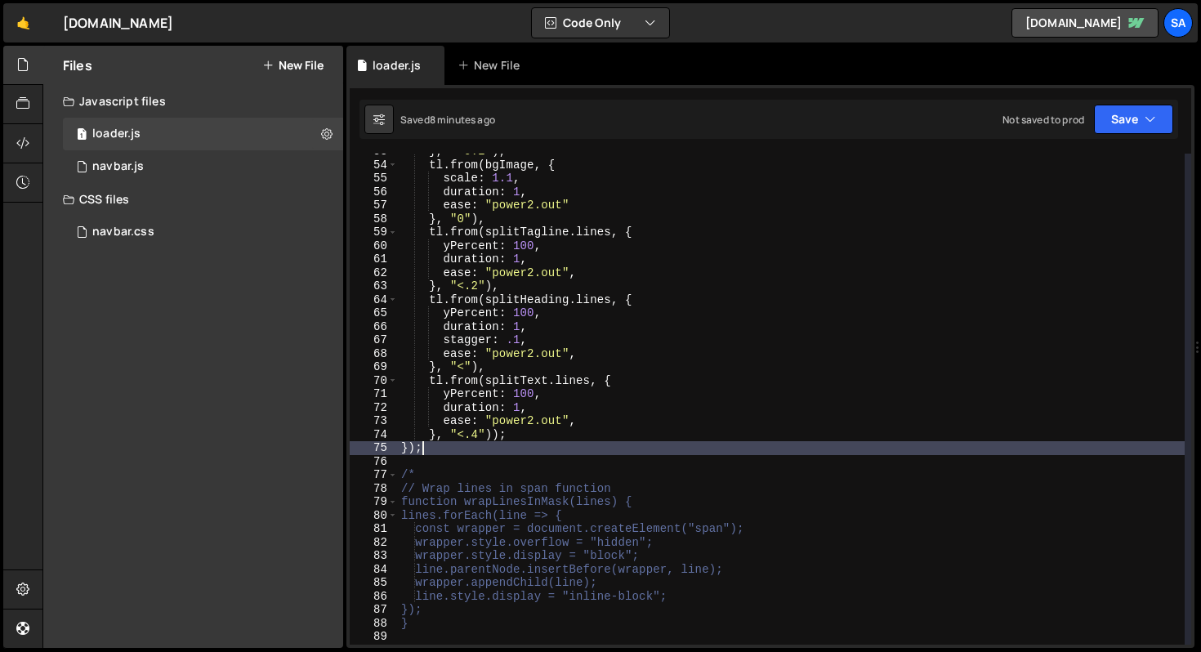
click at [552, 436] on div "} , "<0.2" ) , tl . from ( bgImage , { scale : 1.1 , duration : 1 , ease : "pow…" at bounding box center [791, 404] width 787 height 518
type textarea "}, "<.4"));"
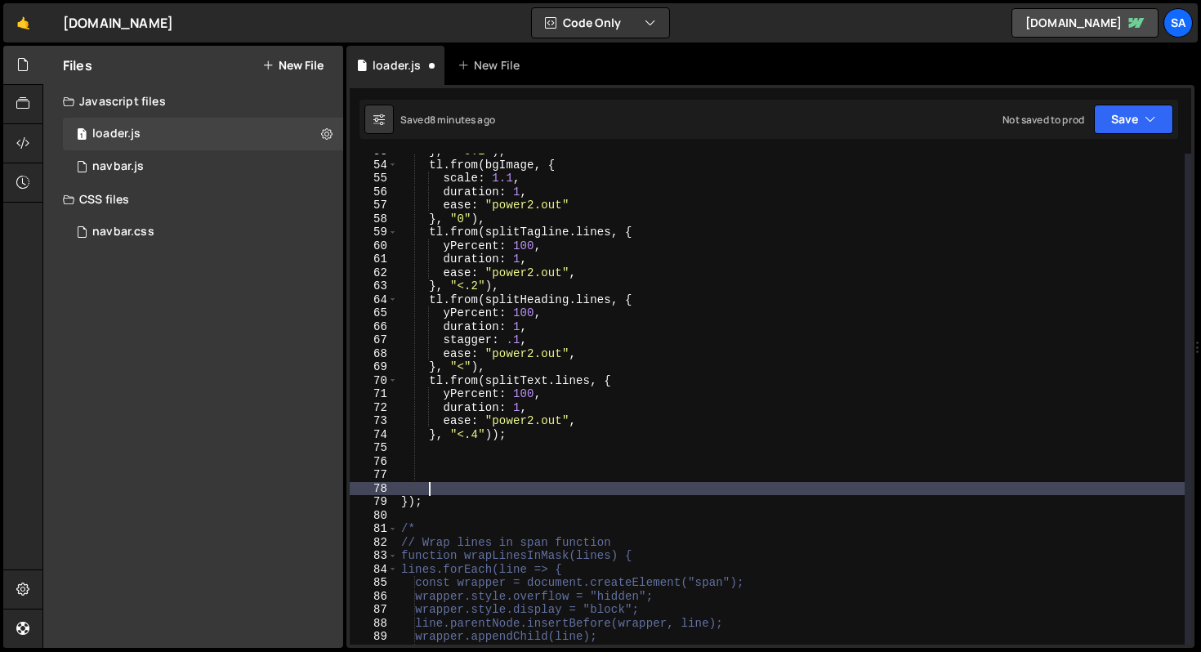
click at [513, 452] on div "} , "<0.2" ) , tl . from ( bgImage , { scale : 1.1 , duration : 1 , ease : "pow…" at bounding box center [791, 404] width 787 height 518
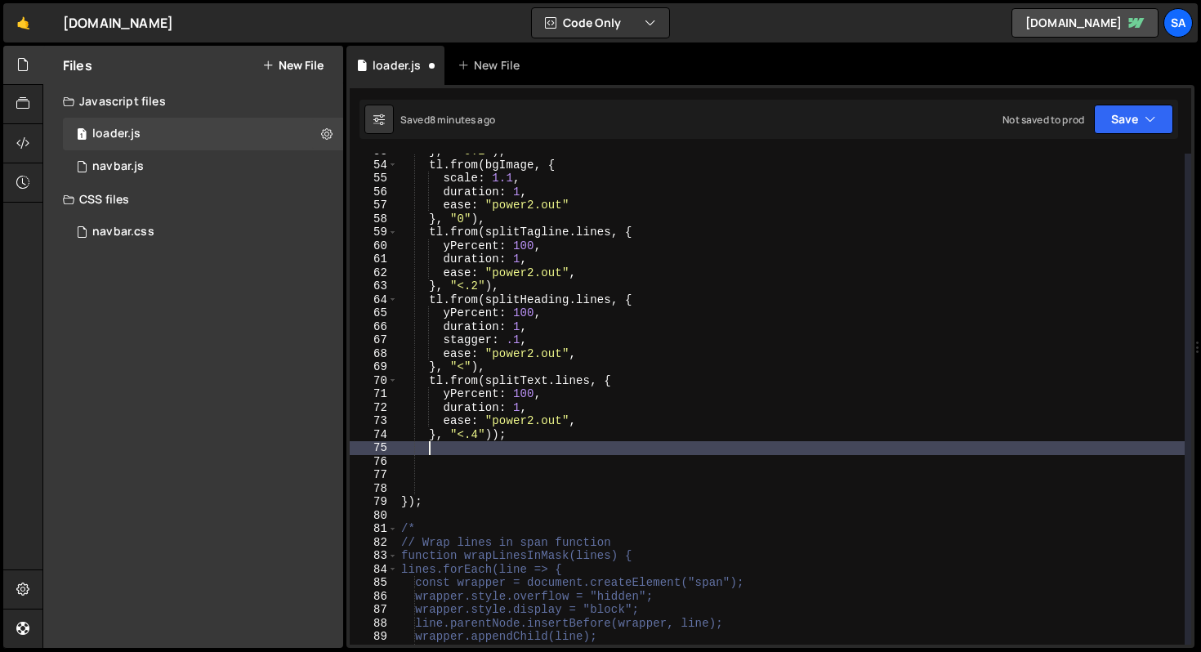
click at [503, 463] on div "} , "<0.2" ) , tl . from ( bgImage , { scale : 1.1 , duration : 1 , ease : "pow…" at bounding box center [791, 404] width 787 height 518
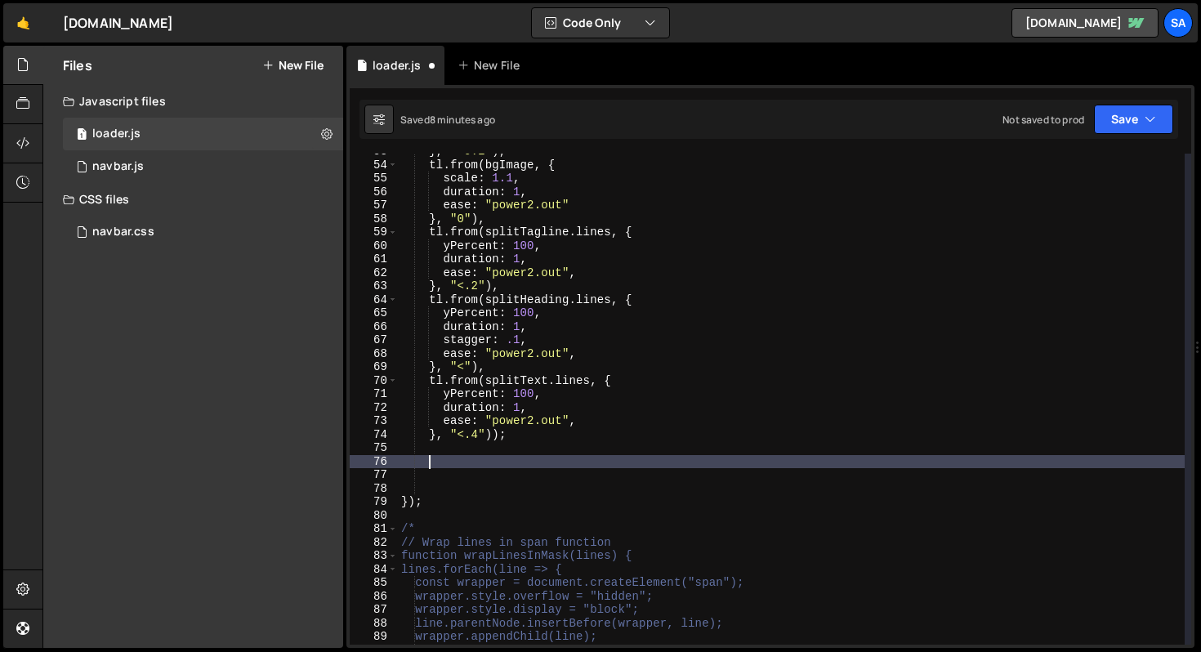
click at [502, 470] on div "} , "<0.2" ) , tl . from ( bgImage , { scale : 1.1 , duration : 1 , ease : "pow…" at bounding box center [791, 404] width 787 height 518
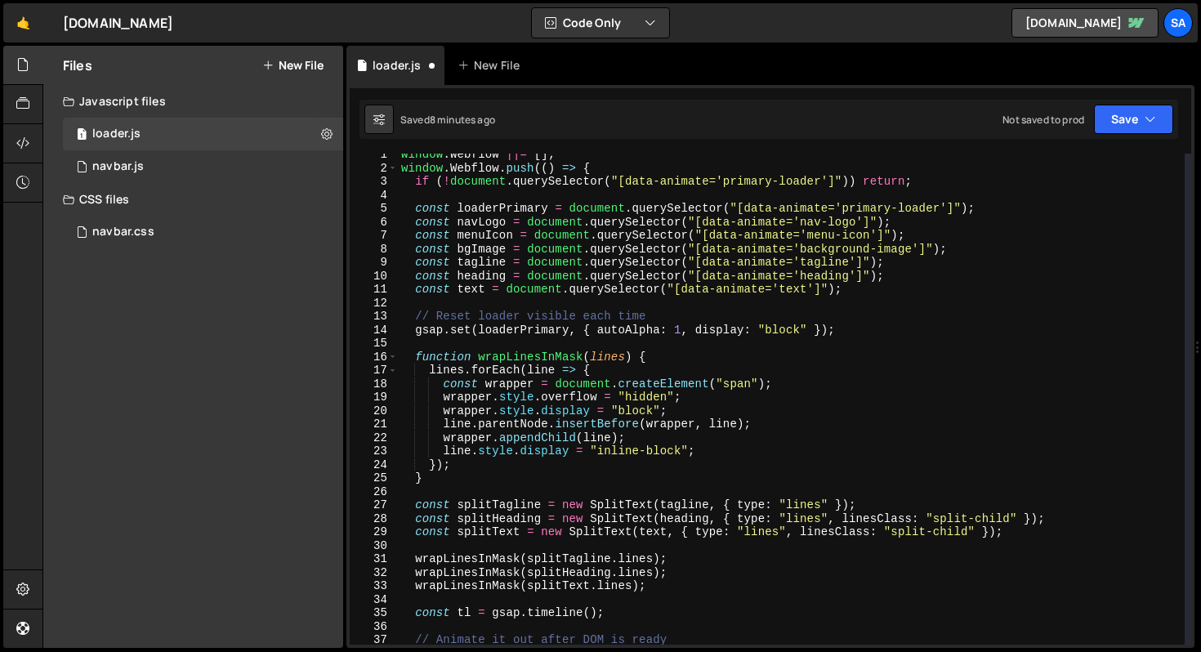
scroll to position [0, 0]
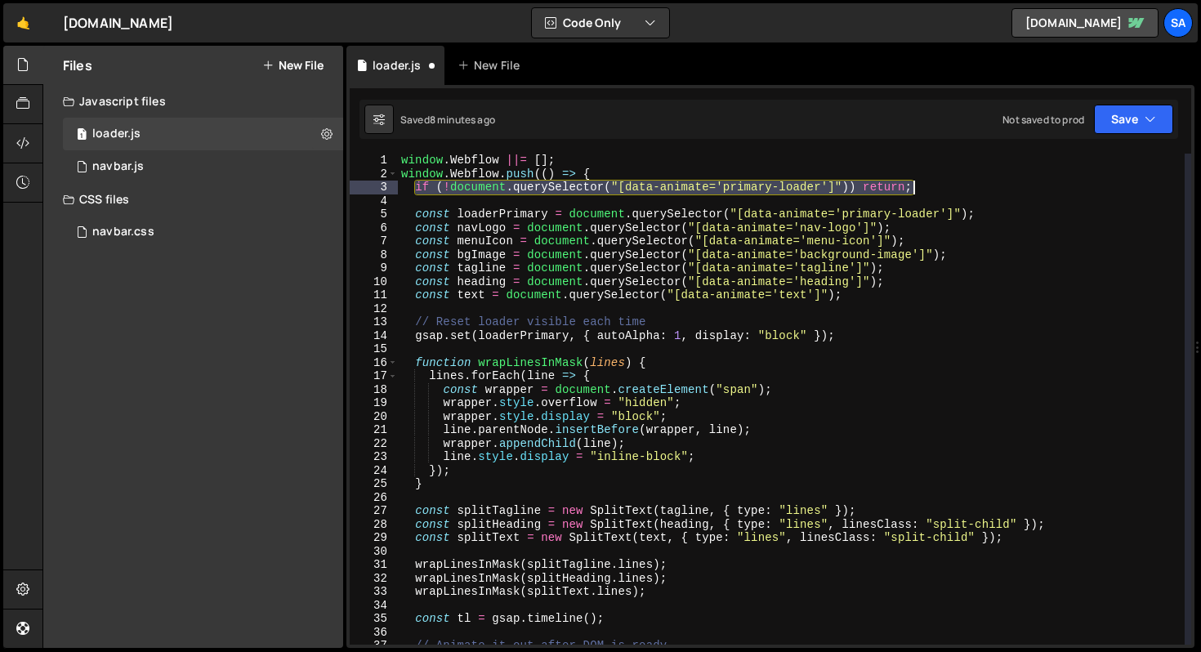
drag, startPoint x: 416, startPoint y: 187, endPoint x: 931, endPoint y: 188, distance: 514.9
click at [931, 188] on div "window . Webflow ||= [ ] ; window . Webflow . push (( ) => { if ( ! document . …" at bounding box center [791, 413] width 787 height 518
type textarea "if (!document.querySelector("[data-animate='primary-loader']")) return;"
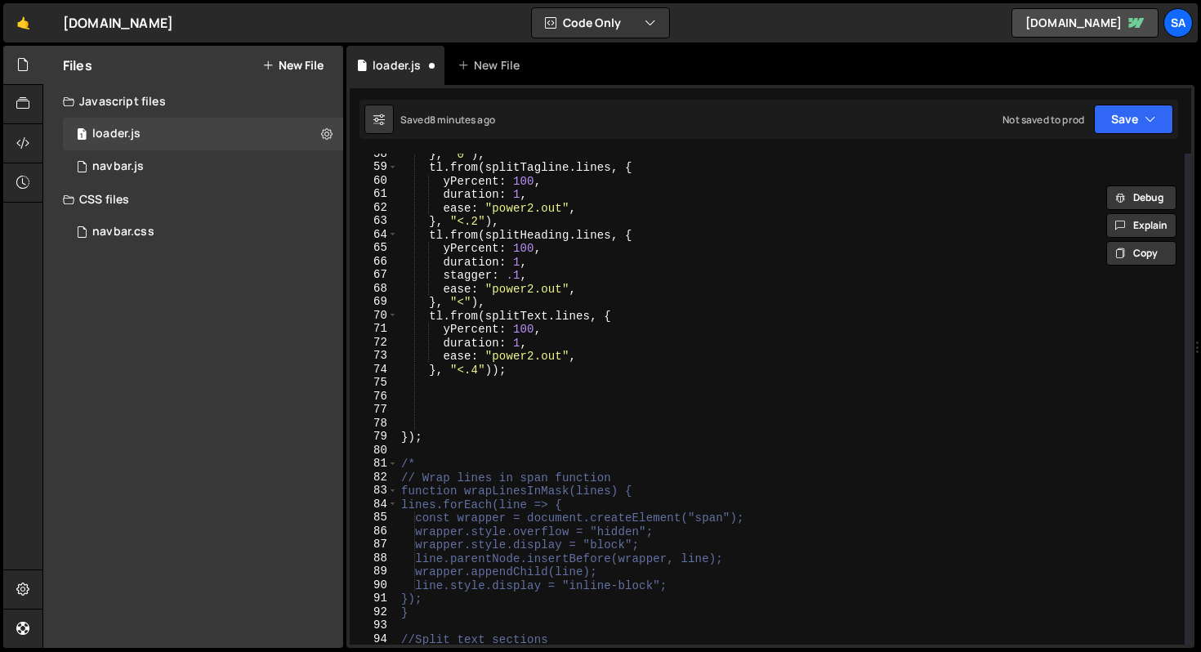
scroll to position [775, 0]
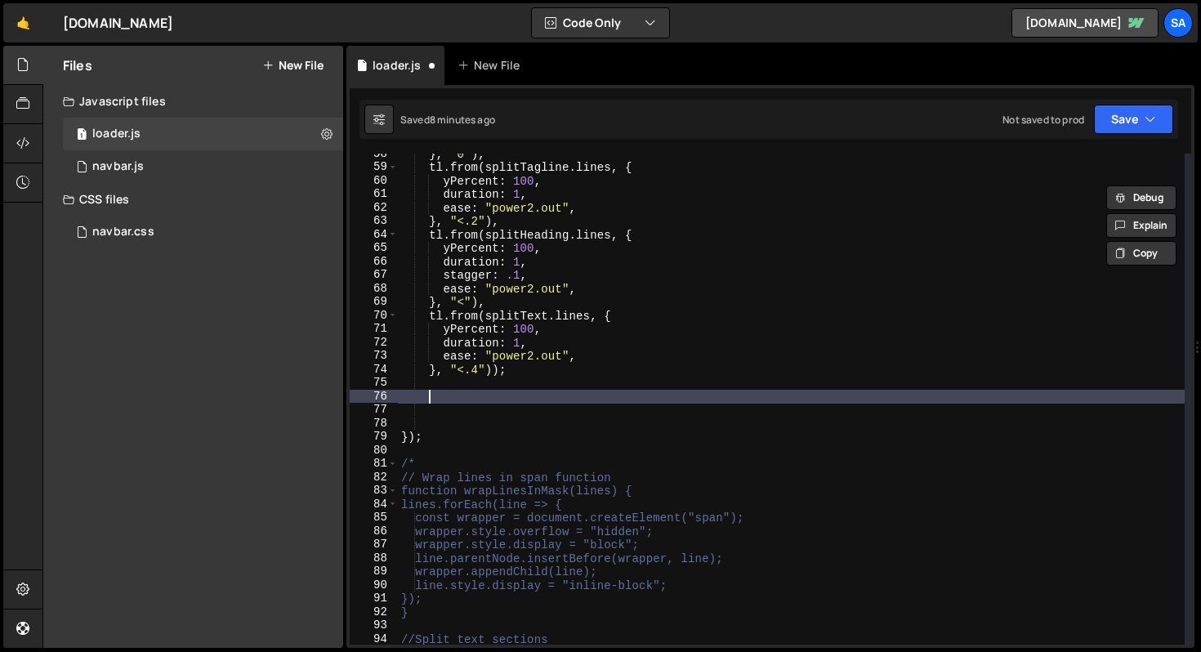
click at [536, 394] on div "} , "0" ) , tl . from ( splitTagline . lines , { yPercent : 100 , duration : 1 …" at bounding box center [791, 406] width 787 height 518
paste textarea "if (!document.querySelector("[data-animate='primary-loader']")) return;"
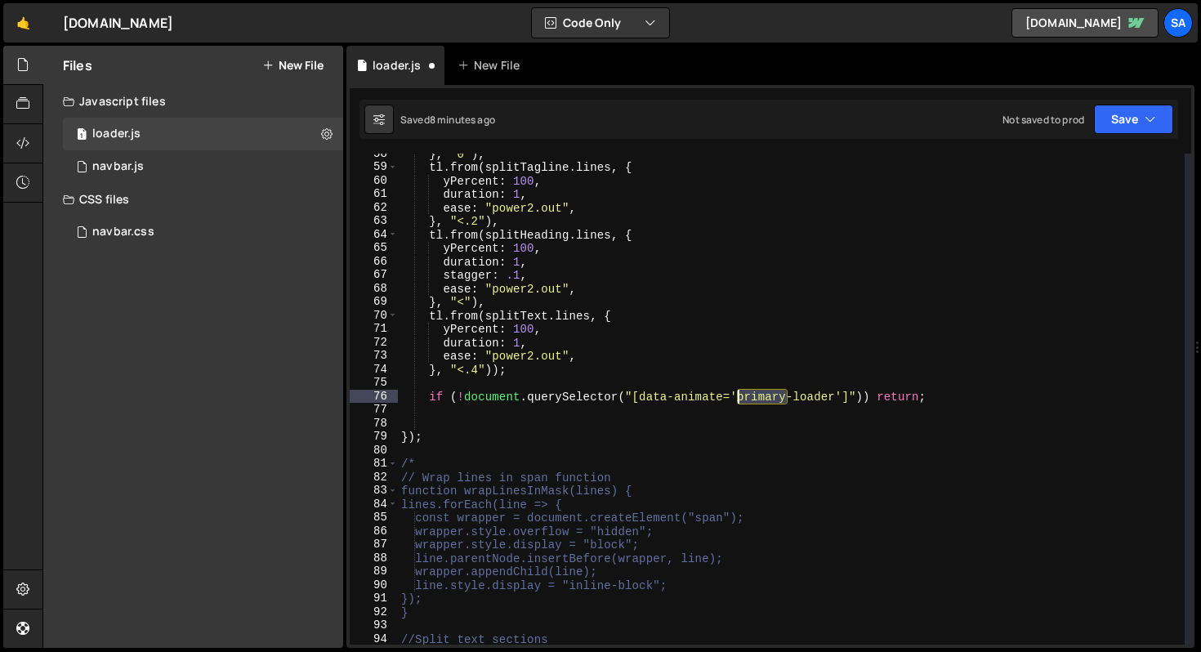
drag, startPoint x: 789, startPoint y: 396, endPoint x: 740, endPoint y: 394, distance: 49.1
click at [740, 394] on div "} , "0" ) , tl . from ( splitTagline . lines , { yPercent : 100 , duration : 1 …" at bounding box center [791, 406] width 787 height 518
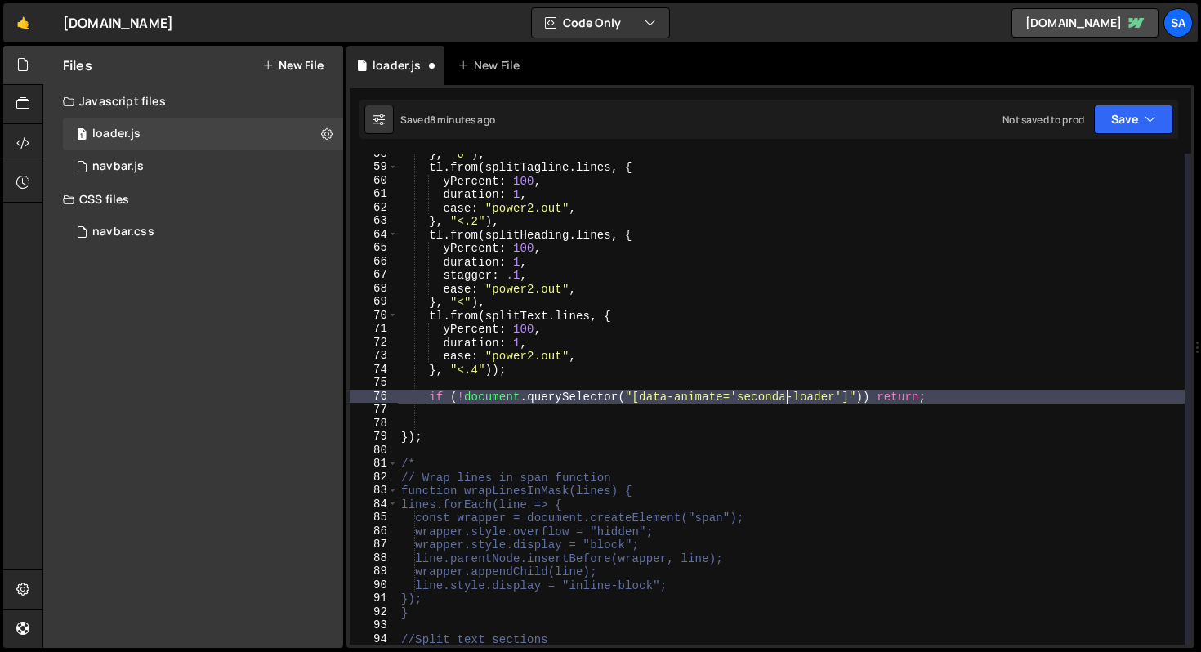
scroll to position [0, 28]
click at [977, 396] on div "} , "0" ) , tl . from ( splitTagline . lines , { yPercent : 100 , duration : 1 …" at bounding box center [791, 406] width 787 height 518
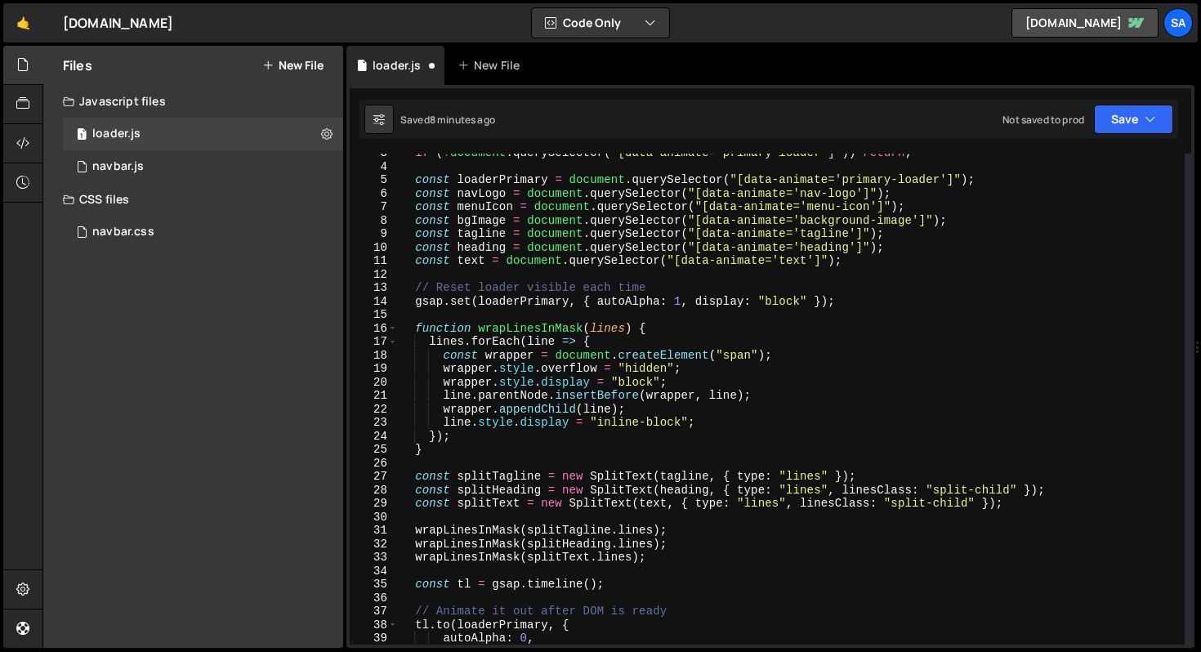
scroll to position [0, 0]
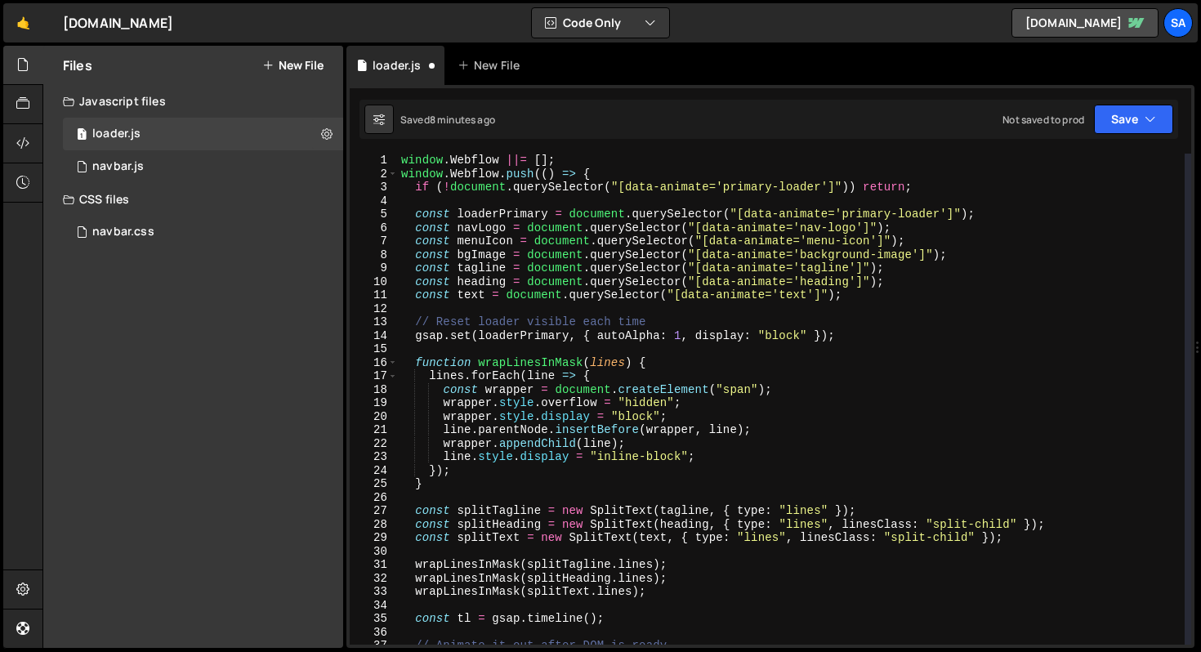
click at [450, 186] on div "window . Webflow ||= [ ] ; window . Webflow . push (( ) => { if ( ! document . …" at bounding box center [791, 413] width 787 height 518
drag, startPoint x: 929, startPoint y: 187, endPoint x: 855, endPoint y: 184, distance: 74.4
click at [855, 184] on div "window . Webflow ||= [ ] ; window . Webflow . push (( ) => { if ( ! document . …" at bounding box center [791, 413] width 787 height 518
click at [931, 187] on div "window . Webflow ||= [ ] ; window . Webflow . push (( ) => { if ( ! document . …" at bounding box center [791, 399] width 787 height 491
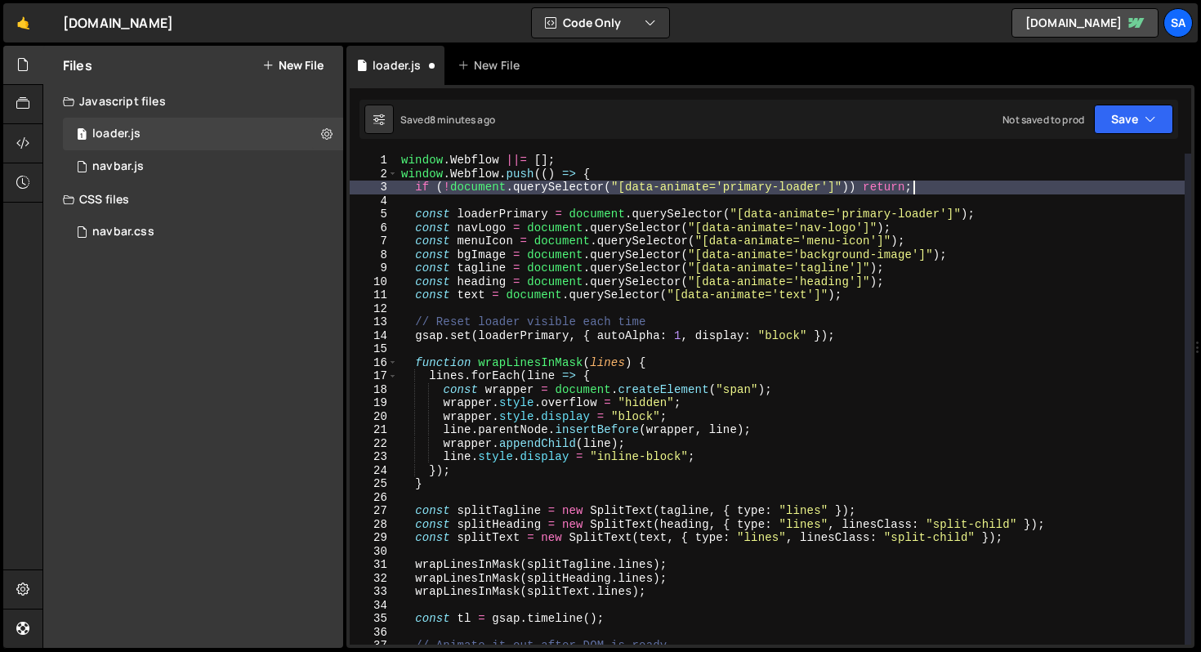
click at [928, 228] on div "window . Webflow ||= [ ] ; window . Webflow . push (( ) => { if ( ! document . …" at bounding box center [791, 413] width 787 height 518
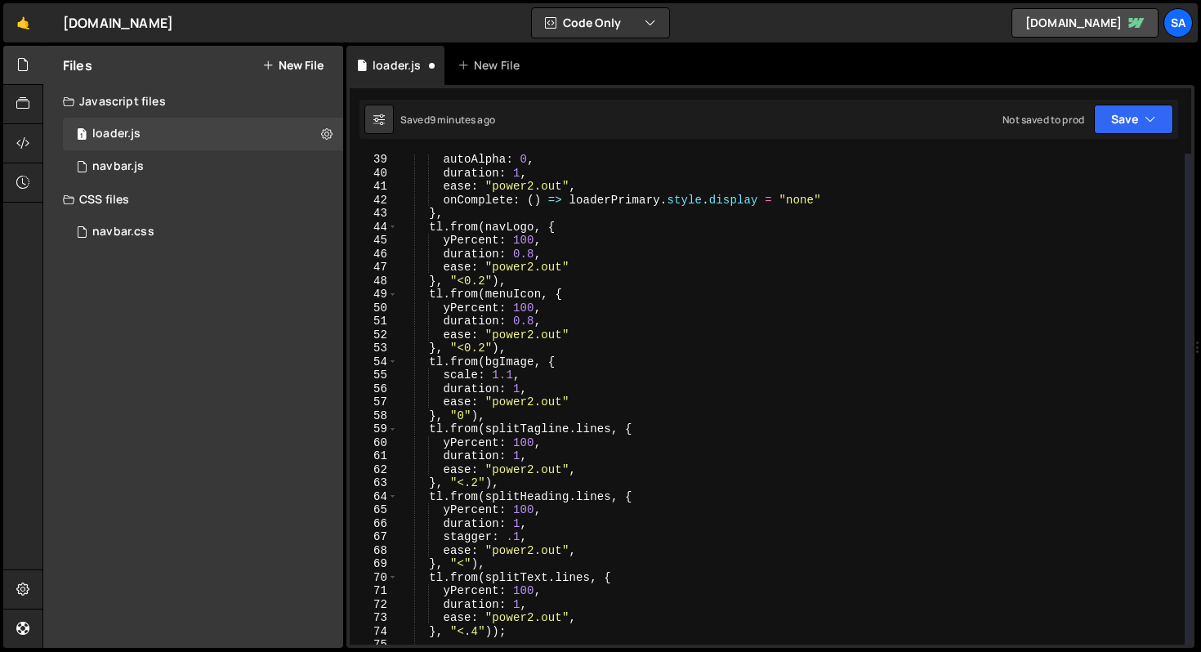
scroll to position [734, 0]
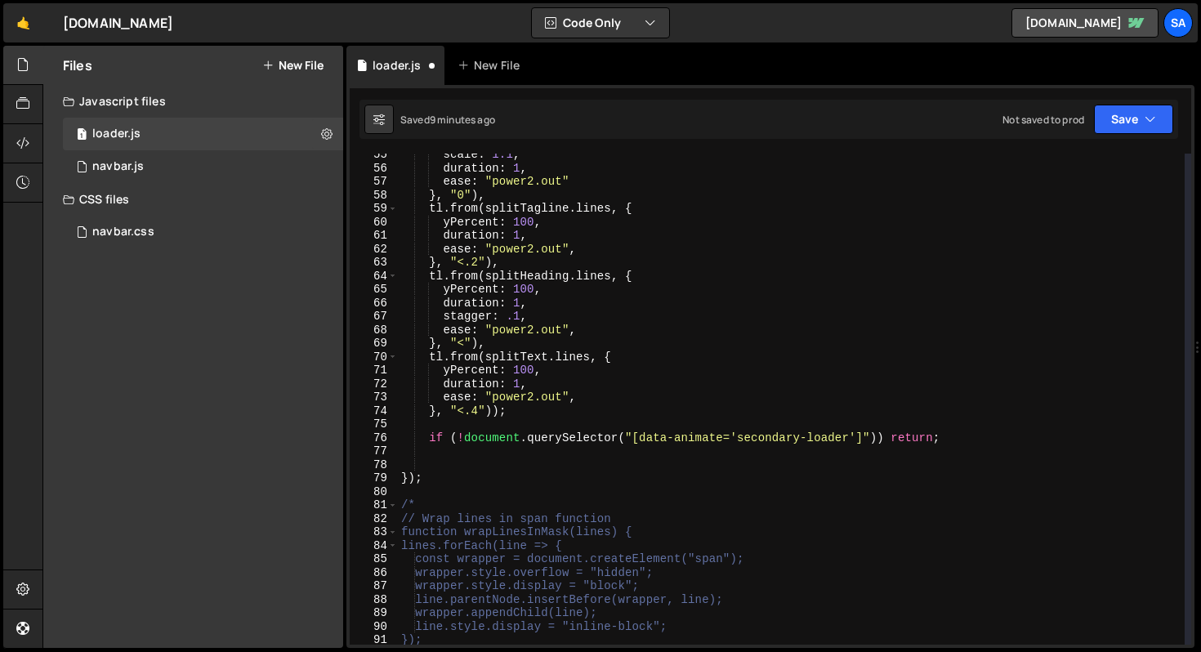
drag, startPoint x: 884, startPoint y: 439, endPoint x: 898, endPoint y: 432, distance: 15.7
click at [884, 438] on div "scale : 1.1 , duration : 1 , ease : "power2.out" } , "0" ) , tl . from ( splitT…" at bounding box center [791, 407] width 787 height 518
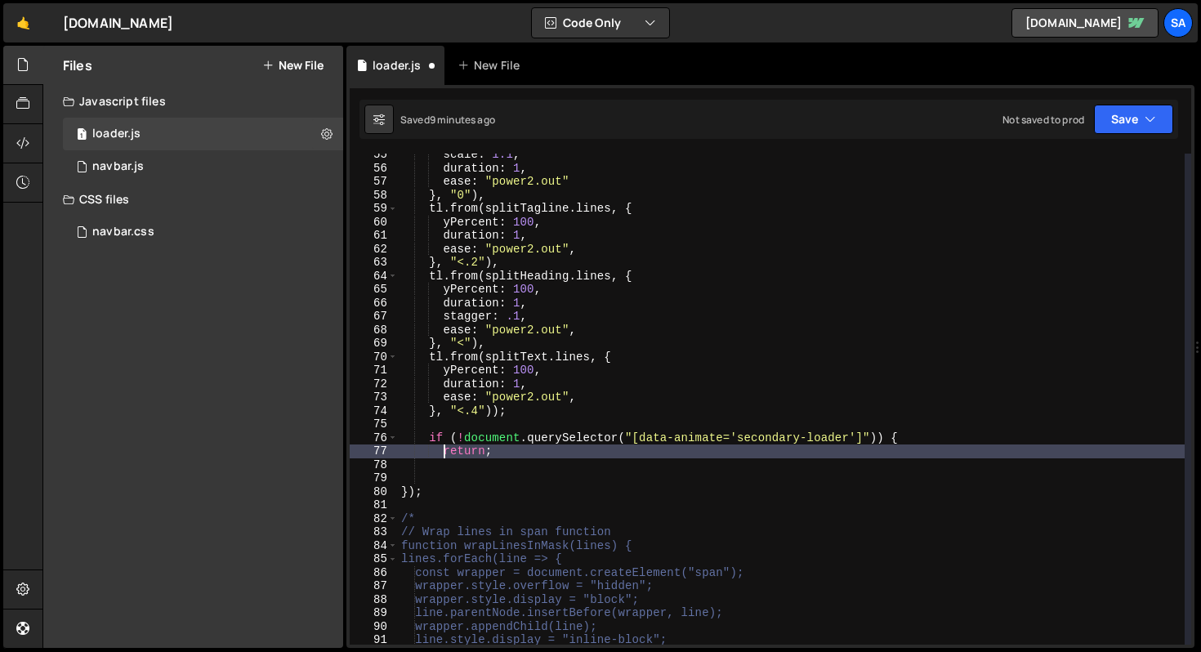
scroll to position [0, 2]
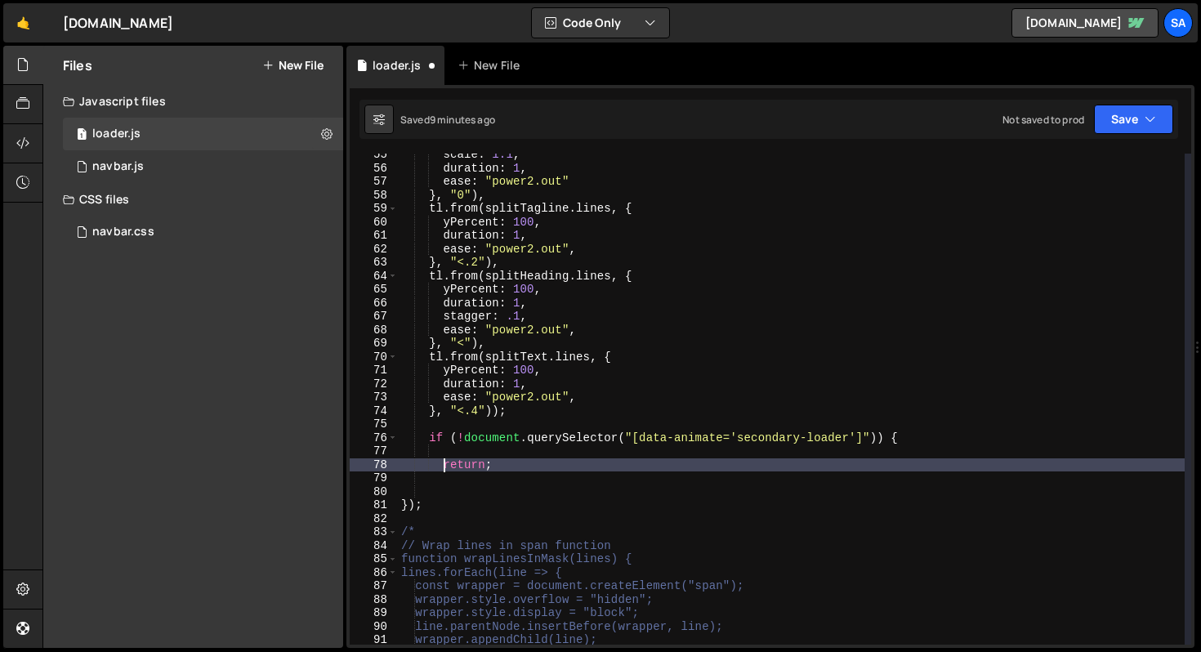
type textarea "return;"
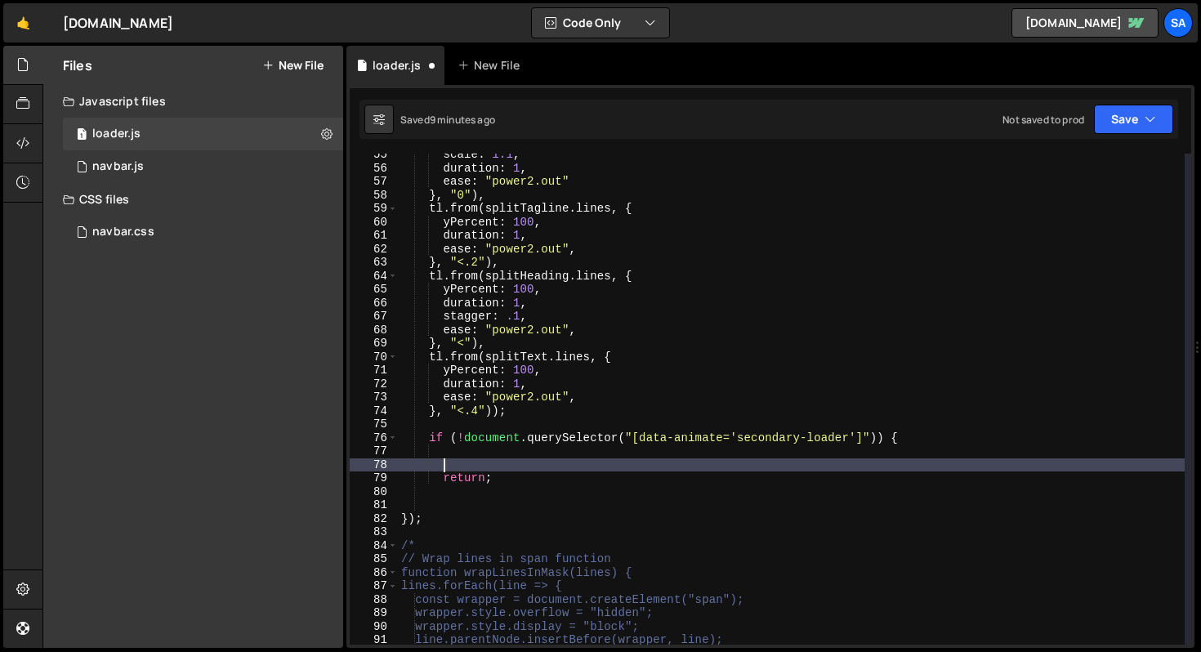
click at [454, 459] on div "scale : 1.1 , duration : 1 , ease : "power2.out" } , "0" ) , tl . from ( splitT…" at bounding box center [791, 407] width 787 height 518
type textarea "} {"
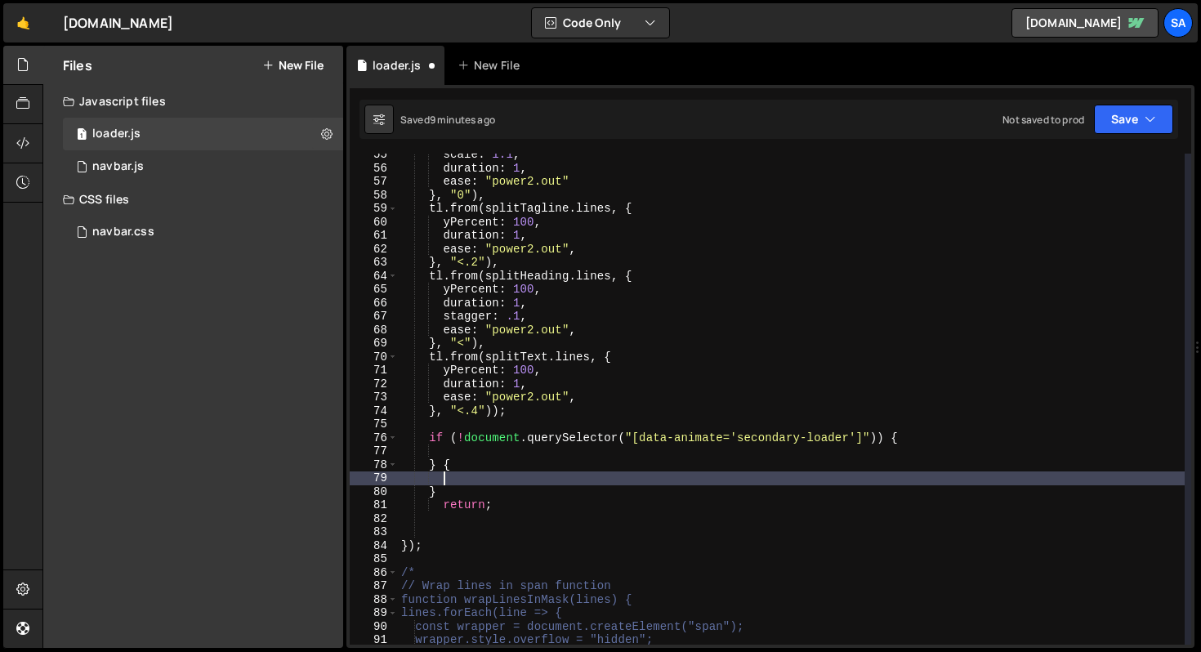
scroll to position [0, 2]
click at [442, 490] on div "scale : 1.1 , duration : 1 , ease : "power2.out" } , "0" ) , tl . from ( splitT…" at bounding box center [791, 407] width 787 height 518
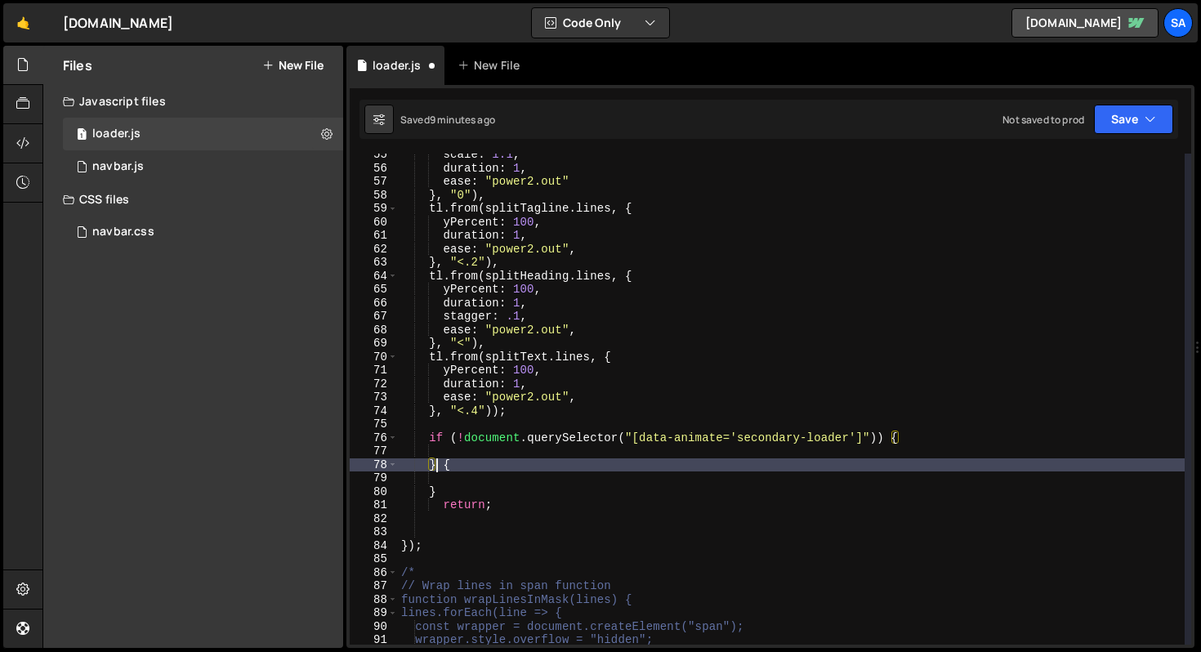
click at [437, 466] on div "scale : 1.1 , duration : 1 , ease : "power2.out" } , "0" ) , tl . from ( splitT…" at bounding box center [791, 407] width 787 height 518
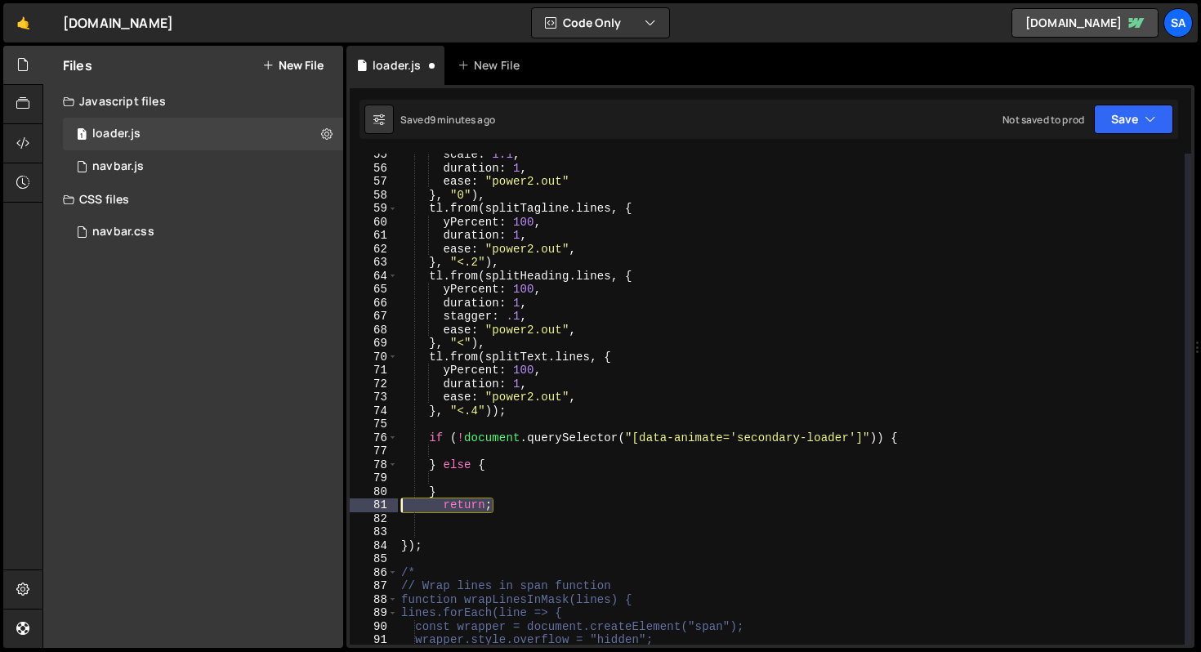
drag, startPoint x: 498, startPoint y: 504, endPoint x: 354, endPoint y: 504, distance: 143.8
click at [354, 504] on div "} else { 55 56 57 58 59 60 61 62 63 64 65 66 67 68 69 70 71 72 73 74 75 76 77 7…" at bounding box center [771, 399] width 842 height 491
type textarea "return;"
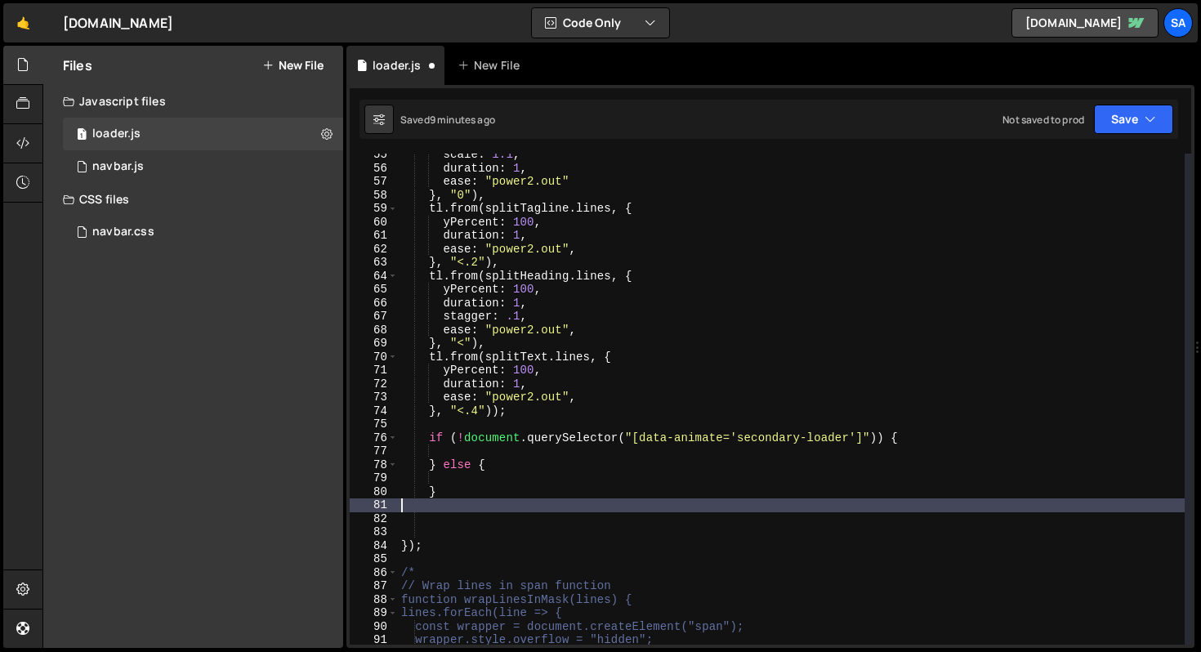
click at [530, 481] on div "scale : 1.1 , duration : 1 , ease : "power2.out" } , "0" ) , tl . from ( splitT…" at bounding box center [791, 407] width 787 height 518
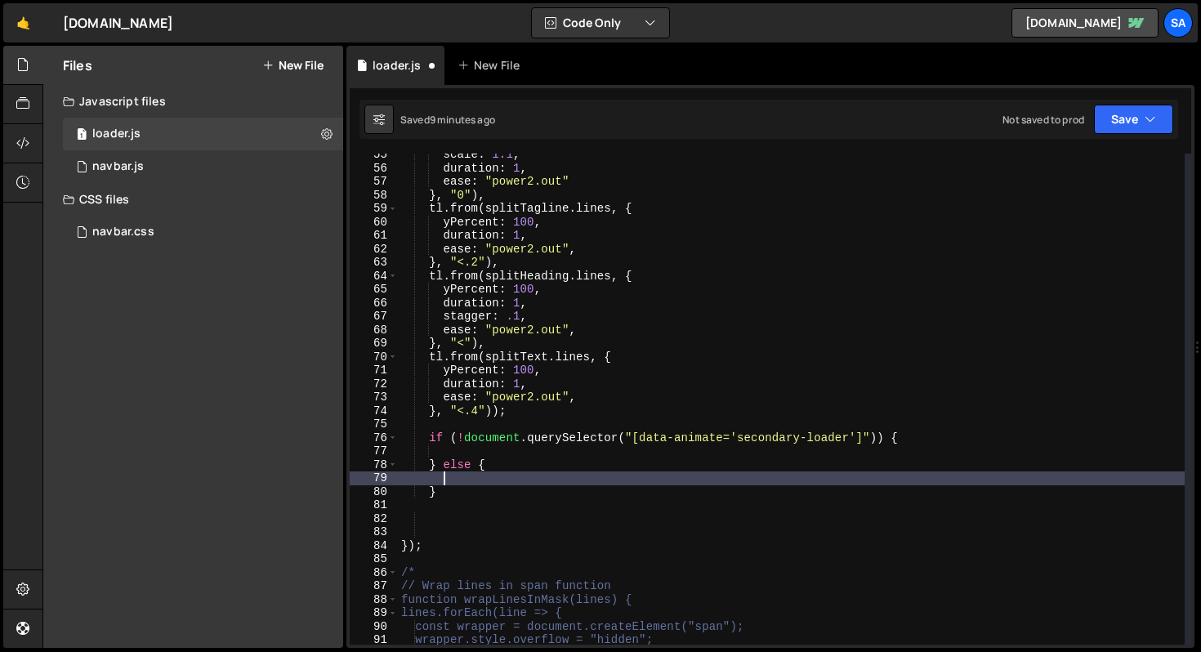
paste textarea "return;"
click at [484, 480] on div "scale : 1.1 , duration : 1 , ease : "power2.out" } , "0" ) , tl . from ( splitT…" at bounding box center [791, 407] width 787 height 518
type textarea "return;"
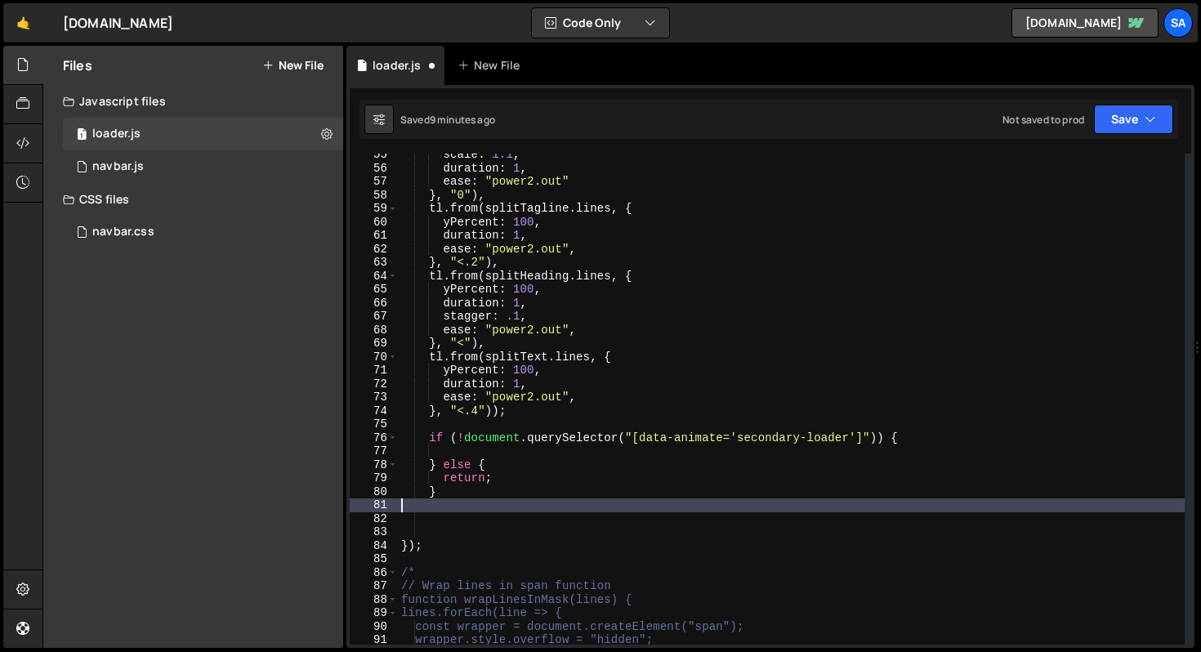
click at [491, 511] on div "scale : 1.1 , duration : 1 , ease : "power2.out" } , "0" ) , tl . from ( splitT…" at bounding box center [791, 407] width 787 height 518
click at [447, 530] on div "scale : 1.1 , duration : 1 , ease : "power2.out" } , "0" ) , tl . from ( splitT…" at bounding box center [791, 407] width 787 height 518
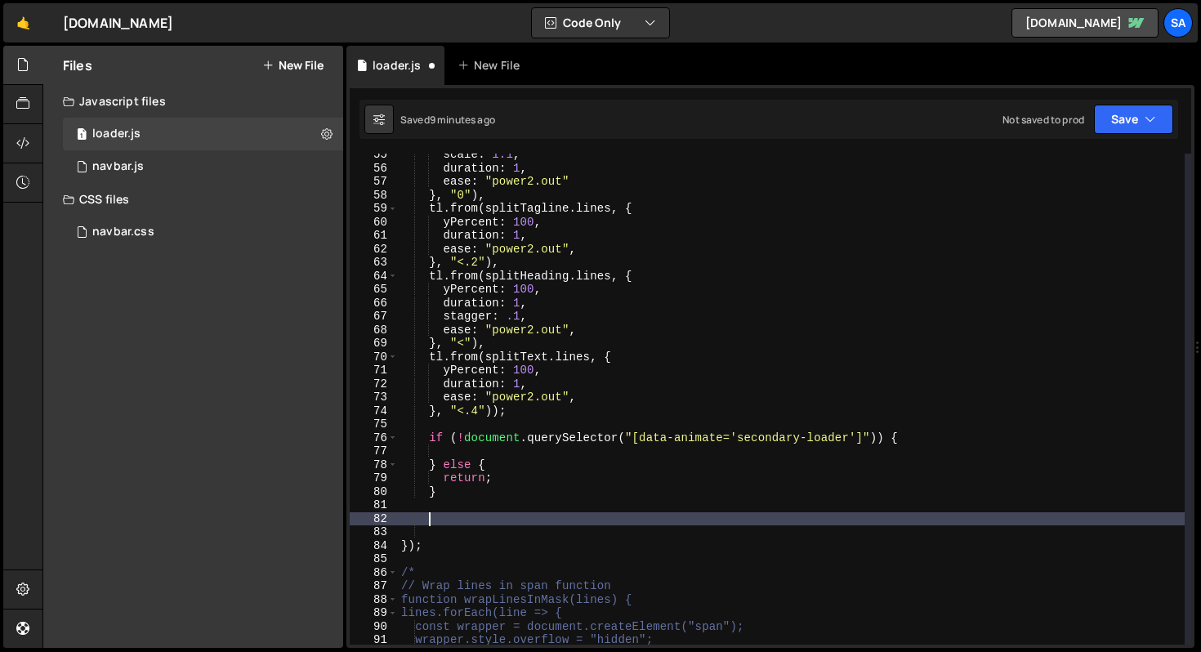
click at [438, 524] on div "scale : 1.1 , duration : 1 , ease : "power2.out" } , "0" ) , tl . from ( splitT…" at bounding box center [791, 407] width 787 height 518
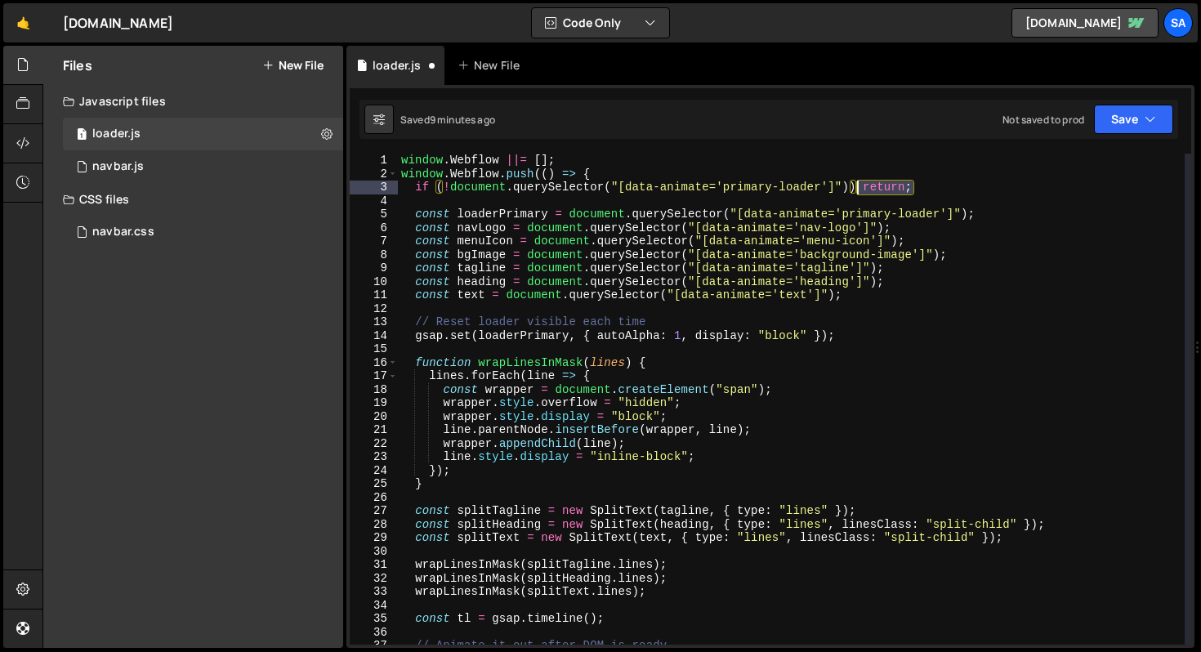
drag, startPoint x: 919, startPoint y: 186, endPoint x: 860, endPoint y: 186, distance: 59.7
click at [857, 187] on div "window . Webflow ||= [ ] ; window . Webflow . push (( ) => { if ( ! document . …" at bounding box center [791, 413] width 787 height 518
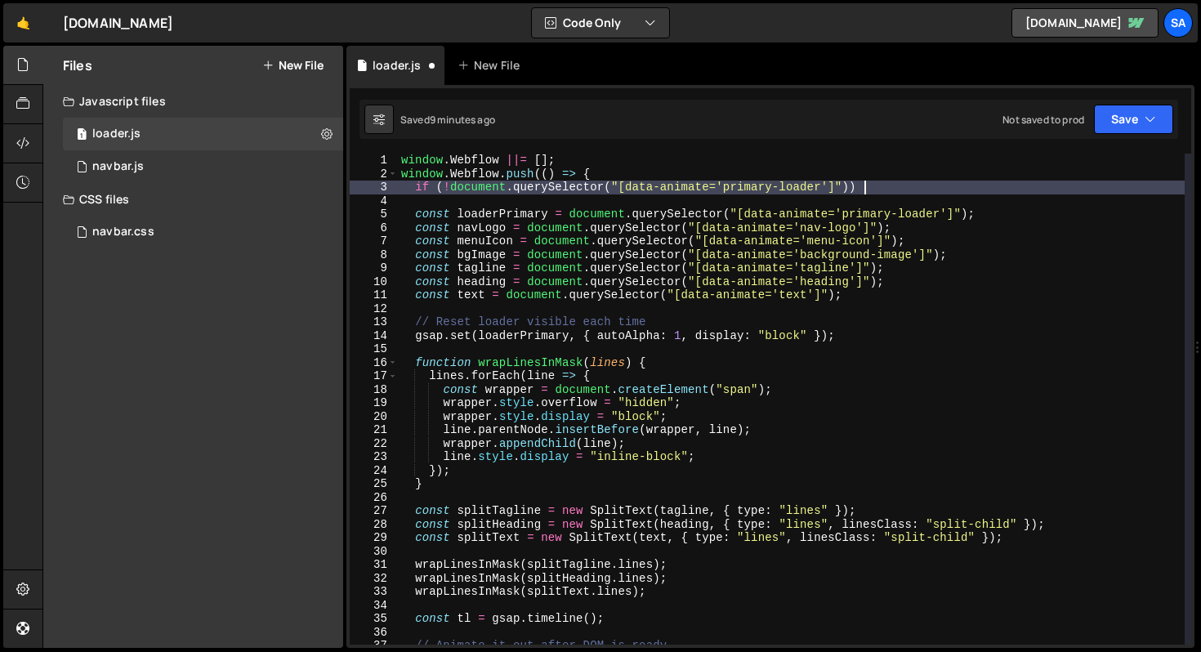
scroll to position [0, 32]
click at [450, 185] on div "window . Webflow ||= [ ] ; window . Webflow . push (( ) => { if ( ! document . …" at bounding box center [791, 413] width 787 height 518
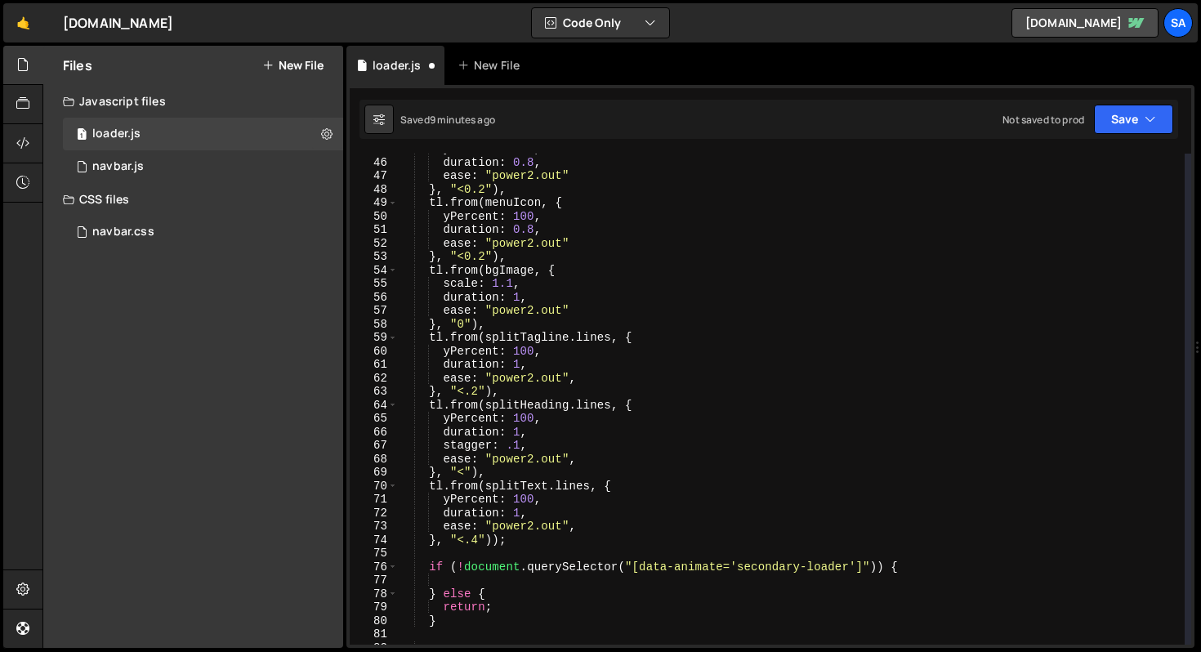
scroll to position [718, 0]
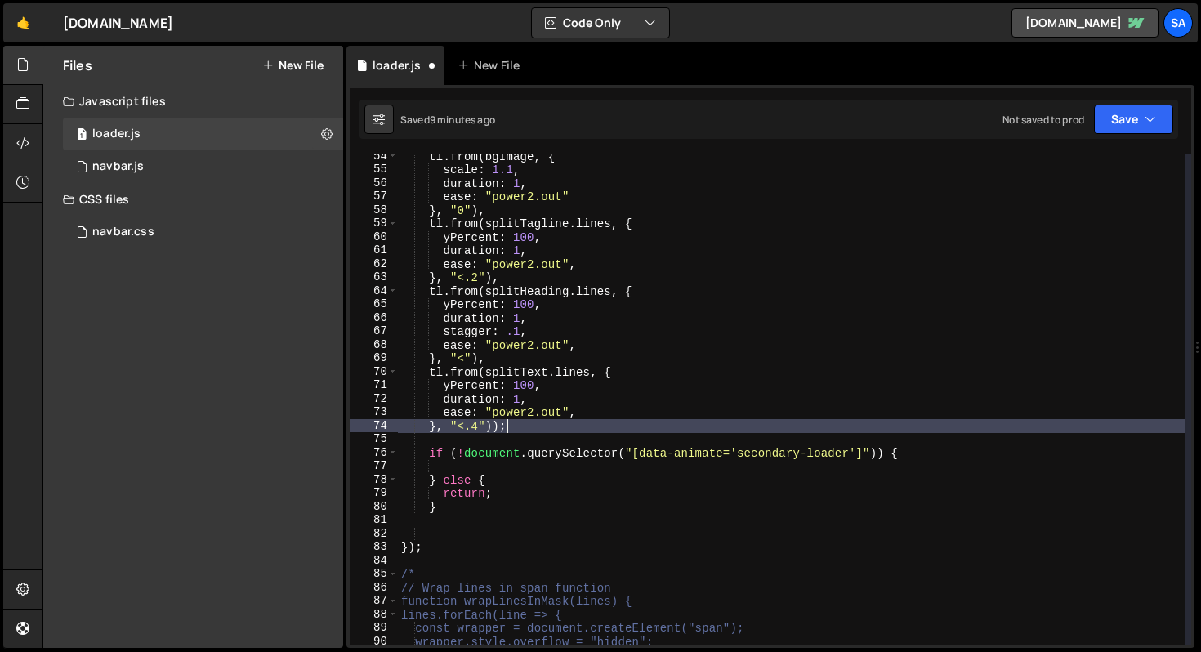
click at [540, 425] on div "tl . from ( bgImage , { scale : 1.1 , duration : 1 , ease : "power2.out" } , "0…" at bounding box center [791, 409] width 787 height 518
type textarea "}, "<.4"));"
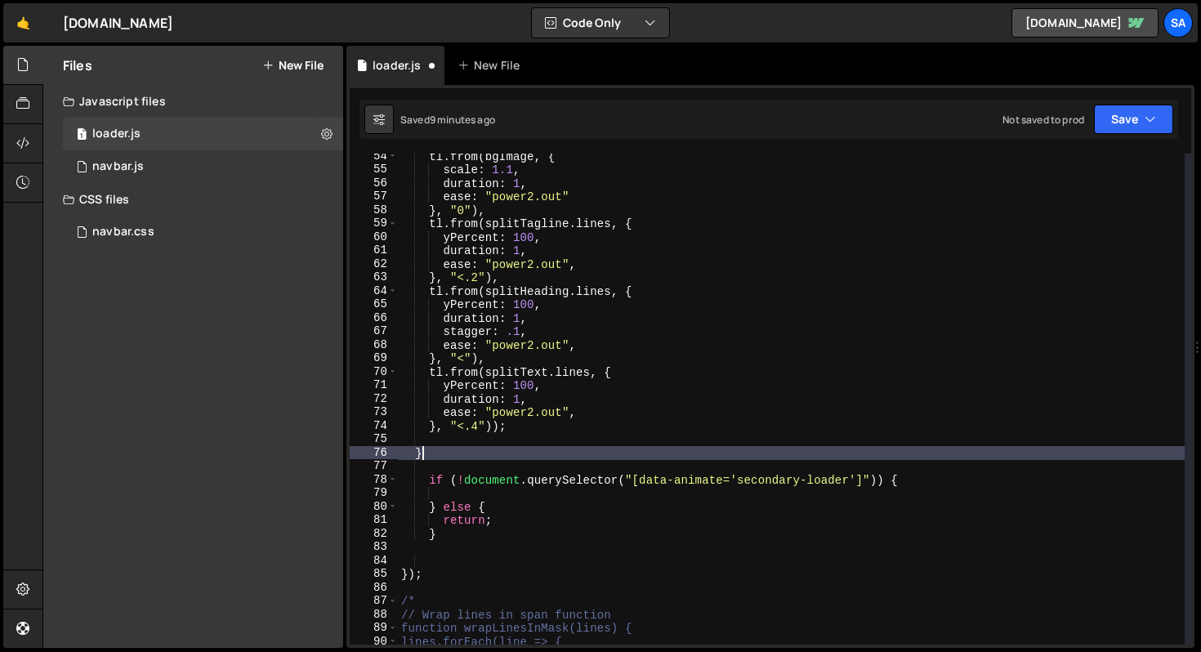
scroll to position [0, 2]
type textarea "} else {"
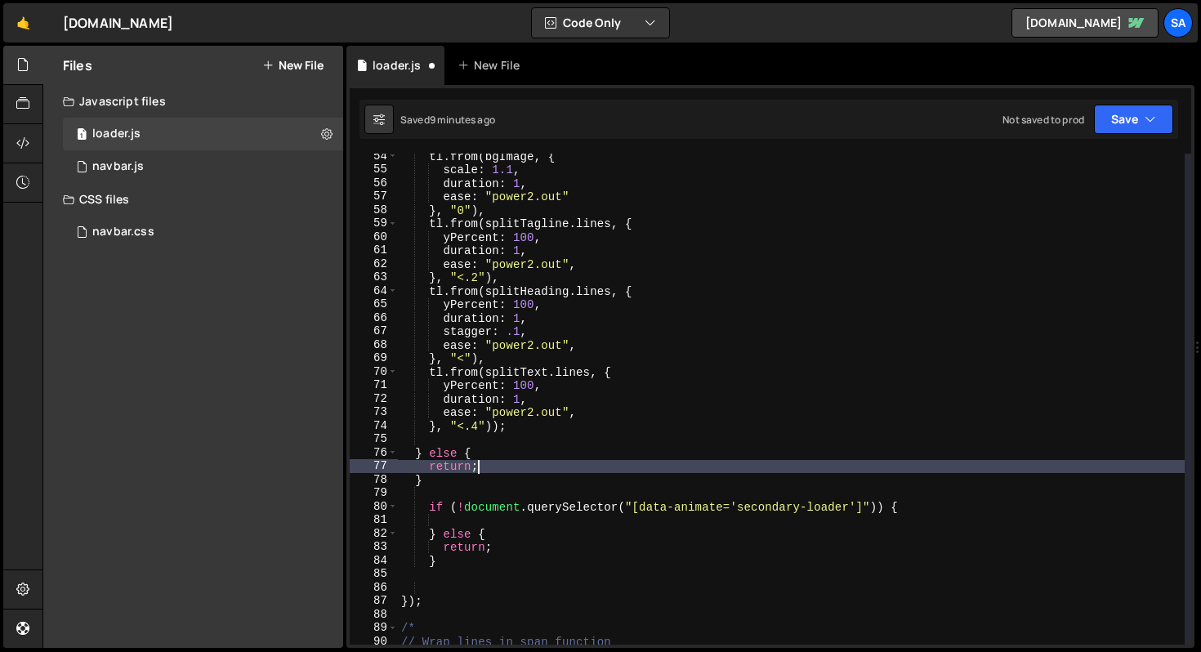
scroll to position [830, 0]
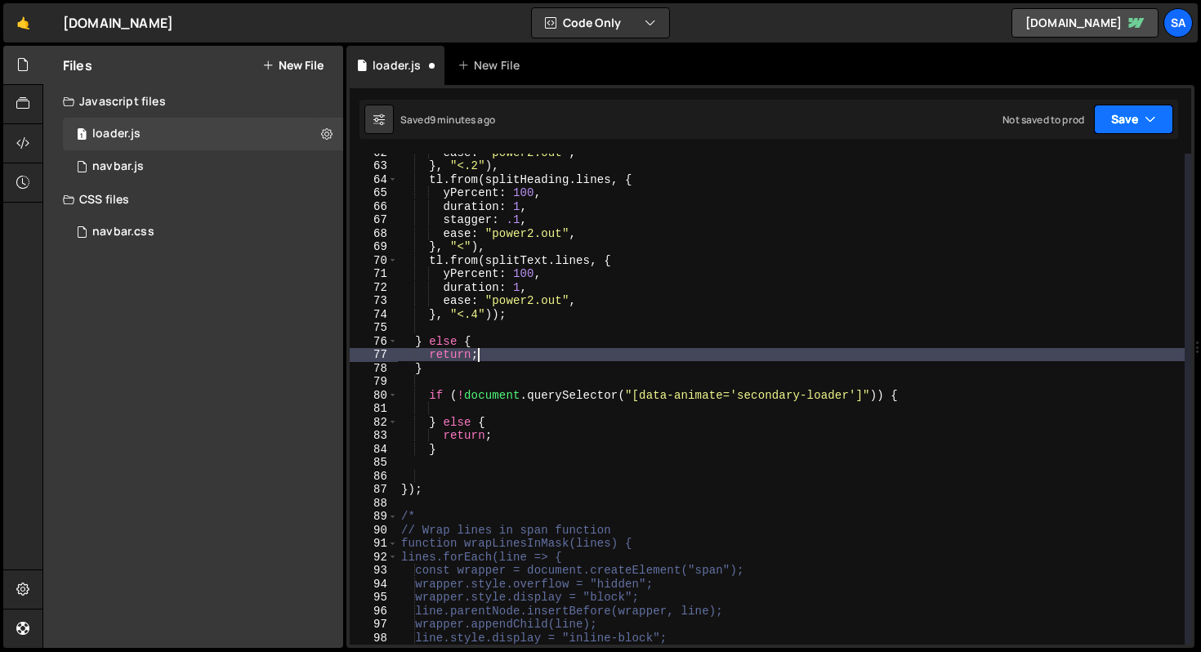
click at [1129, 120] on button "Save" at bounding box center [1133, 119] width 79 height 29
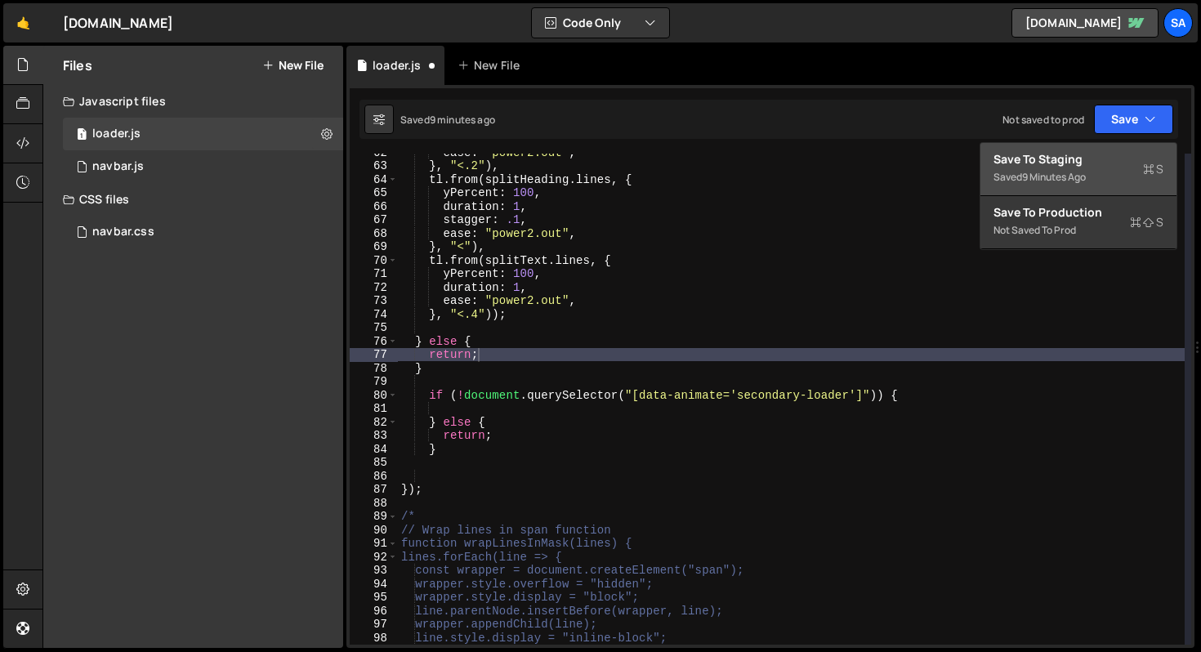
click at [1083, 165] on div "Save to Staging S" at bounding box center [1079, 159] width 170 height 16
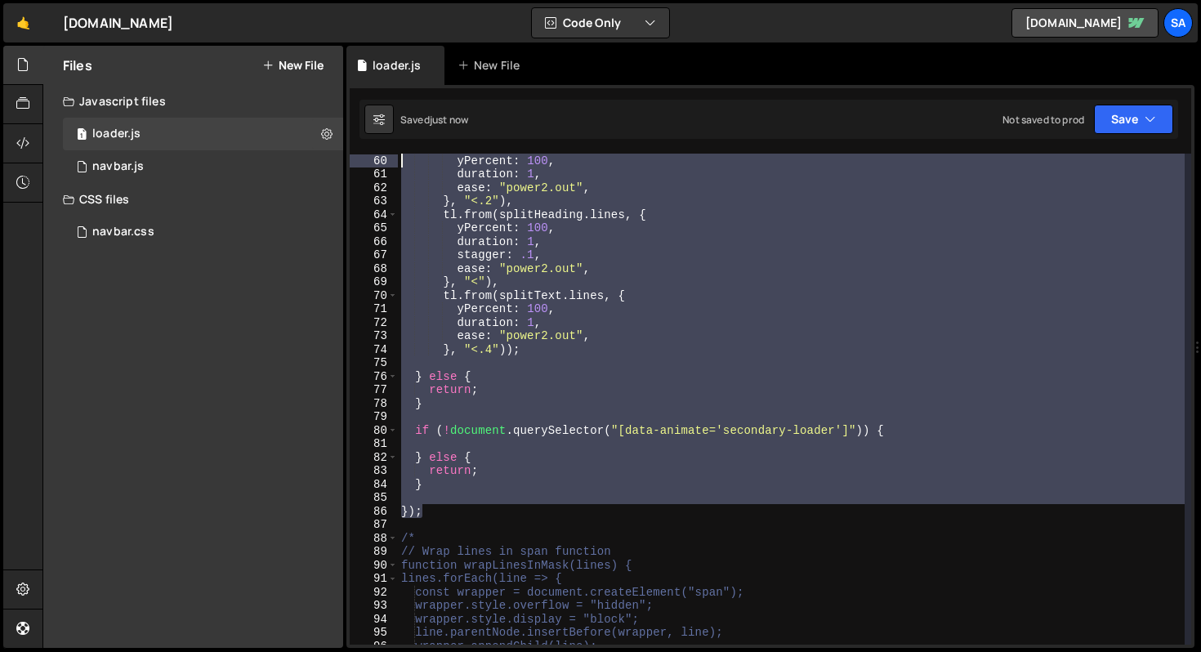
scroll to position [0, 0]
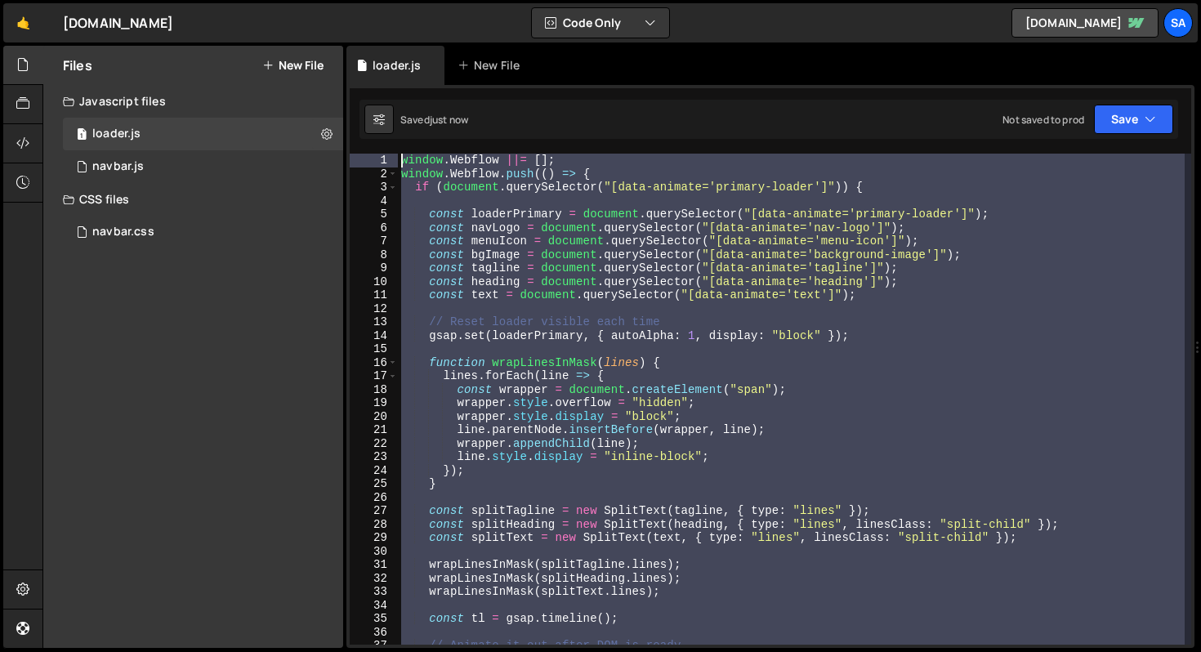
drag, startPoint x: 453, startPoint y: 481, endPoint x: 373, endPoint y: 35, distance: 452.6
click at [373, 35] on div "Hold on a sec... Are you certain you wish to leave this page? Any changes you'v…" at bounding box center [600, 326] width 1201 height 652
type textarea "window.Webflow ||= []; window.Webflow.push(() => {"
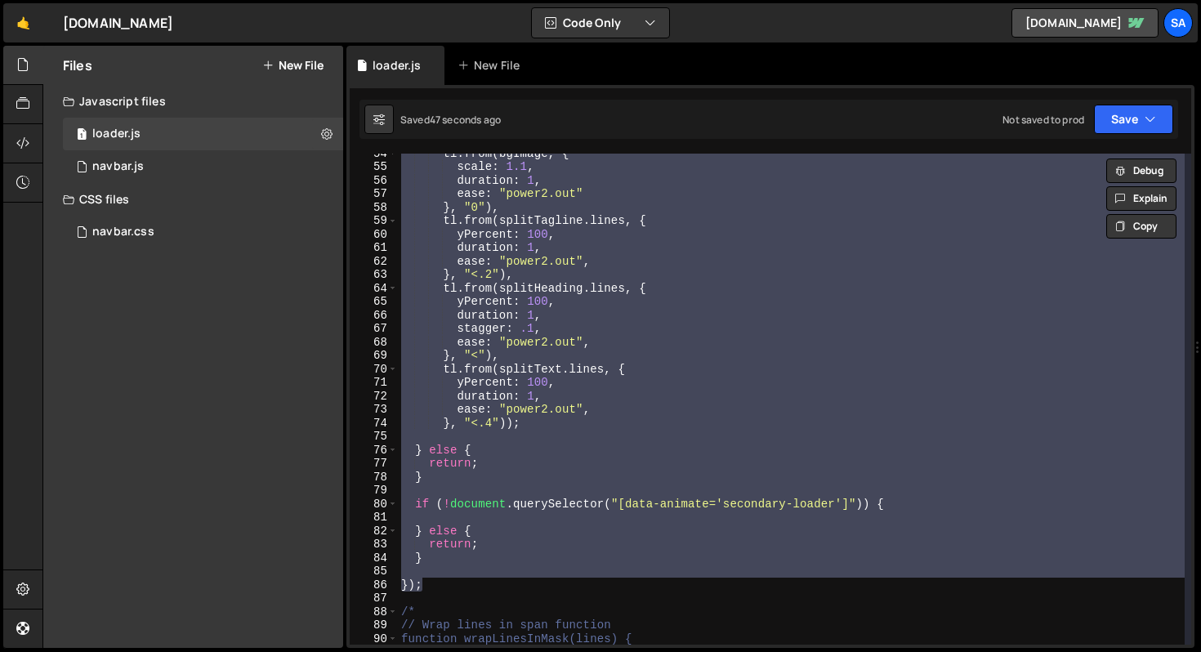
scroll to position [722, 0]
click at [501, 489] on div "tl . from ( bgImage , { scale : 1.1 , duration : 1 , ease : "power2.out" } , "0…" at bounding box center [791, 399] width 787 height 491
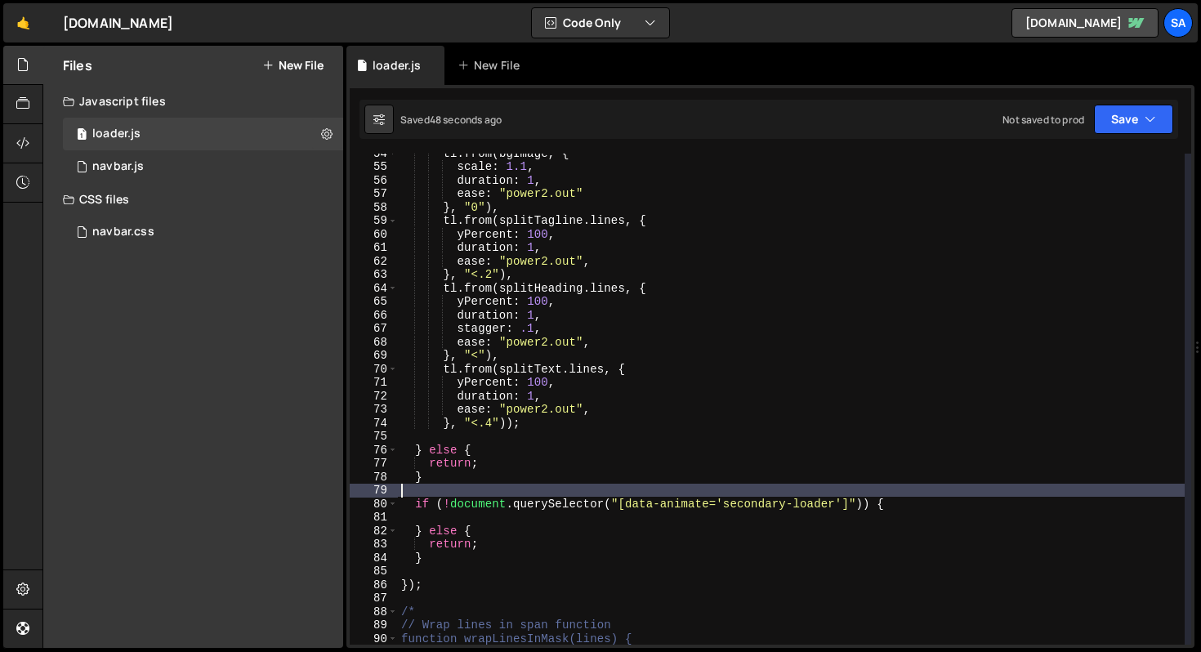
click at [450, 503] on div "tl . from ( bgImage , { scale : 1.1 , duration : 1 , ease : "power2.out" } , "0…" at bounding box center [791, 405] width 787 height 518
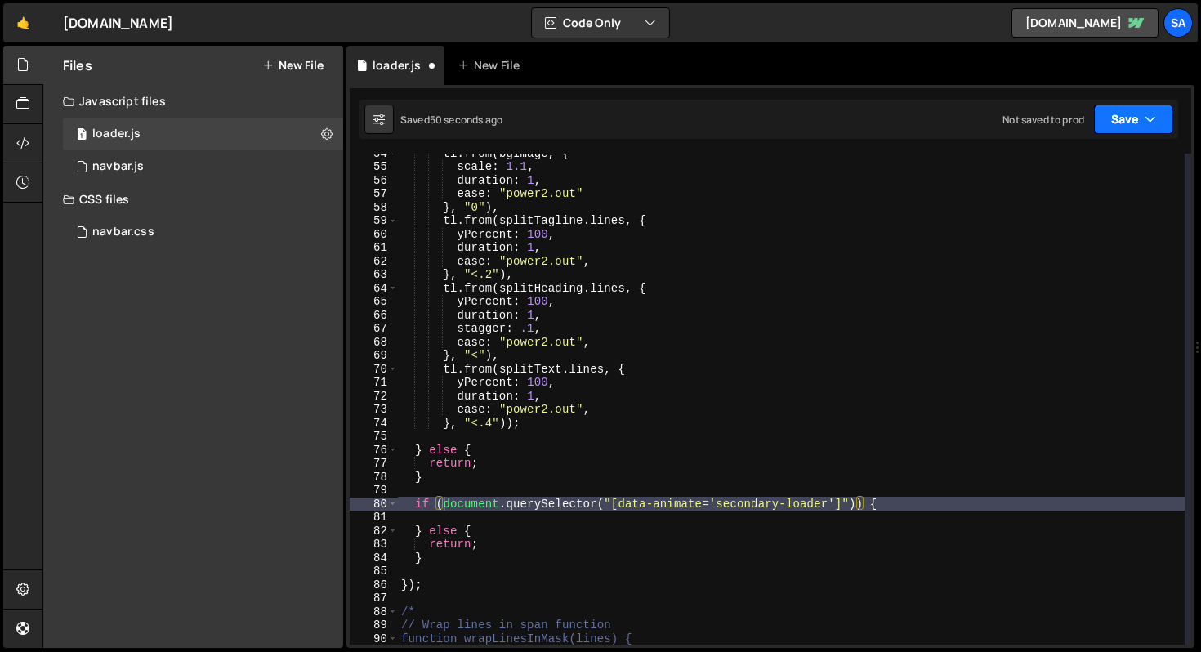
click at [1112, 124] on button "Save" at bounding box center [1133, 119] width 79 height 29
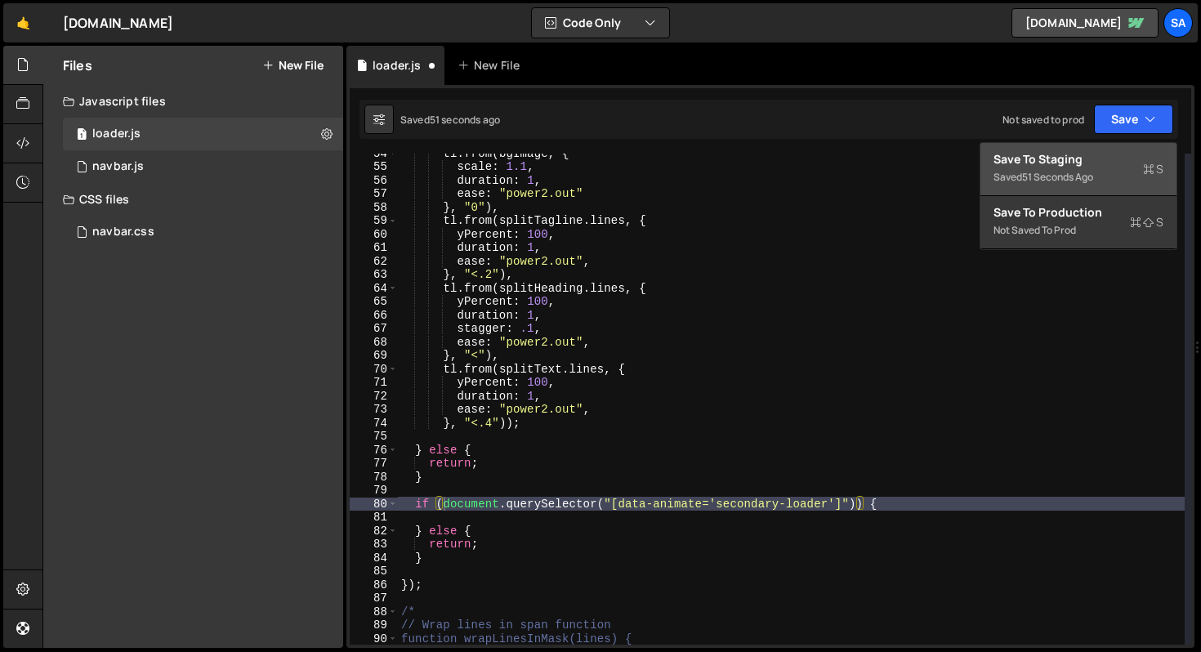
click at [1062, 169] on div "Saved 51 seconds ago" at bounding box center [1079, 178] width 170 height 20
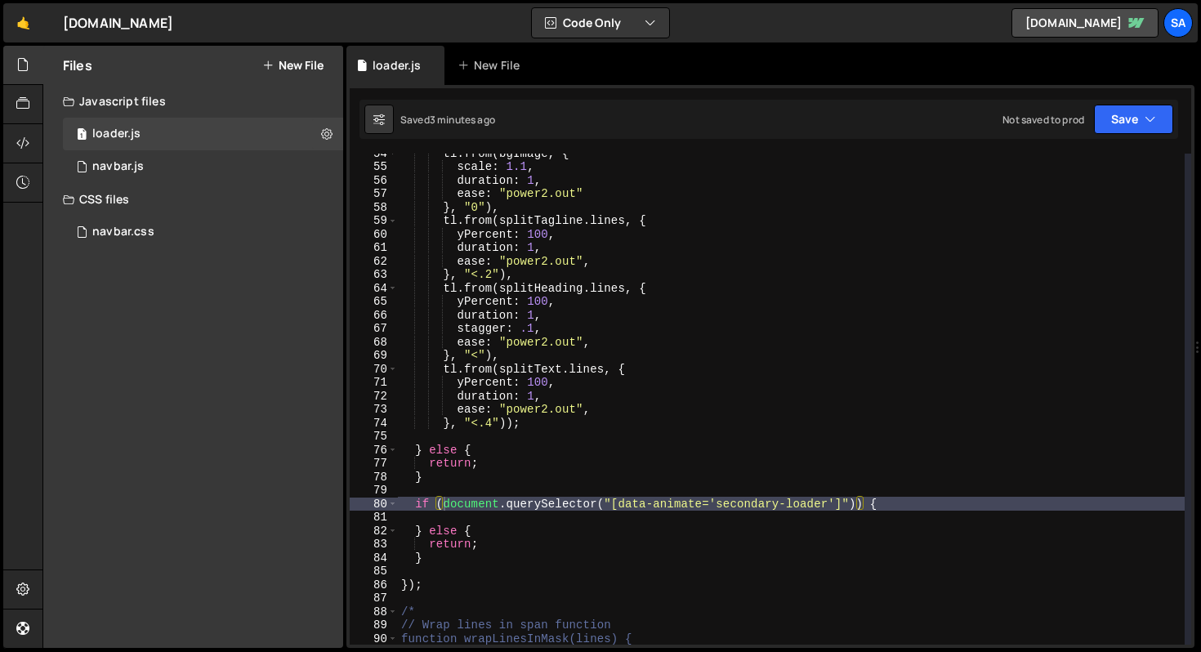
type textarea "duration: 1,"
click at [579, 402] on div "tl . from ( bgImage , { scale : 1.1 , duration : 1 , ease : "power2.out" } , "0…" at bounding box center [791, 405] width 787 height 518
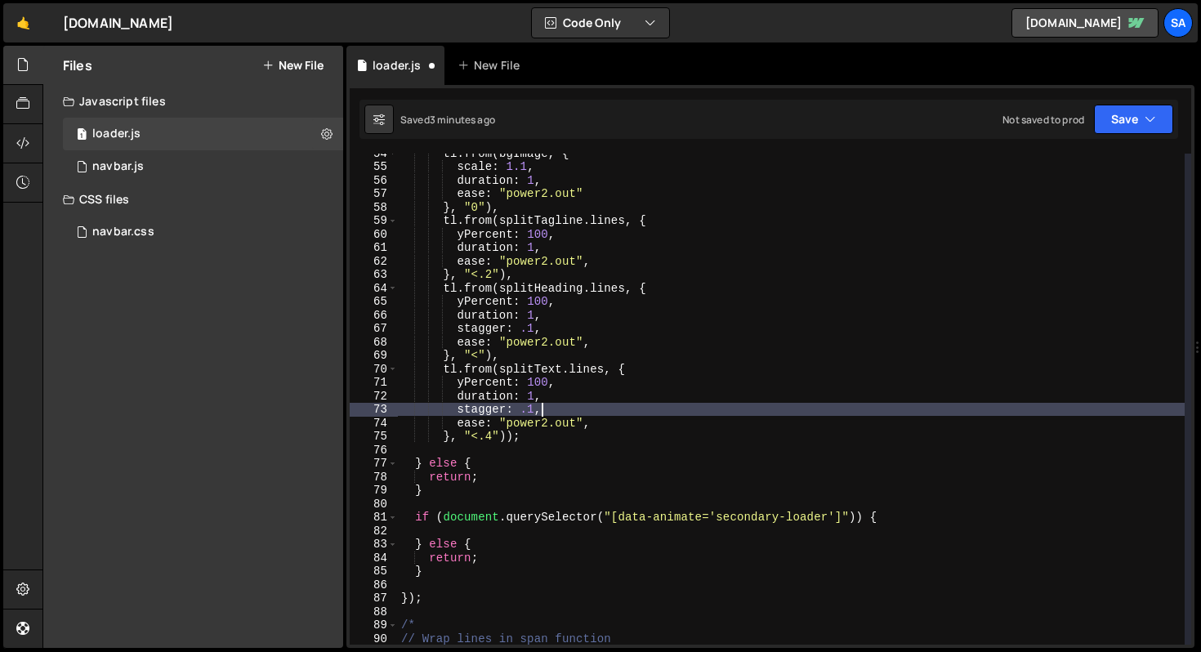
scroll to position [0, 9]
click at [1106, 139] on div "1 Type cmd + s to save your Javascript file. הההההההההההההההההההההההההההההההההה…" at bounding box center [771, 366] width 848 height 563
click at [1111, 127] on button "Save" at bounding box center [1133, 119] width 79 height 29
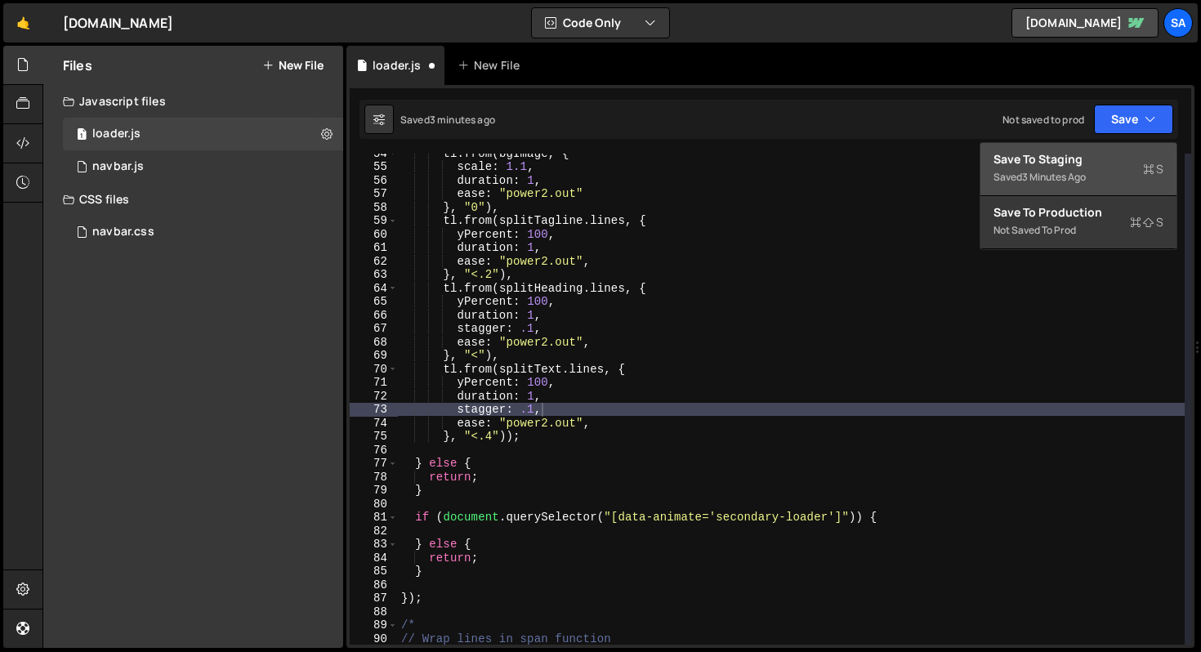
click at [1098, 172] on div "Saved 3 minutes ago" at bounding box center [1079, 178] width 170 height 20
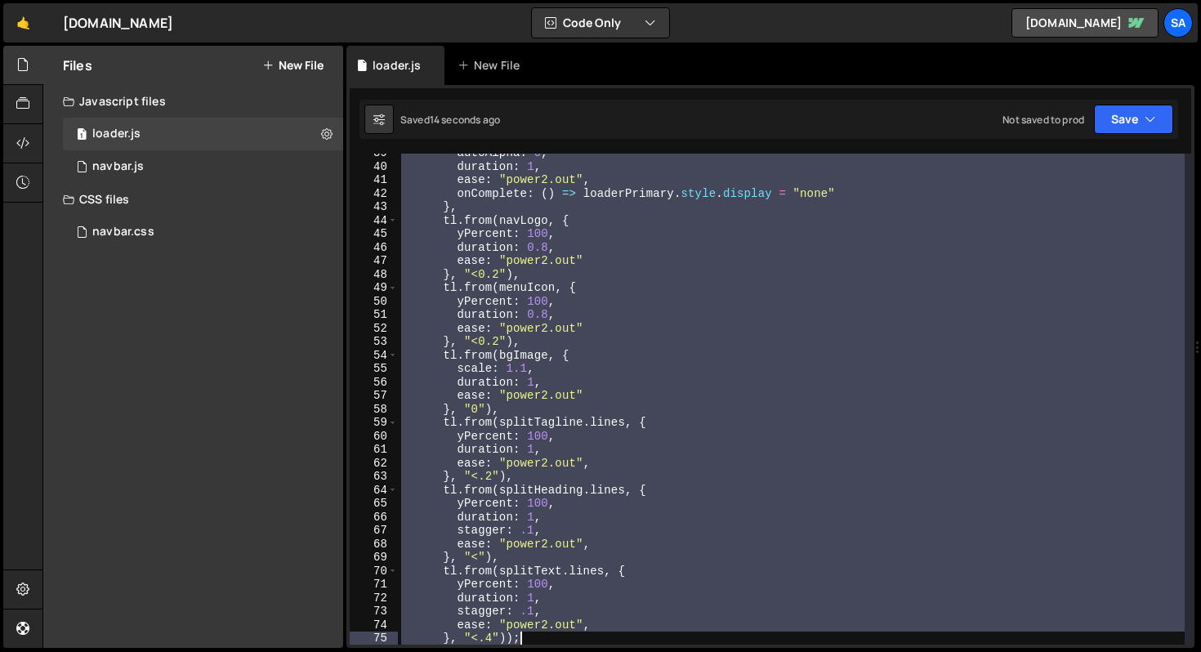
scroll to position [588, 0]
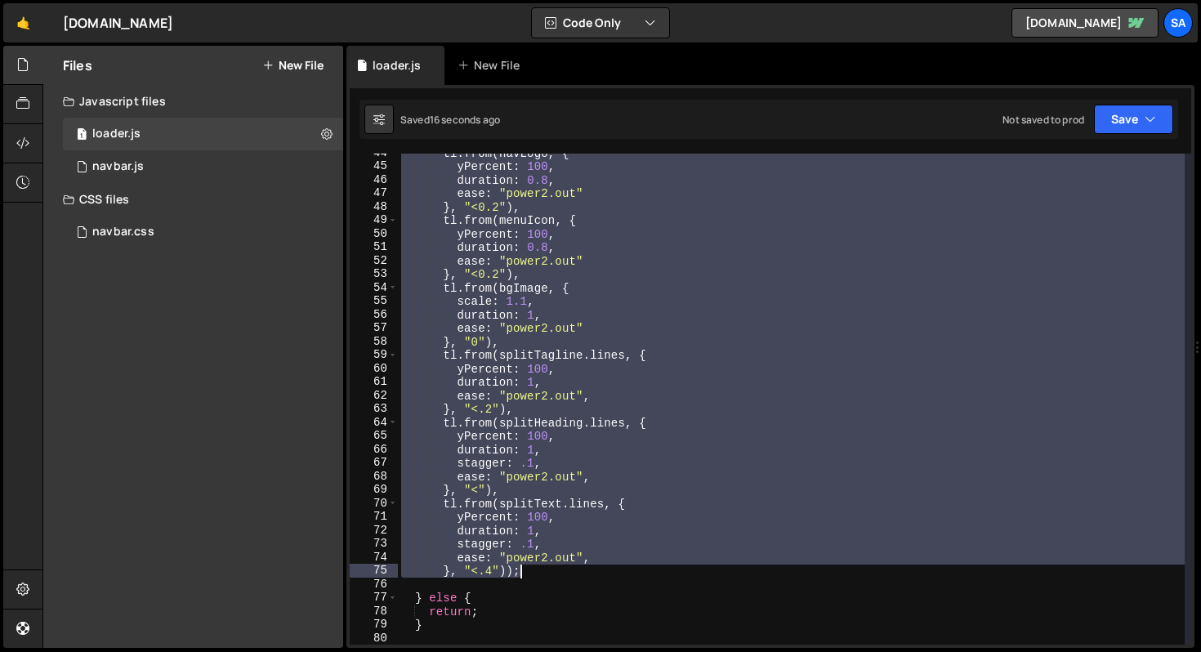
drag, startPoint x: 429, startPoint y: 217, endPoint x: 679, endPoint y: 567, distance: 430.7
click at [679, 567] on div "tl . from ( navLogo , { yPercent : 100 , duration : 0.8 , ease : "power2.out" }…" at bounding box center [791, 405] width 787 height 518
type textarea "ease: "power2.out", }, "<.4"));"
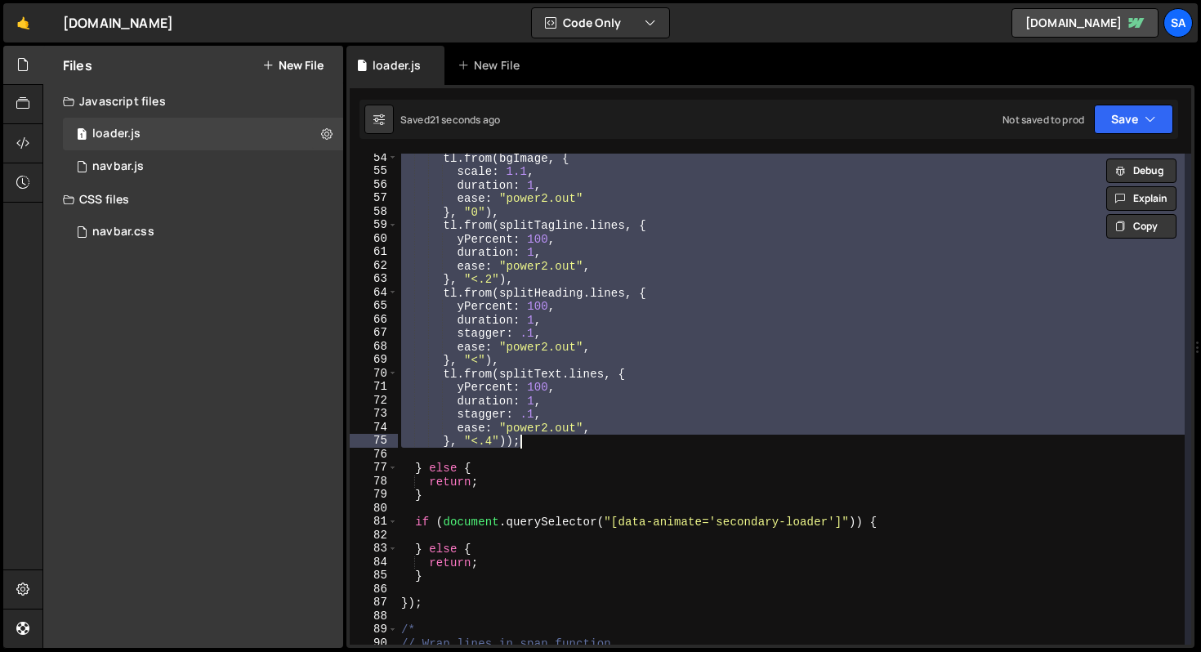
scroll to position [812, 0]
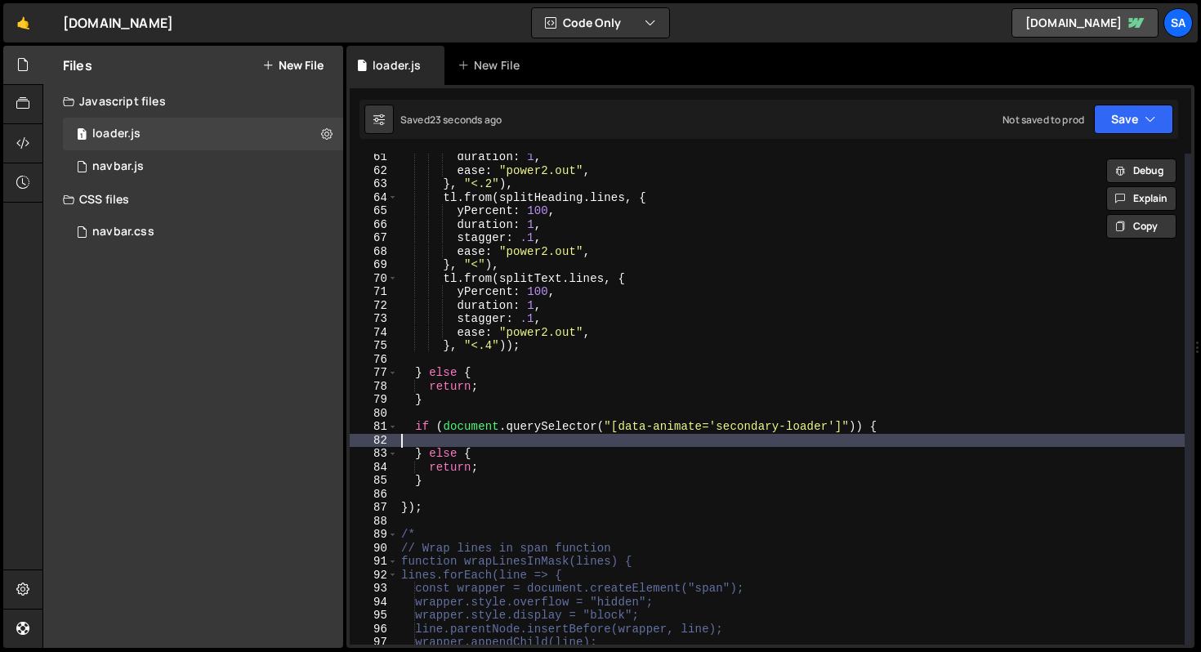
click at [611, 439] on div "duration : 1 , ease : "power2.out" , } , "<.2" ) , tl . from ( splitHeading . l…" at bounding box center [791, 409] width 787 height 518
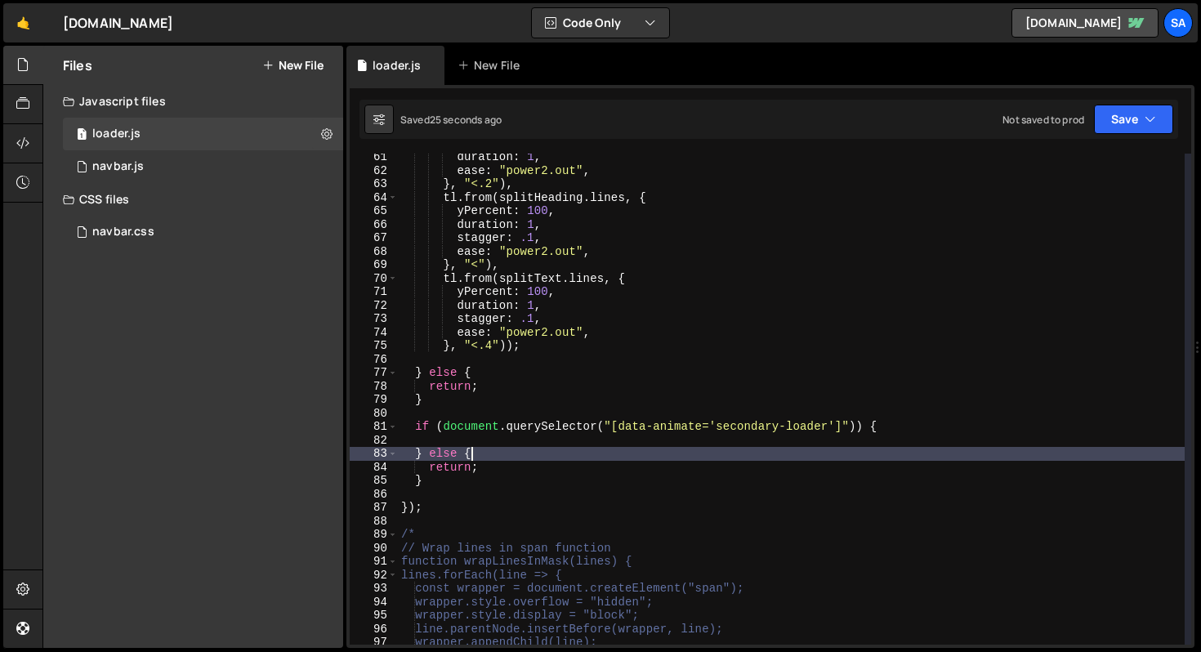
click at [649, 449] on div "duration : 1 , ease : "power2.out" , } , "<.2" ) , tl . from ( splitHeading . l…" at bounding box center [791, 409] width 787 height 518
type textarea "} else {"
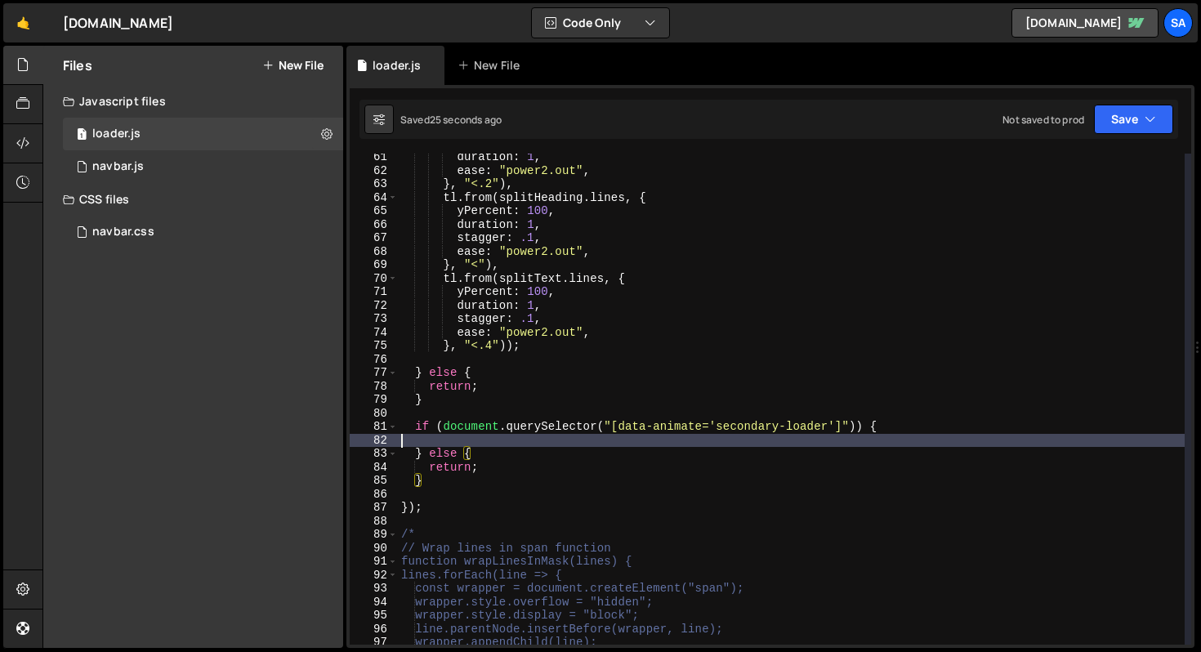
click at [648, 446] on div "duration : 1 , ease : "power2.out" , } , "<.2" ) , tl . from ( splitHeading . l…" at bounding box center [791, 409] width 787 height 518
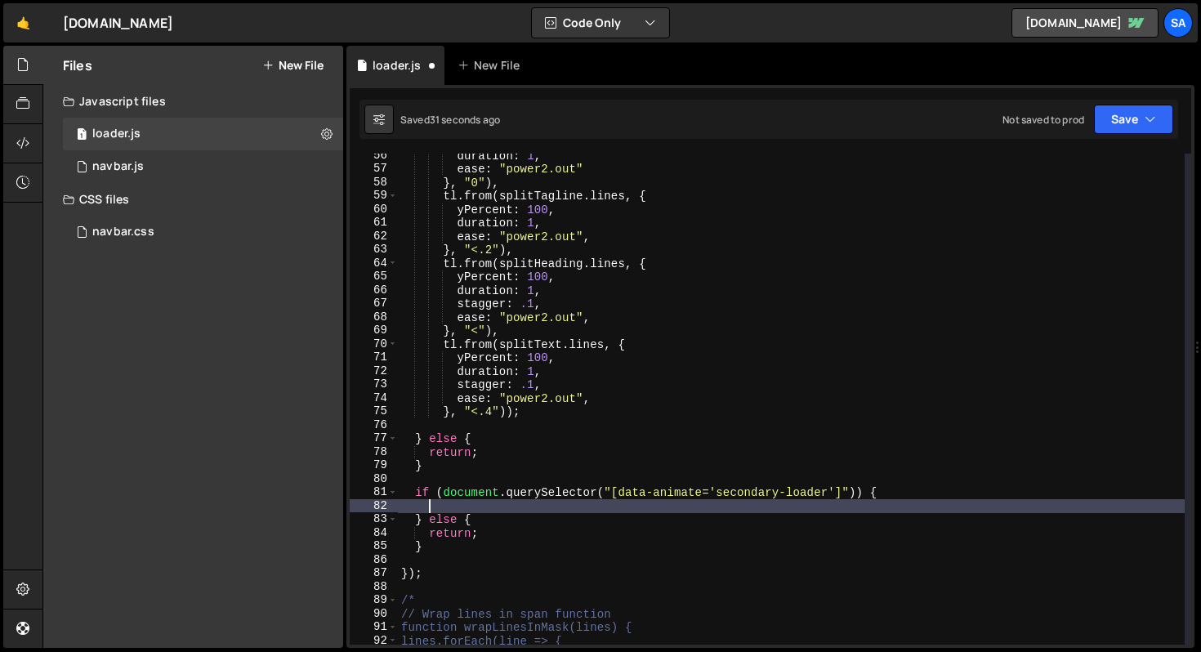
scroll to position [770, 0]
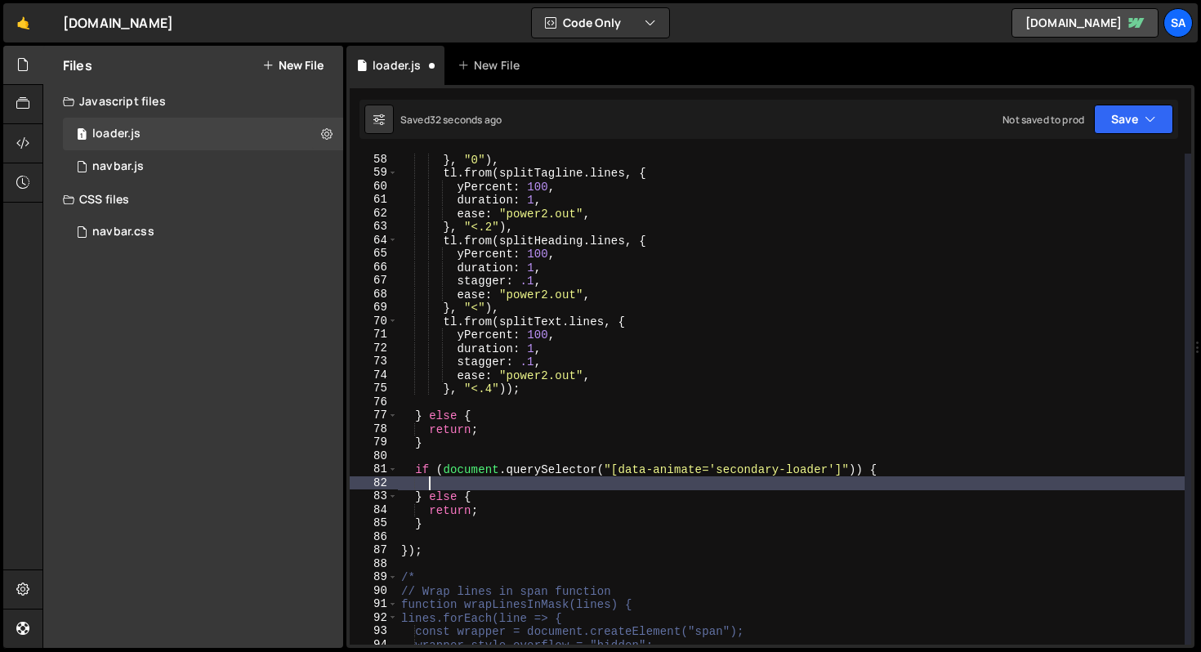
paste textarea "}, "<.4"));"
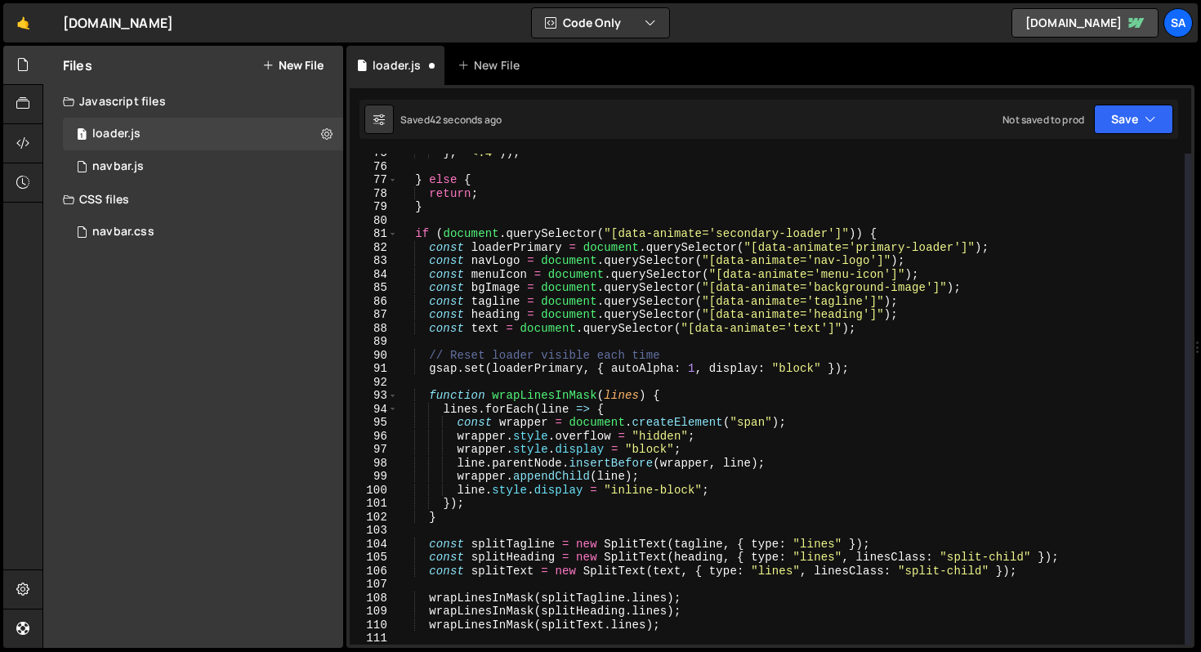
scroll to position [1005, 0]
drag, startPoint x: 1031, startPoint y: 291, endPoint x: 317, endPoint y: 297, distance: 714.3
click at [317, 297] on div "Files New File Javascript files 1 loader.js 0 0 navbar.js 0 CSS files navbar.cs…" at bounding box center [621, 347] width 1159 height 603
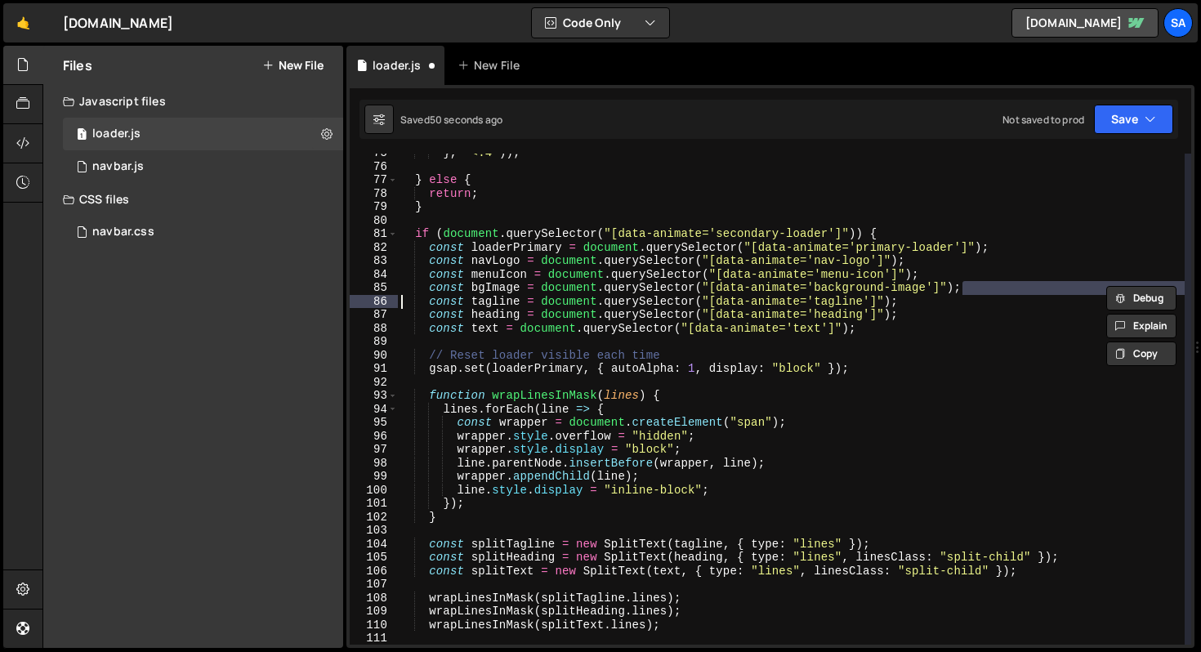
click at [980, 288] on div "} , "<.4" )) ; } else { return ; } if ( document . querySelector ( "[data-anima…" at bounding box center [791, 399] width 787 height 491
type textarea "const bgImage = document.querySelector("[data-animate='background-image']");"
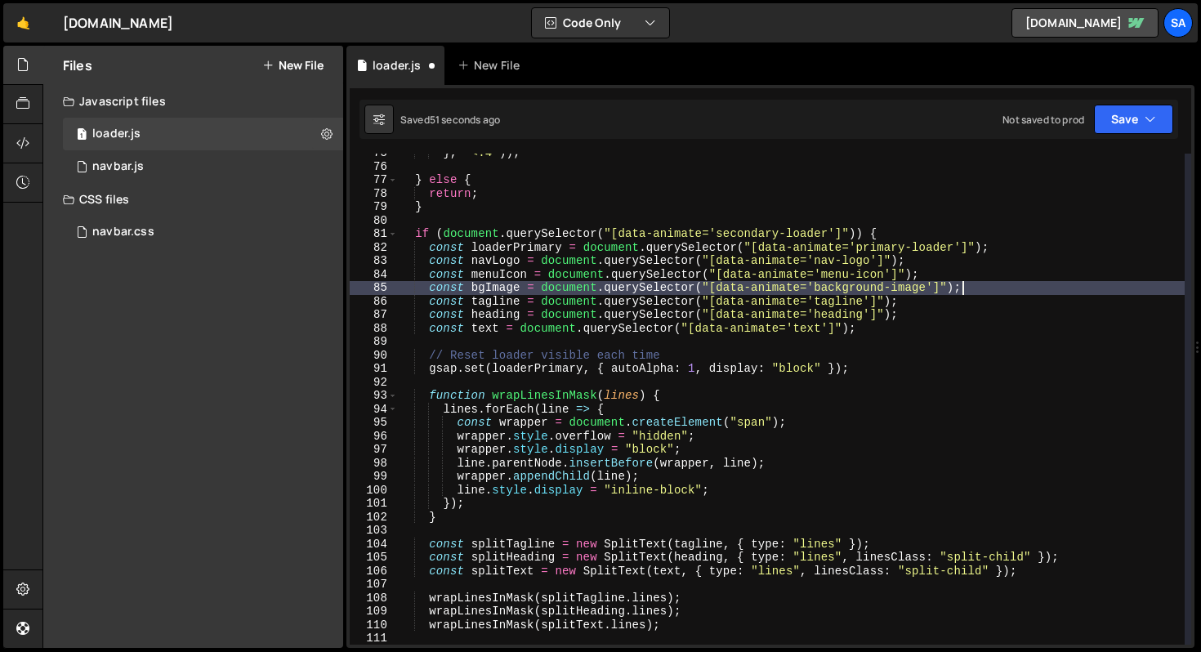
drag, startPoint x: 973, startPoint y: 289, endPoint x: 939, endPoint y: 291, distance: 33.6
click at [939, 291] on div "} , "<.4" )) ; } else { return ; } if ( document . querySelector ( "[data-anima…" at bounding box center [791, 405] width 787 height 518
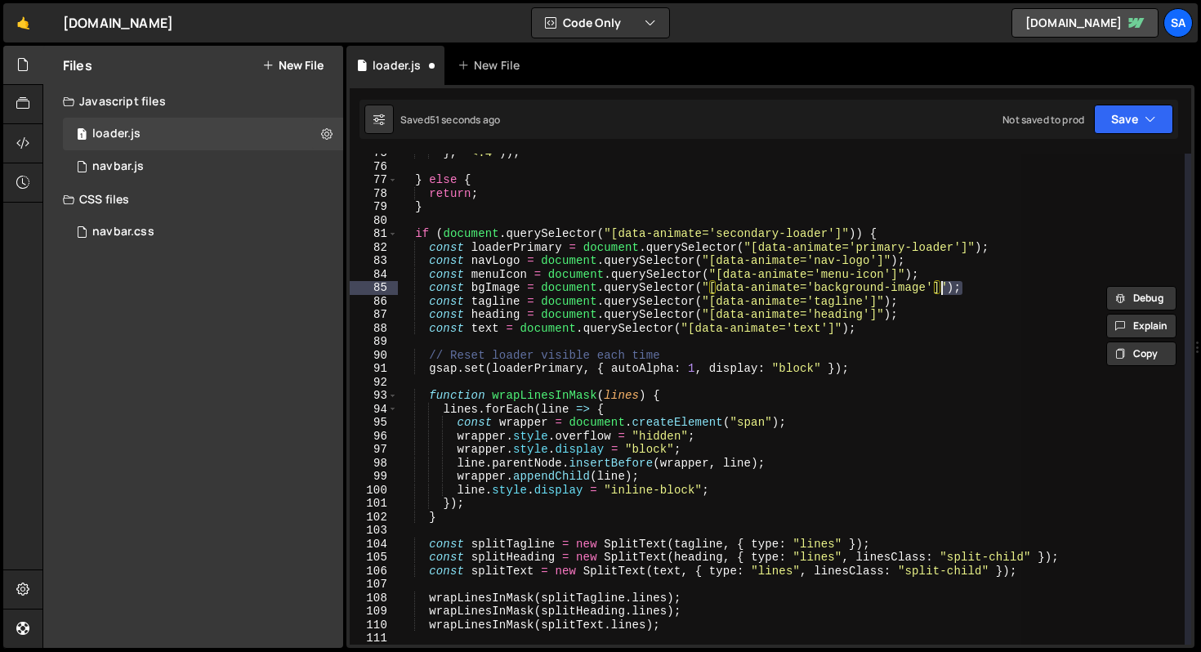
click at [951, 290] on div "} , "<.4" )) ; } else { return ; } if ( document . querySelector ( "[data-anima…" at bounding box center [791, 399] width 787 height 491
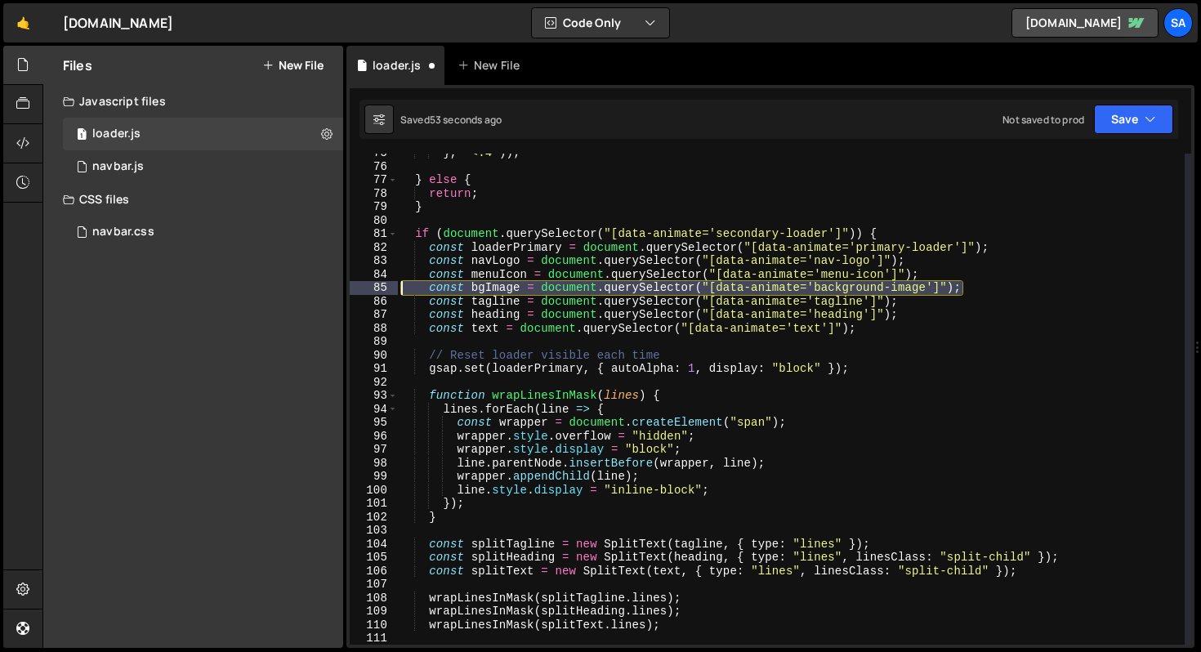
drag, startPoint x: 964, startPoint y: 289, endPoint x: 360, endPoint y: 287, distance: 603.2
click at [360, 287] on div "const bgImage = document.querySelector("[data-animate='background-image']"); 75…" at bounding box center [771, 399] width 842 height 491
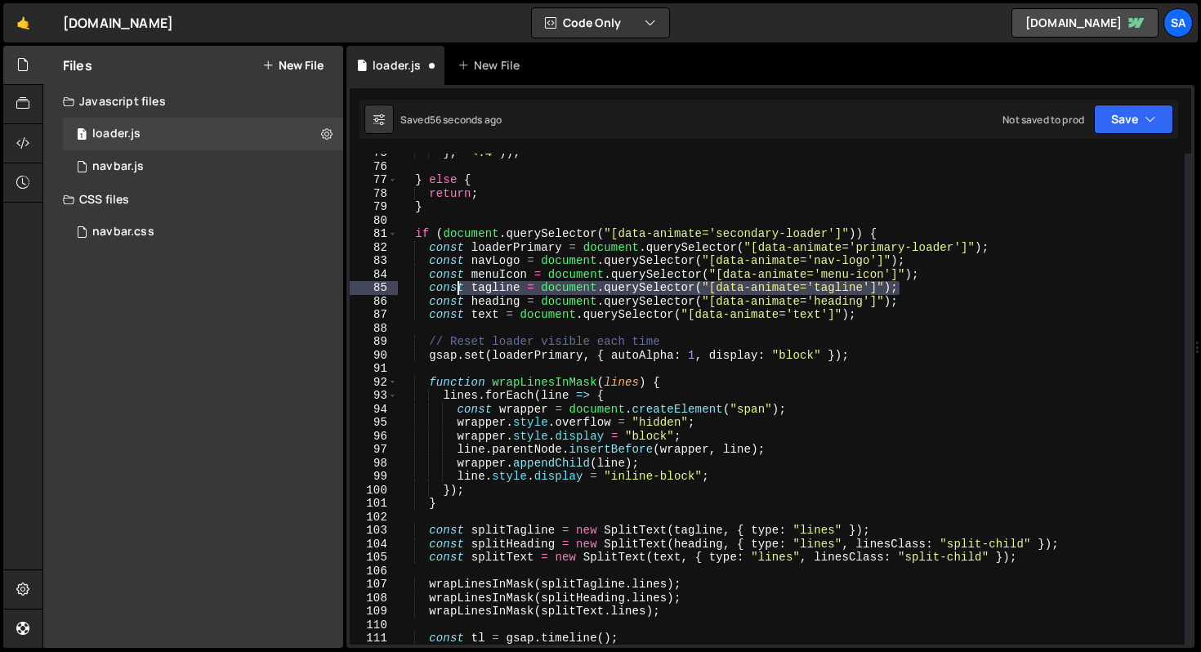
drag, startPoint x: 917, startPoint y: 289, endPoint x: 417, endPoint y: 283, distance: 500.2
click at [417, 283] on div "} , "<.4" )) ; } else { return ; } if ( document . querySelector ( "[data-anima…" at bounding box center [791, 405] width 787 height 518
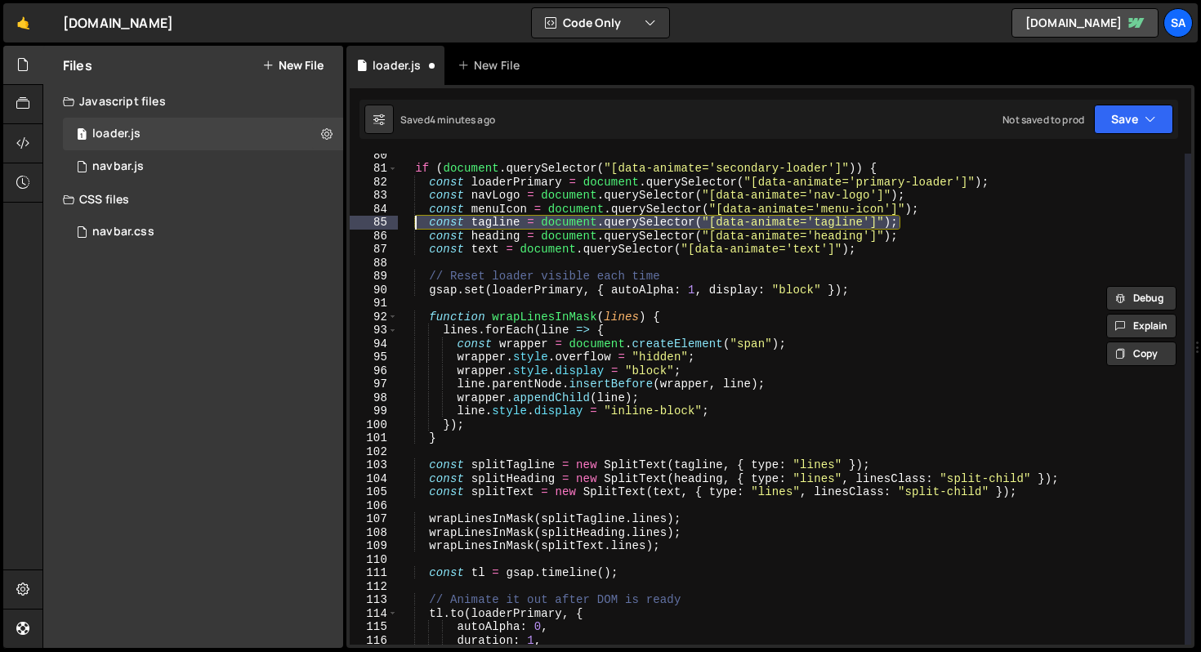
scroll to position [970, 0]
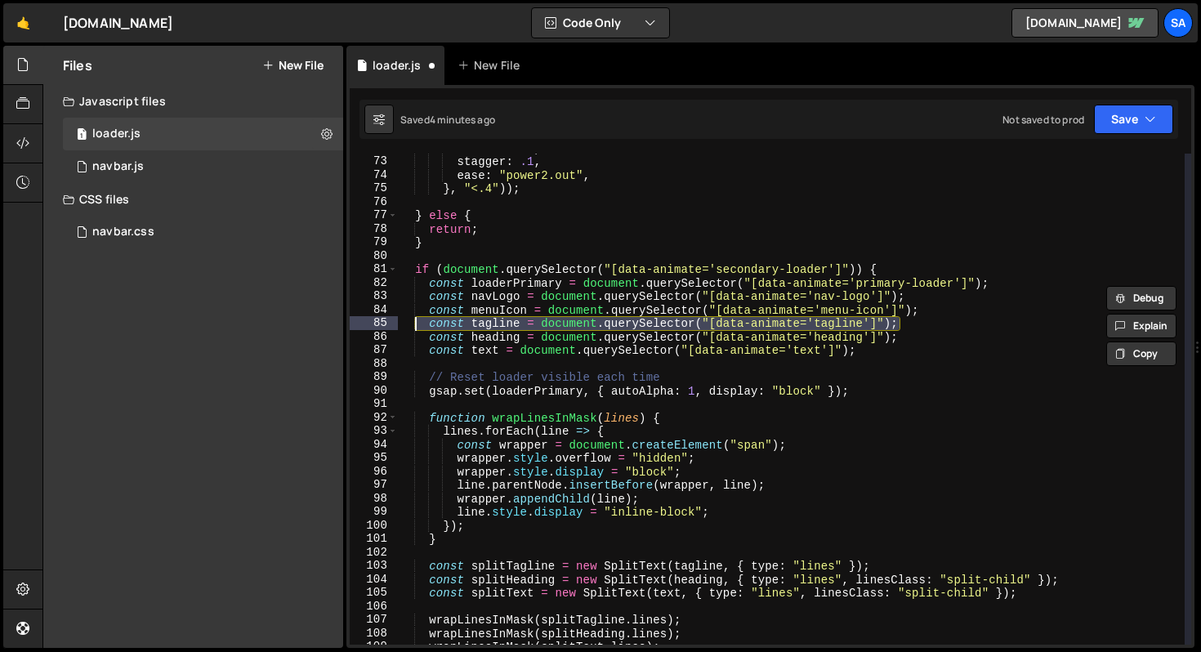
click at [467, 248] on div "duration : 1 , stagger : .1 , ease : "power2.out" , } , "<.4" )) ; } else { ret…" at bounding box center [791, 400] width 787 height 518
type textarea "}"
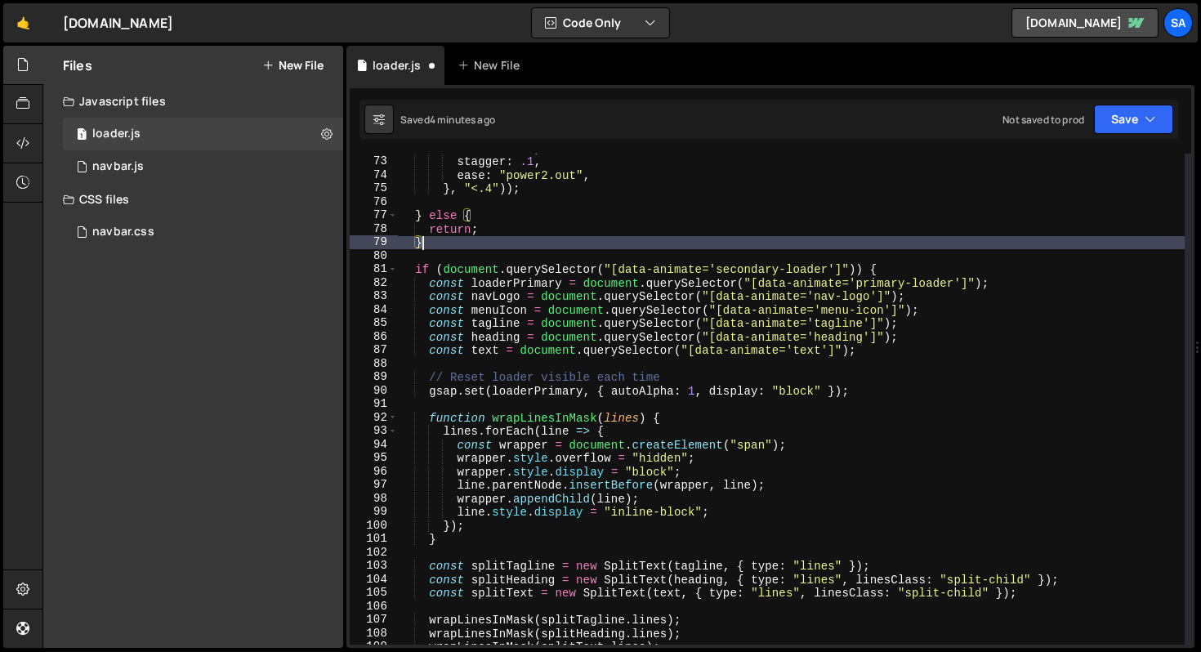
click at [470, 261] on div "duration : 1 , stagger : .1 , ease : "power2.out" , } , "<.4" )) ; } else { ret…" at bounding box center [791, 400] width 787 height 518
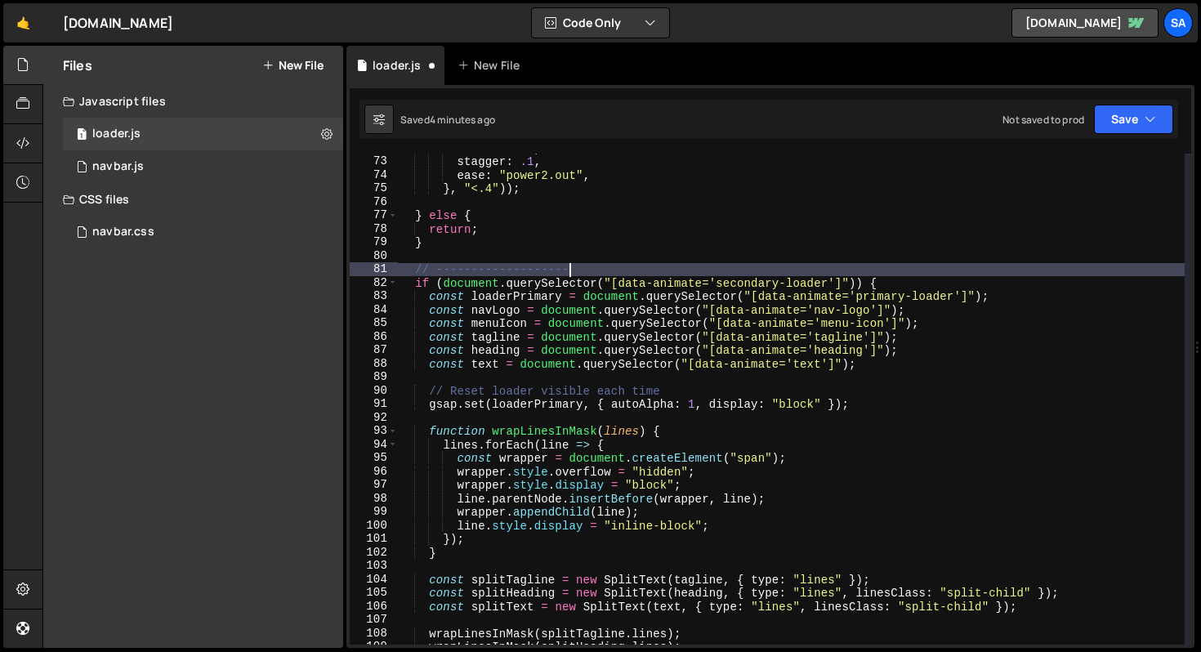
scroll to position [0, 11]
type textarea "// ---------------------"
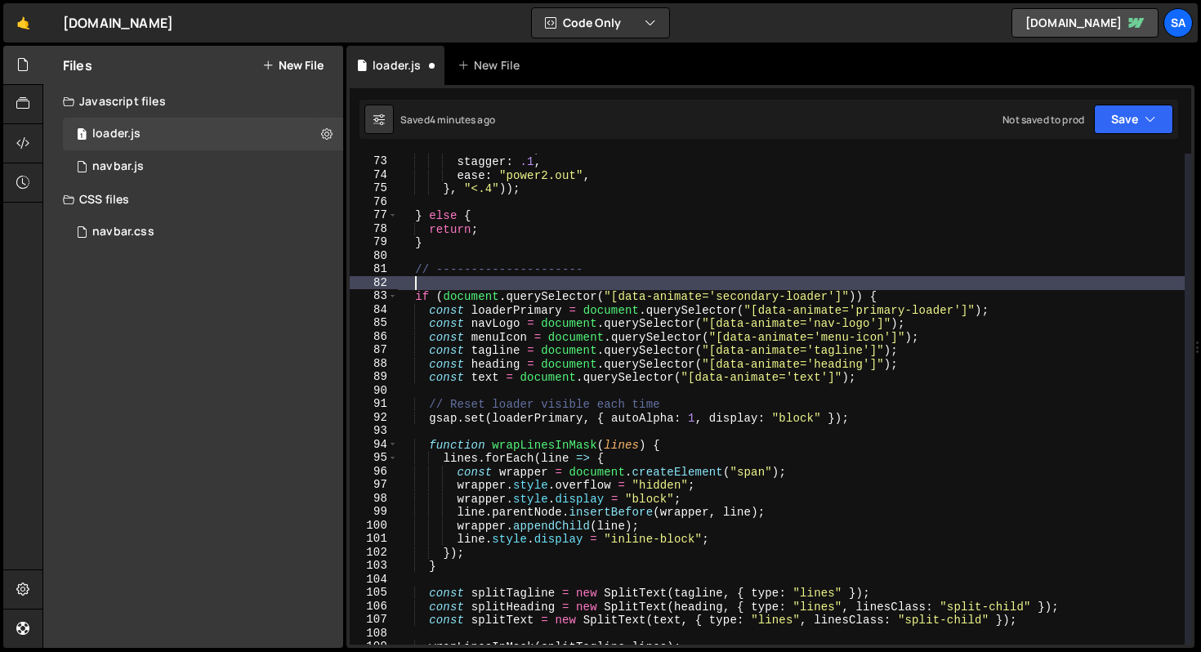
scroll to position [0, 0]
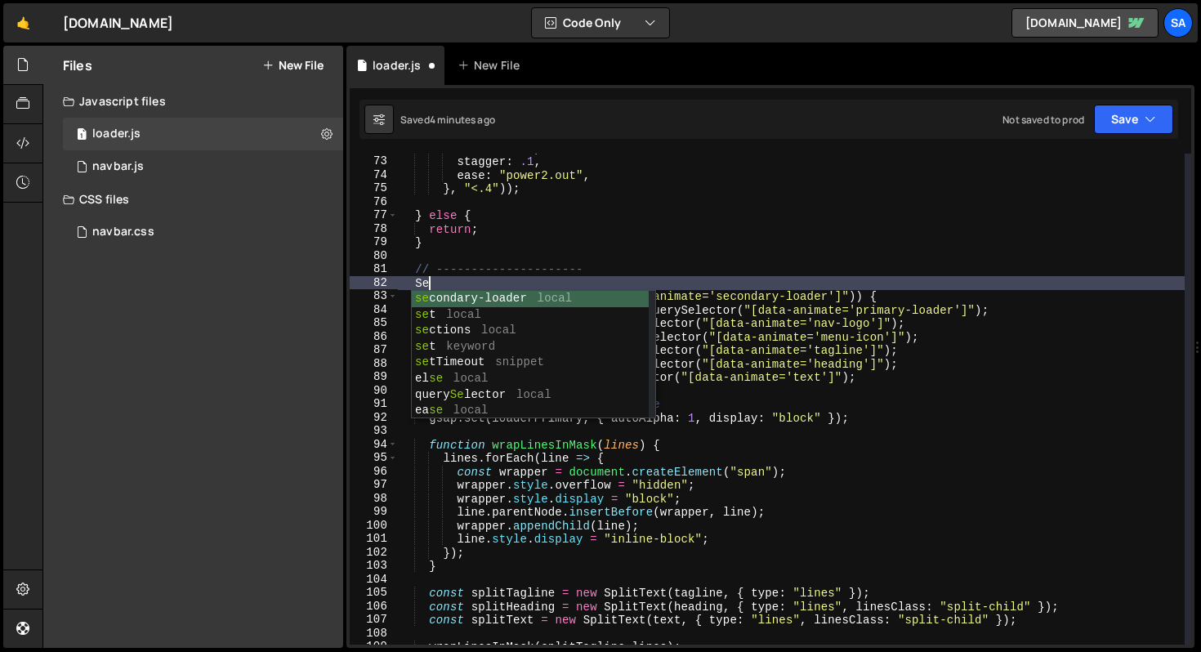
type textarea "S"
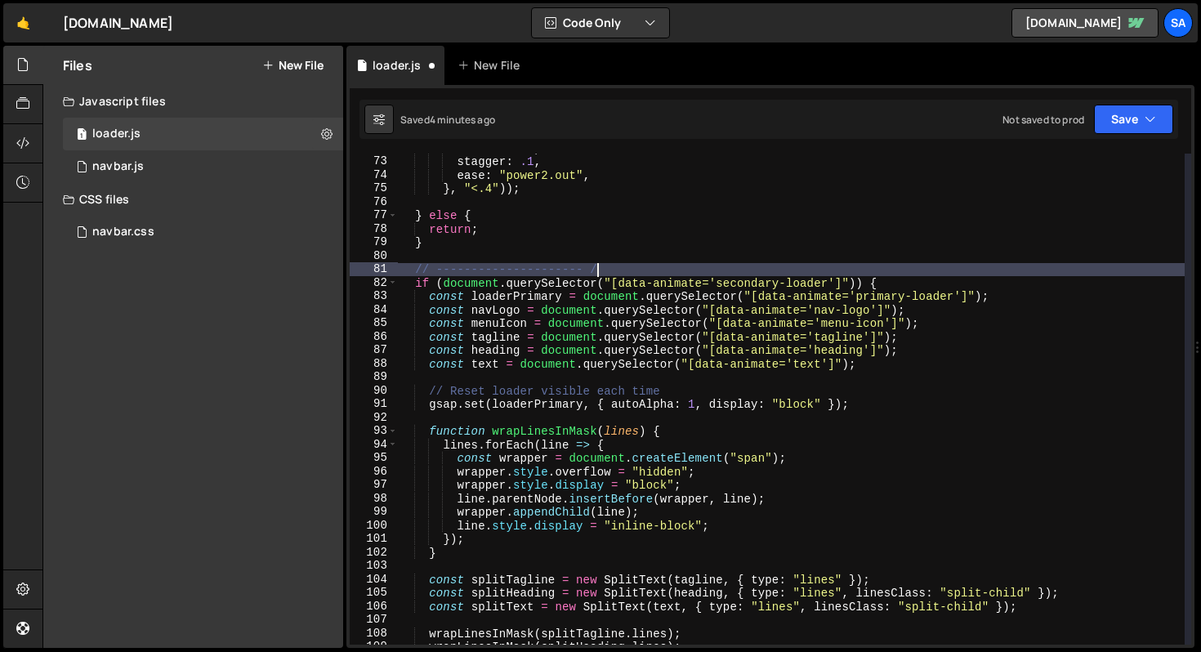
type textarea "// --------------------- //"
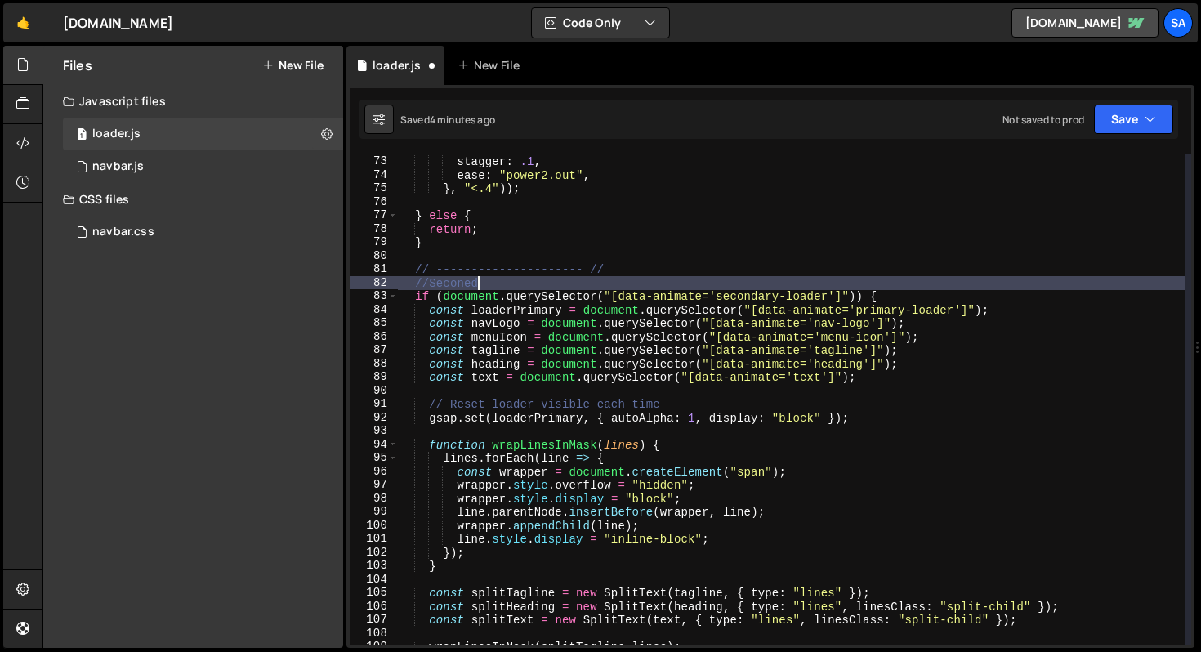
scroll to position [0, 6]
type textarea "//Secondary Page Loader //"
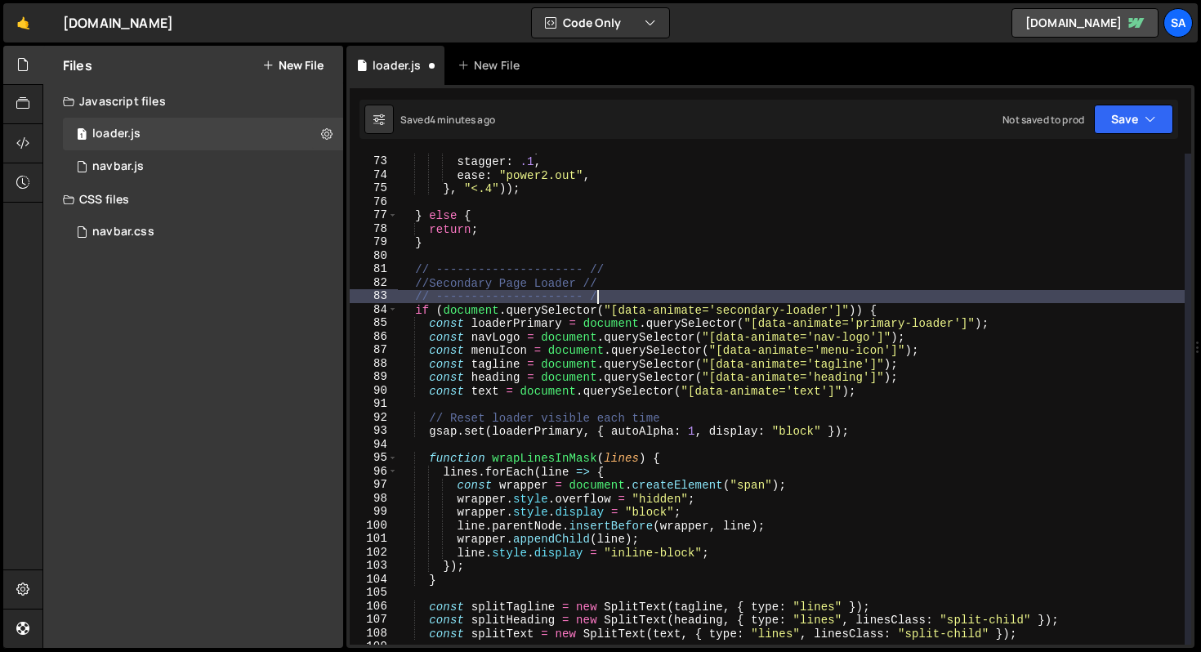
scroll to position [0, 13]
click at [429, 283] on div "duration : 1 , stagger : .1 , ease : "power2.out" , } , "<.4" )) ; } else { ret…" at bounding box center [791, 400] width 787 height 518
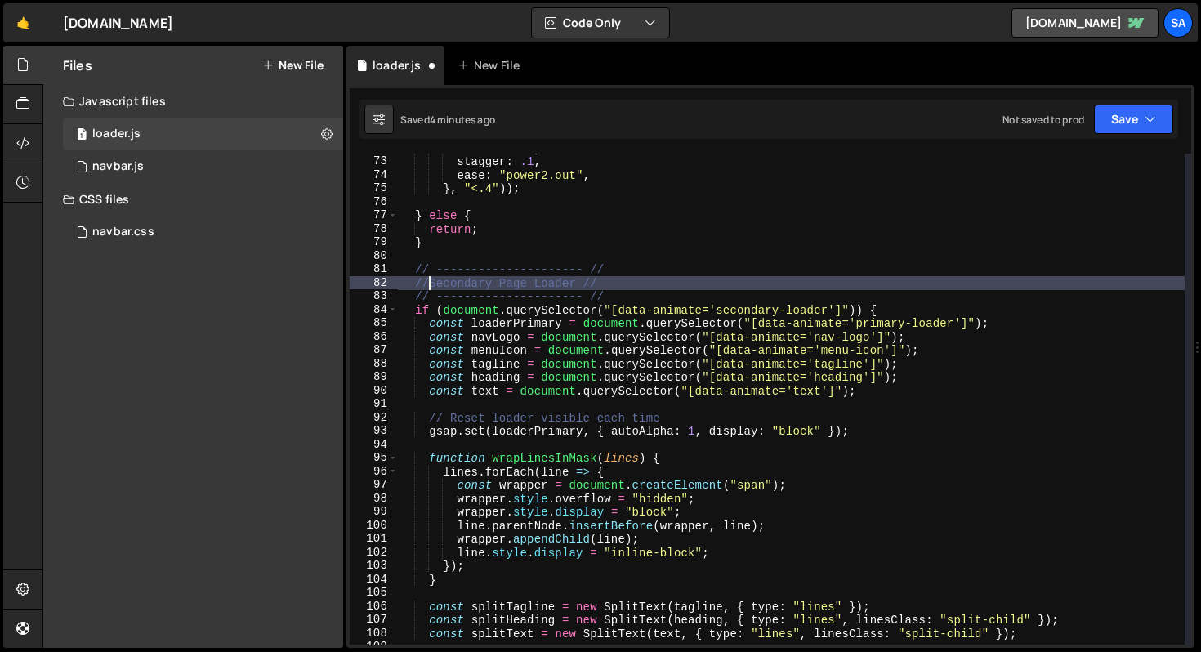
scroll to position [0, 2]
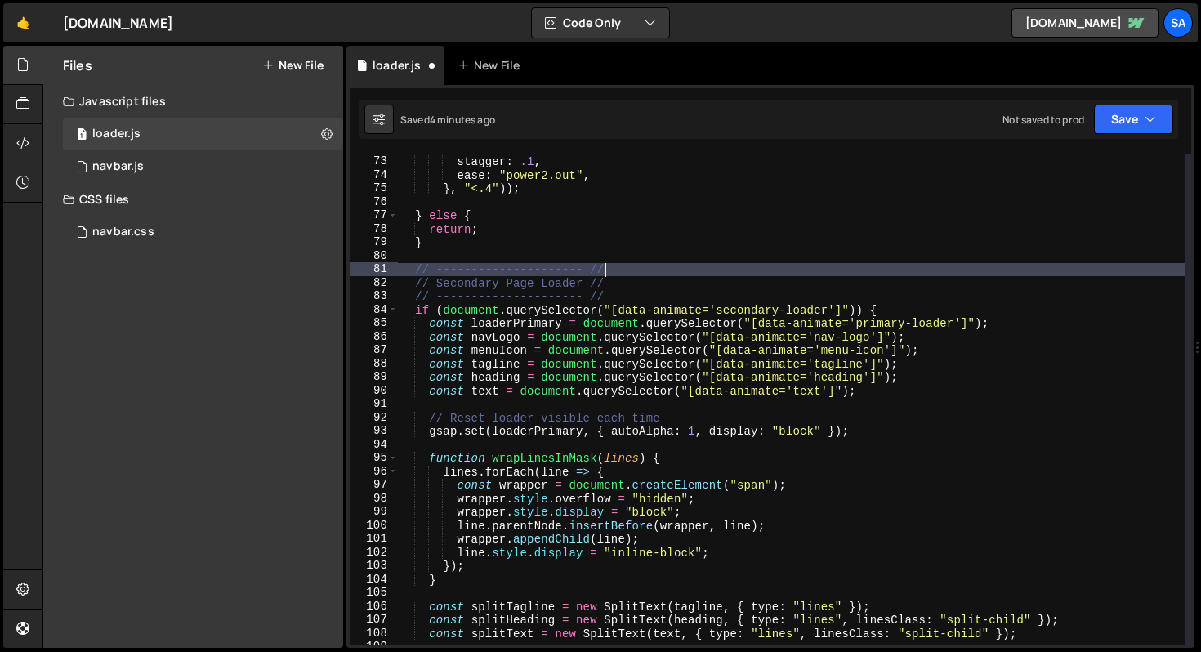
click at [690, 272] on div "duration : 1 , stagger : .1 , ease : "power2.out" , } , "<.4" )) ; } else { ret…" at bounding box center [791, 400] width 787 height 518
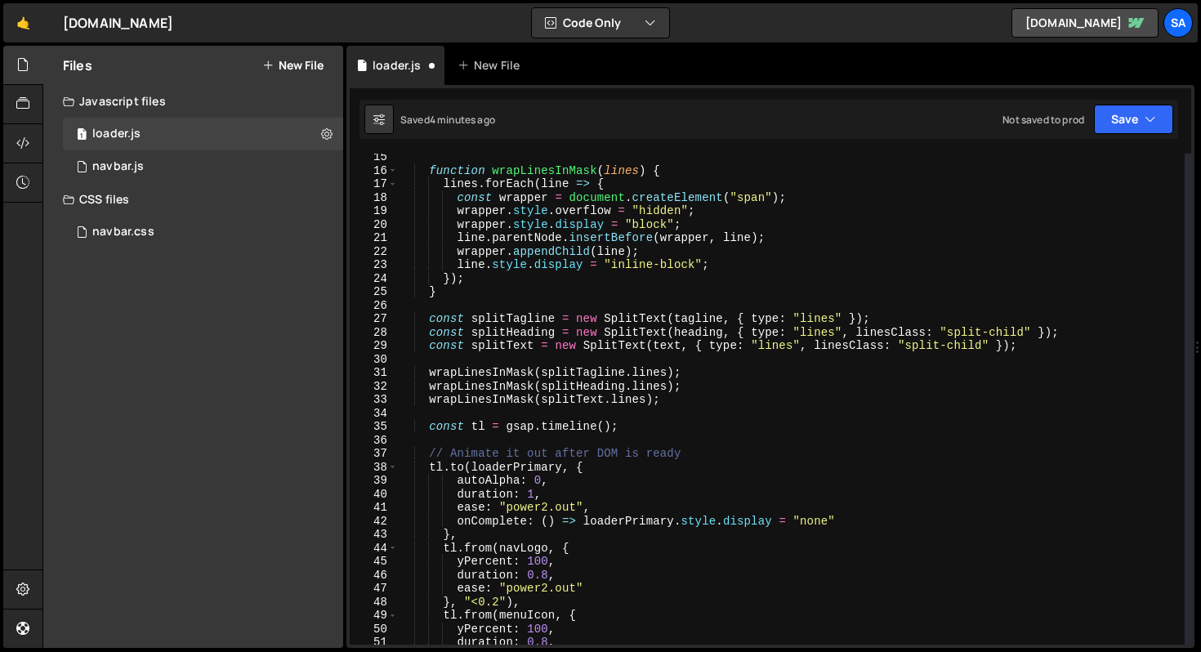
scroll to position [0, 0]
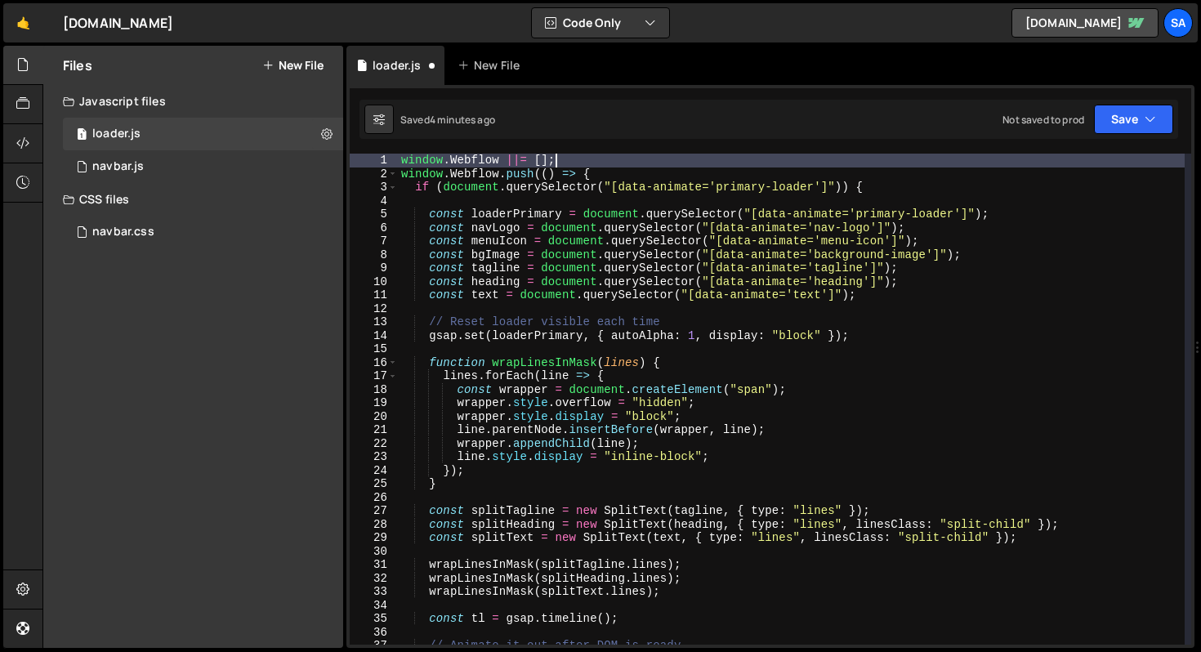
click at [650, 167] on div "window . Webflow ||= [ ] ; window . Webflow . push (( ) => { if ( document . qu…" at bounding box center [791, 413] width 787 height 518
click at [644, 172] on div "window . Webflow ||= [ ] ; window . Webflow . push (( ) => { if ( document . qu…" at bounding box center [791, 413] width 787 height 518
type textarea "window.Webflow.push(() => {"
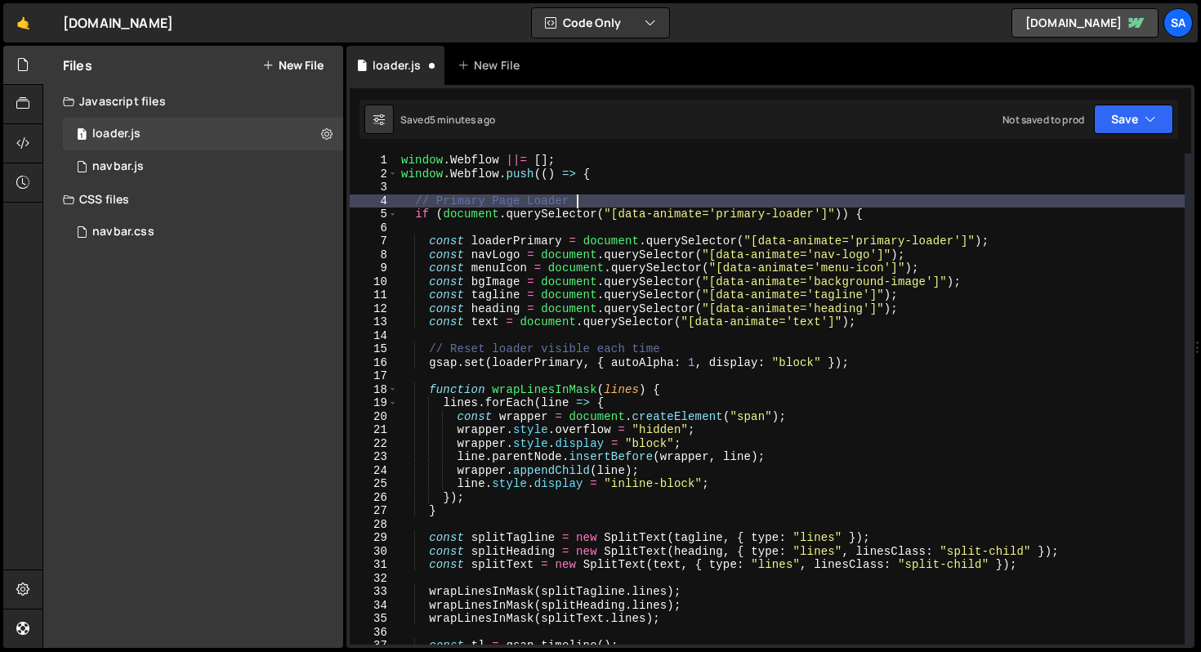
type textarea "// Primary Page Loader //"
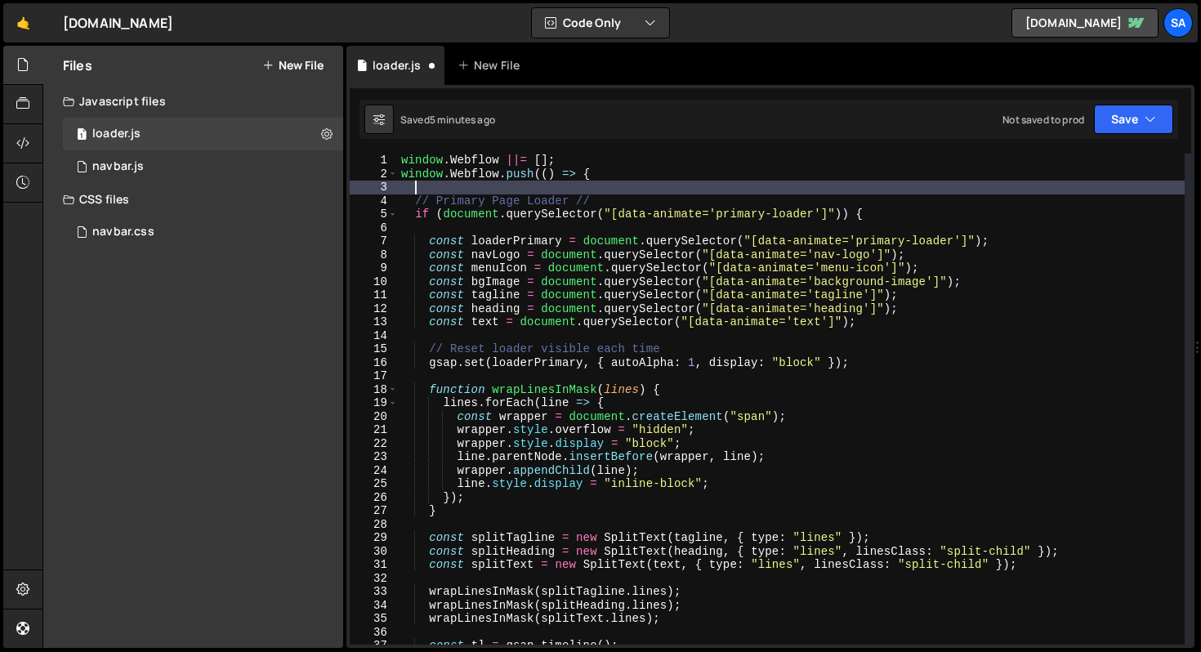
click at [521, 189] on div "window . Webflow ||= [ ] ; window . Webflow . push (( ) => { // Primary Page Lo…" at bounding box center [791, 413] width 787 height 518
click at [640, 201] on div "window . Webflow ||= [ ] ; window . Webflow . push (( ) => { // ---------------…" at bounding box center [791, 413] width 787 height 518
type textarea "// Primary Page Loader //"
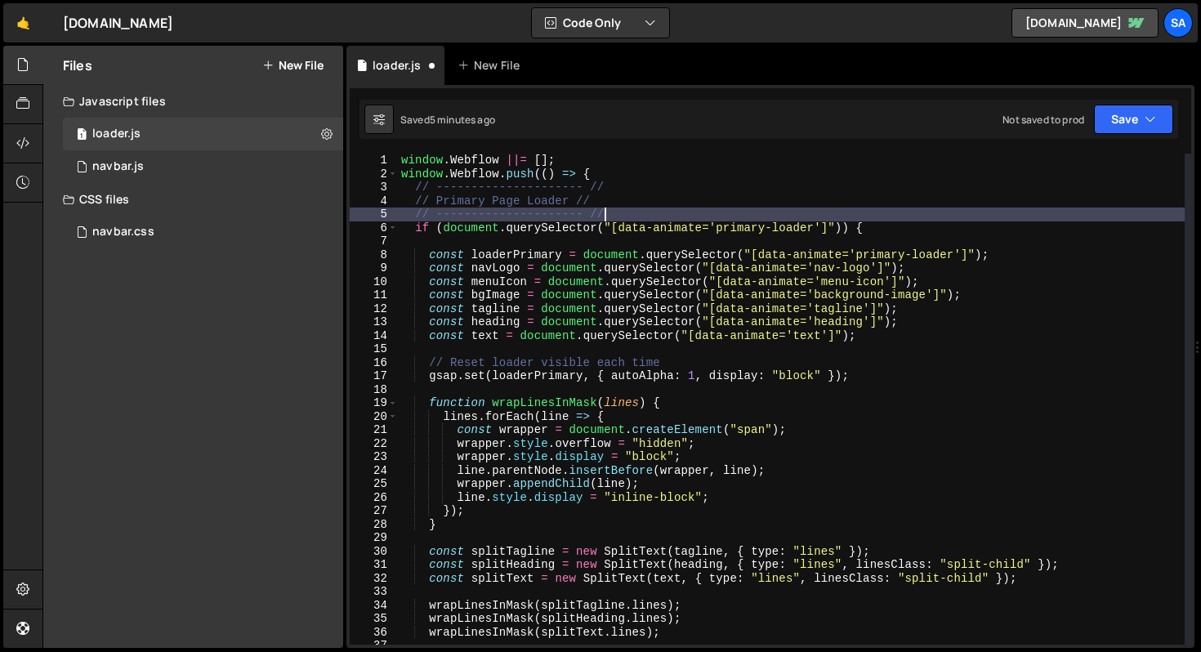
click at [730, 219] on div "window . Webflow ||= [ ] ; window . Webflow . push (( ) => { // ---------------…" at bounding box center [791, 413] width 787 height 518
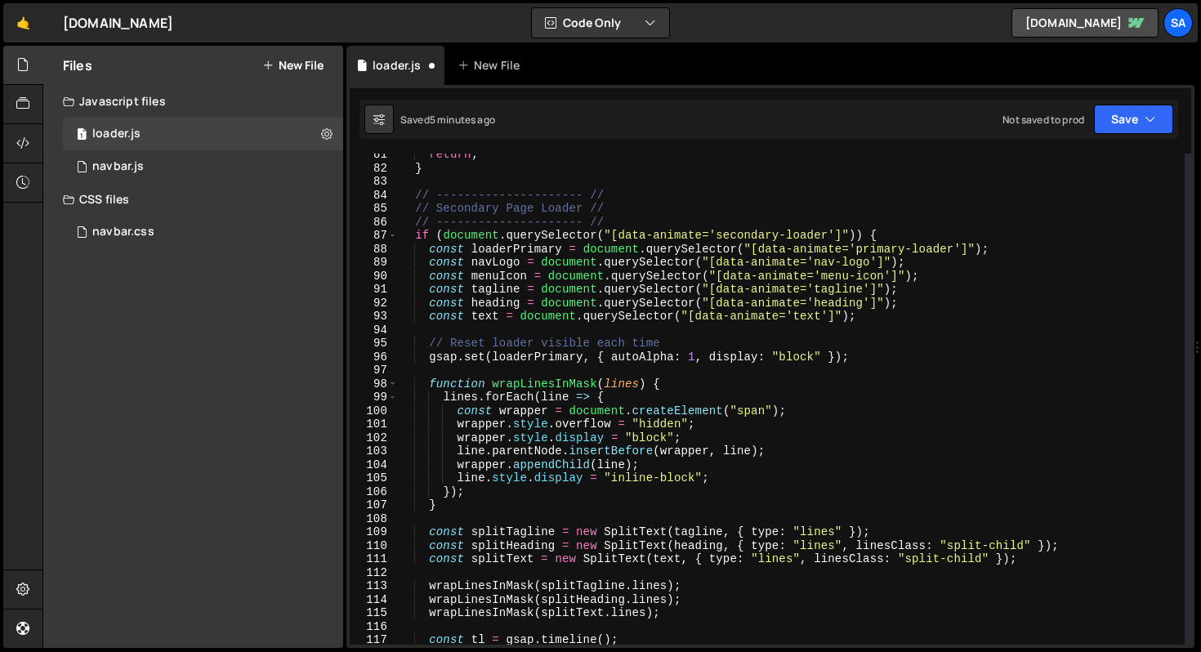
scroll to position [1085, 0]
drag, startPoint x: 535, startPoint y: 355, endPoint x: 491, endPoint y: 355, distance: 43.3
click at [491, 355] on div "return ; } // --------------------- // // Secondary Page Loader // // ---------…" at bounding box center [791, 407] width 787 height 518
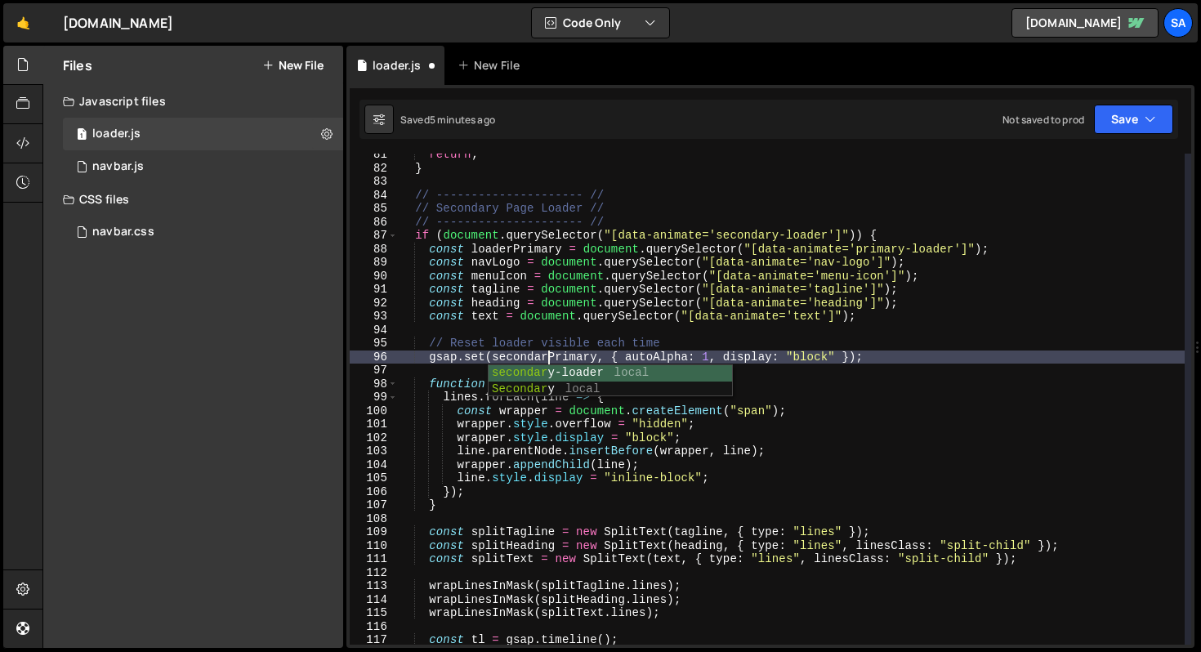
scroll to position [0, 10]
click at [900, 357] on div "return ; } // --------------------- // // Secondary Page Loader // // ---------…" at bounding box center [791, 407] width 787 height 518
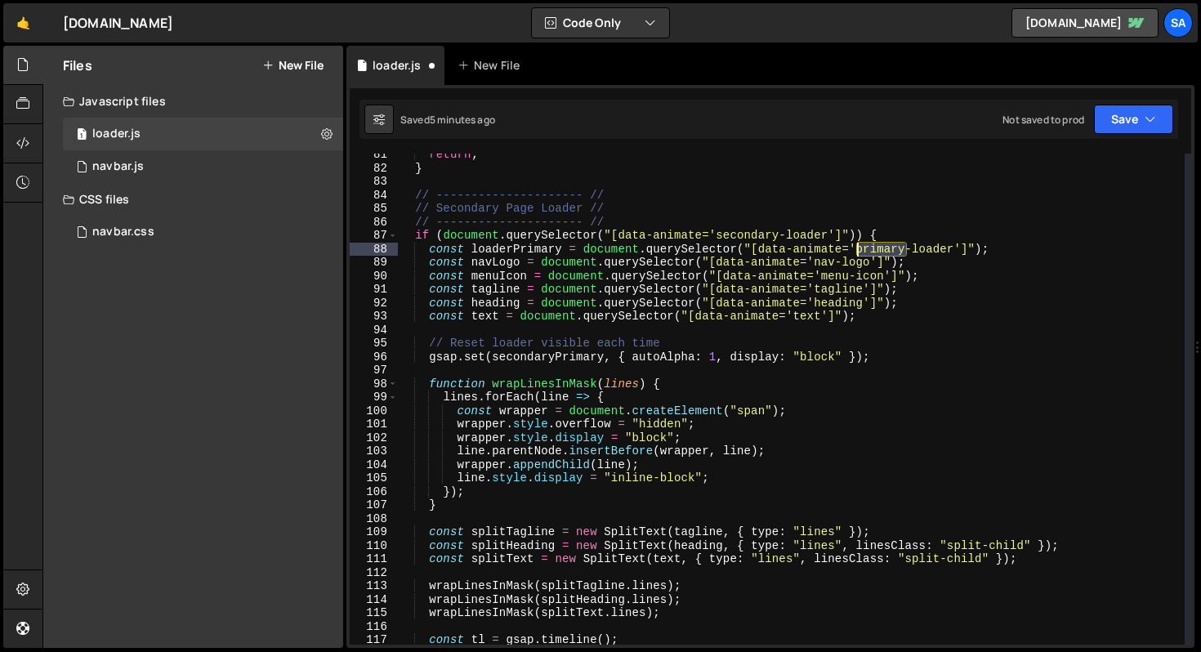
drag, startPoint x: 903, startPoint y: 252, endPoint x: 858, endPoint y: 249, distance: 45.0
click at [858, 249] on div "return ; } // --------------------- // // Secondary Page Loader // // ---------…" at bounding box center [791, 407] width 787 height 518
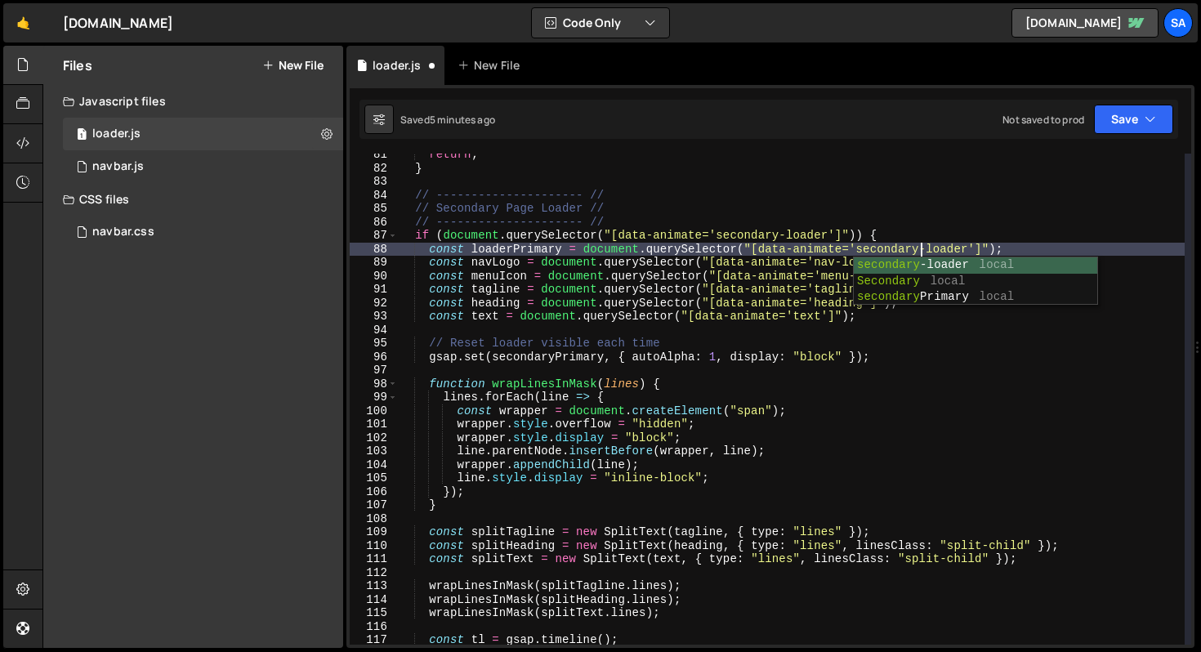
scroll to position [0, 36]
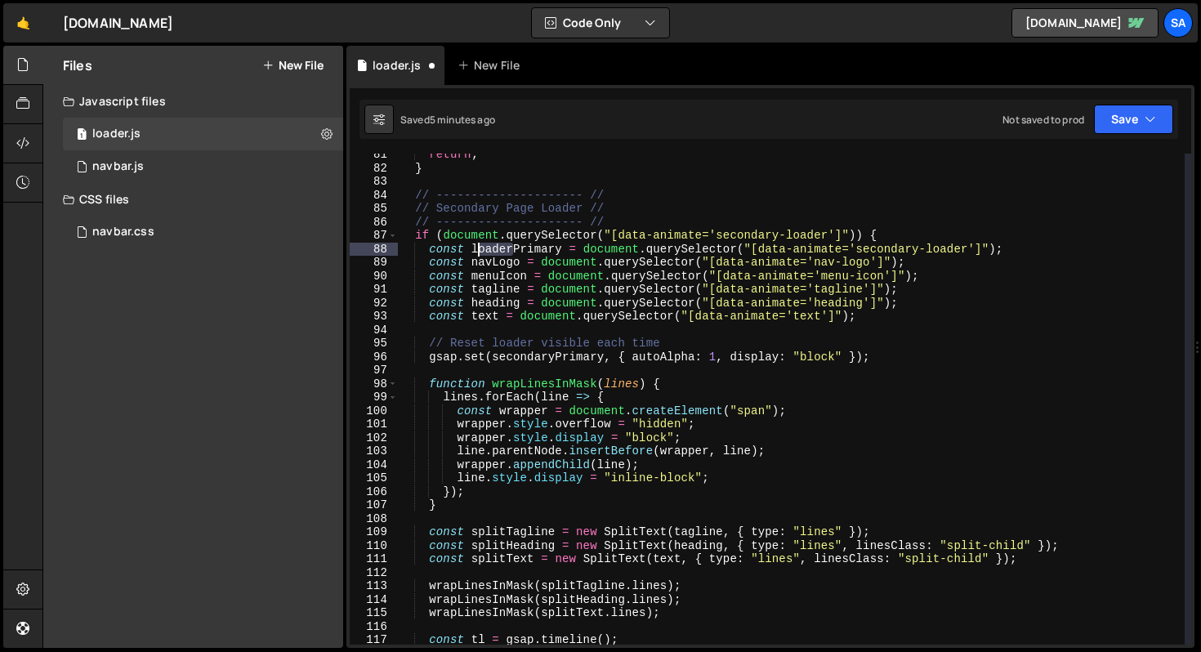
drag, startPoint x: 513, startPoint y: 252, endPoint x: 468, endPoint y: 248, distance: 45.1
click at [472, 249] on div "return ; } // --------------------- // // Secondary Page Loader // // ---------…" at bounding box center [791, 407] width 787 height 518
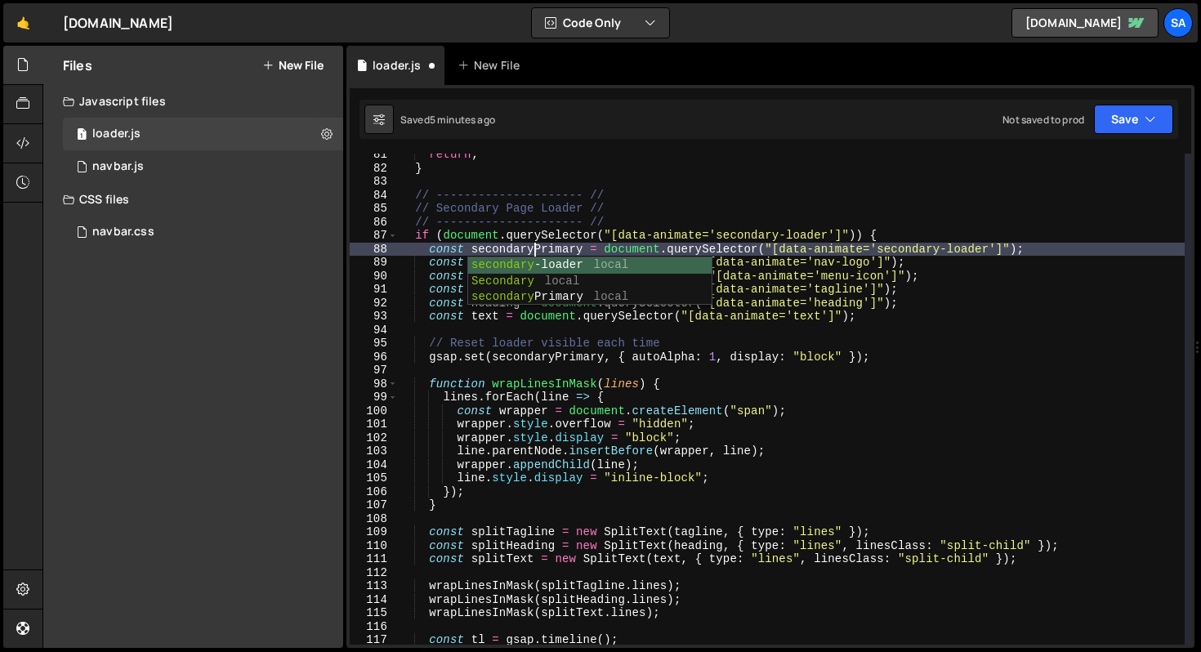
scroll to position [1090, 0]
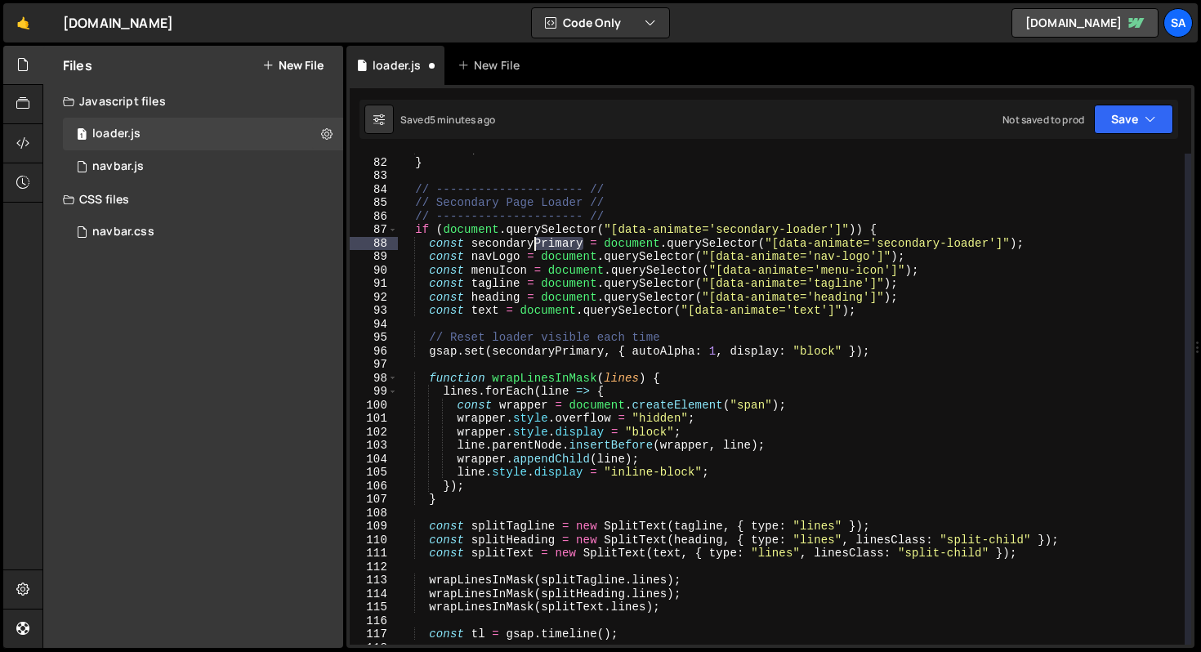
drag, startPoint x: 583, startPoint y: 240, endPoint x: 535, endPoint y: 242, distance: 47.4
click at [535, 242] on div "return ; } // --------------------- // // Secondary Page Loader // // ---------…" at bounding box center [791, 401] width 787 height 518
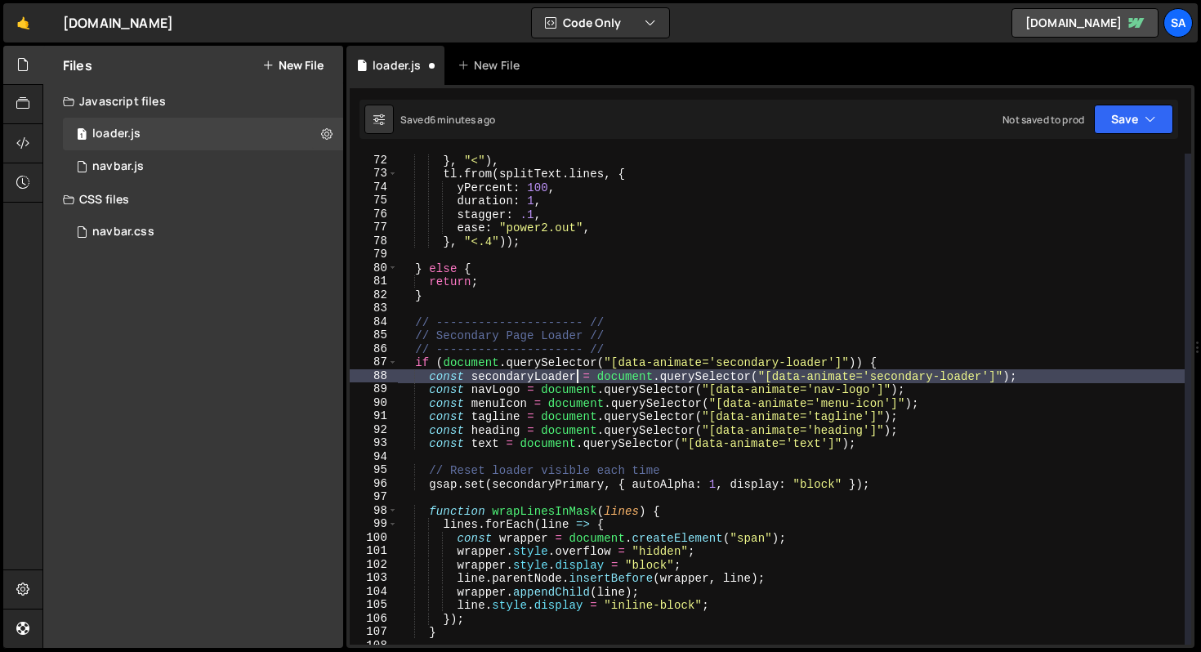
scroll to position [958, 0]
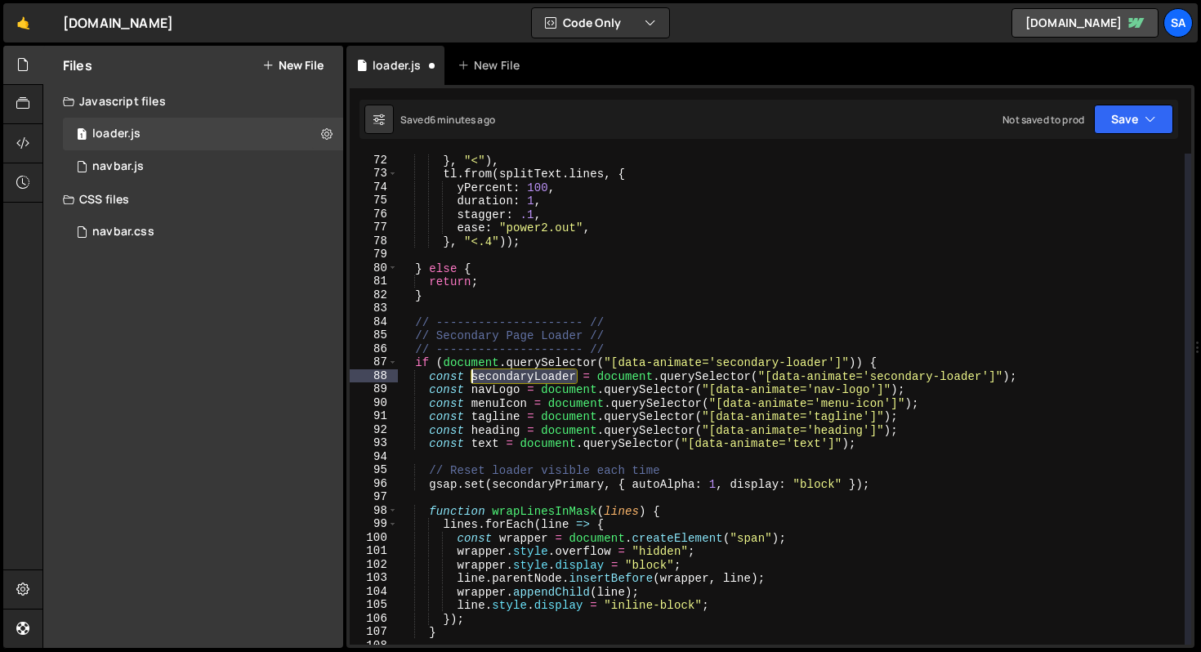
drag, startPoint x: 575, startPoint y: 378, endPoint x: 471, endPoint y: 375, distance: 104.6
click at [471, 375] on div "} , "<" ) , tl . from ( splitText . lines , { yPercent : 100 , duration : 1 , s…" at bounding box center [791, 413] width 787 height 518
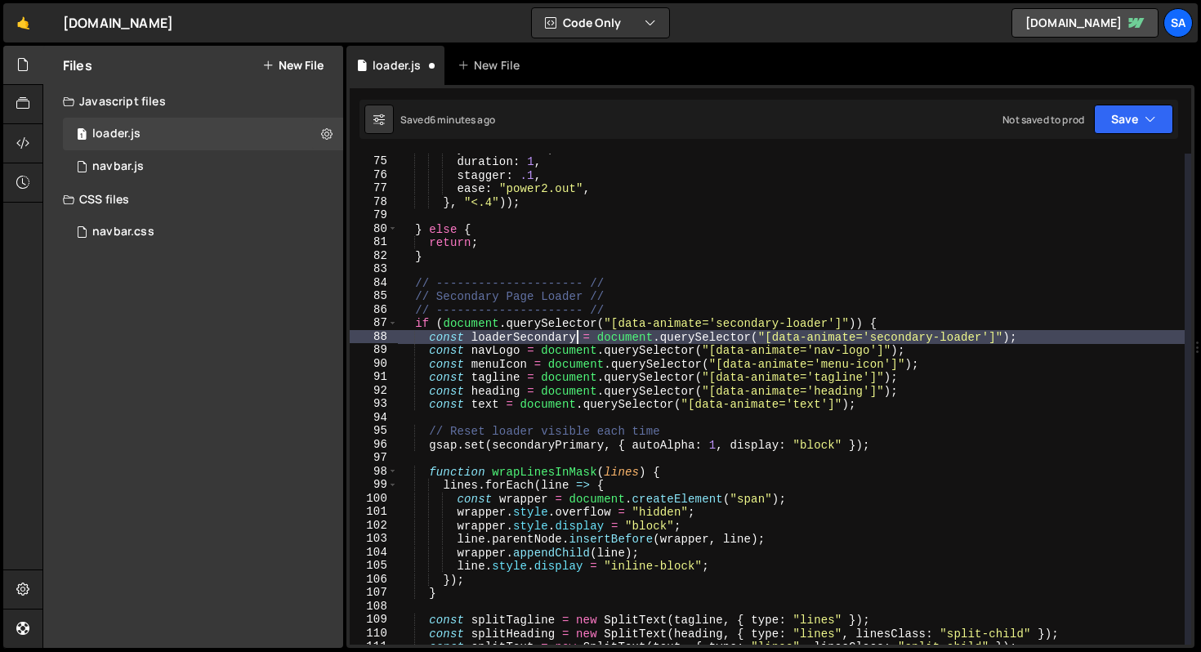
scroll to position [997, 0]
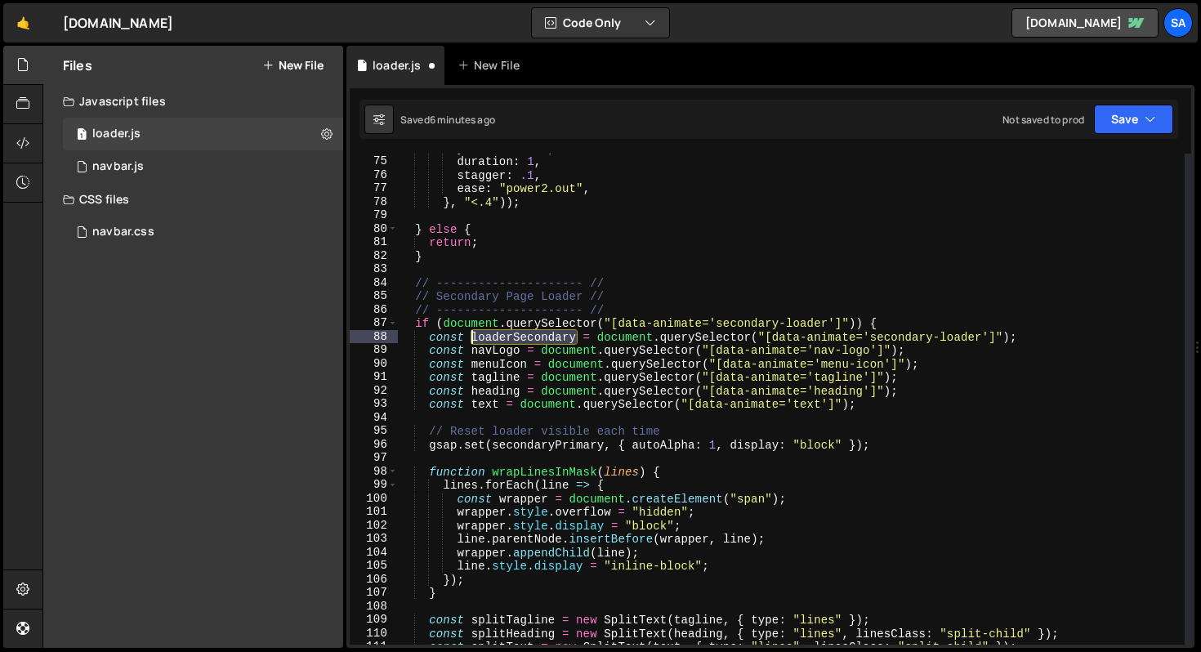
drag, startPoint x: 576, startPoint y: 335, endPoint x: 473, endPoint y: 339, distance: 103.1
click at [473, 339] on div "yPercent : 100 , duration : 1 , stagger : .1 , ease : "power2.out" , } , "<.4" …" at bounding box center [791, 400] width 787 height 518
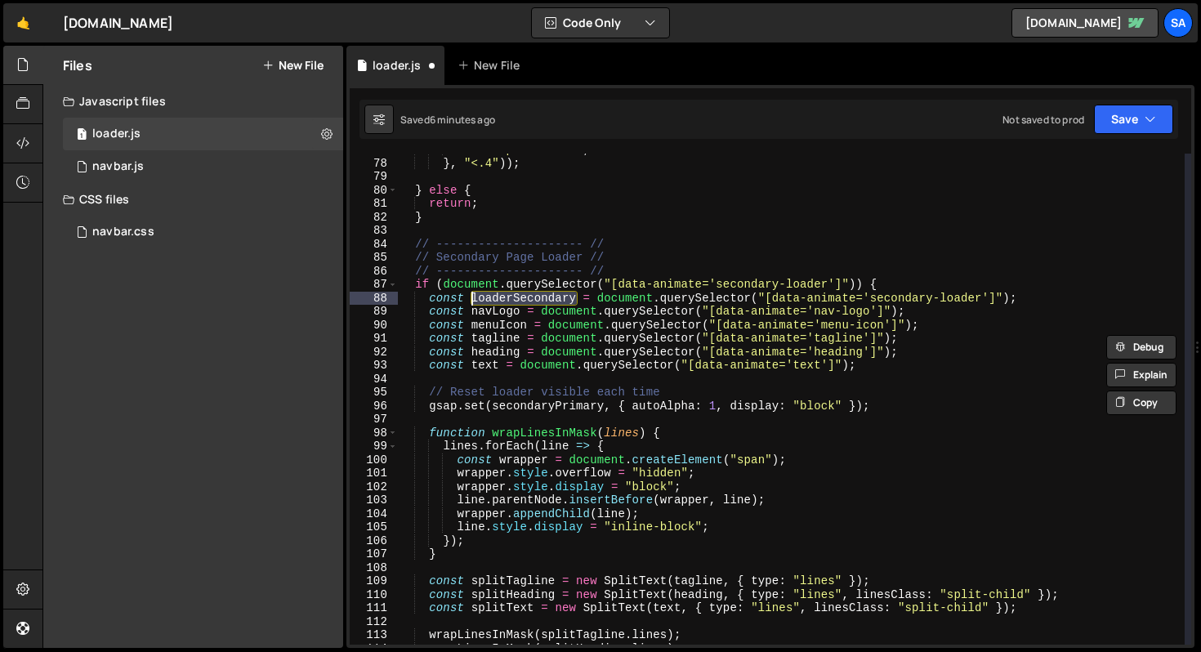
scroll to position [1036, 0]
drag, startPoint x: 605, startPoint y: 407, endPoint x: 494, endPoint y: 408, distance: 111.2
click at [494, 408] on div "ease : "power2.out" , } , "<.4" )) ; } else { return ; } // -------------------…" at bounding box center [791, 402] width 787 height 518
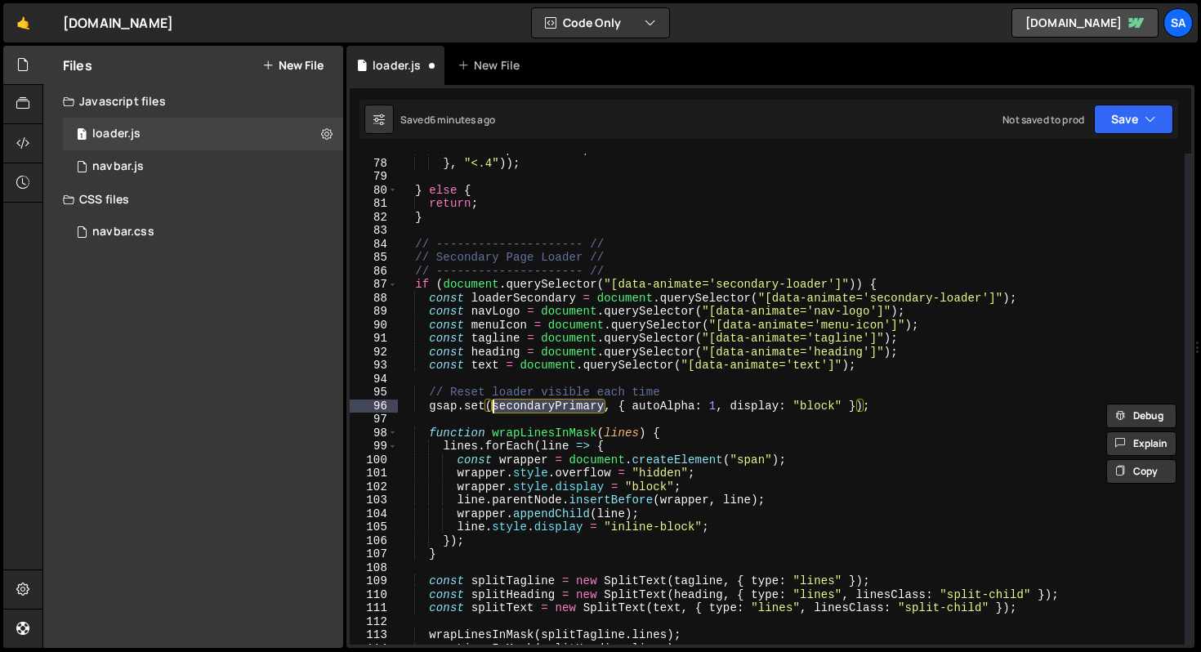
paste textarea "loaderSecond"
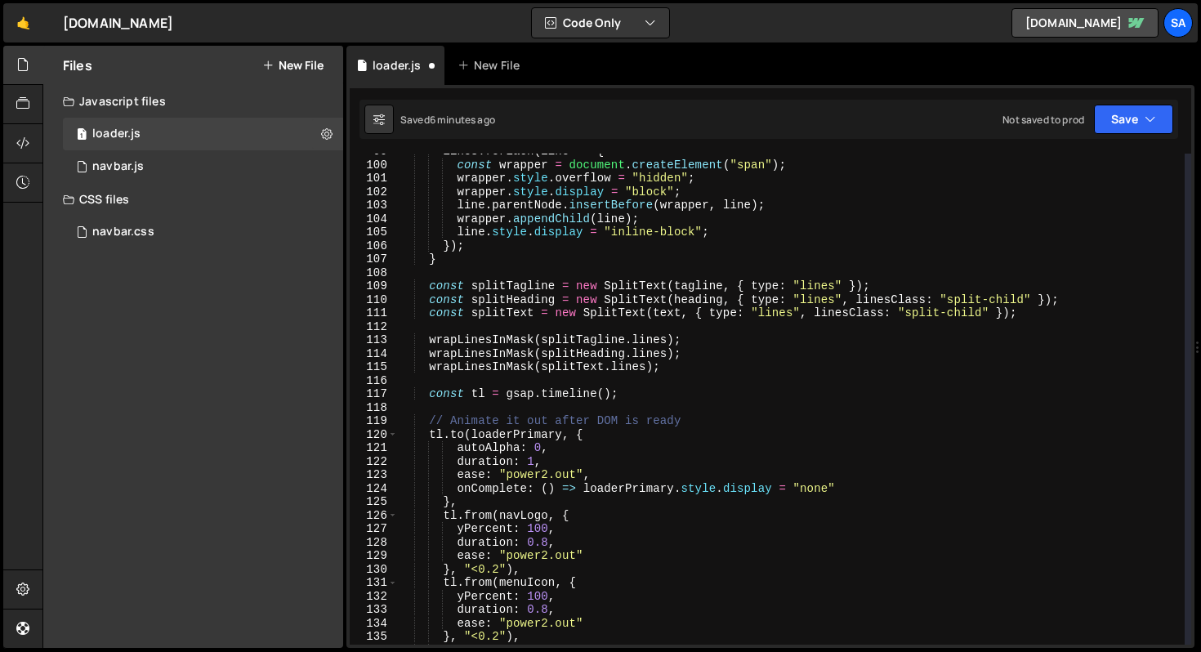
scroll to position [1381, 0]
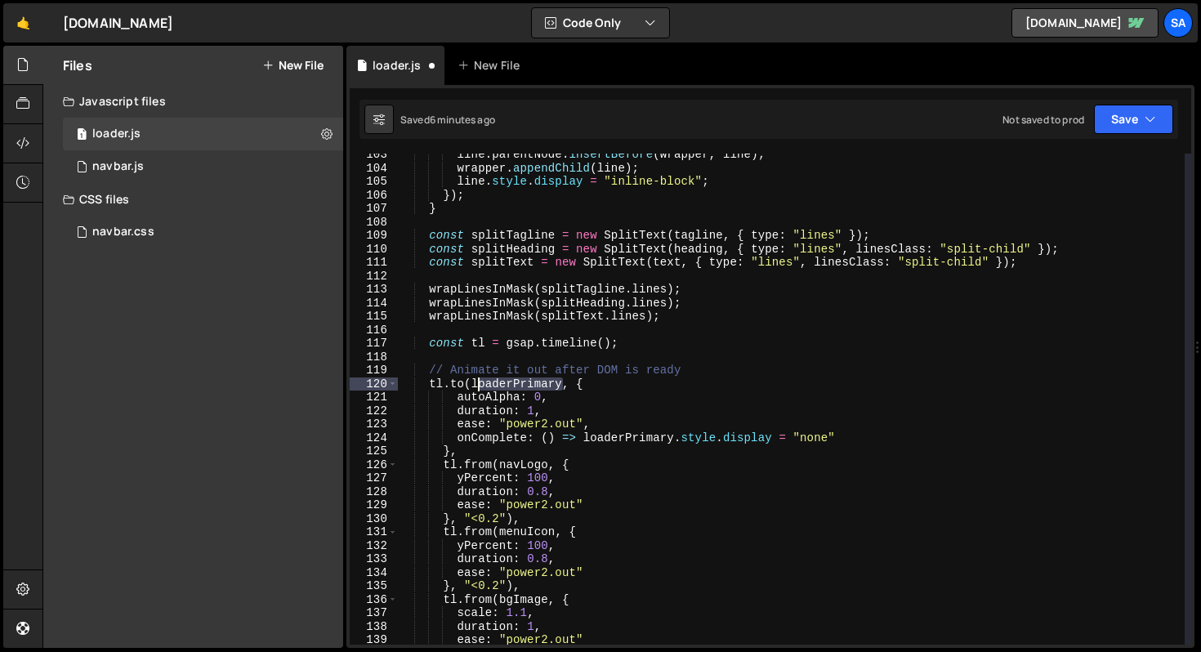
drag, startPoint x: 563, startPoint y: 384, endPoint x: 475, endPoint y: 384, distance: 88.3
click at [475, 384] on div "line . parentNode . insertBefore ( wrapper , line ) ; wrapper . appendChild ( l…" at bounding box center [791, 407] width 787 height 518
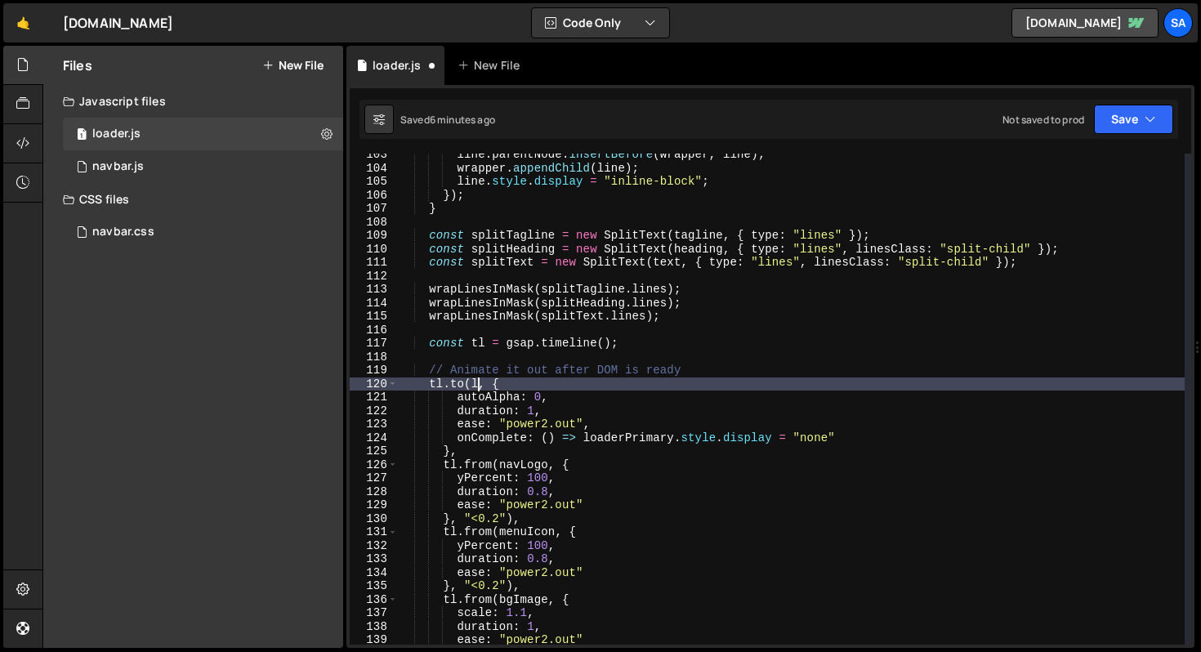
scroll to position [0, 6]
paste textarea "loaderSecondary"
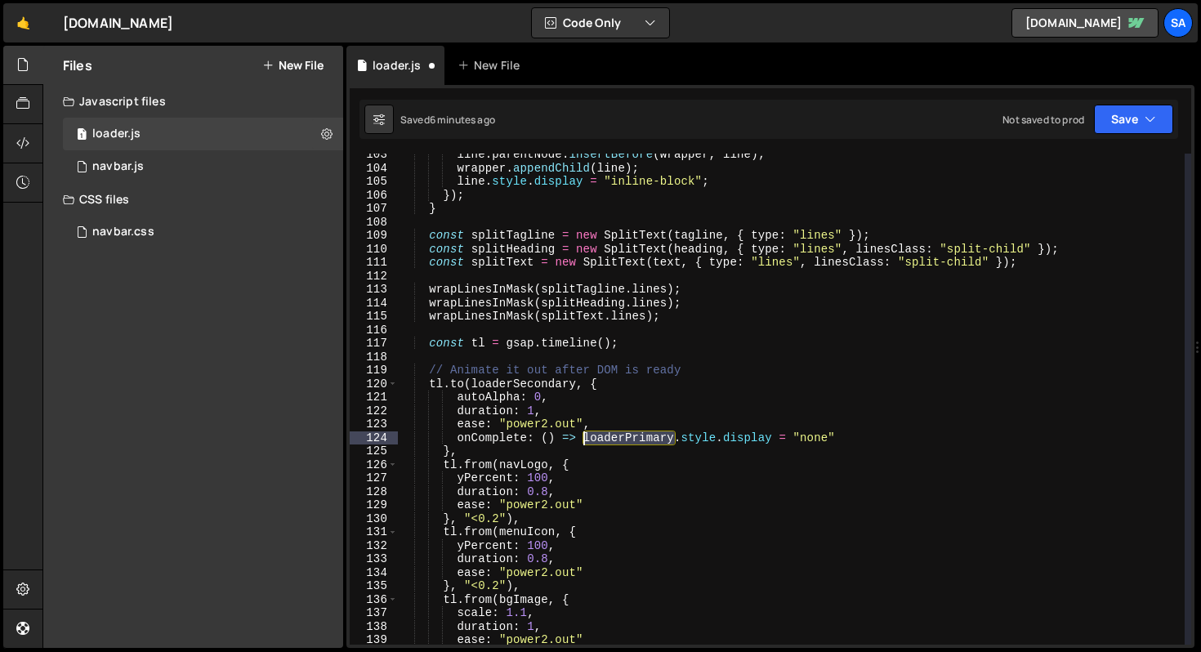
drag, startPoint x: 674, startPoint y: 439, endPoint x: 584, endPoint y: 437, distance: 89.9
click at [585, 437] on div "line . parentNode . insertBefore ( wrapper , line ) ; wrapper . appendChild ( l…" at bounding box center [791, 407] width 787 height 518
paste textarea "Second"
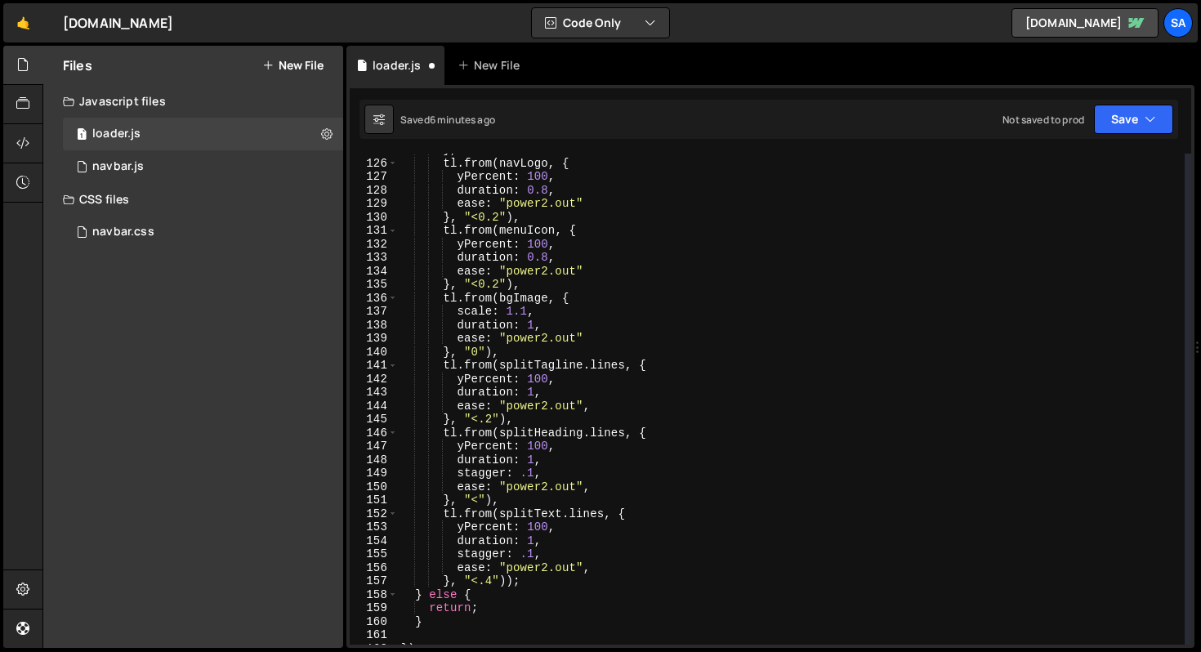
scroll to position [1682, 0]
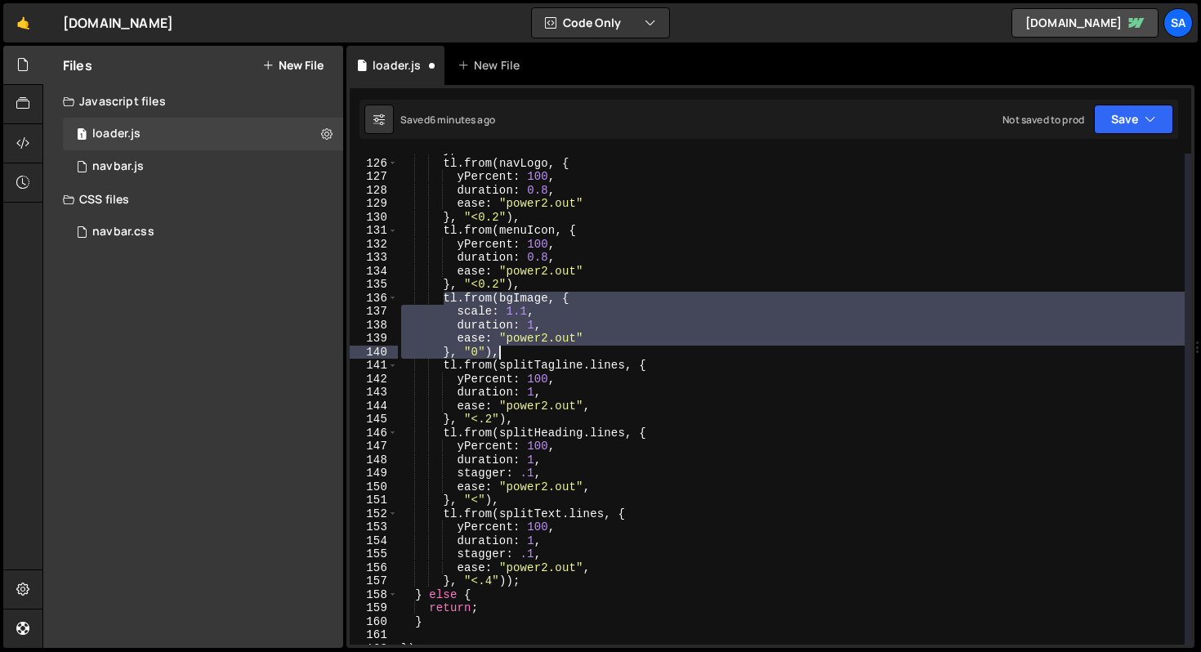
drag, startPoint x: 445, startPoint y: 298, endPoint x: 496, endPoint y: 348, distance: 71.1
click at [496, 348] on div "} , tl . from ( navLogo , { yPercent : 100 , duration : 0.8 , ease : "power2.ou…" at bounding box center [791, 402] width 787 height 518
type textarea "ease: "power2.out" }, "0"),"
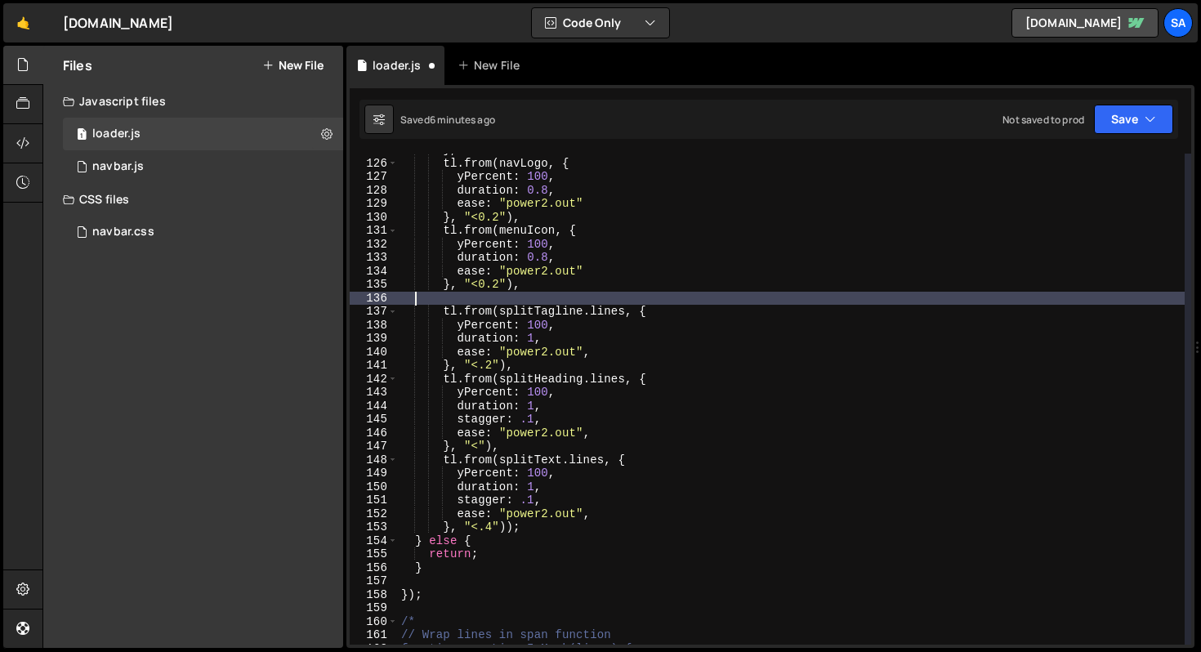
scroll to position [0, 0]
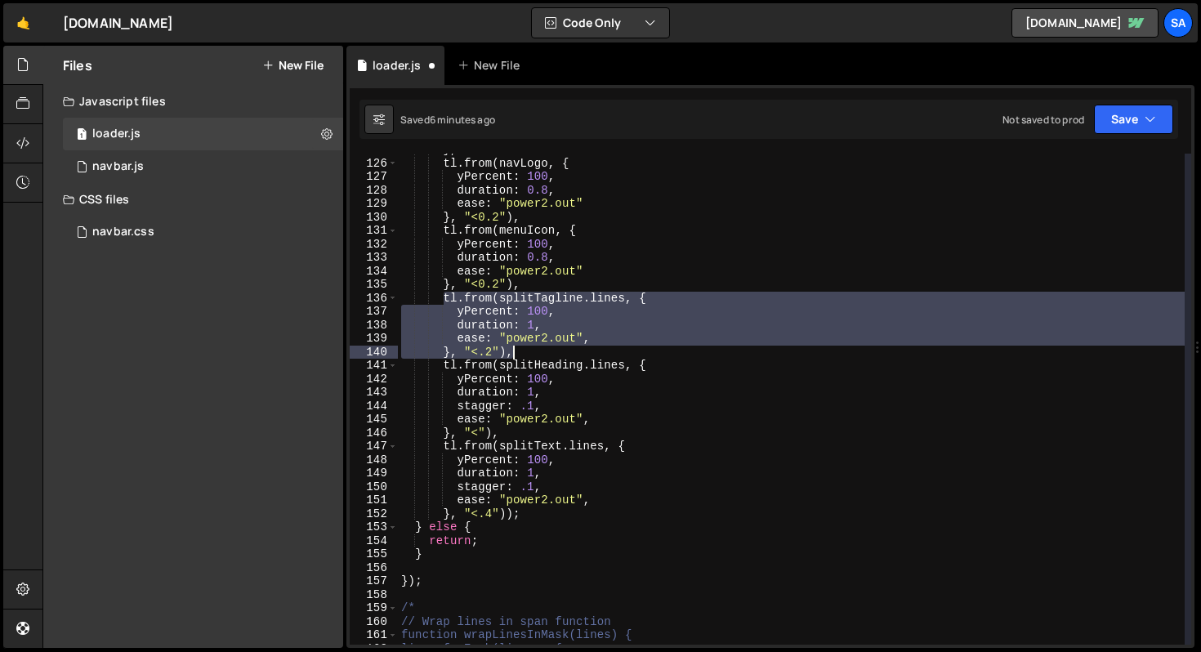
drag, startPoint x: 444, startPoint y: 299, endPoint x: 523, endPoint y: 351, distance: 95.0
click at [523, 351] on div "} , tl . from ( navLogo , { yPercent : 100 , duration : 0.8 , ease : "power2.ou…" at bounding box center [791, 402] width 787 height 518
type textarea "ease: "power2.out", }, "<.2"),"
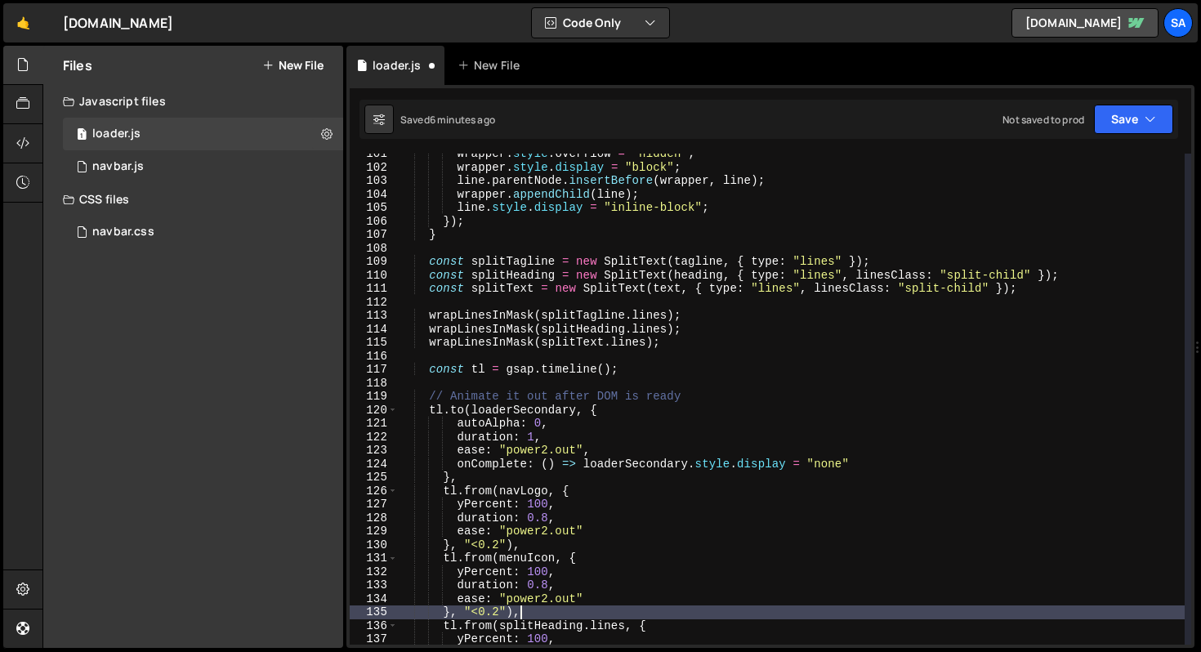
scroll to position [1355, 0]
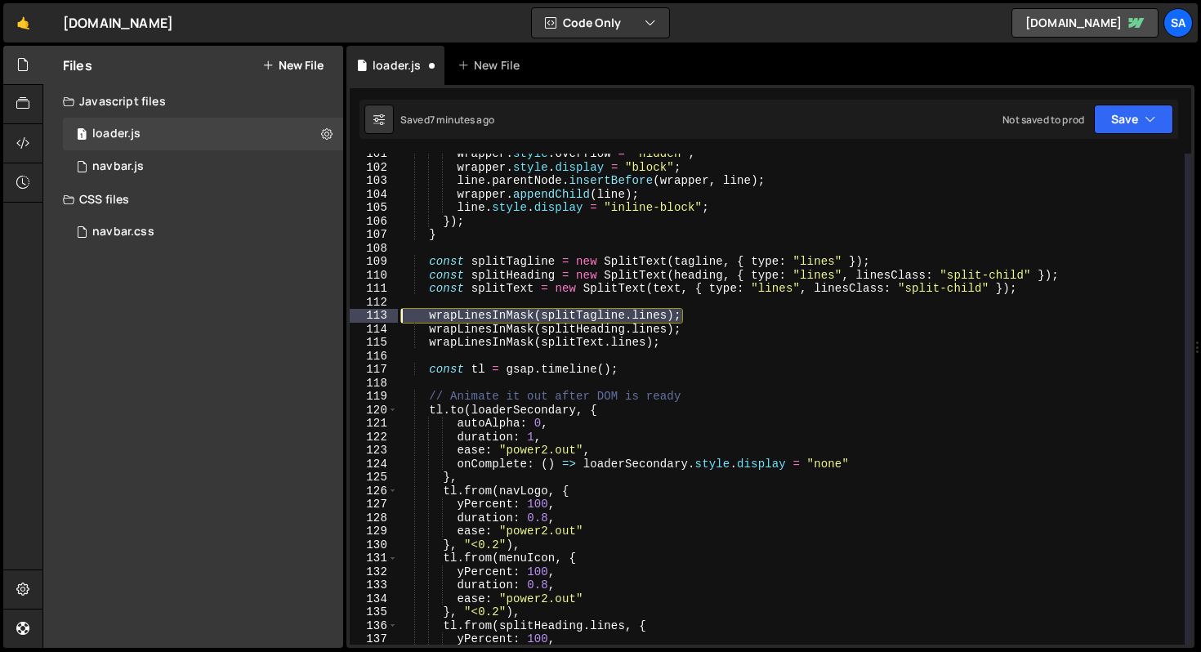
drag, startPoint x: 696, startPoint y: 318, endPoint x: 385, endPoint y: 320, distance: 311.4
click at [385, 320] on div "}, "<0.2"), 101 102 103 104 105 106 107 108 109 110 111 112 113 114 115 116 117…" at bounding box center [771, 399] width 842 height 491
type textarea "wrapLinesInMask(splitTagline.lines);"
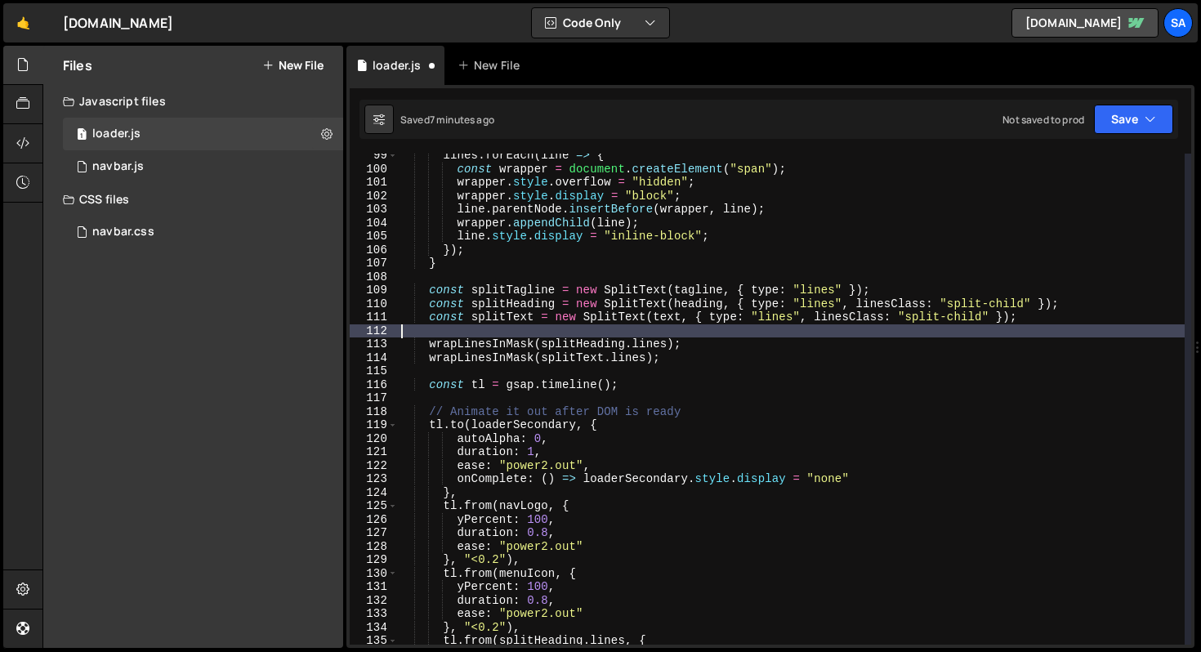
scroll to position [1326, 0]
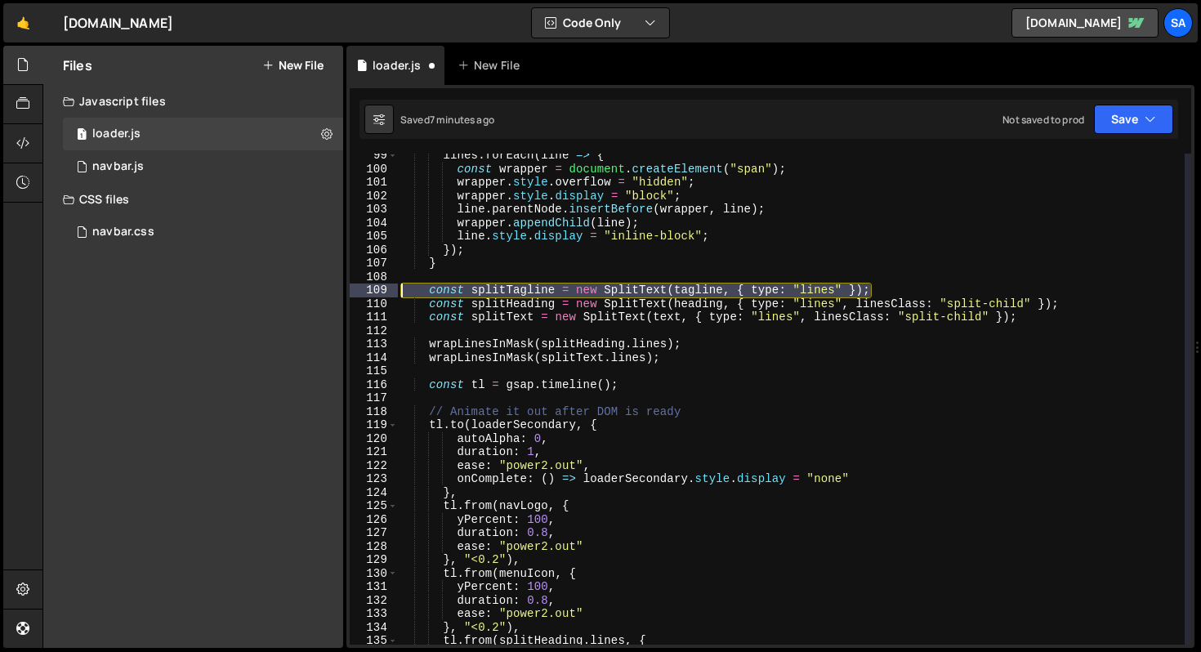
drag, startPoint x: 906, startPoint y: 291, endPoint x: 386, endPoint y: 289, distance: 520.6
click at [386, 289] on div "99 100 101 102 103 104 105 106 107 108 109 110 111 112 113 114 115 116 117 118 …" at bounding box center [771, 399] width 842 height 491
type textarea "const splitTagline = new SplitText(tagline, { type: "lines" });"
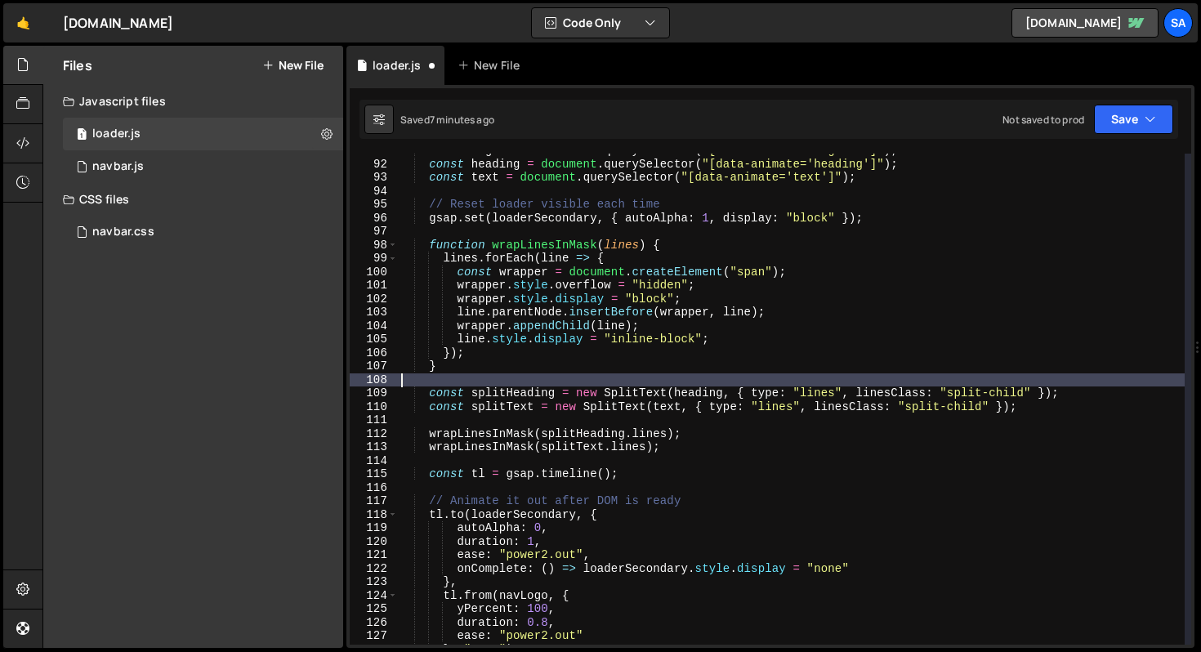
scroll to position [1236, 0]
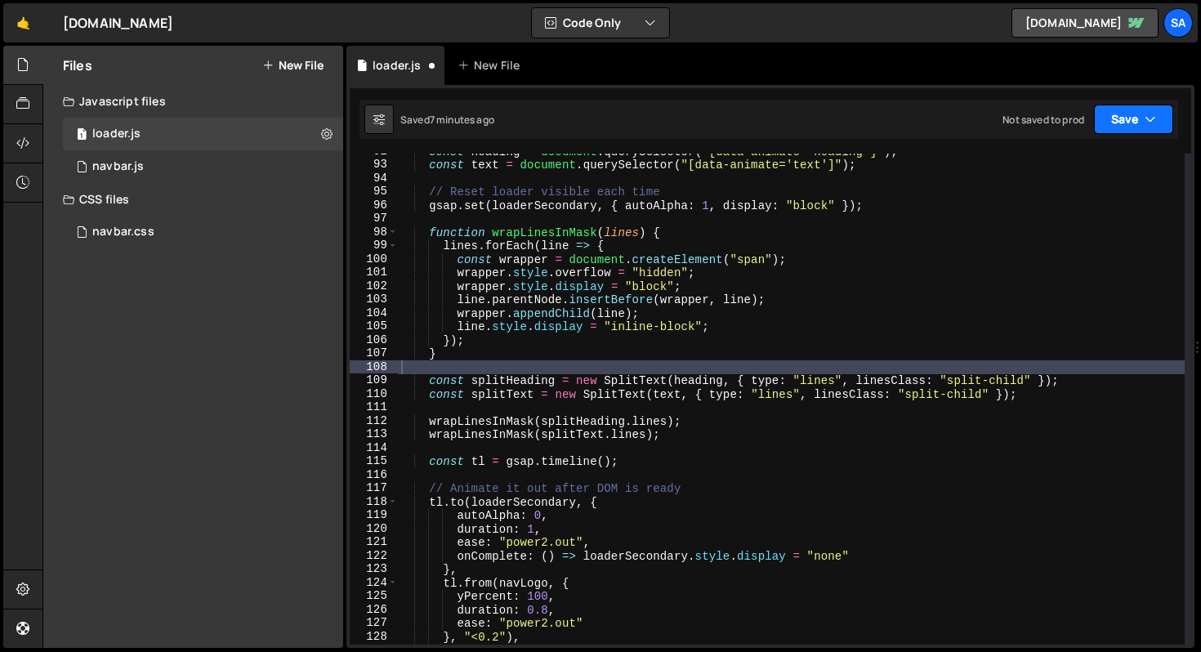
click at [1121, 118] on button "Save" at bounding box center [1133, 119] width 79 height 29
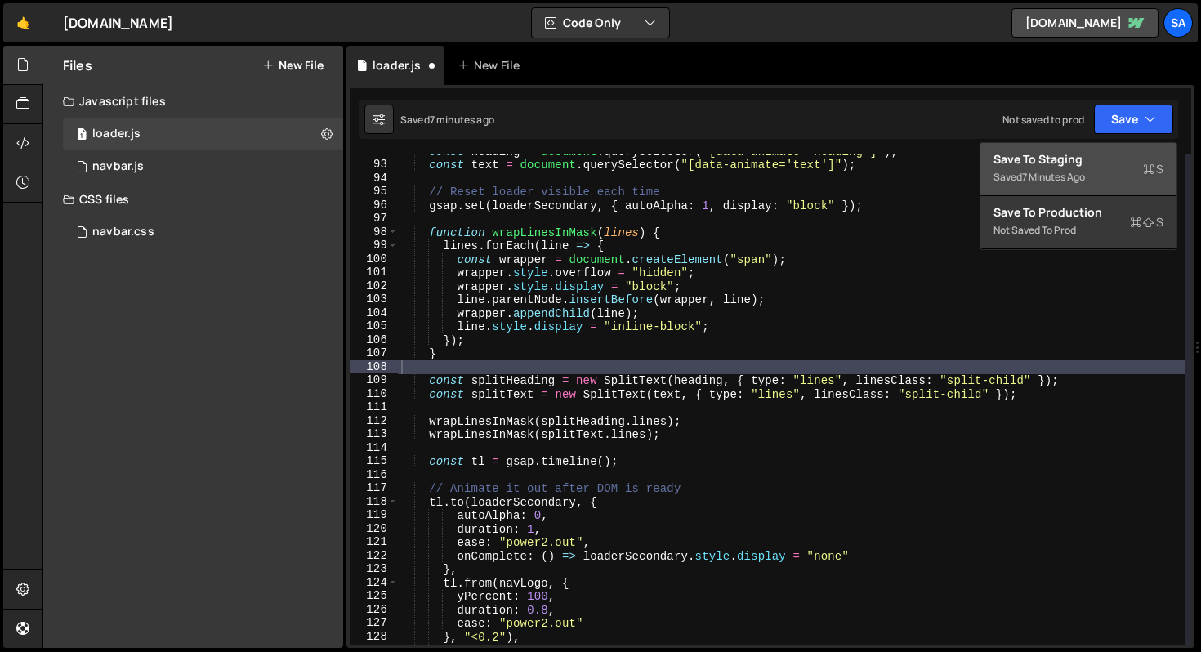
click at [1092, 168] on div "Saved 7 minutes ago" at bounding box center [1079, 178] width 170 height 20
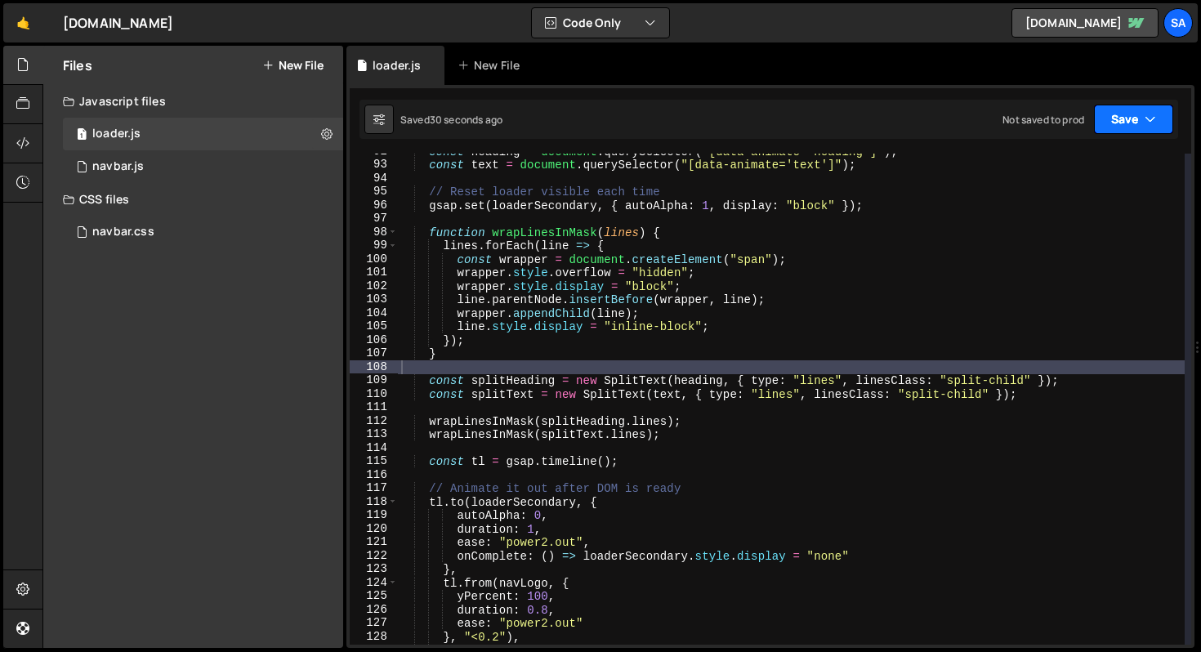
click at [1113, 121] on button "Save" at bounding box center [1133, 119] width 79 height 29
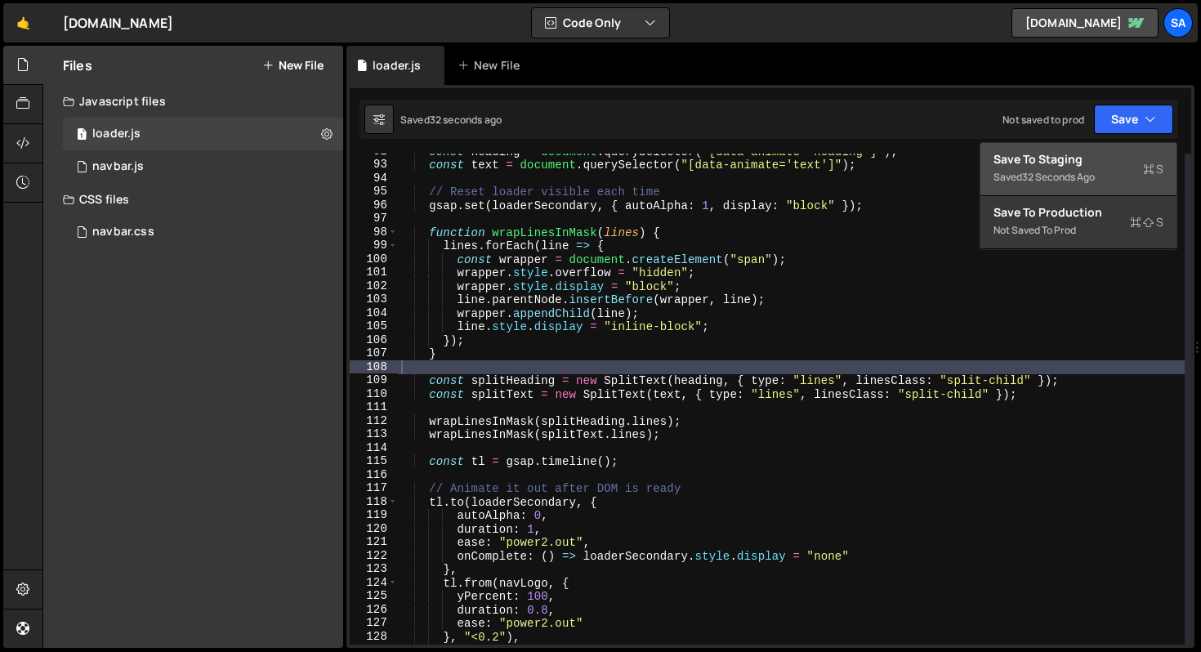
click at [1075, 163] on div "Save to Staging S" at bounding box center [1079, 159] width 170 height 16
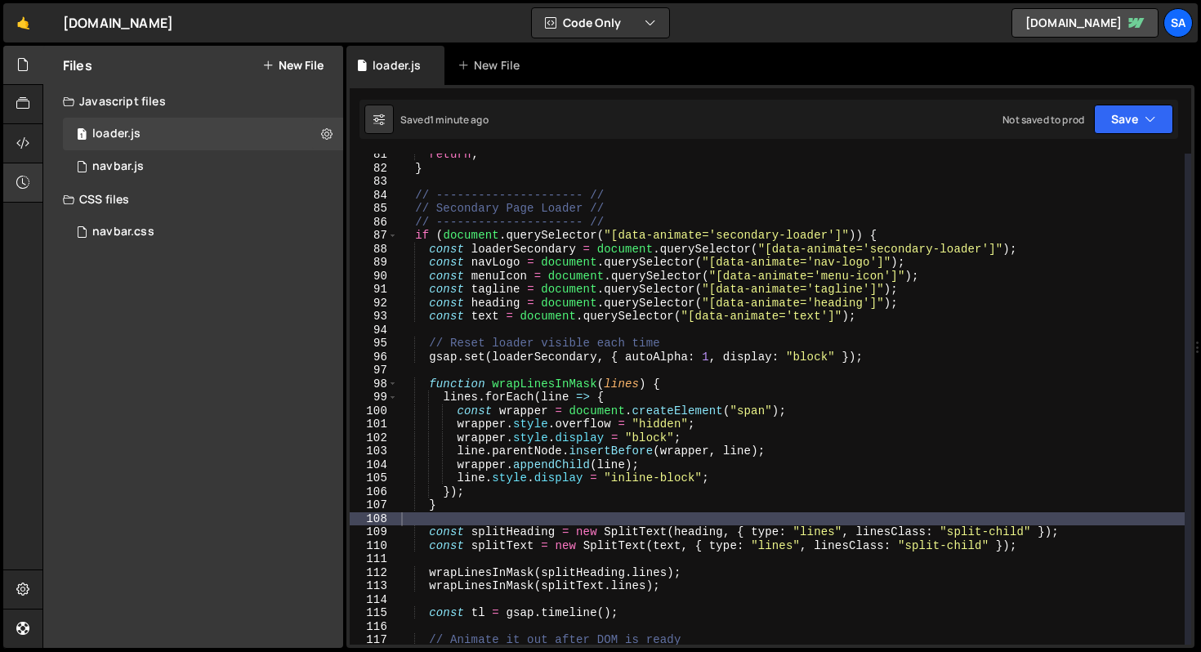
scroll to position [1039, 0]
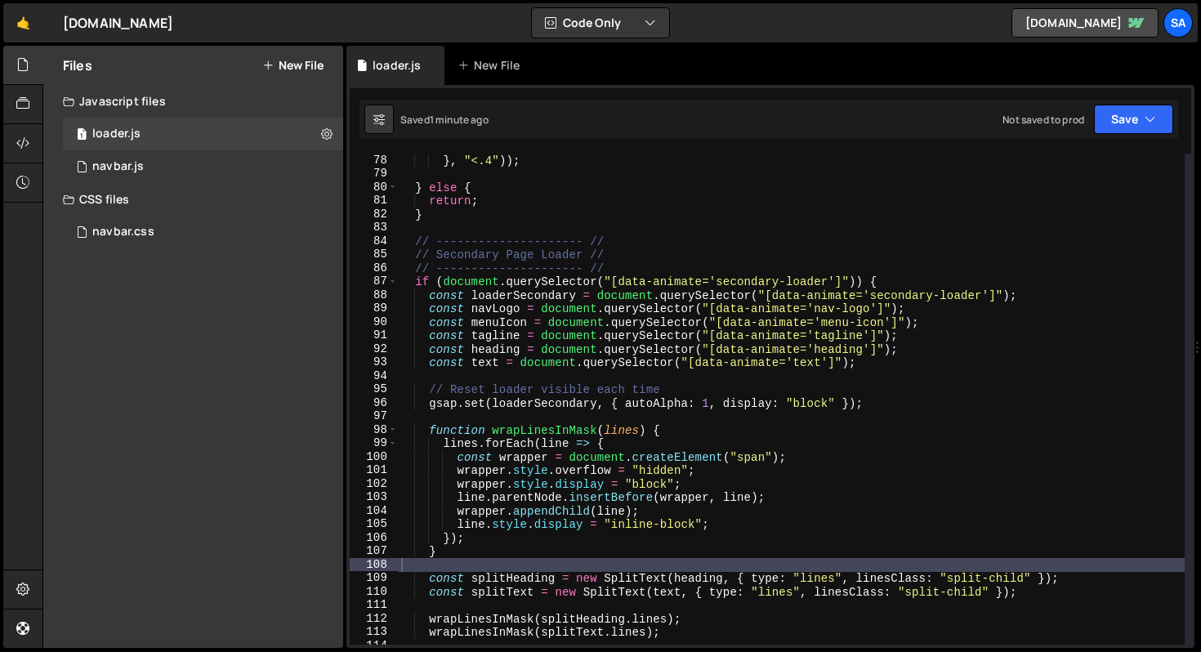
click at [909, 339] on div "} , "<.4" )) ; } else { return ; } // --------------------- // // Secondary Pag…" at bounding box center [791, 413] width 787 height 518
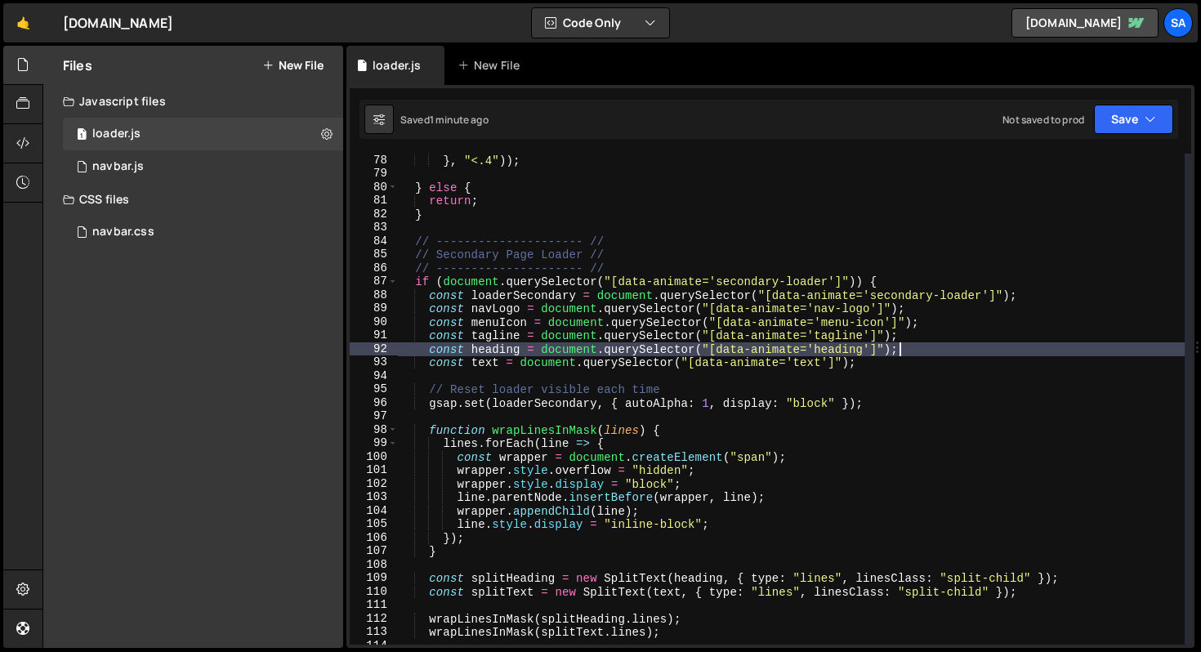
click at [922, 346] on div "} , "<.4" )) ; } else { return ; } // --------------------- // // Secondary Pag…" at bounding box center [791, 413] width 787 height 518
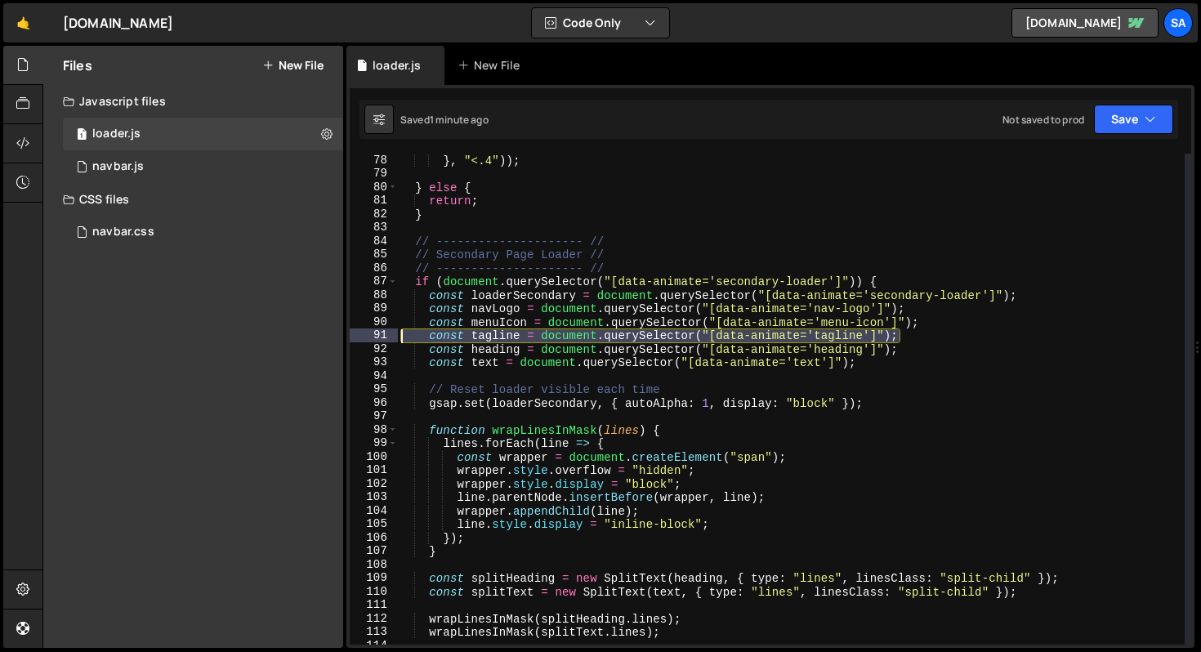
drag, startPoint x: 926, startPoint y: 334, endPoint x: 383, endPoint y: 333, distance: 542.7
click at [383, 333] on div "const heading = document.querySelector("[data-animate='heading']"); 78 79 80 81…" at bounding box center [771, 399] width 842 height 491
type textarea "const tagline = document.querySelector("[data-animate='tagline']");"
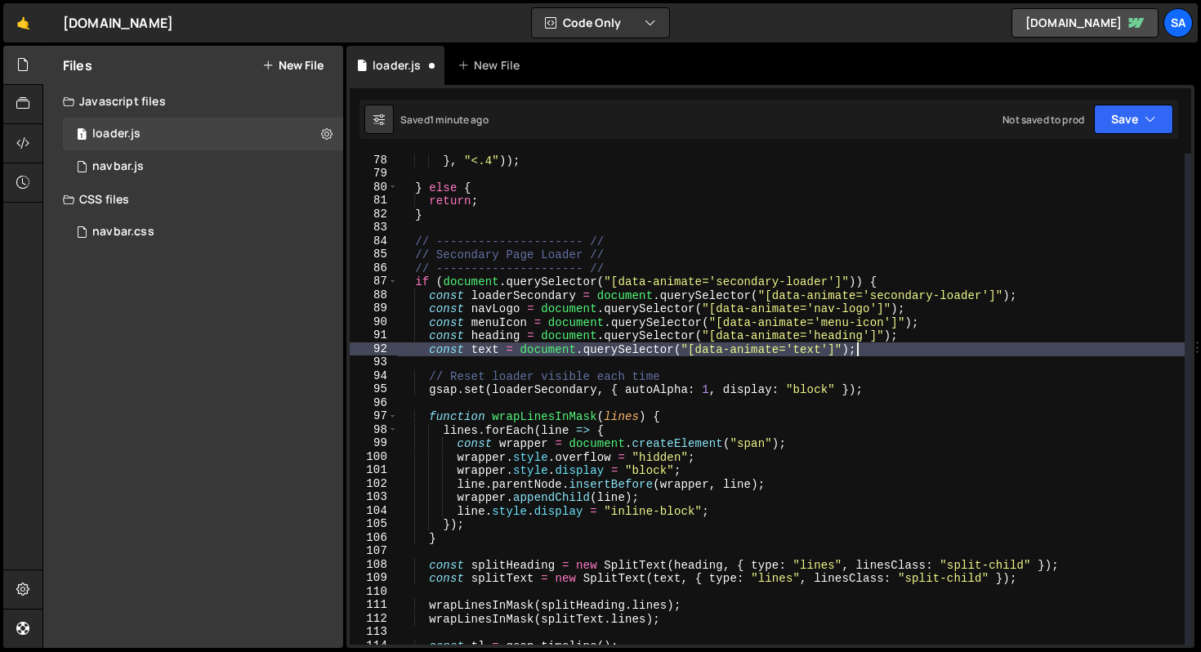
click at [866, 356] on div "} , "<.4" )) ; } else { return ; } // --------------------- // // Secondary Pag…" at bounding box center [791, 413] width 787 height 518
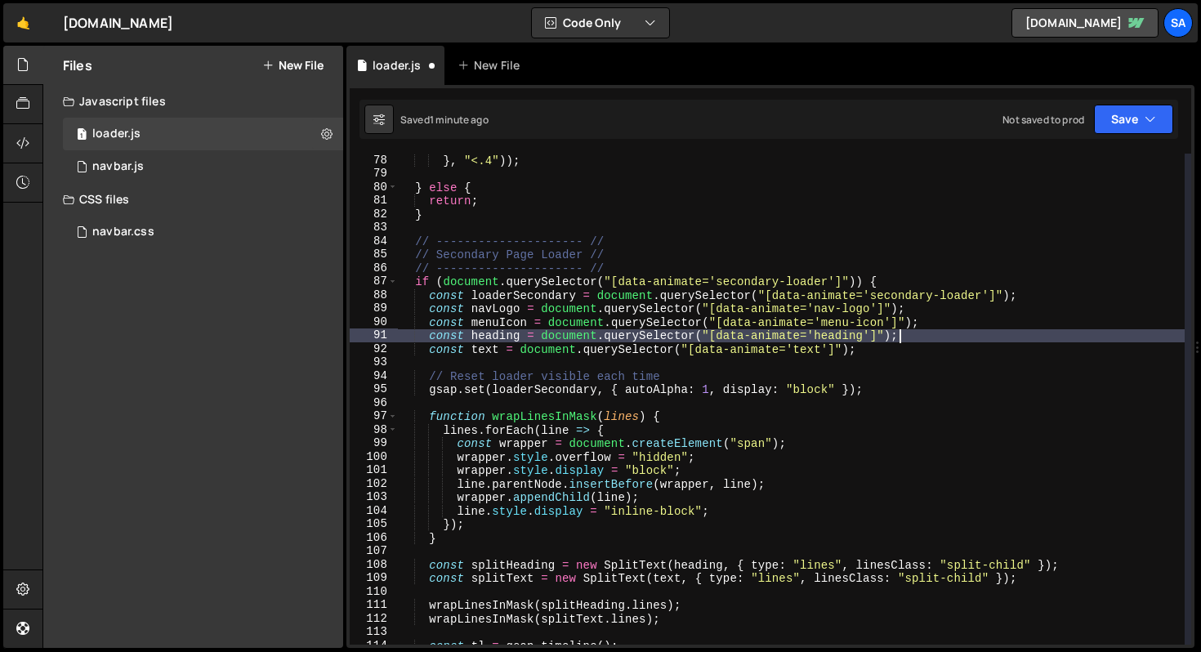
click at [914, 335] on div "} , "<.4" )) ; } else { return ; } // --------------------- // // Secondary Pag…" at bounding box center [791, 413] width 787 height 518
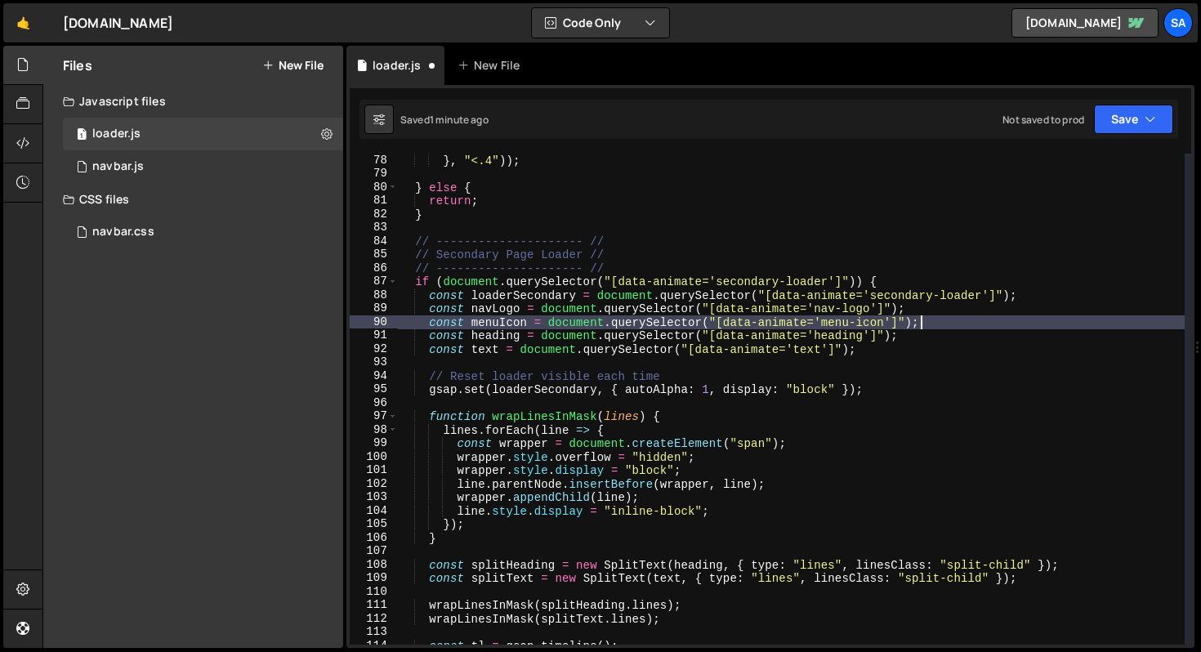
click at [922, 321] on div "} , "<.4" )) ; } else { return ; } // --------------------- // // Secondary Pag…" at bounding box center [791, 413] width 787 height 518
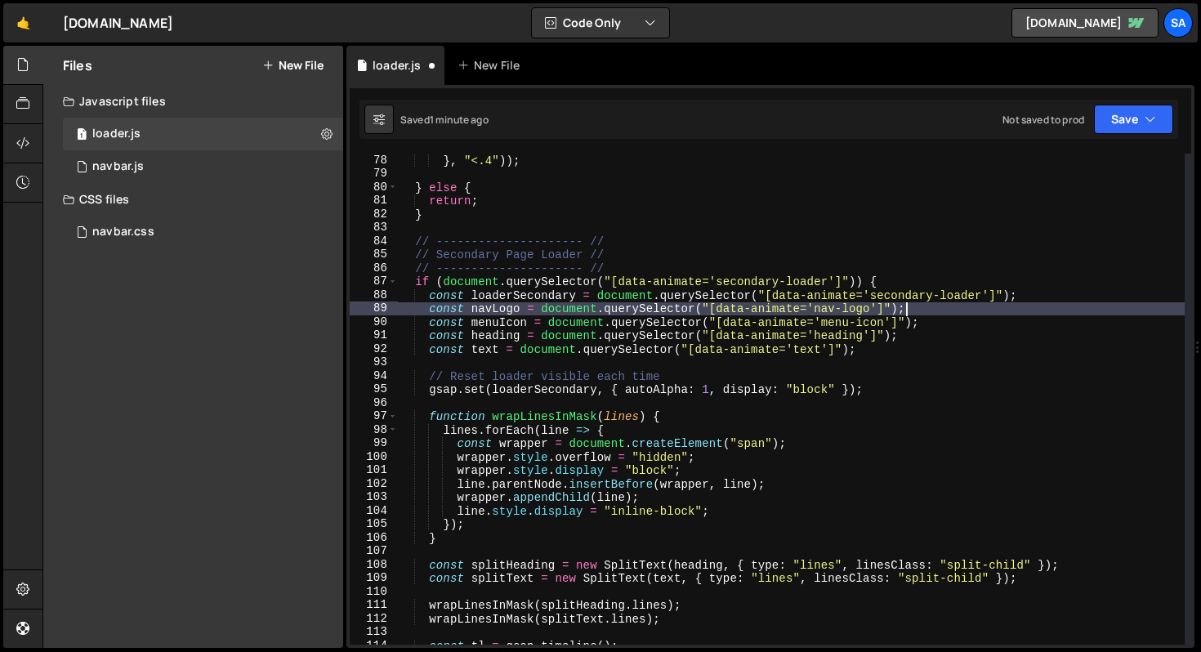
click at [975, 306] on div "} , "<.4" )) ; } else { return ; } // --------------------- // // Secondary Pag…" at bounding box center [791, 413] width 787 height 518
click at [1028, 297] on div "} , "<.4" )) ; } else { return ; } // --------------------- // // Secondary Pag…" at bounding box center [791, 413] width 787 height 518
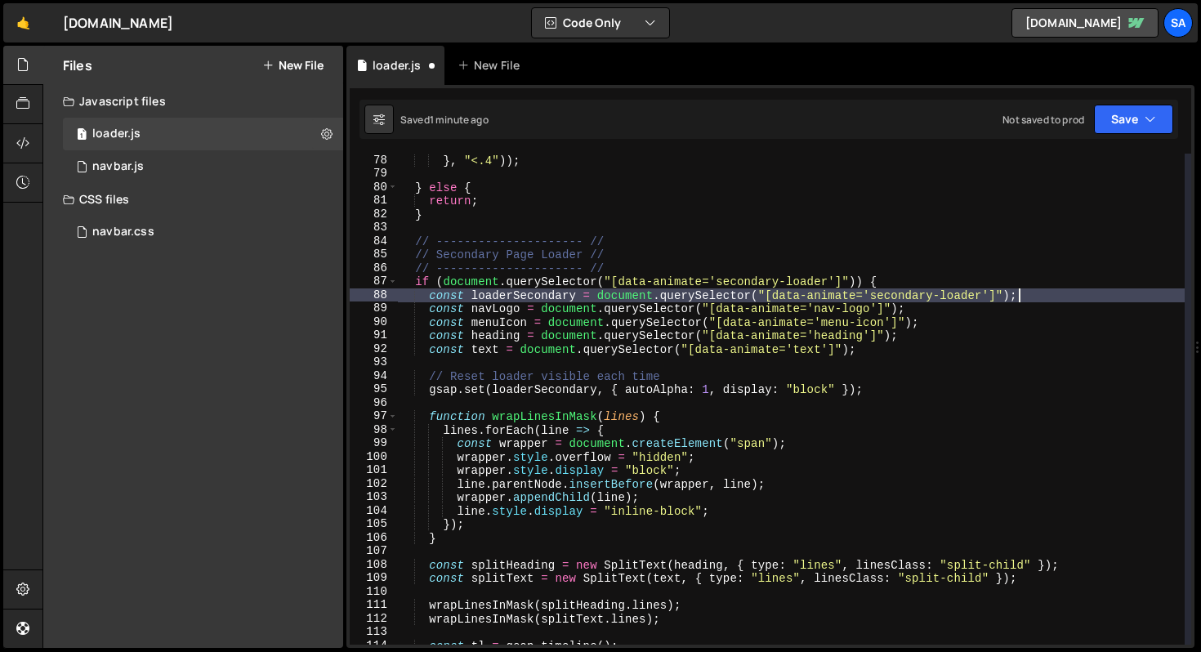
click at [898, 281] on div "} , "<.4" )) ; } else { return ; } // --------------------- // // Secondary Pag…" at bounding box center [791, 413] width 787 height 518
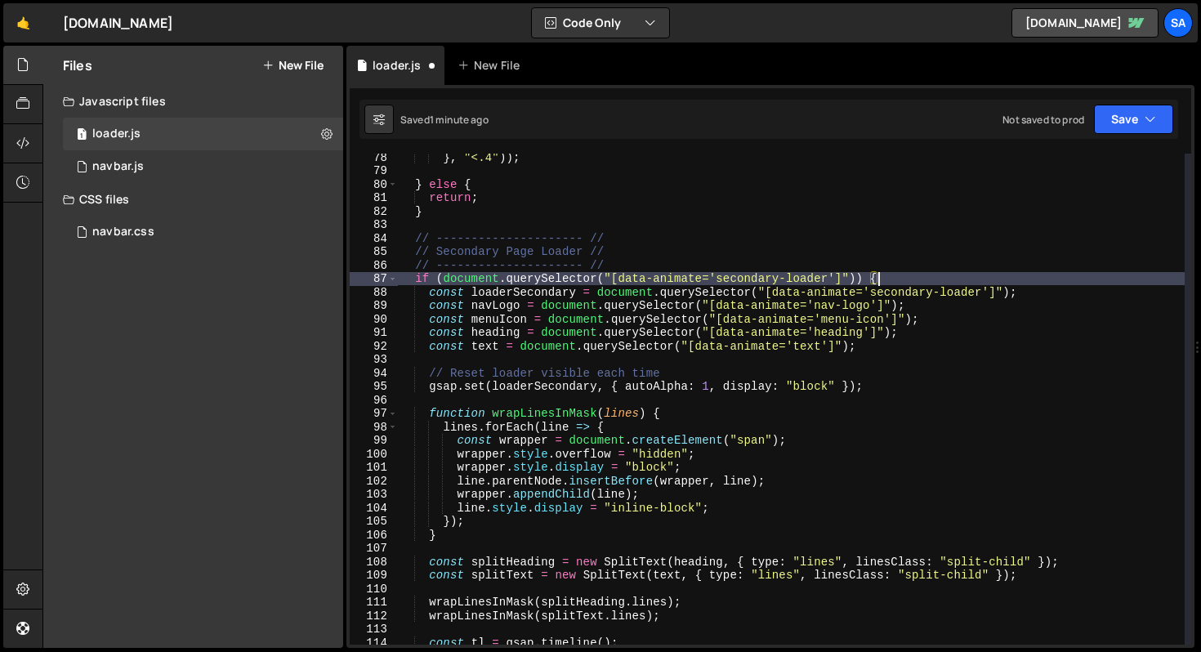
scroll to position [1003, 0]
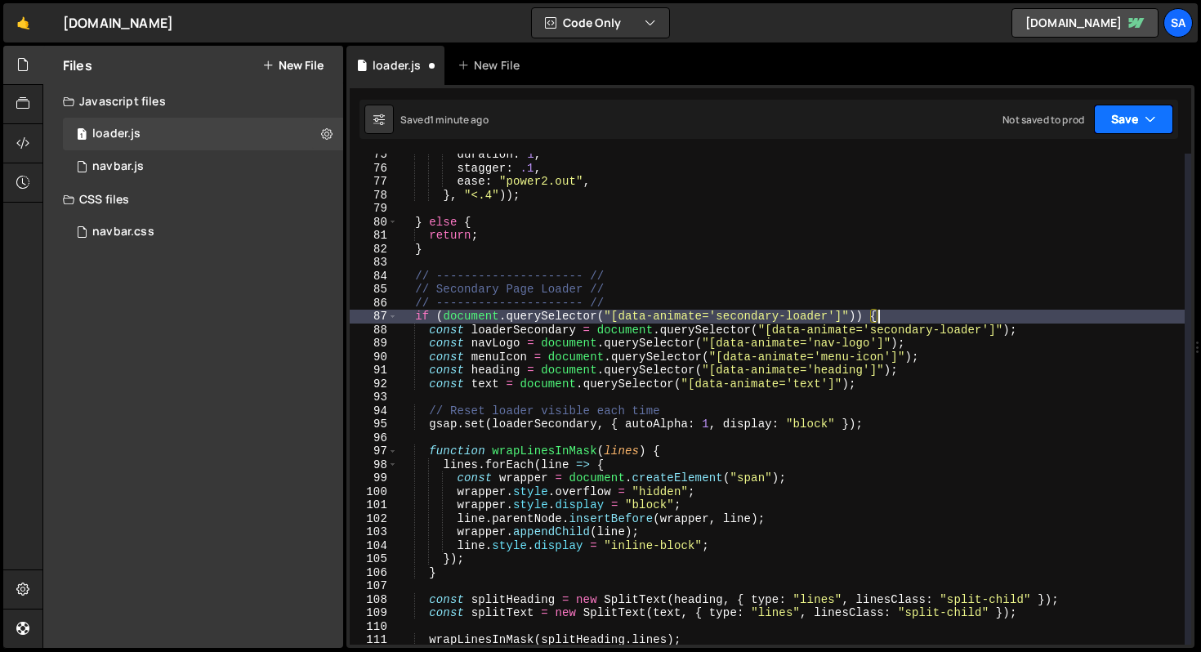
click at [1136, 124] on button "Save" at bounding box center [1133, 119] width 79 height 29
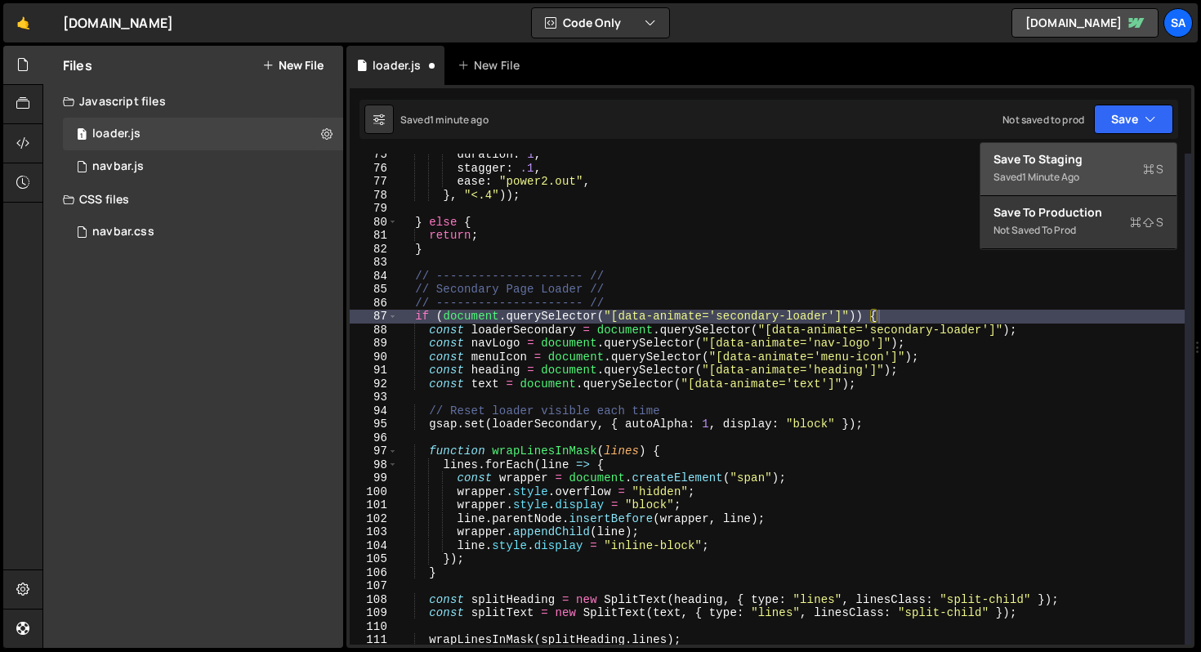
click at [1062, 157] on div "Save to Staging S" at bounding box center [1079, 159] width 170 height 16
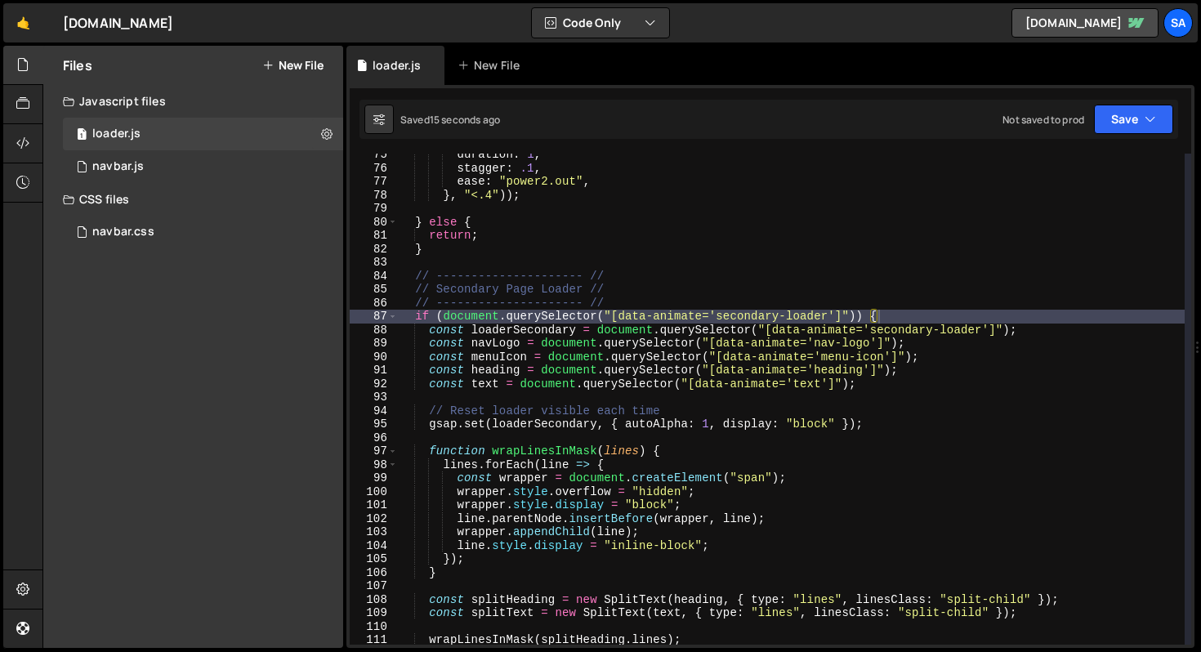
click at [955, 381] on div "duration : 1 , stagger : .1 , ease : "power2.out" , } , "<.4" )) ; } else { ret…" at bounding box center [791, 407] width 787 height 518
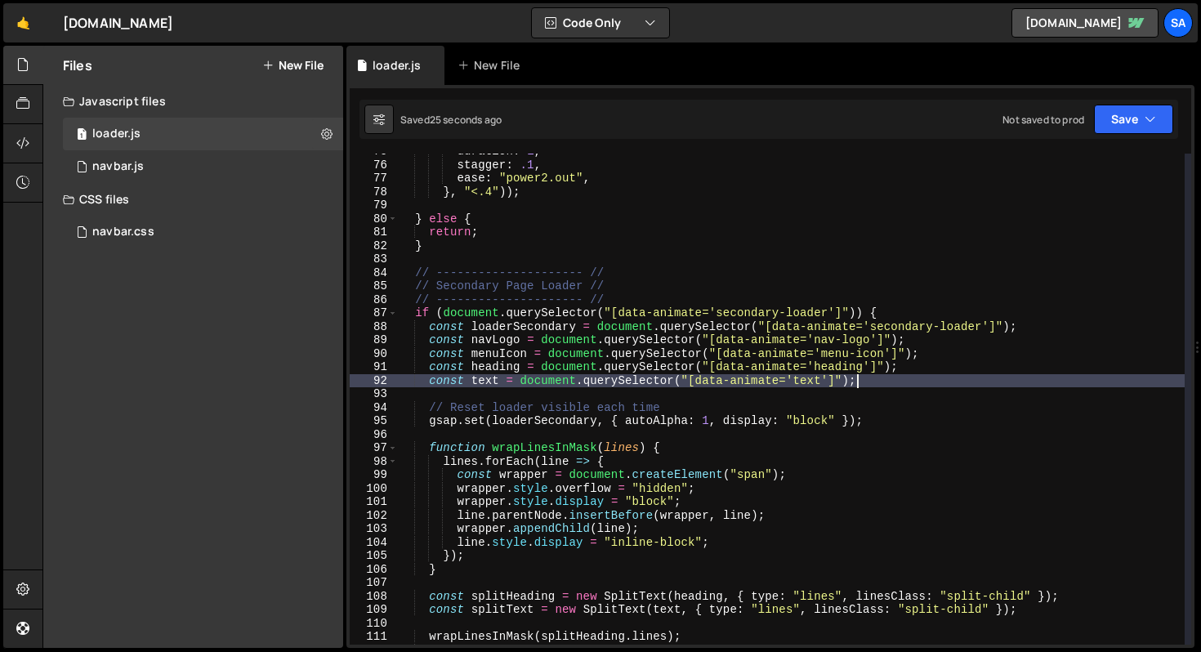
scroll to position [1058, 0]
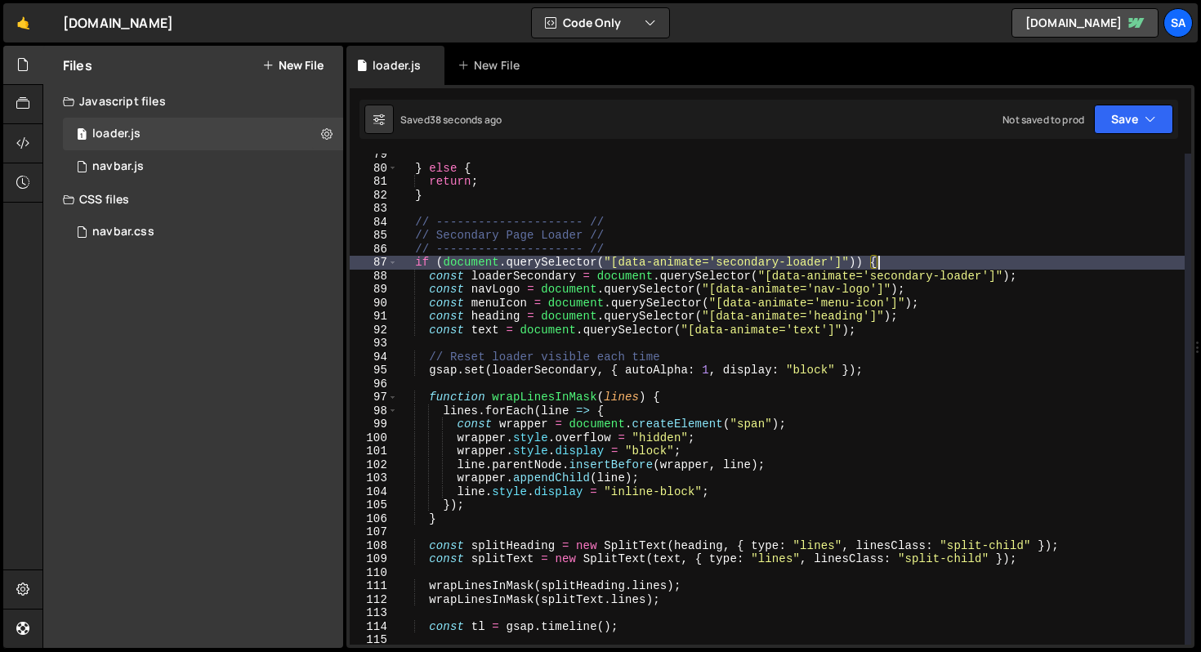
click at [931, 257] on div "} else { return ; } // --------------------- // // Secondary Page Loader // // …" at bounding box center [791, 407] width 787 height 518
type textarea "if (document.querySelector("[data-animate='secondary-loader']")) {"
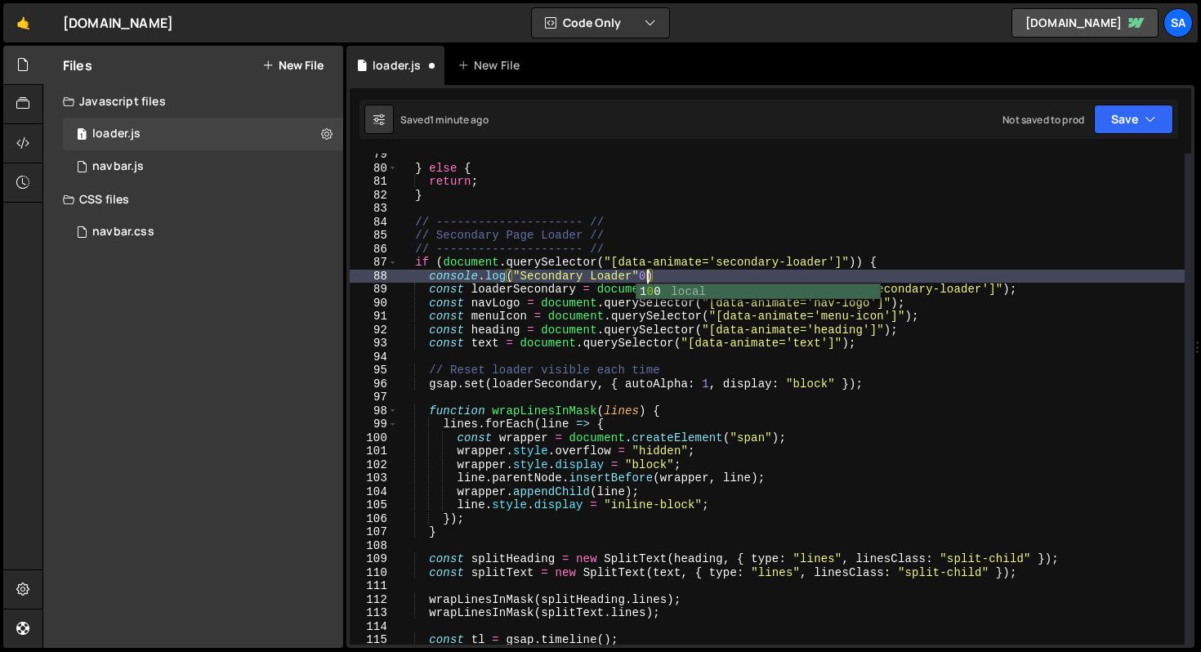
scroll to position [0, 17]
click at [645, 273] on div "} else { return ; } // --------------------- // // Secondary Page Loader // // …" at bounding box center [791, 407] width 787 height 518
click at [1108, 138] on div "Saved 1 minute ago Not saved to prod Upgrade to Edit Save Save to Staging S Sav…" at bounding box center [769, 119] width 819 height 39
click at [1120, 122] on button "Save" at bounding box center [1133, 119] width 79 height 29
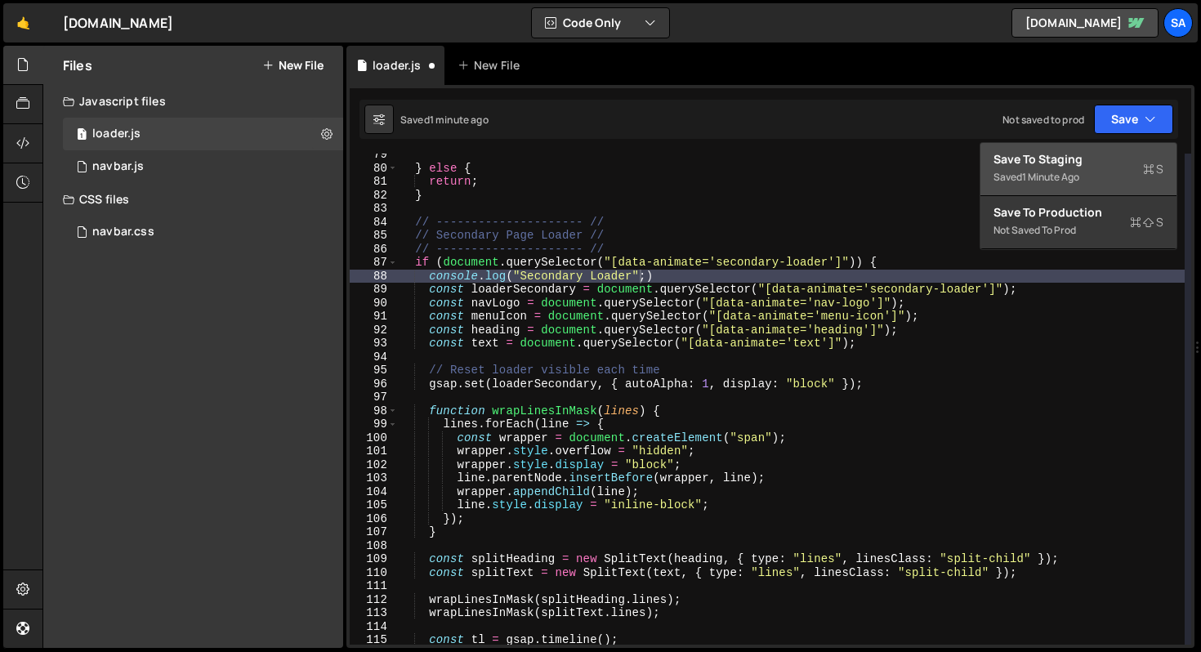
click at [1085, 168] on div "Saved 1 minute ago" at bounding box center [1079, 178] width 170 height 20
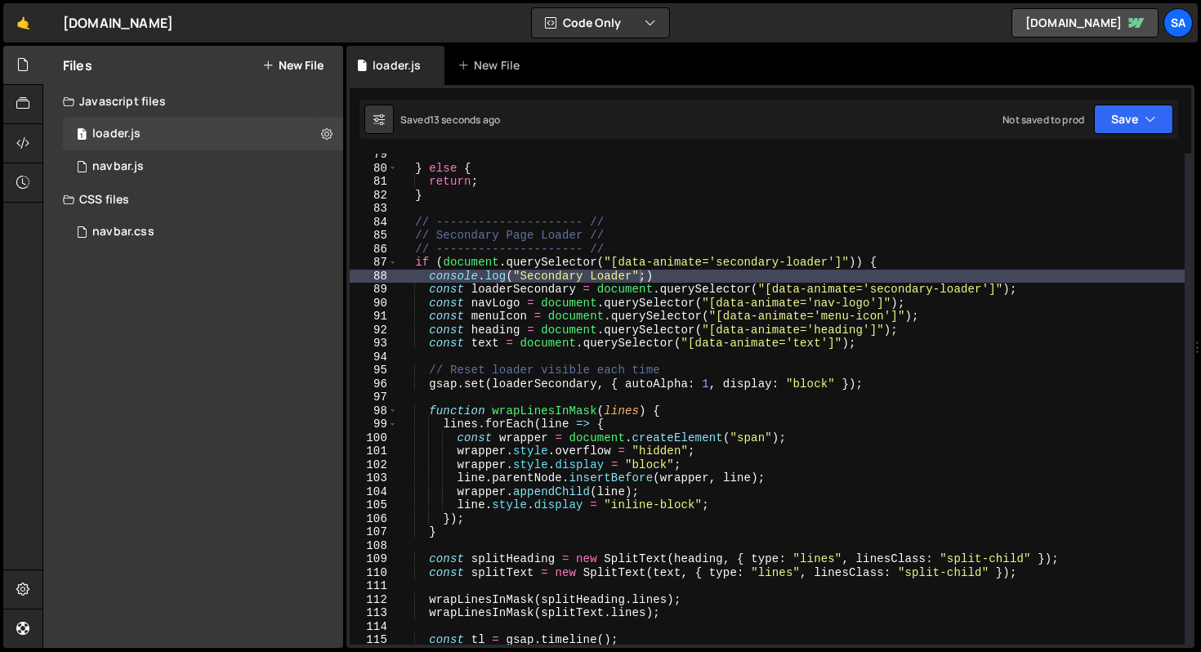
click at [648, 280] on div "} else { return ; } // --------------------- // // Secondary Page Loader // // …" at bounding box center [791, 407] width 787 height 518
click at [670, 282] on div "} else { return ; } // --------------------- // // Secondary Page Loader // // …" at bounding box center [791, 407] width 787 height 518
click at [649, 276] on div "} else { return ; } // --------------------- // // Secondary Page Loader // // …" at bounding box center [791, 407] width 787 height 518
click at [690, 275] on div "} else { return ; } // --------------------- // // Secondary Page Loader // // …" at bounding box center [791, 407] width 787 height 518
click at [1145, 124] on icon "button" at bounding box center [1150, 119] width 11 height 16
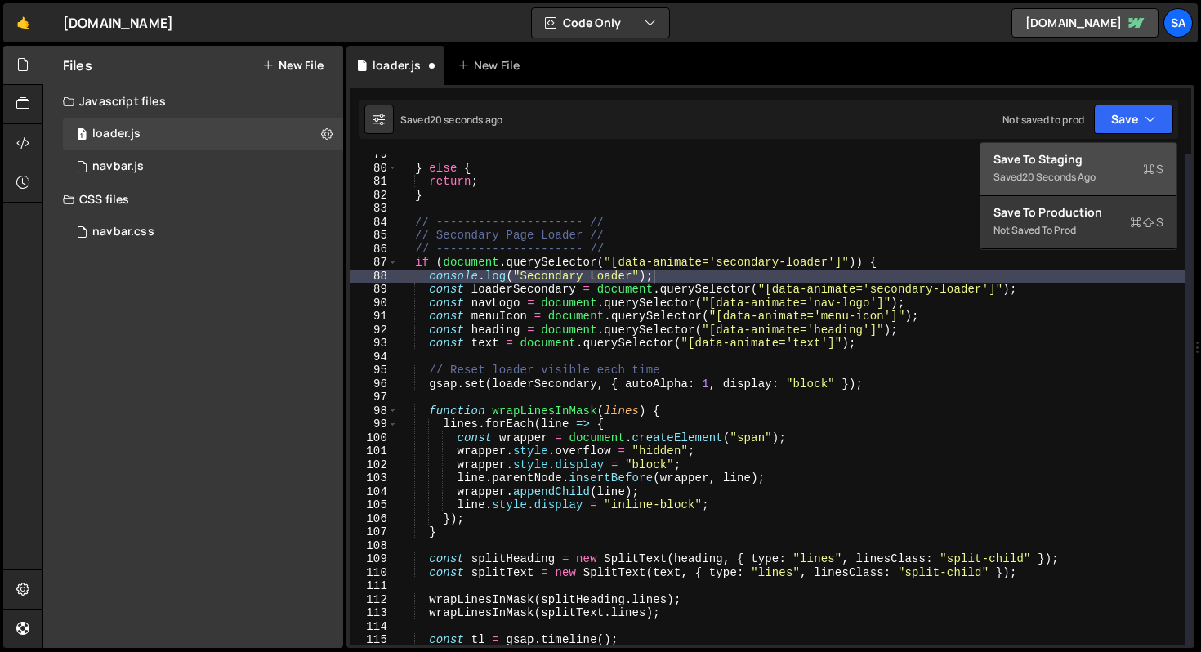
click at [1071, 153] on div "Save to Staging S" at bounding box center [1079, 159] width 170 height 16
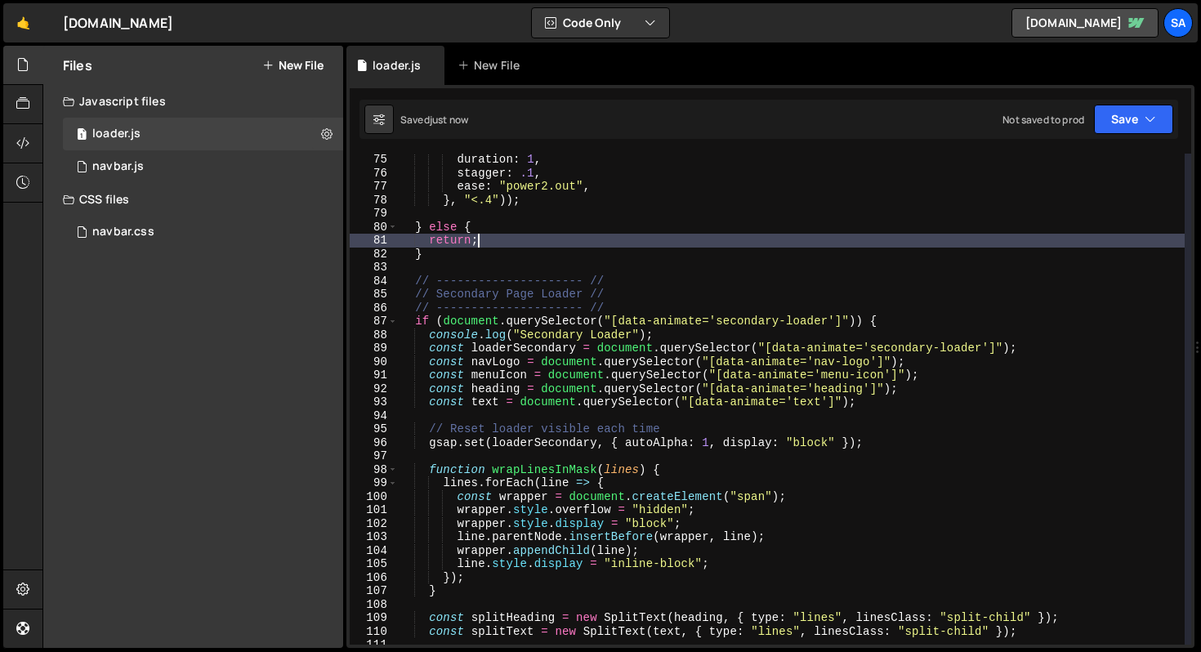
scroll to position [0, 4]
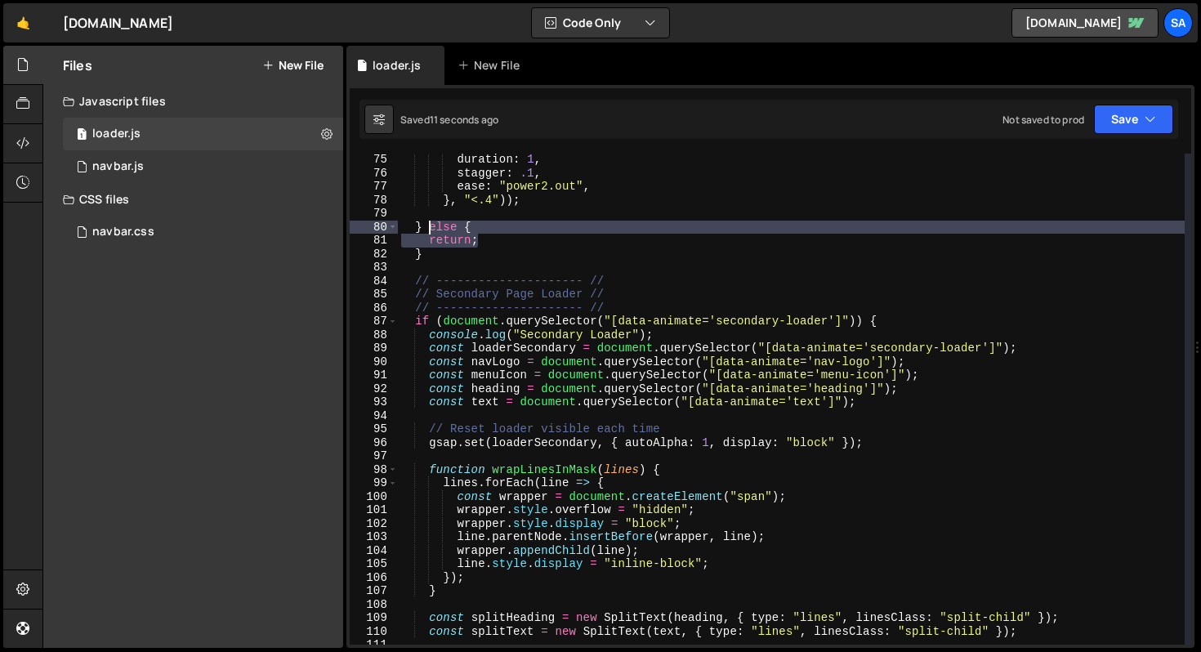
drag, startPoint x: 494, startPoint y: 242, endPoint x: 427, endPoint y: 229, distance: 67.5
click at [427, 229] on div "duration : 1 , stagger : .1 , ease : "power2.out" , } , "<.4" )) ; } else { ret…" at bounding box center [791, 412] width 787 height 518
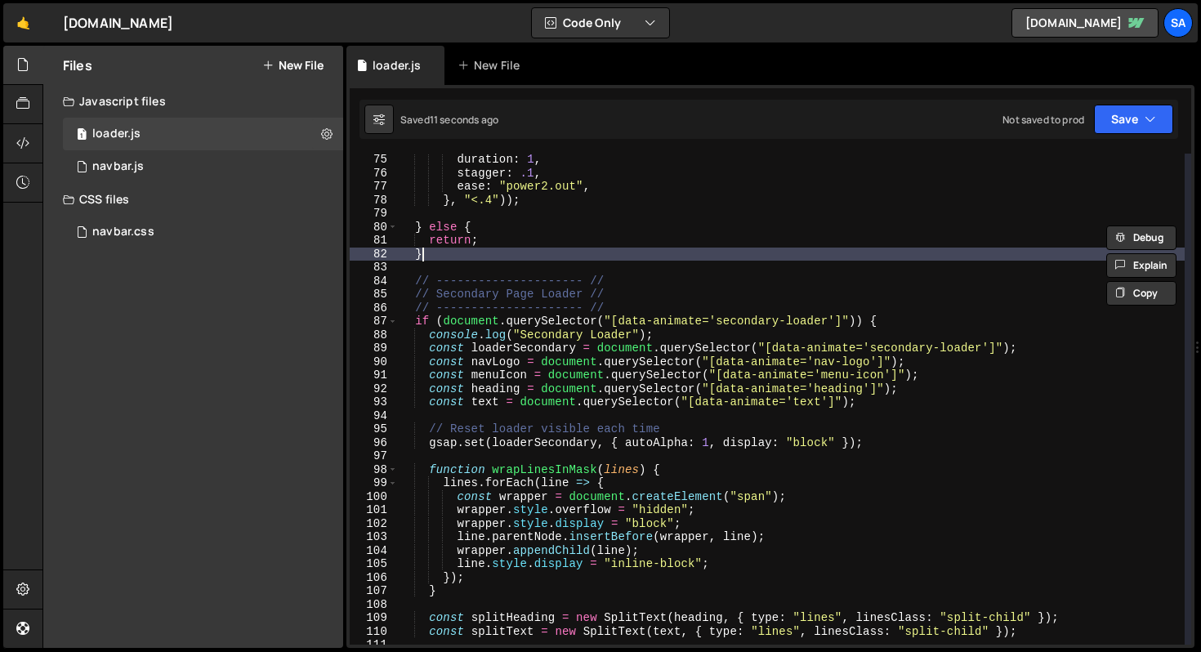
click at [472, 252] on div "duration : 1 , stagger : .1 , ease : "power2.out" , } , "<.4" )) ; } else { ret…" at bounding box center [791, 412] width 787 height 518
type textarea "}"
click at [452, 262] on div "duration : 1 , stagger : .1 , ease : "power2.out" , } , "<.4" )) ; } else { ret…" at bounding box center [791, 412] width 787 height 518
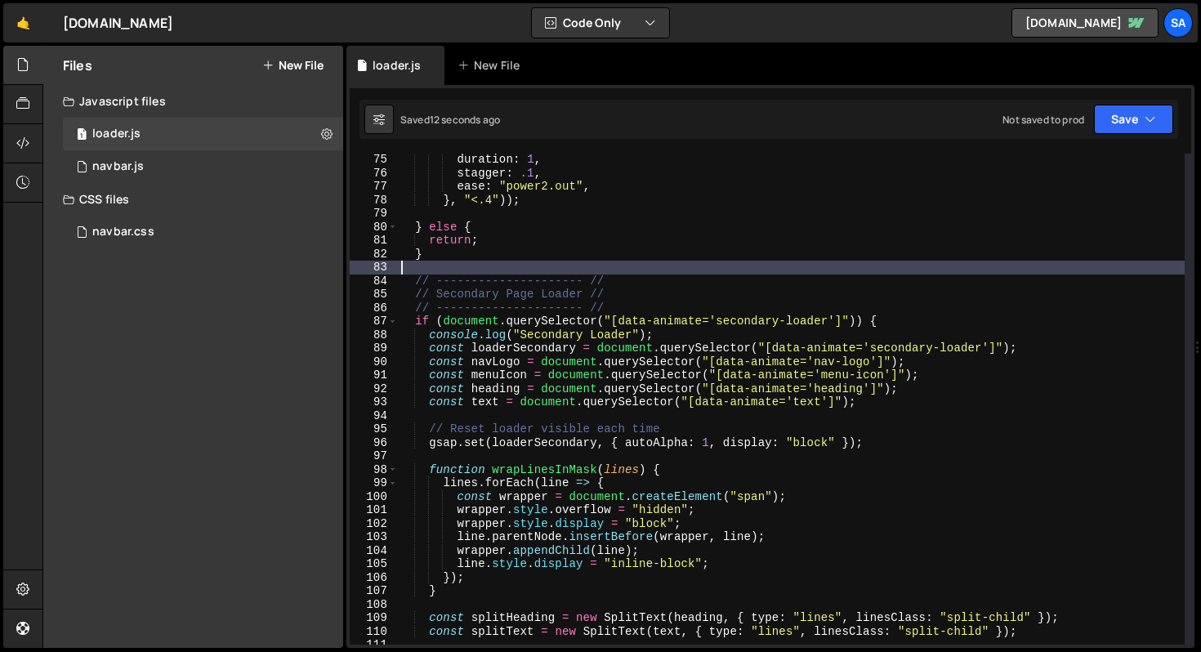
scroll to position [0, 0]
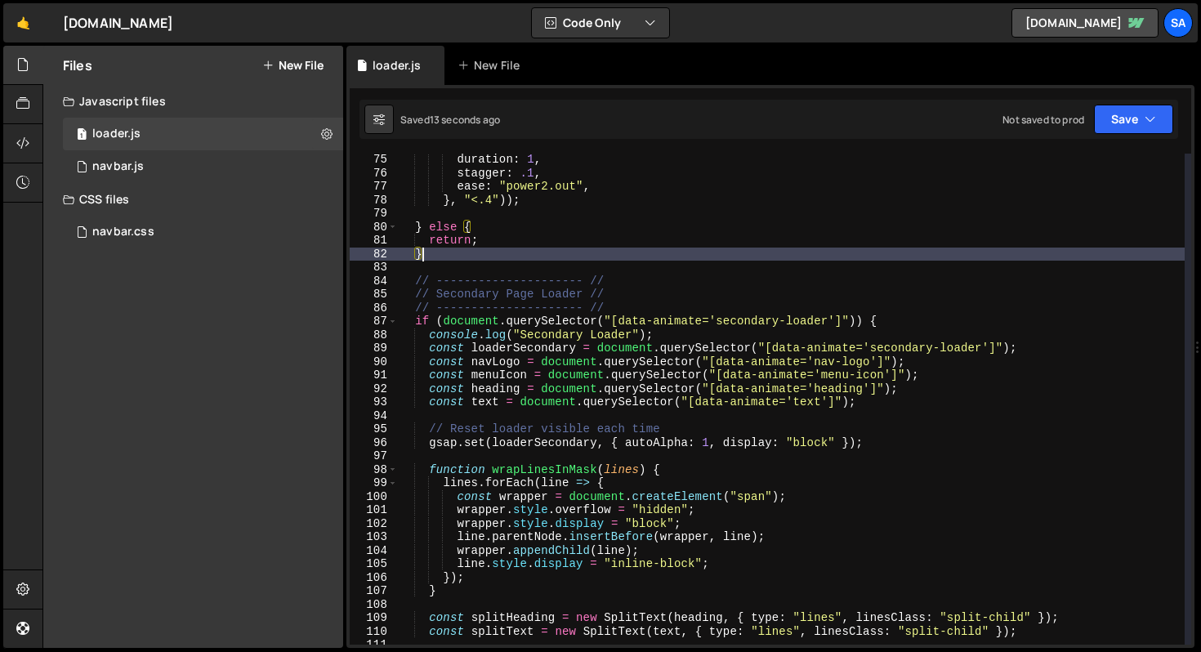
click at [515, 251] on div "duration : 1 , stagger : .1 , ease : "power2.out" , } , "<.4" )) ; } else { ret…" at bounding box center [791, 412] width 787 height 518
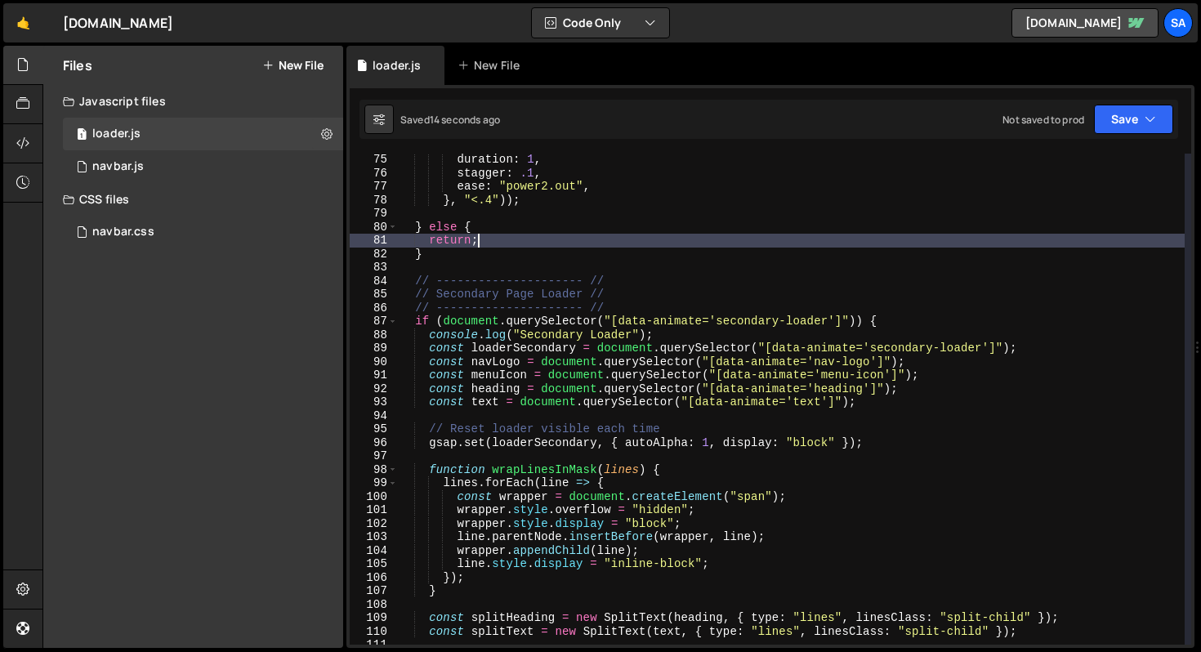
click at [512, 244] on div "duration : 1 , stagger : .1 , ease : "power2.out" , } , "<.4" )) ; } else { ret…" at bounding box center [791, 412] width 787 height 518
type textarea "return;"
click at [1121, 126] on button "Save" at bounding box center [1133, 119] width 79 height 29
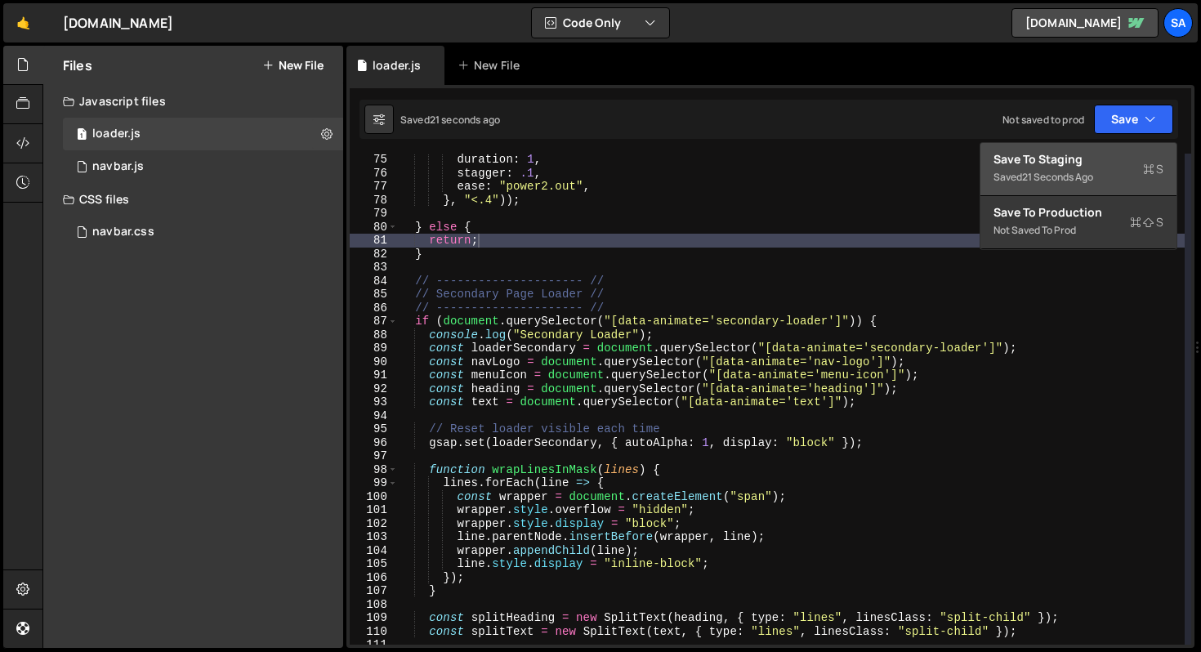
click at [1071, 168] on div "Saved 21 seconds ago" at bounding box center [1079, 178] width 170 height 20
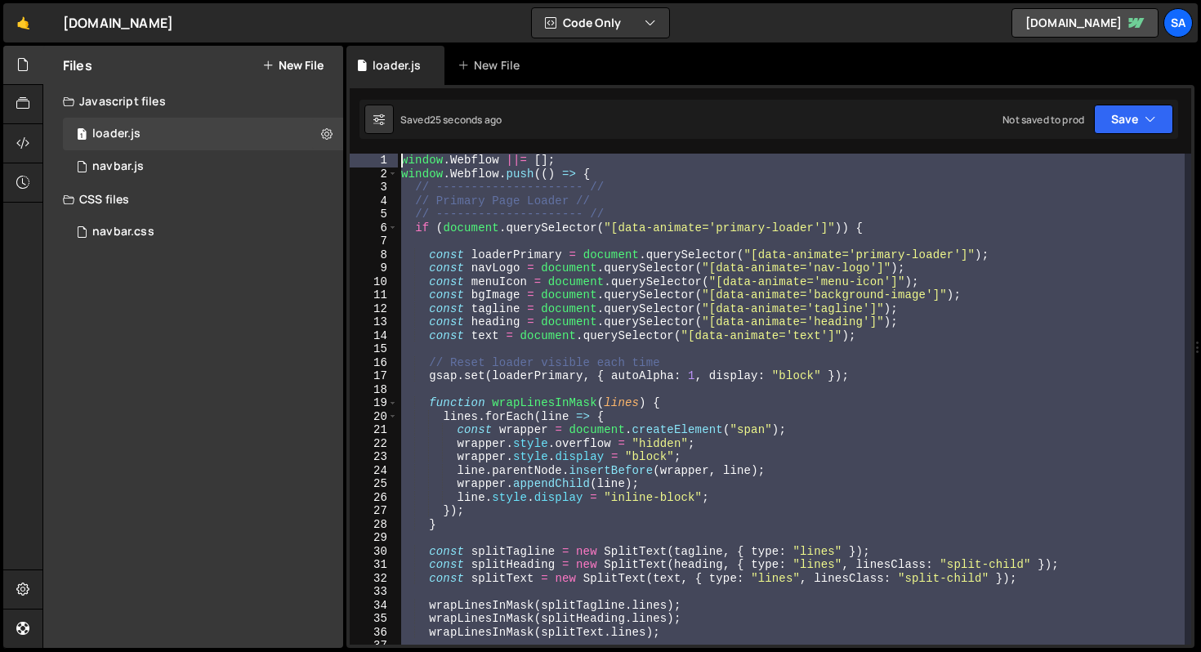
drag, startPoint x: 471, startPoint y: 441, endPoint x: 386, endPoint y: -22, distance: 470.3
click at [386, 0] on html "Projects [GEOGRAPHIC_DATA] Blog SA Your current team is SAMCOM DESIGN Projects …" at bounding box center [600, 326] width 1201 height 652
click at [498, 266] on div "window . Webflow ||= [ ] ; window . Webflow . push (( ) => { // ---------------…" at bounding box center [791, 399] width 787 height 491
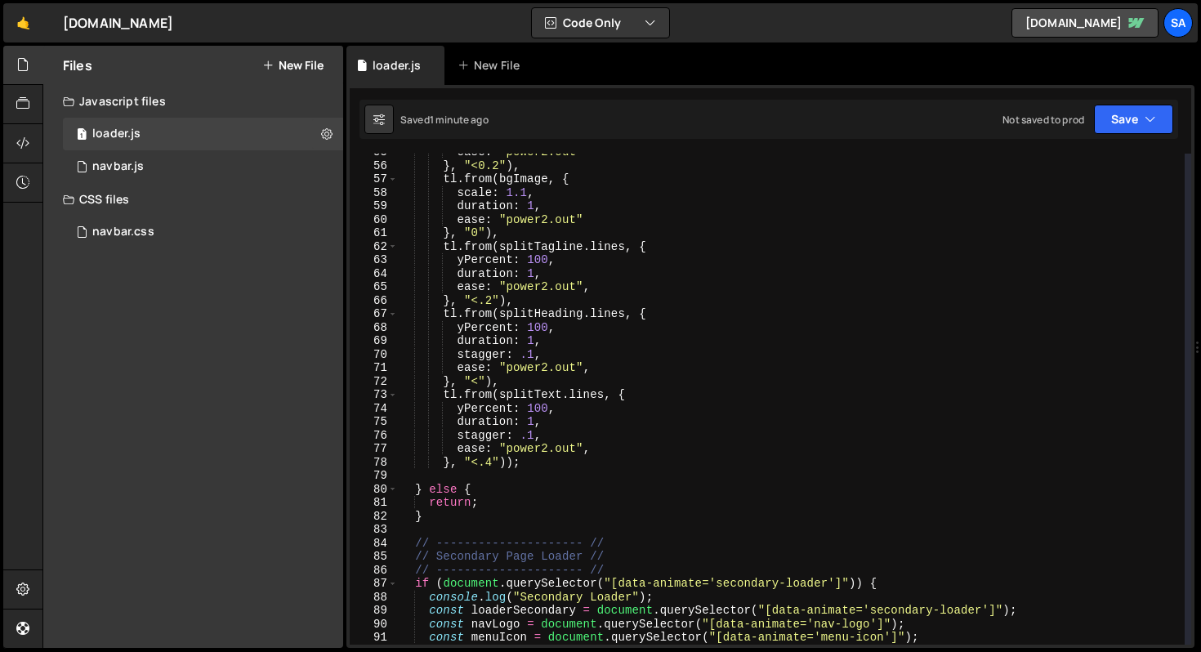
scroll to position [835, 0]
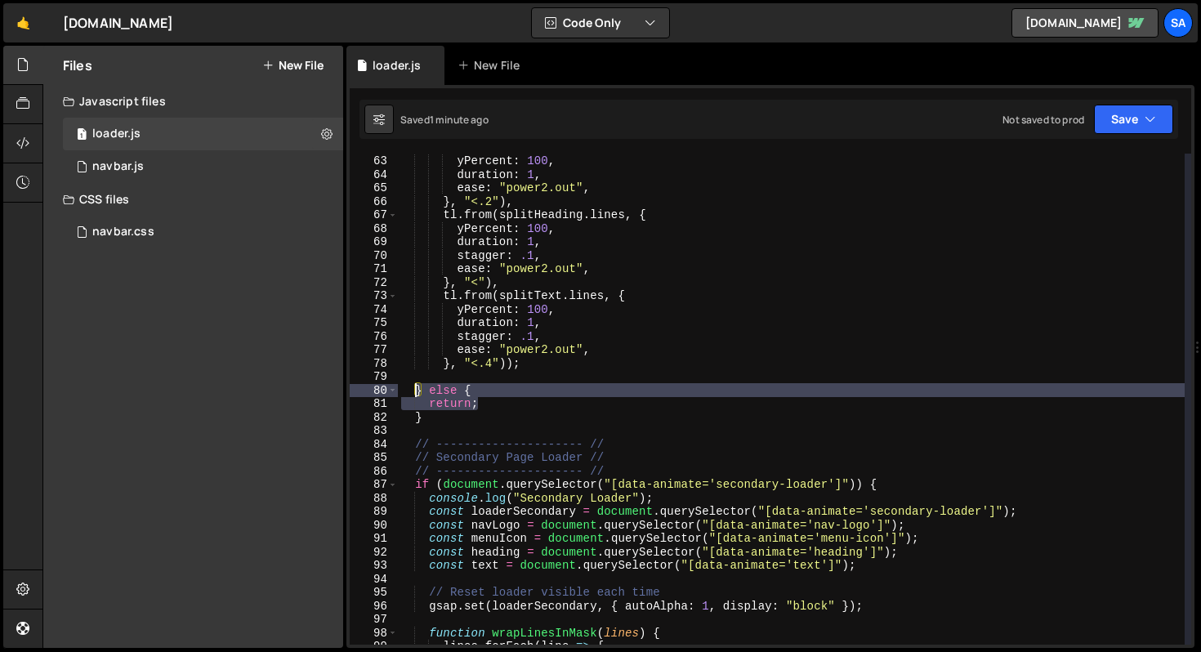
drag, startPoint x: 495, startPoint y: 405, endPoint x: 414, endPoint y: 391, distance: 82.1
click at [414, 391] on div "tl . from ( splitTagline . lines , { yPercent : 100 , duration : 1 , ease : "po…" at bounding box center [791, 400] width 787 height 518
type textarea "} else { return;"
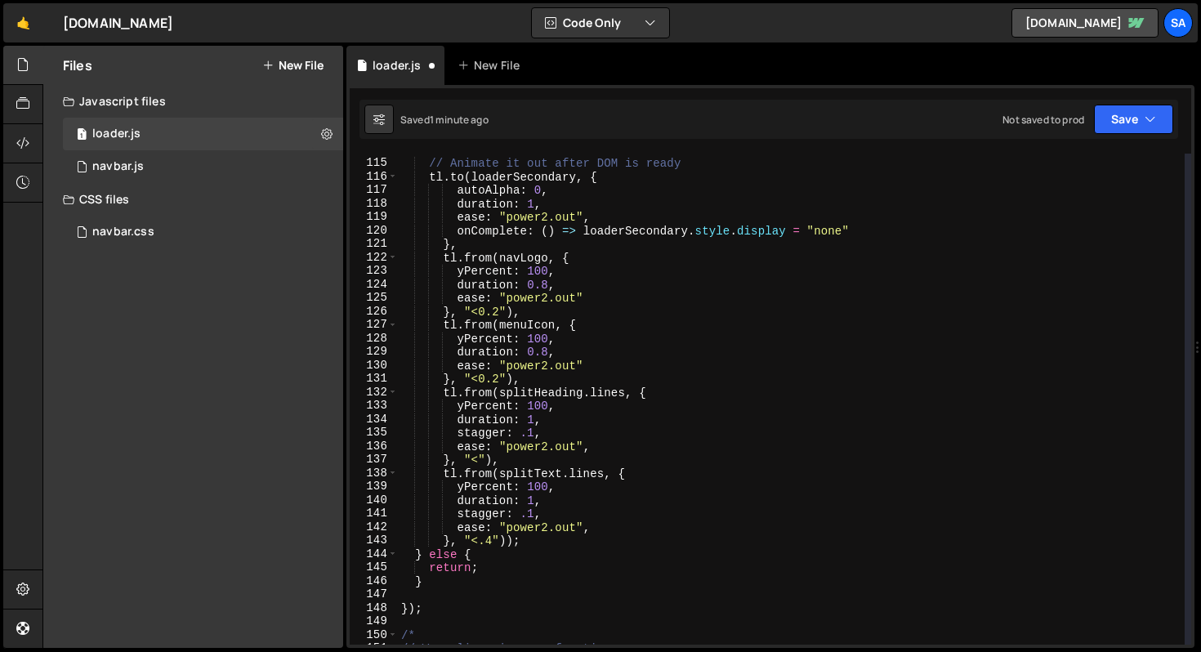
scroll to position [1706, 0]
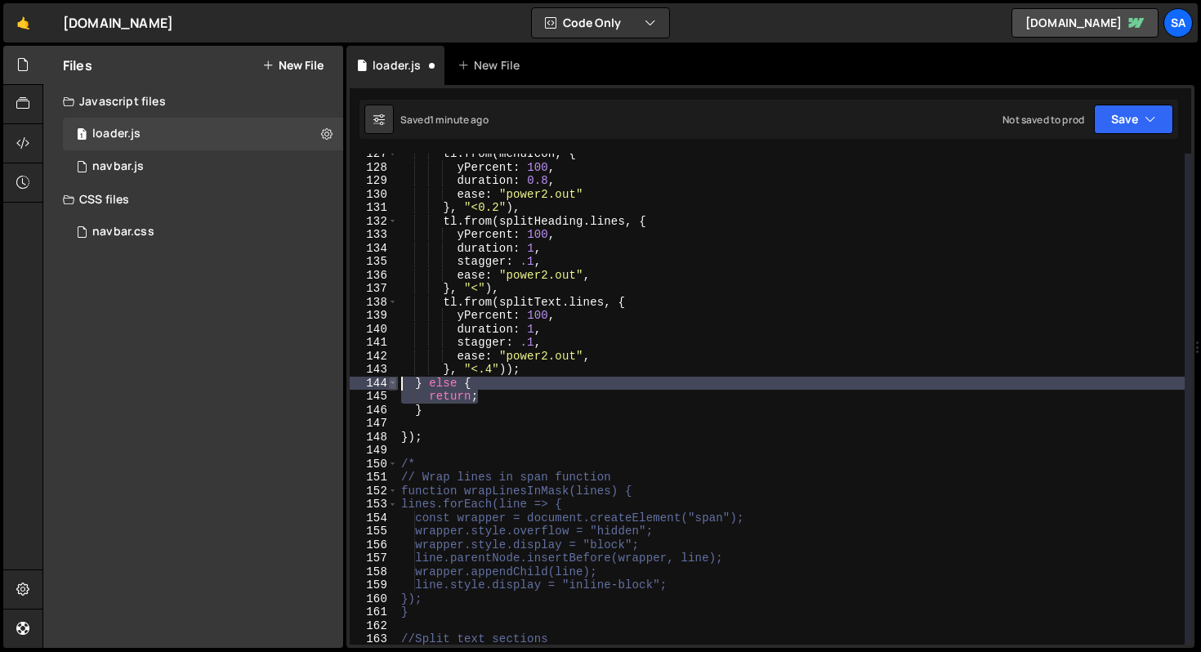
drag, startPoint x: 485, startPoint y: 400, endPoint x: 391, endPoint y: 382, distance: 95.7
click at [391, 382] on div "127 128 129 130 131 132 133 134 135 136 137 138 139 140 141 142 143 144 145 146…" at bounding box center [771, 399] width 842 height 491
type textarea "} else { return;"
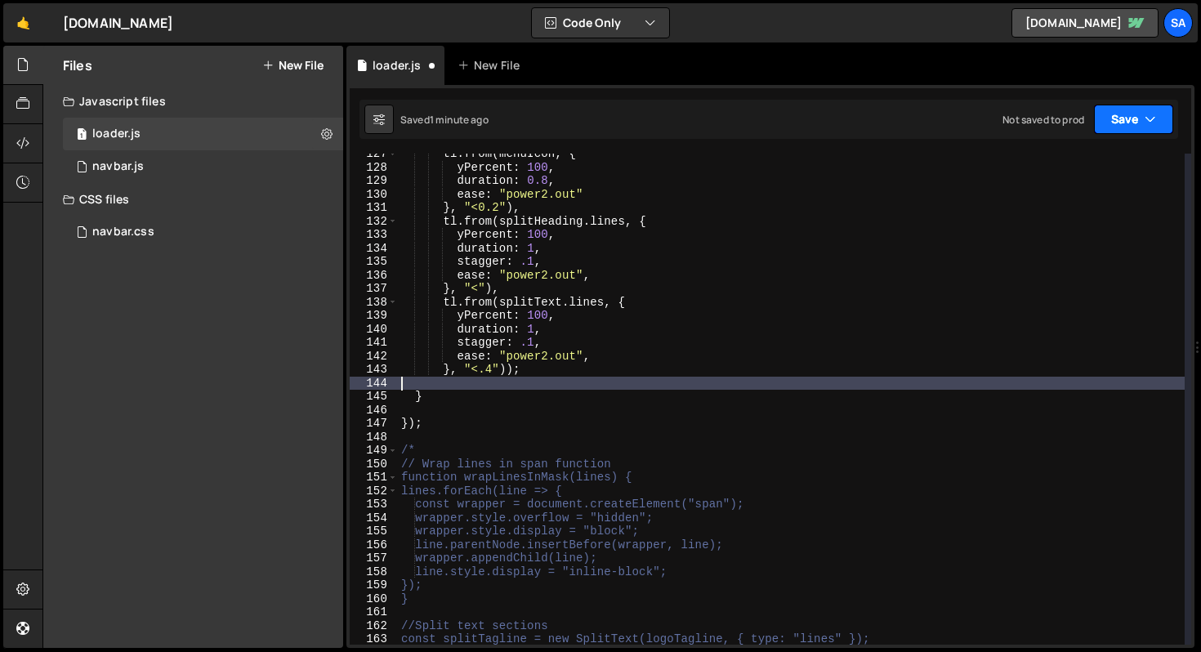
click at [1127, 129] on button "Save" at bounding box center [1133, 119] width 79 height 29
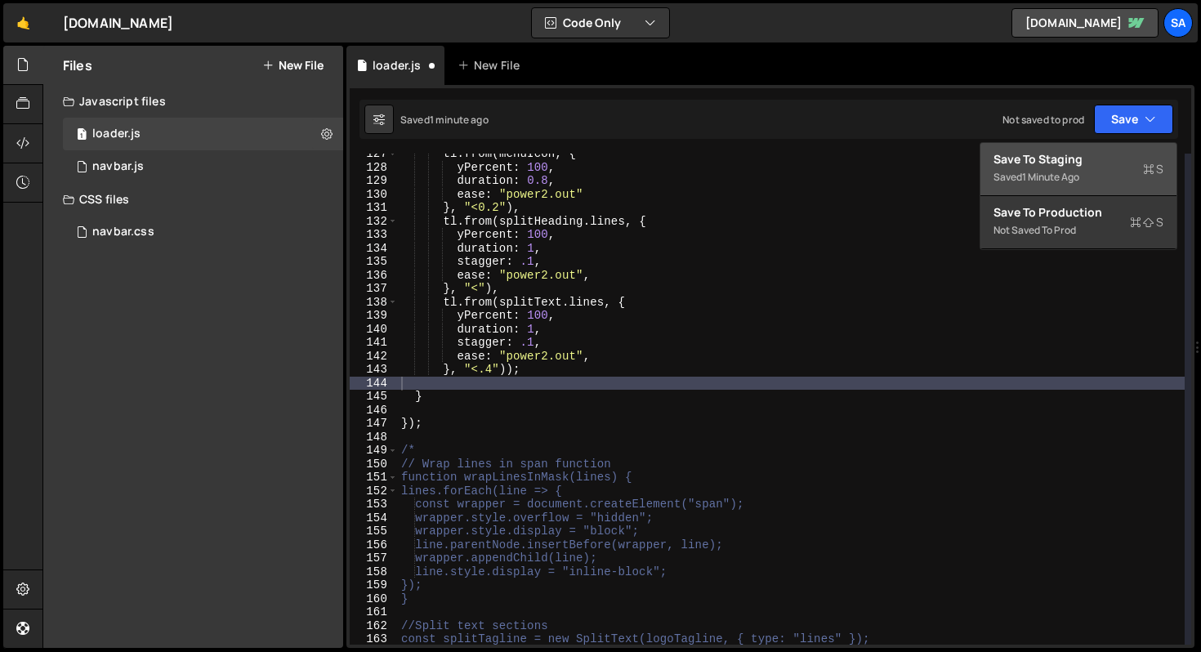
click at [1081, 164] on div "Save to Staging S" at bounding box center [1079, 159] width 170 height 16
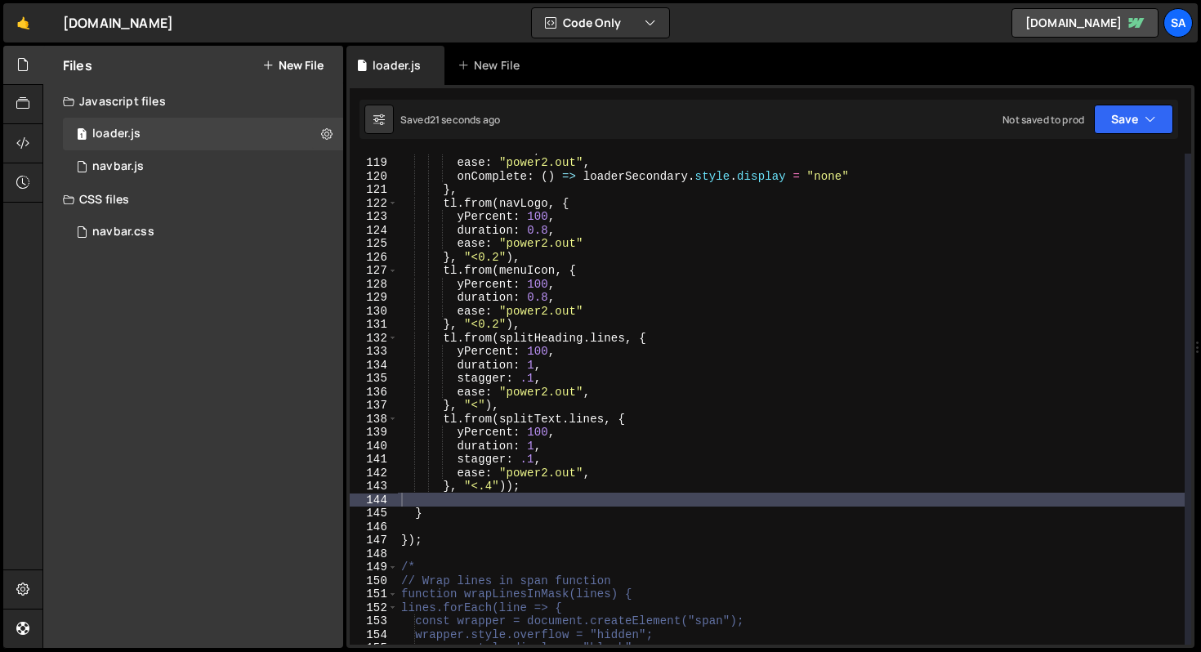
scroll to position [1574, 0]
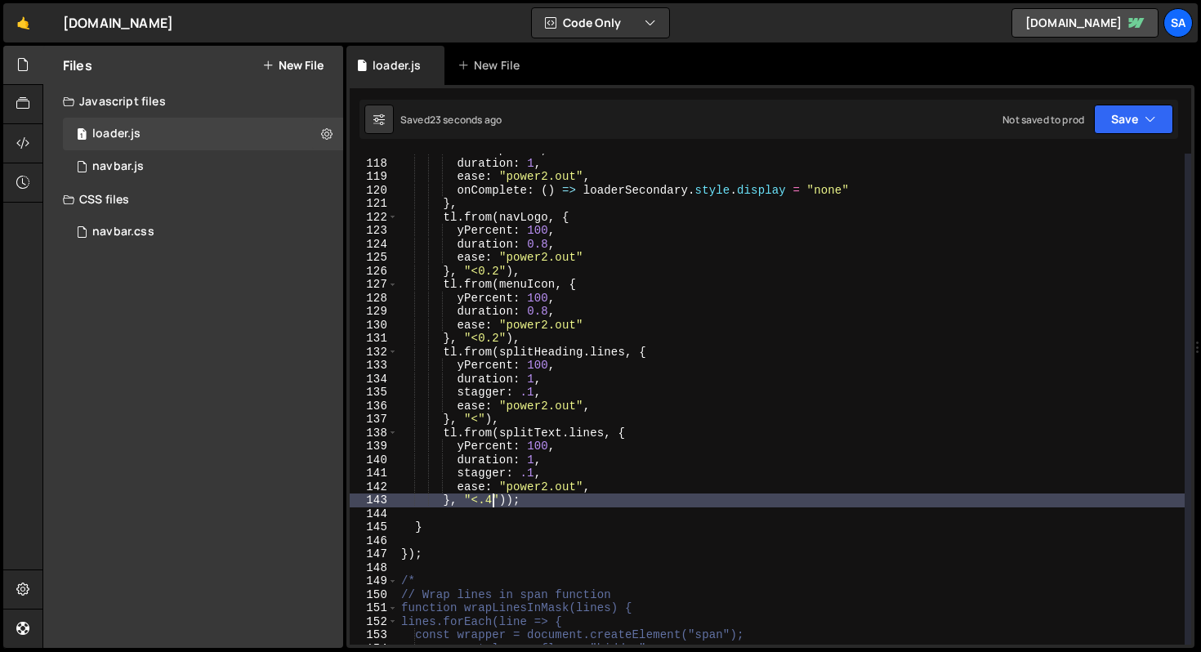
click at [494, 505] on div "autoAlpha : 0 , duration : 1 , ease : "power2.out" , onComplete : ( ) => loader…" at bounding box center [791, 402] width 787 height 518
click at [1112, 117] on button "Save" at bounding box center [1133, 119] width 79 height 29
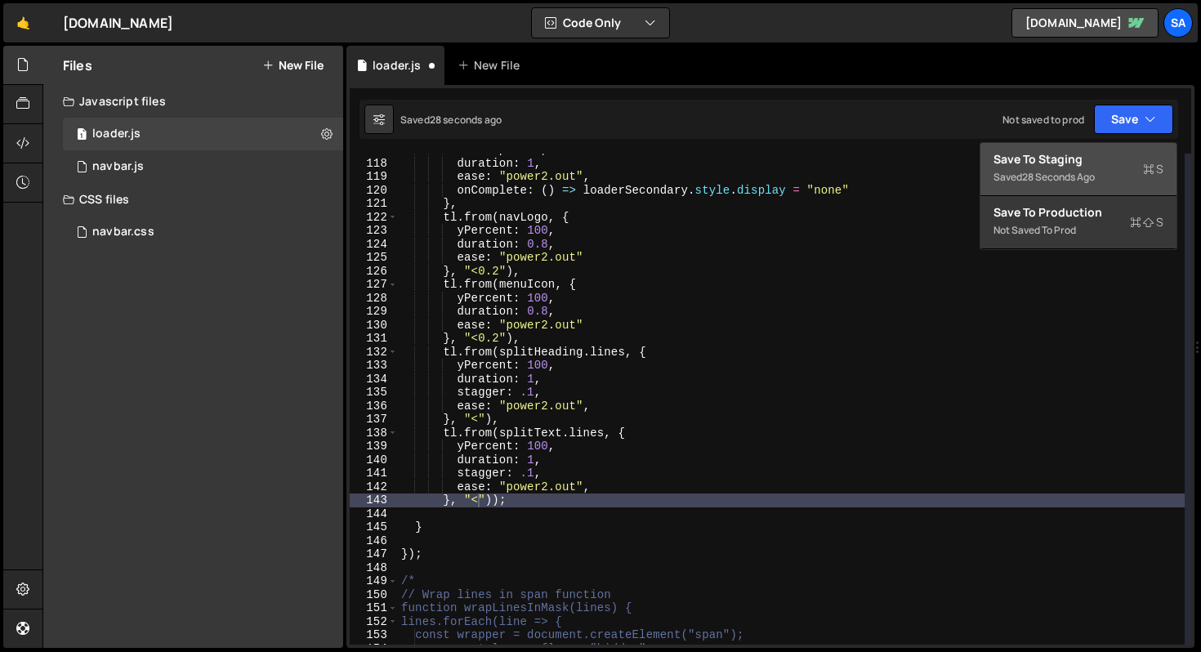
click at [1068, 176] on div "28 seconds ago" at bounding box center [1058, 177] width 73 height 14
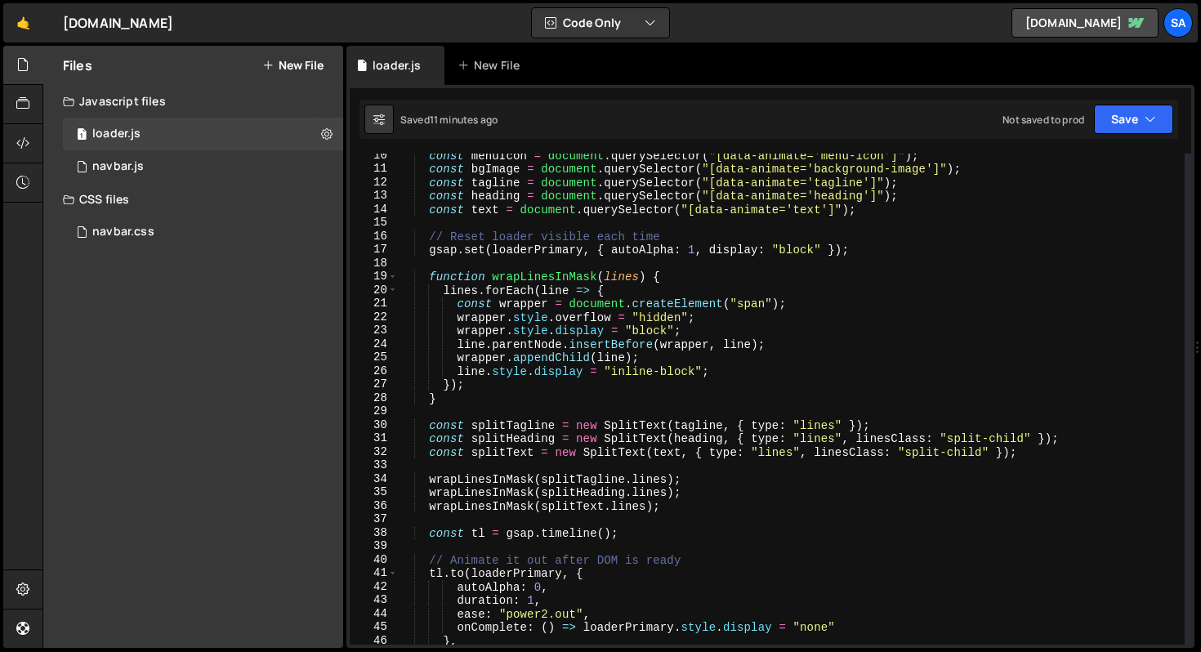
scroll to position [139, 0]
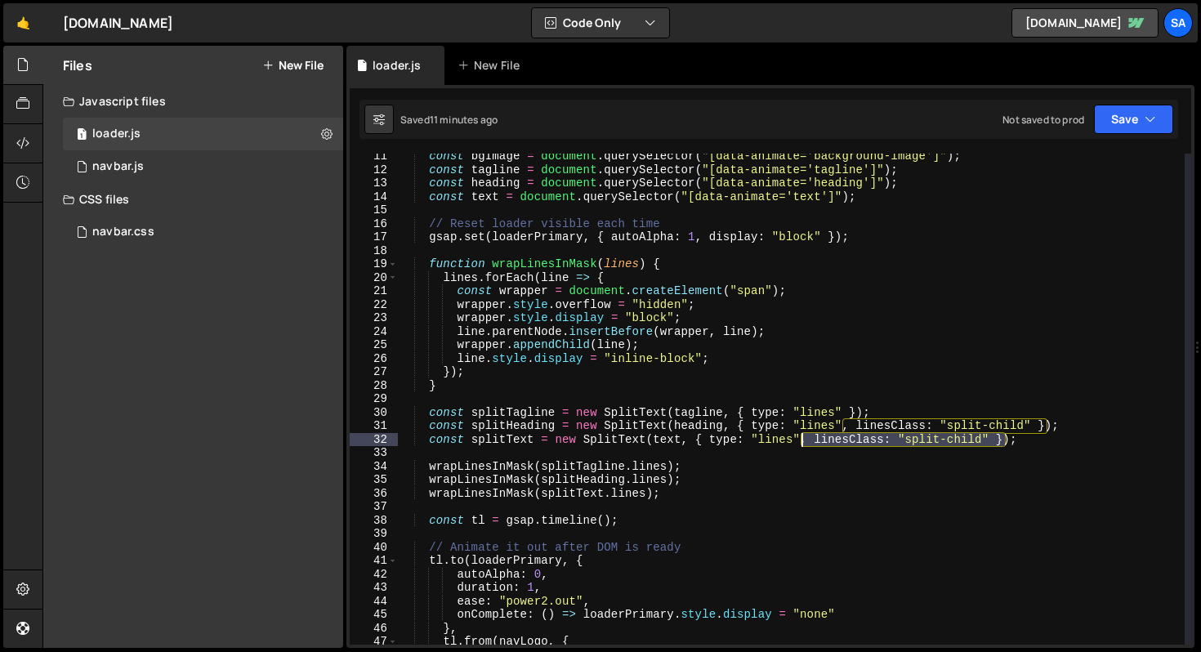
drag, startPoint x: 1003, startPoint y: 441, endPoint x: 803, endPoint y: 439, distance: 199.4
click at [803, 439] on div "const bgImage = document . querySelector ( "[data-animate='background-image']" …" at bounding box center [791, 409] width 787 height 518
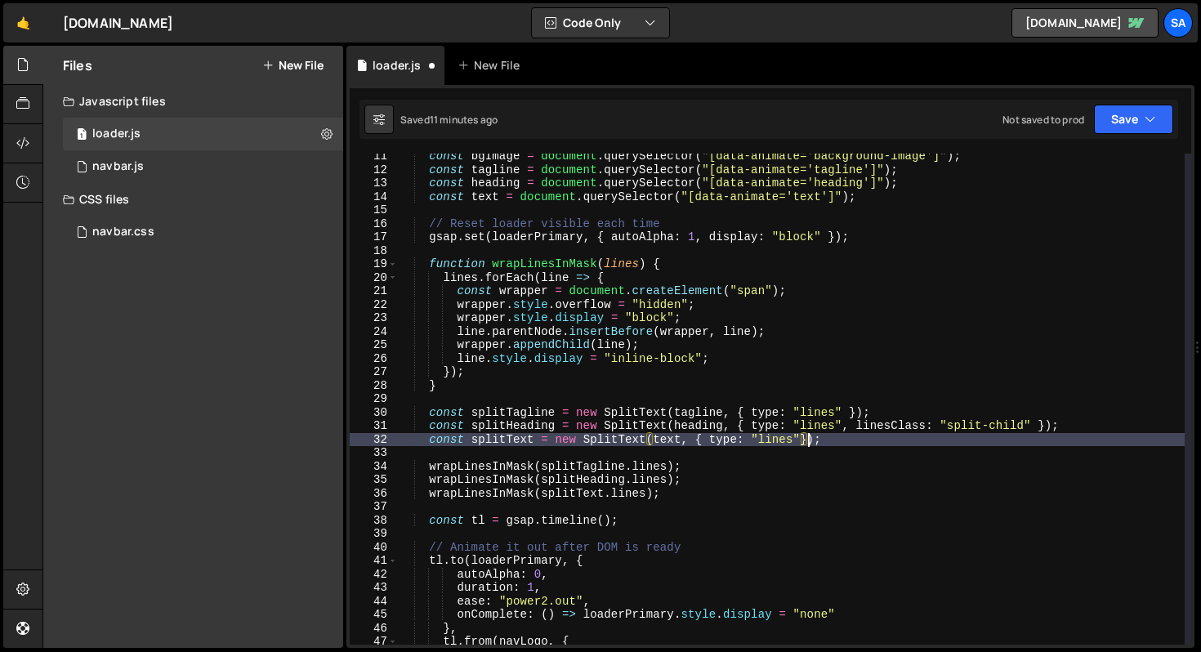
scroll to position [0, 28]
click at [1107, 120] on button "Save" at bounding box center [1133, 119] width 79 height 29
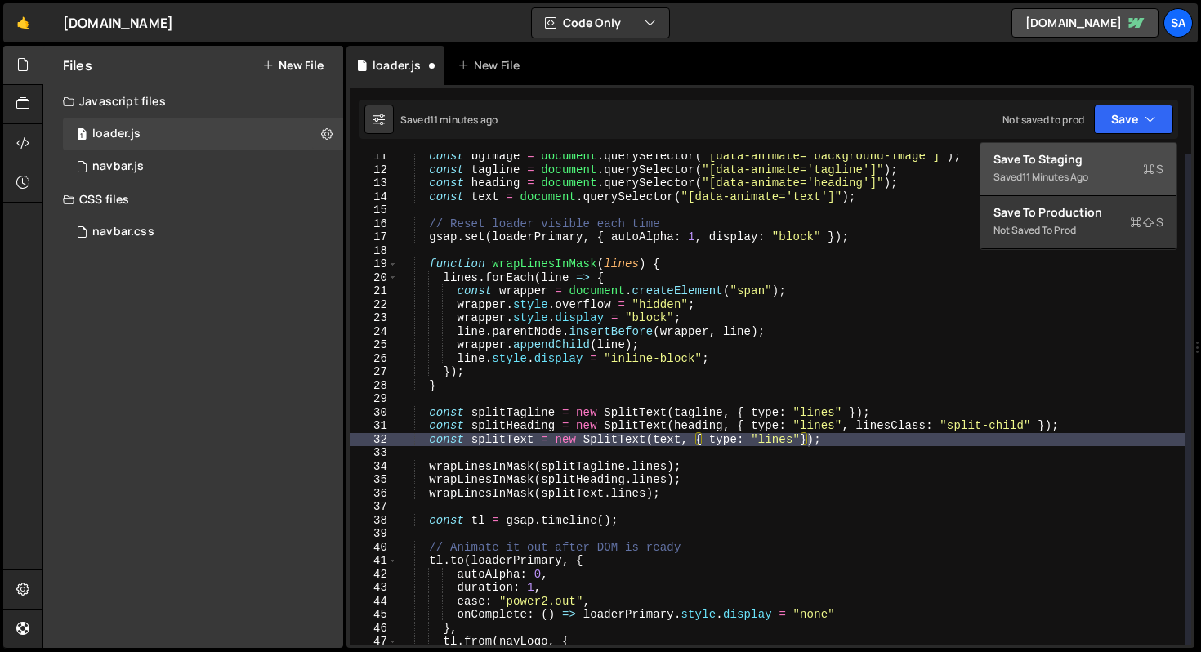
click at [1089, 154] on div "Save to Staging S" at bounding box center [1079, 159] width 170 height 16
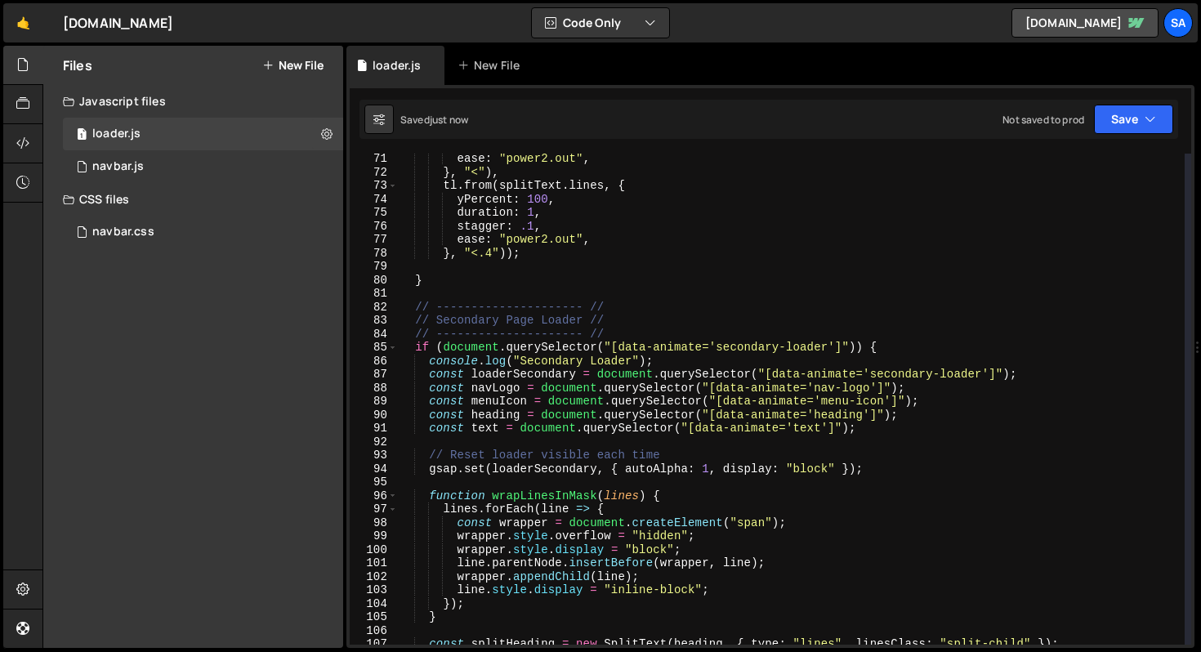
scroll to position [1115, 0]
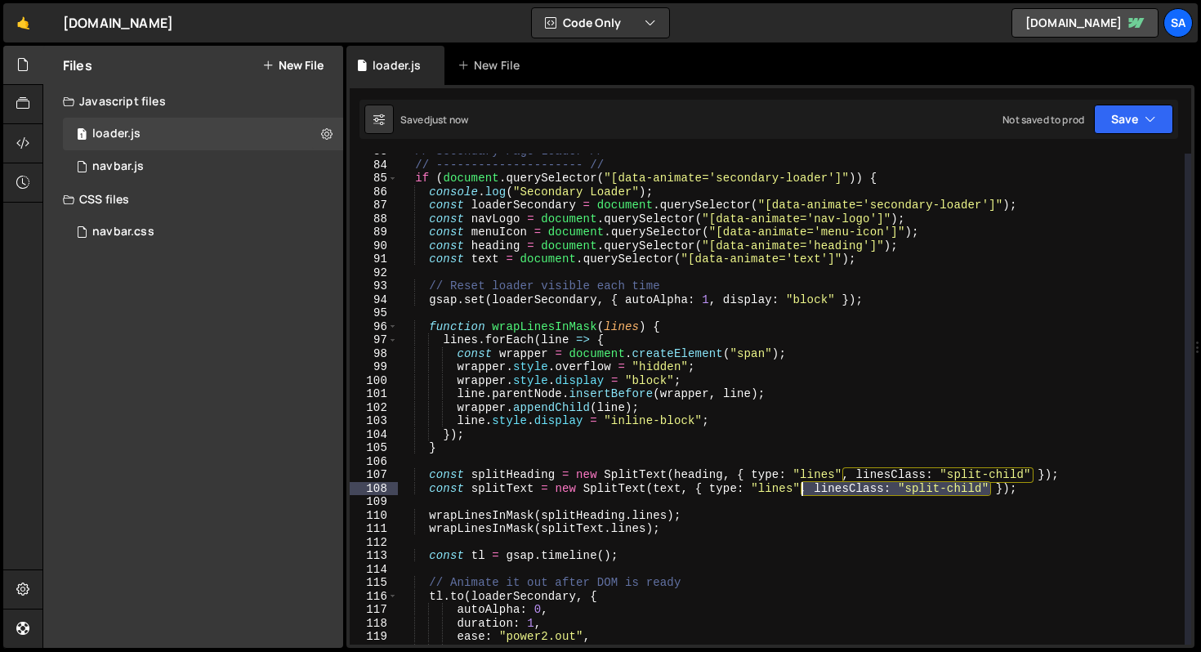
drag, startPoint x: 991, startPoint y: 486, endPoint x: 803, endPoint y: 486, distance: 187.2
click at [803, 486] on div "// Secondary Page Loader // // --------------------- // if ( document . querySe…" at bounding box center [791, 404] width 787 height 518
type textarea "const splitText = new SplitText(text, { type: "lines" });"
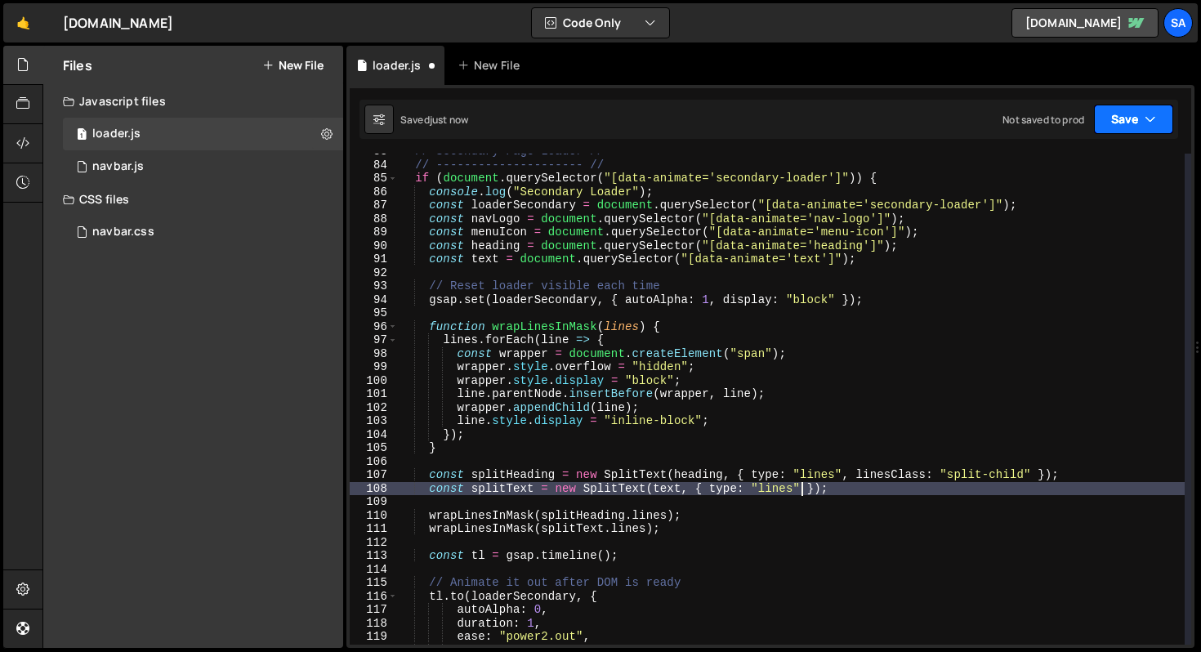
click at [1130, 119] on button "Save" at bounding box center [1133, 119] width 79 height 29
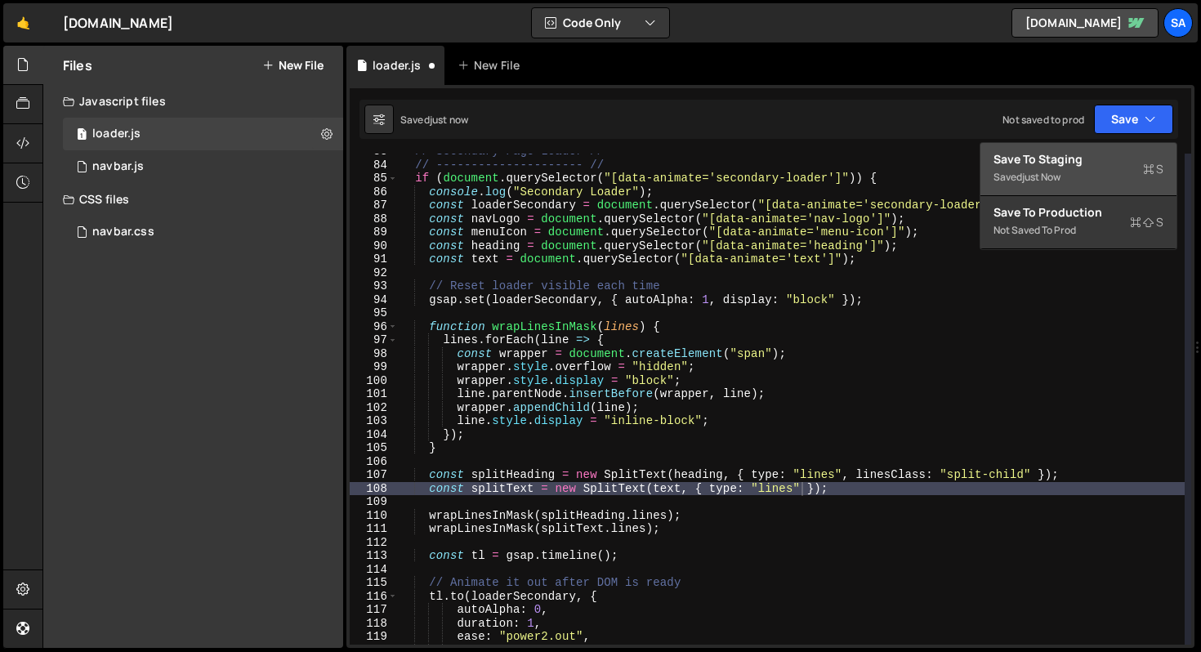
click at [1098, 159] on div "Save to Staging S" at bounding box center [1079, 159] width 170 height 16
